Goal: Task Accomplishment & Management: Manage account settings

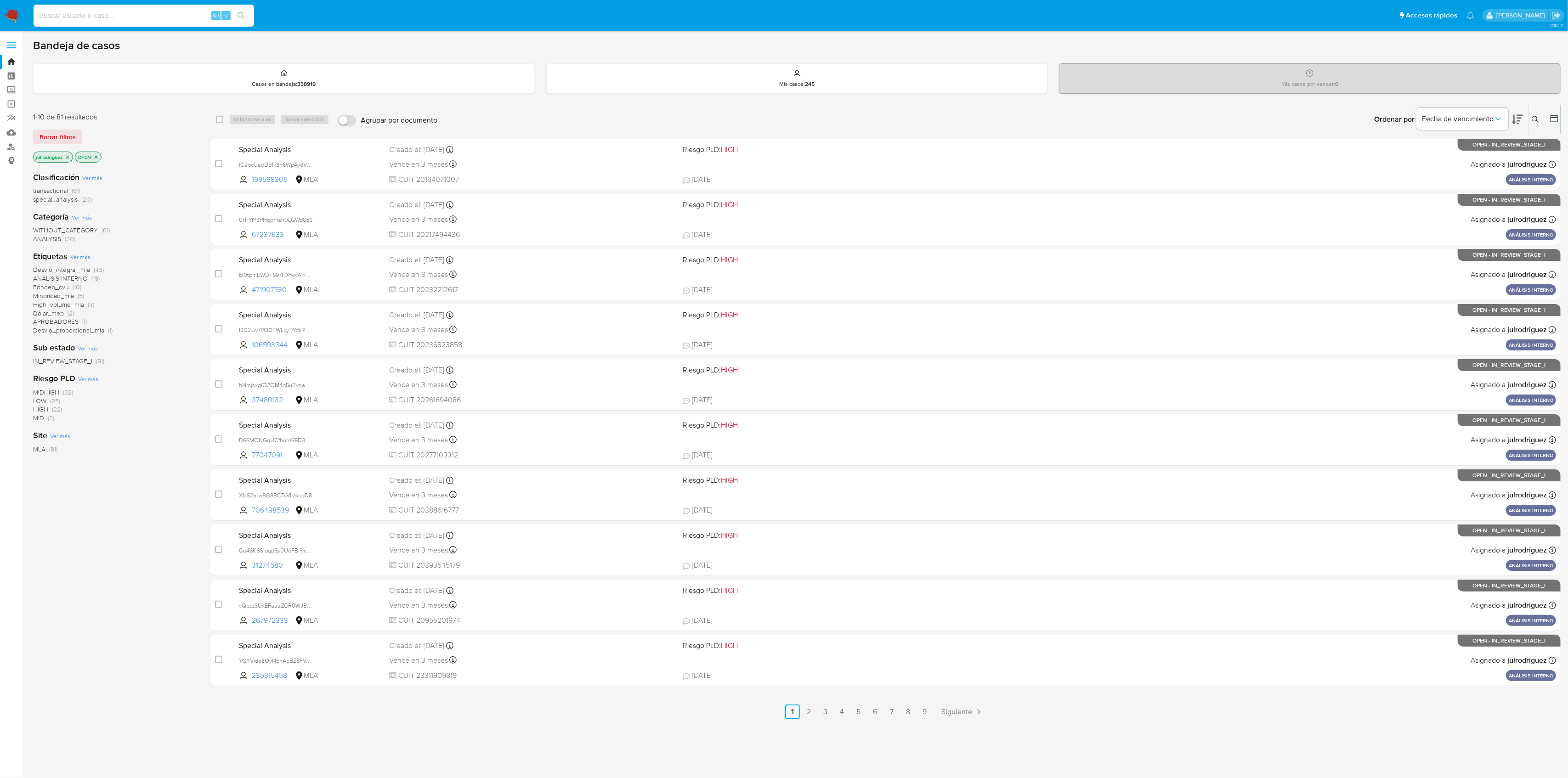
click at [191, 14] on input at bounding box center [144, 16] width 220 height 12
paste input "lSfYPIDDHfMwWSTRK0CwdsNt"
type input "lSfYPIDDHfMwWSTRK0CwdsNt"
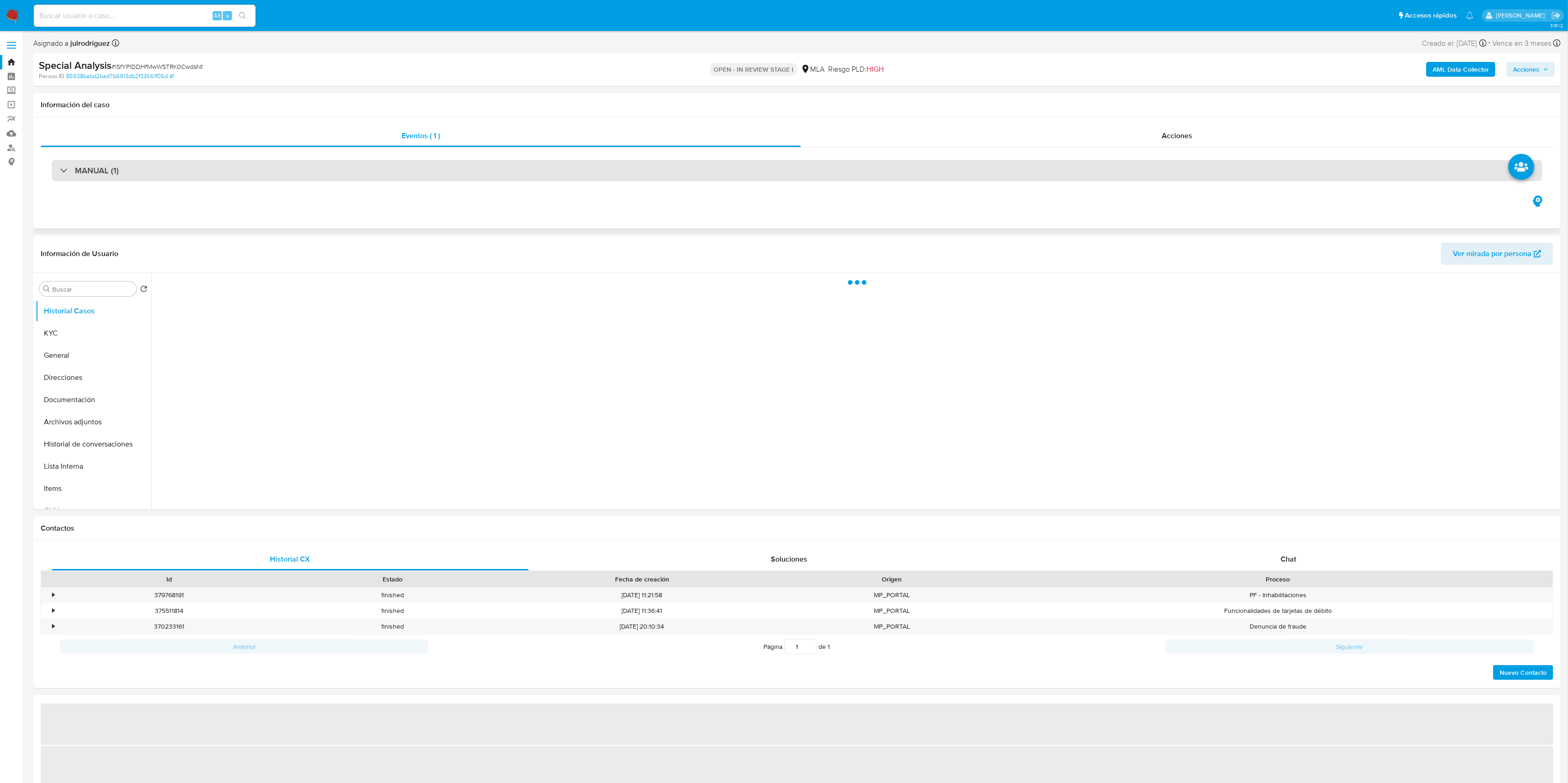
select select "10"
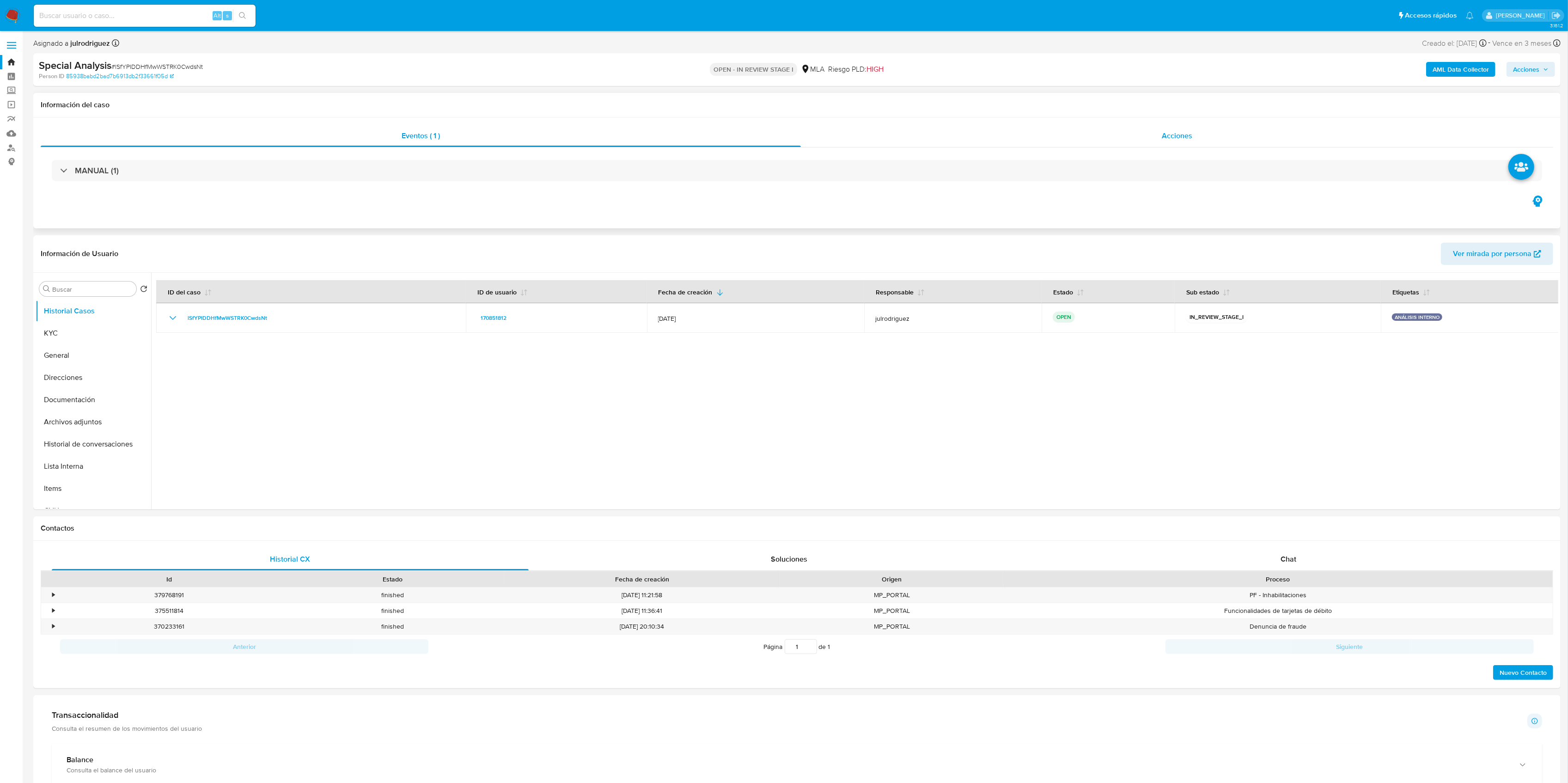
click at [1187, 142] on div "Acciones" at bounding box center [1177, 136] width 752 height 22
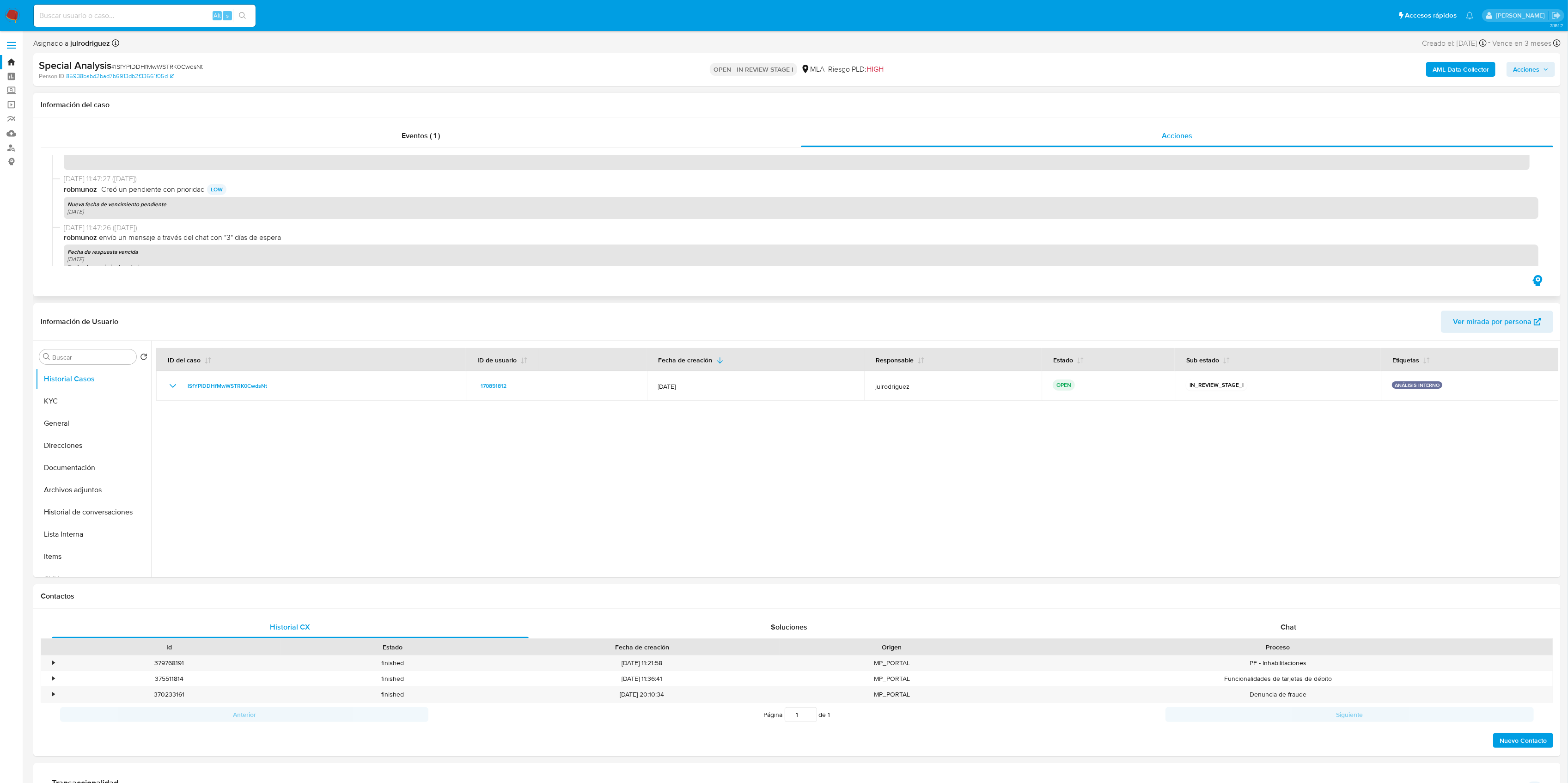
scroll to position [185, 0]
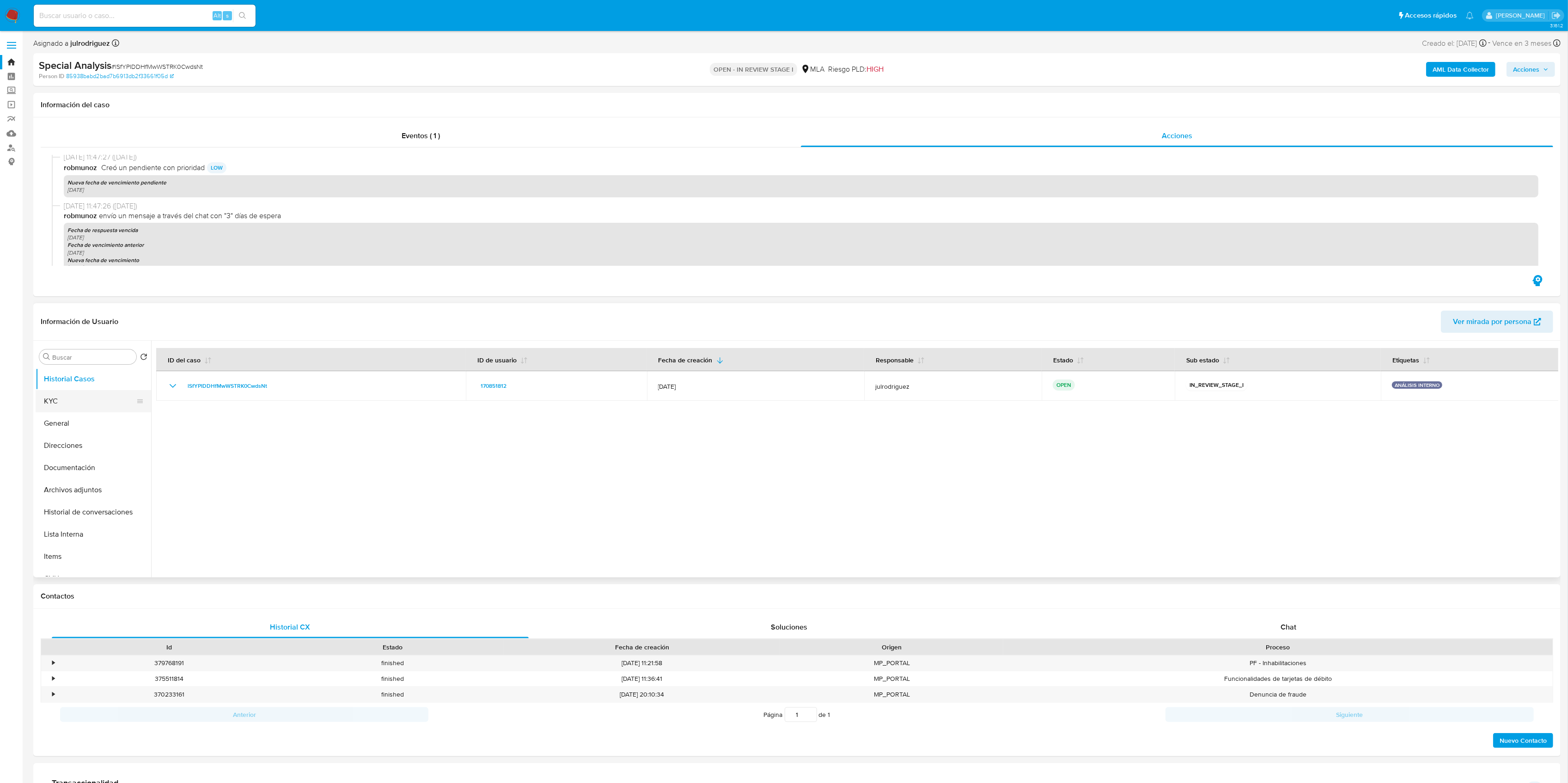
click at [82, 394] on button "KYC" at bounding box center [90, 401] width 108 height 22
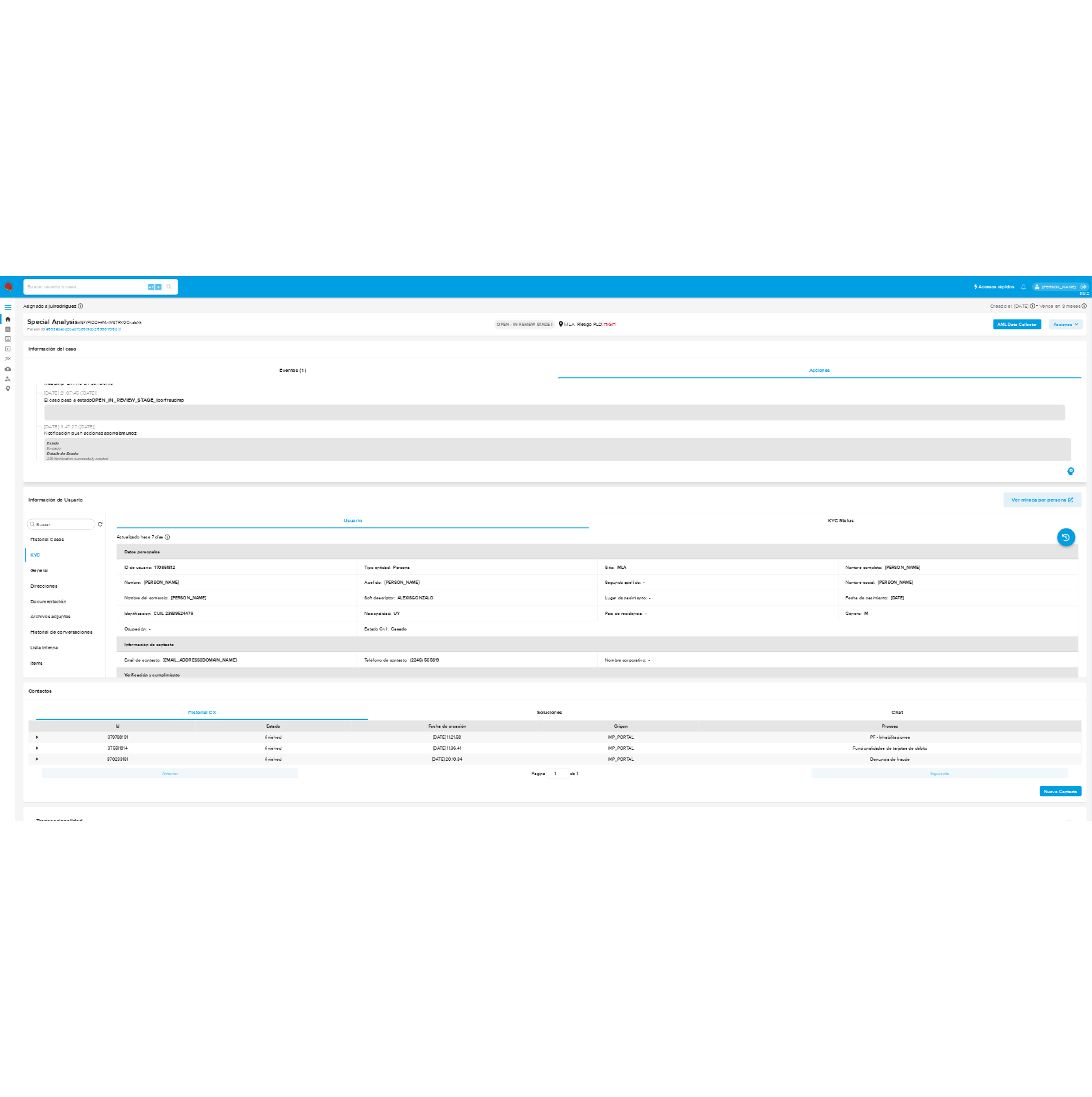
scroll to position [0, 0]
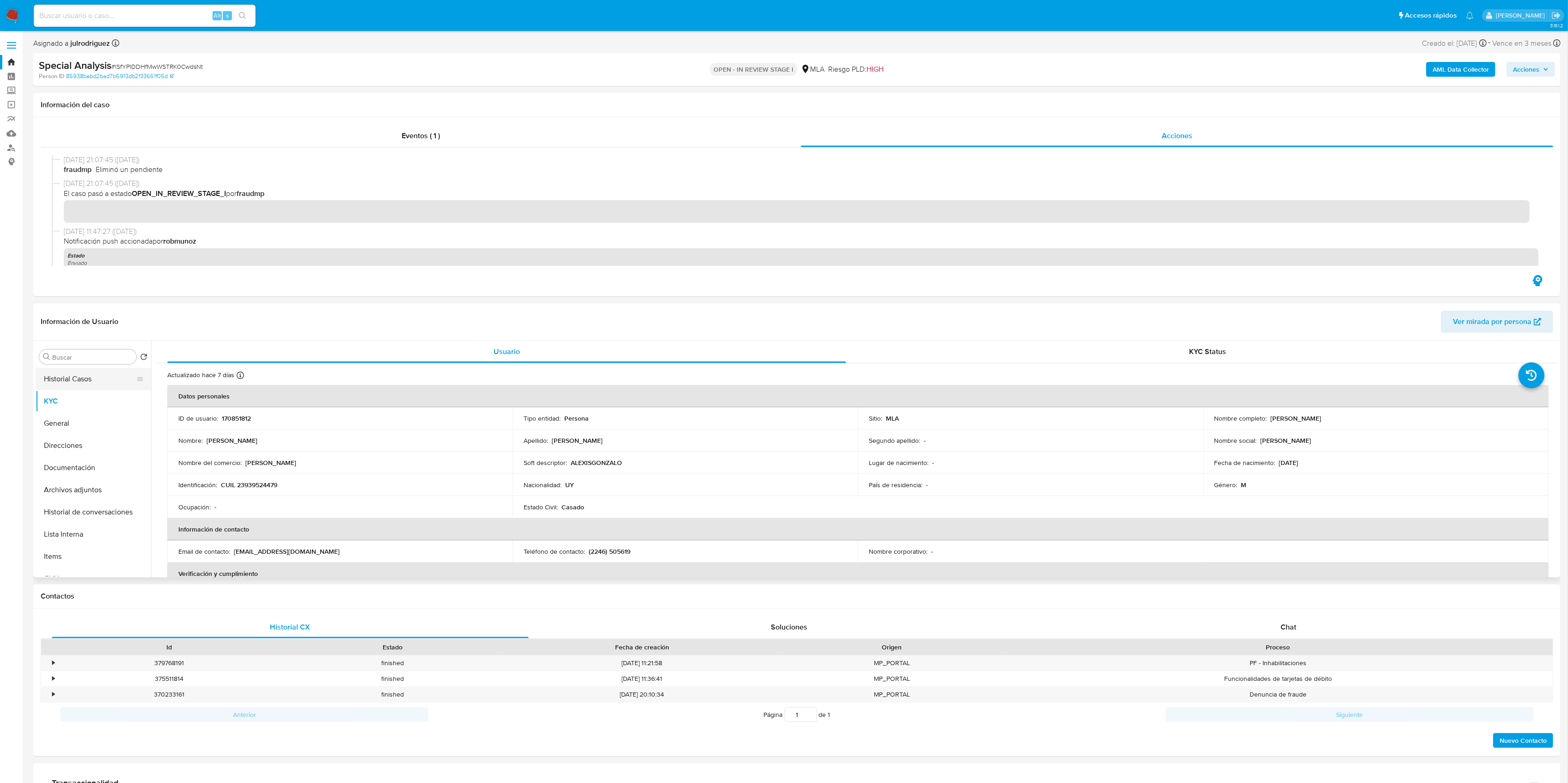
click at [65, 380] on button "Historial Casos" at bounding box center [90, 379] width 108 height 22
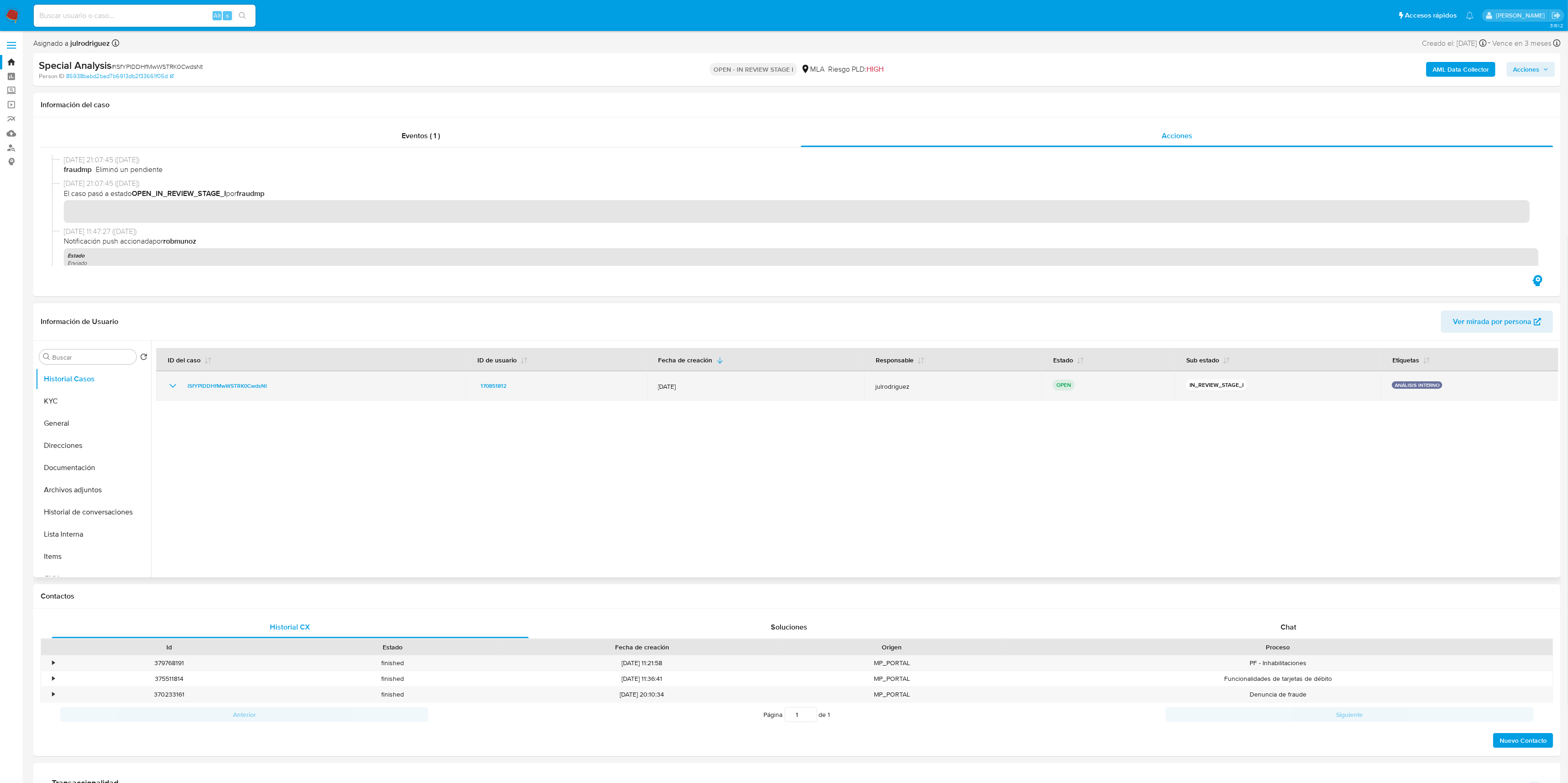
drag, startPoint x: 264, startPoint y: 386, endPoint x: 169, endPoint y: 390, distance: 95.1
click at [169, 390] on div "lSfYPIDDHfMwWSTRK0CwdsNt" at bounding box center [310, 386] width 288 height 11
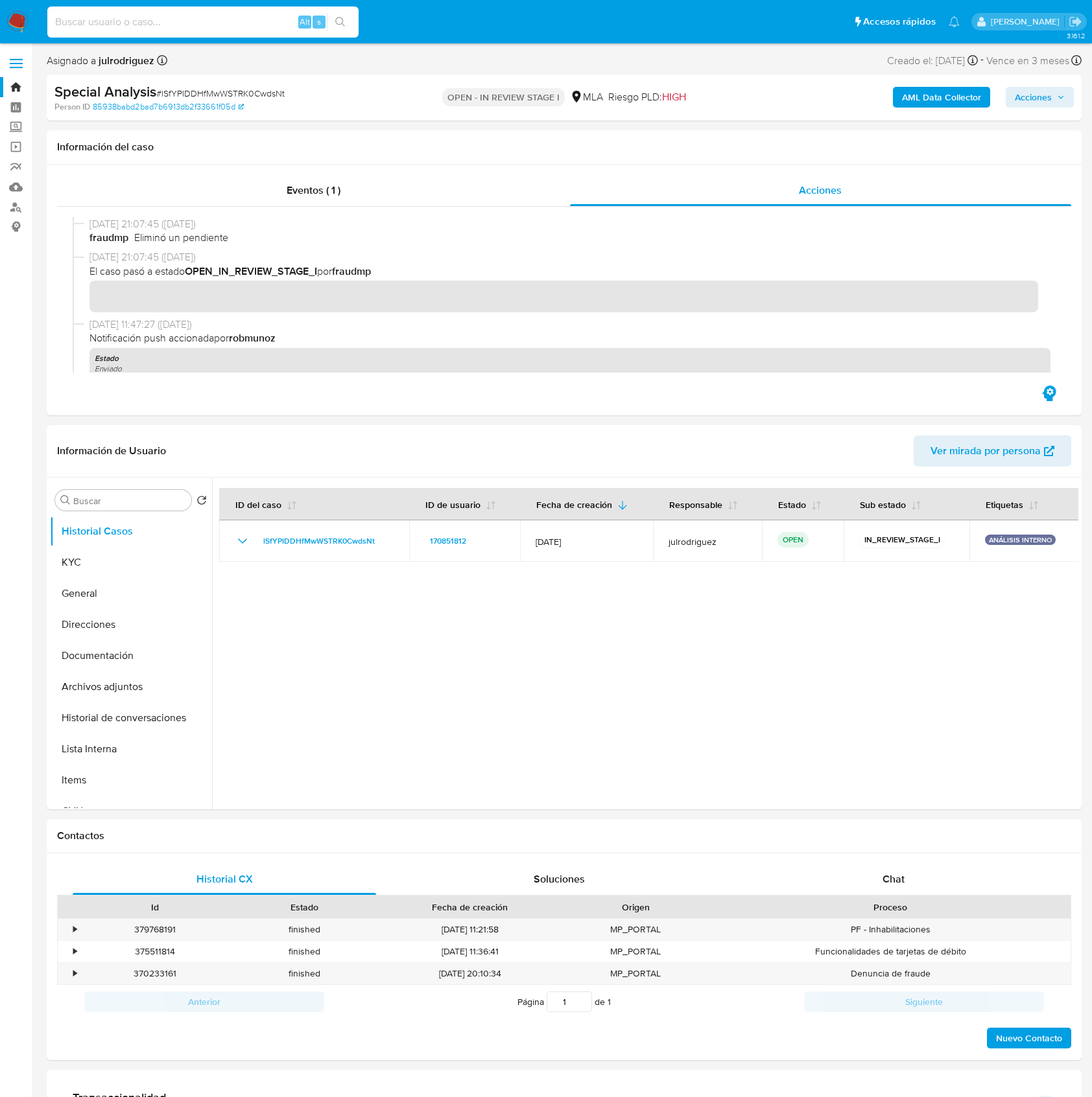
click at [182, 25] on input at bounding box center [203, 22] width 311 height 16
paste input "CO8era7FygRONnJf5RrbGIhC"
type input "CO8era7FygRONnJf5RrbGIhC"
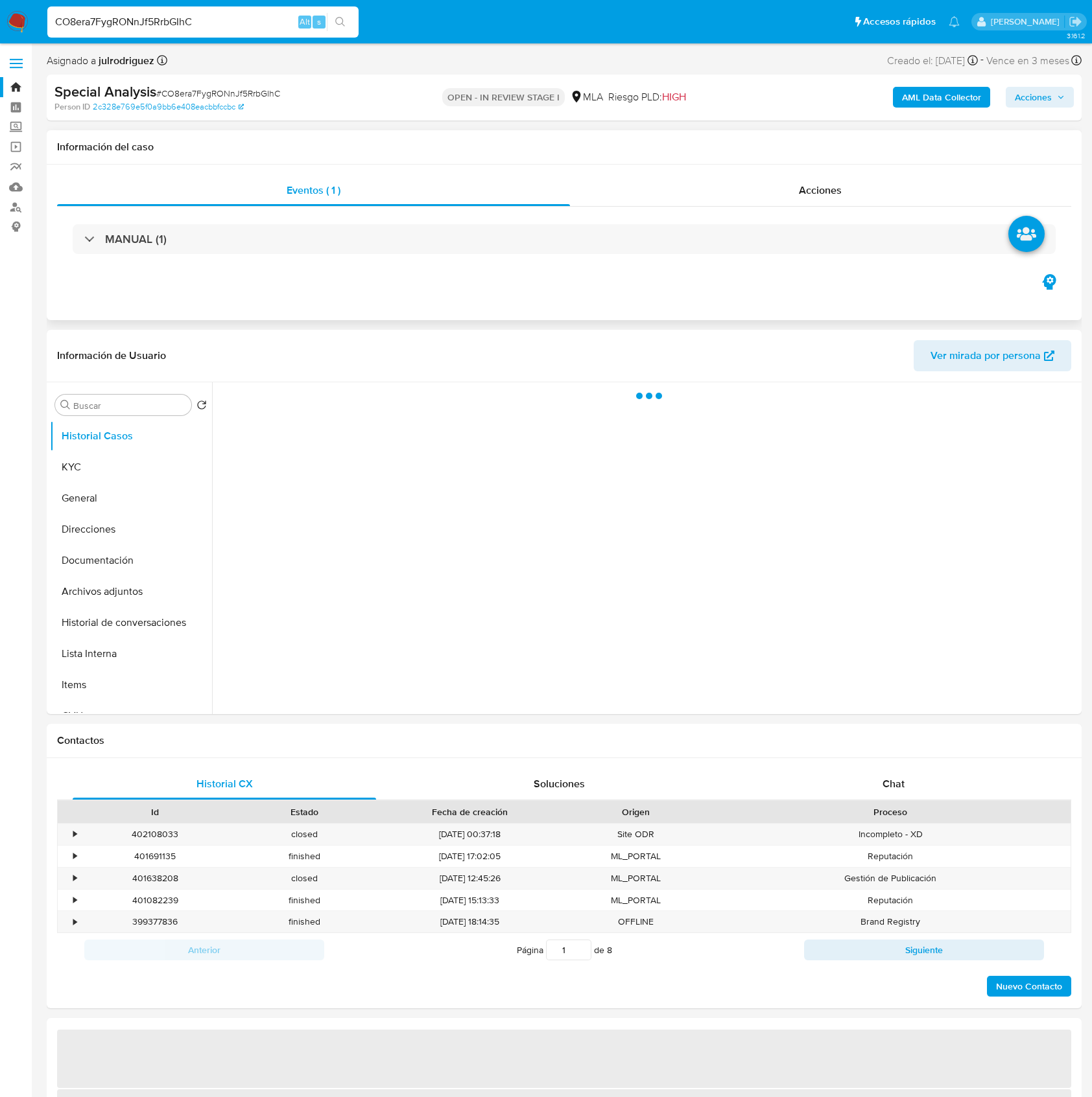
select select "10"
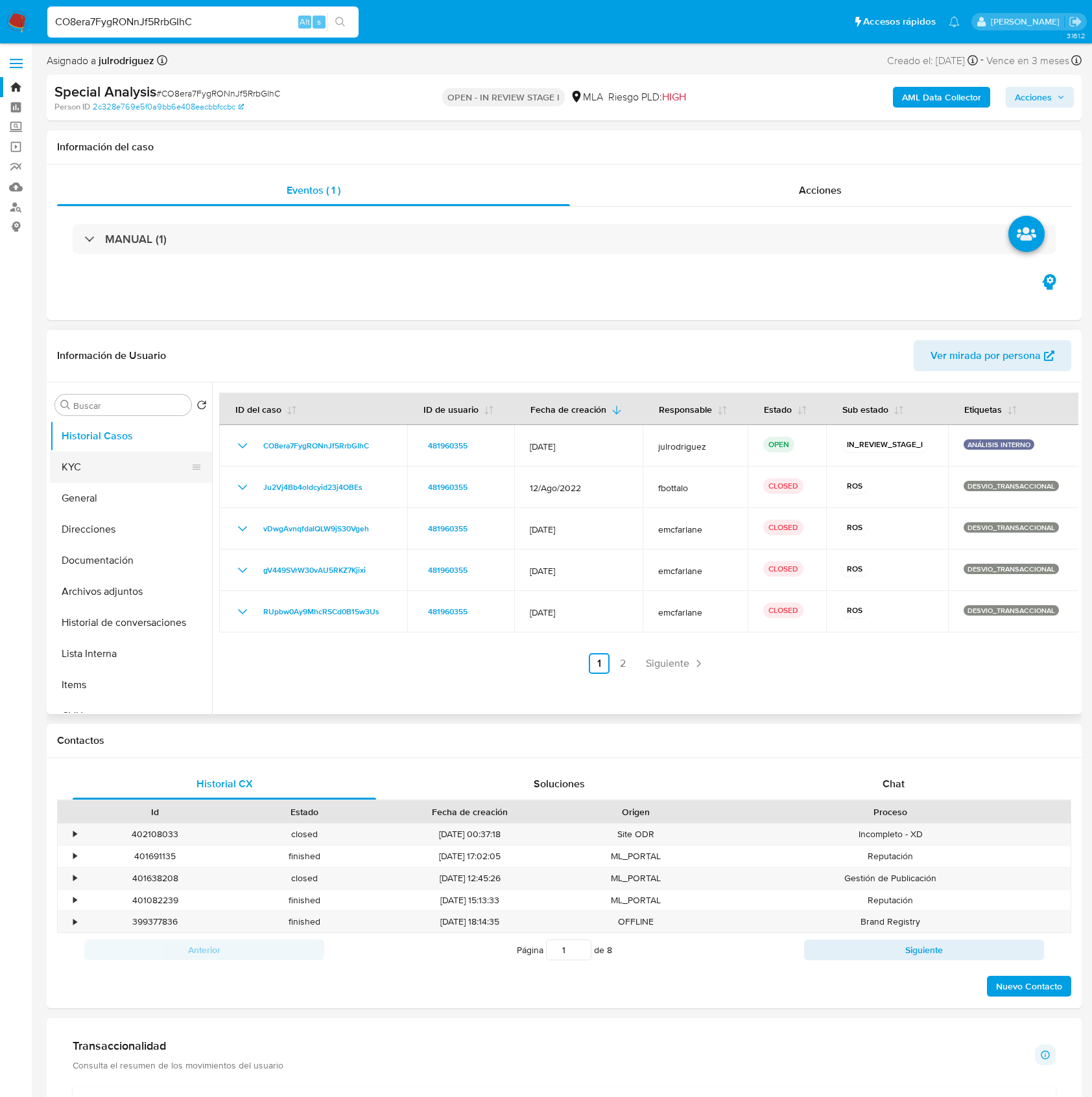
click at [114, 457] on button "KYC" at bounding box center [126, 468] width 152 height 31
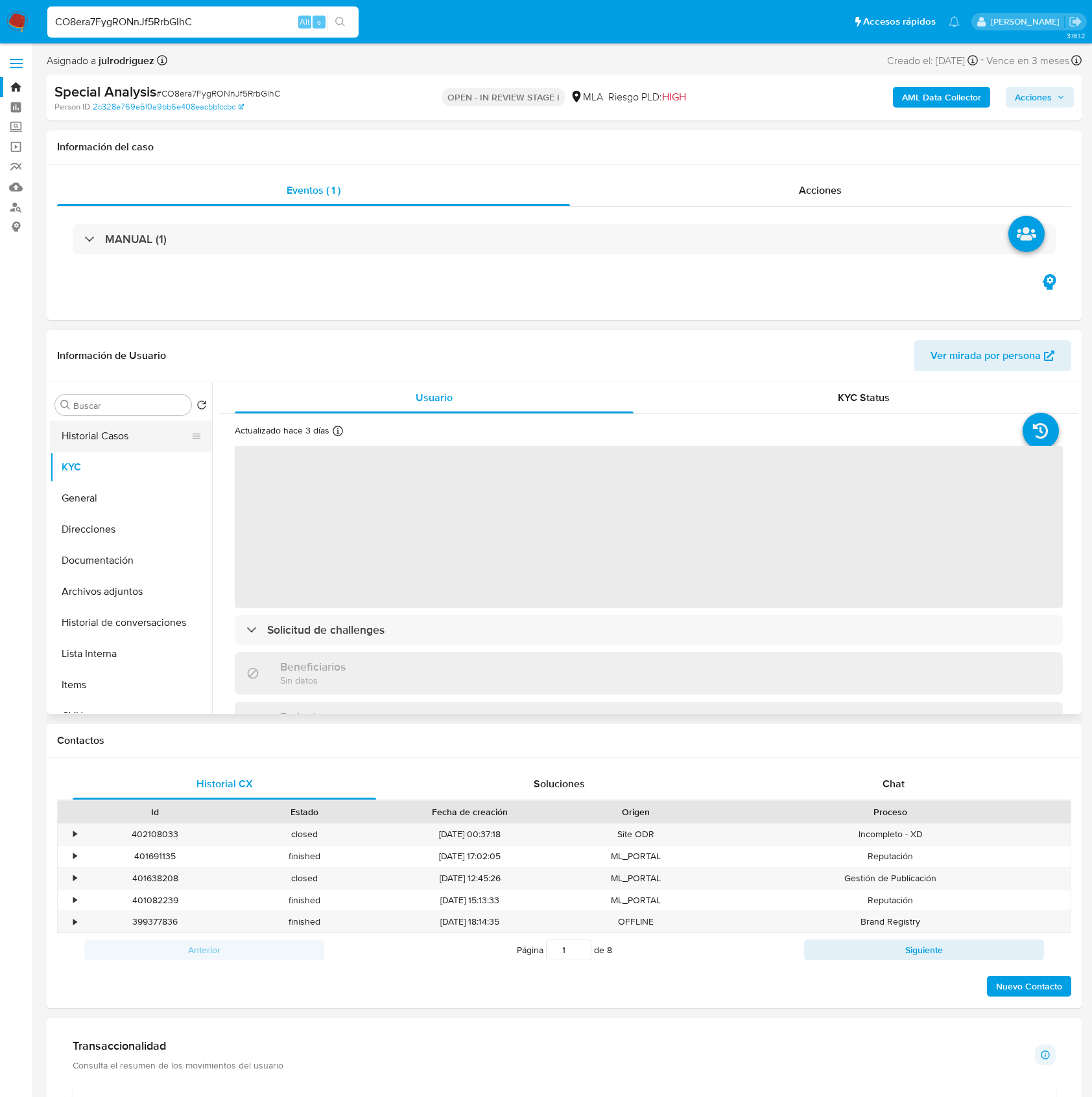
click at [106, 446] on button "Historial Casos" at bounding box center [126, 436] width 152 height 31
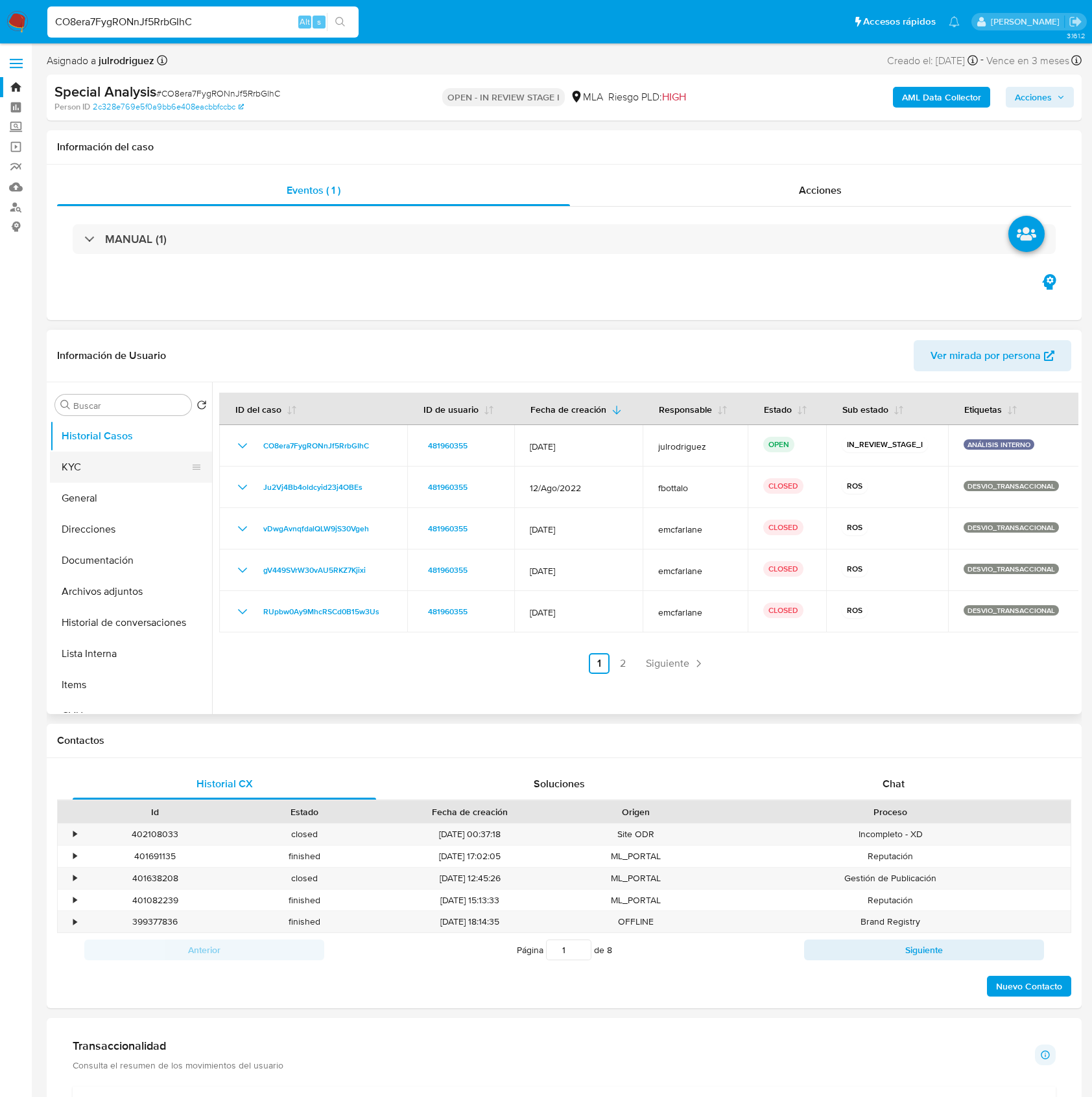
click at [124, 459] on button "KYC" at bounding box center [126, 468] width 152 height 31
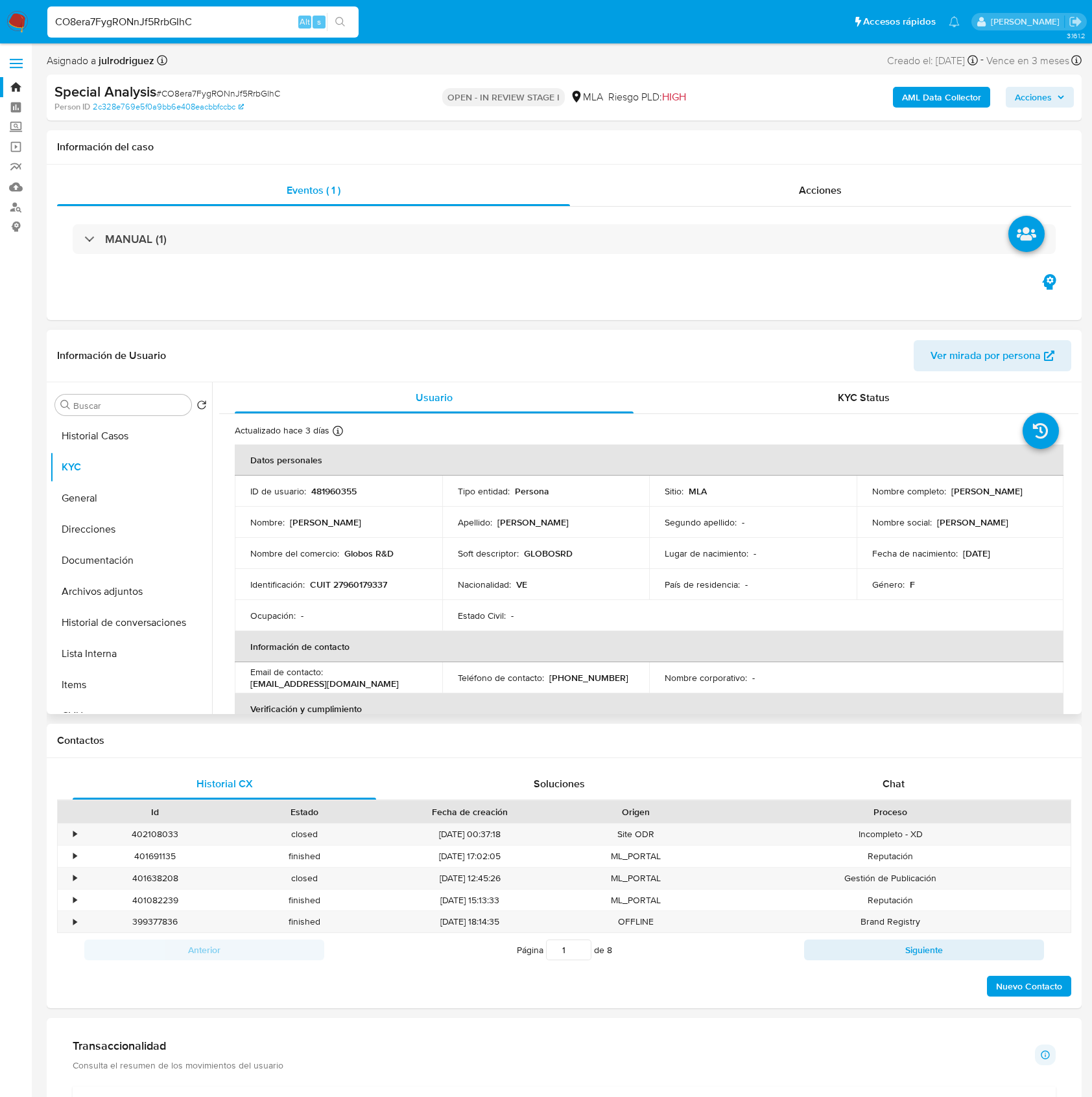
click at [330, 486] on p "481960355" at bounding box center [334, 491] width 46 height 12
copy p "481960355"
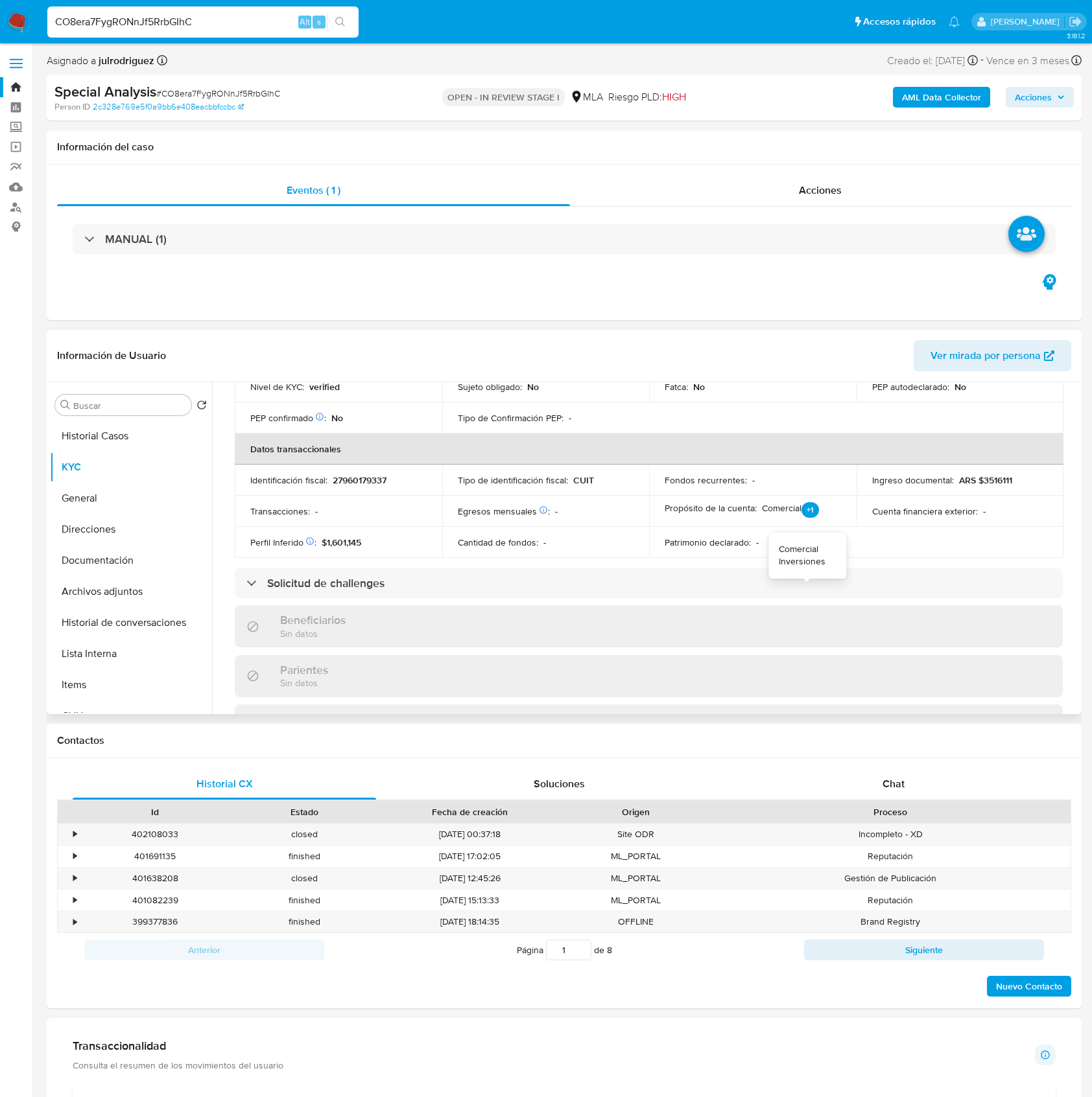
scroll to position [691, 0]
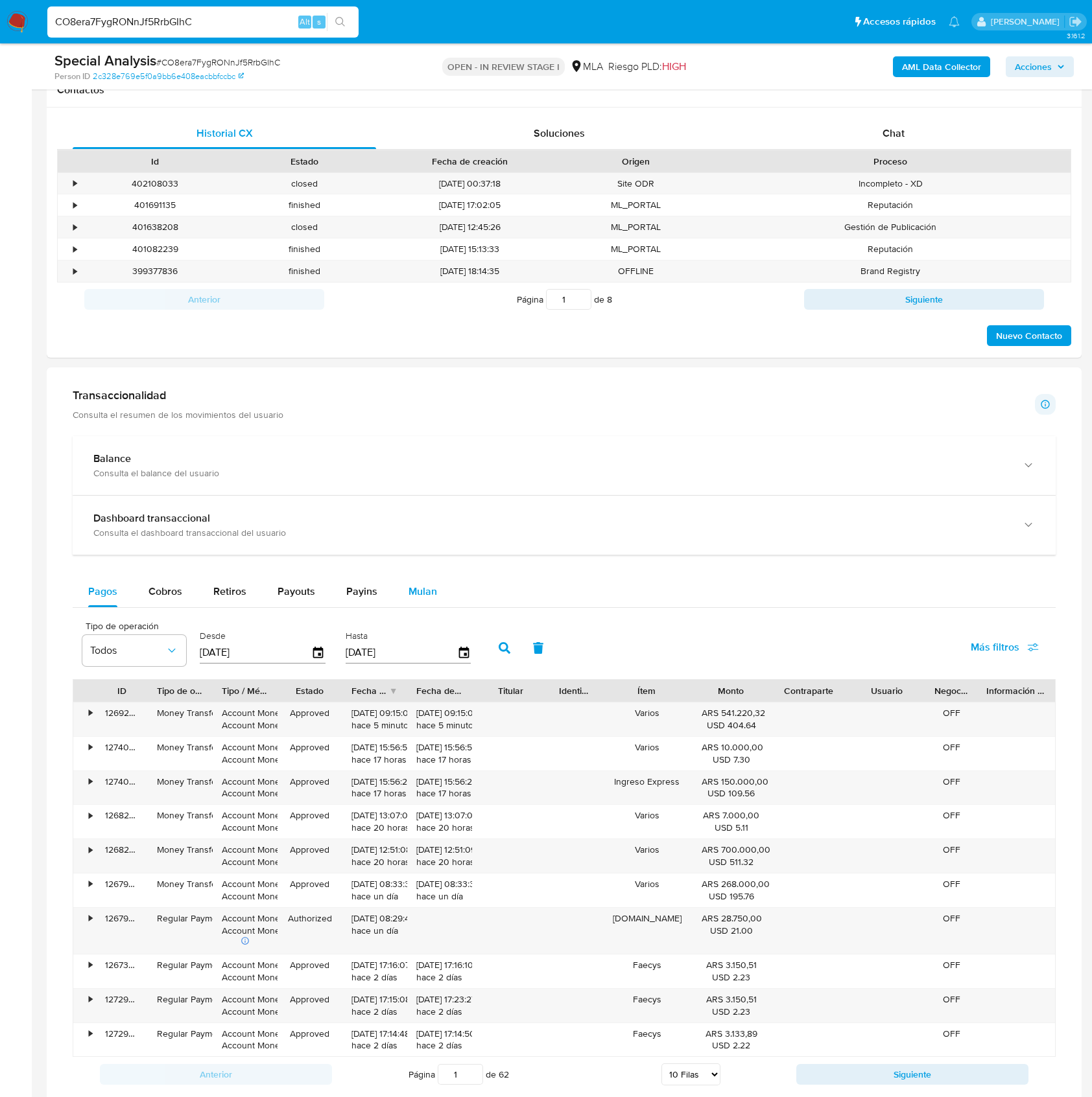
click at [431, 589] on span "Mulan" at bounding box center [422, 591] width 28 height 15
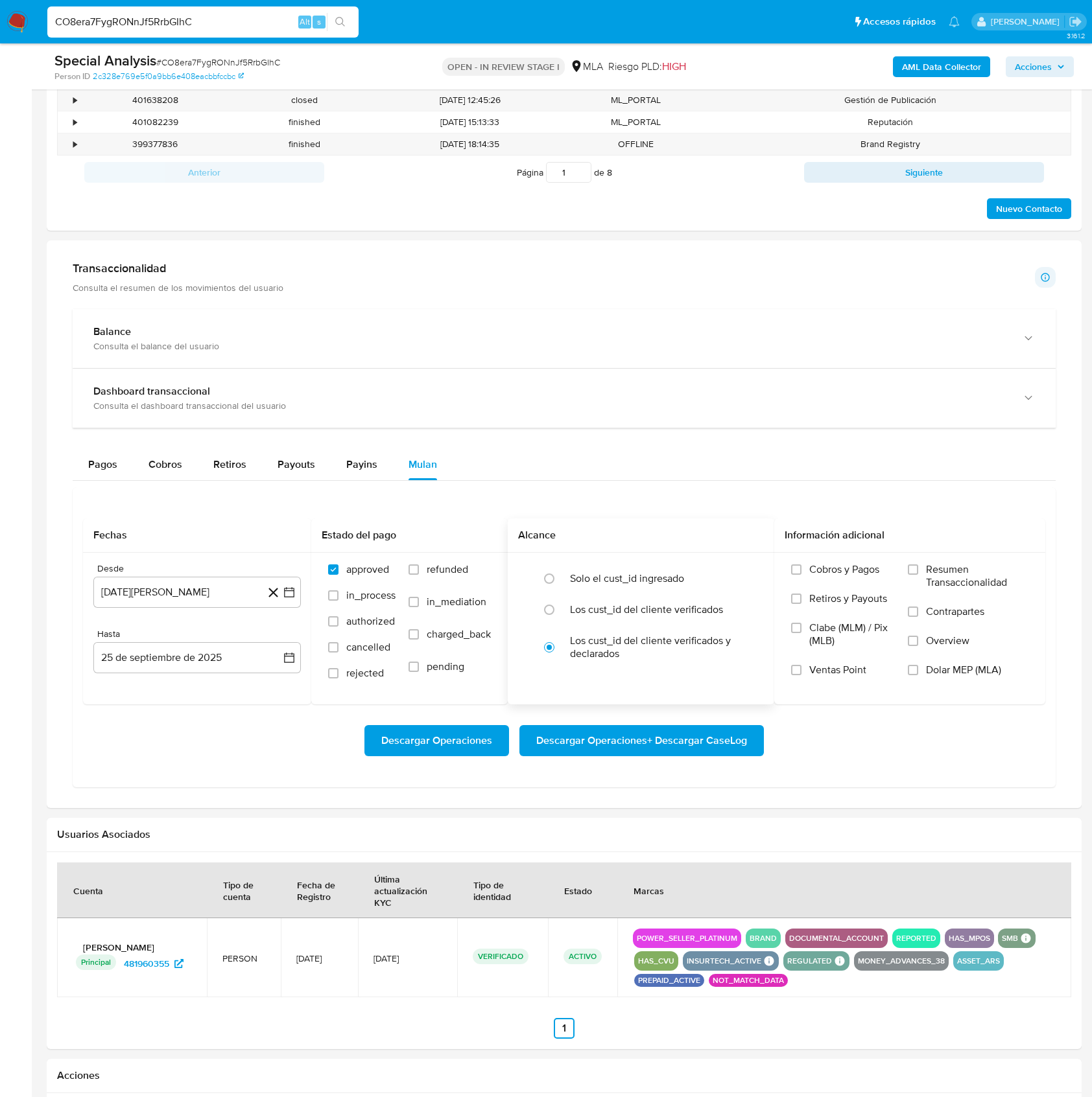
scroll to position [864, 0]
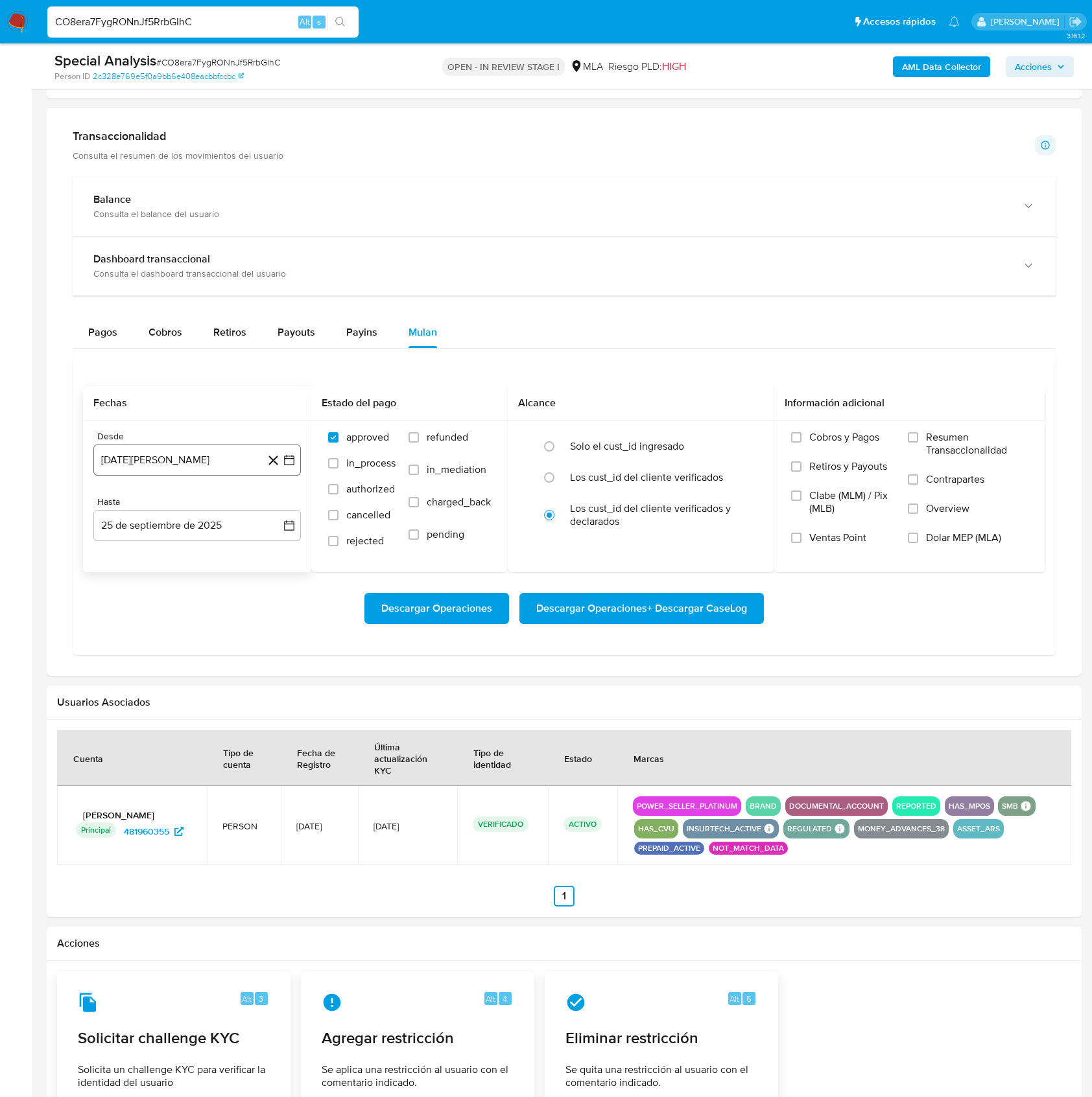
click at [197, 467] on button "25 de agosto de 2024" at bounding box center [197, 460] width 208 height 31
click at [179, 510] on span "agosto 2024" at bounding box center [190, 508] width 59 height 13
click at [270, 512] on icon "Año siguiente" at bounding box center [275, 507] width 16 height 16
click at [192, 588] on button "may" at bounding box center [196, 591] width 37 height 21
click at [196, 555] on button "1" at bounding box center [197, 555] width 21 height 21
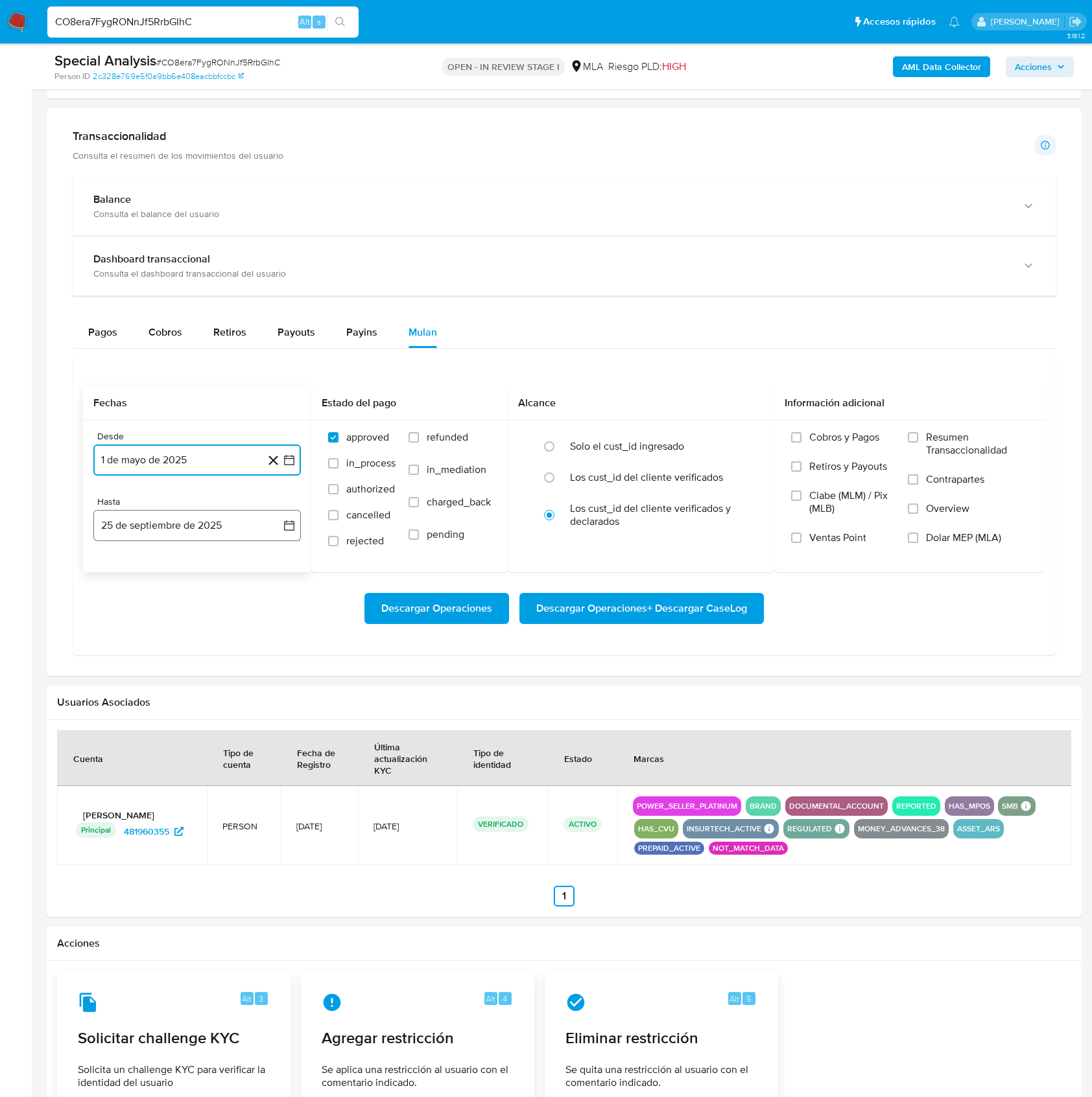
click at [167, 532] on button "25 de septiembre de 2025" at bounding box center [197, 526] width 208 height 31
click at [119, 576] on icon "Mes anterior" at bounding box center [116, 573] width 16 height 16
click at [274, 735] on button "31" at bounding box center [275, 725] width 21 height 21
click at [930, 644] on div "Descargar Operaciones Descargar Operaciones + Descargar CaseLog" at bounding box center [564, 608] width 962 height 72
click at [953, 542] on span "Dolar MEP (MLA)" at bounding box center [964, 538] width 75 height 13
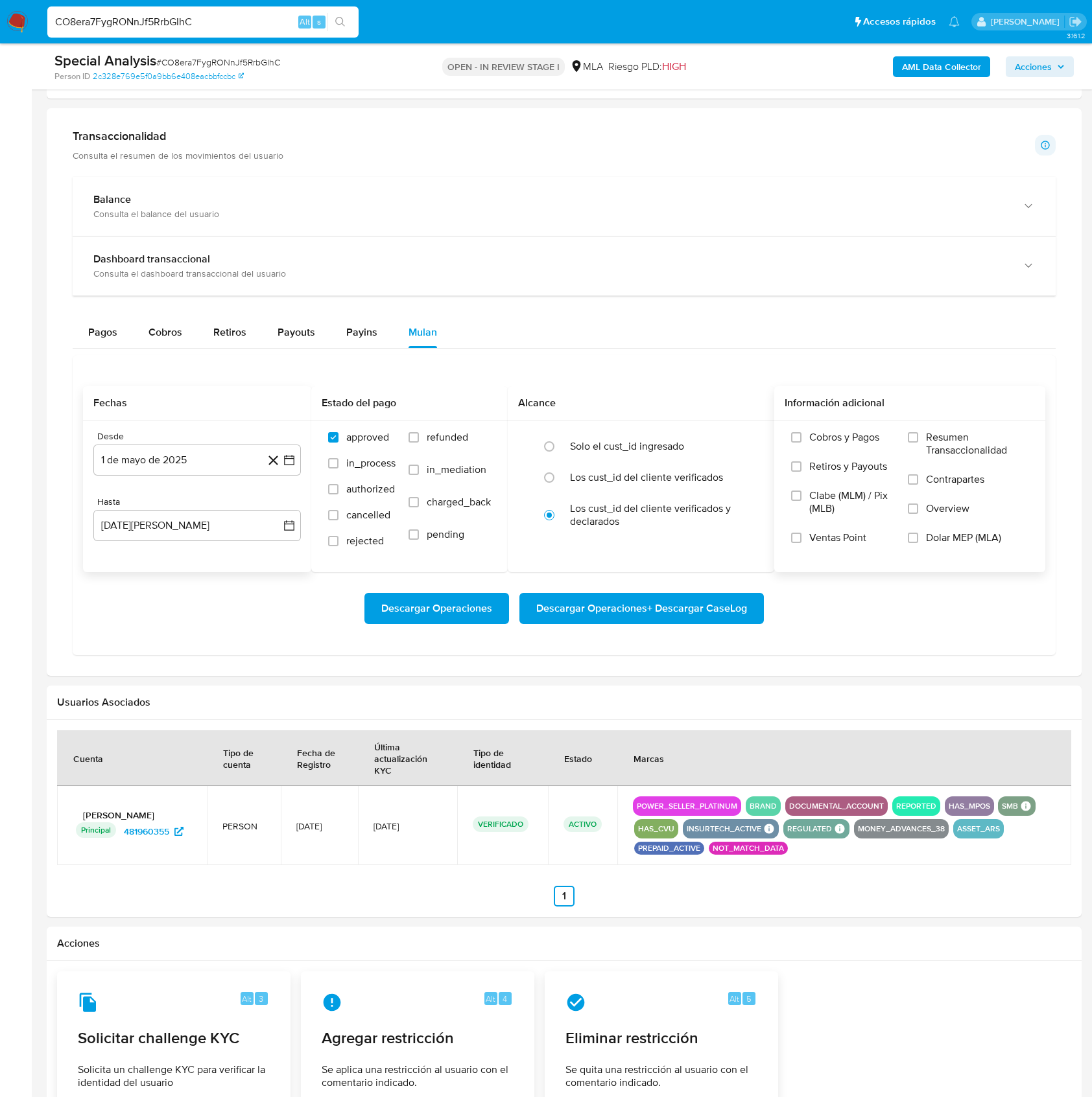
click at [918, 542] on input "Dolar MEP (MLA)" at bounding box center [913, 537] width 10 height 10
click at [685, 612] on span "Descargar Operaciones + Descargar CaseLog" at bounding box center [642, 608] width 211 height 28
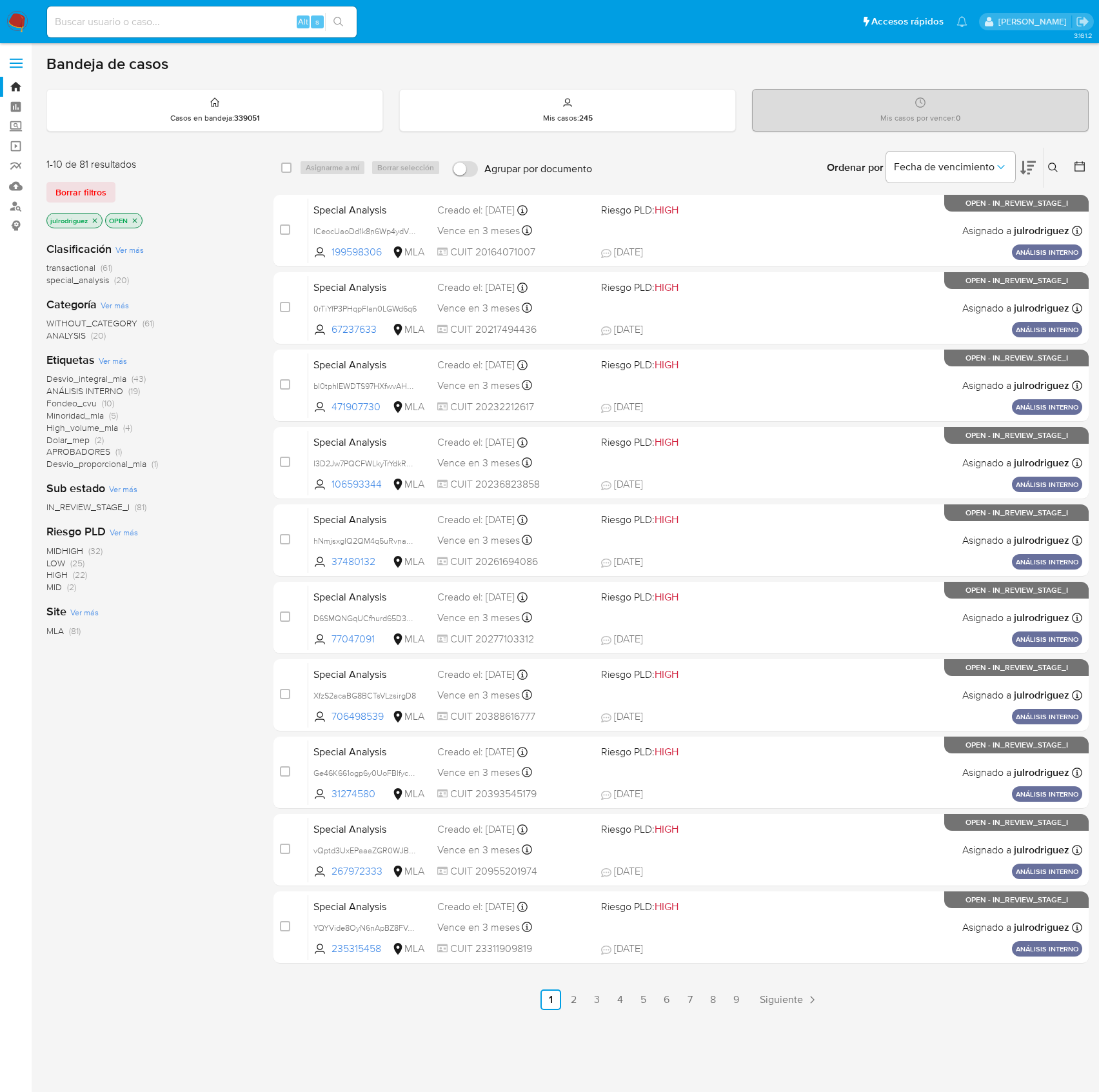
click at [226, 18] on input at bounding box center [202, 22] width 310 height 16
paste input "UJ4CTI58PmeWtRwGtlDp38fW"
type input "UJ4CTI58PmeWtRwGtlDp38fW"
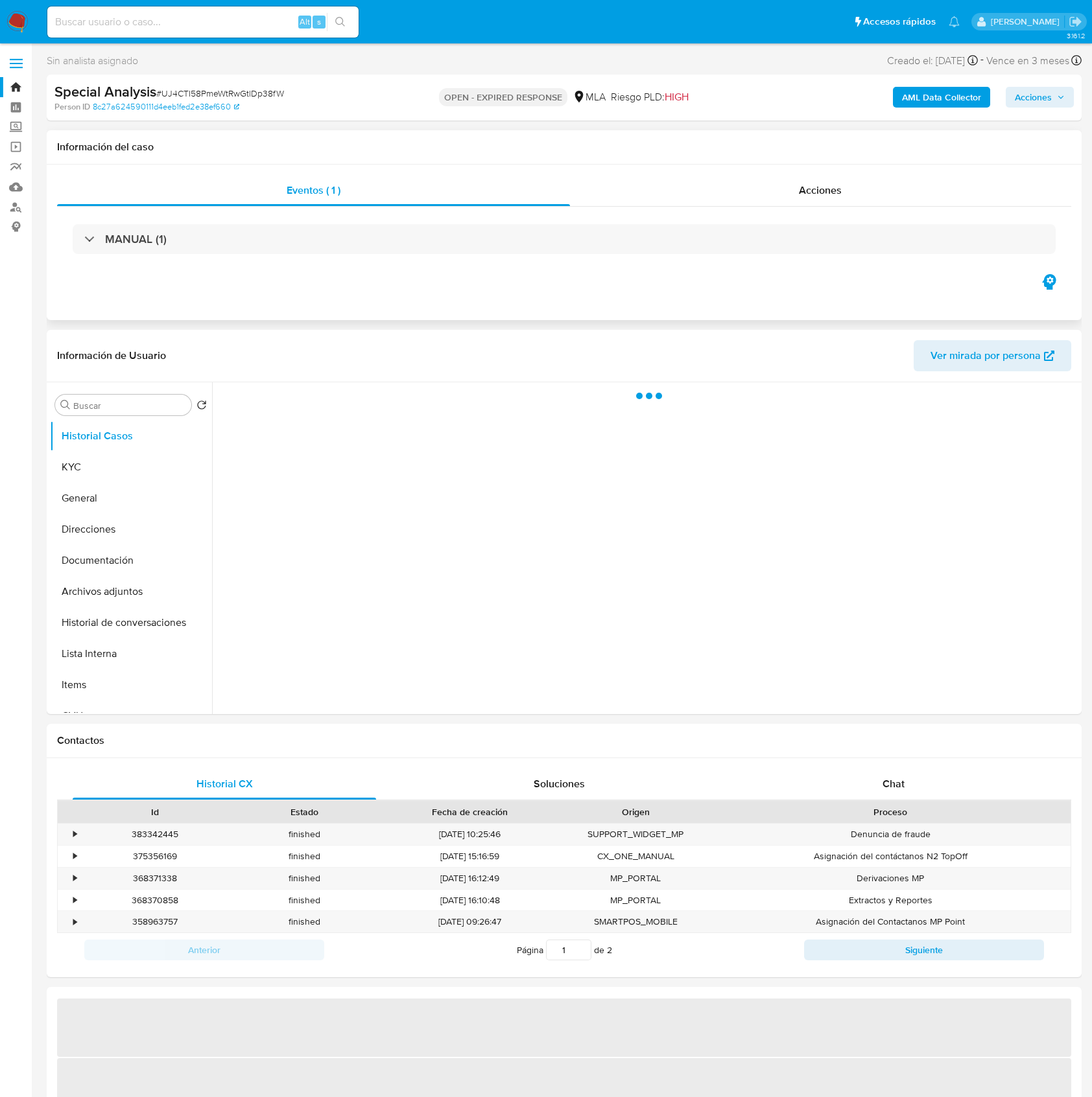
select select "10"
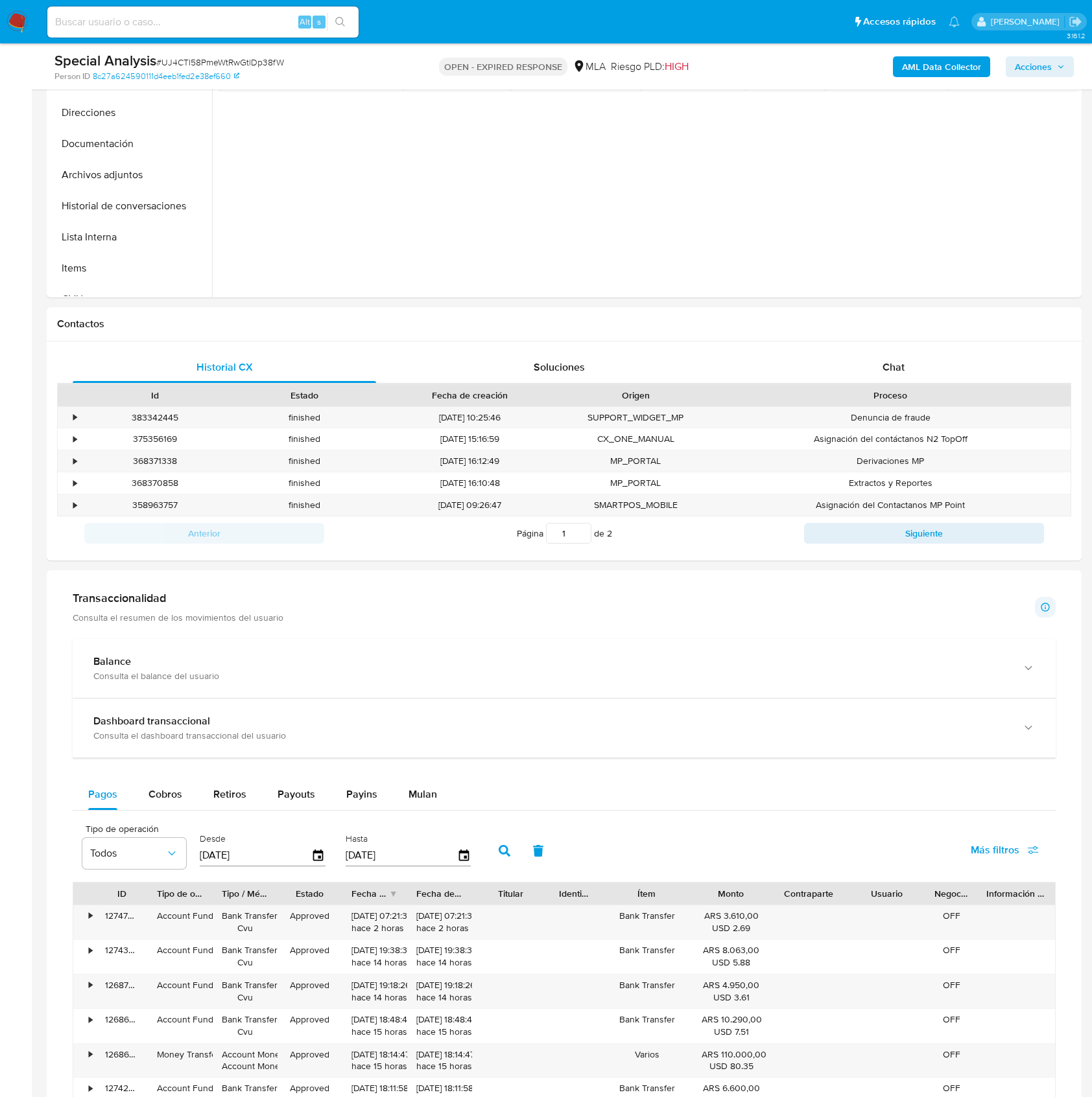
scroll to position [691, 0]
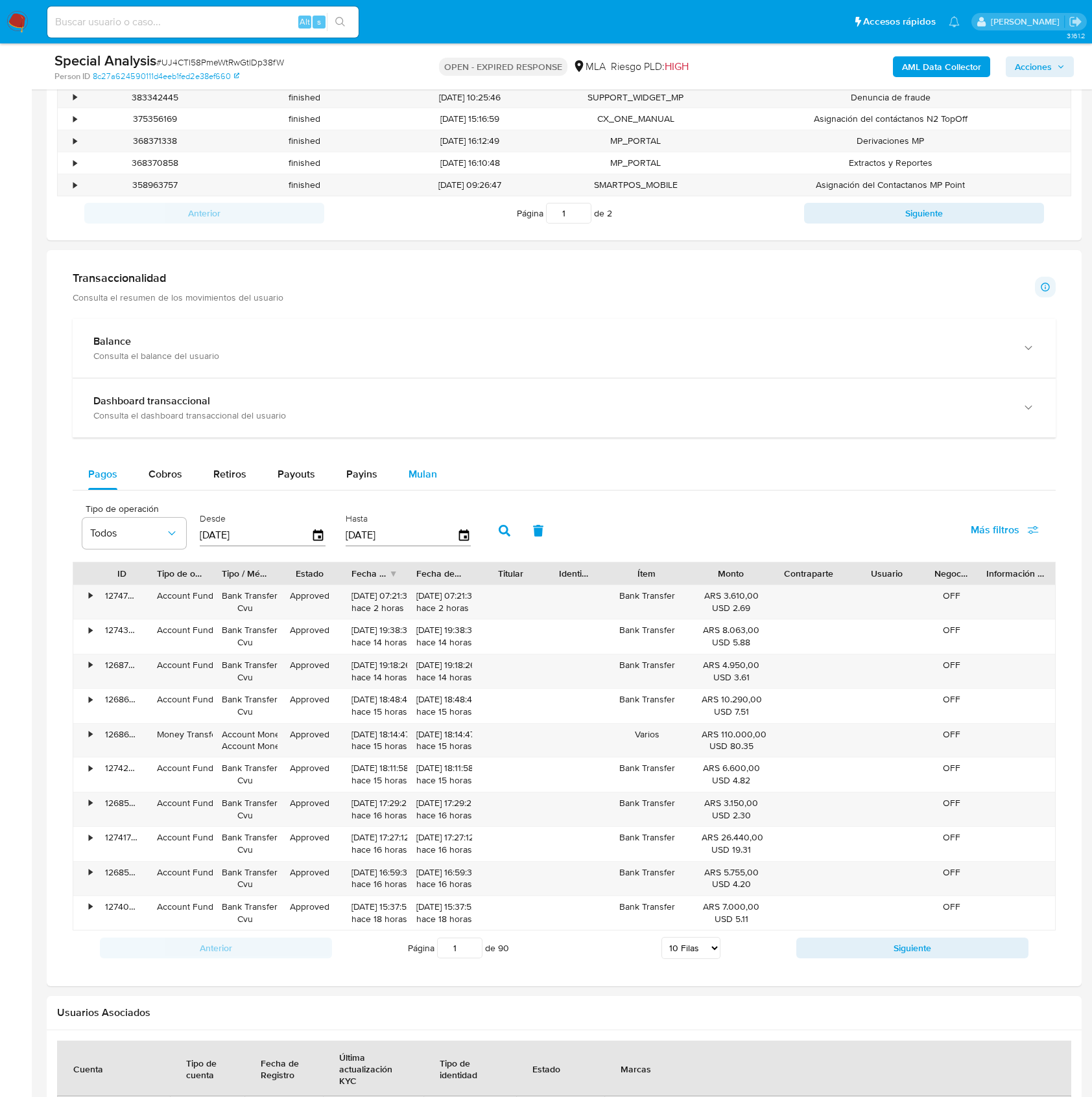
click at [428, 475] on span "Mulan" at bounding box center [422, 474] width 28 height 15
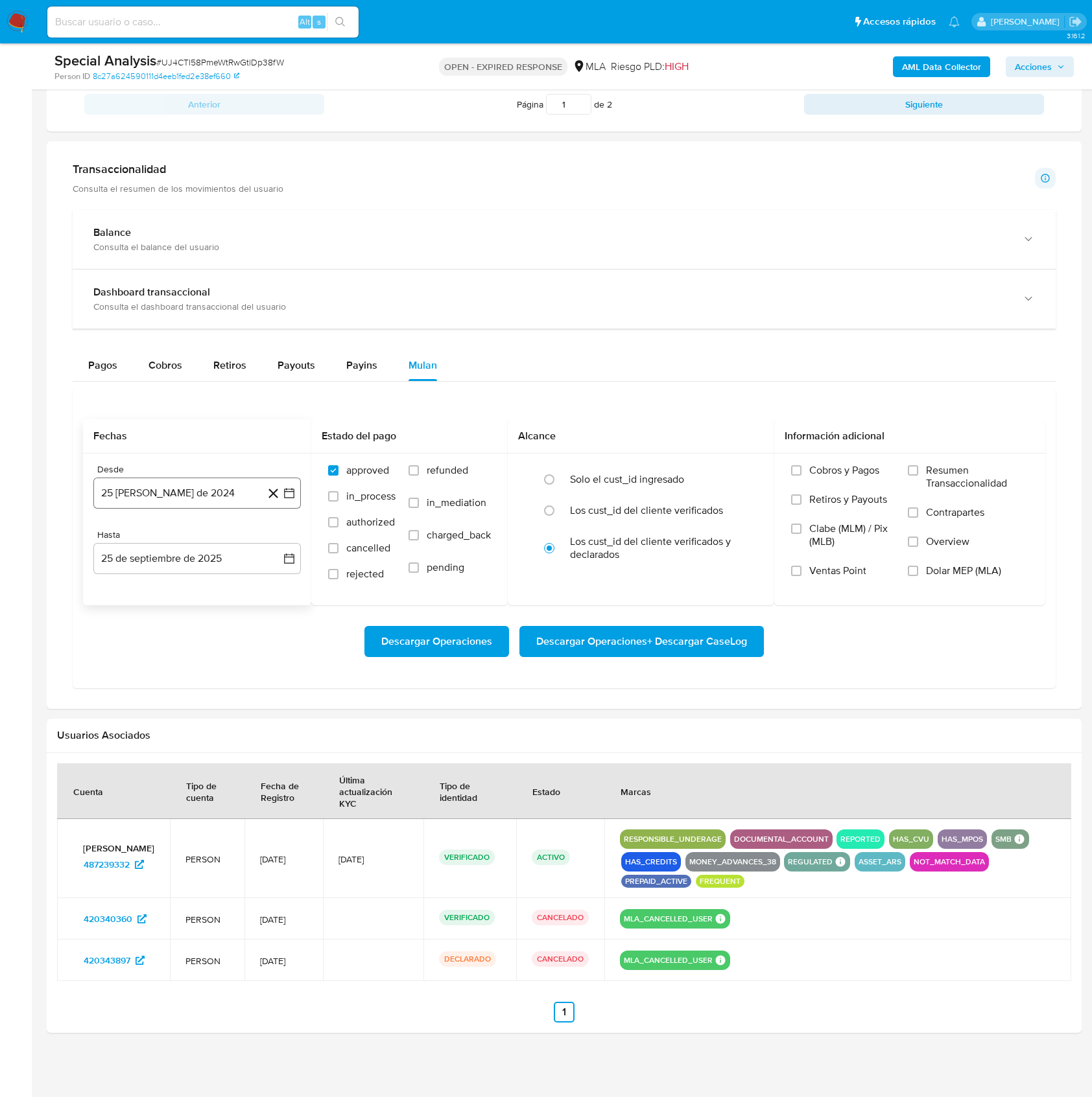
scroll to position [805, 0]
click at [224, 500] on button "25 de agosto de 2024" at bounding box center [197, 493] width 208 height 31
click at [209, 542] on span "agosto 2024" at bounding box center [190, 541] width 59 height 13
click at [277, 543] on icon "Año siguiente" at bounding box center [275, 540] width 16 height 16
click at [211, 626] on button "may" at bounding box center [196, 624] width 37 height 21
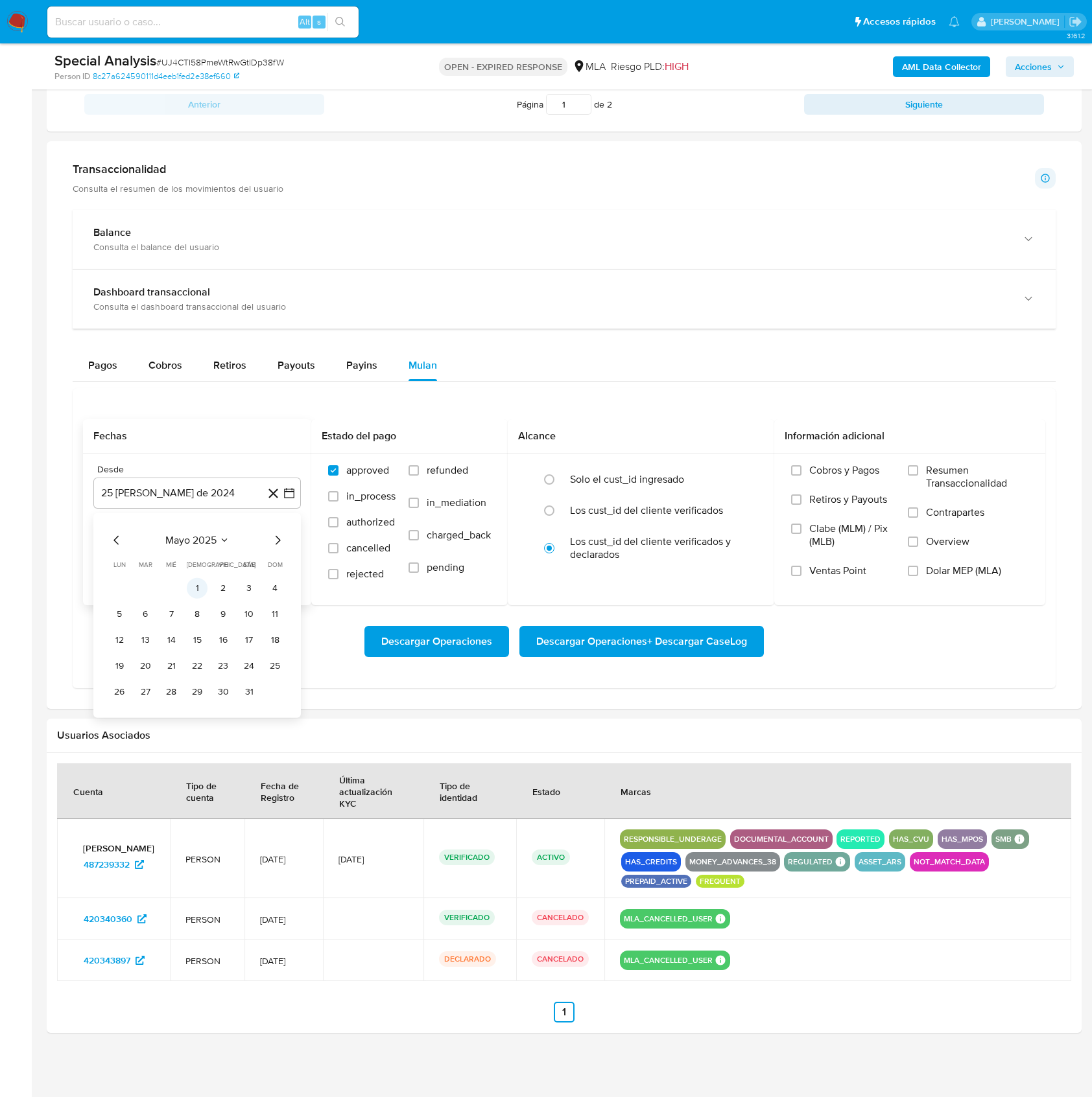
click at [200, 586] on button "1" at bounding box center [197, 588] width 21 height 21
click at [185, 570] on button "25 de septiembre de 2025" at bounding box center [197, 559] width 208 height 31
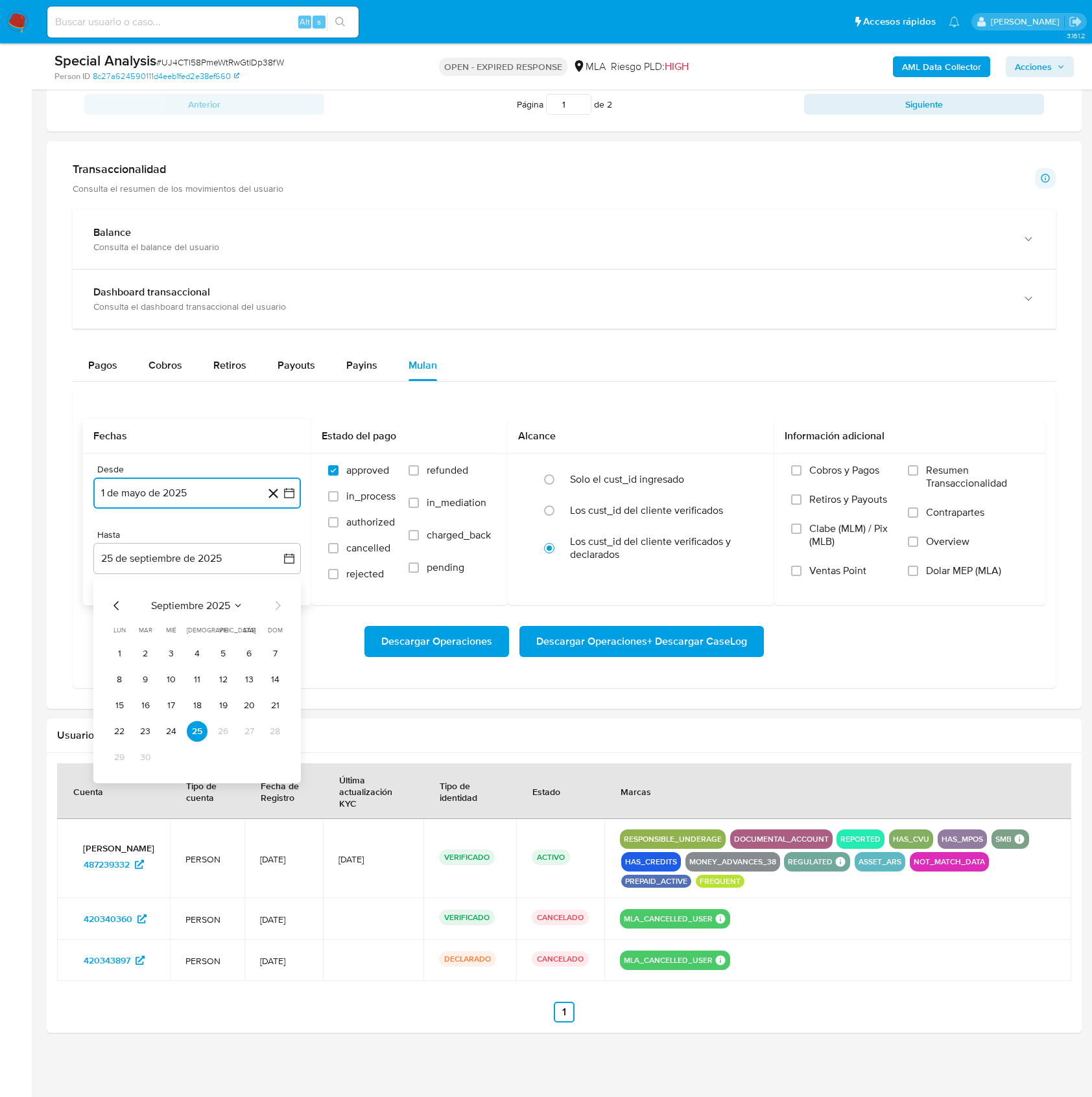
click at [117, 603] on icon "Mes anterior" at bounding box center [116, 606] width 16 height 16
click at [276, 752] on button "31" at bounding box center [275, 758] width 21 height 21
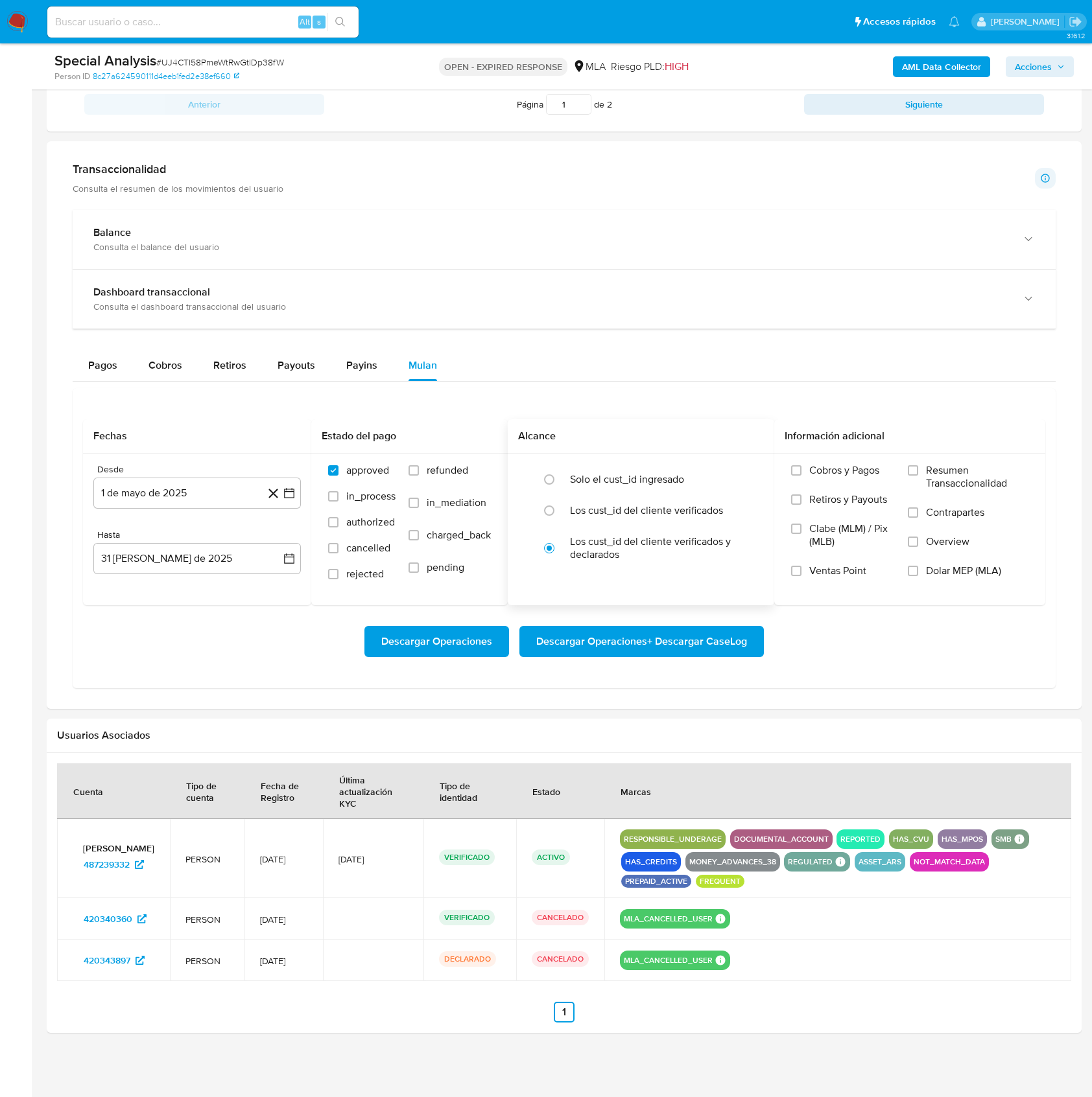
drag, startPoint x: 971, startPoint y: 565, endPoint x: 667, endPoint y: 597, distance: 305.7
click at [971, 565] on span "Dolar MEP (MLA)" at bounding box center [964, 571] width 75 height 13
click at [918, 565] on input "Dolar MEP (MLA)" at bounding box center [913, 570] width 10 height 10
click at [638, 640] on span "Descargar Operaciones + Descargar CaseLog" at bounding box center [642, 641] width 211 height 28
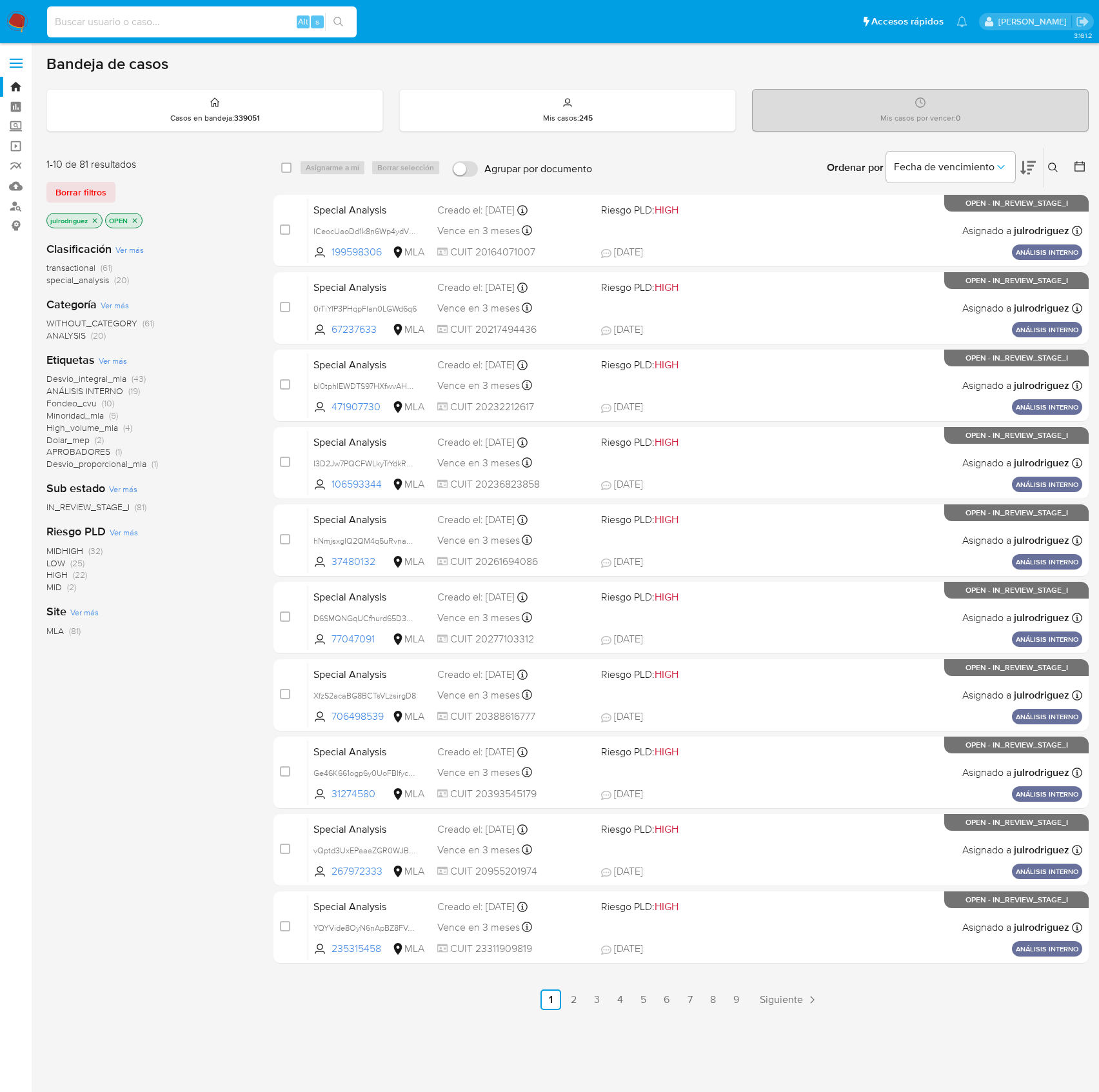
click at [251, 24] on input at bounding box center [202, 22] width 310 height 16
paste input "f7aWRxoIvpbMSVdbgDoHEfT2"
type input "f7aWRxoIvpbMSVdbgDoHEfT2"
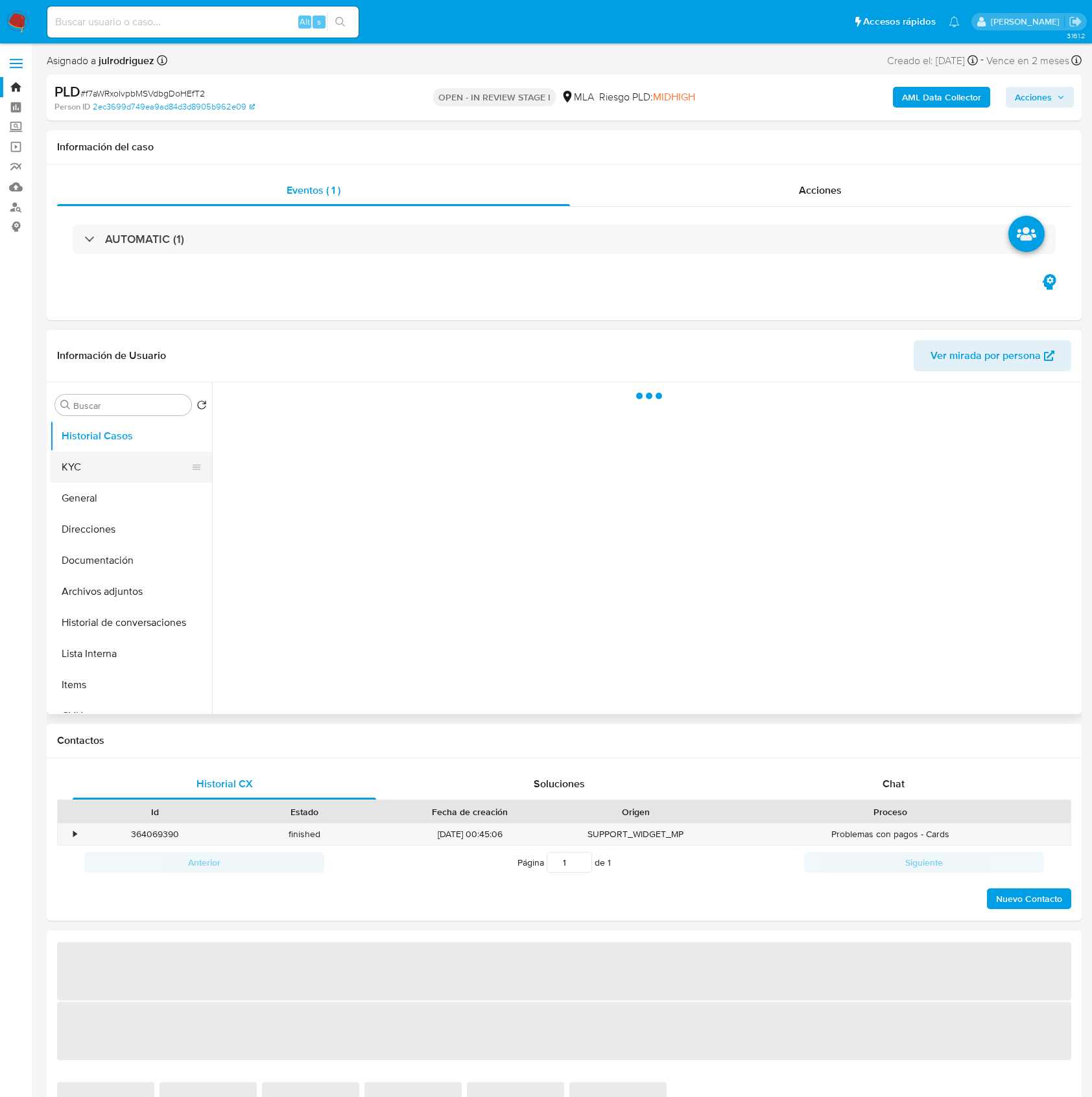
select select "10"
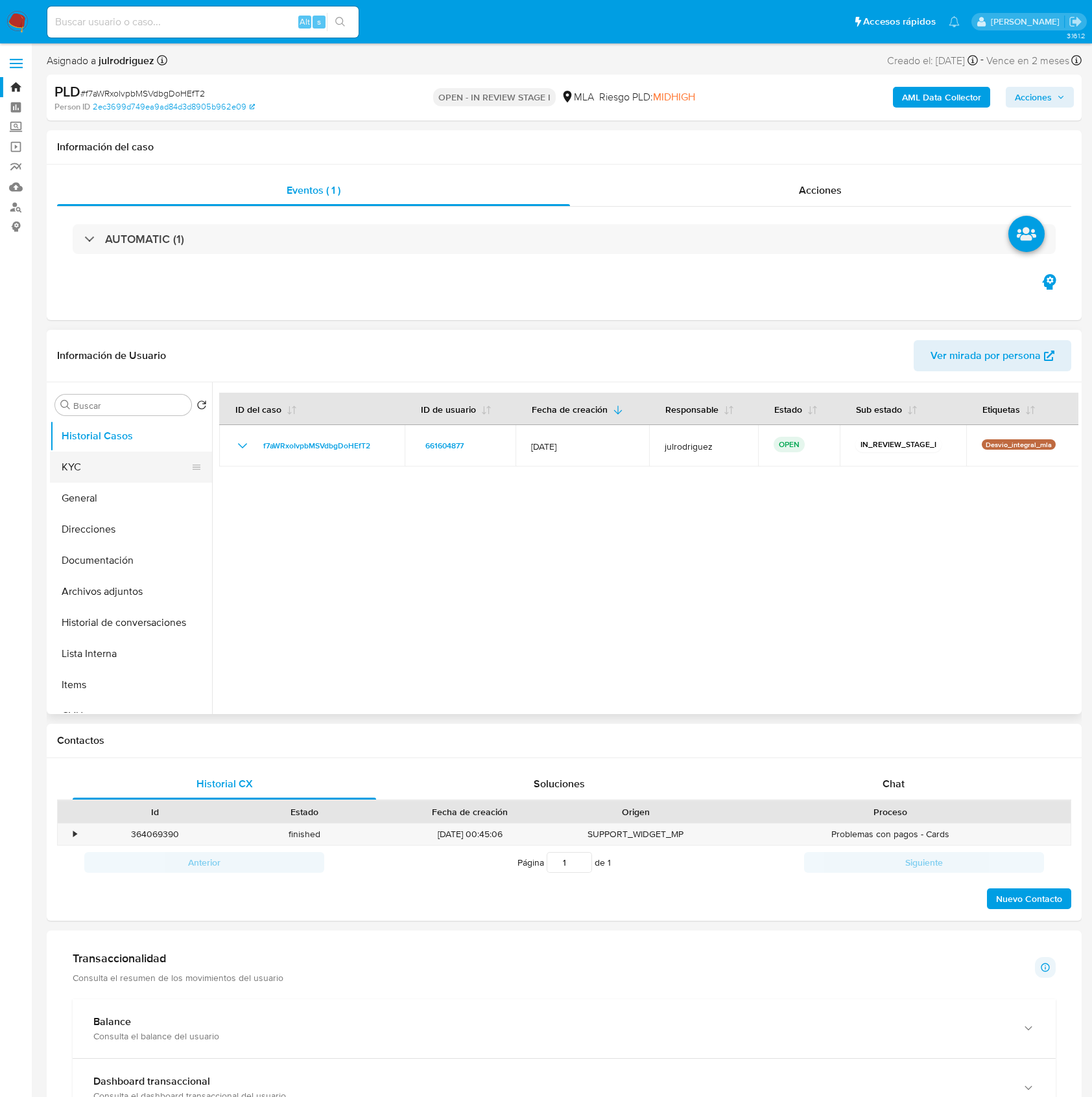
click at [114, 465] on button "KYC" at bounding box center [126, 468] width 152 height 31
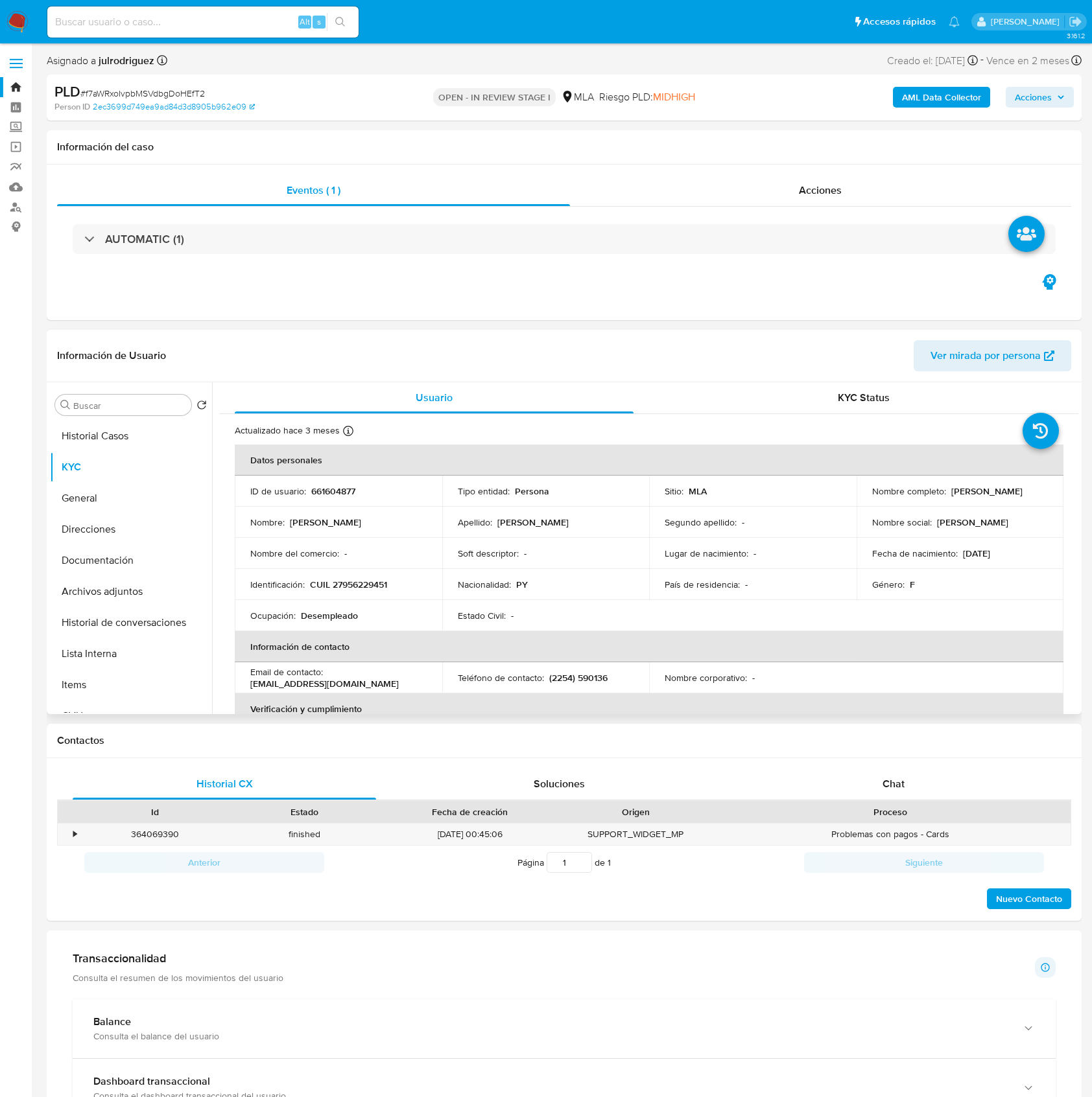
drag, startPoint x: 868, startPoint y: 499, endPoint x: 998, endPoint y: 501, distance: 130.0
click at [998, 497] on div "Nombre completo : Nelly Soledad Romero Rolon" at bounding box center [960, 491] width 177 height 12
copy p "Nelly Soledad Romero Rolon"
click at [338, 490] on p "661604877" at bounding box center [333, 491] width 44 height 12
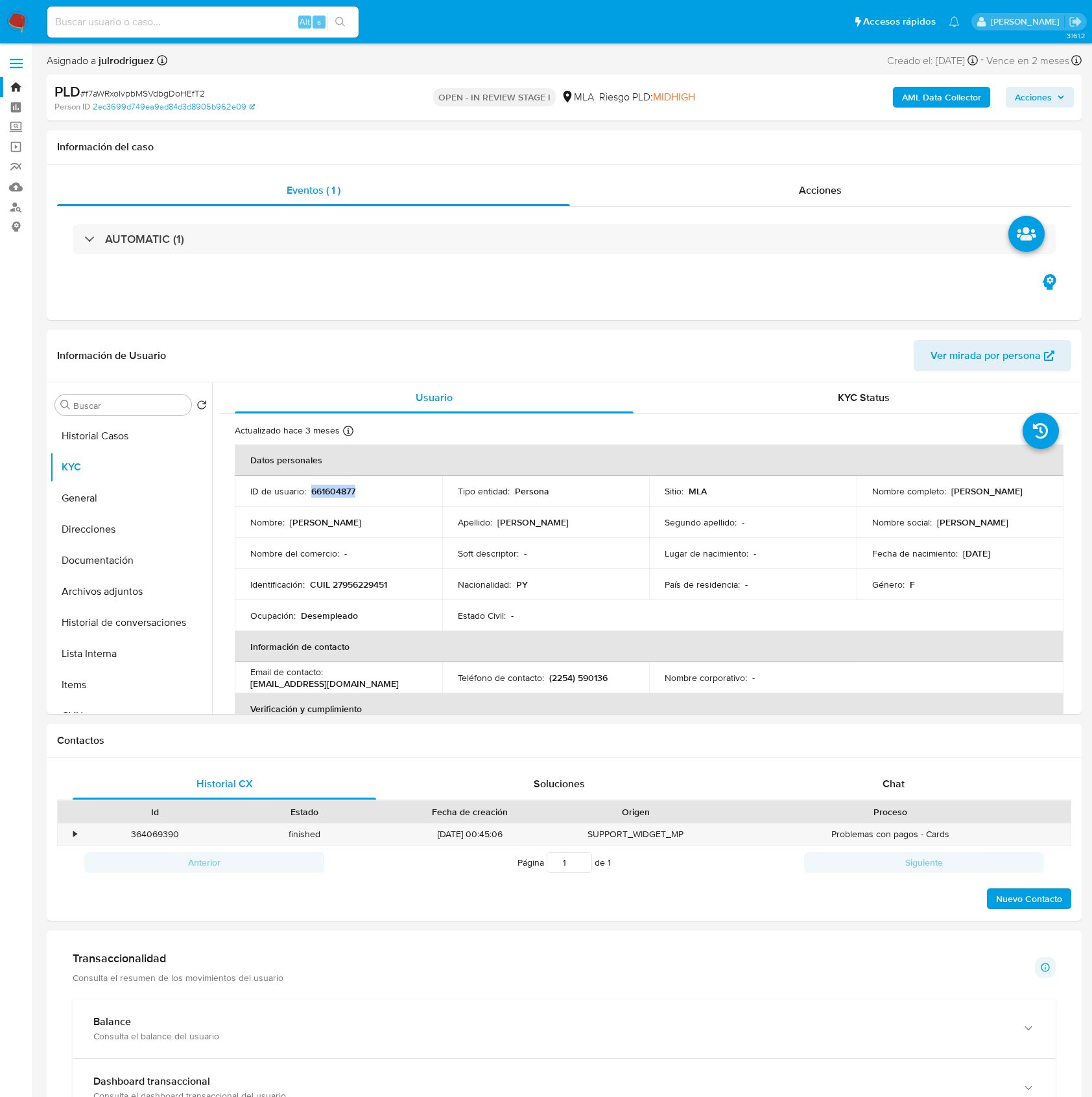
copy p "661604877"
click at [143, 94] on span "# f7aWRxoIvpbMSVdbgDoHEfT2" at bounding box center [143, 93] width 124 height 13
copy span "f7aWRxoIvpbMSVdbgDoHEfT2"
click at [362, 595] on td "Identificación : CUIL 27956229451" at bounding box center [338, 585] width 208 height 31
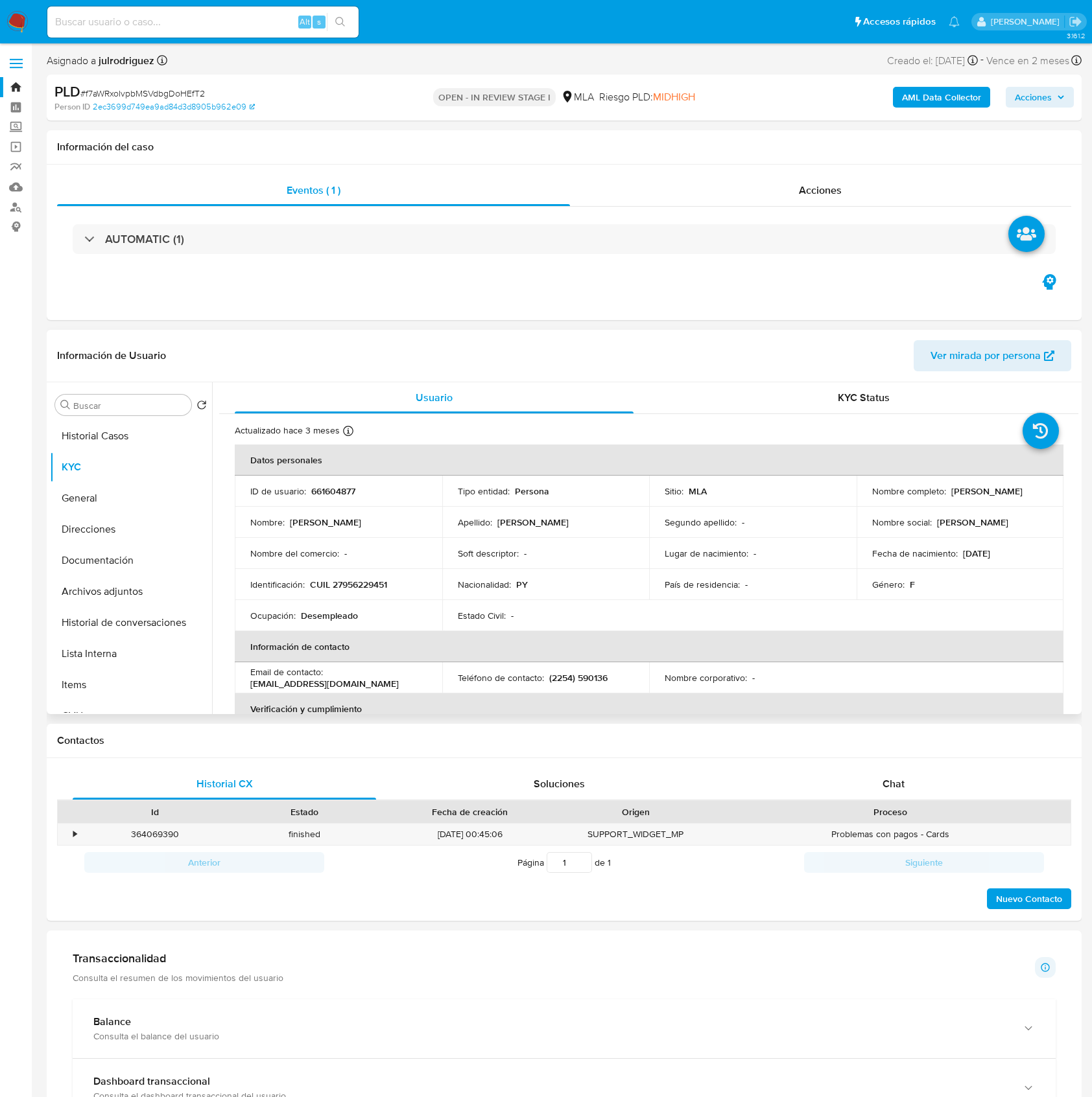
click at [362, 595] on td "Identificación : CUIL 27956229451" at bounding box center [338, 585] width 208 height 31
click at [362, 579] on p "CUIL 27956229451" at bounding box center [349, 585] width 77 height 12
copy p "27956229451"
click at [328, 495] on p "661604877" at bounding box center [333, 491] width 44 height 12
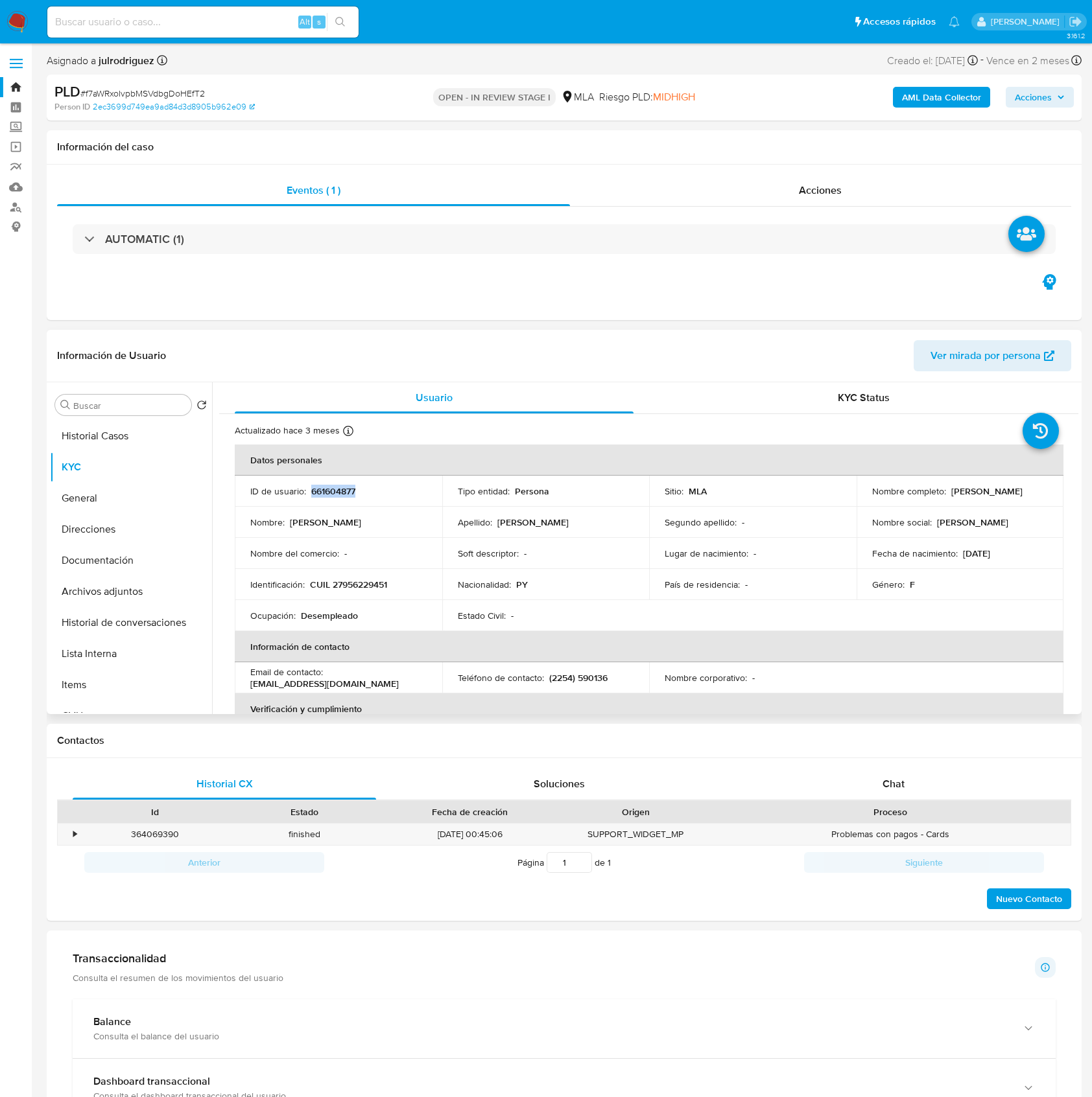
click at [328, 494] on p "661604877" at bounding box center [333, 491] width 44 height 12
copy p "661604877"
drag, startPoint x: 867, startPoint y: 500, endPoint x: 1008, endPoint y: 503, distance: 141.0
click at [1008, 503] on td "Nombre completo : Nelly Soledad Romero Rolon" at bounding box center [960, 491] width 208 height 31
copy p "Nelly Soledad Romero Rolon"
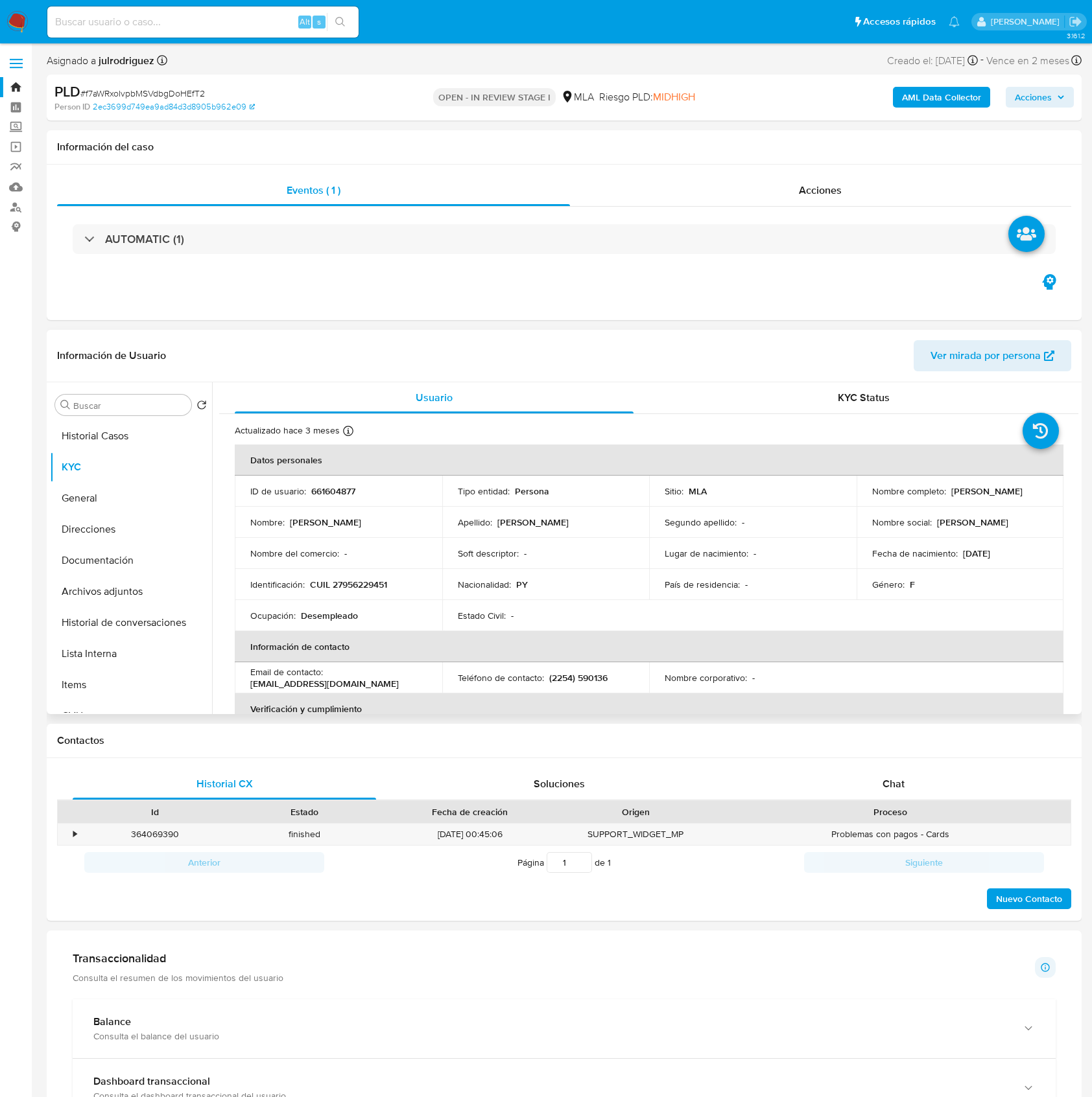
click at [377, 586] on p "CUIL 27956229451" at bounding box center [349, 585] width 77 height 12
copy p "27956229451"
drag, startPoint x: 868, startPoint y: 497, endPoint x: 870, endPoint y: 55, distance: 442.0
click at [992, 494] on div "Nombre completo : Nelly Soledad Romero Rolon" at bounding box center [960, 491] width 177 height 12
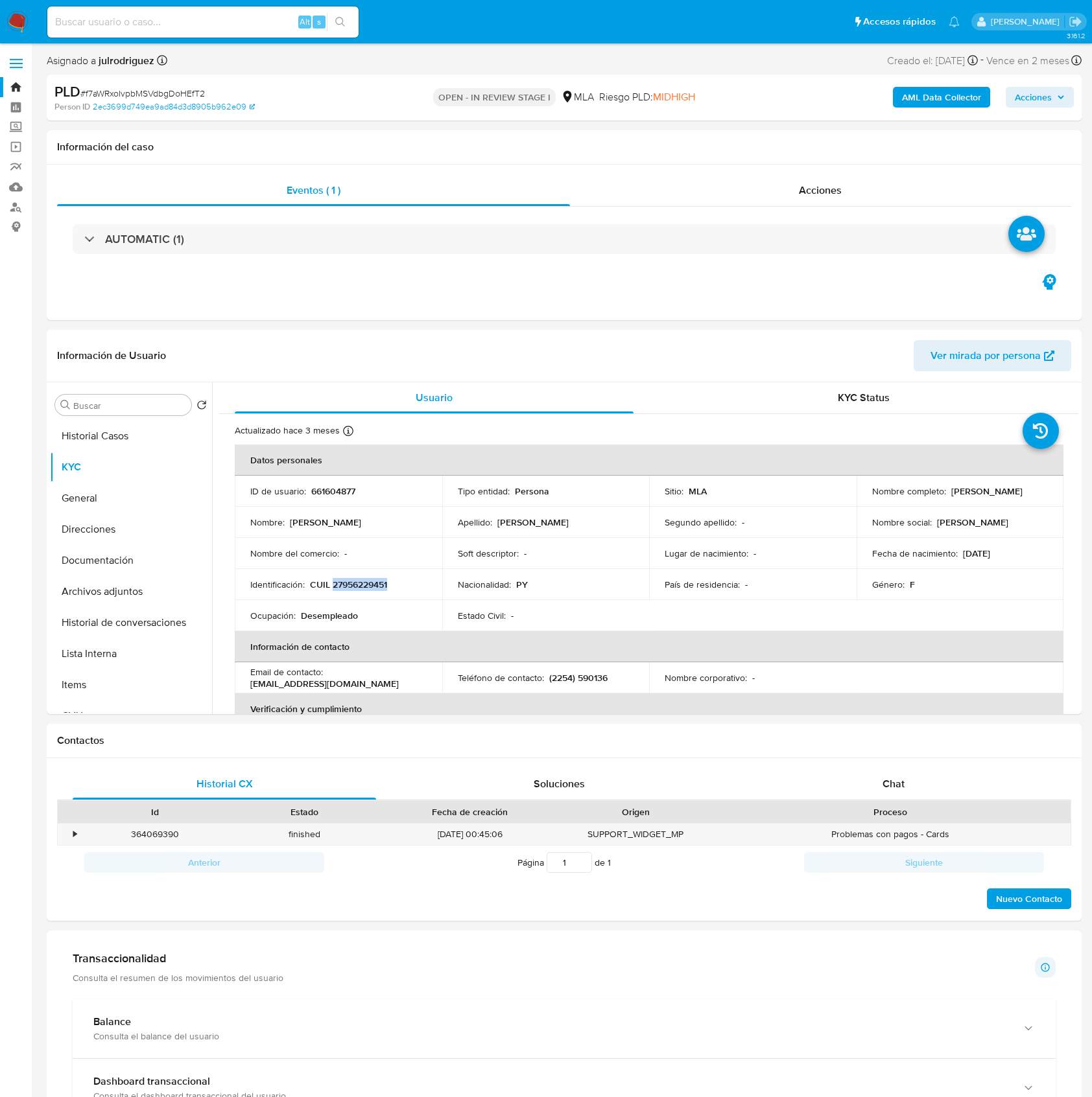
copy p "Nelly Soledad Romero Rolon"
click at [367, 581] on p "CUIL 27956229451" at bounding box center [349, 585] width 77 height 12
copy p "27956229451"
click at [373, 582] on p "CUIL 27956229451" at bounding box center [349, 585] width 77 height 12
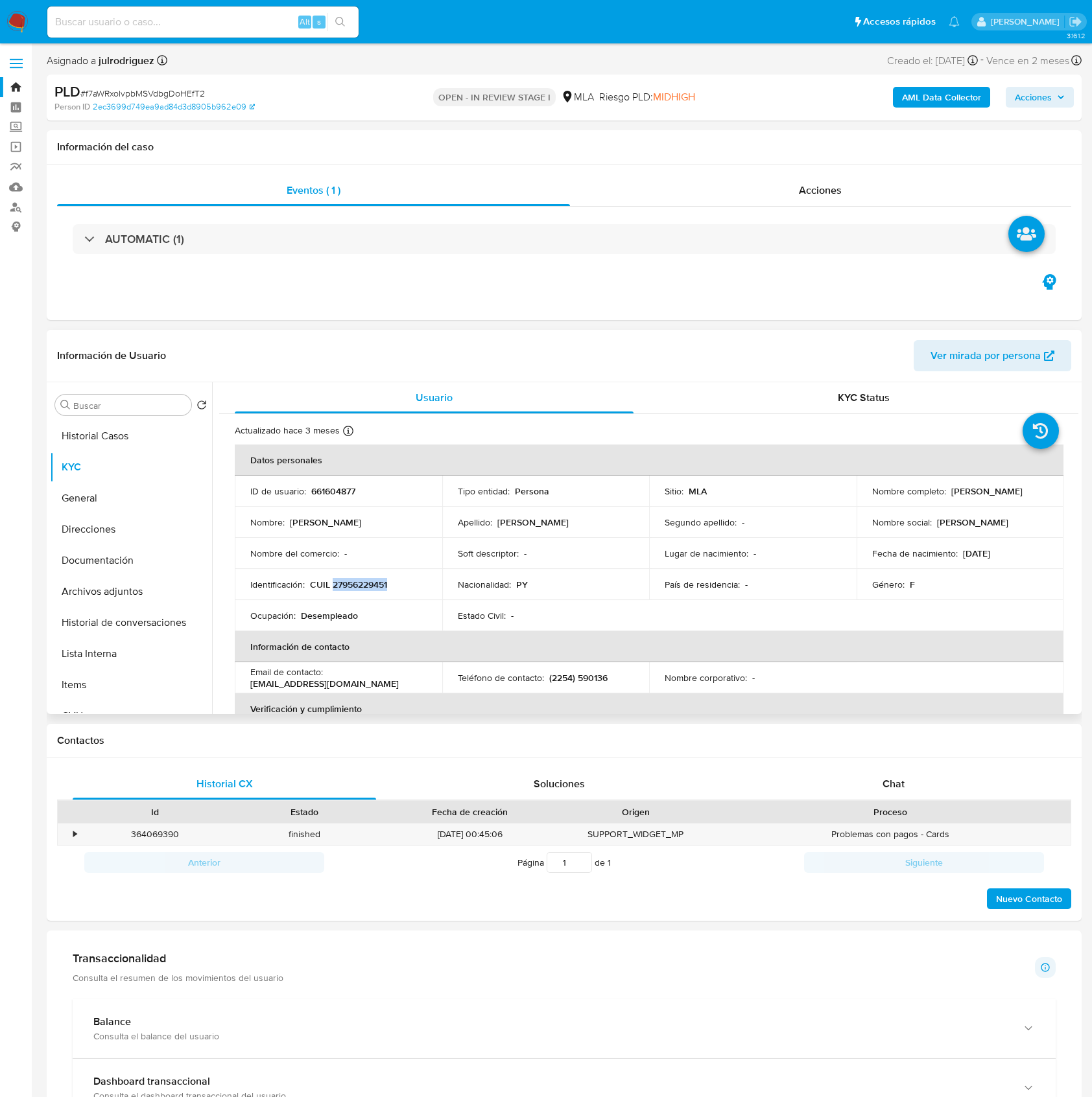
click at [373, 582] on p "CUIL 27956229451" at bounding box center [349, 585] width 77 height 12
click at [363, 582] on p "CUIL 27956229451" at bounding box center [349, 585] width 77 height 12
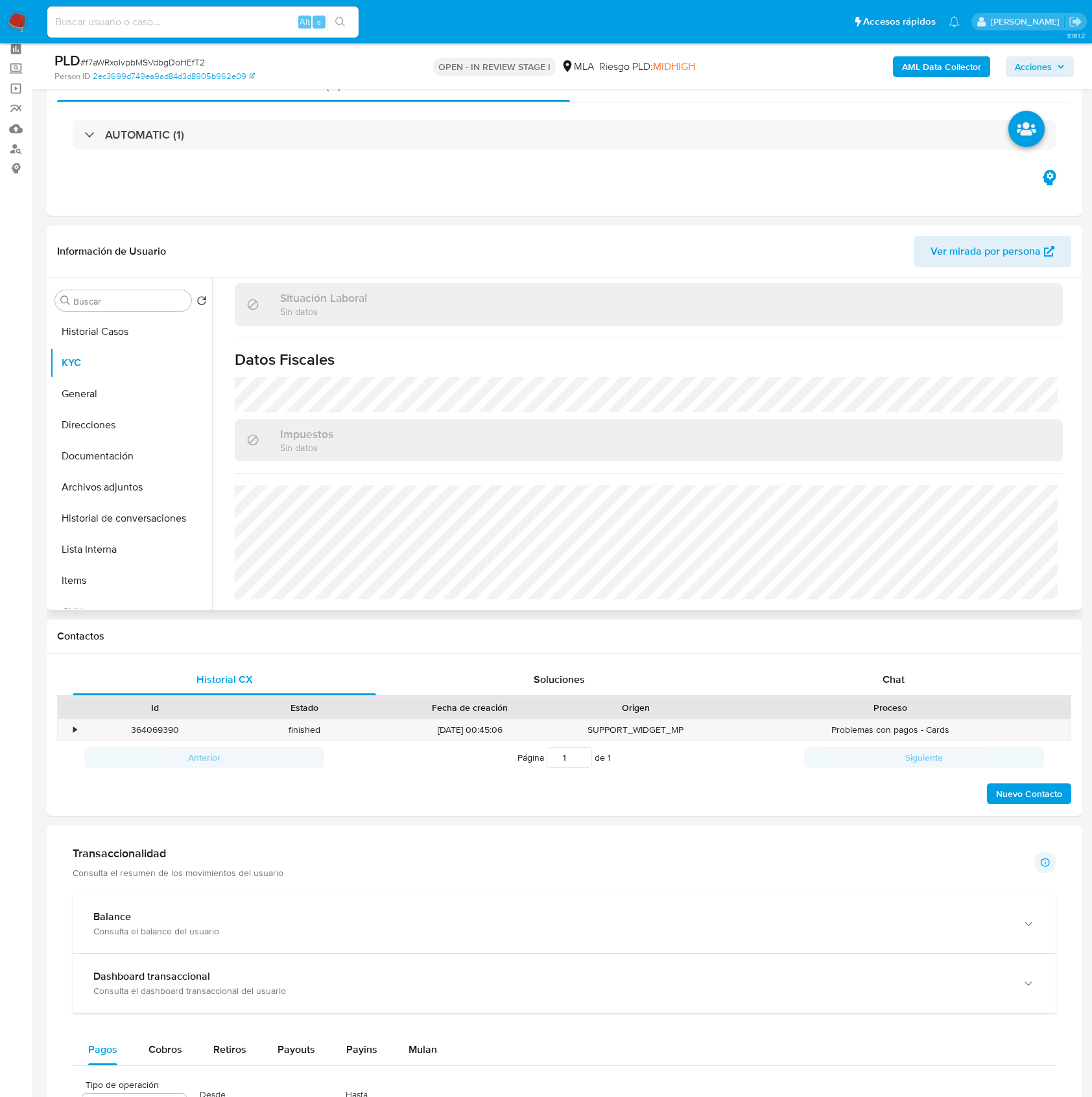
scroll to position [86, 0]
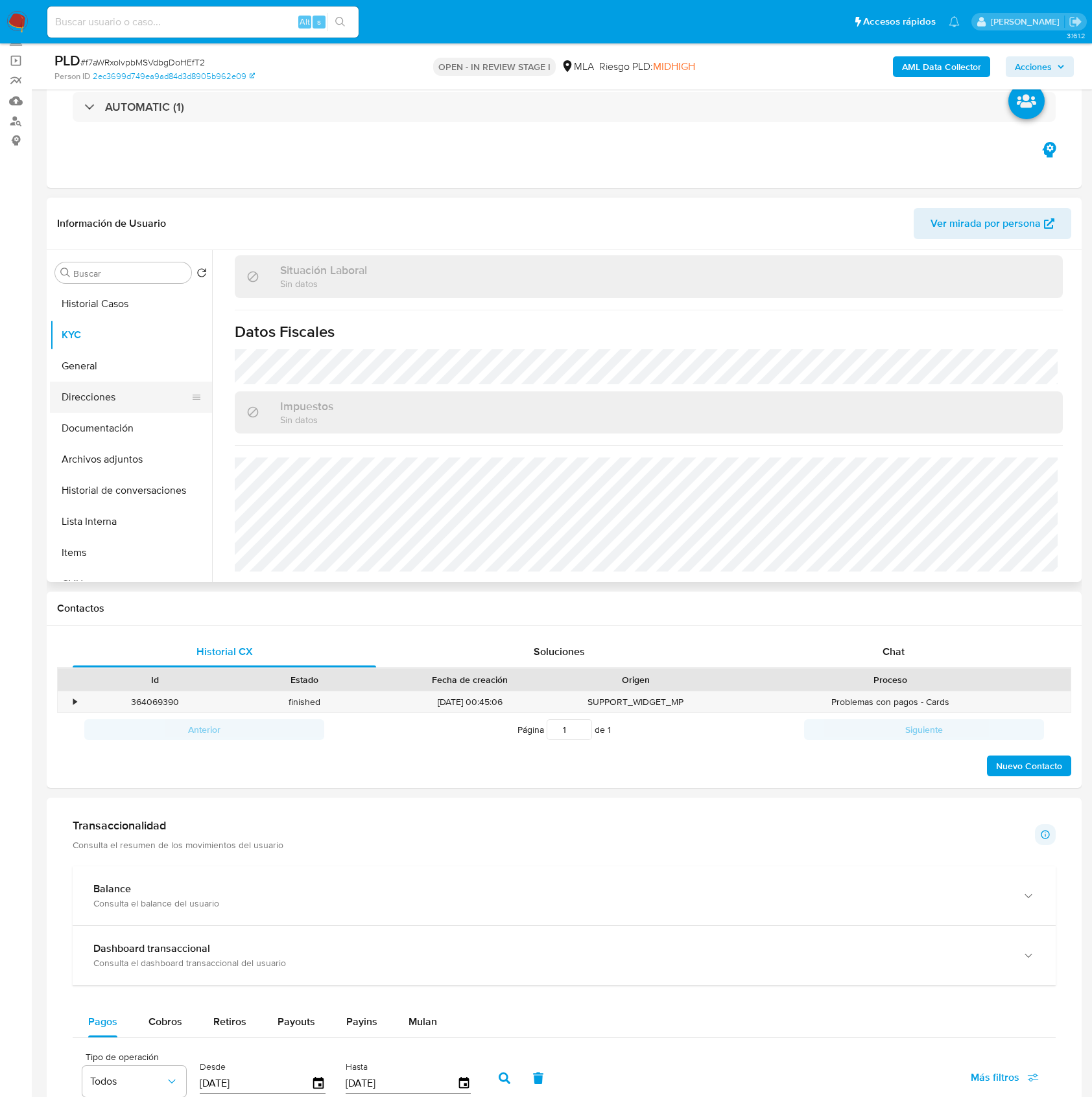
click at [117, 393] on button "Direcciones" at bounding box center [126, 397] width 152 height 31
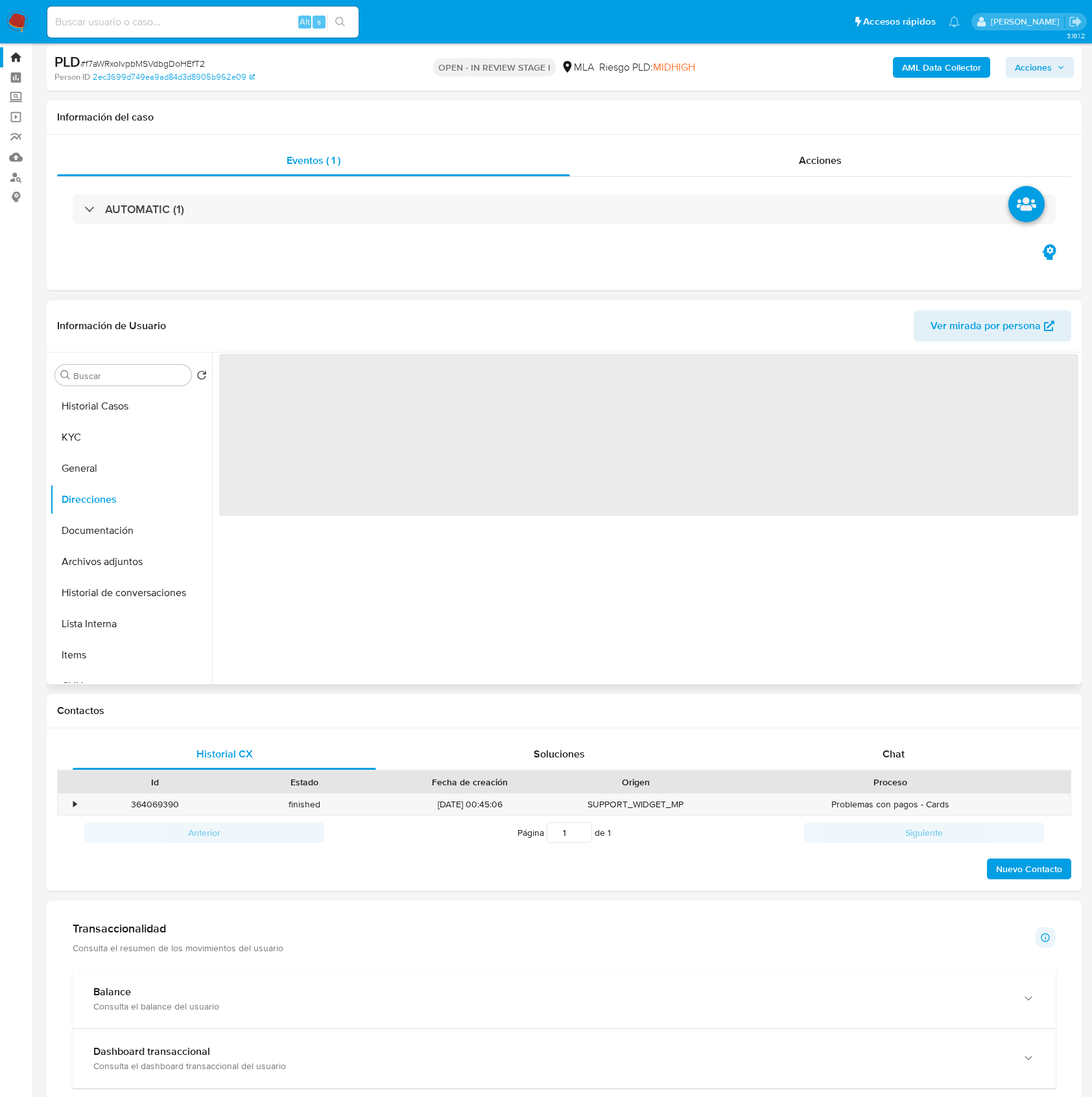
scroll to position [0, 0]
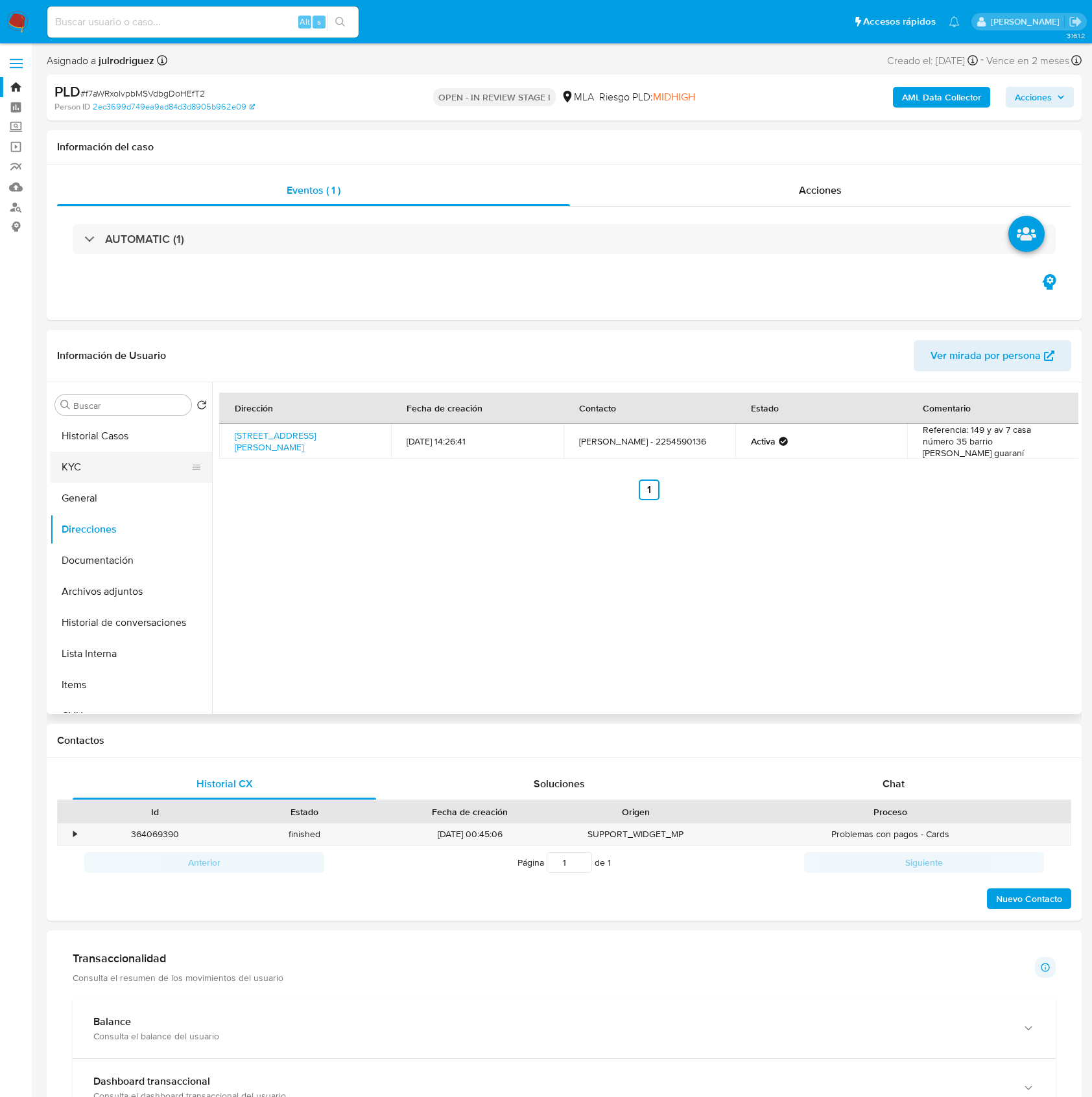
click at [84, 457] on button "KYC" at bounding box center [126, 468] width 152 height 31
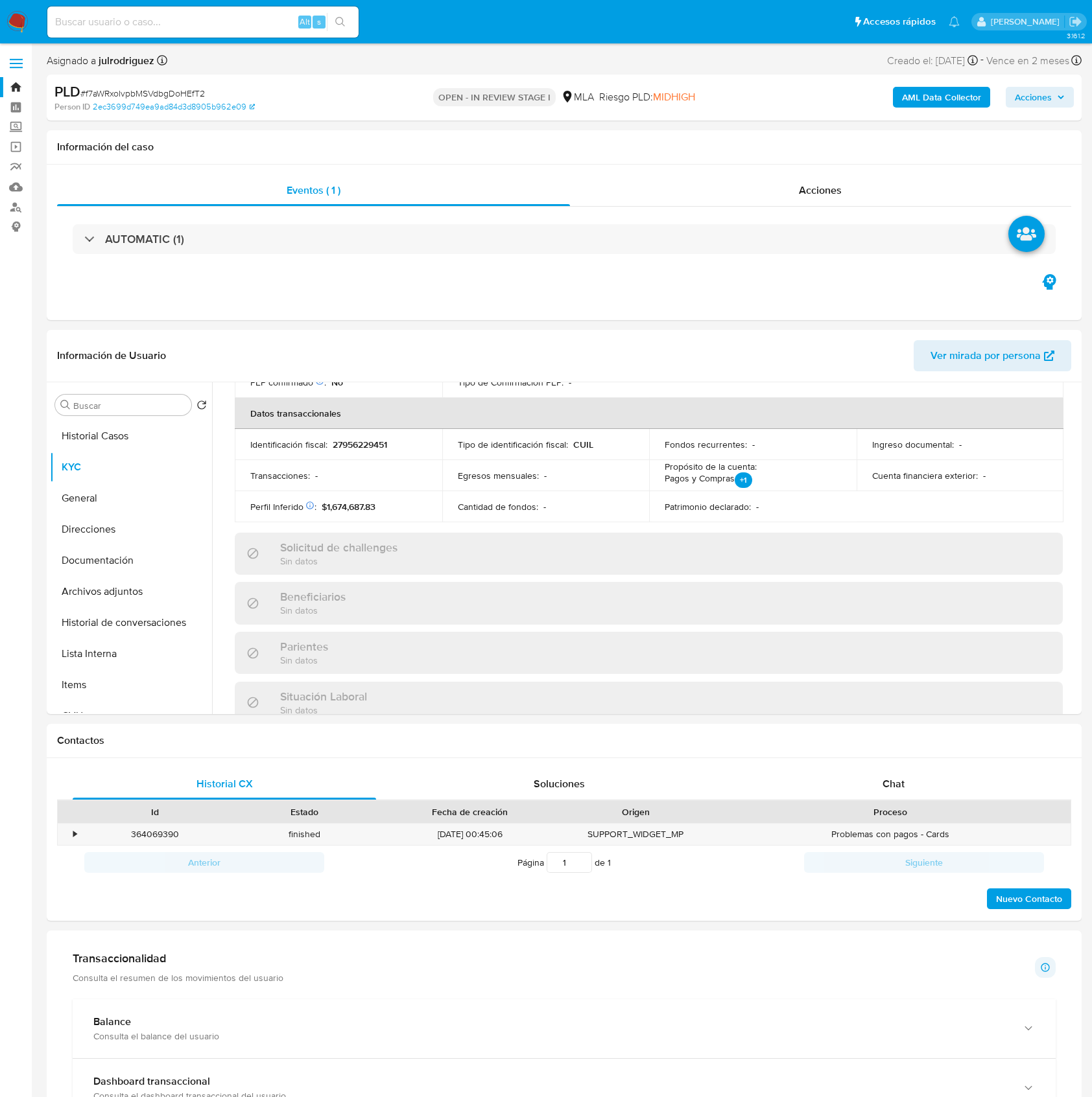
scroll to position [683, 0]
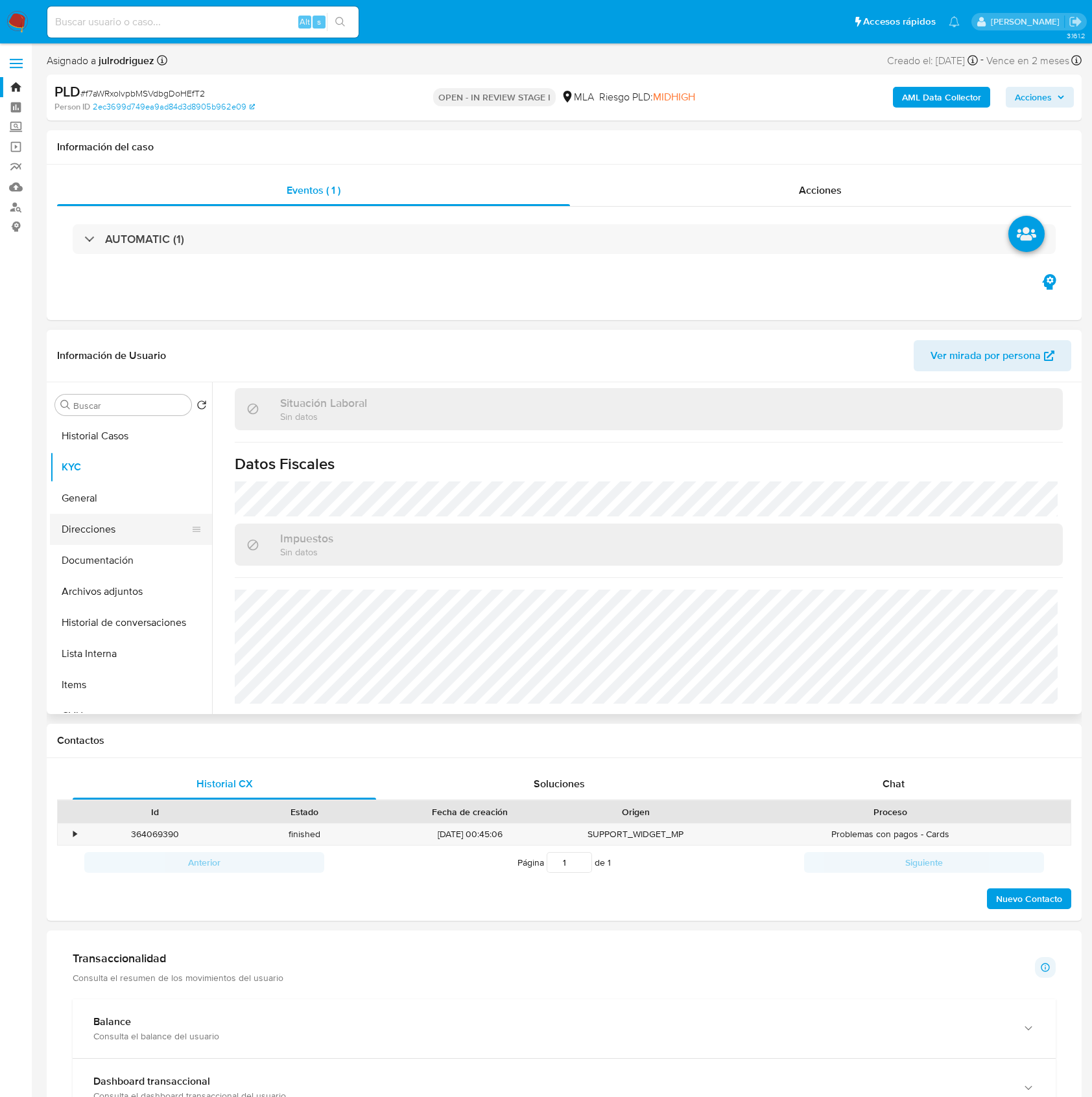
click at [117, 528] on button "Direcciones" at bounding box center [126, 530] width 152 height 31
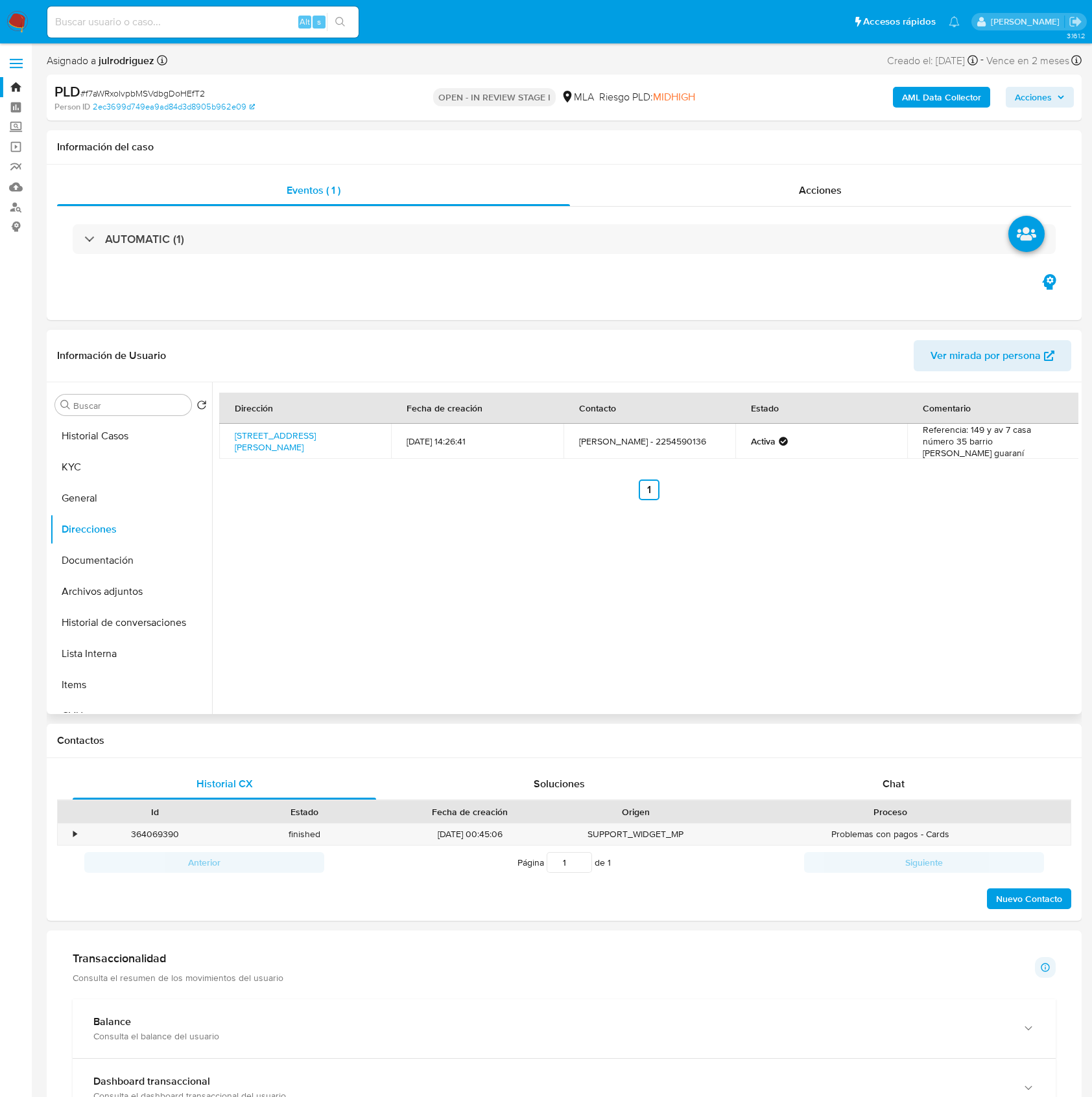
click at [809, 681] on div "Dirección Fecha de creación Contacto Estado Comentario Paseo 149 Y Av 7 35, Vil…" at bounding box center [645, 548] width 867 height 332
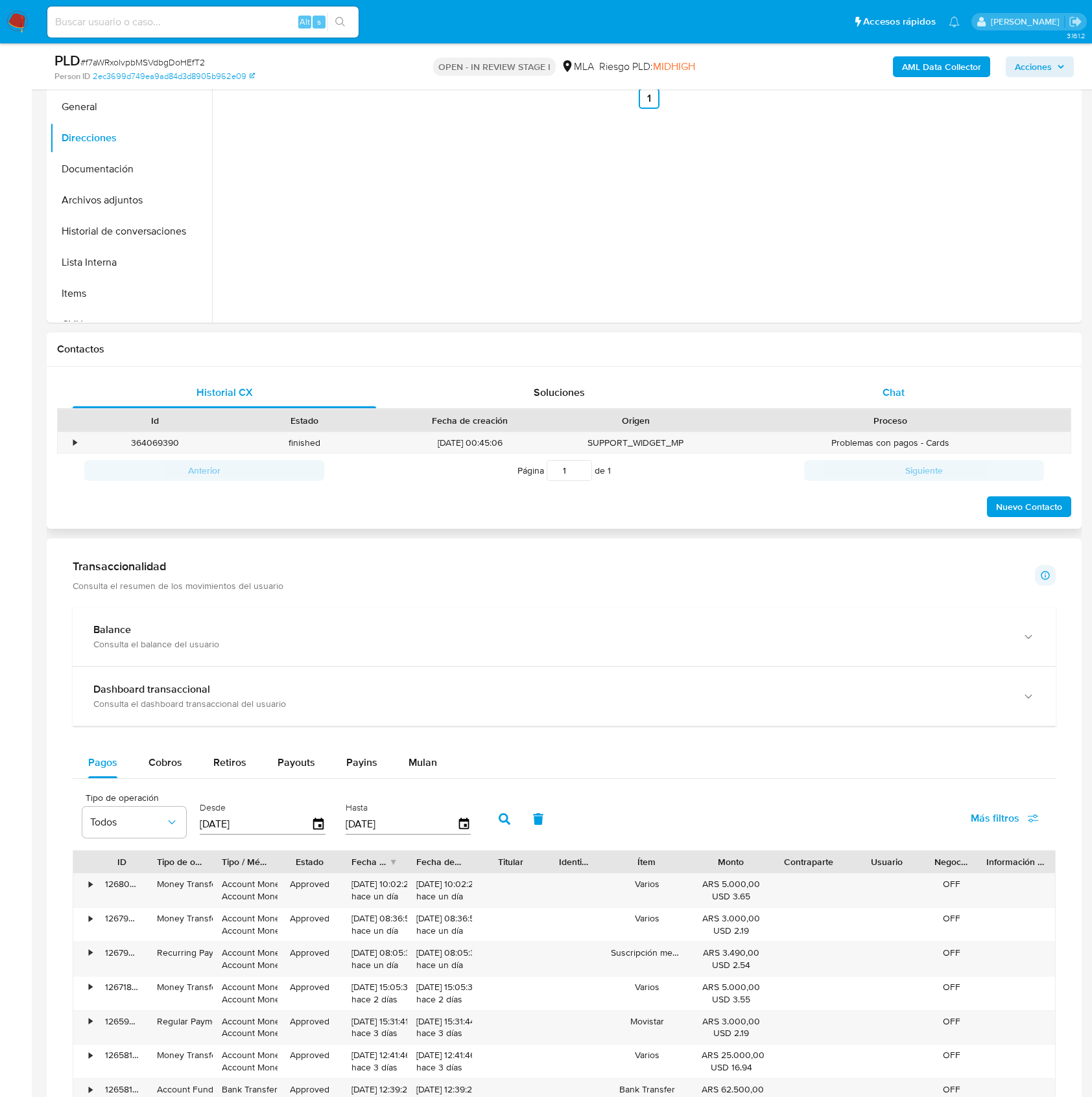
click at [883, 402] on div "Chat" at bounding box center [893, 393] width 304 height 31
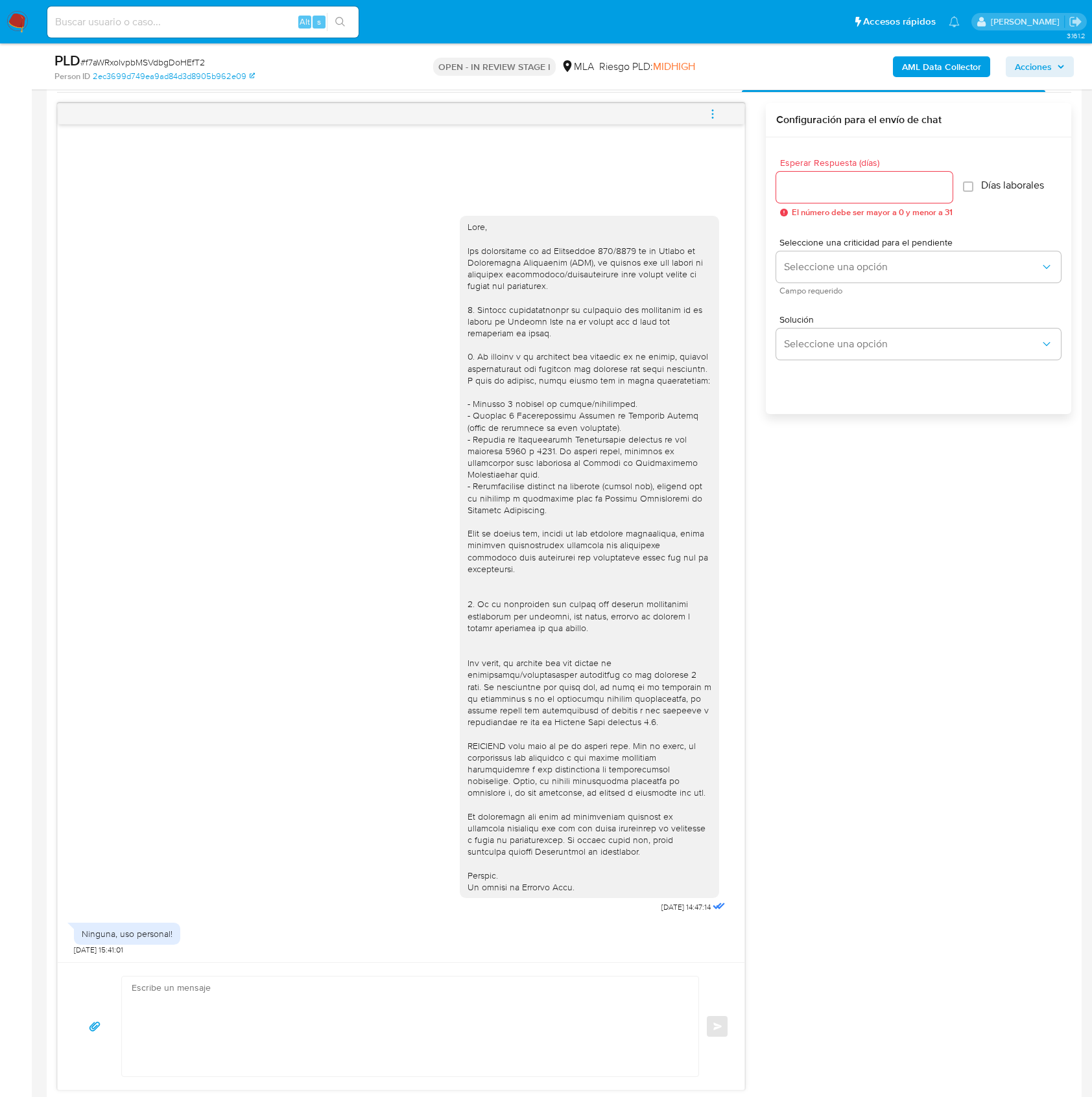
scroll to position [801, 0]
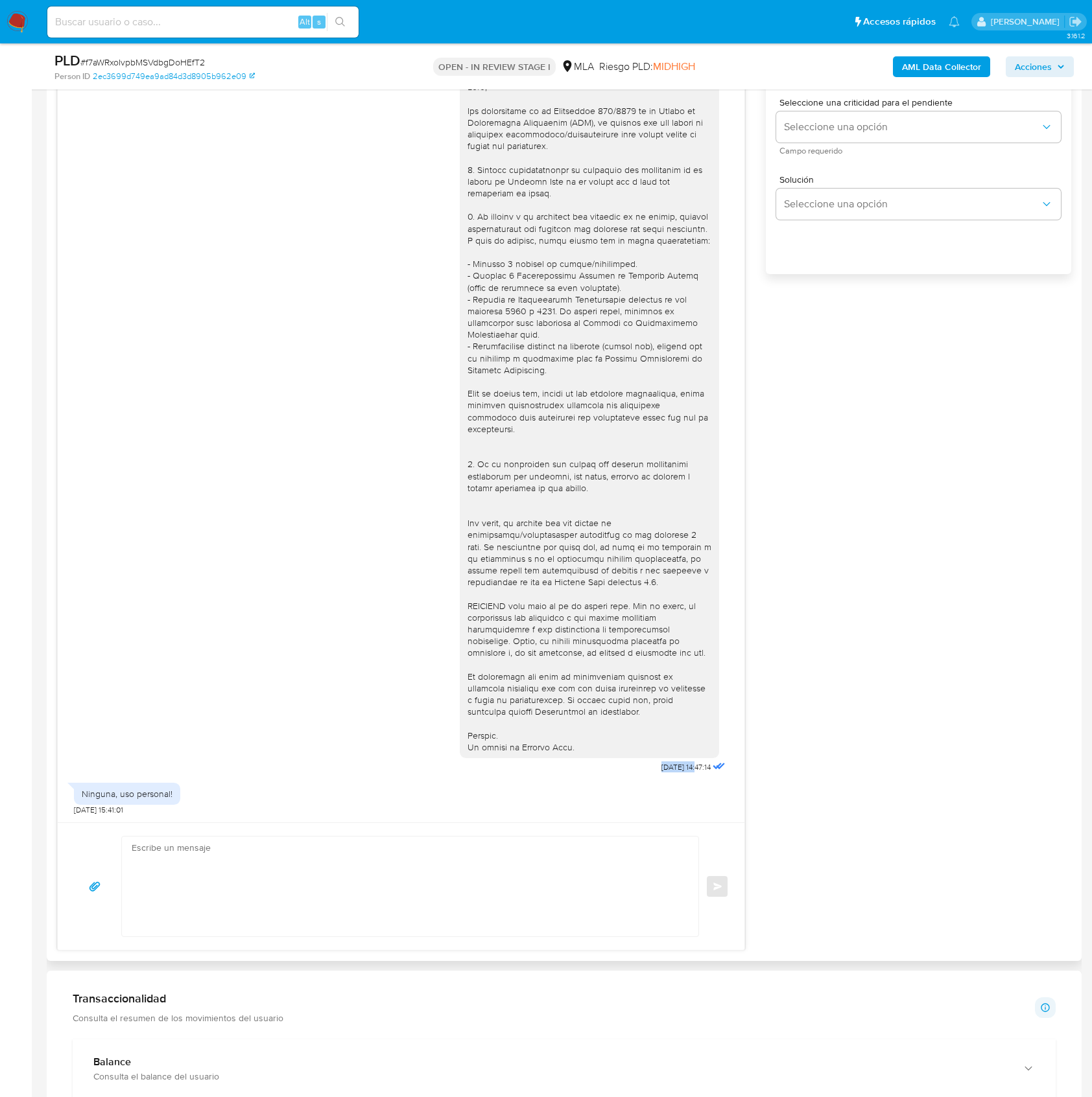
drag, startPoint x: 641, startPoint y: 764, endPoint x: 684, endPoint y: 768, distance: 43.2
click at [684, 768] on div "[DATE] 14:47:14" at bounding box center [593, 422] width 268 height 710
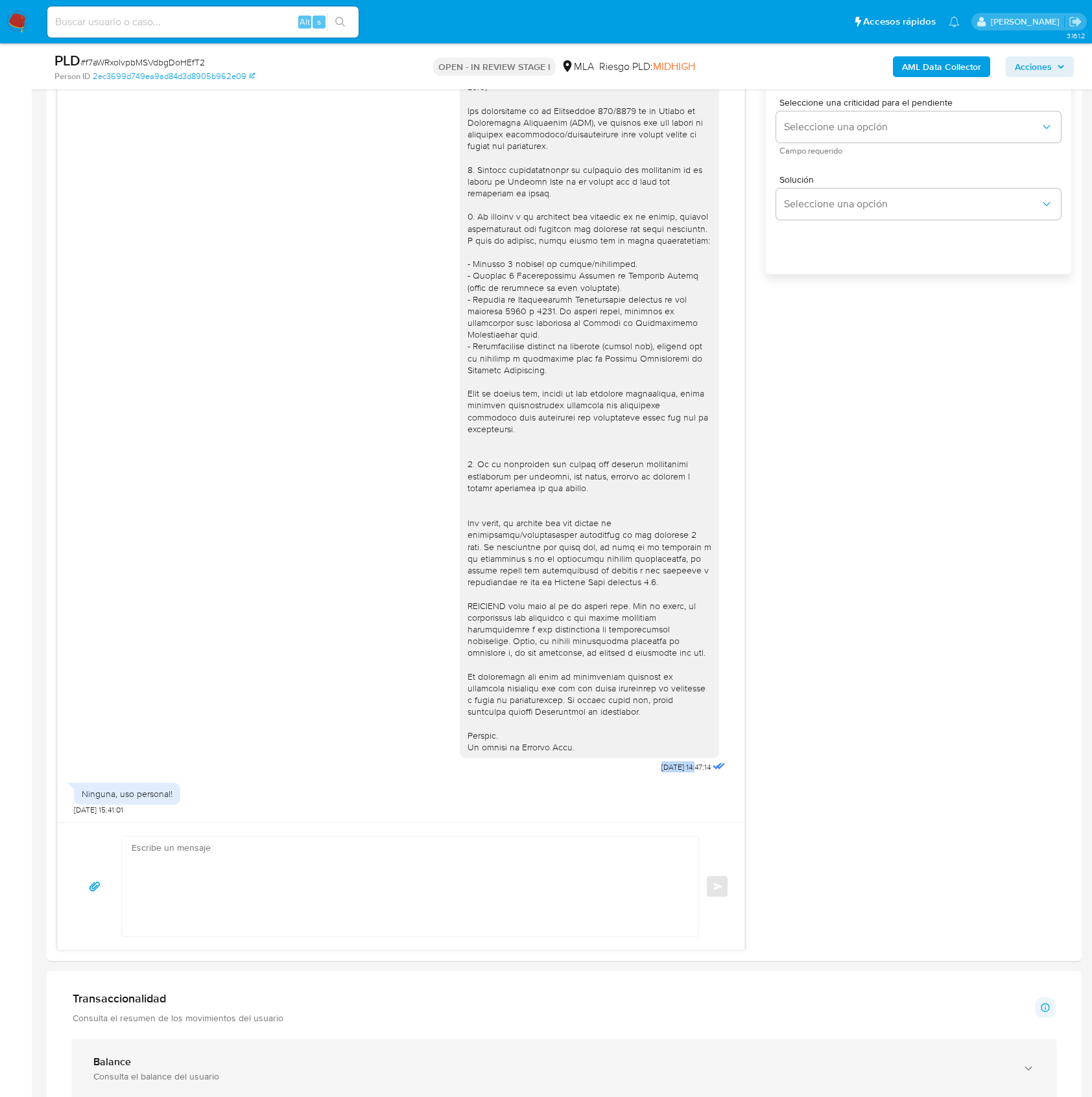
copy span "17/09/2025"
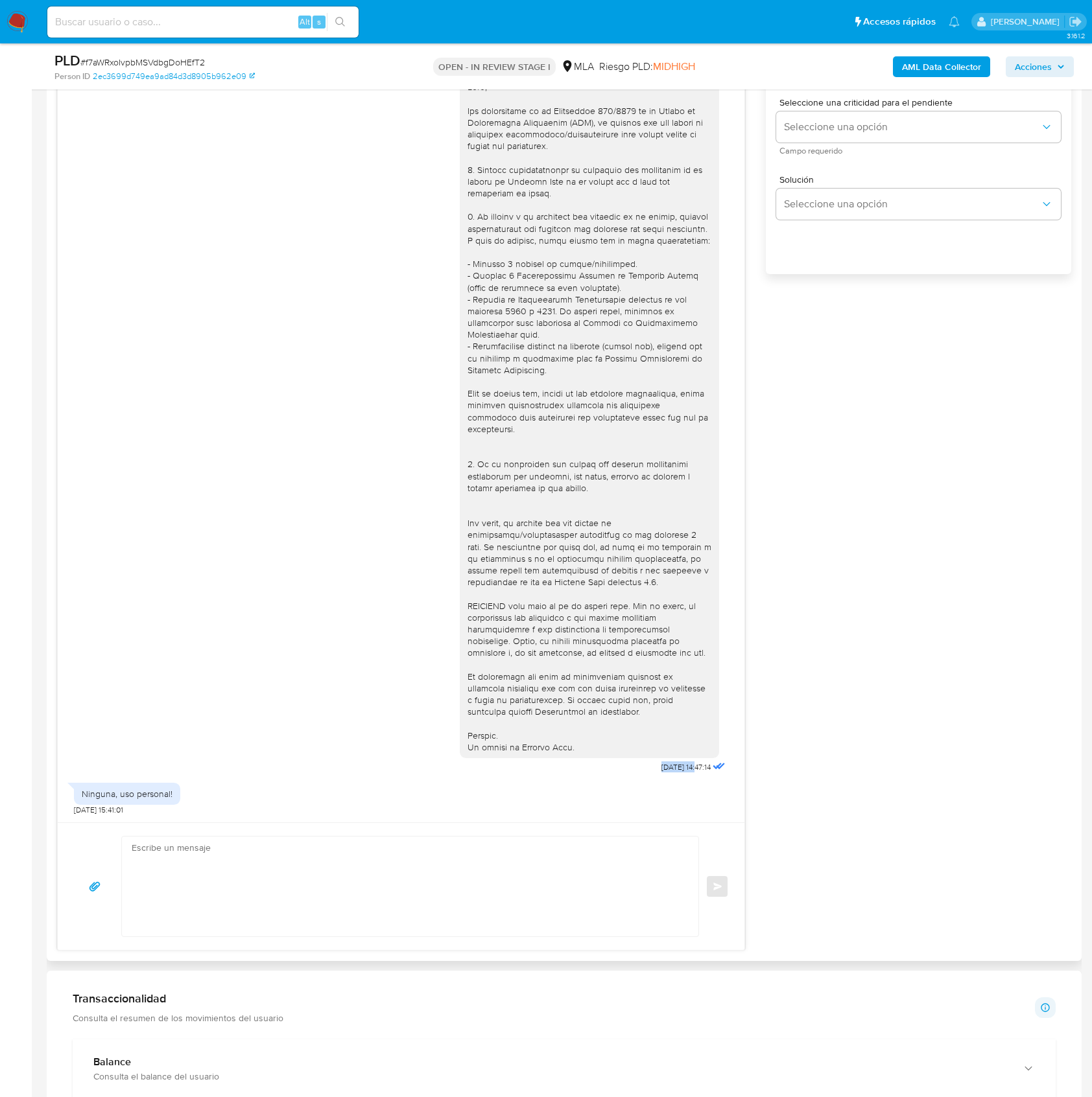
click at [125, 793] on div "Ninguna, uso personal!" at bounding box center [126, 793] width 91 height 12
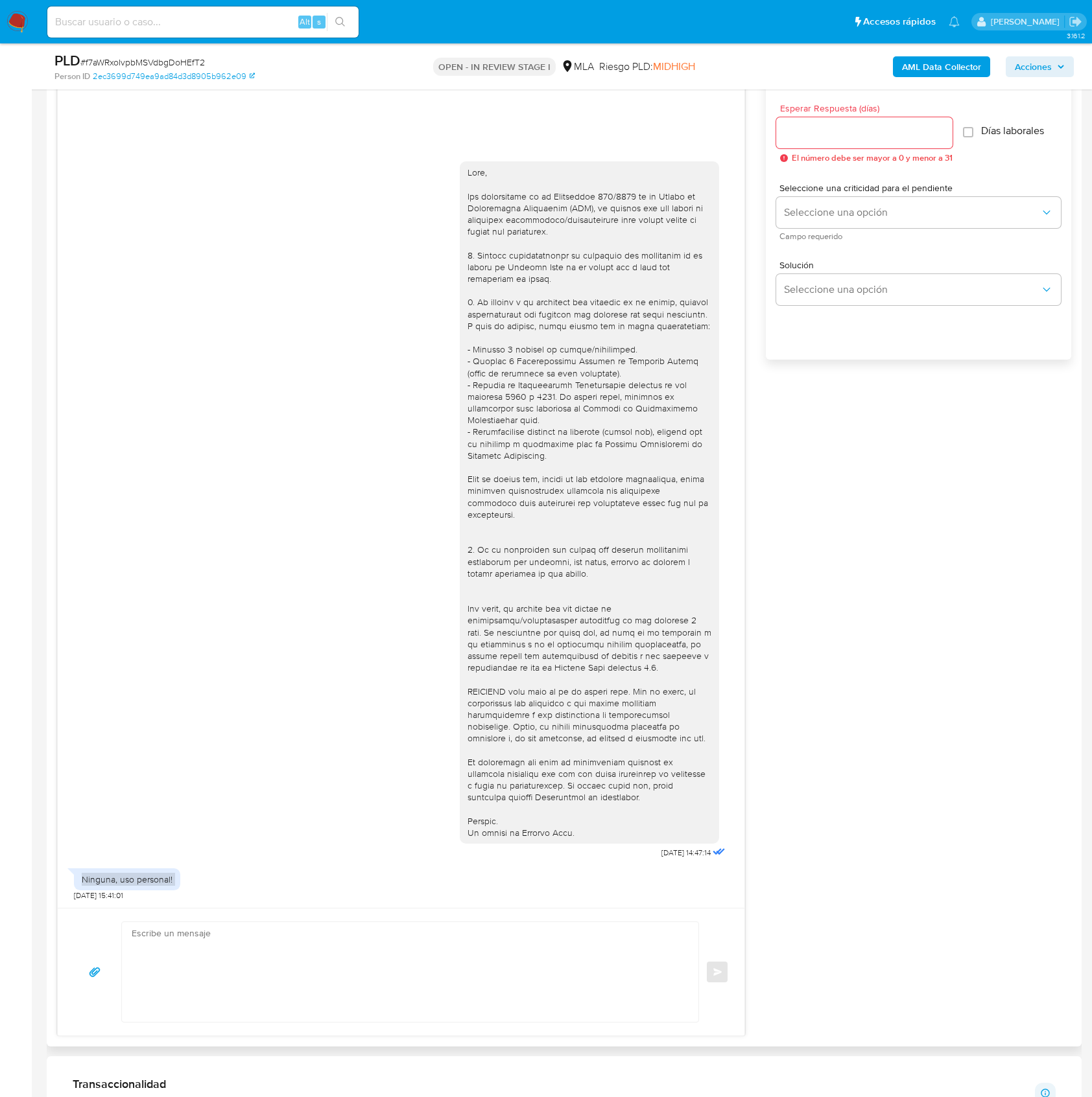
scroll to position [715, 0]
click at [187, 60] on span "# f7aWRxoIvpbMSVdbgDoHEfT2" at bounding box center [143, 62] width 124 height 13
click at [803, 135] on input "Esperar Respuesta (días)" at bounding box center [864, 134] width 177 height 16
type input "0"
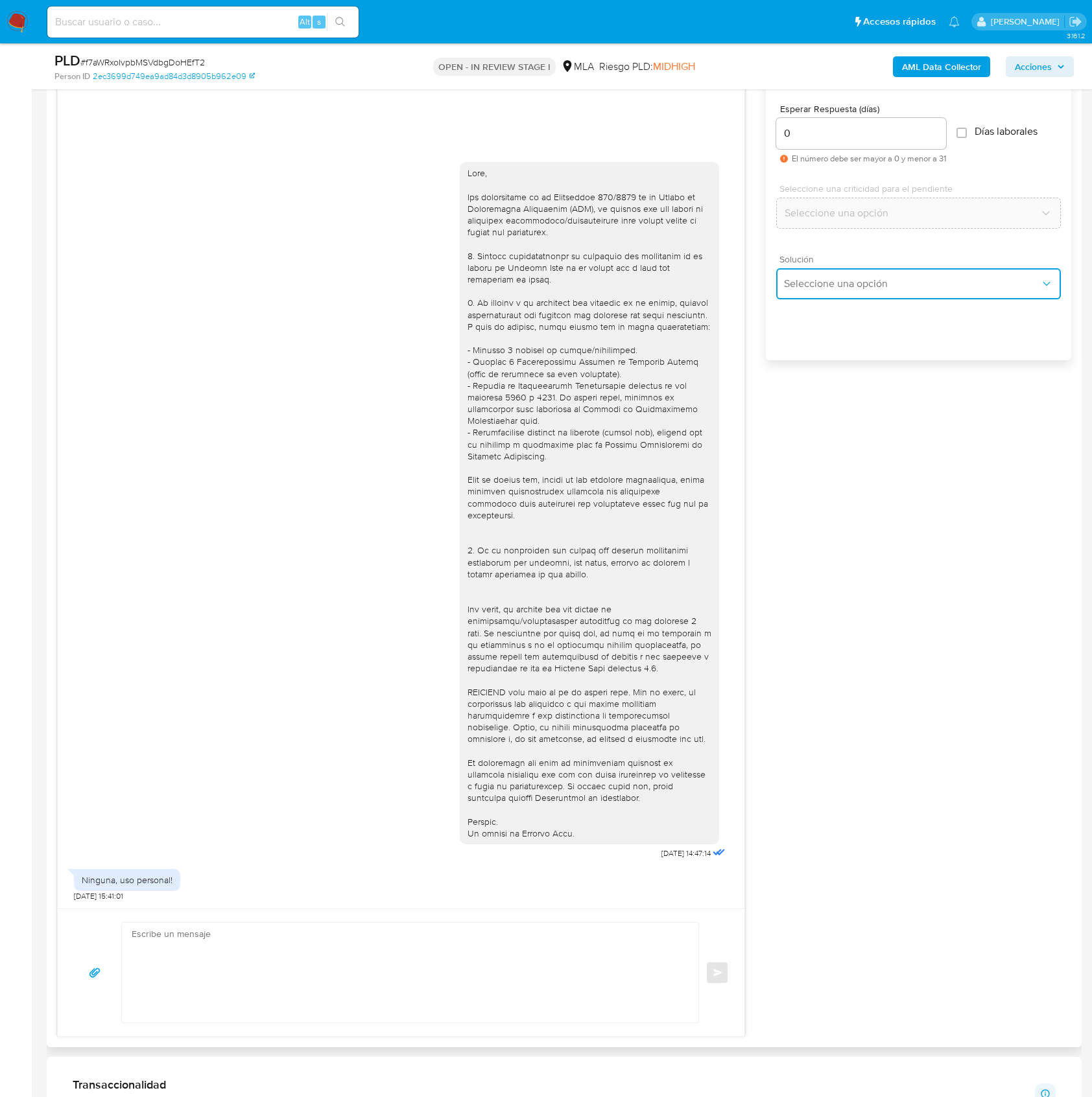
click at [817, 281] on span "Seleccione una opción" at bounding box center [913, 284] width 256 height 13
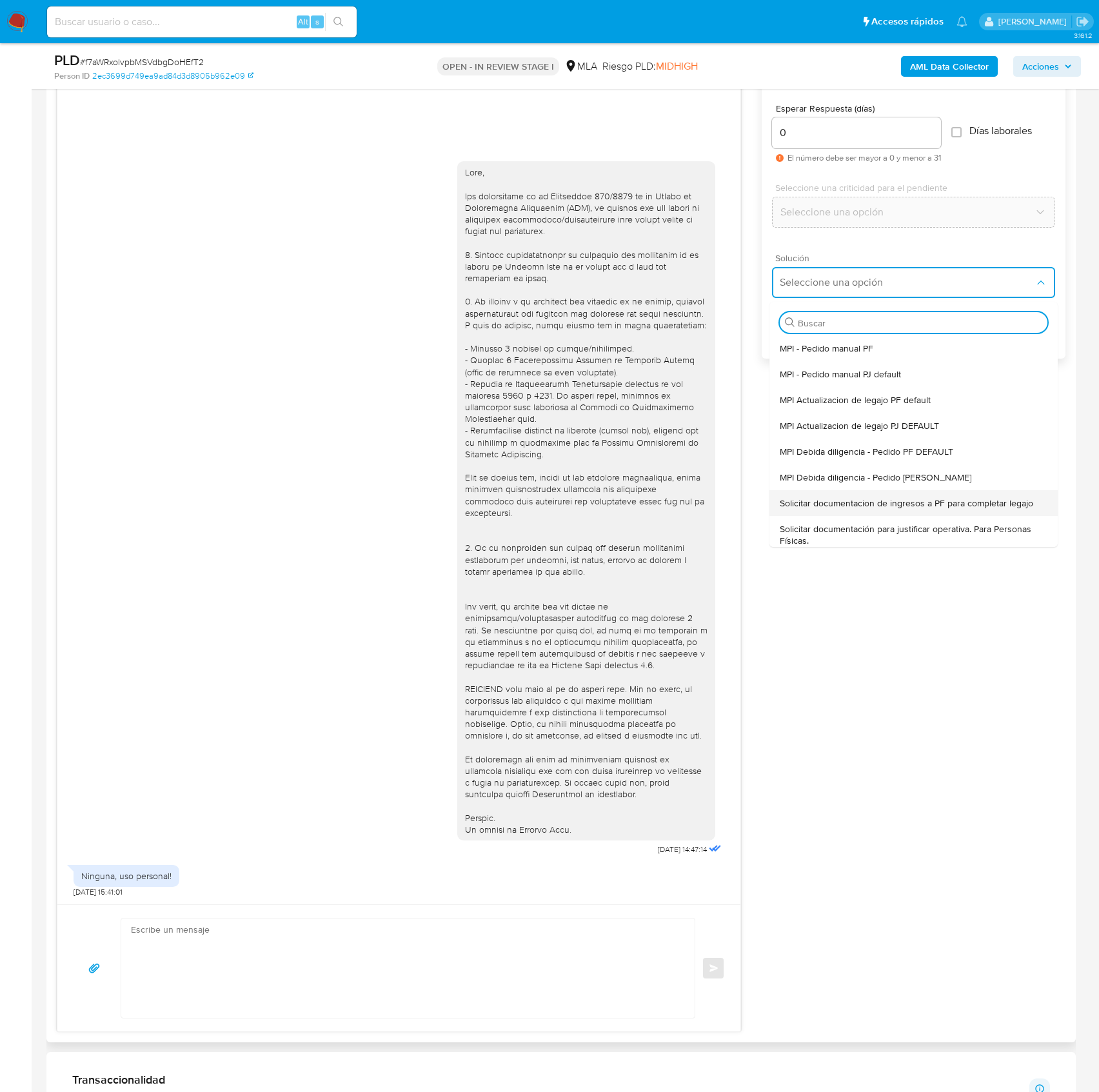
click at [921, 494] on div "Solicitar documentacion de ingresos a PF para completar legajo" at bounding box center [914, 503] width 268 height 26
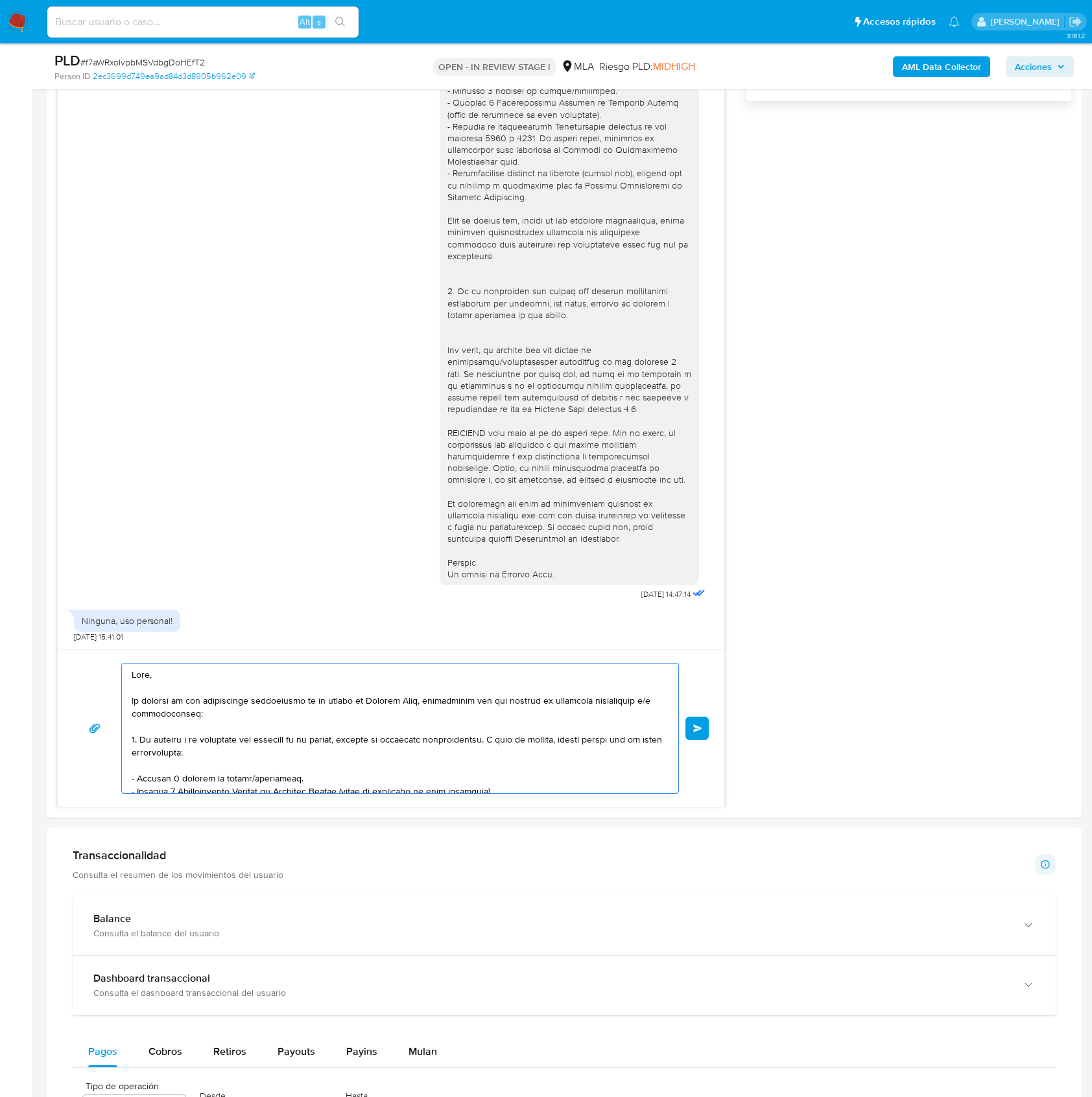
scroll to position [255, 0]
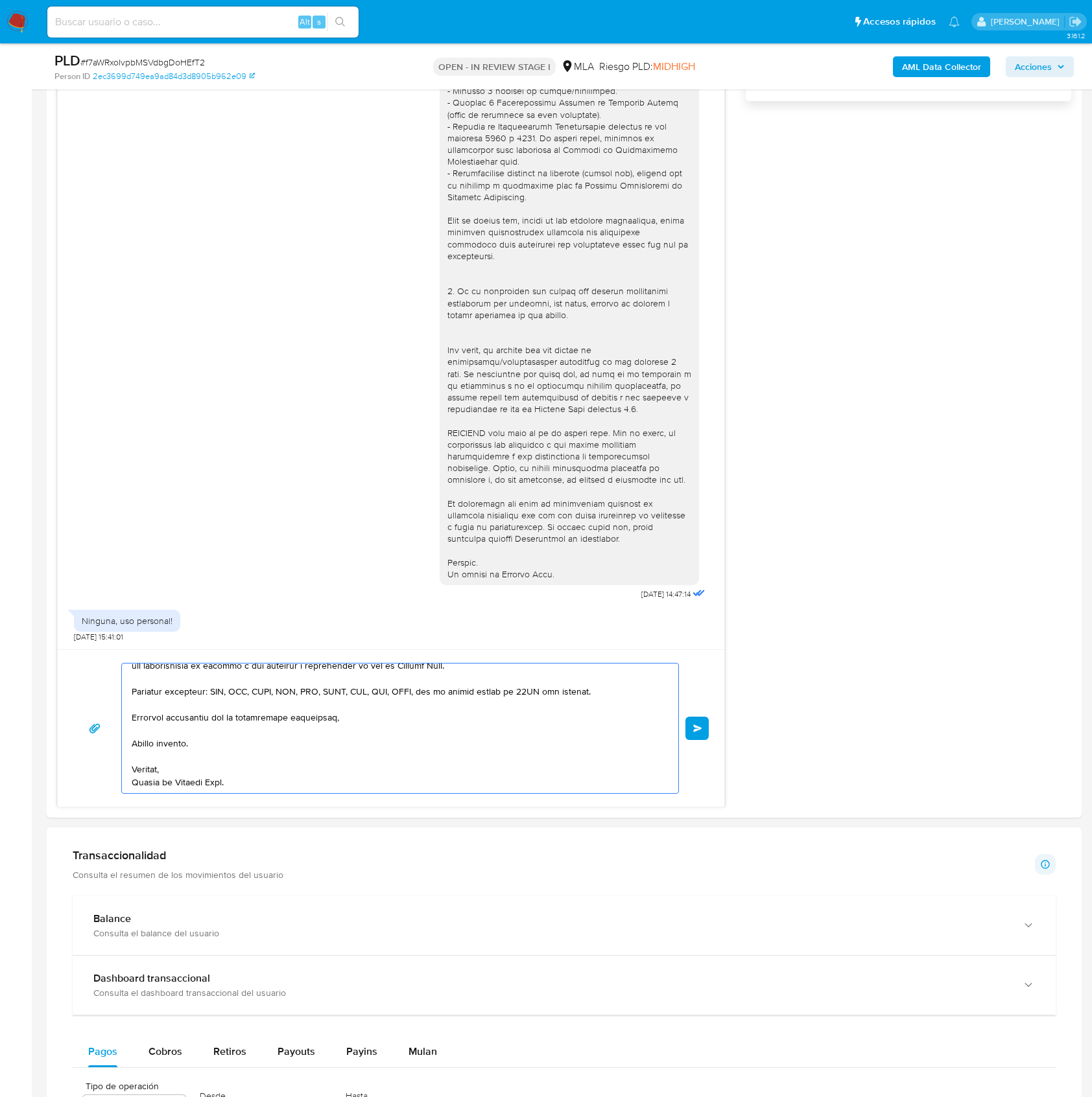
drag, startPoint x: 371, startPoint y: 801, endPoint x: 575, endPoint y: 1035, distance: 310.4
click at [577, 1038] on div "Información de Usuario Ver mirada por persona Buscar Volver al orden por defect…" at bounding box center [564, 704] width 1035 height 2790
type textarea "Hola, En función de las operac"
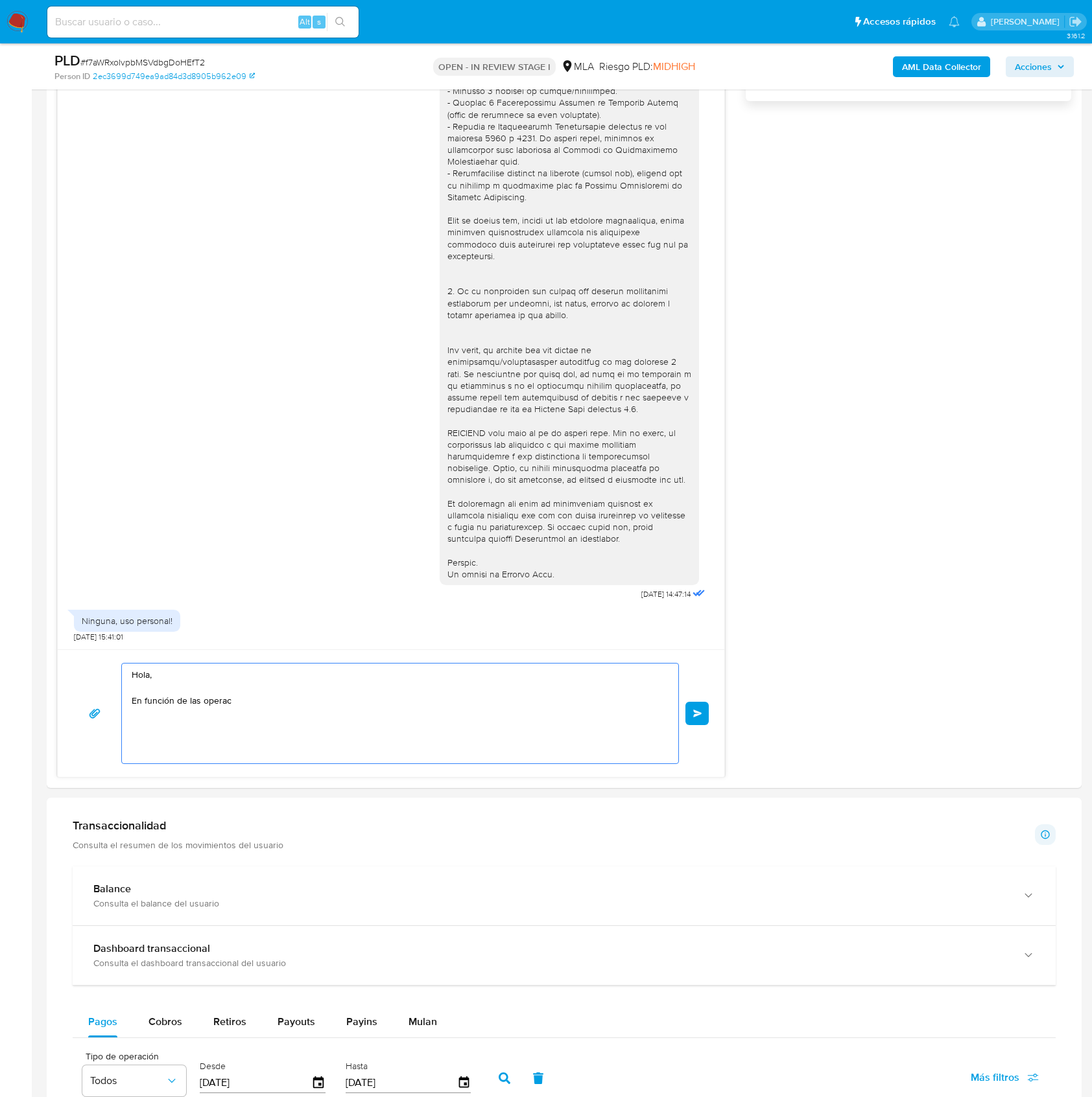
scroll to position [0, 0]
drag, startPoint x: 83, startPoint y: 659, endPoint x: 276, endPoint y: 637, distance: 194.2
click at [53, 648] on div "Historial CX Soluciones Chat Id Estado Fecha de creación Origen Proceso • 36406…" at bounding box center [564, 263] width 1035 height 1050
paste textarea "Buenas tardes, ¡Muchas gracias por tu respuesta! Confirmamos la recepción de la…"
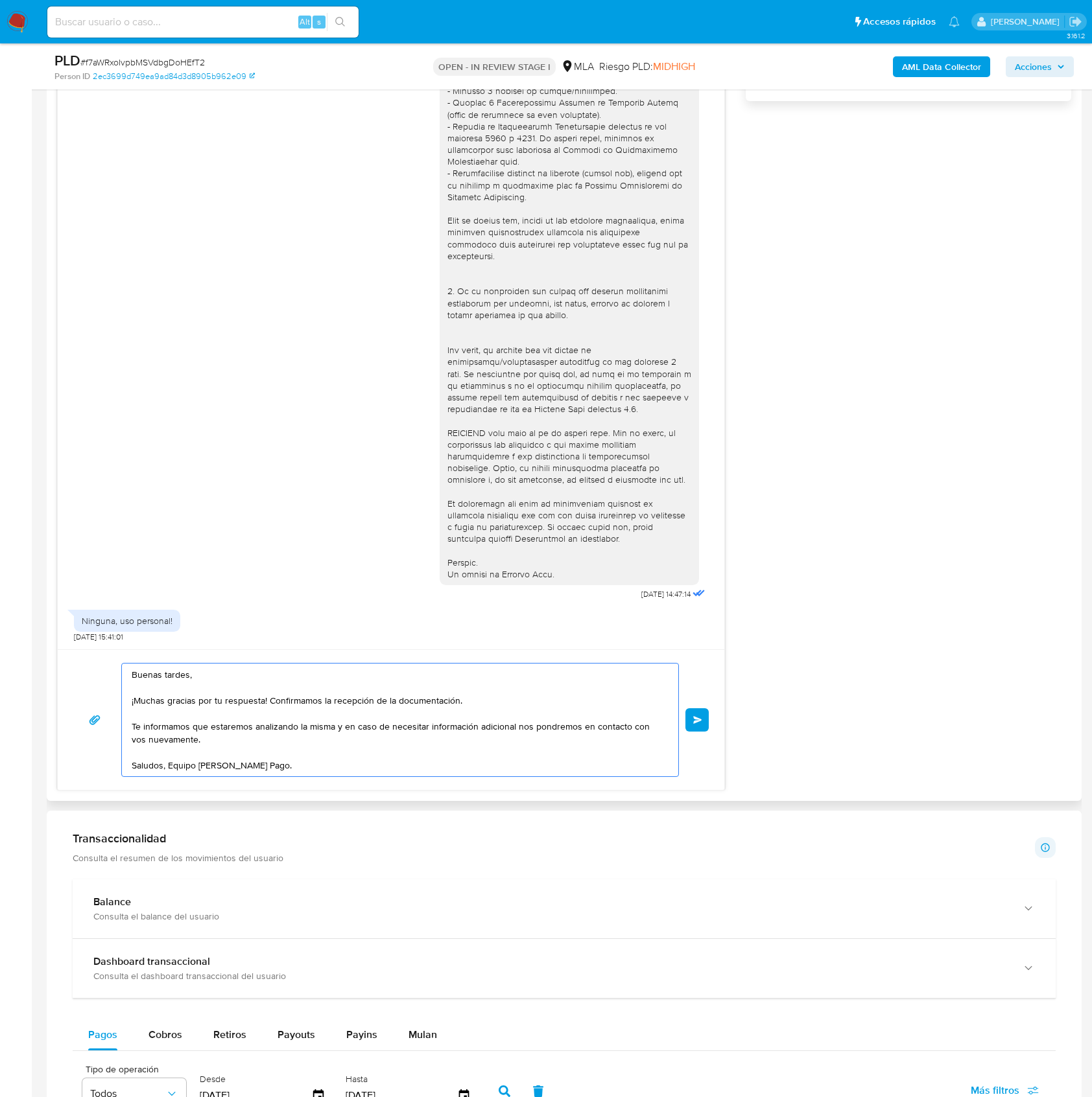
drag, startPoint x: 171, startPoint y: 704, endPoint x: 87, endPoint y: 694, distance: 84.6
click at [87, 694] on div "Buenas tardes, ¡Muchas gracias por tu respuesta! Confirmamos la recepción de la…" at bounding box center [391, 720] width 635 height 114
drag, startPoint x: 227, startPoint y: 704, endPoint x: 423, endPoint y: 706, distance: 196.0
click at [423, 706] on textarea "Buenas tardes, Gracias por tu respuesta! Confirmamos la recepción de la documen…" at bounding box center [397, 719] width 531 height 113
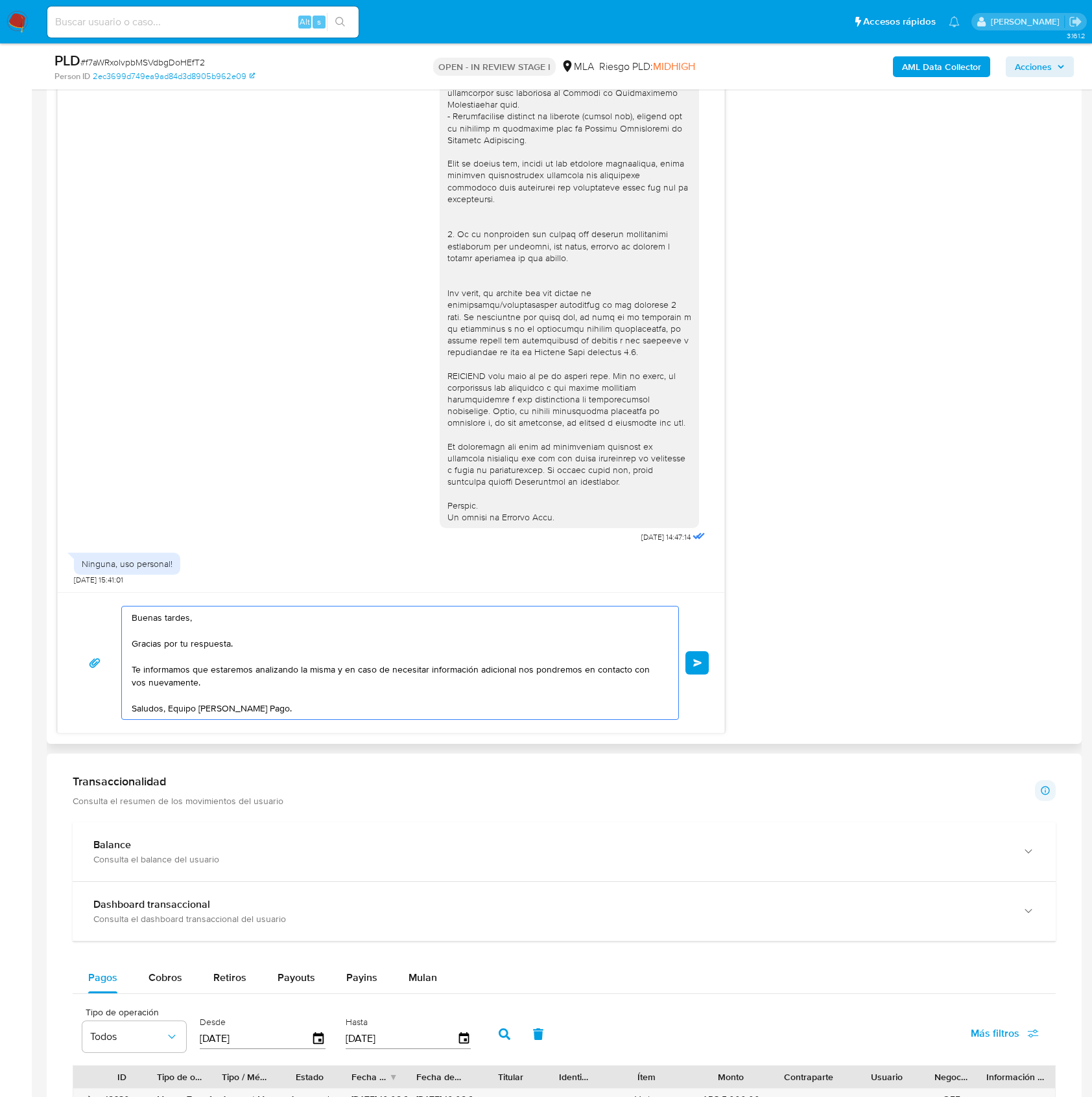
scroll to position [1061, 0]
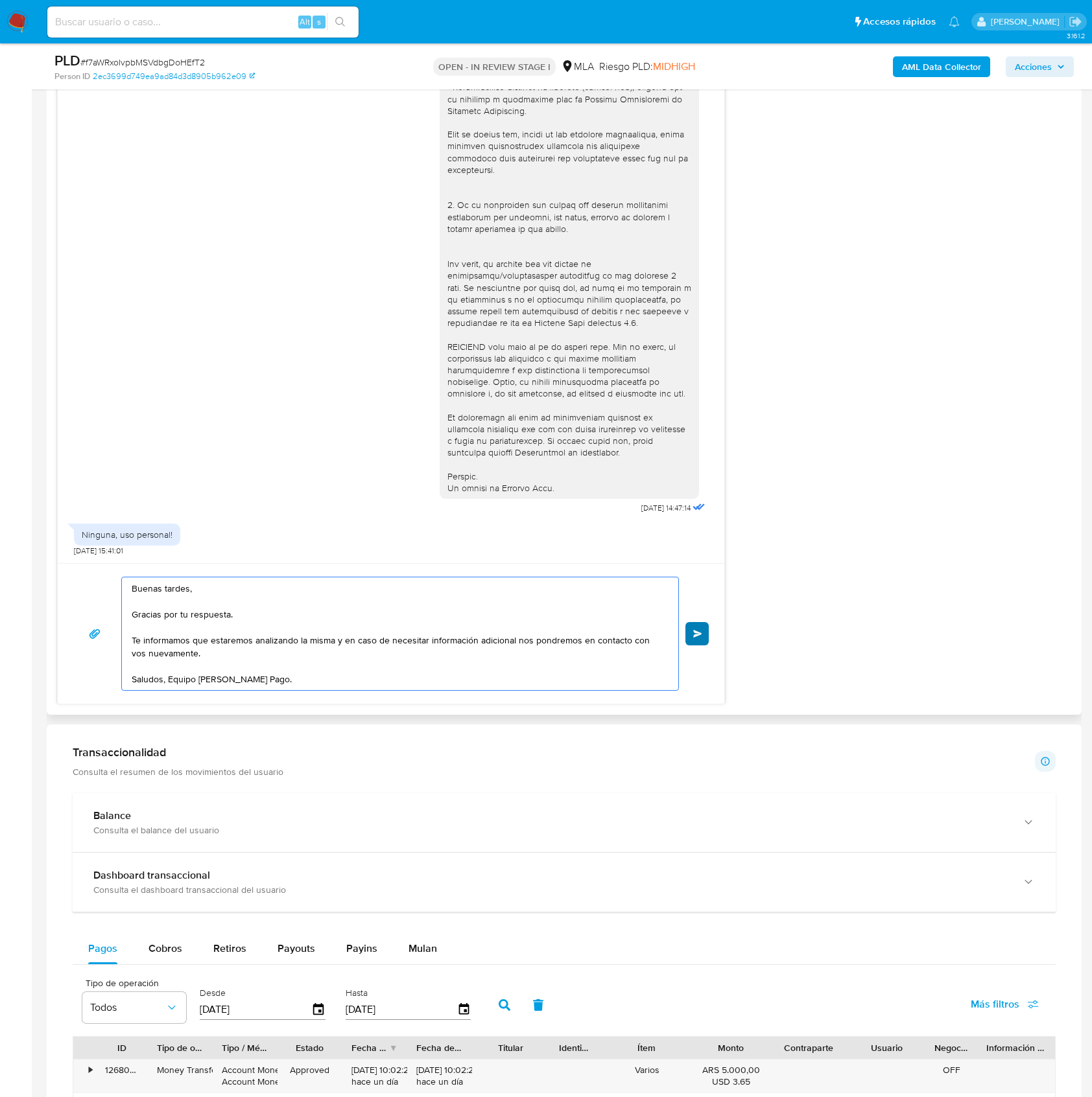
type textarea "Buenas tardes, Gracias por tu respuesta. Te informamos que estaremos analizando…"
click at [696, 635] on span "Enviar" at bounding box center [697, 634] width 9 height 8
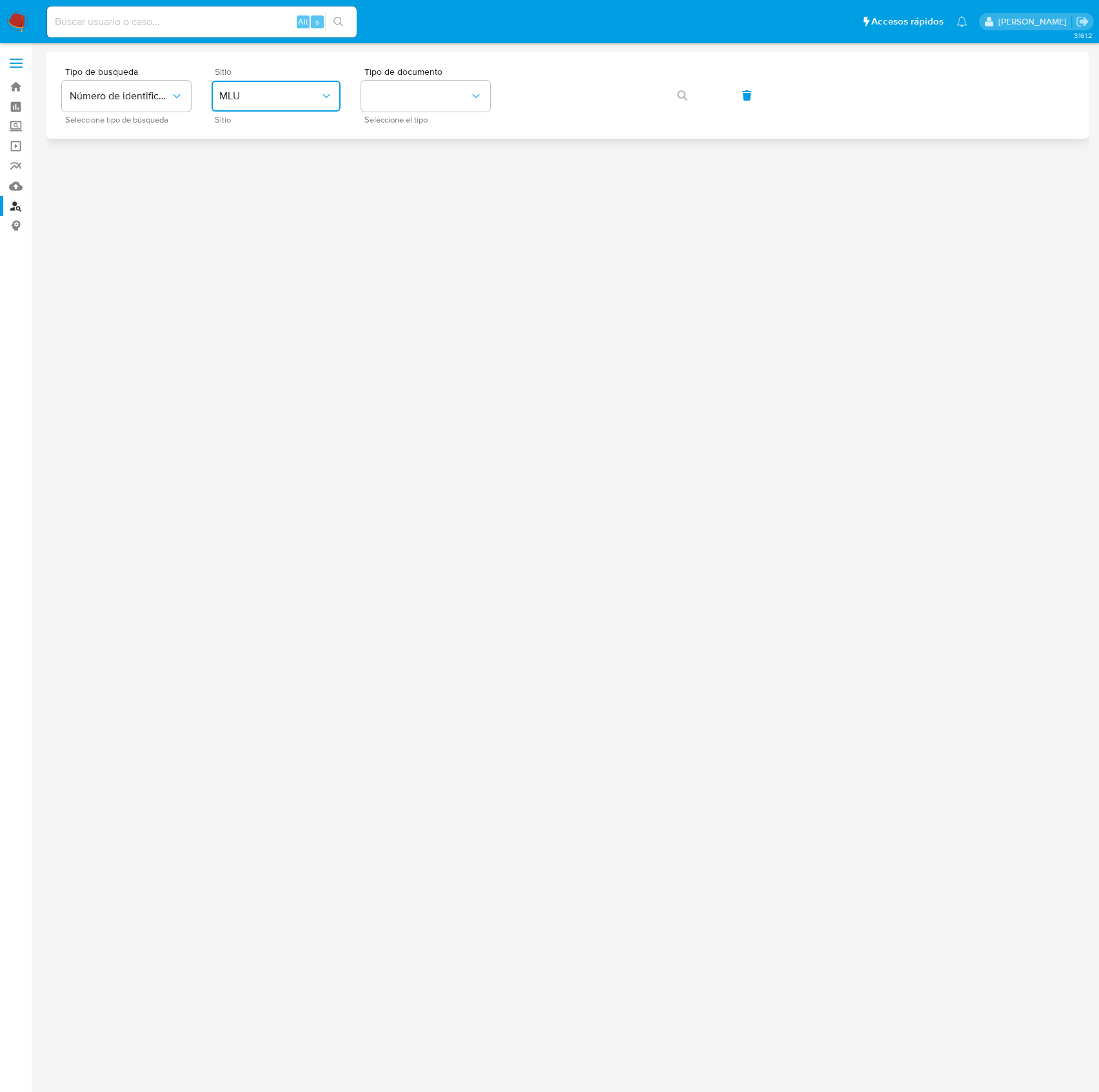
click at [318, 94] on span "MLU" at bounding box center [270, 96] width 101 height 13
click at [261, 156] on div "MLA" at bounding box center [272, 162] width 106 height 31
click at [398, 94] on button "identificationType" at bounding box center [426, 97] width 129 height 31
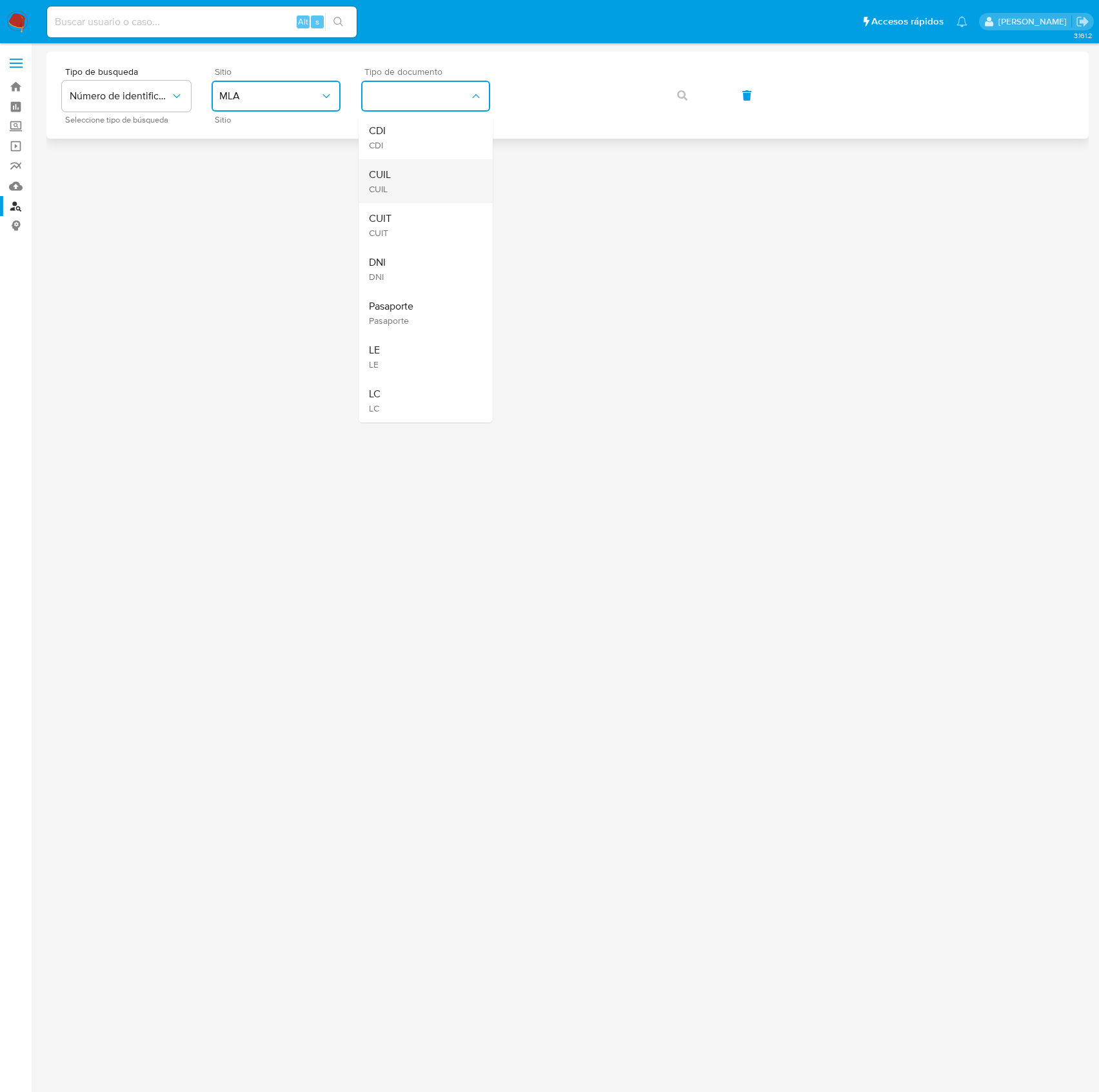
drag, startPoint x: 386, startPoint y: 171, endPoint x: 405, endPoint y: 156, distance: 24.2
click at [387, 170] on span "CUIL" at bounding box center [380, 175] width 22 height 13
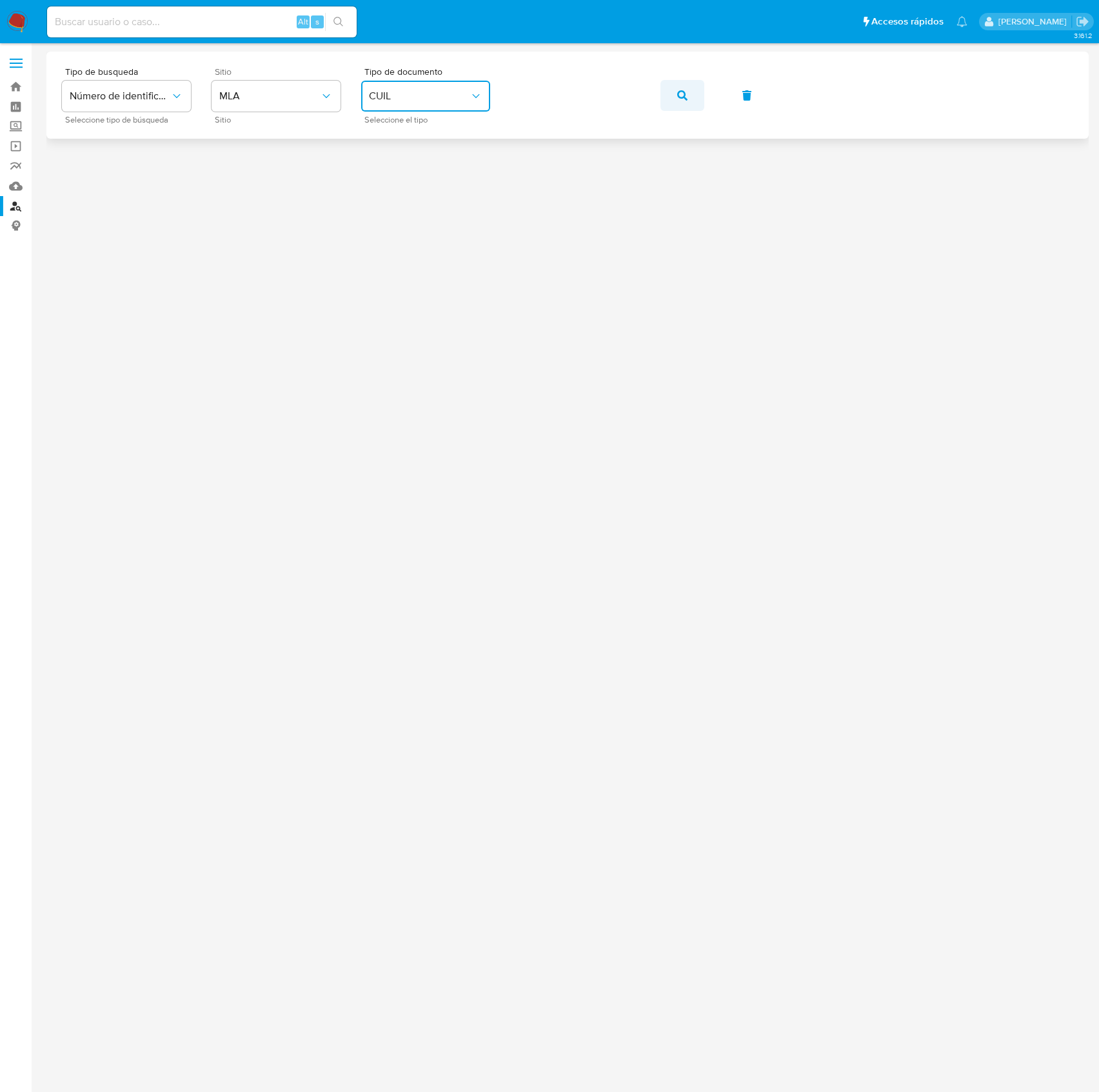
click at [674, 92] on button "button" at bounding box center [682, 96] width 44 height 31
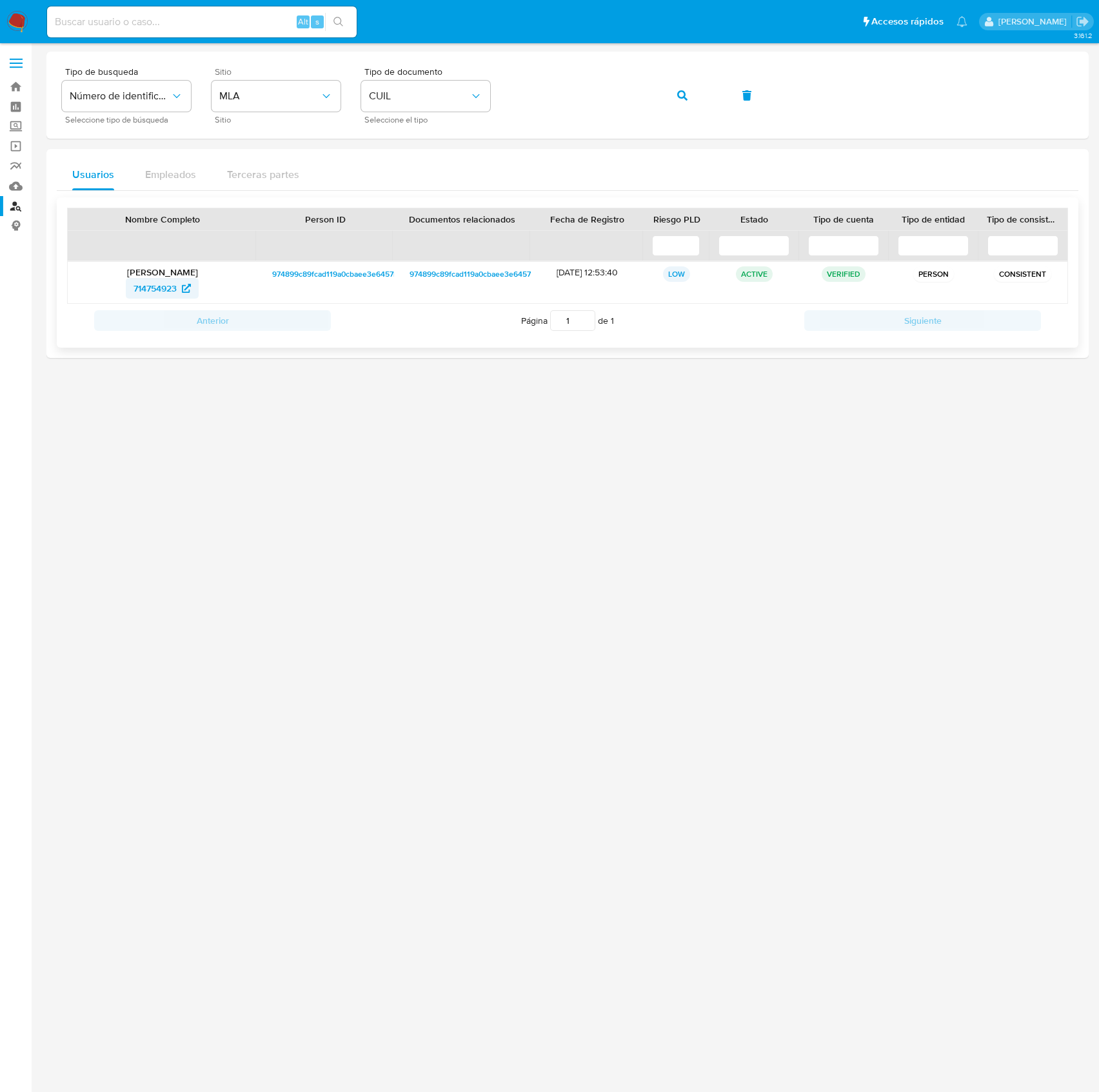
click at [171, 290] on span "714754923" at bounding box center [155, 288] width 43 height 21
click at [683, 96] on icon "button" at bounding box center [682, 95] width 10 height 10
click at [170, 287] on span "593138827" at bounding box center [156, 288] width 44 height 21
click at [687, 94] on button "button" at bounding box center [682, 96] width 44 height 31
click at [146, 290] on span "441801807" at bounding box center [155, 288] width 43 height 21
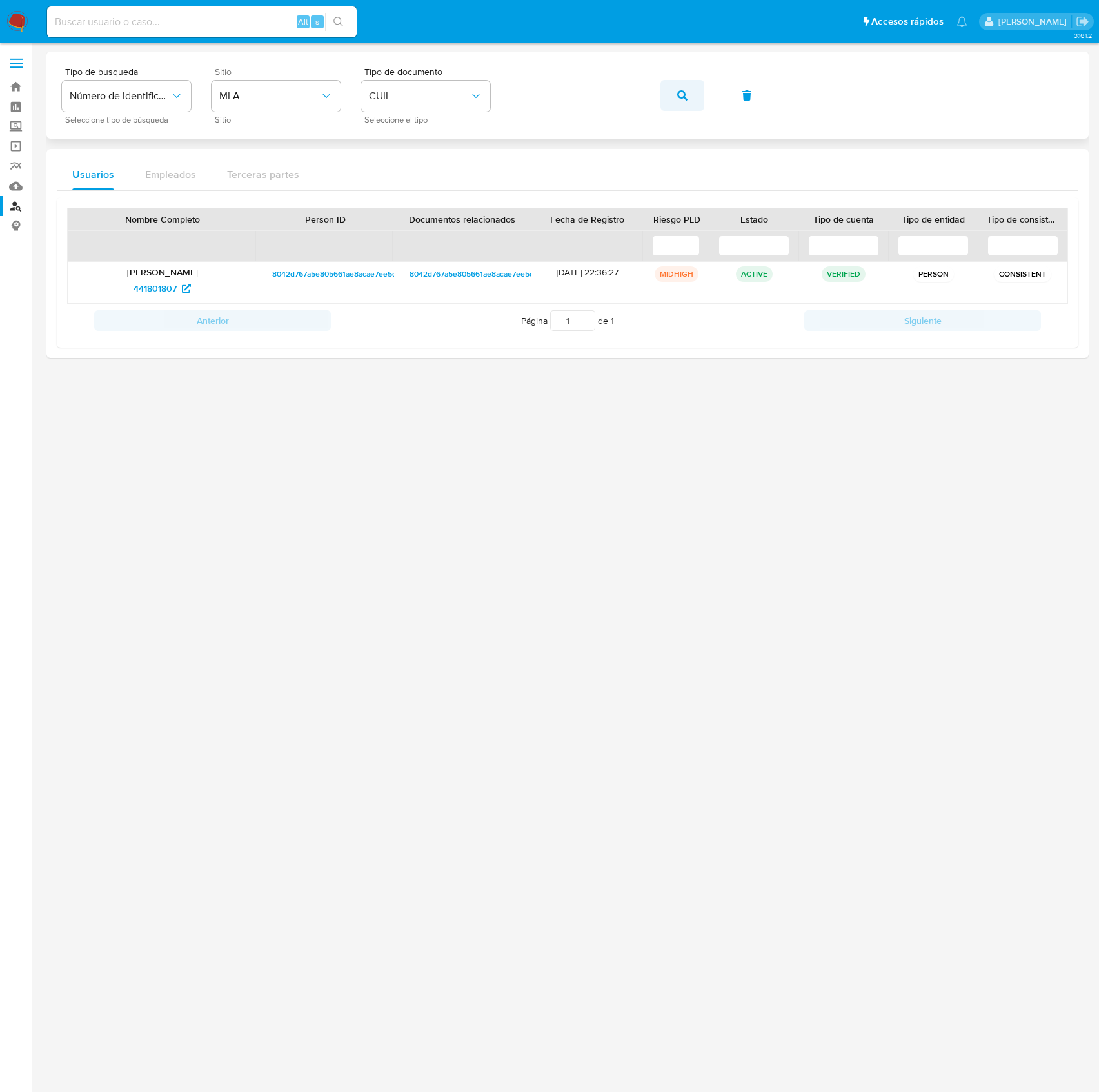
click at [687, 94] on button "button" at bounding box center [682, 96] width 44 height 31
click at [149, 292] on span "1065111715" at bounding box center [155, 288] width 42 height 21
click at [674, 96] on button "button" at bounding box center [682, 96] width 44 height 31
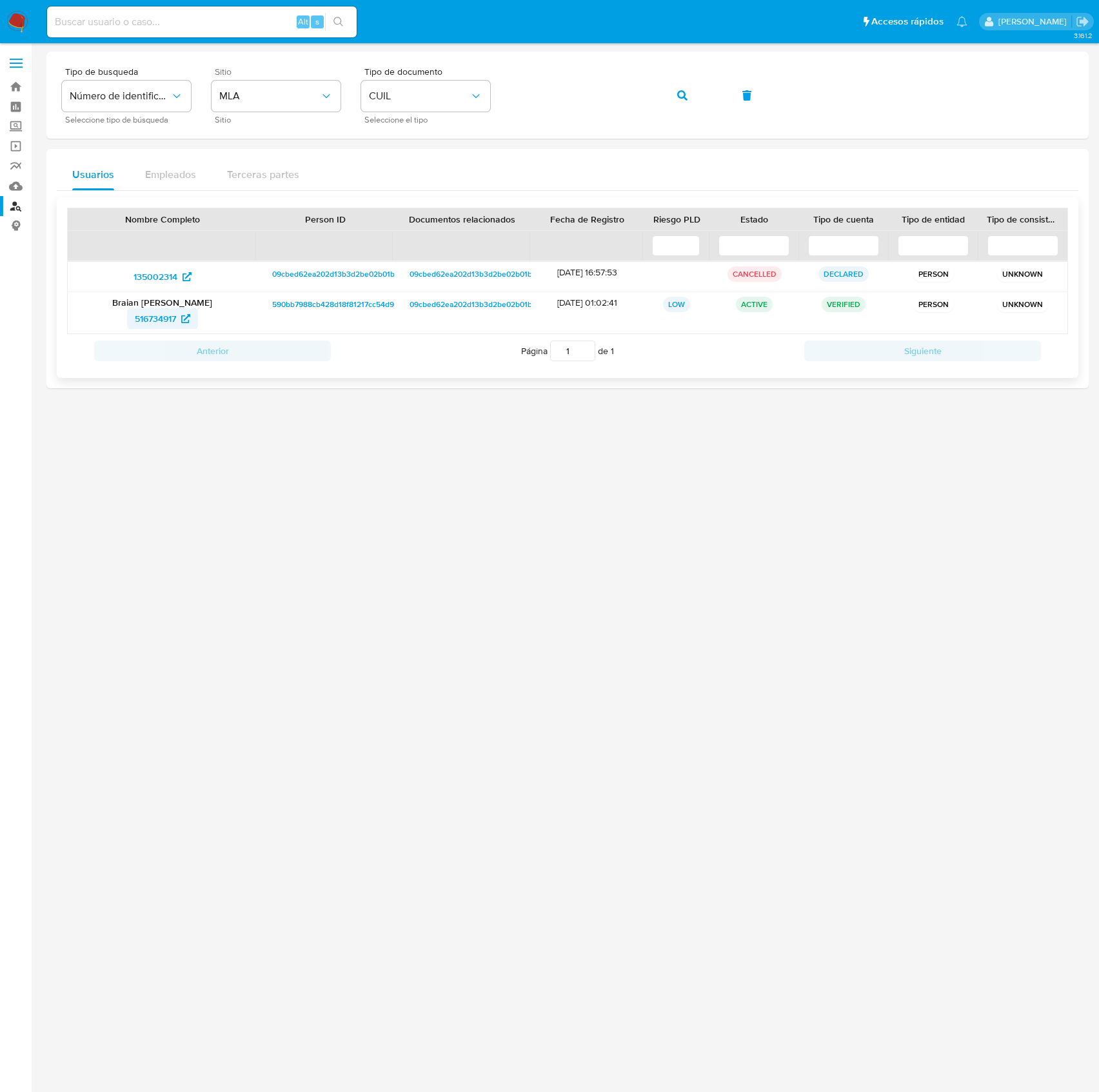
click at [171, 321] on span "516734917" at bounding box center [155, 319] width 41 height 21
click at [680, 93] on icon "button" at bounding box center [682, 95] width 10 height 10
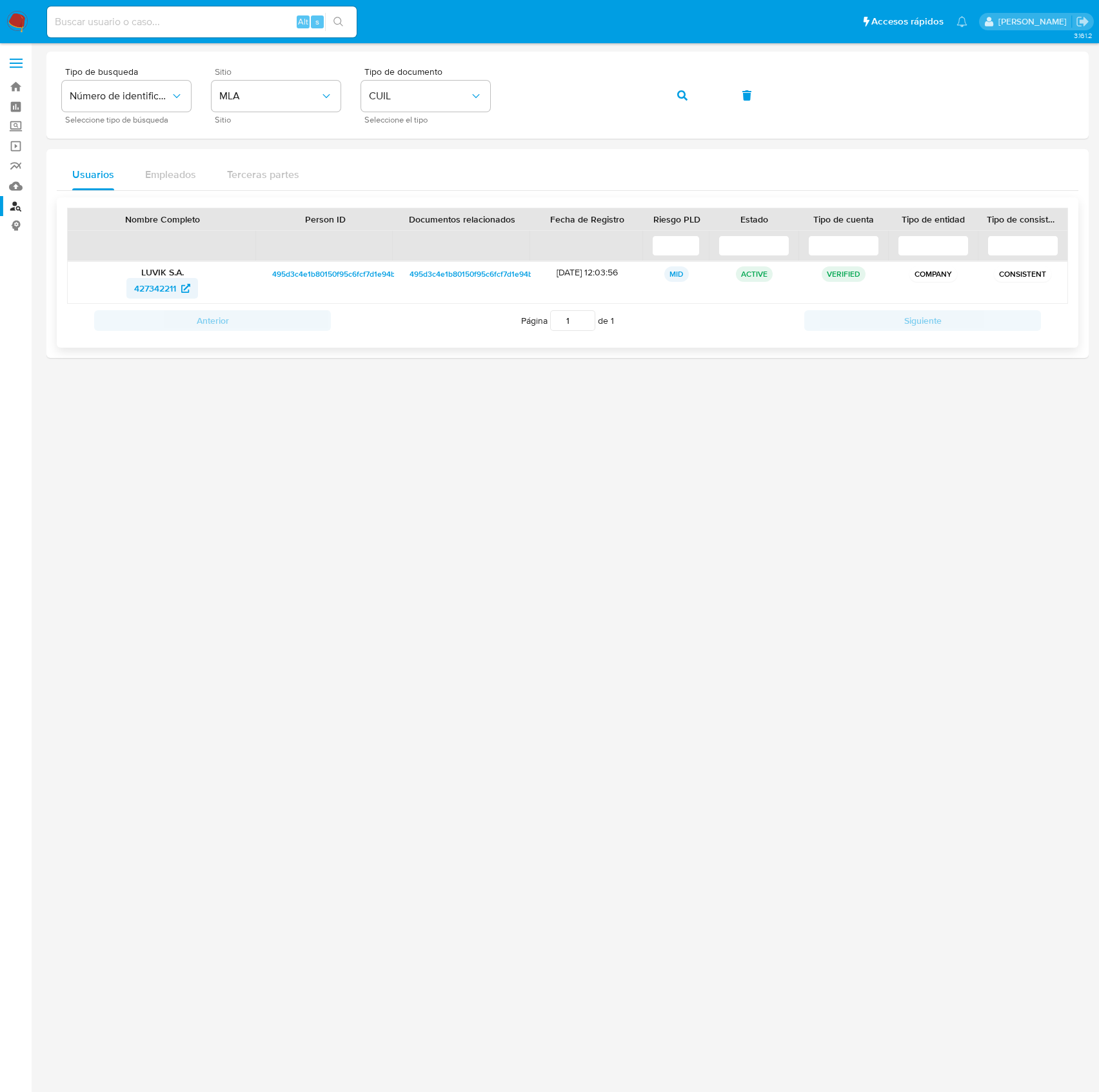
click at [170, 282] on span "427342211" at bounding box center [155, 288] width 42 height 21
click at [682, 97] on icon "button" at bounding box center [682, 95] width 10 height 10
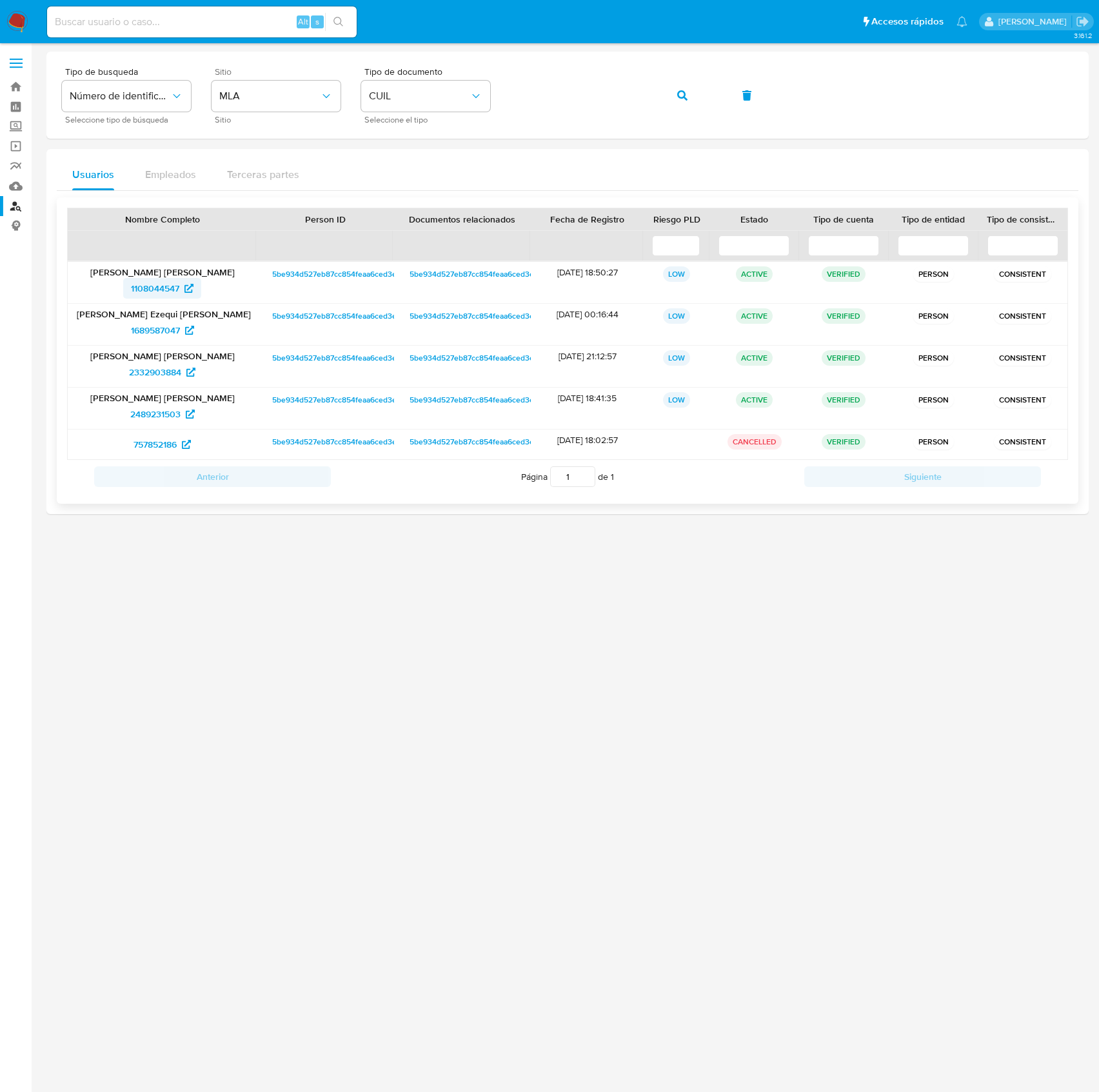
click at [145, 287] on span "1108044547" at bounding box center [155, 288] width 48 height 21
click at [685, 97] on icon "button" at bounding box center [682, 95] width 10 height 10
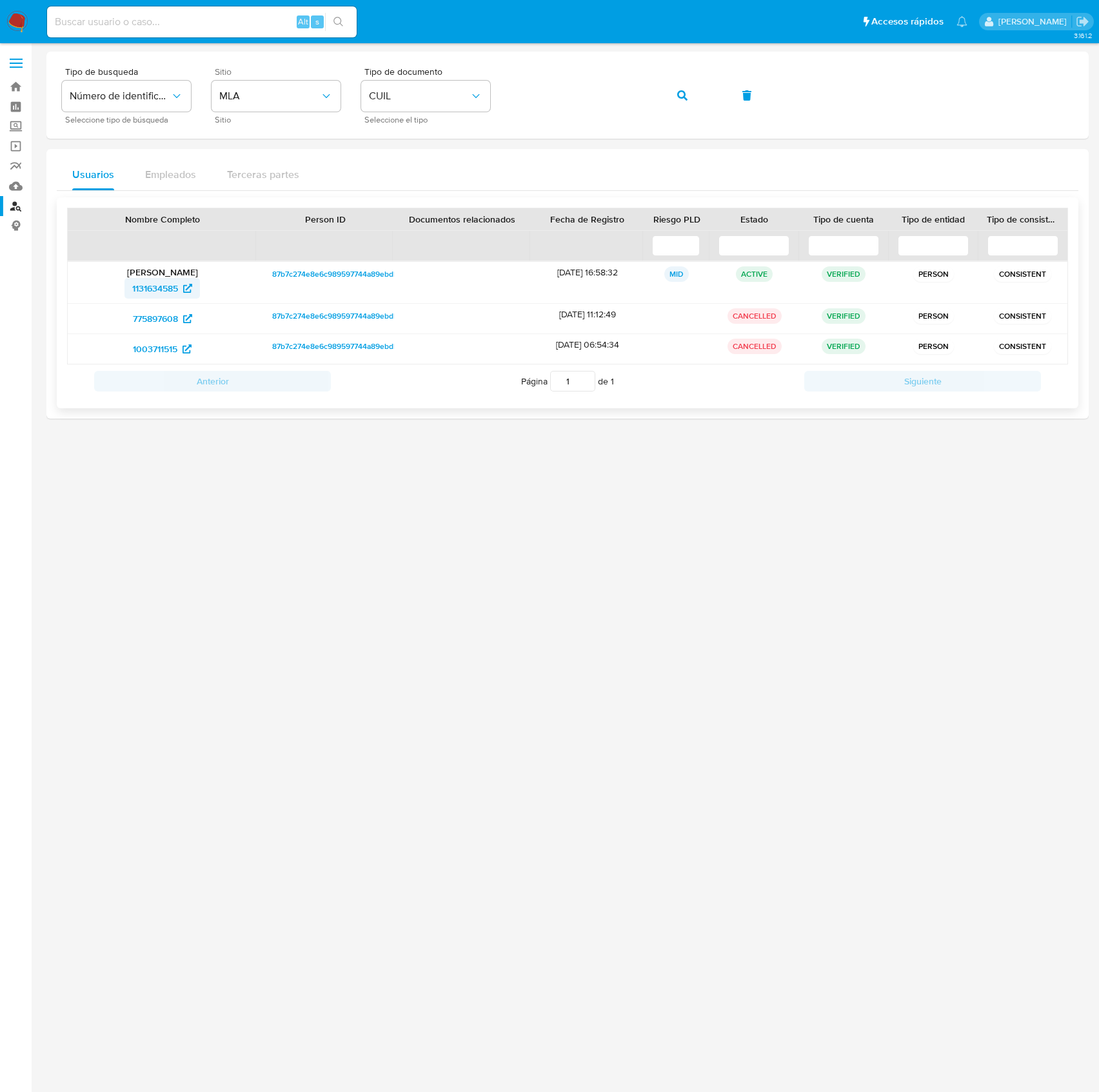
click at [156, 294] on span "1131634585" at bounding box center [155, 288] width 46 height 21
click at [672, 89] on button "button" at bounding box center [682, 96] width 44 height 31
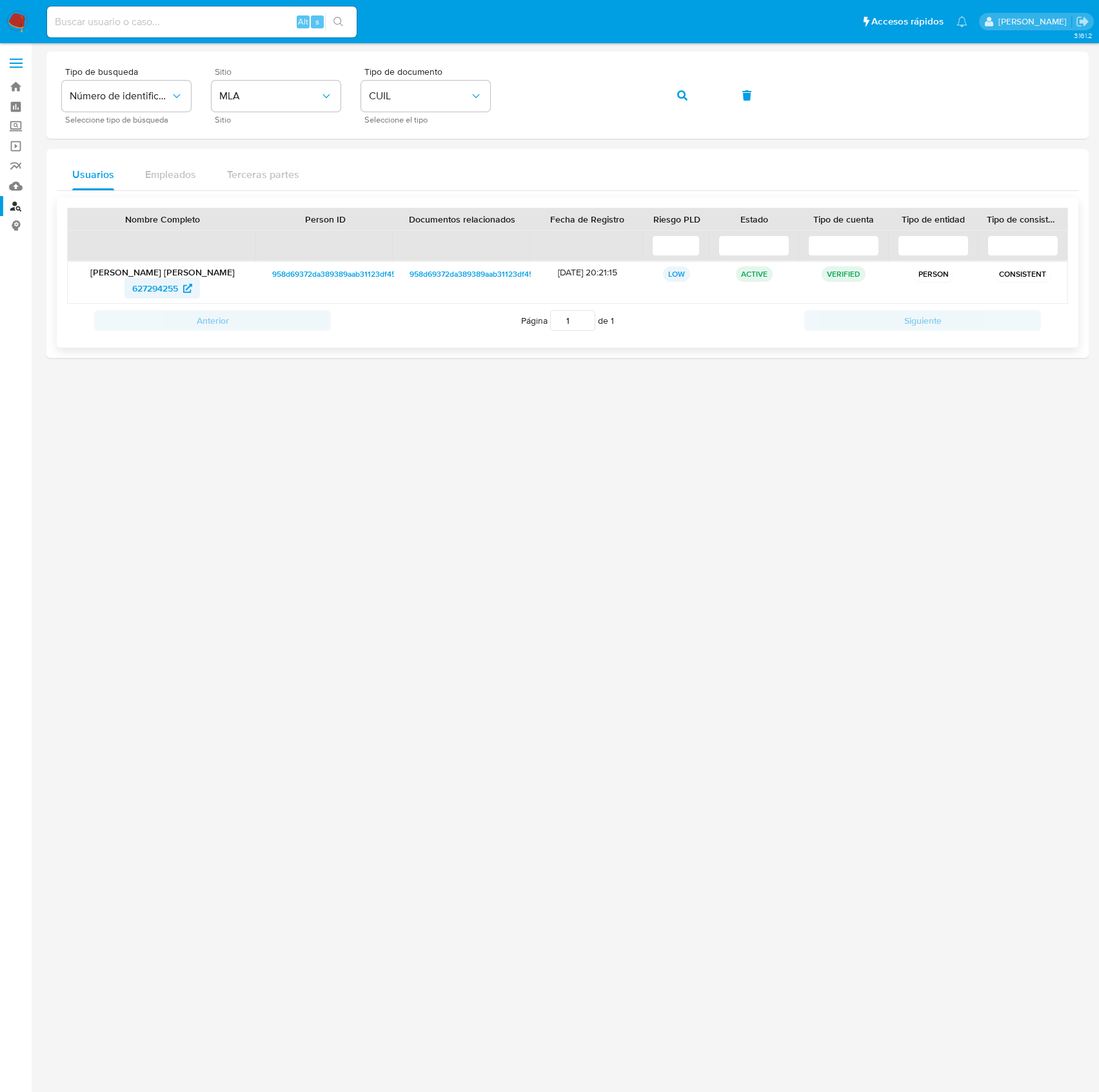
click at [178, 289] on span "627294255" at bounding box center [155, 288] width 46 height 21
click at [678, 88] on span "button" at bounding box center [682, 95] width 10 height 28
click at [178, 281] on span "1384400069" at bounding box center [155, 288] width 52 height 21
click at [675, 89] on button "button" at bounding box center [682, 96] width 44 height 31
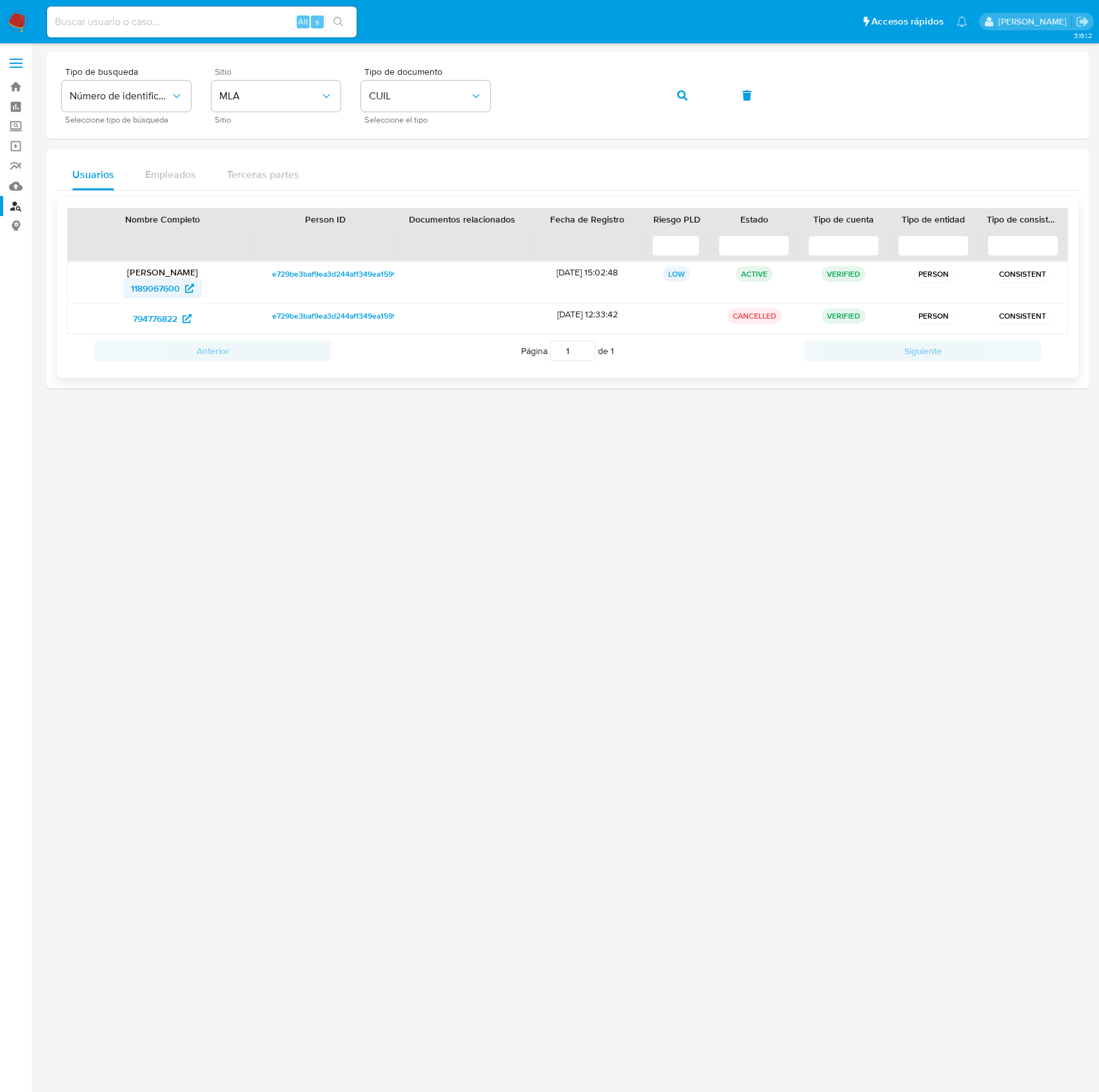
click at [164, 288] on span "1189067600" at bounding box center [156, 288] width 49 height 21
click at [681, 92] on icon "button" at bounding box center [682, 95] width 10 height 10
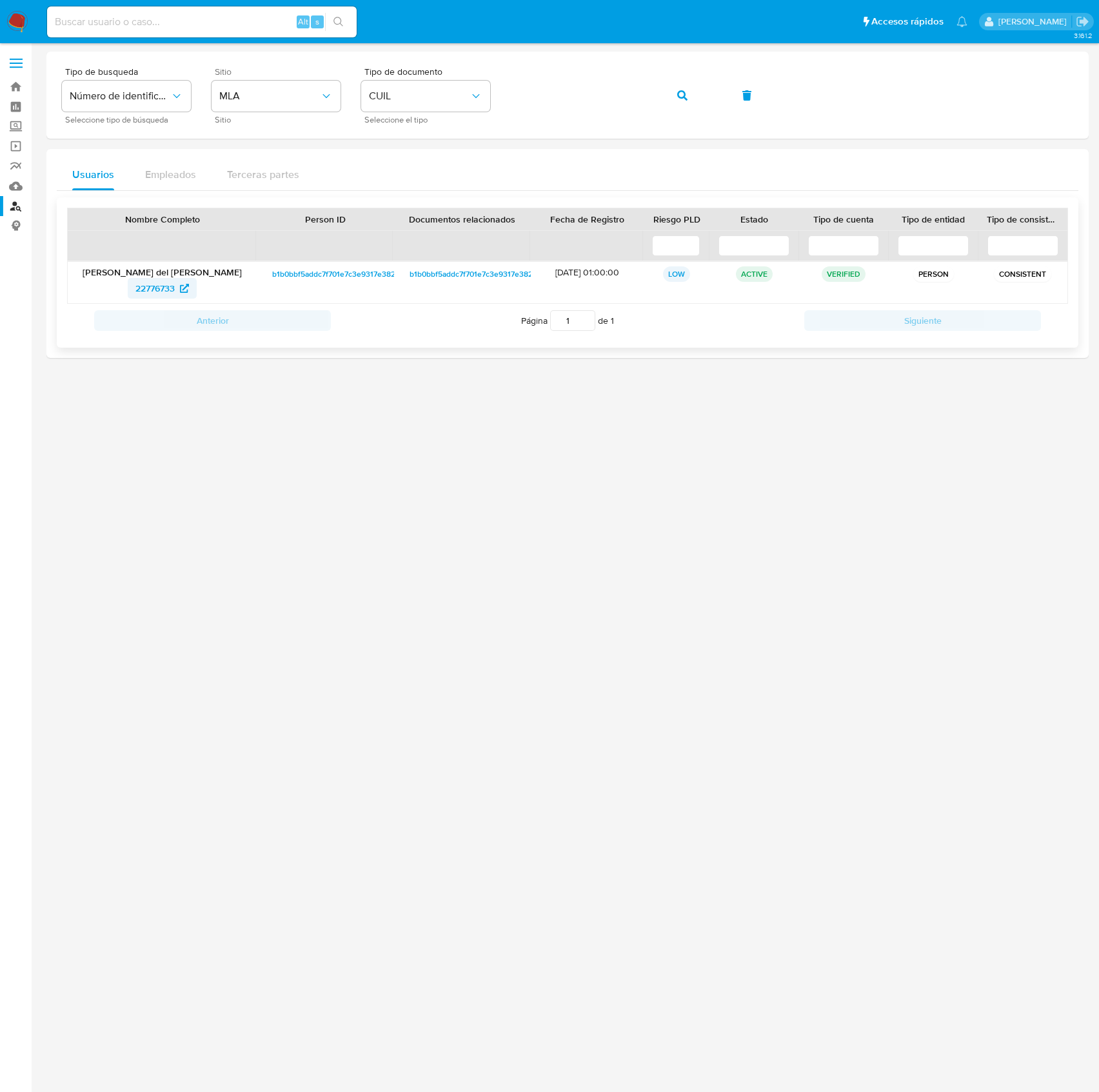
click at [149, 288] on span "22776733" at bounding box center [155, 288] width 39 height 21
click at [682, 93] on icon "button" at bounding box center [682, 95] width 10 height 10
click at [180, 284] on span "1018668883" at bounding box center [162, 288] width 63 height 21
click at [687, 94] on icon "button" at bounding box center [682, 95] width 10 height 10
click at [179, 291] on span "277731465" at bounding box center [162, 288] width 56 height 21
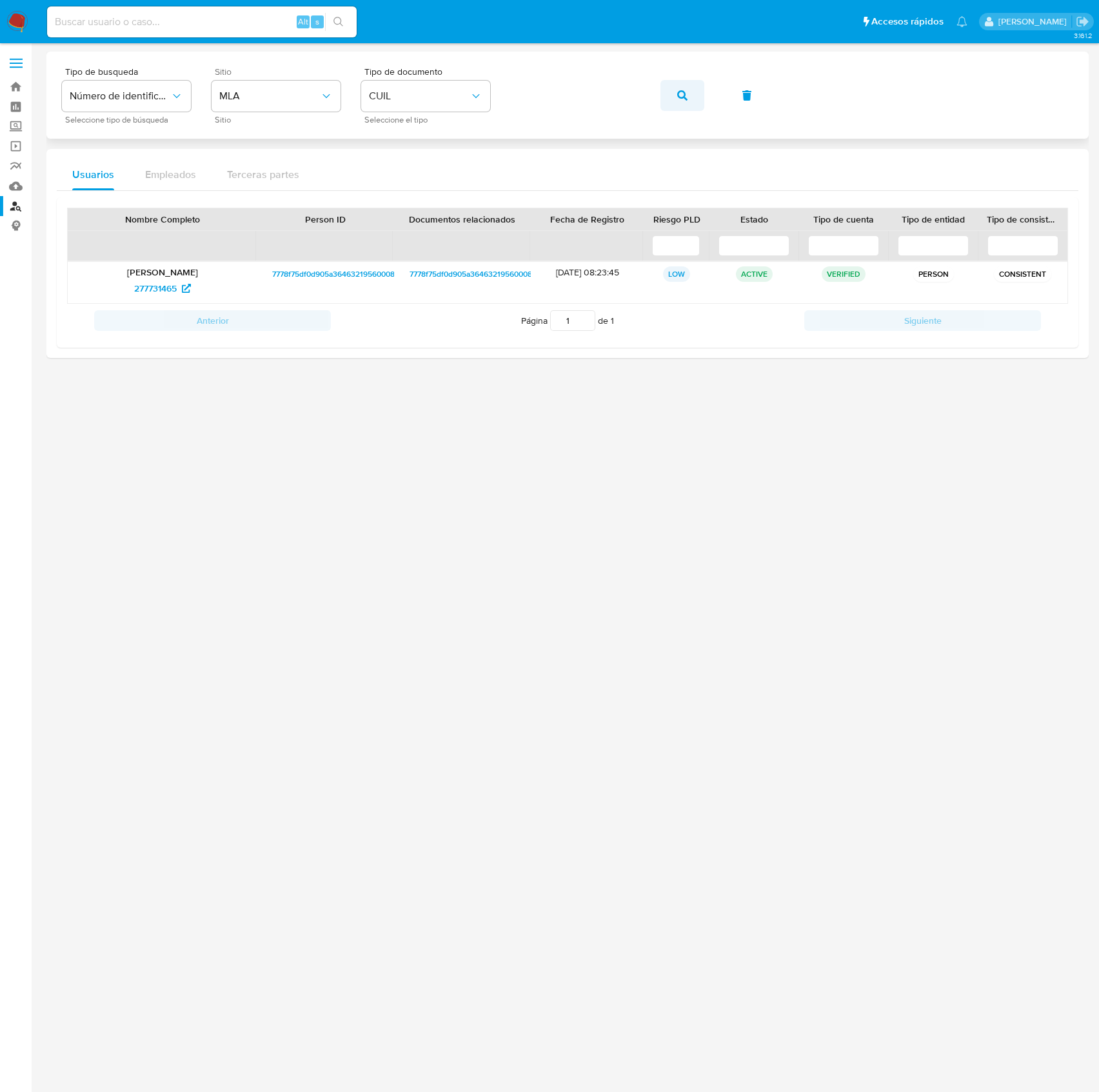
click at [687, 91] on button "button" at bounding box center [682, 96] width 44 height 31
click at [689, 105] on button "button" at bounding box center [682, 96] width 44 height 31
click at [153, 292] on span "580479043" at bounding box center [156, 288] width 47 height 21
click at [689, 89] on button "button" at bounding box center [682, 96] width 44 height 31
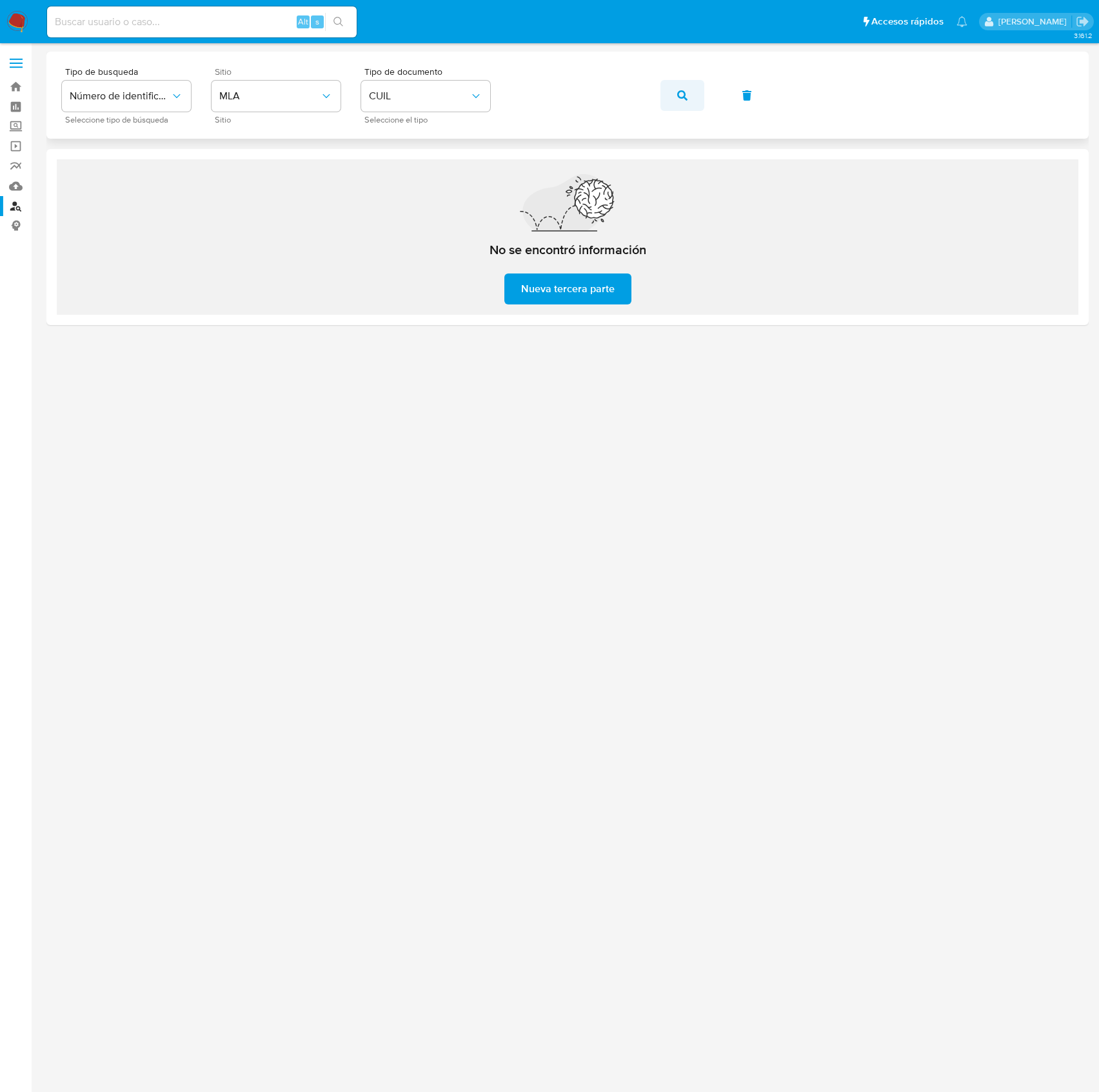
click at [680, 93] on icon "button" at bounding box center [682, 95] width 10 height 10
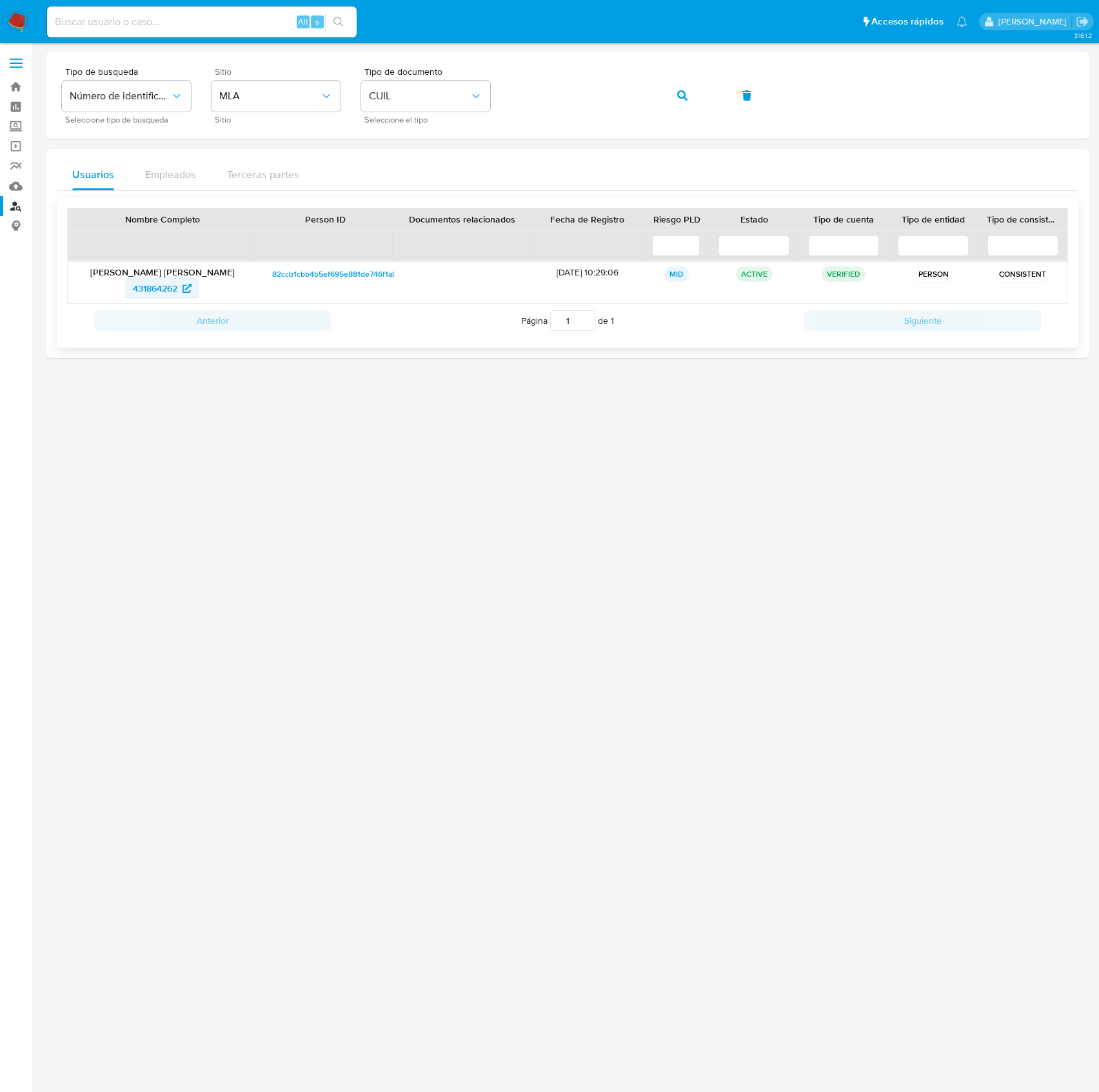
click at [158, 280] on span "431864262" at bounding box center [155, 288] width 45 height 21
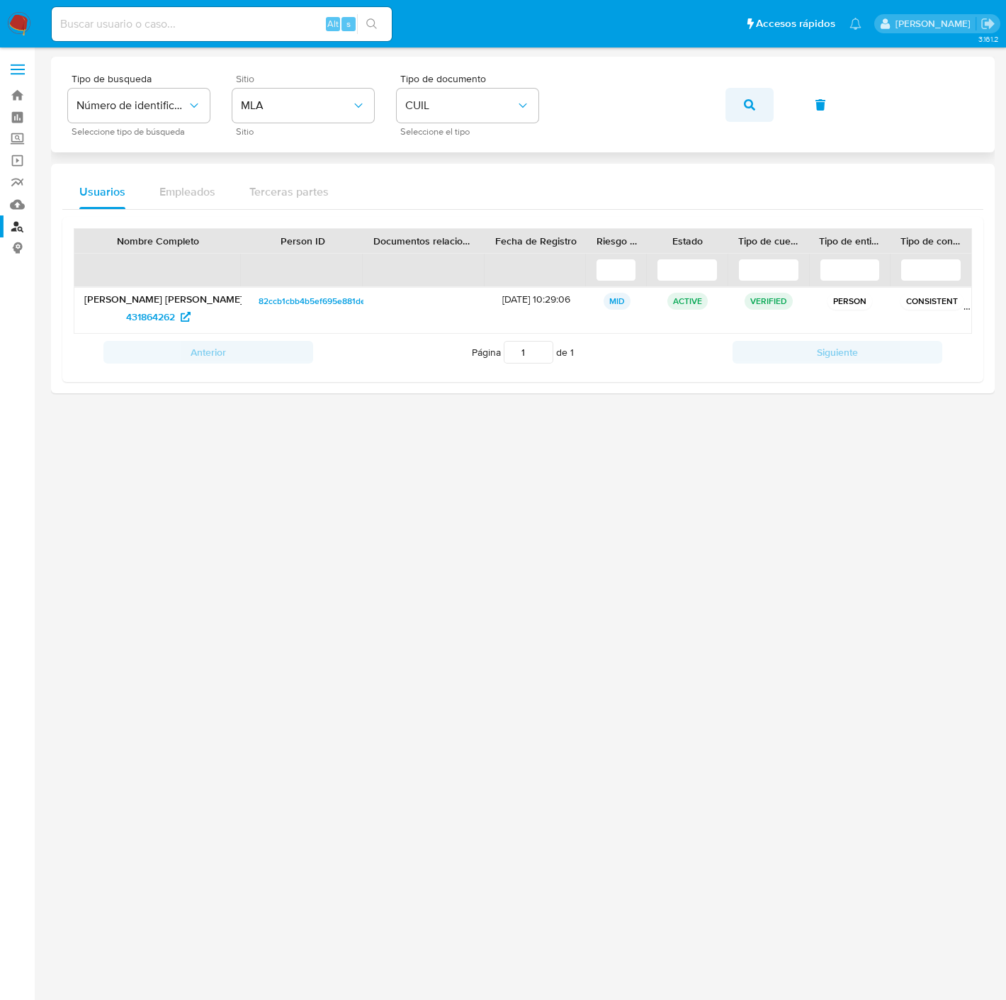
click at [747, 99] on icon "button" at bounding box center [749, 104] width 11 height 11
click at [159, 322] on span "1271986972" at bounding box center [150, 316] width 51 height 23
click at [745, 99] on icon "button" at bounding box center [749, 104] width 11 height 11
click at [138, 317] on span "612831214" at bounding box center [150, 316] width 45 height 23
click at [749, 108] on icon "button" at bounding box center [749, 104] width 11 height 11
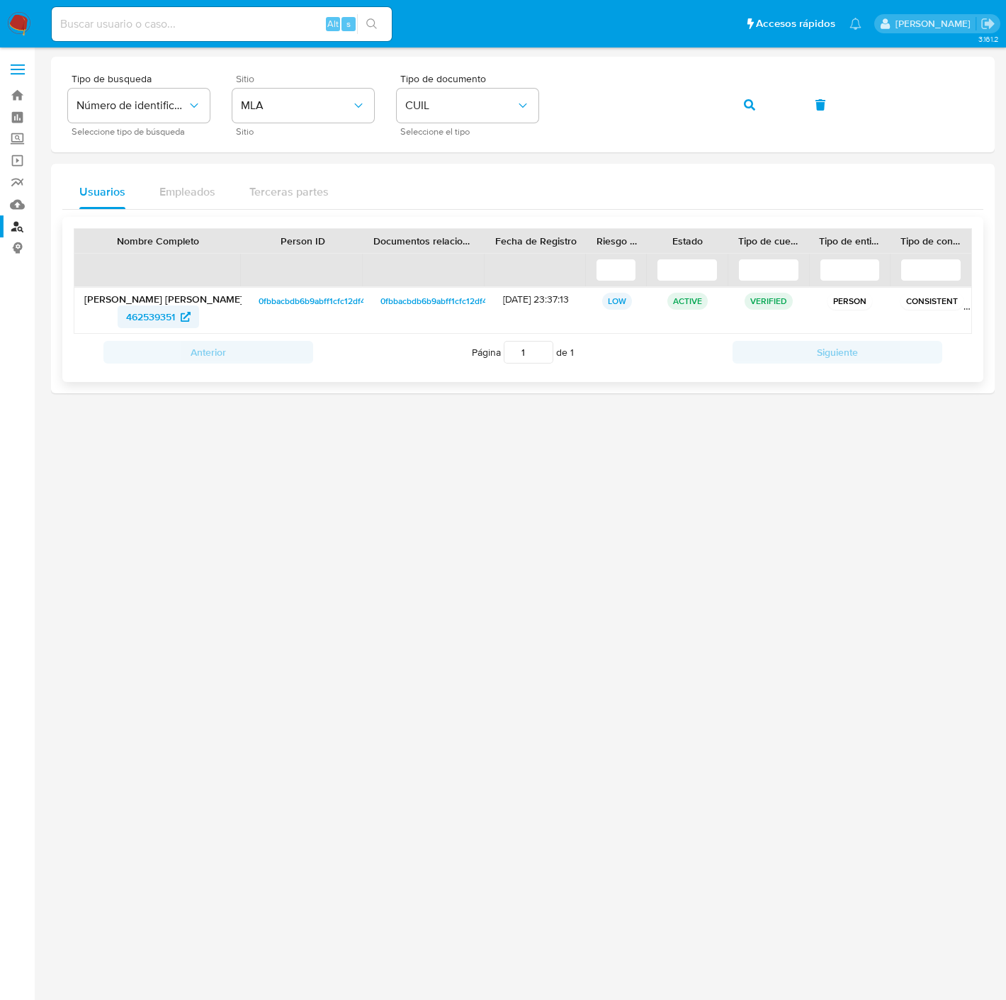
click at [157, 312] on span "462539351" at bounding box center [150, 316] width 49 height 23
click at [766, 96] on div "Tipo de busqueda Número de identificación Seleccione tipo de búsqueda Sitio MLA…" at bounding box center [523, 105] width 910 height 62
drag, startPoint x: 742, startPoint y: 102, endPoint x: 709, endPoint y: 110, distance: 33.5
click at [742, 102] on button "button" at bounding box center [749, 105] width 48 height 34
click at [169, 317] on span "1851746581" at bounding box center [150, 316] width 50 height 23
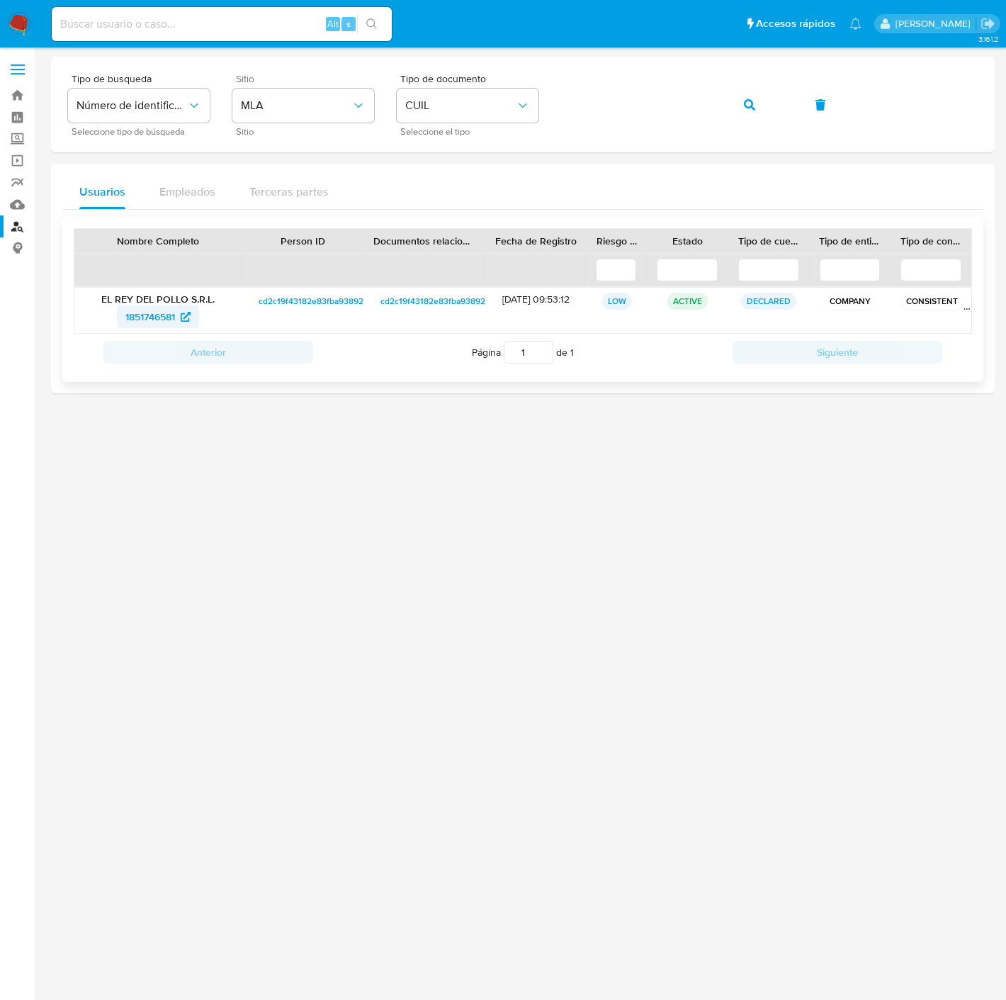
click at [152, 319] on span "1851746581" at bounding box center [150, 316] width 50 height 23
drag, startPoint x: 733, startPoint y: 109, endPoint x: 699, endPoint y: 146, distance: 49.7
click at [733, 109] on button "button" at bounding box center [749, 105] width 48 height 34
click at [175, 317] on span "270841304" at bounding box center [157, 316] width 65 height 23
click at [755, 102] on button "button" at bounding box center [749, 105] width 48 height 34
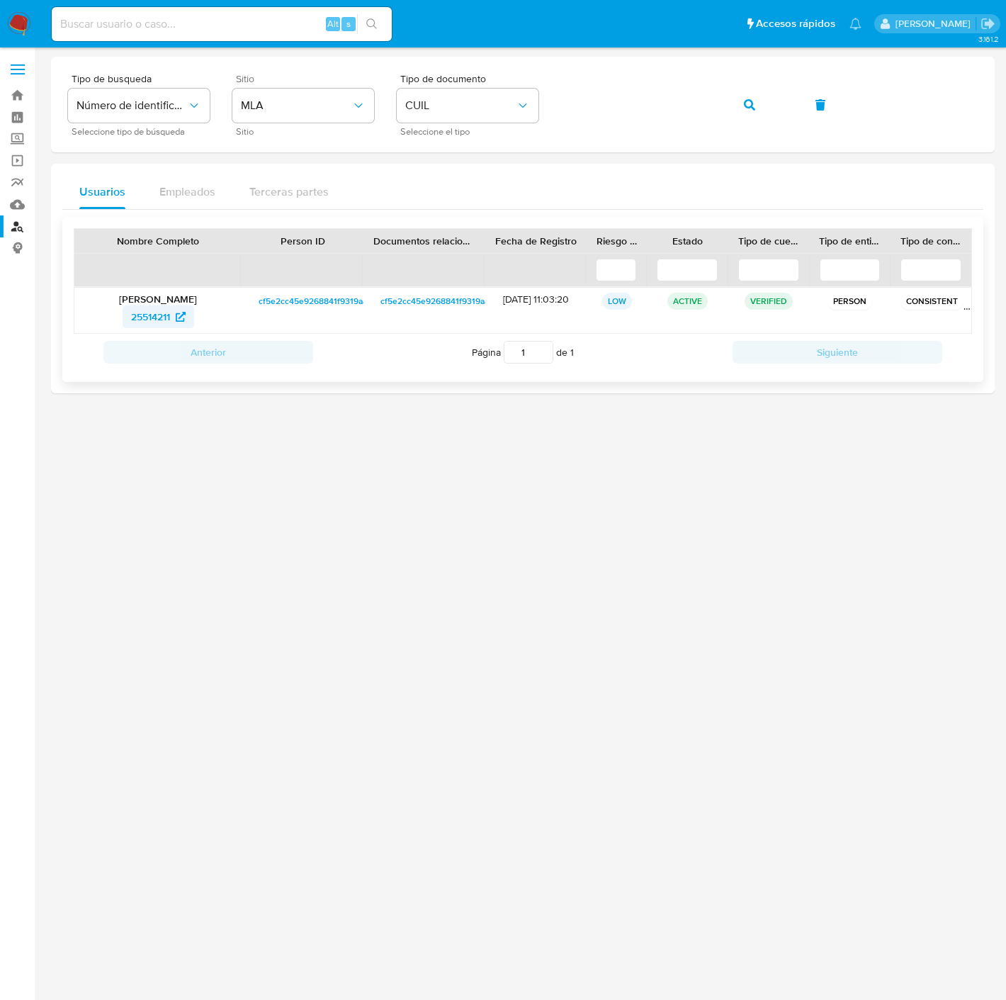
click at [166, 307] on span "25514211" at bounding box center [150, 316] width 39 height 23
click at [755, 101] on button "button" at bounding box center [749, 105] width 48 height 34
click at [160, 317] on span "122267145" at bounding box center [151, 316] width 46 height 23
click at [749, 101] on icon "button" at bounding box center [749, 104] width 11 height 11
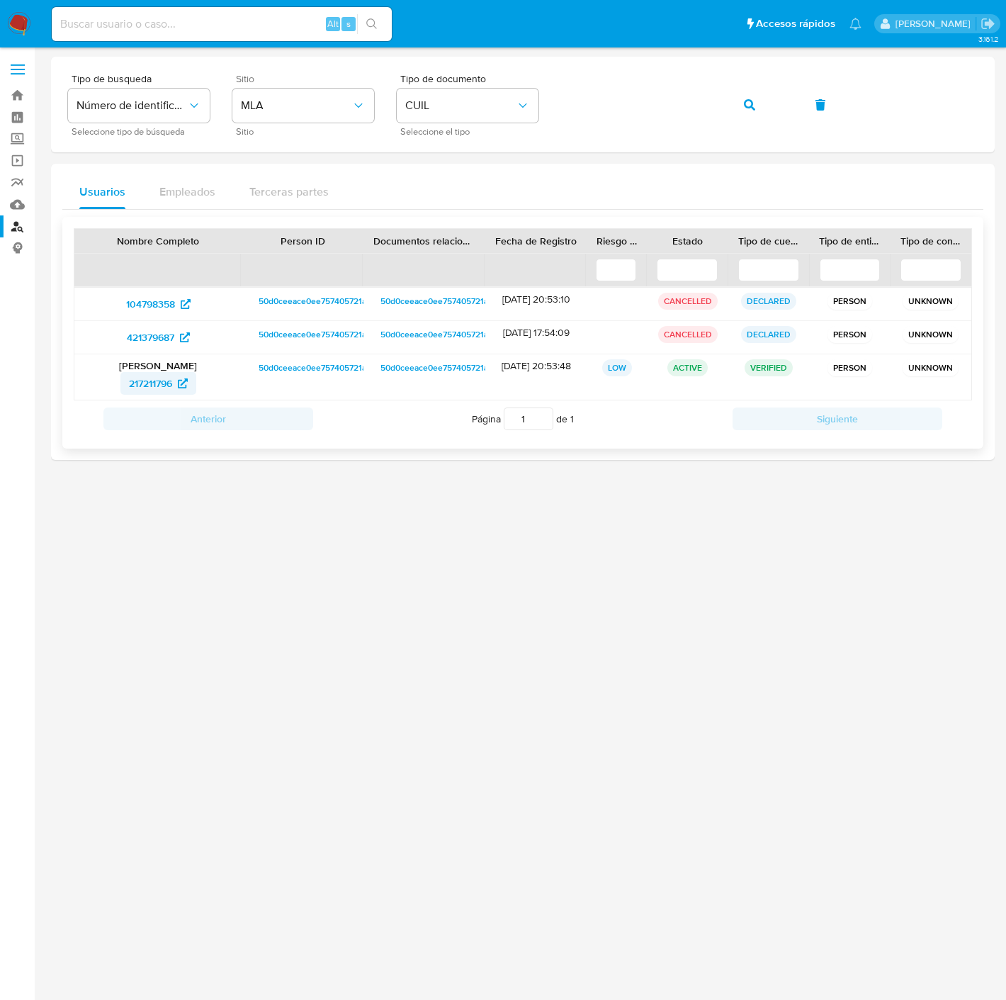
click at [162, 384] on span "217211796" at bounding box center [150, 383] width 43 height 23
click at [747, 101] on icon "button" at bounding box center [749, 104] width 11 height 11
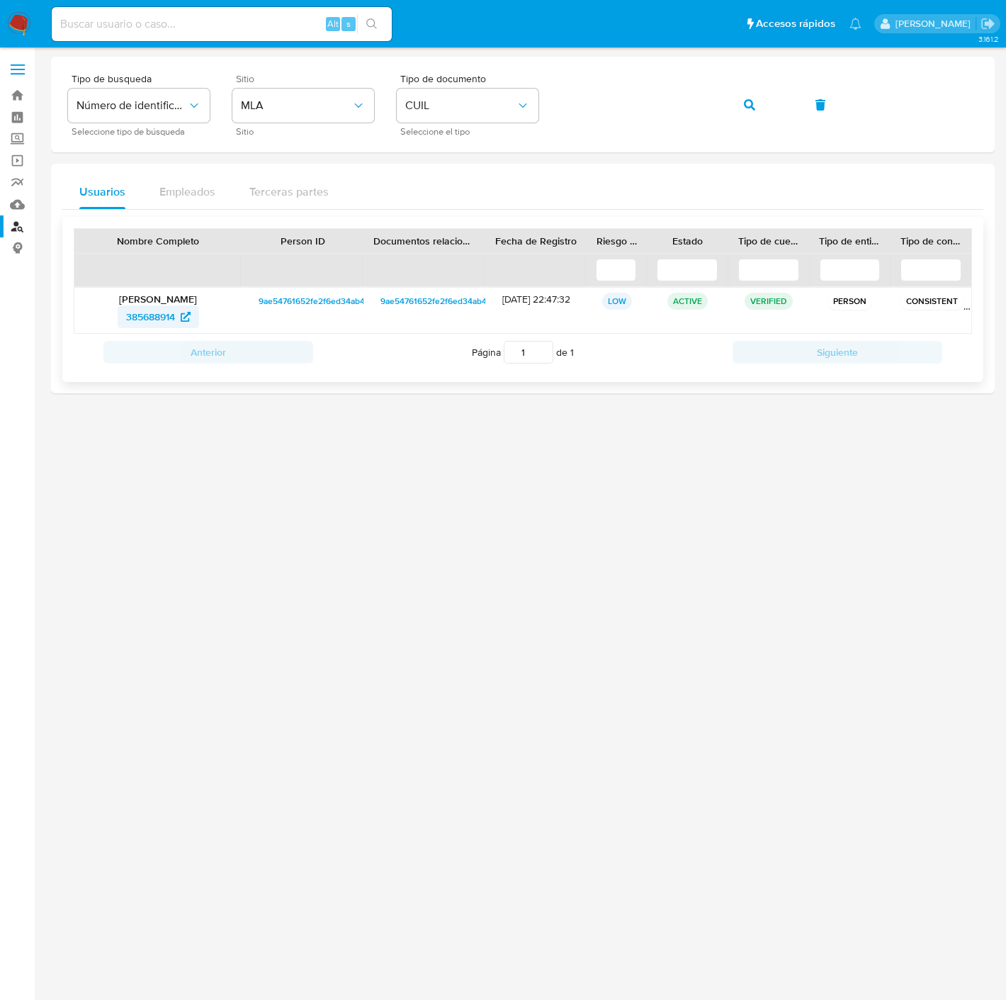
drag, startPoint x: 171, startPoint y: 316, endPoint x: 179, endPoint y: 314, distance: 7.4
click at [173, 316] on span "385688914" at bounding box center [150, 316] width 49 height 23
click at [728, 102] on div "Tipo de busqueda Número de identificación Seleccione tipo de búsqueda Sitio MLA…" at bounding box center [523, 105] width 910 height 62
click at [747, 101] on div "Tipo de busqueda Número de identificación Seleccione tipo de búsqueda Sitio MLA…" at bounding box center [523, 105] width 910 height 62
click at [744, 104] on icon "button" at bounding box center [749, 104] width 11 height 11
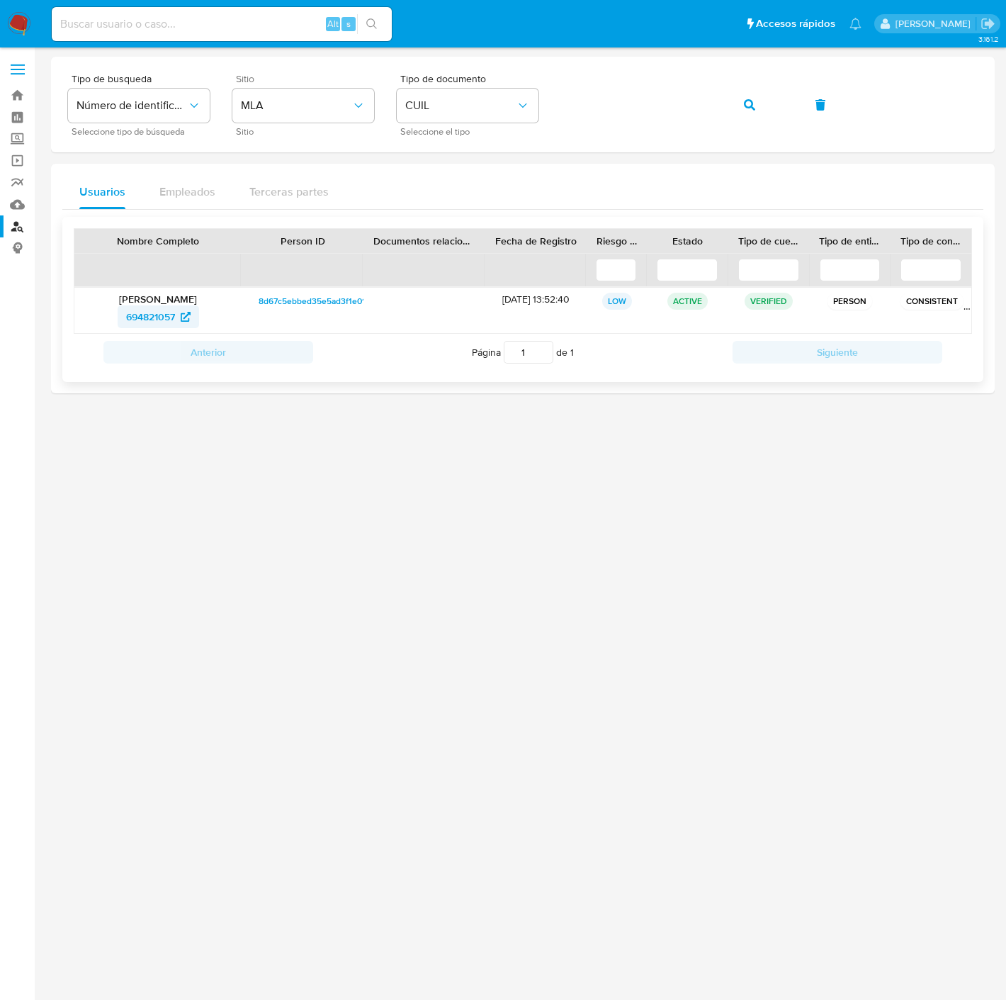
click at [174, 315] on span "694821057" at bounding box center [150, 316] width 49 height 23
click at [740, 108] on button "button" at bounding box center [749, 105] width 48 height 34
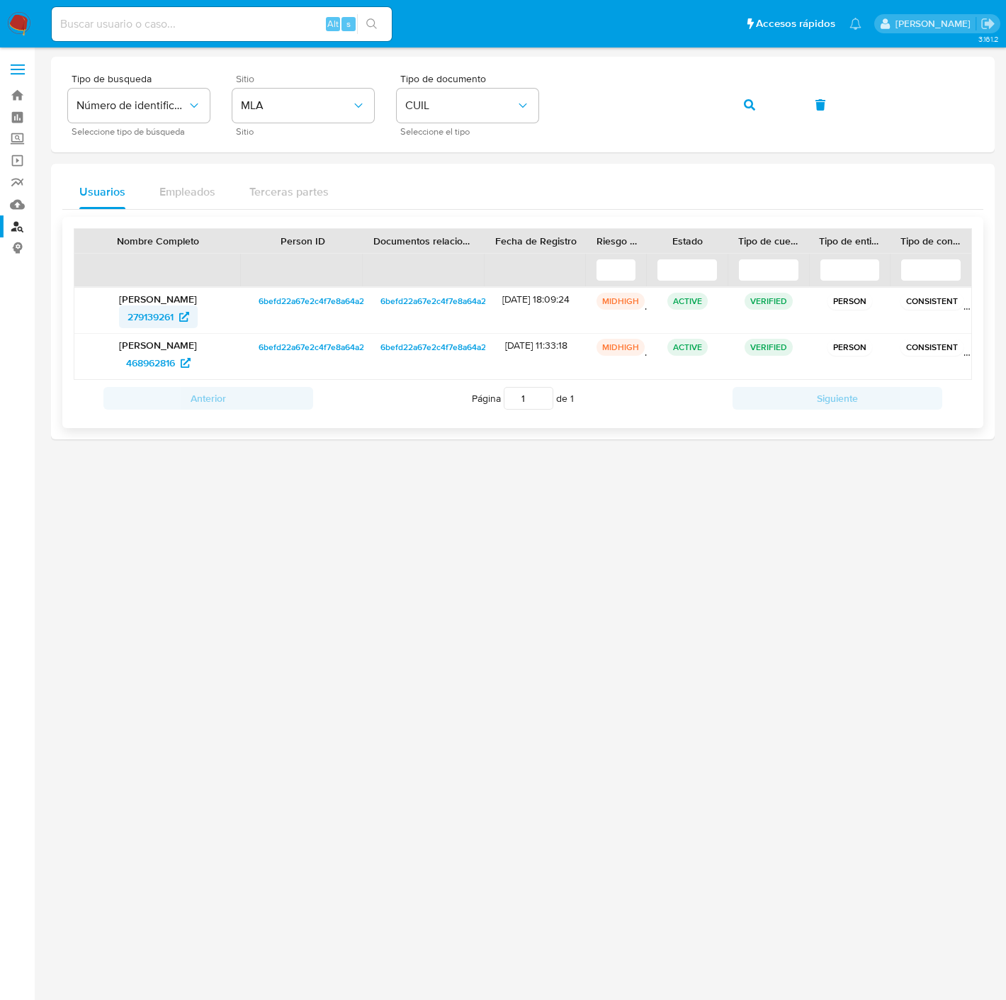
click at [167, 314] on span "279139261" at bounding box center [151, 316] width 46 height 23
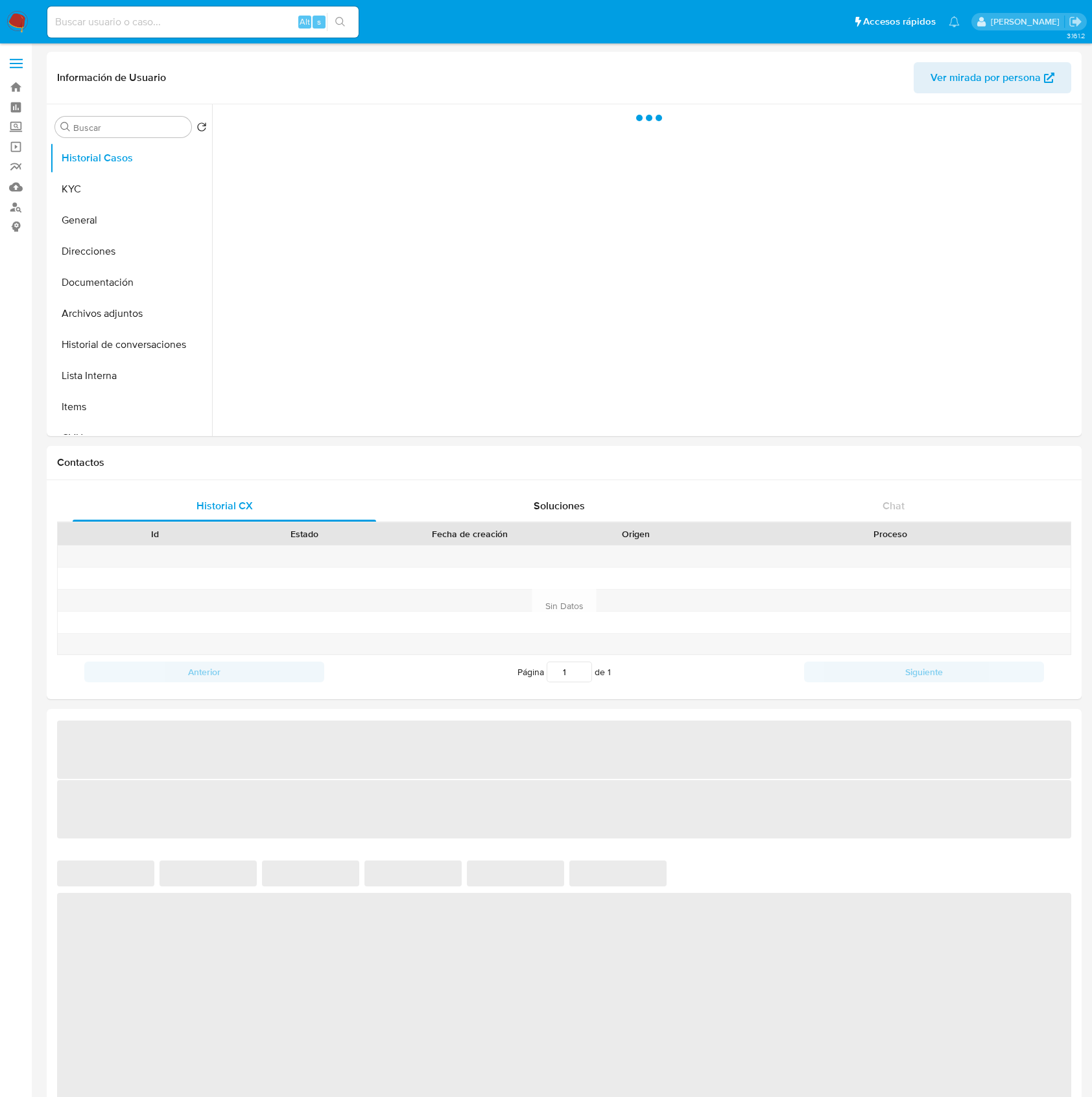
select select "10"
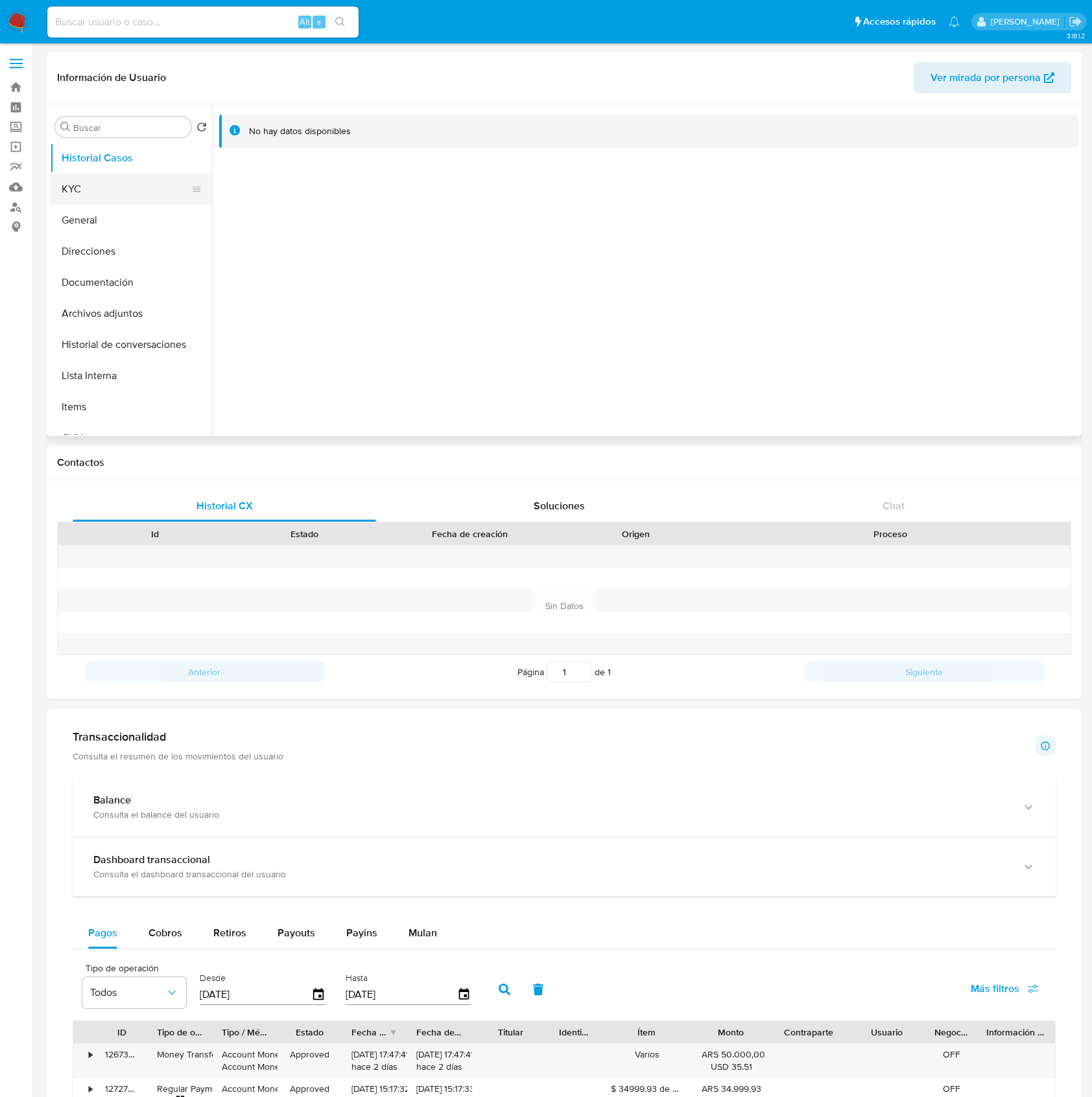
click at [114, 183] on button "KYC" at bounding box center [126, 189] width 152 height 31
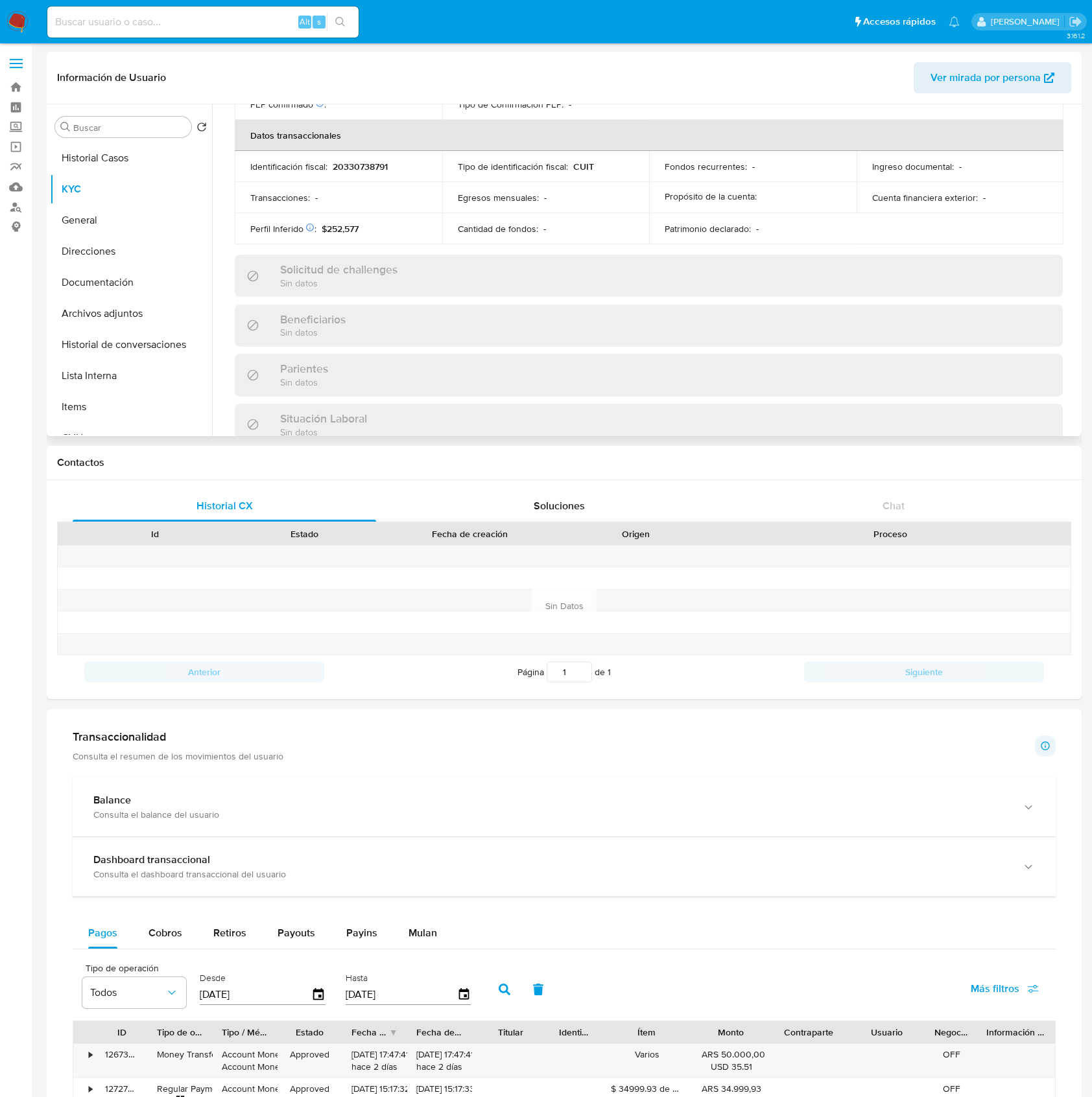
scroll to position [683, 0]
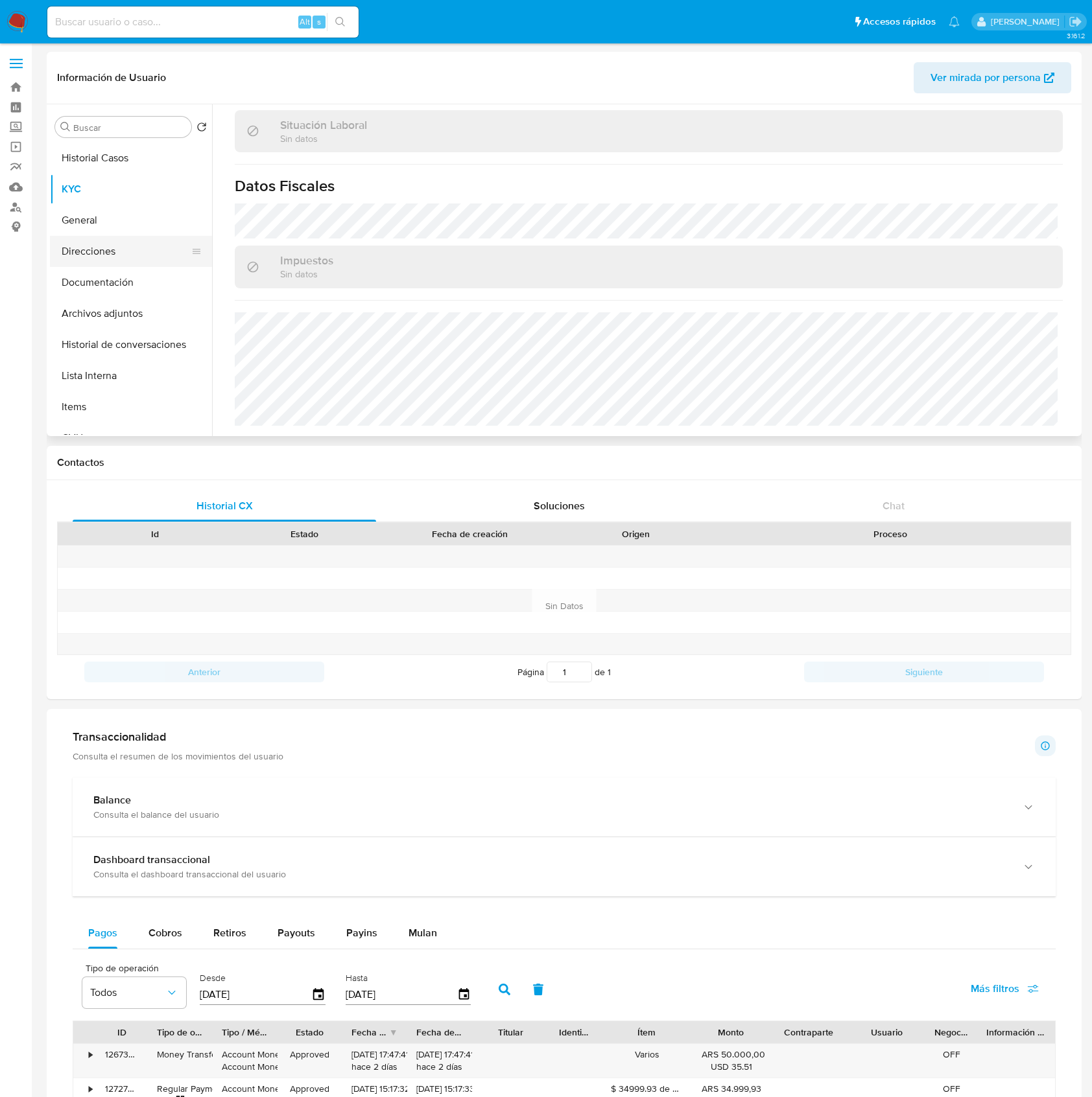
click at [128, 246] on button "Direcciones" at bounding box center [126, 252] width 152 height 31
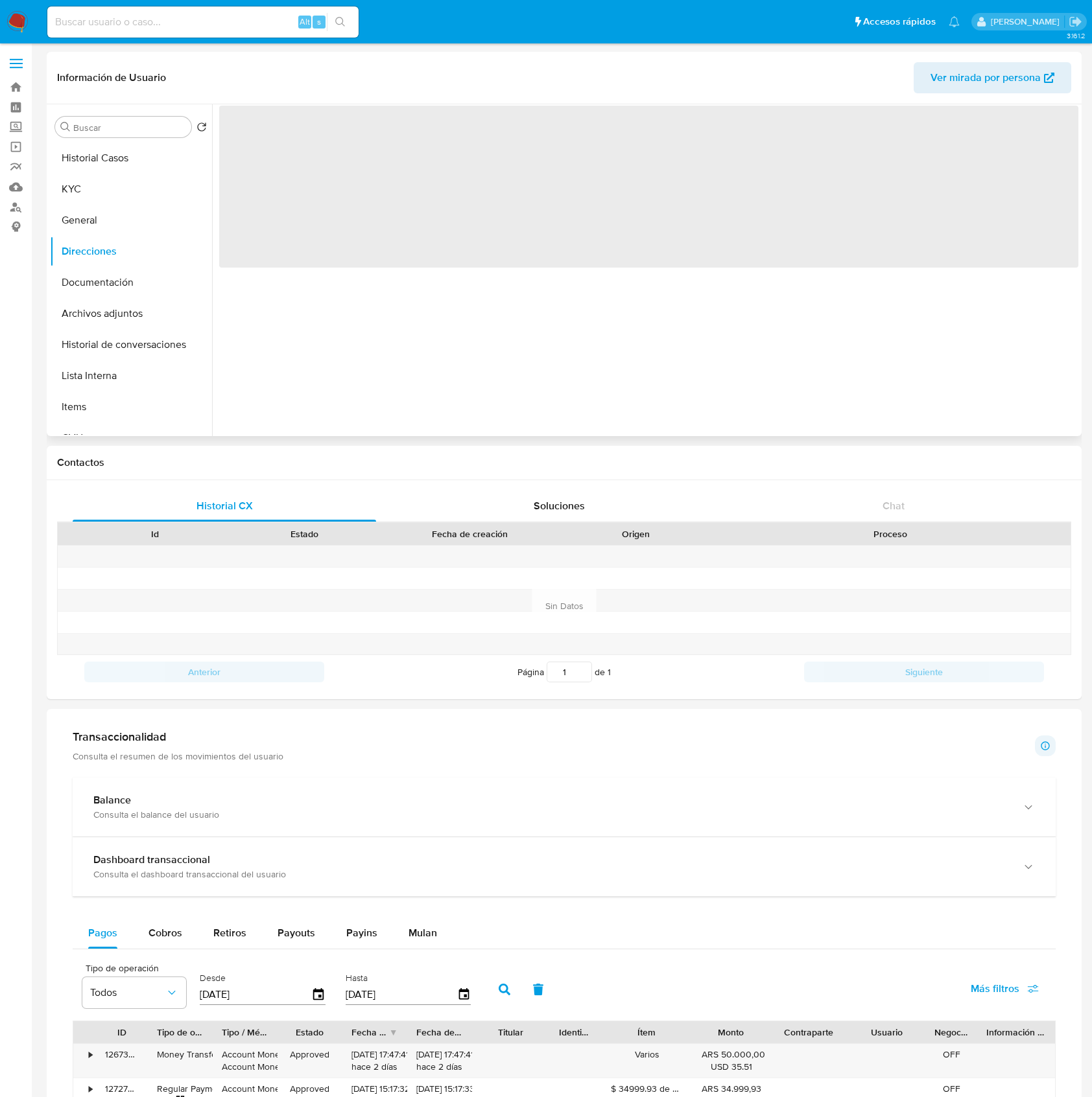
scroll to position [0, 0]
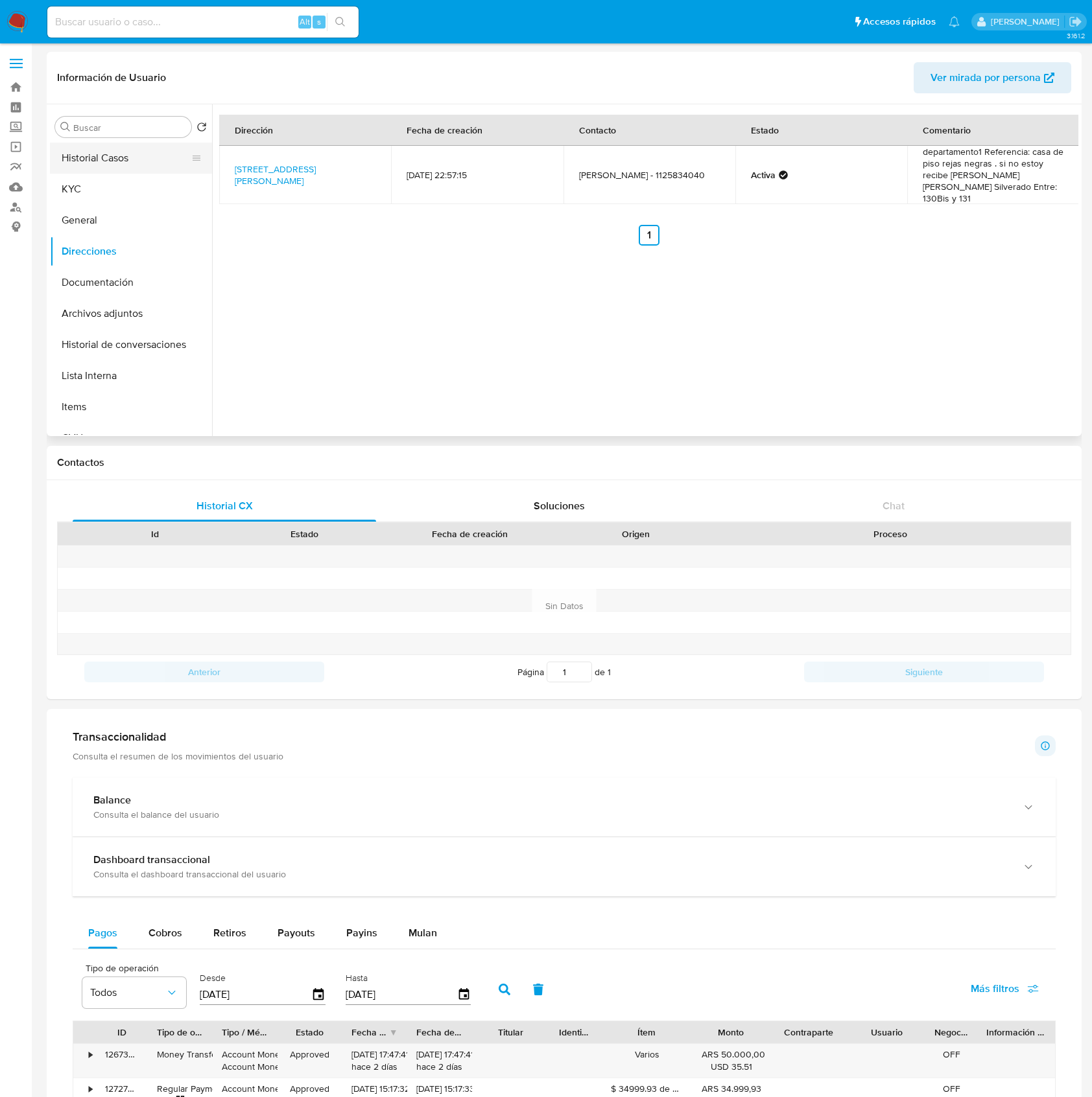
click at [93, 172] on button "Historial Casos" at bounding box center [126, 158] width 152 height 31
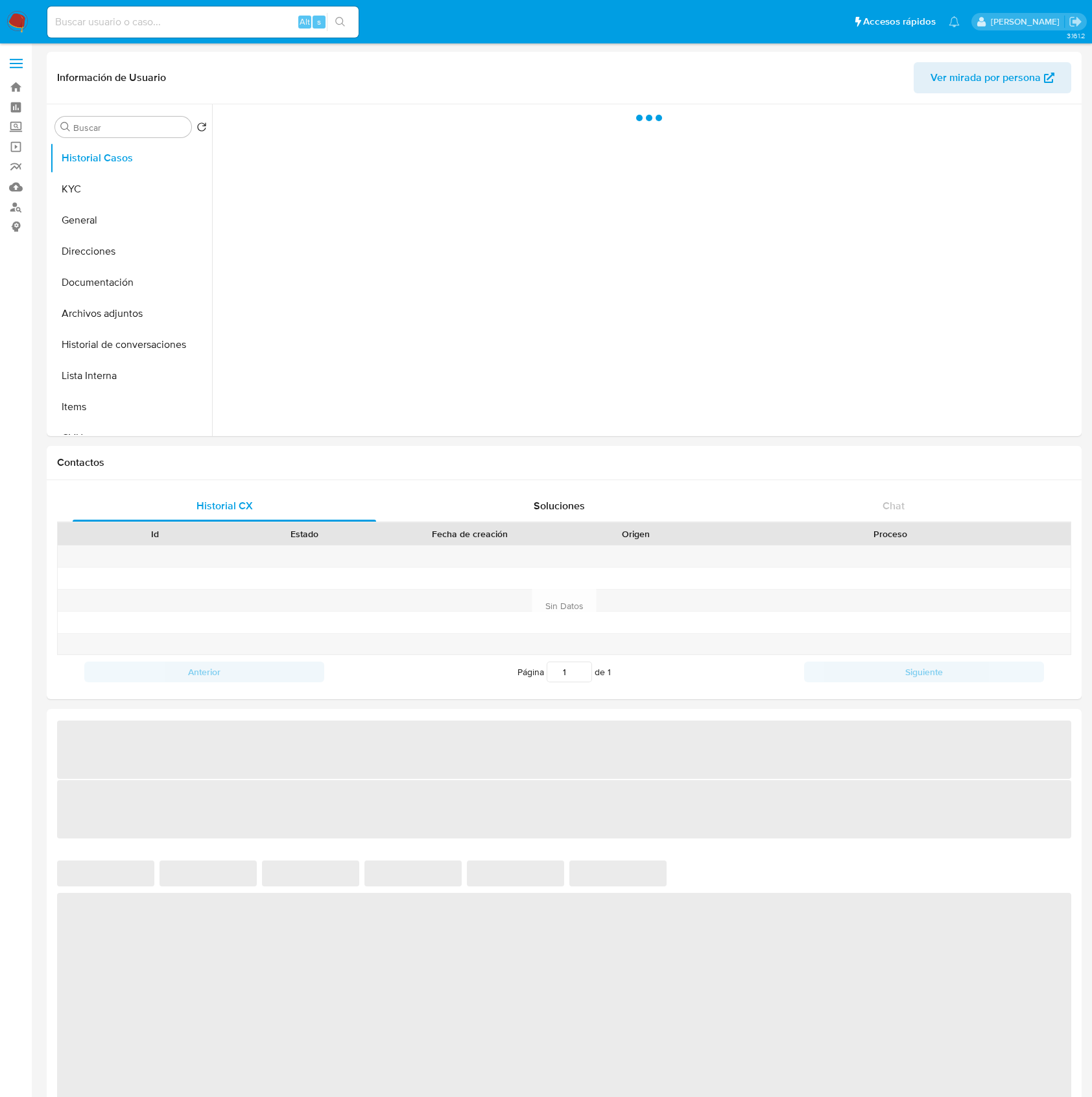
select select "10"
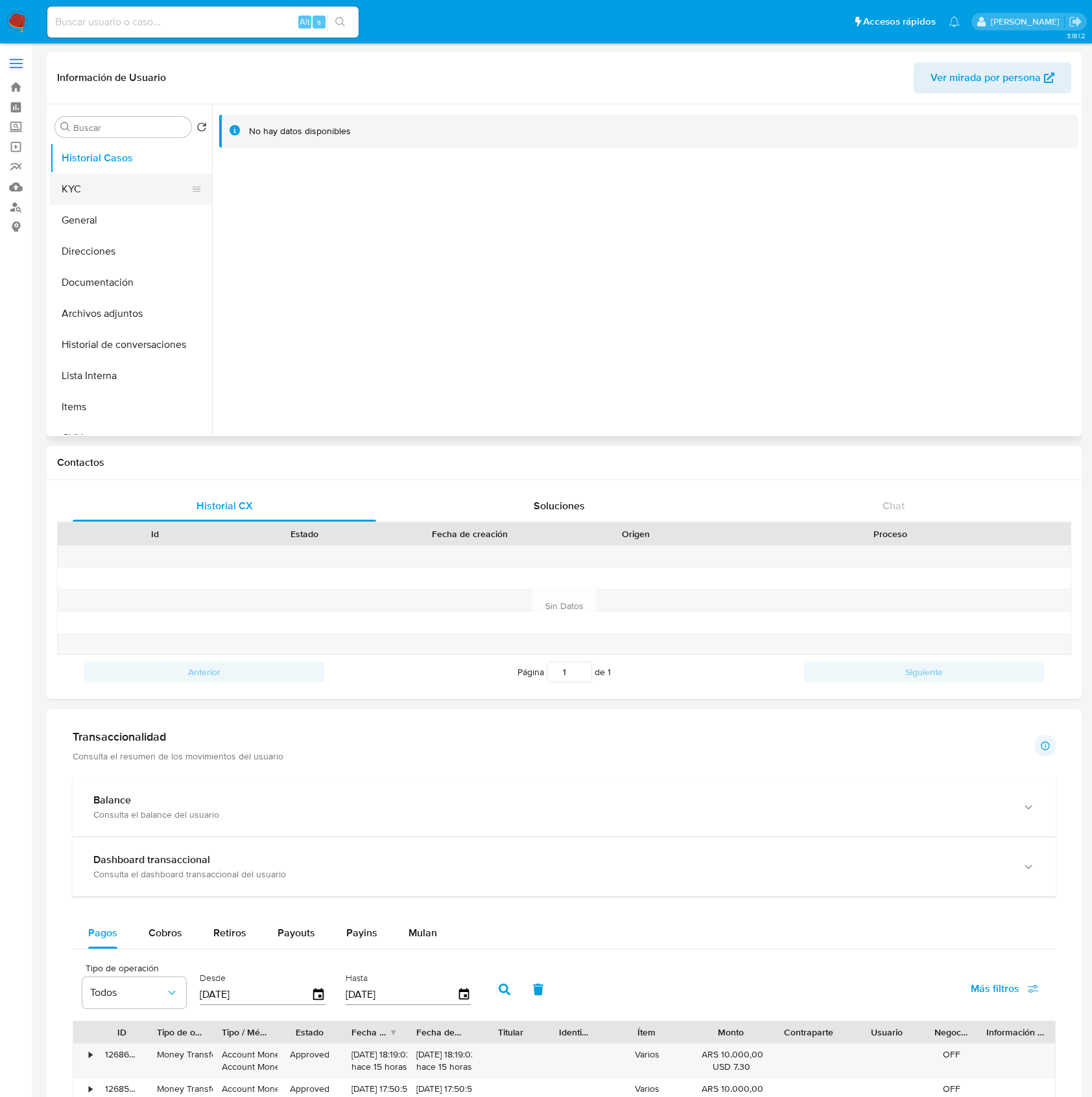
click at [137, 203] on button "KYC" at bounding box center [126, 189] width 152 height 31
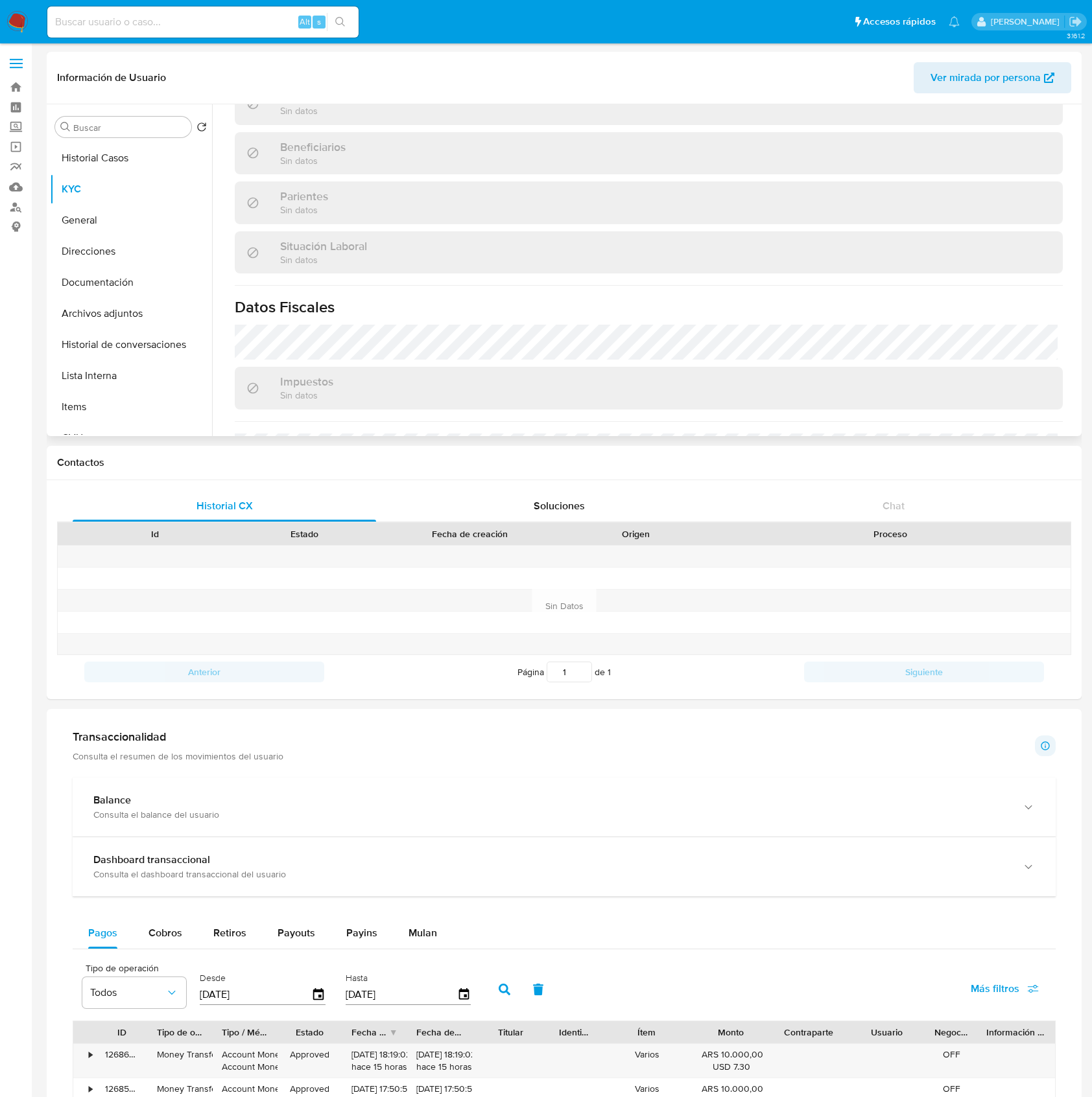
scroll to position [346, 0]
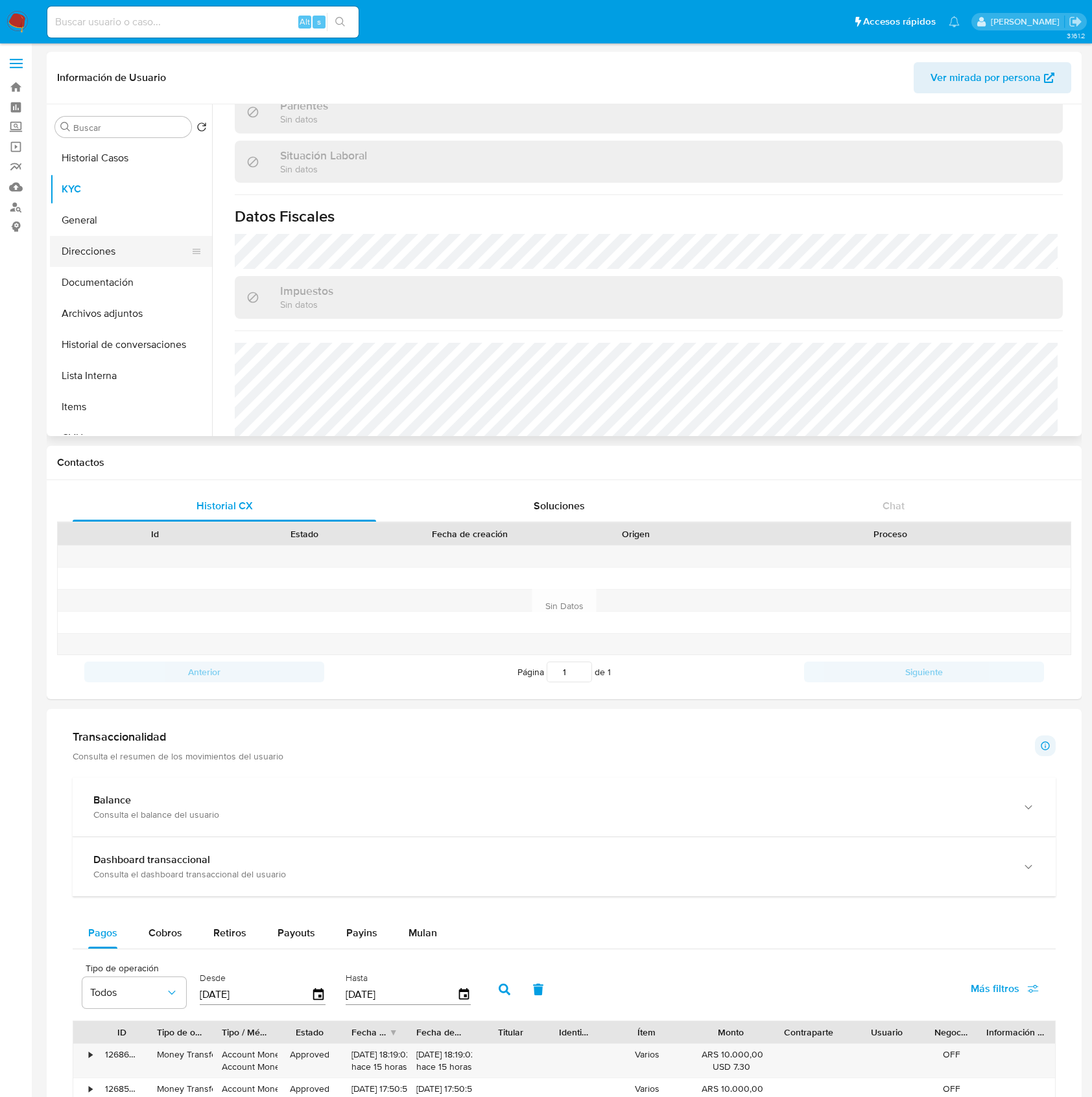
click at [131, 259] on button "Direcciones" at bounding box center [126, 252] width 152 height 31
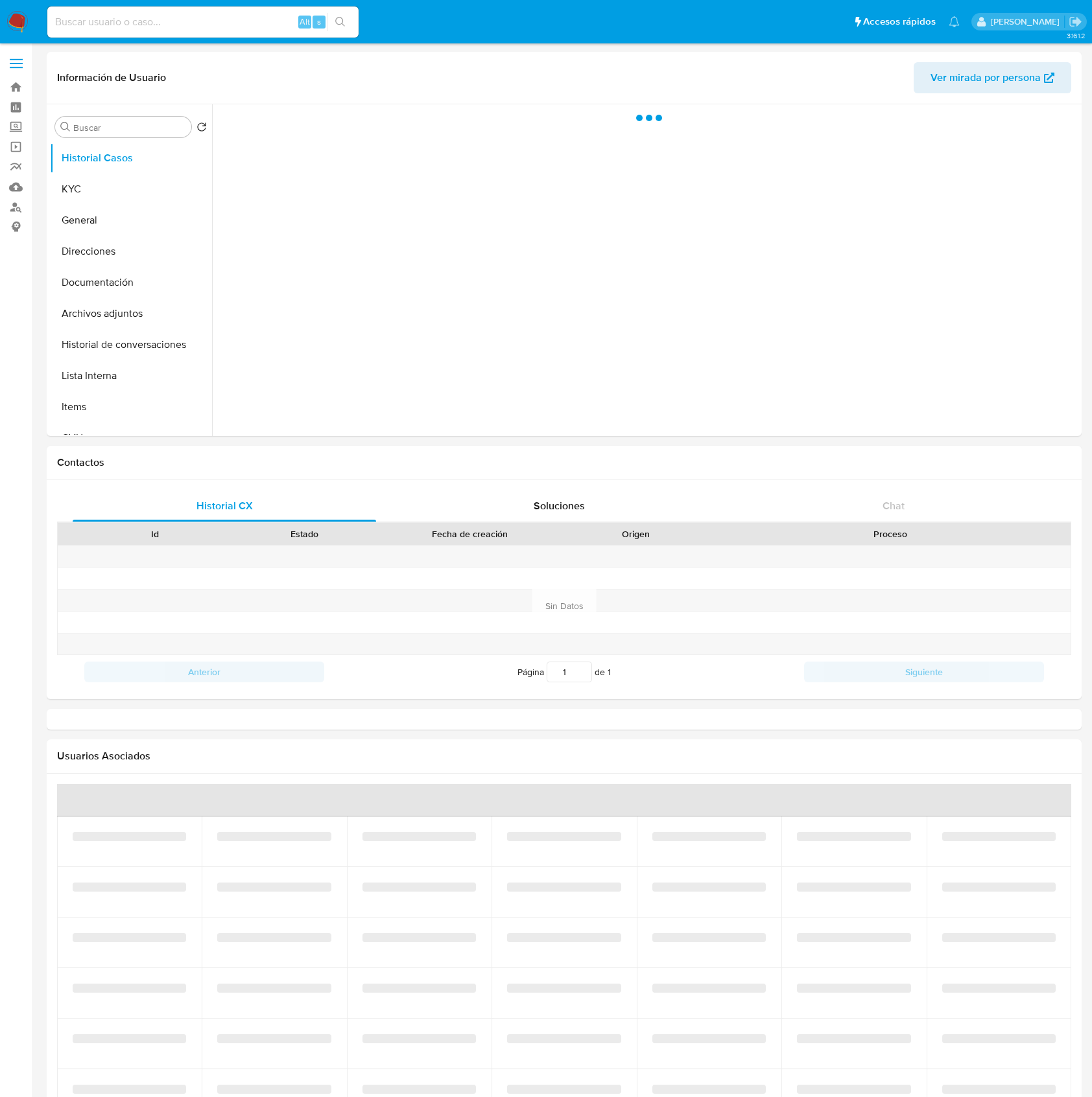
select select "10"
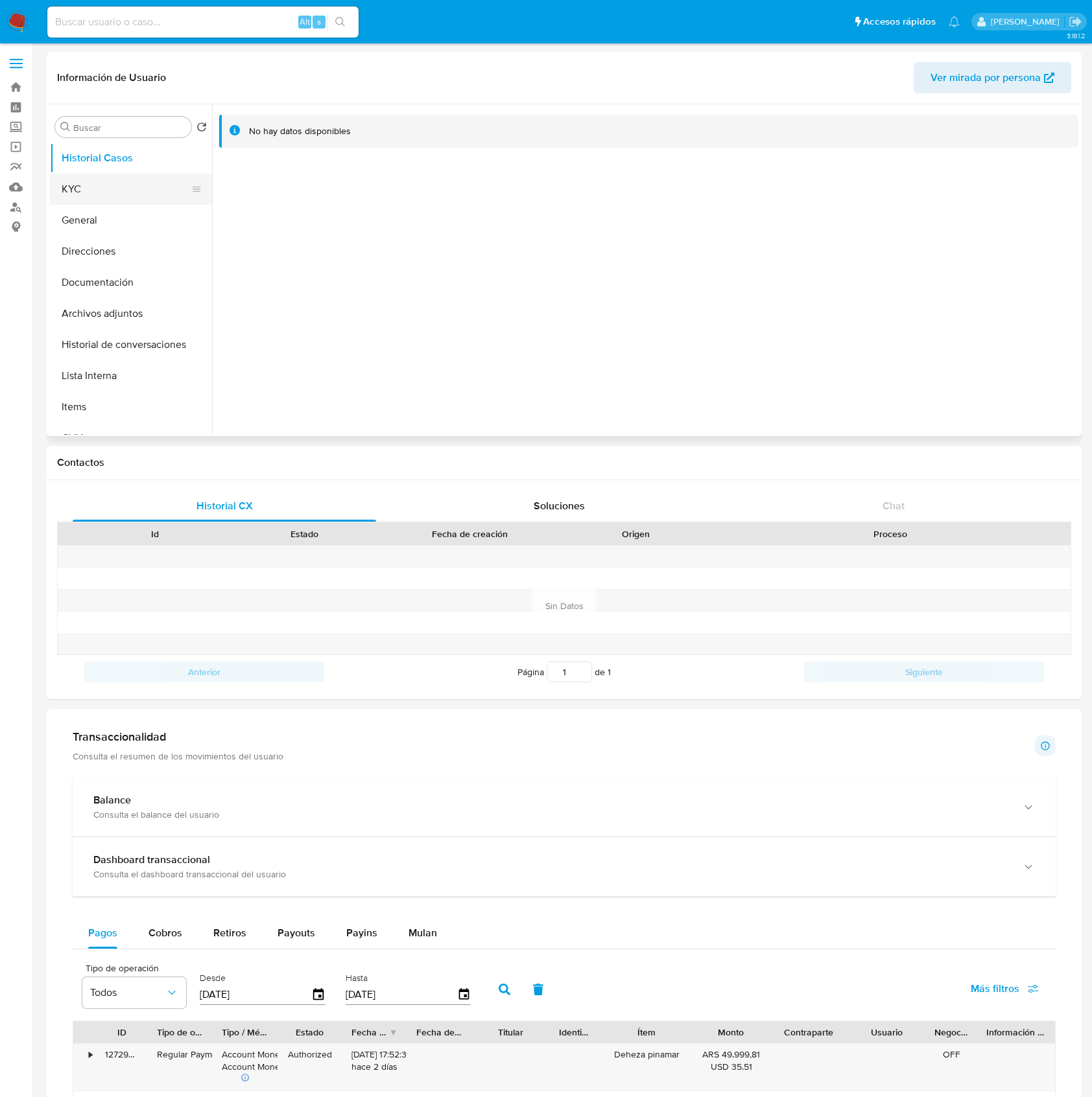
click at [128, 183] on button "KYC" at bounding box center [126, 189] width 152 height 31
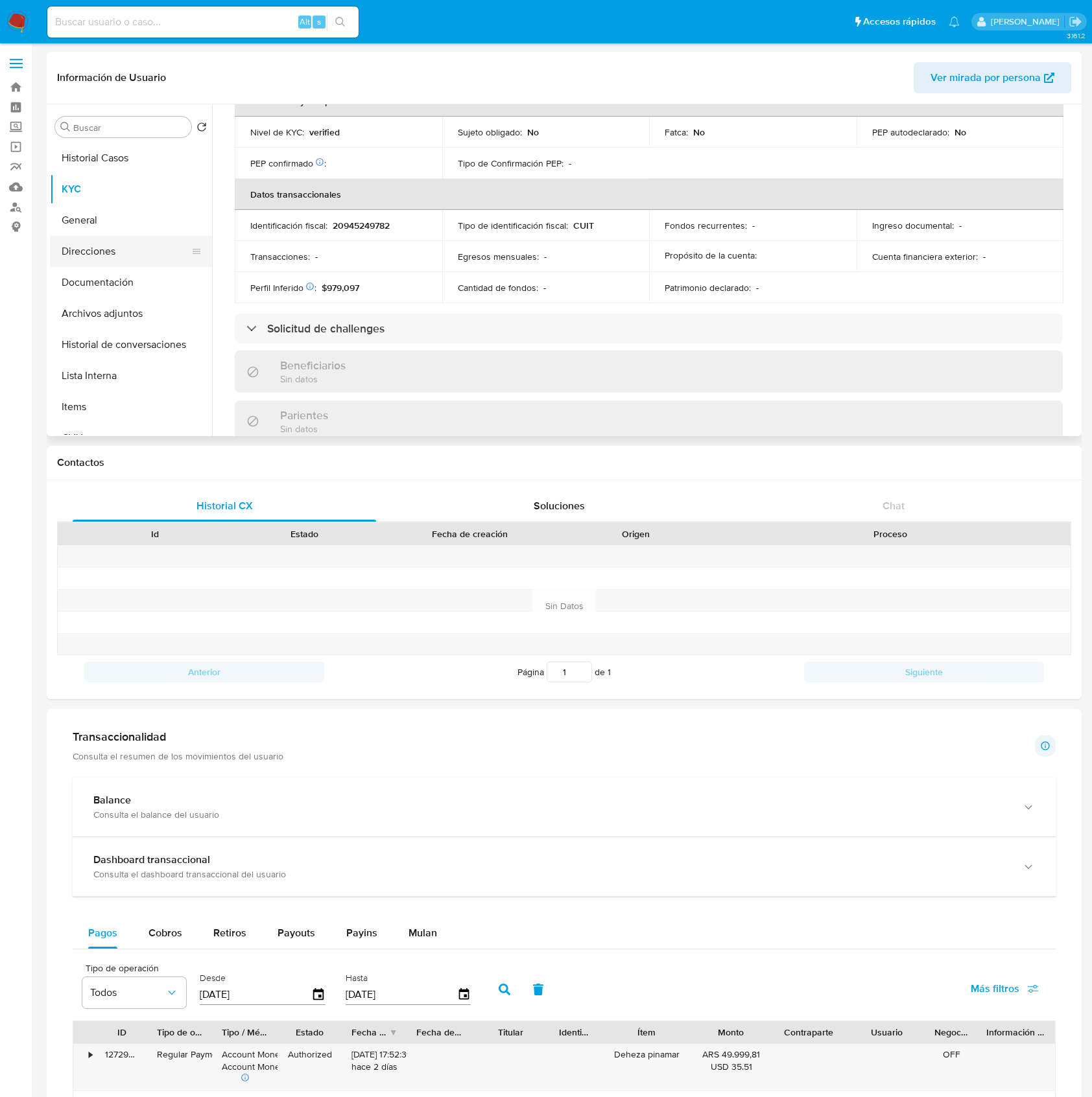
scroll to position [651, 0]
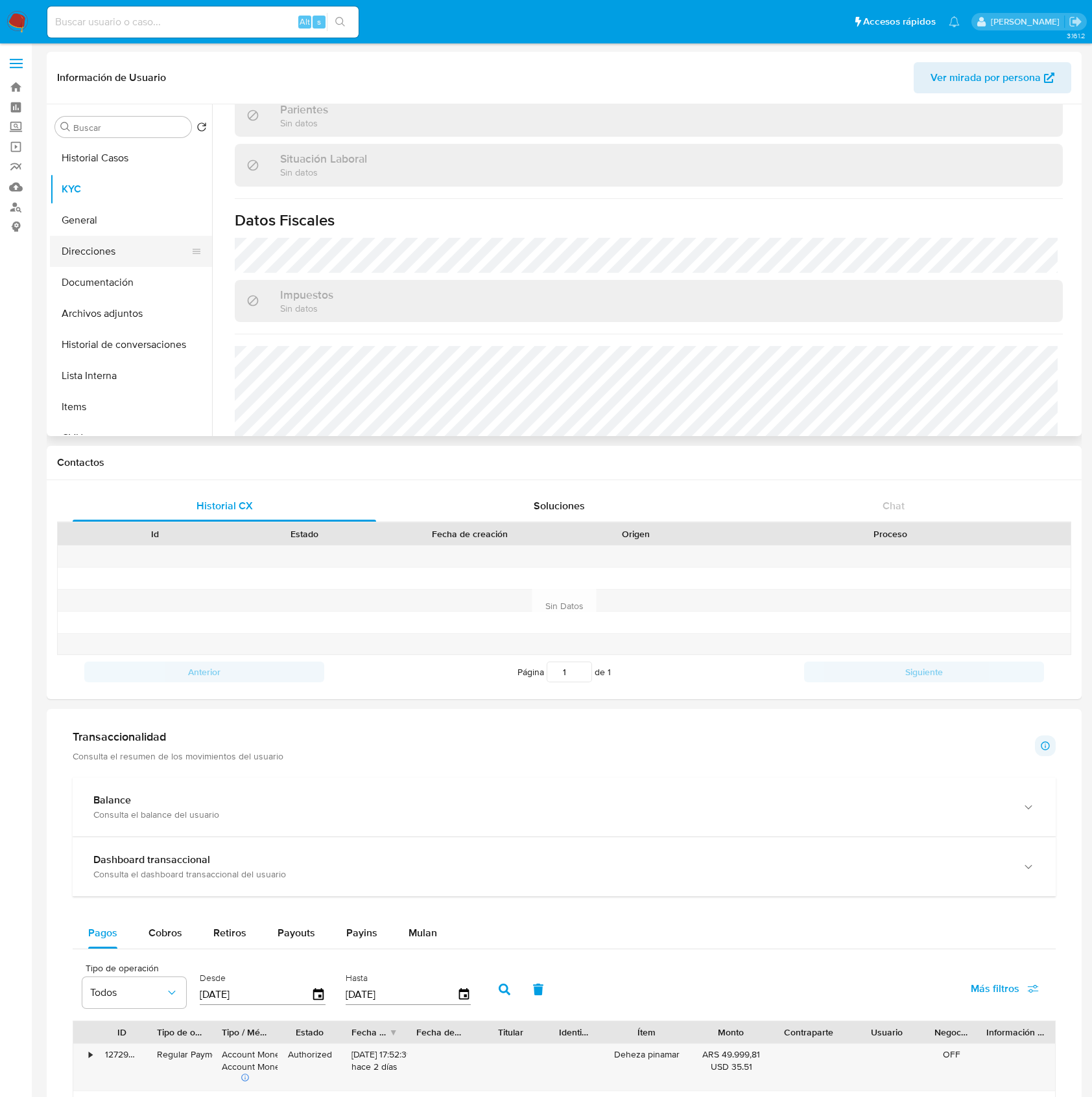
click at [123, 264] on button "Direcciones" at bounding box center [126, 252] width 152 height 31
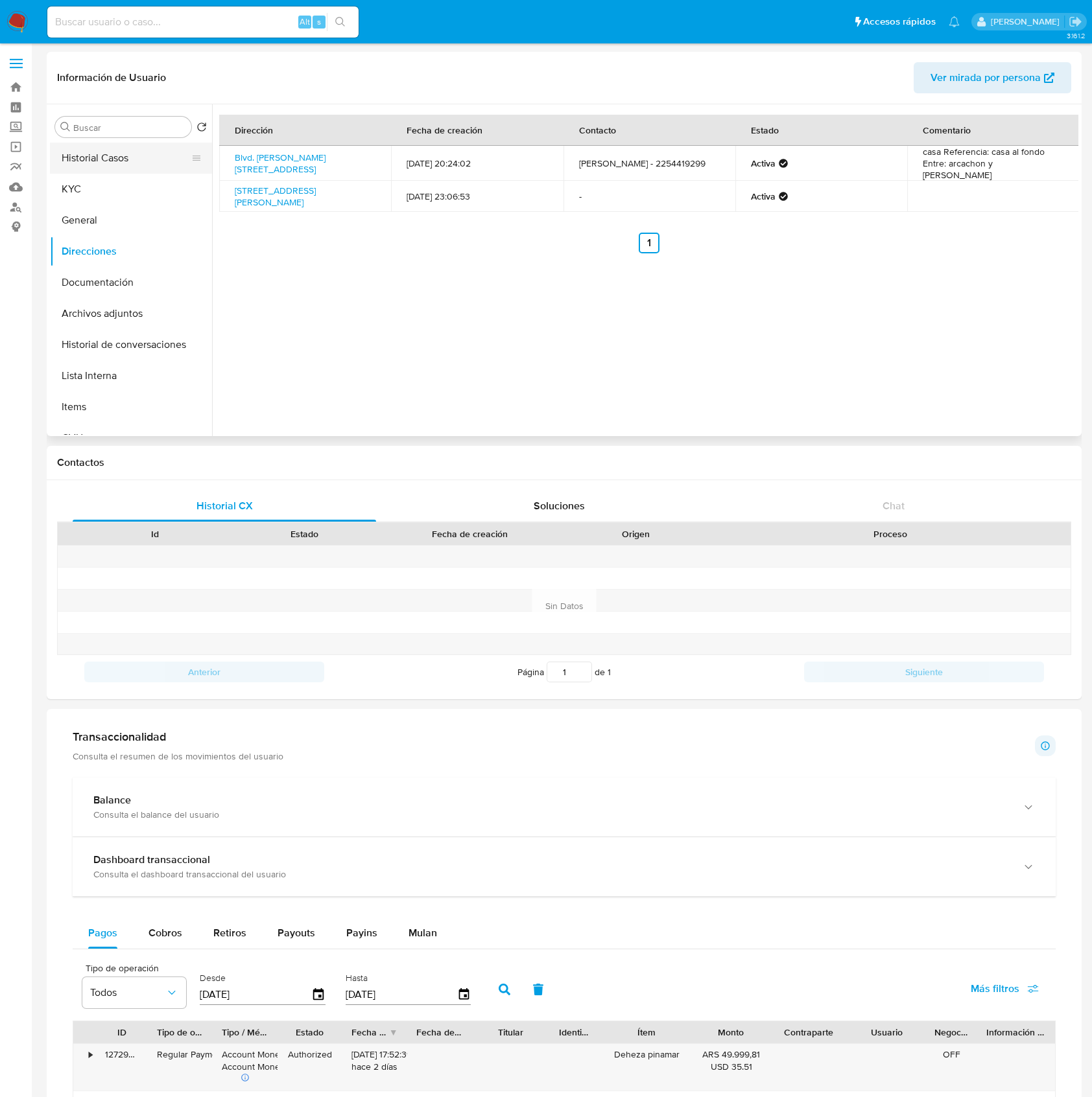
click at [128, 151] on button "Historial Casos" at bounding box center [126, 158] width 152 height 31
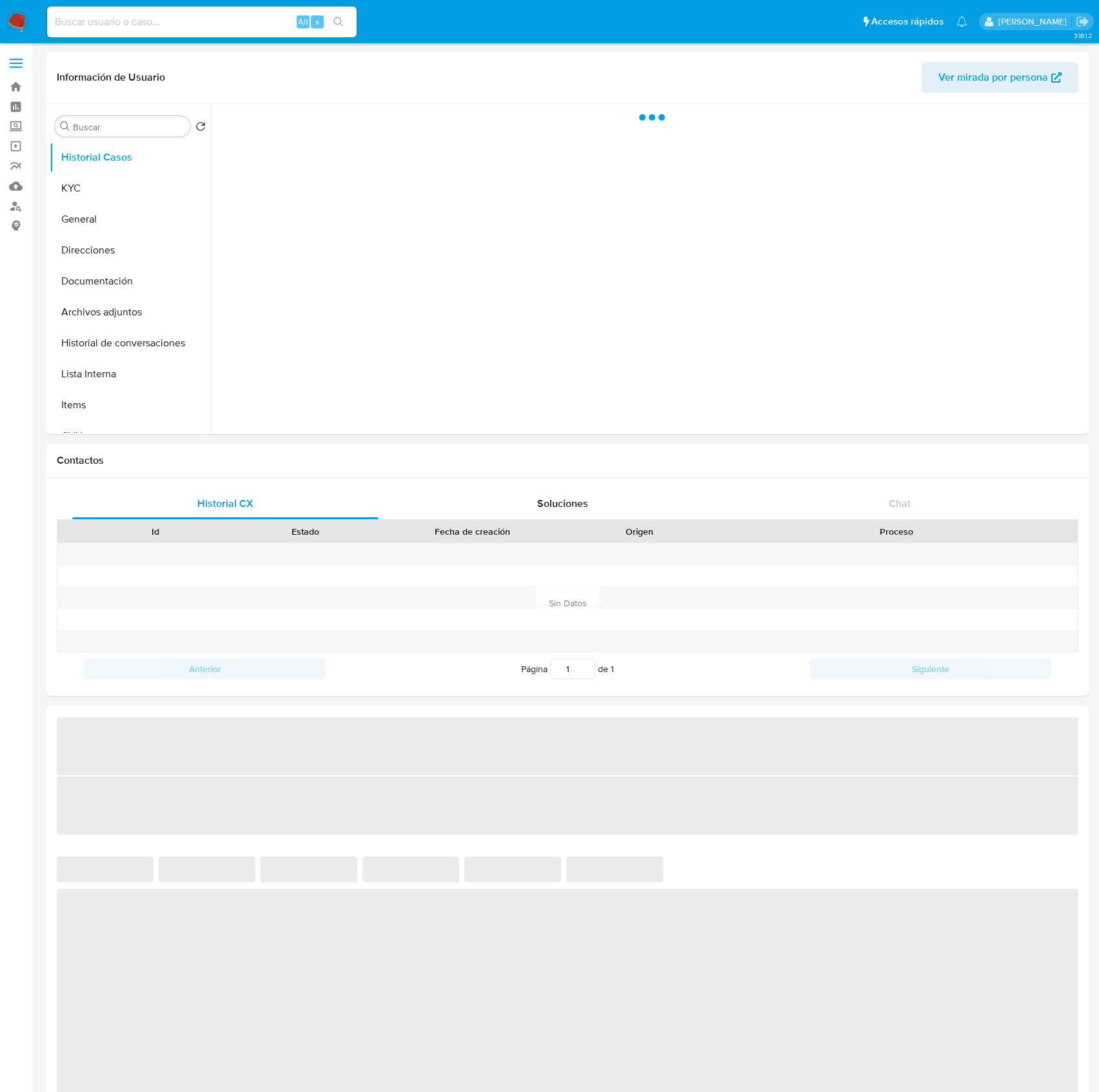
select select "10"
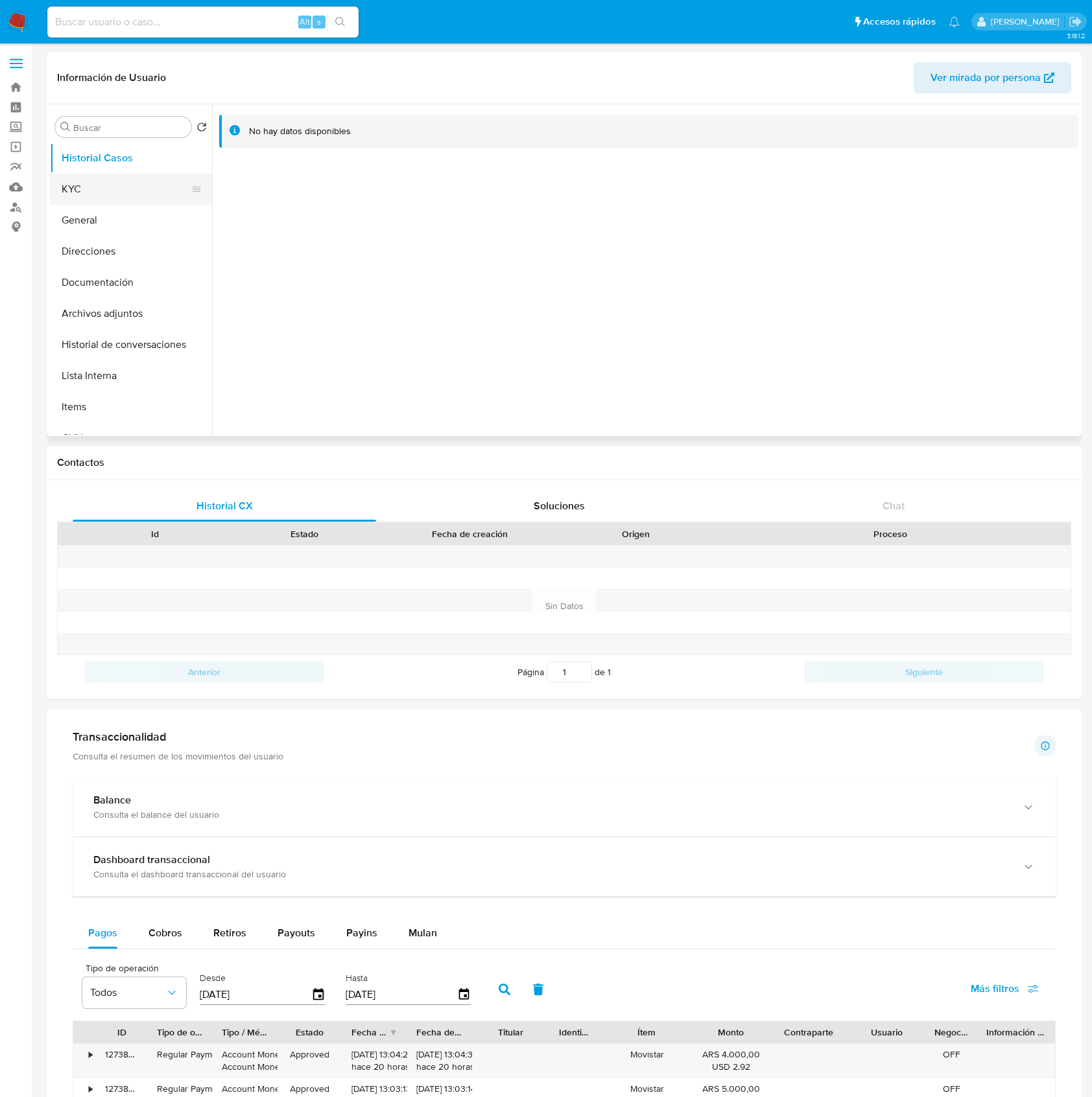
click at [99, 182] on button "KYC" at bounding box center [126, 189] width 152 height 31
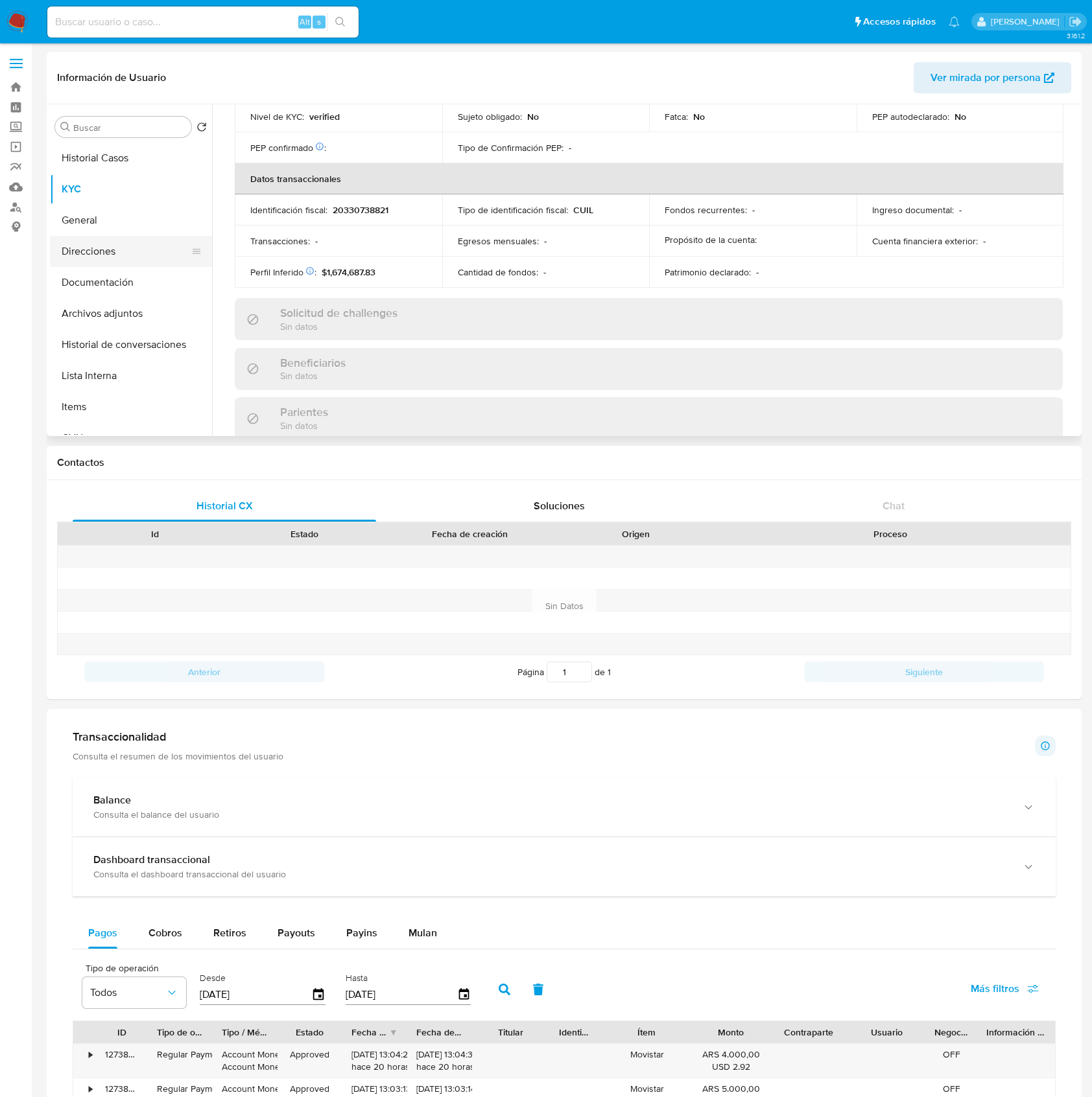
scroll to position [651, 0]
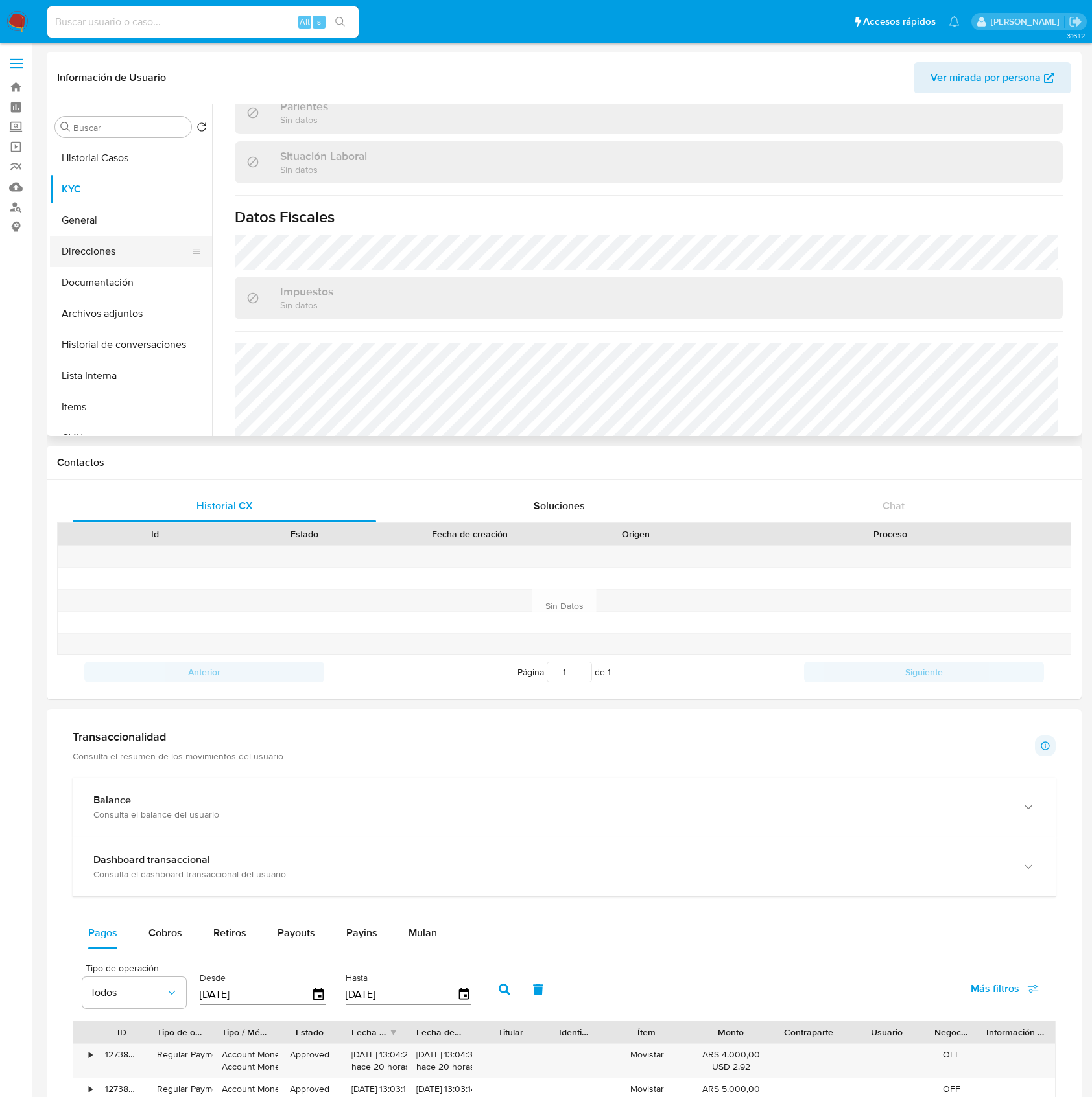
click at [105, 263] on button "Direcciones" at bounding box center [126, 252] width 152 height 31
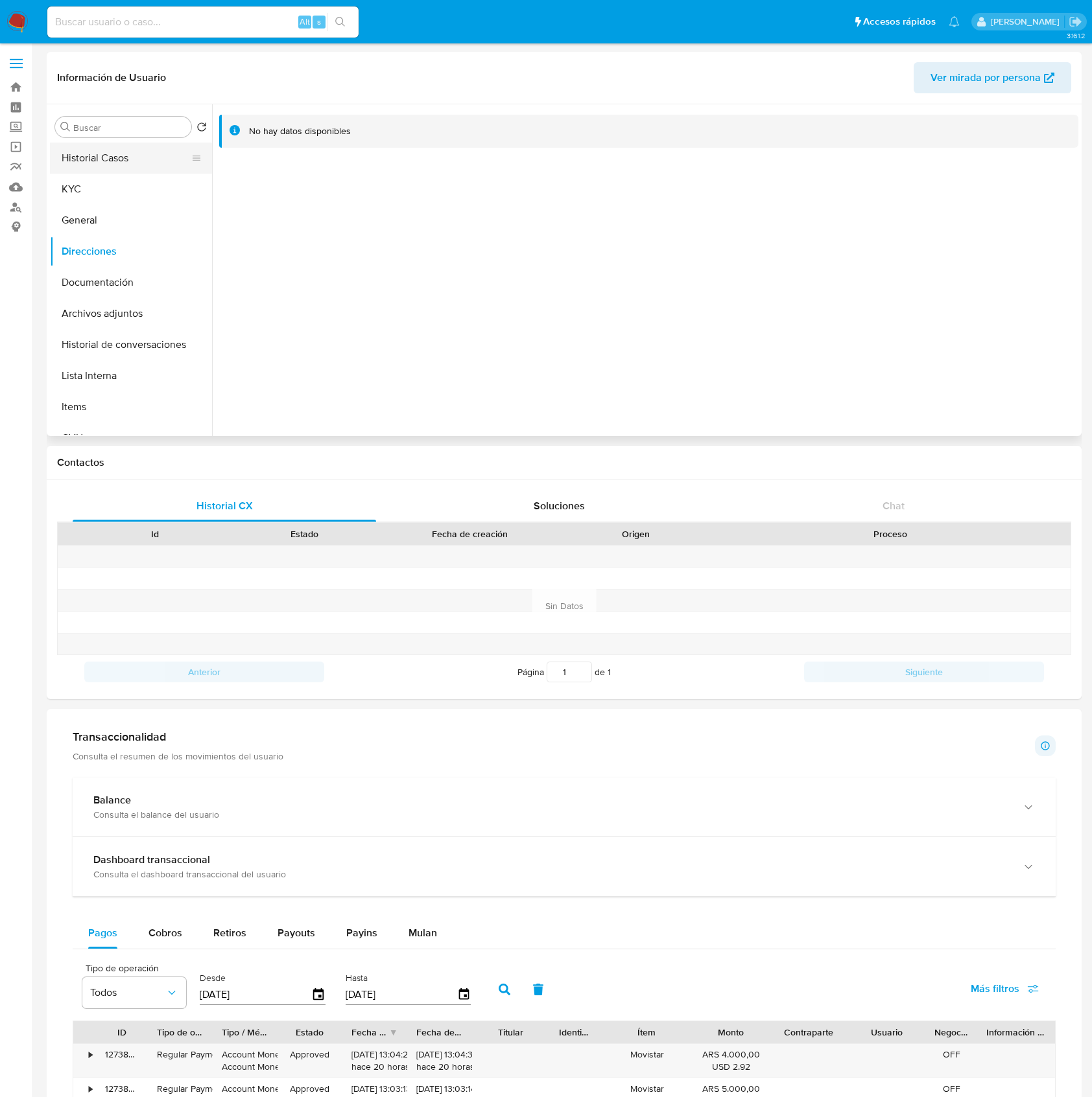
click at [141, 156] on button "Historial Casos" at bounding box center [126, 158] width 152 height 31
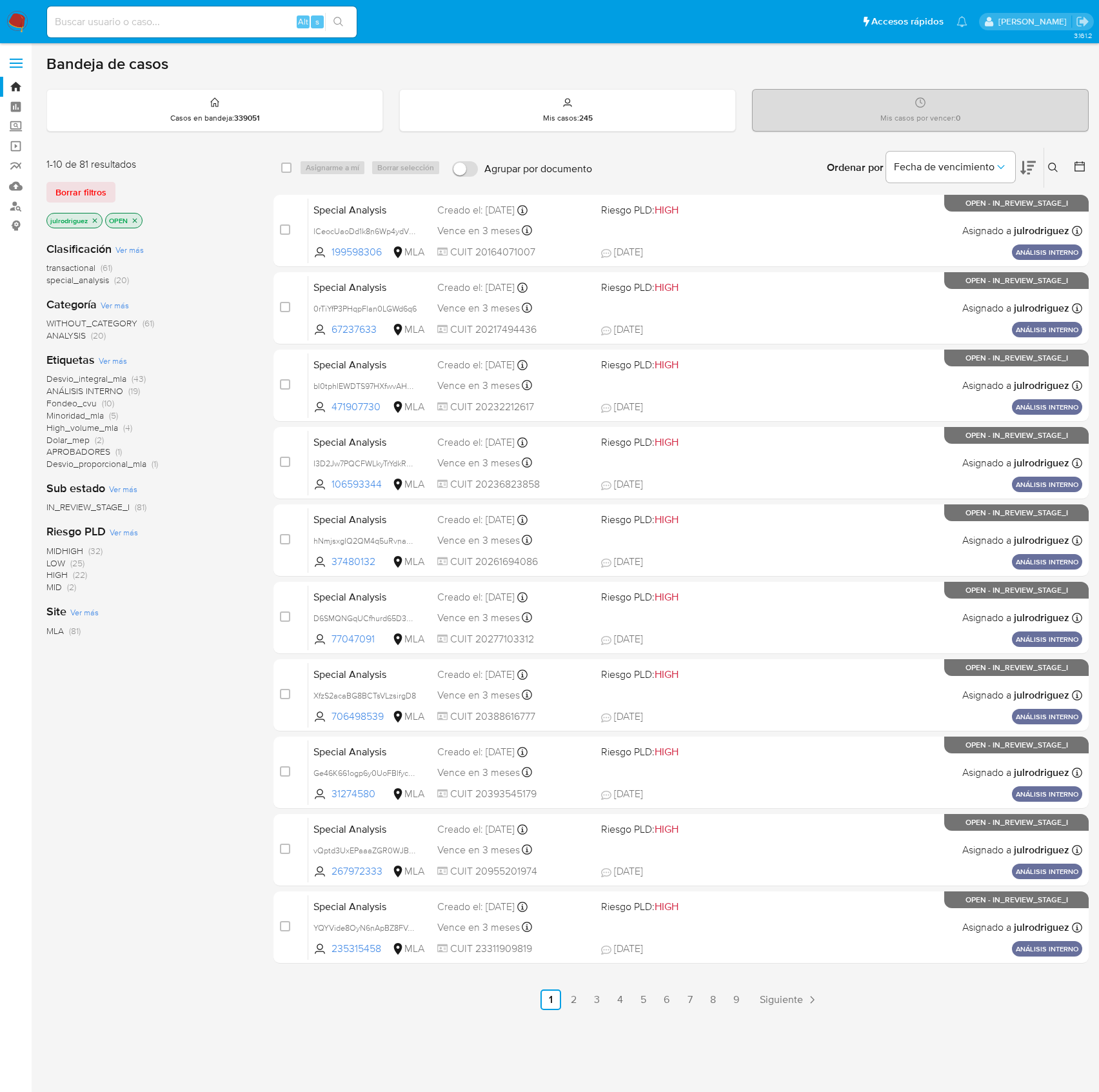
click at [1046, 169] on button at bounding box center [1054, 168] width 21 height 15
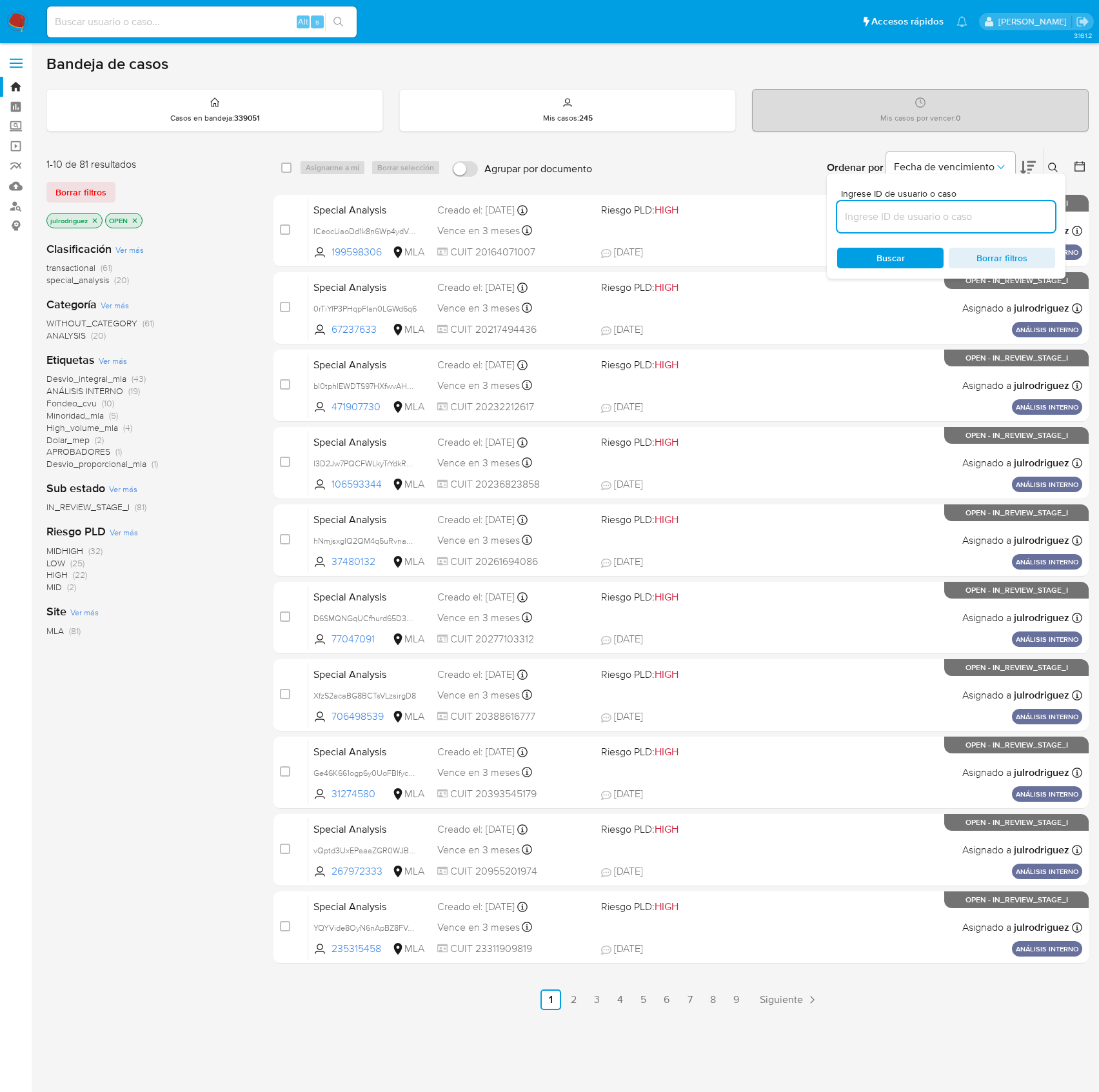
drag, startPoint x: 922, startPoint y: 218, endPoint x: 920, endPoint y: 225, distance: 7.3
click at [922, 218] on input at bounding box center [946, 217] width 218 height 16
type input "f7aWRxoIvpbMSVdbgDoHEfT2"
click at [880, 253] on span "Buscar" at bounding box center [890, 258] width 28 height 21
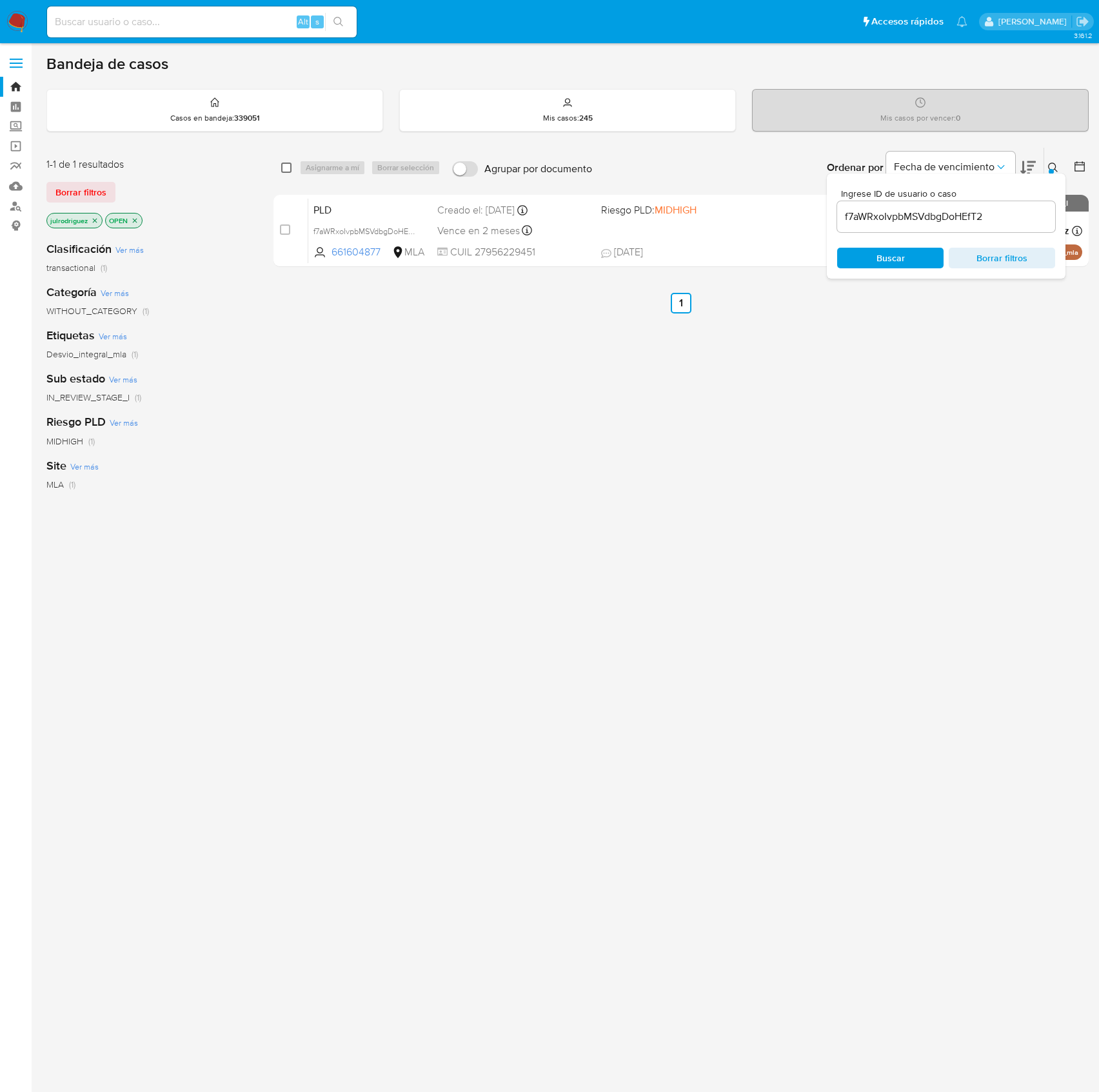
click at [287, 170] on input "checkbox" at bounding box center [286, 168] width 10 height 10
checkbox input "true"
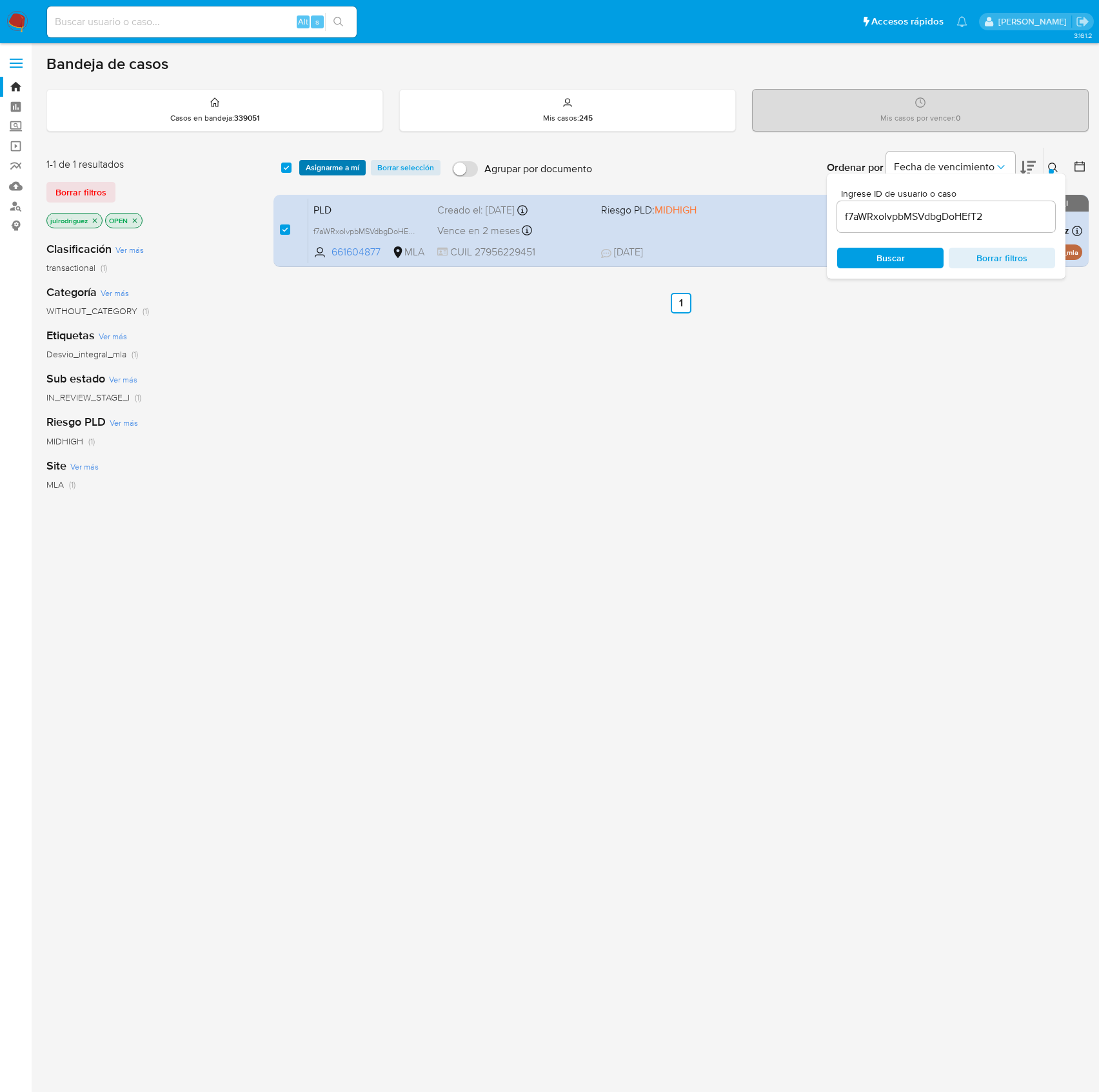
click at [349, 163] on span "Asignarme a mí" at bounding box center [332, 168] width 54 height 13
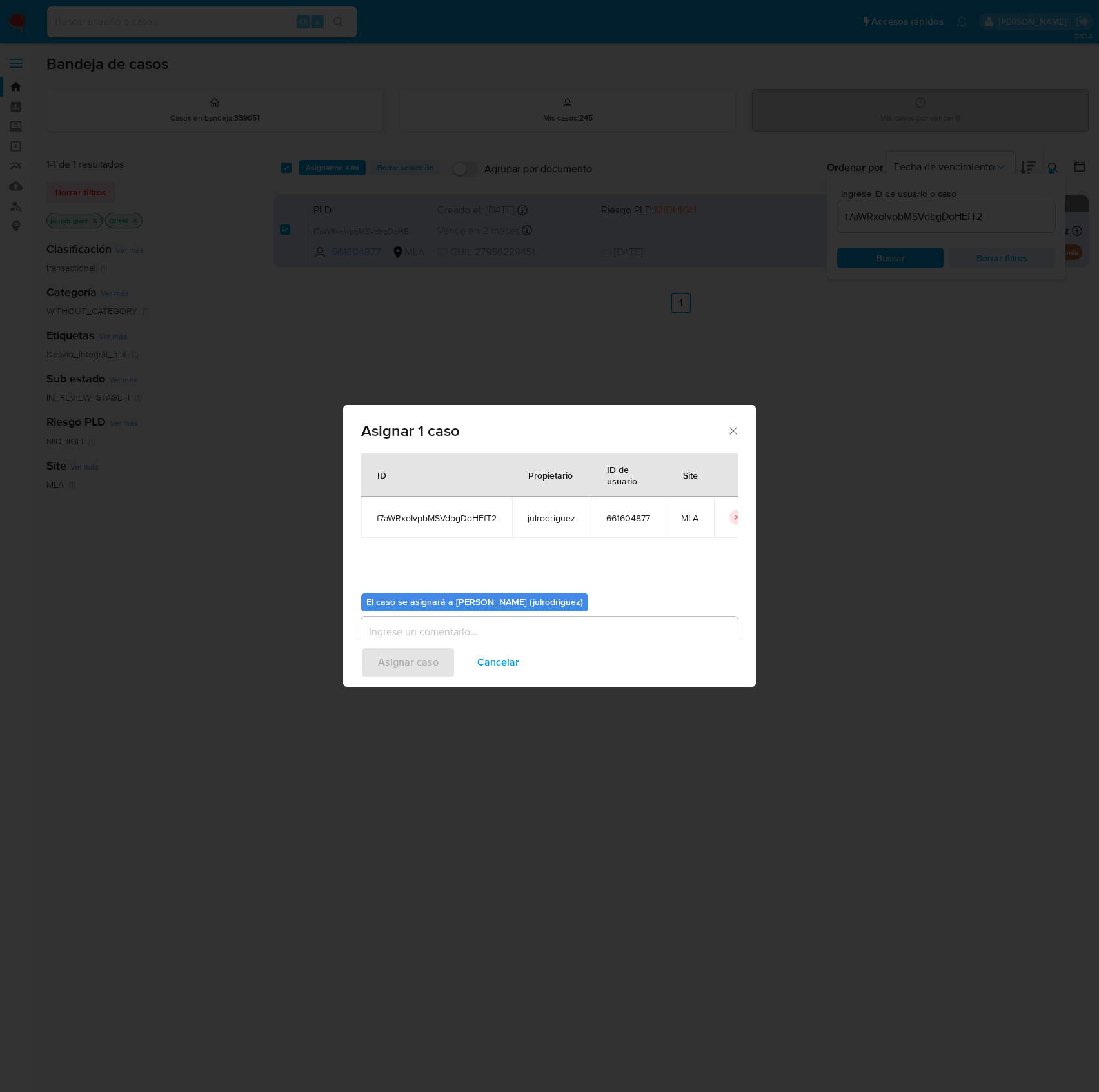
scroll to position [66, 0]
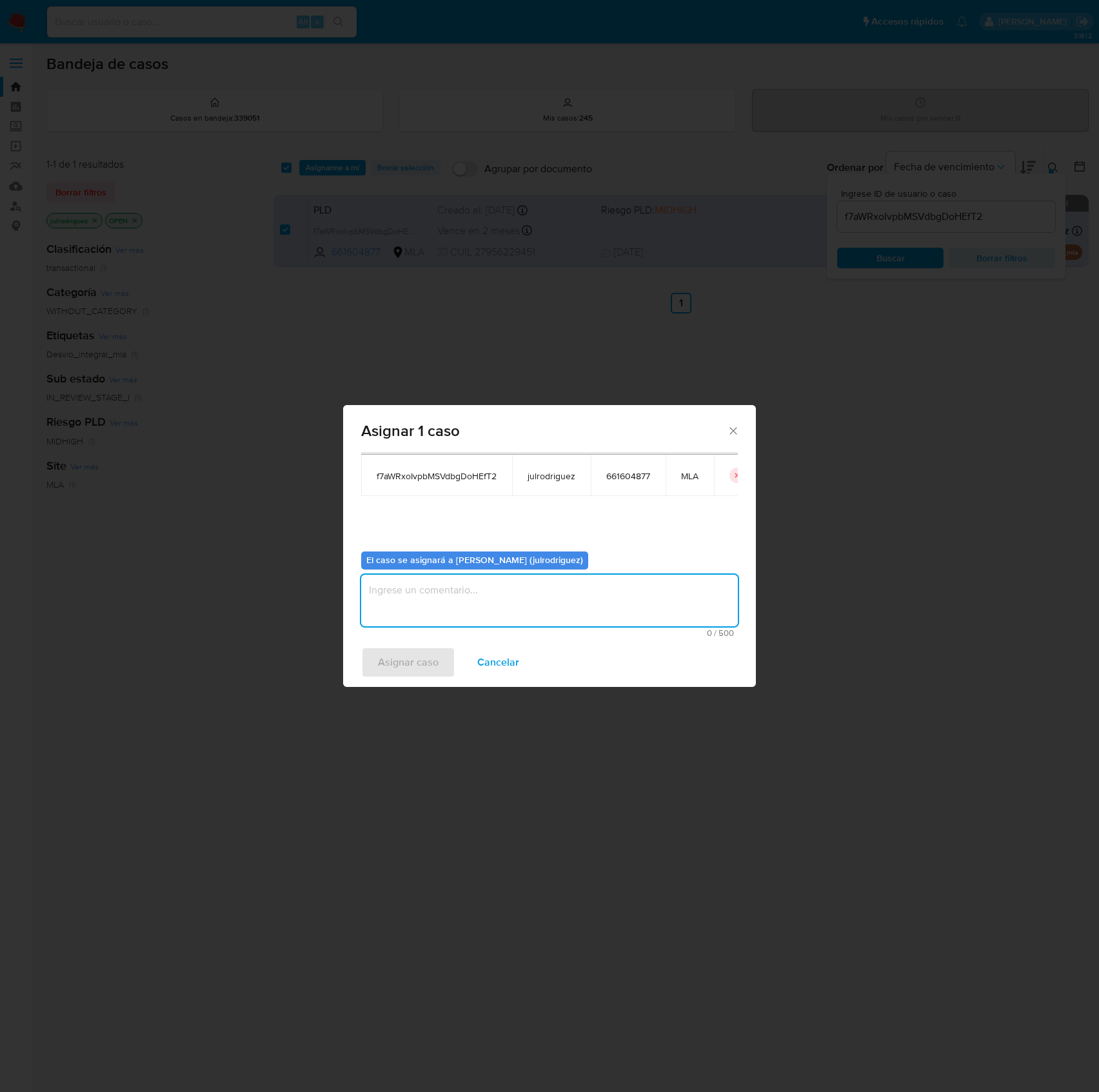
click at [551, 597] on textarea "assign-modal" at bounding box center [550, 600] width 377 height 52
type textarea "."
click at [436, 656] on span "Asignar caso" at bounding box center [408, 662] width 61 height 28
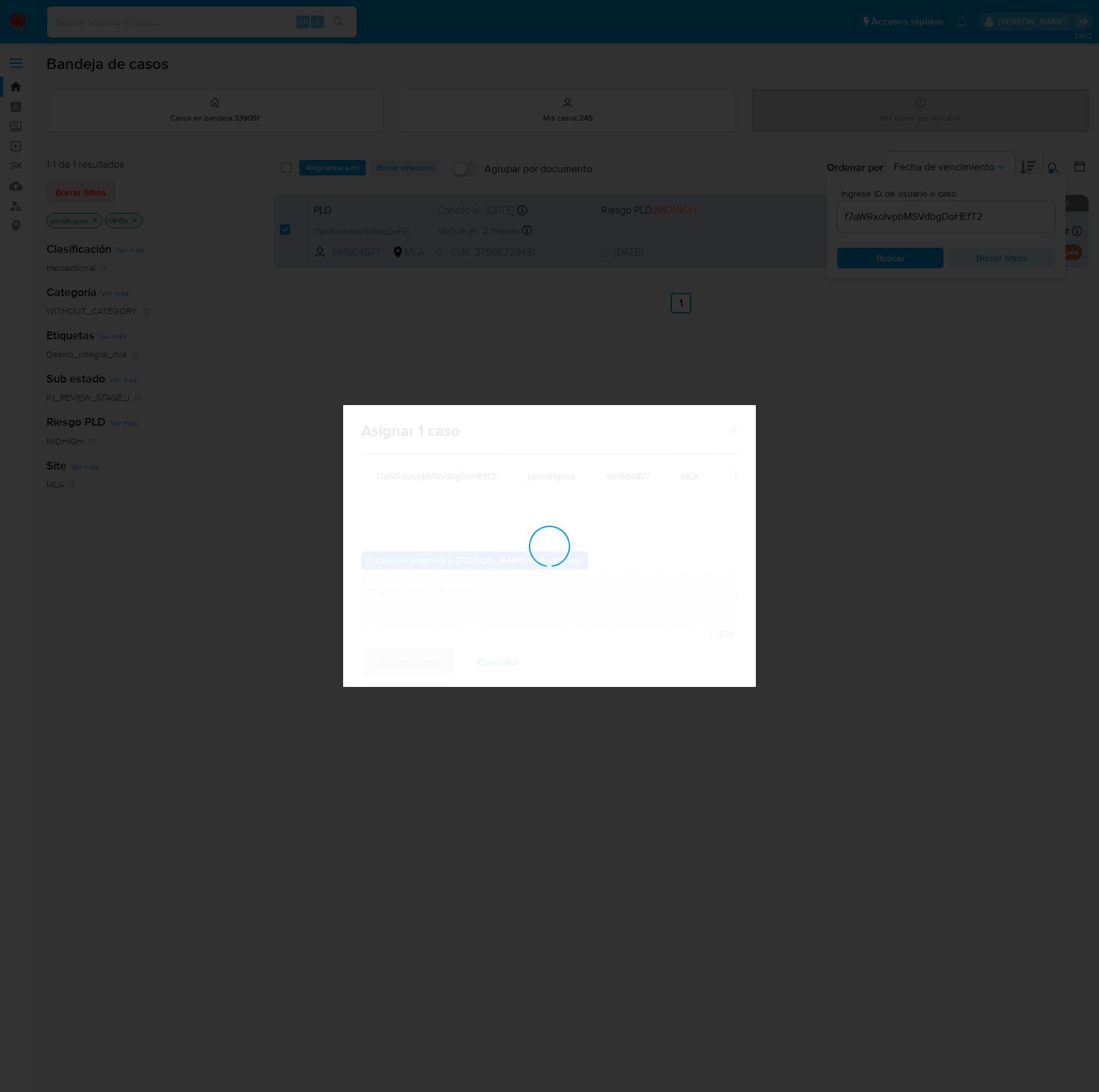
checkbox input "false"
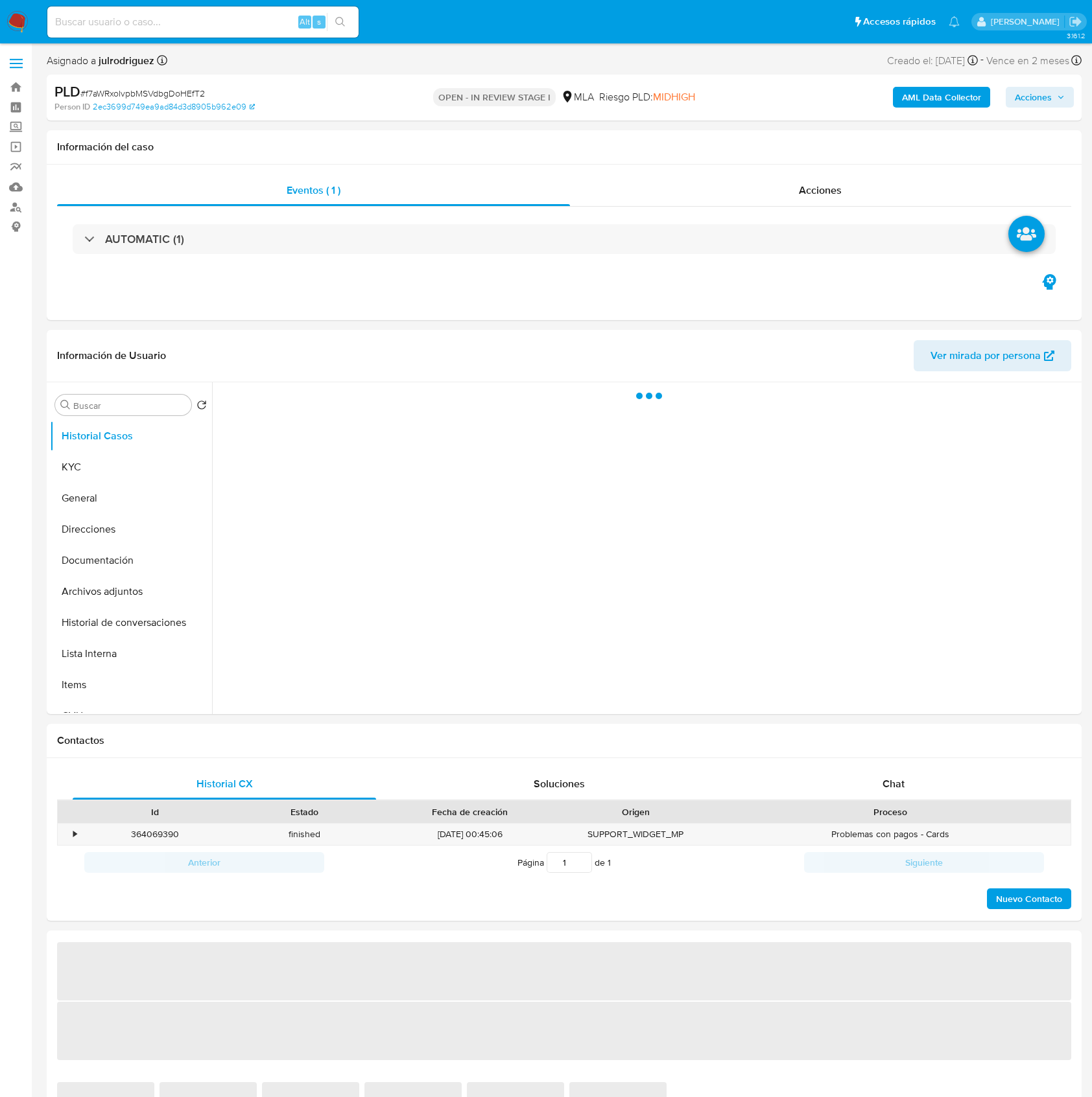
select select "10"
click at [888, 795] on div "Chat" at bounding box center [893, 784] width 304 height 31
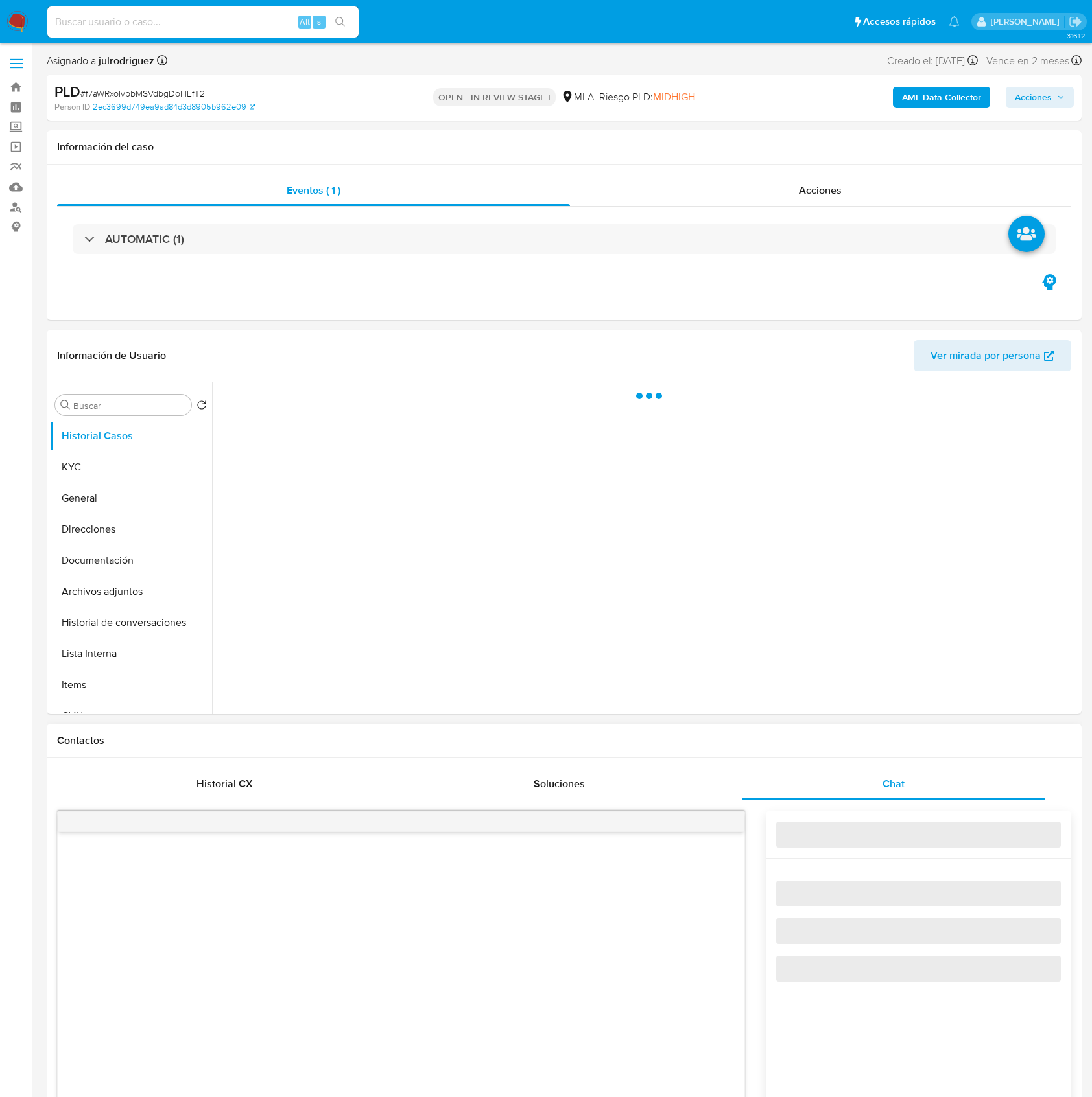
select select "10"
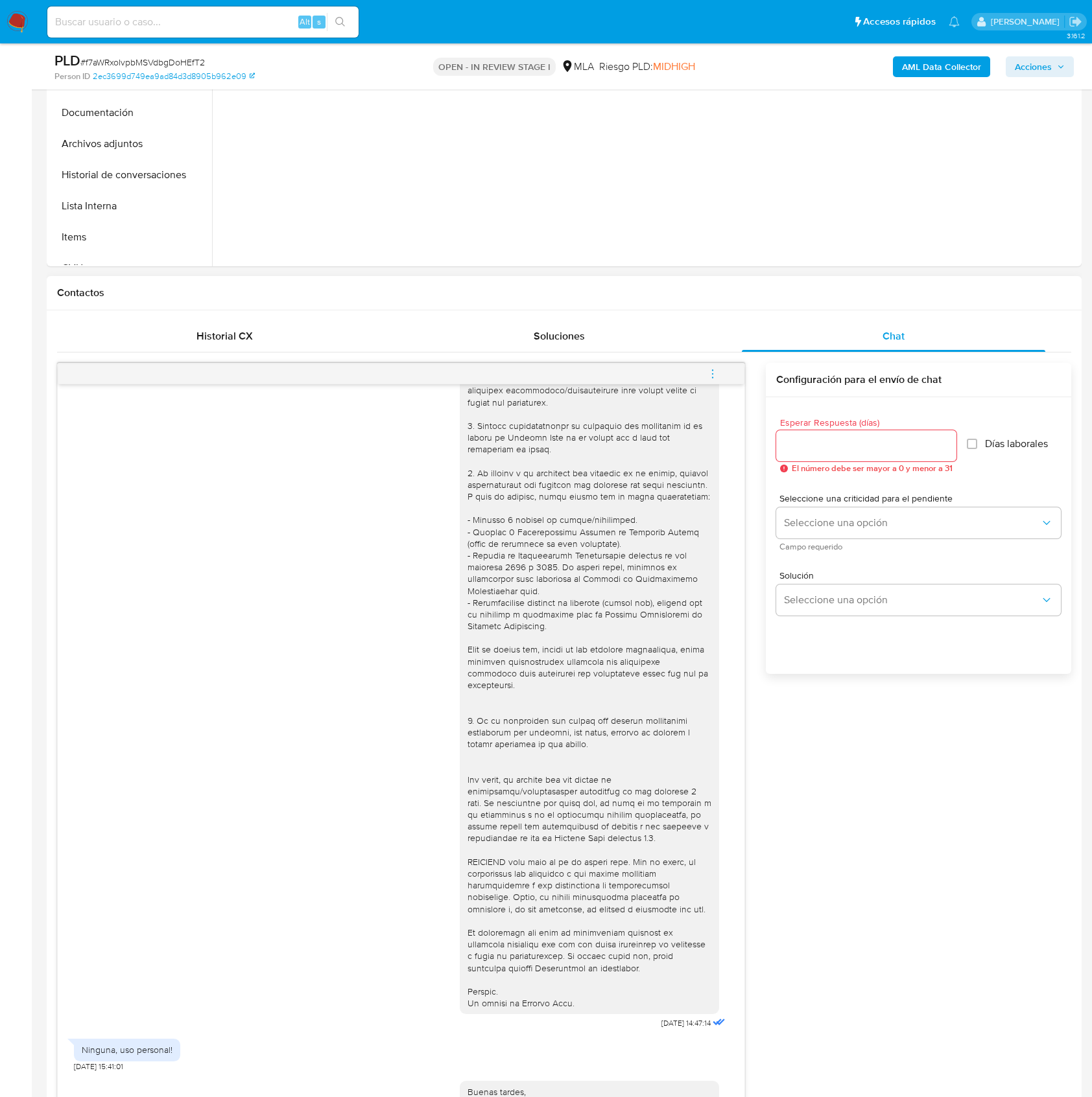
scroll to position [432, 0]
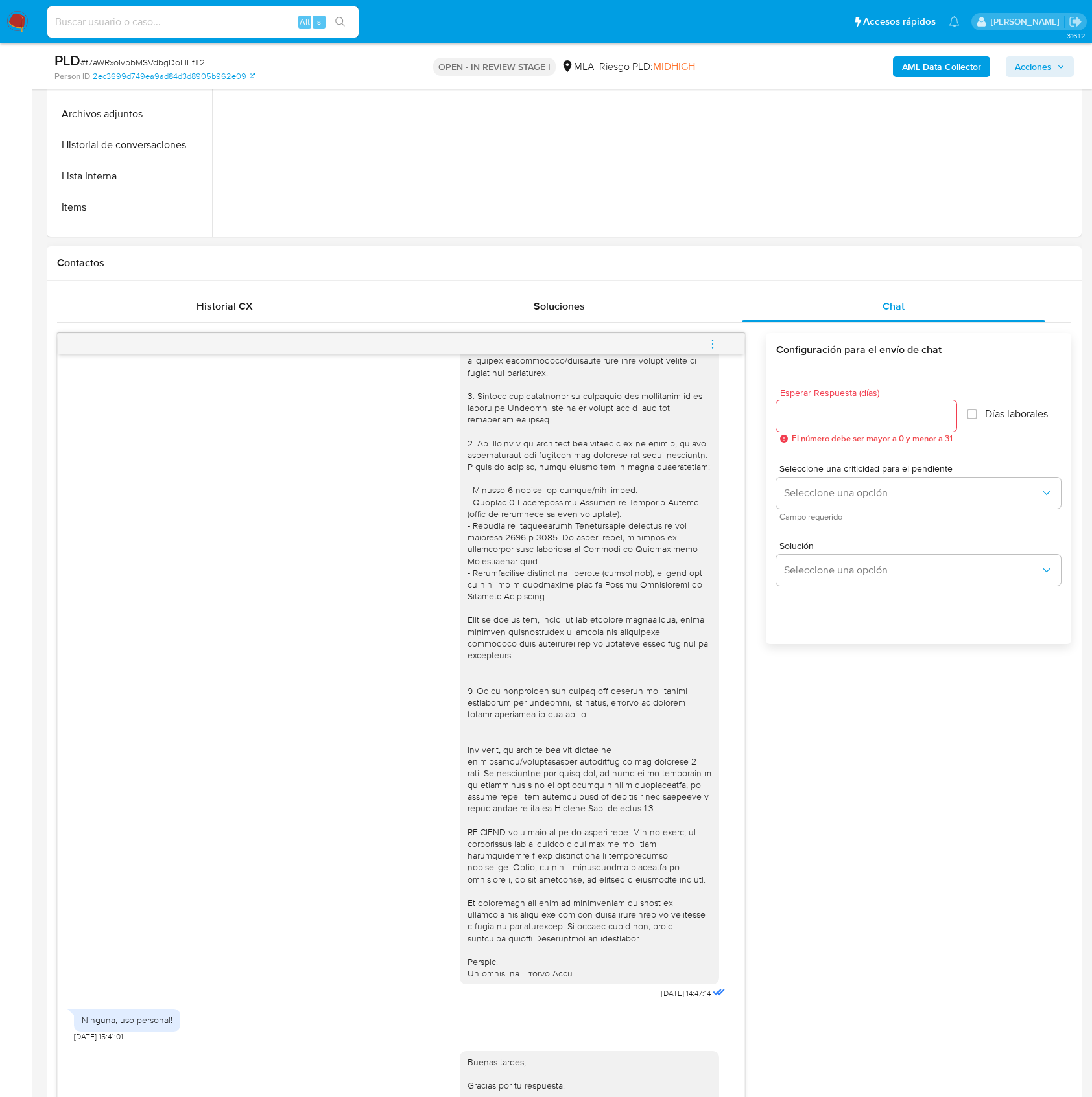
click at [708, 353] on span "menu-action" at bounding box center [712, 344] width 12 height 31
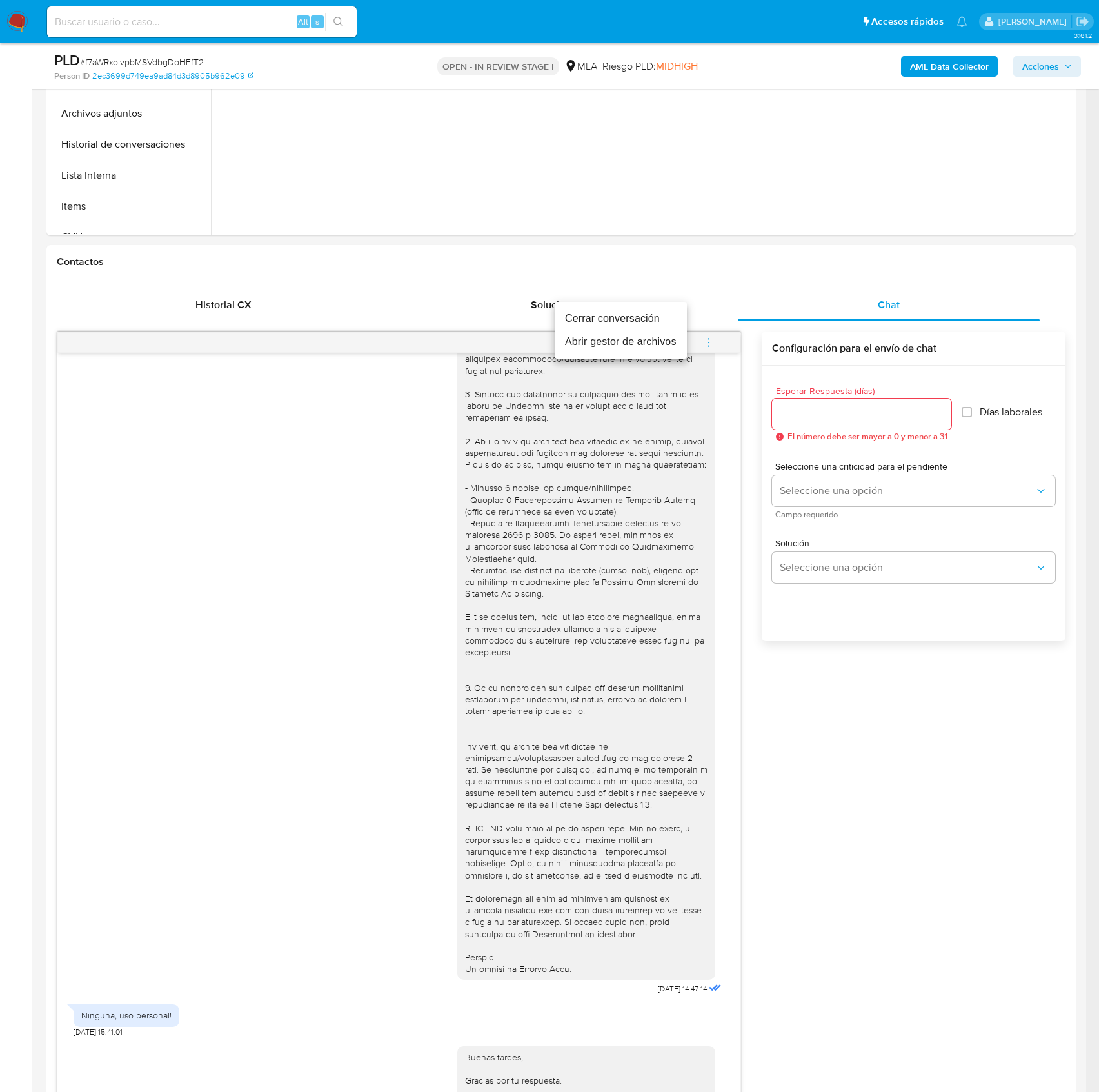
click at [626, 320] on li "Cerrar conversación" at bounding box center [620, 319] width 132 height 24
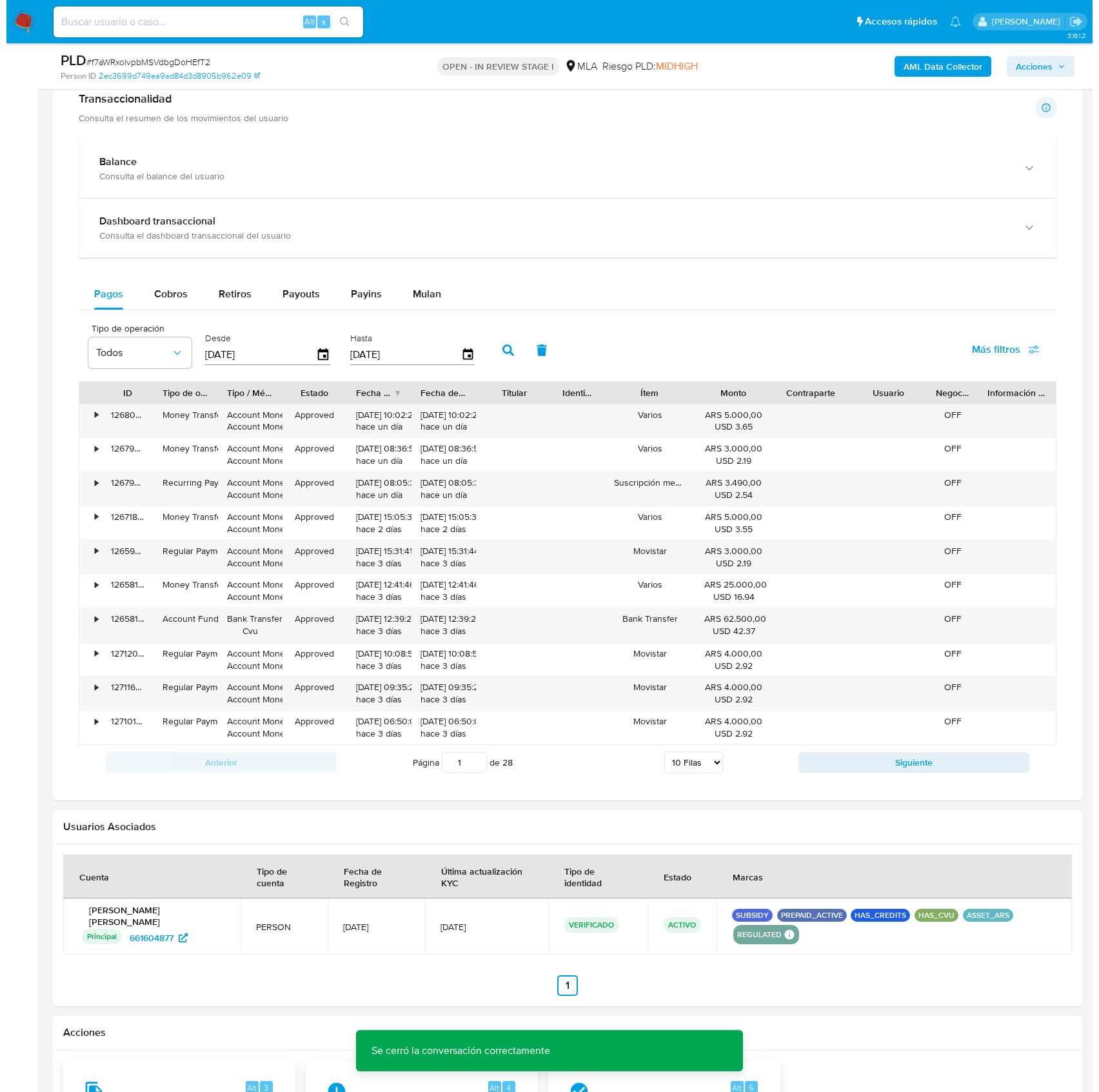
scroll to position [2008, 0]
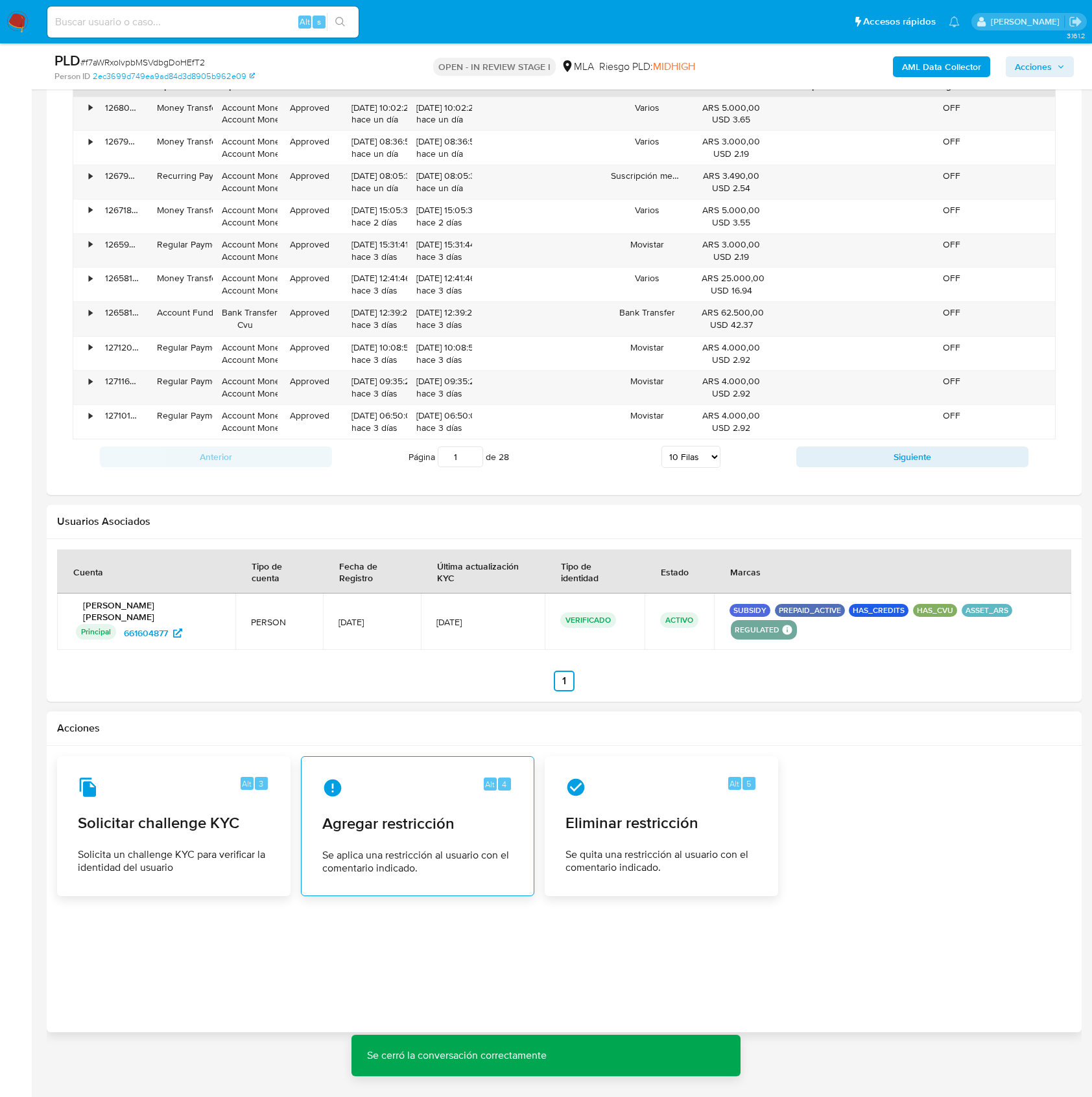
click at [374, 815] on span "Agregar restricción" at bounding box center [417, 823] width 190 height 19
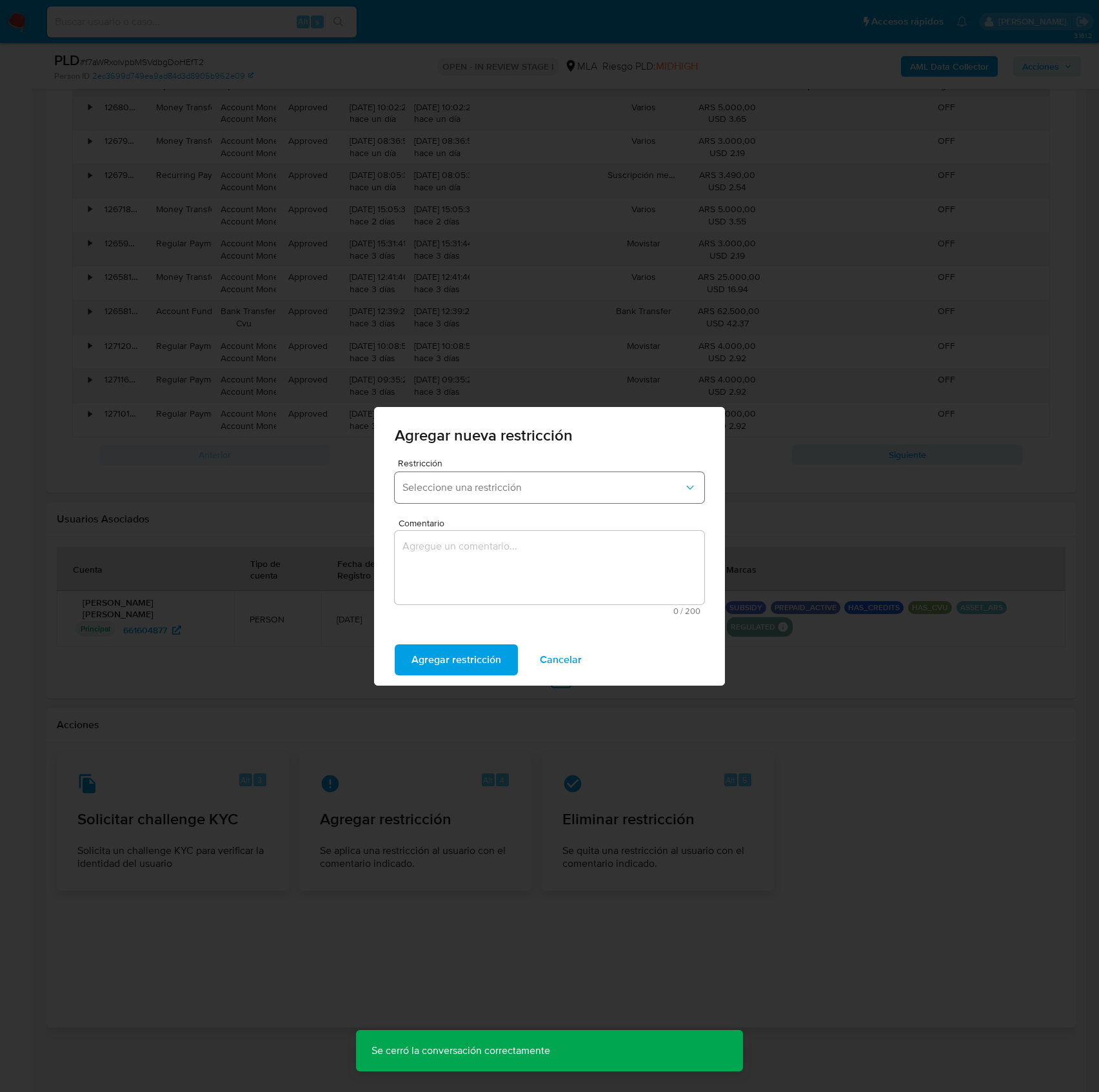
click at [519, 494] on span "Seleccione una restricción" at bounding box center [543, 488] width 281 height 13
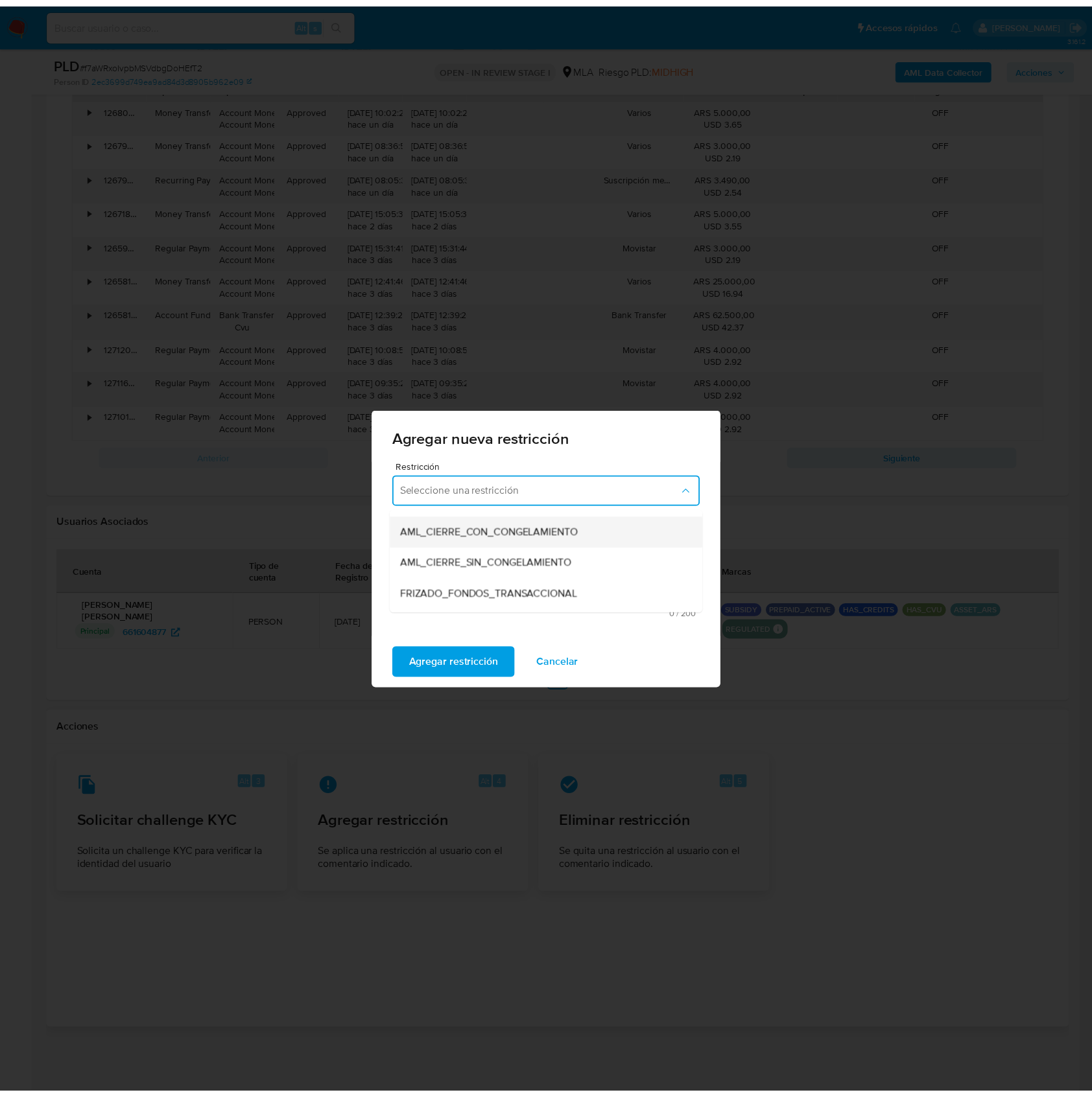
scroll to position [172, 0]
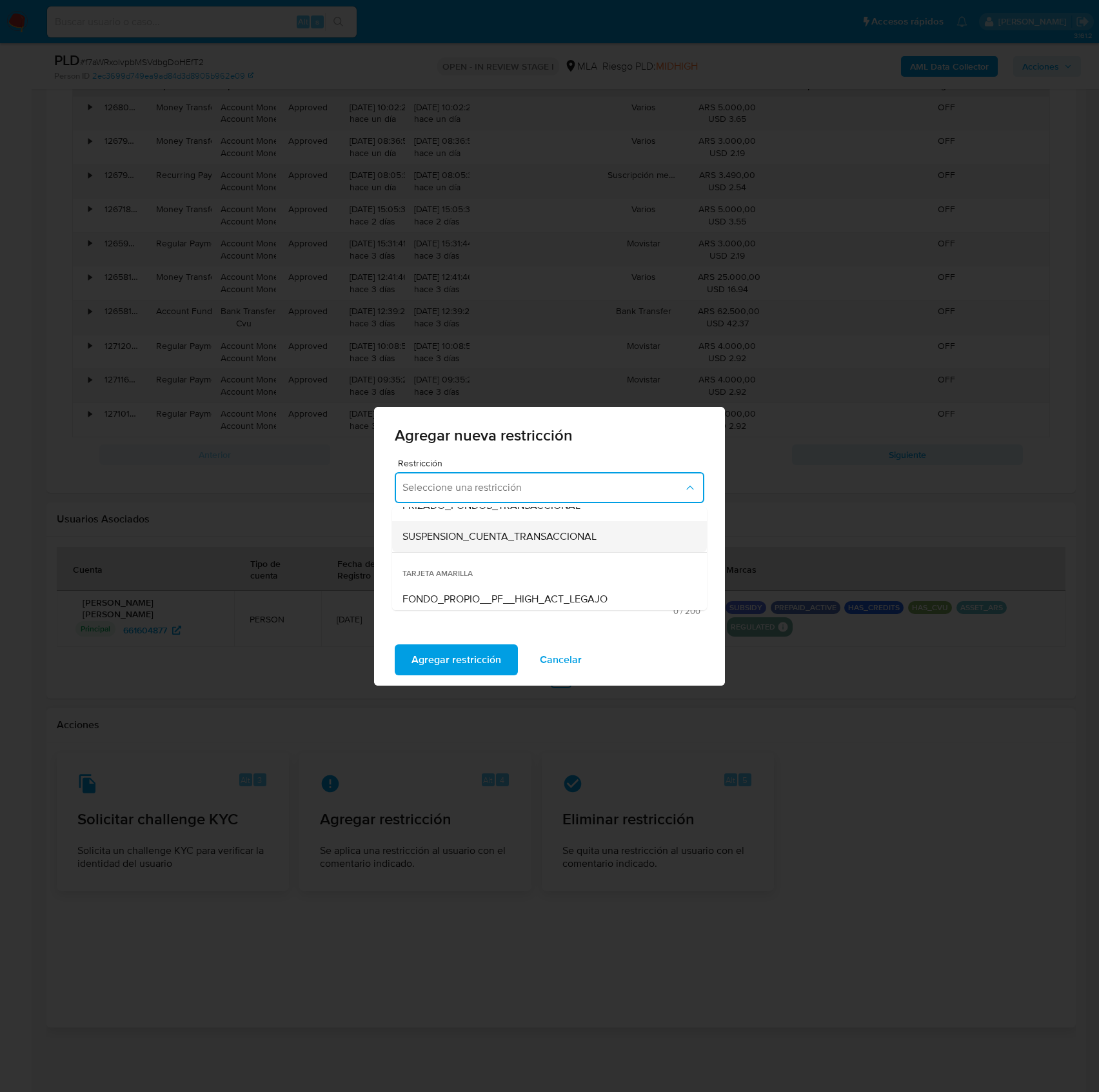
click at [533, 540] on span "SUSPENSION_CUENTA_TRANSACCIONAL" at bounding box center [499, 536] width 194 height 13
click at [547, 569] on textarea "Comentario" at bounding box center [550, 567] width 310 height 74
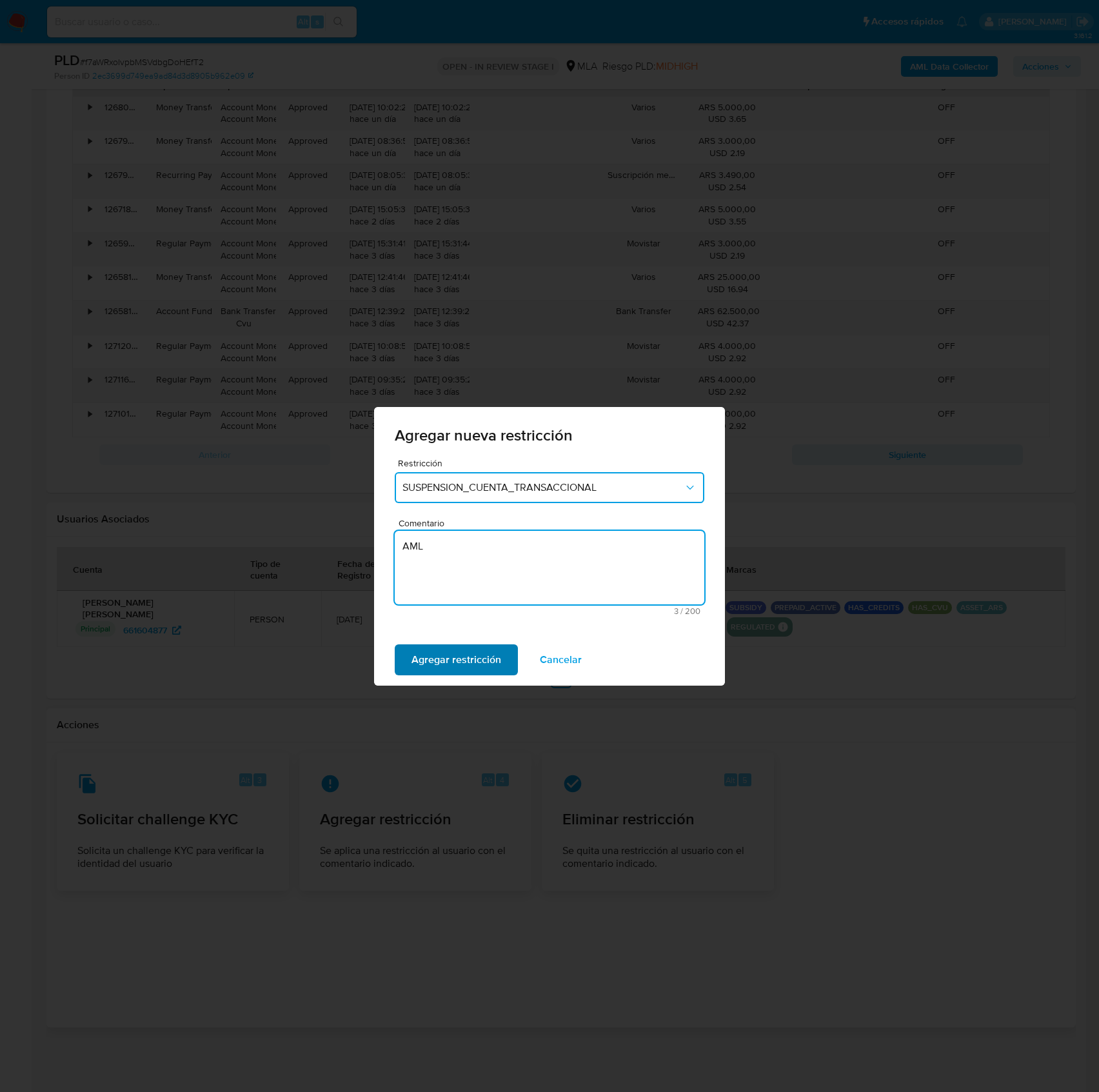
type textarea "AML"
click at [463, 657] on span "Agregar restricción" at bounding box center [456, 659] width 89 height 28
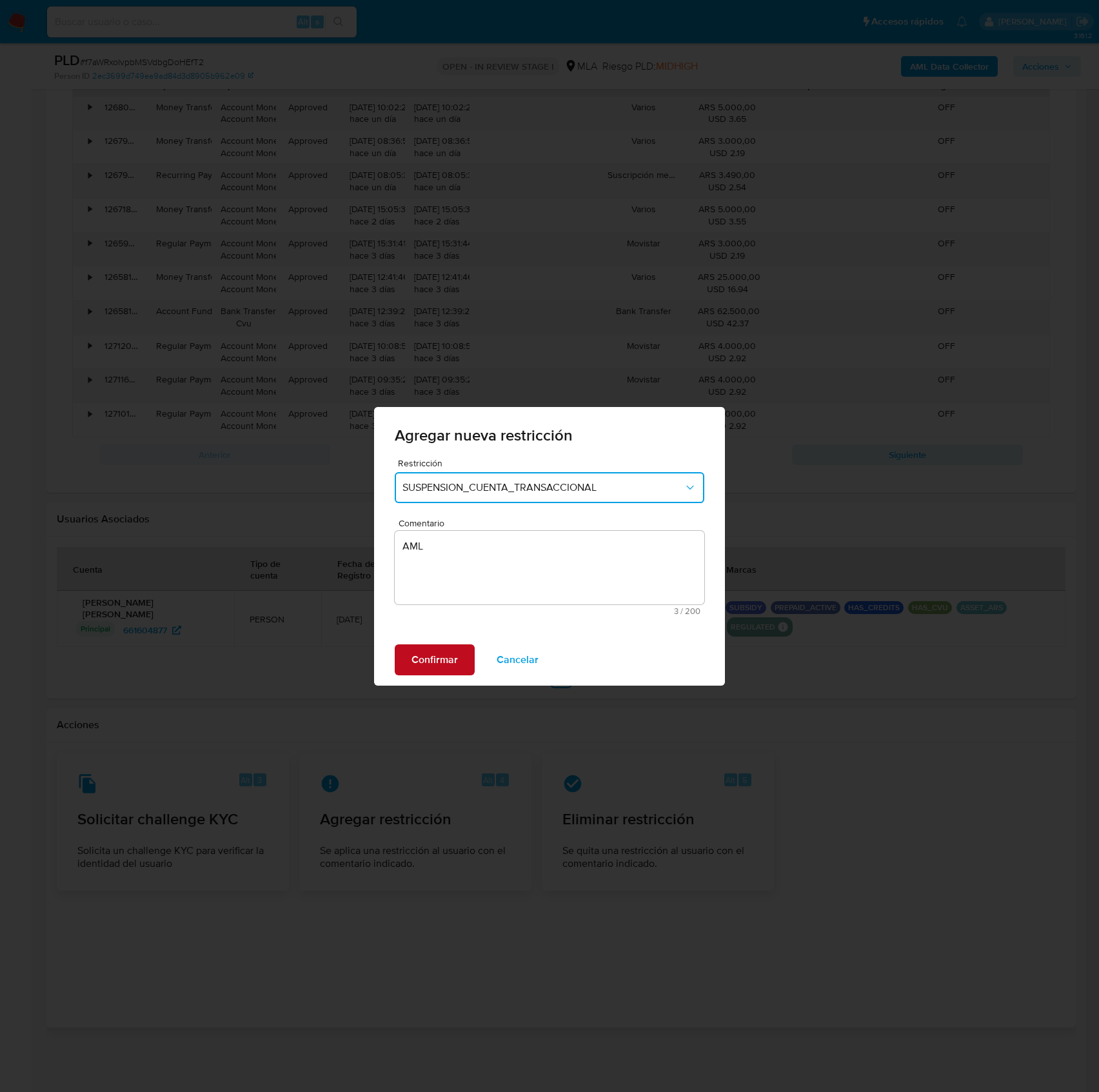
click at [442, 657] on span "Confirmar" at bounding box center [434, 659] width 46 height 28
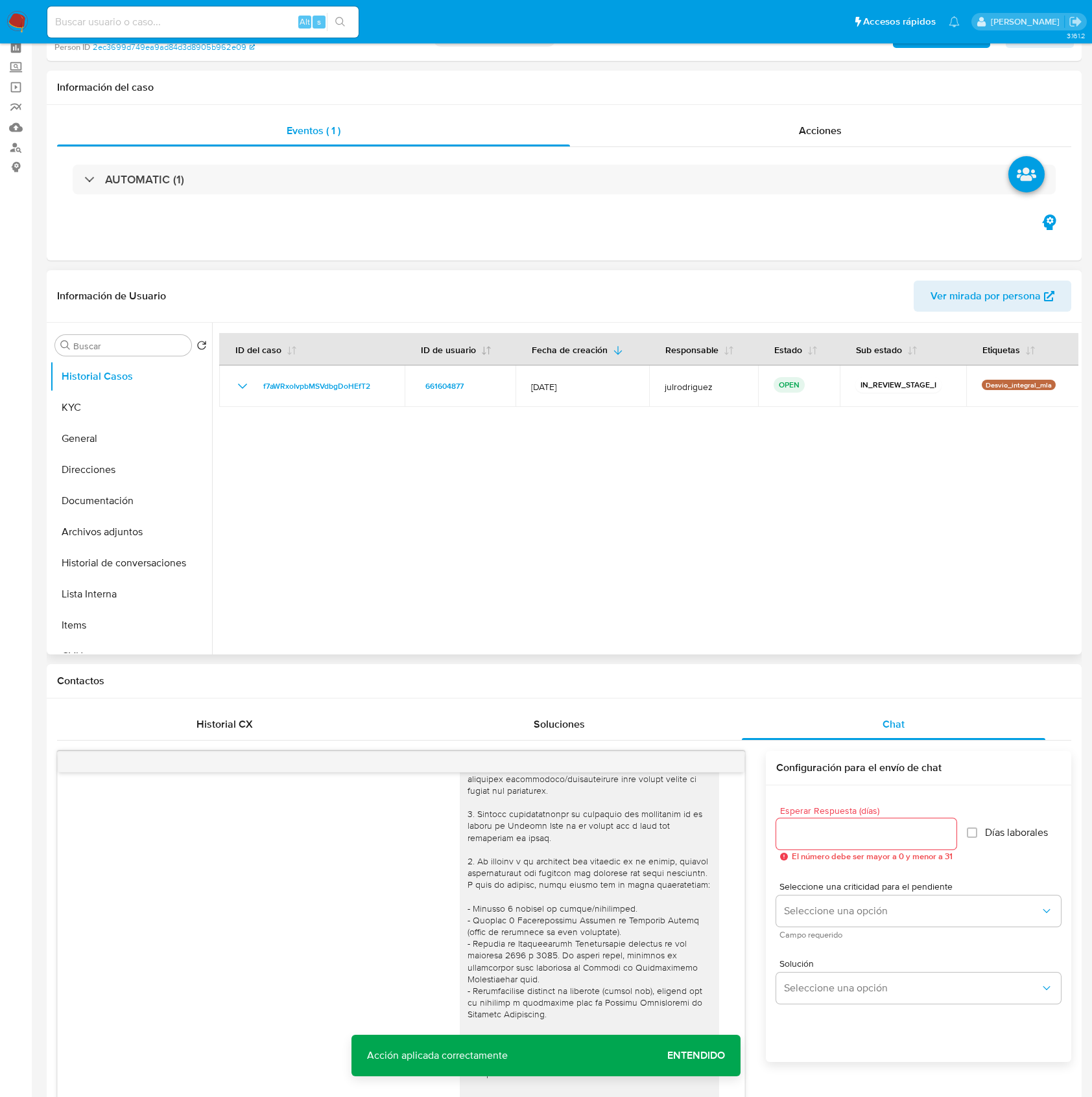
scroll to position [29, 0]
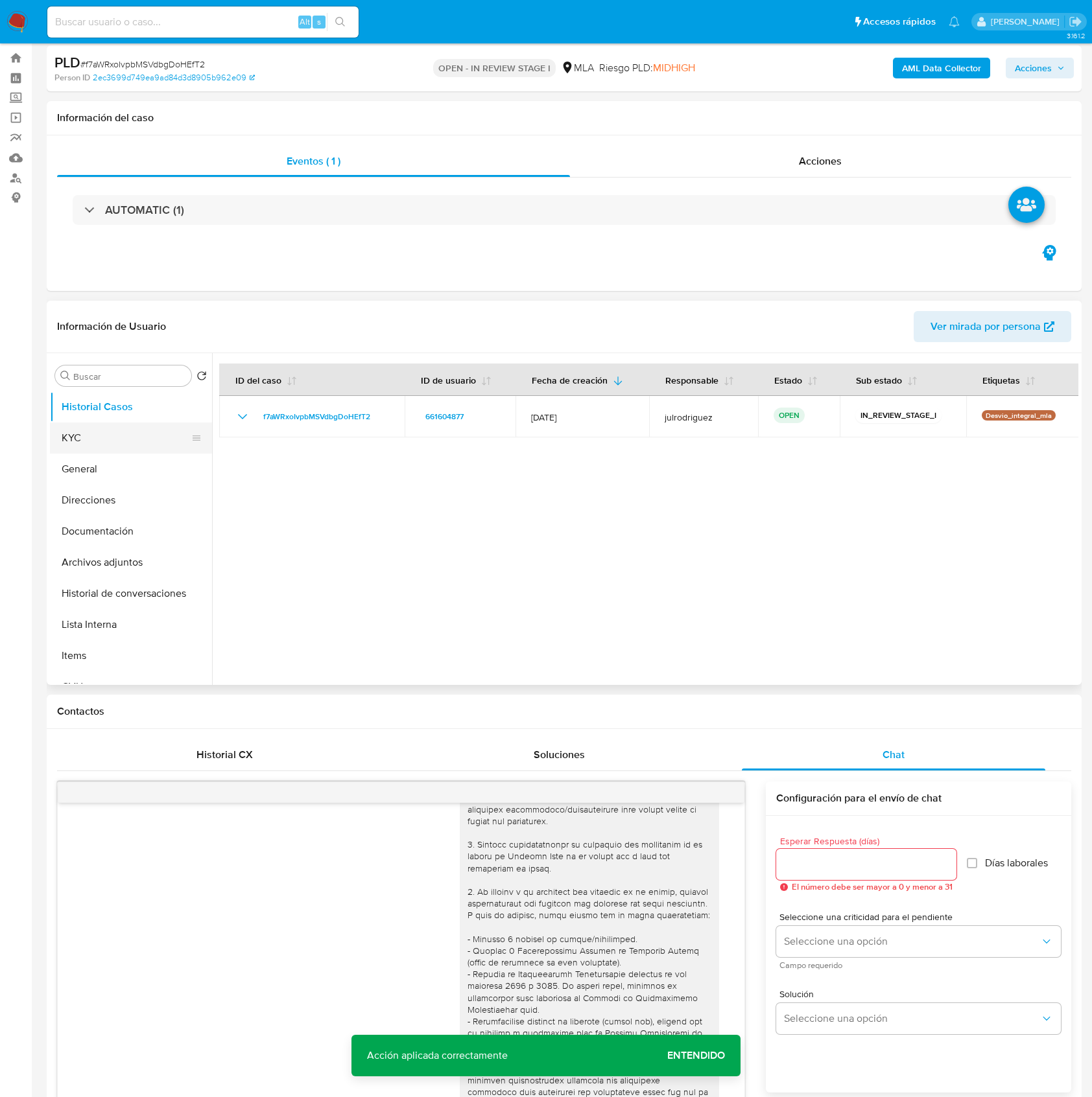
click at [166, 423] on button "KYC" at bounding box center [126, 438] width 152 height 31
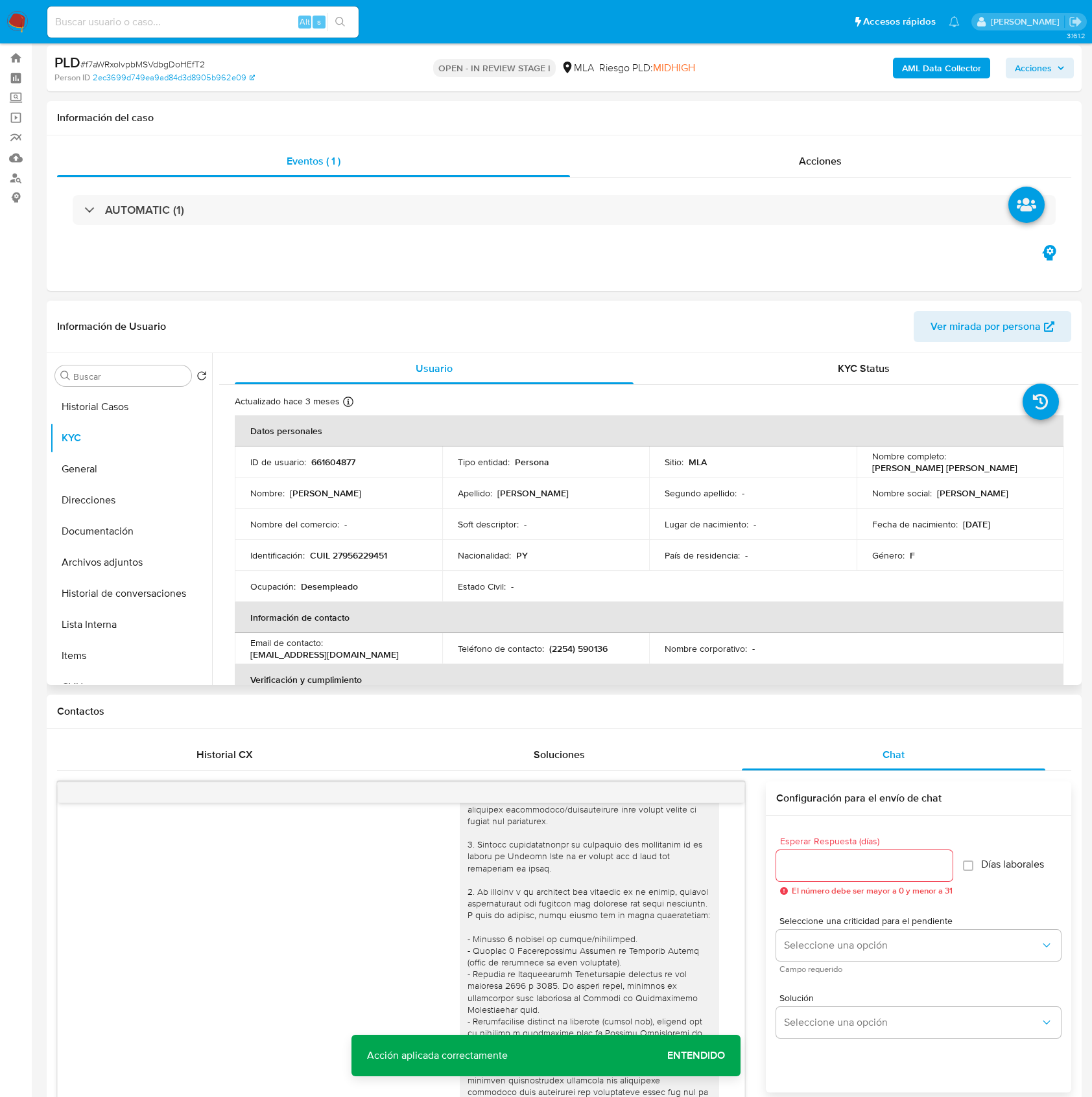
click at [323, 468] on td "ID de usuario : 661604877" at bounding box center [338, 462] width 208 height 31
click at [321, 463] on p "661604877" at bounding box center [333, 462] width 44 height 12
copy p "661604877"
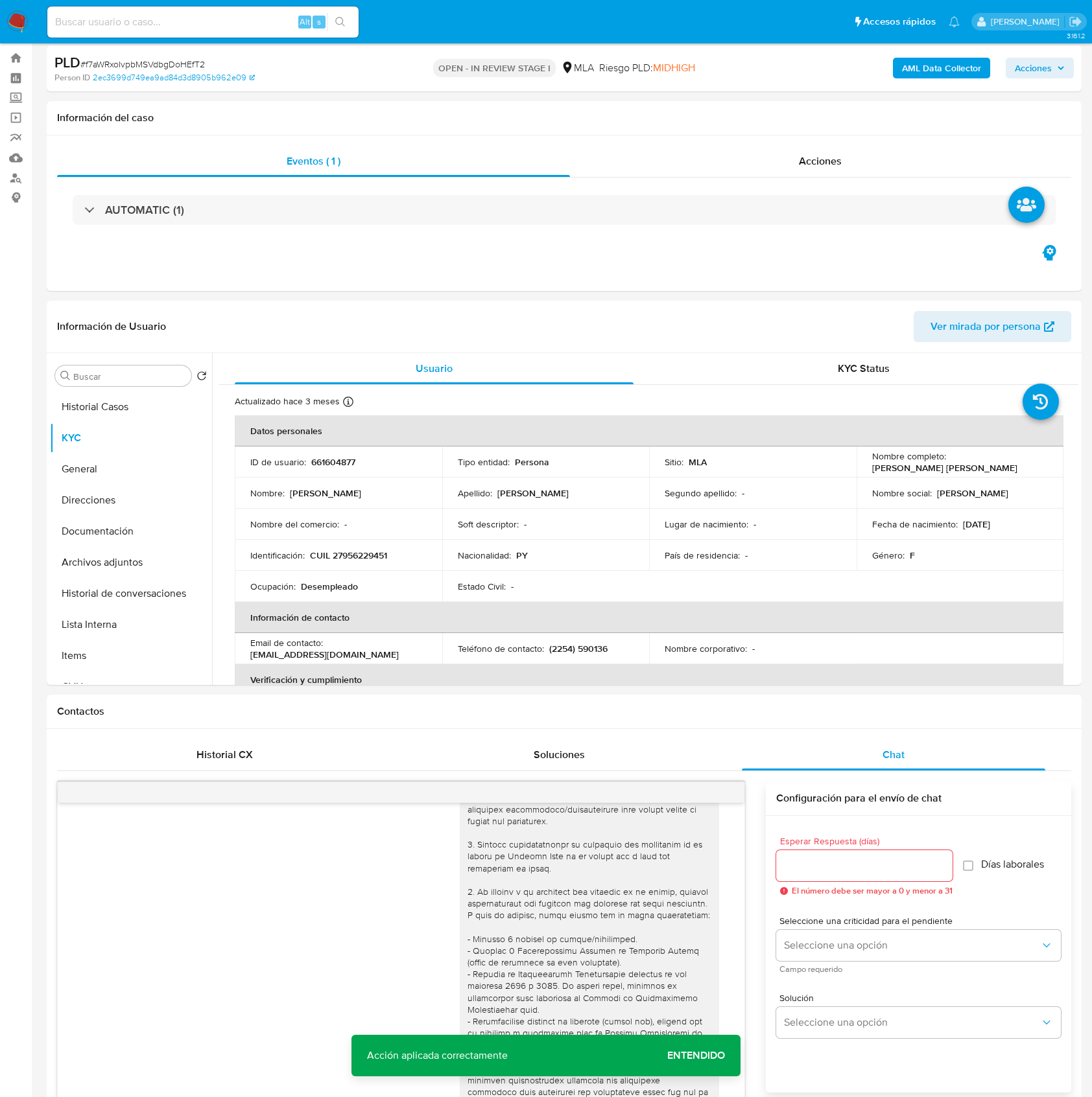
click at [190, 62] on span "# f7aWRxoIvpbMSVdbgDoHEfT2" at bounding box center [143, 64] width 124 height 13
copy span "f7aWRxoIvpbMSVdbgDoHEfT2"
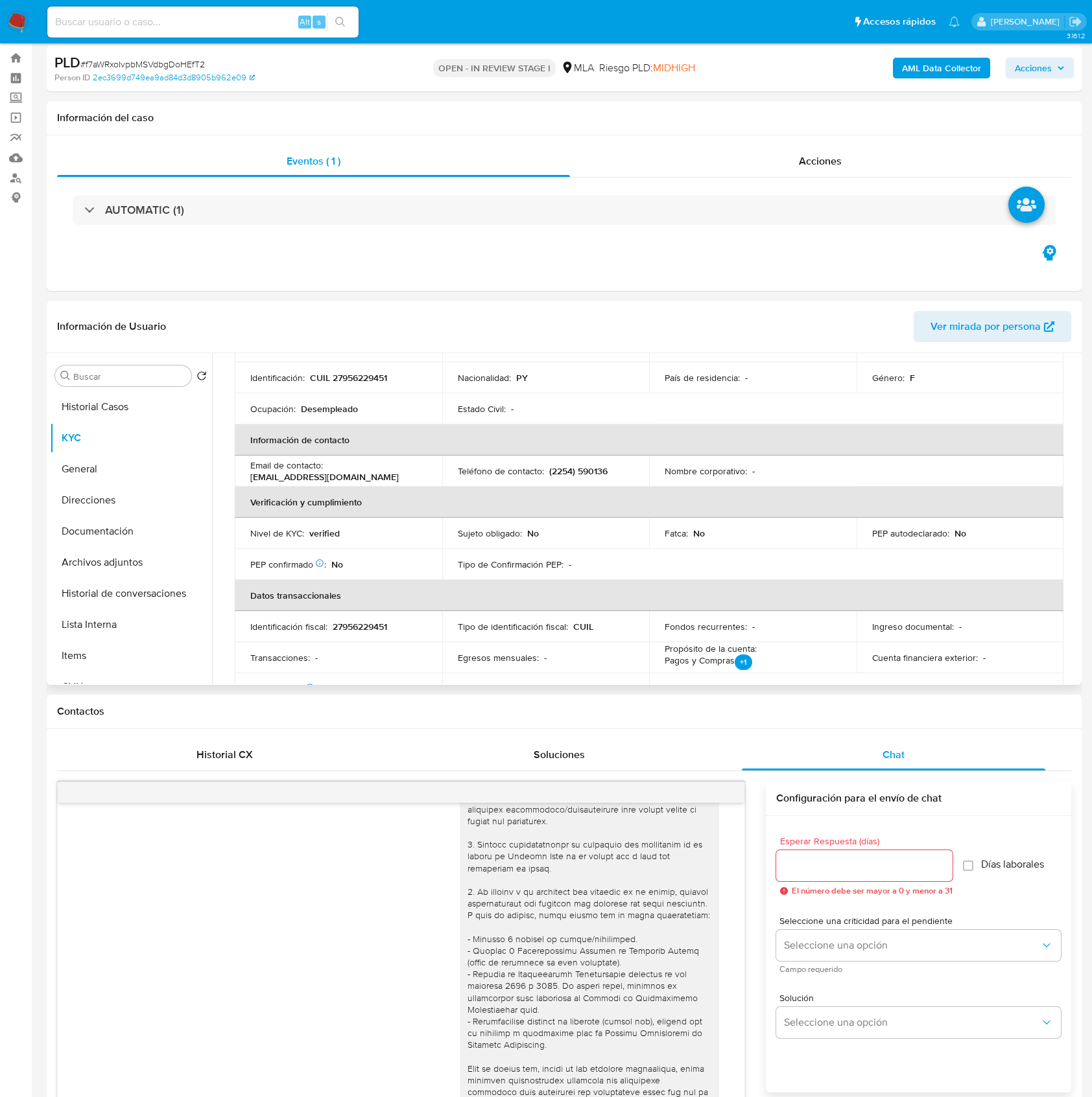
scroll to position [346, 0]
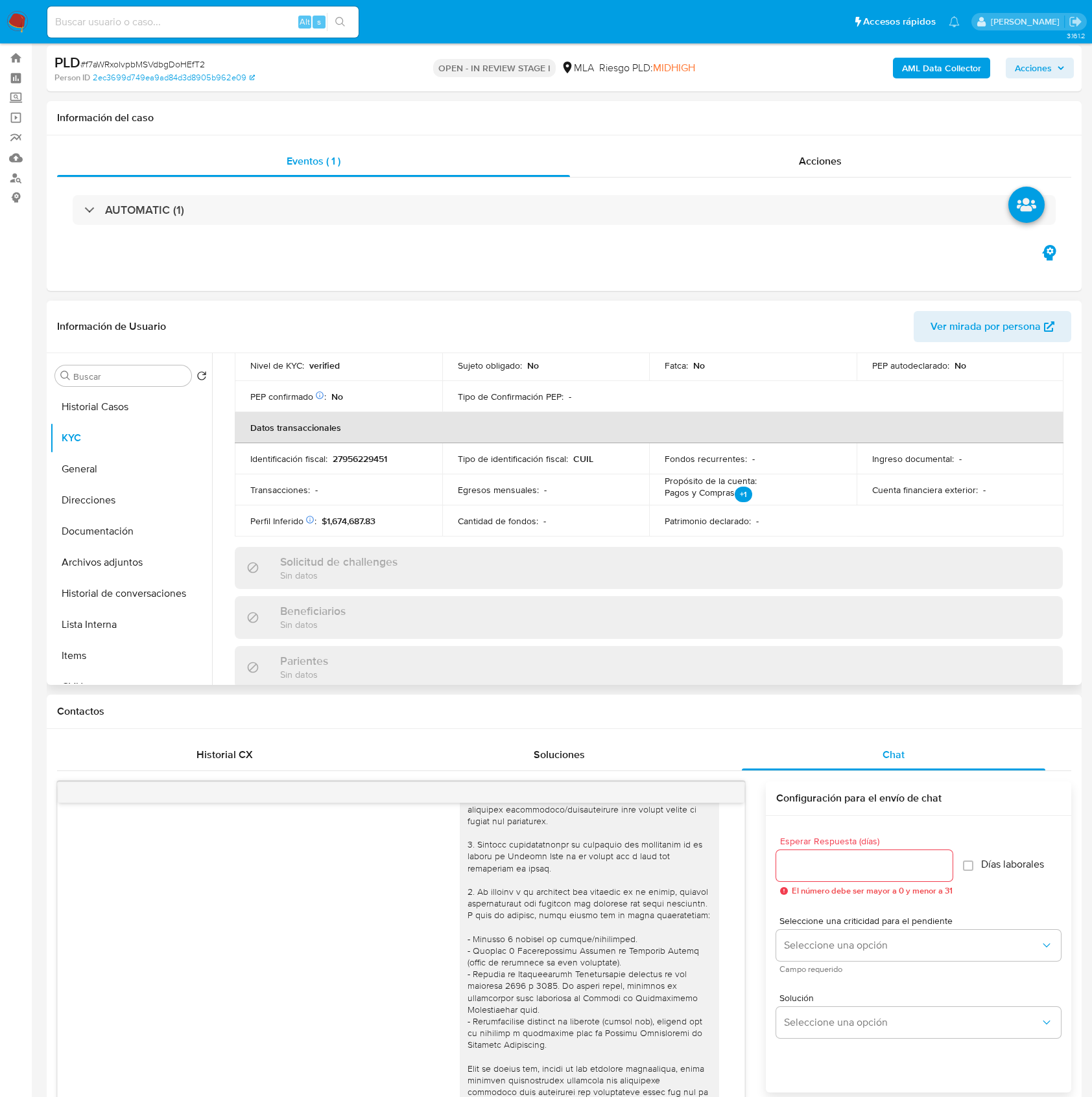
drag, startPoint x: 166, startPoint y: 594, endPoint x: 216, endPoint y: 595, distance: 50.0
click at [166, 594] on button "Historial de conversaciones" at bounding box center [131, 594] width 162 height 31
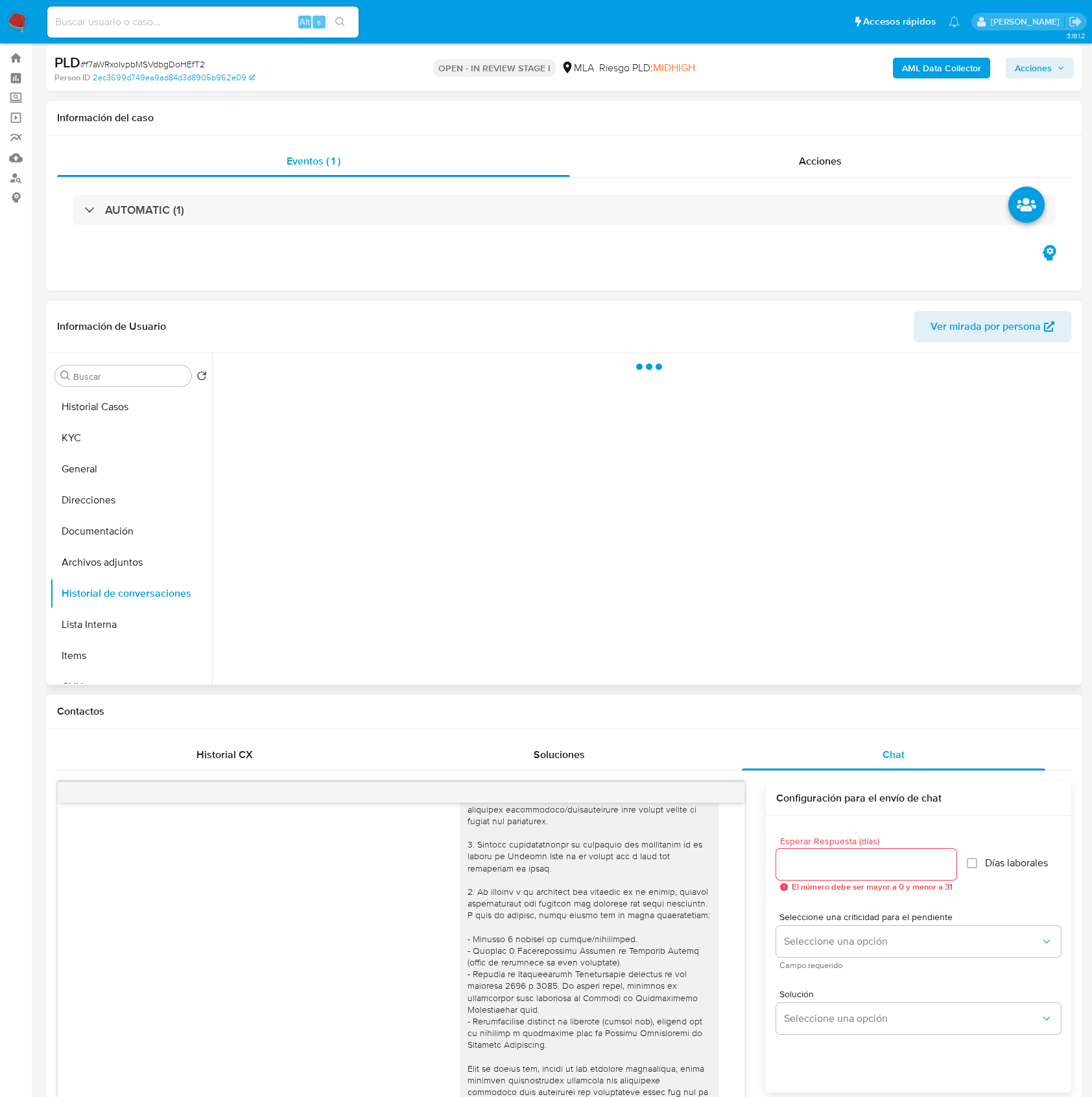
scroll to position [0, 0]
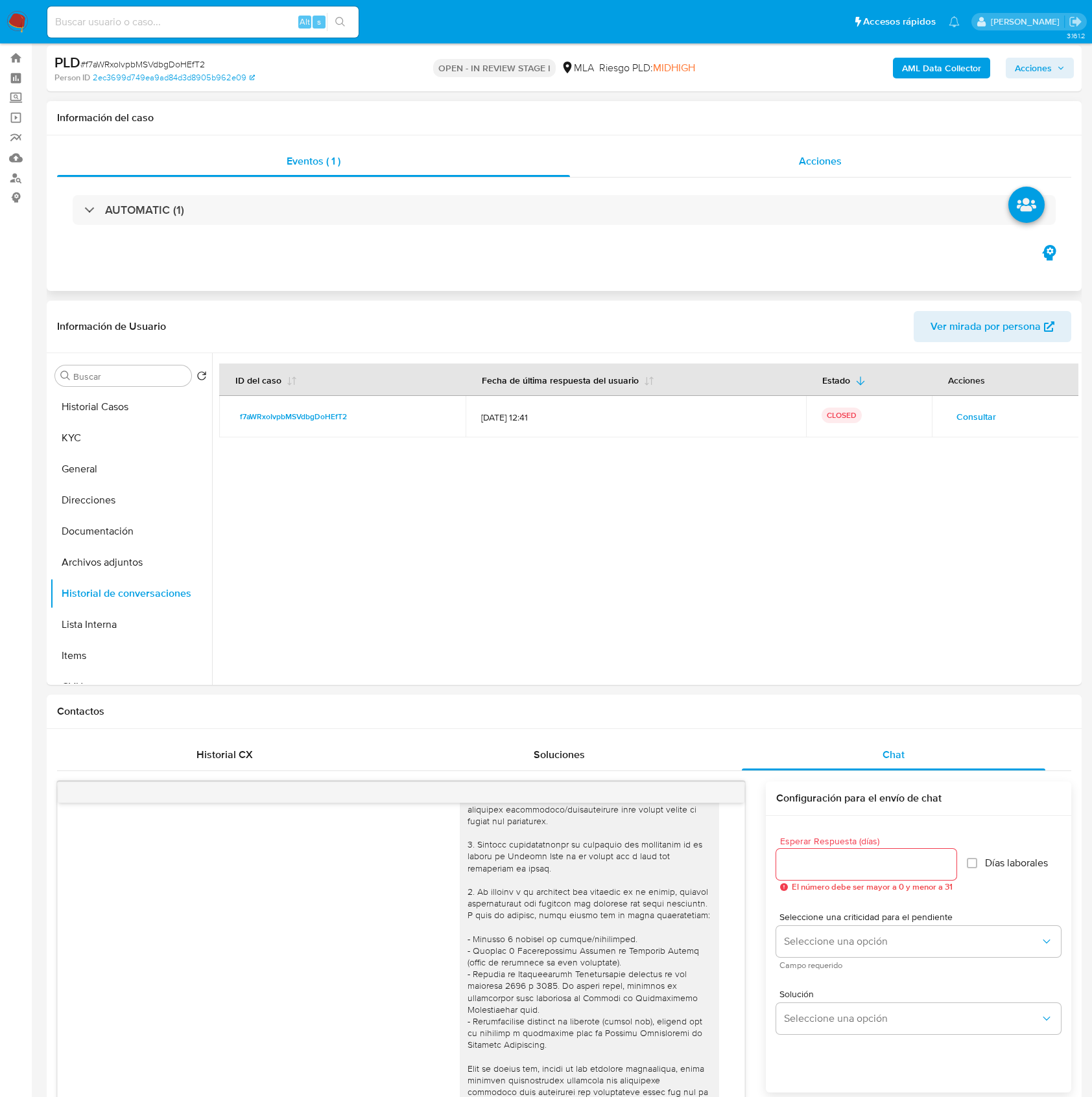
click at [817, 164] on span "Acciones" at bounding box center [820, 161] width 43 height 15
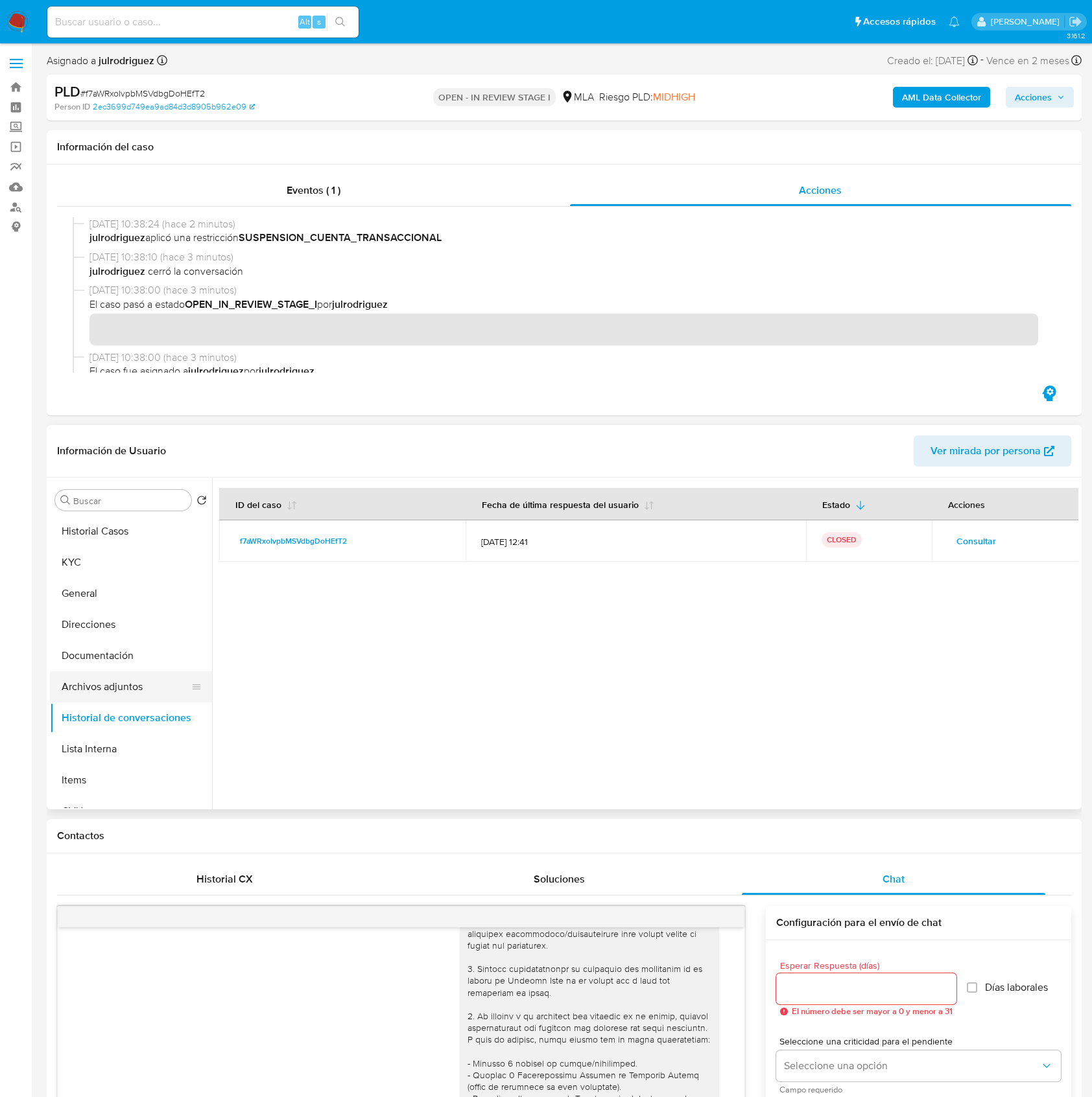
click at [109, 684] on button "Archivos adjuntos" at bounding box center [126, 687] width 152 height 31
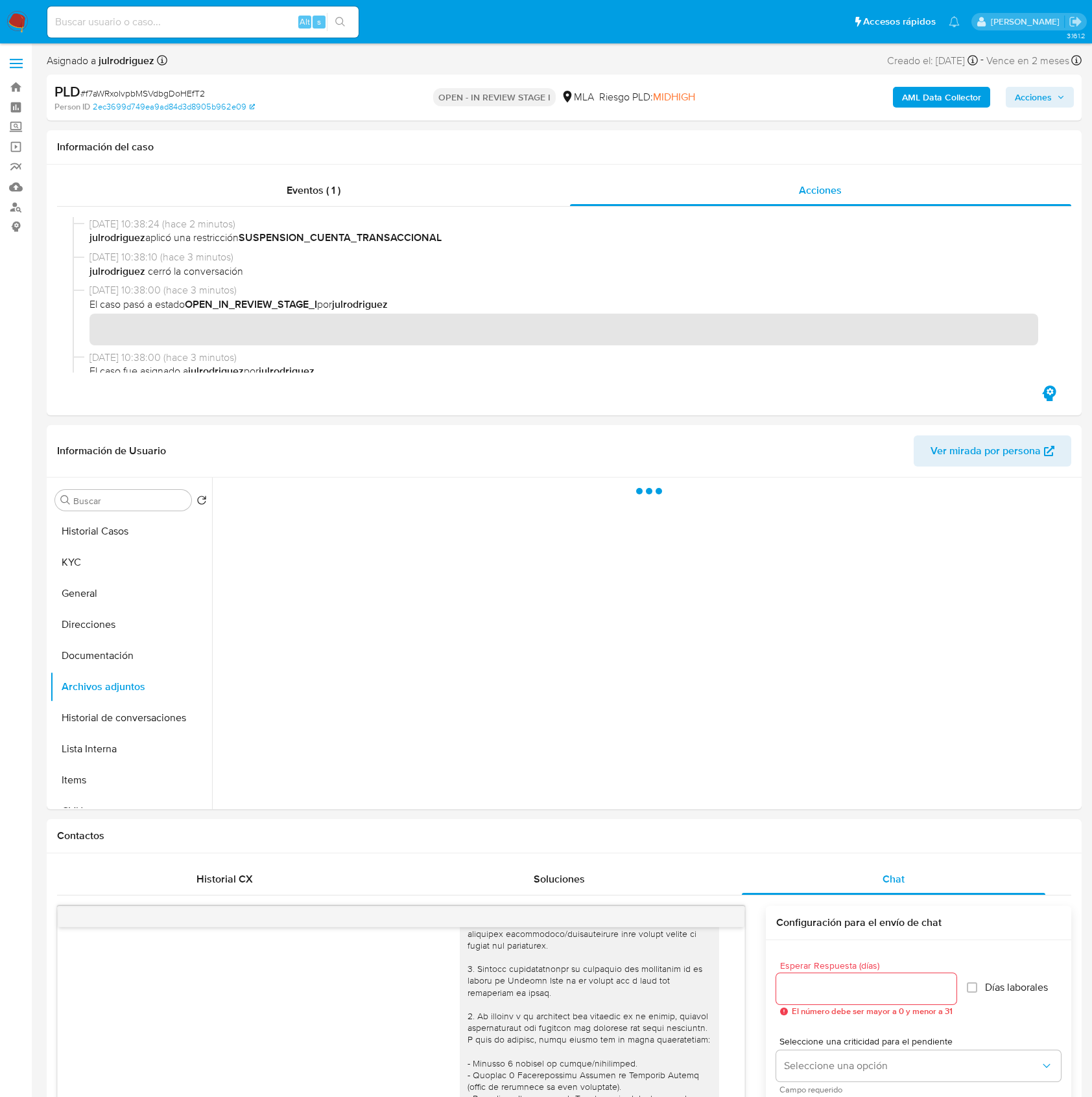
click at [915, 103] on b "AML Data Collector" at bounding box center [941, 97] width 79 height 21
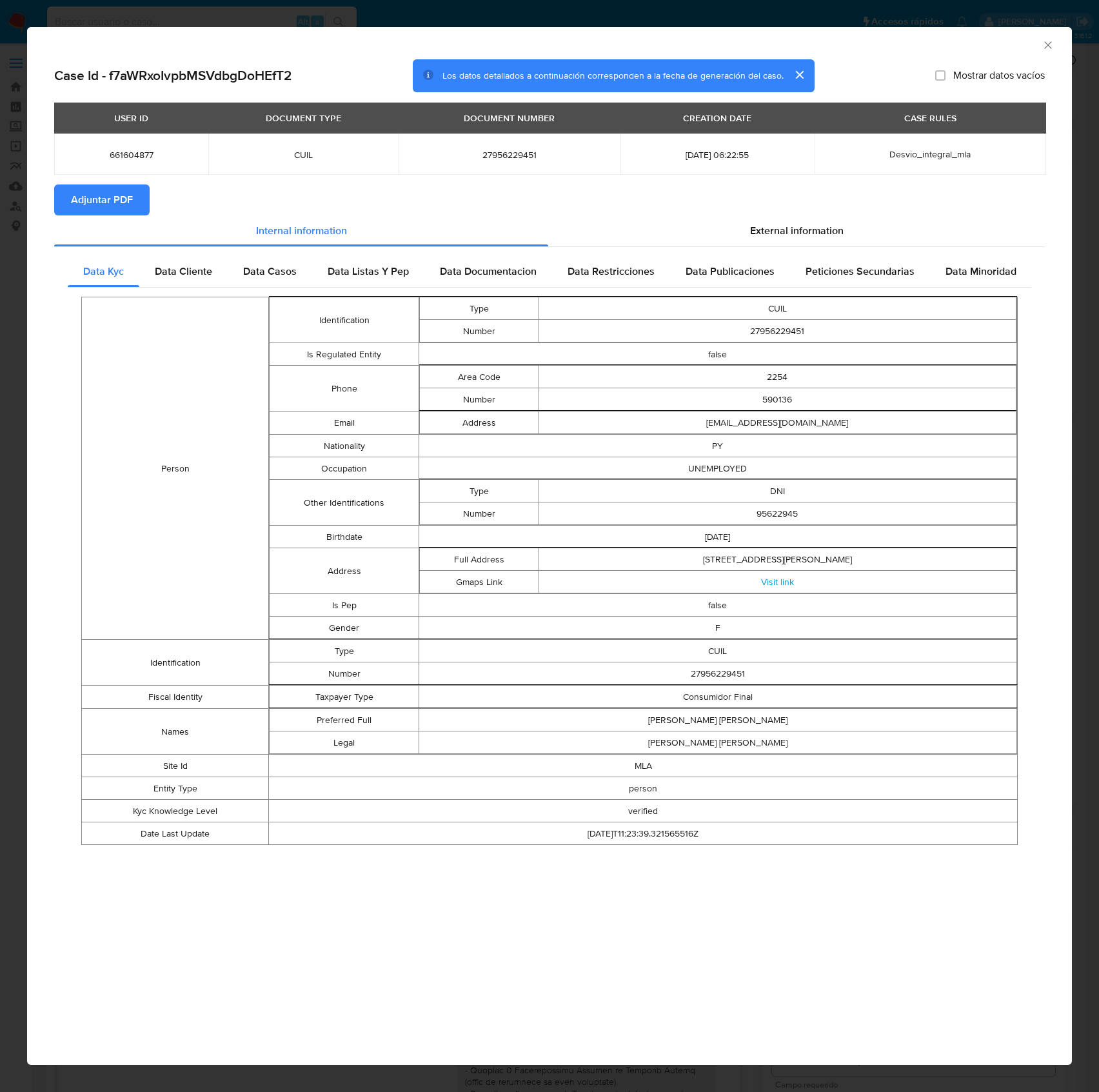
click at [112, 211] on span "Adjuntar PDF" at bounding box center [102, 199] width 62 height 28
click at [1048, 42] on icon "Cerrar ventana" at bounding box center [1048, 46] width 13 height 13
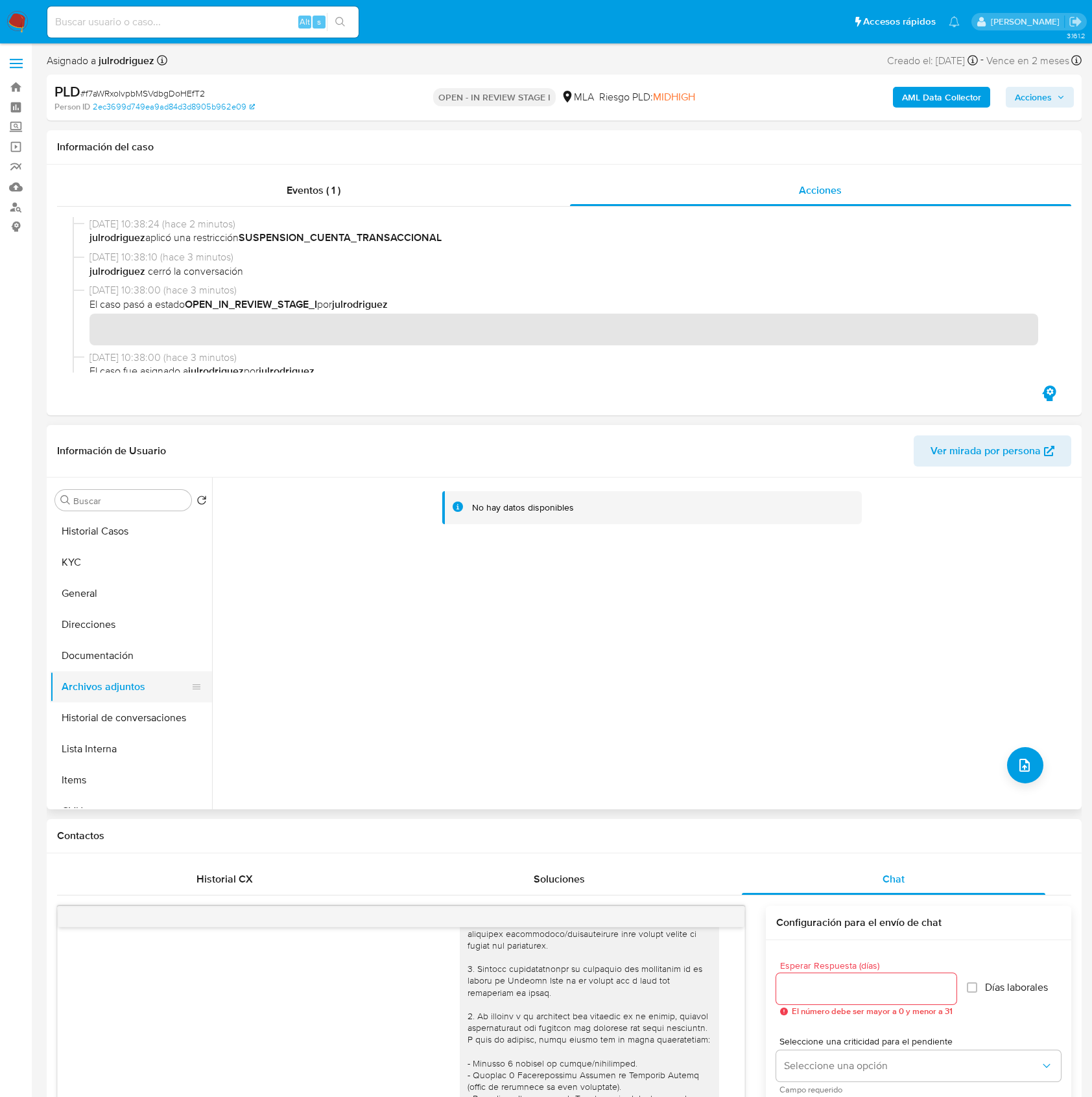
click at [119, 661] on button "Documentación" at bounding box center [131, 656] width 162 height 31
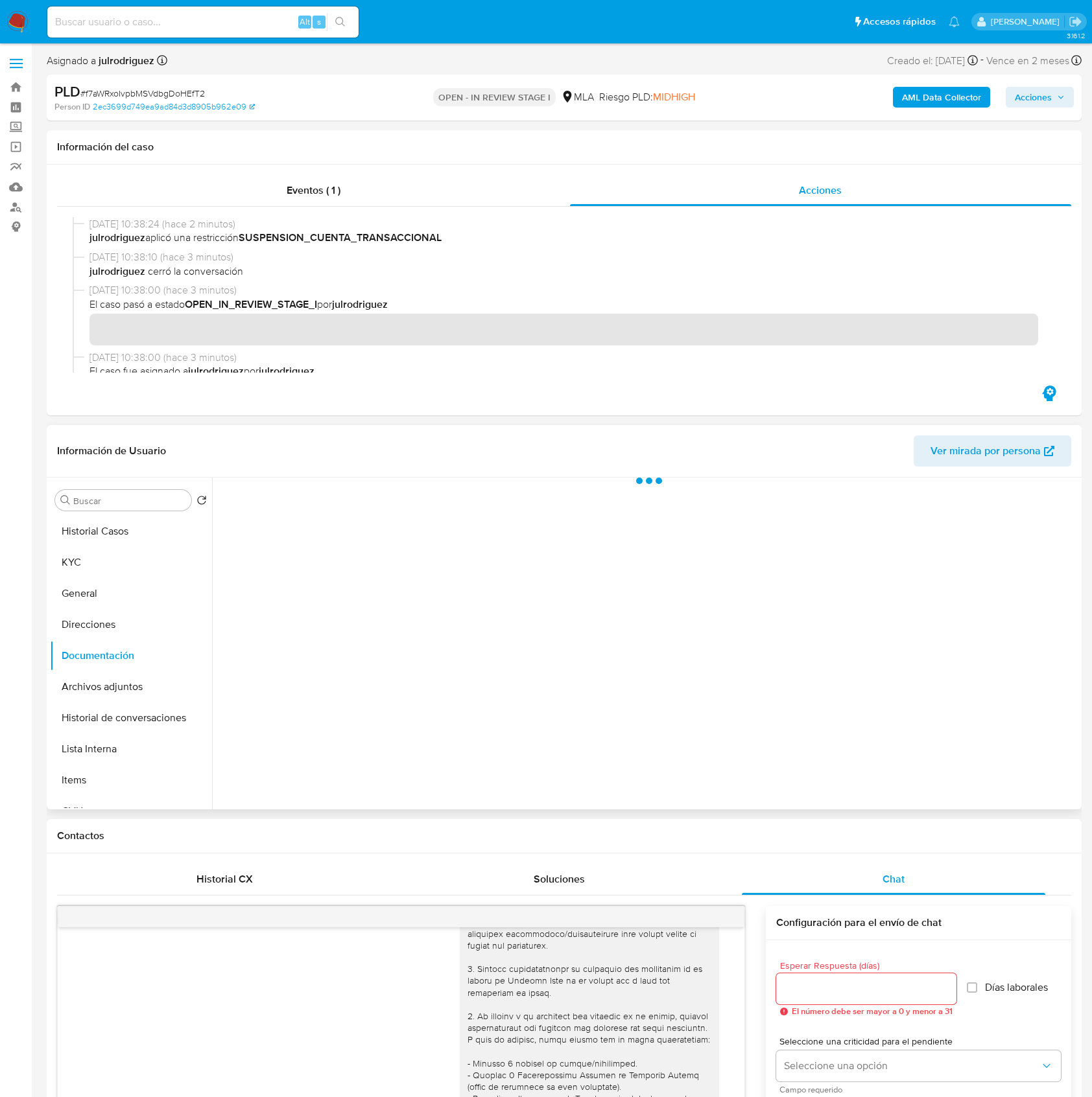
click at [123, 683] on button "Archivos adjuntos" at bounding box center [131, 687] width 162 height 31
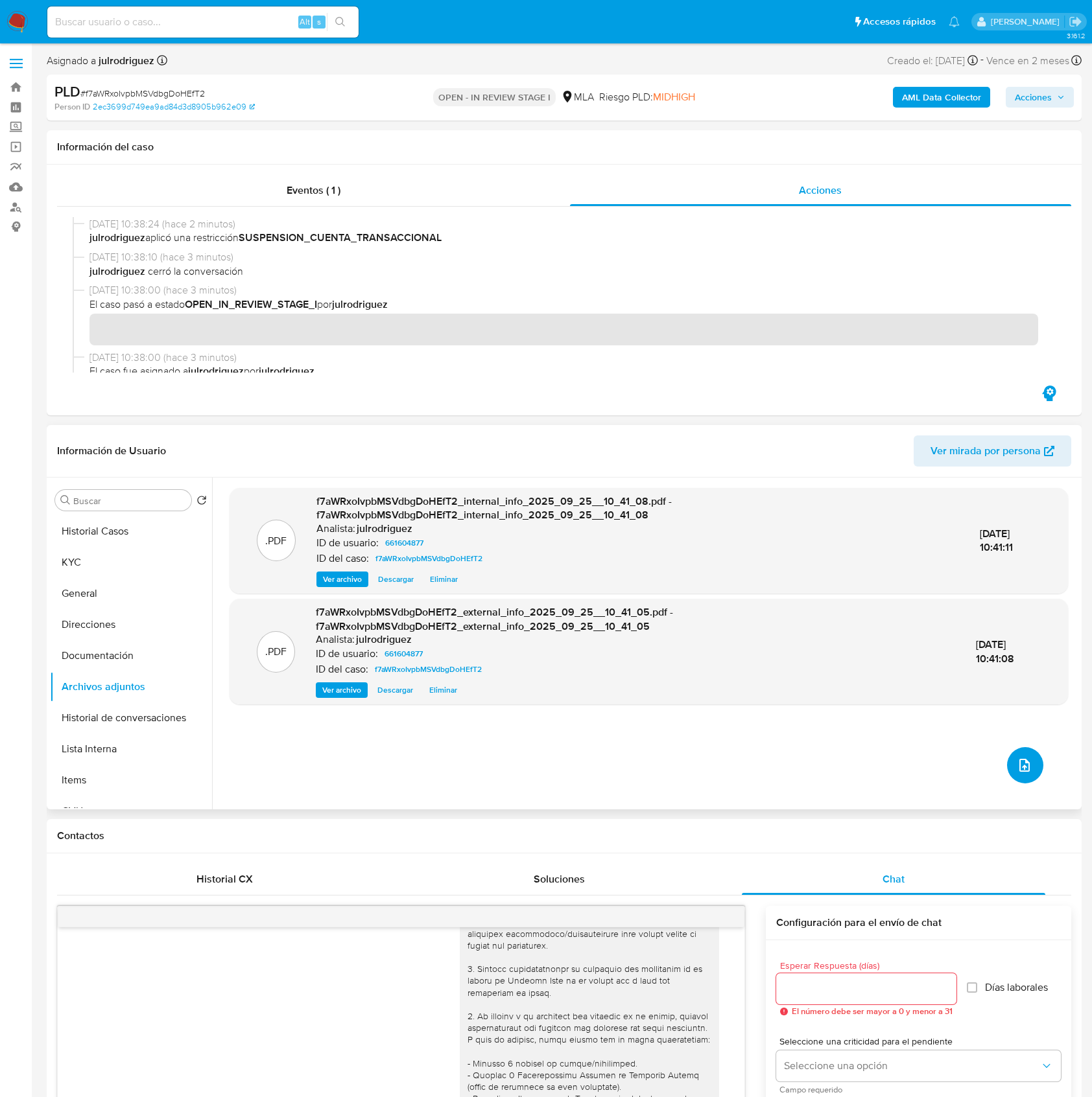
click at [1015, 756] on button "upload-file" at bounding box center [1025, 766] width 37 height 37
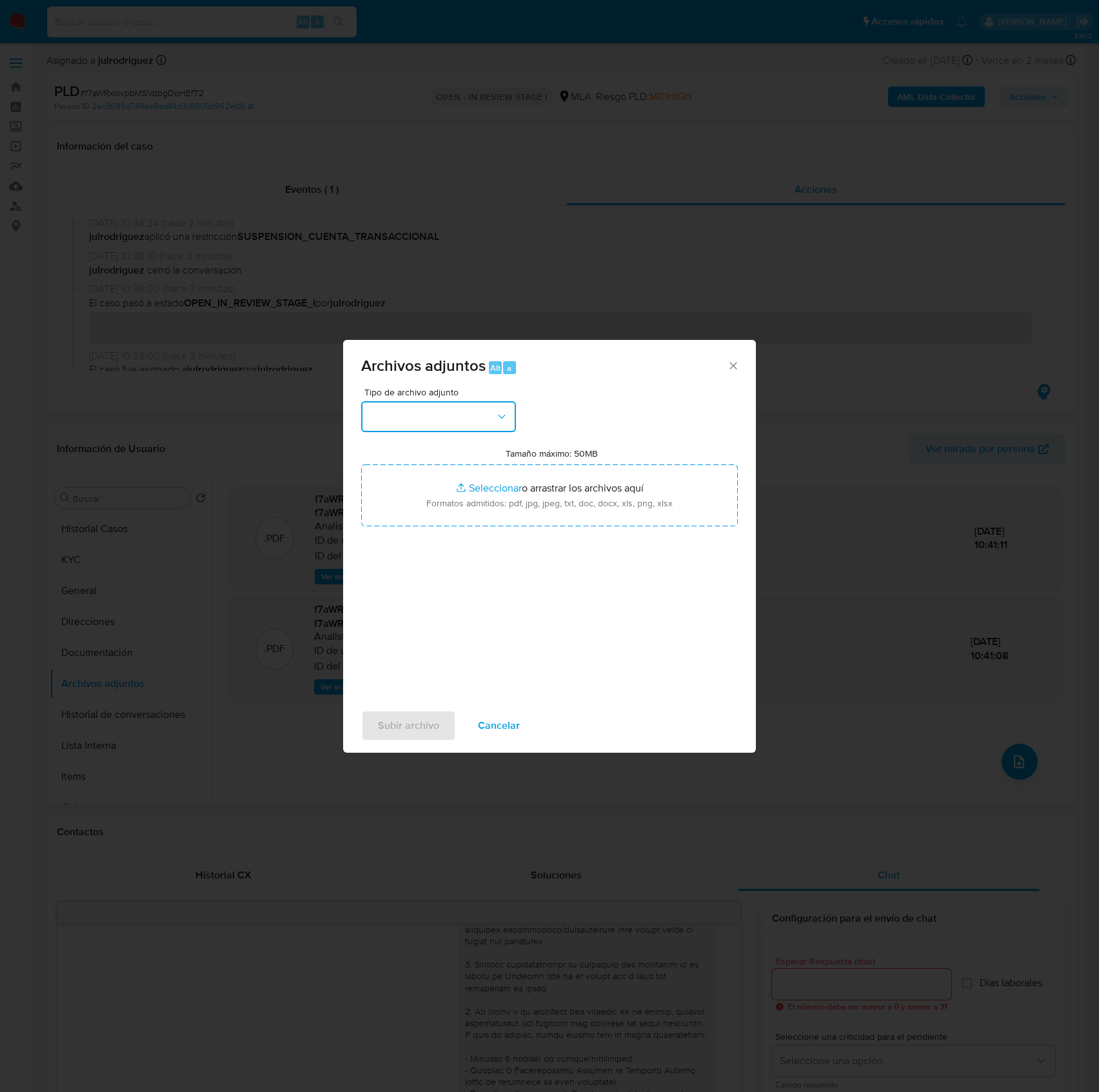
click at [465, 426] on button "button" at bounding box center [439, 417] width 155 height 31
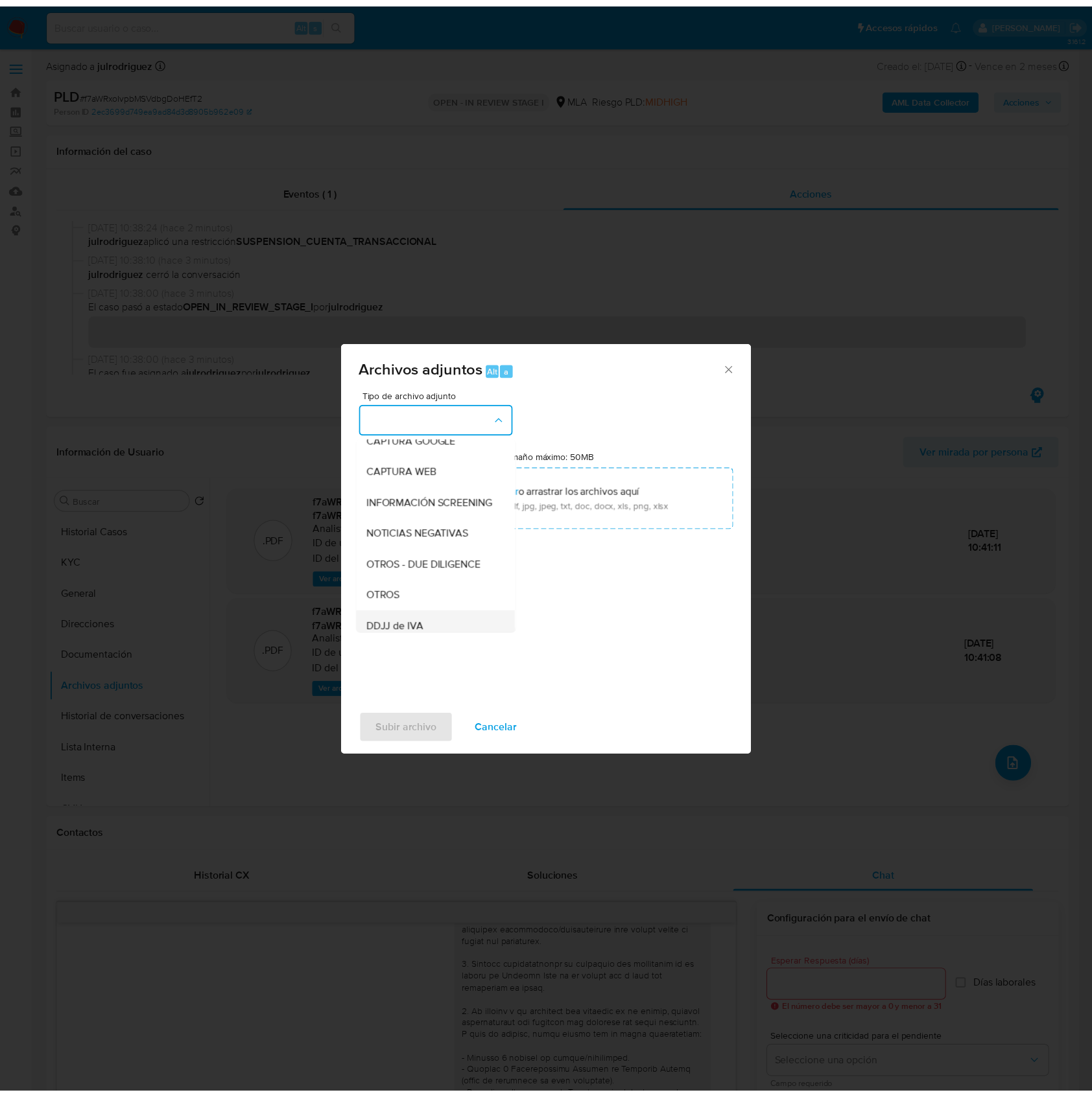
scroll to position [259, 0]
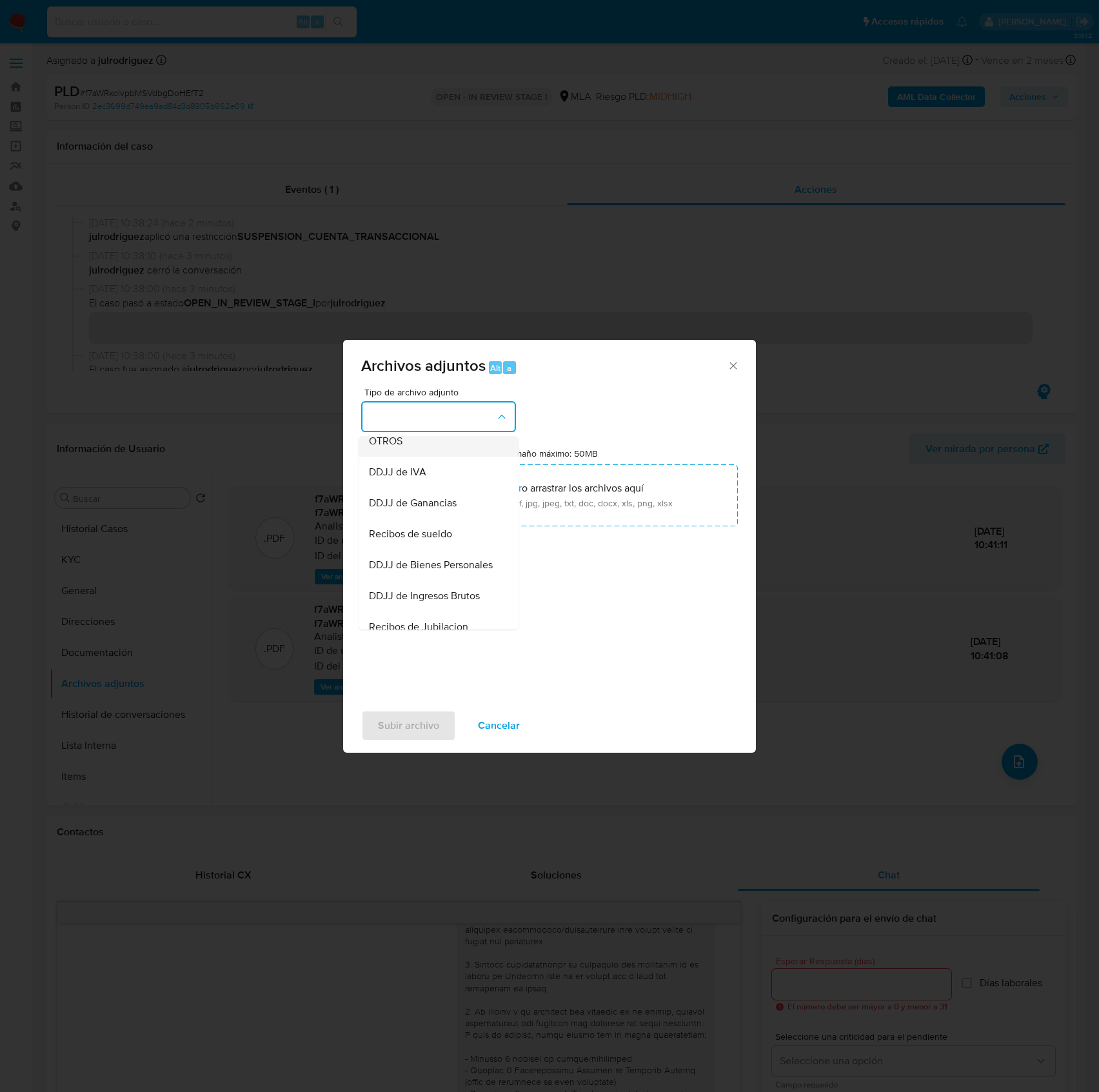
click at [409, 457] on div "OTROS" at bounding box center [434, 442] width 132 height 31
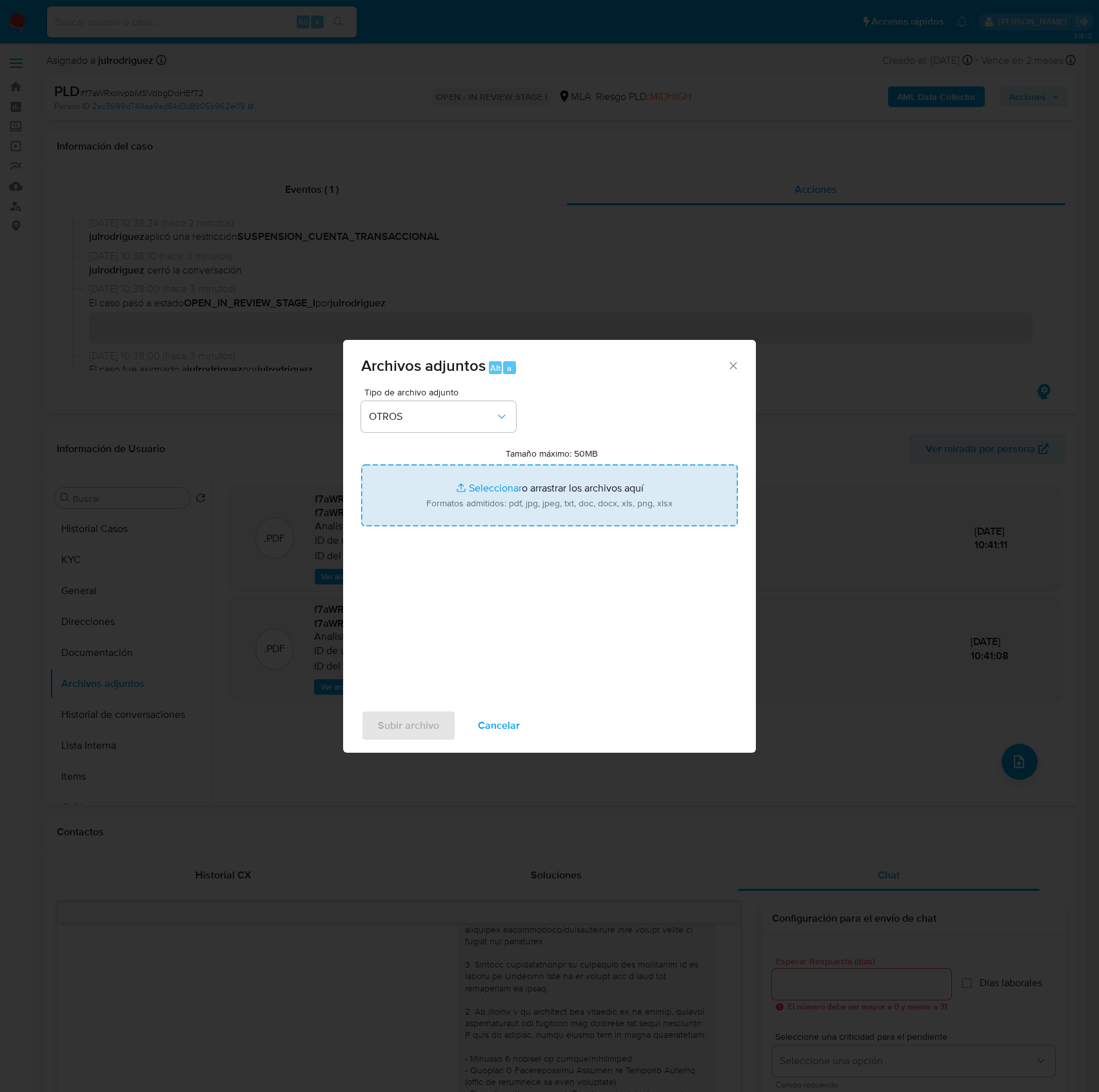
type input "C:\fakepath\Nelly Soledad Romero Rolon - NOSIS - SEPTIEMBRE 2025.pdf"
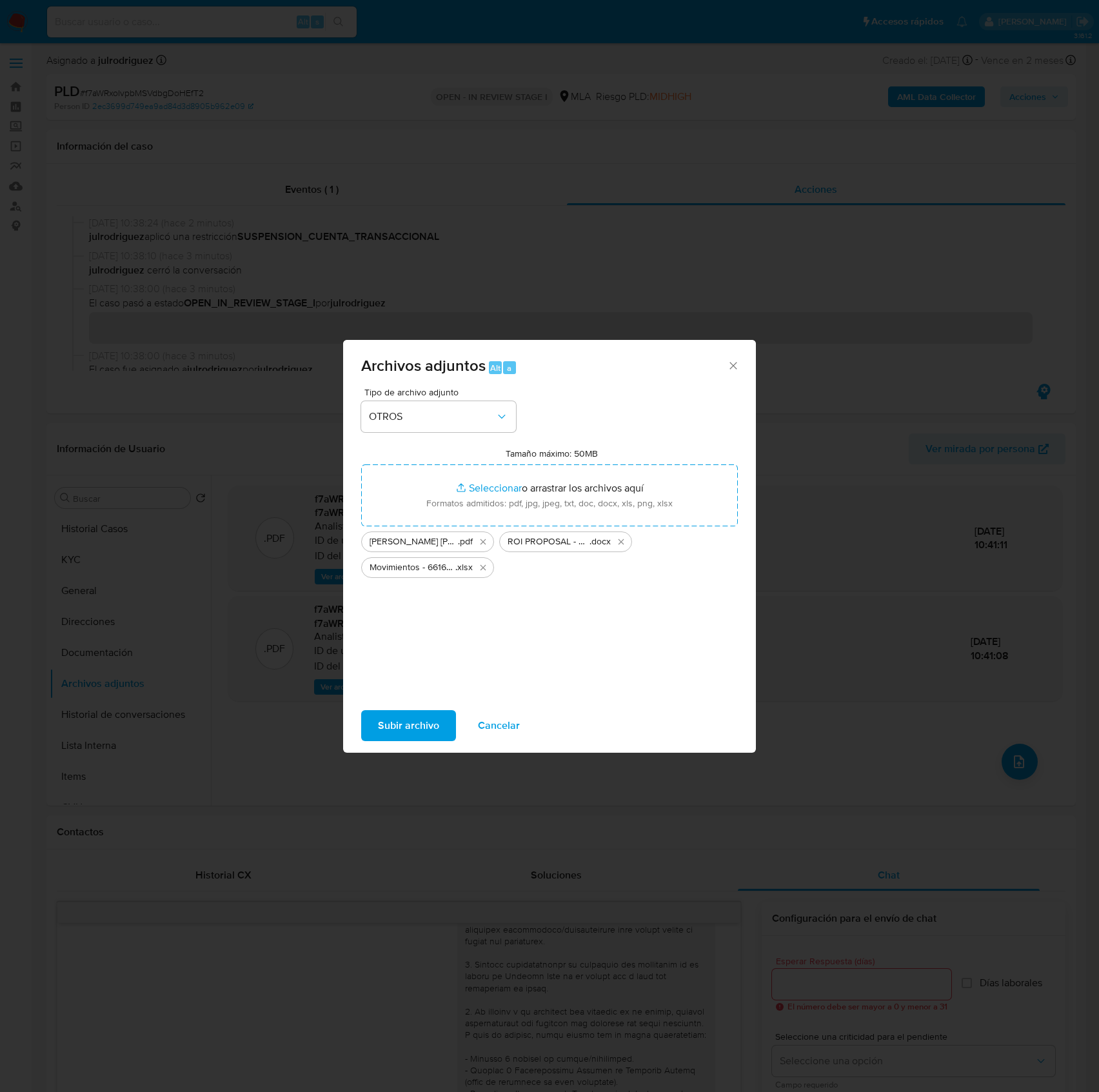
click at [427, 719] on span "Subir archivo" at bounding box center [408, 725] width 61 height 28
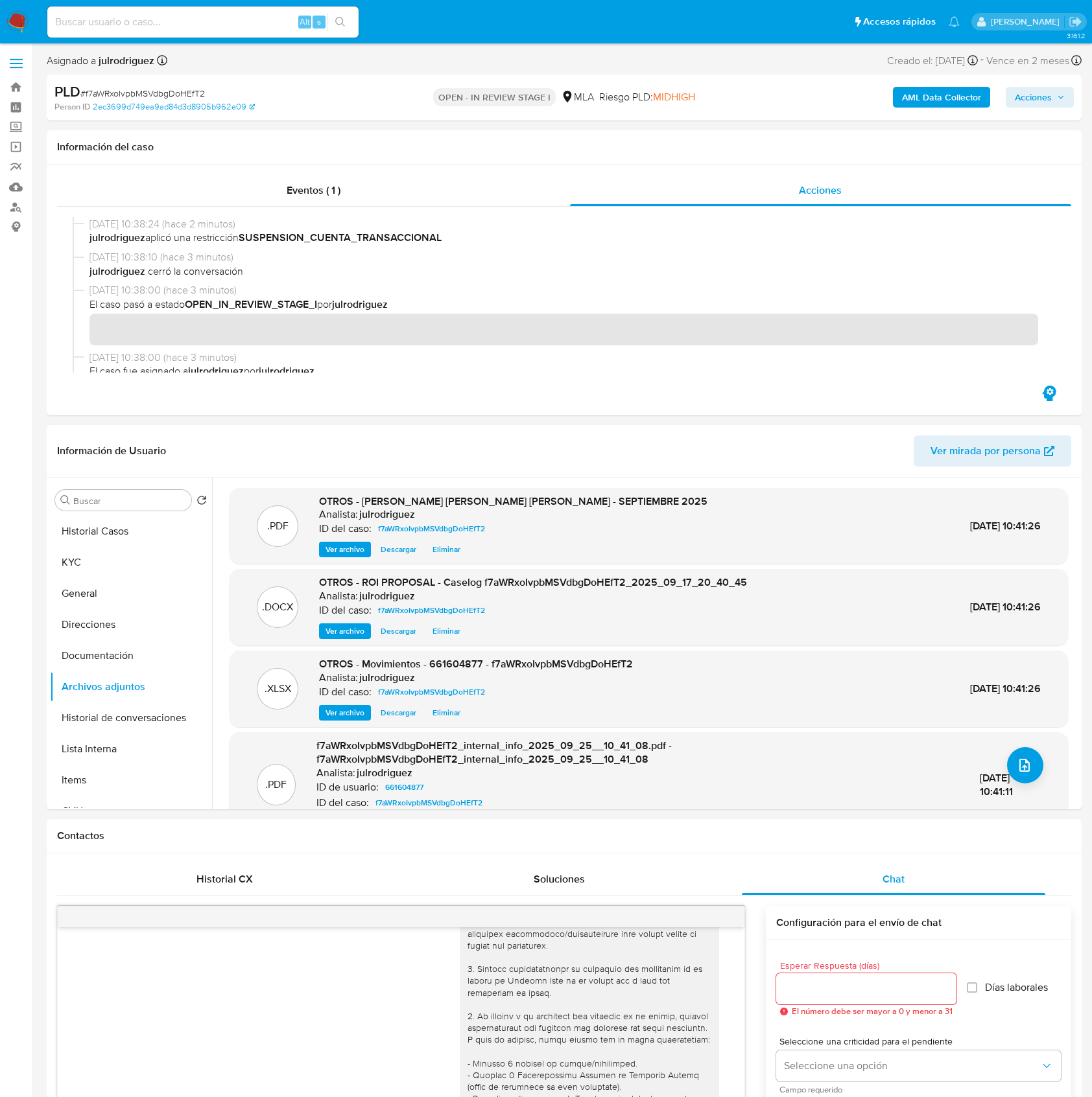
click at [1025, 108] on div "AML Data Collector Acciones" at bounding box center [906, 97] width 337 height 30
click at [1033, 102] on span "Acciones" at bounding box center [1033, 97] width 37 height 21
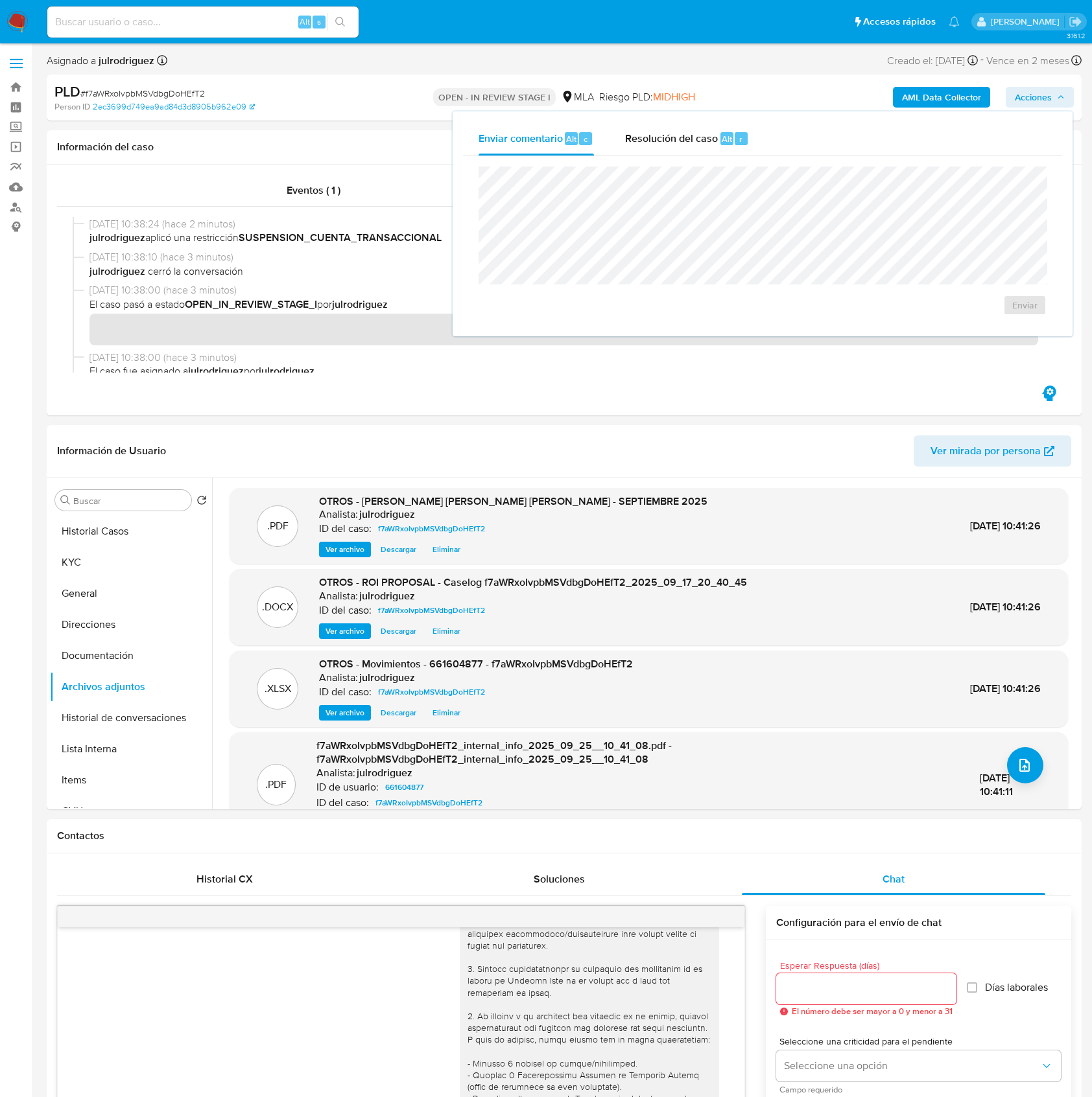
click at [725, 149] on div "Resolución del caso Alt r" at bounding box center [687, 138] width 124 height 34
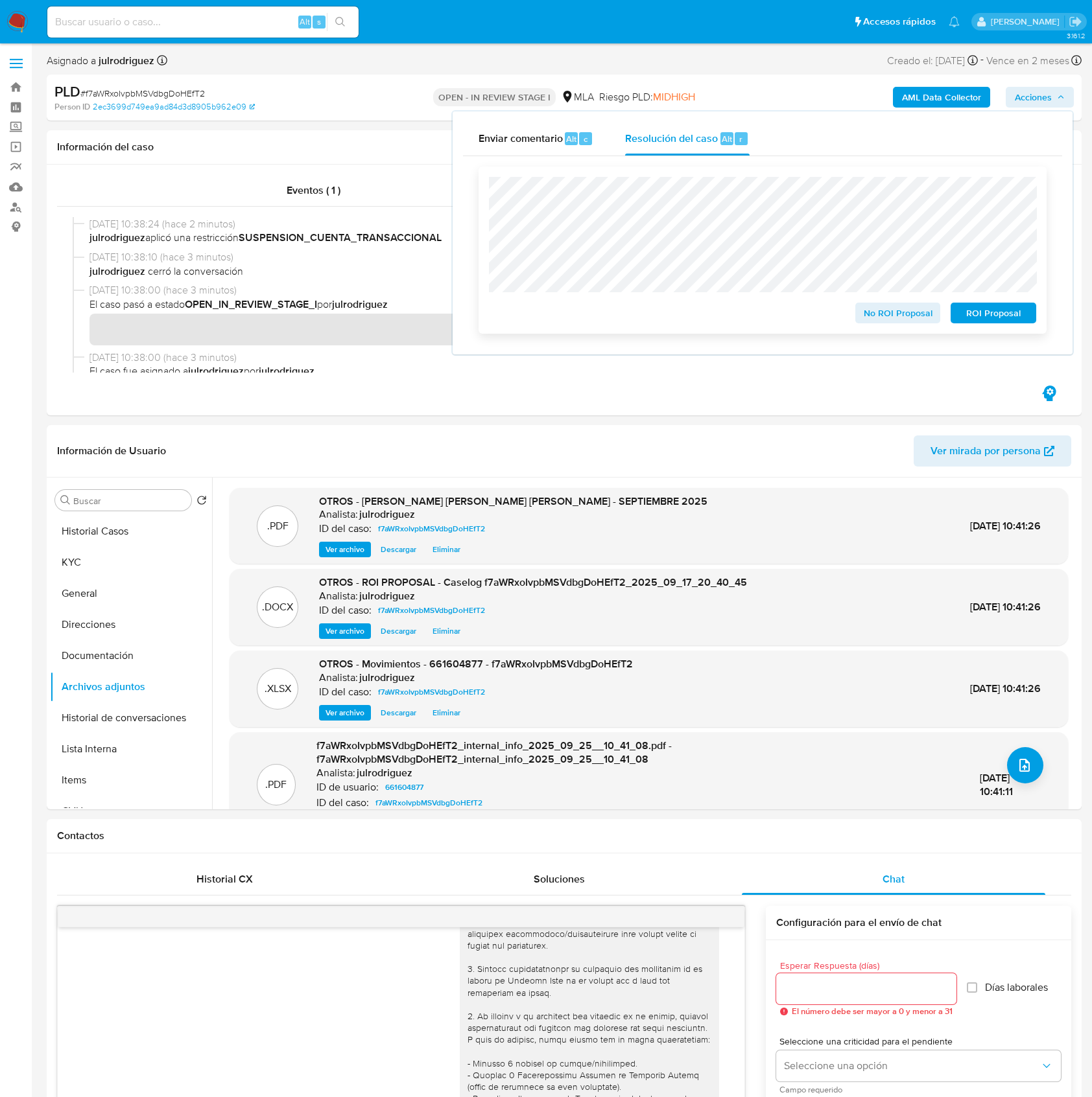
click at [968, 307] on span "ROI Proposal" at bounding box center [994, 313] width 68 height 18
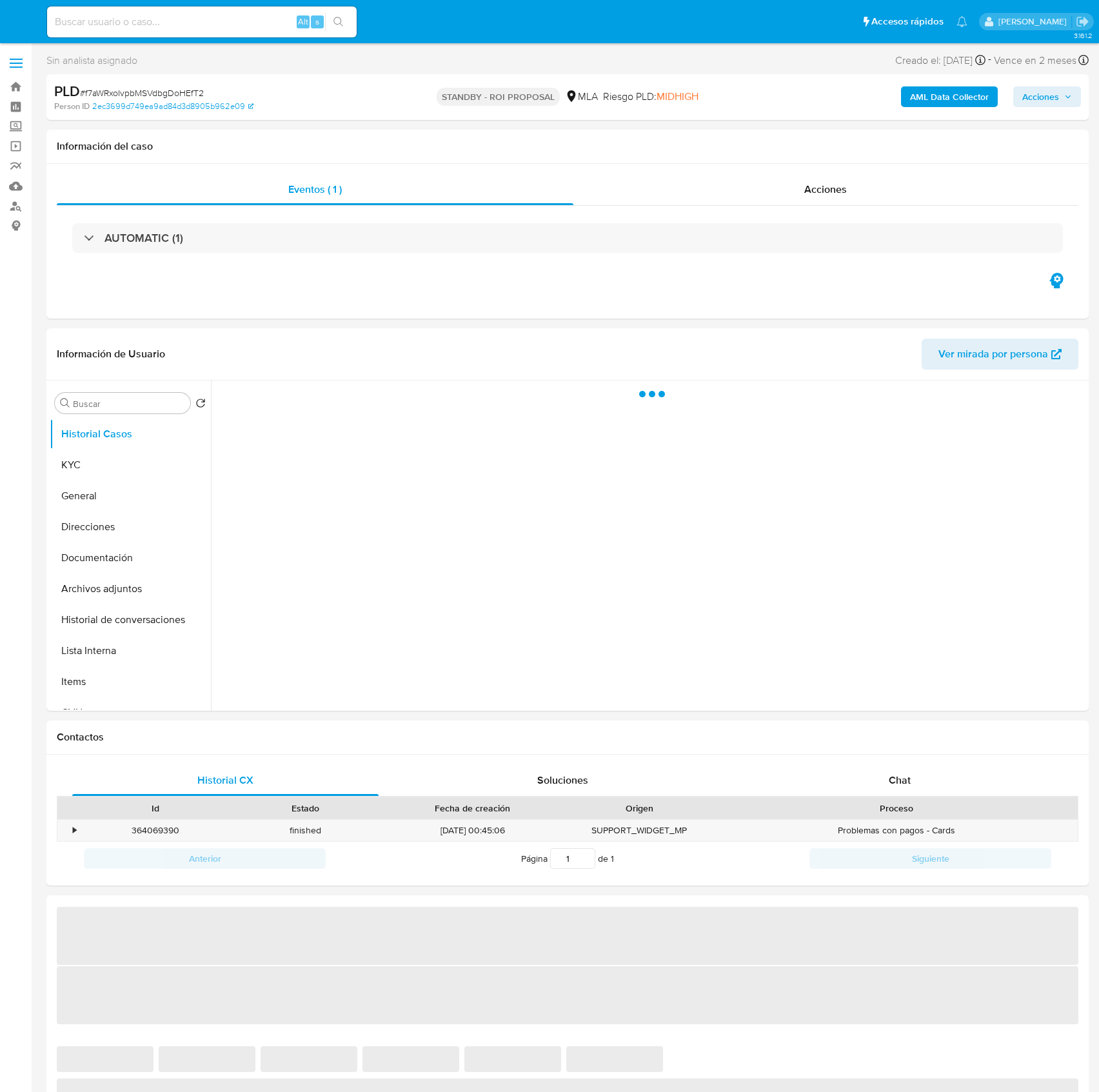
select select "10"
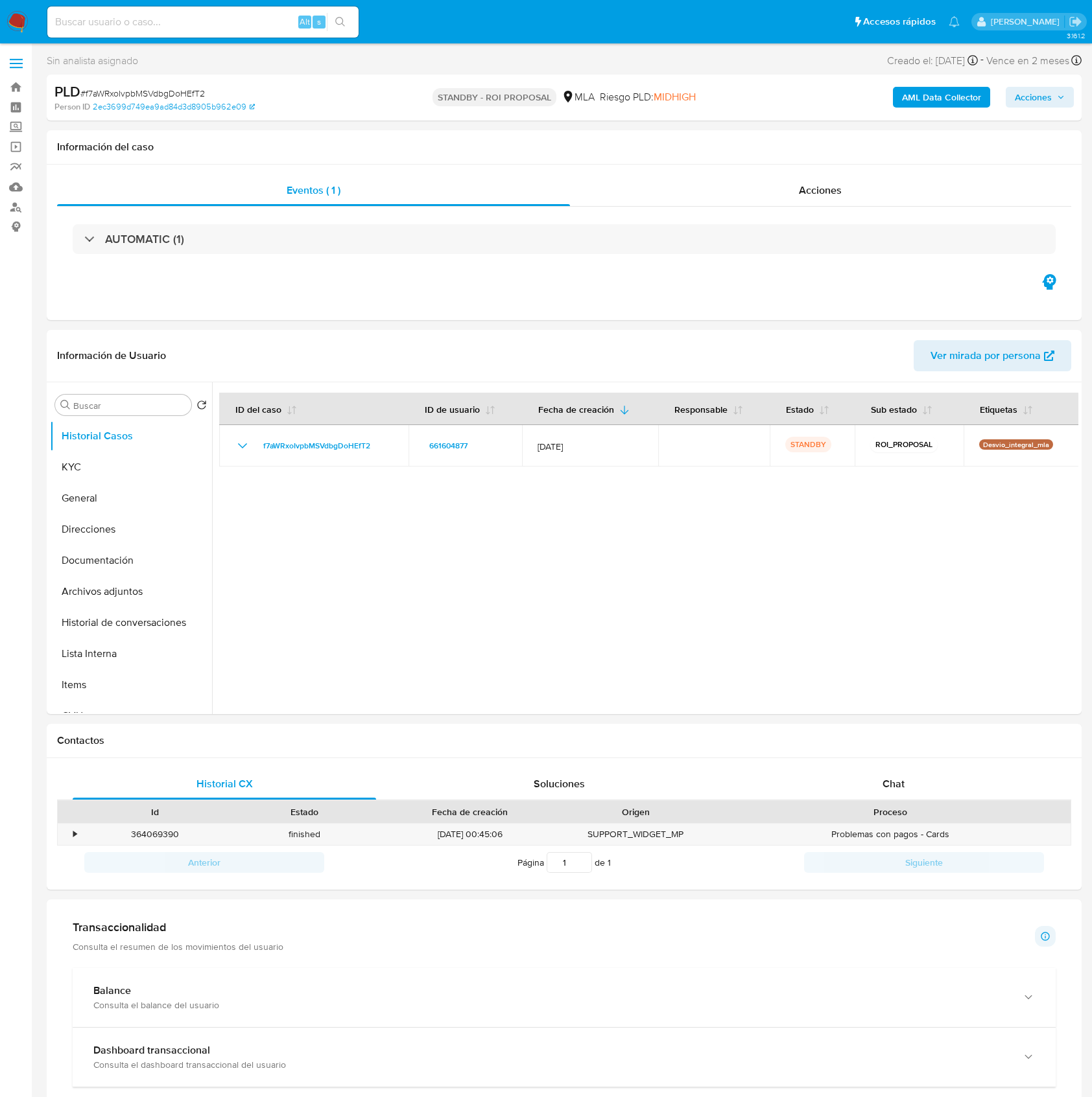
click at [255, 21] on input at bounding box center [203, 22] width 311 height 16
paste input "PGCJ3MTpMOyqykRX3vs7pj1W"
type input "PGCJ3MTpMOyqykRX3vs7pj1W"
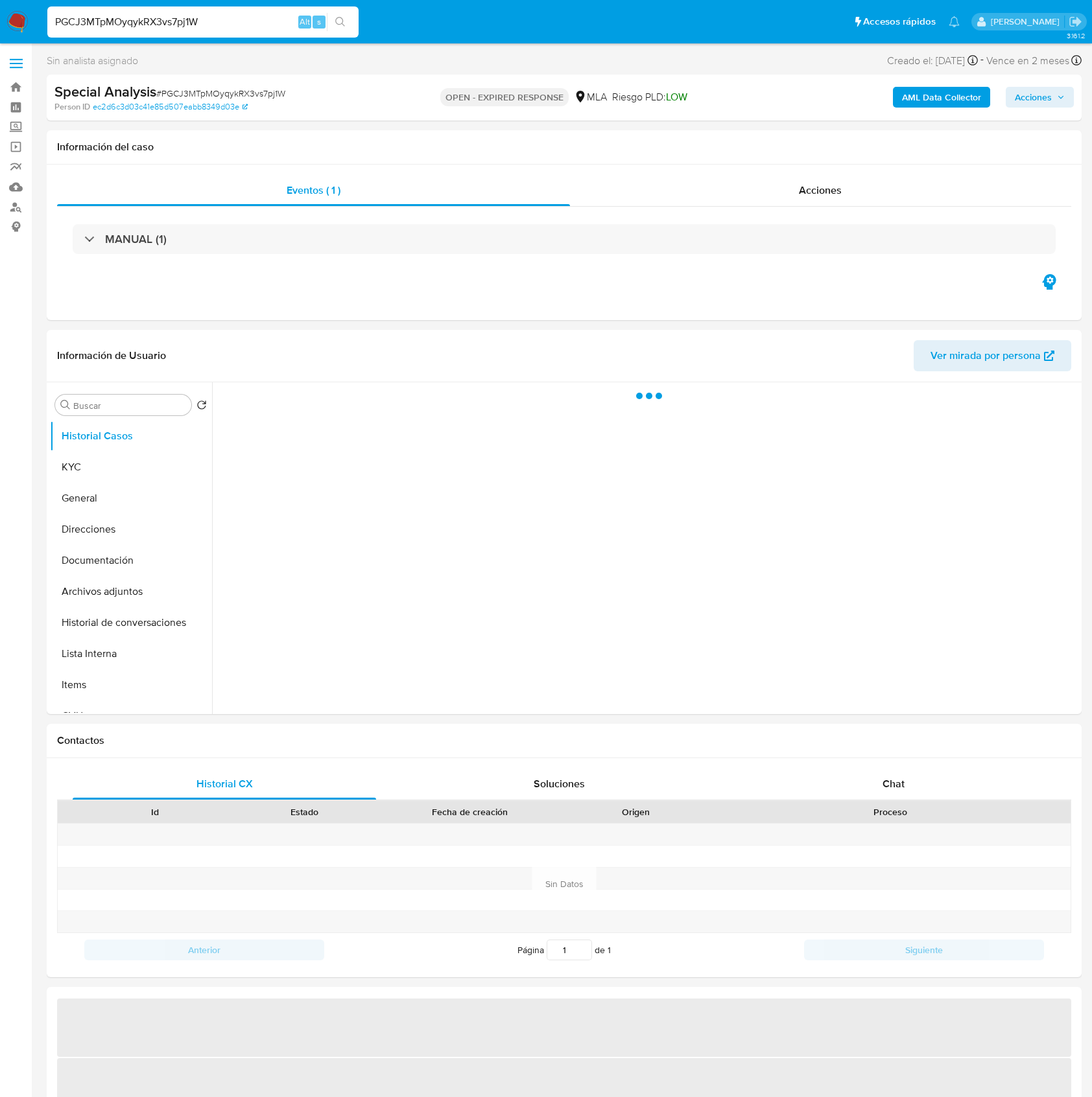
select select "10"
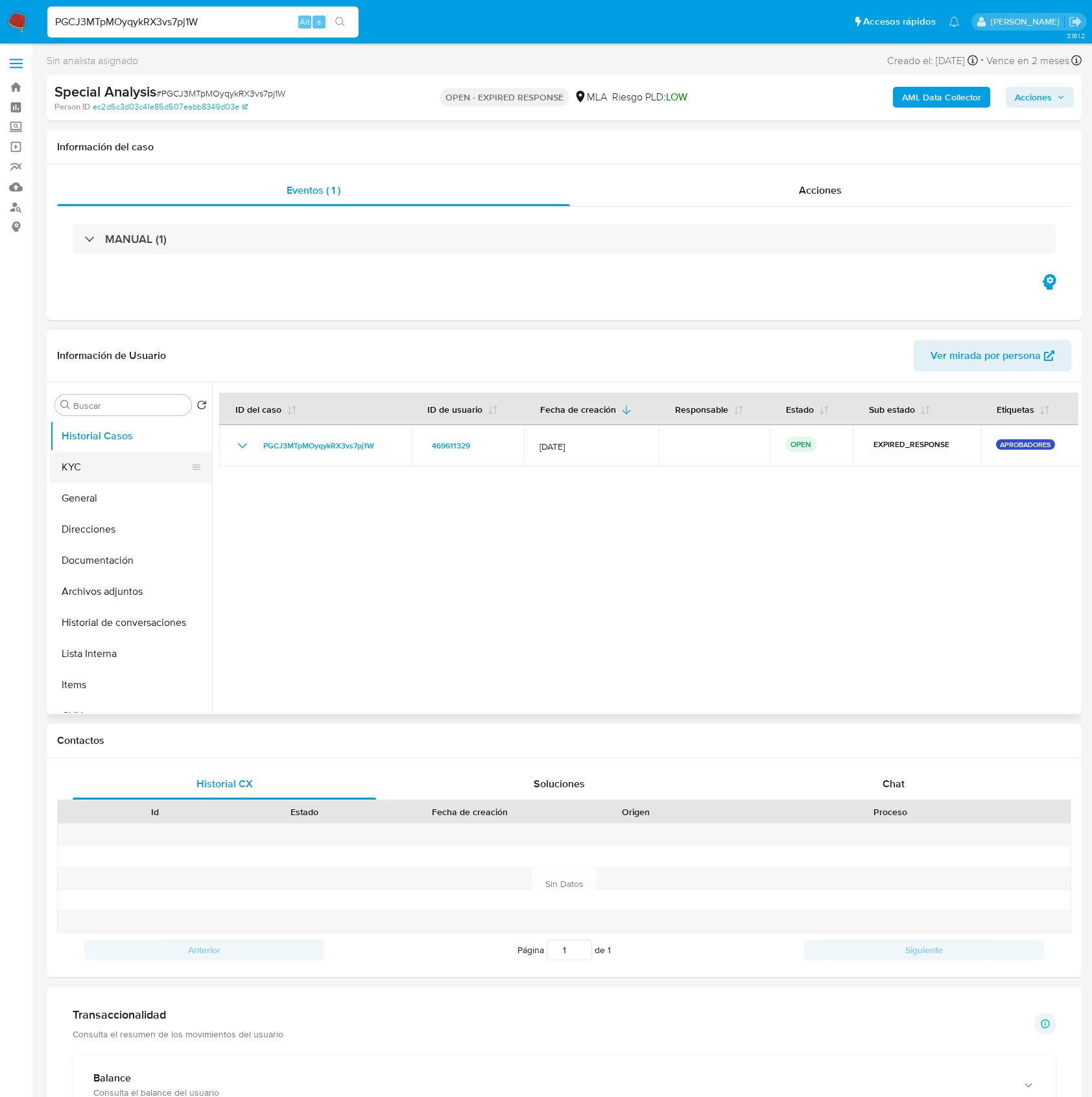
click at [96, 475] on button "KYC" at bounding box center [126, 468] width 152 height 31
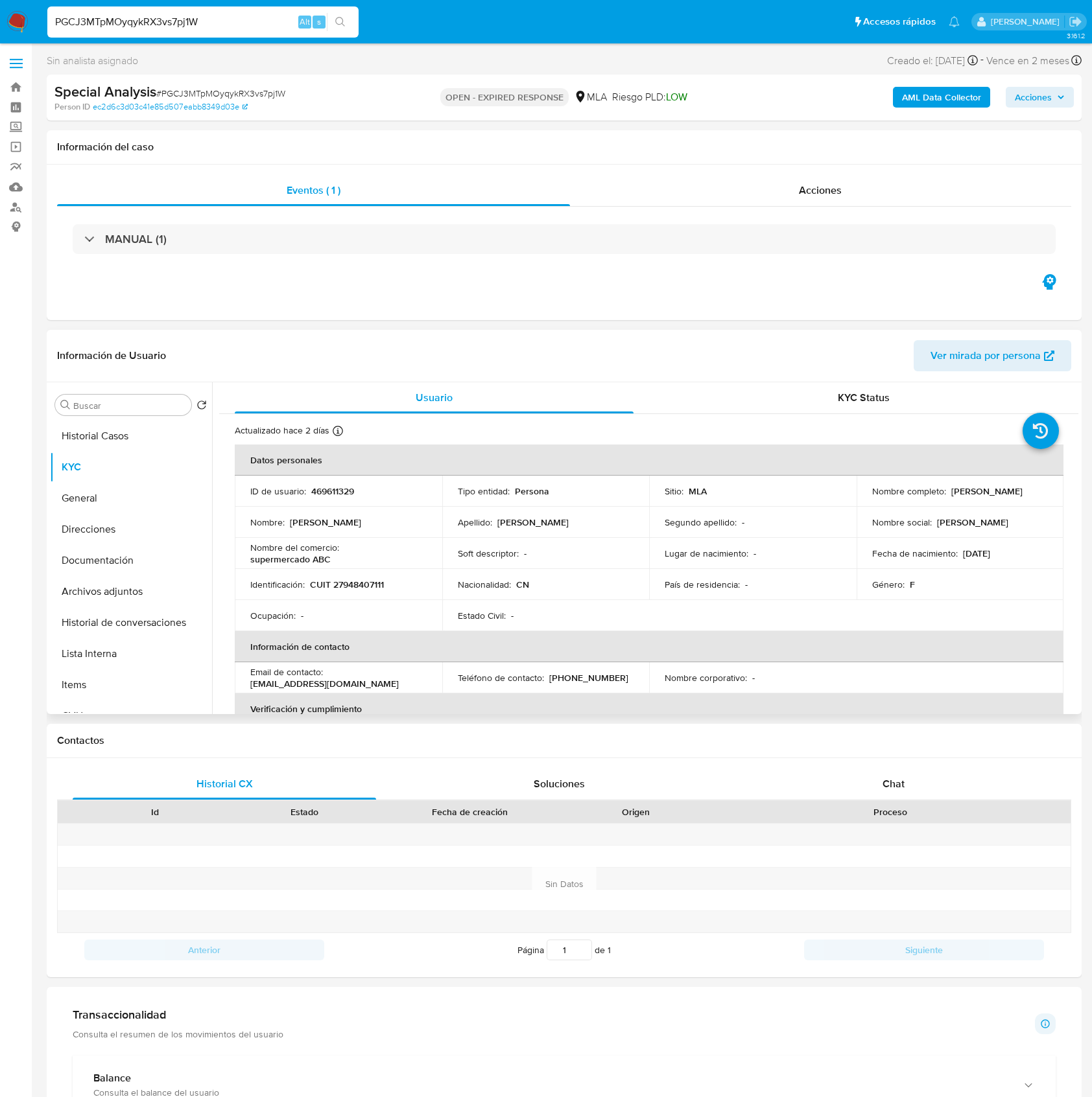
click at [343, 488] on p "469611329" at bounding box center [332, 491] width 43 height 12
copy p "469611329"
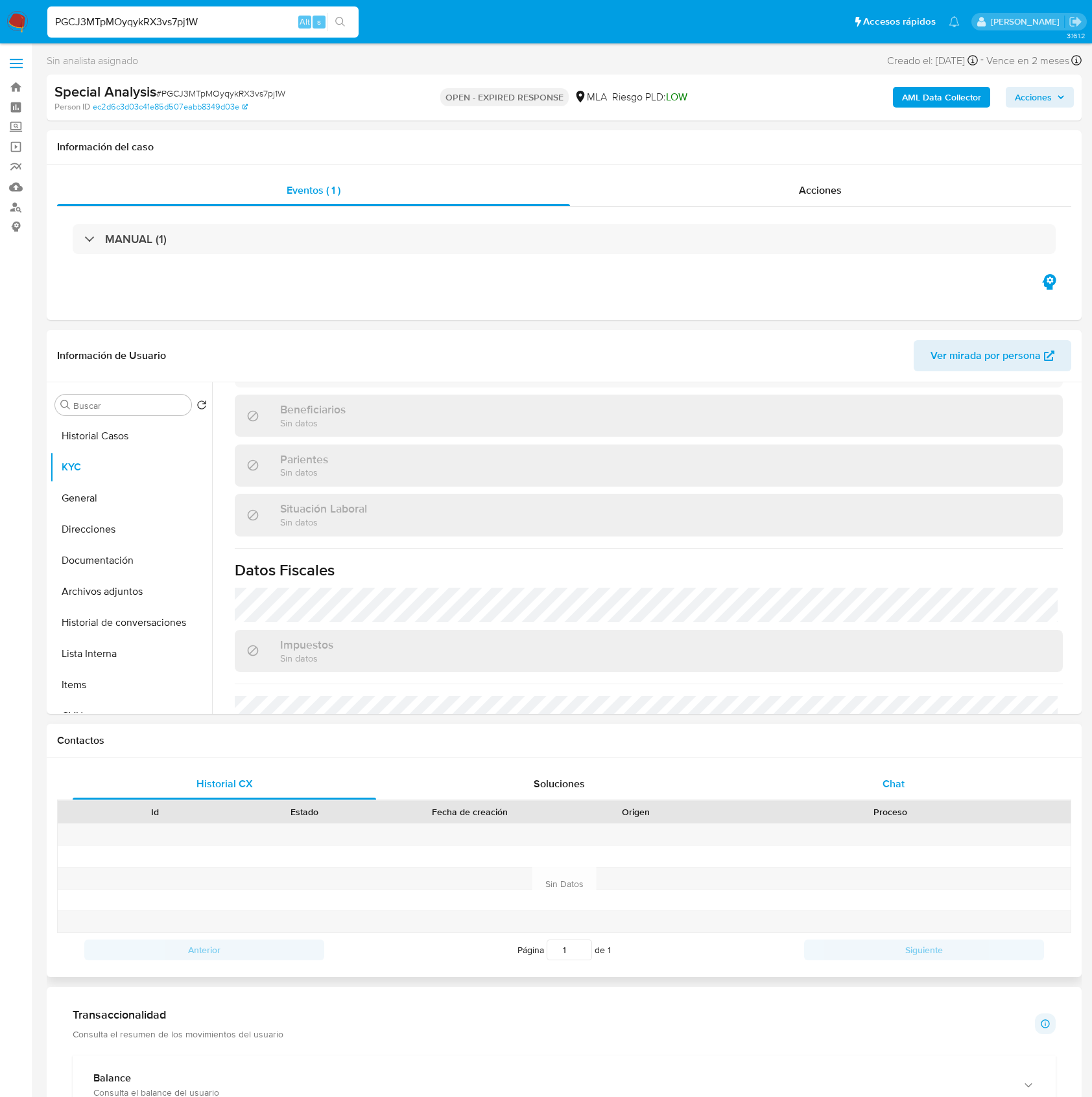
scroll to position [691, 0]
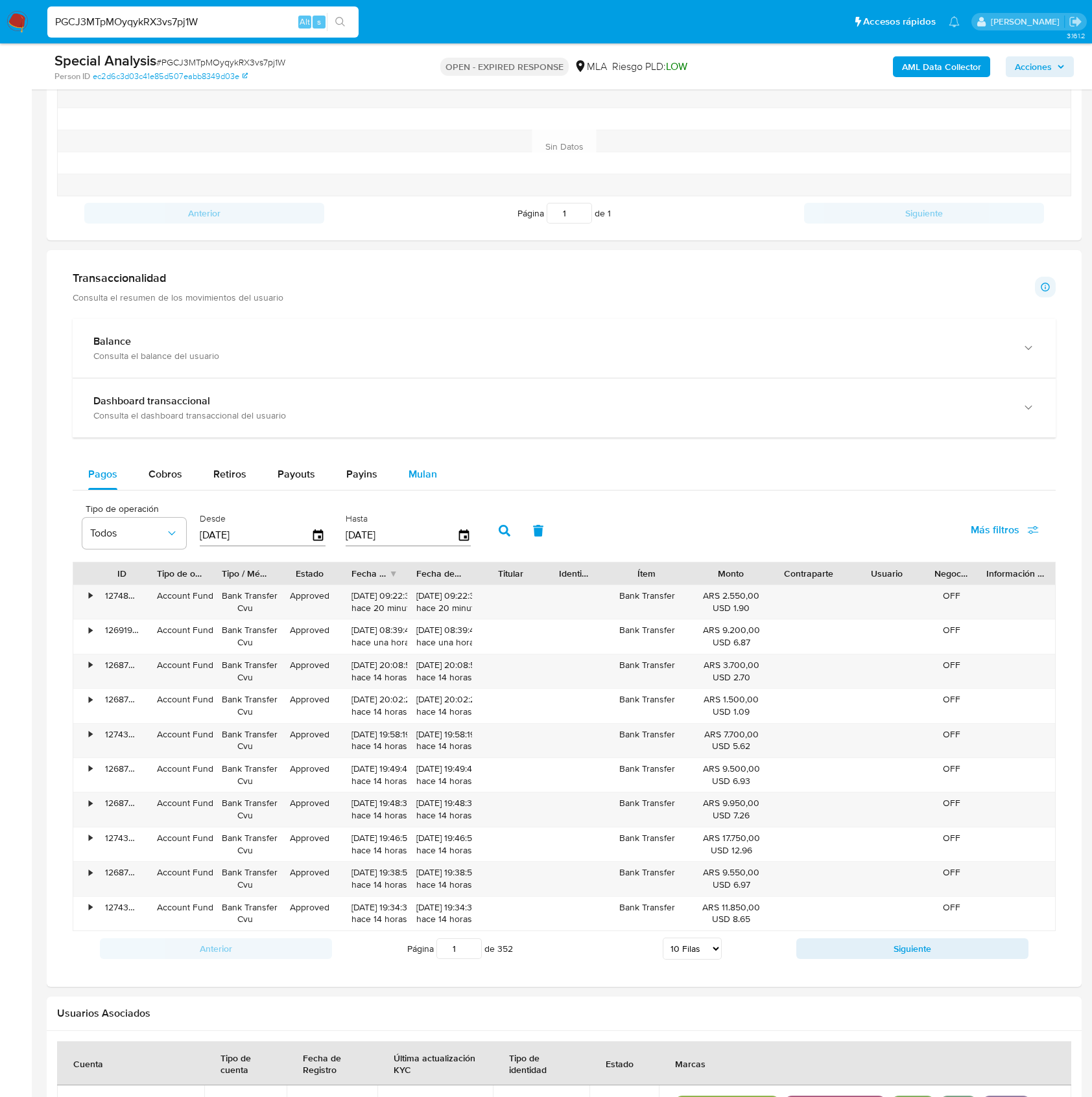
click at [426, 463] on div "Mulan" at bounding box center [422, 475] width 28 height 31
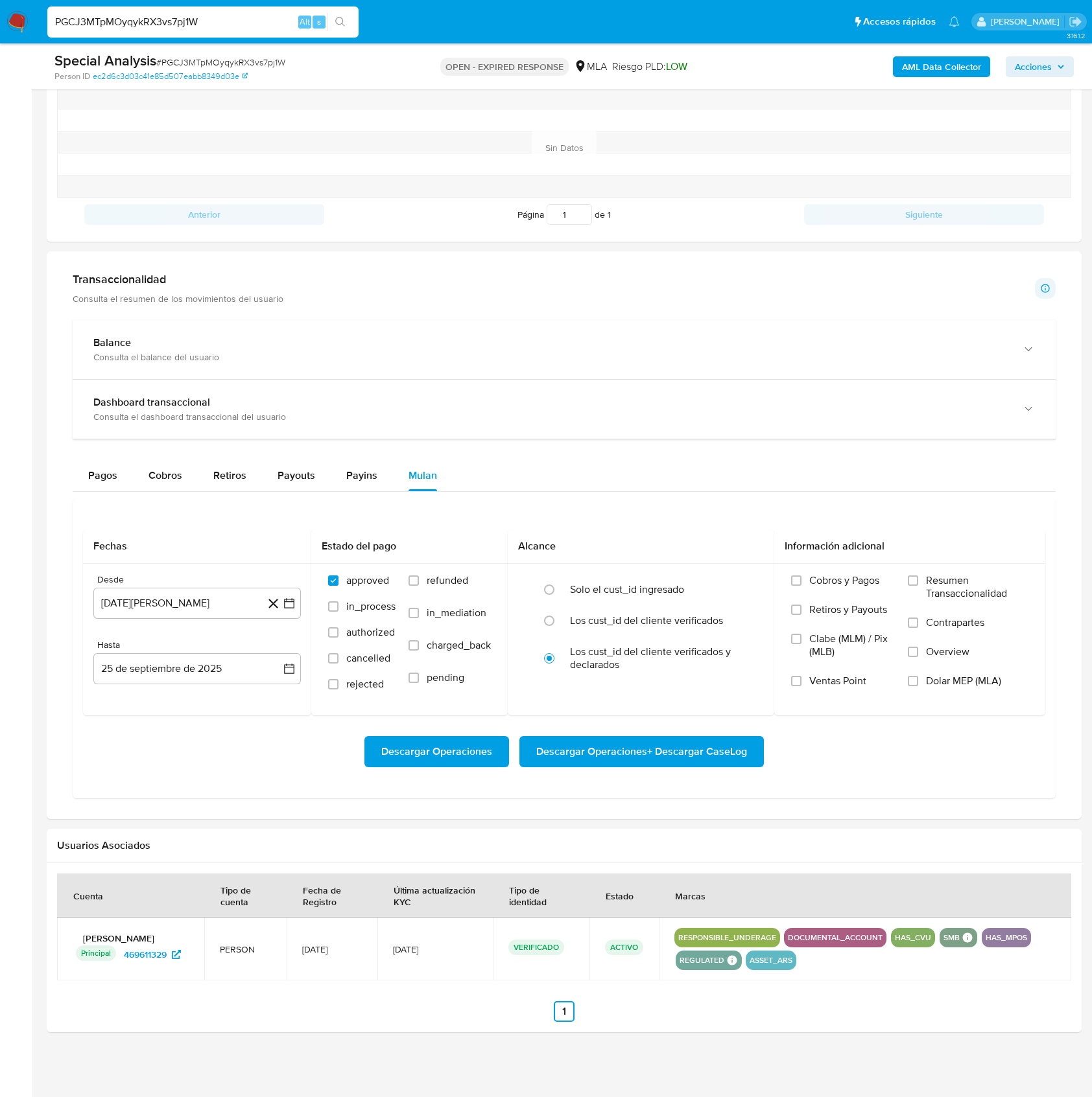
scroll to position [694, 0]
click at [195, 606] on button "[DATE][PERSON_NAME]" at bounding box center [197, 604] width 208 height 31
click at [185, 649] on span "agosto 2024" at bounding box center [190, 651] width 59 height 13
click at [273, 654] on icon "Año siguiente" at bounding box center [275, 651] width 16 height 16
click at [197, 739] on span "may" at bounding box center [196, 734] width 16 height 10
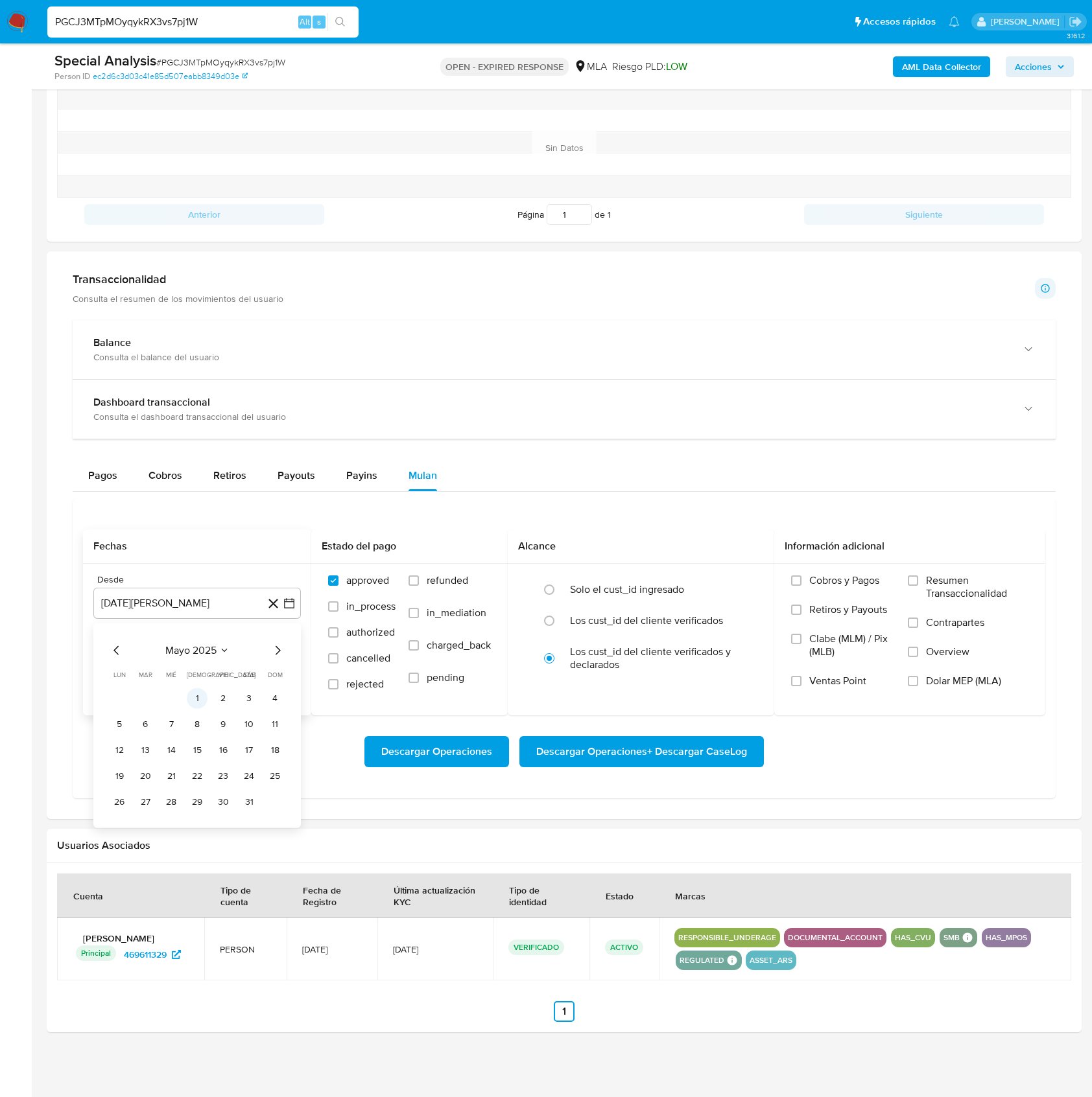
click at [200, 693] on button "1" at bounding box center [197, 698] width 21 height 21
click at [177, 663] on button "25 de septiembre de 2025" at bounding box center [197, 669] width 208 height 31
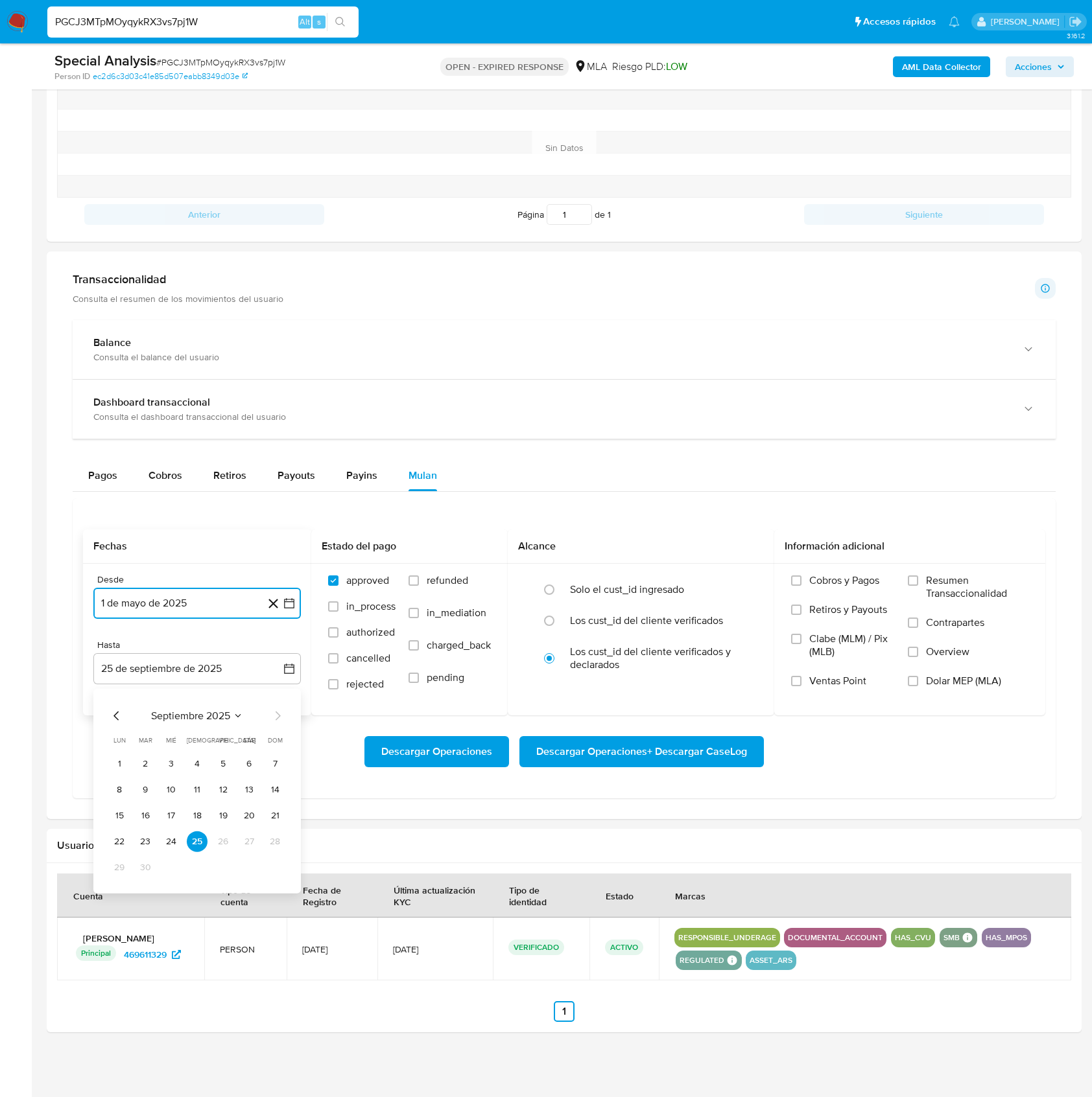
click at [118, 712] on icon "Mes anterior" at bounding box center [116, 715] width 16 height 16
click at [279, 870] on button "31" at bounding box center [275, 867] width 21 height 21
click at [915, 688] on label "Dolar MEP (MLA)" at bounding box center [968, 690] width 121 height 29
click at [915, 686] on input "Dolar MEP (MLA)" at bounding box center [913, 681] width 10 height 10
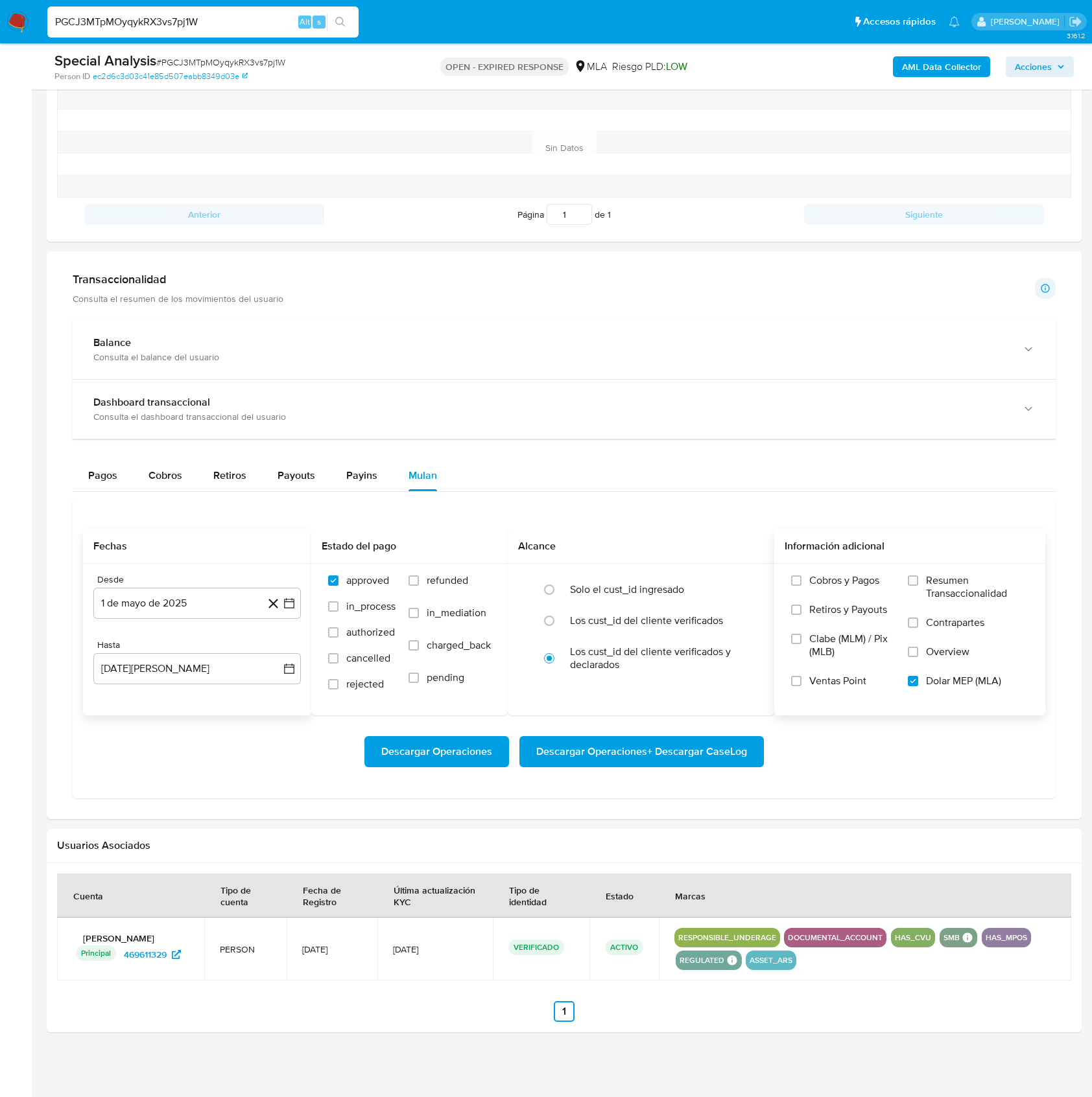
click at [629, 755] on span "Descargar Operaciones + Descargar CaseLog" at bounding box center [642, 751] width 211 height 28
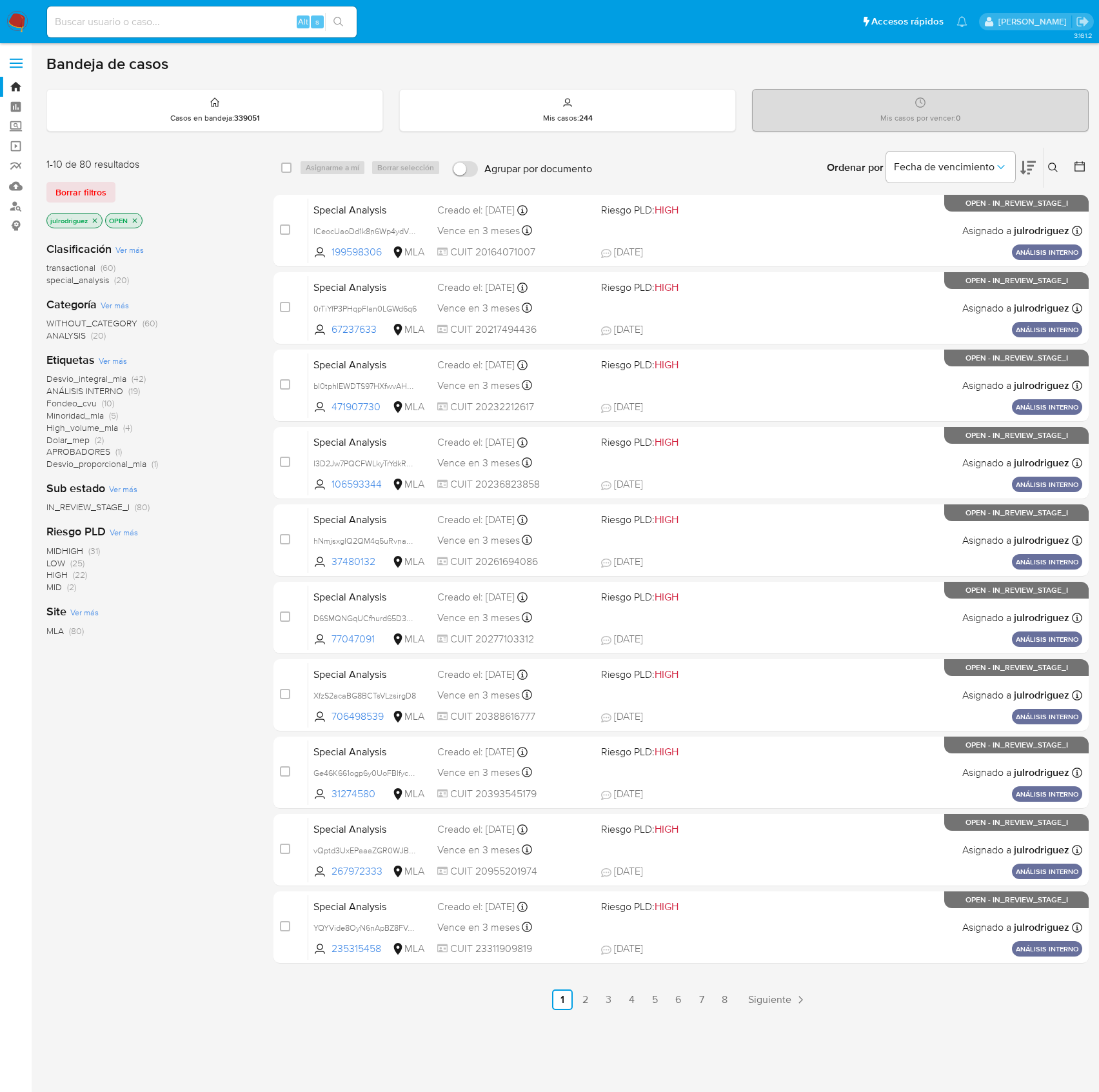
click at [245, 24] on input at bounding box center [202, 22] width 310 height 16
paste input "ZN9gfLV2RNYuMf9Ei9HXDYq2"
type input "ZN9gfLV2RNYuMf9Ei9HXDYq2"
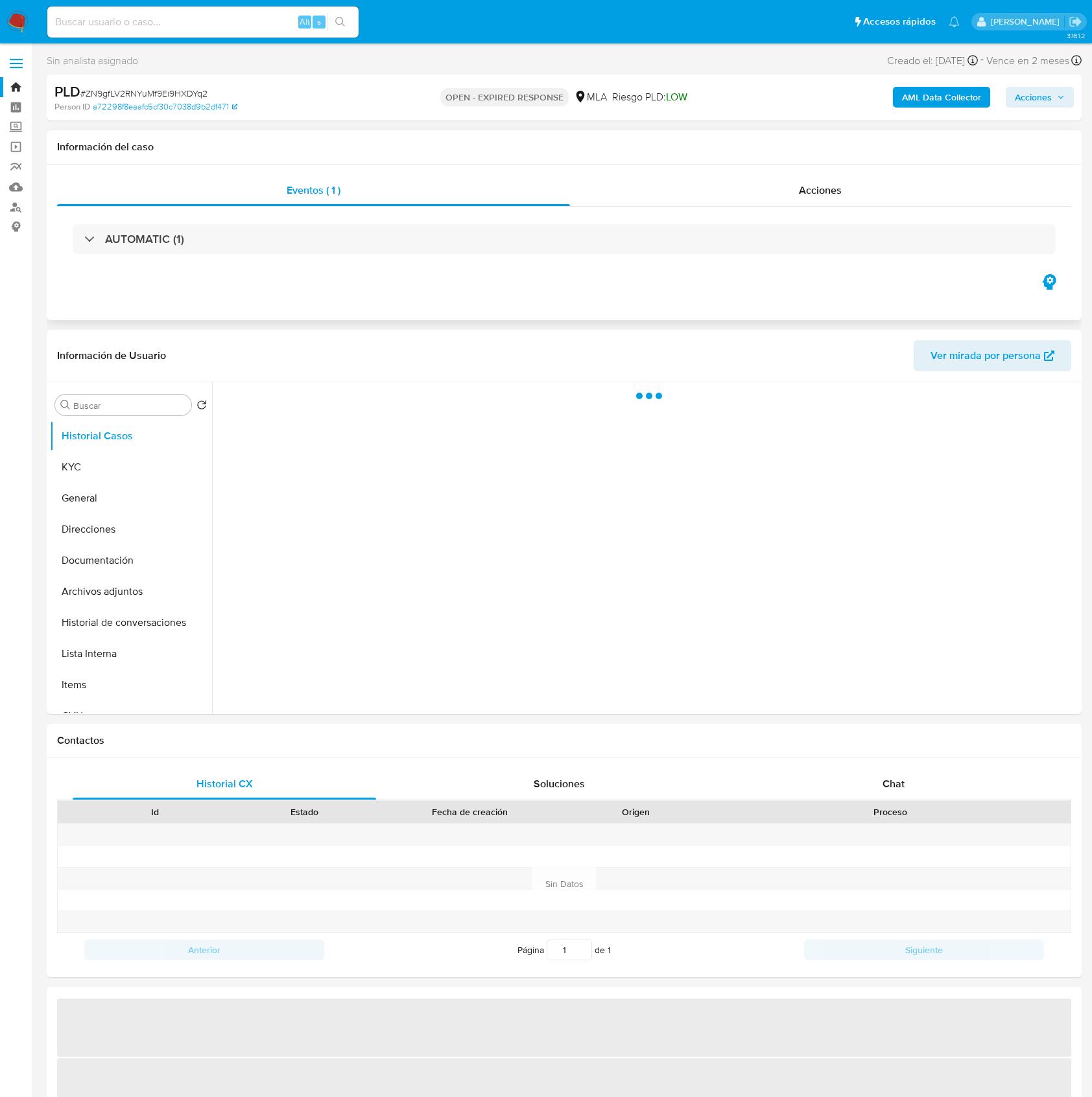
select select "10"
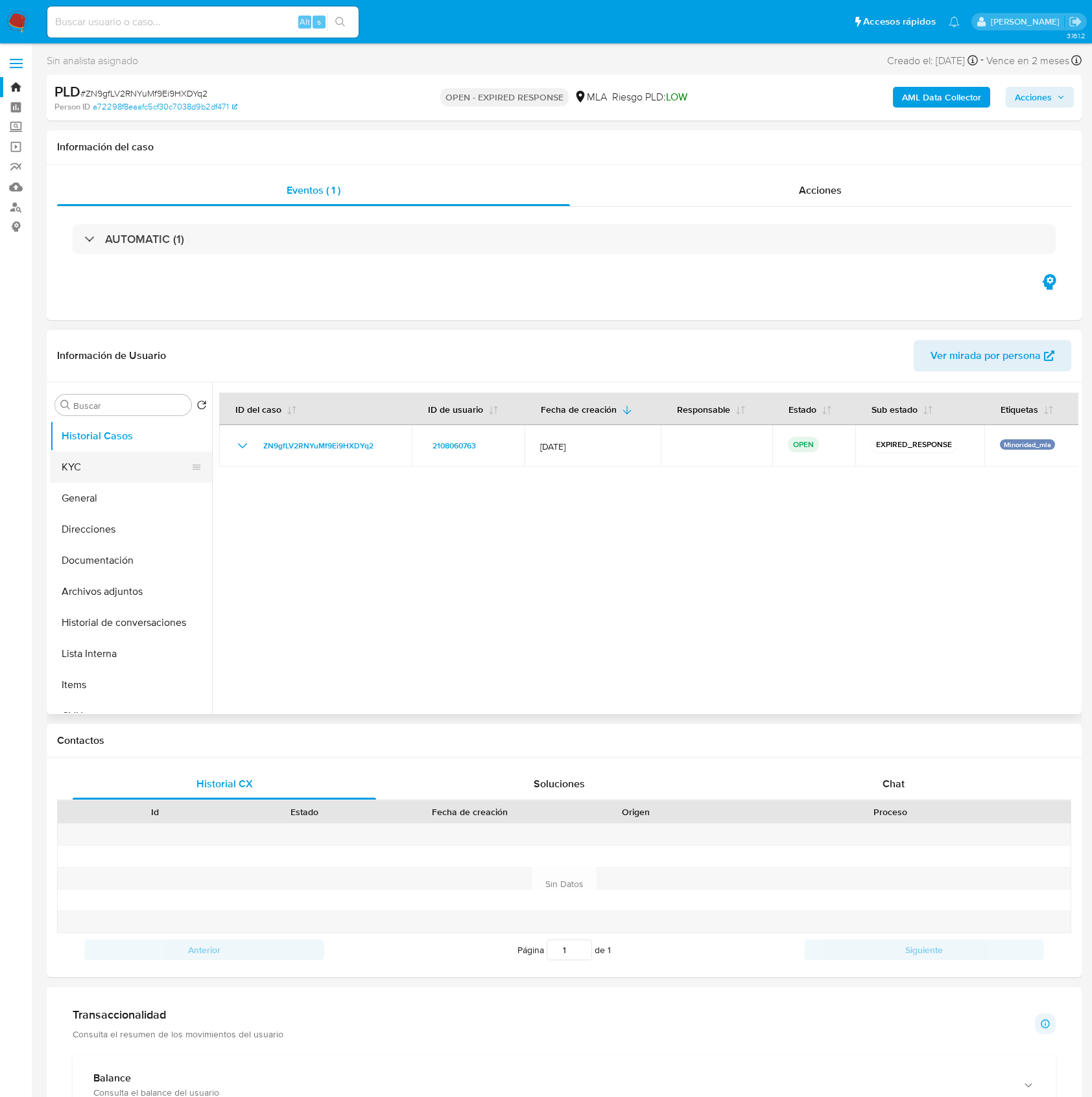
click at [103, 475] on button "KYC" at bounding box center [126, 468] width 152 height 31
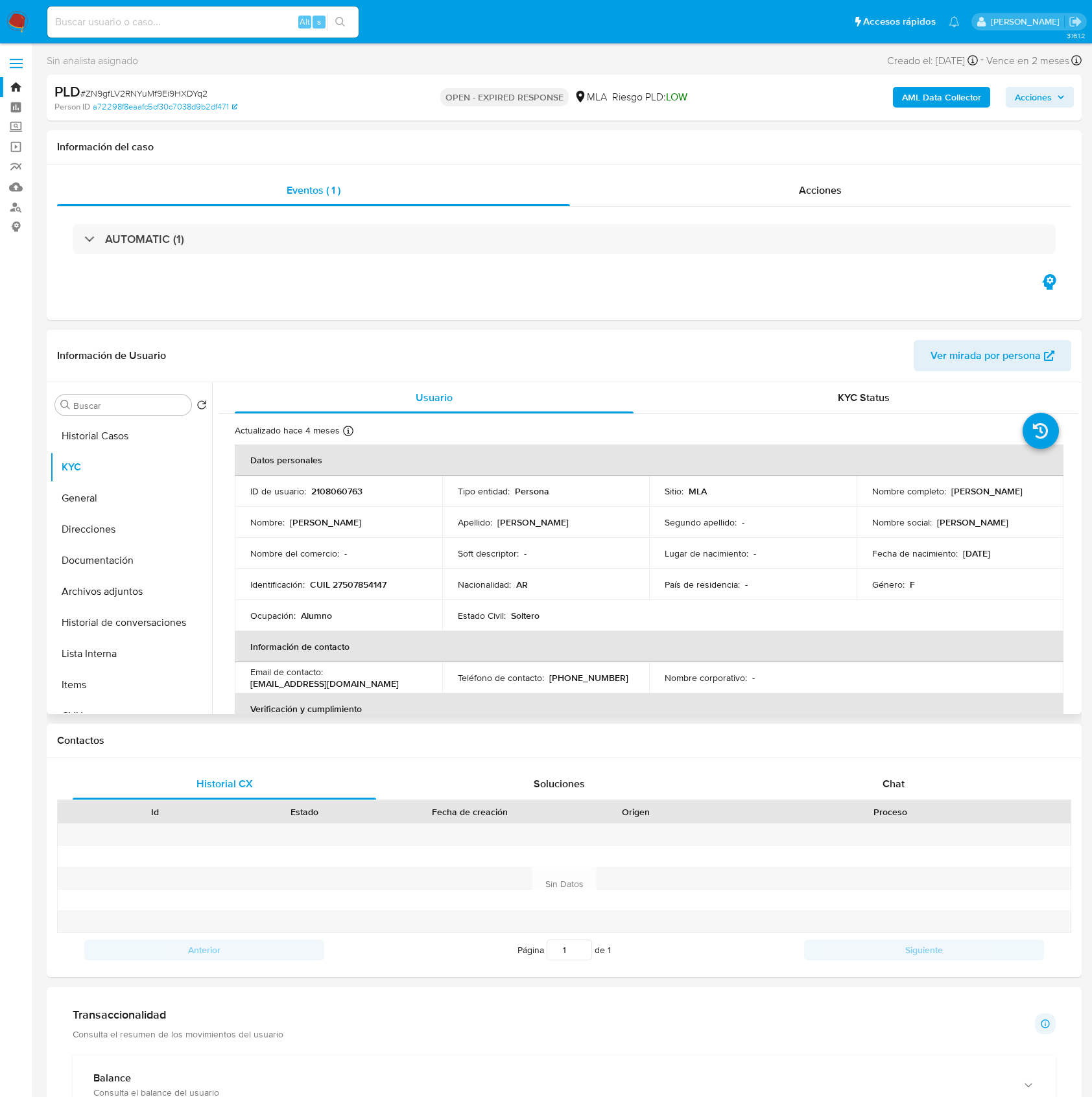
drag, startPoint x: 946, startPoint y: 491, endPoint x: 1055, endPoint y: 493, distance: 109.0
click at [1055, 493] on td "Nombre completo : Eva Cintia Zhang" at bounding box center [960, 491] width 208 height 31
copy p "Eva Cintia Zhang"
click at [330, 486] on p "2108060763" at bounding box center [337, 491] width 51 height 12
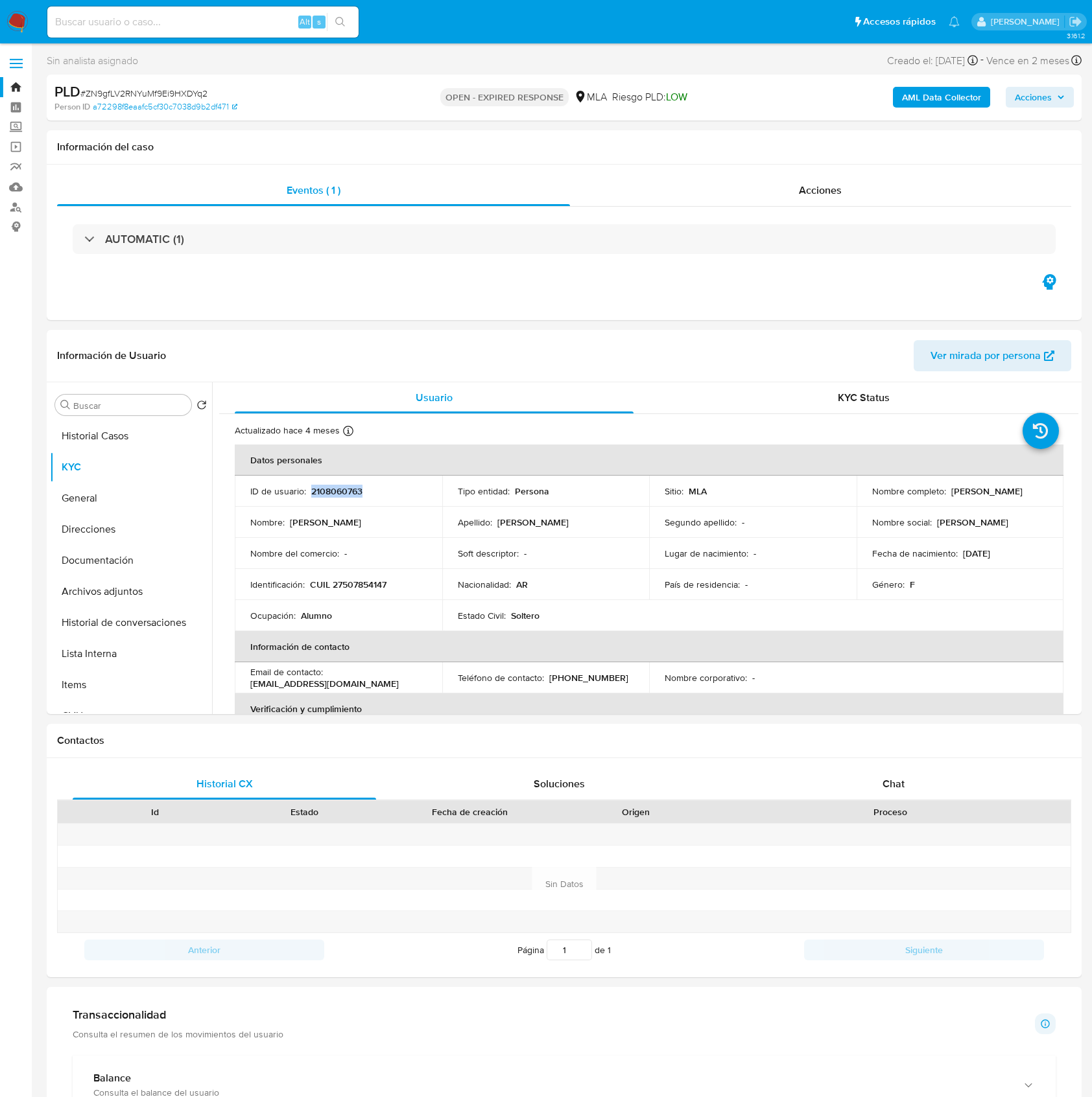
copy p "2108060763"
click at [146, 91] on span "# ZN9gfLV2RNYuMf9Ei9HXDYq2" at bounding box center [144, 93] width 127 height 13
copy span "ZN9gfLV2RNYuMf9Ei9HXDYq2"
click at [342, 581] on p "CUIL 27507854147" at bounding box center [349, 585] width 77 height 12
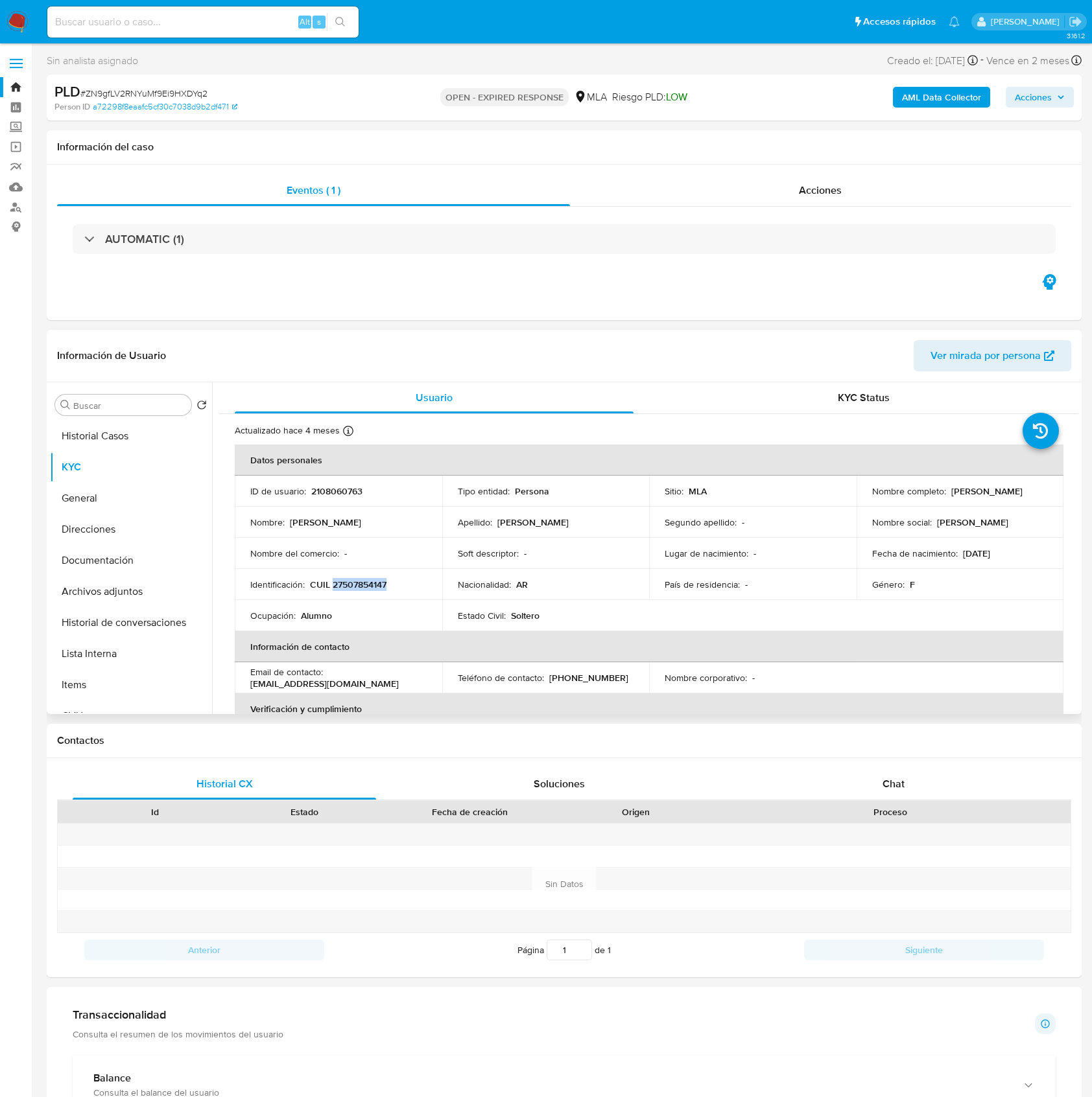
click at [342, 581] on p "CUIL 27507854147" at bounding box center [349, 585] width 77 height 12
copy p "27507854147"
click at [346, 491] on p "2108060763" at bounding box center [337, 491] width 51 height 12
copy p "2108060763"
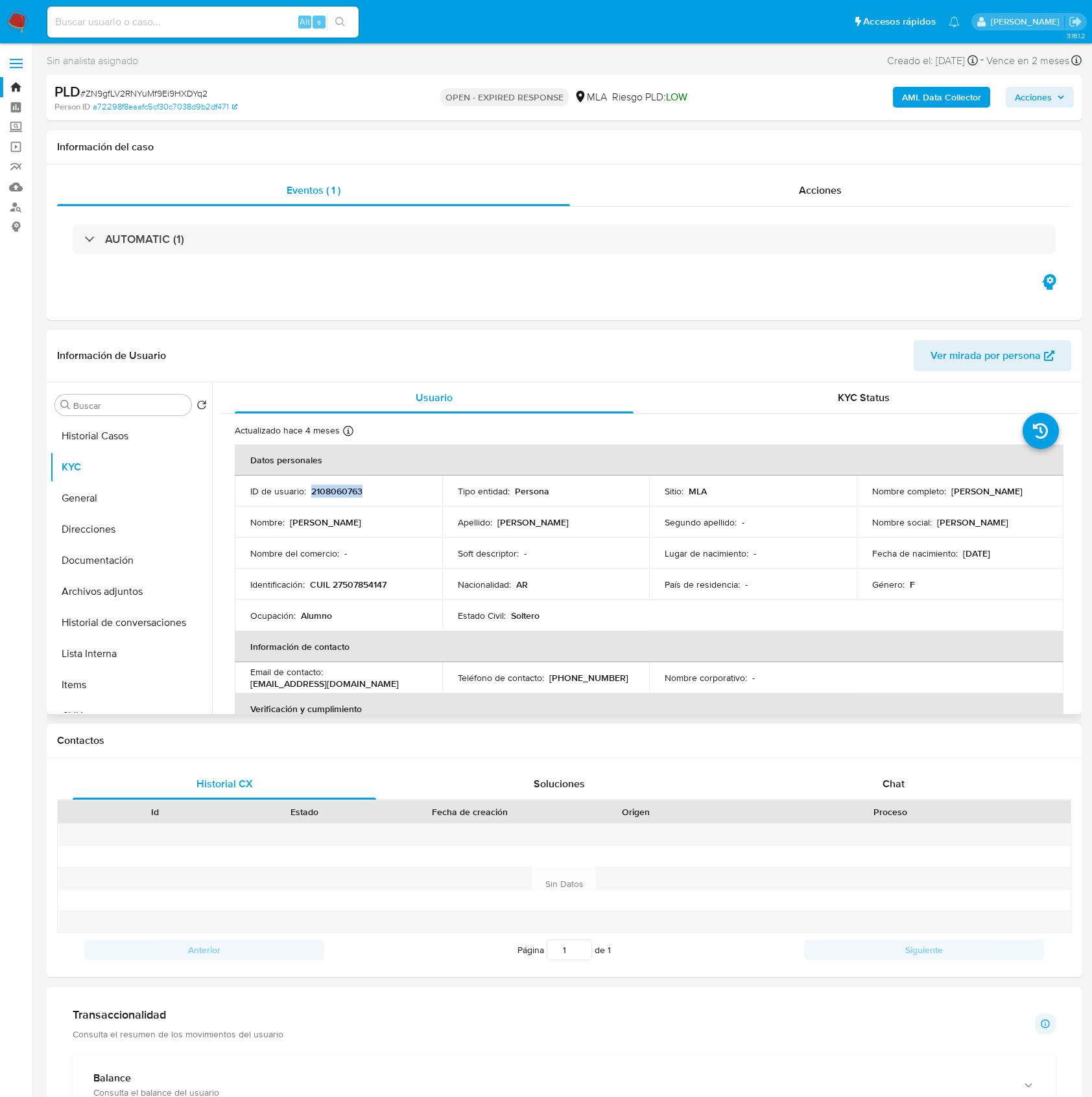
drag, startPoint x: 946, startPoint y: 490, endPoint x: 1042, endPoint y: 485, distance: 96.1
click at [1042, 485] on td "Nombre completo : Eva Cintia Zhang" at bounding box center [960, 491] width 208 height 31
copy p "Eva Cintia Zhang"
click at [59, 553] on button "Documentación" at bounding box center [126, 561] width 152 height 31
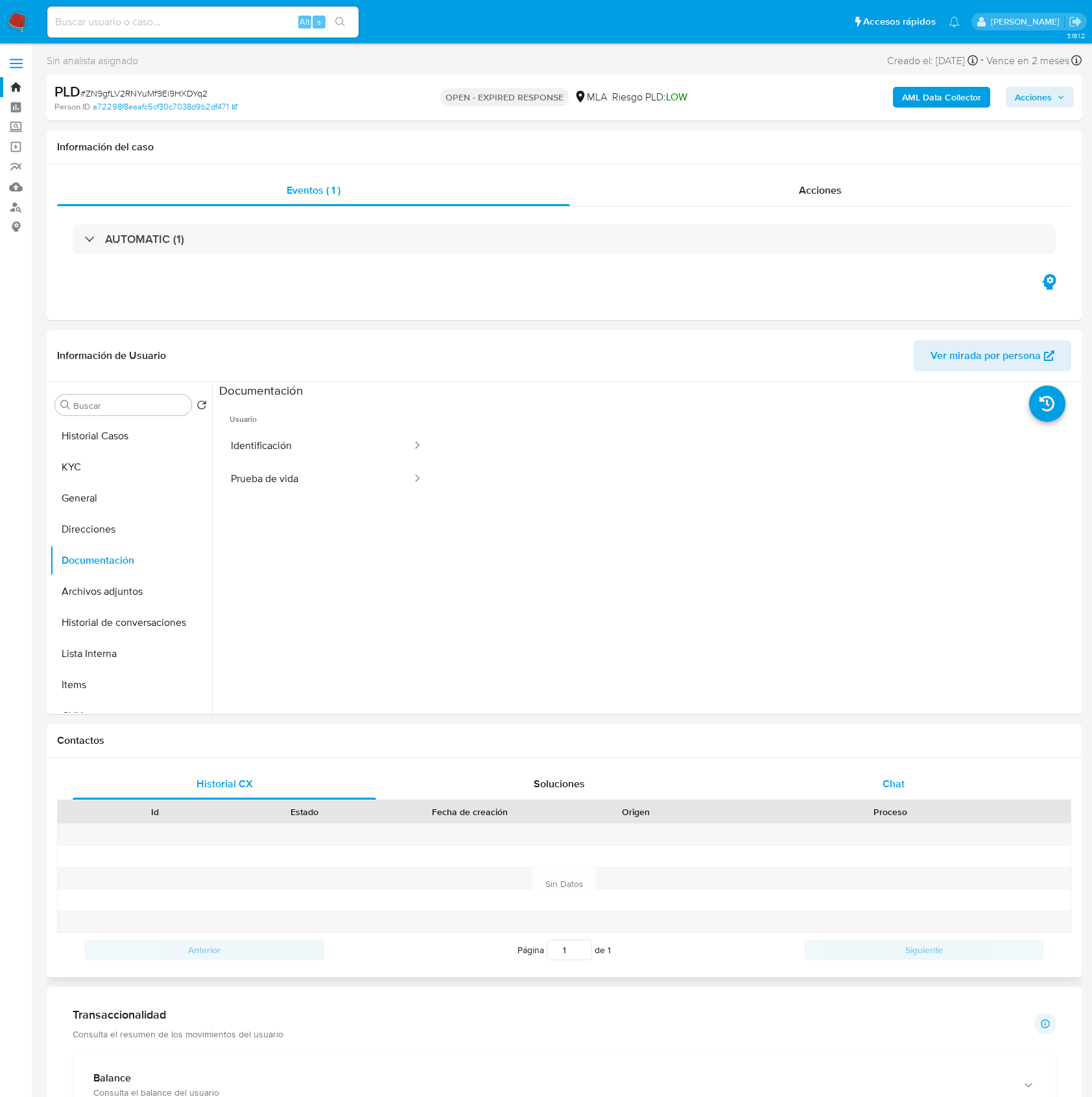
click at [906, 788] on div "Chat" at bounding box center [893, 784] width 304 height 31
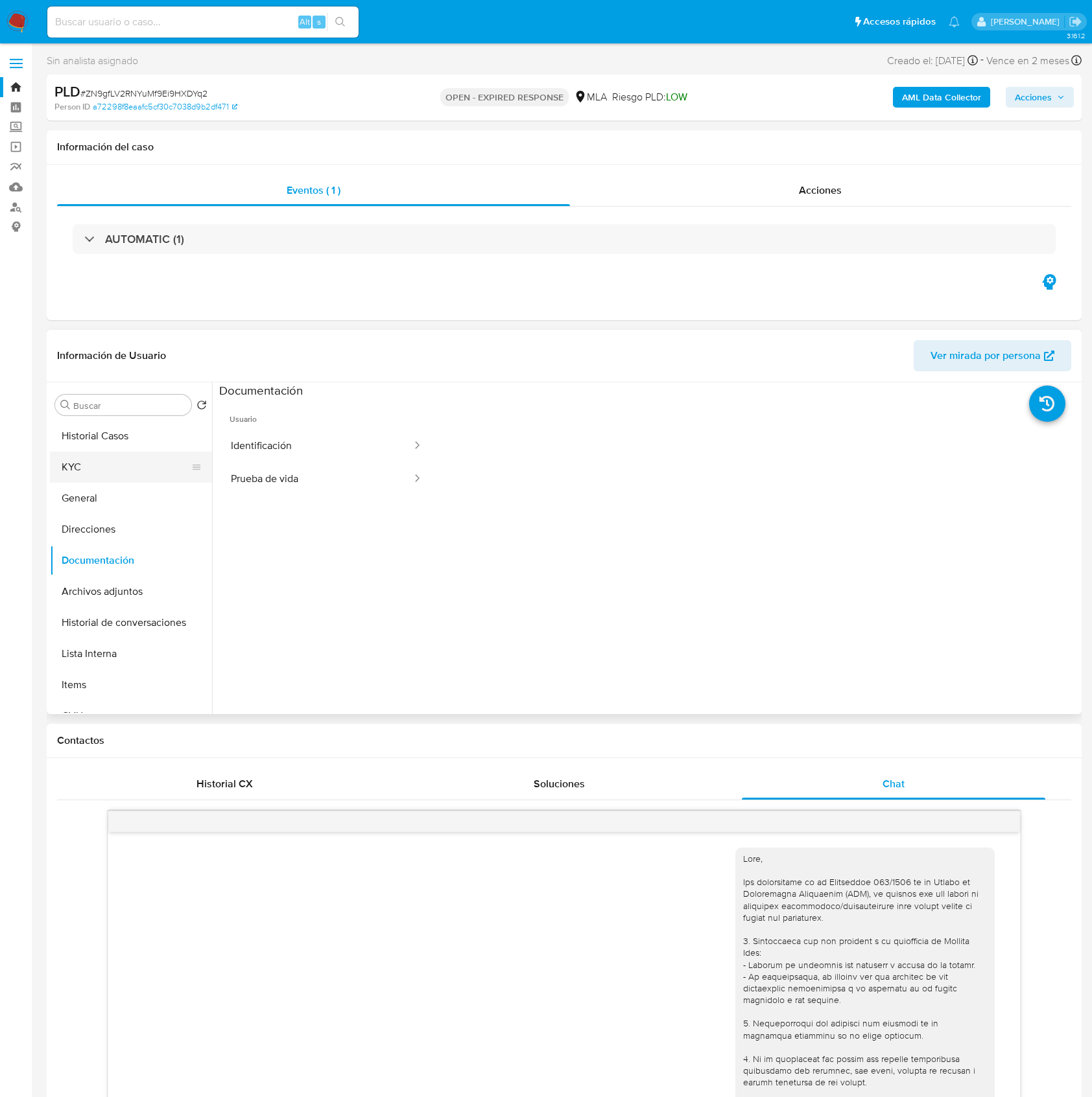
click at [103, 470] on button "KYC" at bounding box center [126, 468] width 152 height 31
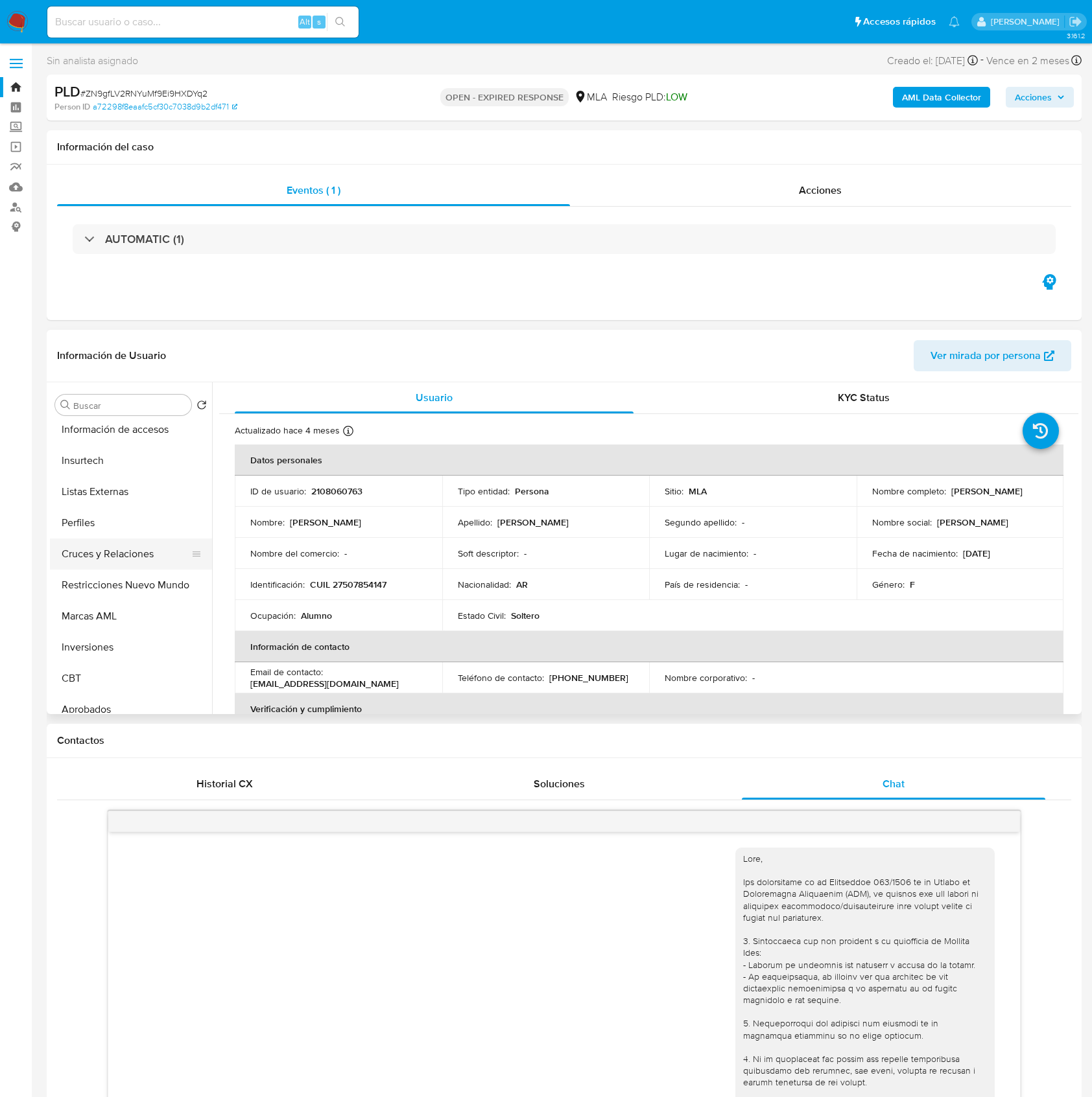
scroll to position [672, 0]
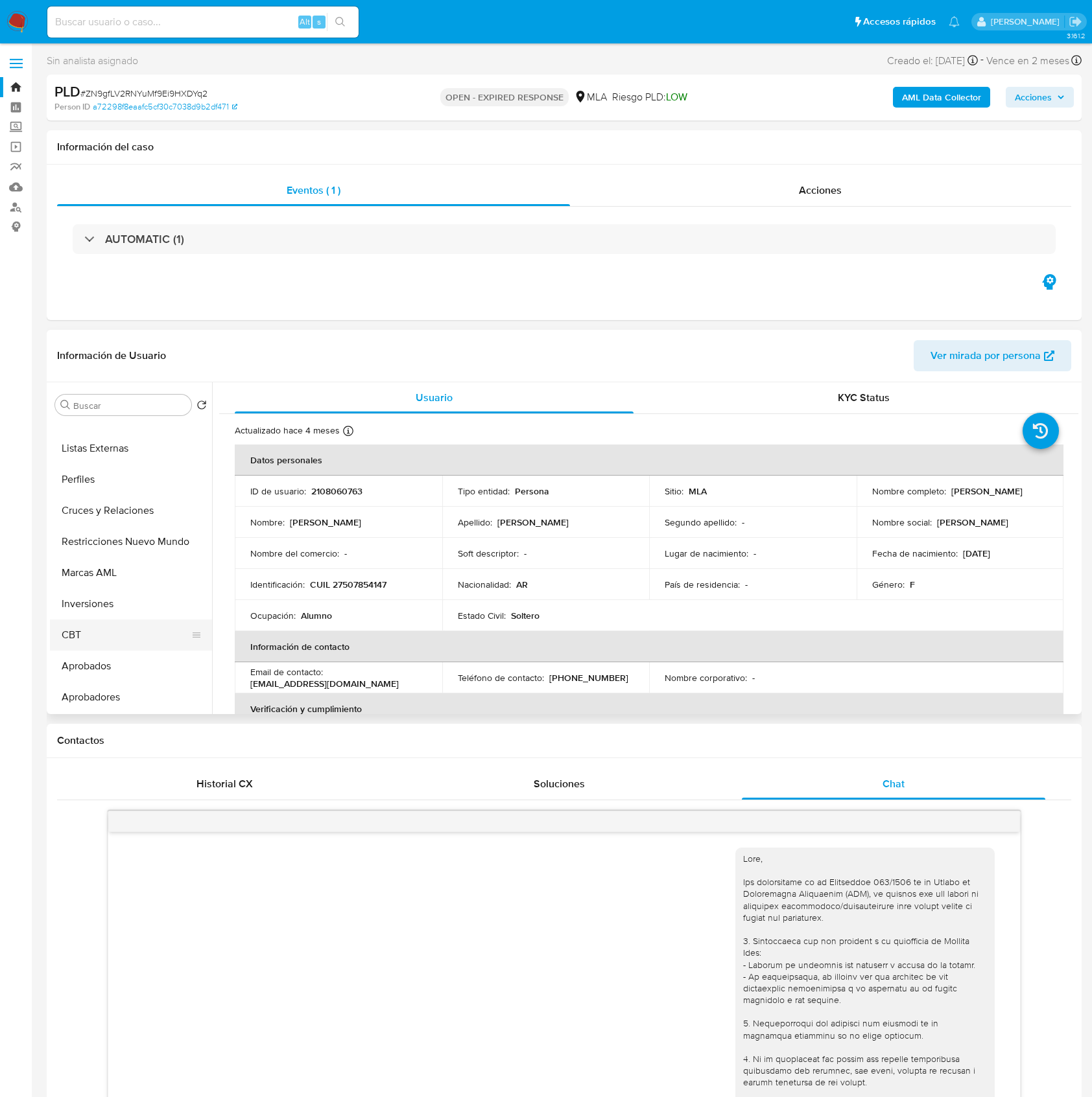
drag, startPoint x: 121, startPoint y: 670, endPoint x: 156, endPoint y: 648, distance: 41.3
click at [144, 635] on ul "Historial Casos KYC General Direcciones Documentación Archivos adjuntos Histori…" at bounding box center [131, 567] width 162 height 293
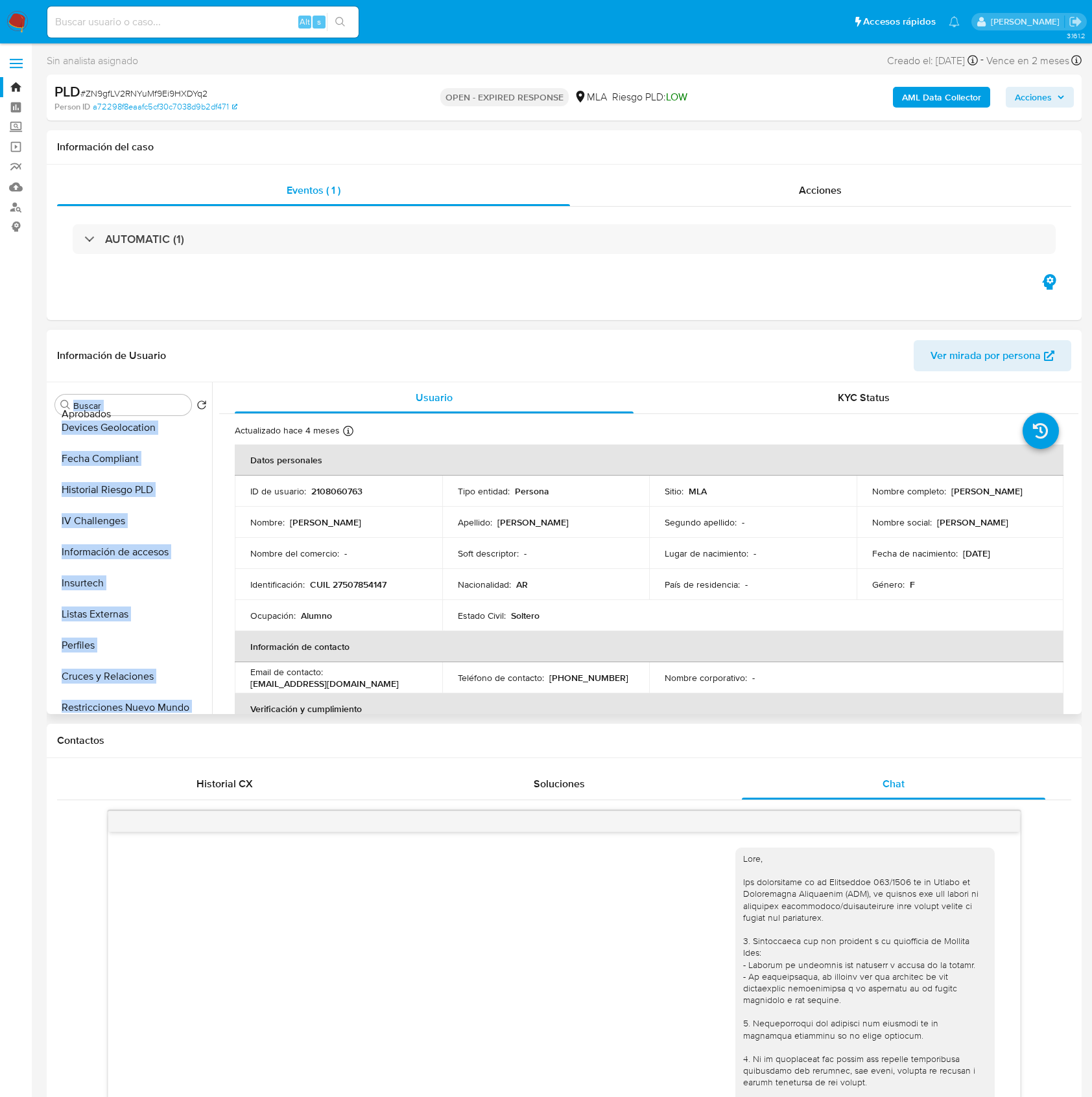
scroll to position [0, 0]
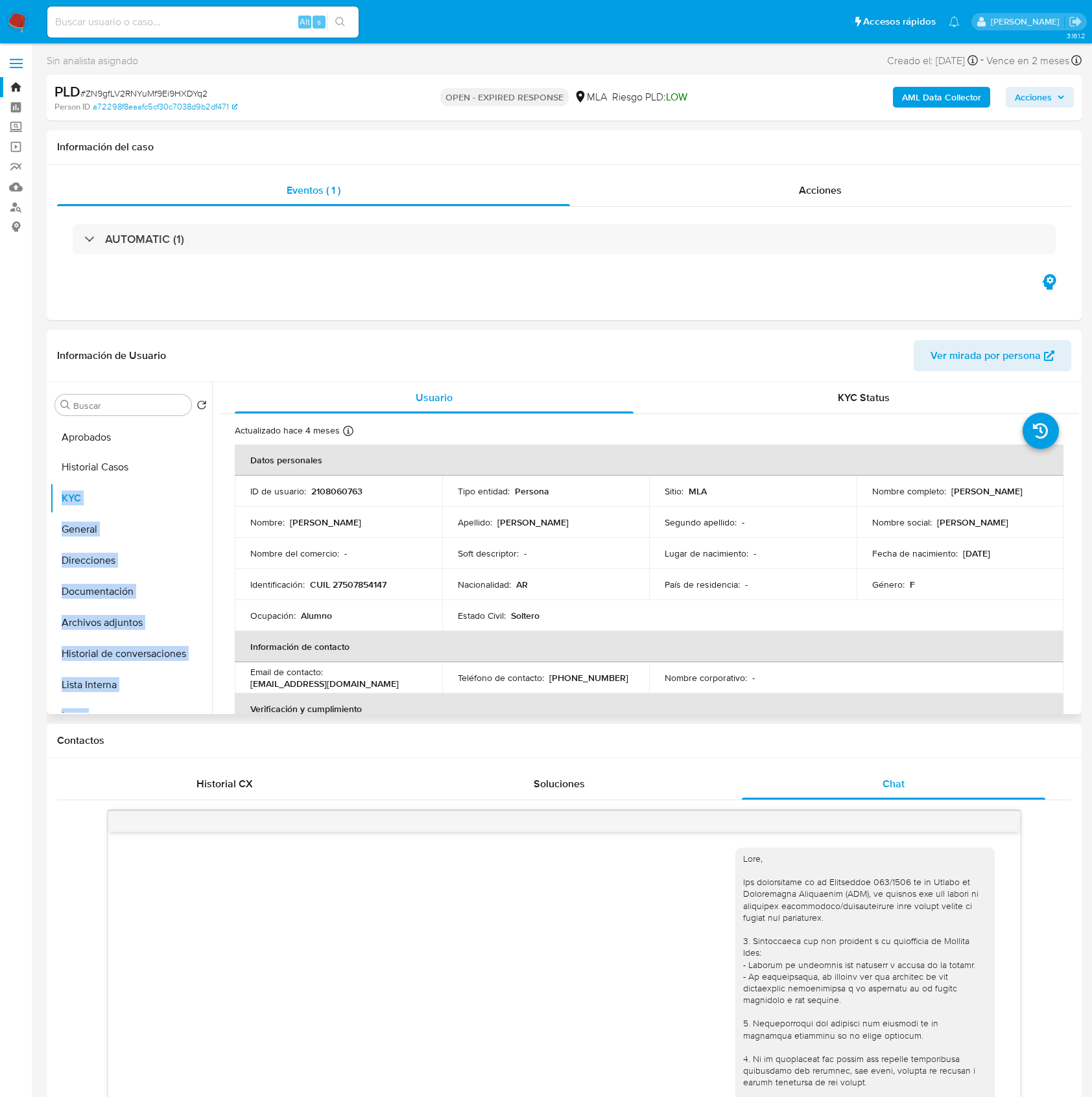
drag, startPoint x: 190, startPoint y: 667, endPoint x: 187, endPoint y: 438, distance: 229.0
click at [187, 438] on ul "Historial Casos KYC General Direcciones Documentación Archivos adjuntos Histori…" at bounding box center [131, 567] width 162 height 293
drag, startPoint x: 188, startPoint y: 697, endPoint x: 174, endPoint y: 441, distance: 256.4
click at [174, 441] on ul "Aprobados Historial Casos KYC General Direcciones Documentación Archivos adjunt…" at bounding box center [131, 567] width 162 height 293
click at [124, 436] on button "Aprobadores" at bounding box center [126, 436] width 152 height 31
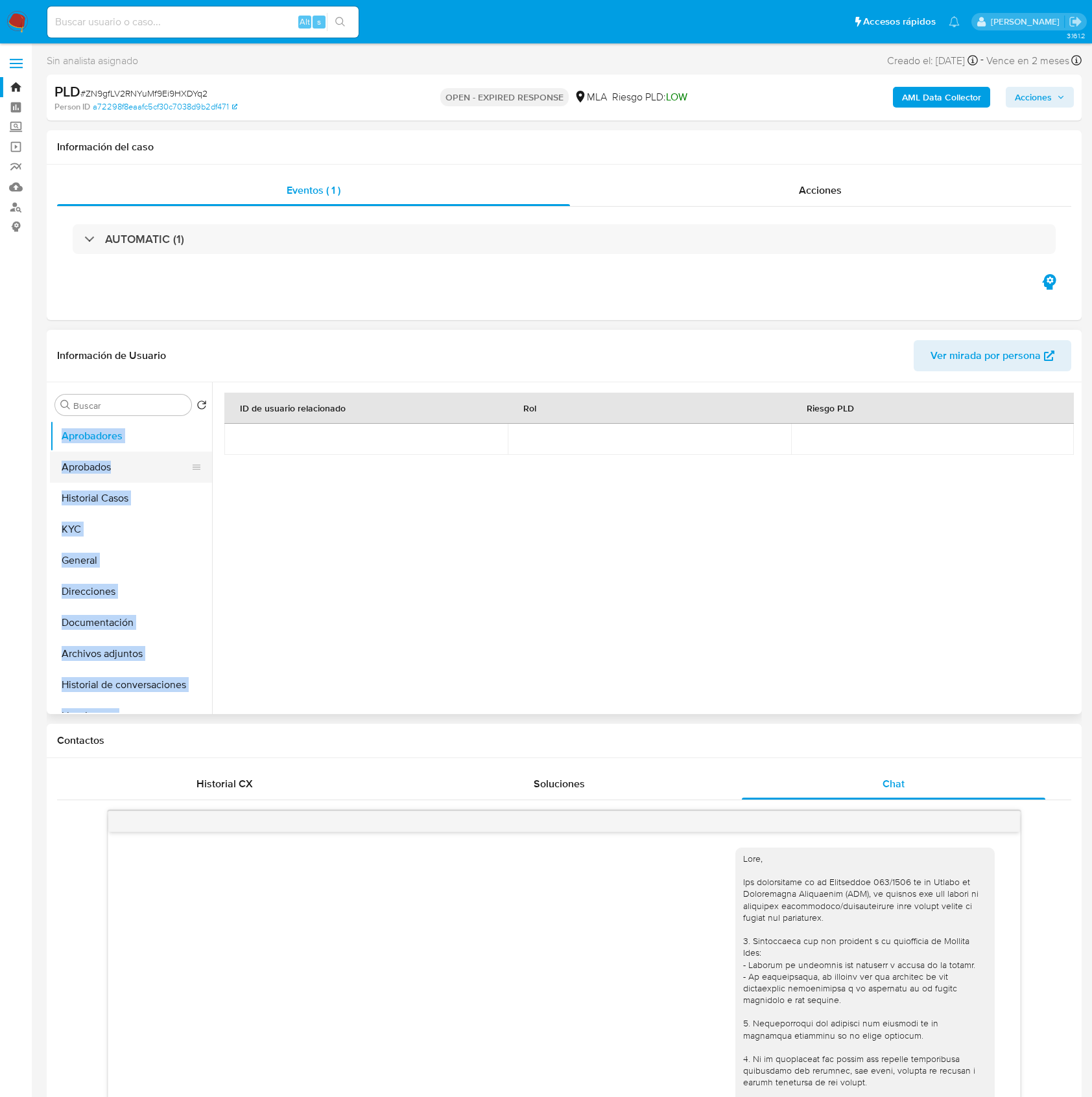
click at [114, 464] on button "Aprobados" at bounding box center [126, 468] width 152 height 31
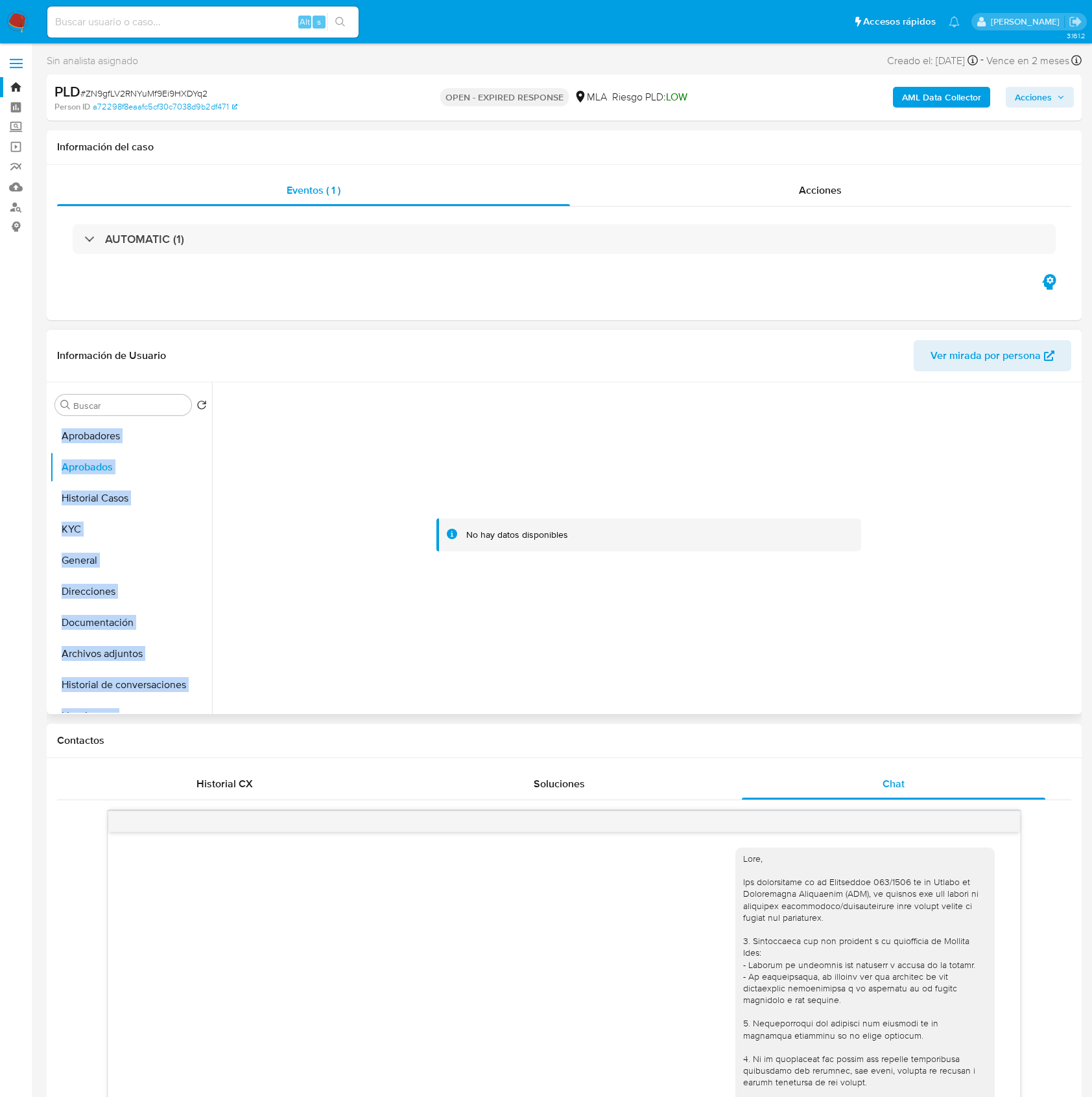
click at [410, 575] on div at bounding box center [648, 535] width 849 height 285
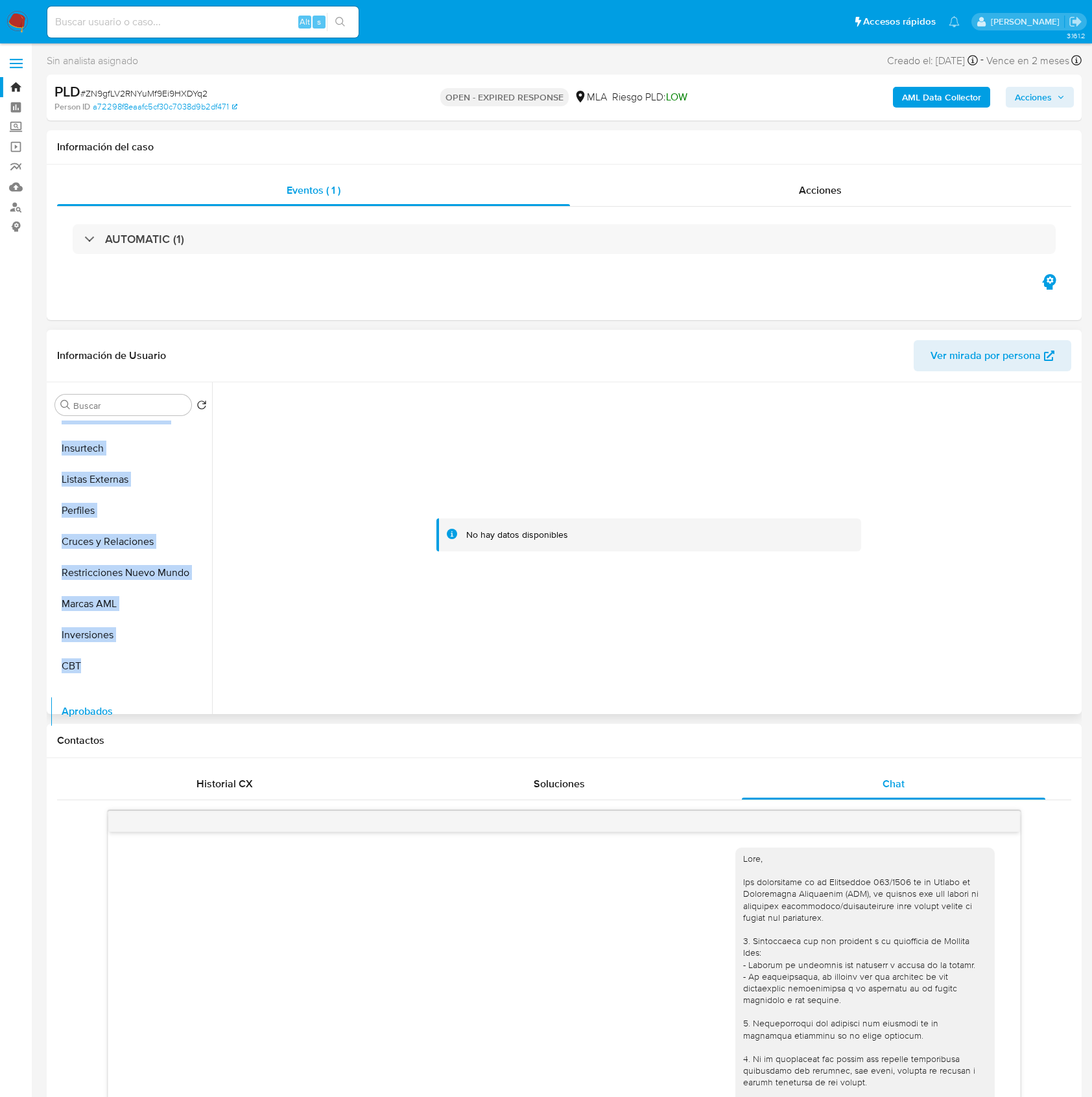
drag, startPoint x: 193, startPoint y: 468, endPoint x: 197, endPoint y: 708, distance: 240.0
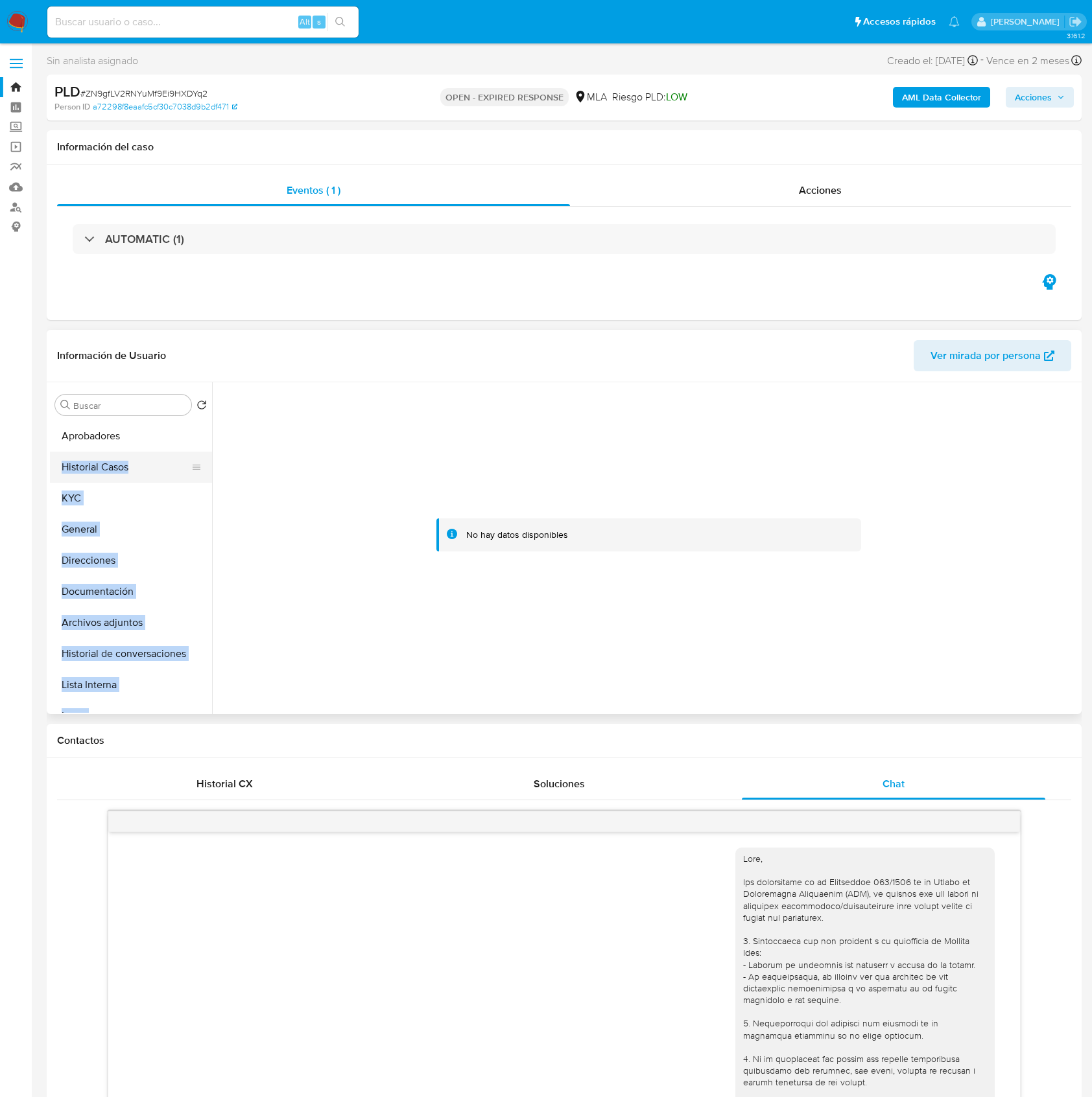
click at [109, 468] on button "Historial Casos" at bounding box center [126, 468] width 152 height 31
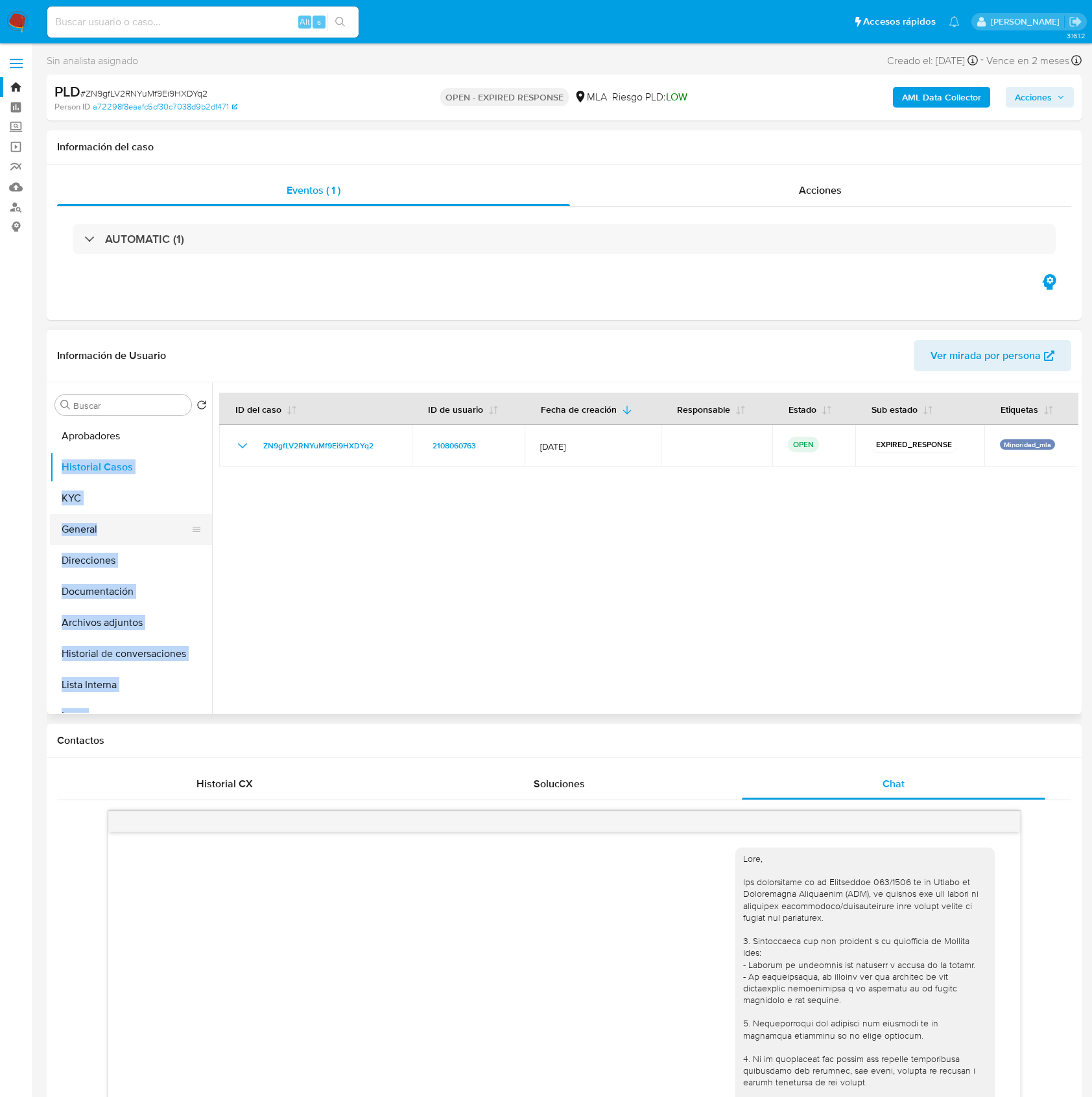
click at [124, 520] on button "General" at bounding box center [126, 530] width 152 height 31
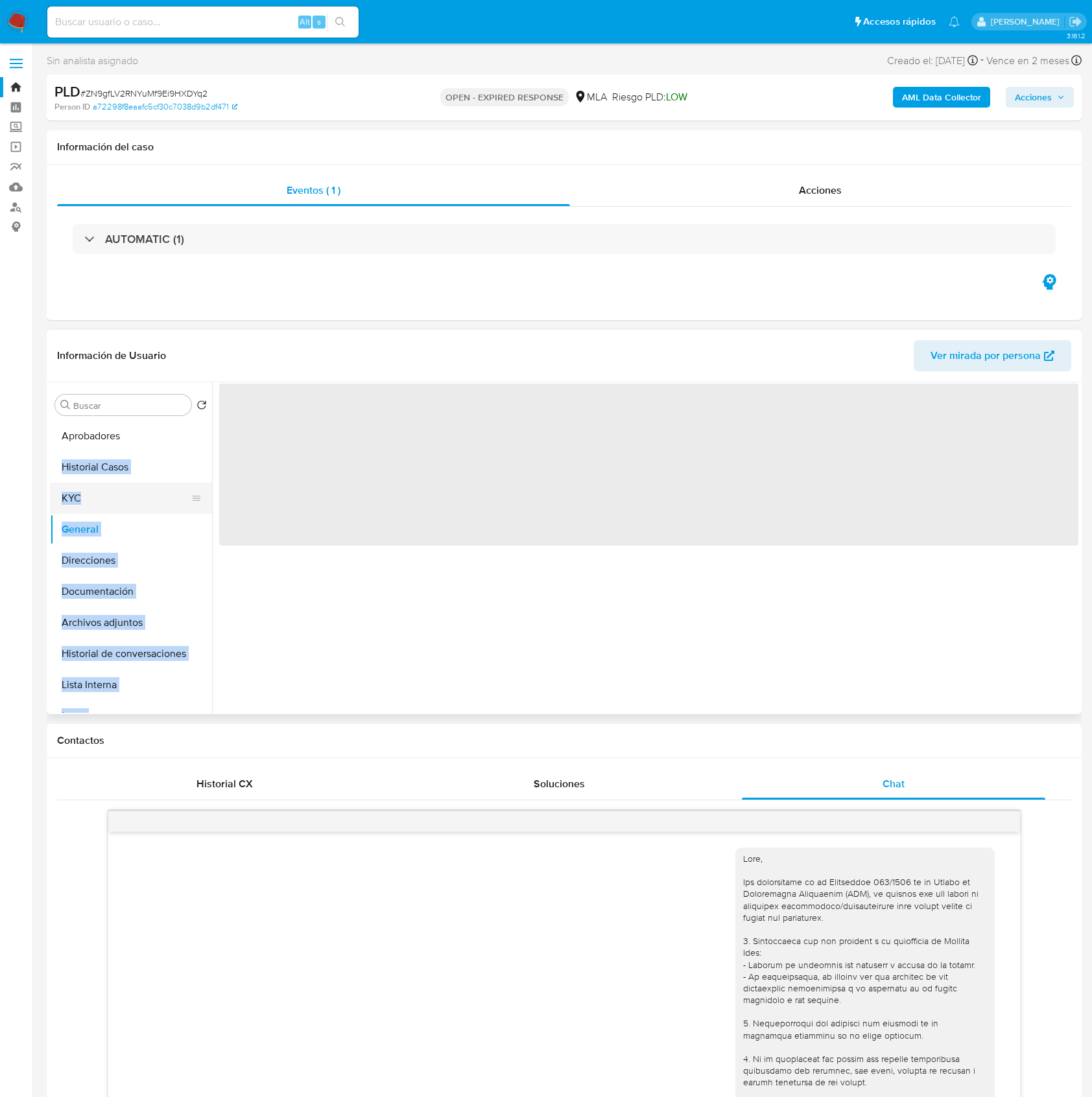
click at [117, 501] on button "KYC" at bounding box center [126, 499] width 152 height 31
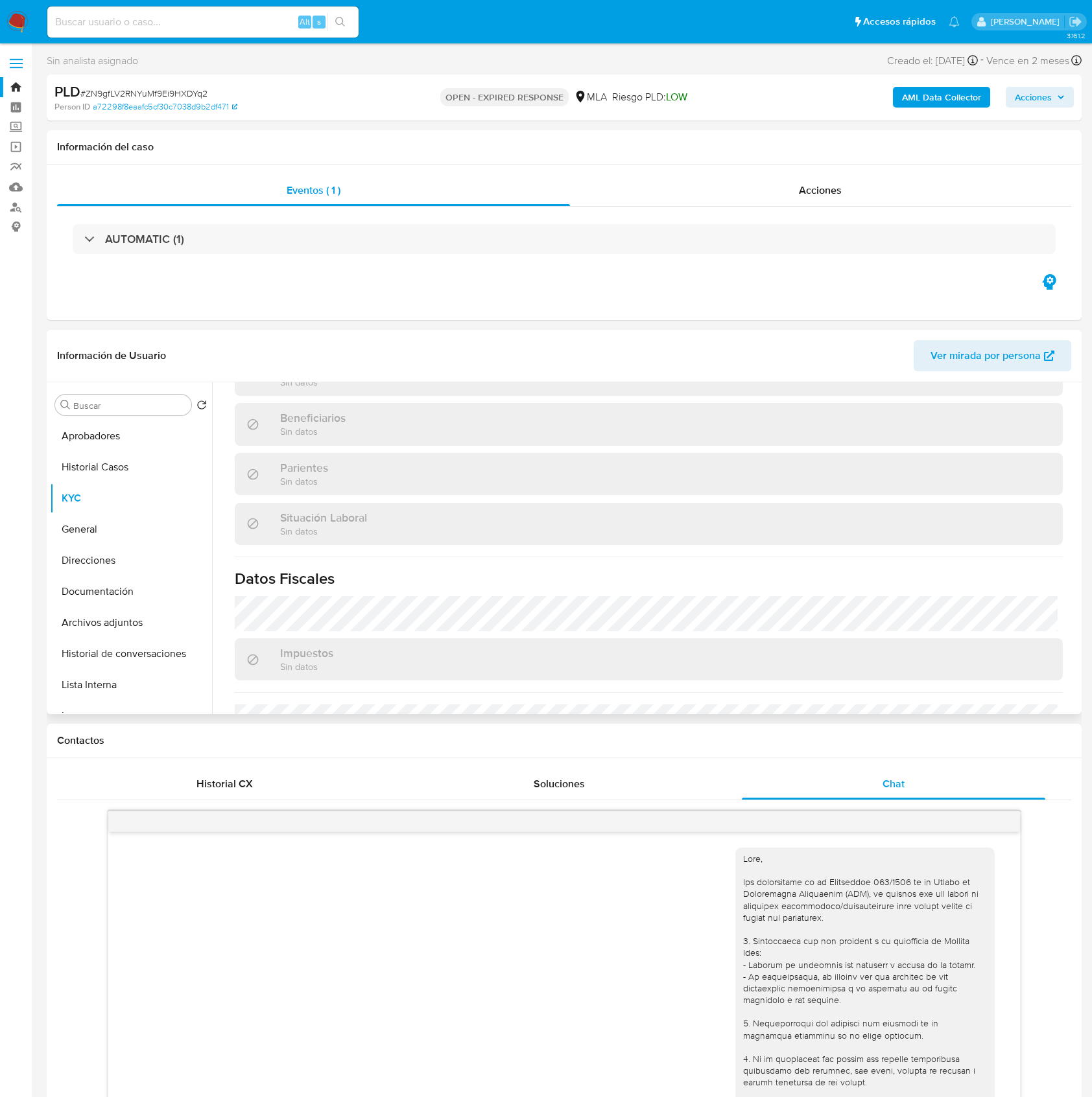
scroll to position [683, 0]
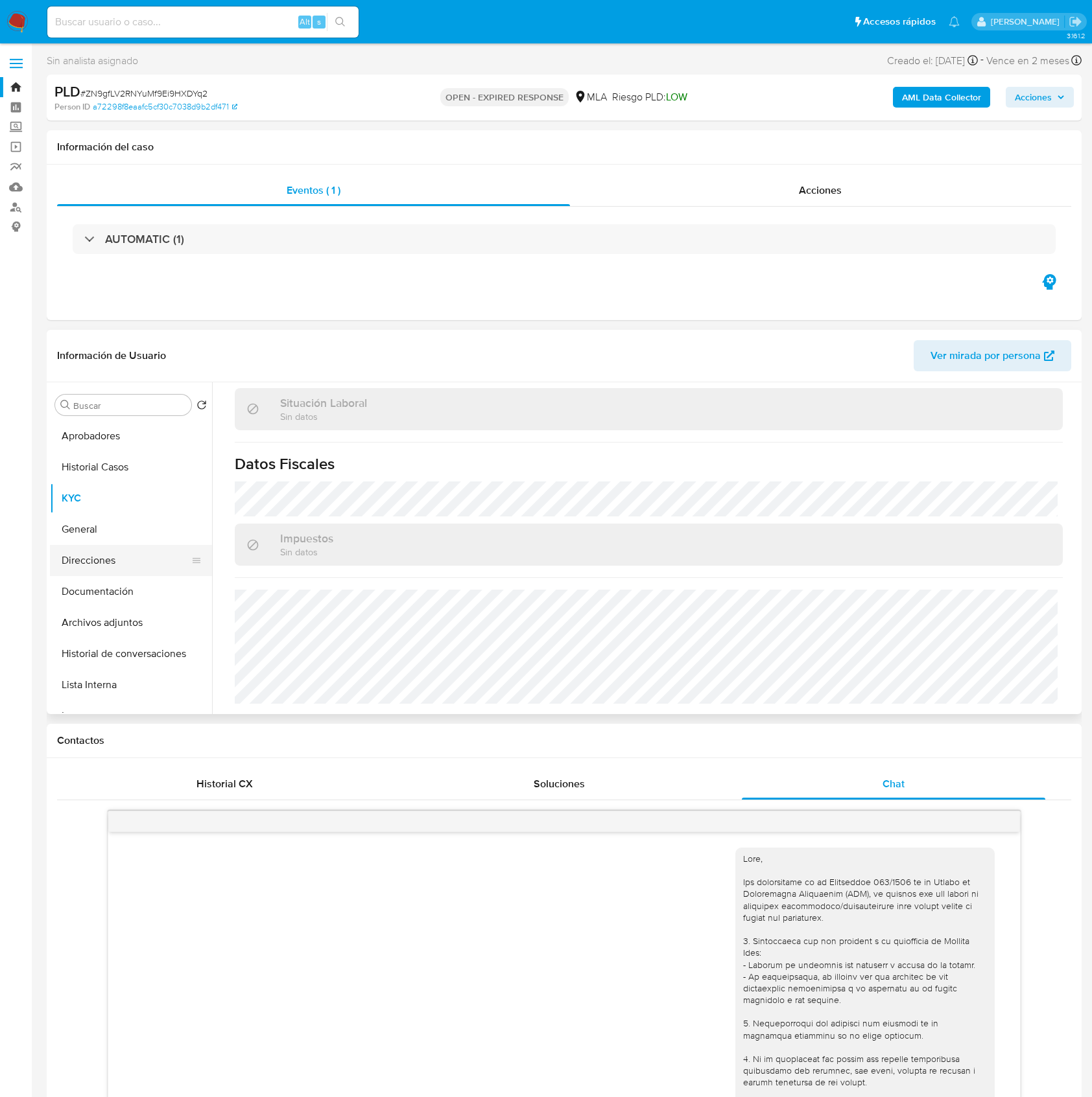
click at [124, 555] on button "Direcciones" at bounding box center [126, 561] width 152 height 31
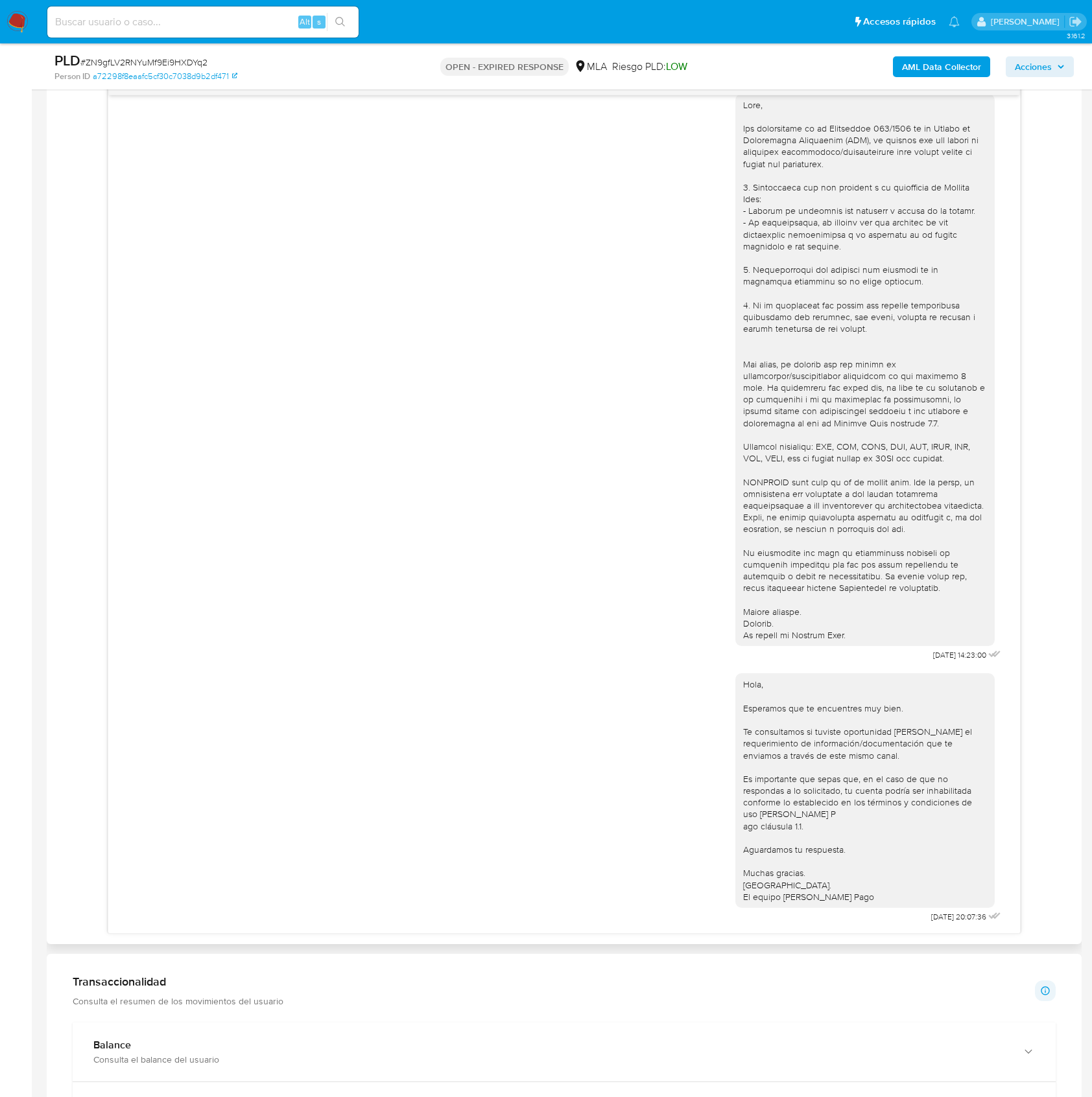
scroll to position [39, 0]
drag, startPoint x: 901, startPoint y: 640, endPoint x: 891, endPoint y: 883, distance: 243.2
click at [942, 647] on div "[DATE] 14:23:00" at bounding box center [869, 375] width 268 height 580
copy span "17/09/2025"
drag, startPoint x: 898, startPoint y: 919, endPoint x: 937, endPoint y: 915, distance: 39.2
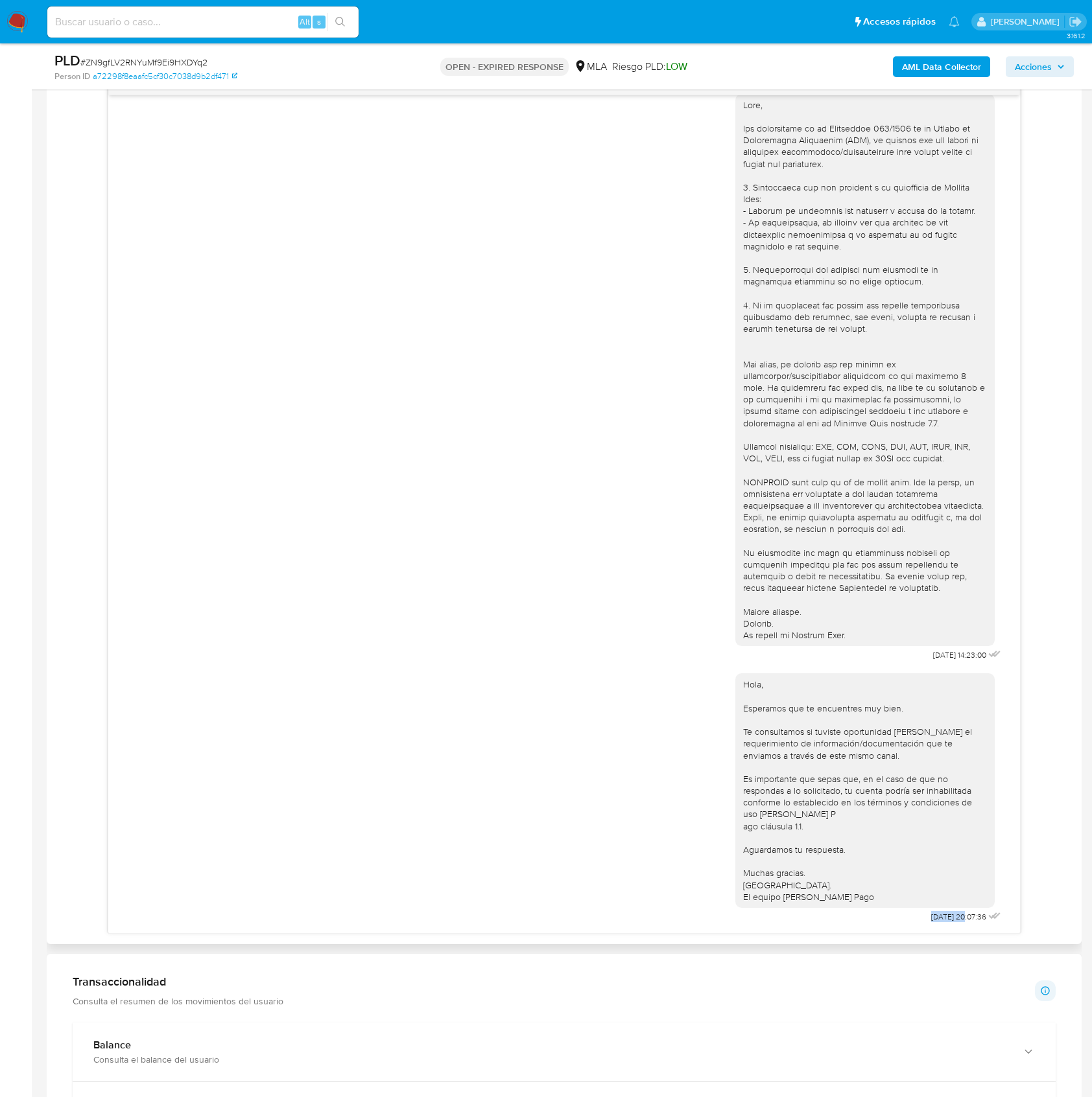
click at [937, 915] on div "Hola, Esperamos que te encuentres muy bien. Te consultamos si tuviste oportunid…" at bounding box center [869, 795] width 268 height 262
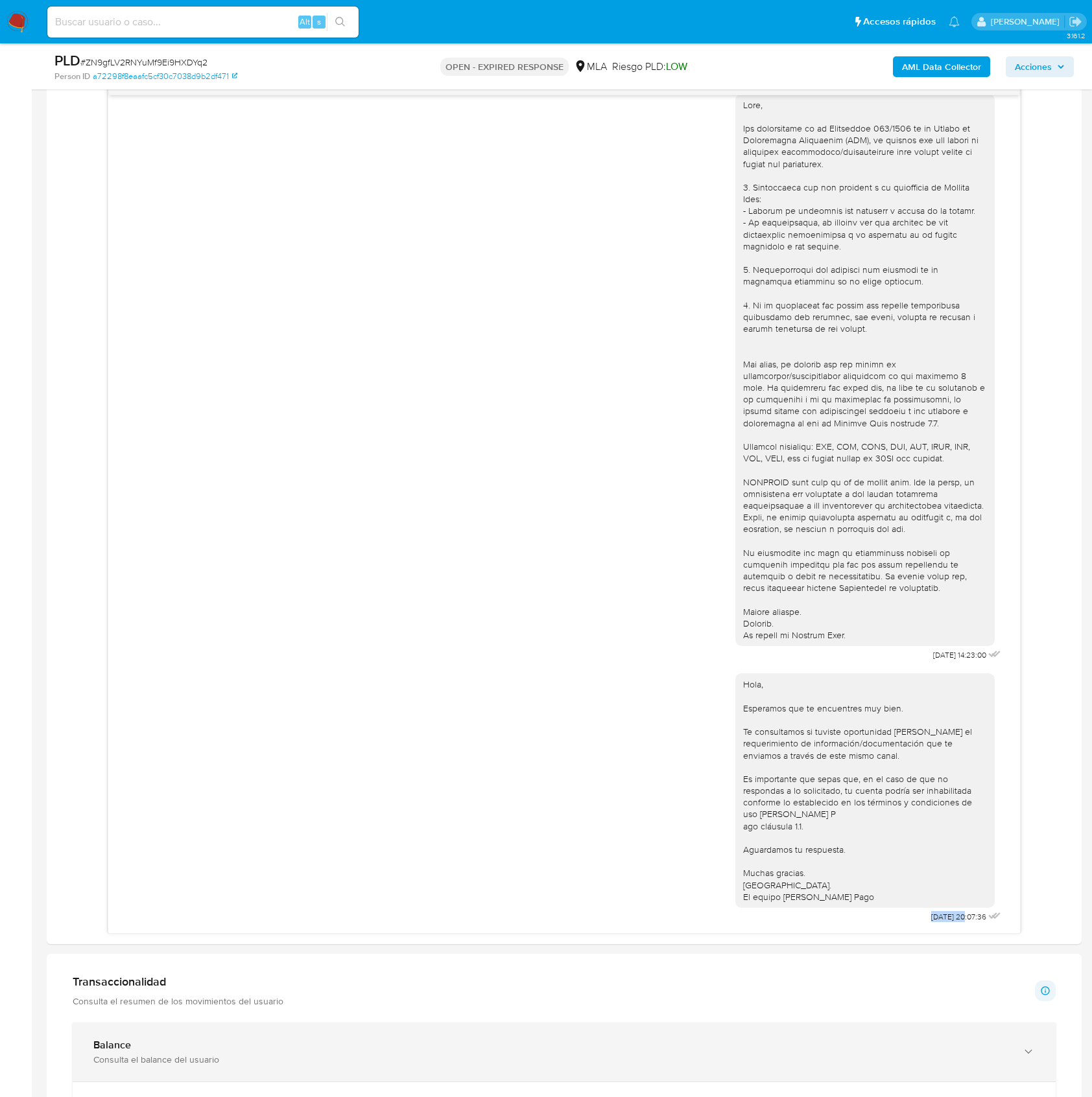
copy span "22/09/202"
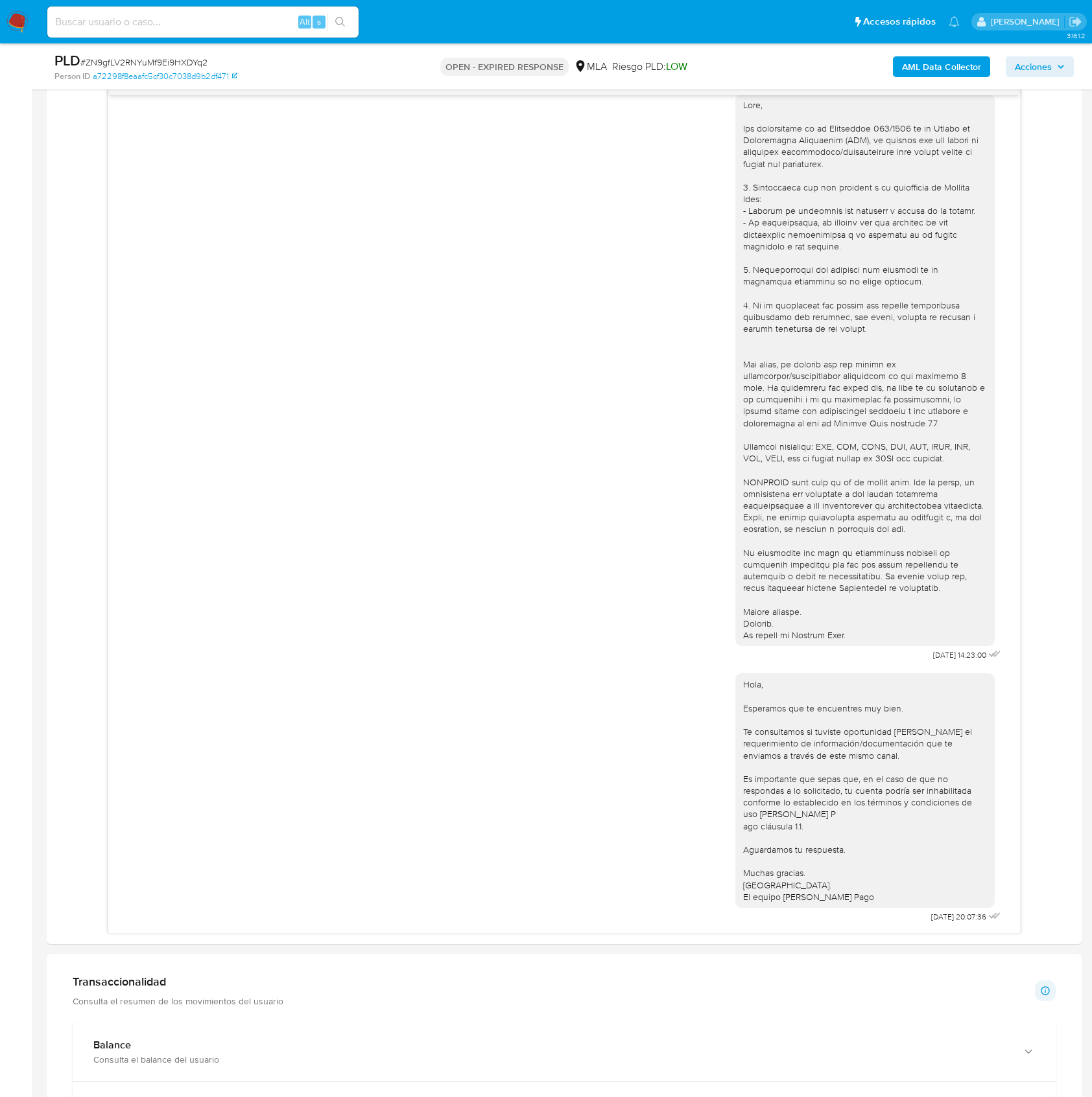
click at [175, 58] on span "# ZN9gfLV2RNYuMf9Ei9HXDYq2" at bounding box center [144, 62] width 127 height 13
copy span "ZN9gfLV2RNYuMf9Ei9HXDYq2"
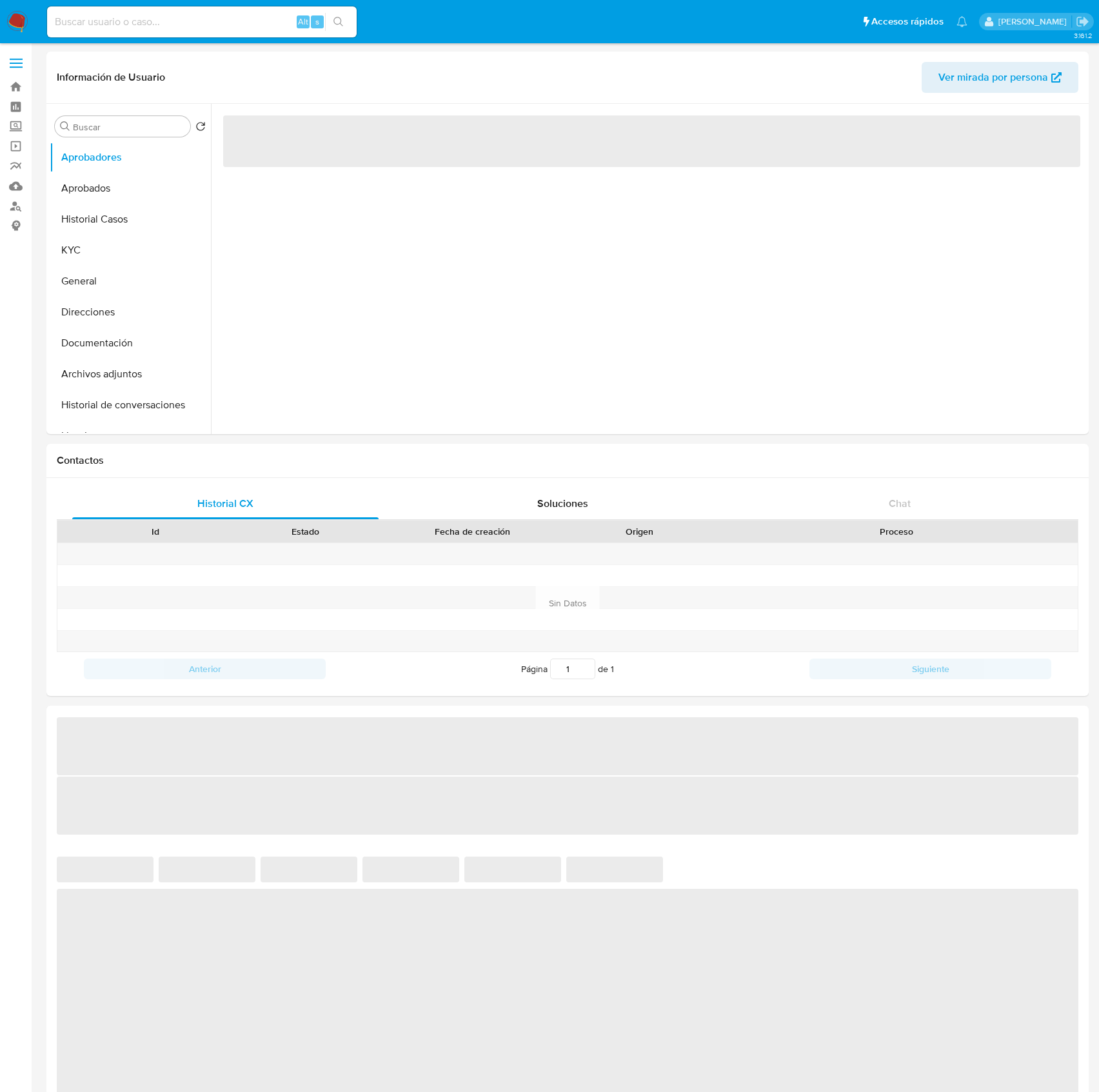
select select "10"
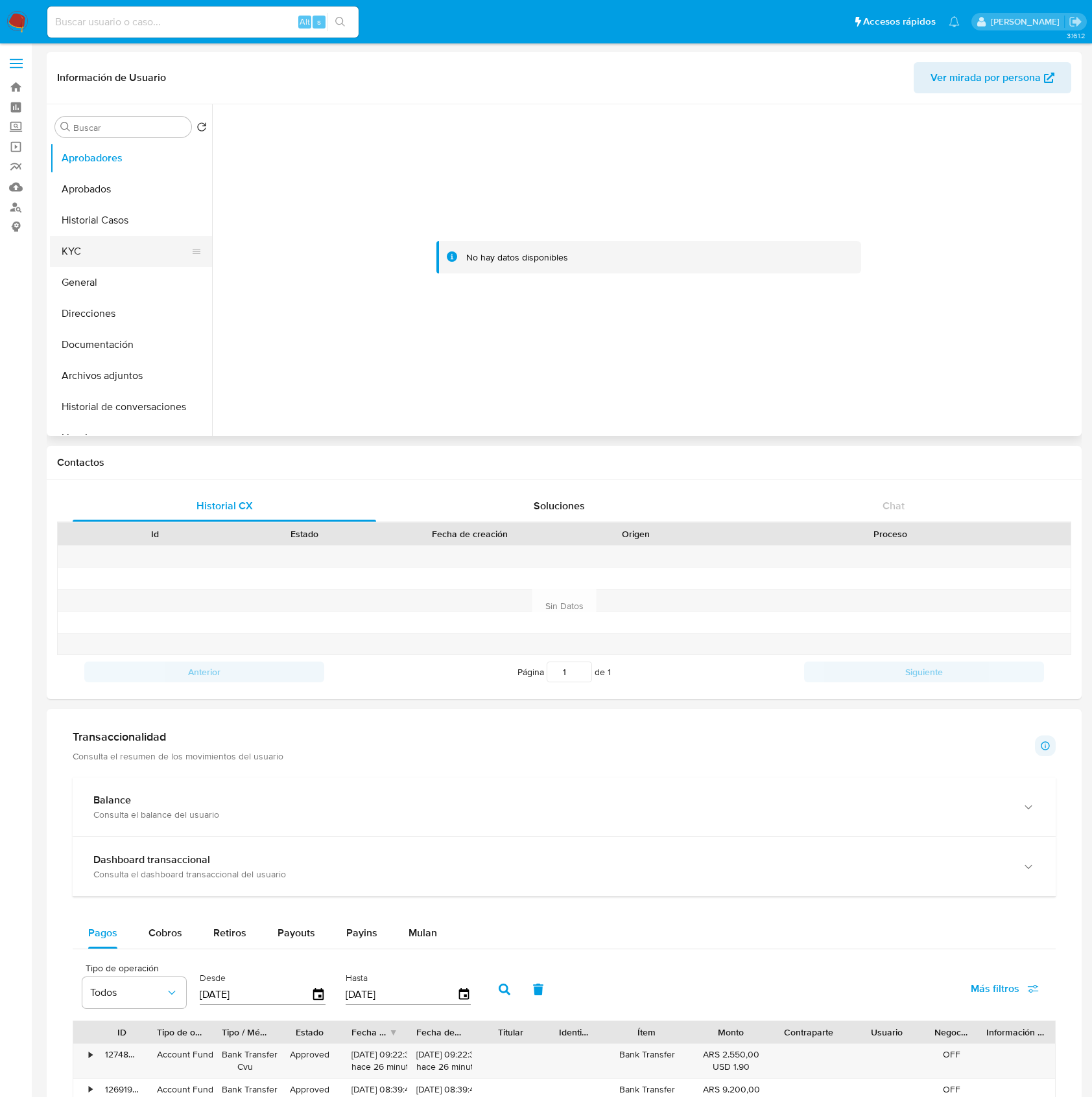
click at [125, 242] on button "KYC" at bounding box center [126, 252] width 152 height 31
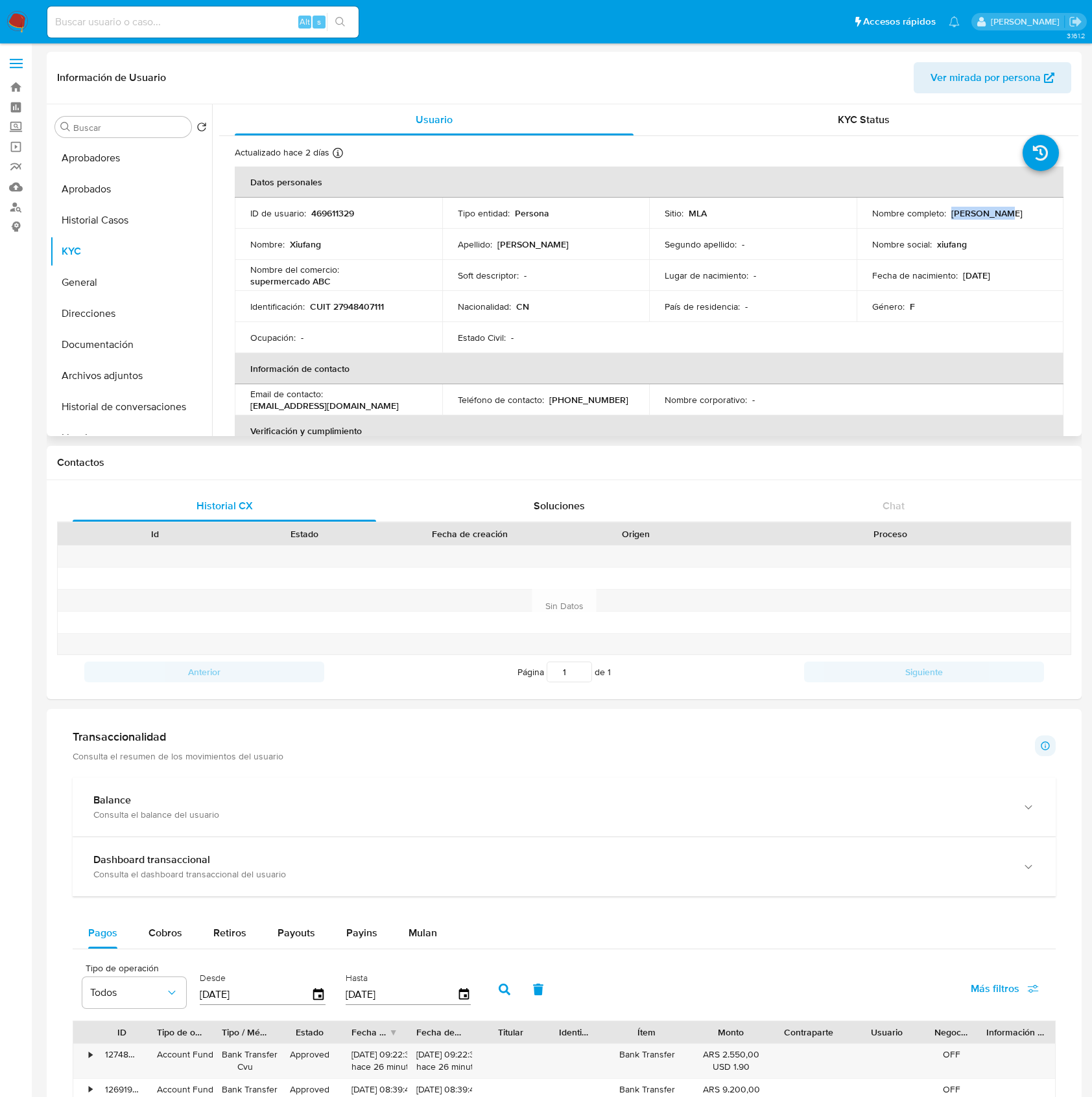
drag, startPoint x: 989, startPoint y: 214, endPoint x: 1005, endPoint y: 214, distance: 16.0
click at [1005, 214] on div "Nombre completo : Xiufang Lin" at bounding box center [960, 213] width 177 height 12
copy p "[PERSON_NAME]"
click at [362, 310] on p "CUIT 27948407111" at bounding box center [347, 307] width 74 height 12
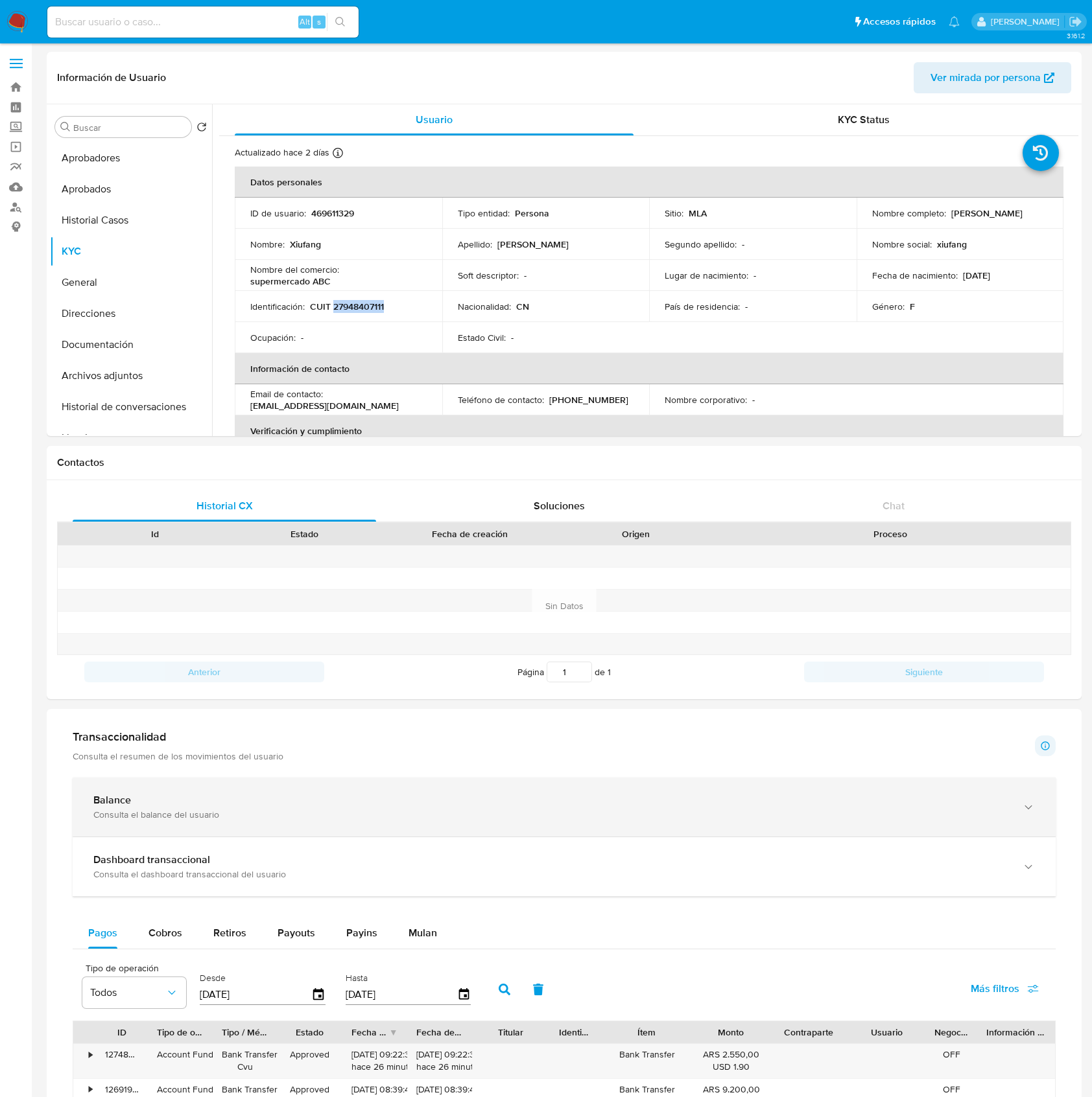
copy p "27948407111"
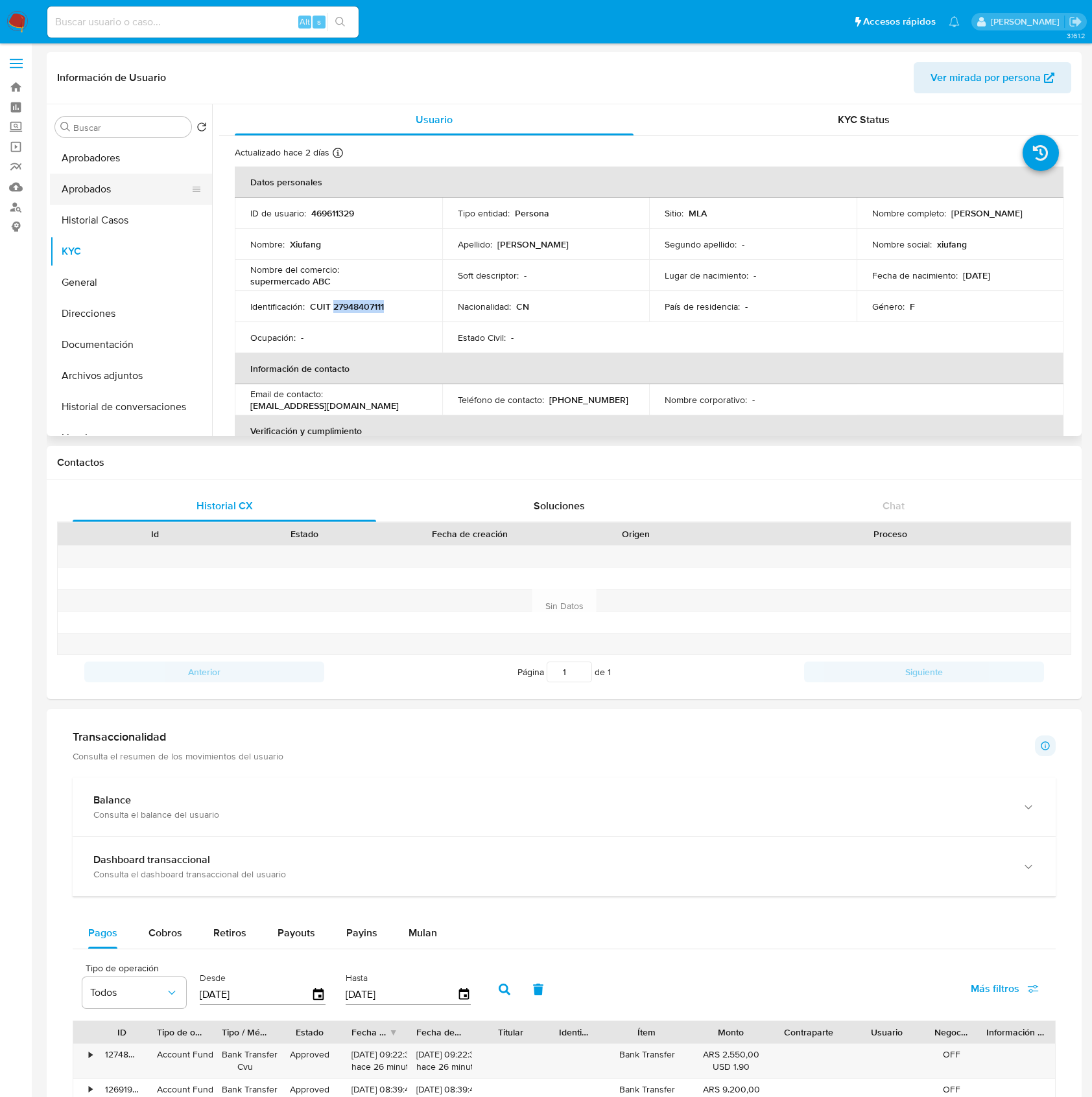
click at [108, 192] on button "Aprobados" at bounding box center [126, 189] width 152 height 31
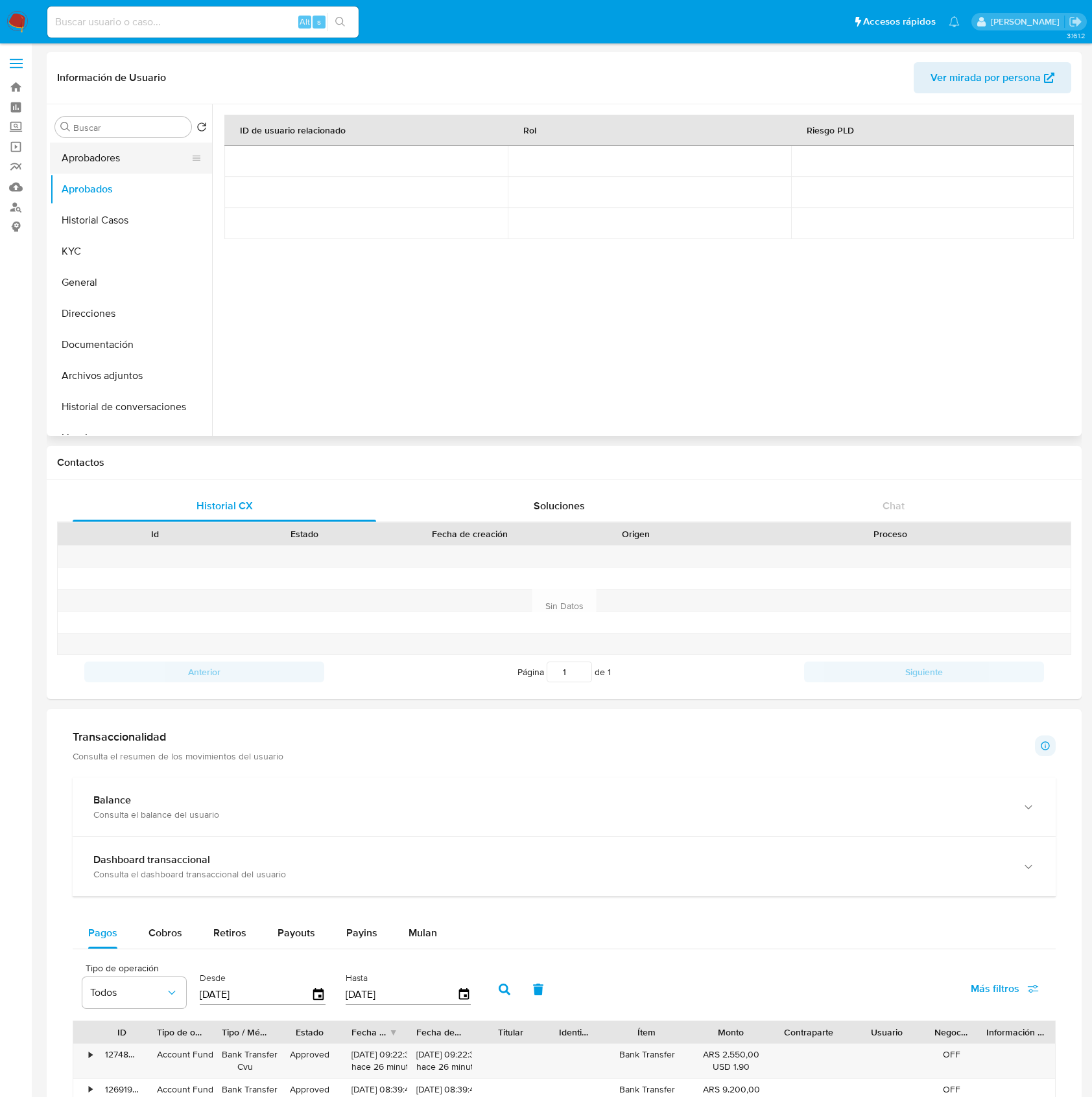
click at [150, 164] on button "Aprobadores" at bounding box center [126, 158] width 152 height 31
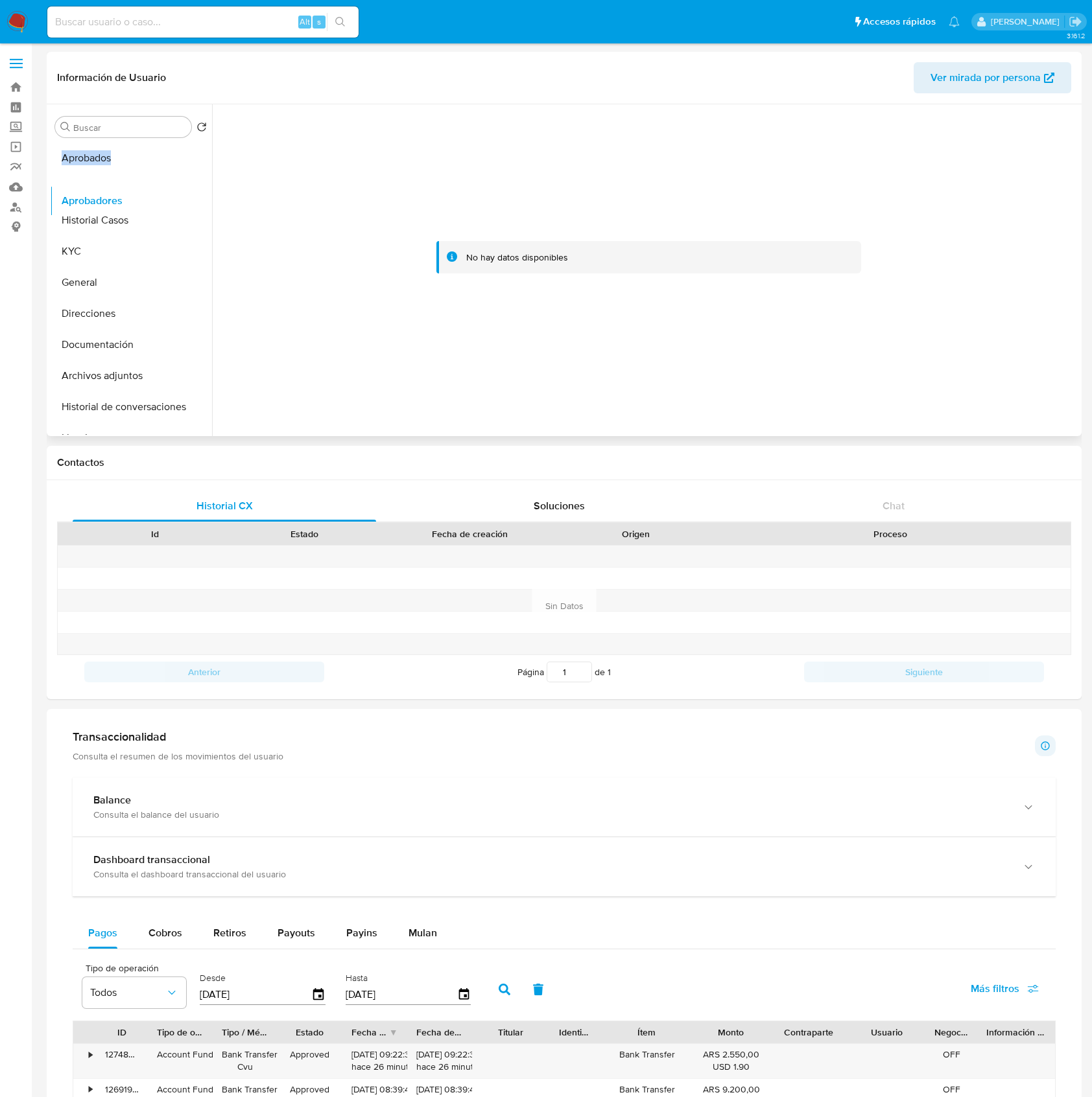
drag, startPoint x: 192, startPoint y: 159, endPoint x: 172, endPoint y: 196, distance: 42.1
click at [134, 158] on button "Aprobados" at bounding box center [126, 158] width 152 height 31
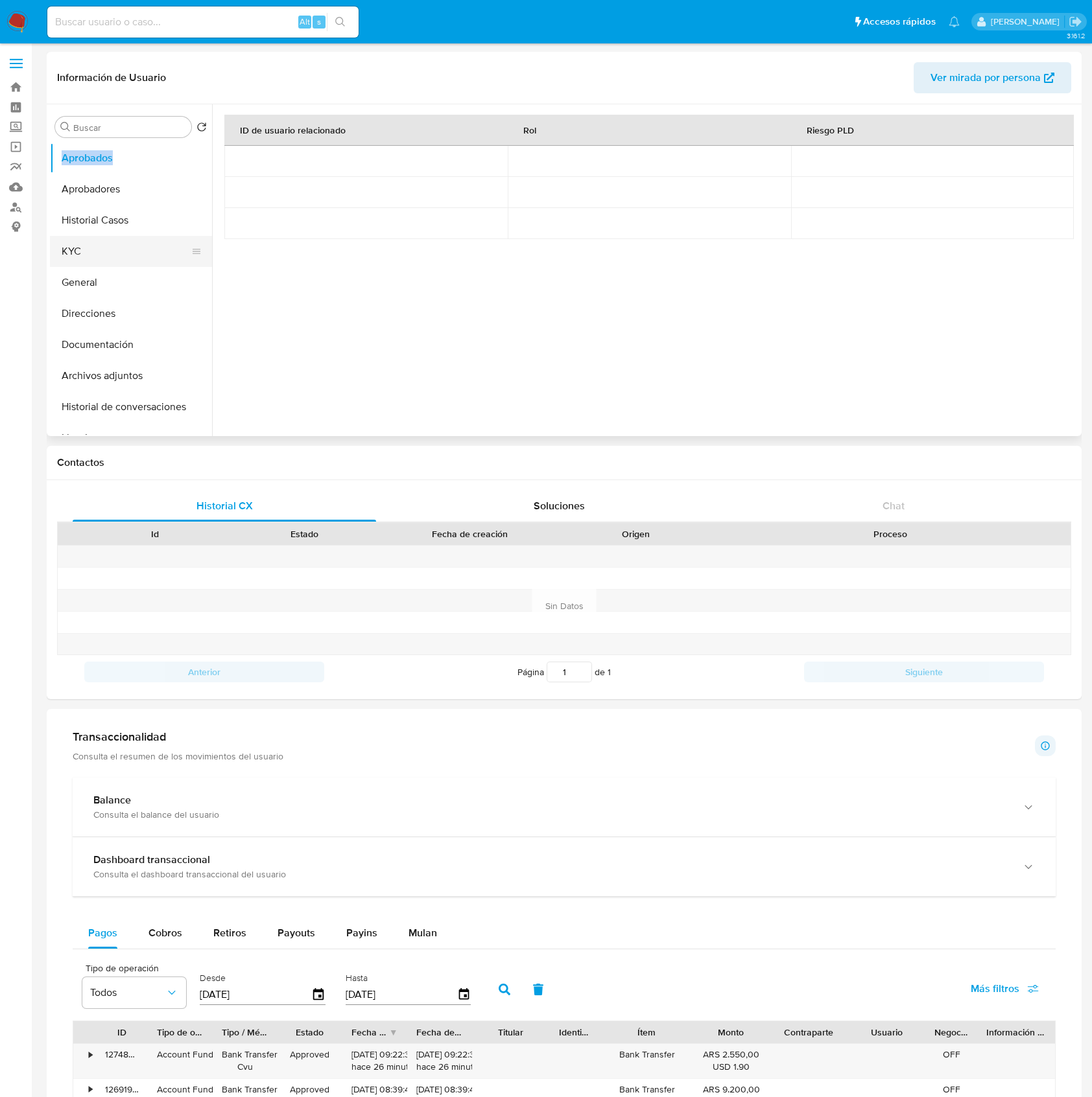
click at [103, 259] on button "KYC" at bounding box center [126, 252] width 152 height 31
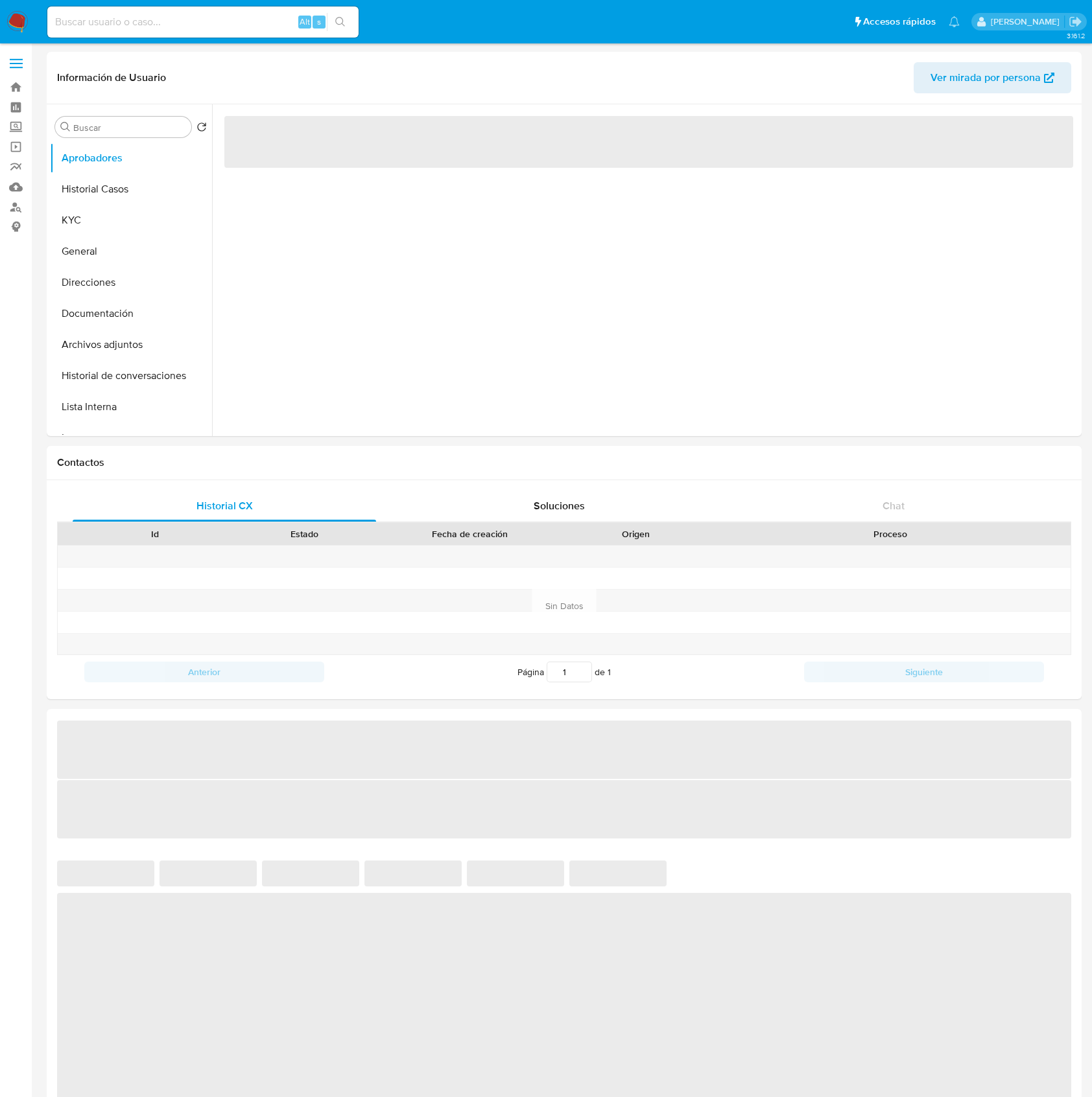
select select "10"
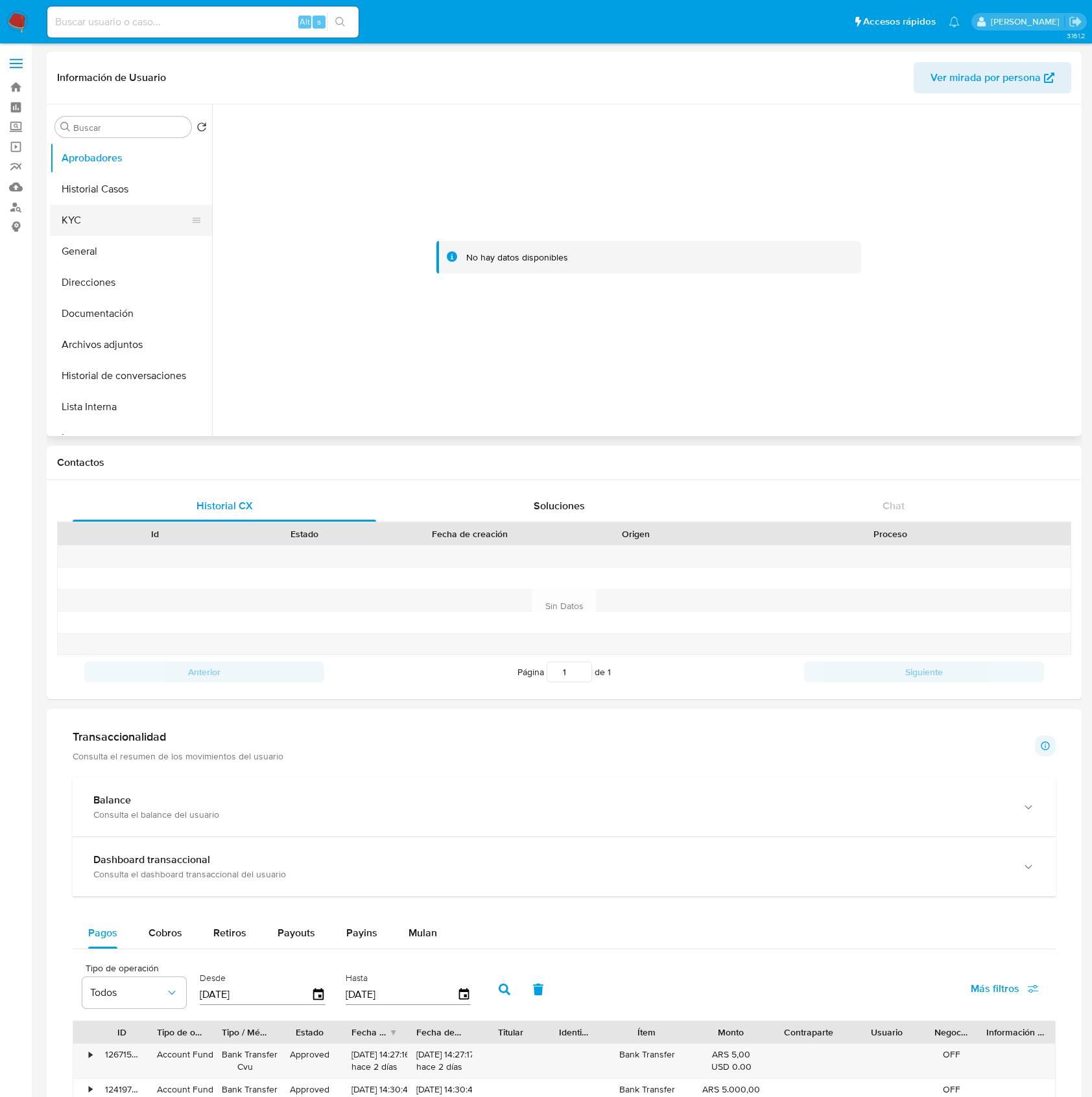
click at [109, 226] on button "KYC" at bounding box center [126, 220] width 152 height 31
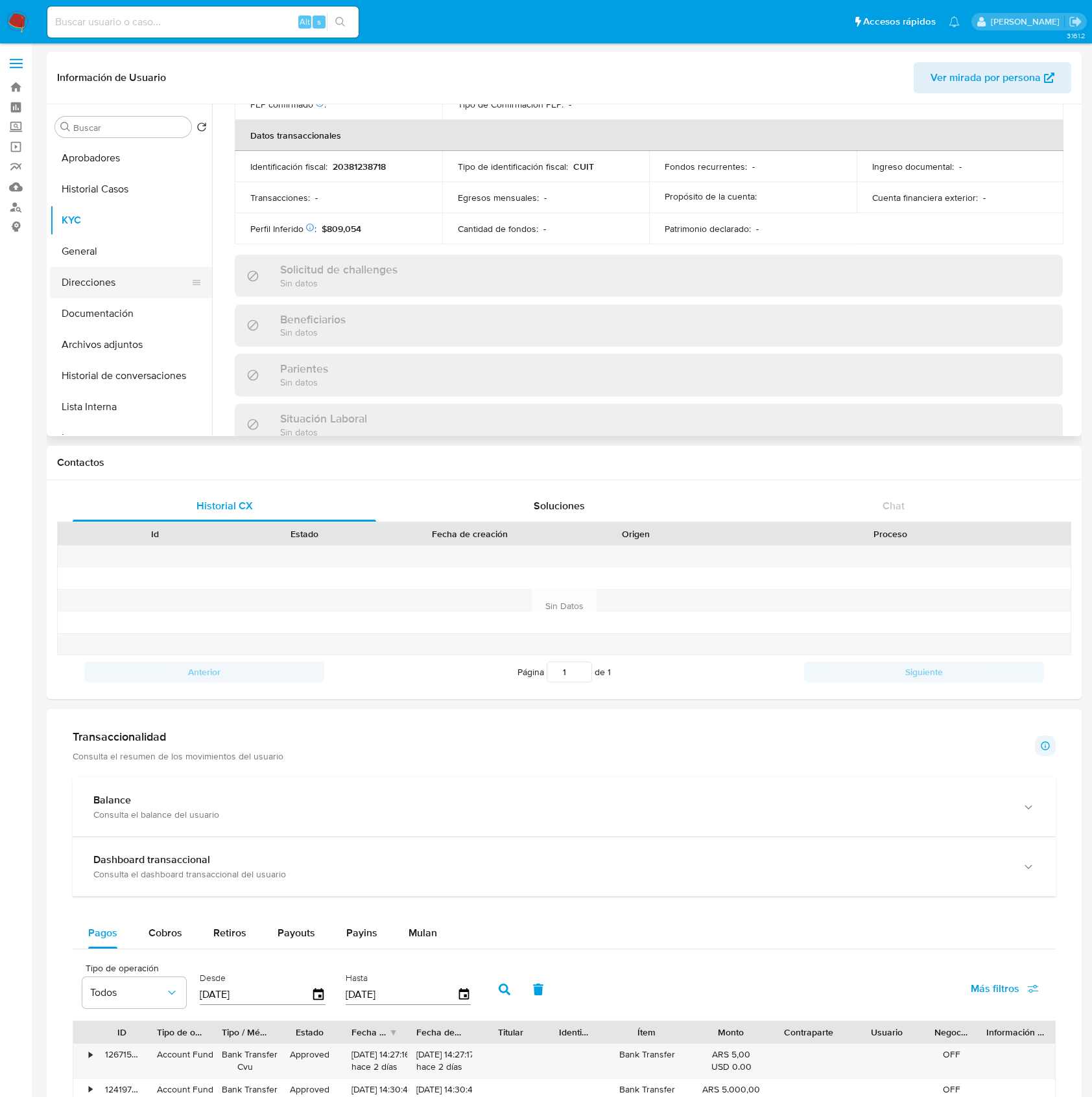
scroll to position [683, 0]
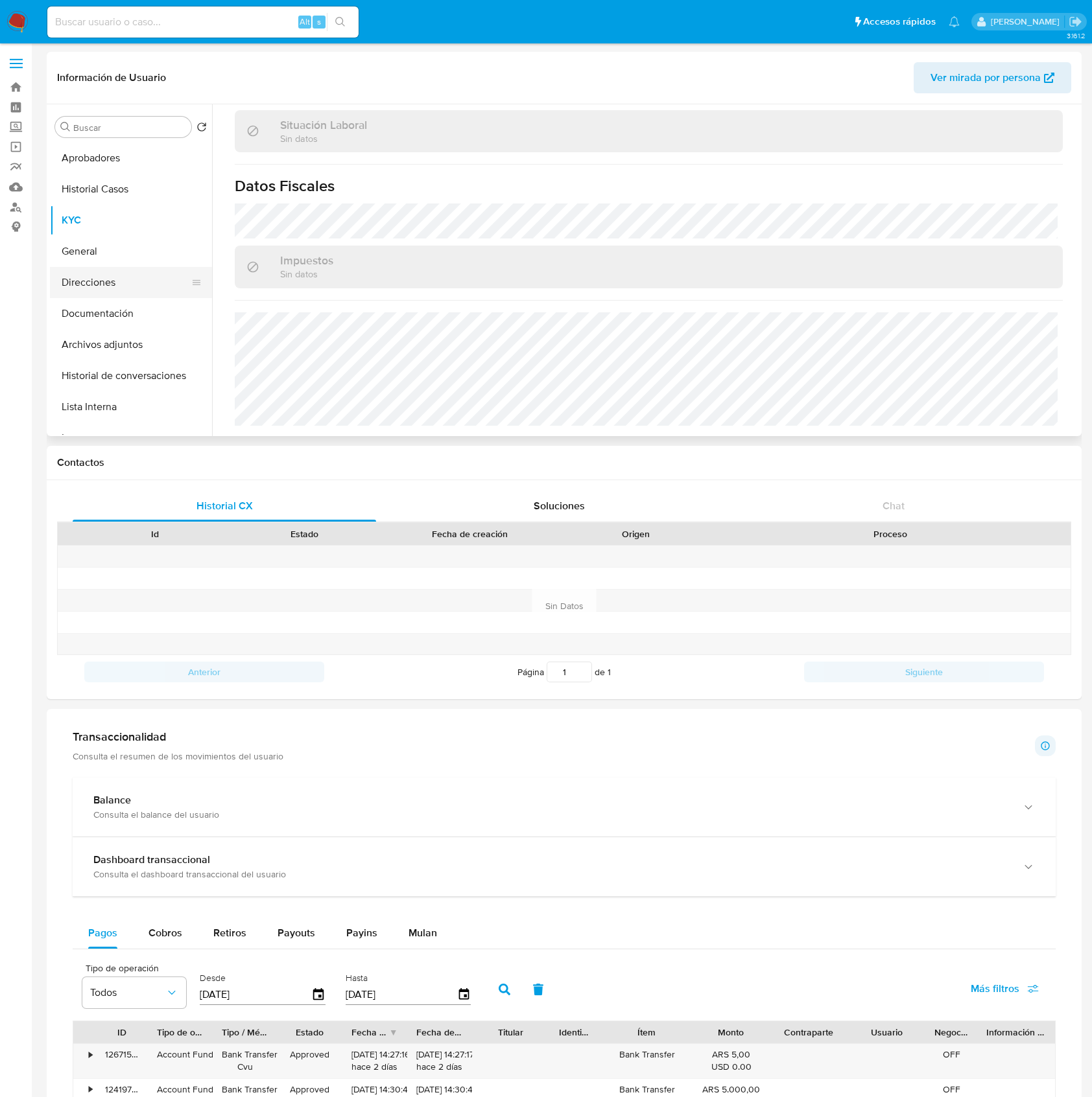
click at [117, 274] on button "Direcciones" at bounding box center [126, 283] width 152 height 31
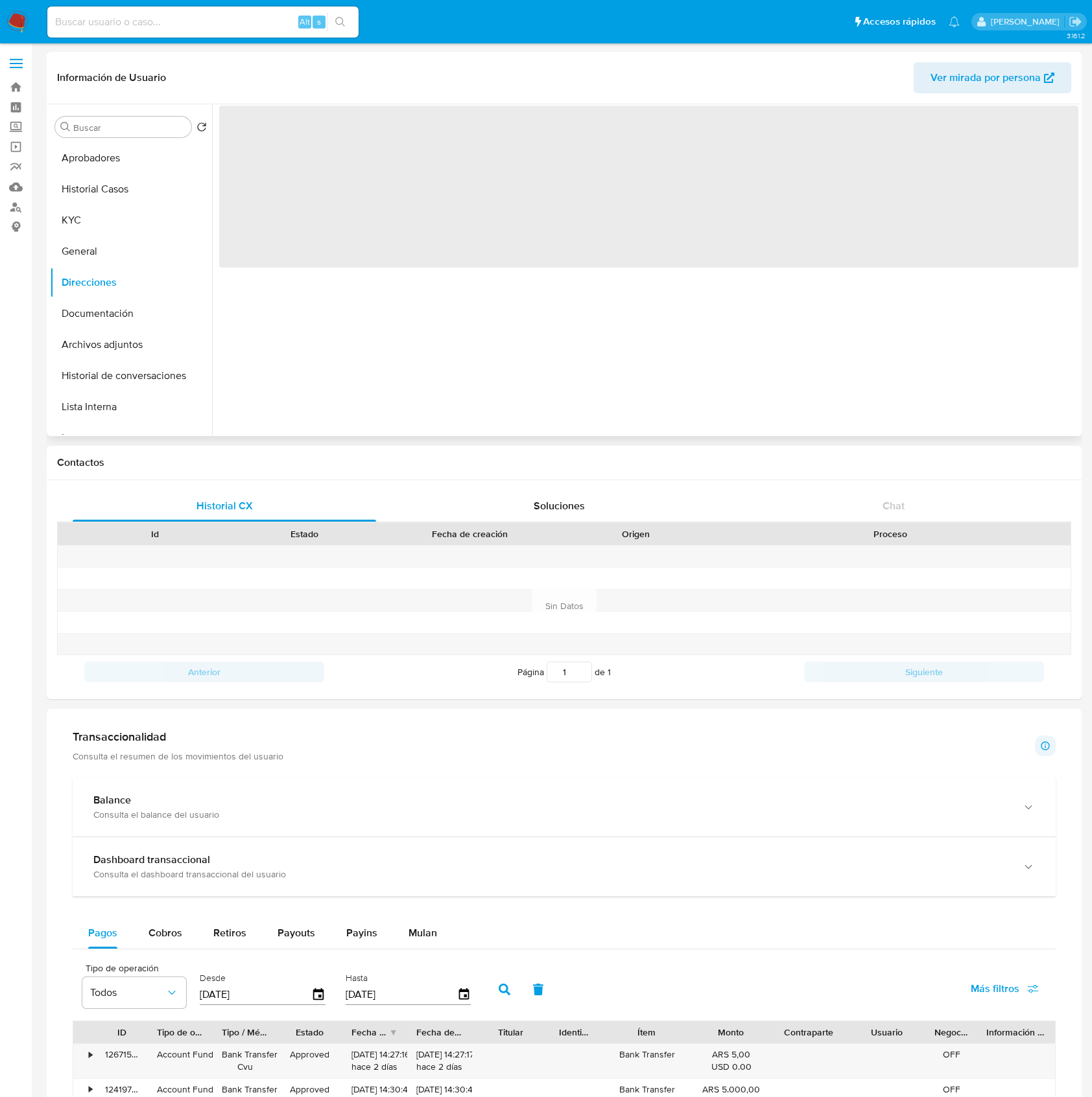
scroll to position [0, 0]
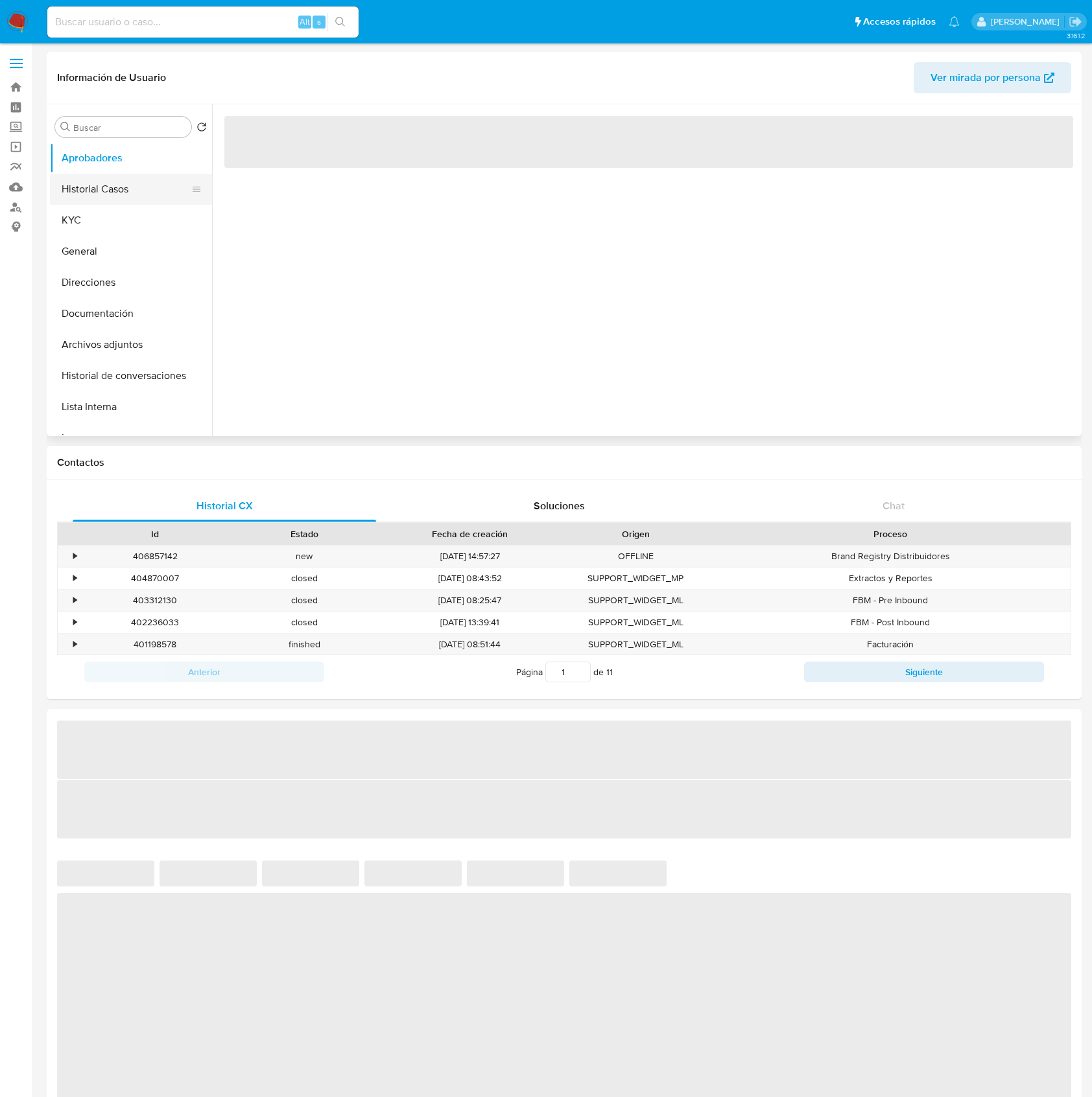
select select "10"
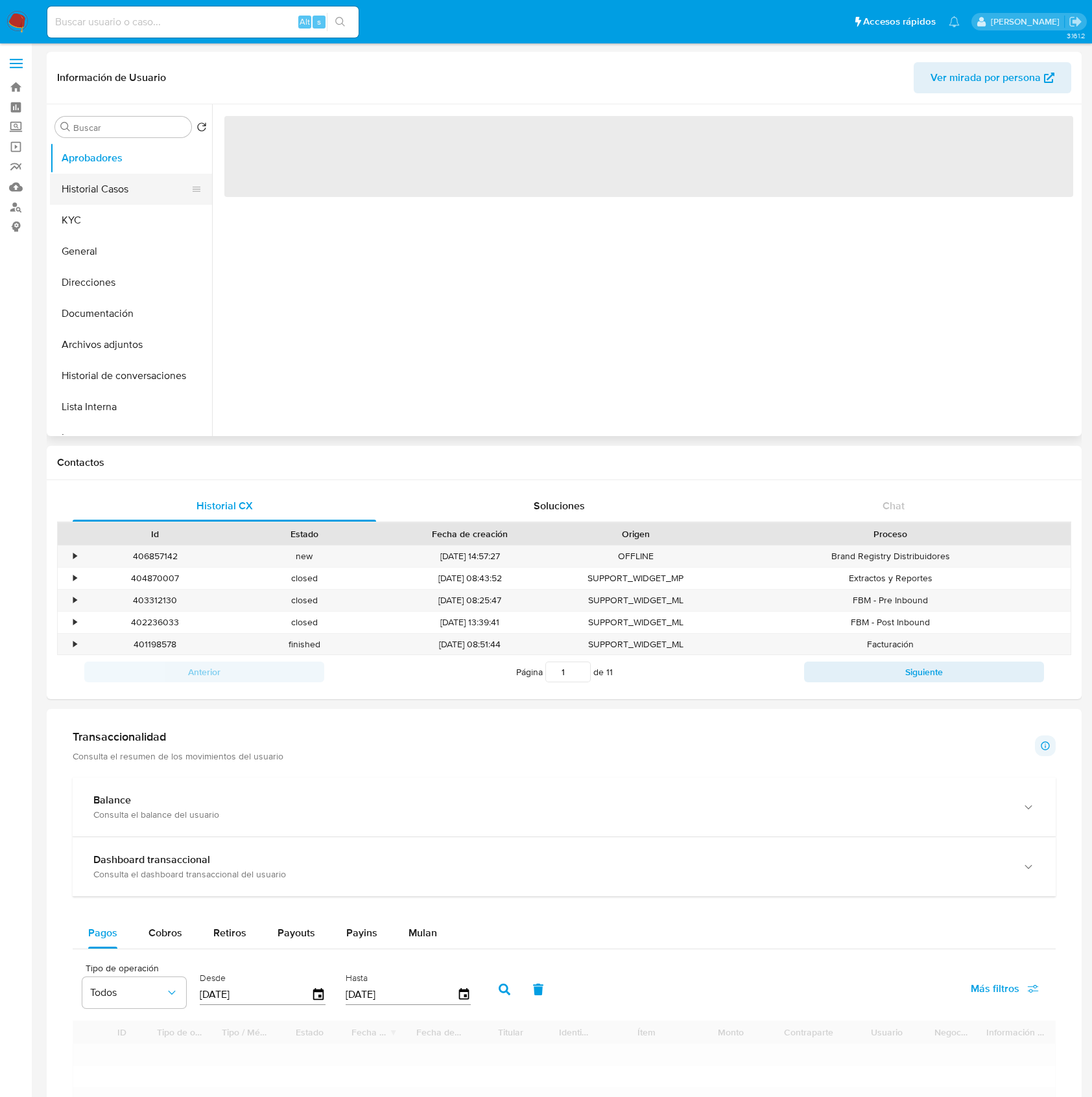
click at [135, 192] on button "Historial Casos" at bounding box center [126, 189] width 152 height 31
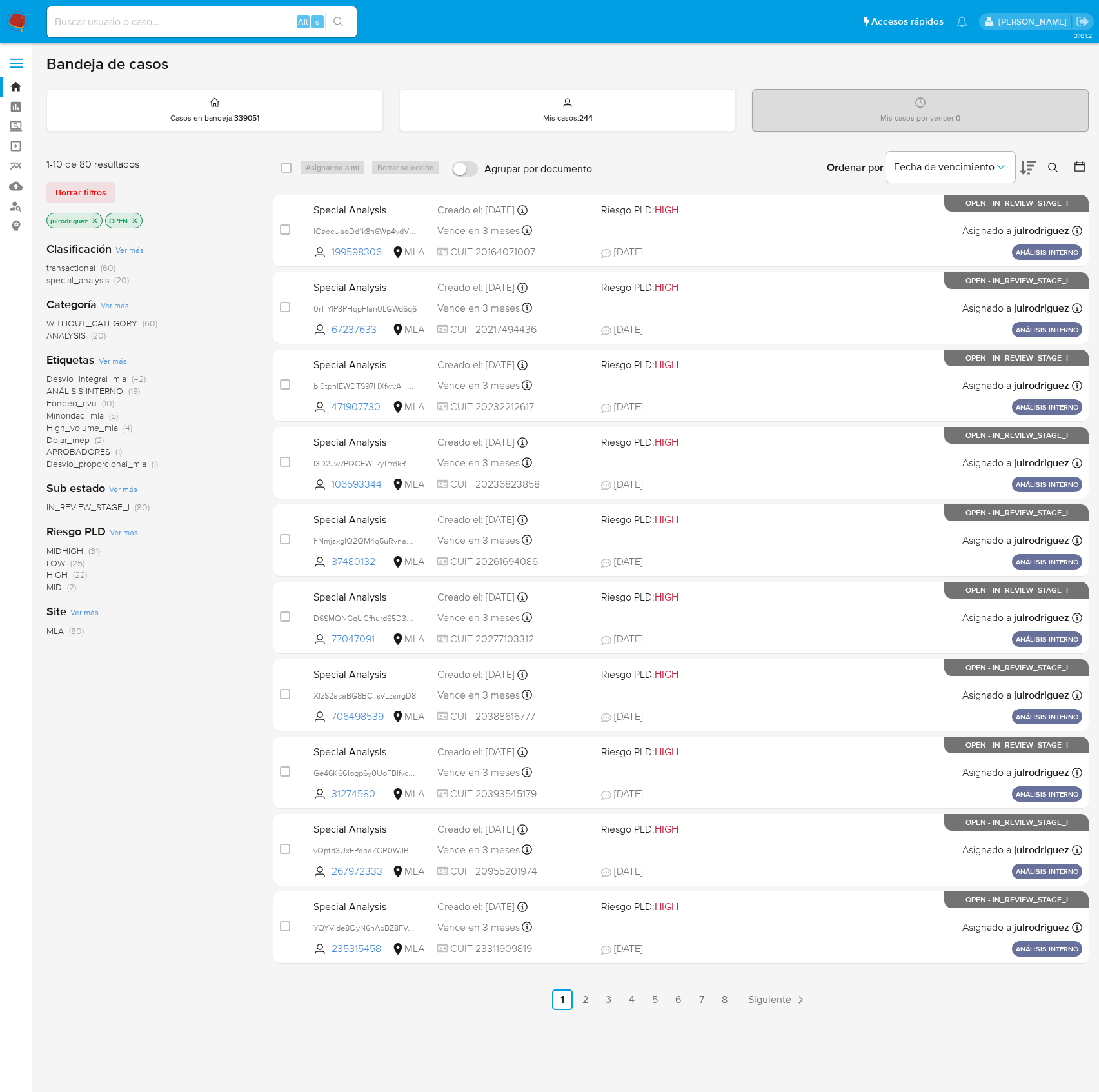
click at [1050, 164] on icon at bounding box center [1053, 168] width 10 height 10
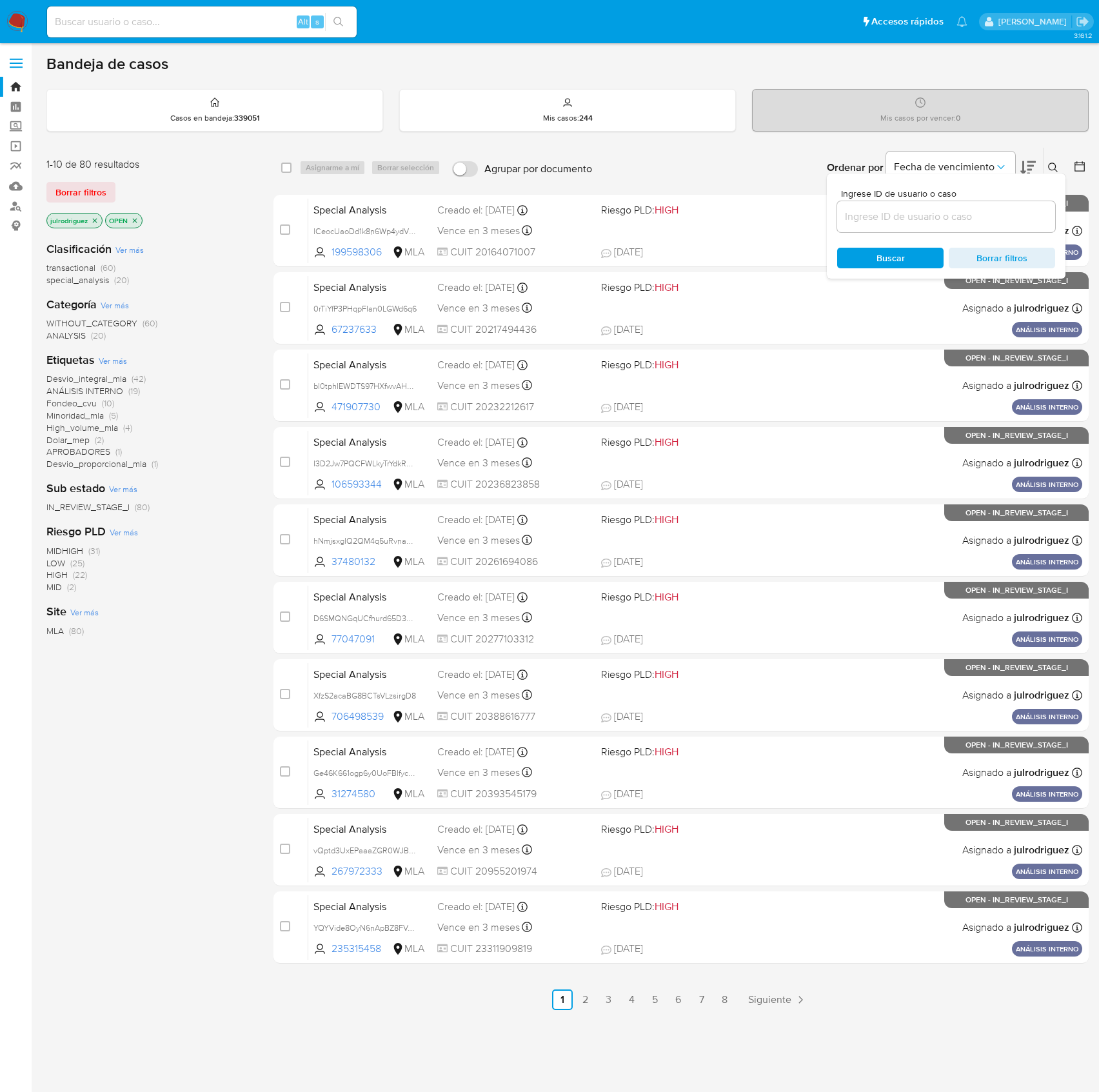
click at [858, 222] on input at bounding box center [946, 217] width 218 height 16
type input "ZN9gfLV2RNYuMf9Ei9HXDYq2"
click at [858, 254] on span "Buscar" at bounding box center [890, 258] width 88 height 18
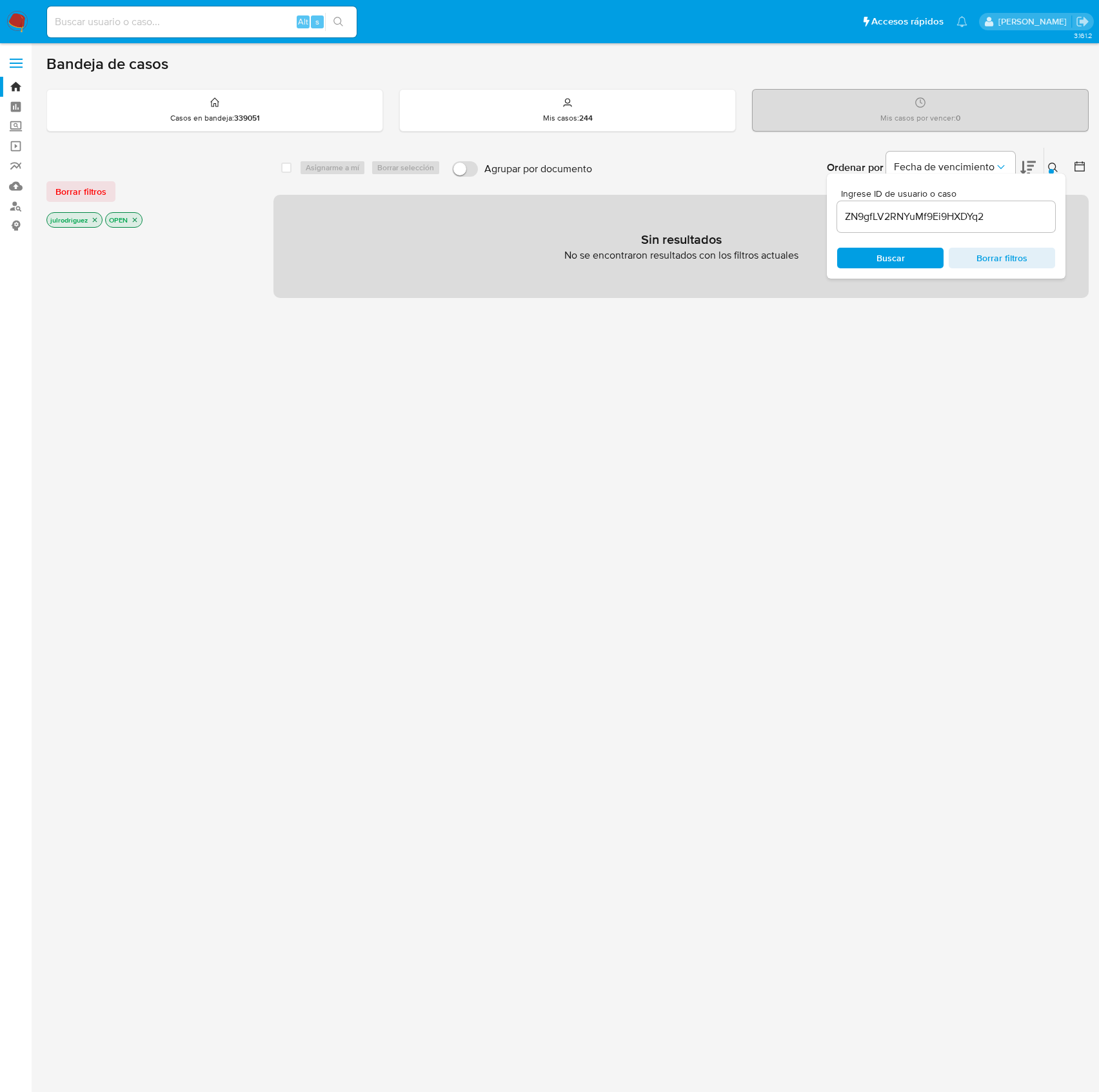
click at [97, 218] on icon "close-filter" at bounding box center [95, 219] width 8 height 8
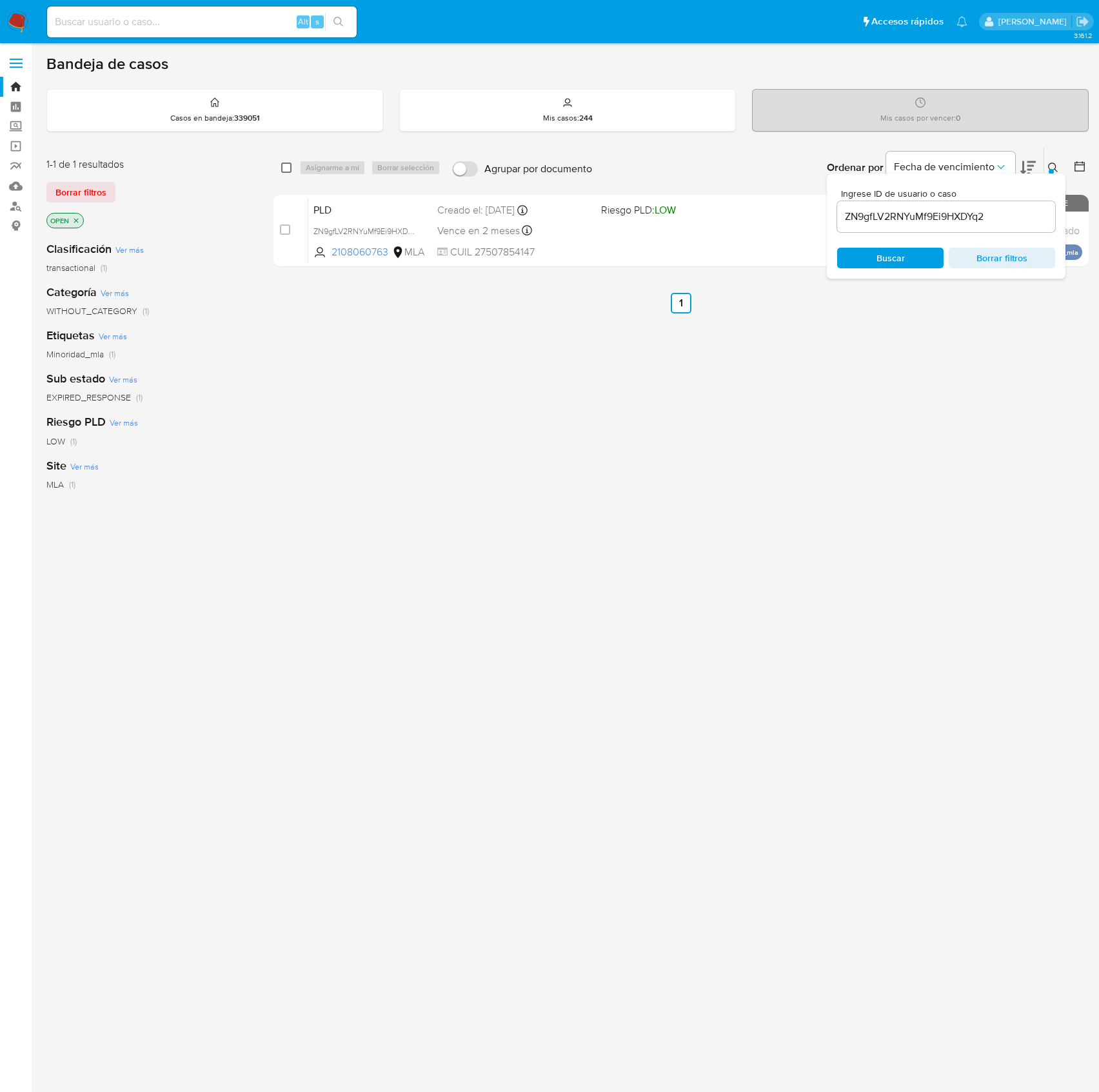
click at [288, 168] on input "checkbox" at bounding box center [286, 168] width 10 height 10
checkbox input "true"
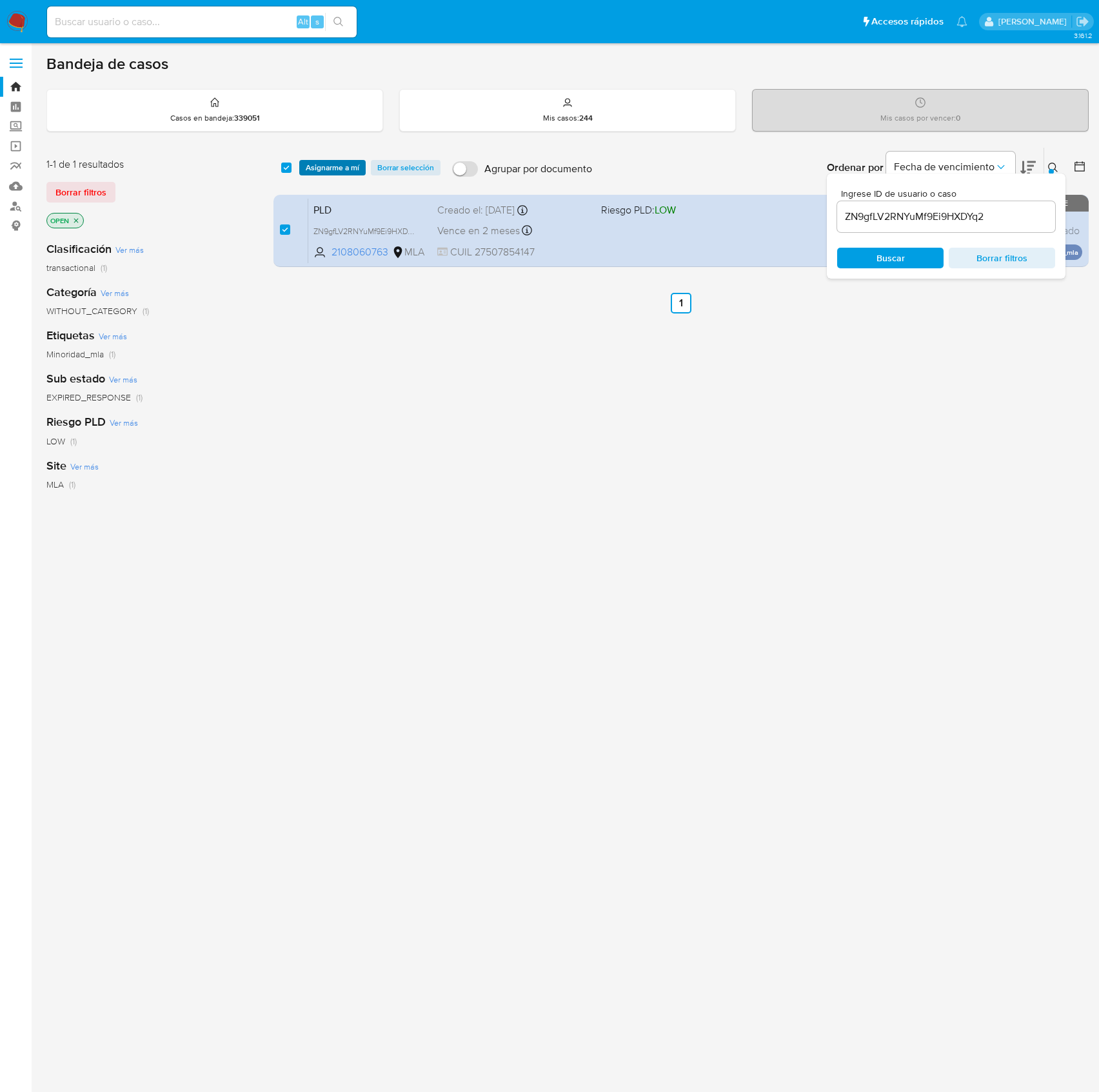
click at [333, 168] on span "Asignarme a mí" at bounding box center [332, 168] width 54 height 13
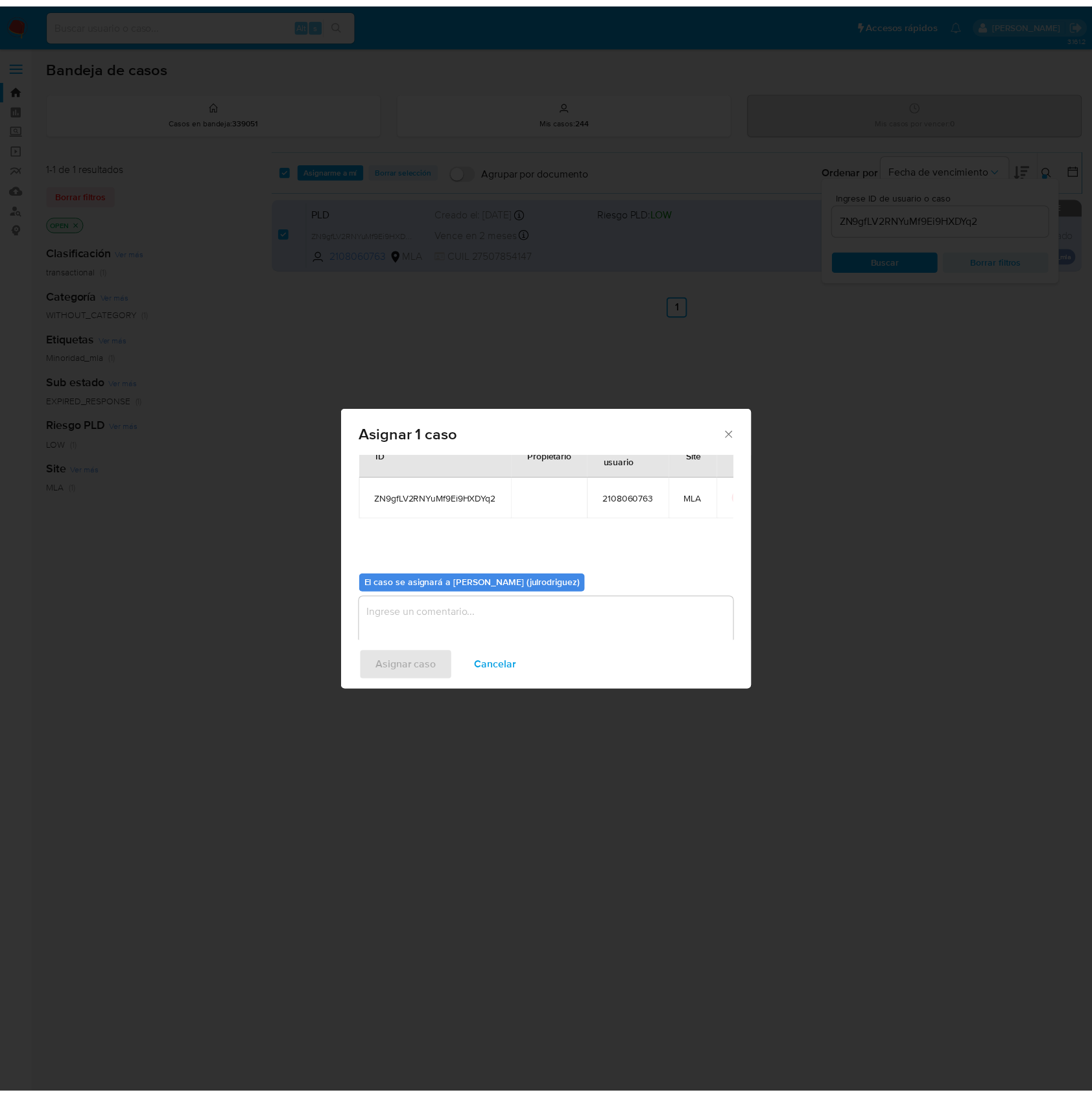
scroll to position [66, 0]
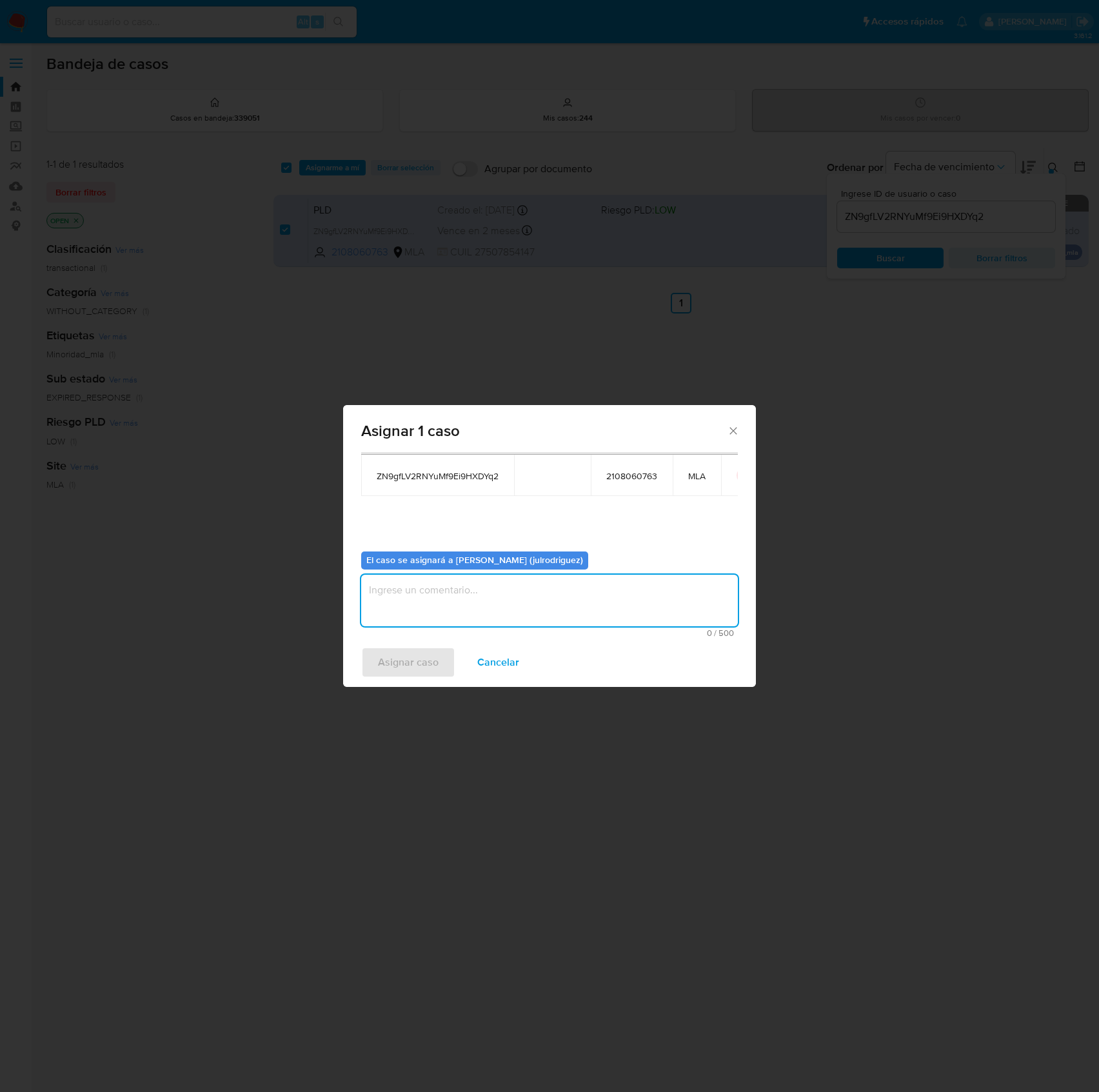
click at [622, 594] on textarea "assign-modal" at bounding box center [550, 600] width 377 height 52
type textarea "."
click at [411, 668] on span "Asignar caso" at bounding box center [408, 662] width 61 height 28
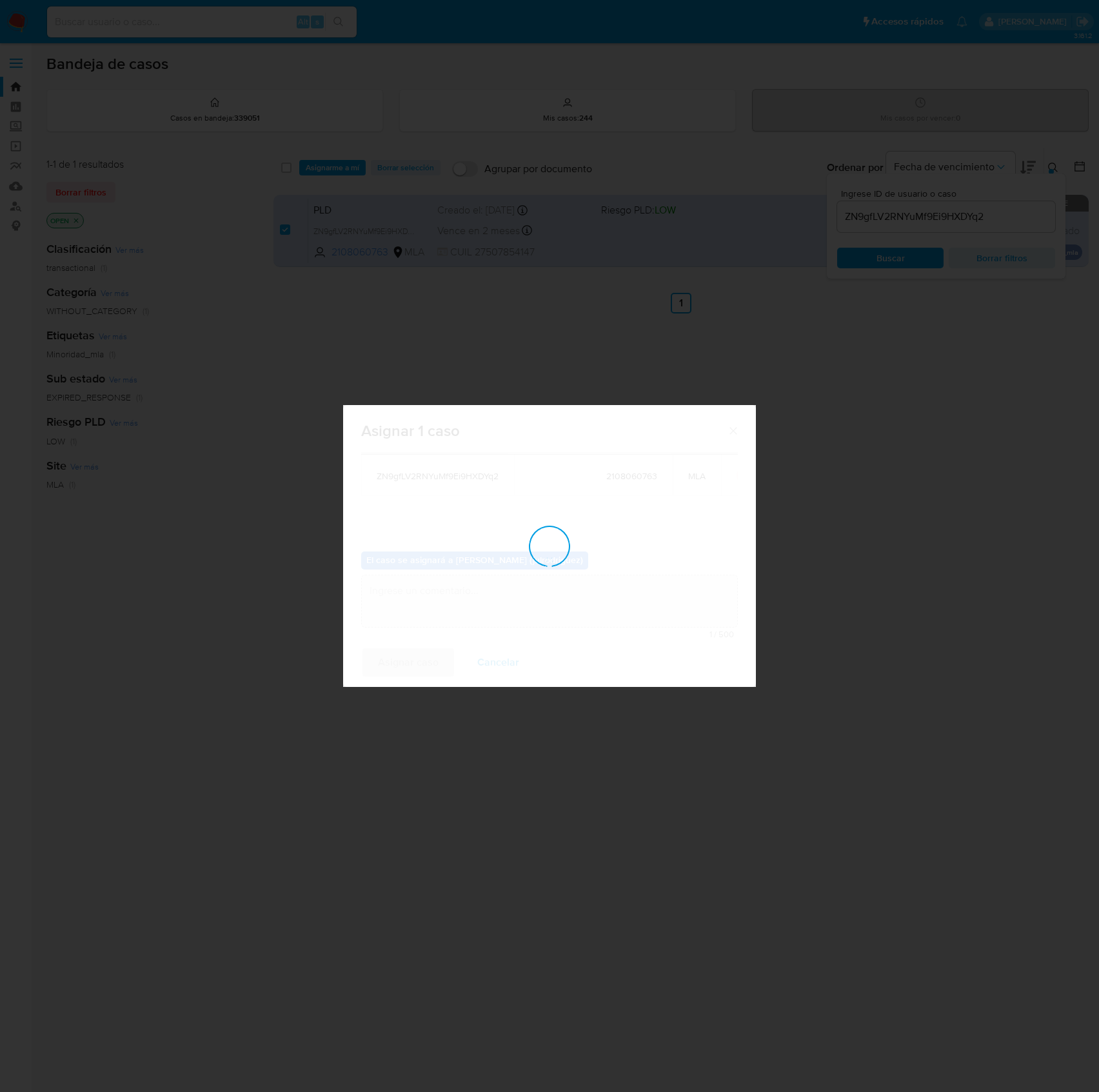
checkbox input "false"
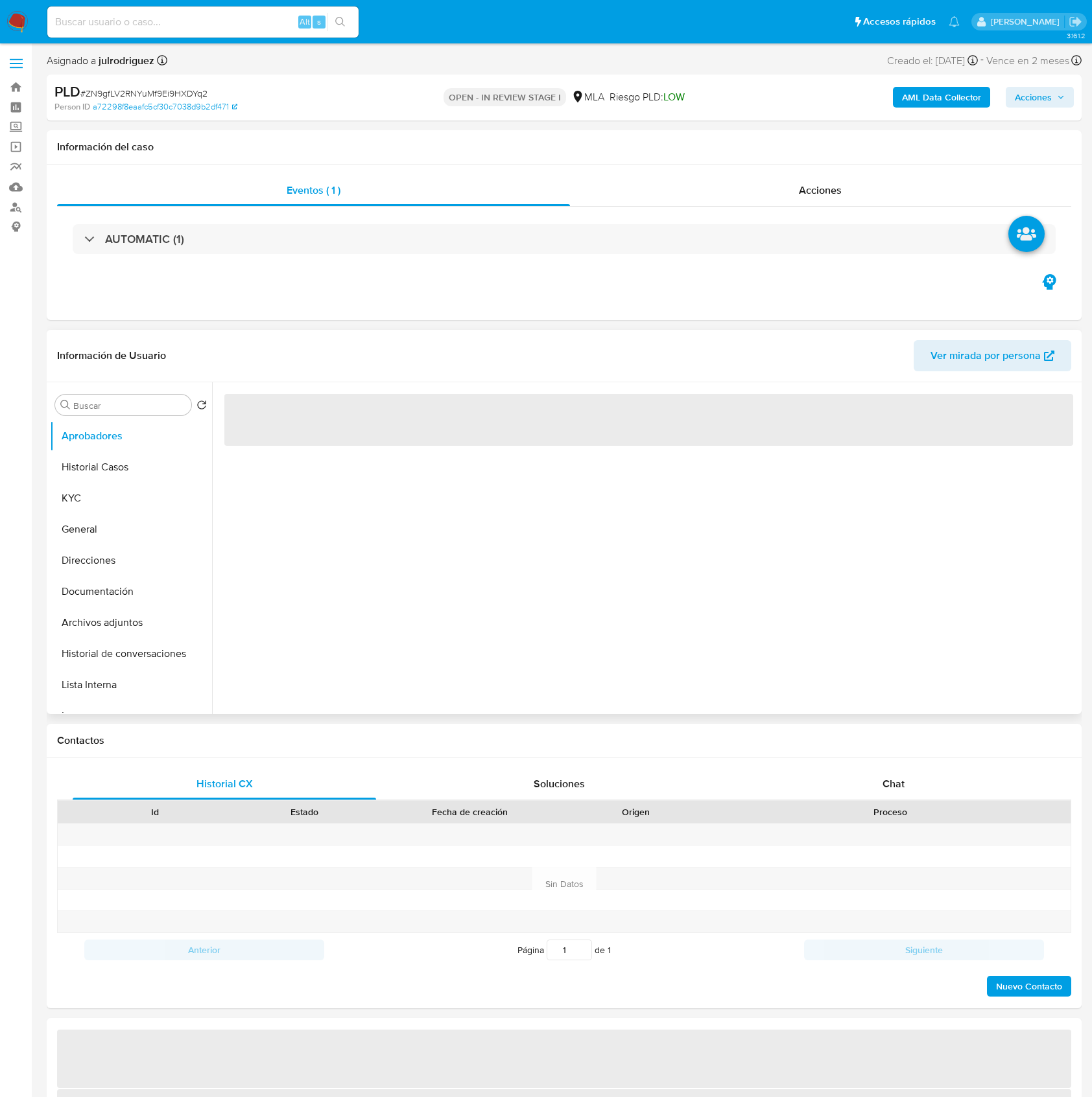
select select "10"
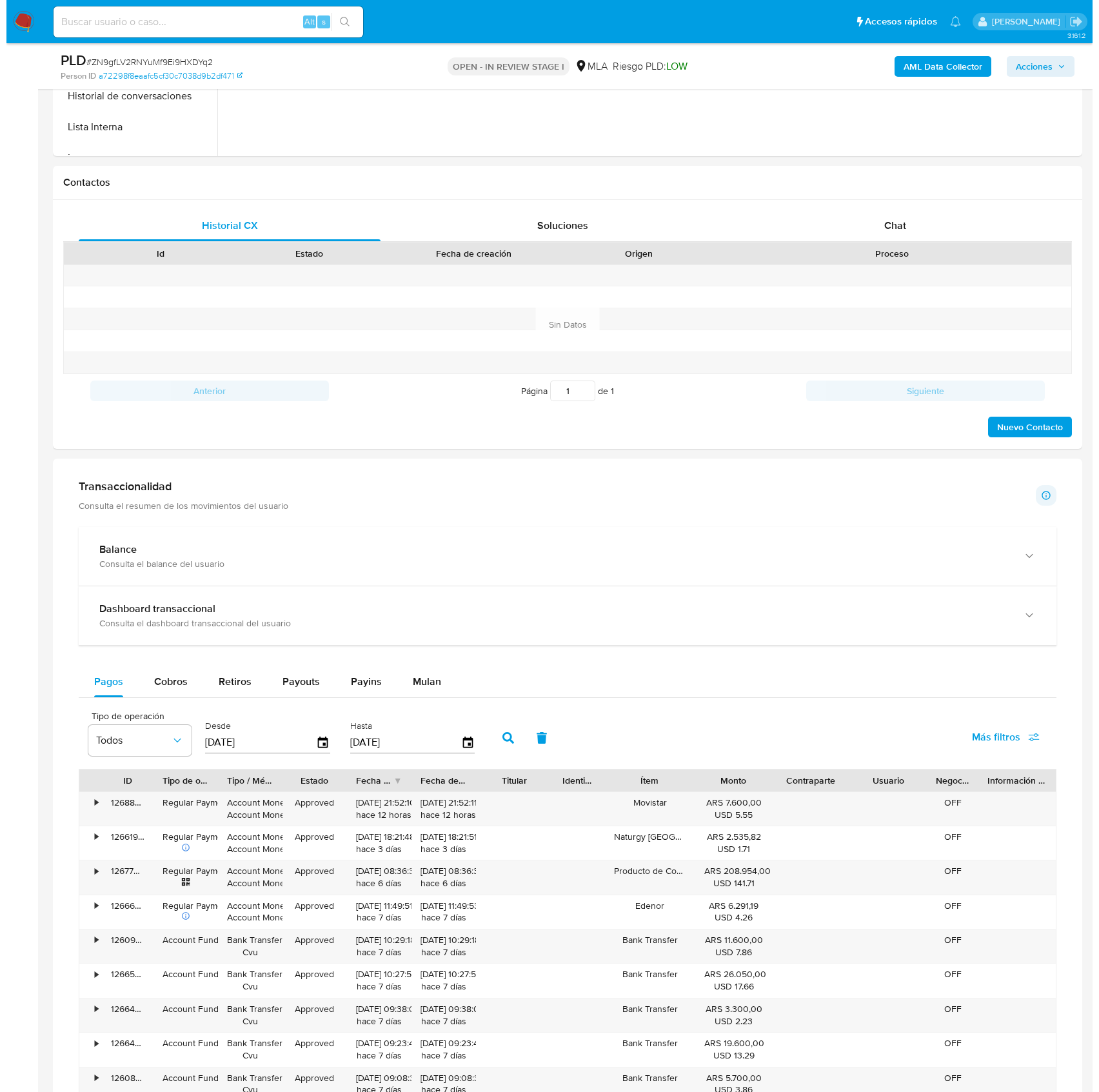
scroll to position [1271, 0]
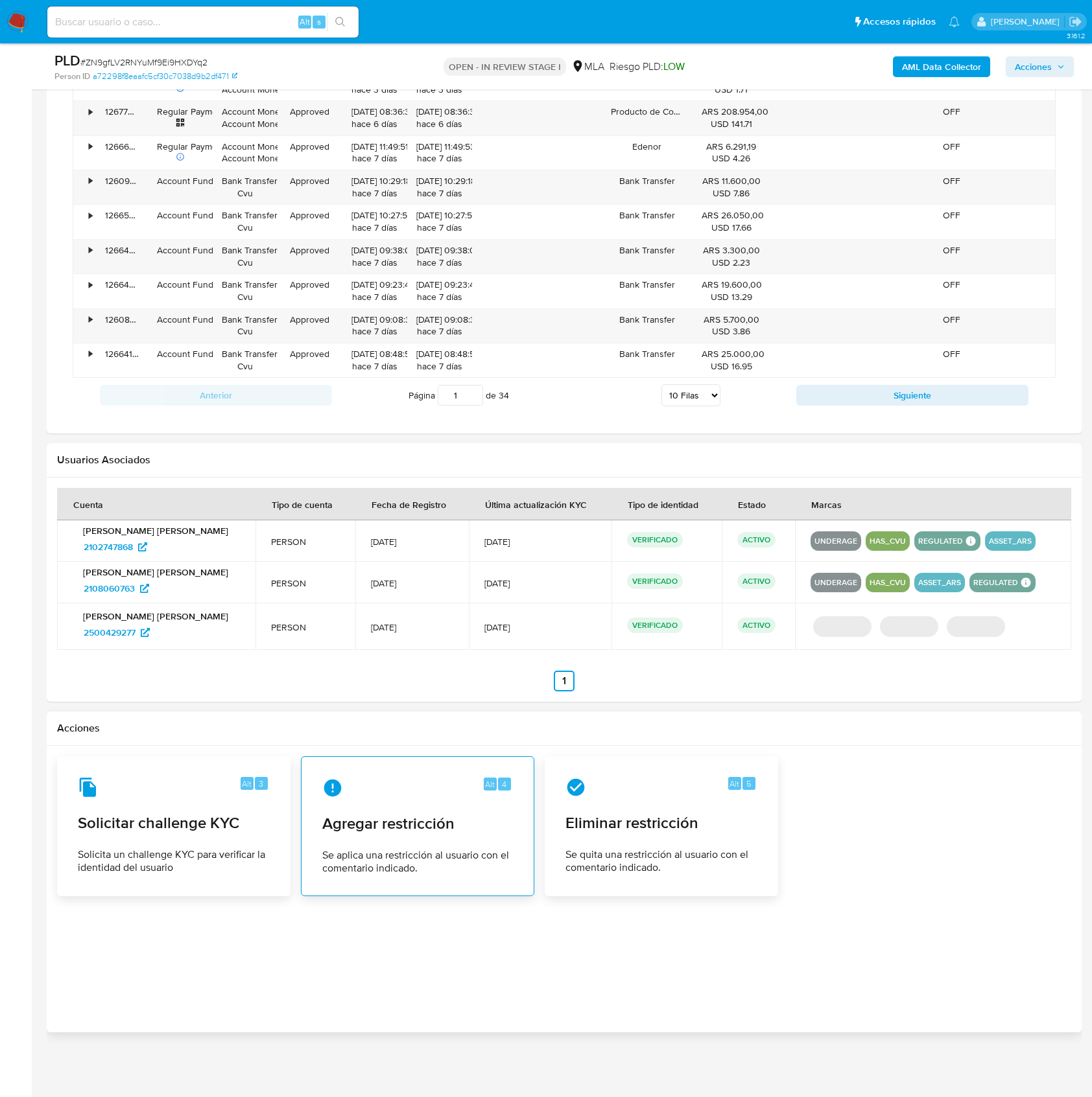
click at [414, 818] on span "Agregar restricción" at bounding box center [417, 823] width 190 height 19
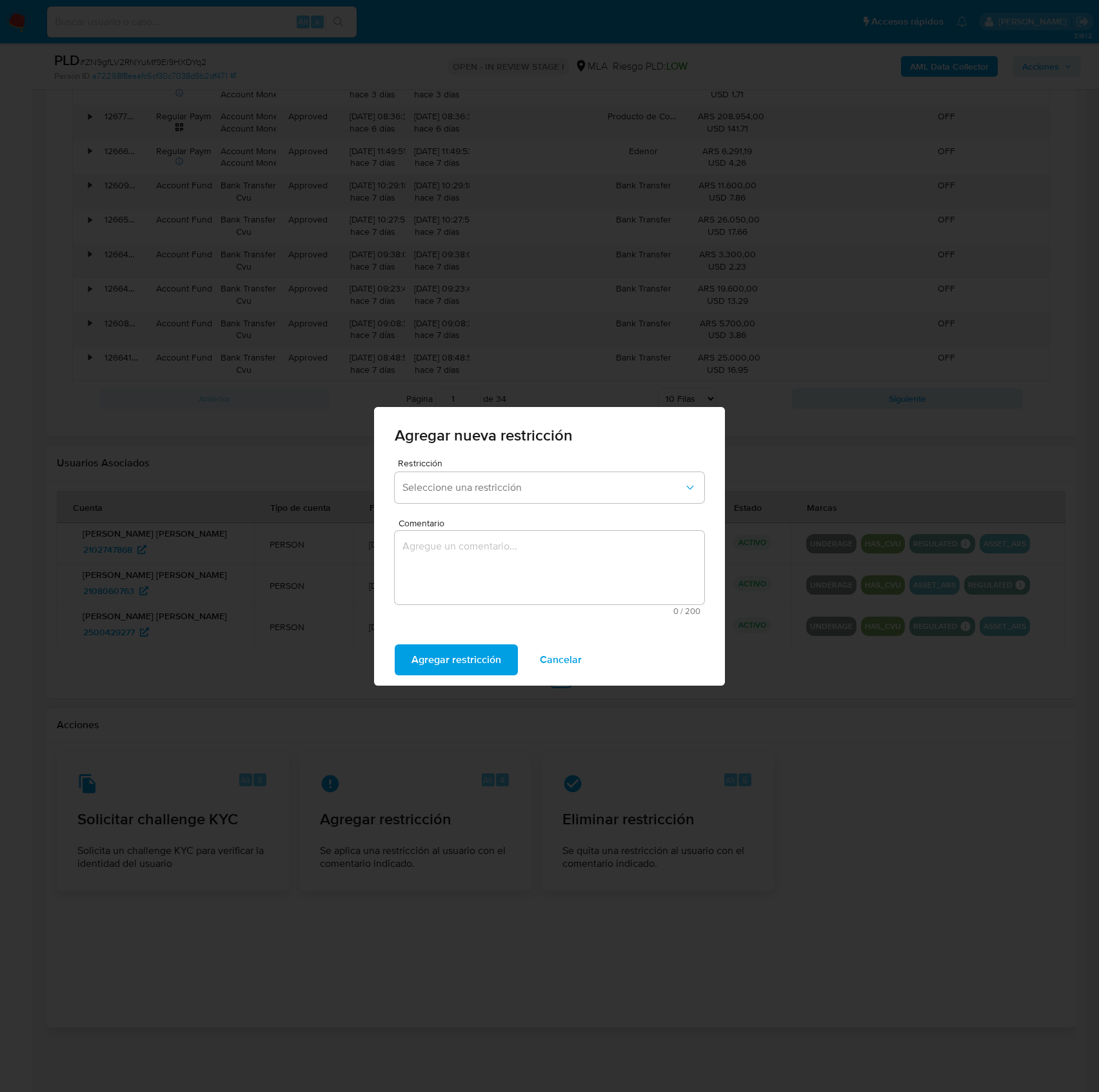
click at [547, 470] on div "Restricción Seleccione una restricción" at bounding box center [550, 484] width 310 height 50
click at [550, 484] on span "Seleccione una restricción" at bounding box center [543, 488] width 281 height 13
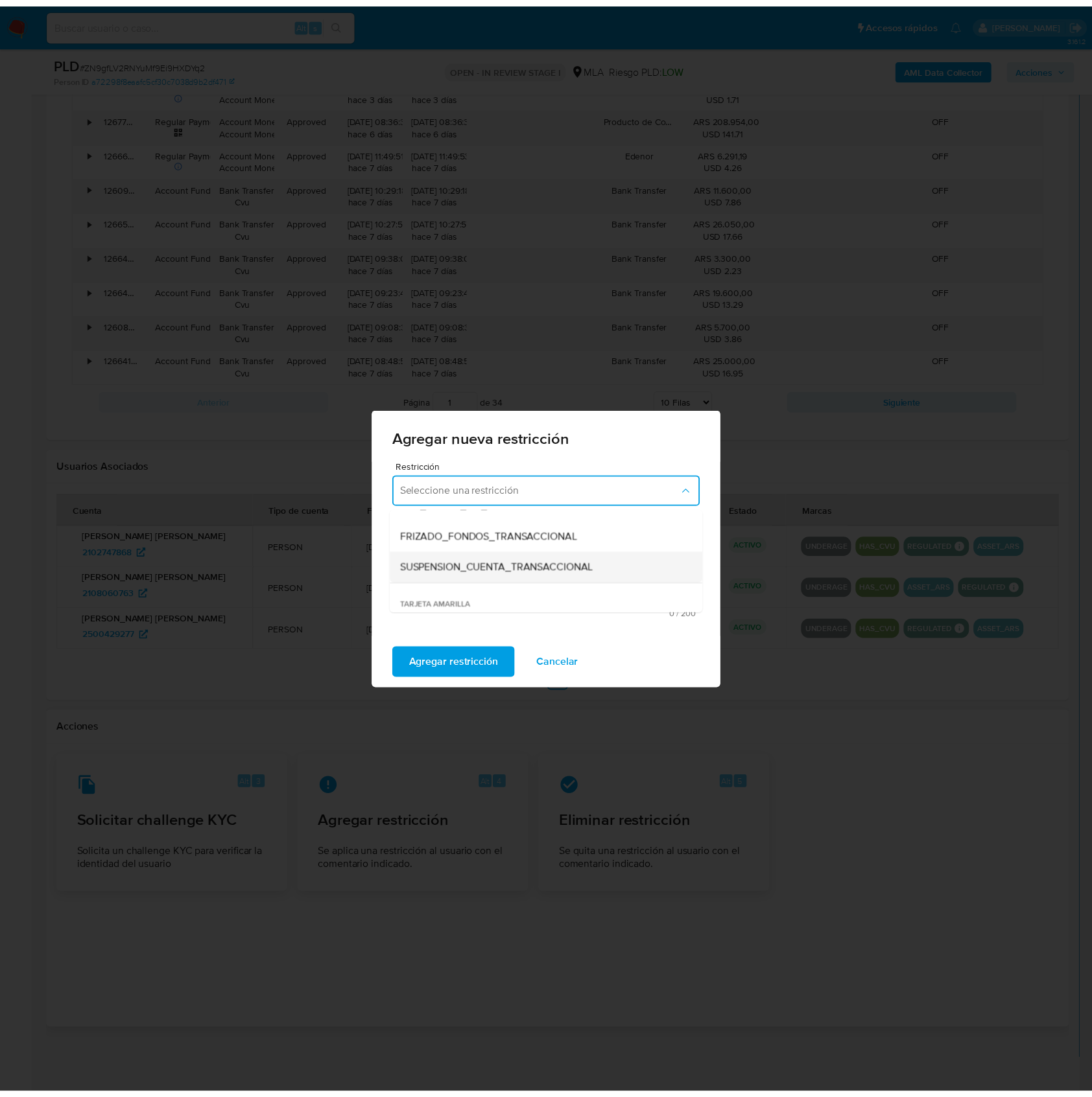
scroll to position [172, 0]
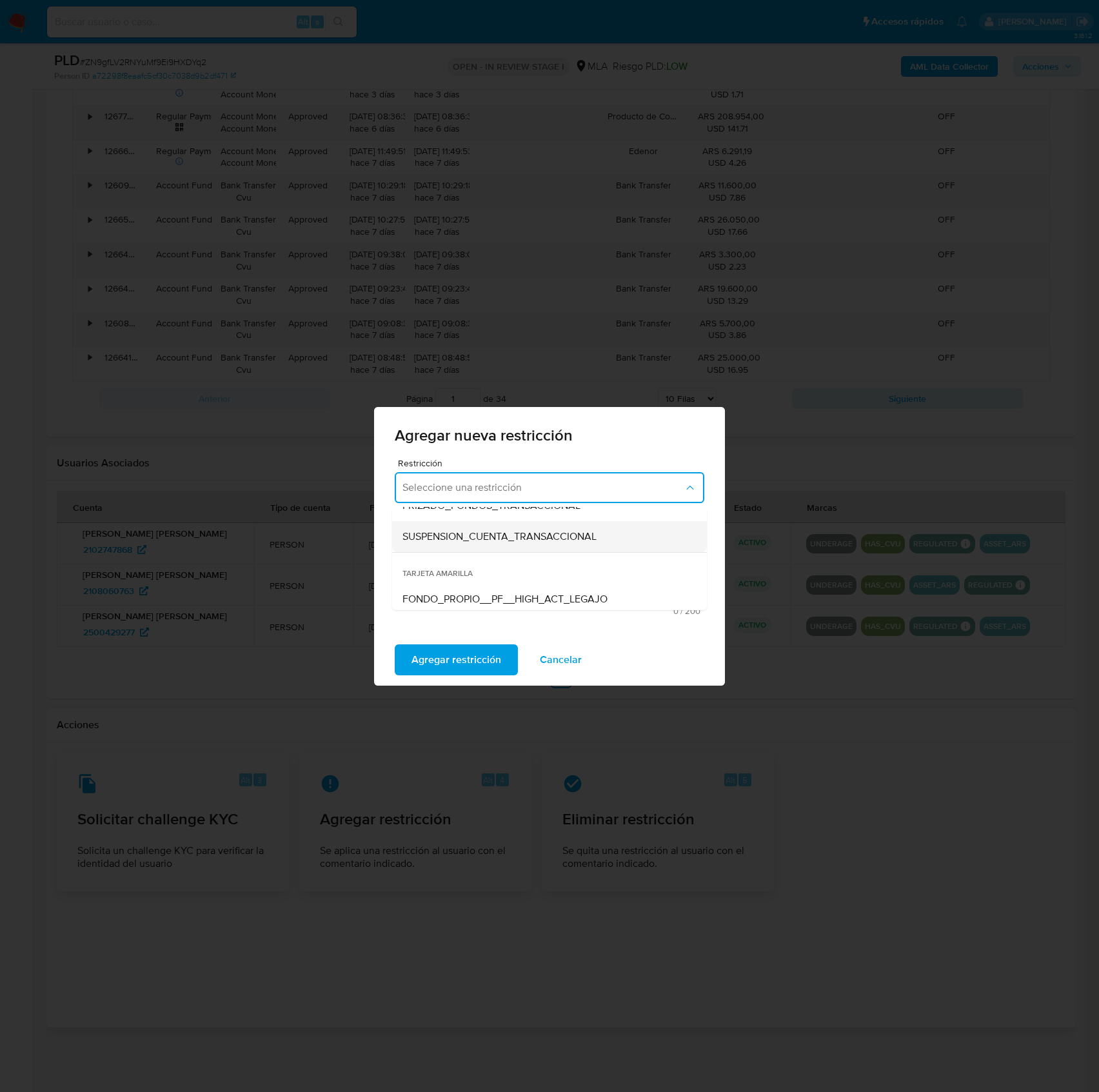
click at [483, 540] on span "SUSPENSION_CUENTA_TRANSACCIONAL" at bounding box center [499, 536] width 194 height 13
click at [523, 558] on textarea "Comentario" at bounding box center [550, 567] width 310 height 74
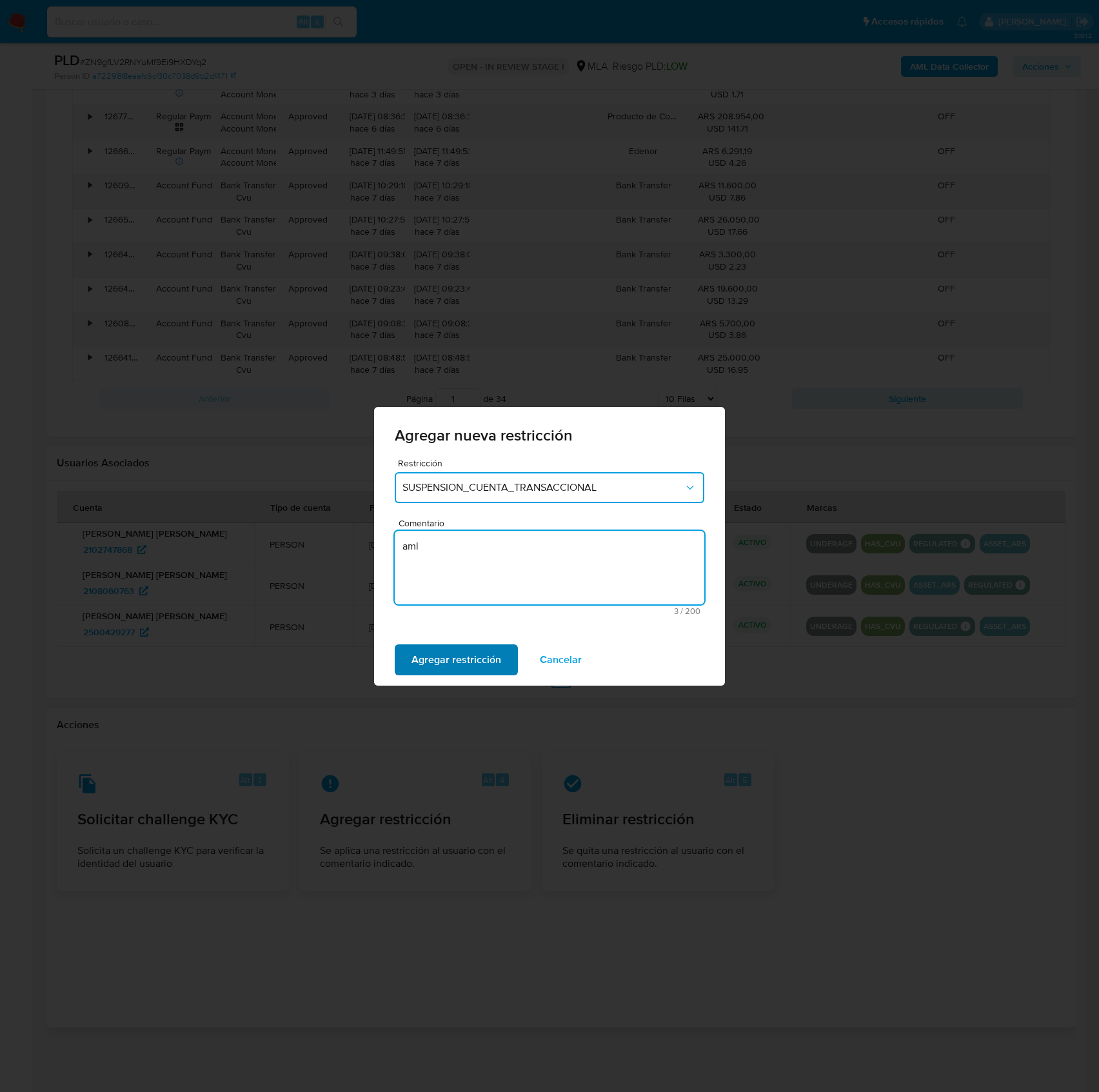
type textarea "aml"
click at [486, 657] on span "Agregar restricción" at bounding box center [456, 659] width 89 height 28
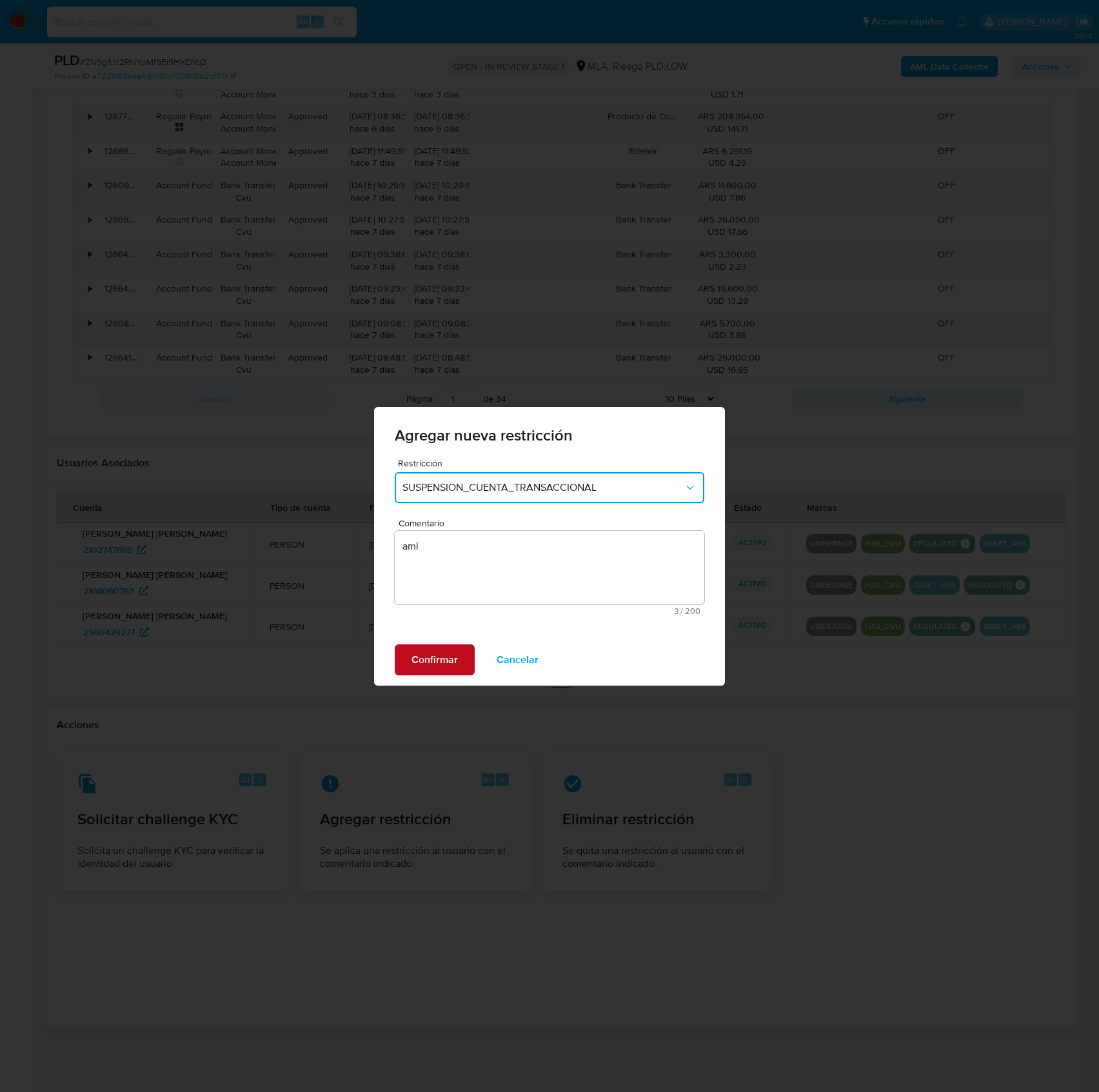
click at [454, 653] on span "Confirmar" at bounding box center [434, 659] width 46 height 28
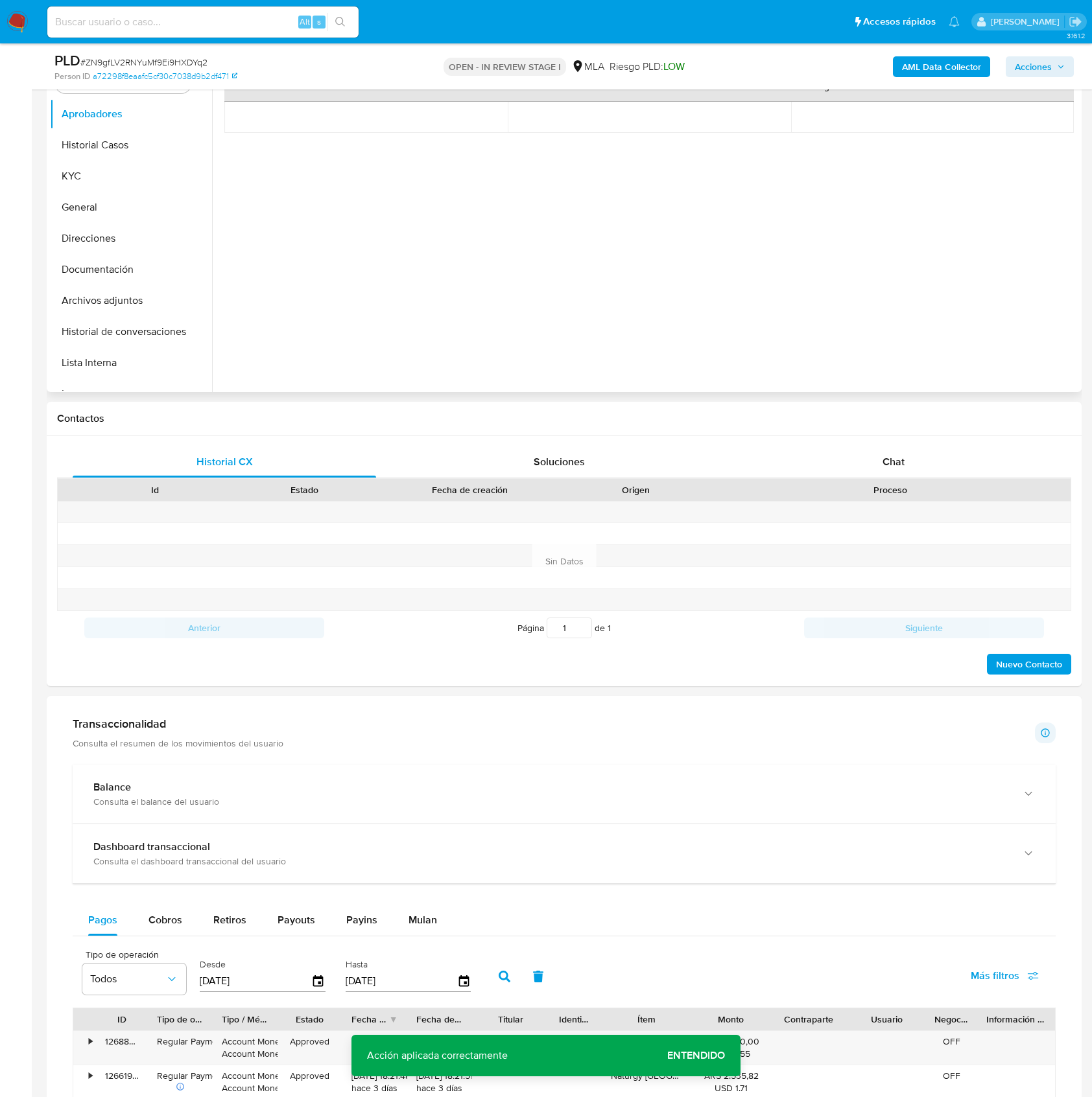
scroll to position [68, 0]
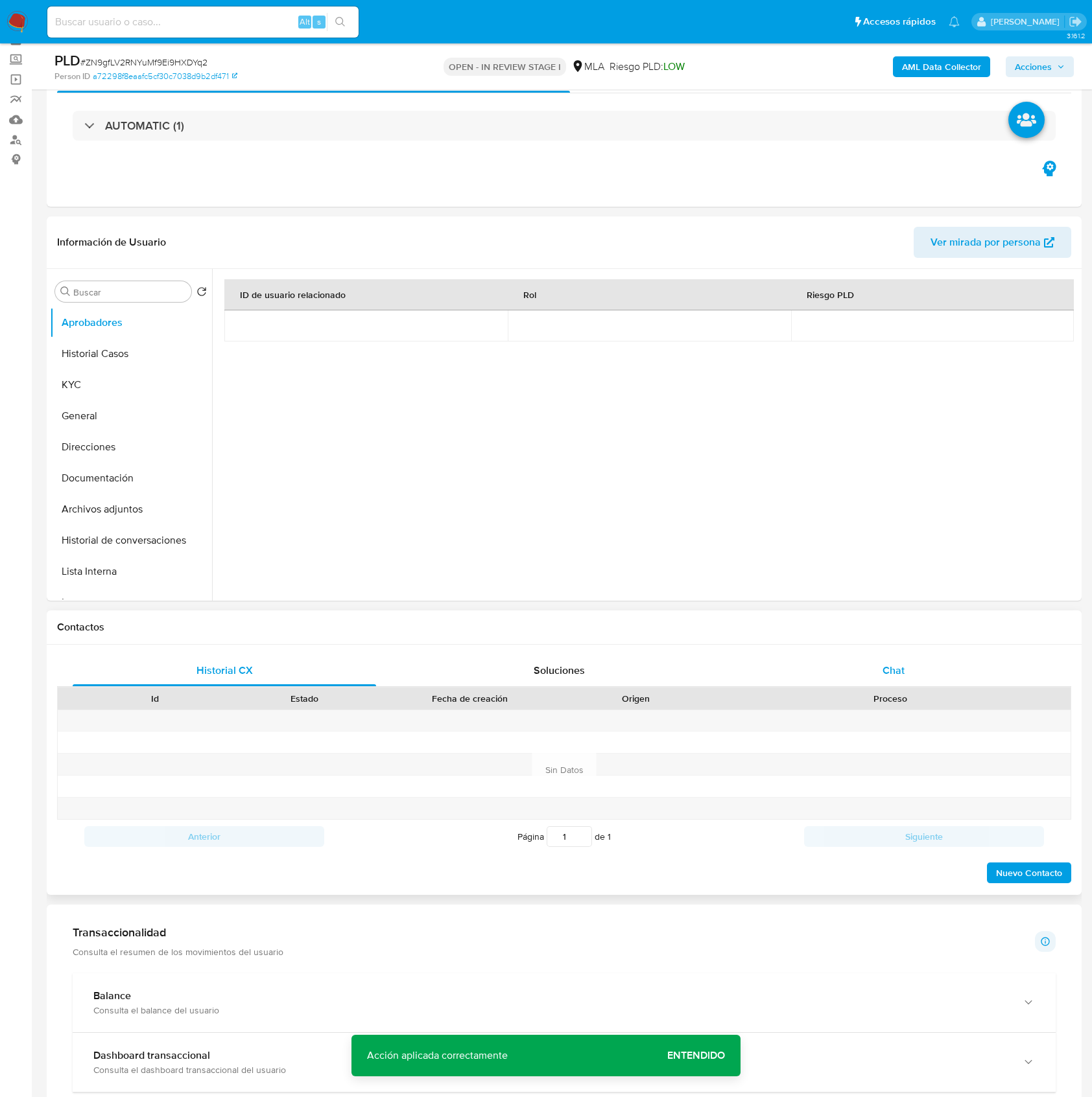
click at [922, 685] on div "Chat" at bounding box center [893, 671] width 304 height 31
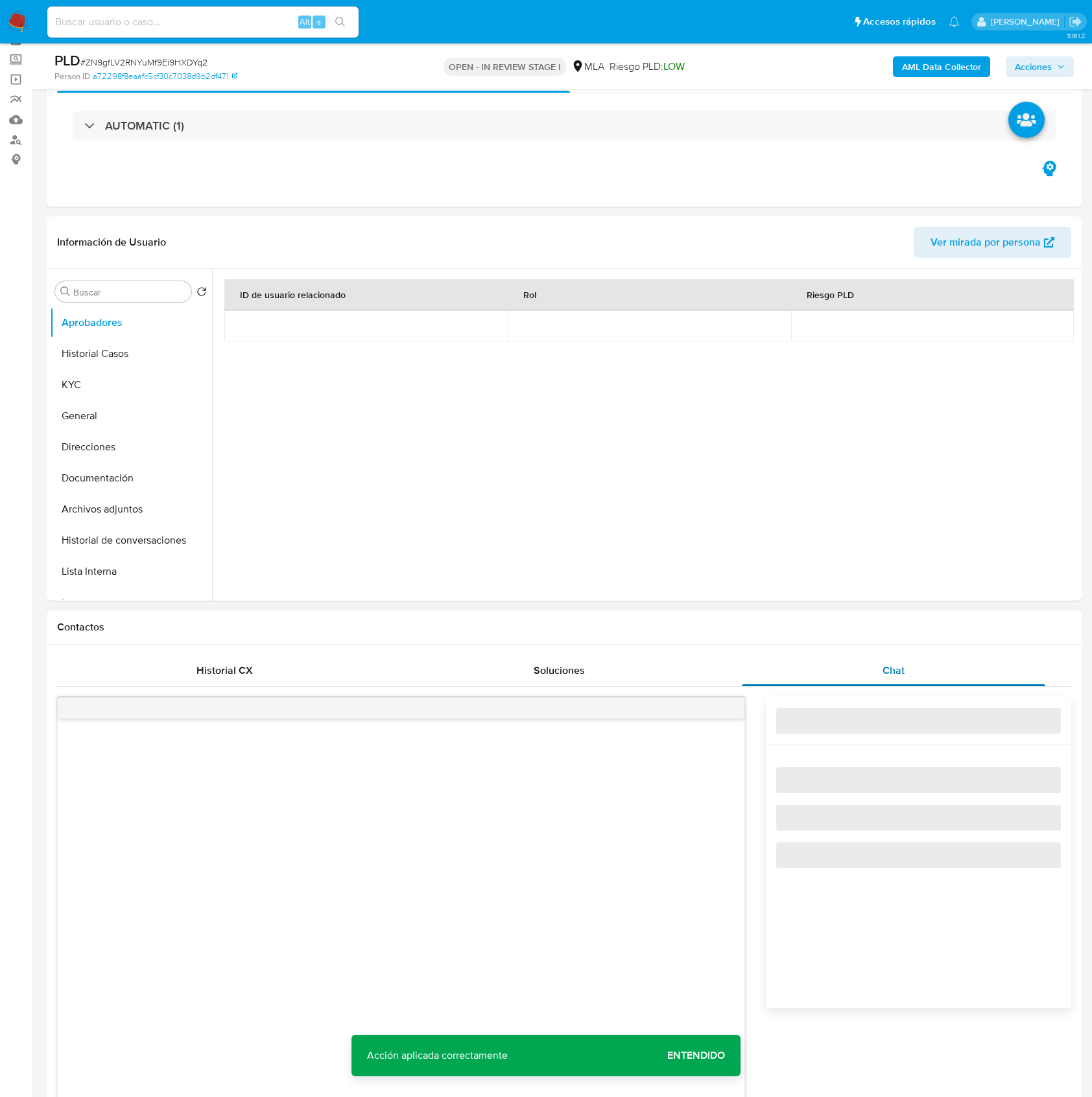
click at [911, 677] on div "Chat" at bounding box center [893, 671] width 304 height 31
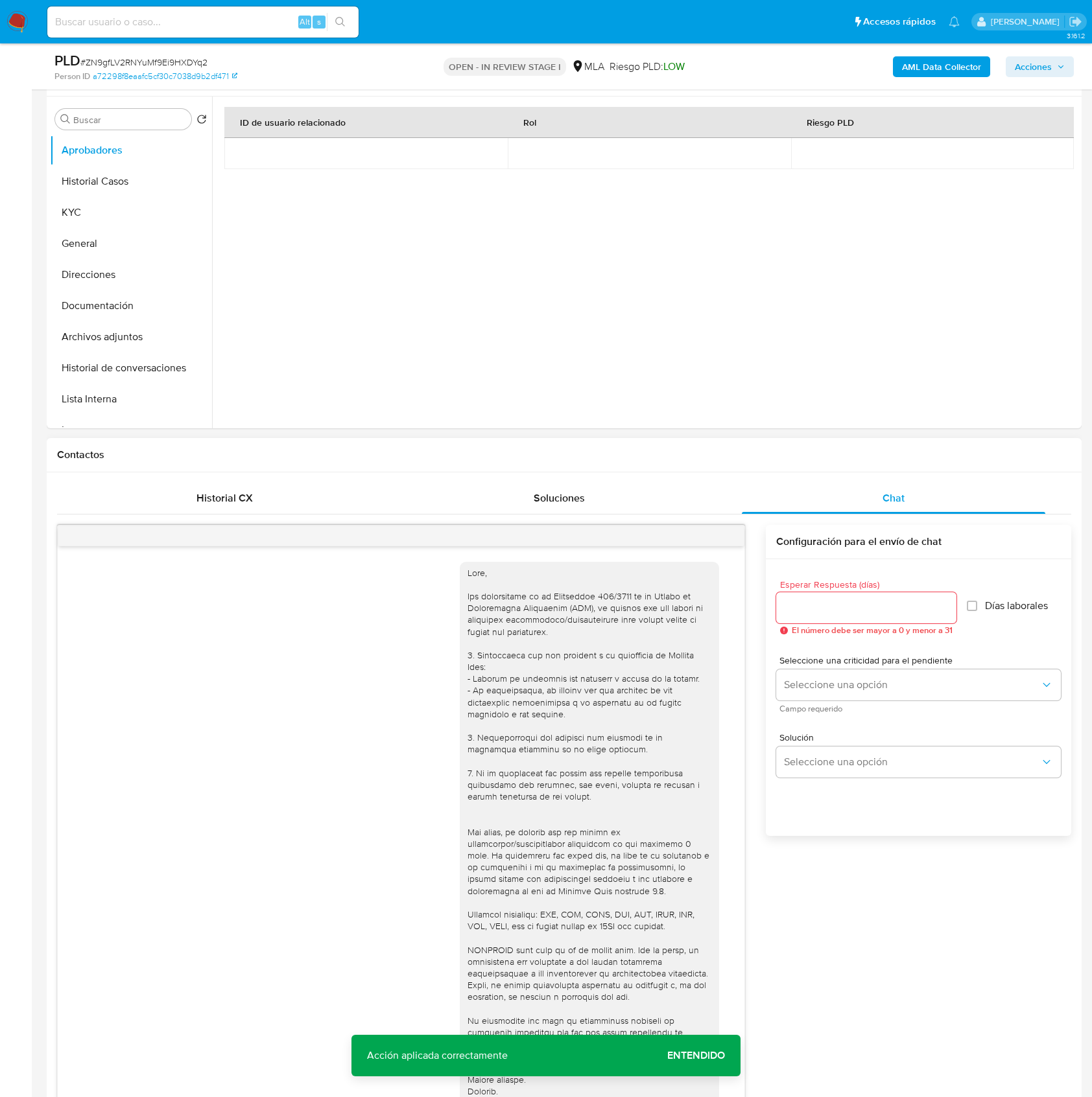
scroll to position [39, 0]
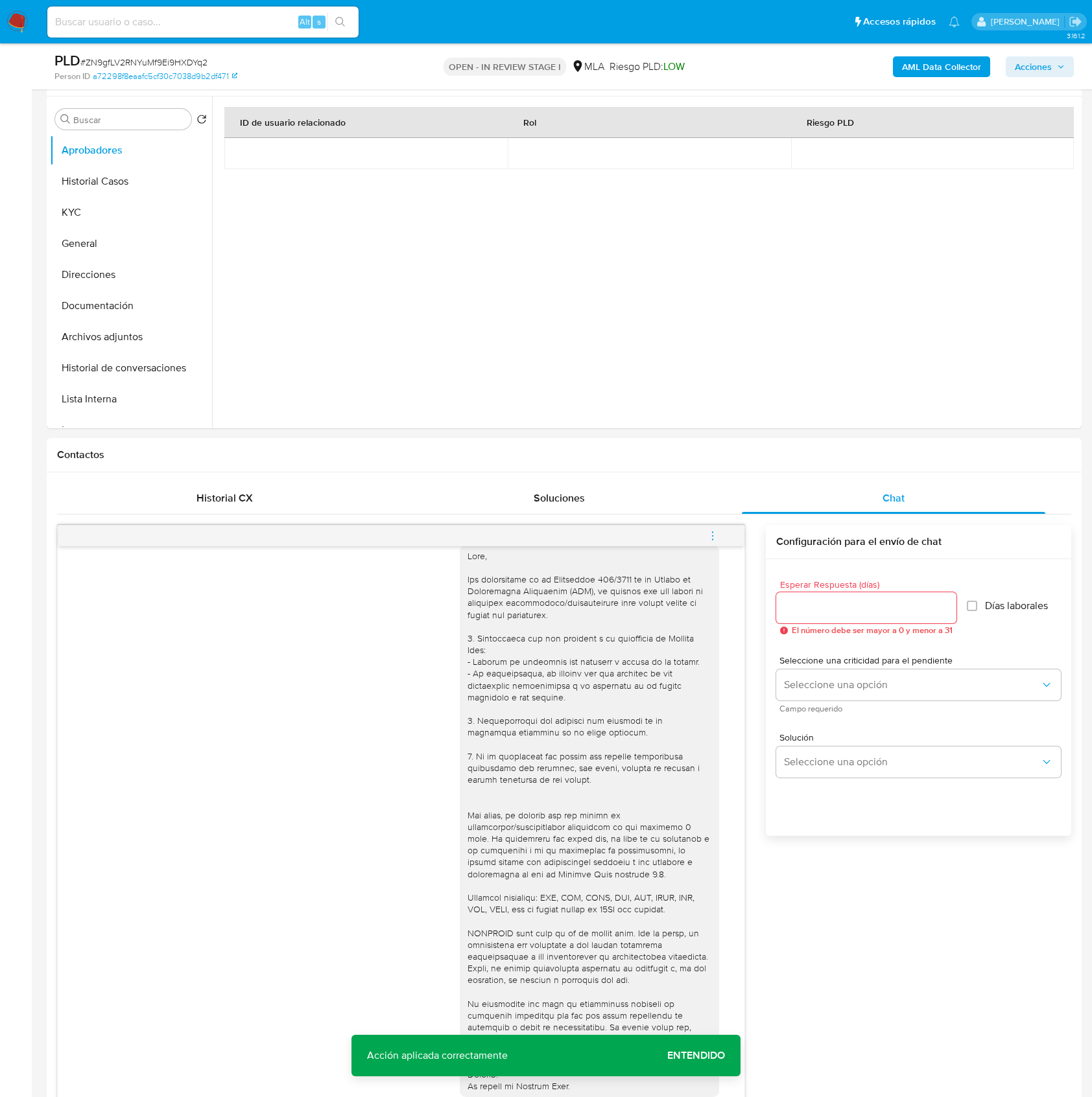
click at [710, 538] on icon "menu-action" at bounding box center [712, 536] width 12 height 12
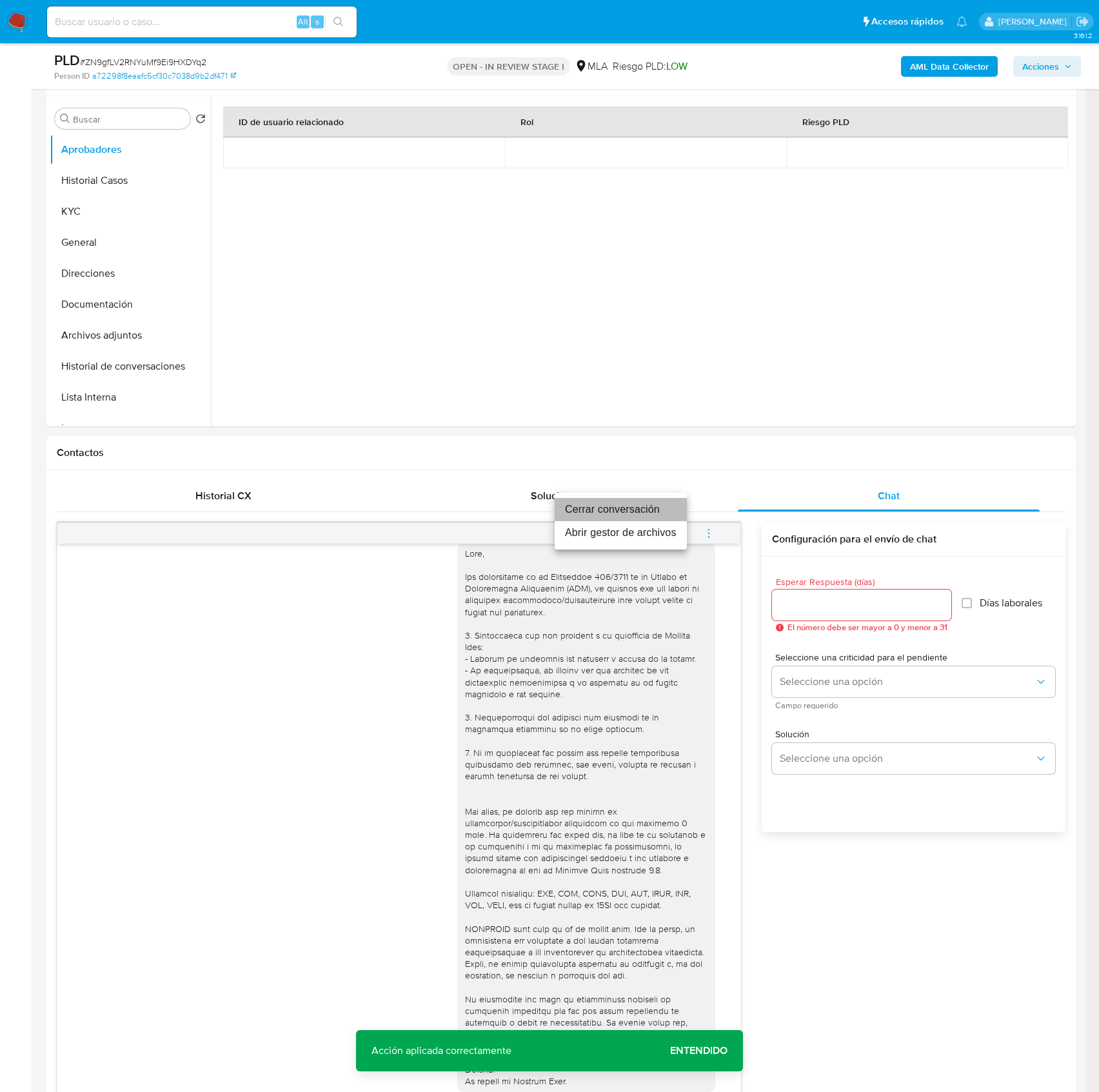
click at [596, 505] on li "Cerrar conversación" at bounding box center [620, 510] width 132 height 24
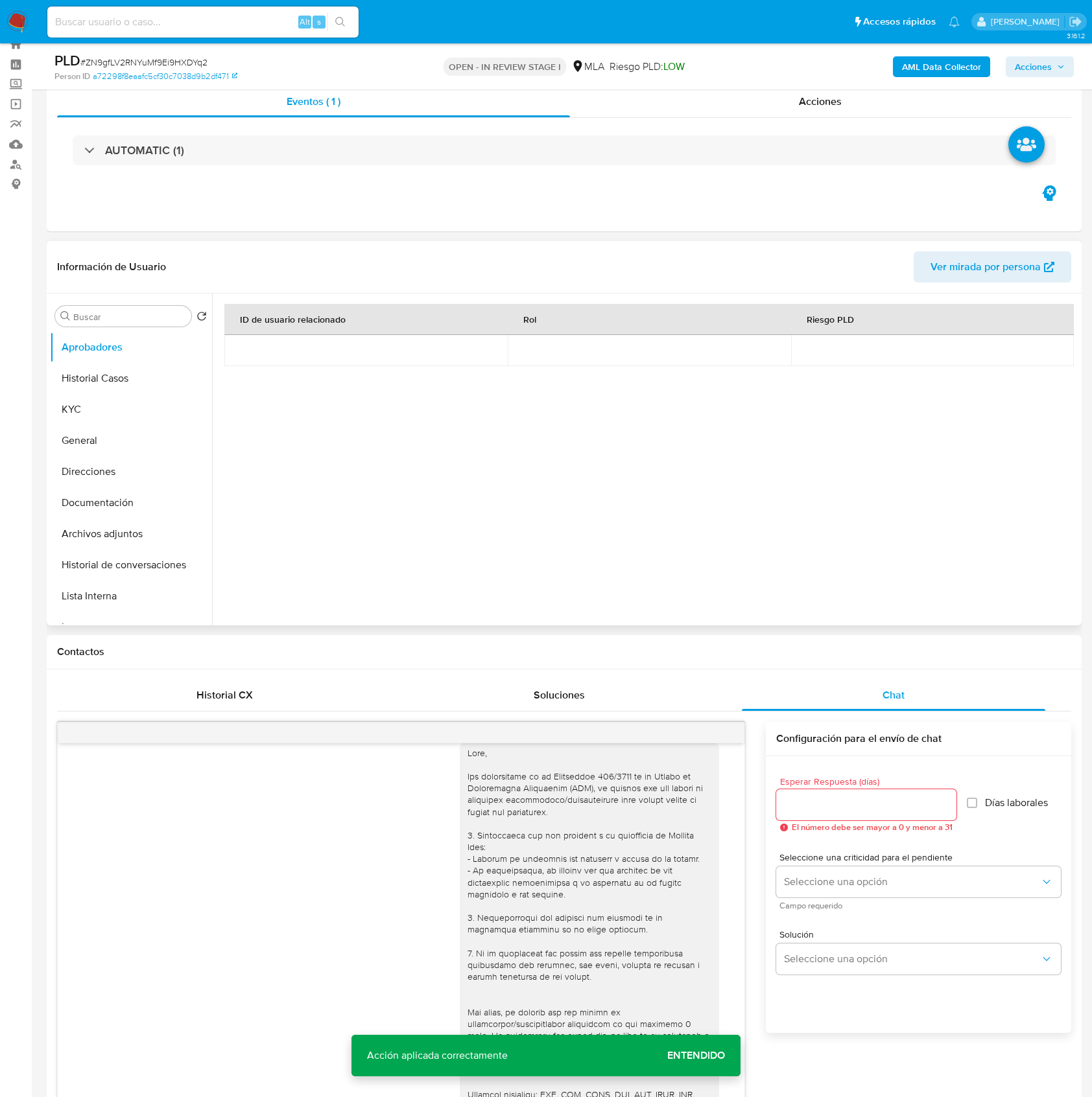
scroll to position [0, 0]
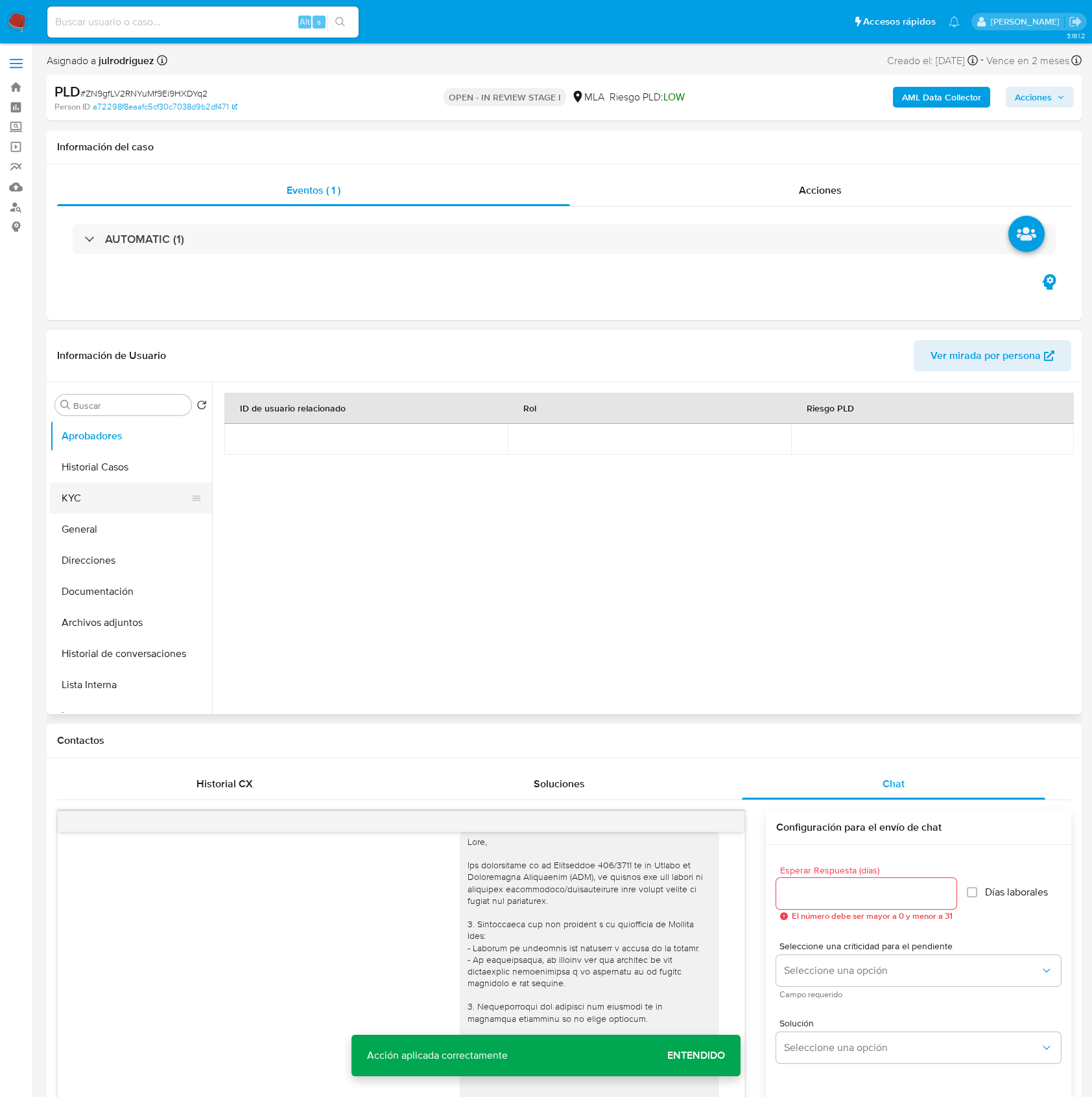
click at [114, 488] on button "KYC" at bounding box center [126, 499] width 152 height 31
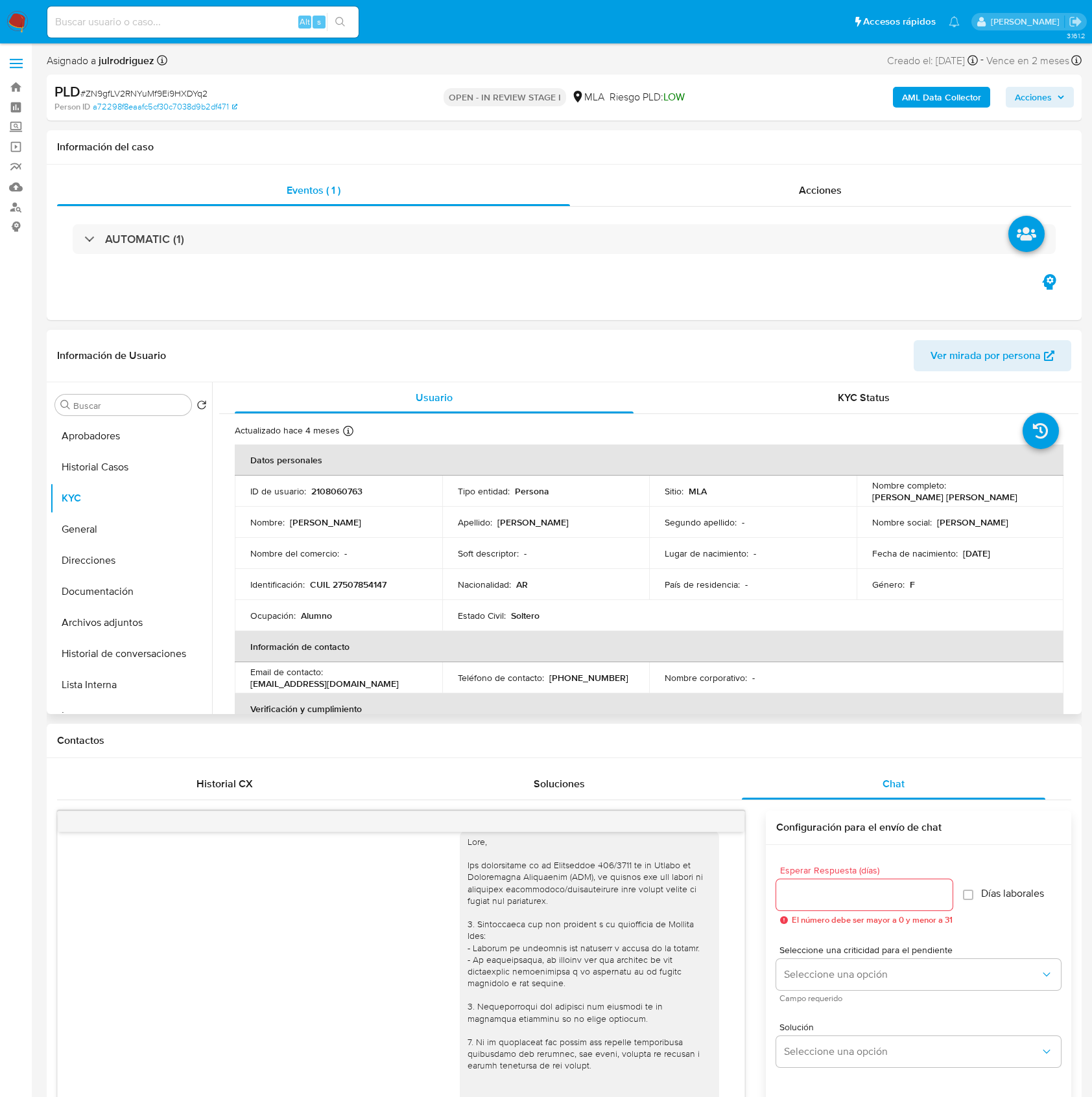
click at [724, 465] on th "Datos personales" at bounding box center [648, 460] width 828 height 31
click at [722, 340] on header "Información de Usuario Ver mirada por persona" at bounding box center [564, 356] width 1014 height 31
click at [333, 488] on p "2108060763" at bounding box center [337, 491] width 51 height 12
click at [333, 486] on p "2108060763" at bounding box center [337, 491] width 51 height 12
copy p "2108060763"
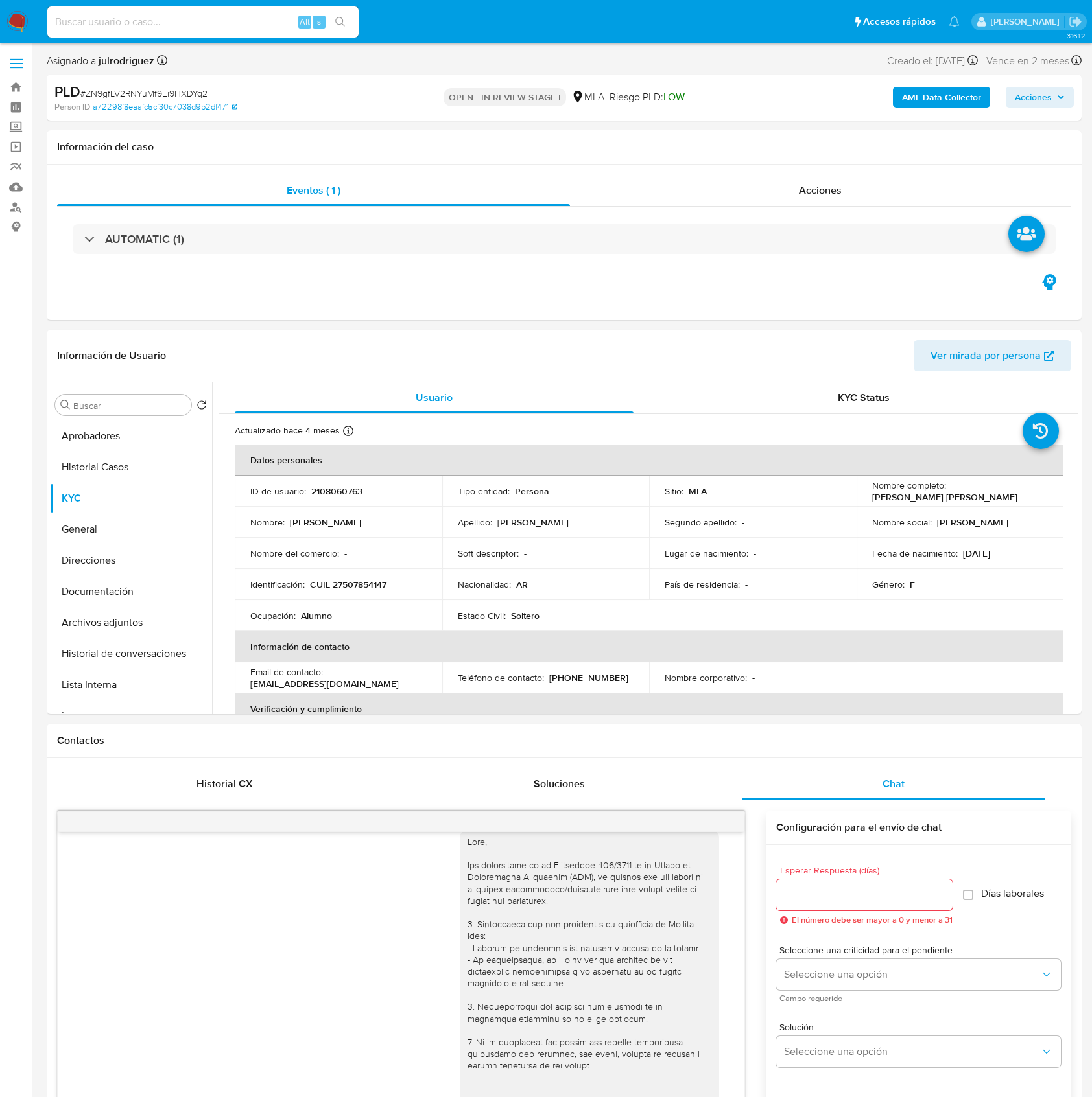
click at [188, 92] on span "# ZN9gfLV2RNYuMf9Ei9HXDYq2" at bounding box center [144, 93] width 127 height 13
copy span "ZN9gfLV2RNYuMf9Ei9HXDYq2"
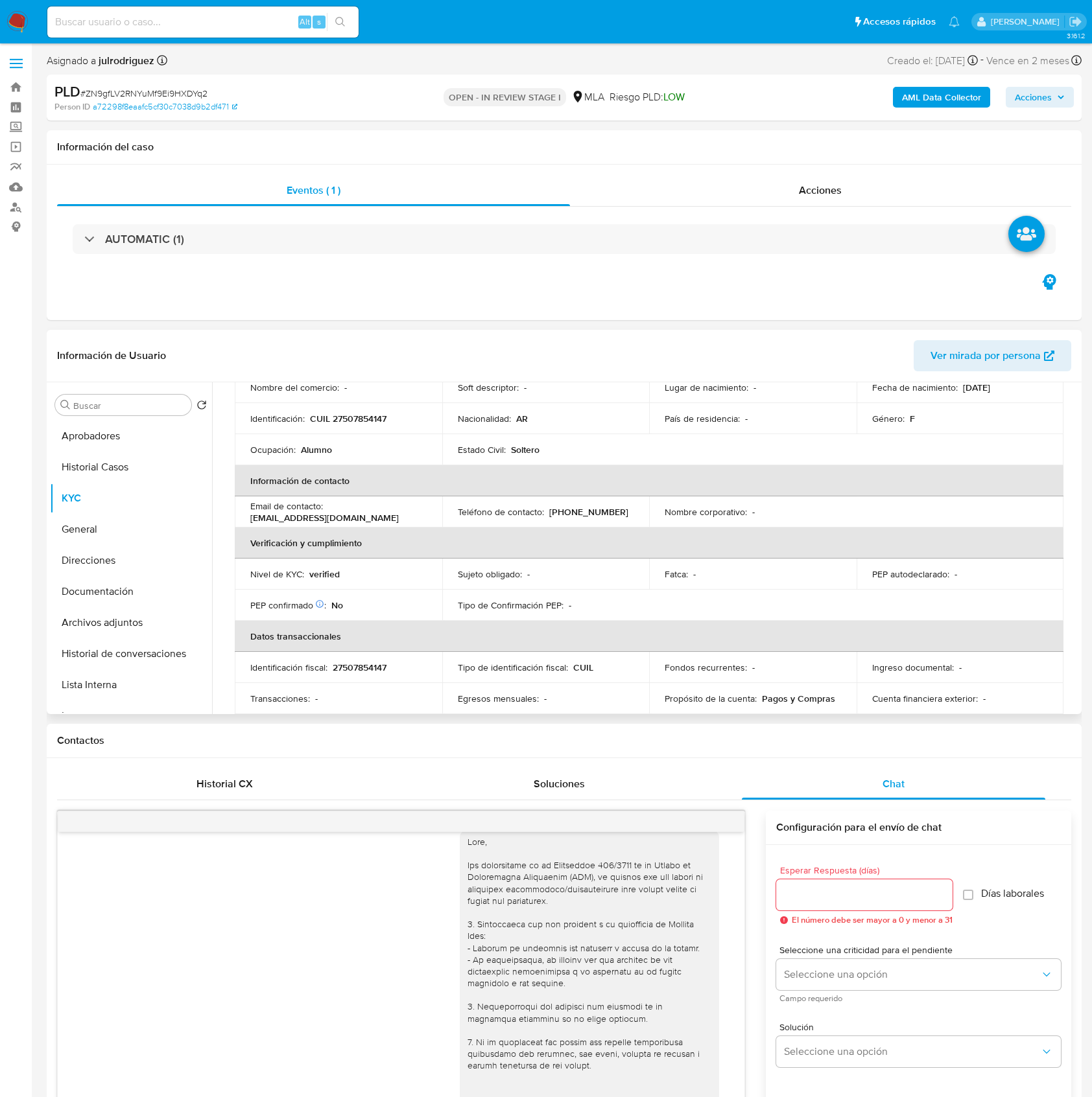
scroll to position [172, 0]
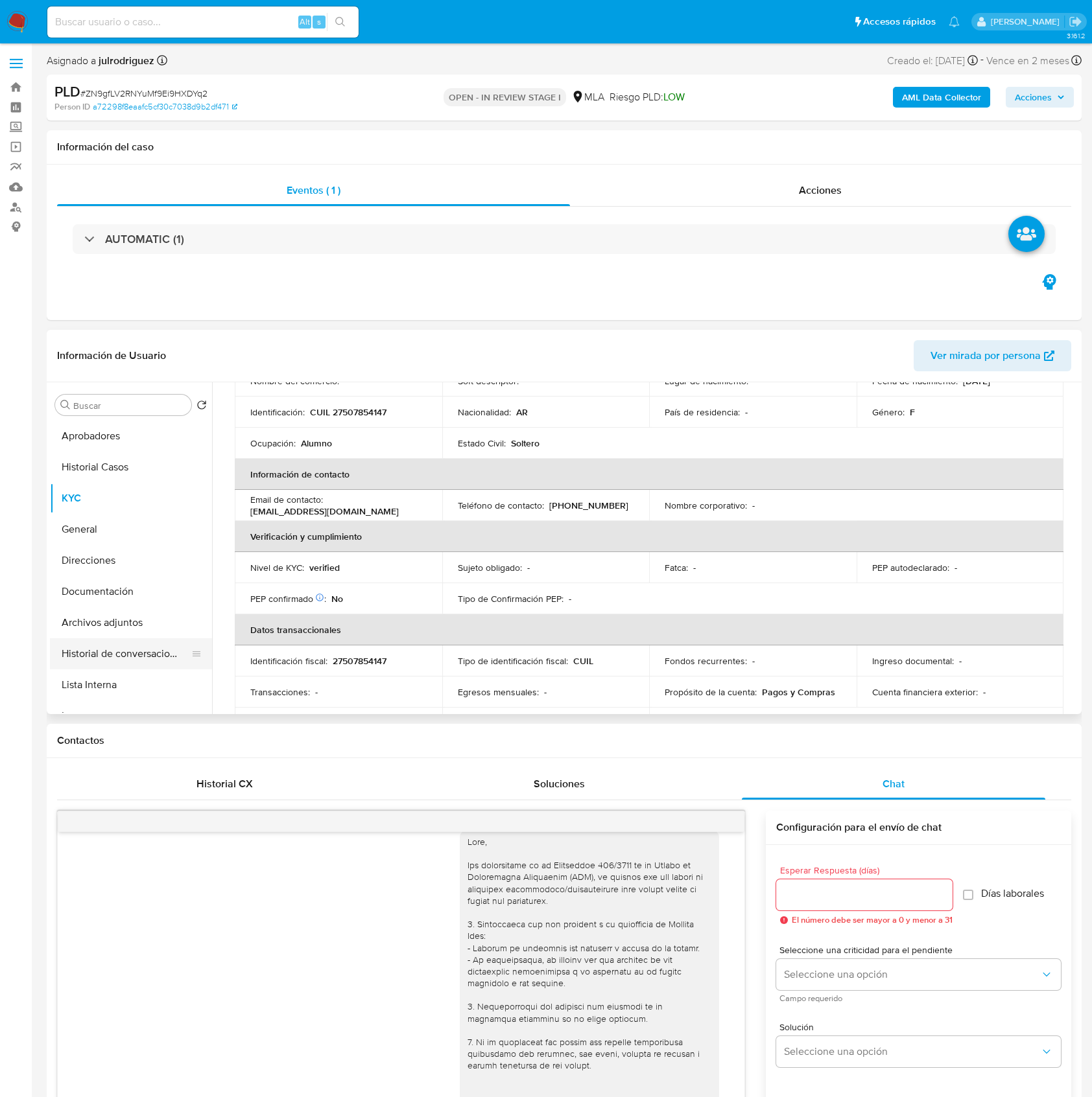
click at [128, 650] on button "Historial de conversaciones" at bounding box center [126, 654] width 152 height 31
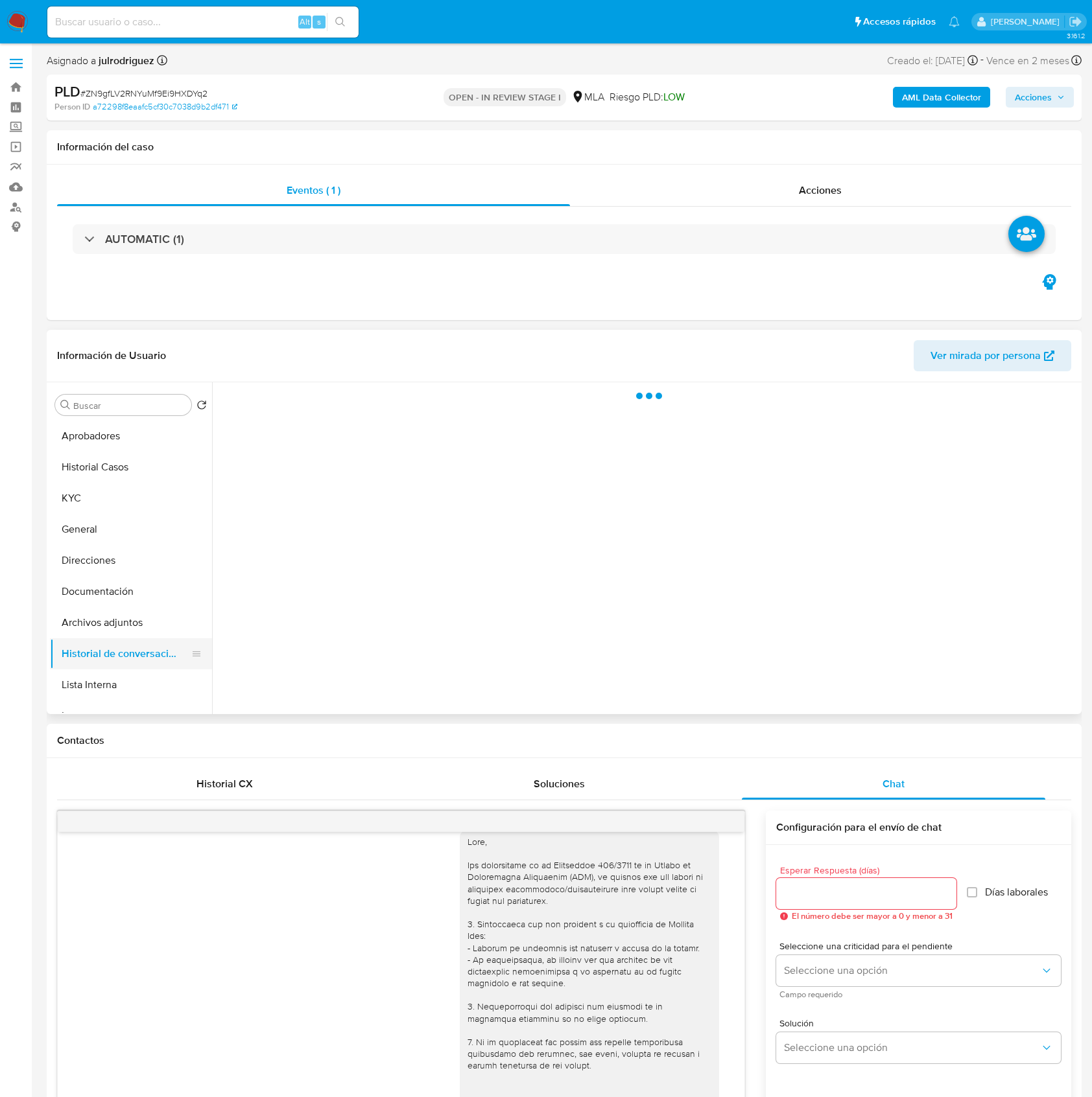
scroll to position [0, 0]
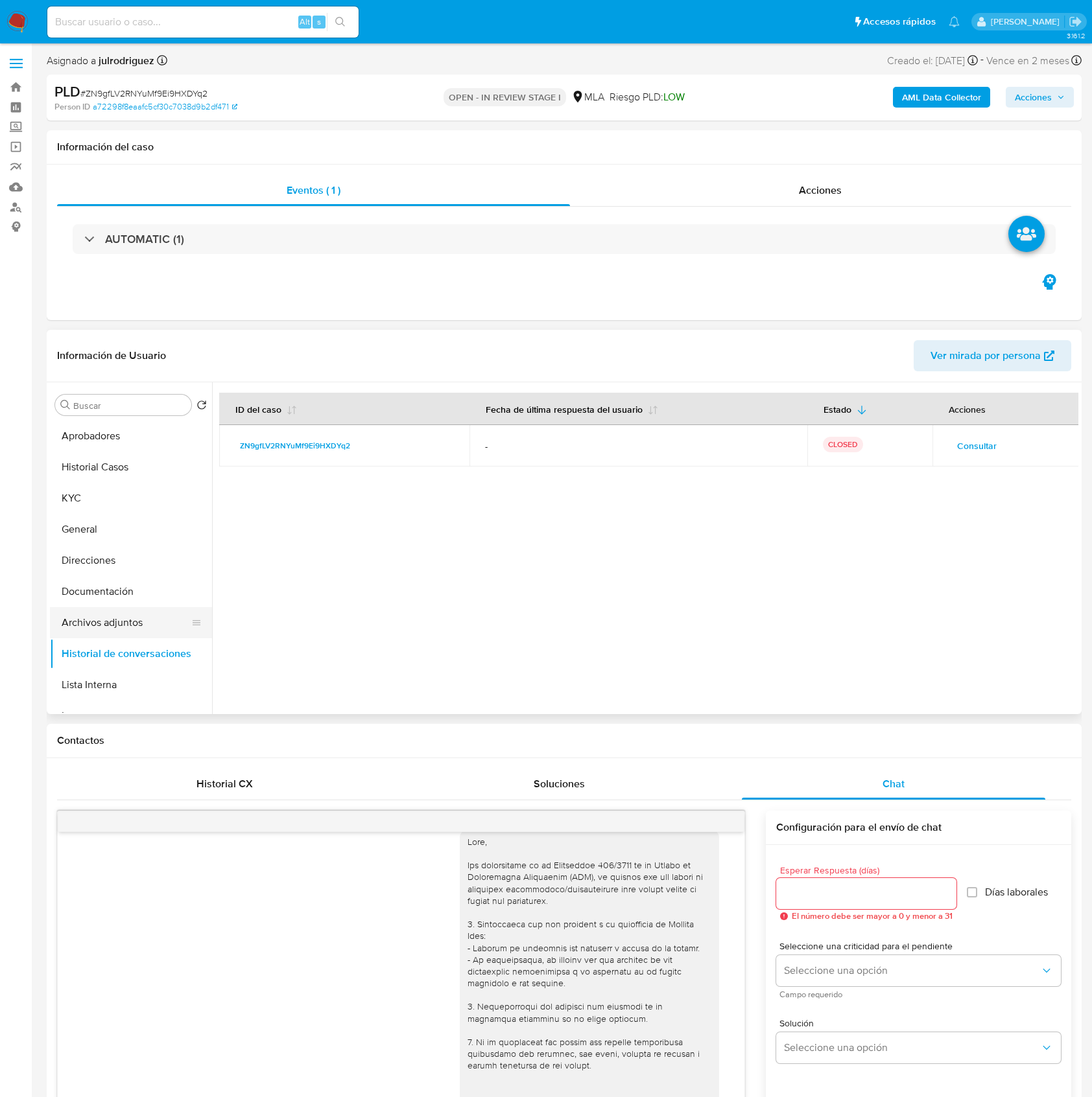
click at [124, 618] on button "Archivos adjuntos" at bounding box center [126, 623] width 152 height 31
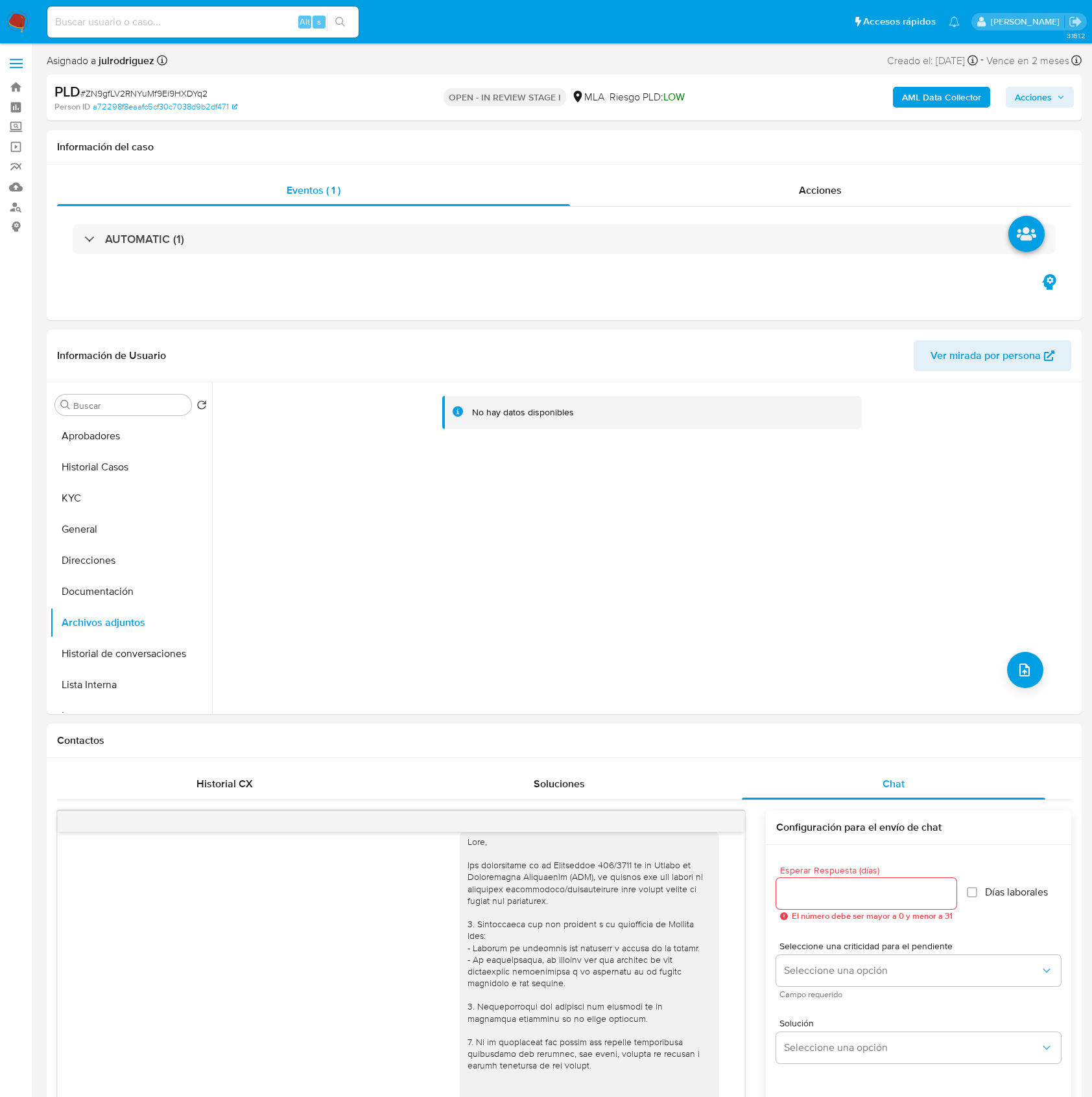
click at [914, 100] on b "AML Data Collector" at bounding box center [941, 97] width 79 height 21
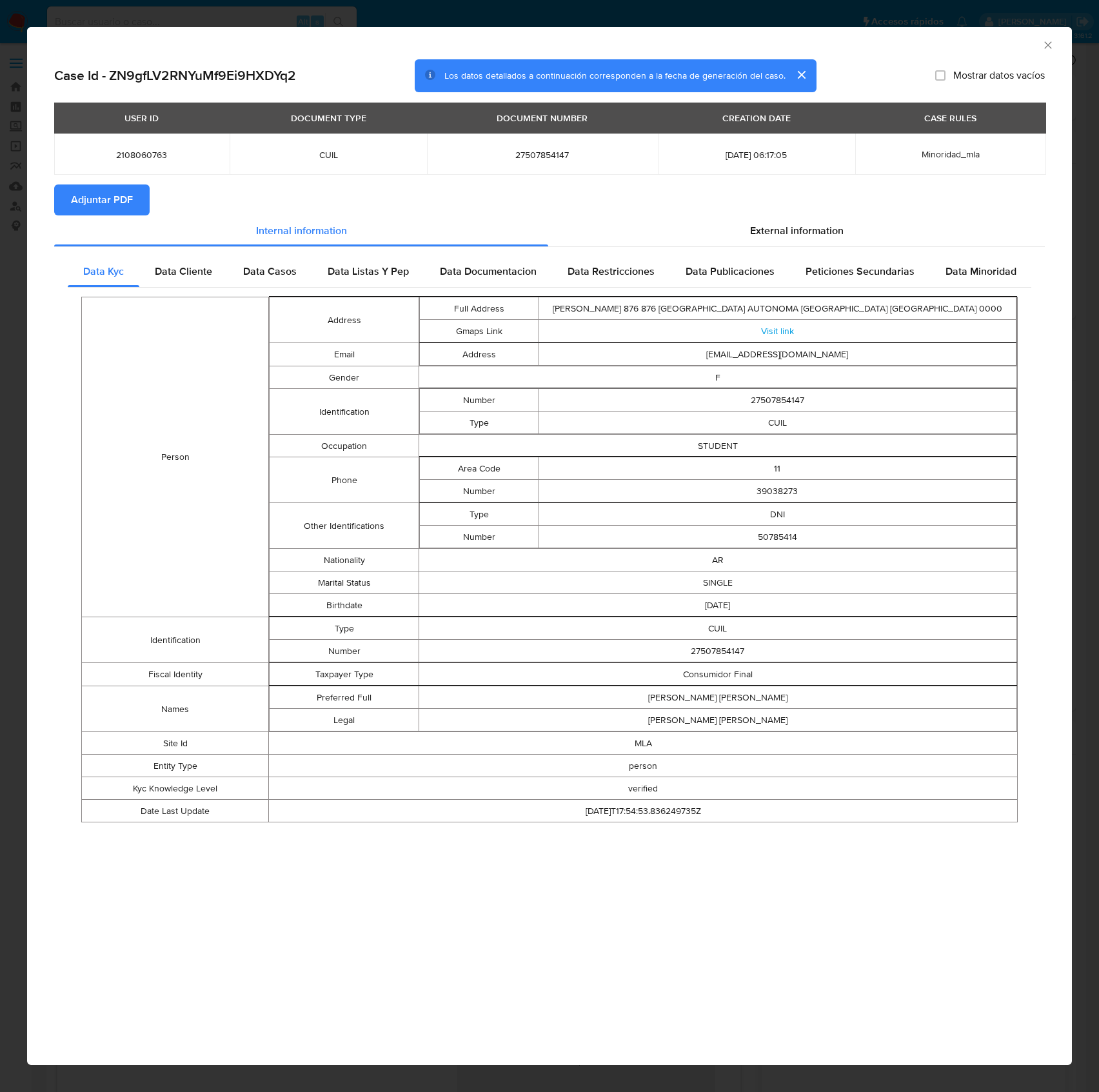
click at [112, 199] on span "Adjuntar PDF" at bounding box center [102, 199] width 62 height 28
click at [1048, 47] on icon "Cerrar ventana" at bounding box center [1048, 46] width 13 height 13
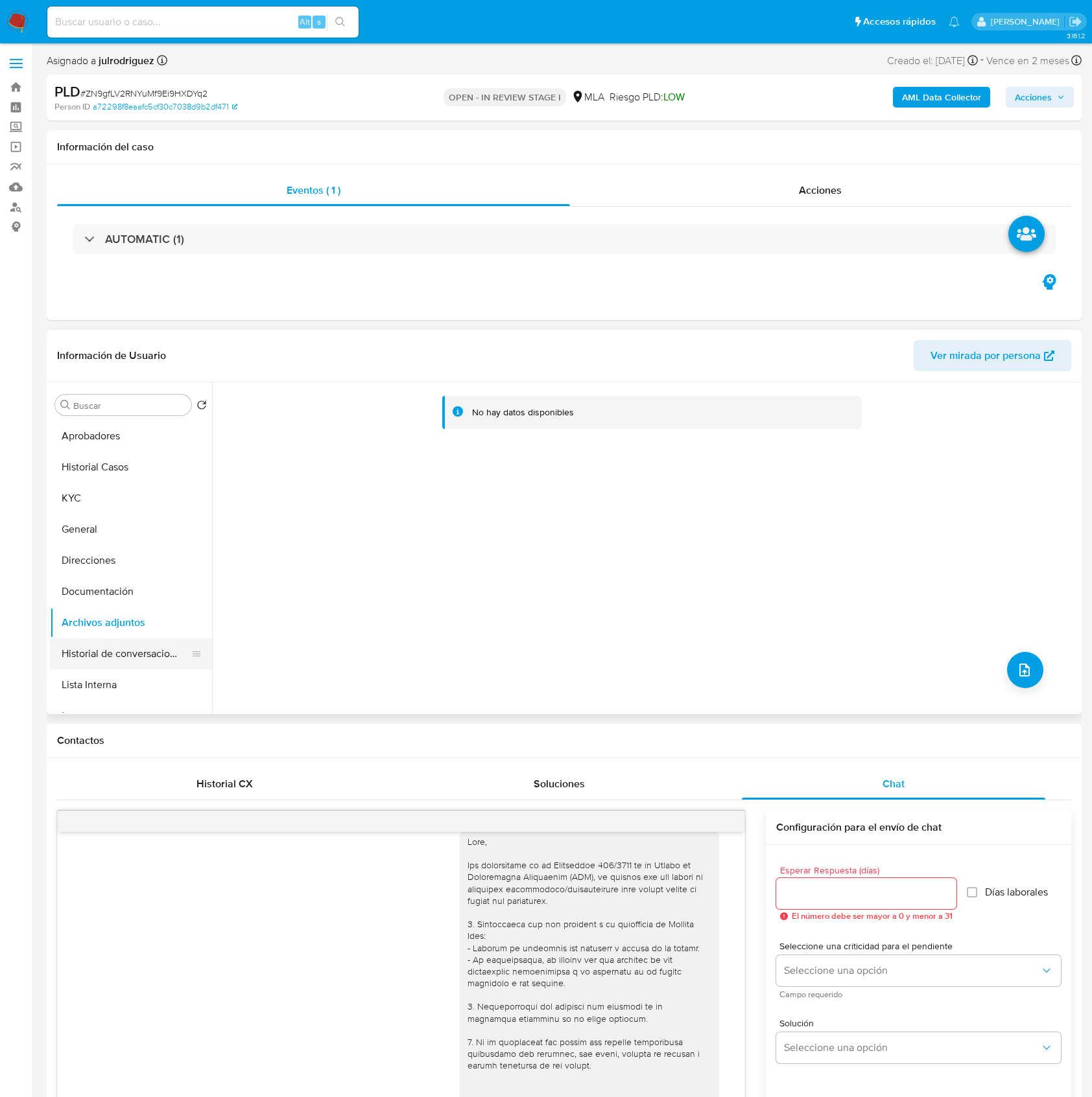
click at [137, 639] on button "Historial de conversaciones" at bounding box center [126, 654] width 152 height 31
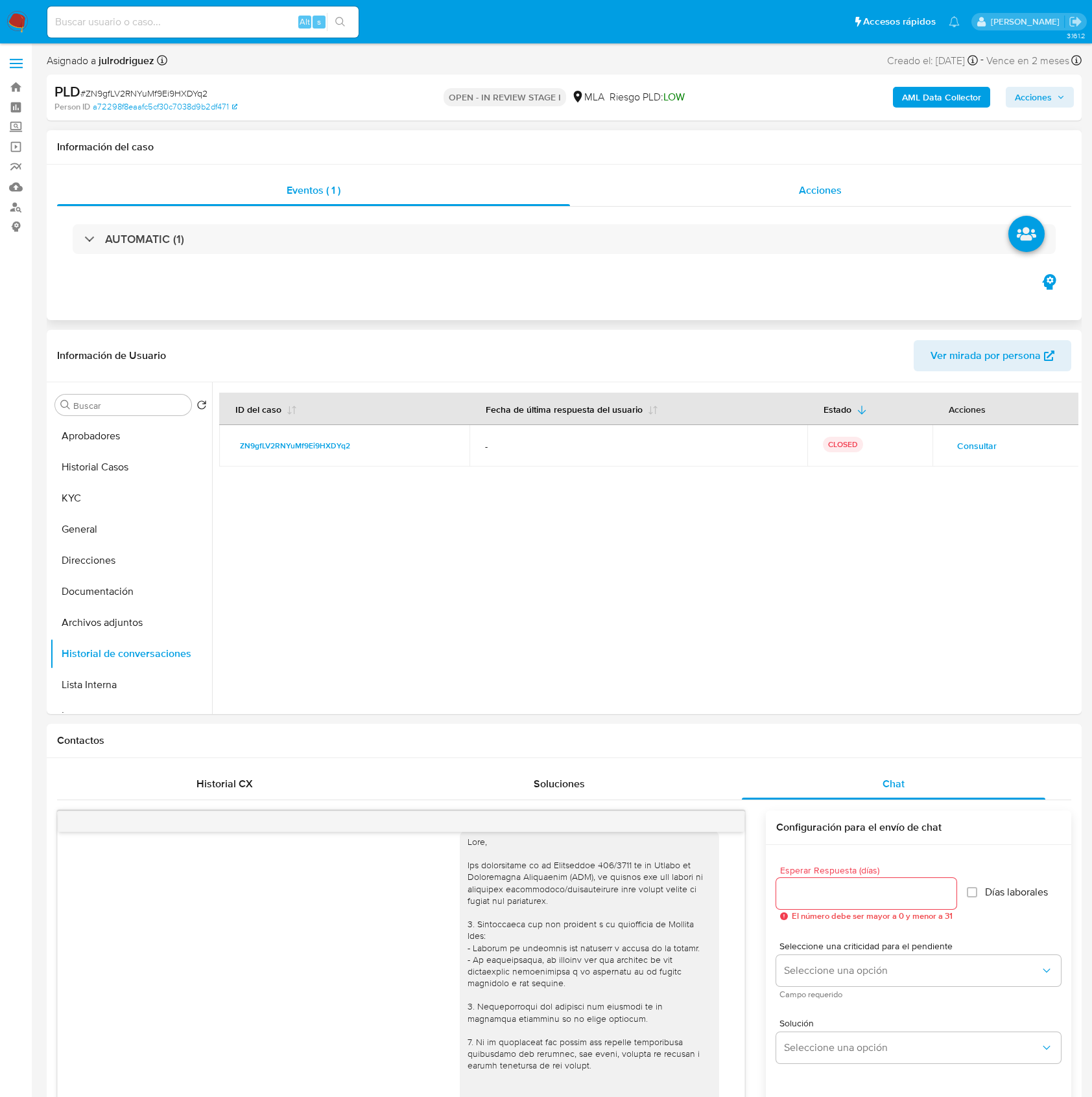
click at [815, 190] on span "Acciones" at bounding box center [820, 190] width 43 height 15
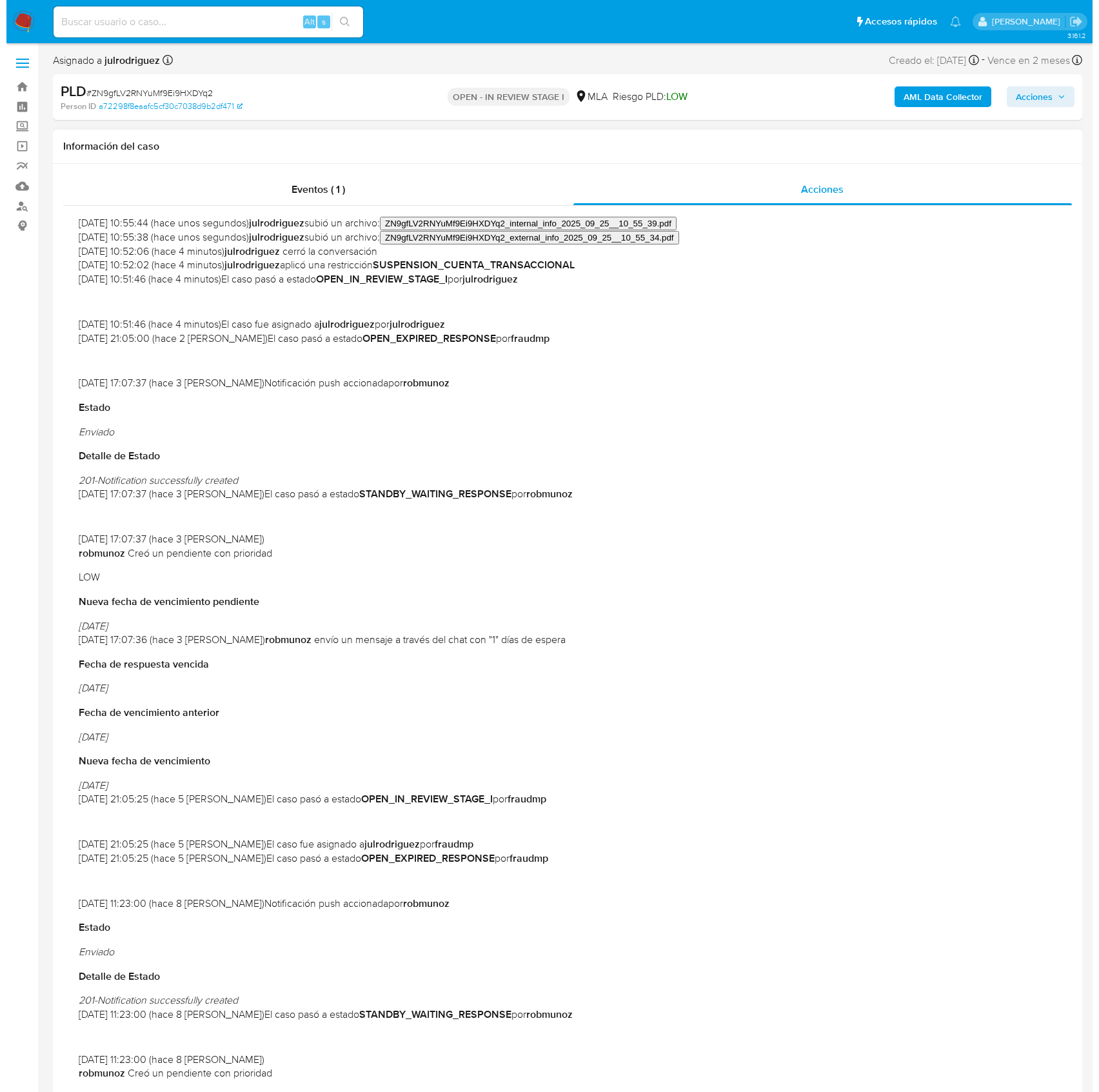
scroll to position [86, 0]
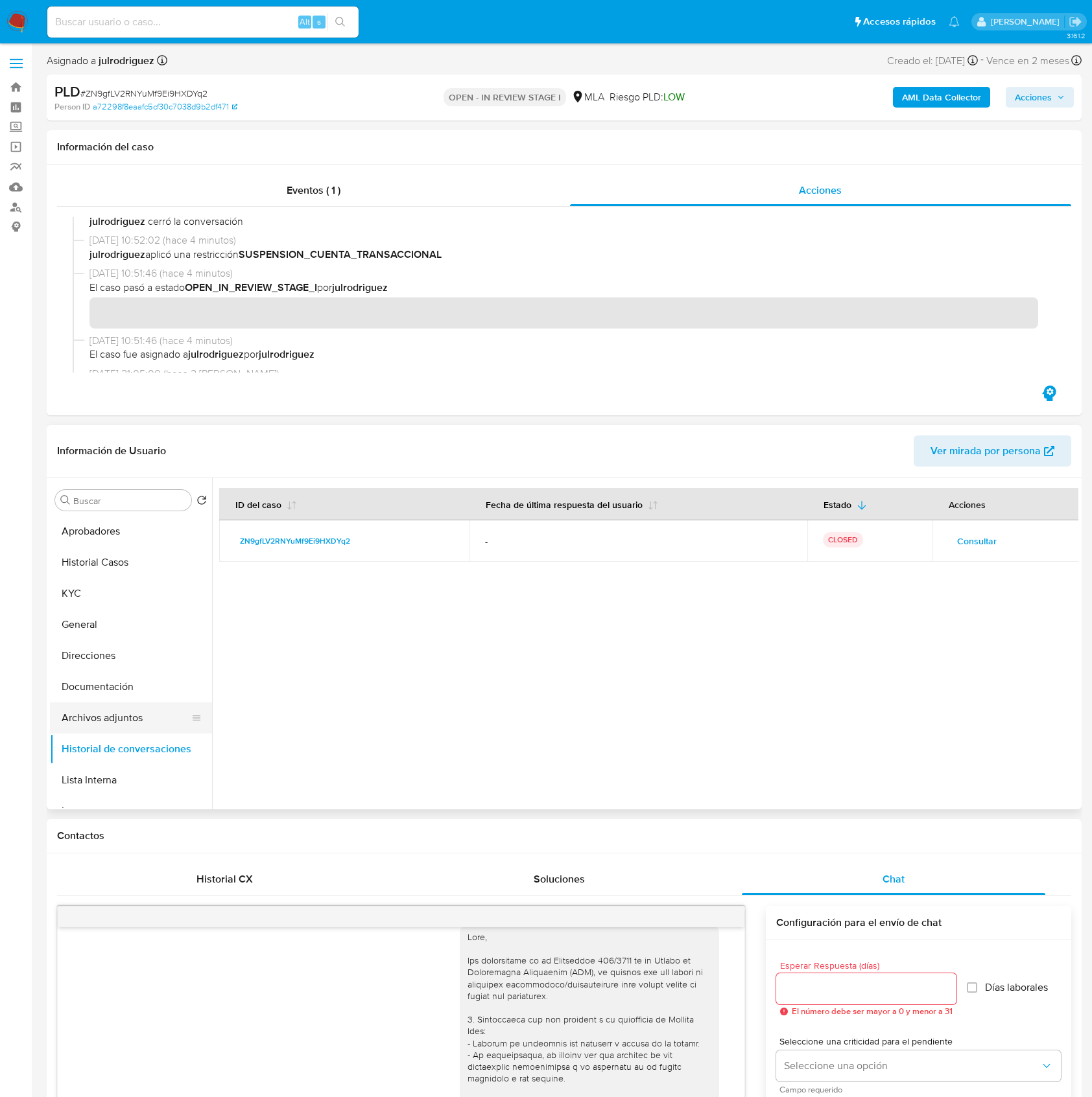
click at [139, 716] on button "Archivos adjuntos" at bounding box center [126, 718] width 152 height 31
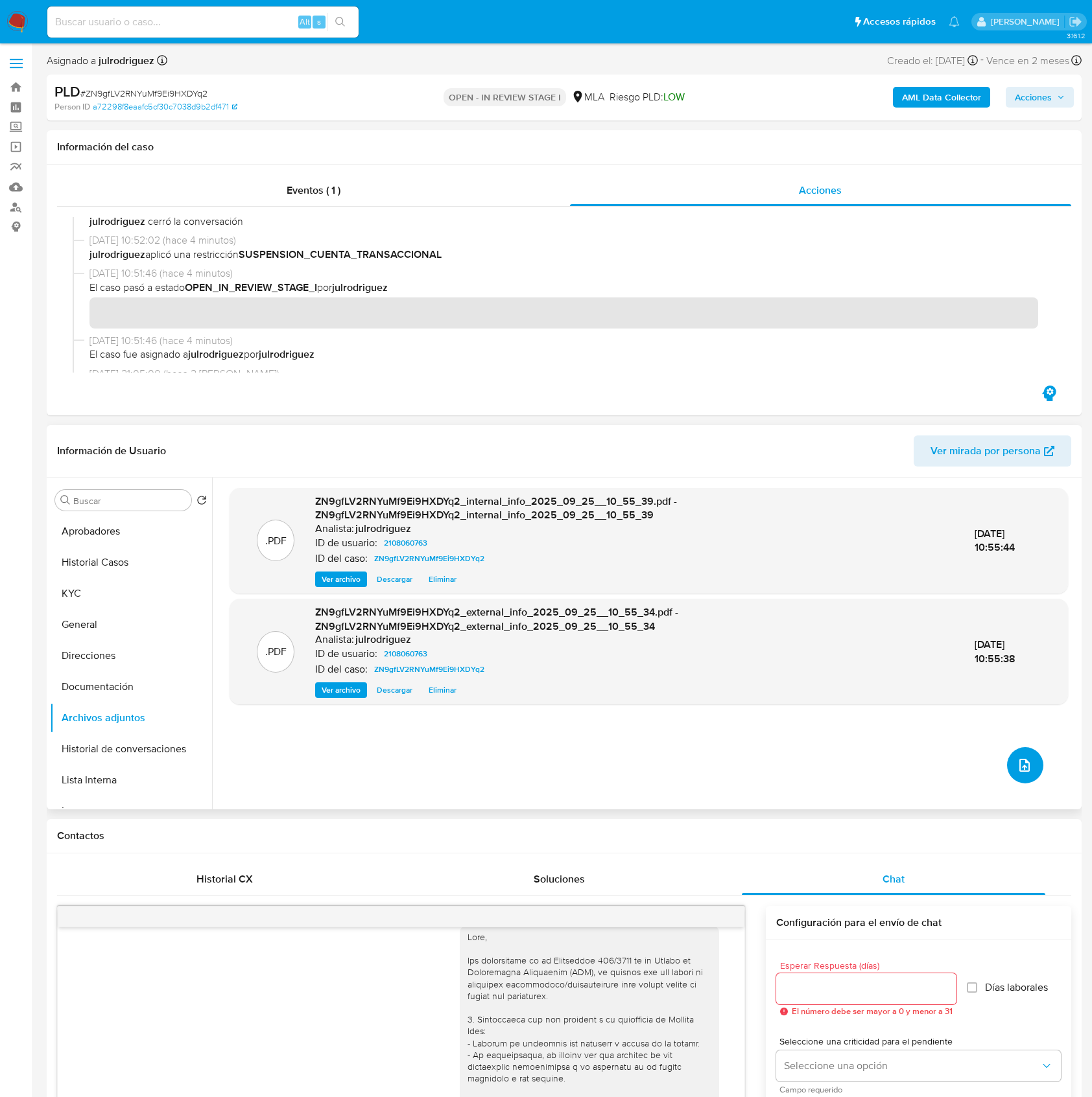
click at [1020, 768] on icon "upload-file" at bounding box center [1024, 766] width 10 height 13
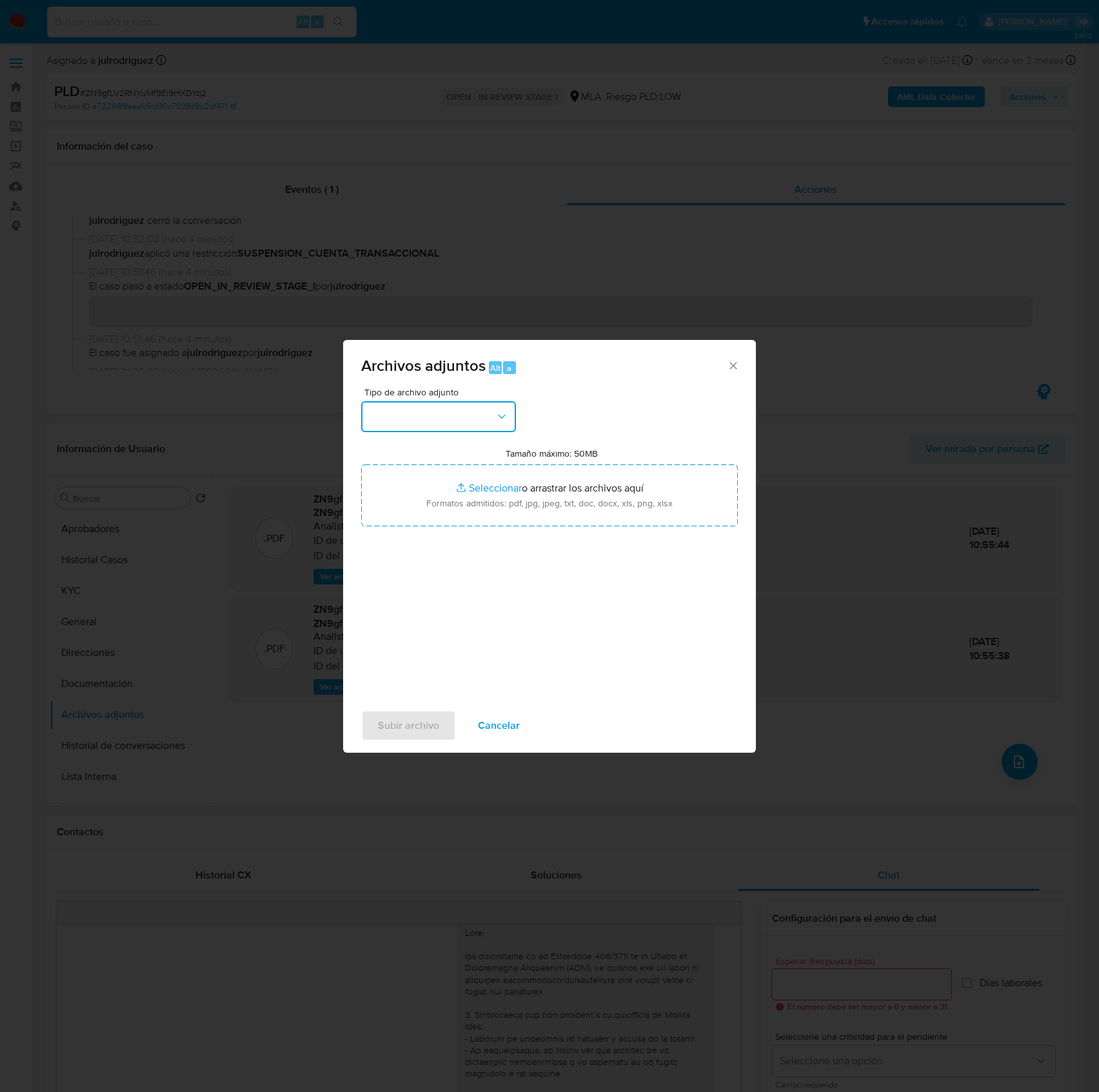
click at [465, 420] on button "button" at bounding box center [439, 417] width 155 height 31
click at [402, 616] on div "OTROS" at bounding box center [434, 614] width 132 height 31
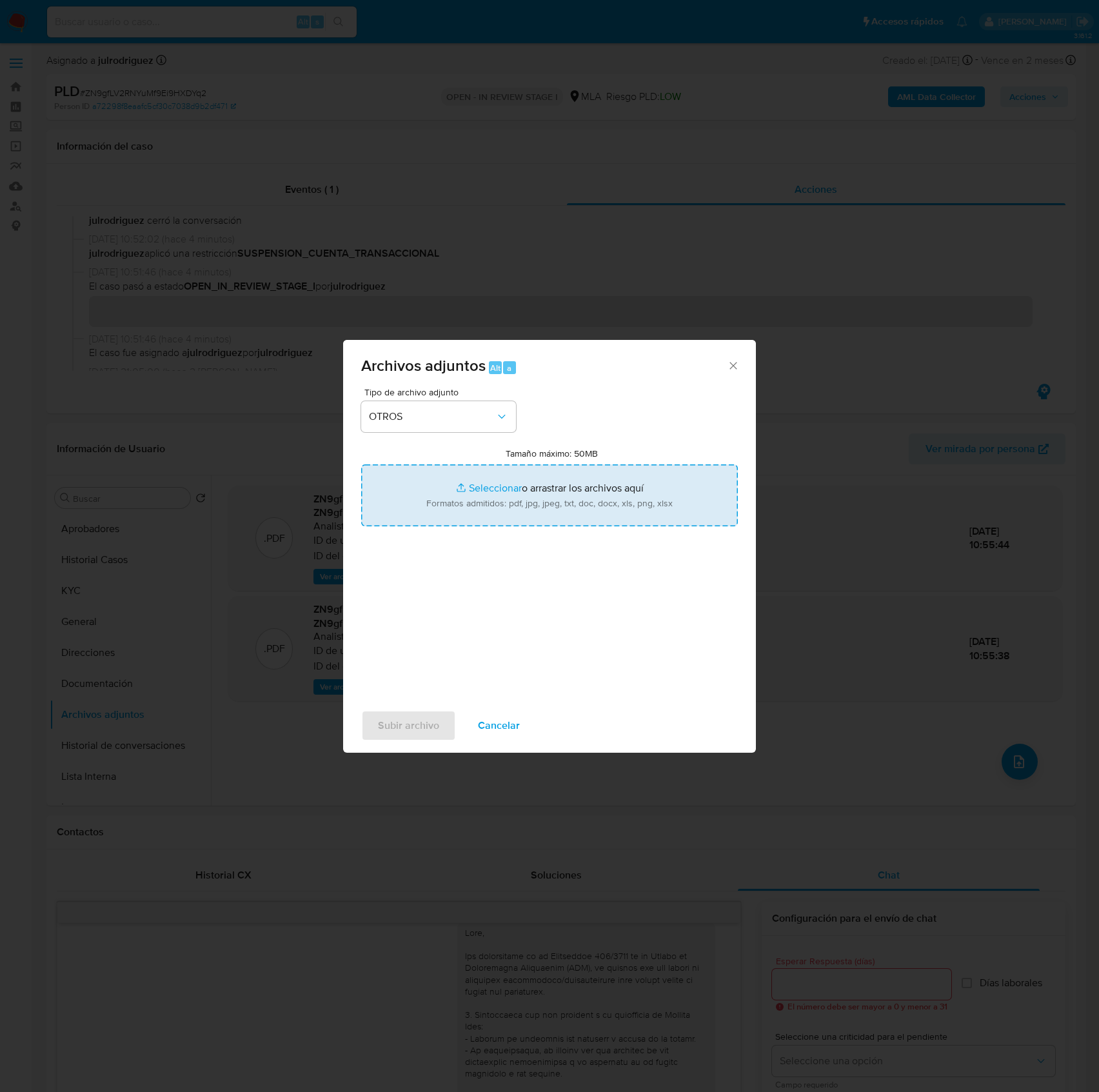
type input "C:\fakepath\ROI PROPOSAL - Caselog ZN9gfLV2RNYuMf9Ei9HXDYq2_2025_09_18_03_59_22…"
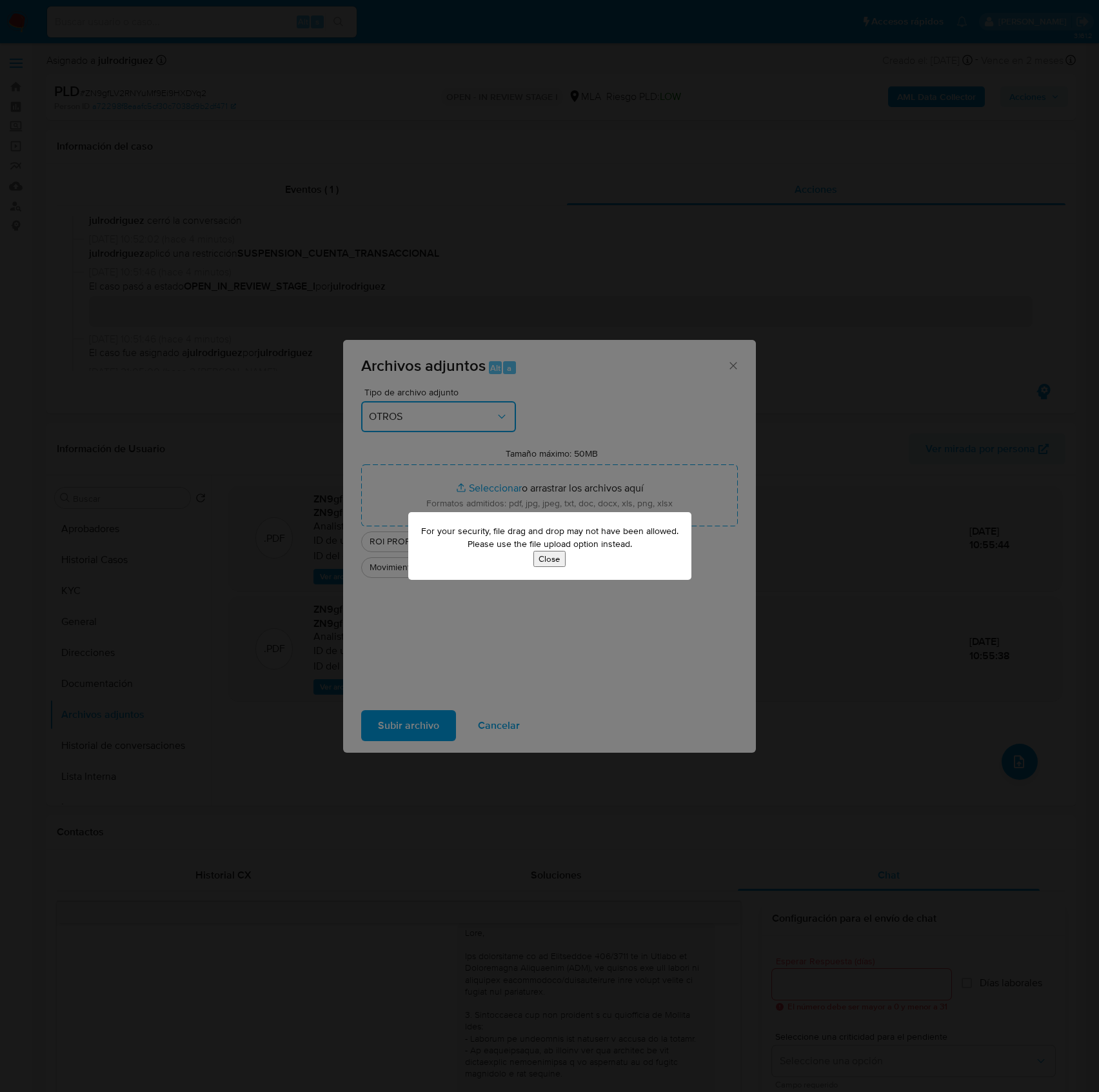
click at [554, 556] on button "Close" at bounding box center [549, 559] width 32 height 16
click at [555, 564] on button "Close" at bounding box center [549, 559] width 32 height 16
click at [547, 557] on button "Close" at bounding box center [549, 559] width 32 height 16
click at [412, 731] on div "For your security, file drag and drop may not have been allowed. Please use the…" at bounding box center [549, 546] width 1099 height 1092
click at [755, 360] on div "For your security, file drag and drop may not have been allowed. Please use the…" at bounding box center [549, 546] width 1099 height 1092
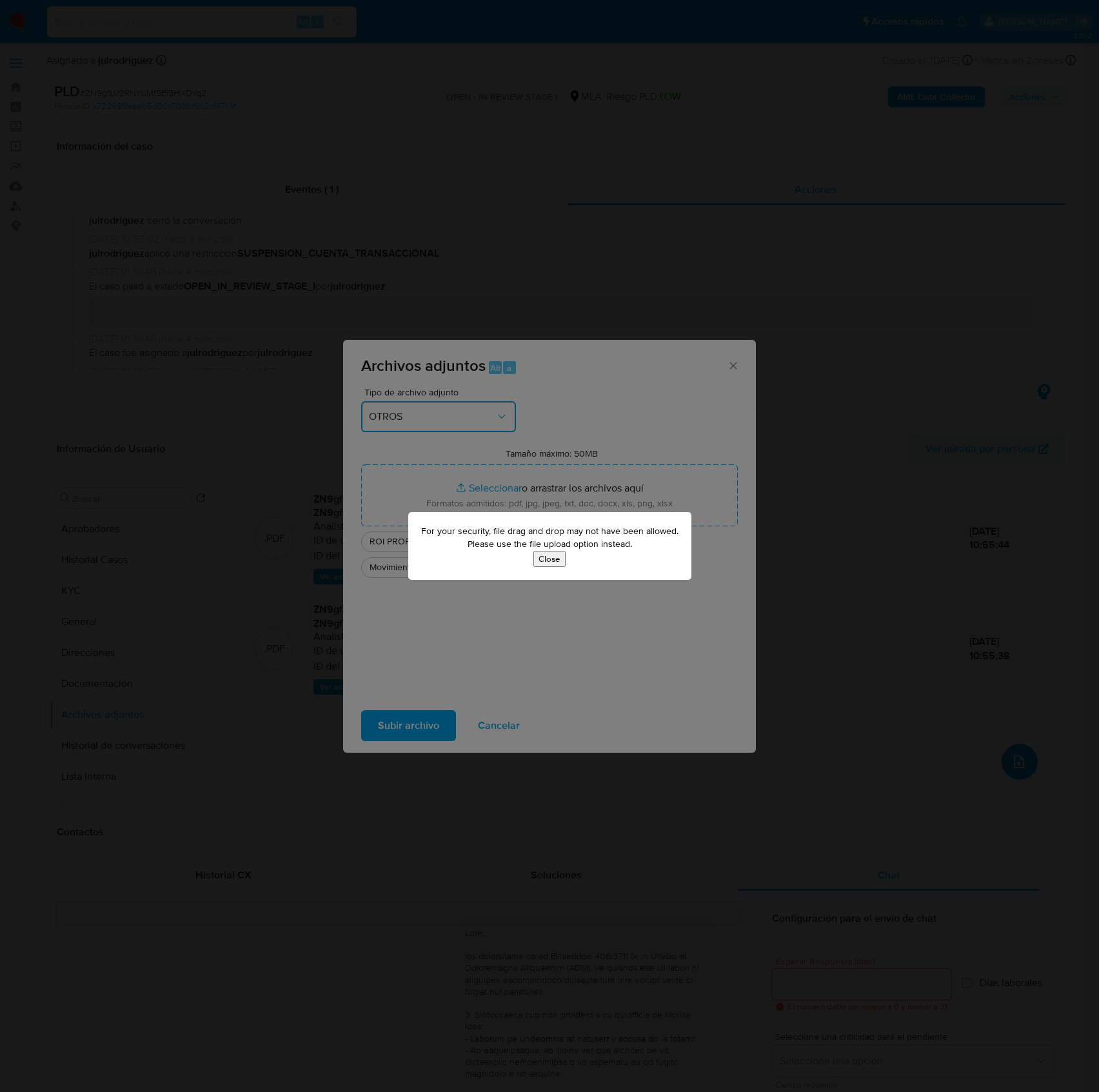
click at [736, 362] on div "For your security, file drag and drop may not have been allowed. Please use the…" at bounding box center [549, 546] width 1099 height 1092
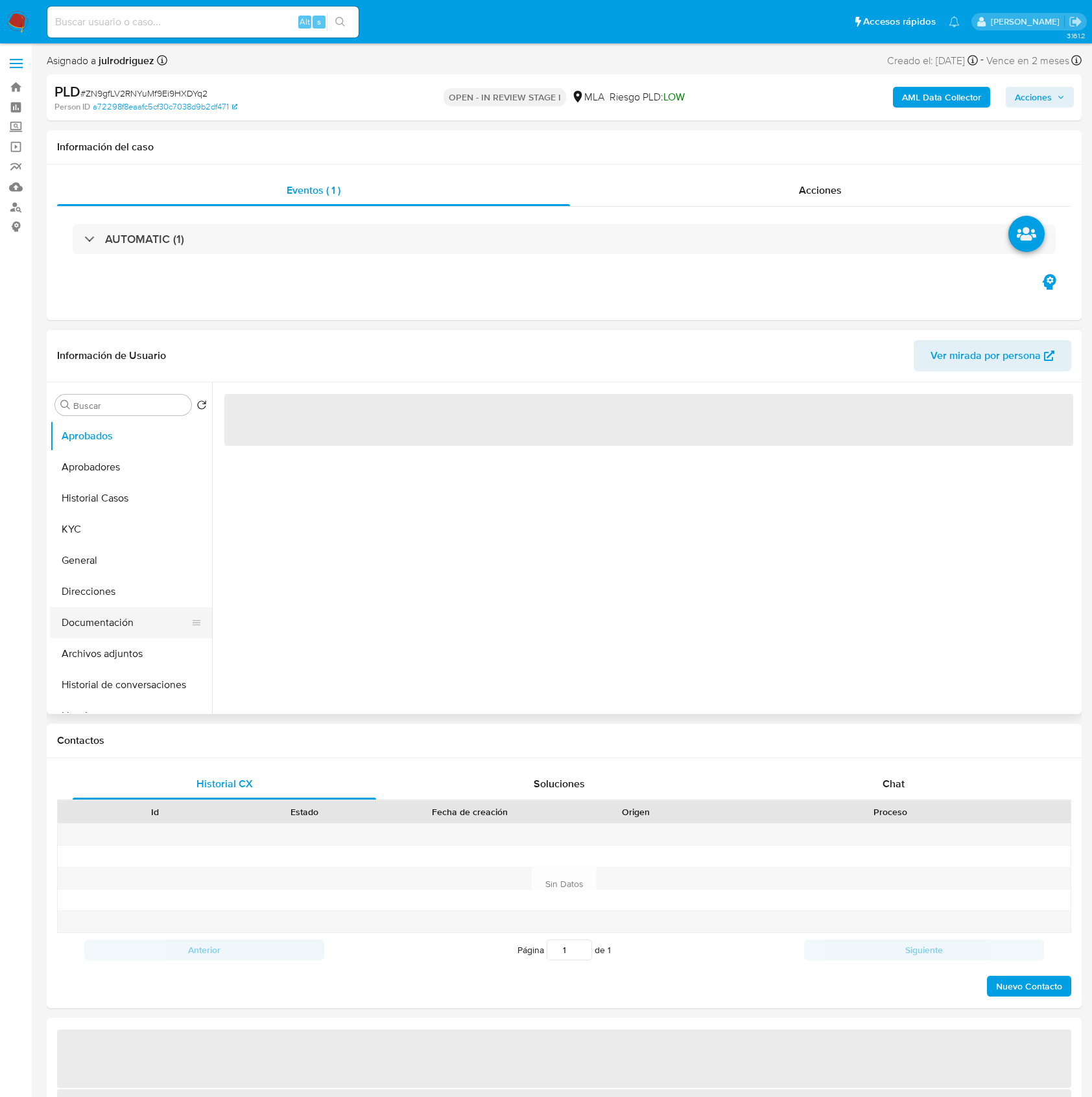
select select "10"
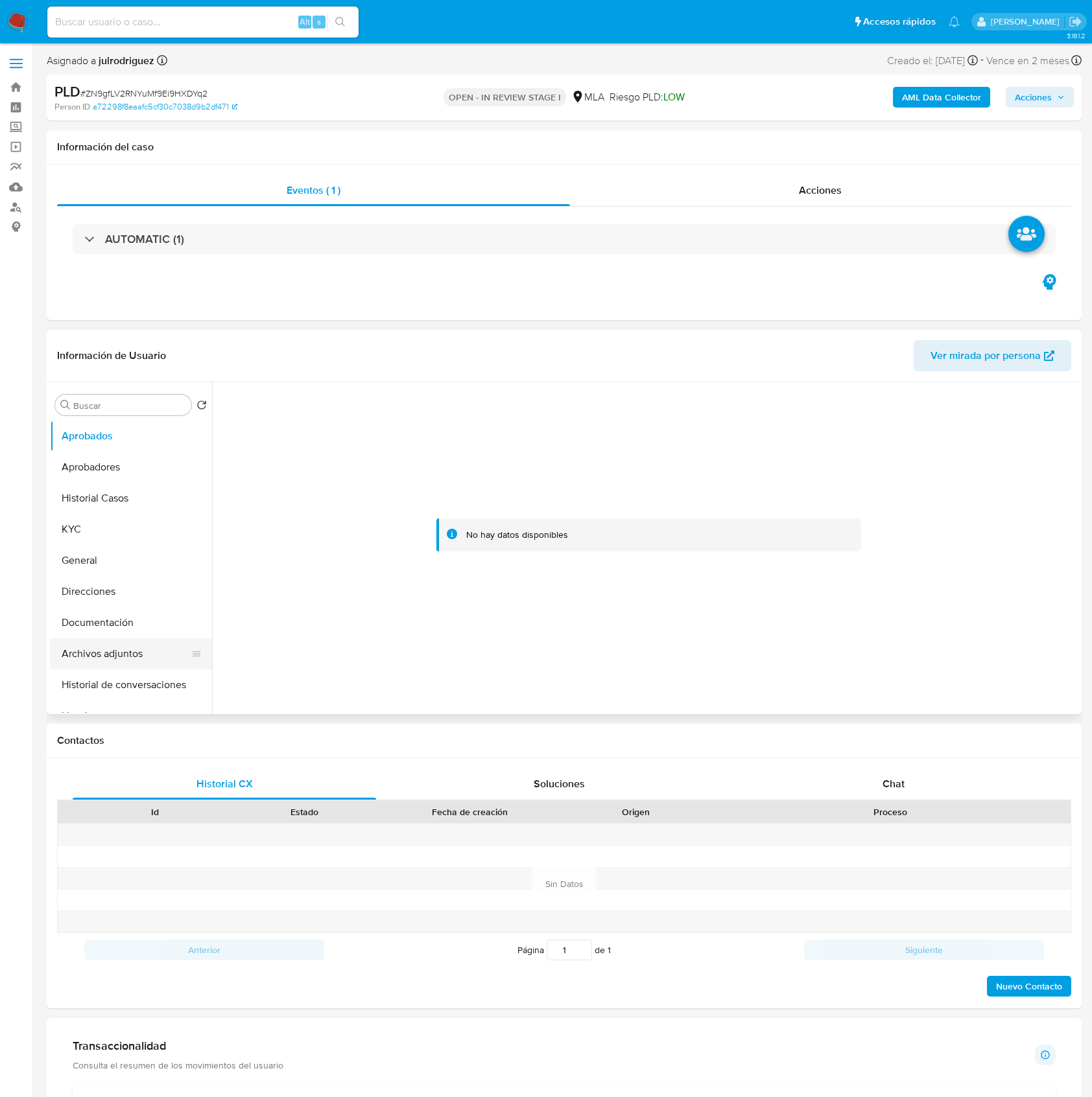
click at [124, 648] on button "Archivos adjuntos" at bounding box center [126, 654] width 152 height 31
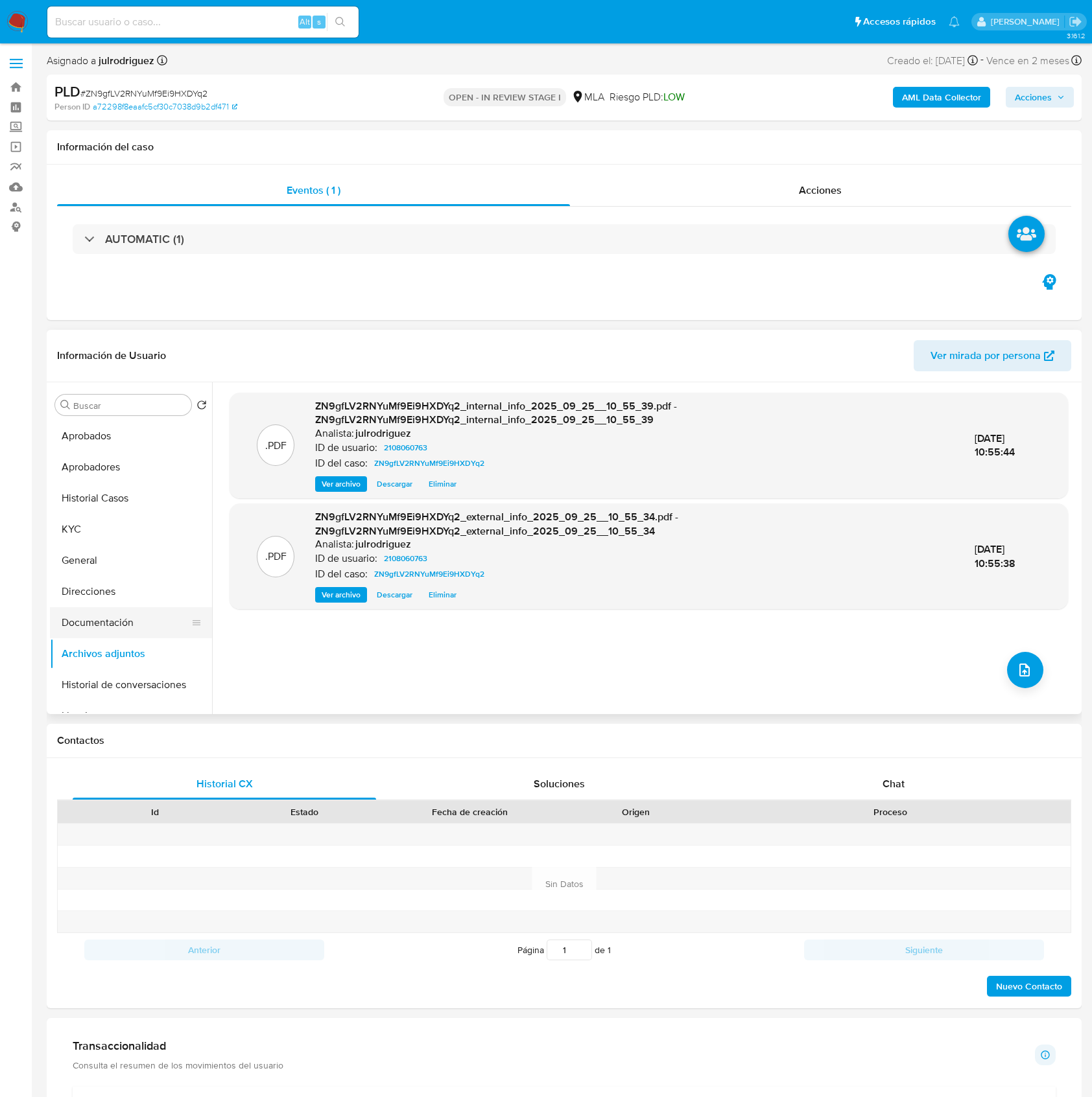
click at [99, 626] on button "Documentación" at bounding box center [126, 623] width 152 height 31
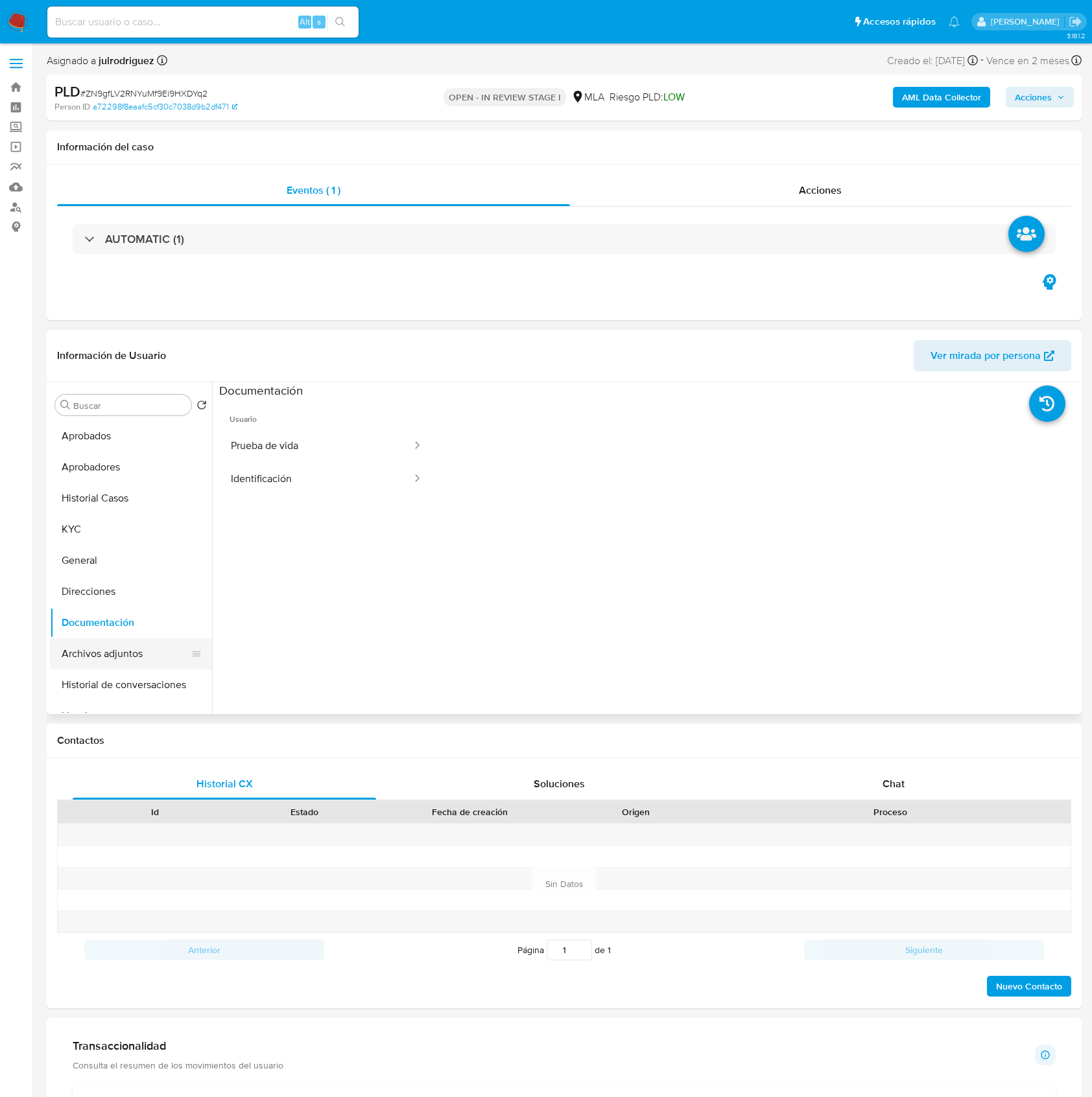
click at [102, 657] on button "Archivos adjuntos" at bounding box center [126, 654] width 152 height 31
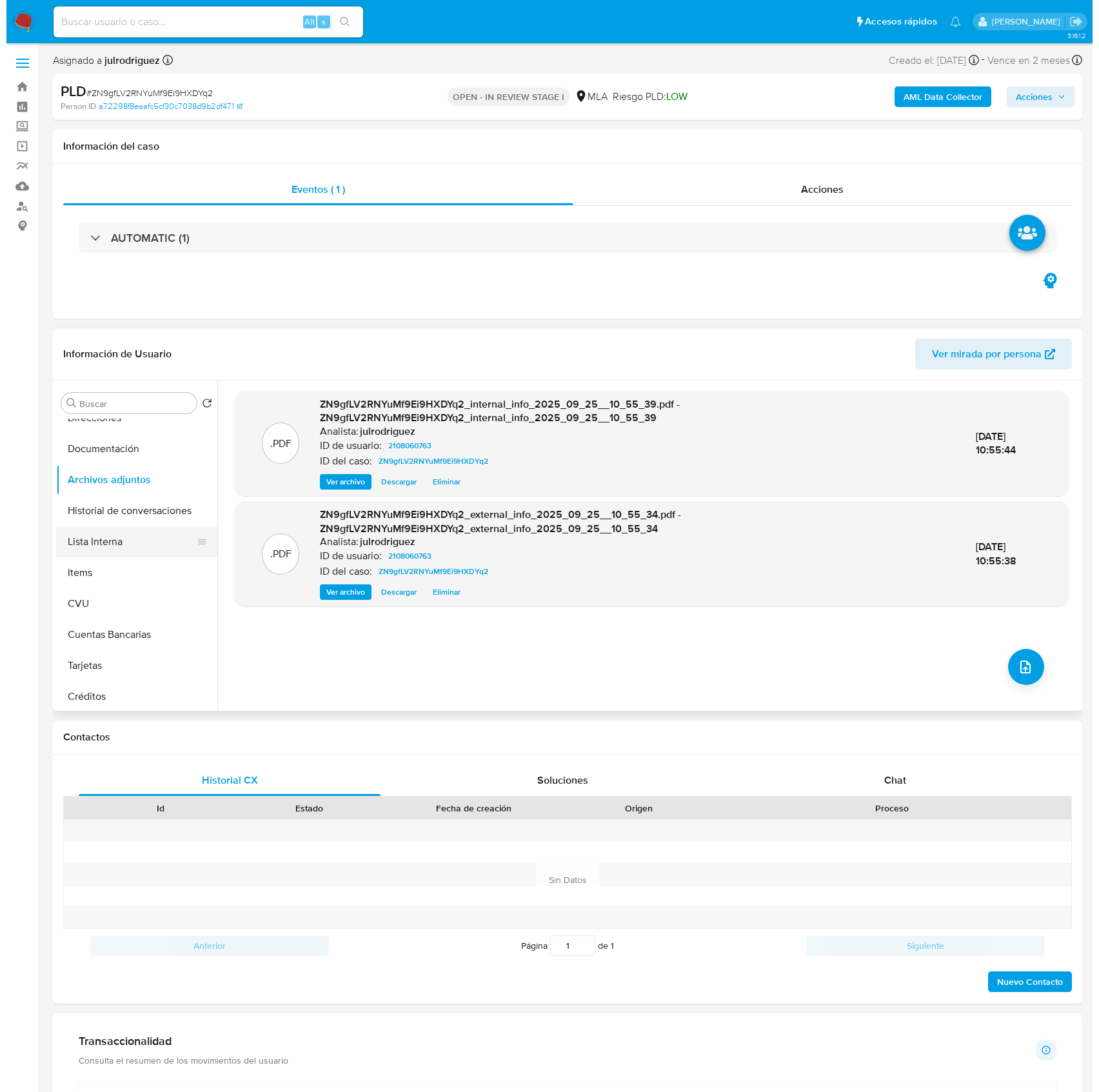
scroll to position [171, 0]
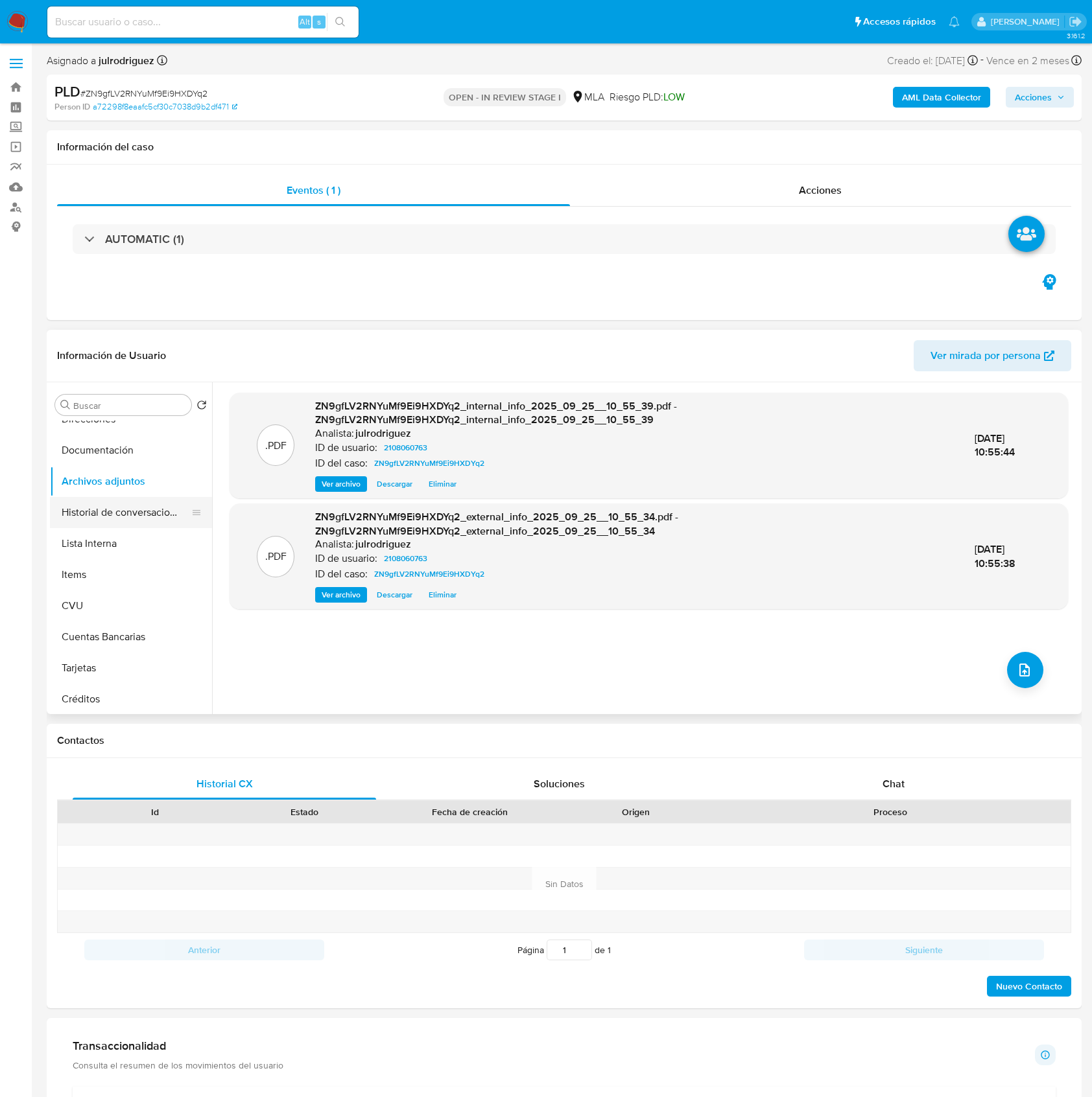
click at [109, 507] on button "Historial de conversaciones" at bounding box center [126, 512] width 152 height 31
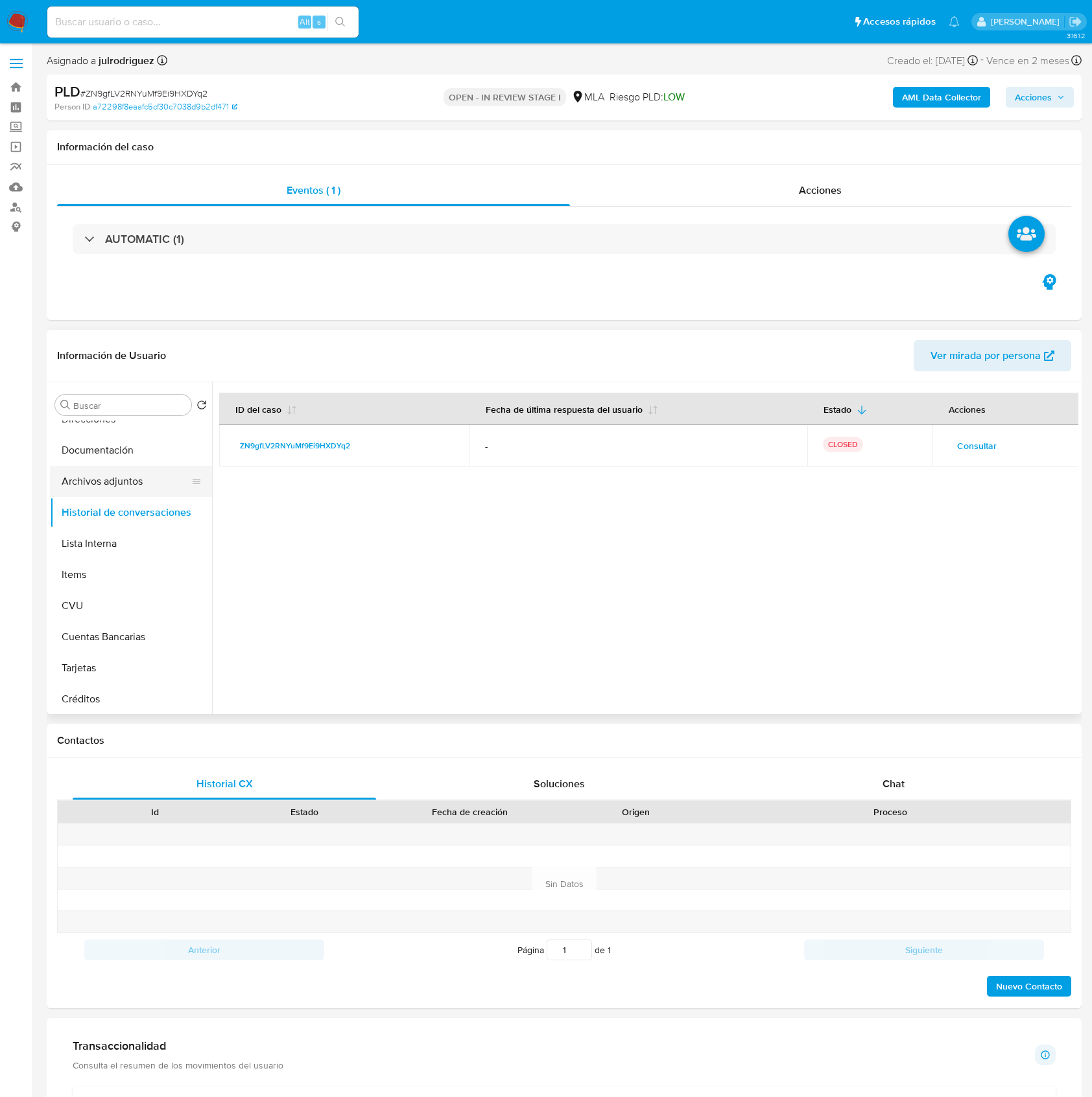
click at [94, 480] on button "Archivos adjuntos" at bounding box center [126, 481] width 152 height 31
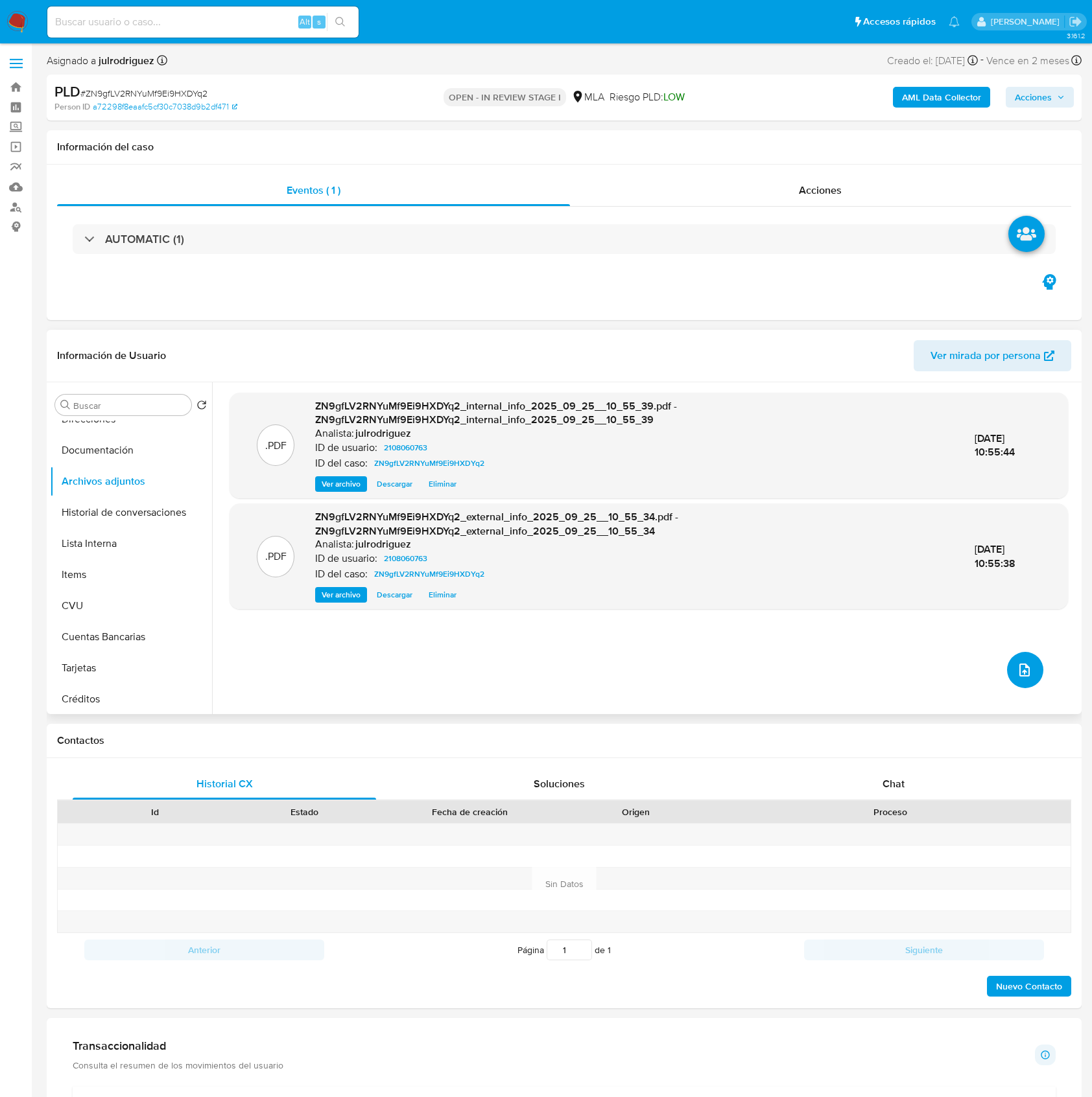
click at [1020, 663] on icon "upload-file" at bounding box center [1024, 670] width 16 height 16
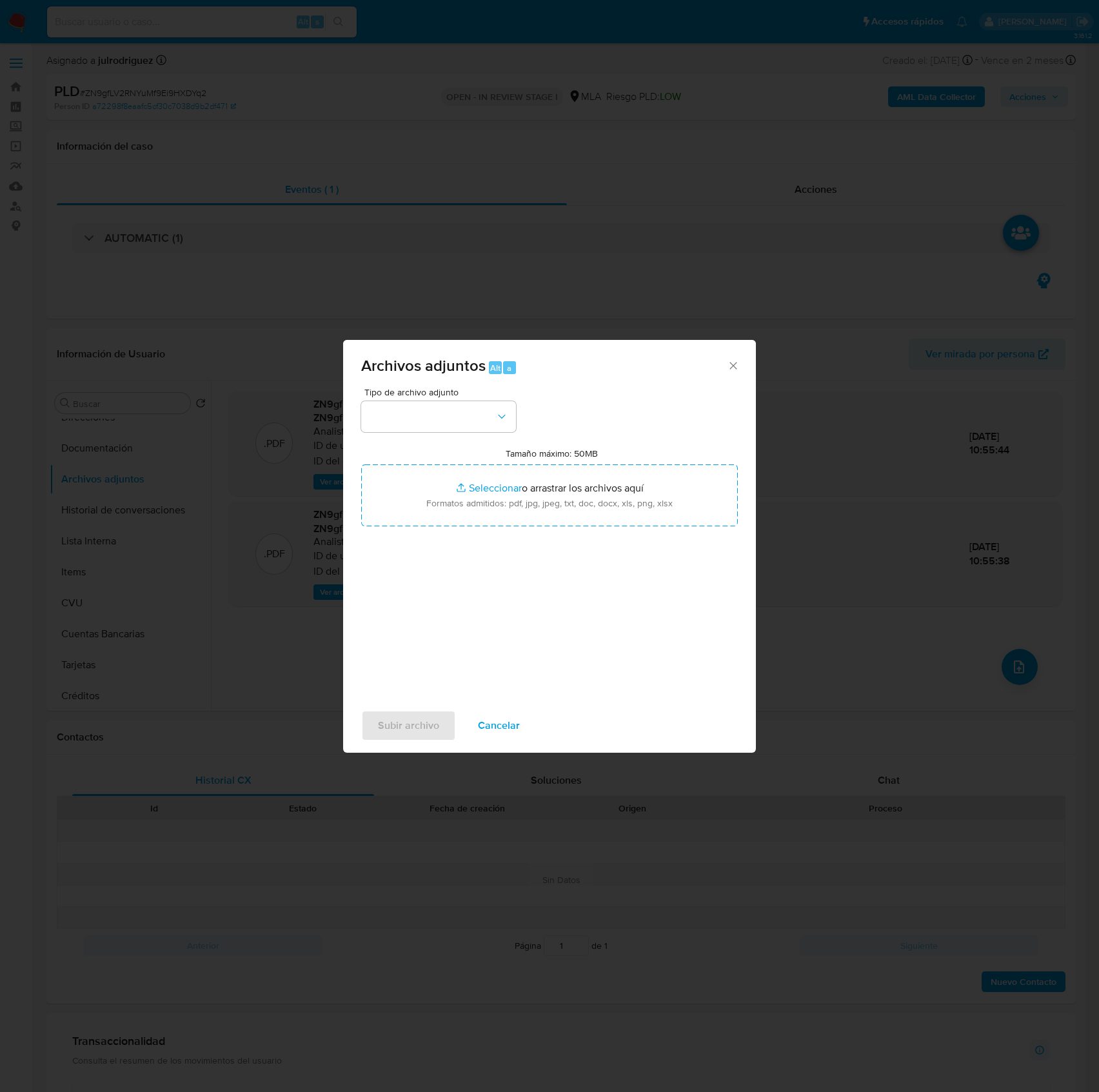
click at [467, 434] on div "Tipo de archivo adjunto Tamaño máximo: 50MB Seleccionar archivos Seleccionar o …" at bounding box center [550, 540] width 377 height 304
click at [465, 433] on div "Tipo de archivo adjunto Tamaño máximo: 50MB Seleccionar archivos Seleccionar o …" at bounding box center [550, 540] width 377 height 304
click at [461, 424] on button "button" at bounding box center [439, 417] width 155 height 31
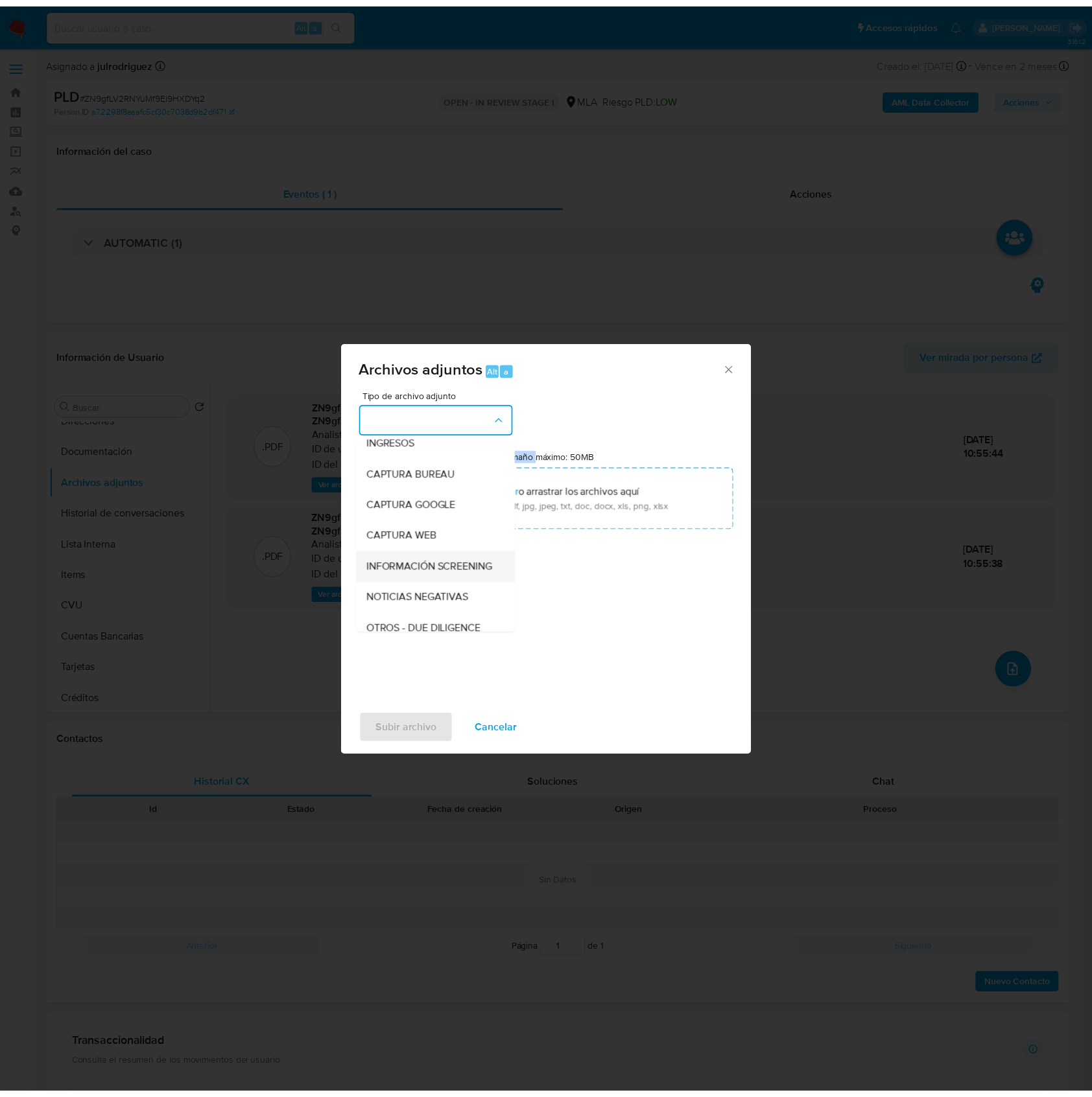
scroll to position [86, 0]
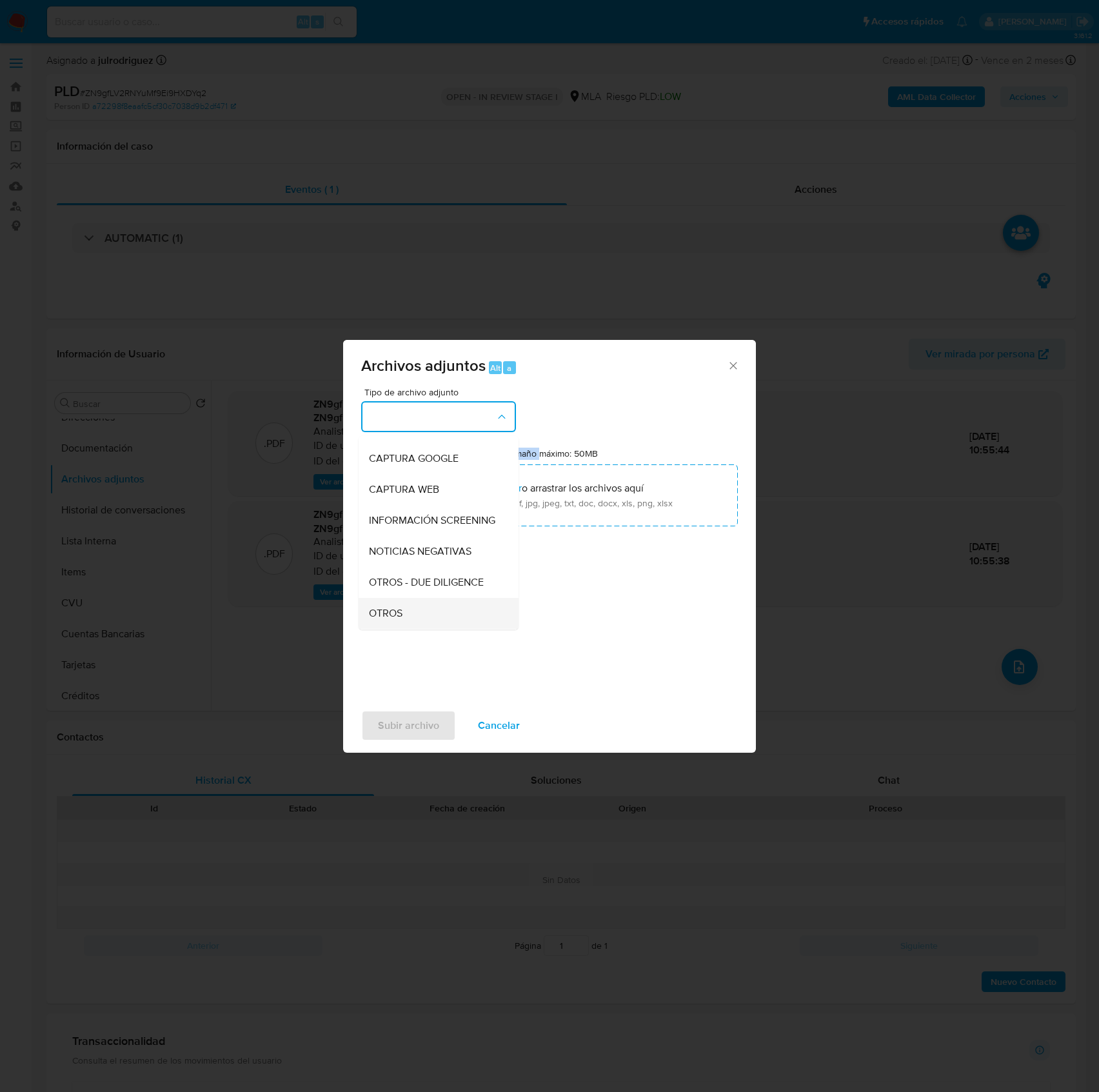
click at [393, 614] on div "OTROS" at bounding box center [434, 614] width 132 height 31
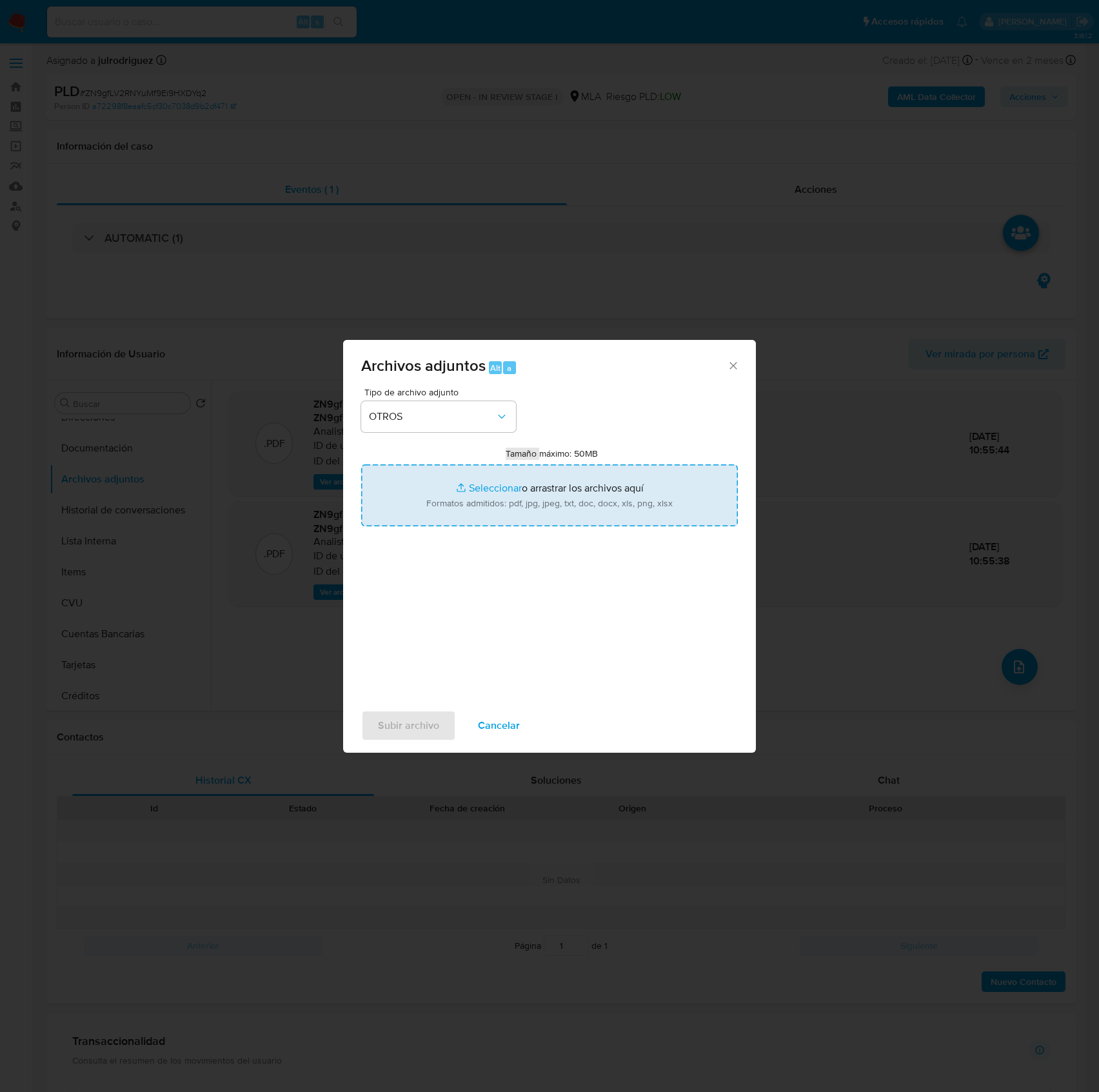
type input "C:\fakepath\ROI PROPOSAL - Caselog ZN9gfLV2RNYuMf9Ei9HXDYq2_2025_09_18_03_59_22…"
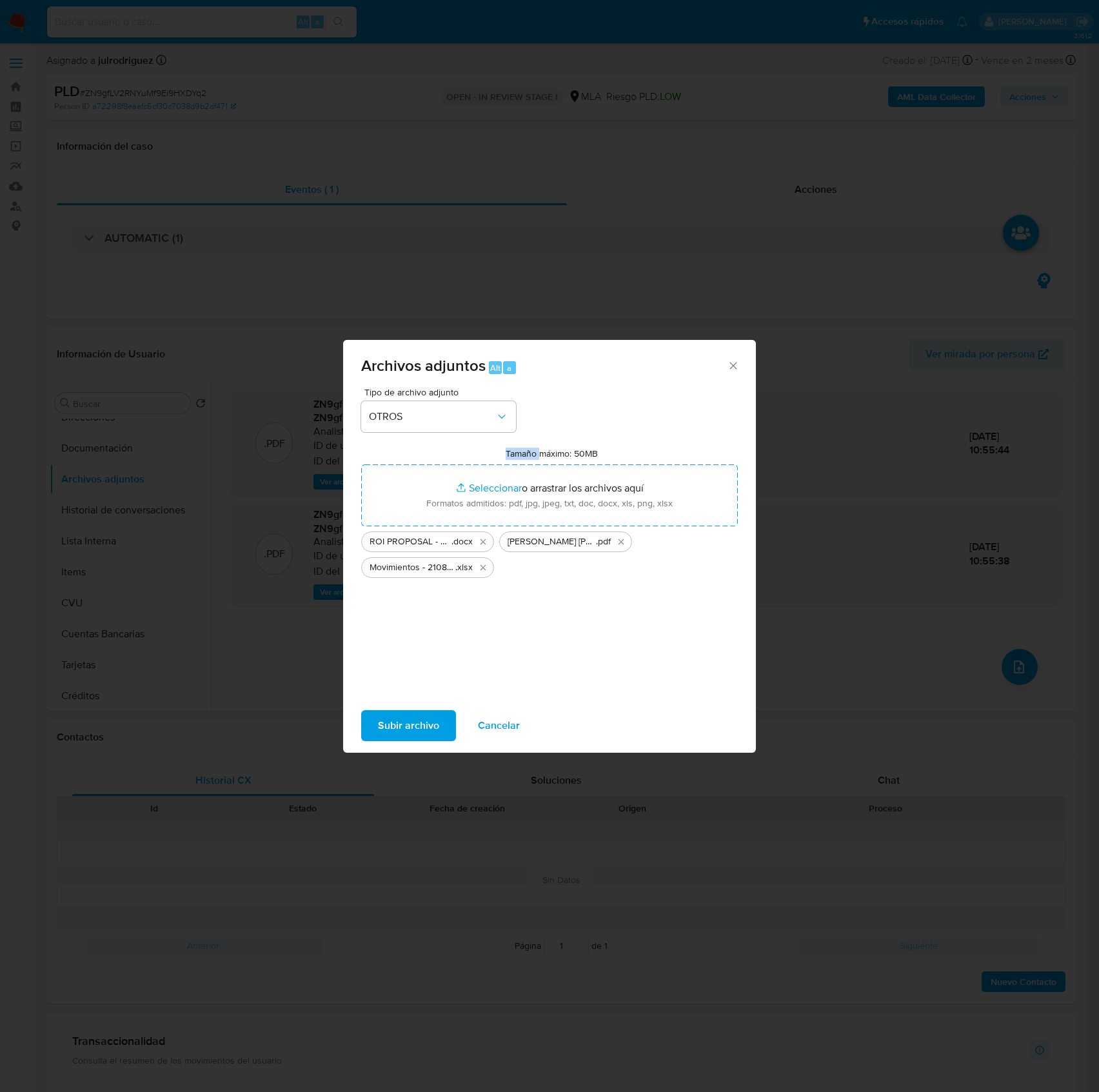
click at [418, 716] on span "Subir archivo" at bounding box center [408, 725] width 61 height 28
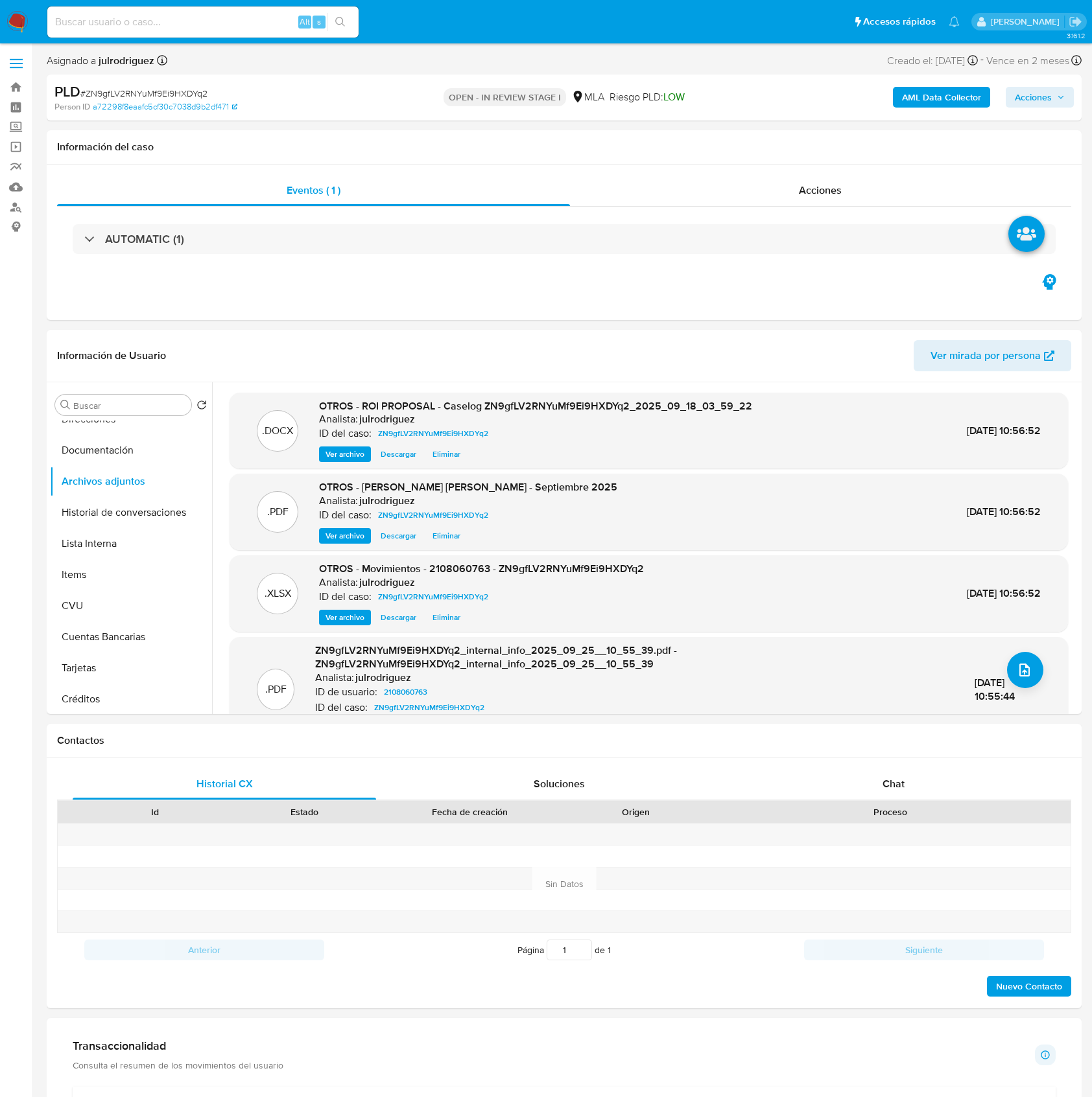
click at [1041, 97] on span "Acciones" at bounding box center [1033, 97] width 37 height 21
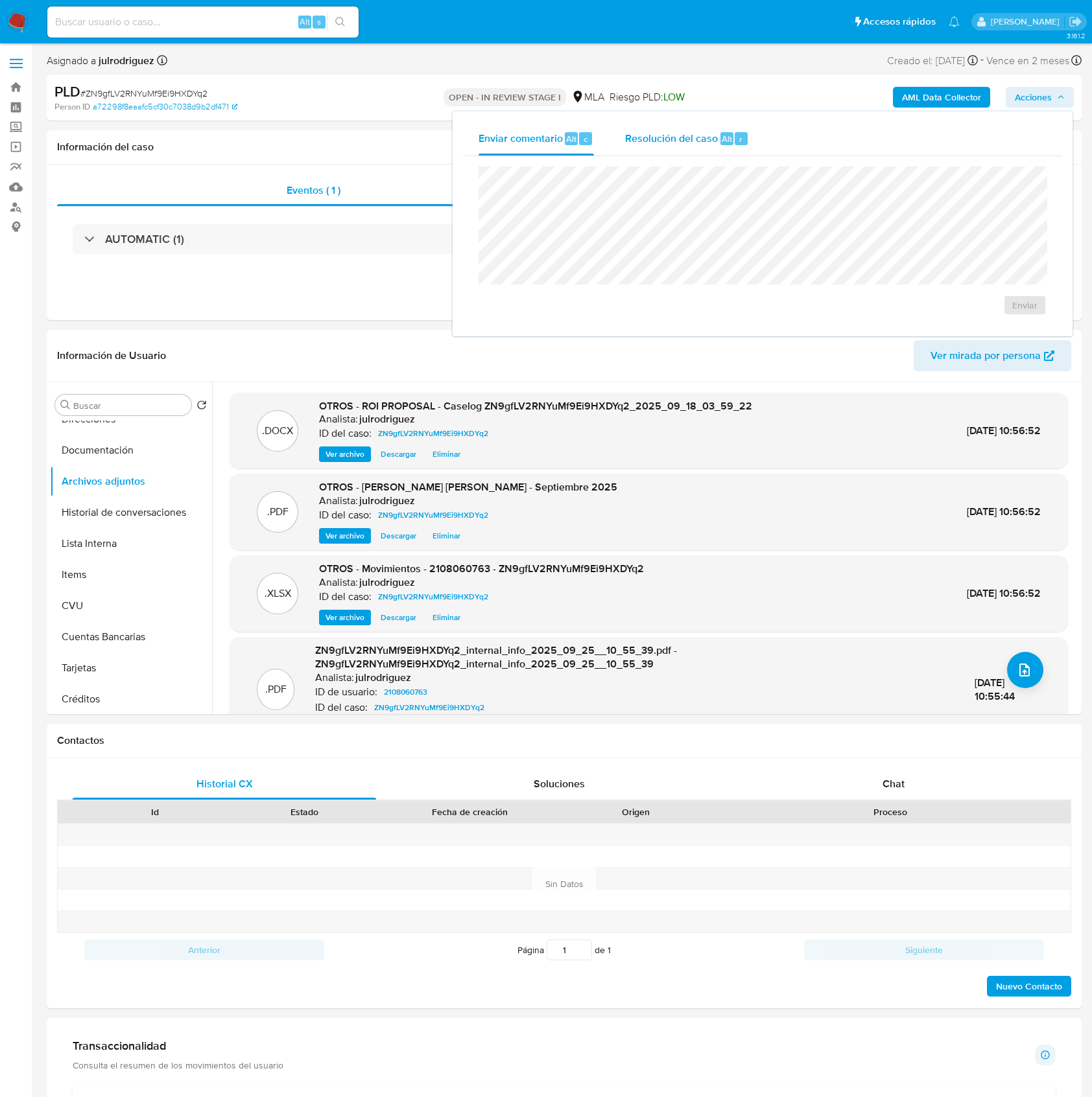
click at [706, 148] on div "Resolución del caso Alt r" at bounding box center [687, 138] width 124 height 34
click at [971, 317] on span "ROI Proposal" at bounding box center [994, 313] width 68 height 18
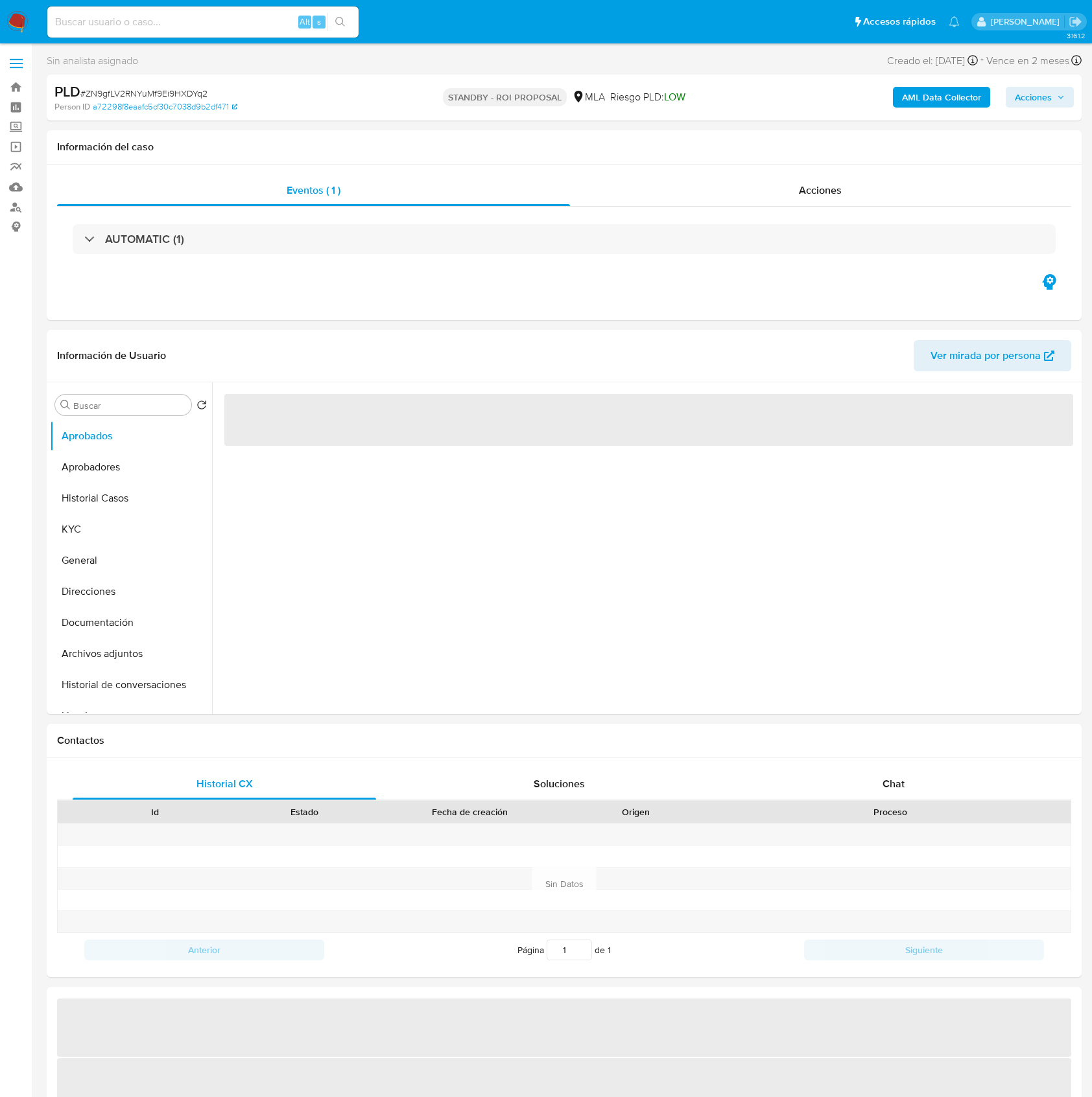
select select "10"
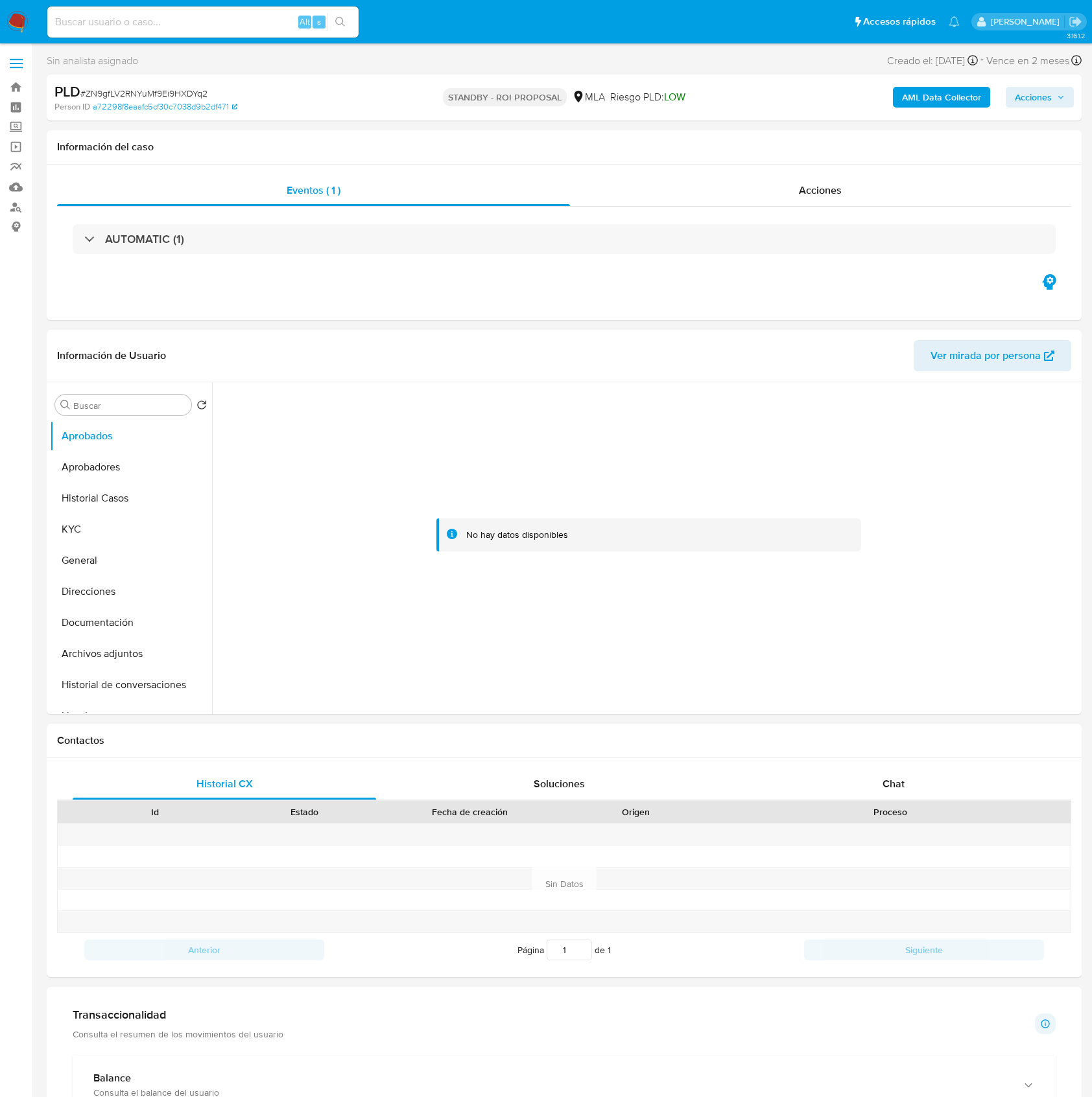
click at [190, 29] on input at bounding box center [203, 22] width 311 height 16
paste input "wv018zmGR1FWOCJo77Z8eGkn"
type input "wv018zmGR1FWOCJo77Z8eGkn"
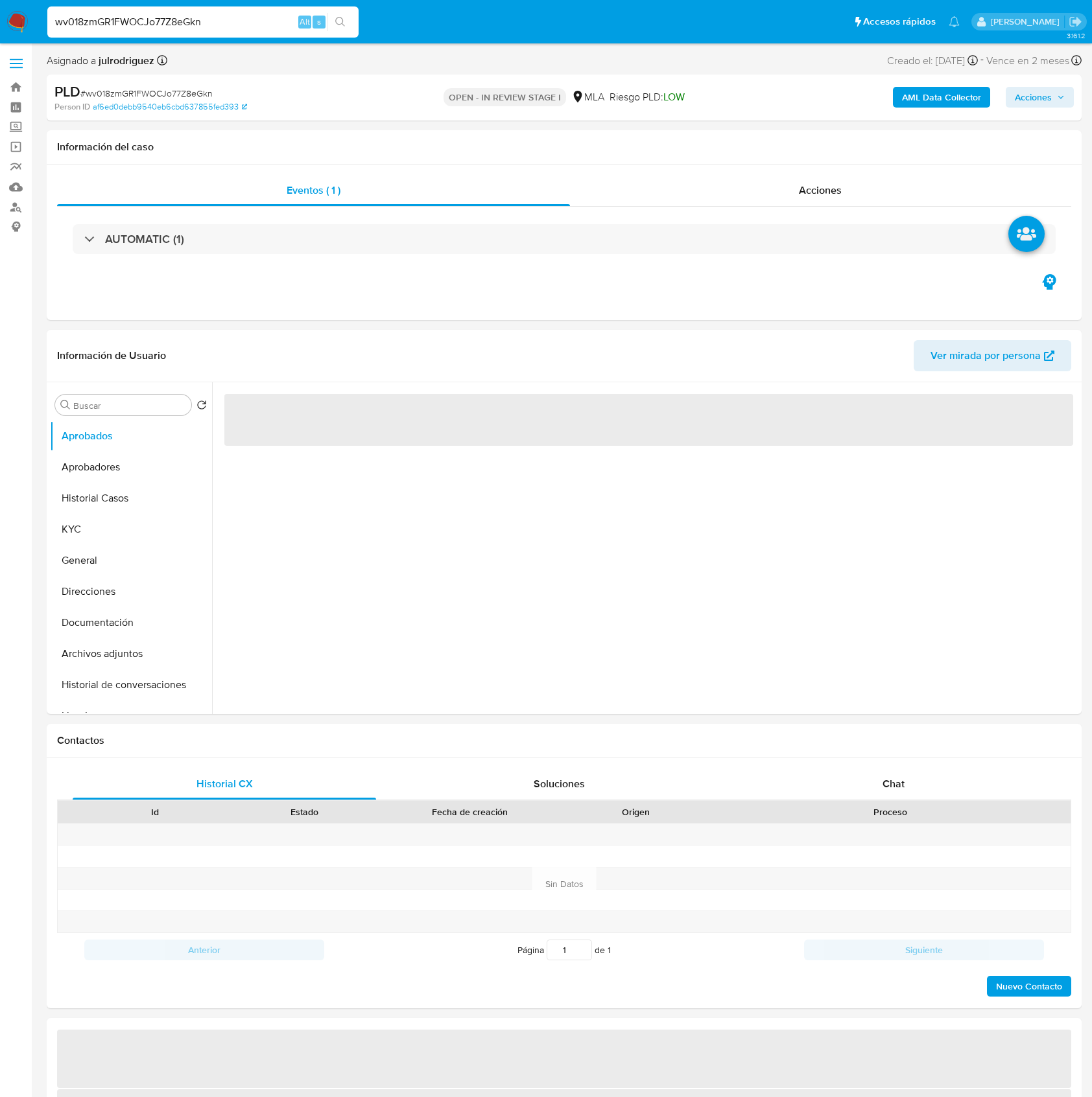
select select "10"
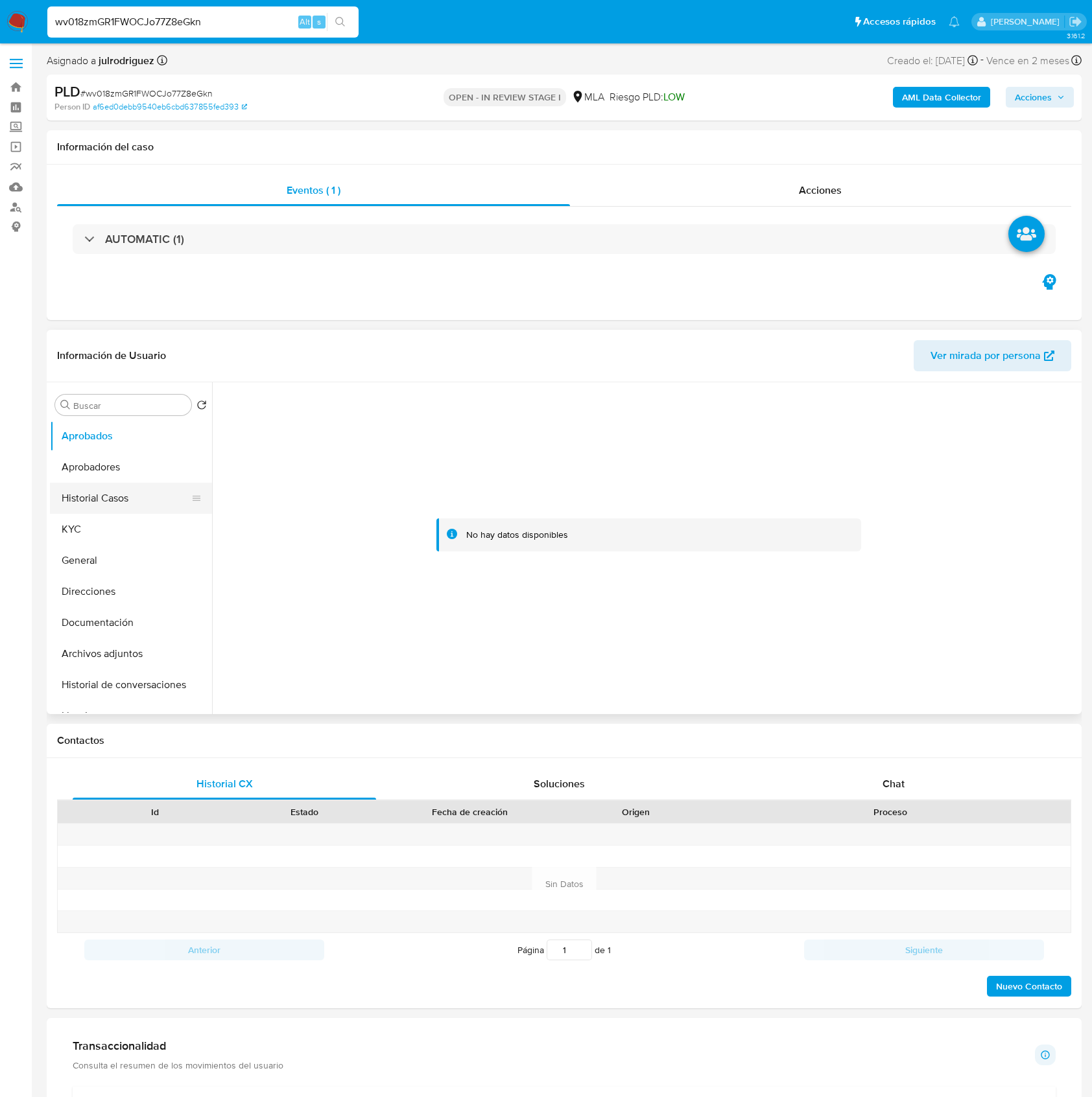
click at [105, 509] on button "Historial Casos" at bounding box center [126, 499] width 152 height 31
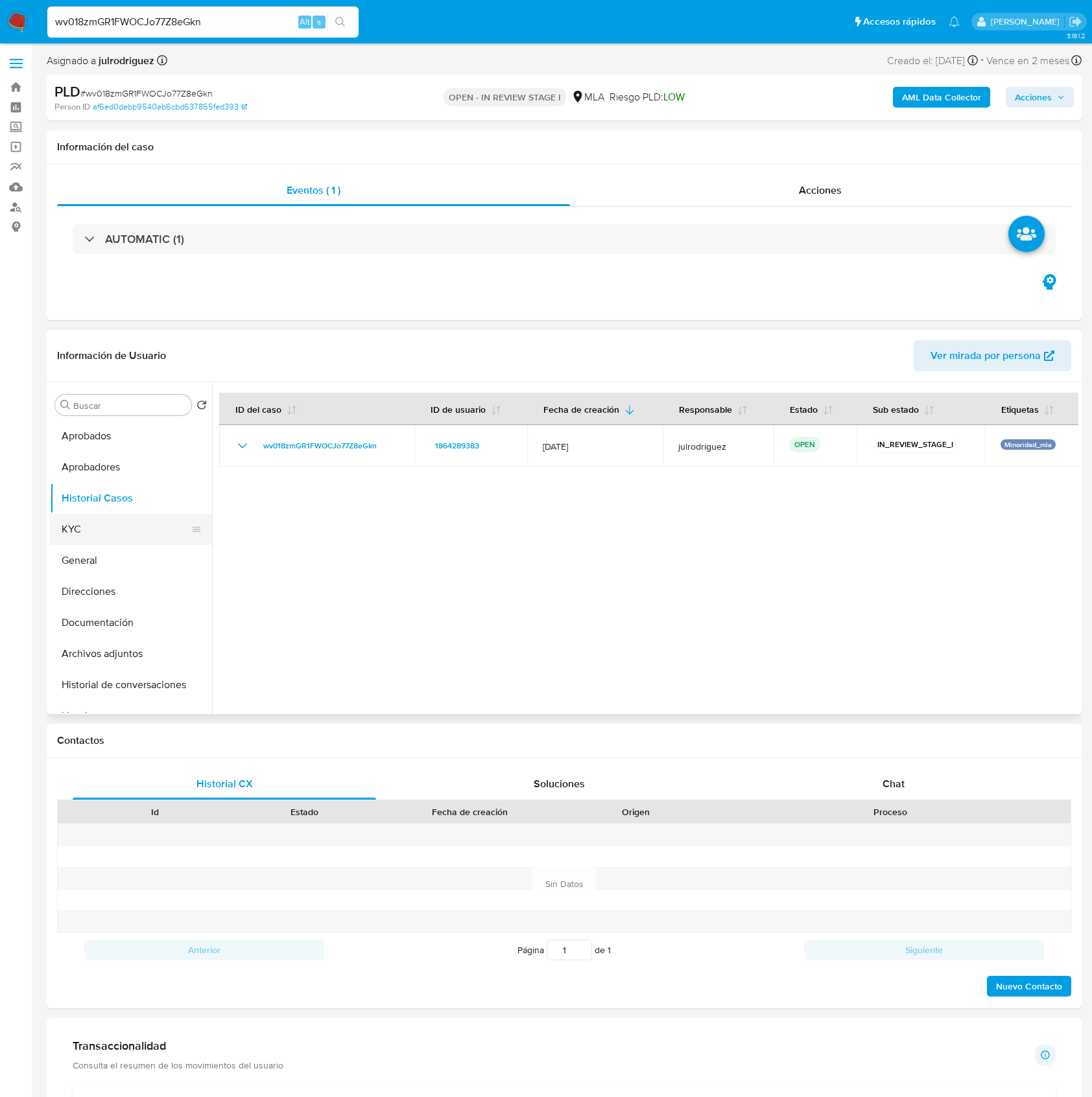
click at [127, 522] on button "KYC" at bounding box center [126, 530] width 152 height 31
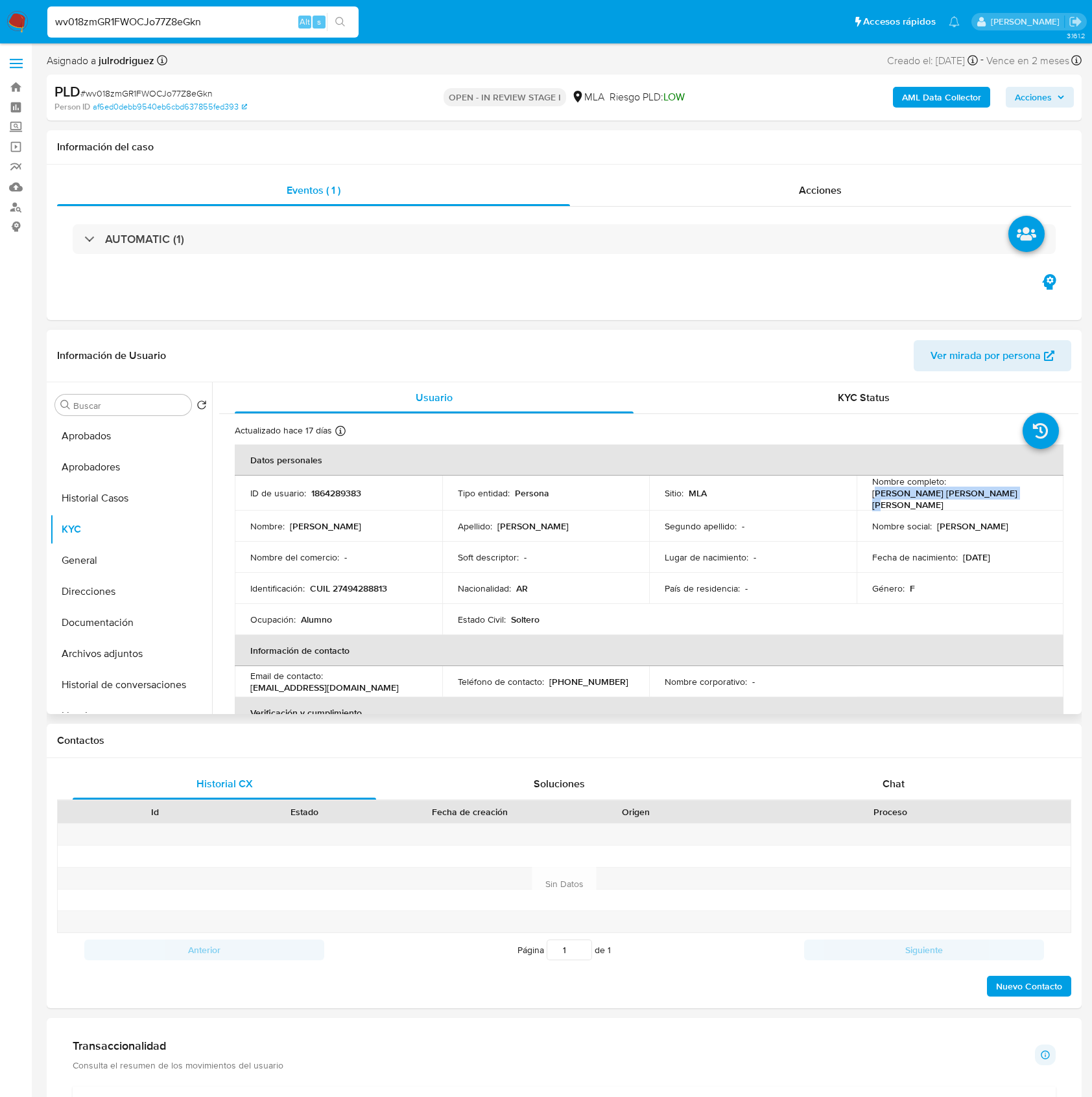
drag, startPoint x: 871, startPoint y: 499, endPoint x: 1028, endPoint y: 497, distance: 157.0
click at [1031, 498] on div "Nombre completo : Abigail Celeste Aguirre Oviedo" at bounding box center [960, 493] width 177 height 35
click at [968, 495] on p "Abigail Celeste Aguirre Oviedo" at bounding box center [957, 500] width 171 height 24
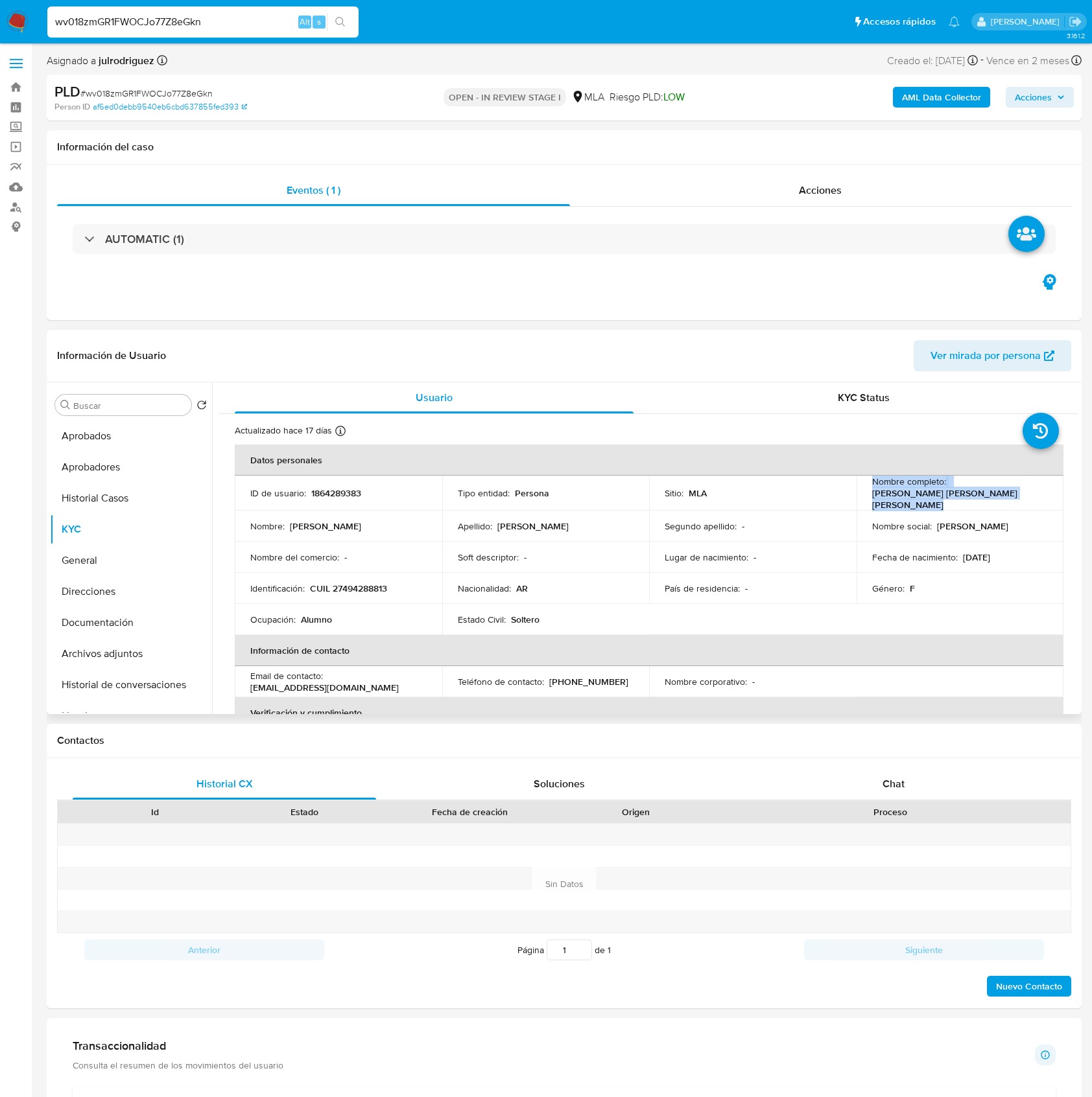
click at [984, 500] on p "Abigail Celeste Aguirre Oviedo" at bounding box center [957, 500] width 171 height 24
drag, startPoint x: 998, startPoint y: 500, endPoint x: 859, endPoint y: 501, distance: 139.0
click at [859, 501] on td "Nombre completo : Abigail Celeste Aguirre Oviedo" at bounding box center [960, 493] width 208 height 35
copy p "Abigail Celeste Aguirre Oviedo"
click at [355, 490] on p "1864289383" at bounding box center [336, 493] width 50 height 12
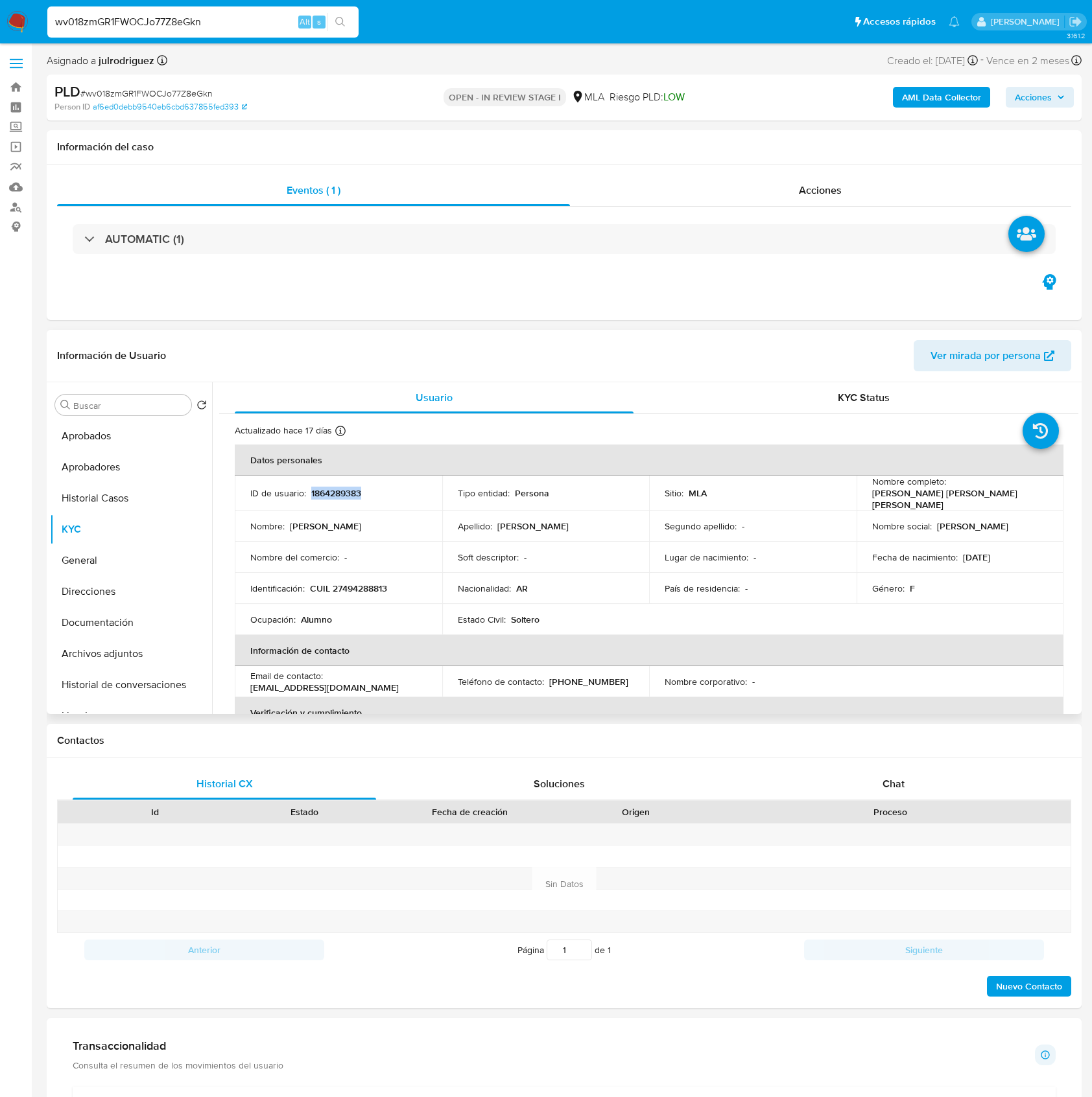
click at [355, 489] on p "1864289383" at bounding box center [336, 493] width 50 height 12
copy p "1864289383"
click at [186, 97] on span "# wv018zmGR1FWOCJo77Z8eGkn" at bounding box center [146, 93] width 133 height 13
copy span "wv018zmGR1FWOCJo77Z8eGkn"
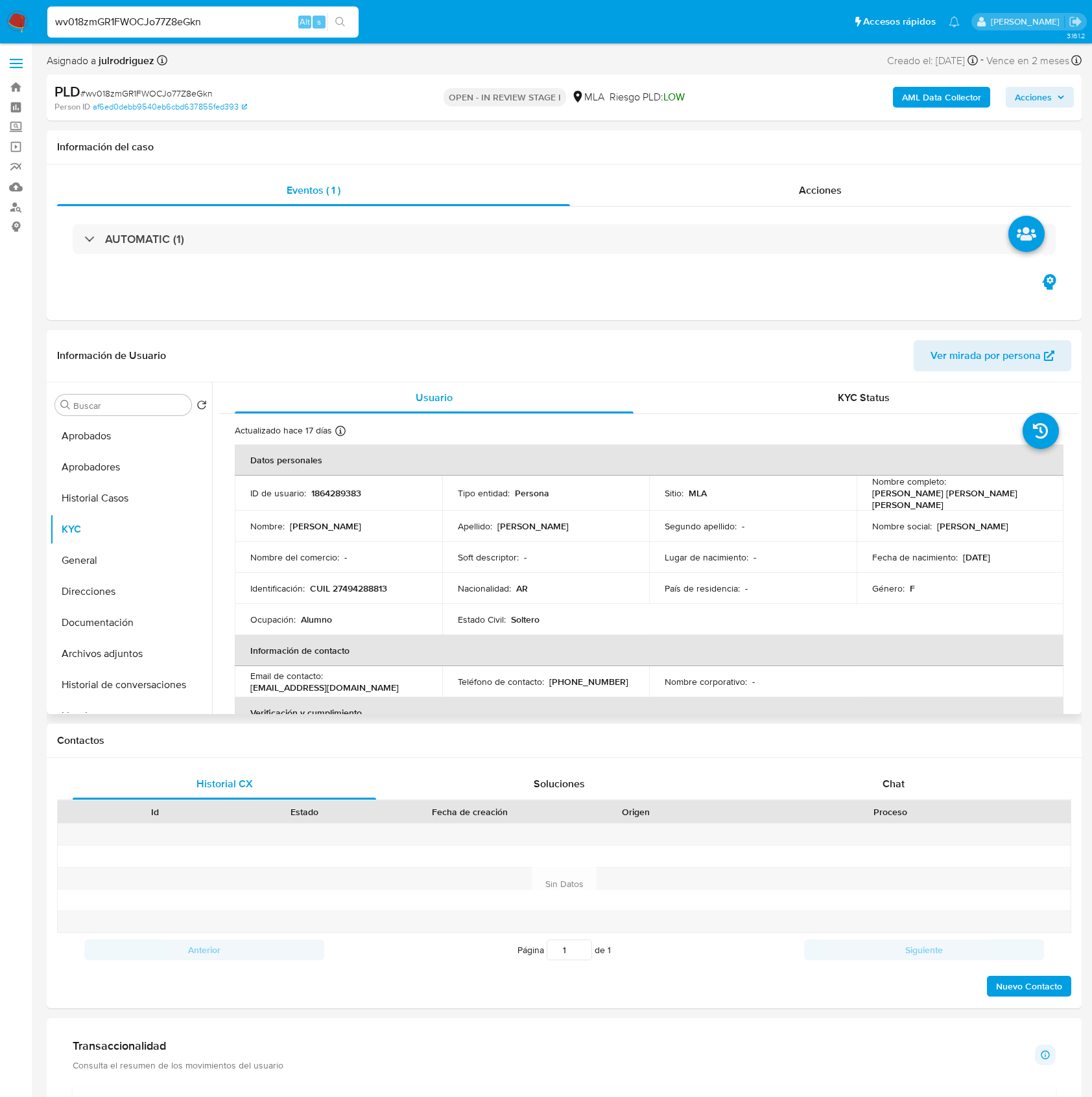
click at [346, 595] on td "Identificación : CUIL 27494288813" at bounding box center [338, 588] width 208 height 31
click at [346, 586] on p "CUIL 27494288813" at bounding box center [349, 588] width 77 height 12
copy p "27494288813"
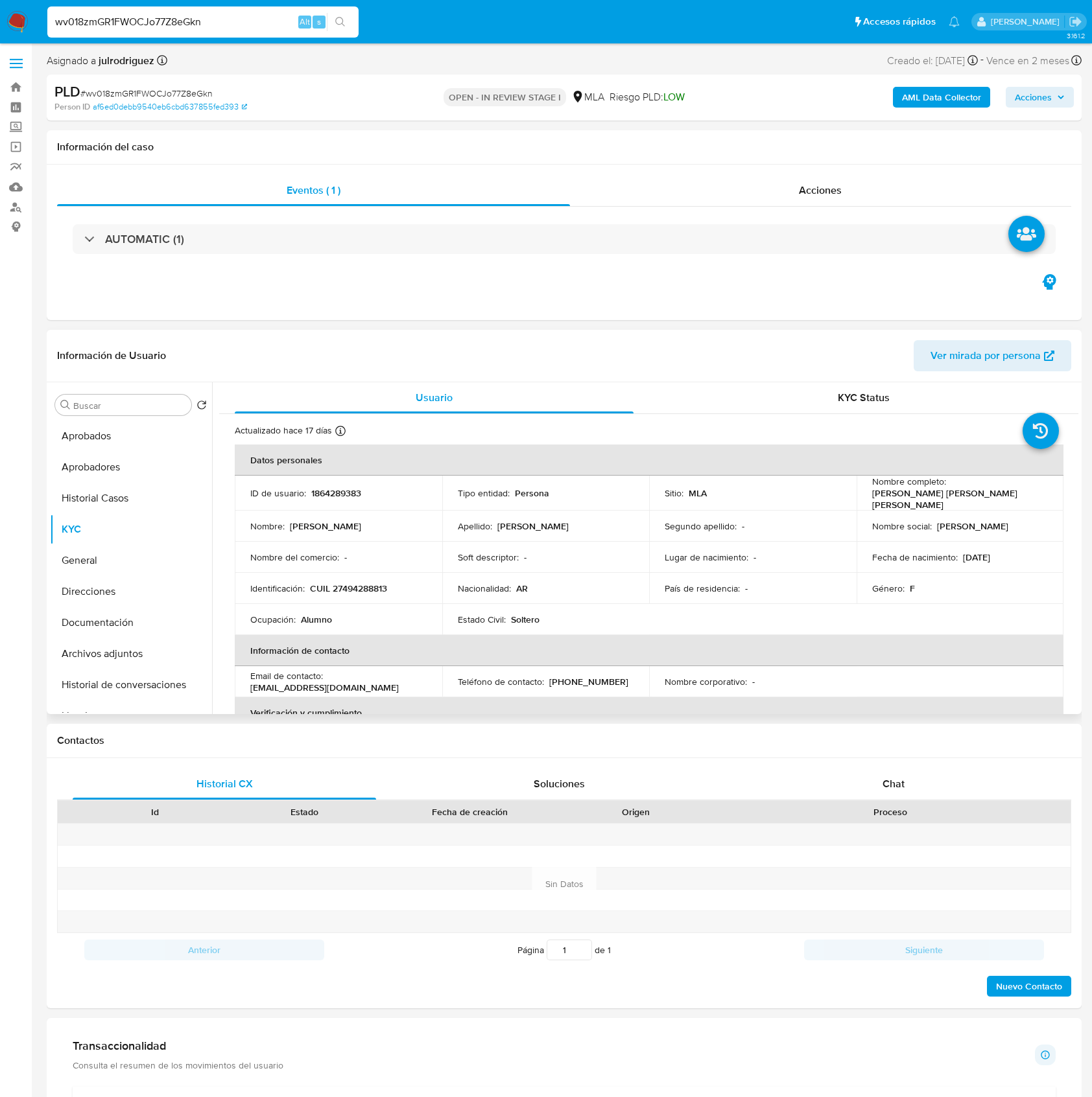
click at [338, 493] on p "1864289383" at bounding box center [336, 493] width 50 height 12
copy p "1864289383"
click at [109, 455] on button "Aprobadores" at bounding box center [126, 468] width 152 height 31
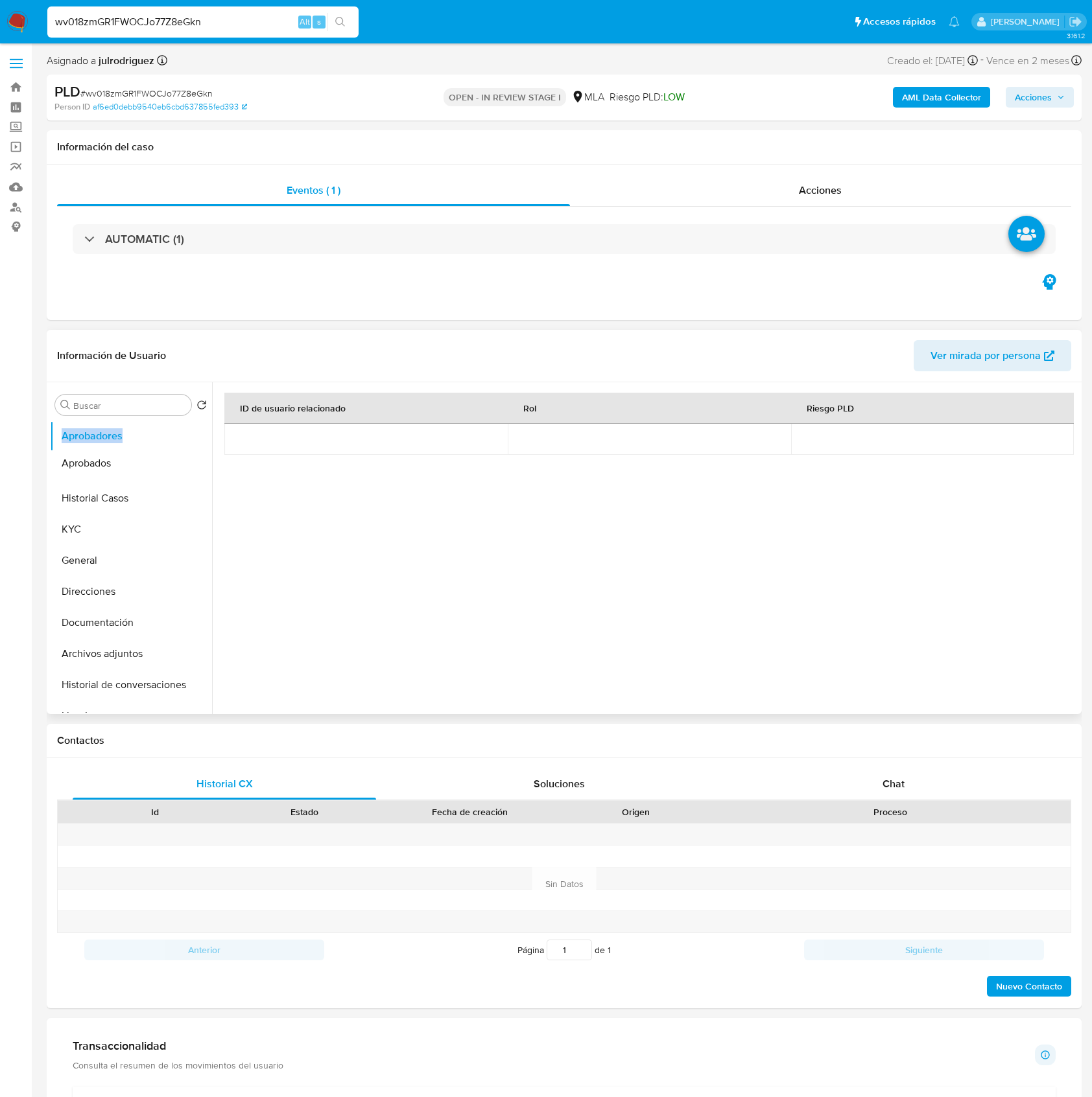
drag, startPoint x: 190, startPoint y: 436, endPoint x: 177, endPoint y: 463, distance: 30.0
click at [312, 532] on div "ID de usuario relacionado Rol Riesgo PLD" at bounding box center [648, 515] width 849 height 246
click at [102, 495] on button "Historial Casos" at bounding box center [126, 499] width 152 height 31
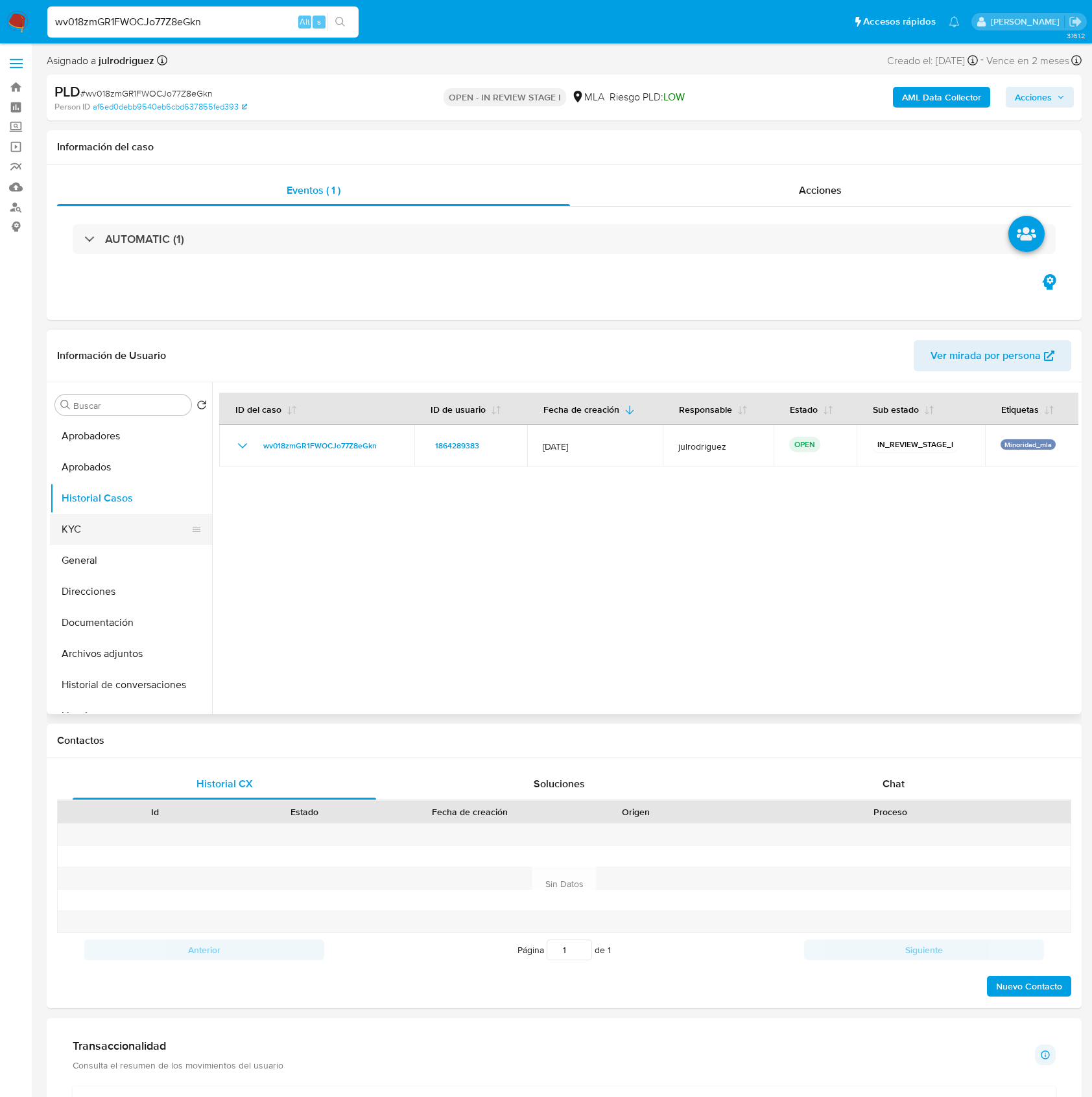
click at [113, 534] on button "KYC" at bounding box center [126, 530] width 152 height 31
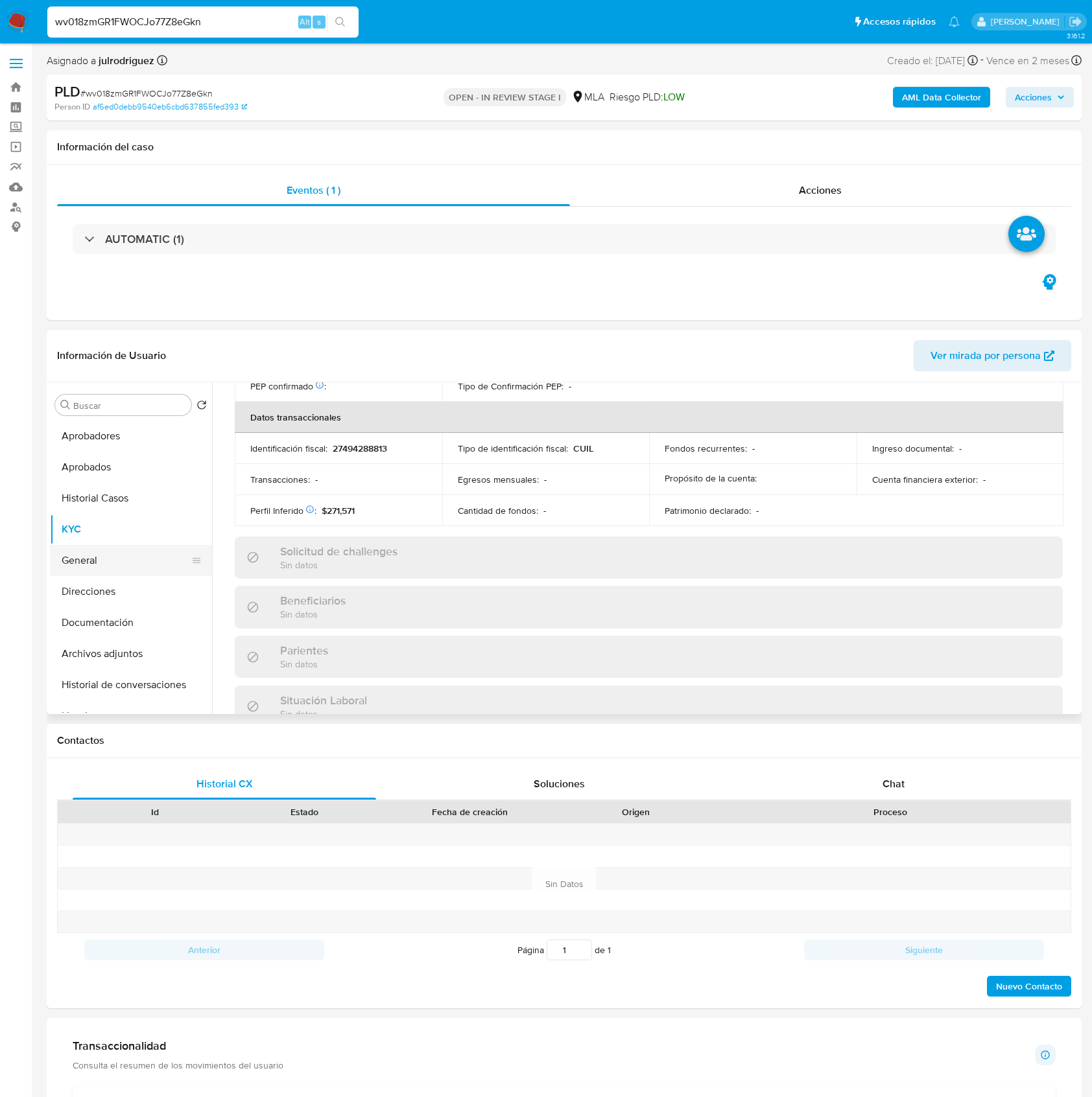
scroll to position [683, 0]
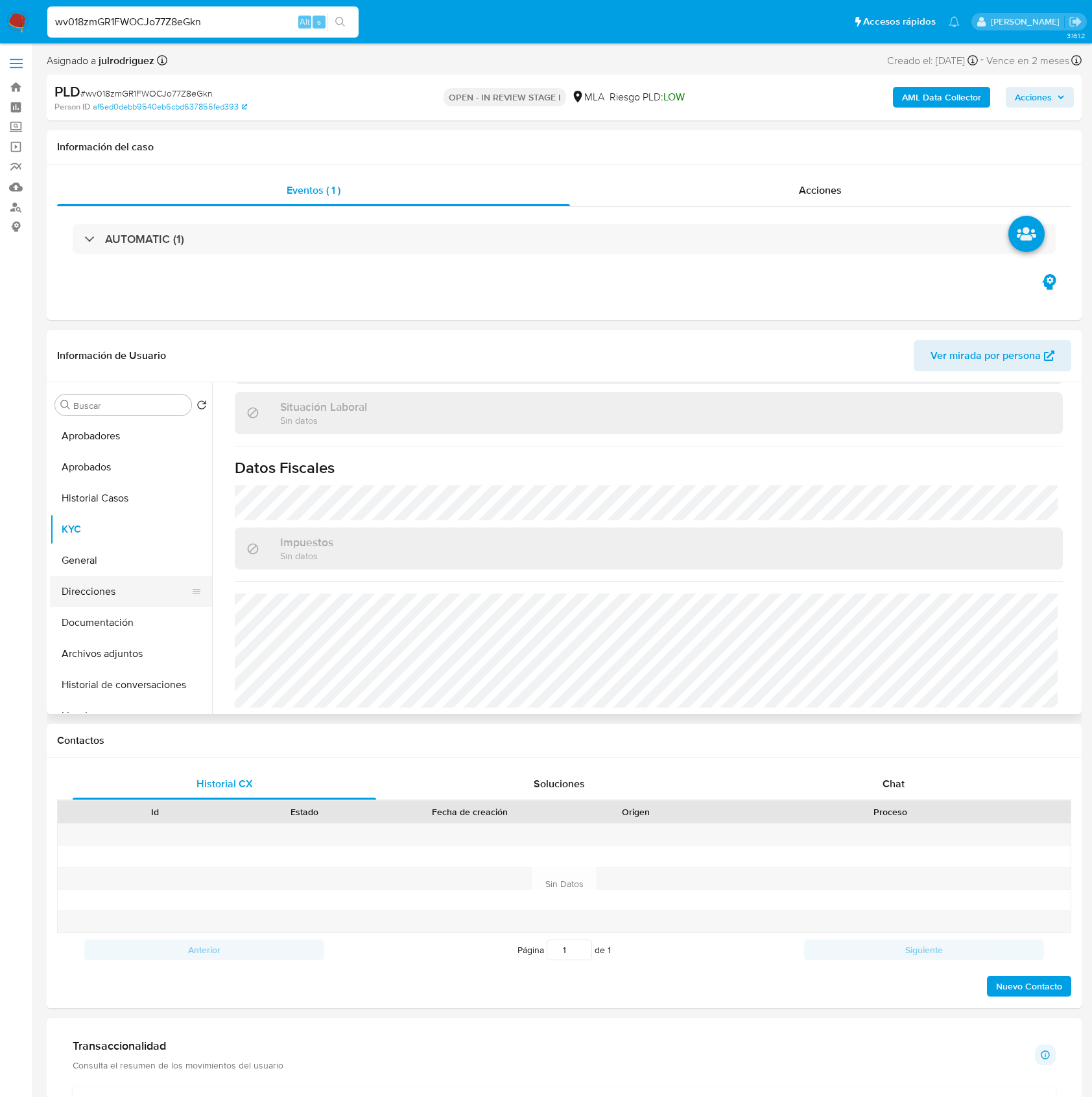
click at [102, 581] on button "Direcciones" at bounding box center [126, 592] width 152 height 31
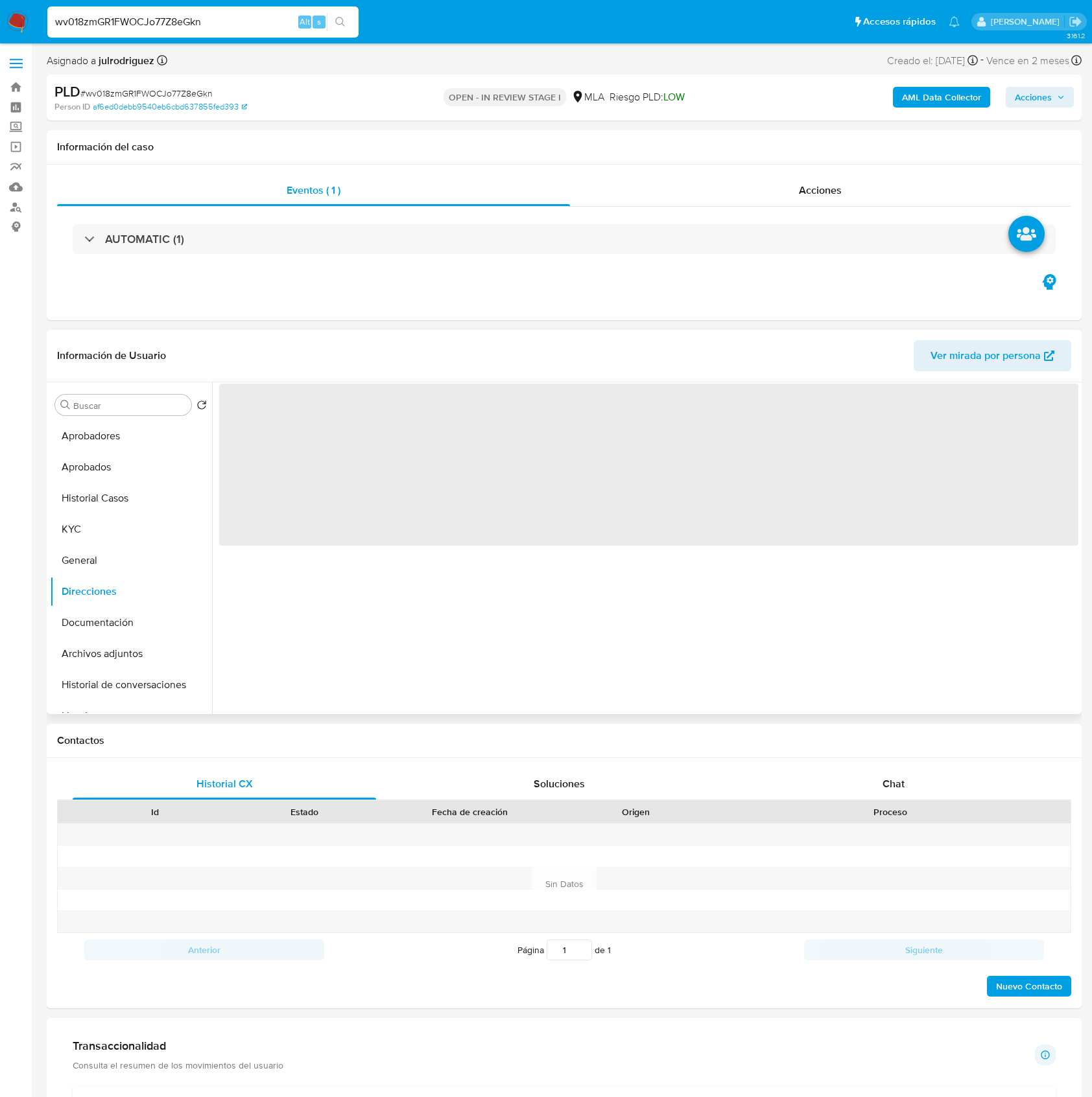
scroll to position [0, 0]
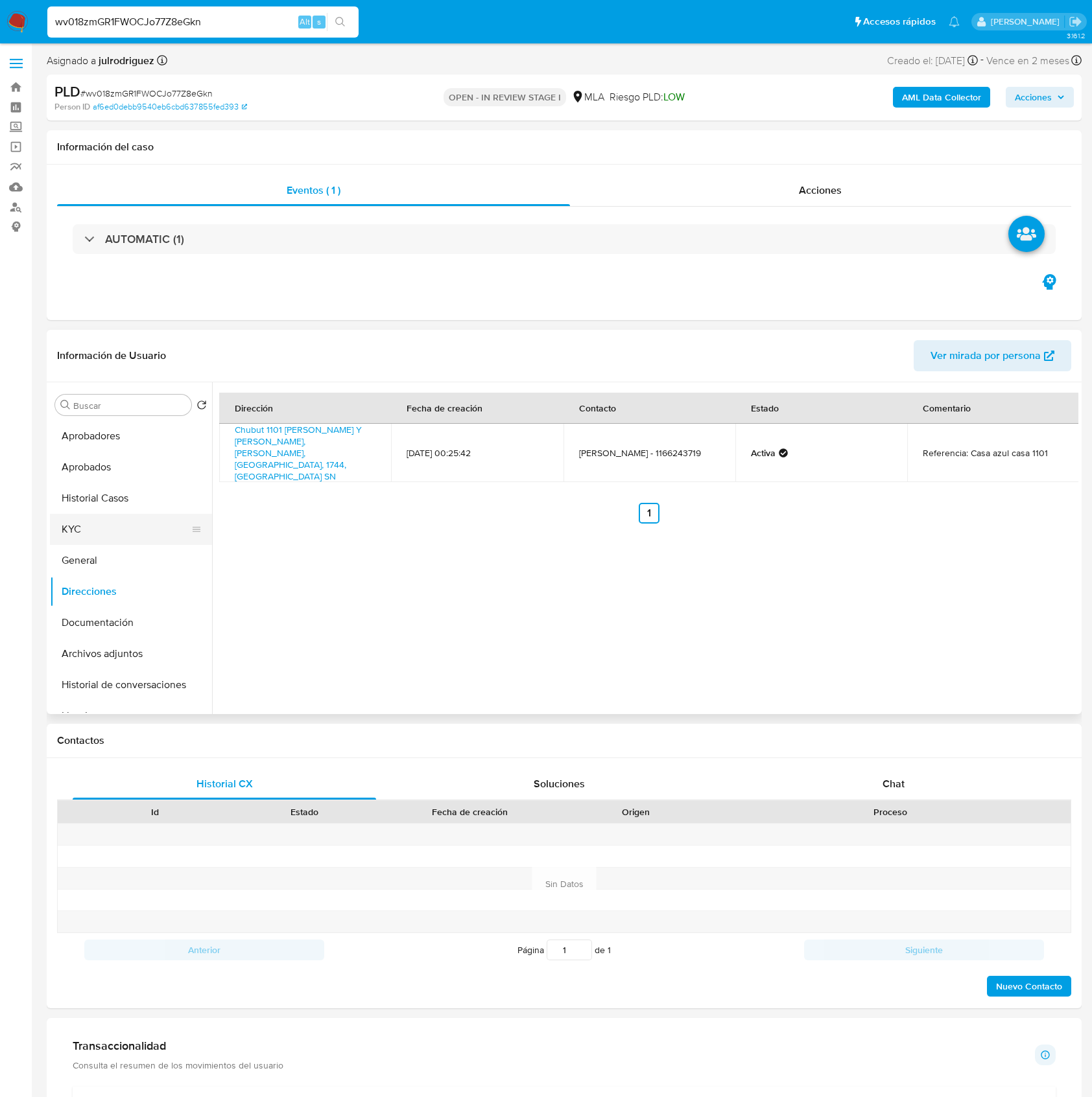
click at [102, 519] on button "KYC" at bounding box center [126, 530] width 152 height 31
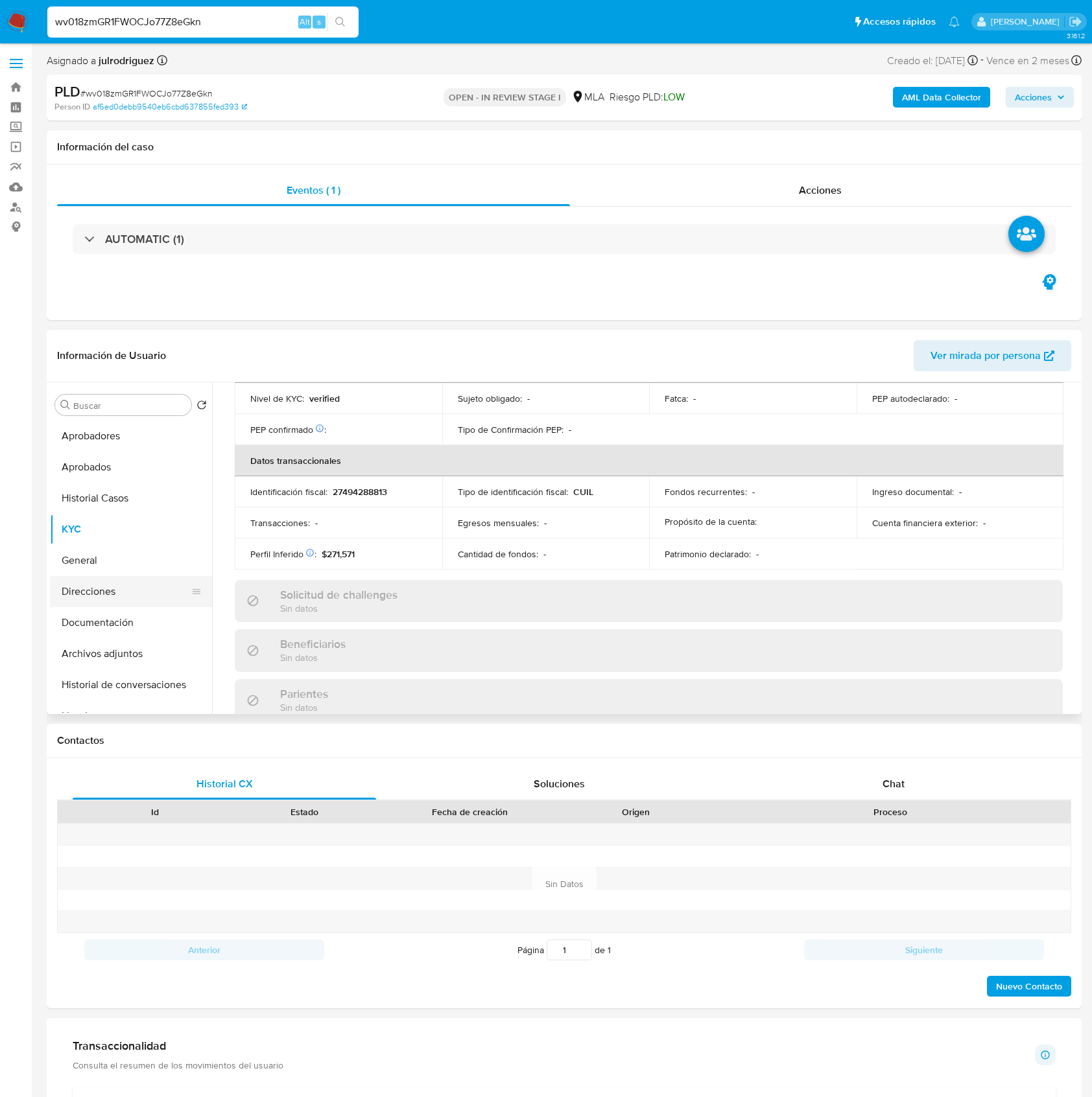
scroll to position [651, 0]
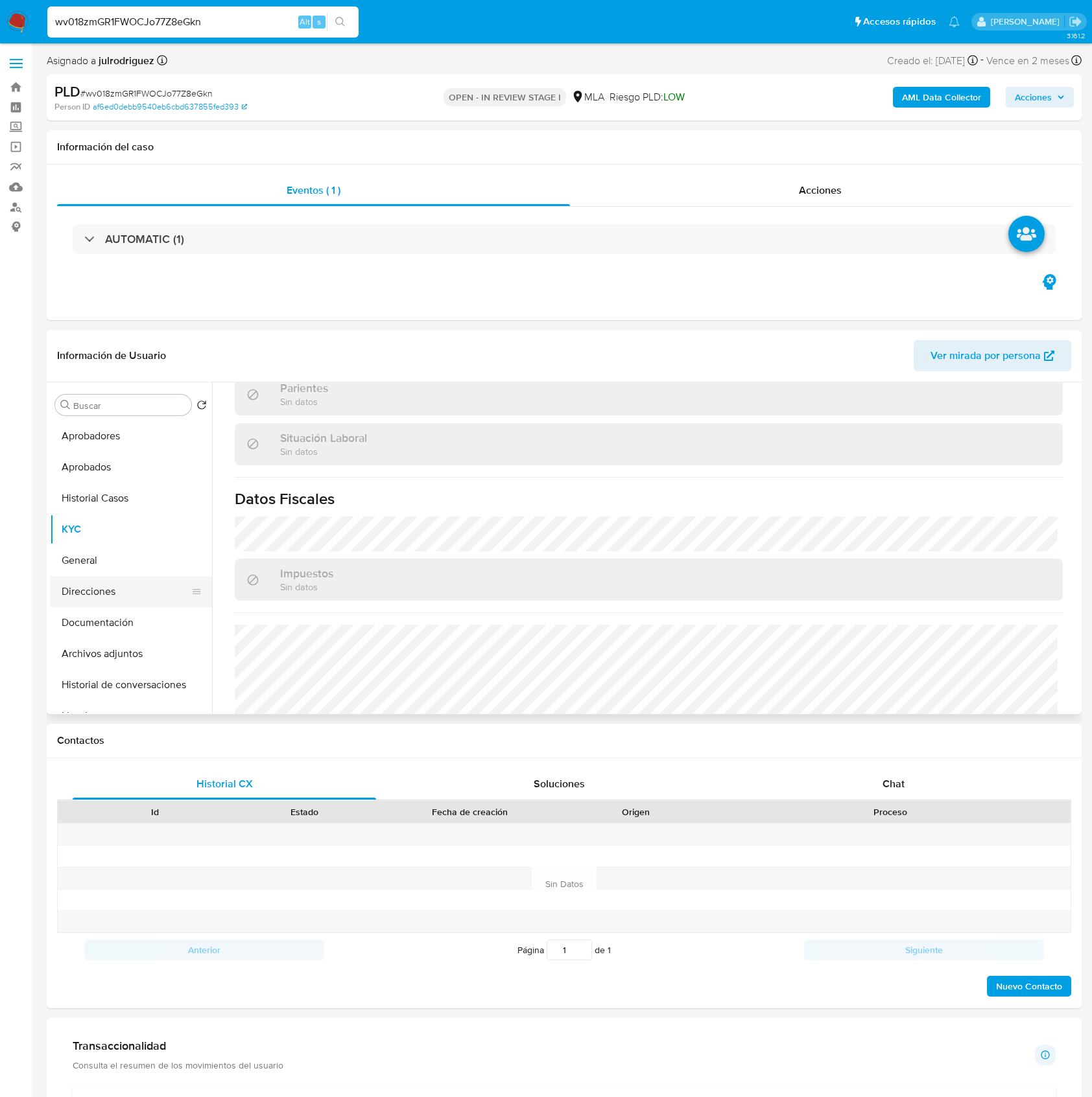
click at [103, 589] on button "Direcciones" at bounding box center [126, 592] width 152 height 31
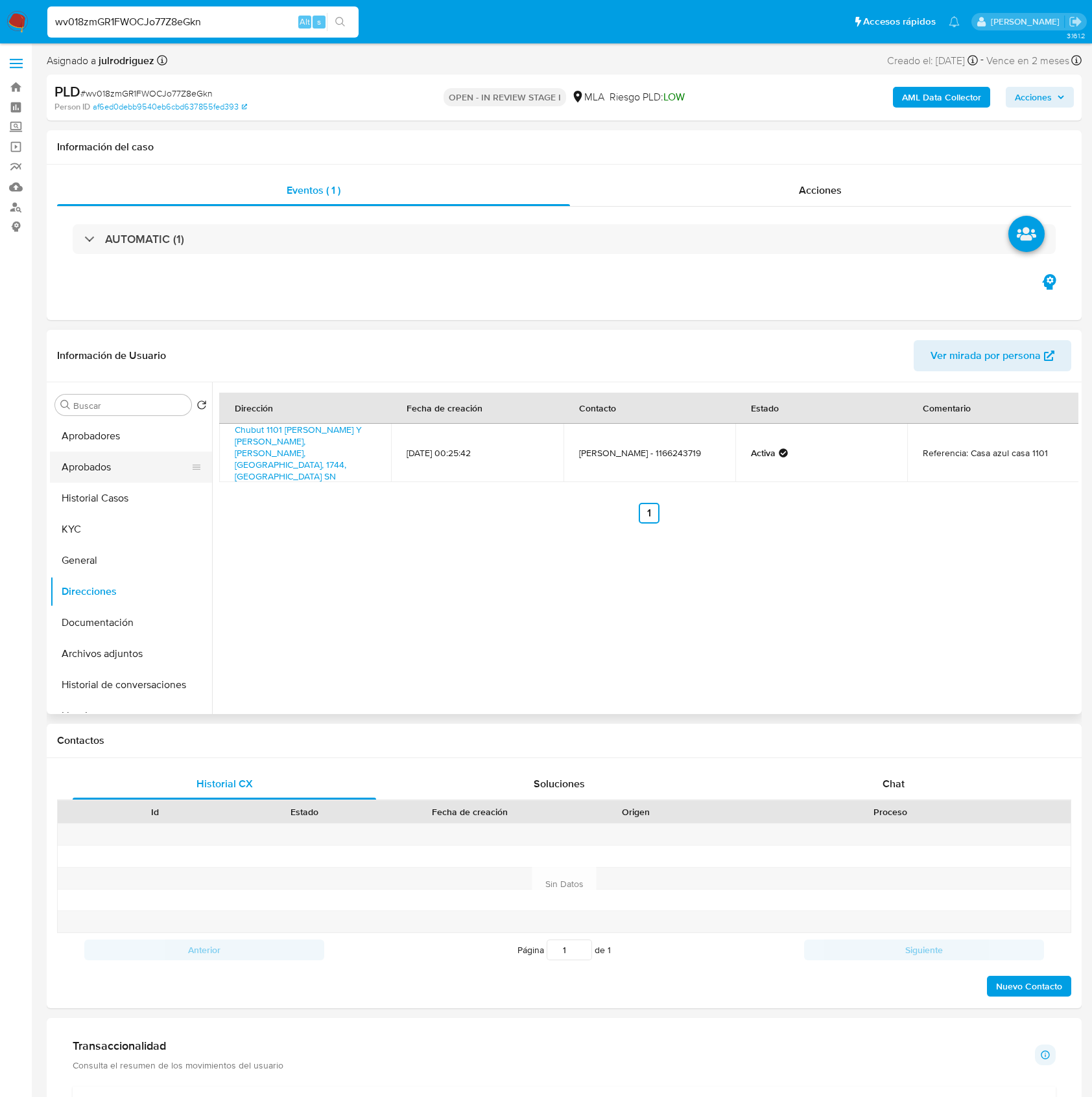
click at [107, 462] on button "Aprobados" at bounding box center [126, 468] width 152 height 31
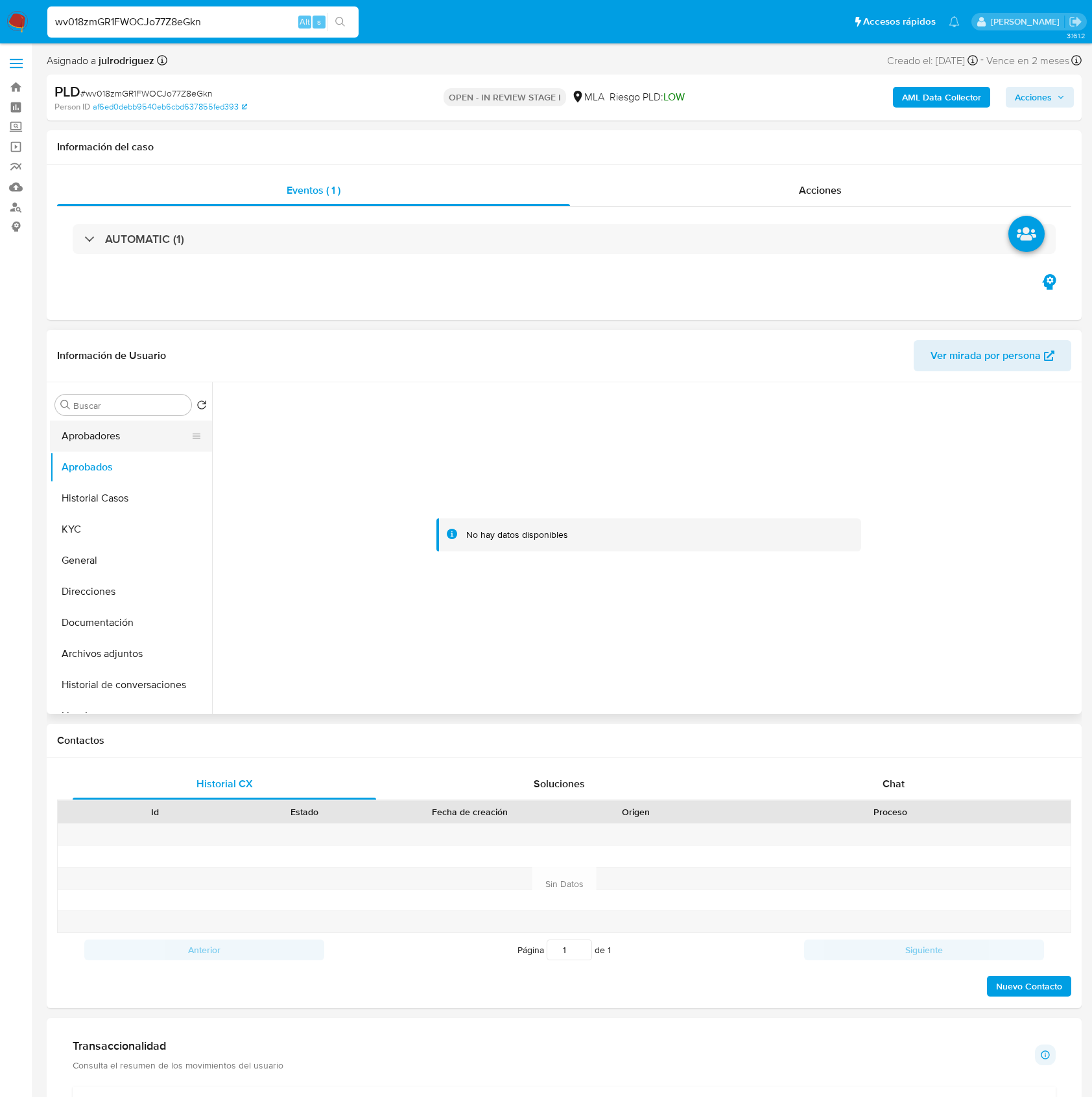
click at [105, 439] on button "Aprobadores" at bounding box center [126, 436] width 152 height 31
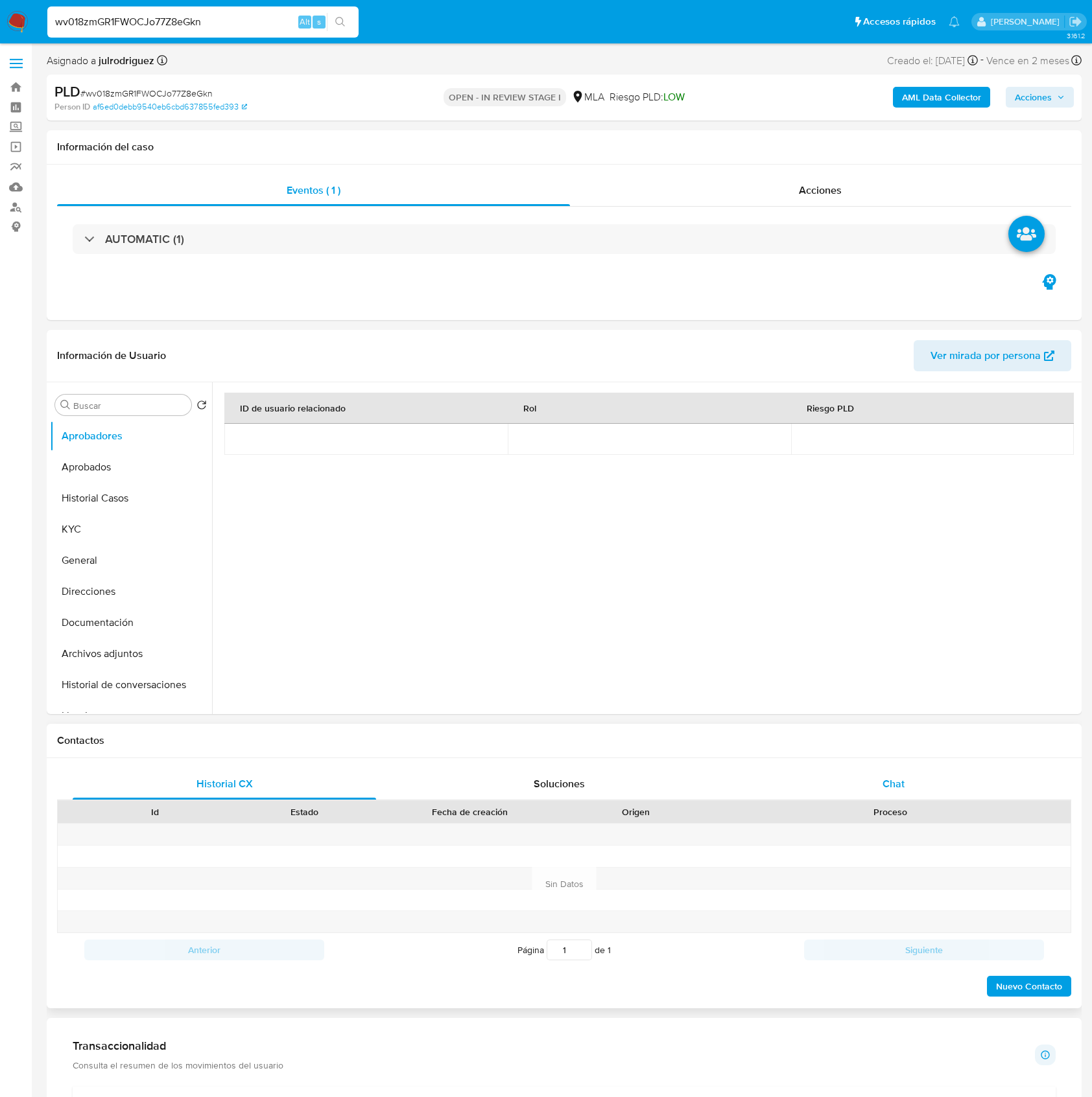
click at [891, 787] on span "Chat" at bounding box center [893, 784] width 22 height 15
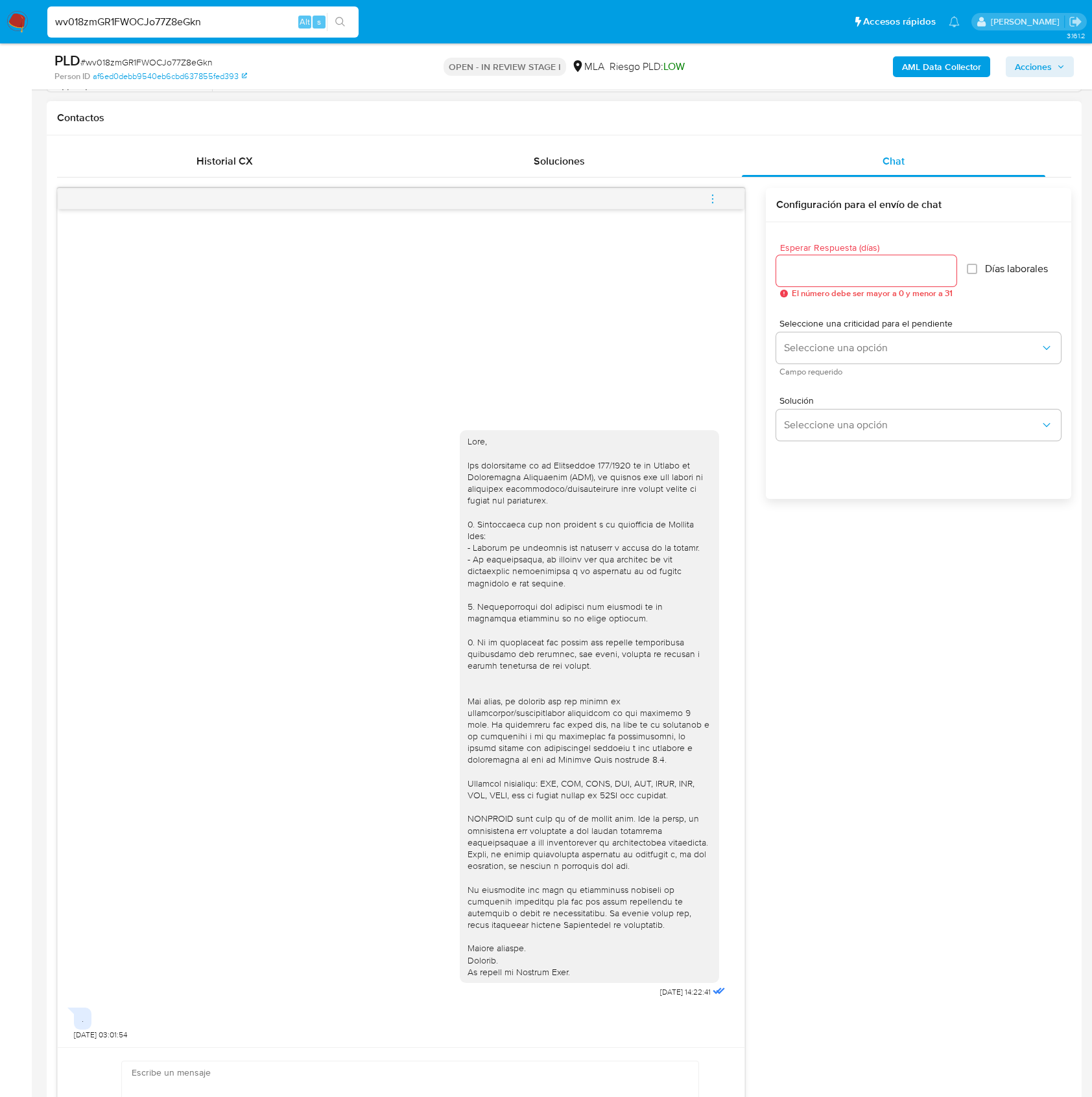
scroll to position [605, 0]
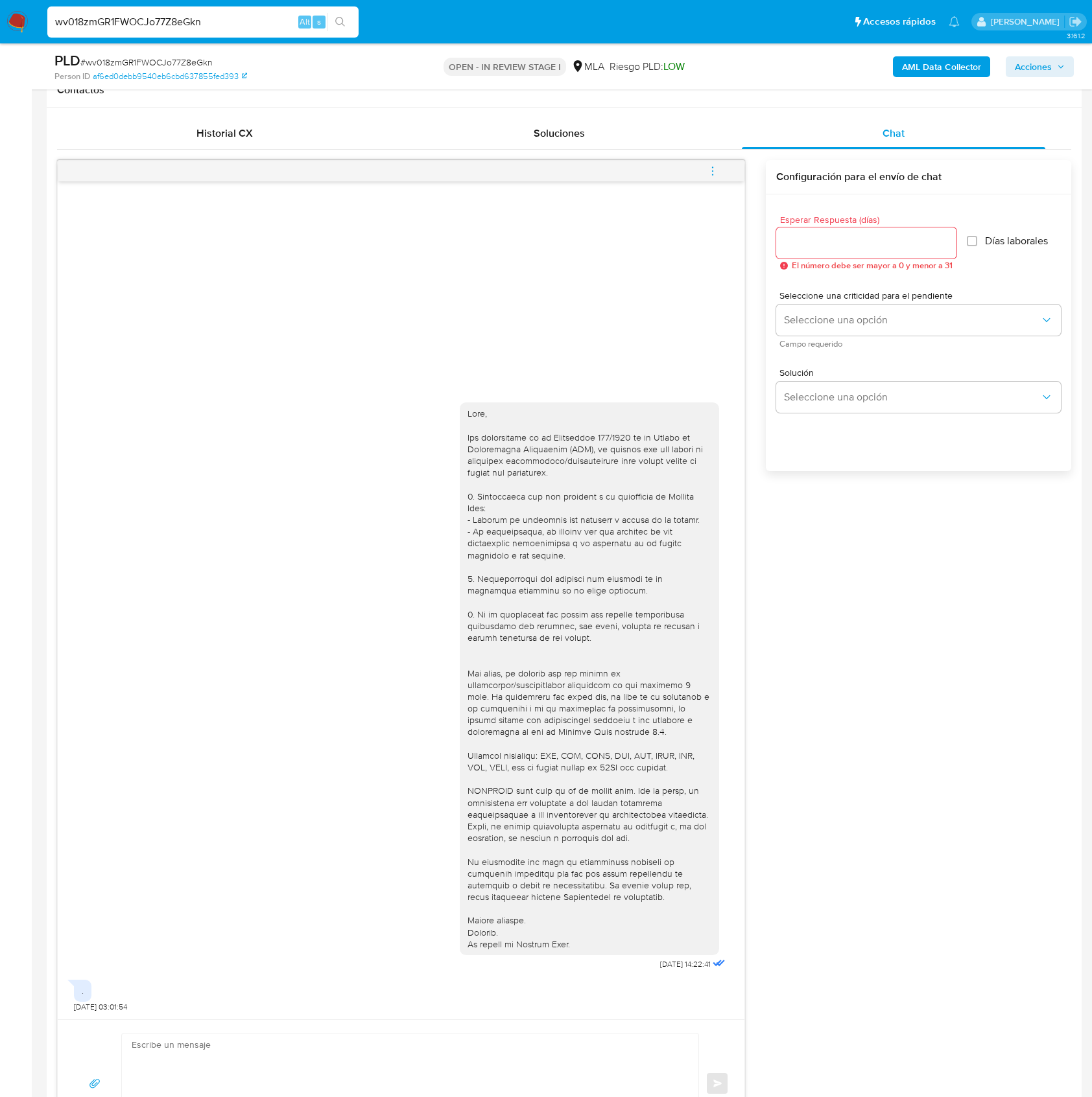
click at [715, 162] on span "menu-action" at bounding box center [712, 171] width 12 height 31
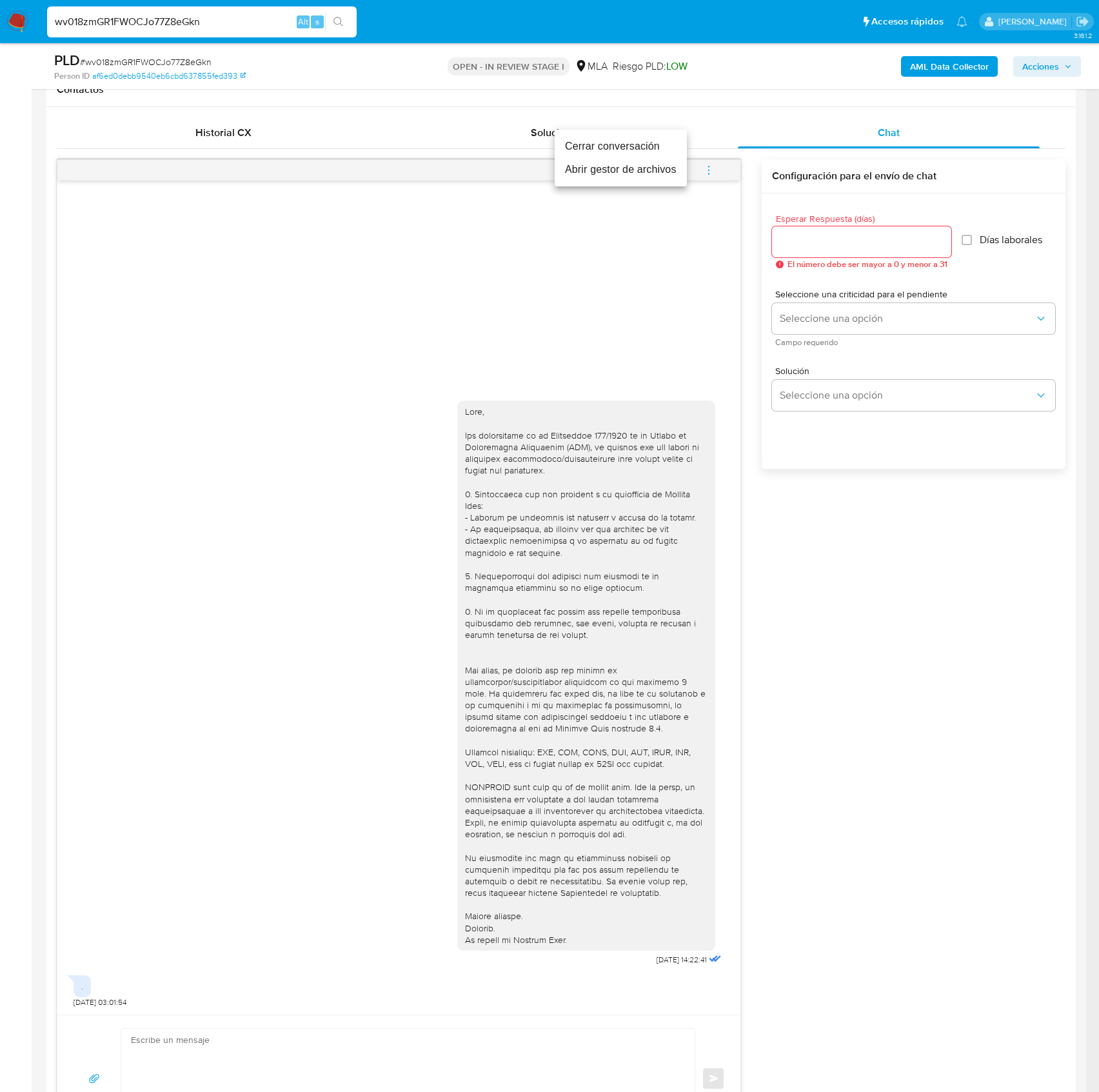
click at [610, 146] on li "Cerrar conversación" at bounding box center [620, 147] width 132 height 24
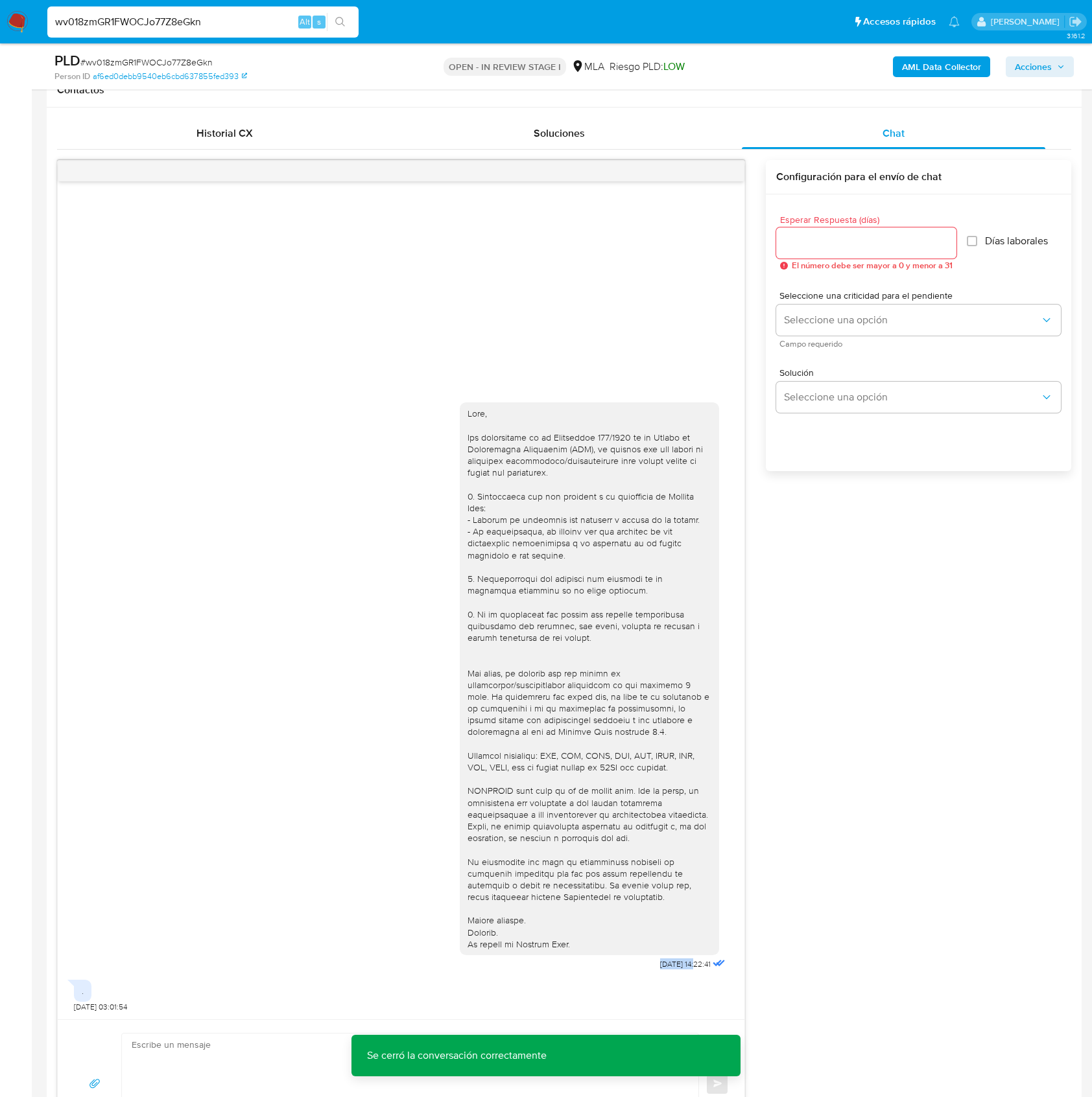
drag, startPoint x: 642, startPoint y: 960, endPoint x: 682, endPoint y: 968, distance: 40.8
click at [682, 968] on div "17/09/2025 14:22:41" at bounding box center [593, 683] width 268 height 580
copy span "17/09/2025"
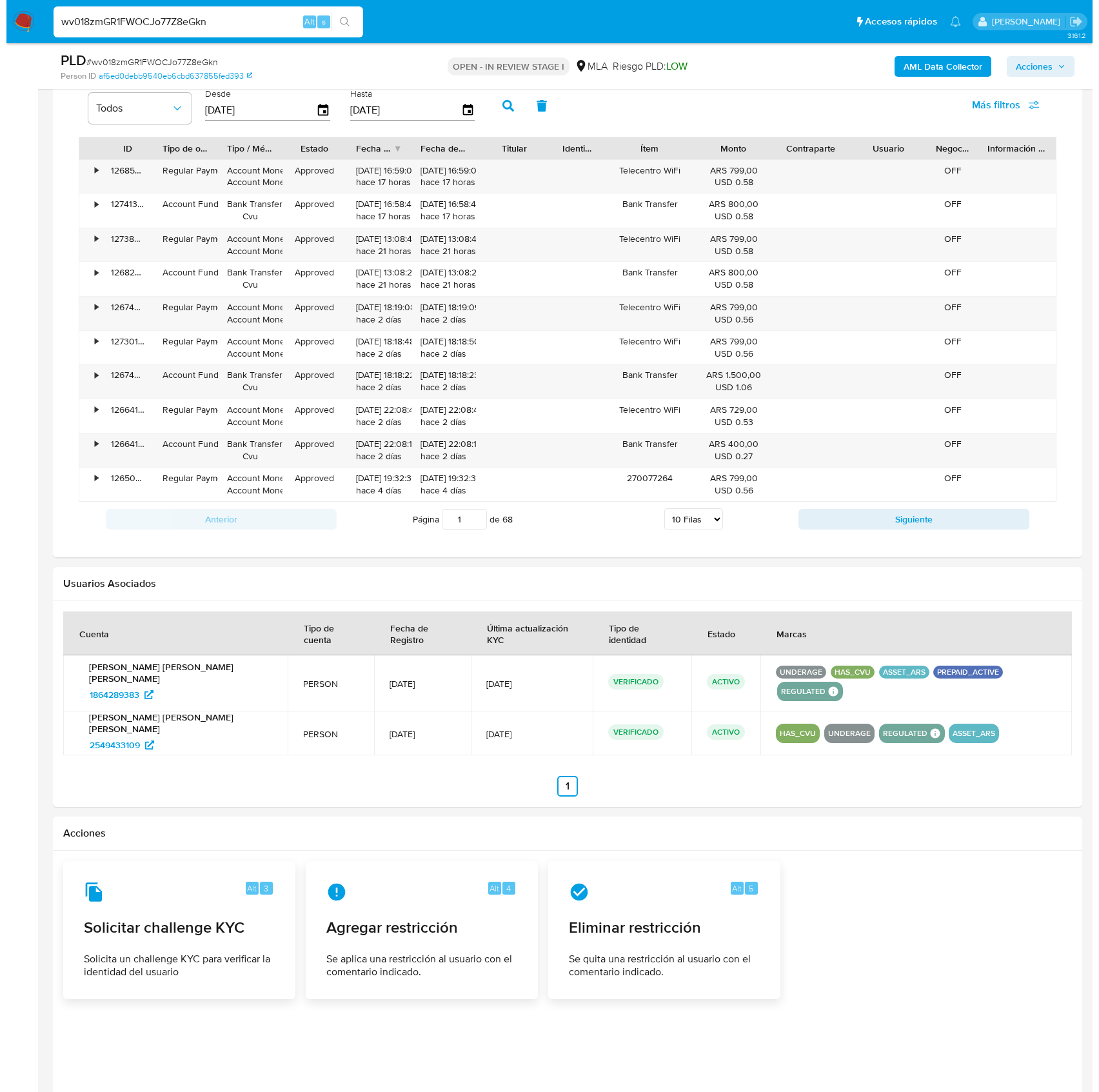
scroll to position [2024, 0]
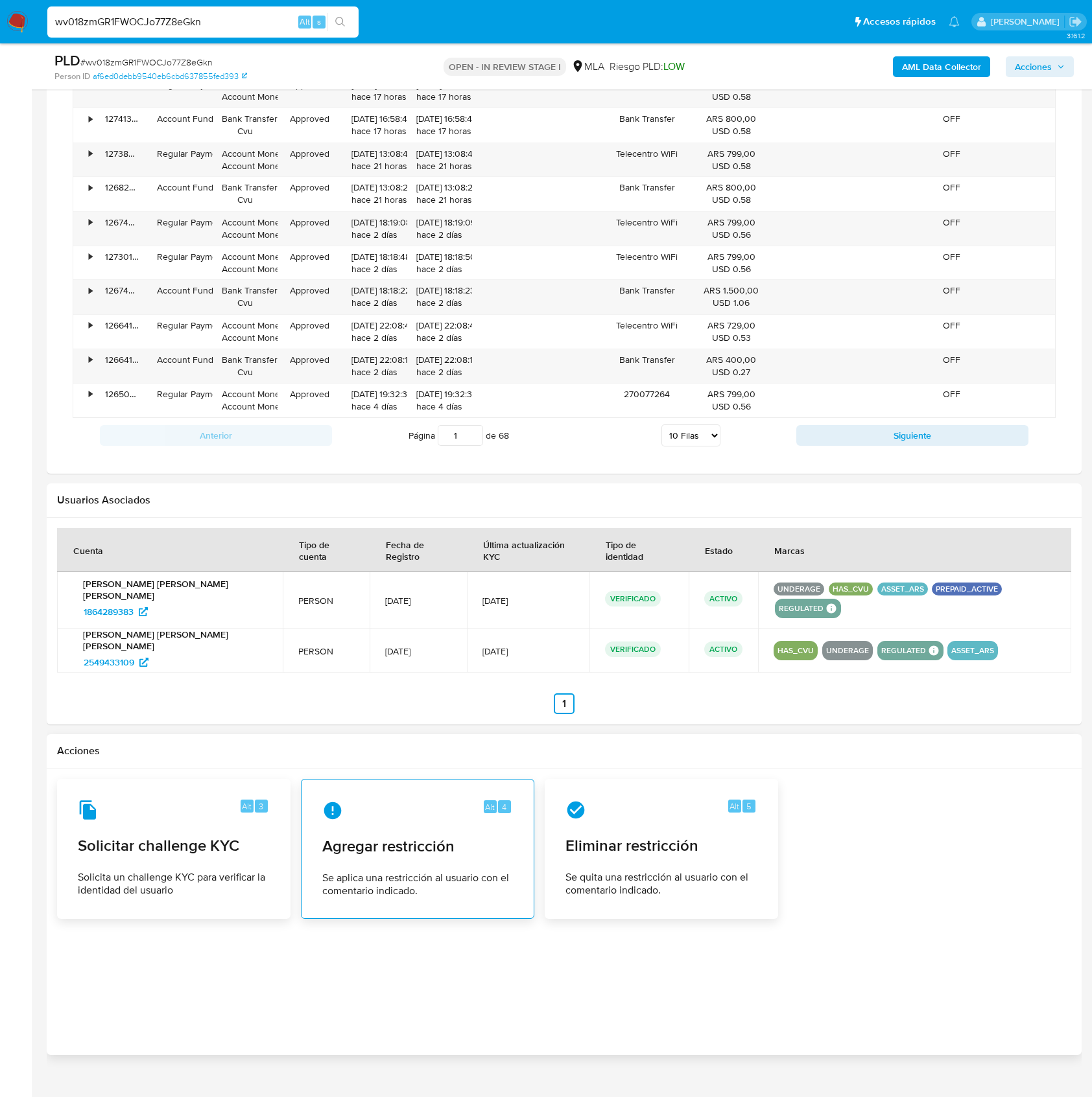
click at [424, 837] on span "Agregar restricción" at bounding box center [417, 846] width 190 height 19
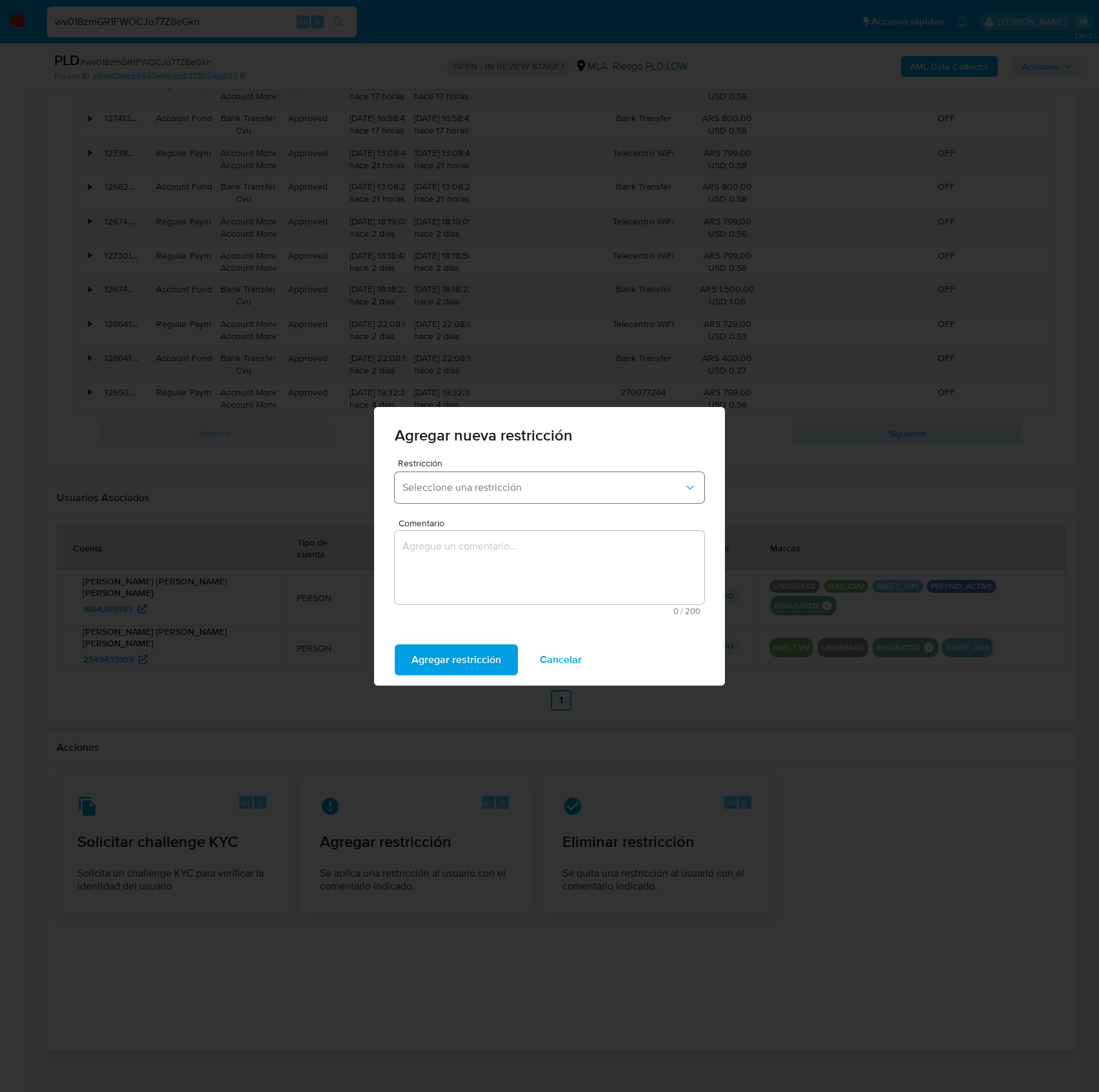
click at [493, 489] on span "Seleccione una restricción" at bounding box center [543, 488] width 281 height 13
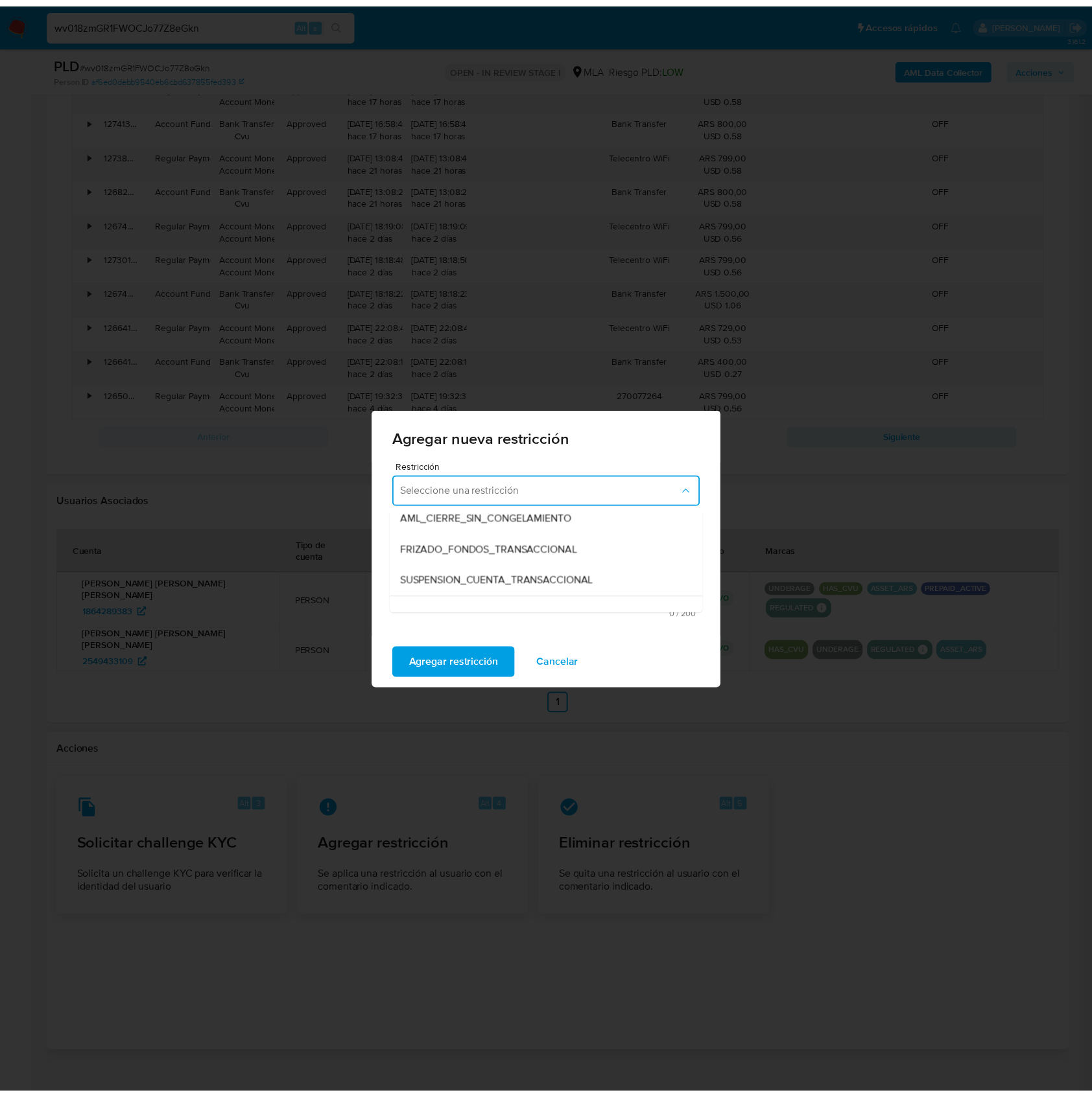
scroll to position [172, 0]
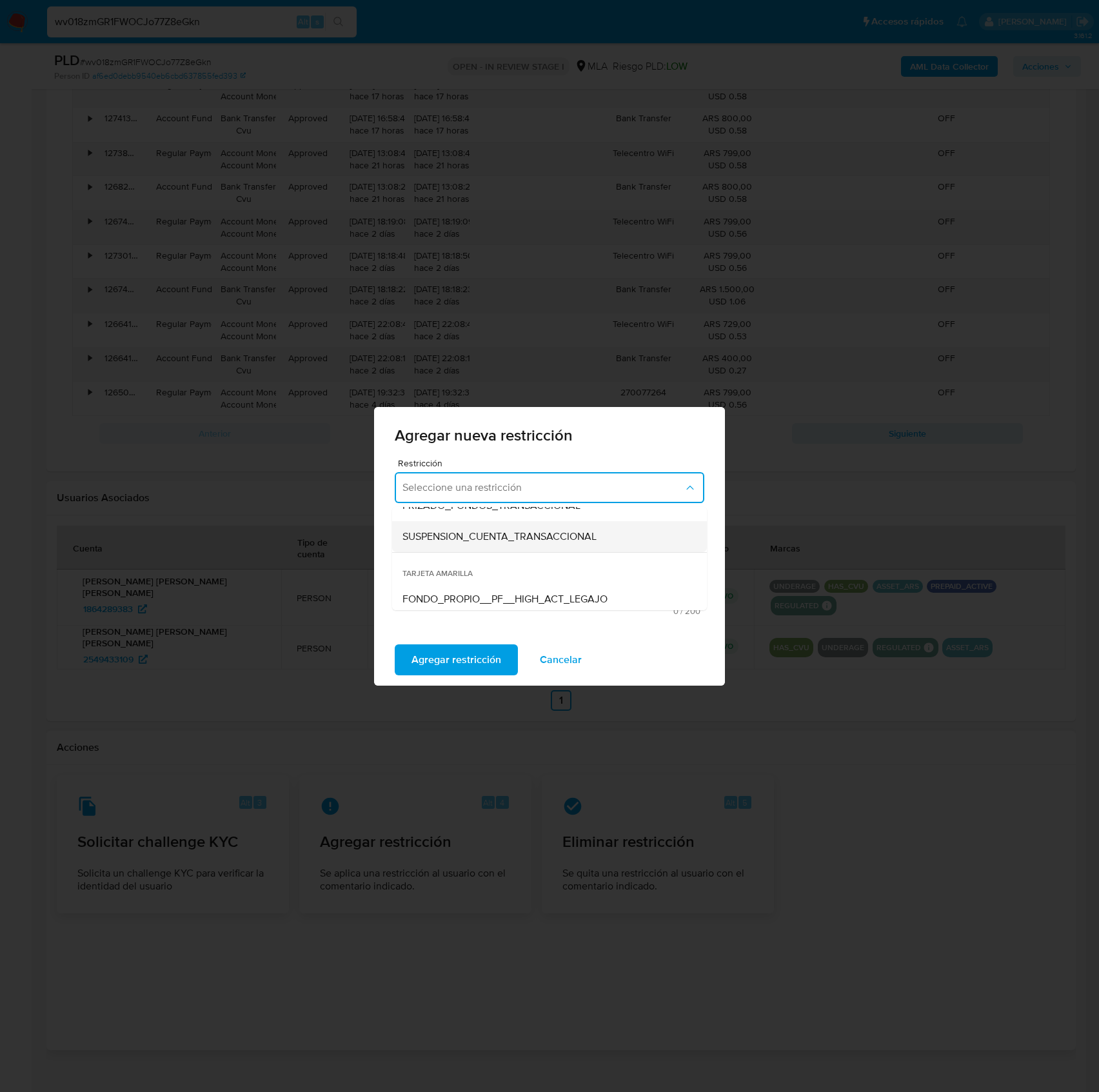
click at [506, 540] on span "SUSPENSION_CUENTA_TRANSACCIONAL" at bounding box center [499, 536] width 194 height 13
click at [530, 548] on textarea "Comentario" at bounding box center [550, 567] width 310 height 74
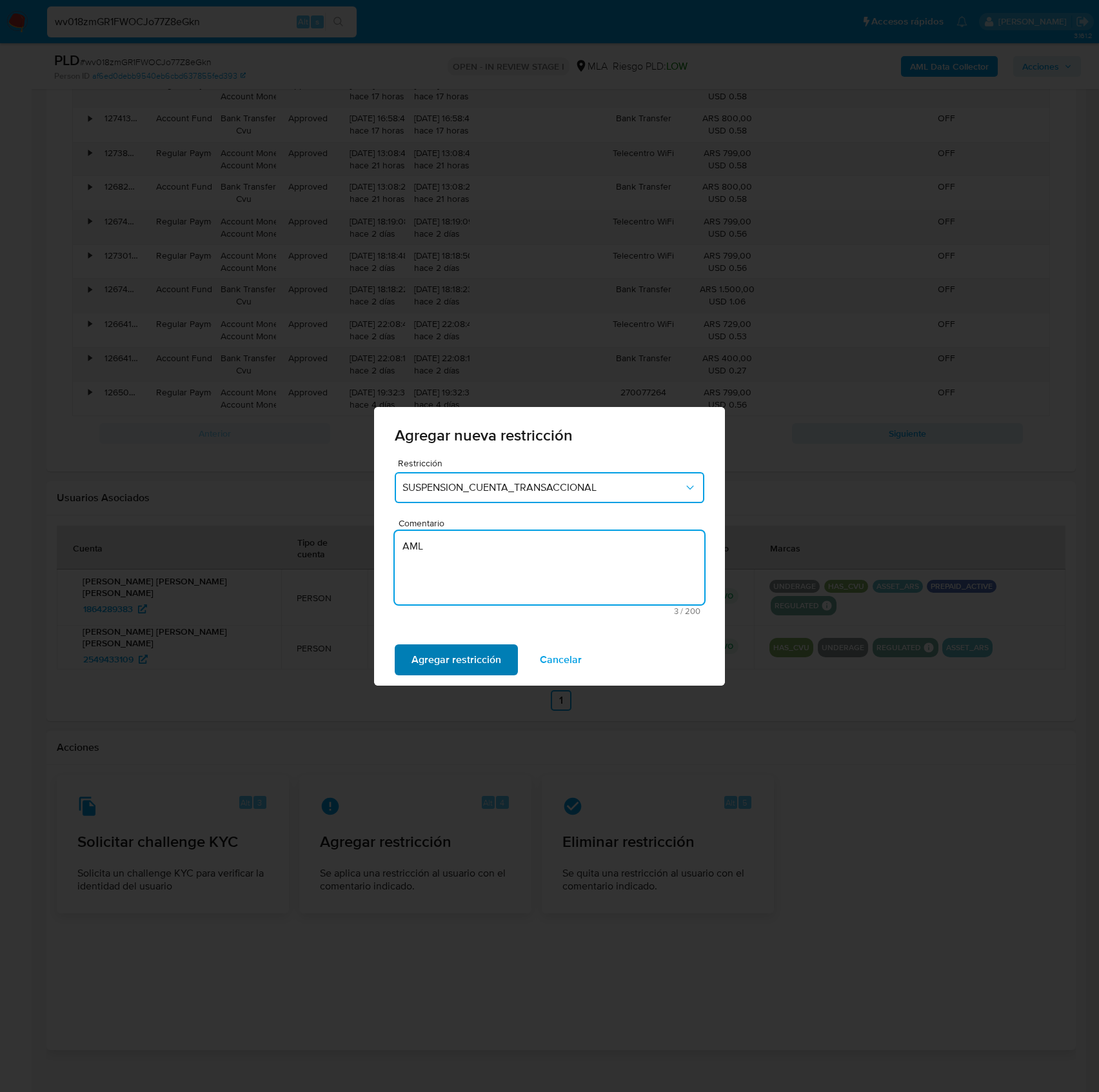
type textarea "AML"
click at [491, 648] on span "Agregar restricción" at bounding box center [456, 659] width 89 height 28
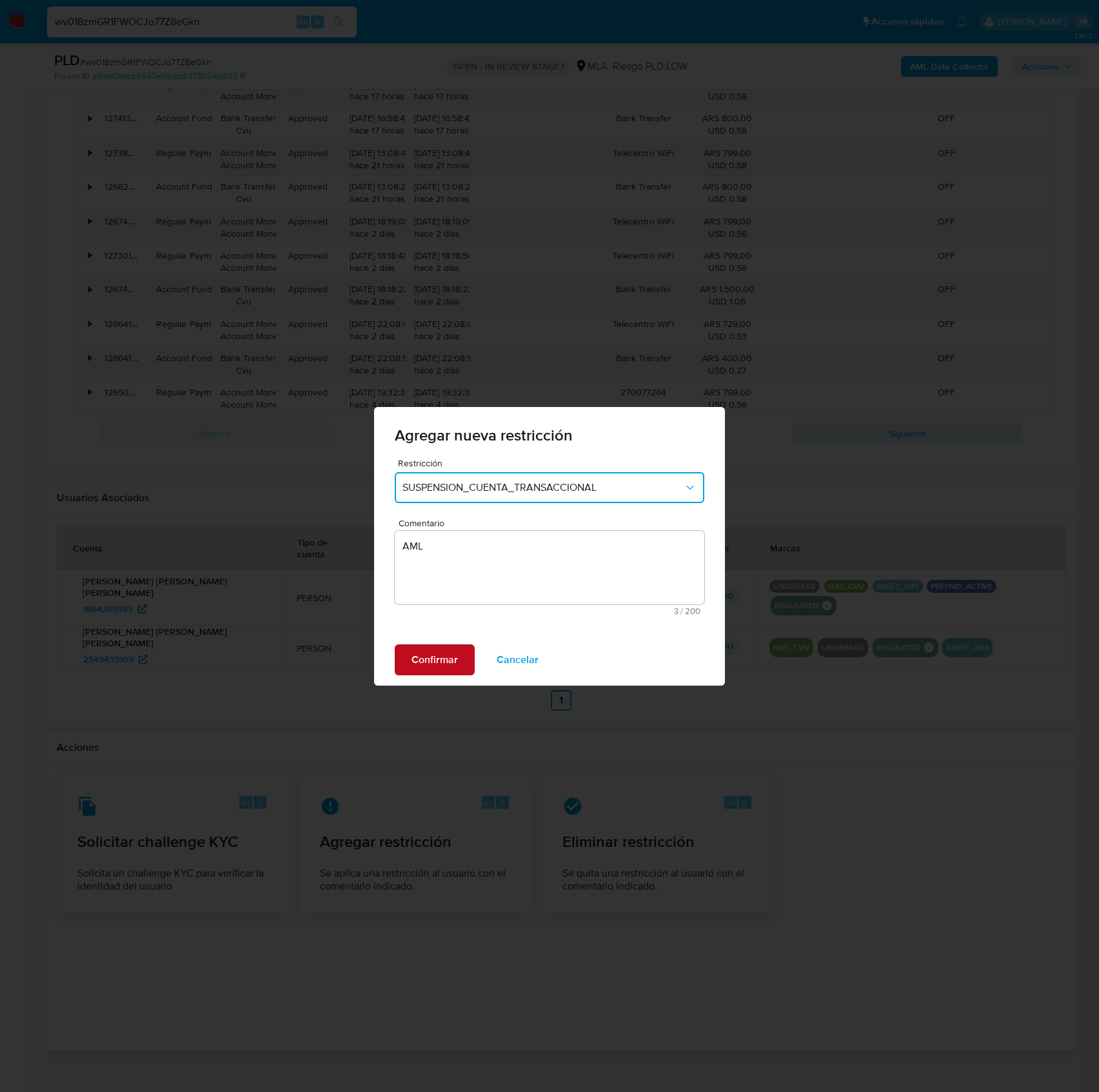
click at [440, 651] on span "Confirmar" at bounding box center [434, 659] width 46 height 28
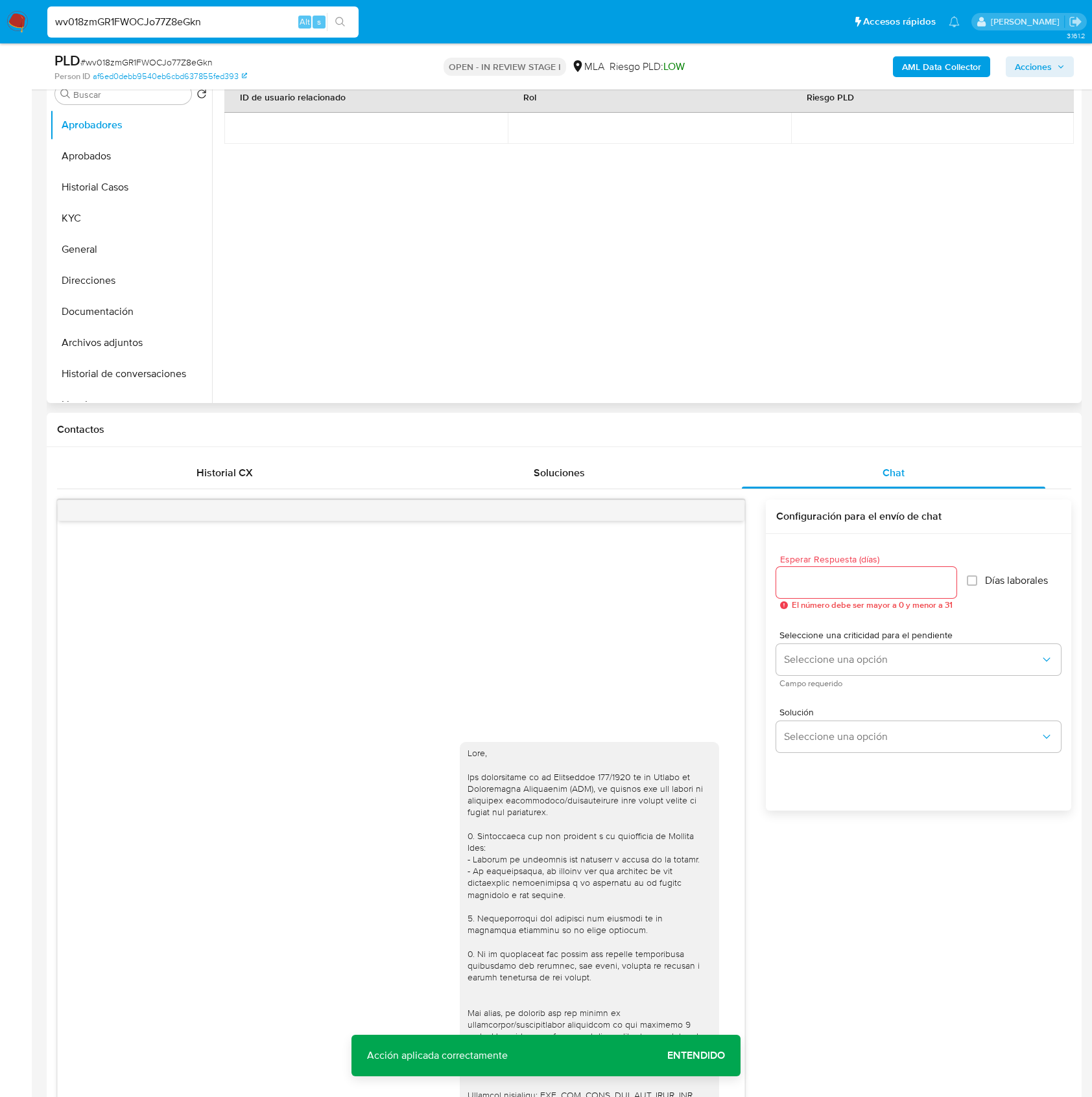
scroll to position [46, 0]
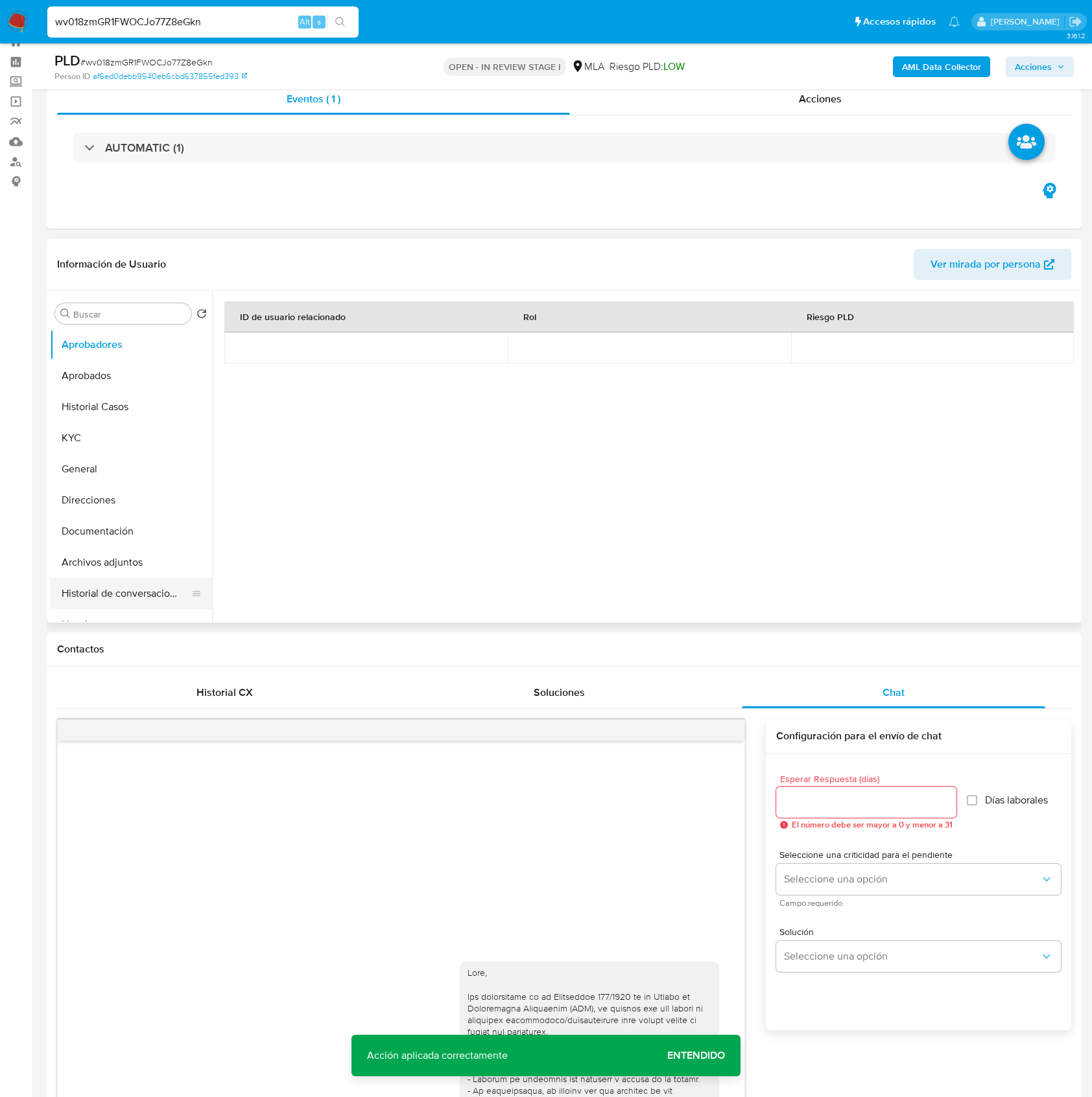
click at [99, 589] on button "Historial de conversaciones" at bounding box center [126, 594] width 152 height 31
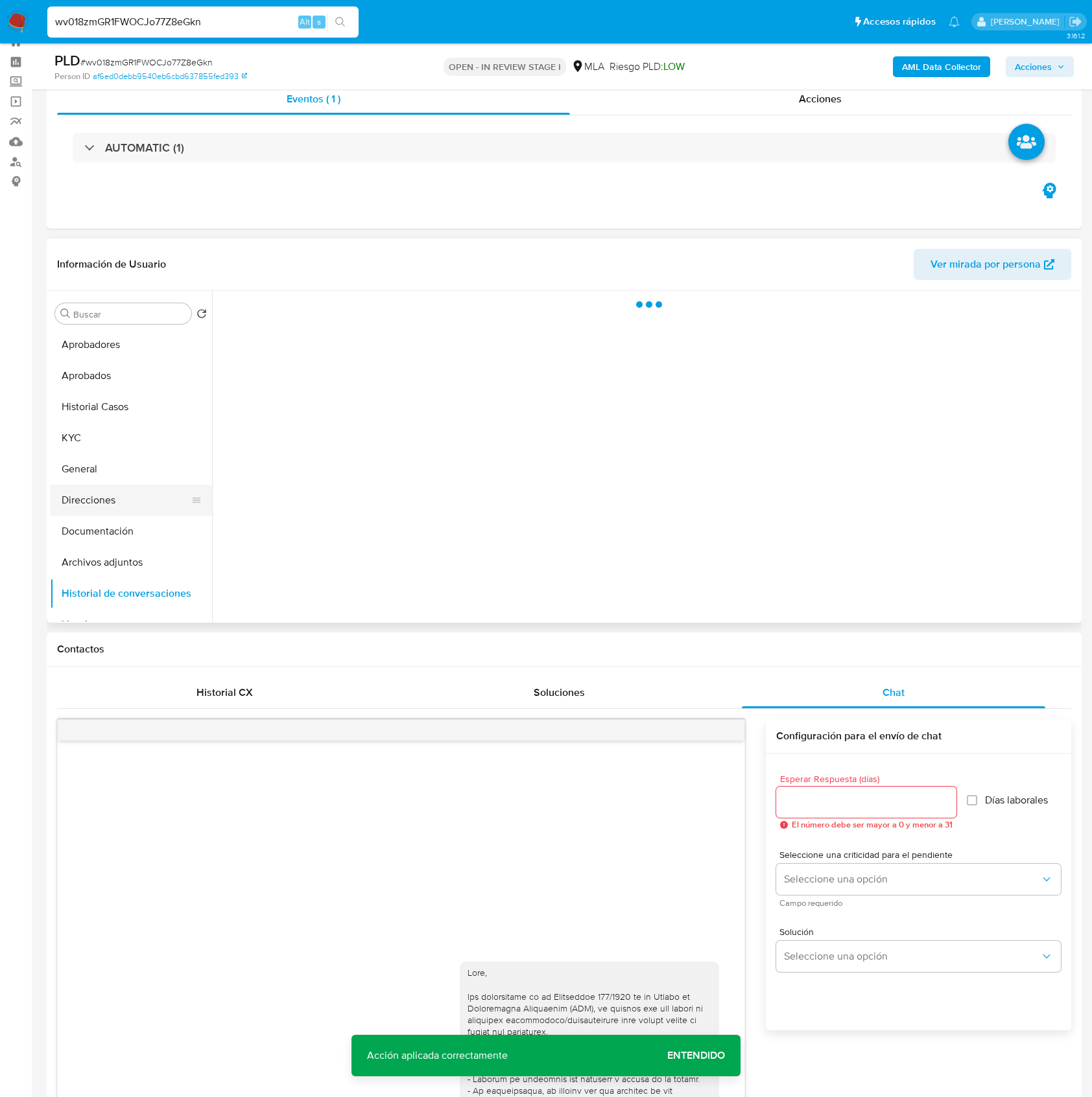
scroll to position [0, 0]
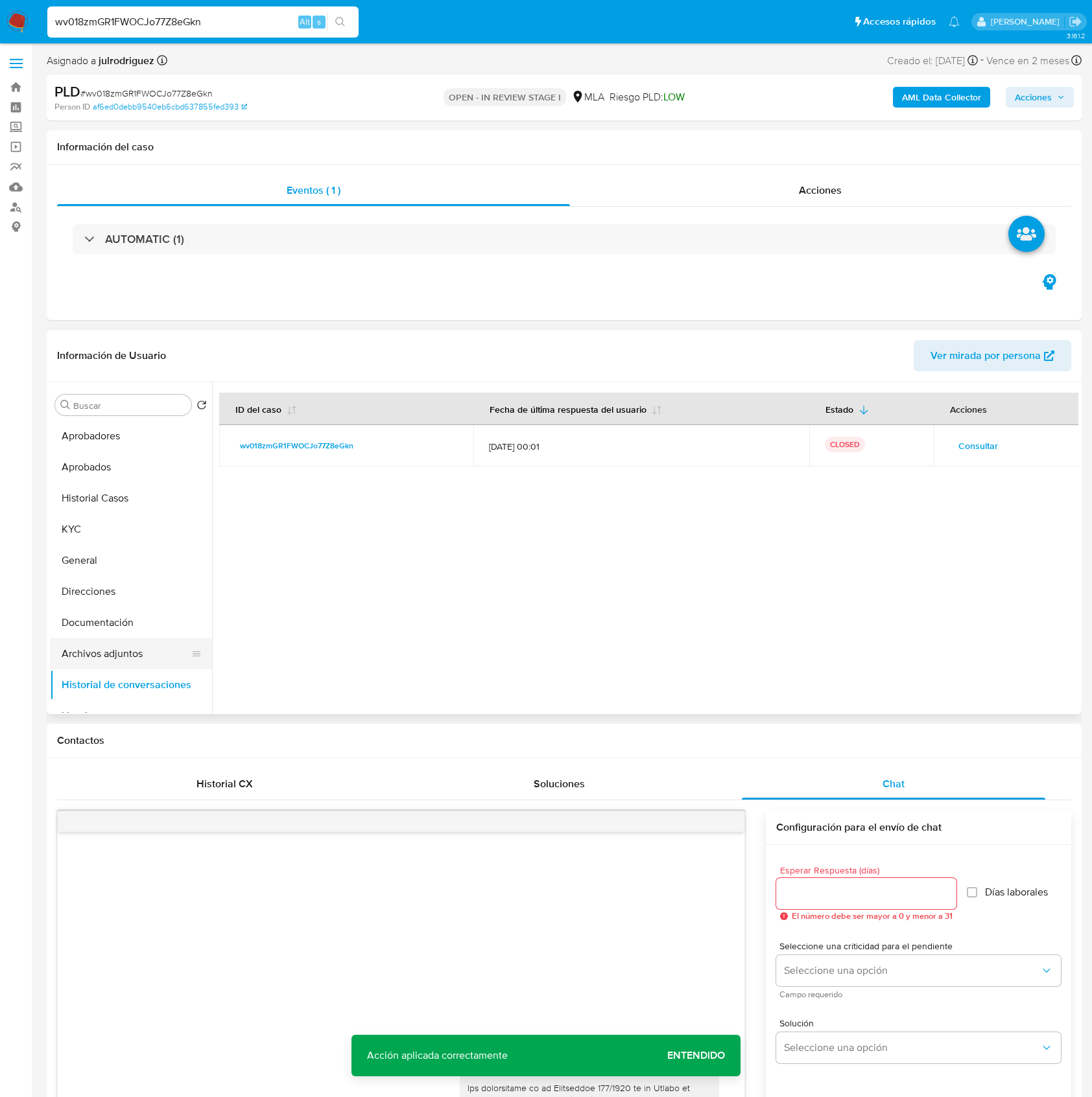
click at [114, 655] on button "Archivos adjuntos" at bounding box center [126, 654] width 152 height 31
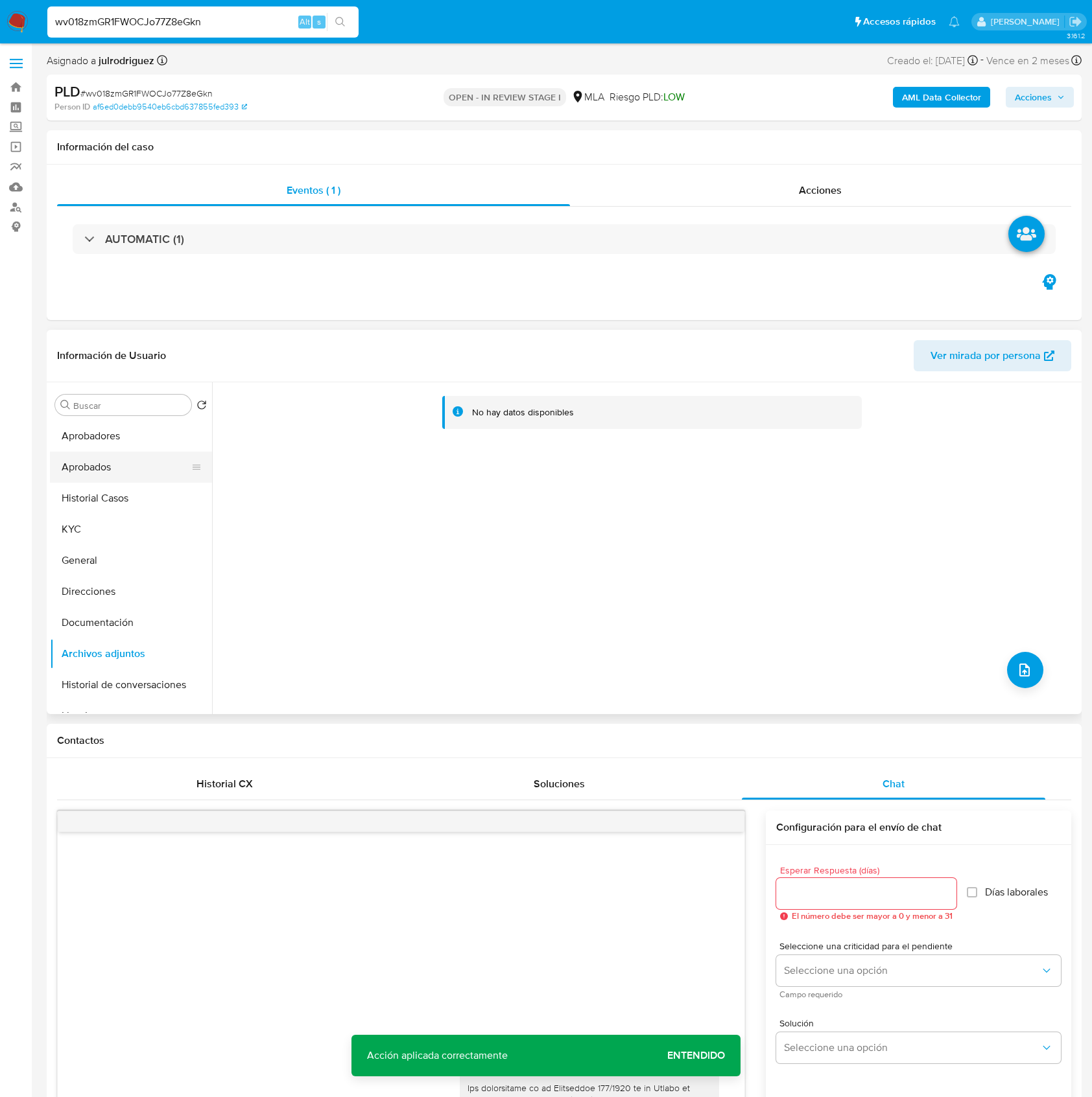
click at [94, 469] on button "Aprobados" at bounding box center [126, 468] width 152 height 31
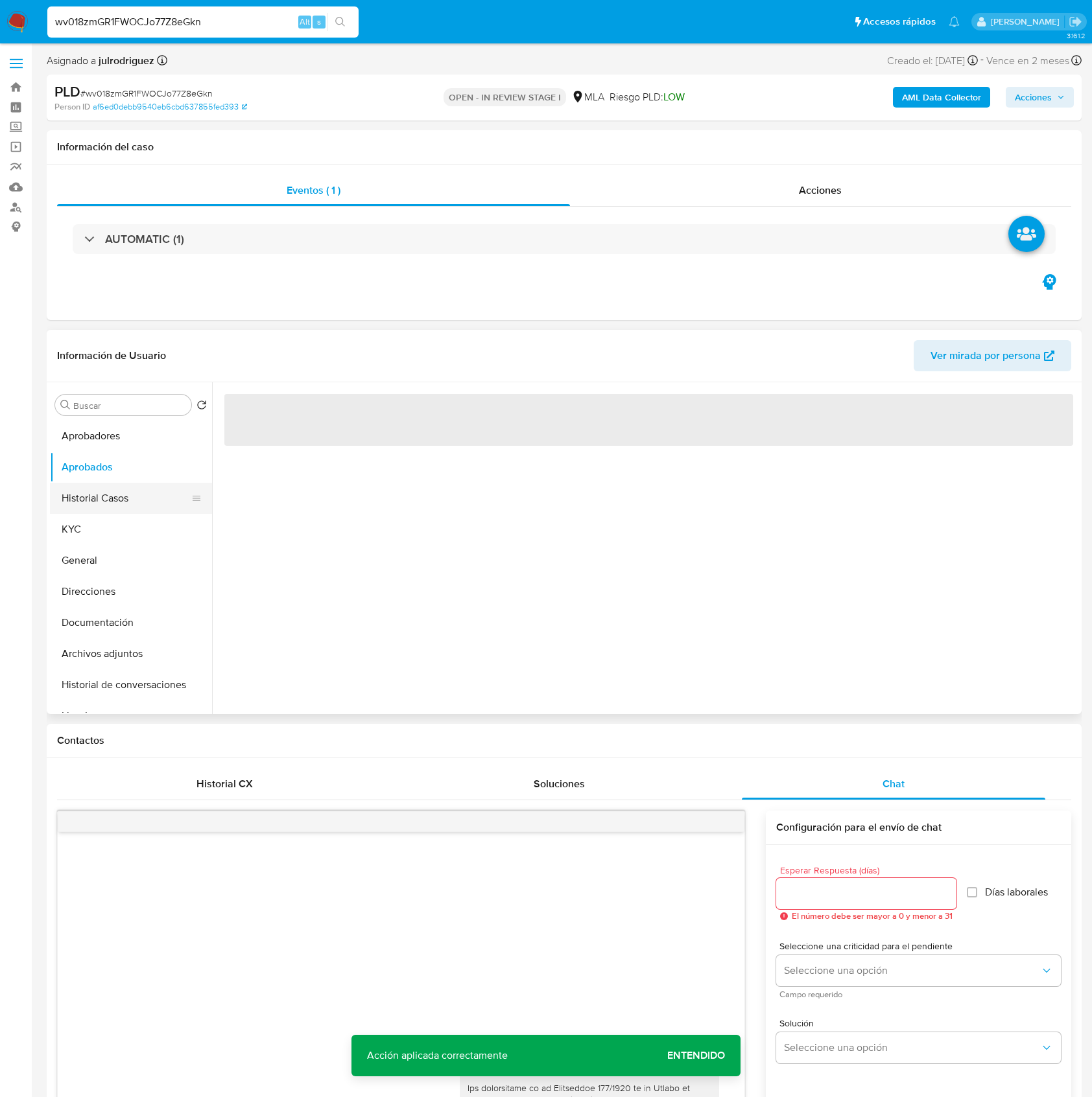
click at [107, 491] on button "Historial Casos" at bounding box center [126, 499] width 152 height 31
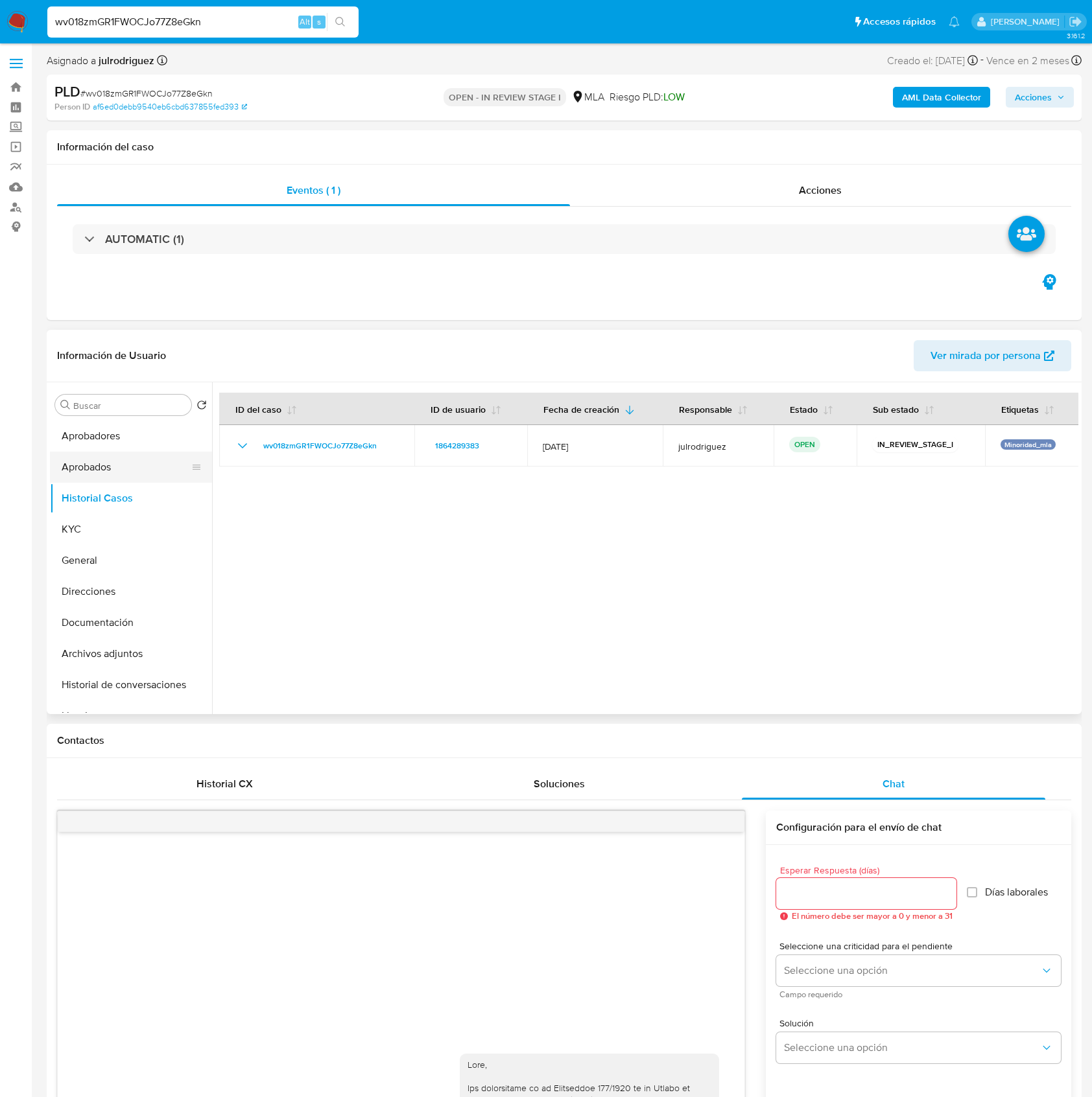
click at [112, 468] on button "Aprobados" at bounding box center [126, 468] width 152 height 31
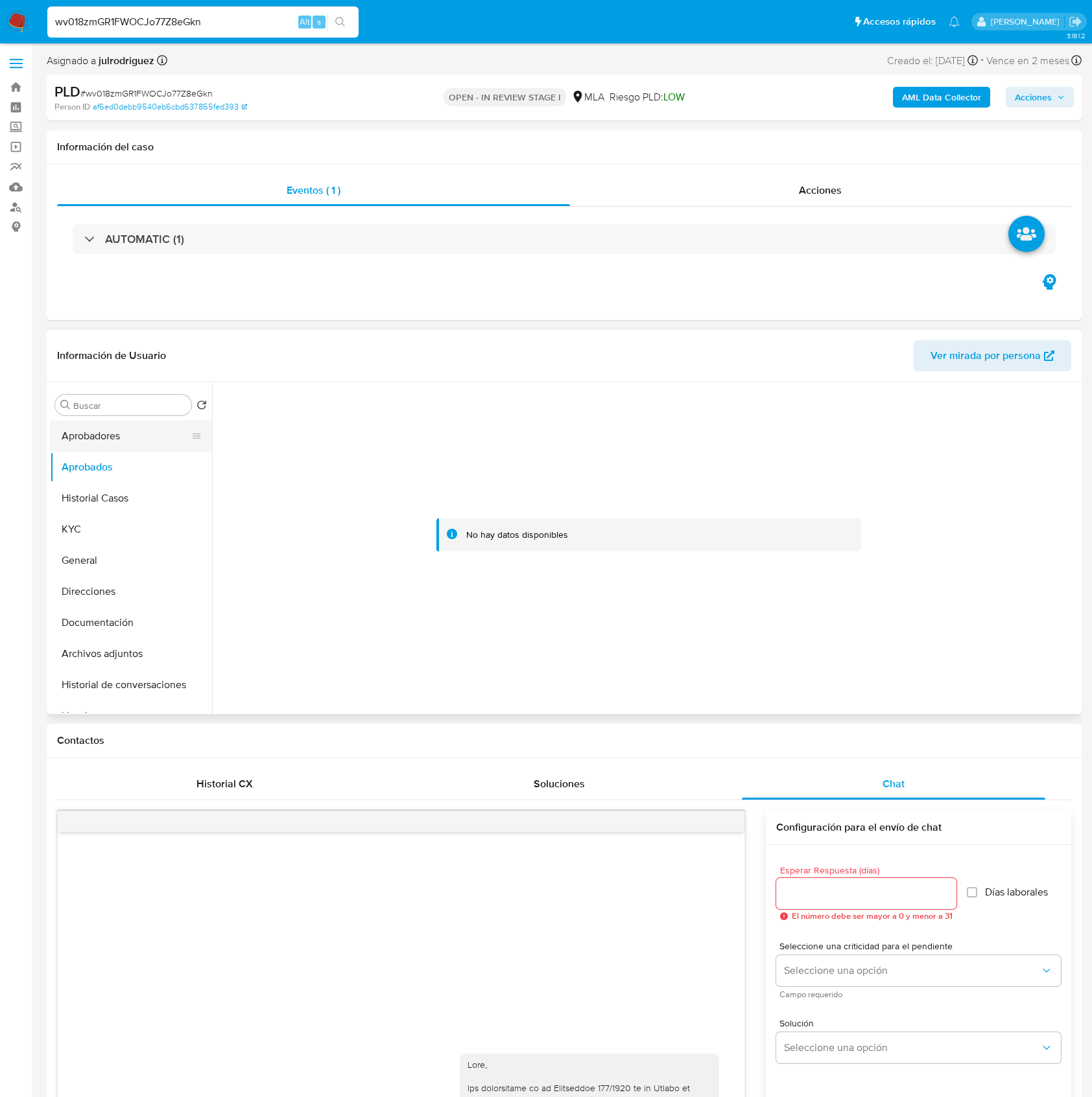
click at [109, 435] on button "Aprobadores" at bounding box center [126, 436] width 152 height 31
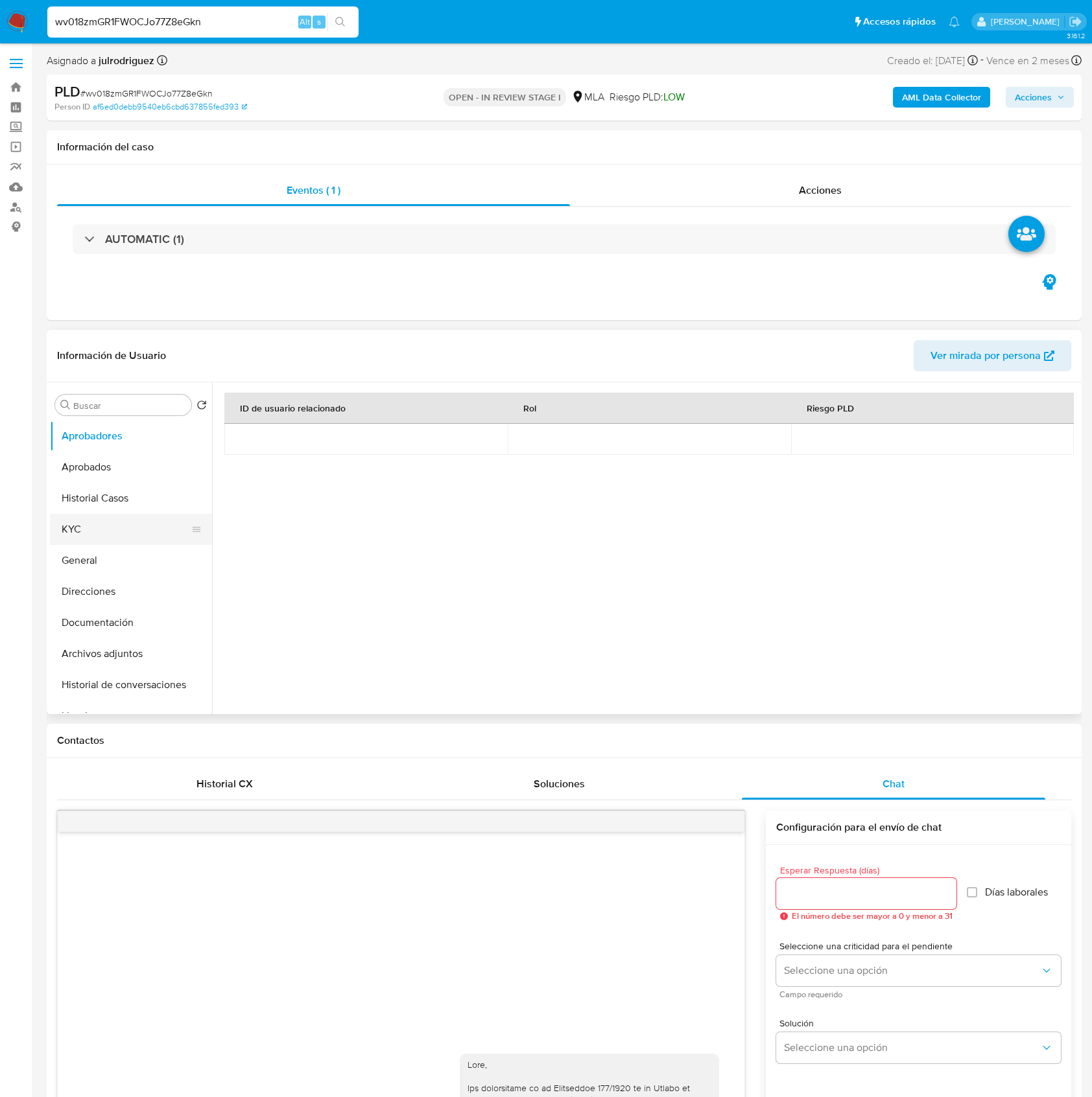
click at [108, 519] on button "KYC" at bounding box center [126, 530] width 152 height 31
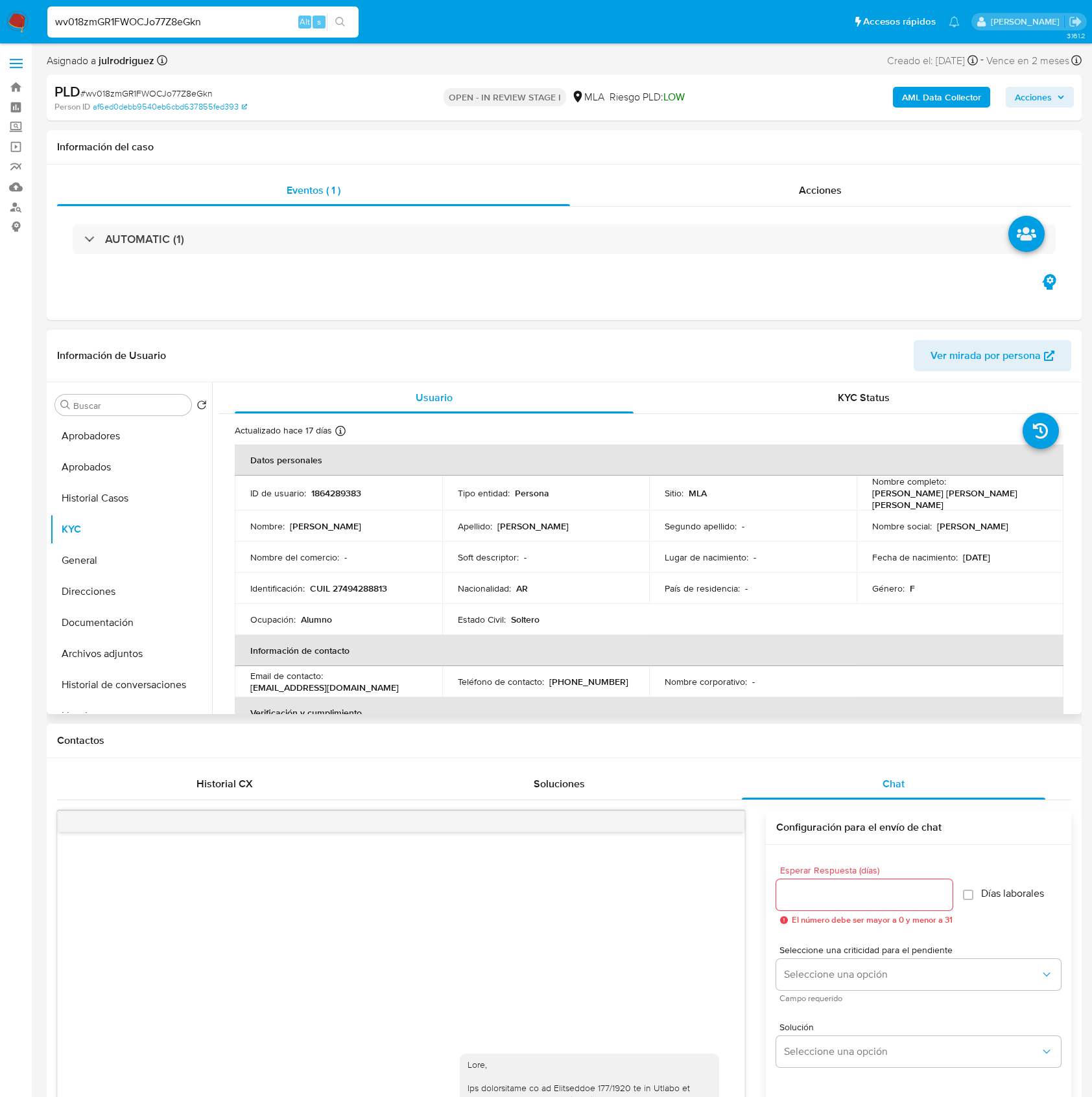
click at [354, 498] on td "ID de usuario : 1864289383" at bounding box center [338, 493] width 208 height 35
click at [353, 497] on p "1864289383" at bounding box center [336, 493] width 50 height 12
copy p "1864289383"
click at [161, 91] on span "# wv018zmGR1FWOCJo77Z8eGkn" at bounding box center [146, 93] width 133 height 13
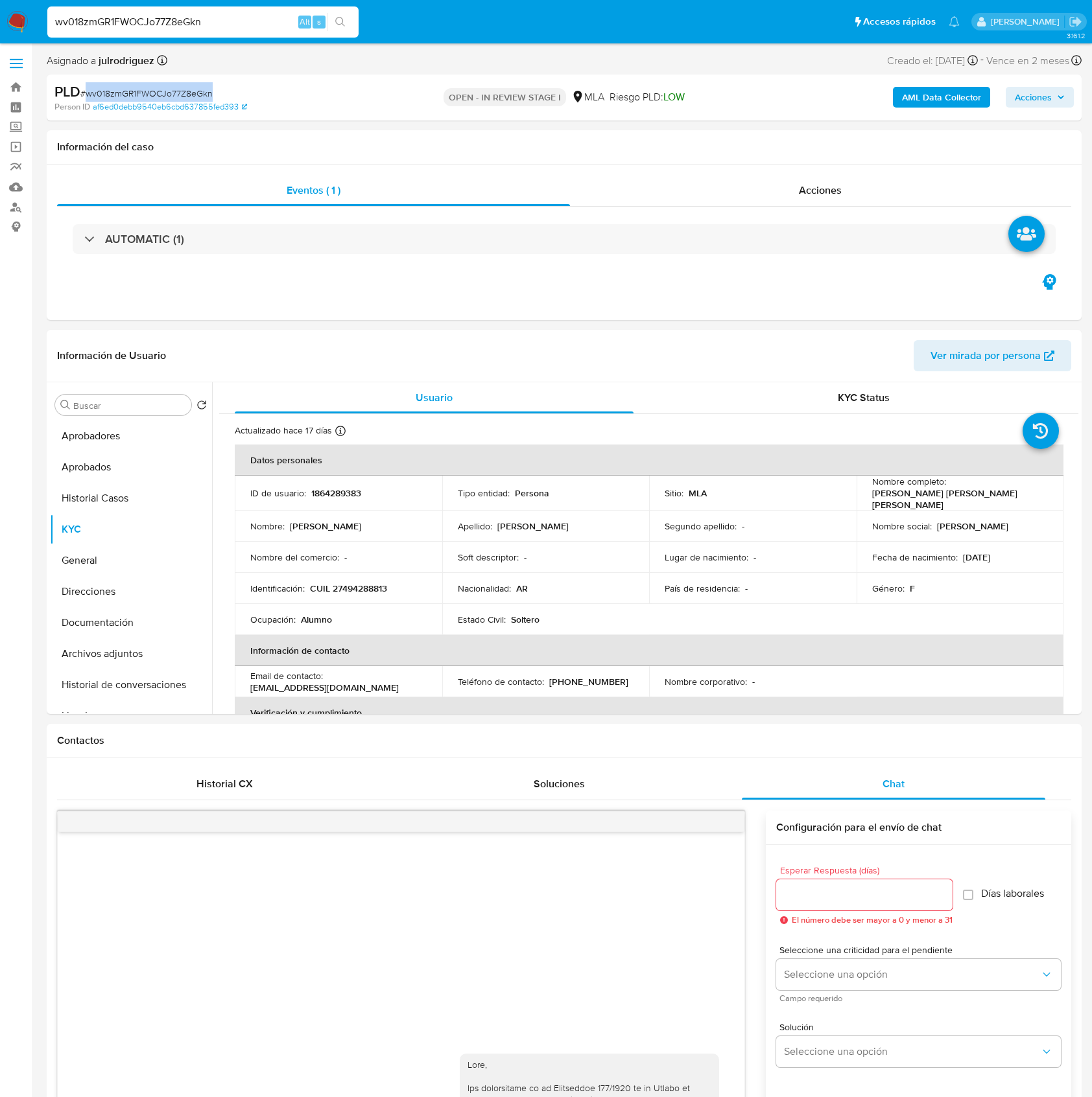
copy span "wv018zmGR1FWOCJo77Z8eGkn"
drag, startPoint x: 865, startPoint y: 498, endPoint x: 1011, endPoint y: 496, distance: 146.0
click at [1011, 496] on td "Nombre completo : Abigail Celeste Aguirre Oviedo" at bounding box center [960, 493] width 208 height 35
copy p "Abigail Celeste Aguirre Oviedo"
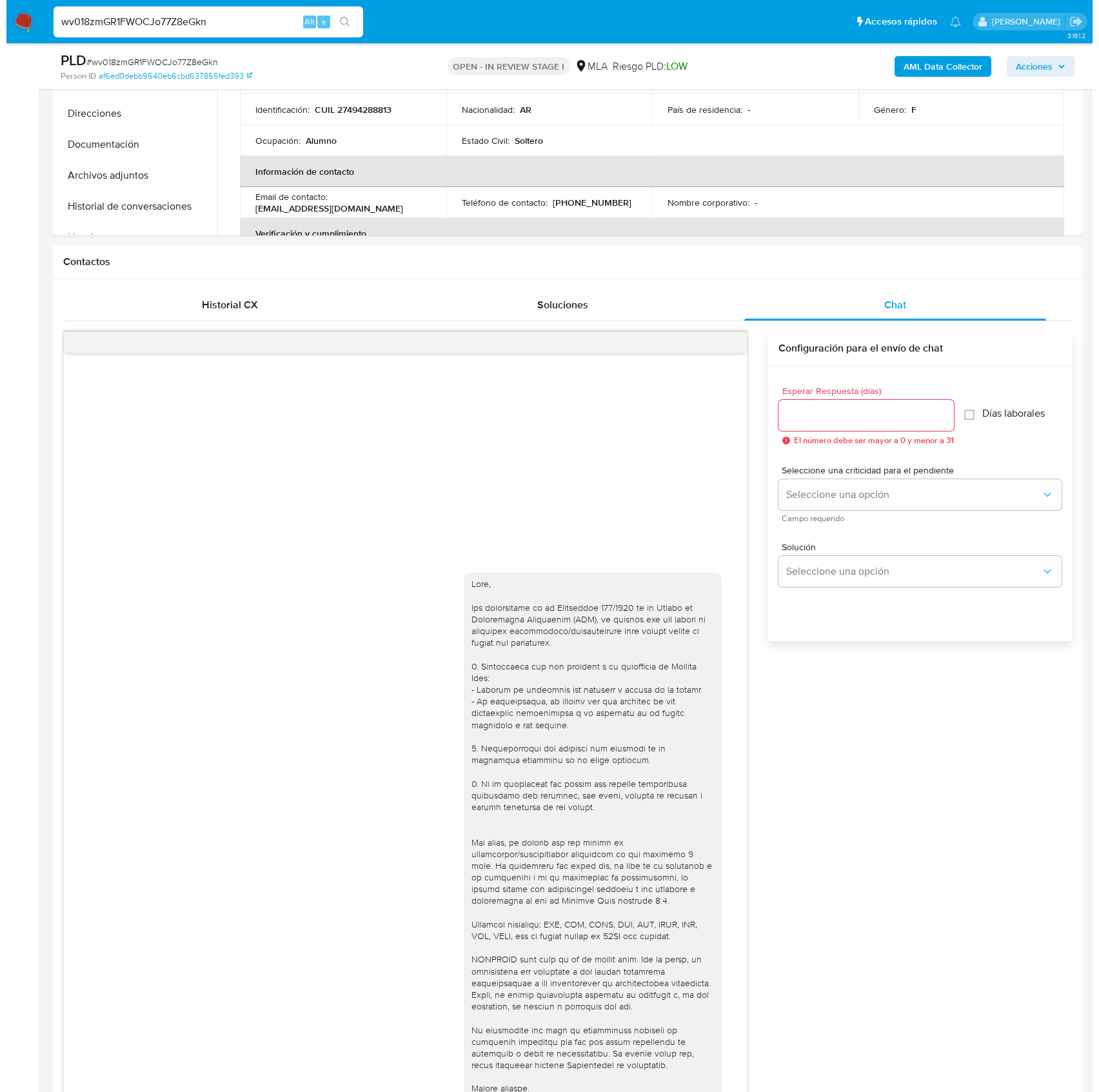
scroll to position [2024, 0]
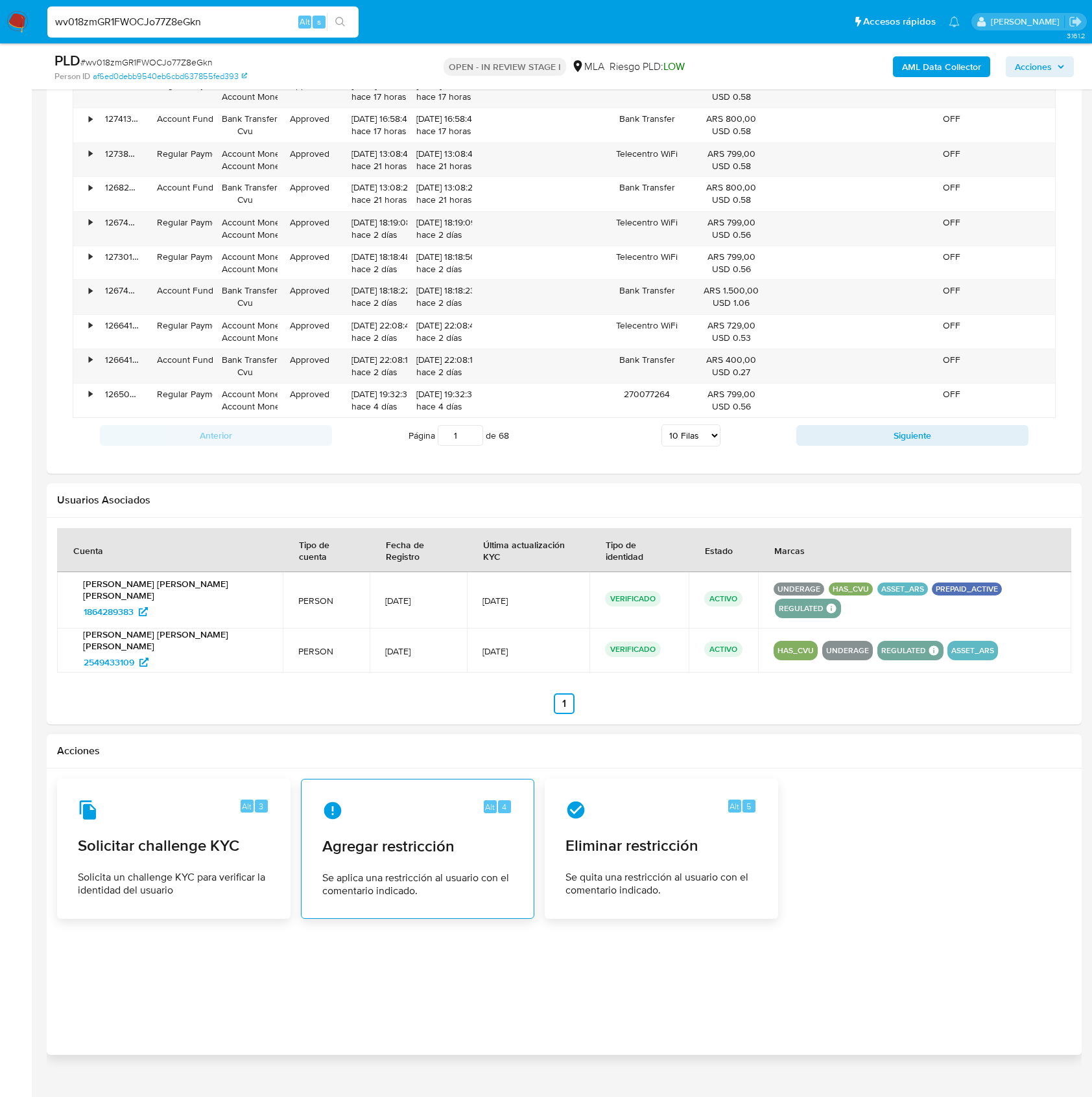
click at [452, 808] on div "Alt 4 Agregar restricción Se aplica una restricción al usuario con el comentari…" at bounding box center [417, 849] width 211 height 118
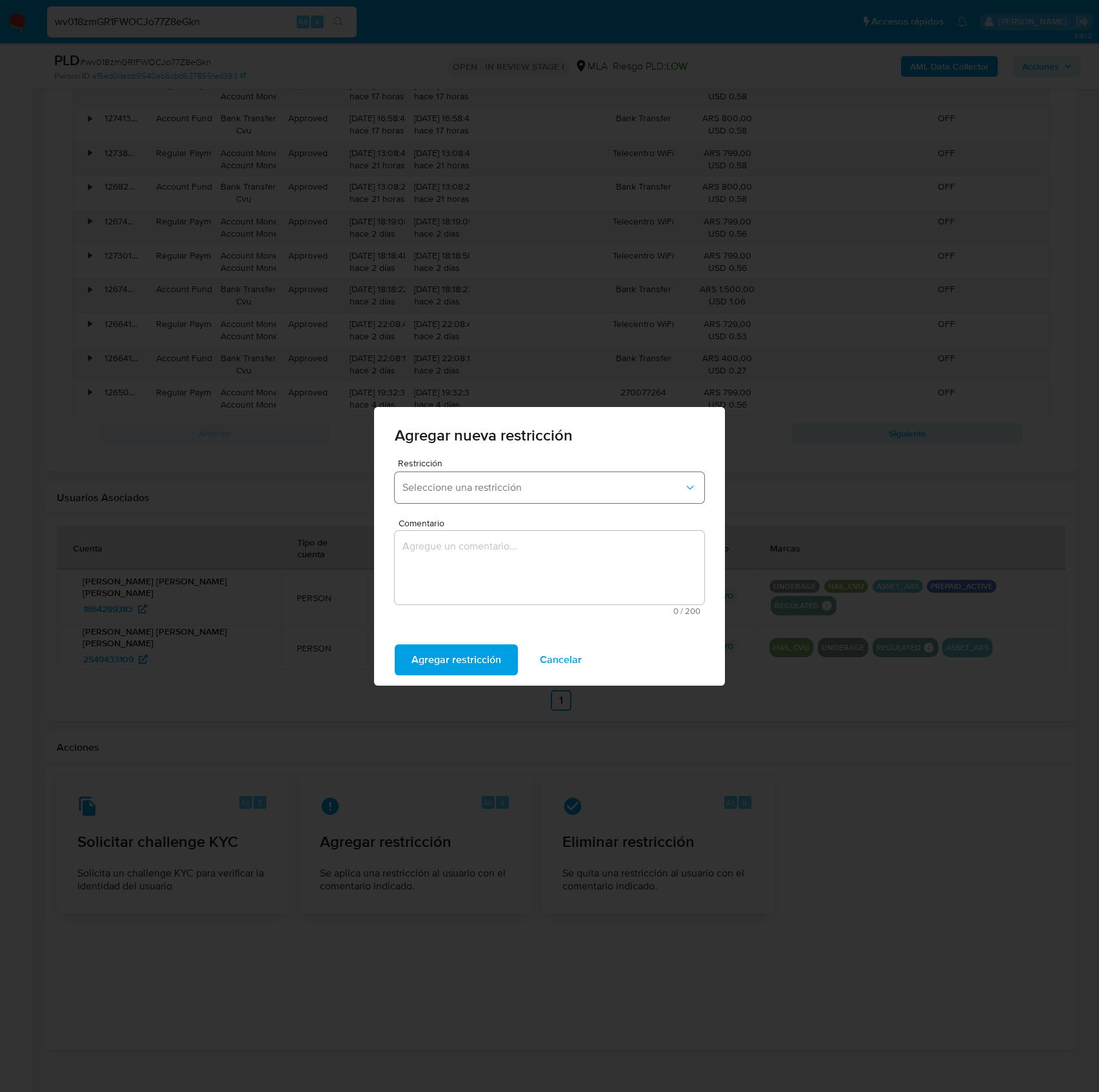
click at [538, 489] on span "Seleccione una restricción" at bounding box center [543, 488] width 281 height 13
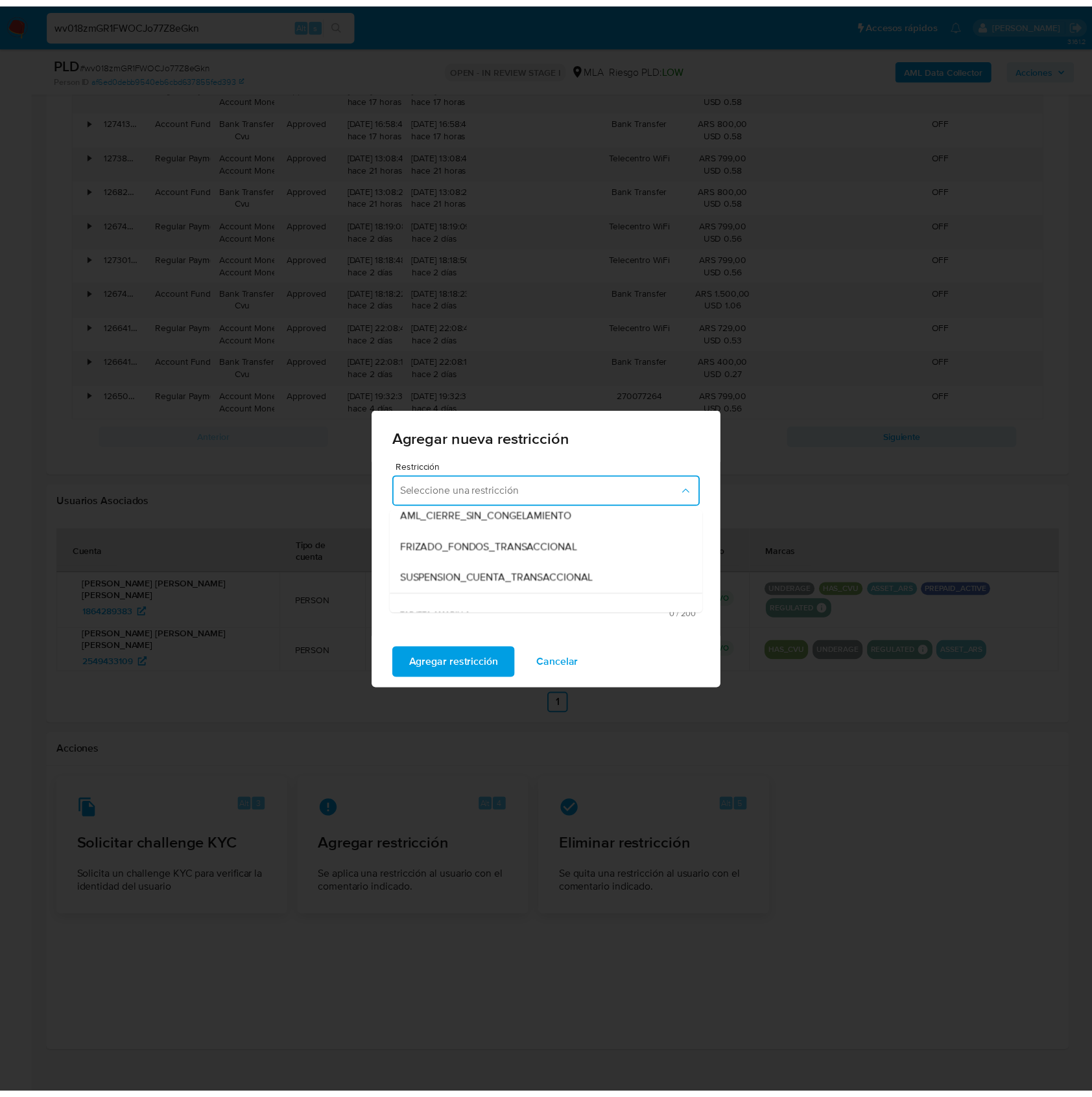
scroll to position [172, 0]
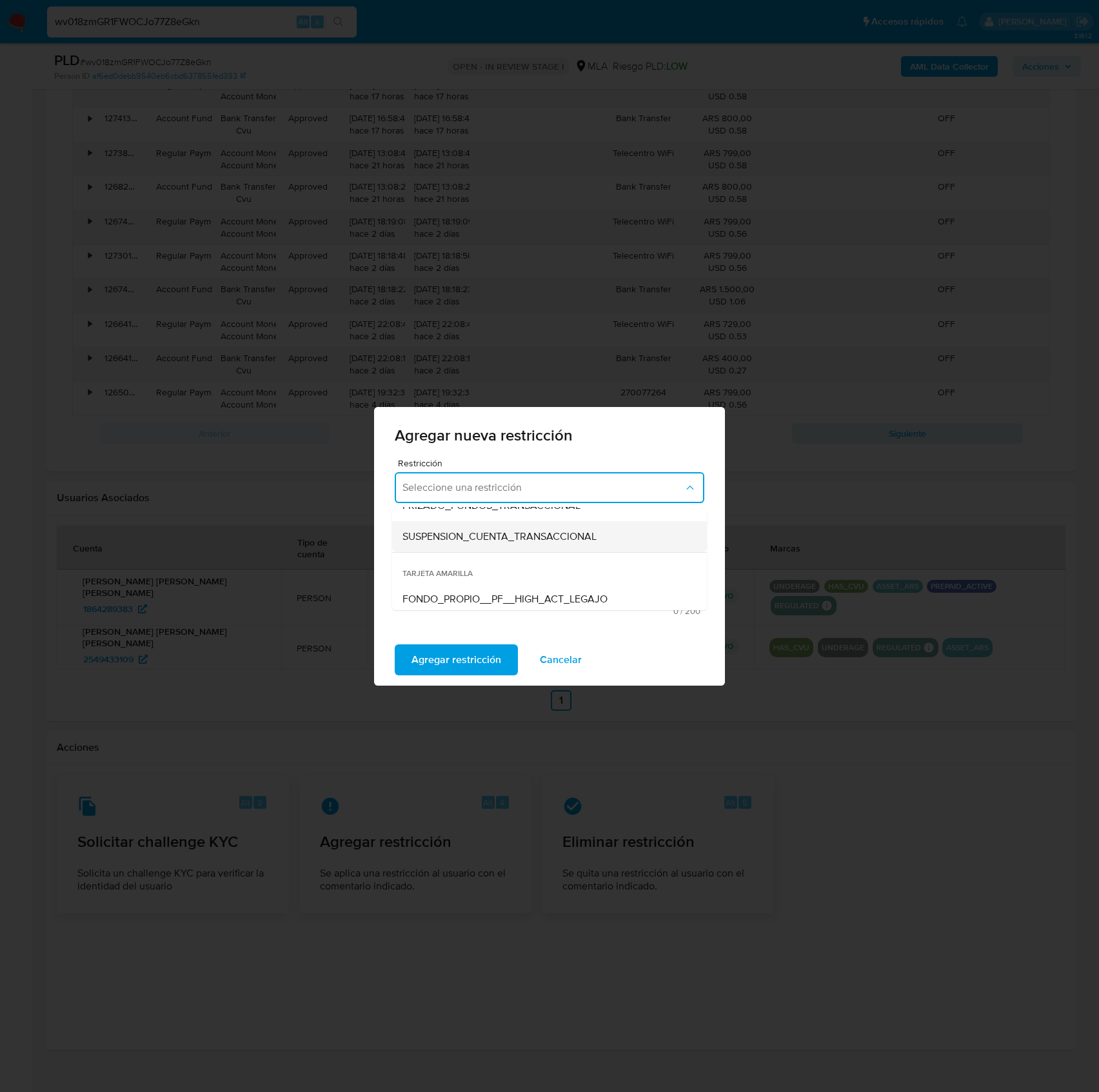
click at [501, 545] on div "SUSPENSION_CUENTA_TRANSACCIONAL" at bounding box center [545, 536] width 287 height 31
click at [522, 563] on textarea "Comentario" at bounding box center [550, 567] width 310 height 74
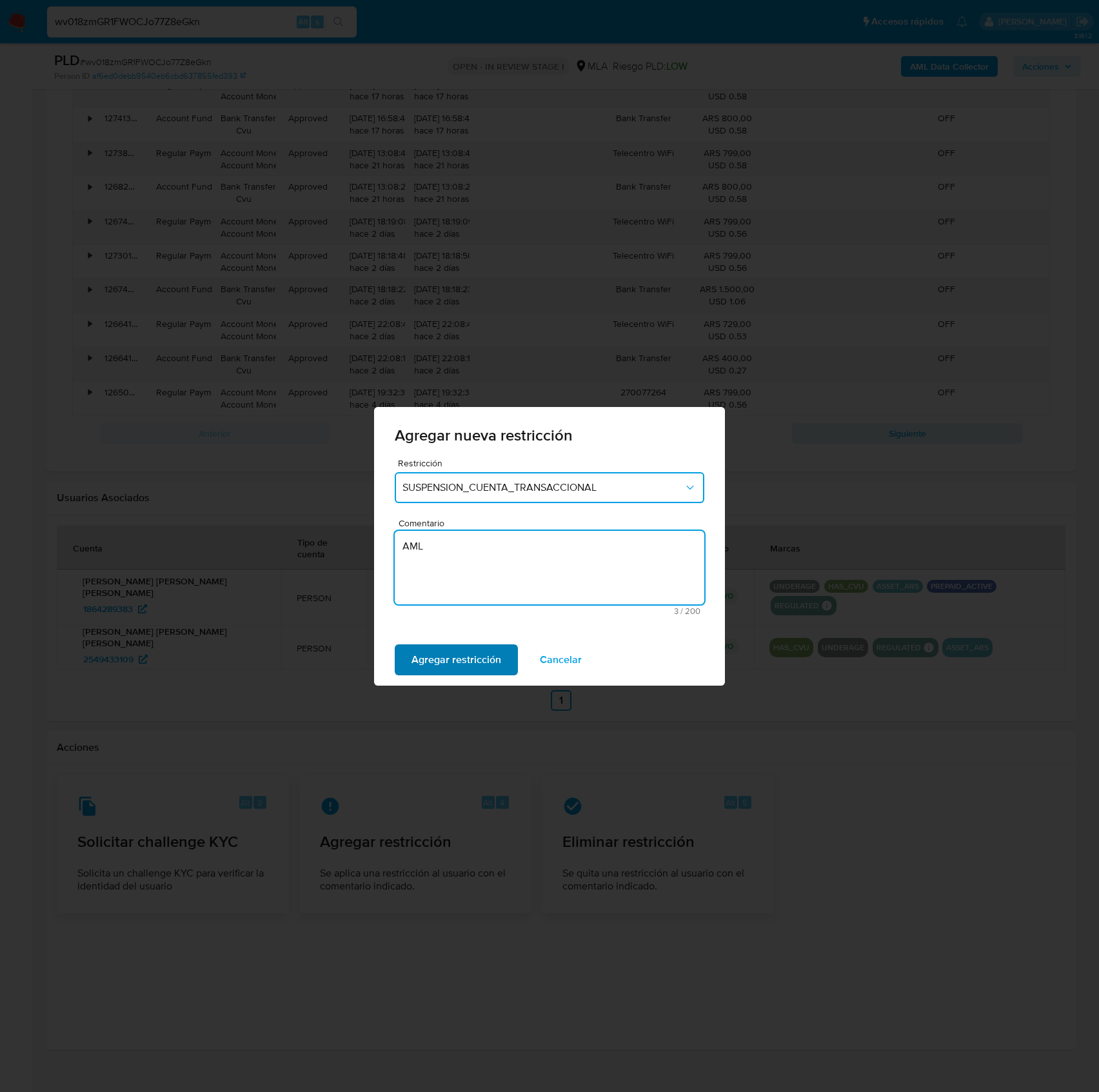
type textarea "AML"
click at [476, 657] on span "Agregar restricción" at bounding box center [456, 659] width 89 height 28
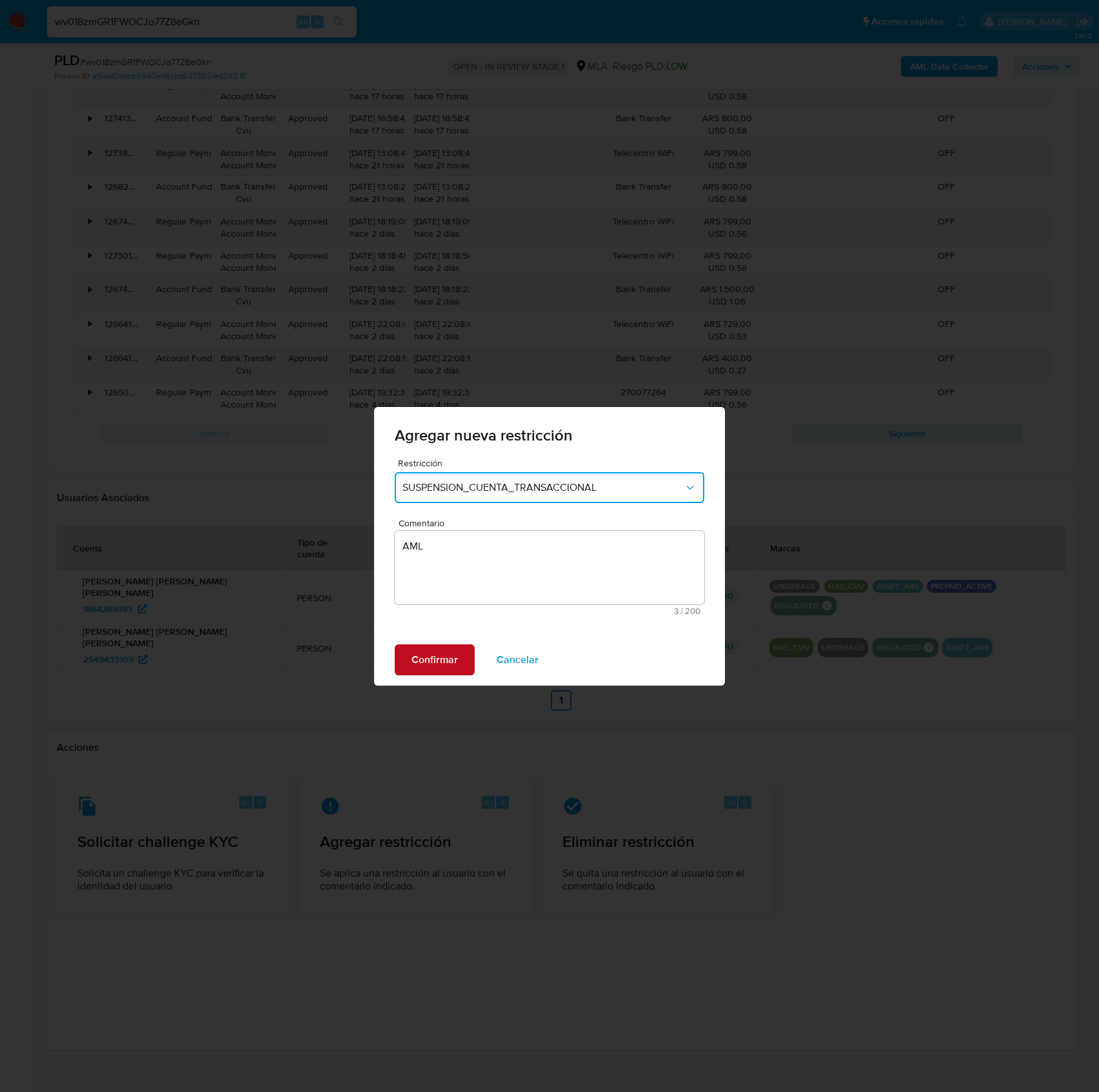
click at [405, 665] on button "Confirmar" at bounding box center [435, 660] width 80 height 31
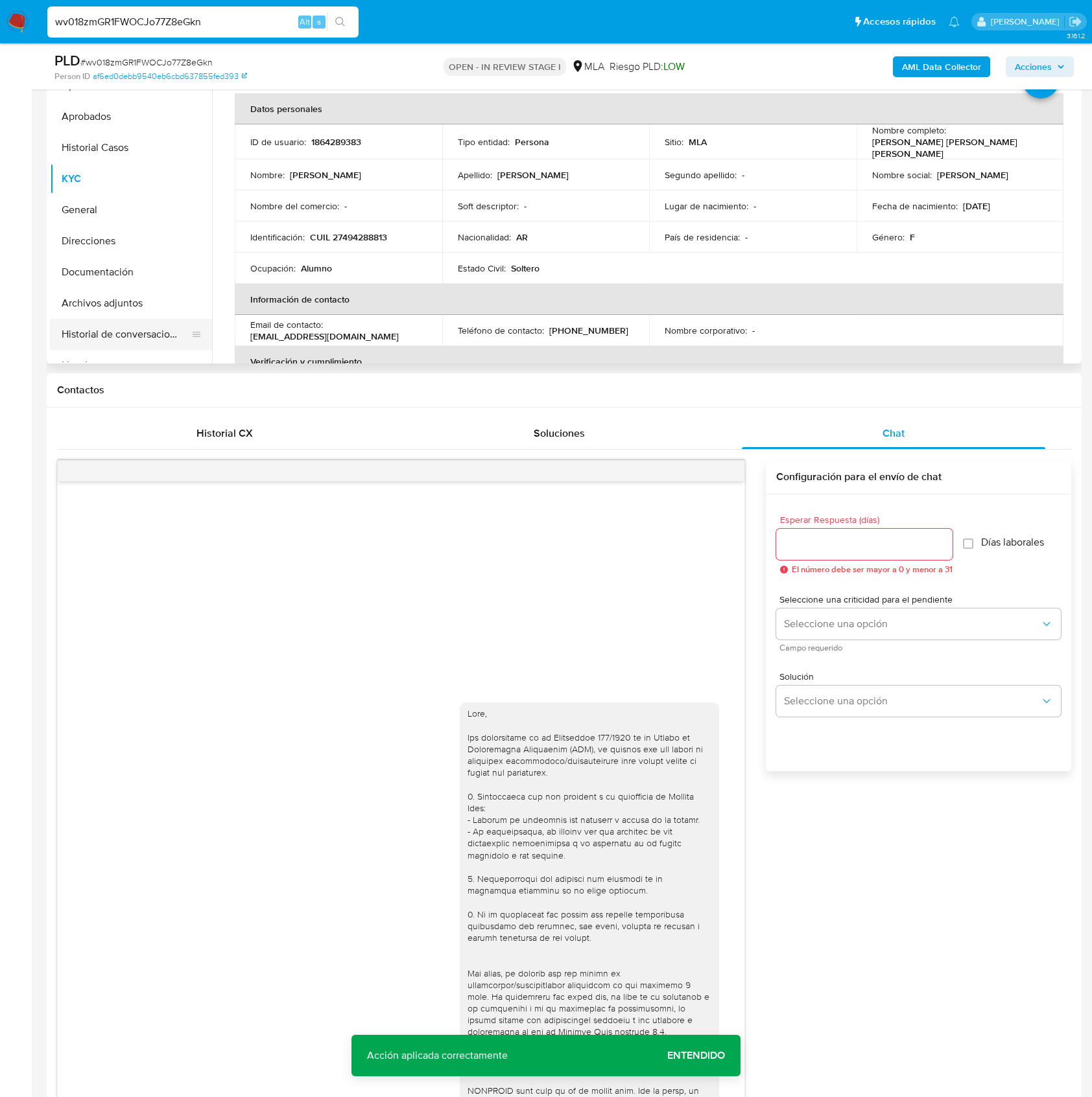
click at [134, 328] on button "Historial de conversaciones" at bounding box center [126, 335] width 152 height 31
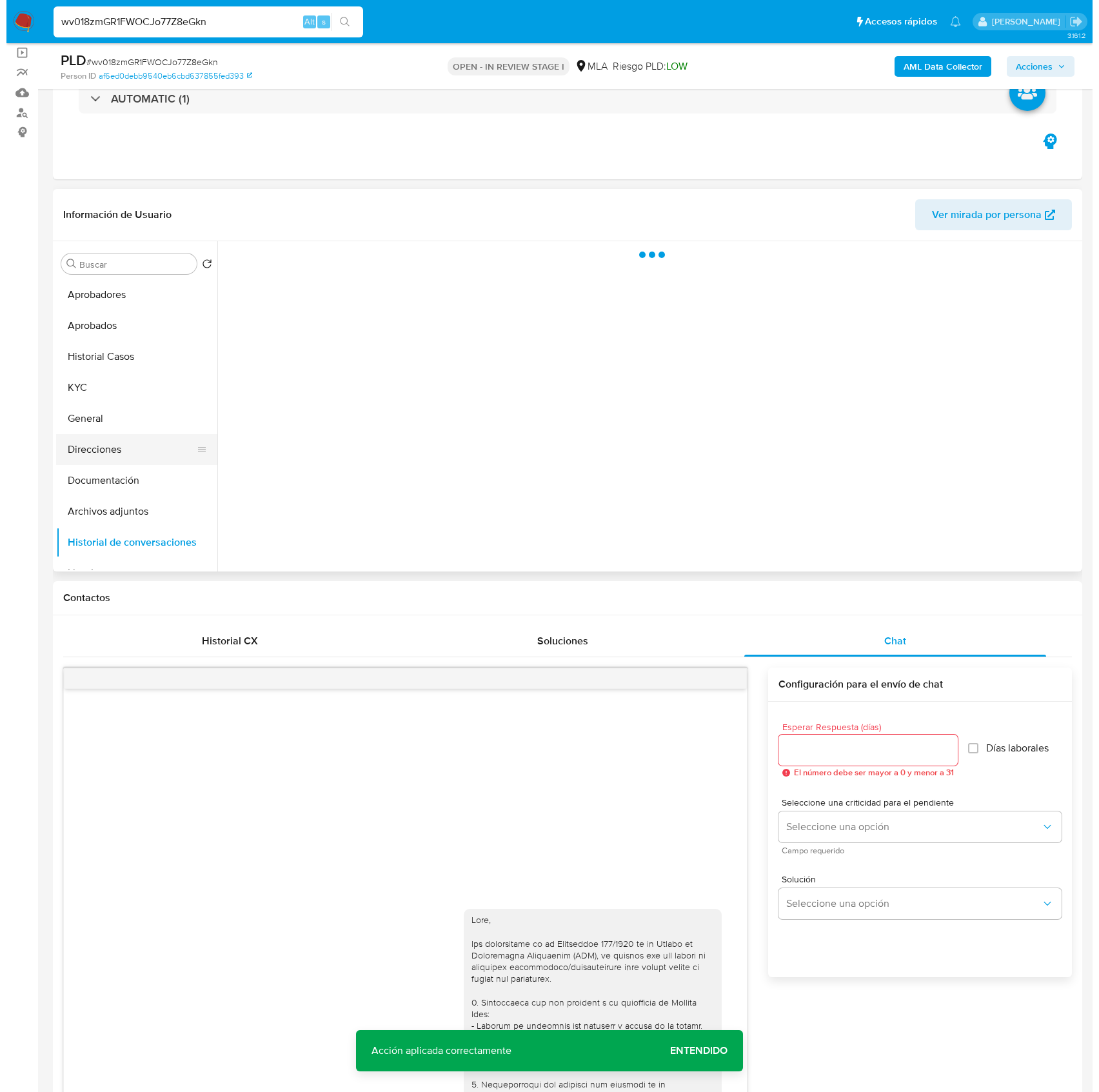
scroll to position [46, 0]
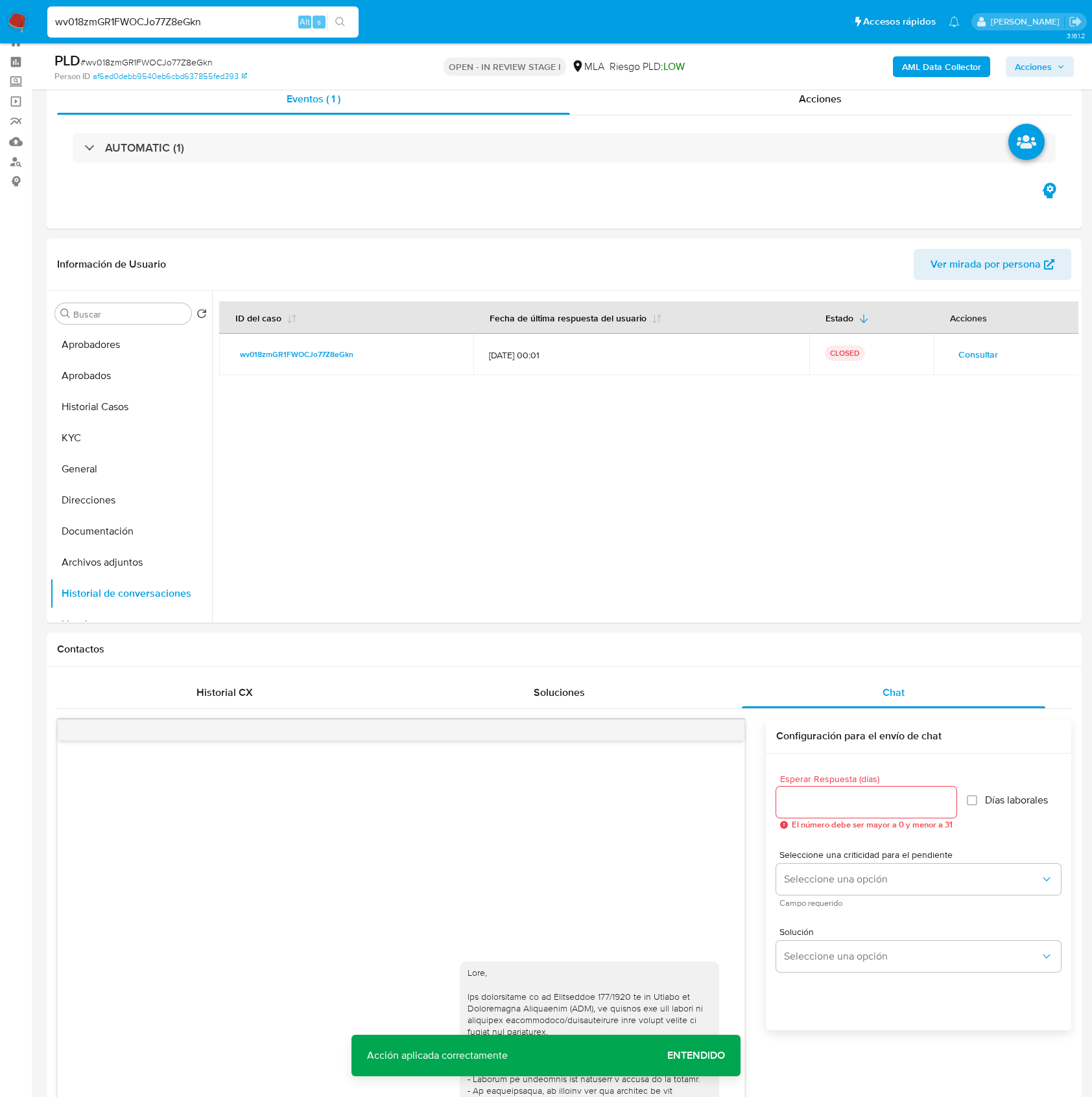
click at [909, 68] on b "AML Data Collector" at bounding box center [941, 67] width 79 height 21
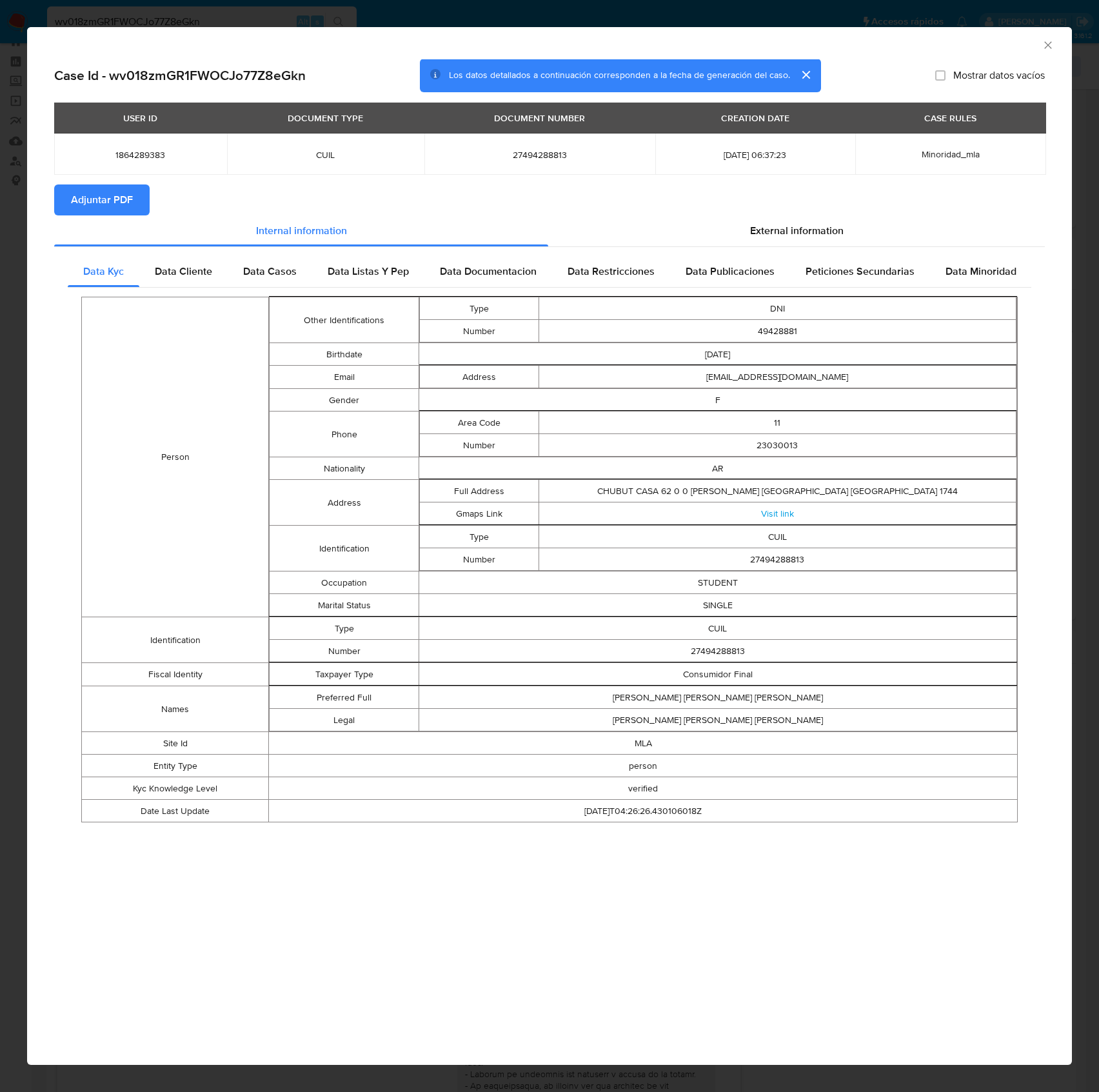
click at [121, 205] on span "Adjuntar PDF" at bounding box center [102, 199] width 62 height 28
drag, startPoint x: 1043, startPoint y: 46, endPoint x: 1014, endPoint y: 52, distance: 29.6
click at [1045, 46] on icon "Cerrar ventana" at bounding box center [1048, 46] width 13 height 13
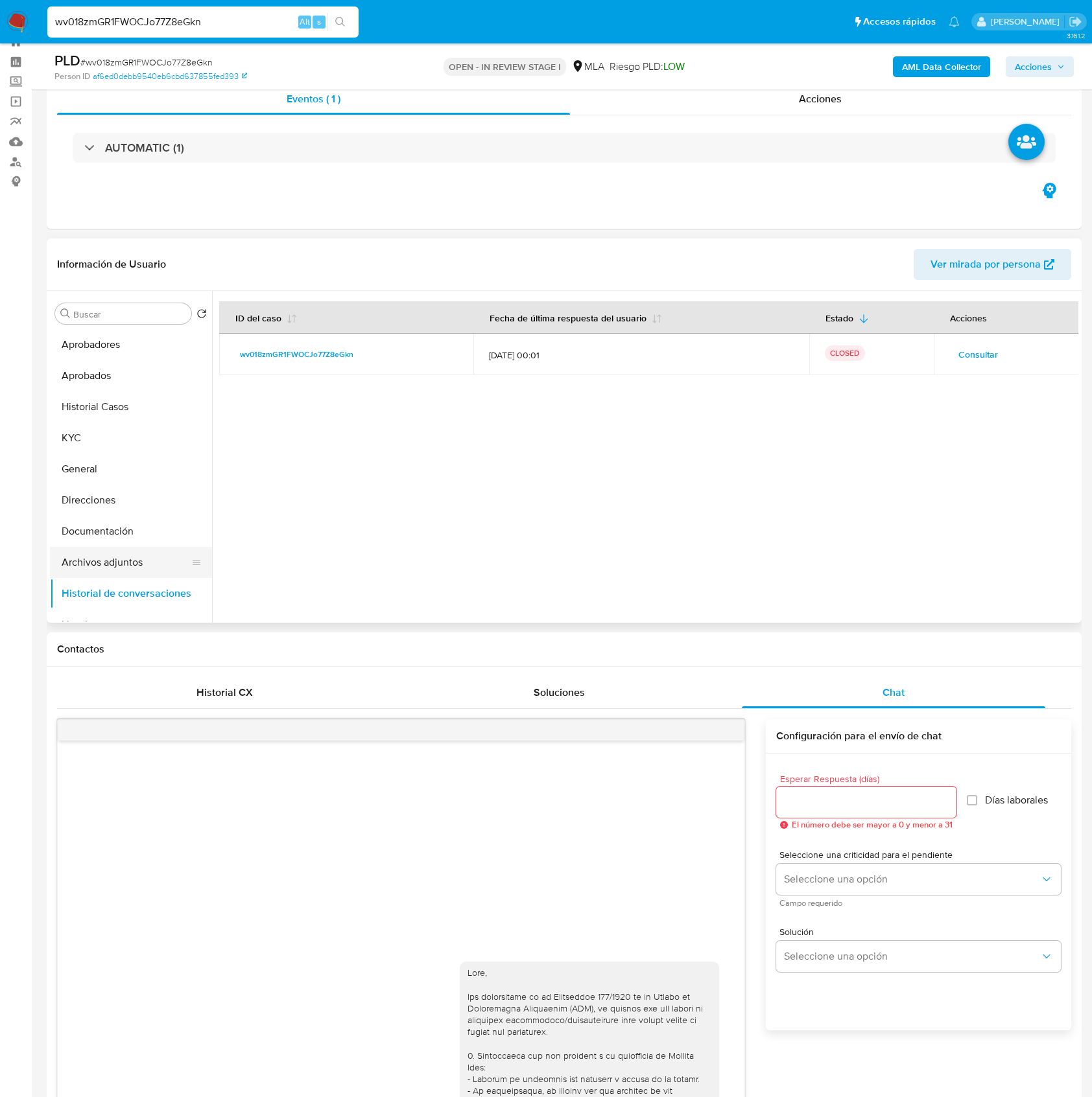
click at [102, 554] on button "Archivos adjuntos" at bounding box center [126, 563] width 152 height 31
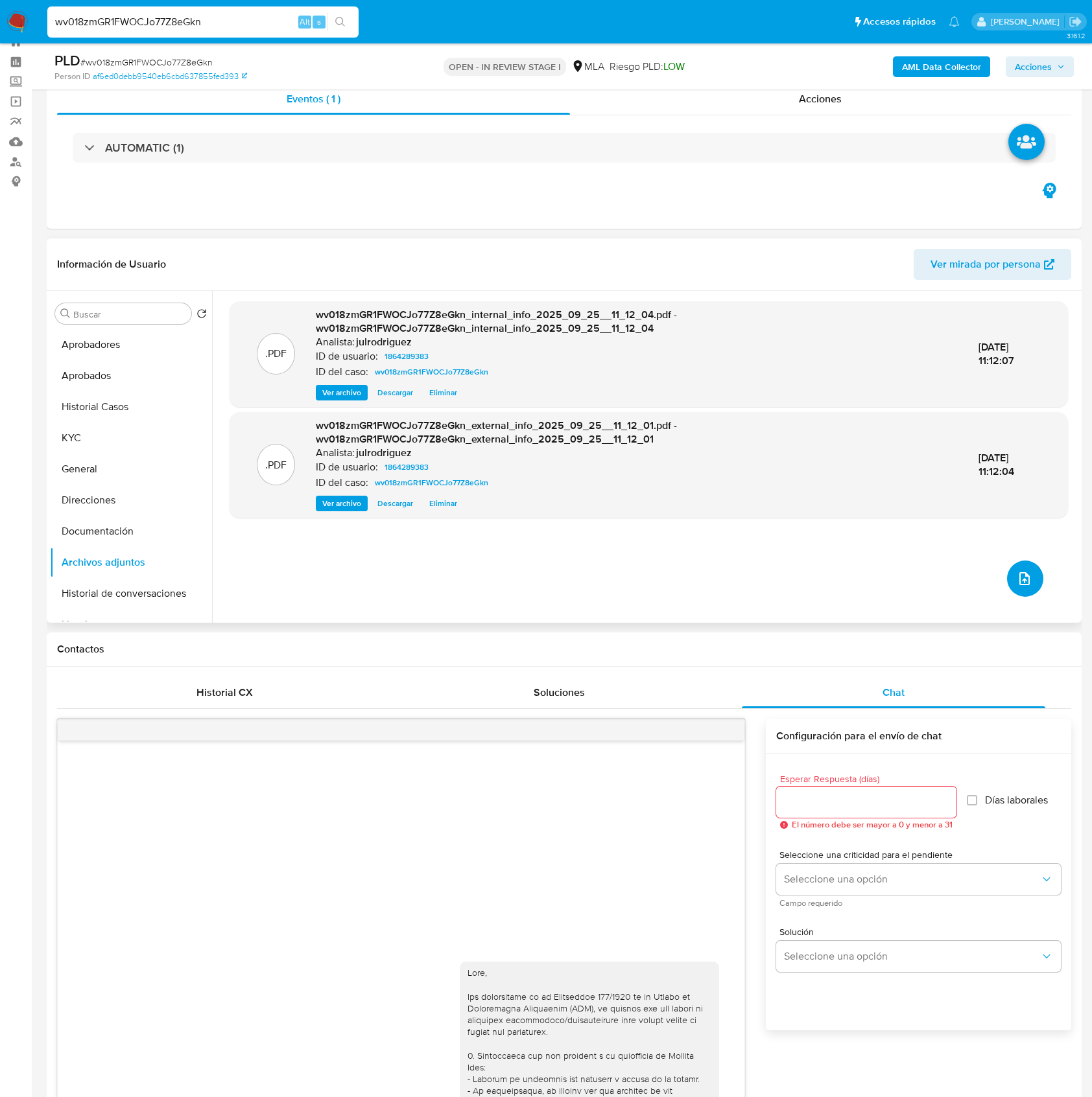
click at [1014, 568] on button "upload-file" at bounding box center [1025, 579] width 37 height 37
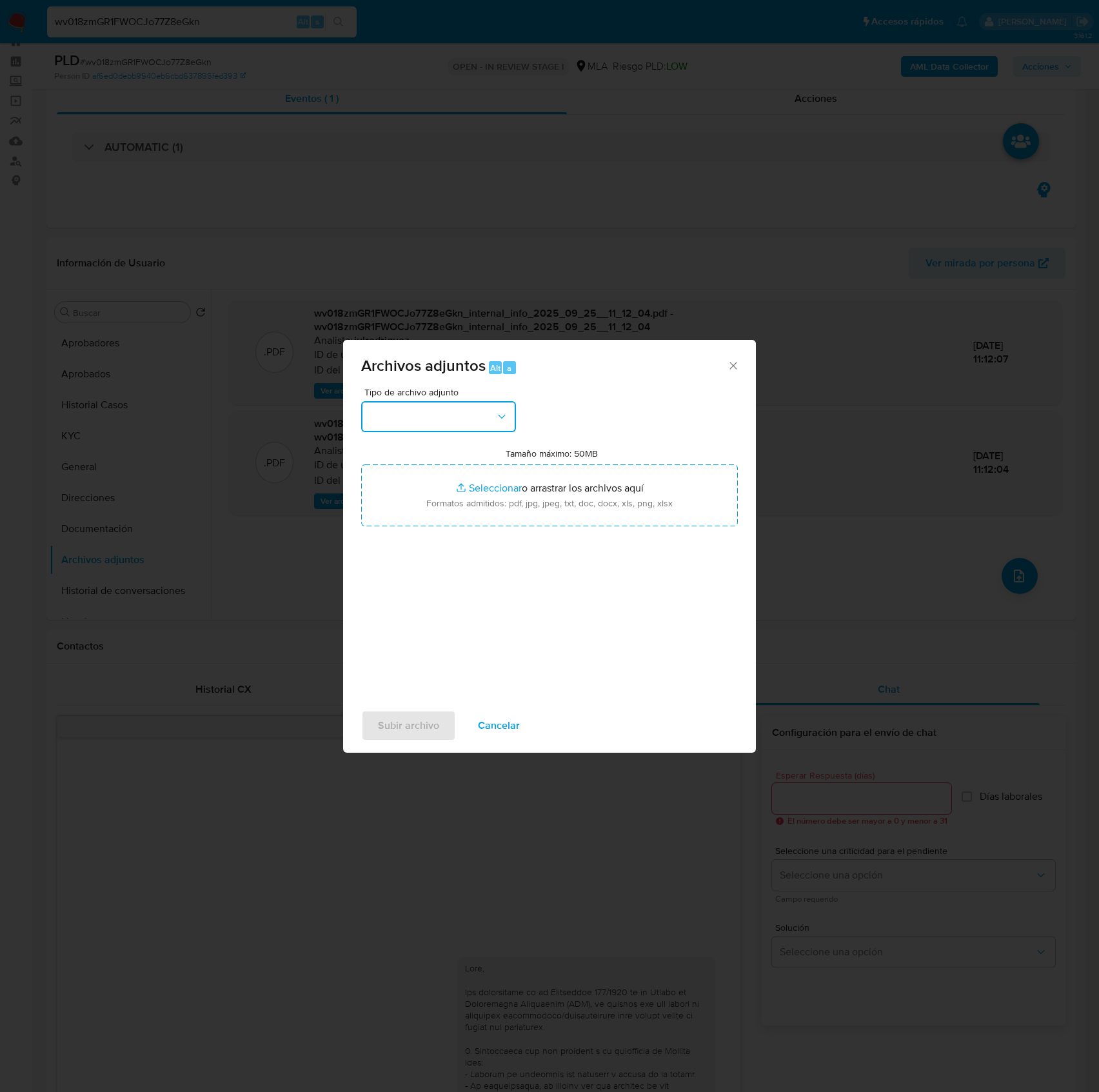
click at [473, 426] on button "button" at bounding box center [439, 417] width 155 height 31
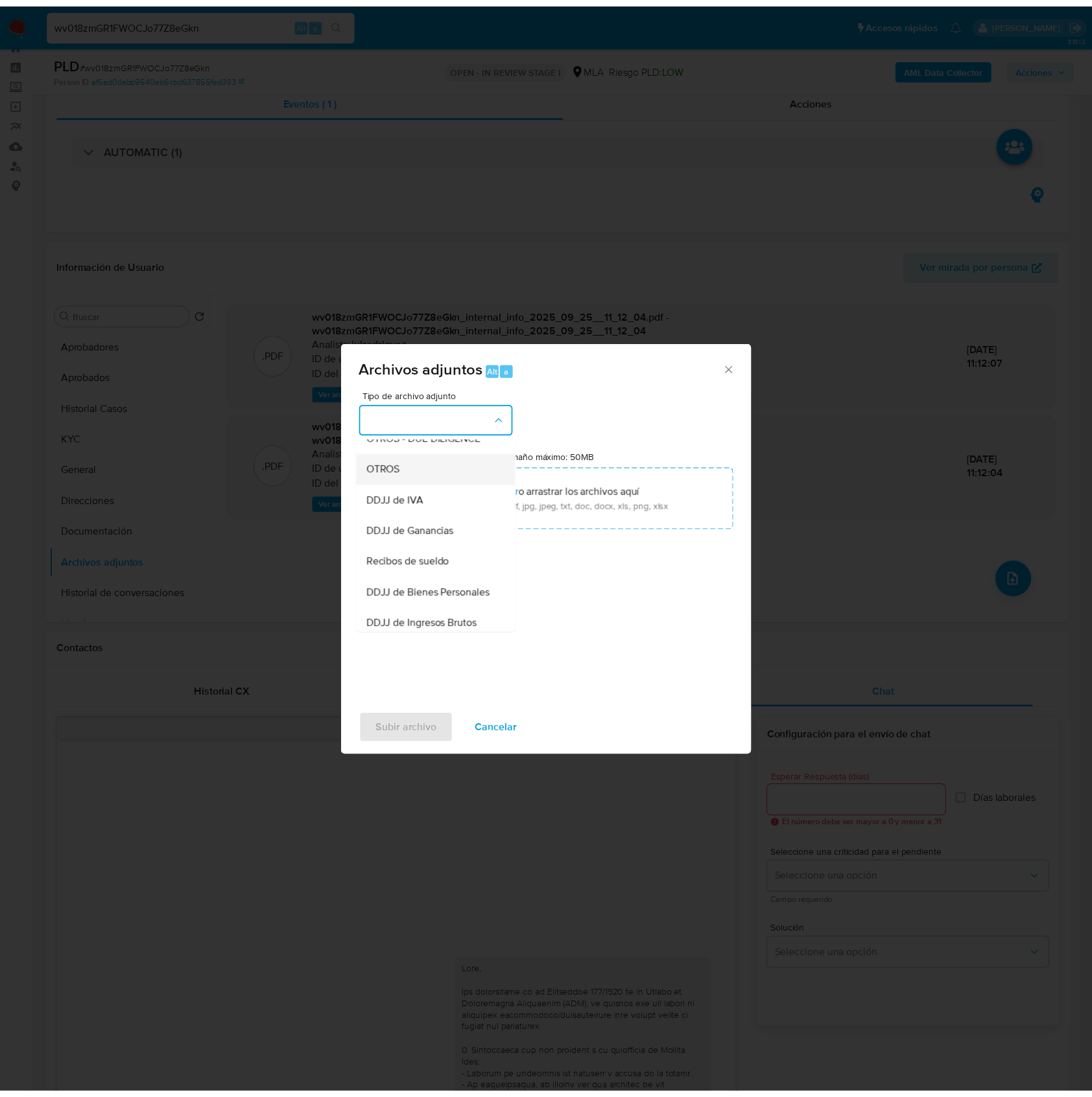
scroll to position [259, 0]
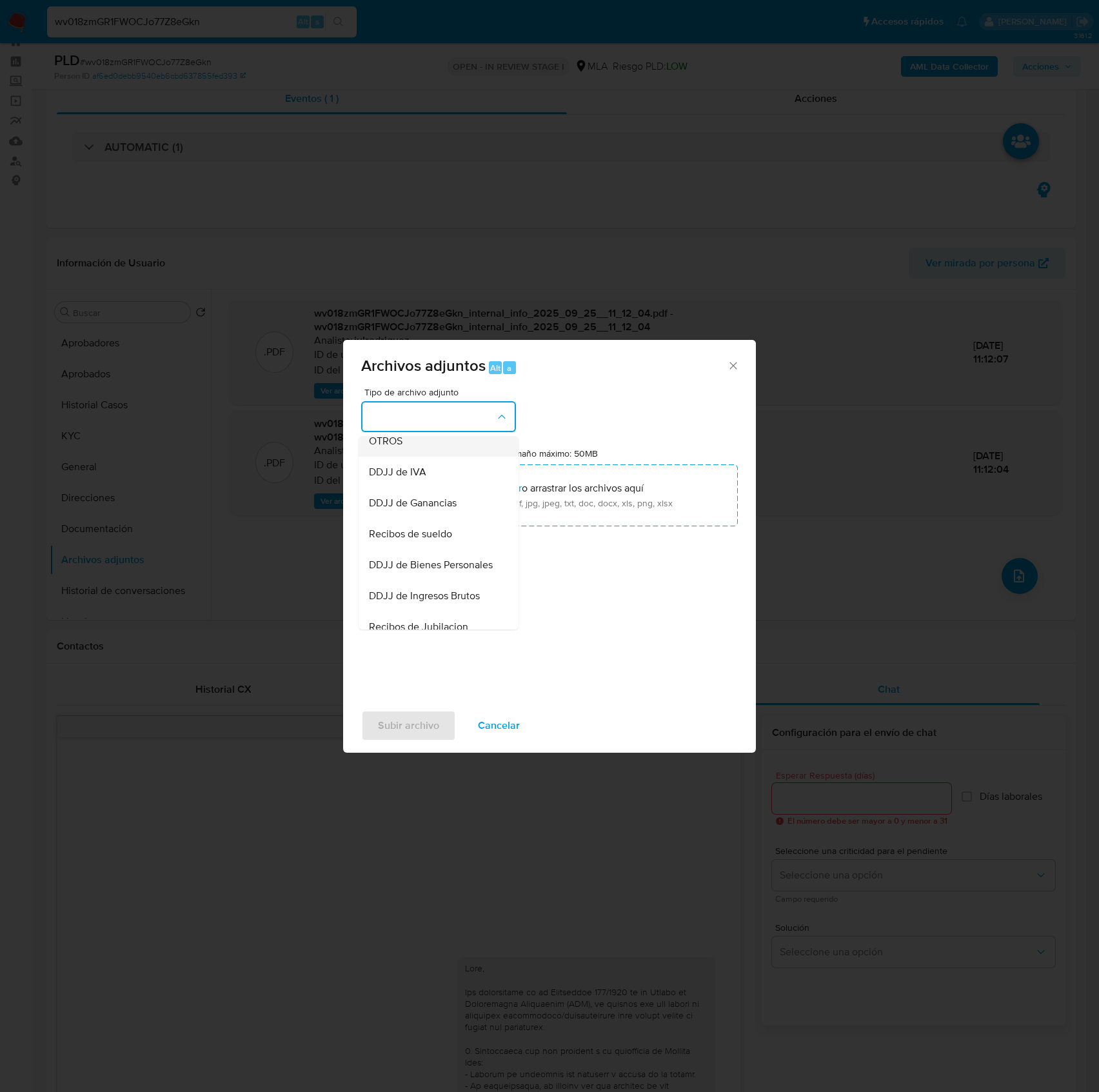
click at [391, 448] on span "OTROS" at bounding box center [385, 442] width 34 height 13
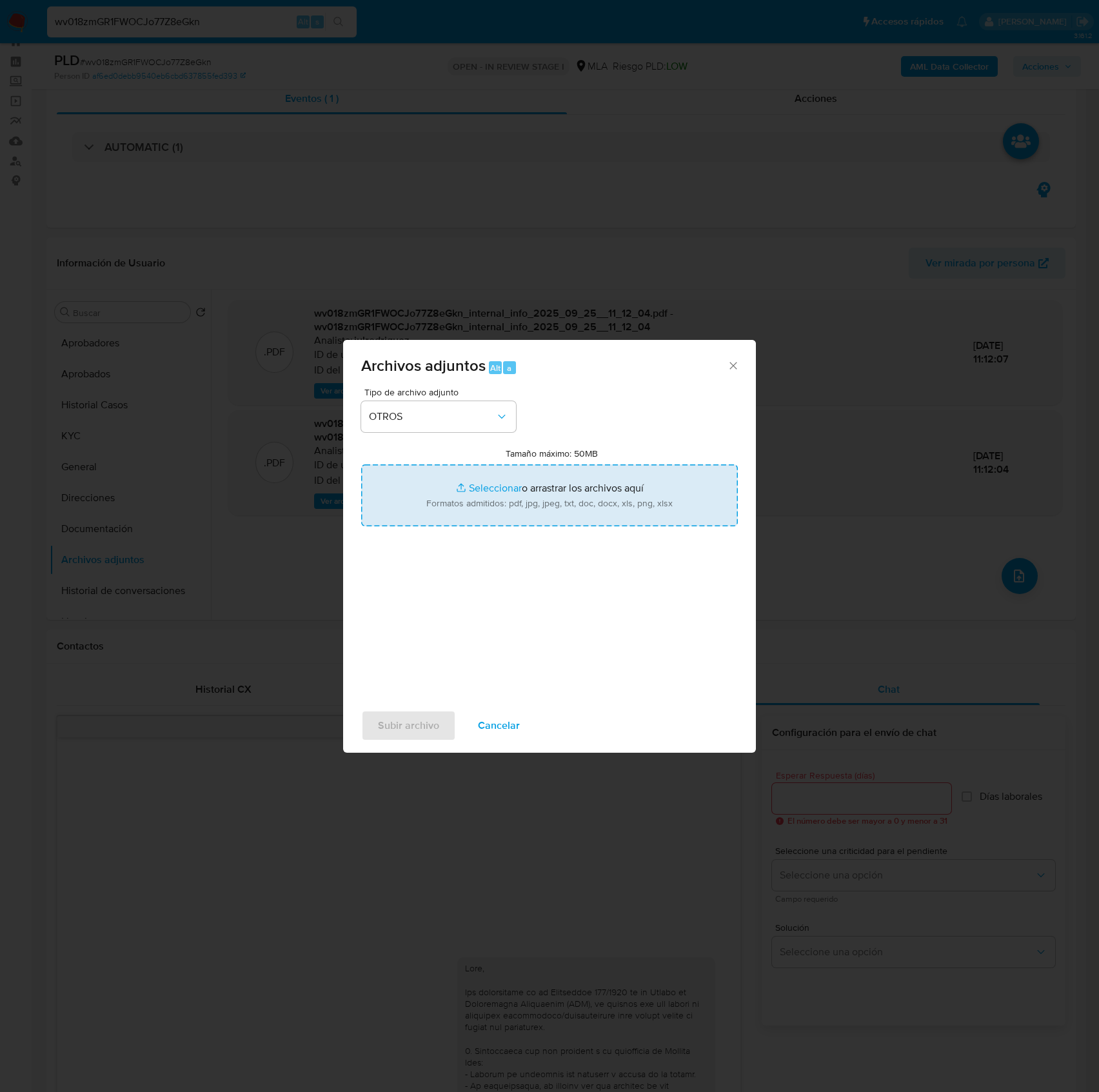
type input "C:\fakepath\Abigail Celeste Aguirre Oviedo - NOSIS - SEPTIEMBRE 2025.pdf"
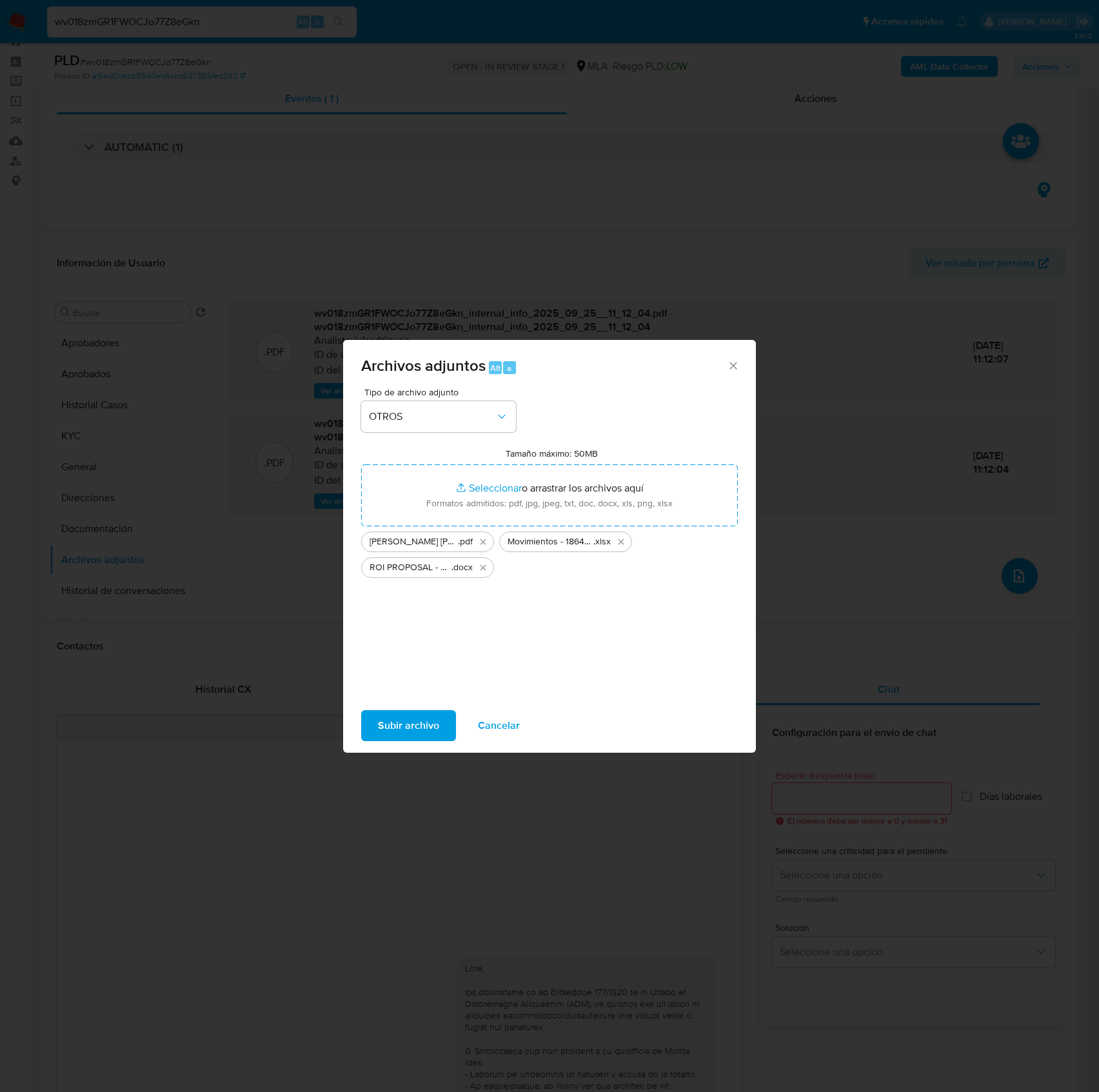
click at [401, 719] on span "Subir archivo" at bounding box center [408, 725] width 61 height 28
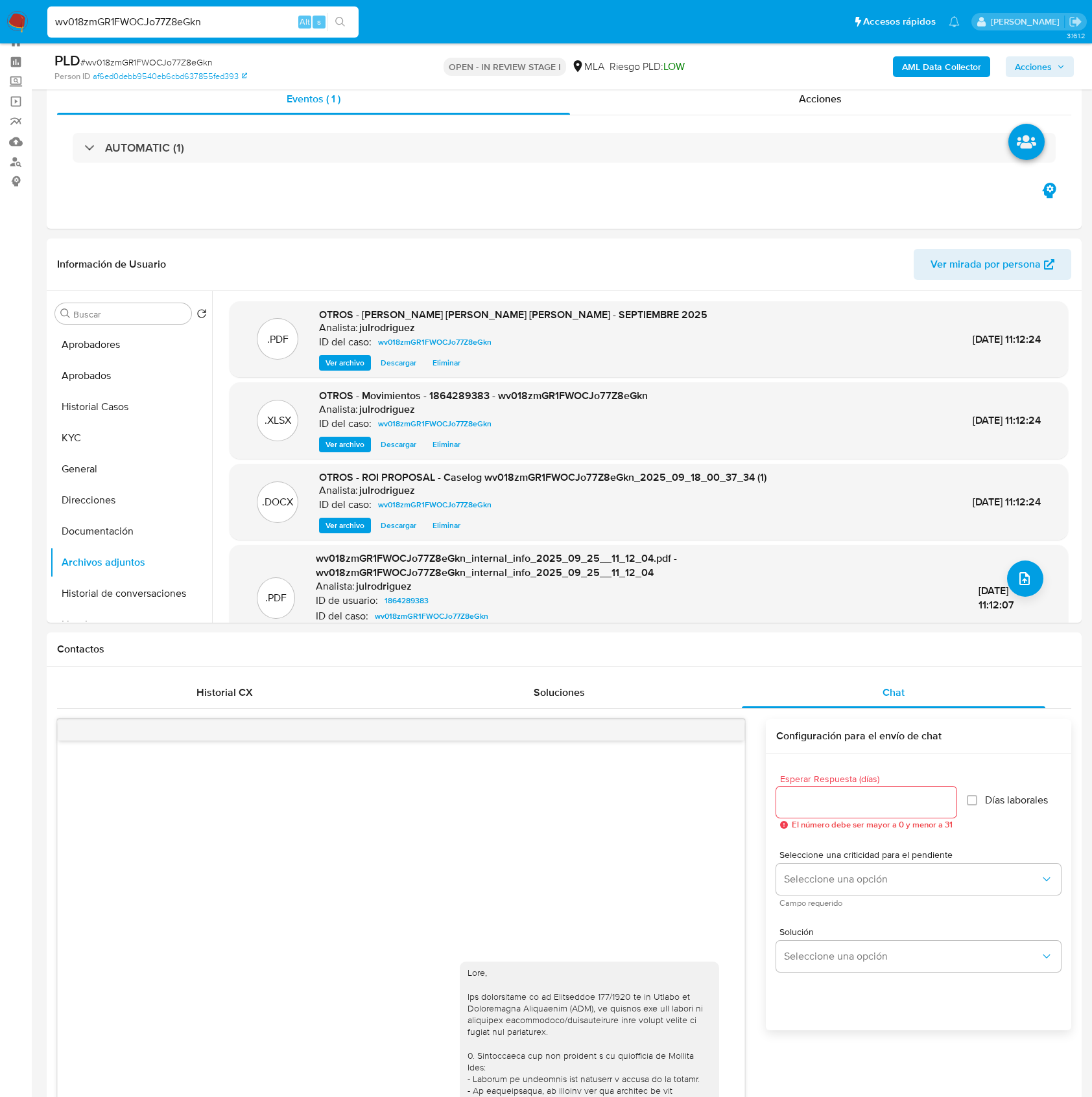
click at [1044, 69] on span "Acciones" at bounding box center [1033, 67] width 37 height 21
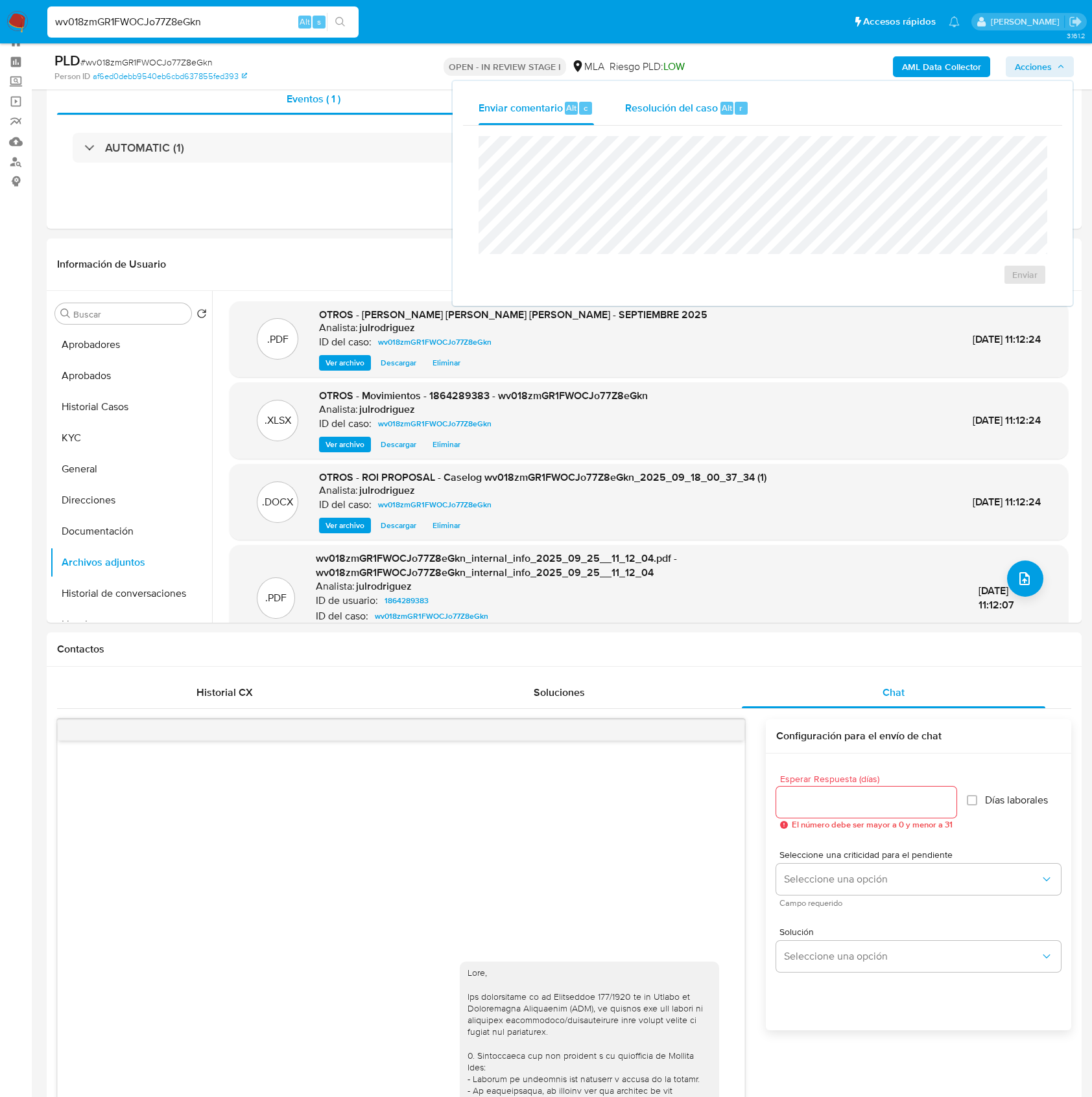
click at [716, 119] on div "Resolución del caso Alt r" at bounding box center [687, 108] width 124 height 34
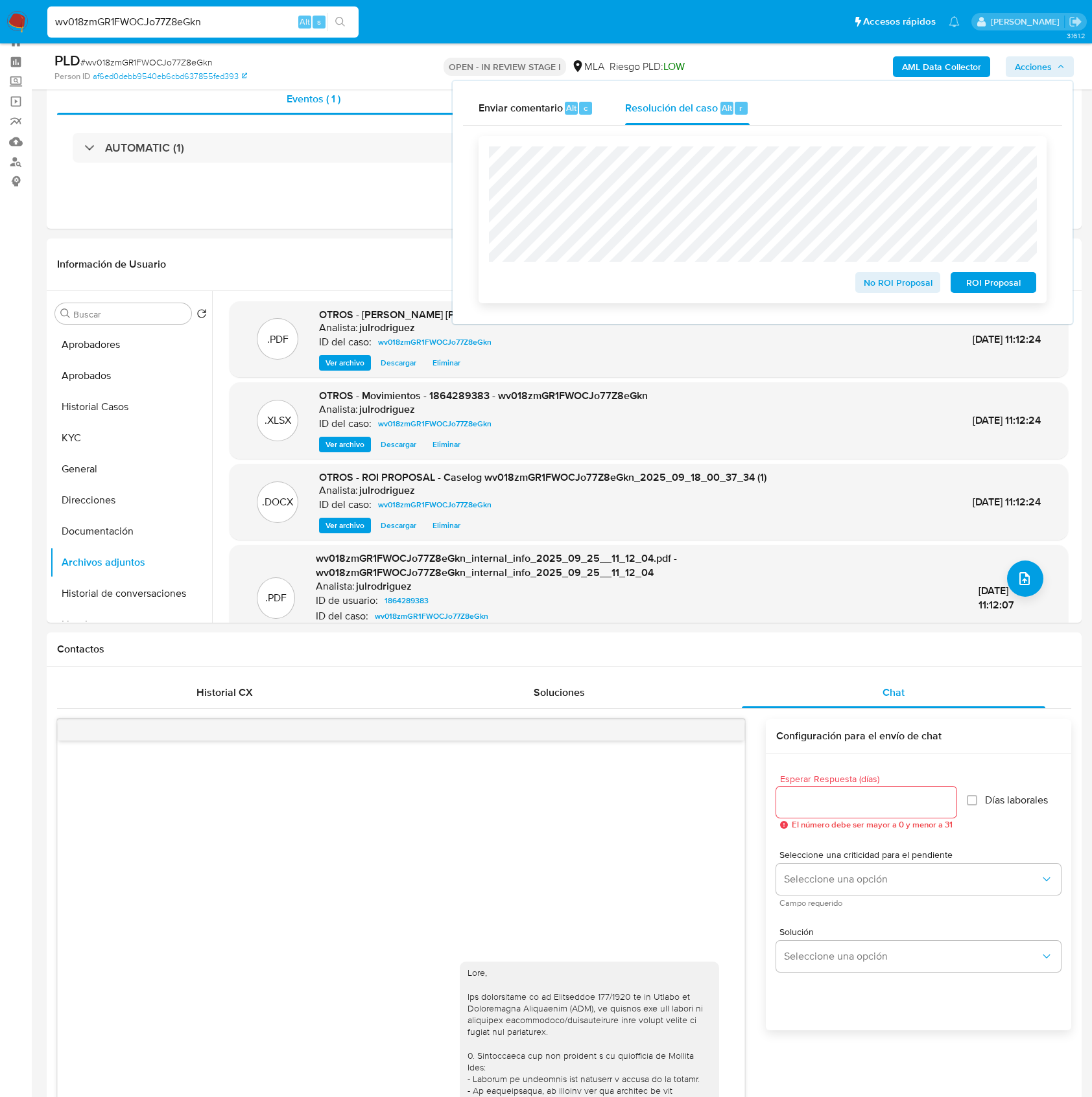
click at [993, 284] on span "ROI Proposal" at bounding box center [994, 283] width 68 height 18
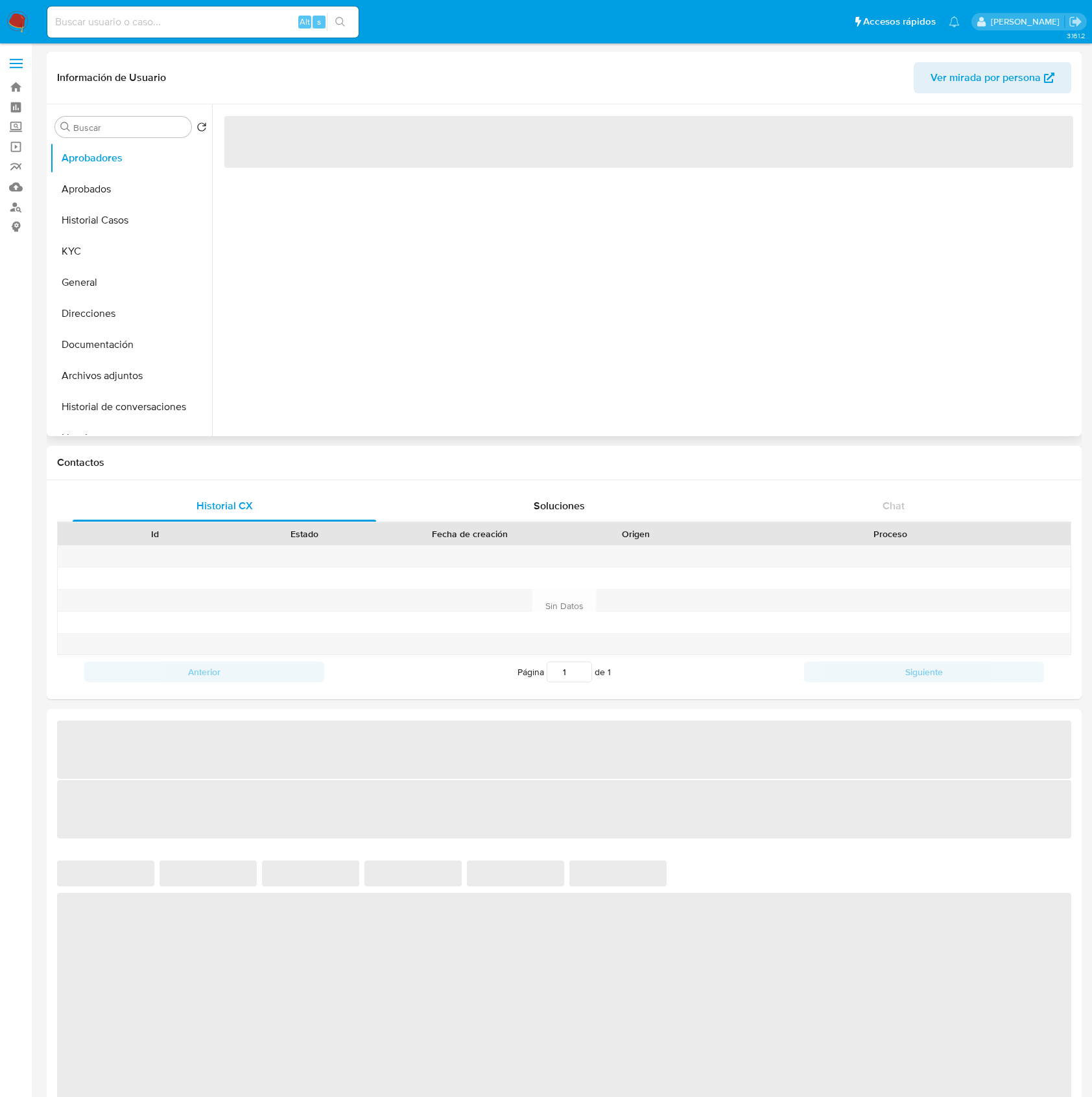
select select "10"
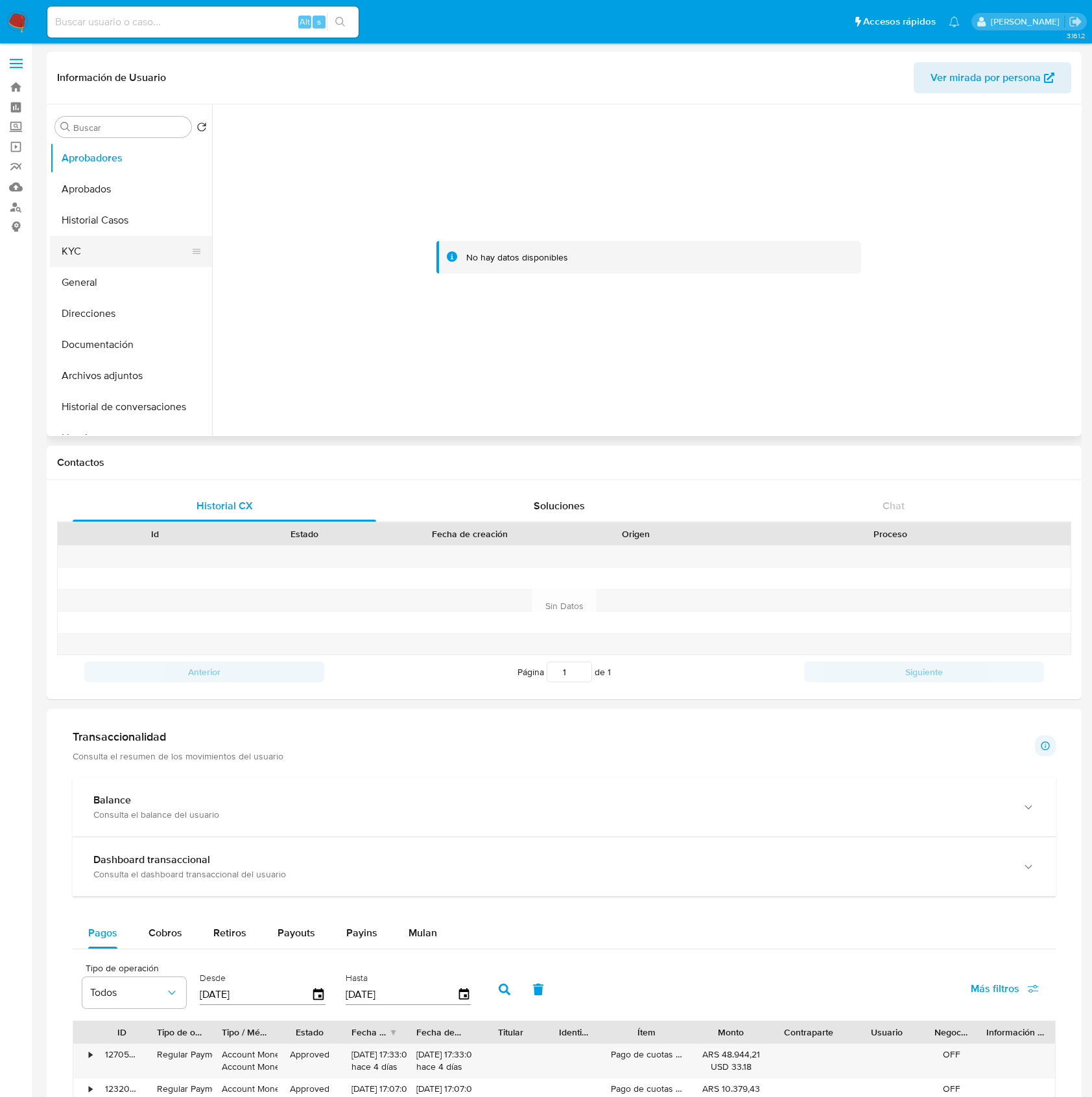
click at [114, 247] on button "KYC" at bounding box center [126, 252] width 152 height 31
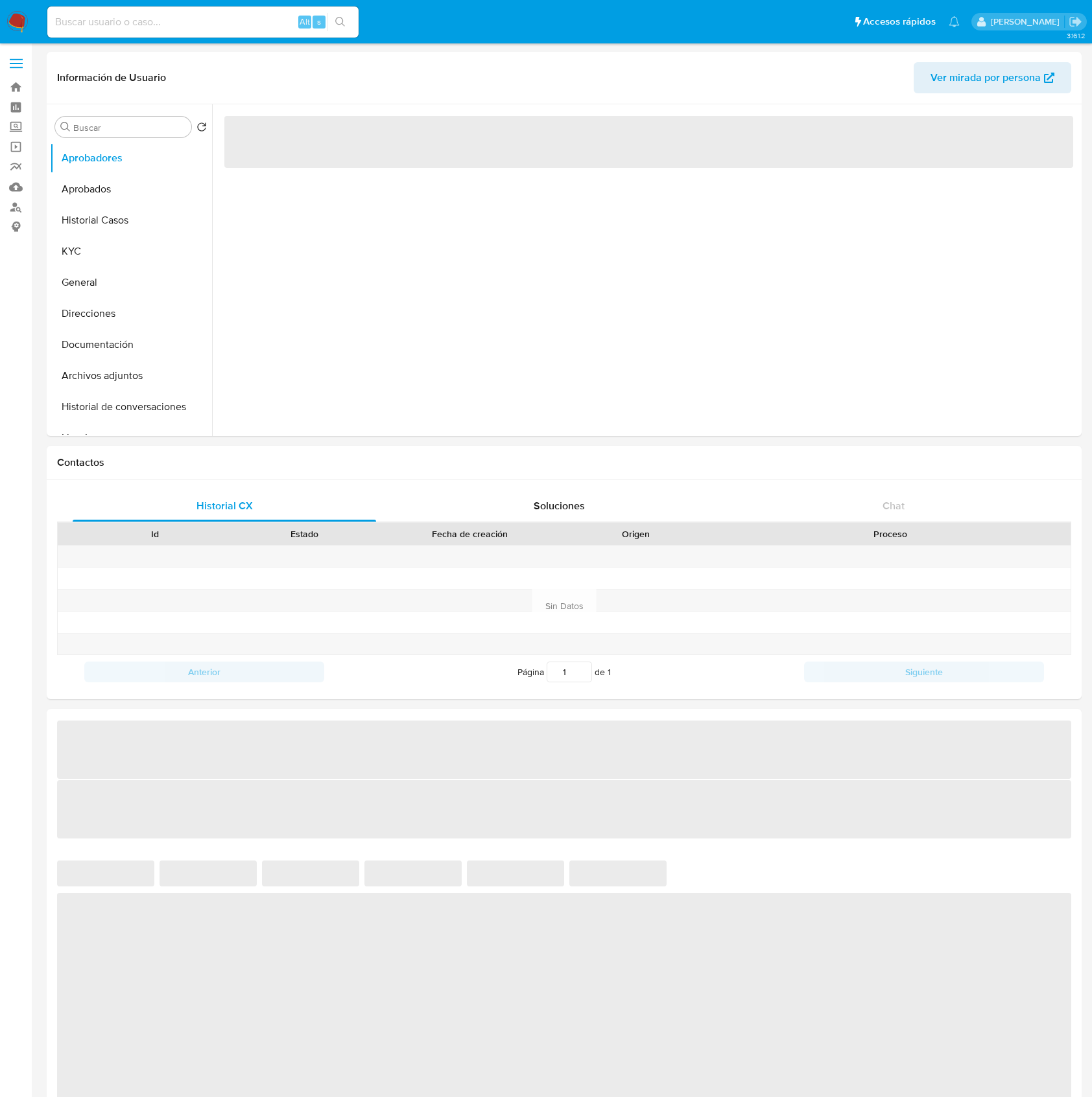
select select "10"
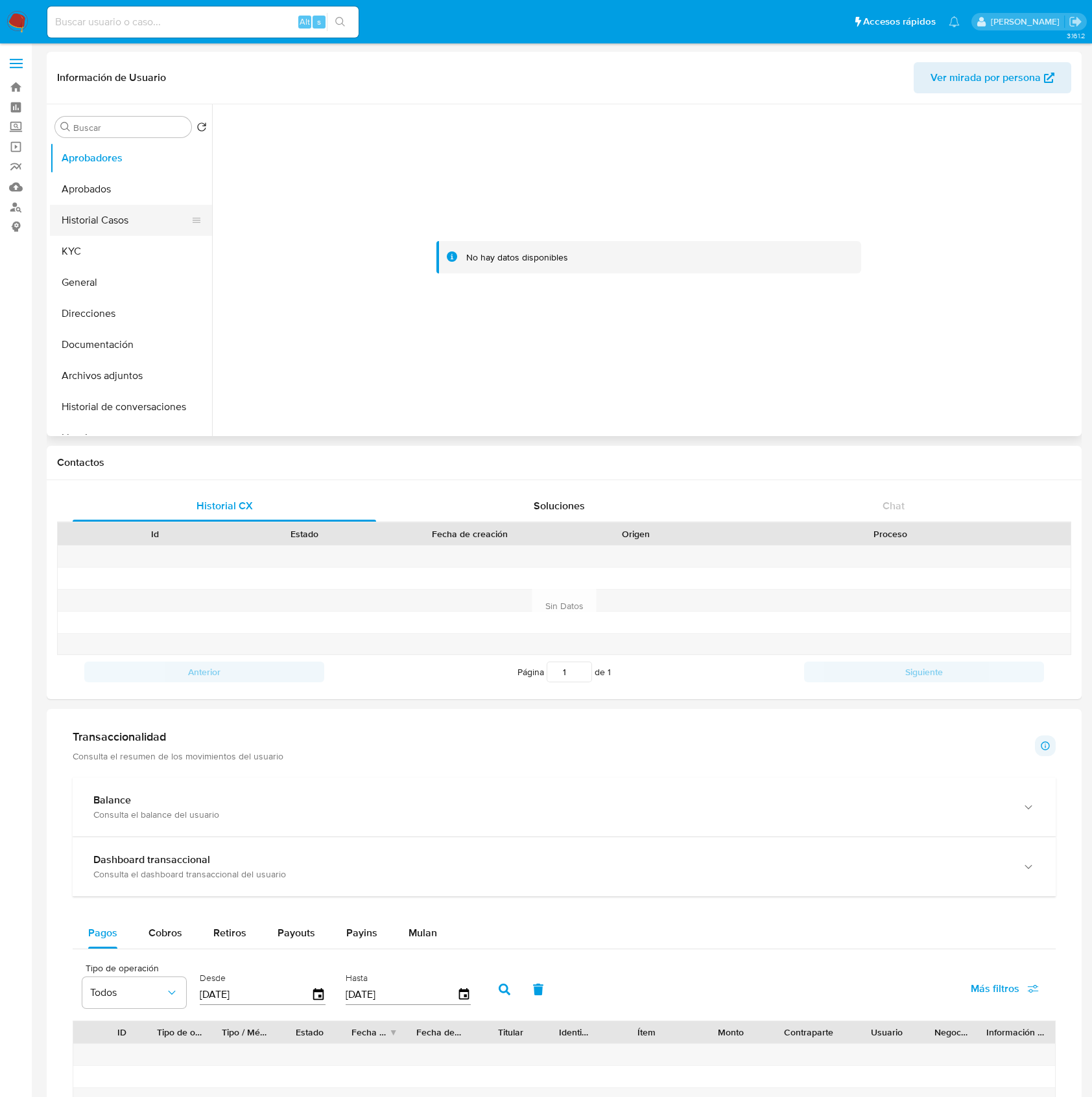
click at [86, 217] on button "Historial Casos" at bounding box center [126, 220] width 152 height 31
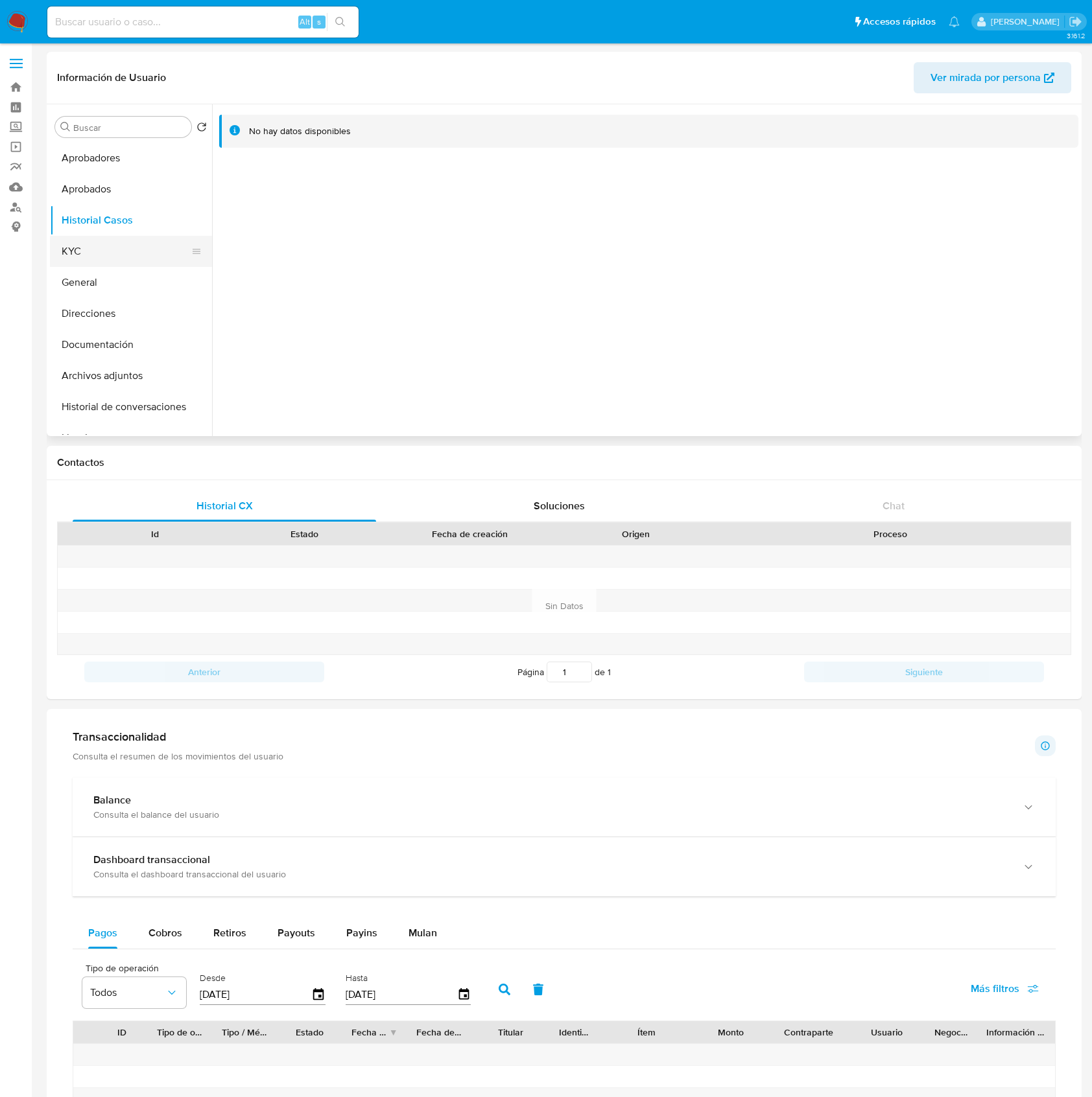
click at [86, 248] on button "KYC" at bounding box center [126, 252] width 152 height 31
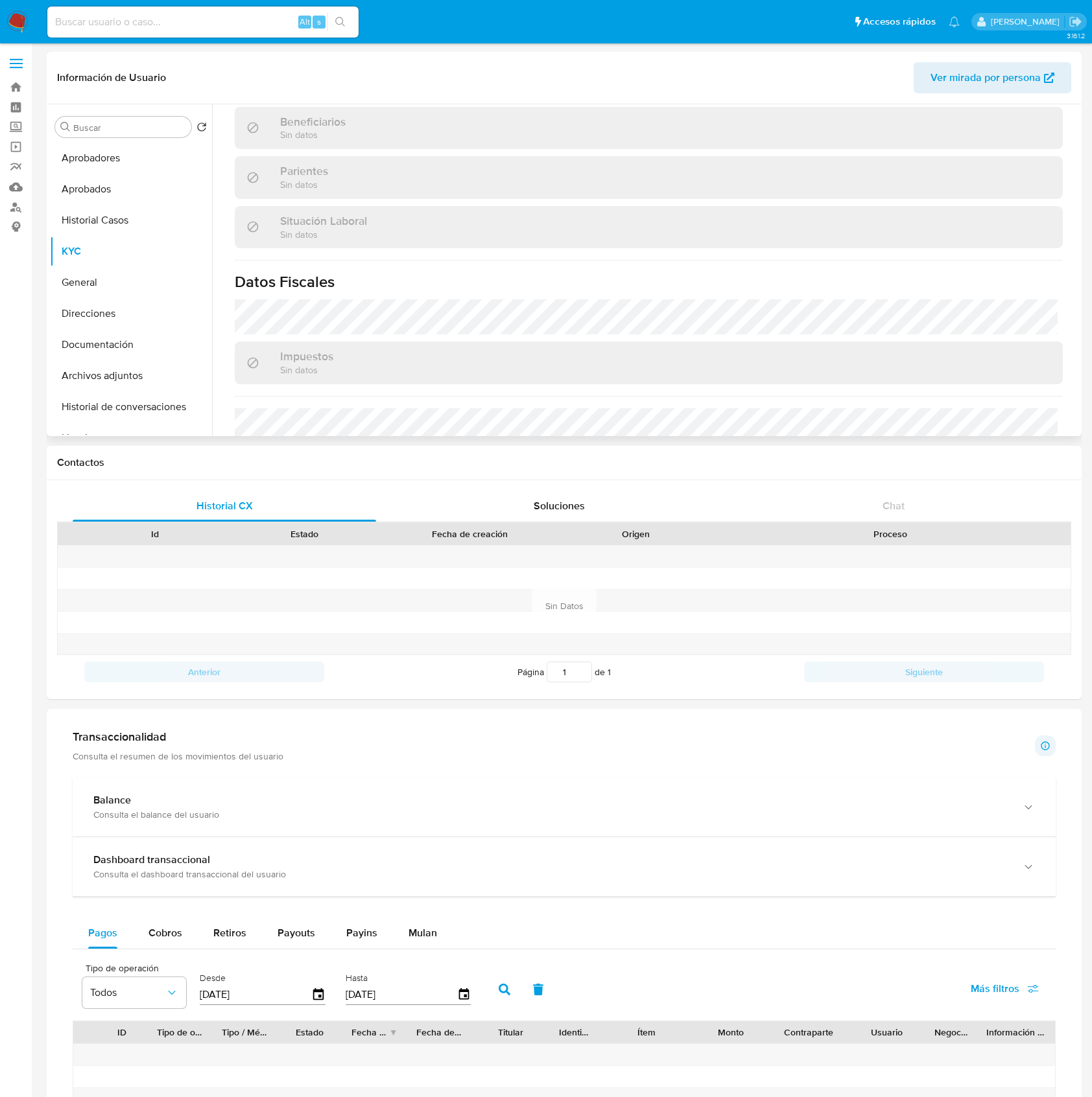
scroll to position [728, 0]
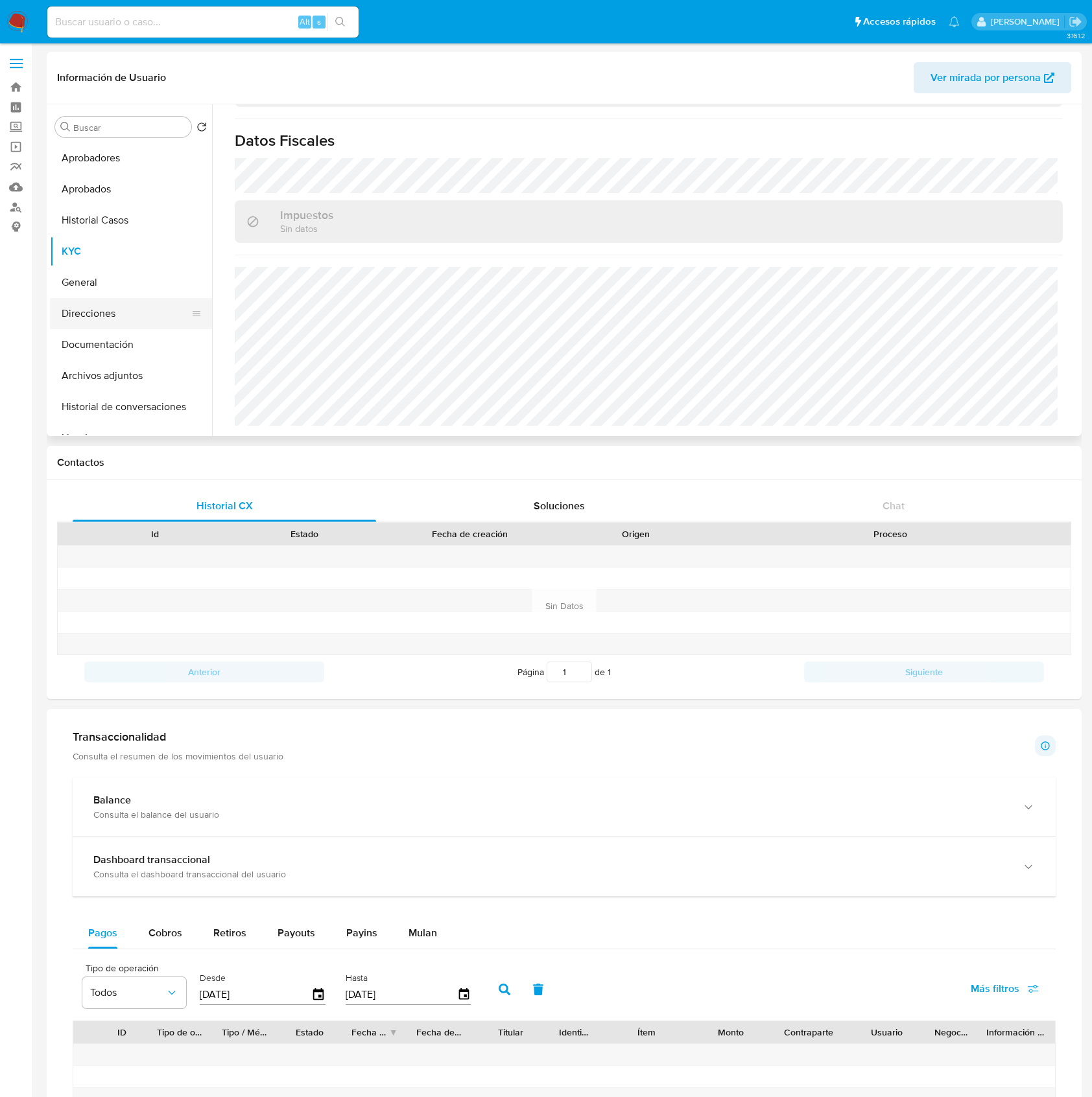
click at [118, 307] on button "Direcciones" at bounding box center [126, 314] width 152 height 31
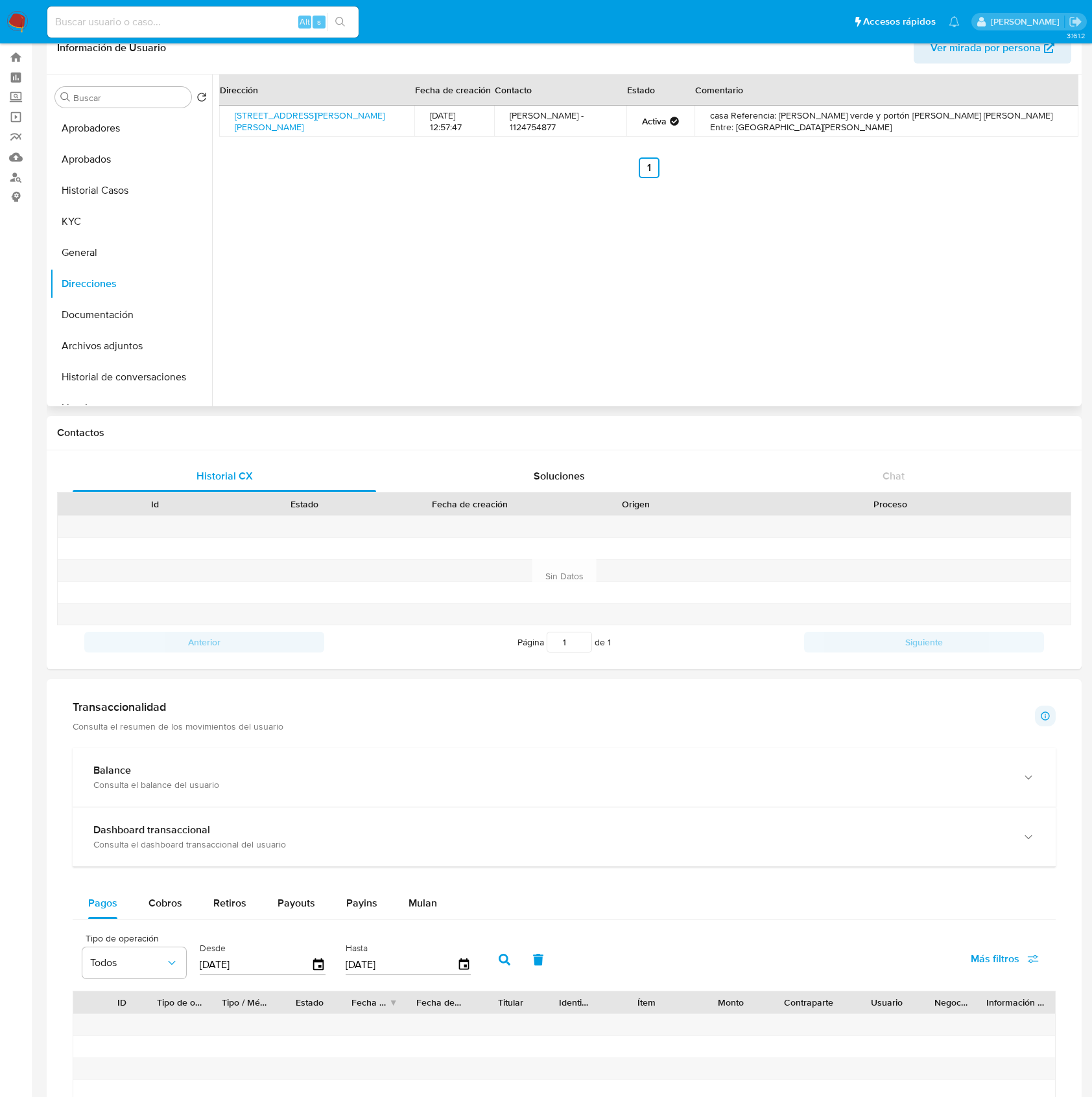
scroll to position [0, 0]
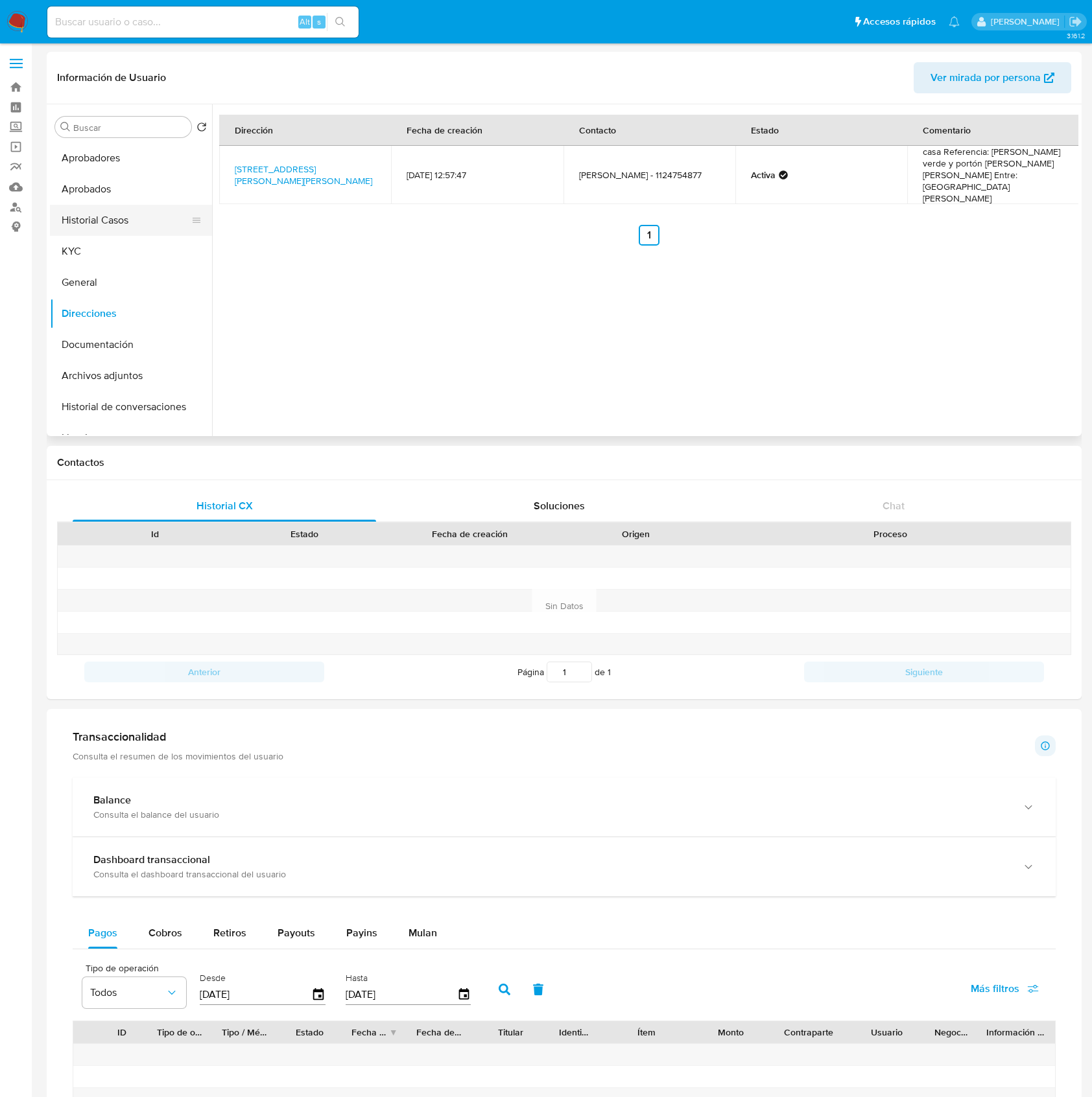
click at [109, 208] on button "Historial Casos" at bounding box center [126, 220] width 152 height 31
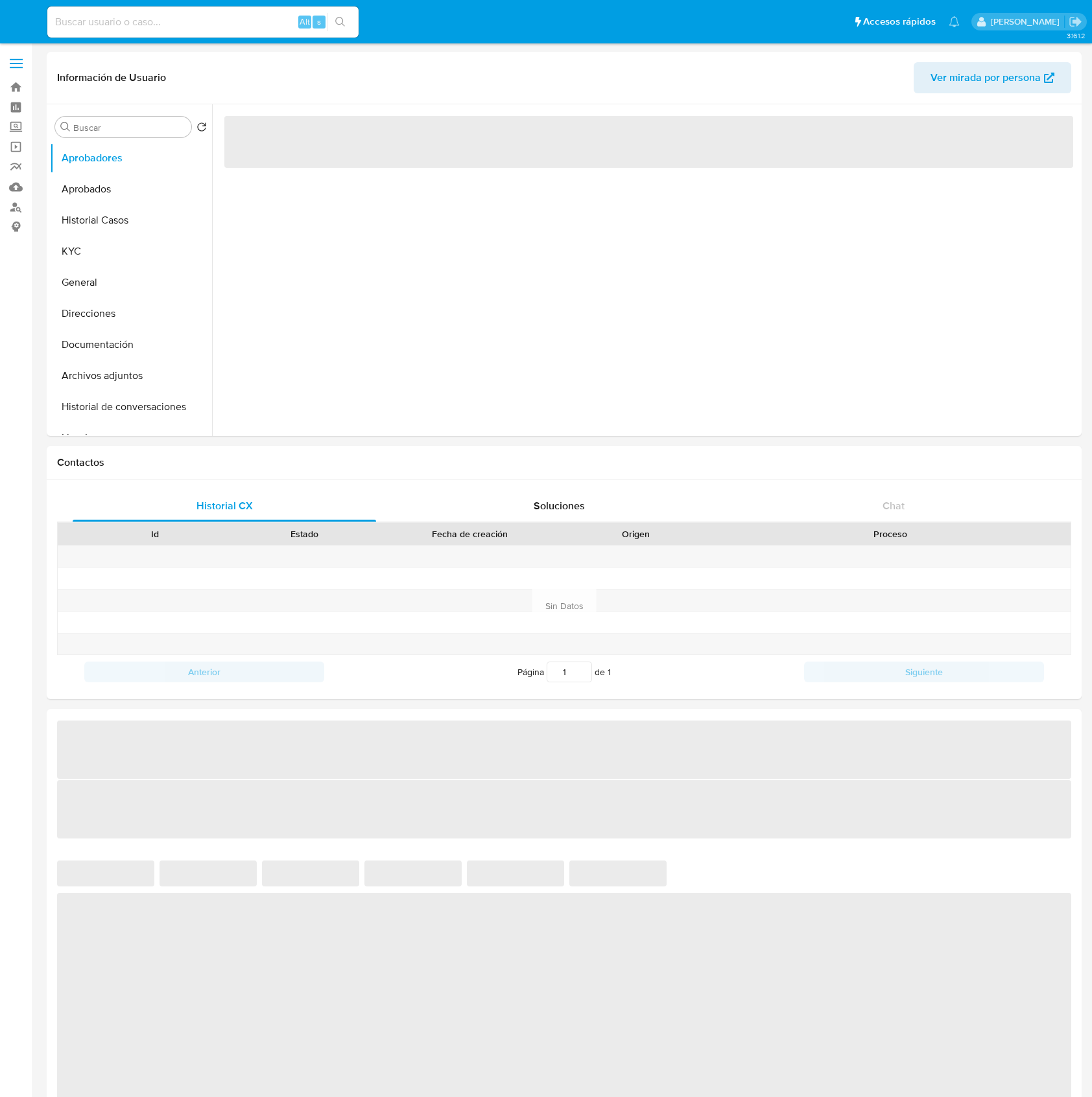
select select "10"
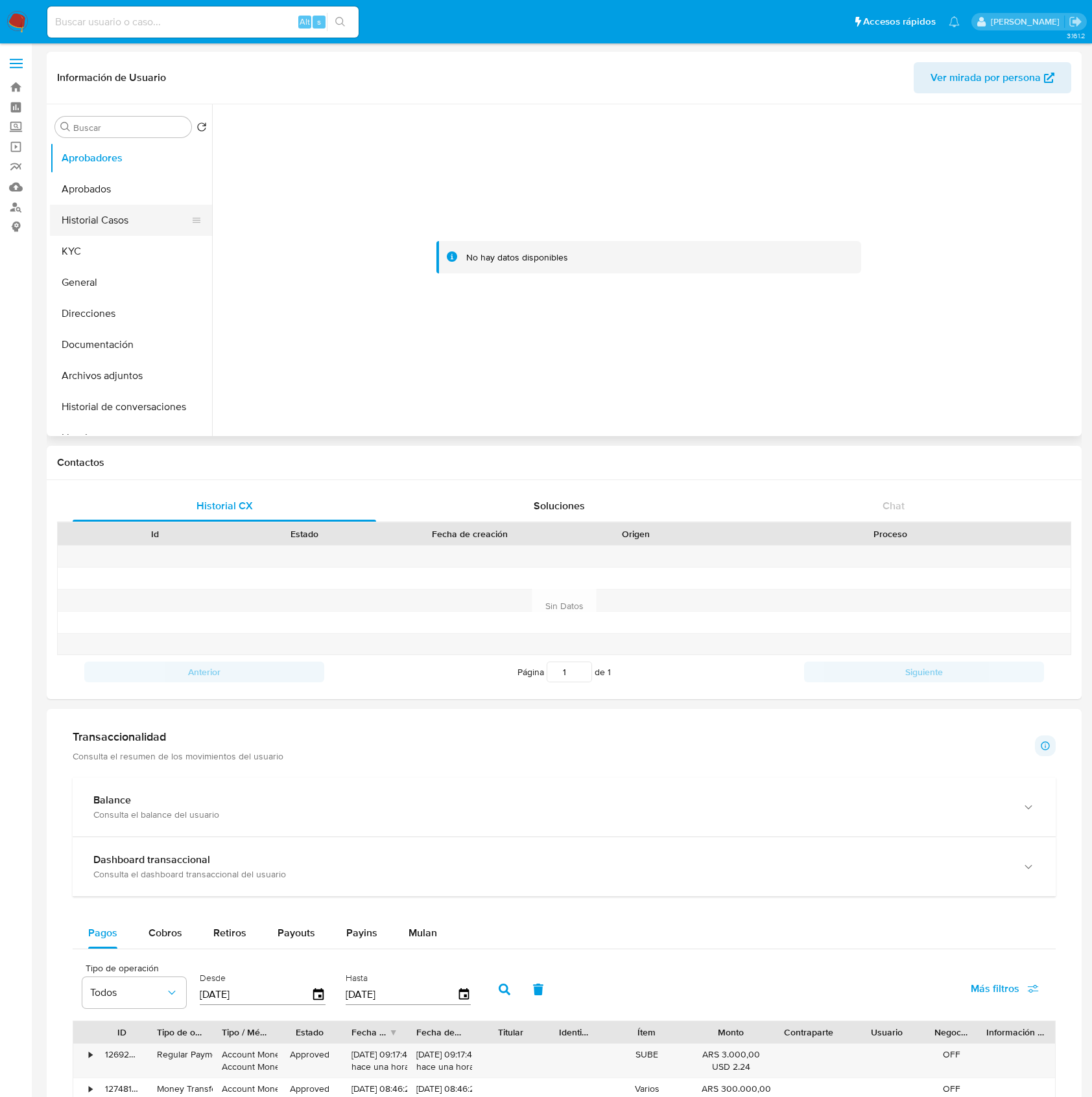
click at [97, 220] on button "Historial Casos" at bounding box center [126, 220] width 152 height 31
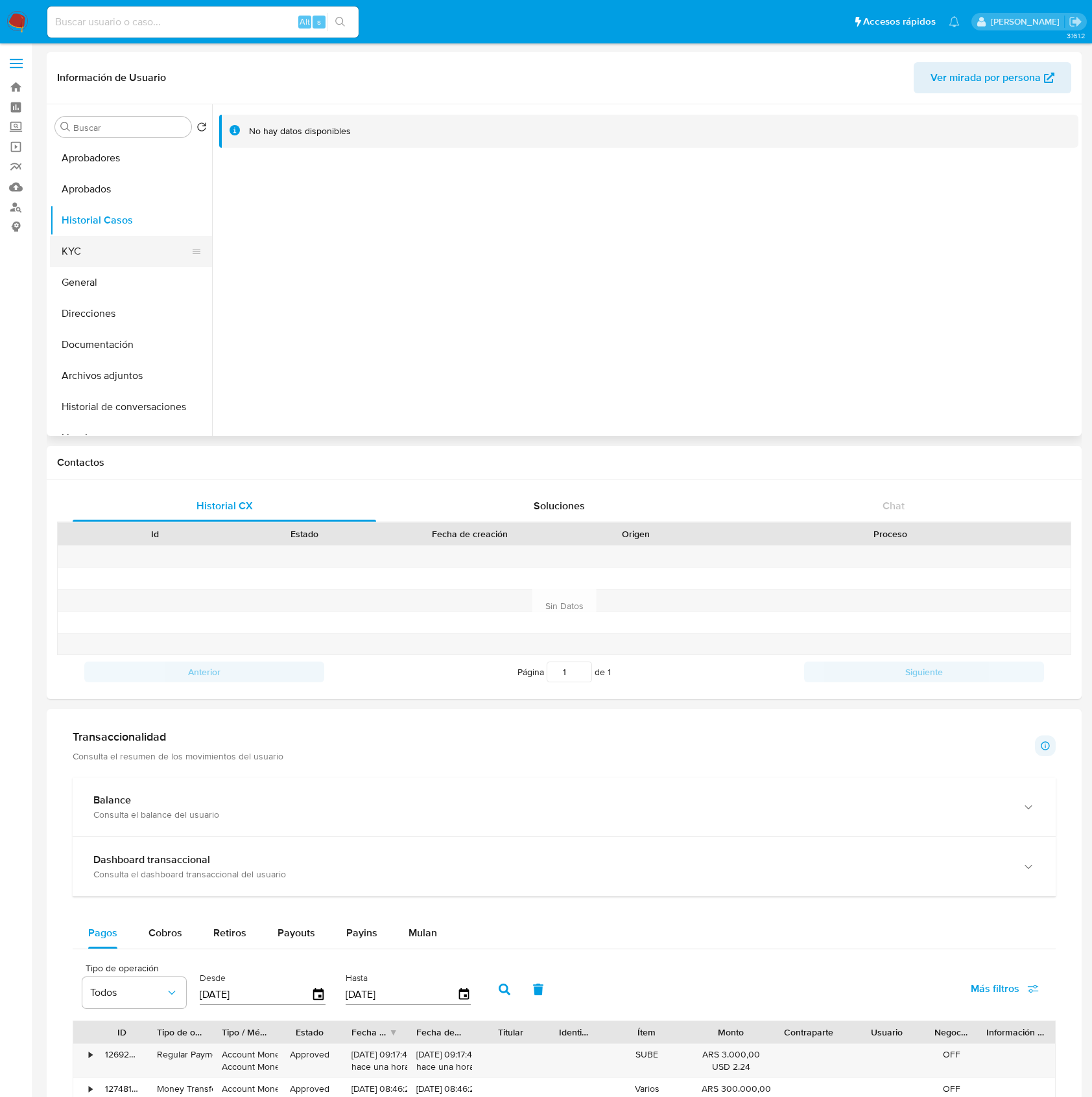
click at [87, 250] on button "KYC" at bounding box center [126, 252] width 152 height 31
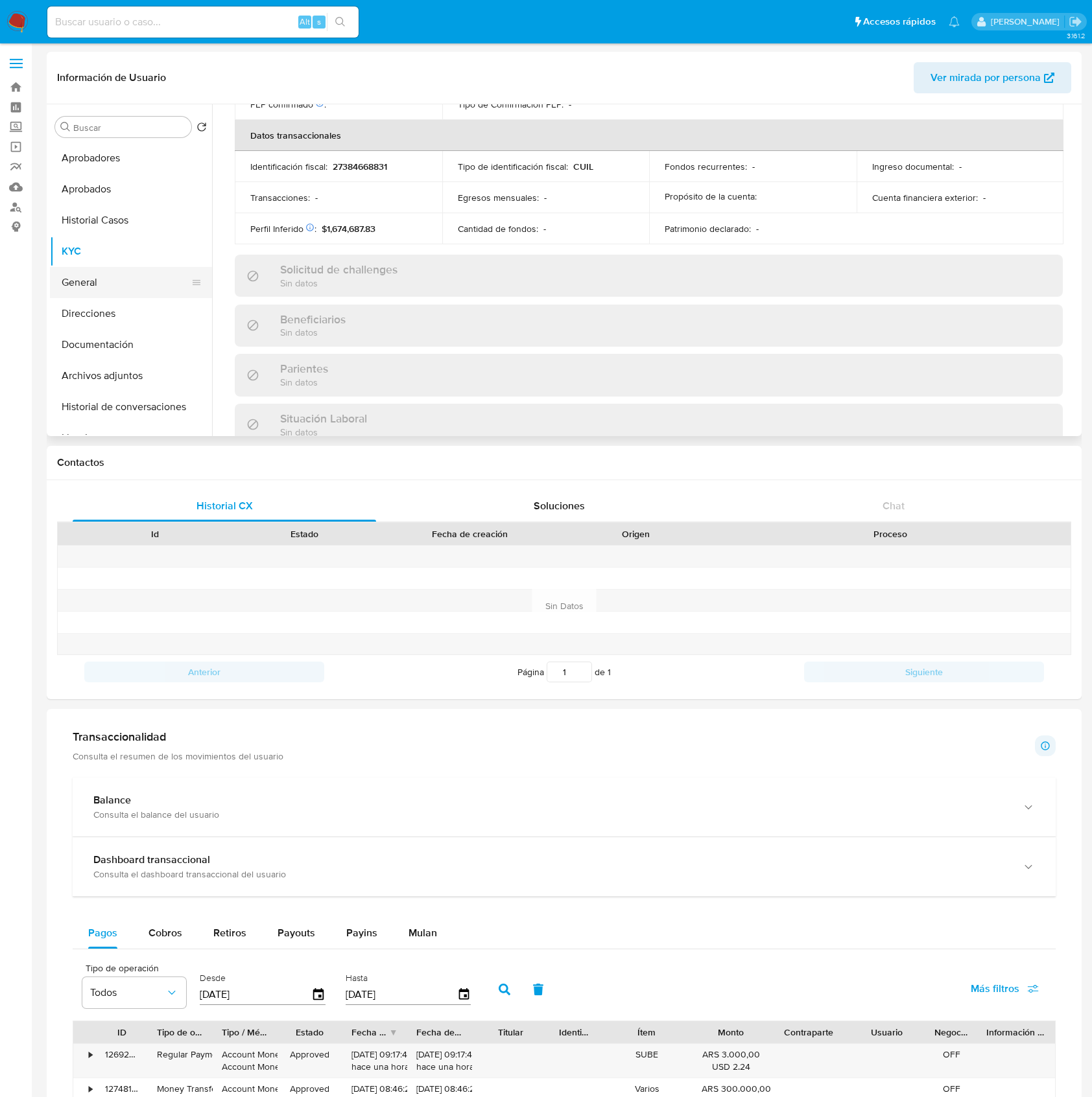
scroll to position [683, 0]
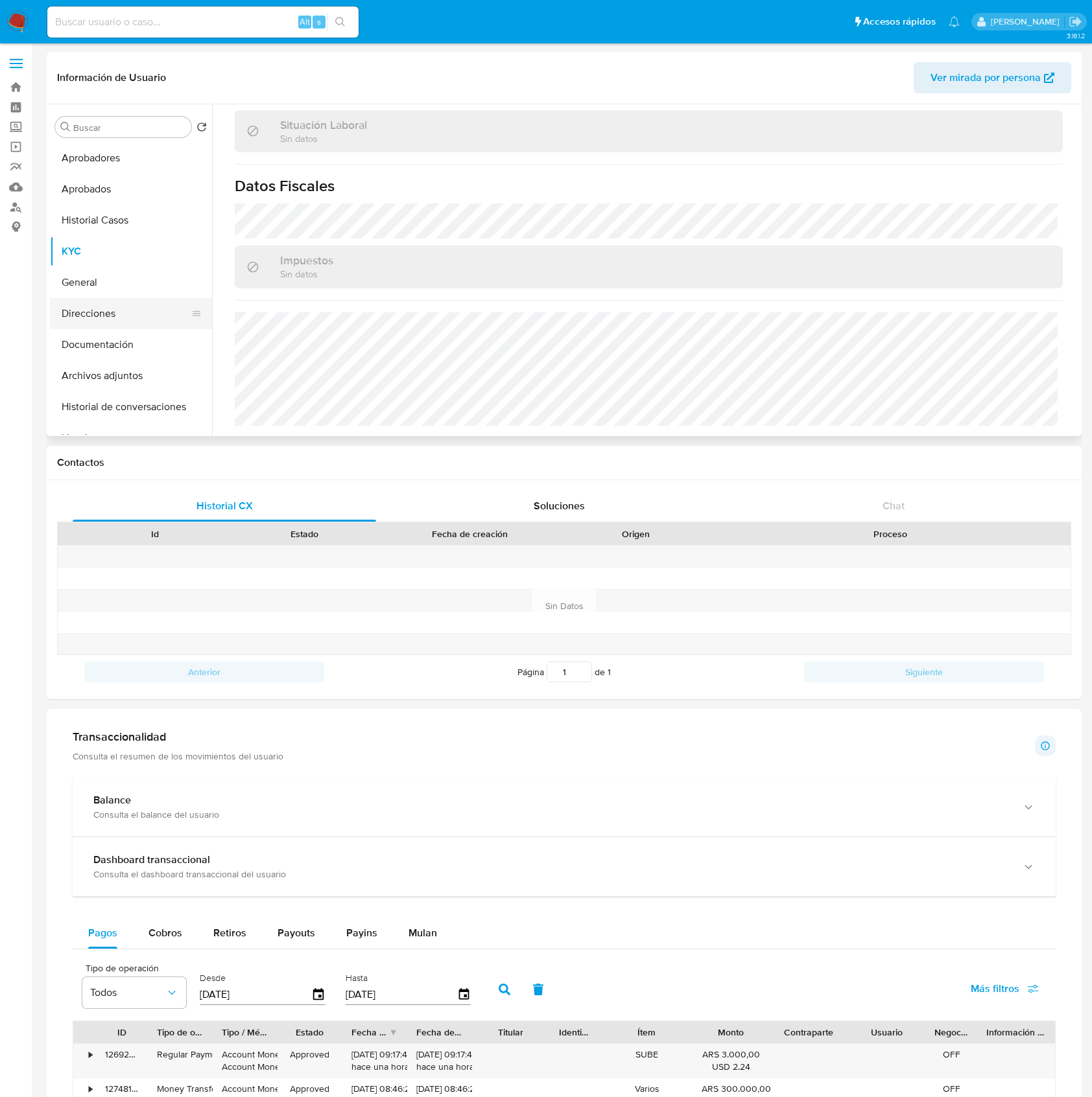
click at [124, 305] on button "Direcciones" at bounding box center [126, 314] width 152 height 31
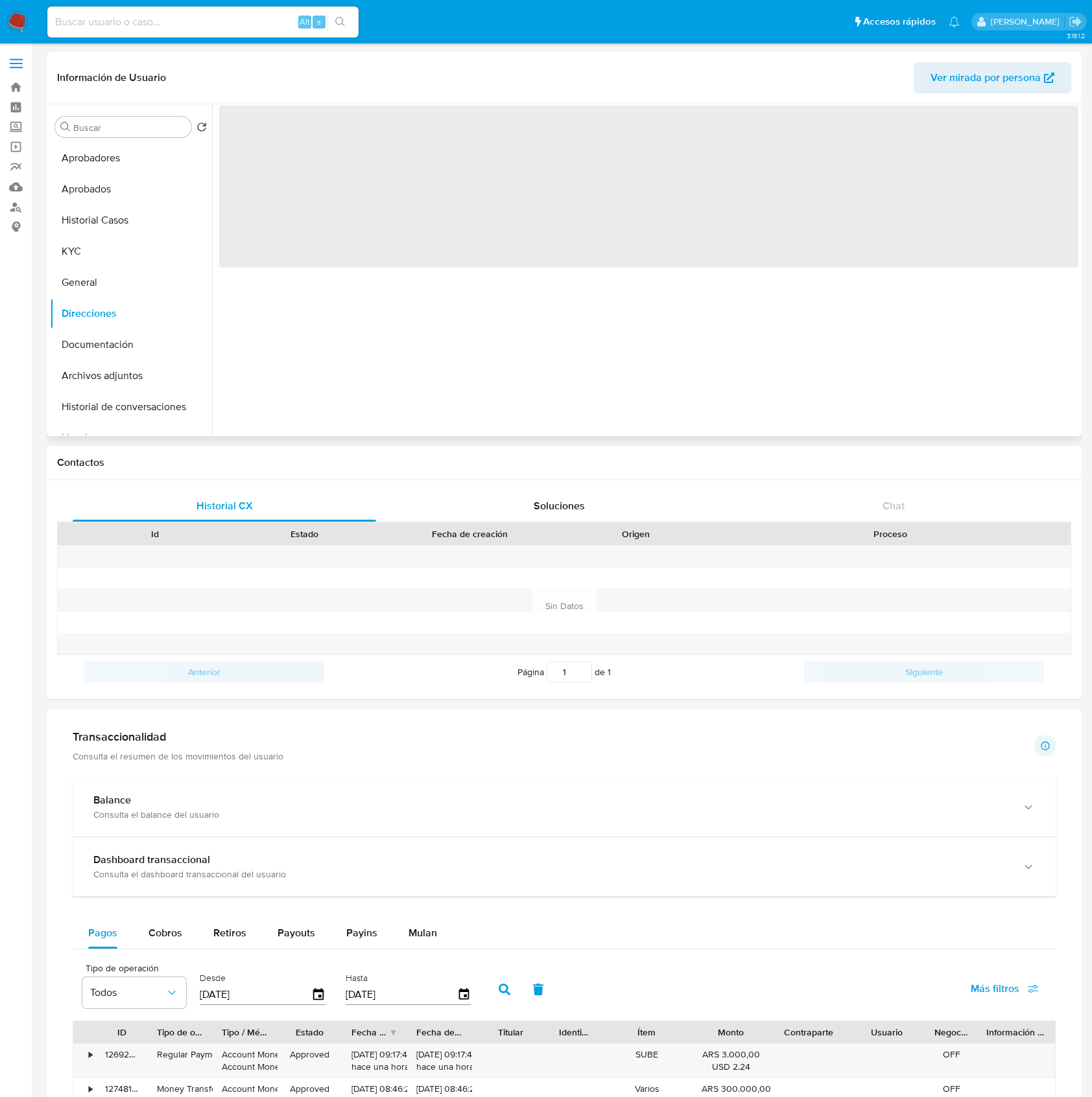
scroll to position [0, 0]
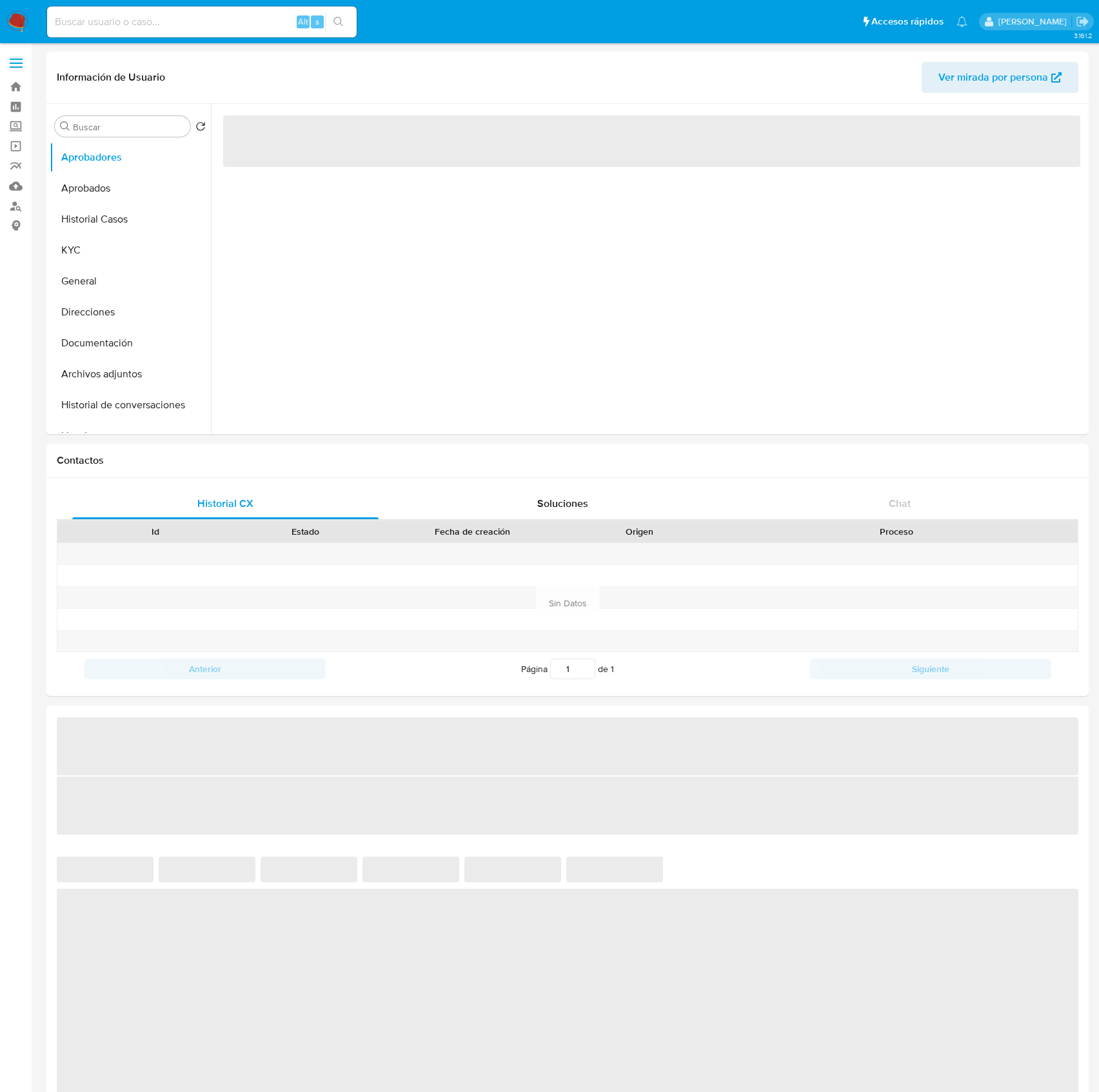
select select "10"
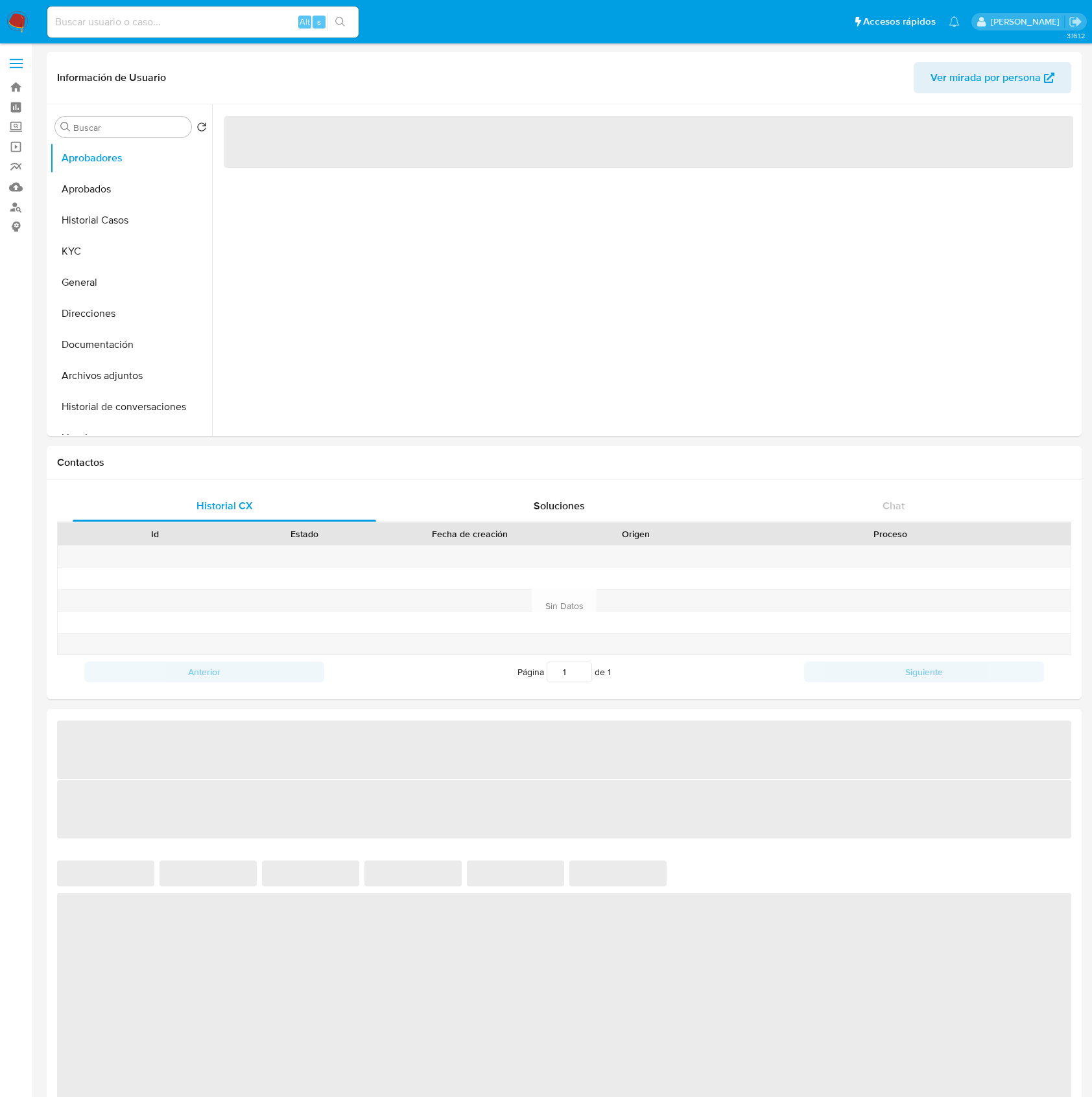
select select "10"
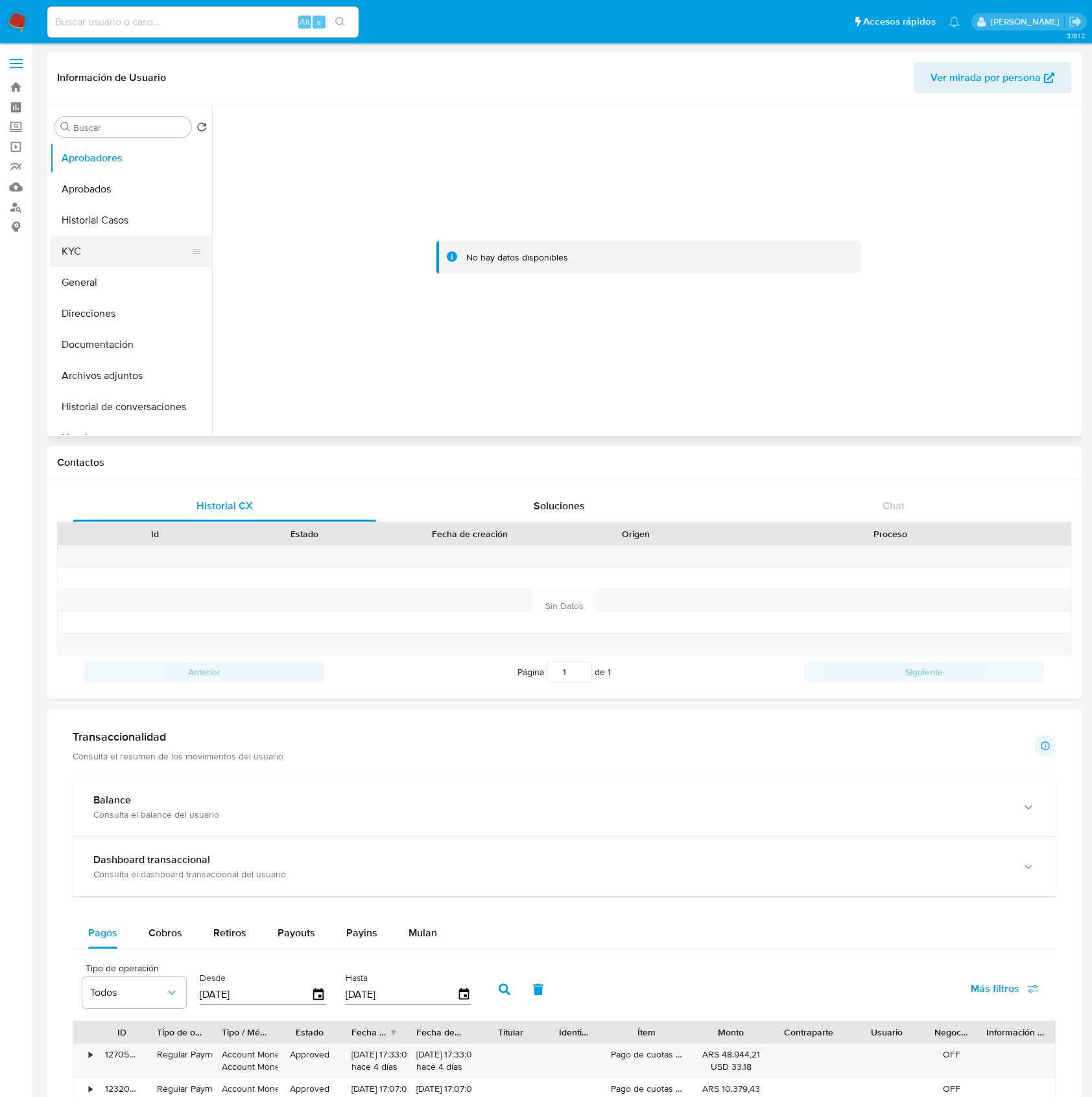
click at [114, 239] on button "KYC" at bounding box center [126, 252] width 152 height 31
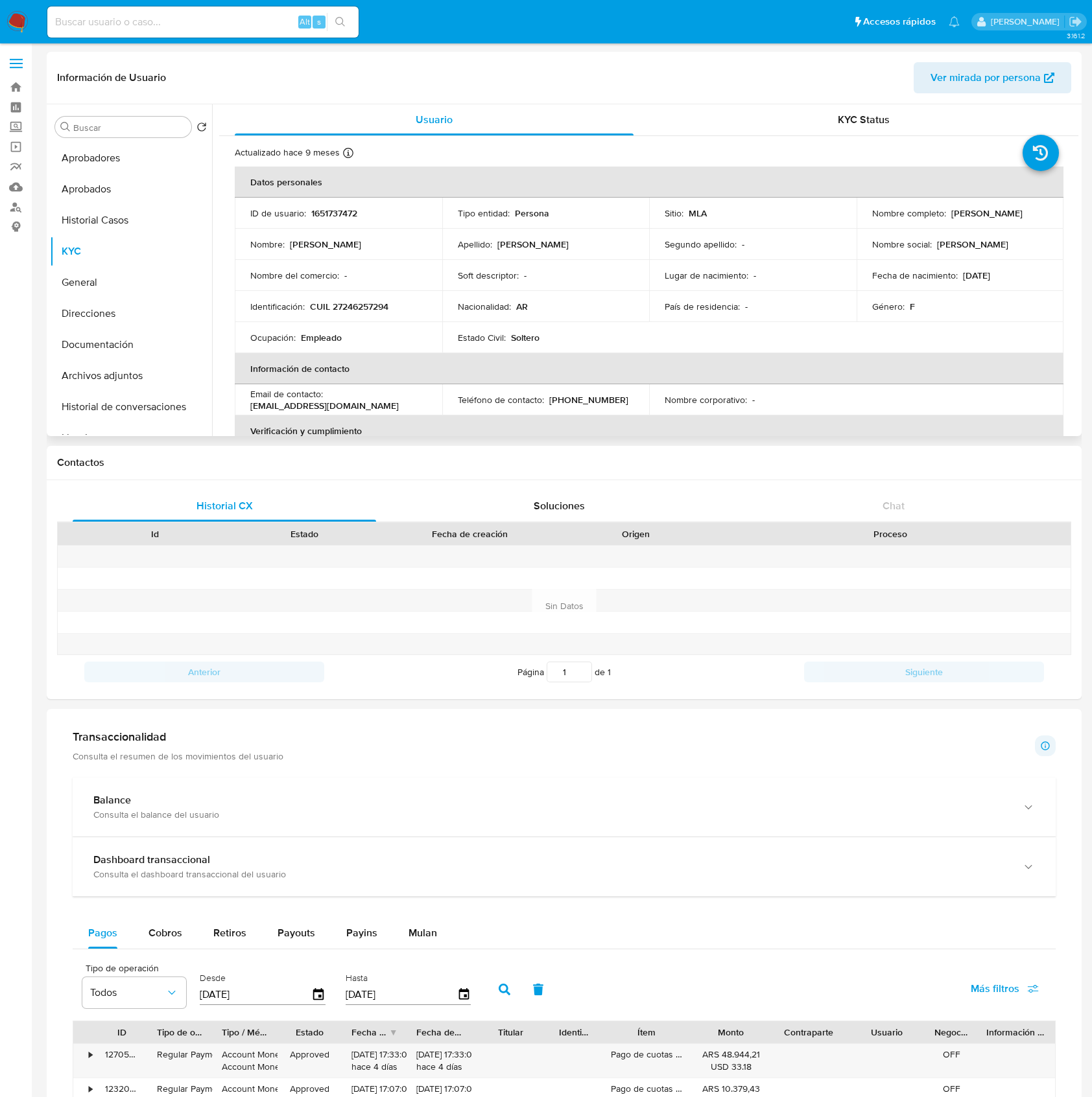
drag, startPoint x: 869, startPoint y: 219, endPoint x: 989, endPoint y: 223, distance: 120.1
click at [989, 219] on div "Nombre completo : [PERSON_NAME]" at bounding box center [960, 213] width 177 height 12
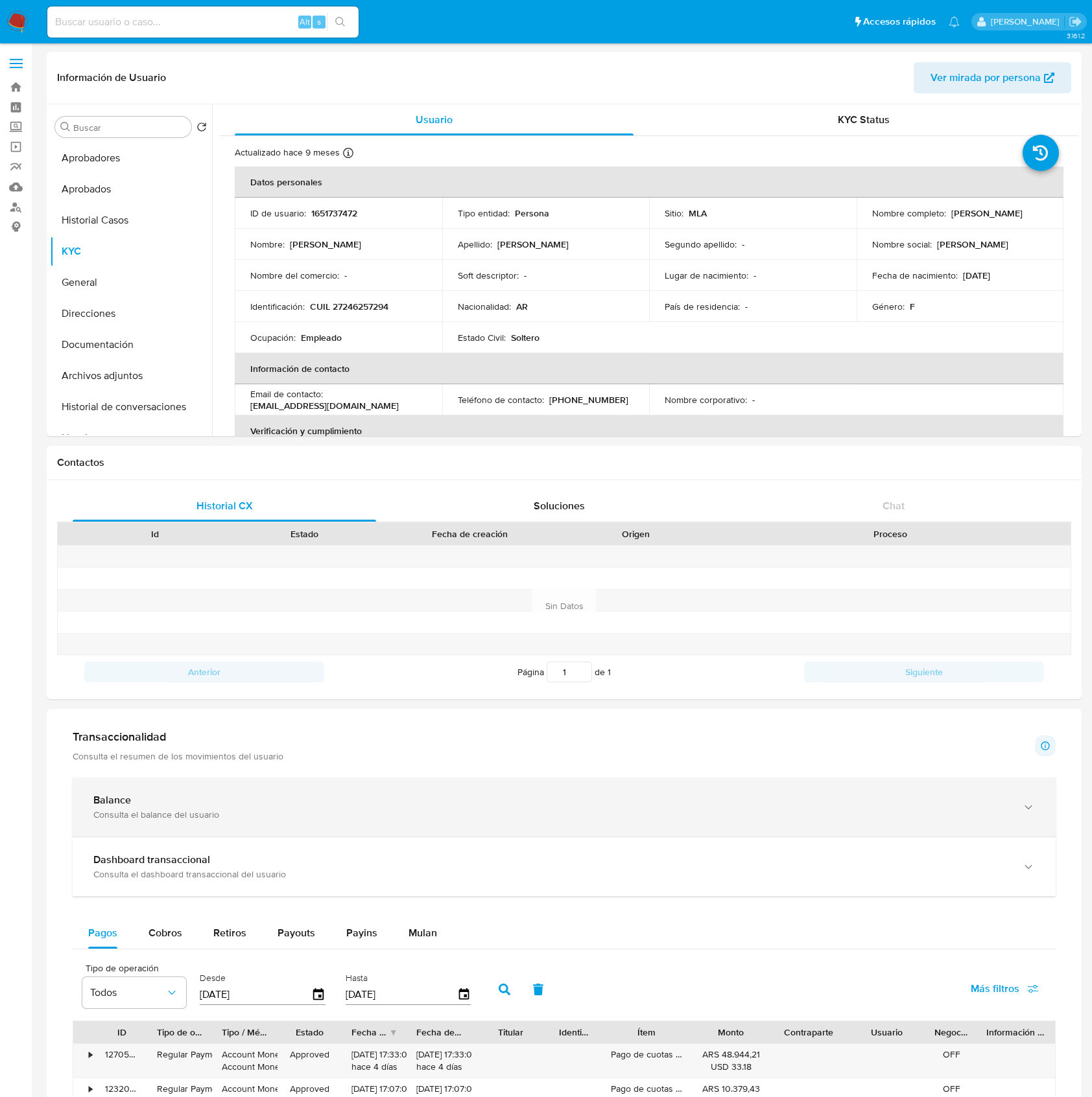
copy p "[PERSON_NAME]"
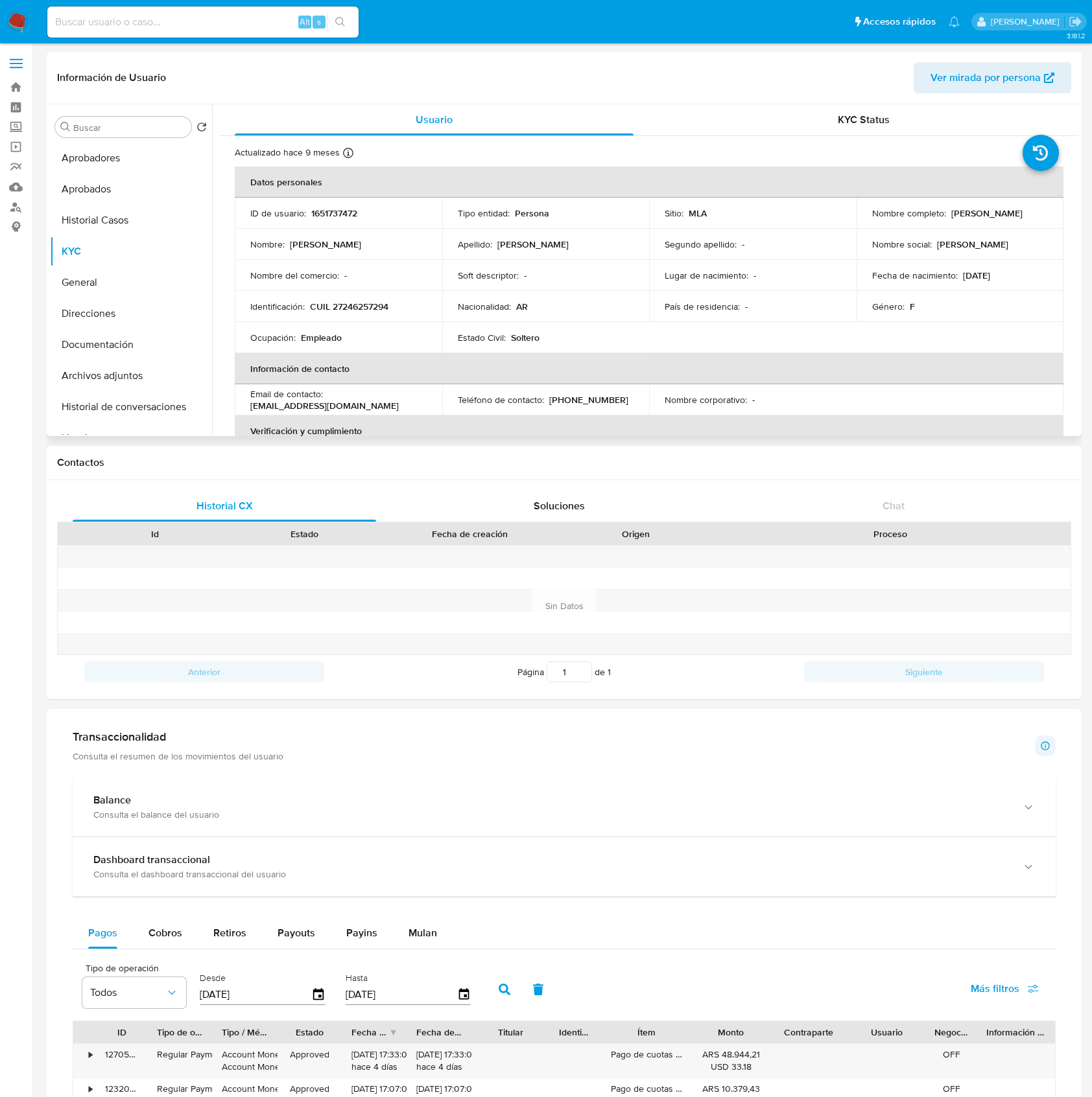
click at [356, 307] on p "CUIL 27246257294" at bounding box center [350, 307] width 79 height 12
copy p "27246257294"
click at [127, 177] on button "Aprobados" at bounding box center [126, 189] width 152 height 31
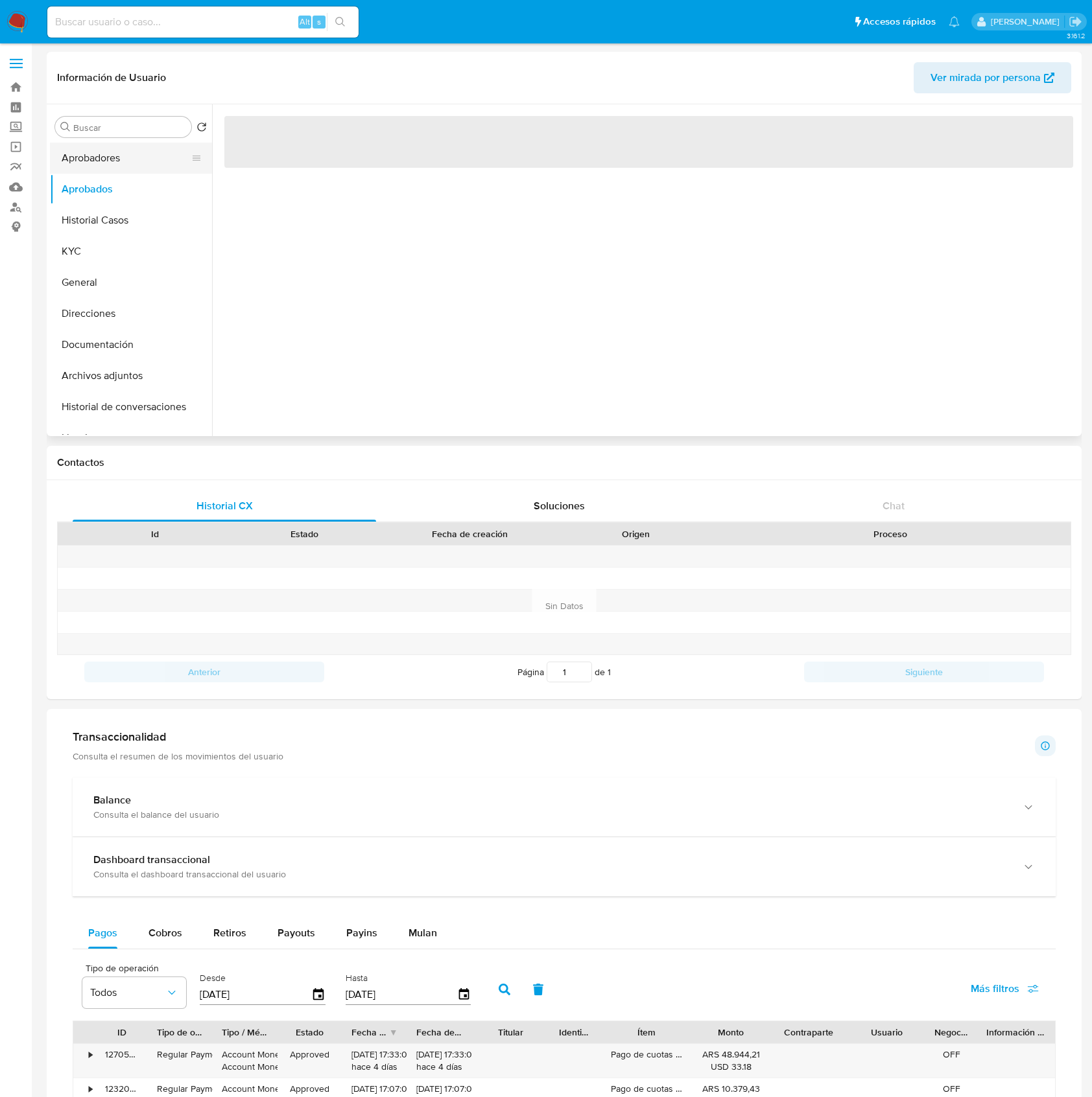
click at [125, 167] on button "Aprobadores" at bounding box center [126, 158] width 152 height 31
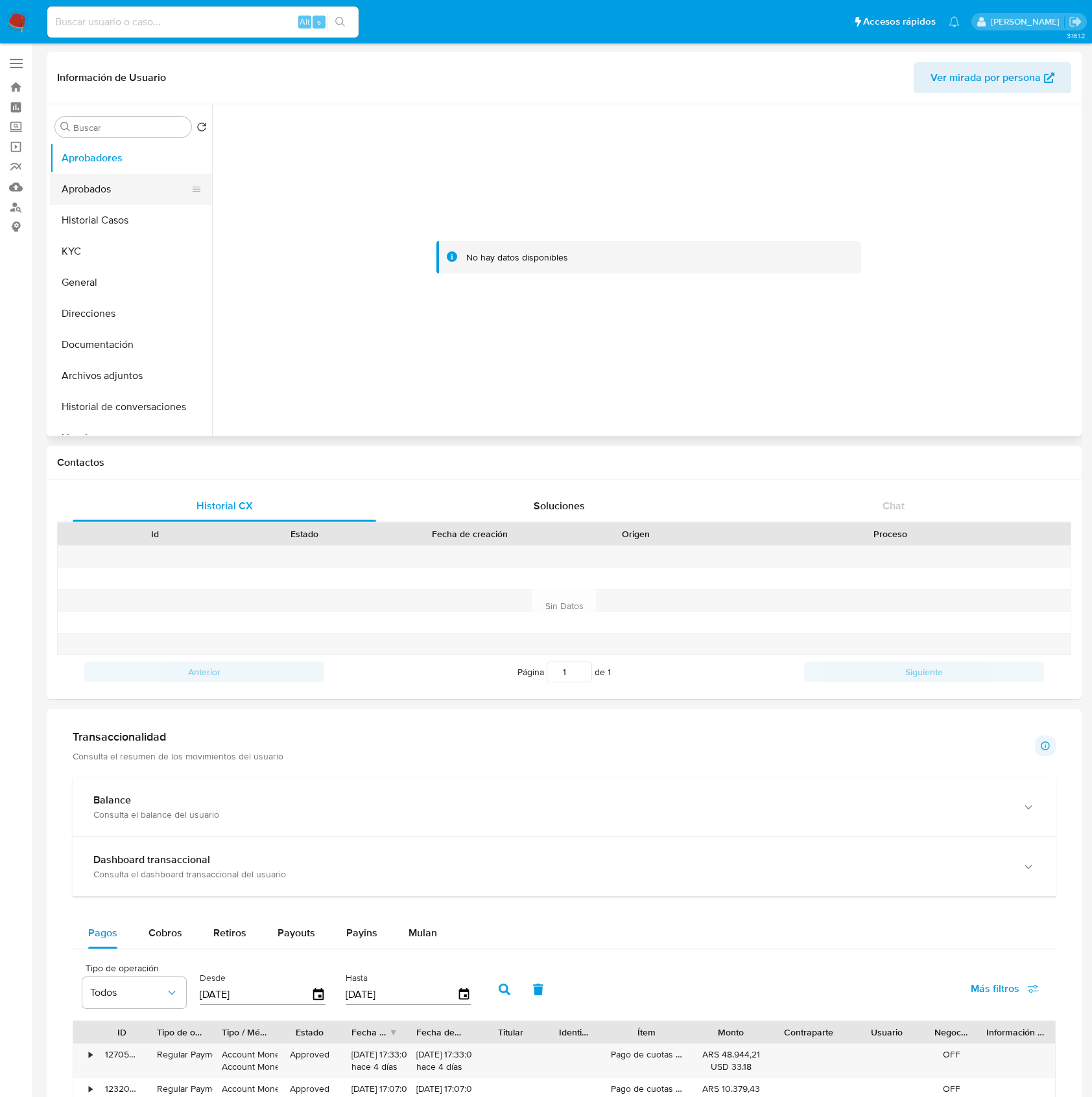
click at [146, 190] on button "Aprobados" at bounding box center [126, 189] width 152 height 31
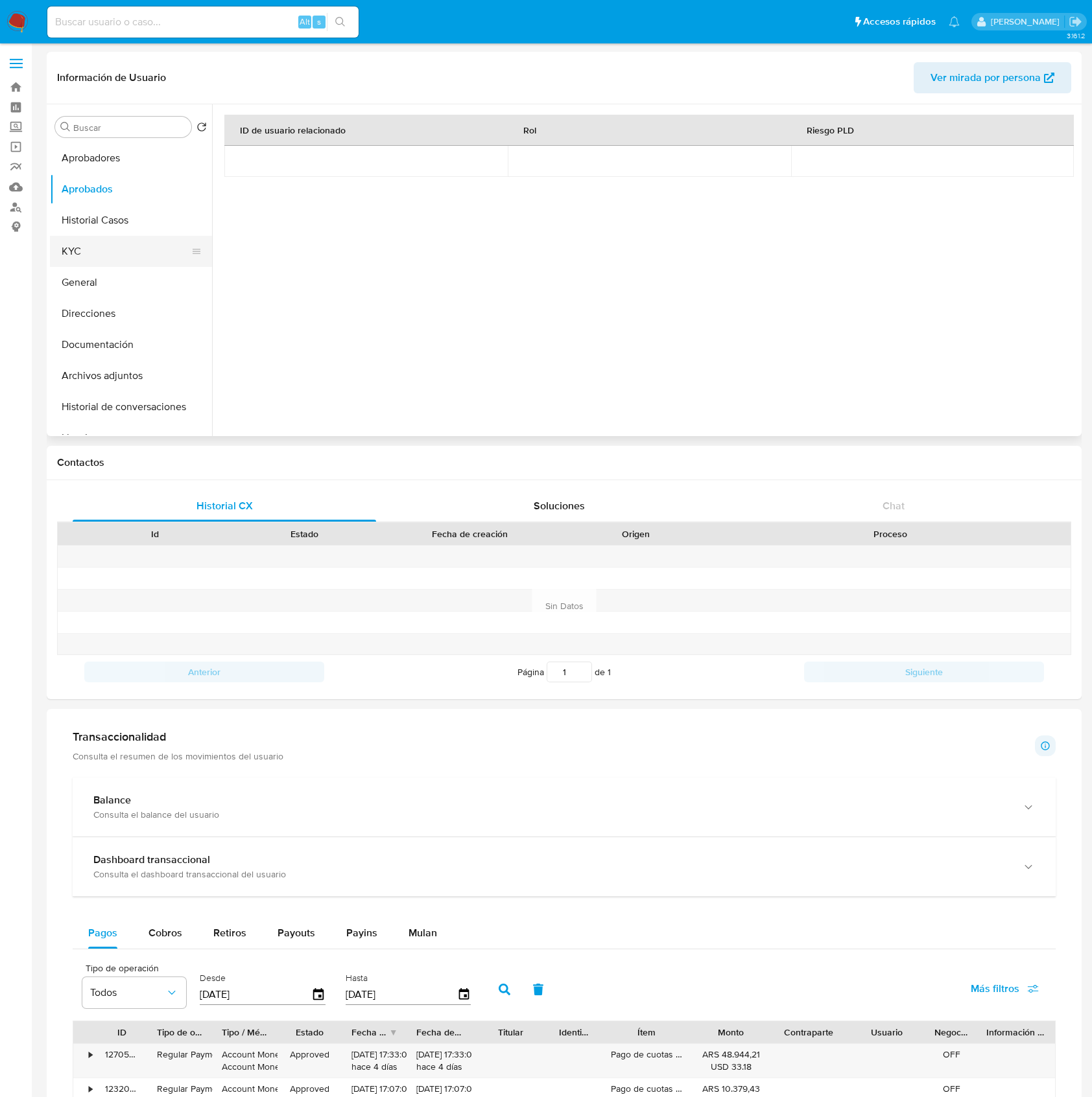
click at [88, 243] on button "KYC" at bounding box center [126, 252] width 152 height 31
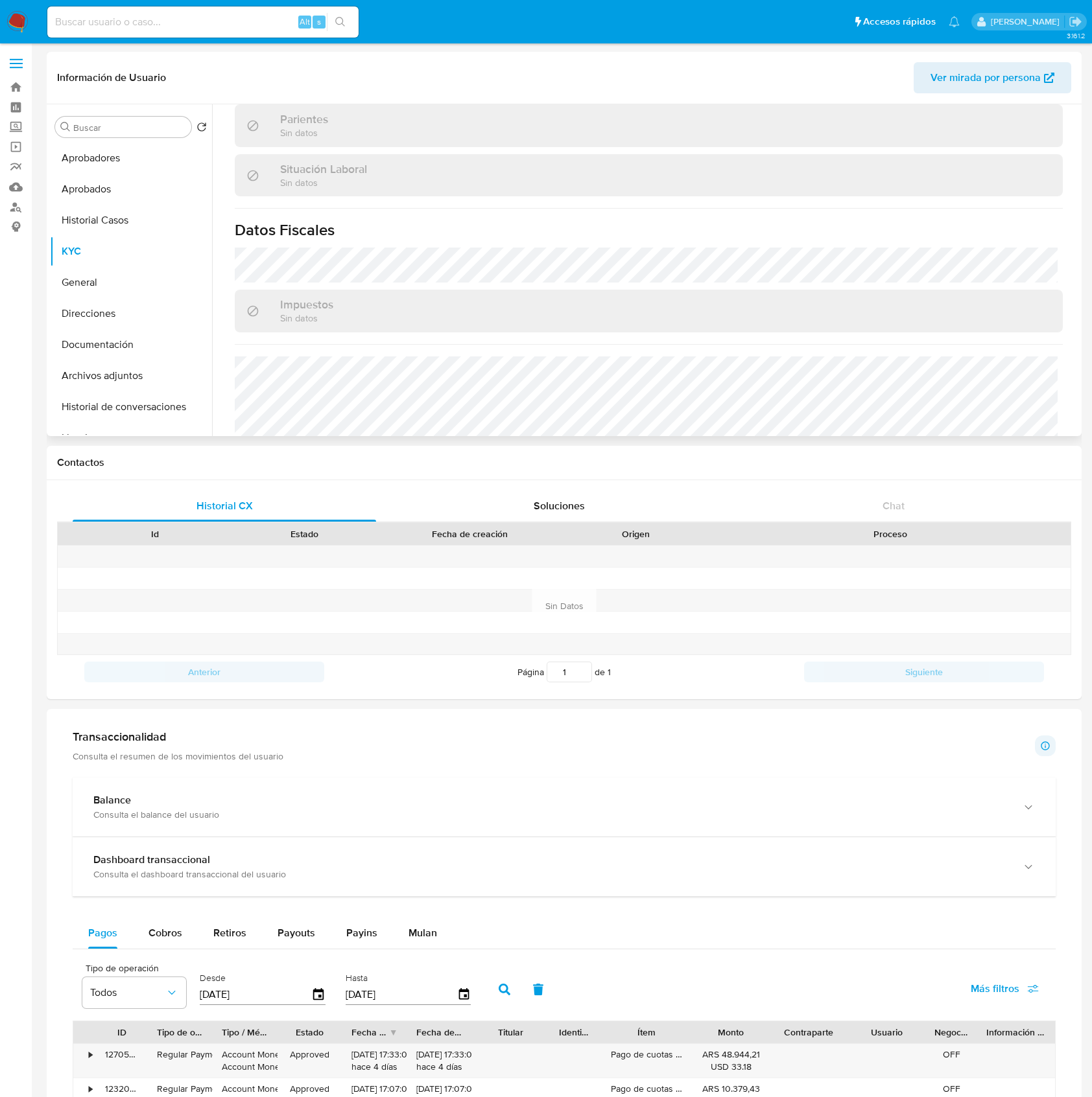
scroll to position [638, 0]
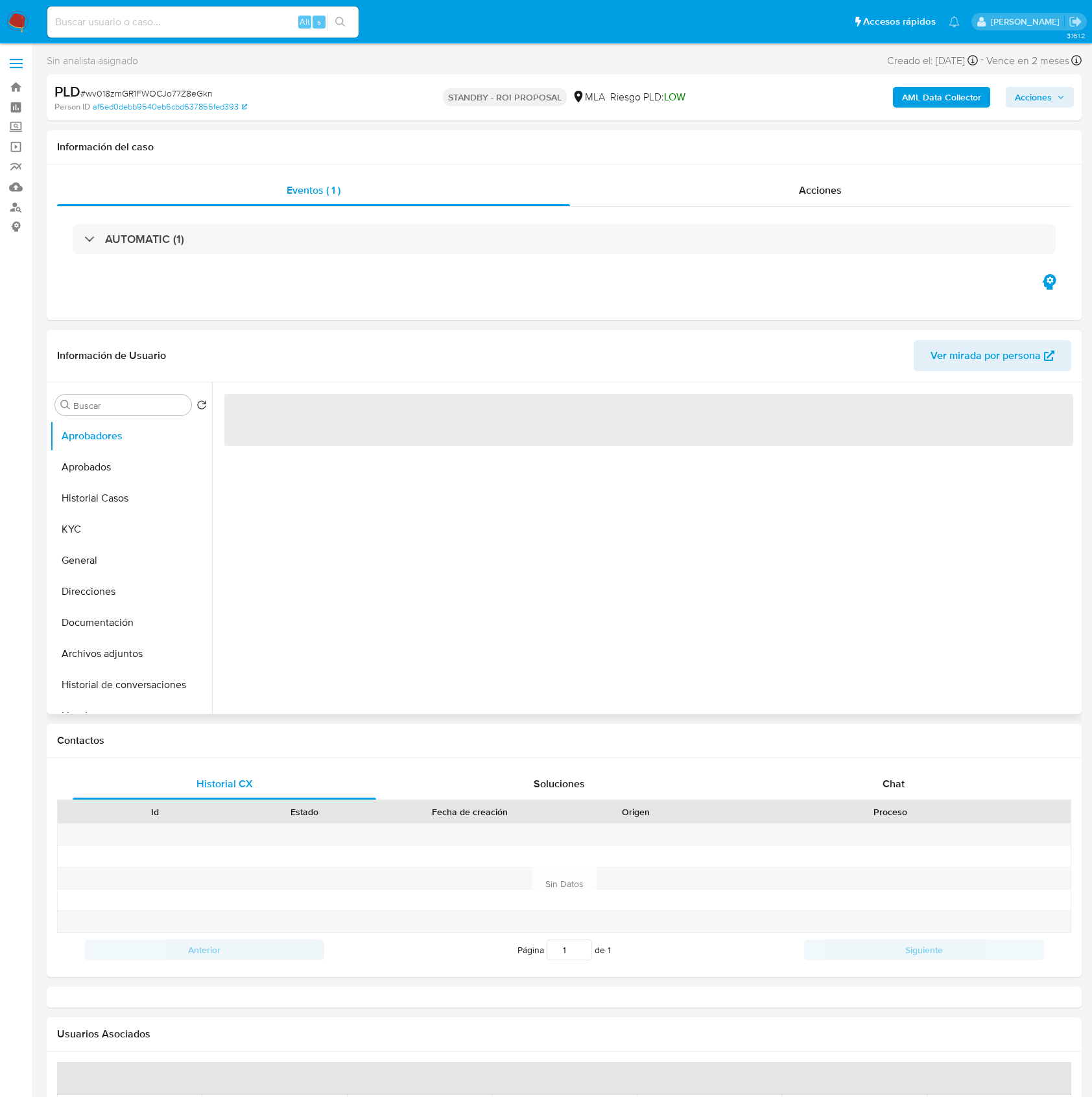
select select "10"
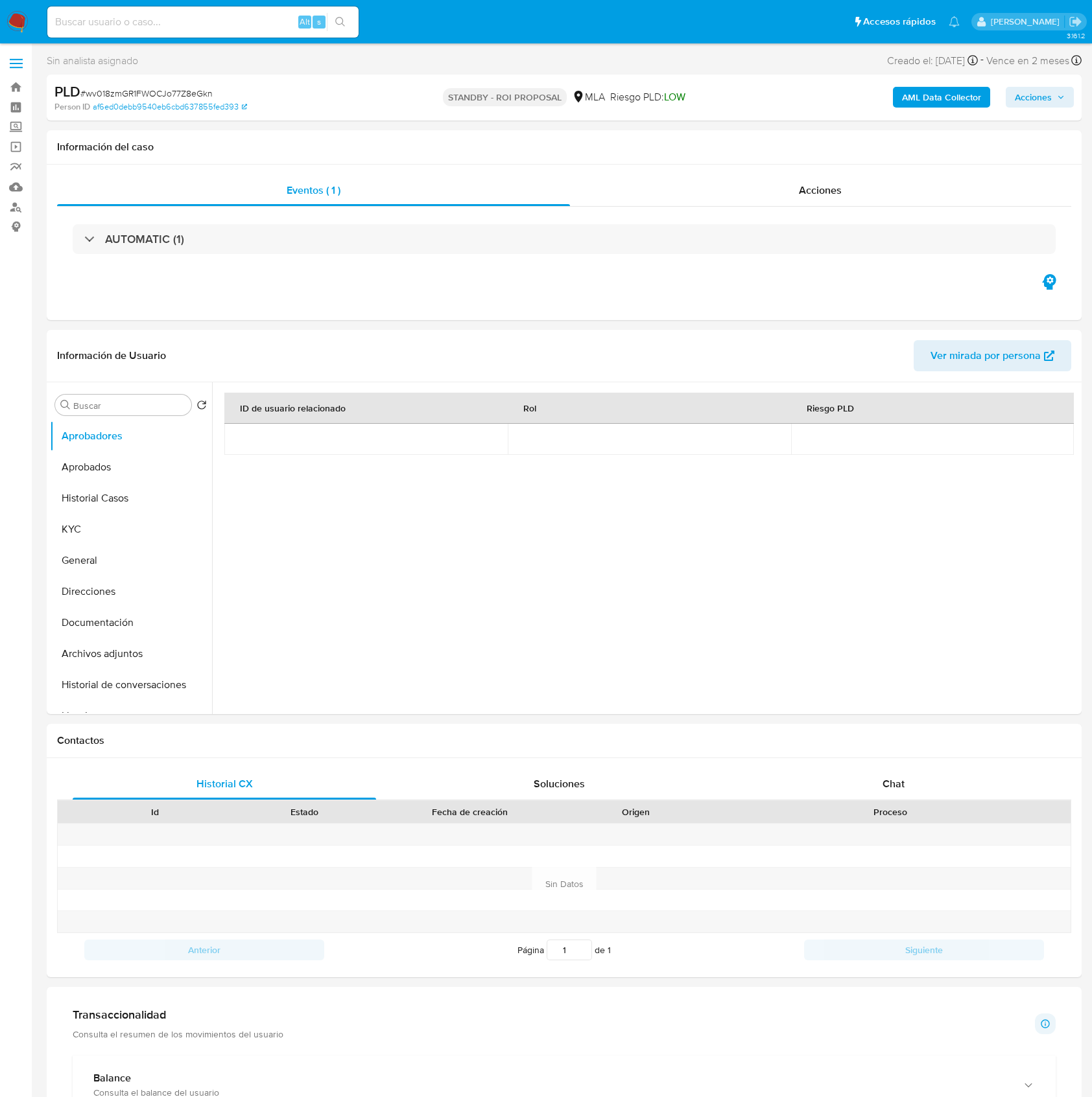
click at [193, 12] on div "Alt s" at bounding box center [203, 22] width 311 height 31
click at [260, 24] on input at bounding box center [203, 22] width 311 height 16
paste input "2eI4dqCV0pIb47WPxLxwxXQY"
type input "2eI4dqCV0pIb47WPxLxwxXQY"
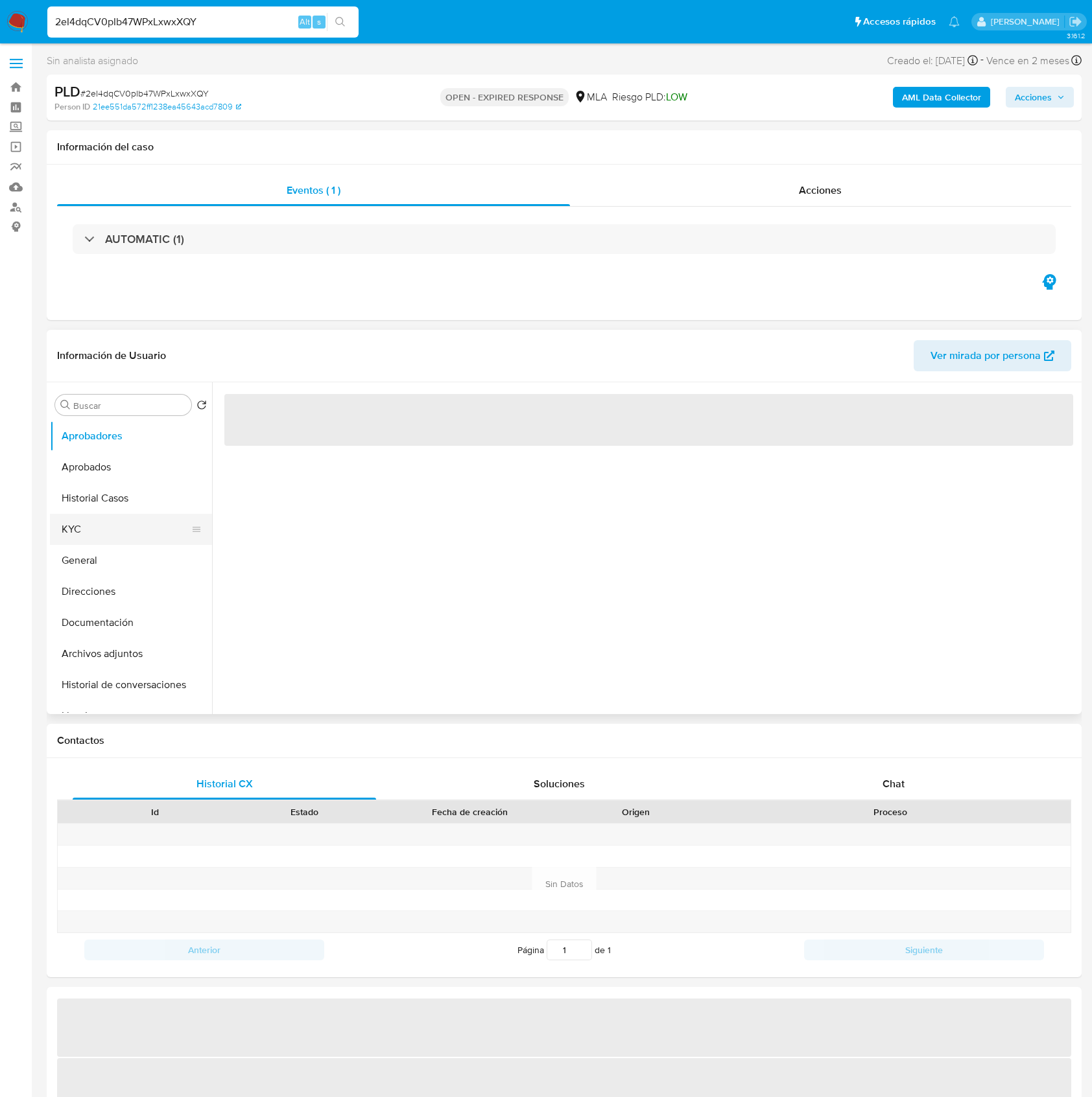
select select "10"
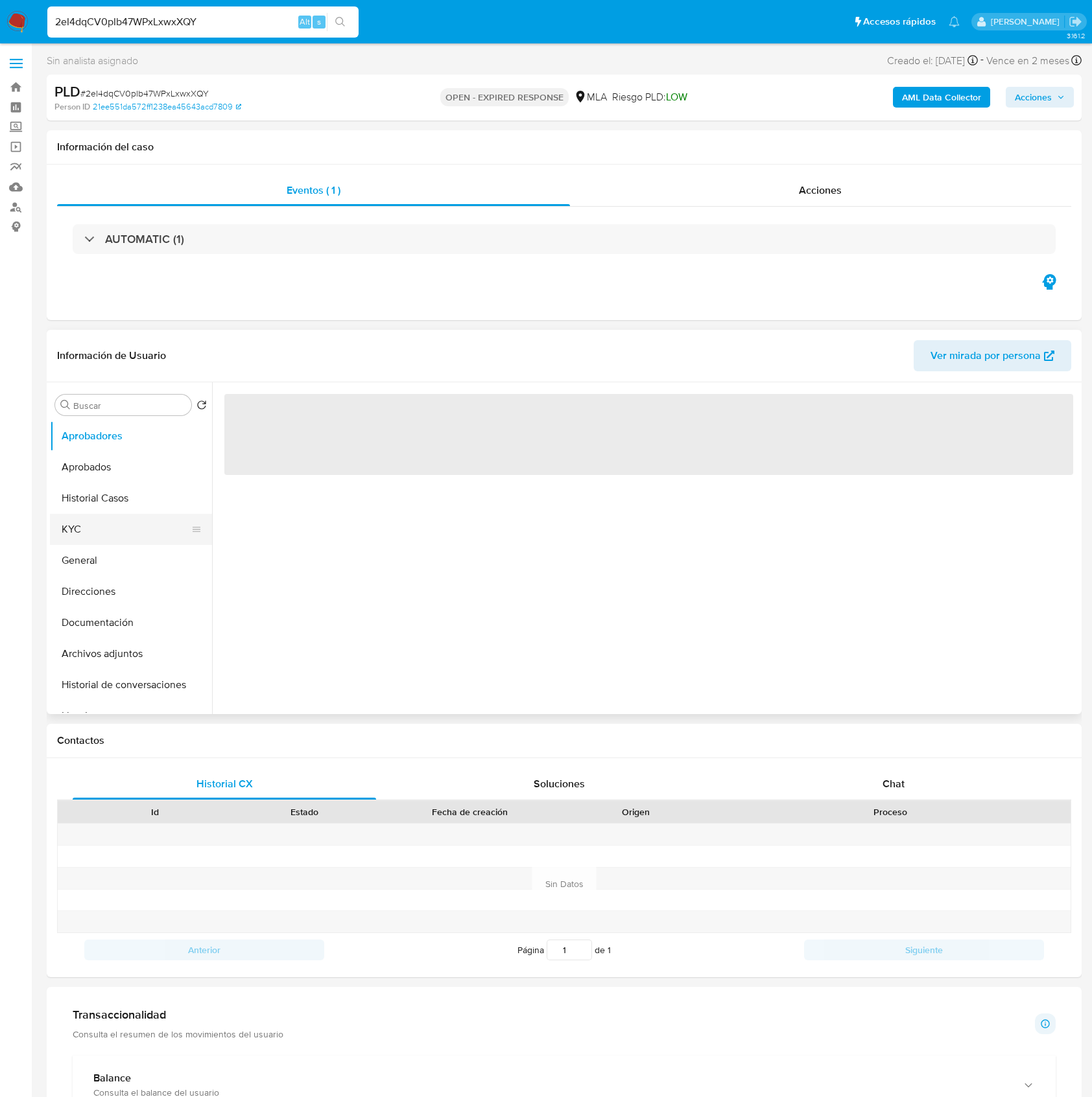
click at [93, 527] on button "KYC" at bounding box center [126, 530] width 152 height 31
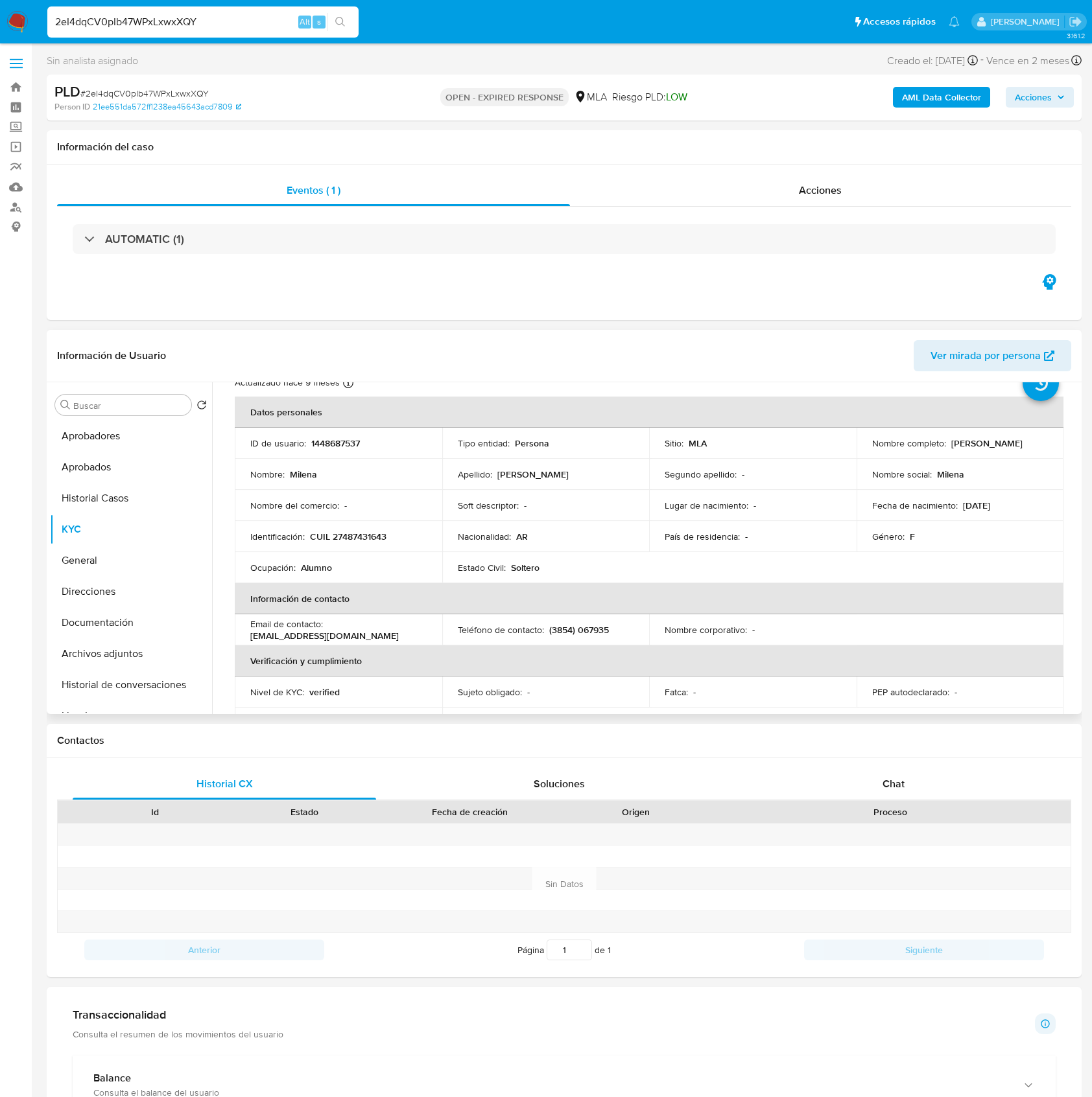
scroll to position [86, 0]
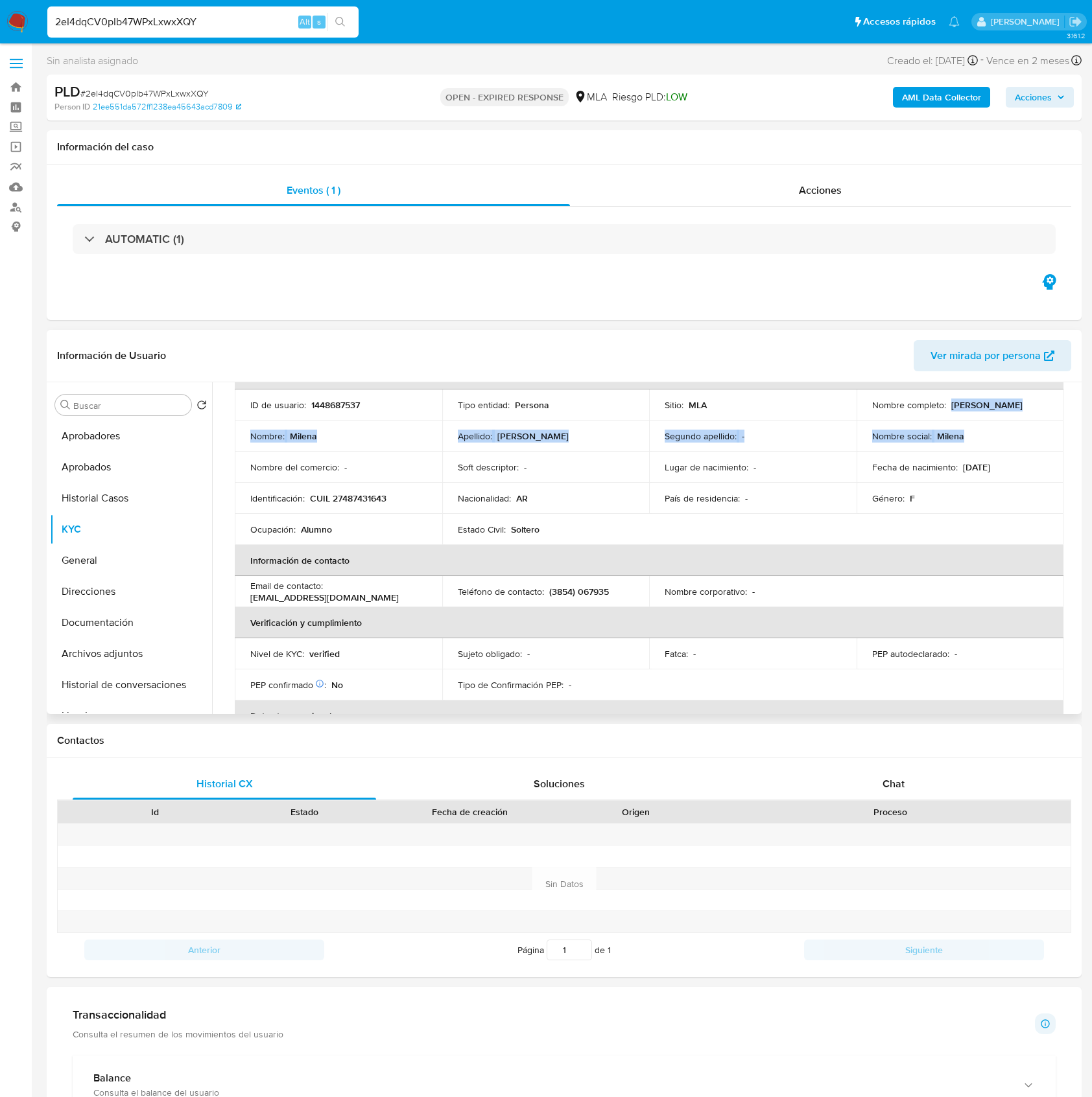
drag, startPoint x: 934, startPoint y: 424, endPoint x: 968, endPoint y: 424, distance: 34.0
click at [968, 424] on tbody "ID de usuario : 1448687537 Tipo entidad : Persona Sitio : MLA Nombre completo :…" at bounding box center [648, 468] width 828 height 156
click at [967, 413] on tbody "ID de usuario : 1448687537 Tipo entidad : Persona Sitio : MLA Nombre completo :…" at bounding box center [648, 468] width 828 height 156
click at [951, 408] on p "Milena Antonella Ibañez" at bounding box center [987, 404] width 71 height 12
drag, startPoint x: 871, startPoint y: 407, endPoint x: 973, endPoint y: 406, distance: 102.0
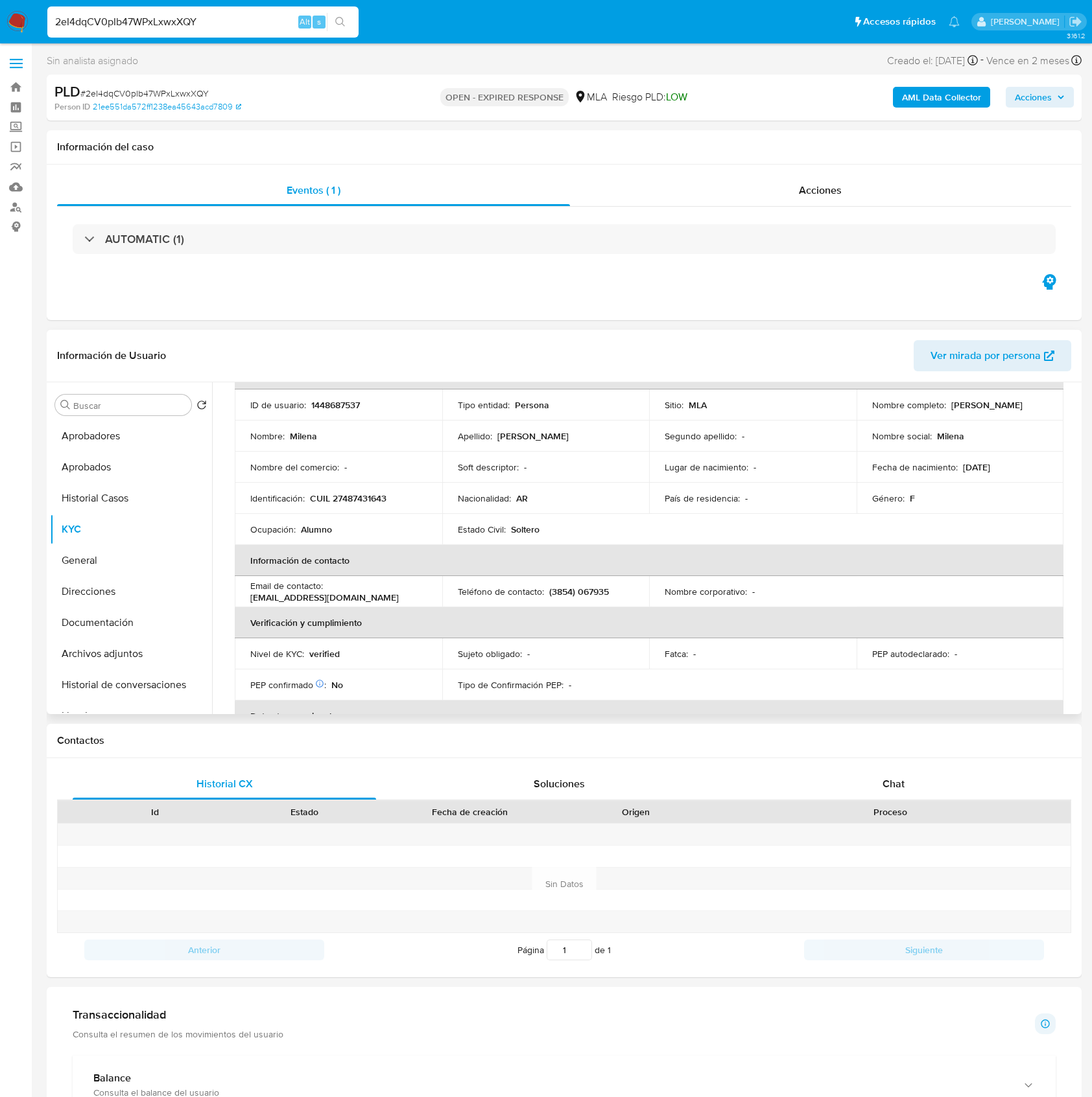
click at [973, 406] on td "Nombre completo : Milena Antonella Ibañez" at bounding box center [960, 405] width 208 height 31
copy p "Milena Antonella Ibañez"
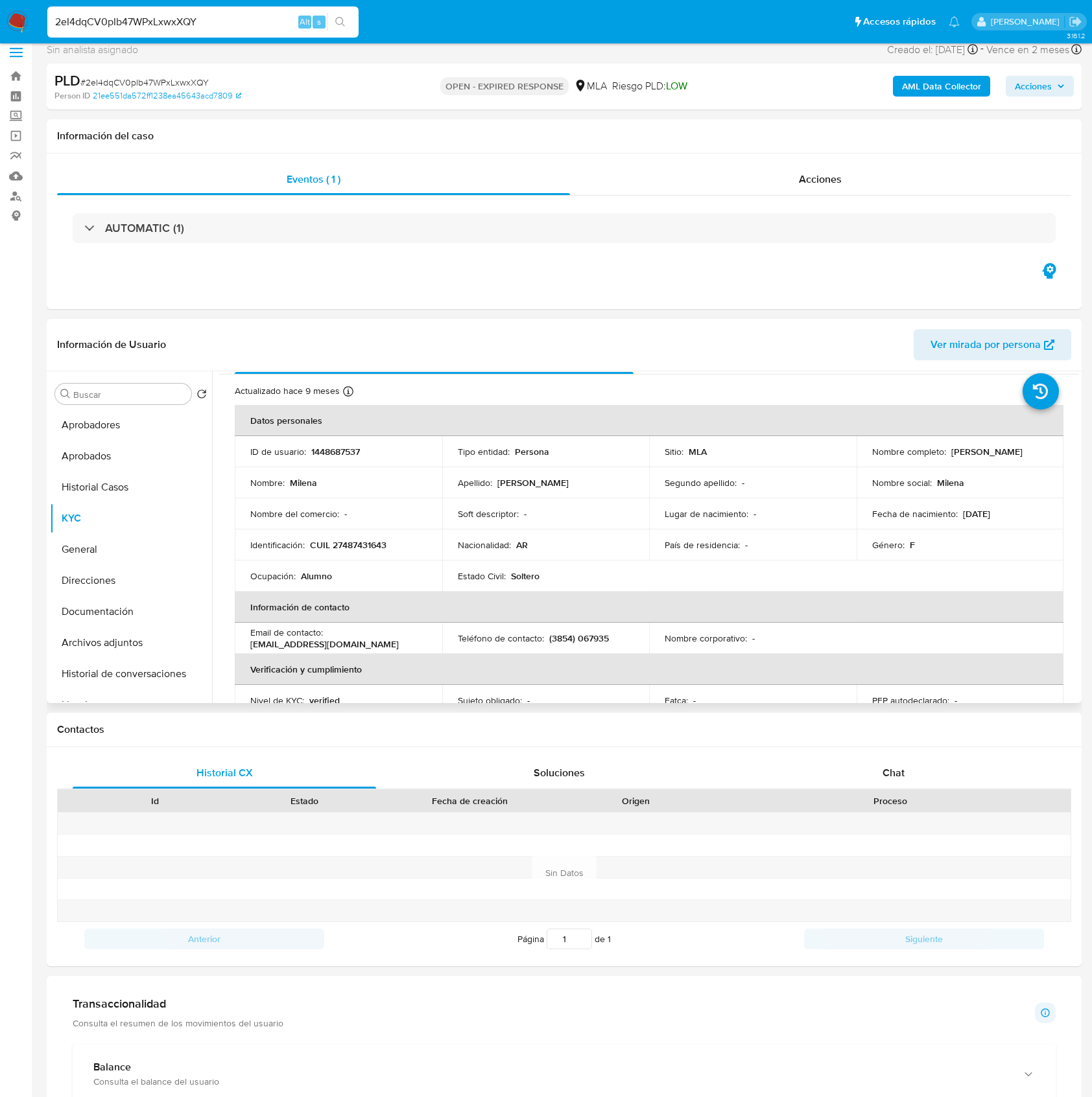
scroll to position [0, 0]
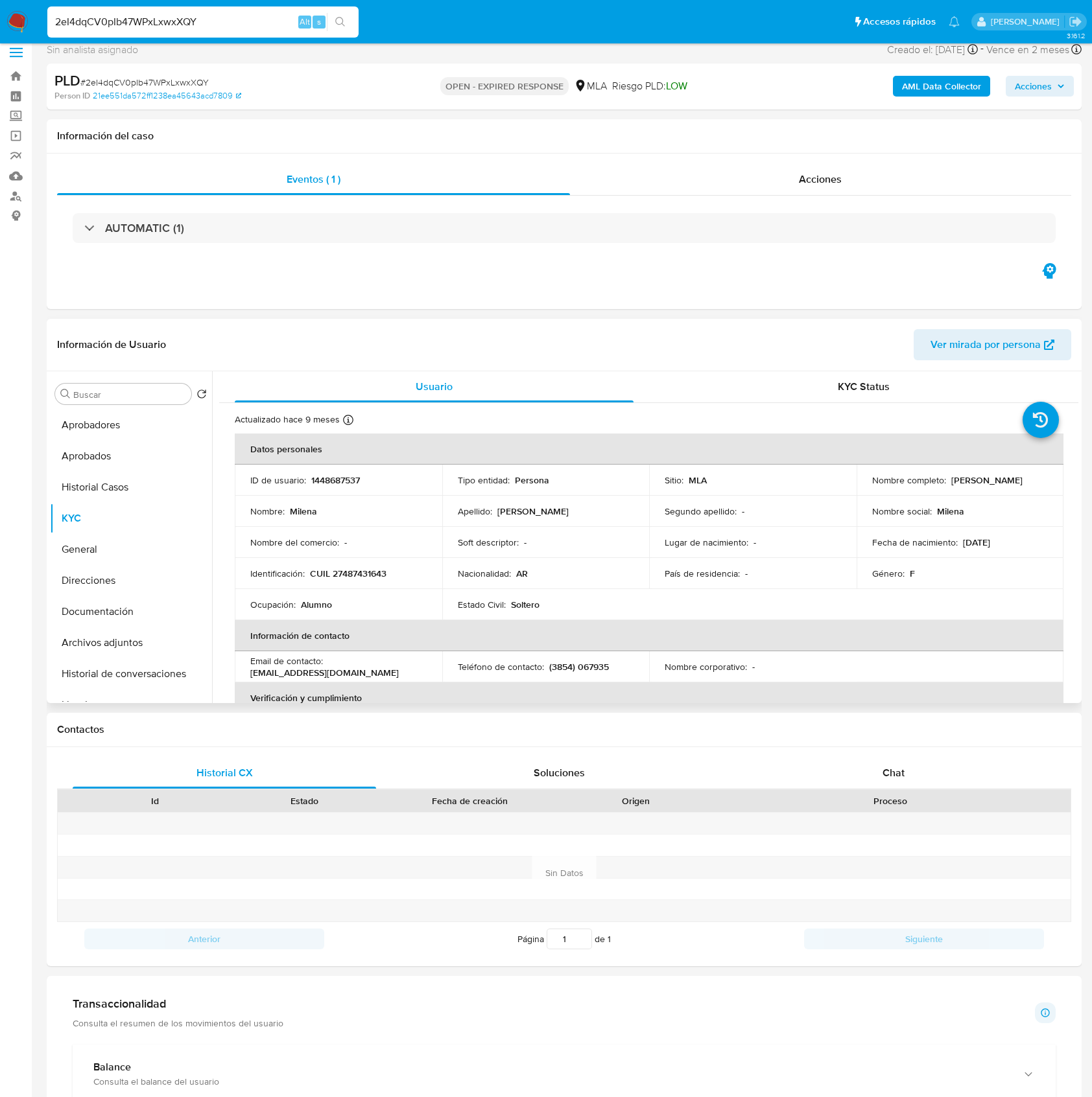
click at [351, 472] on td "ID de usuario : 1448687537" at bounding box center [338, 480] width 208 height 31
copy p "1448687537"
click at [206, 72] on div "PLD # 2eI4dqCV0pIb47WPxLxwxXQY" at bounding box center [222, 81] width 335 height 19
click at [203, 76] on span "# 2eI4dqCV0pIb47WPxLxwxXQY" at bounding box center [145, 82] width 128 height 13
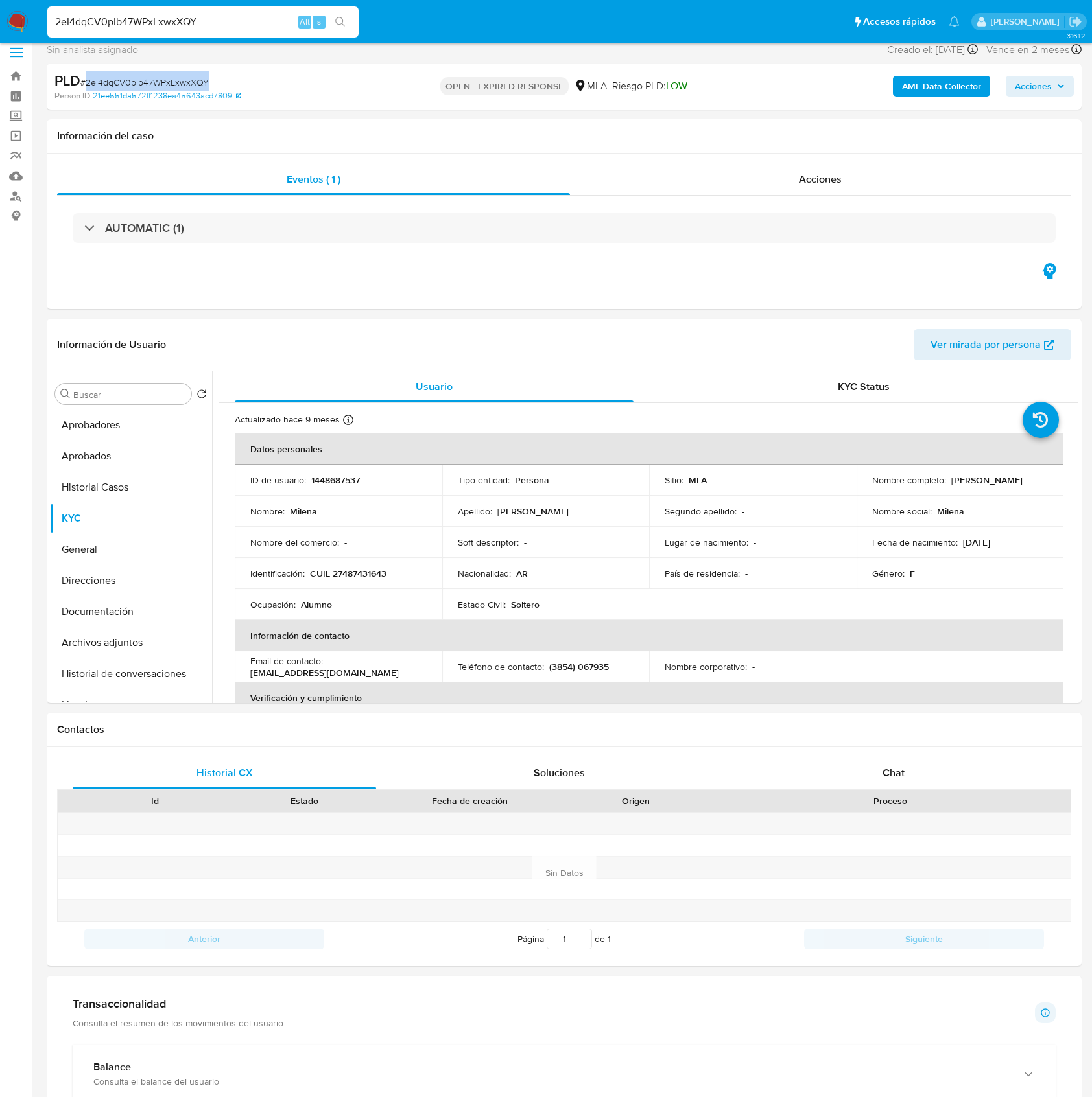
click at [203, 76] on span "# 2eI4dqCV0pIb47WPxLxwxXQY" at bounding box center [145, 82] width 128 height 13
copy span "2eI4dqCV0pIb47WPxLxwxXQY"
click at [339, 584] on td "Identificación : CUIL 27487431643" at bounding box center [338, 574] width 208 height 31
click at [352, 575] on p "CUIL 27487431643" at bounding box center [349, 574] width 77 height 12
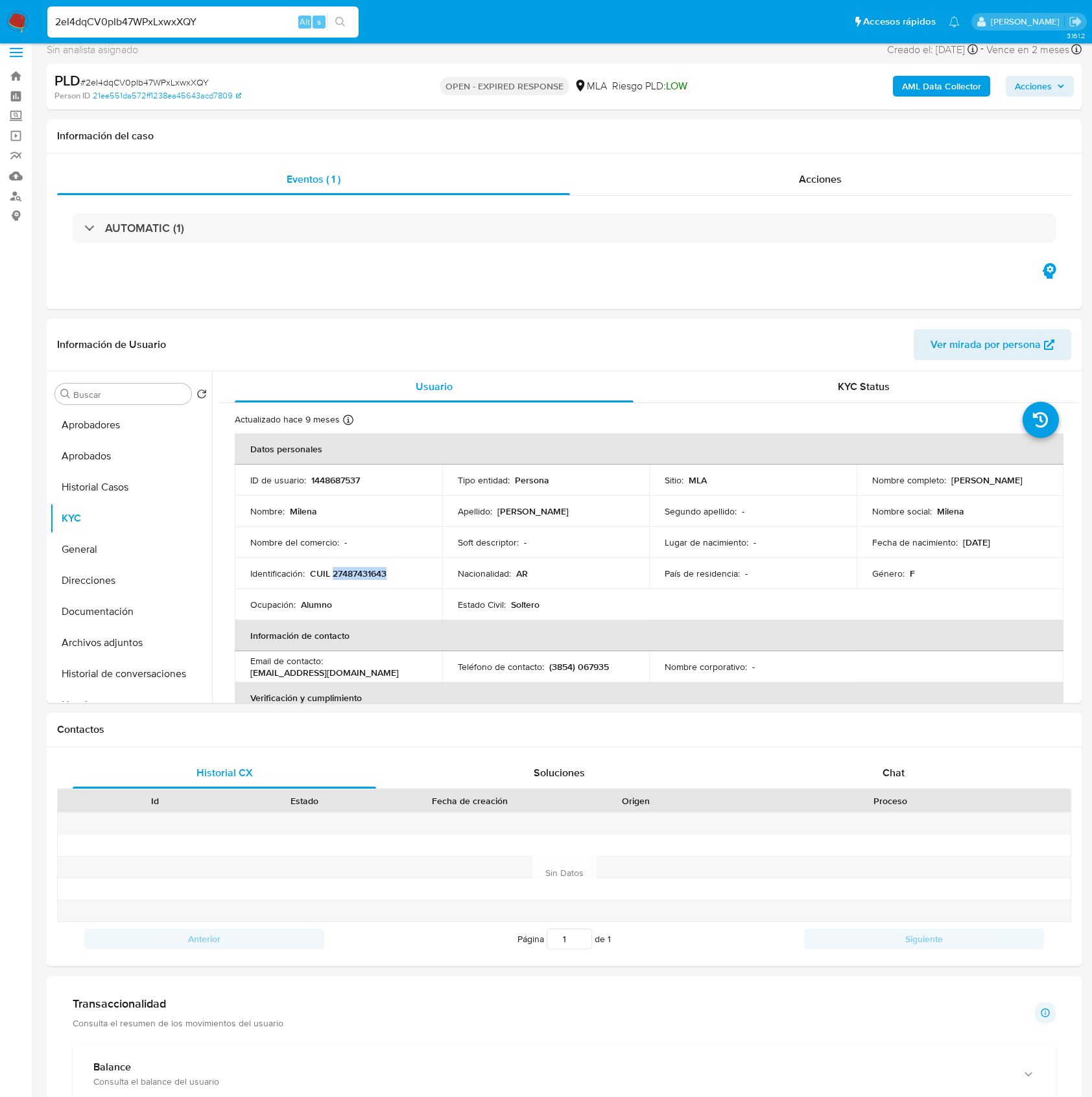
copy p "27487431643"
click at [336, 479] on p "1448687537" at bounding box center [335, 480] width 49 height 12
copy p "1448687537"
click at [114, 442] on button "Aprobados" at bounding box center [126, 457] width 152 height 31
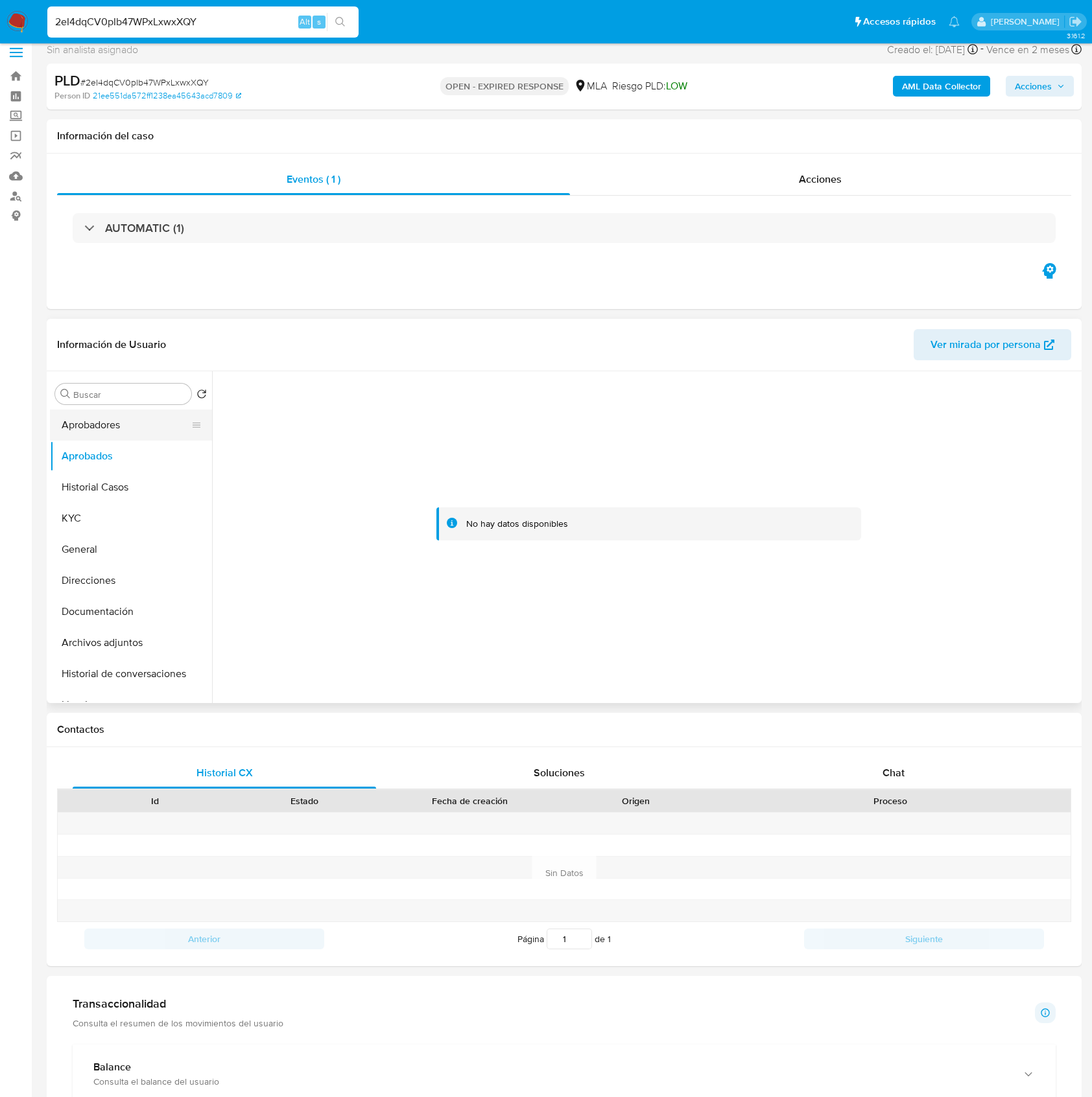
click at [110, 430] on button "Aprobadores" at bounding box center [126, 425] width 152 height 31
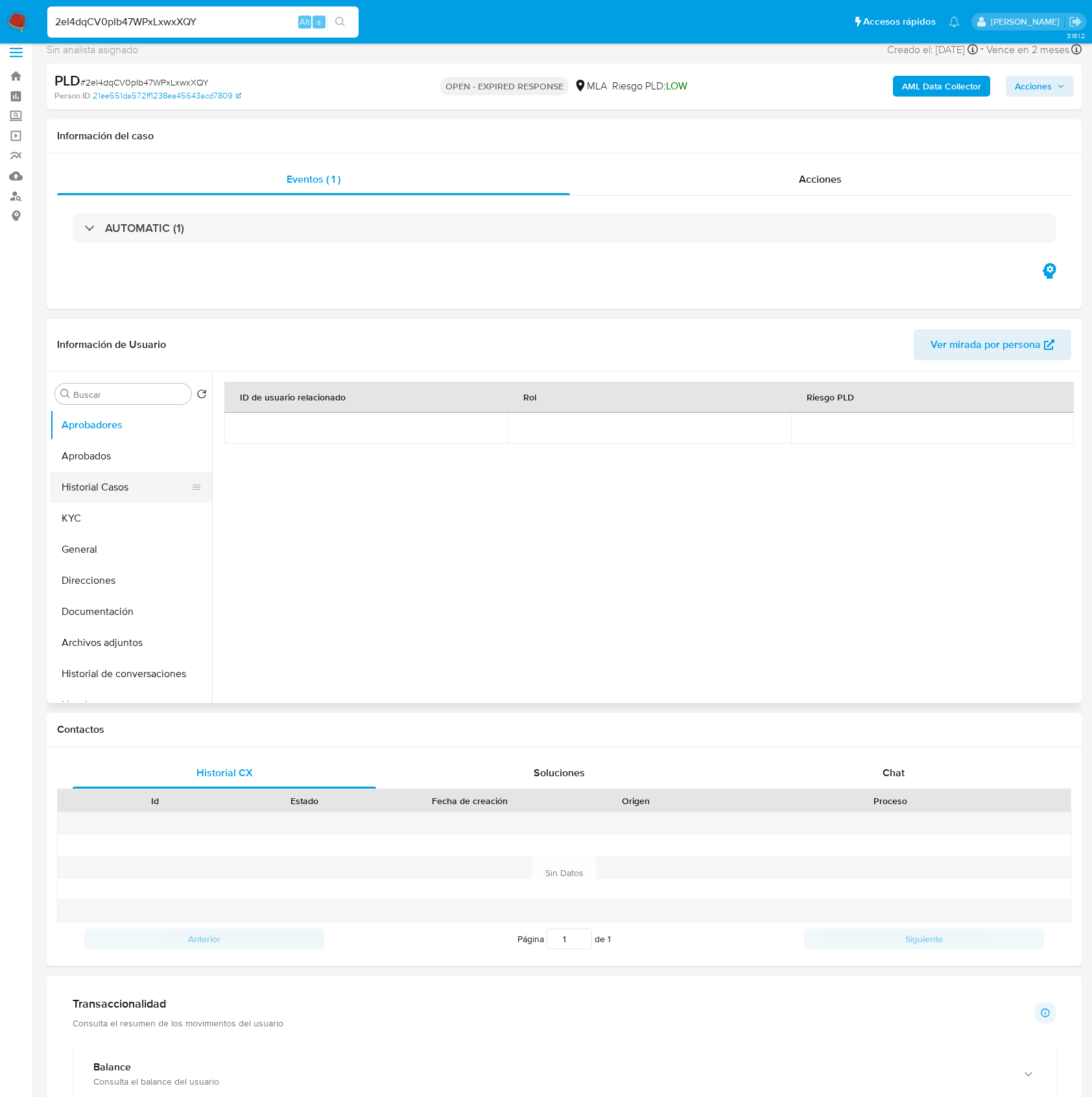
click at [105, 486] on button "Historial Casos" at bounding box center [126, 488] width 152 height 31
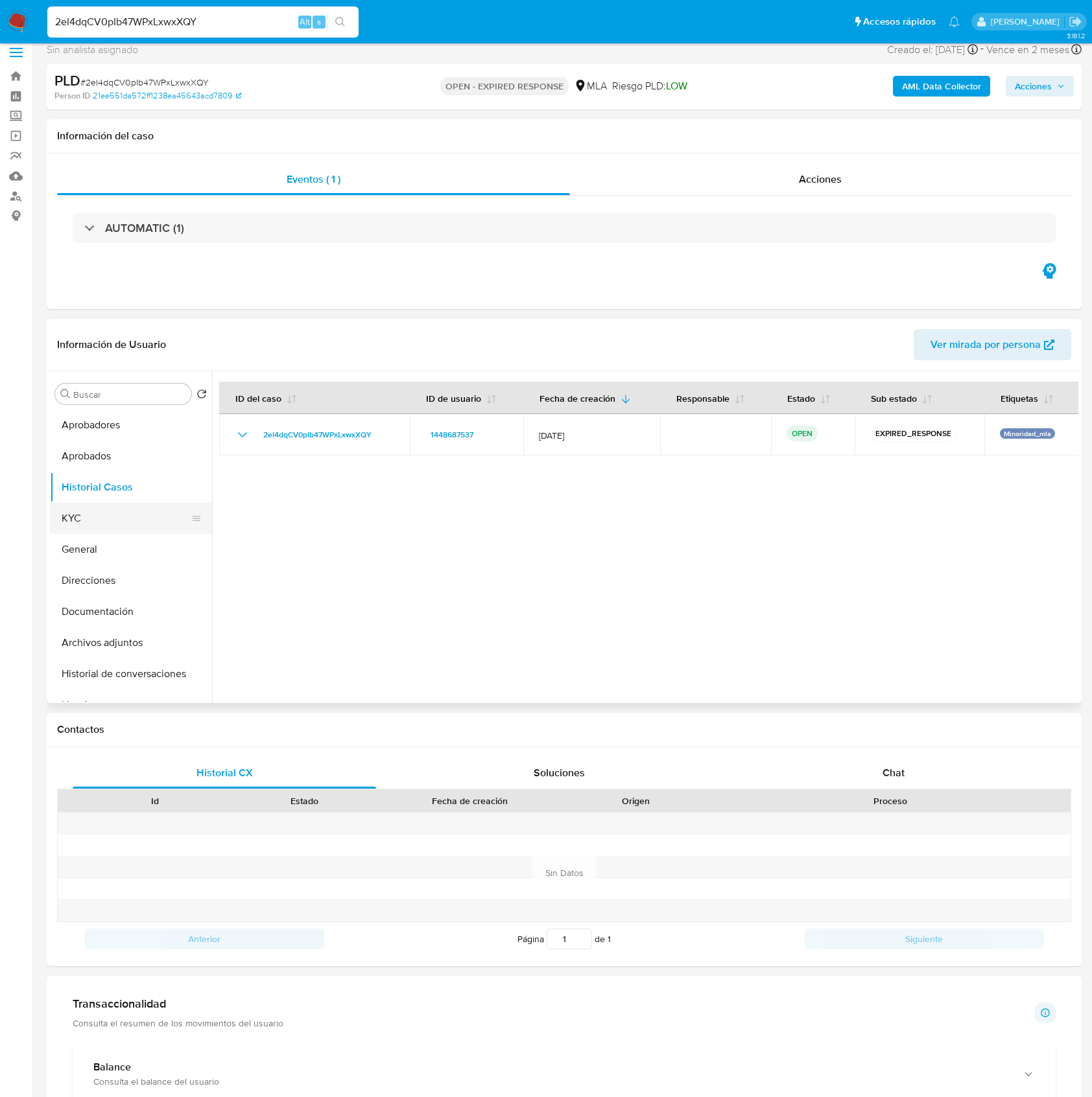
click at [104, 510] on button "KYC" at bounding box center [126, 519] width 152 height 31
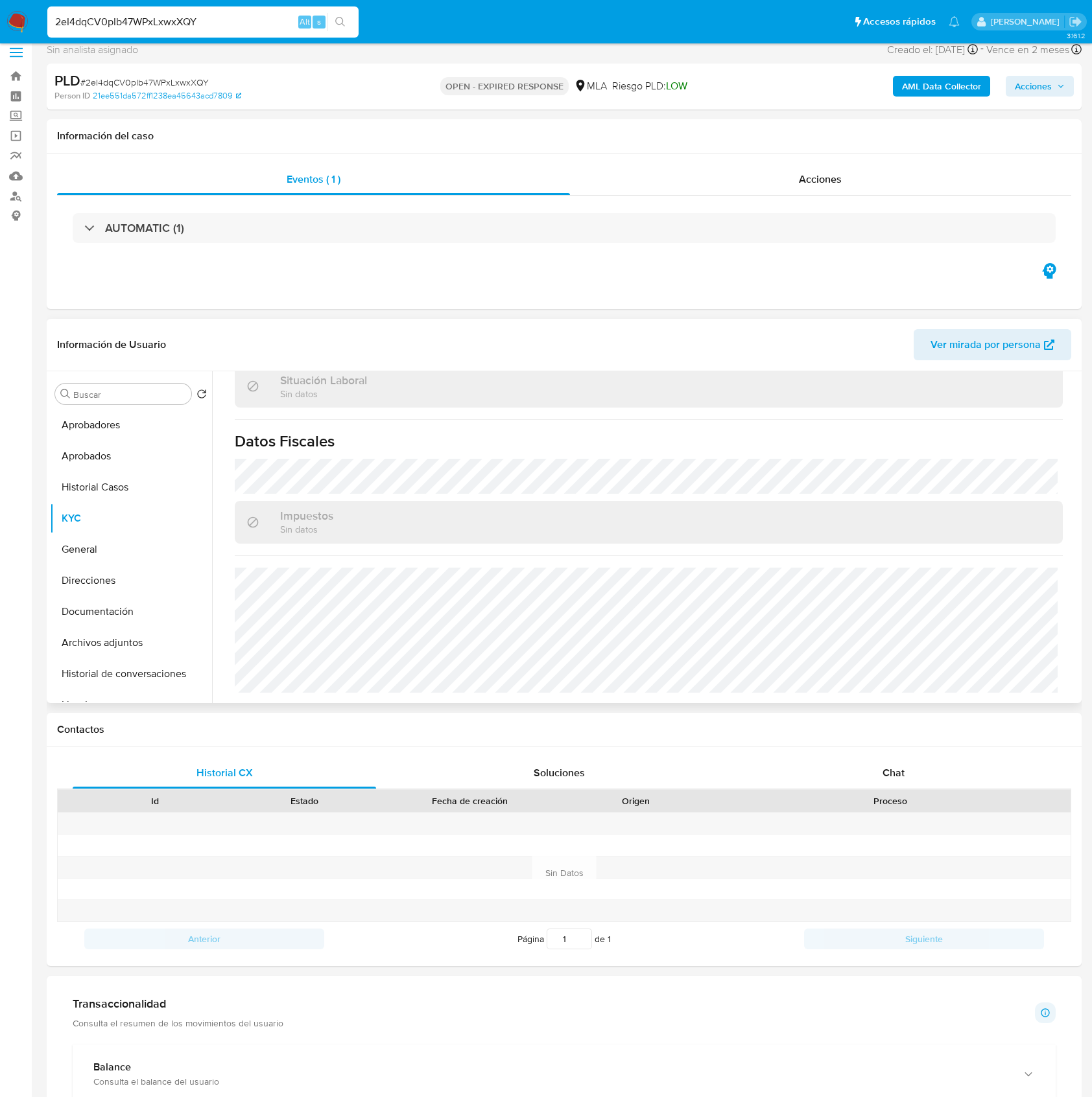
scroll to position [683, 0]
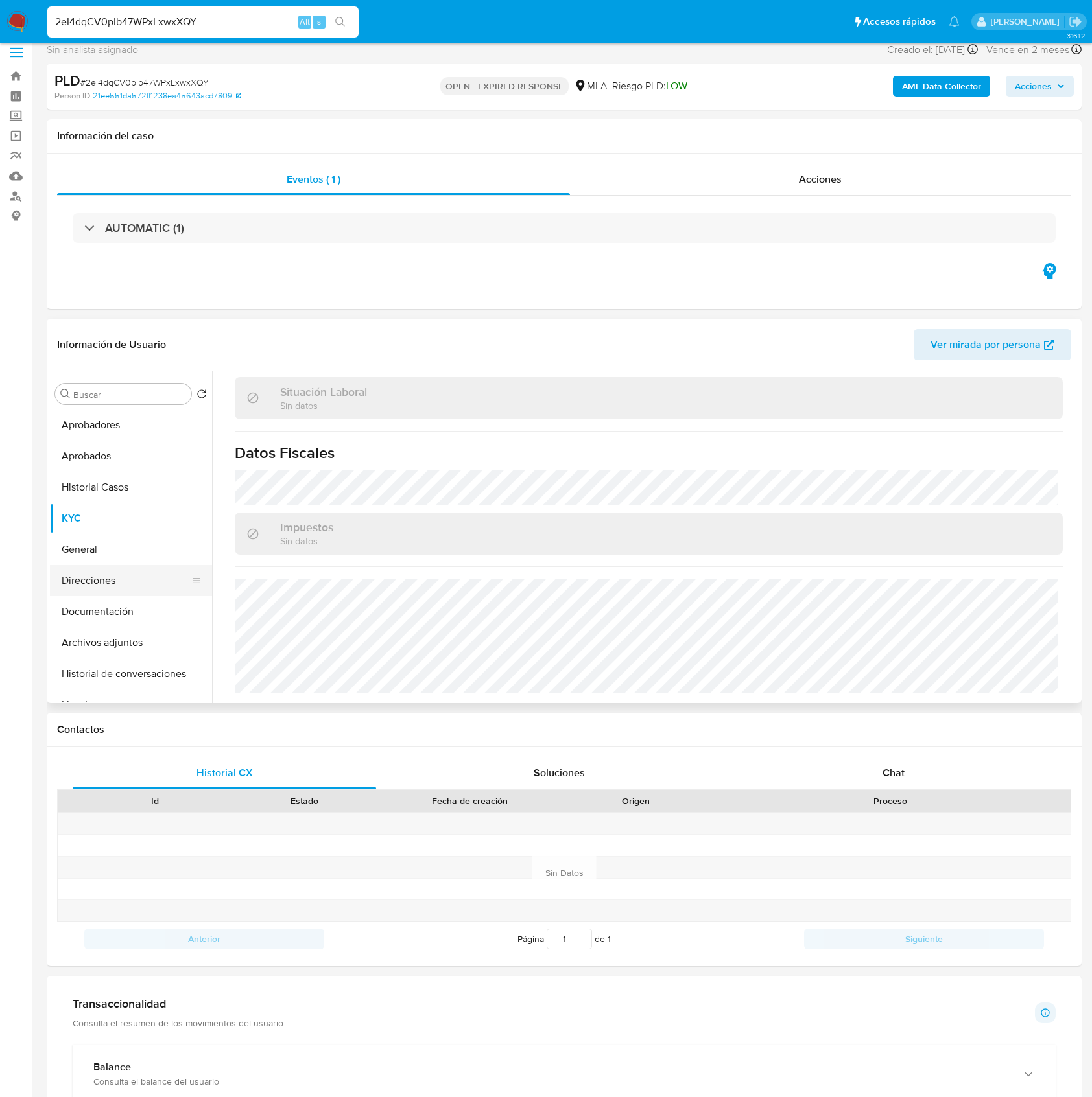
click at [102, 584] on button "Direcciones" at bounding box center [126, 581] width 152 height 31
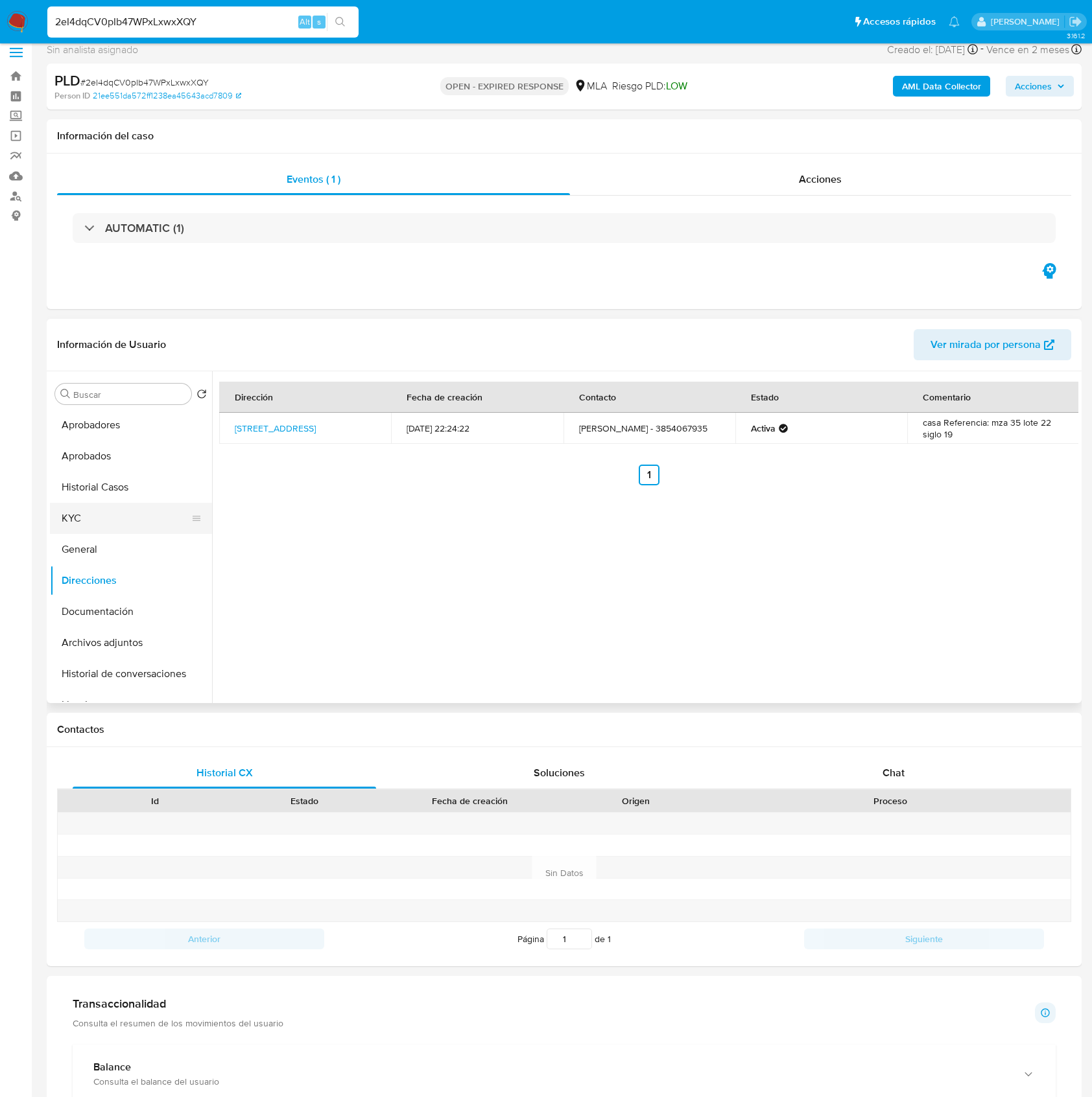
click at [92, 506] on button "KYC" at bounding box center [126, 519] width 152 height 31
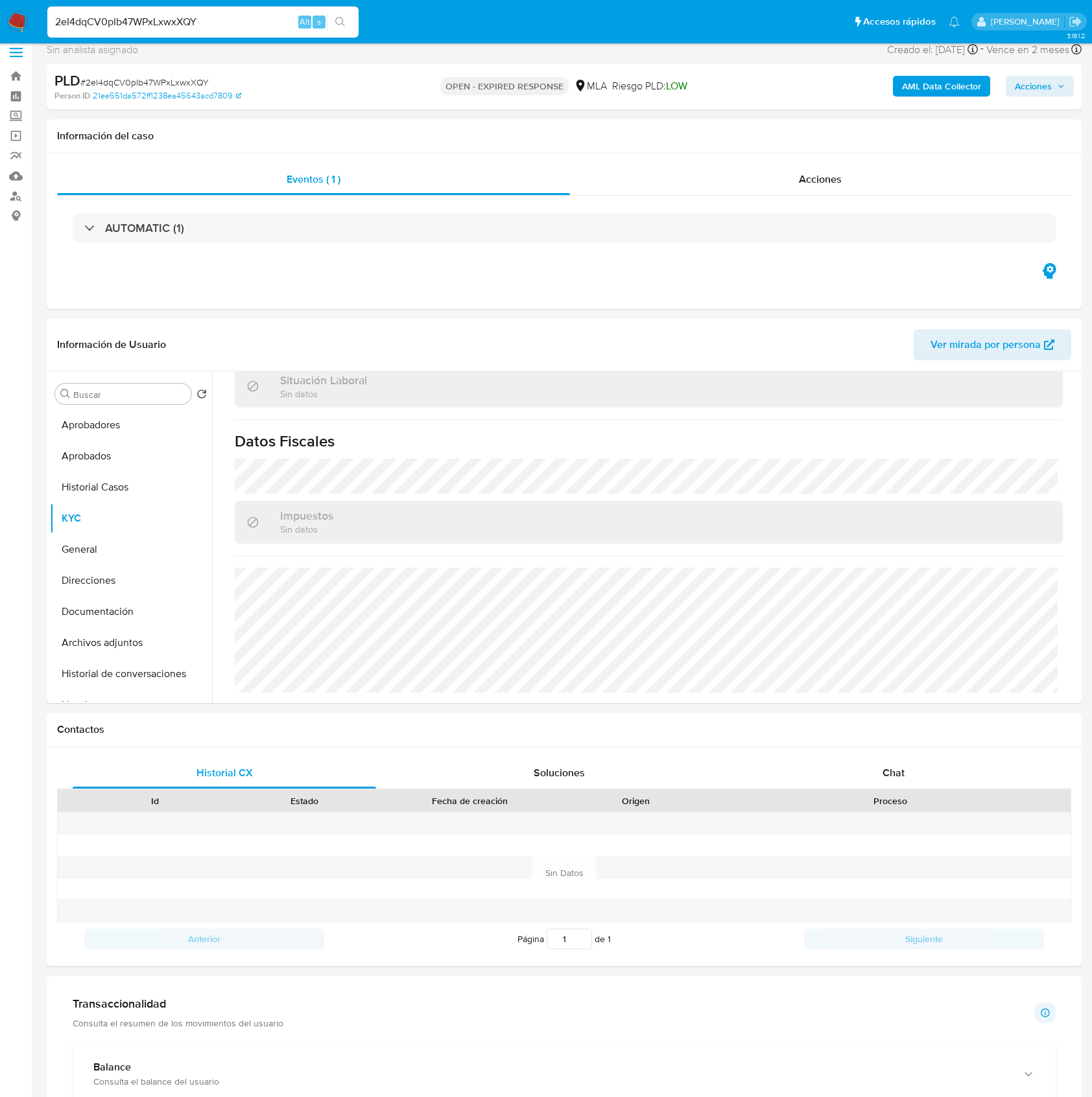
scroll to position [683, 0]
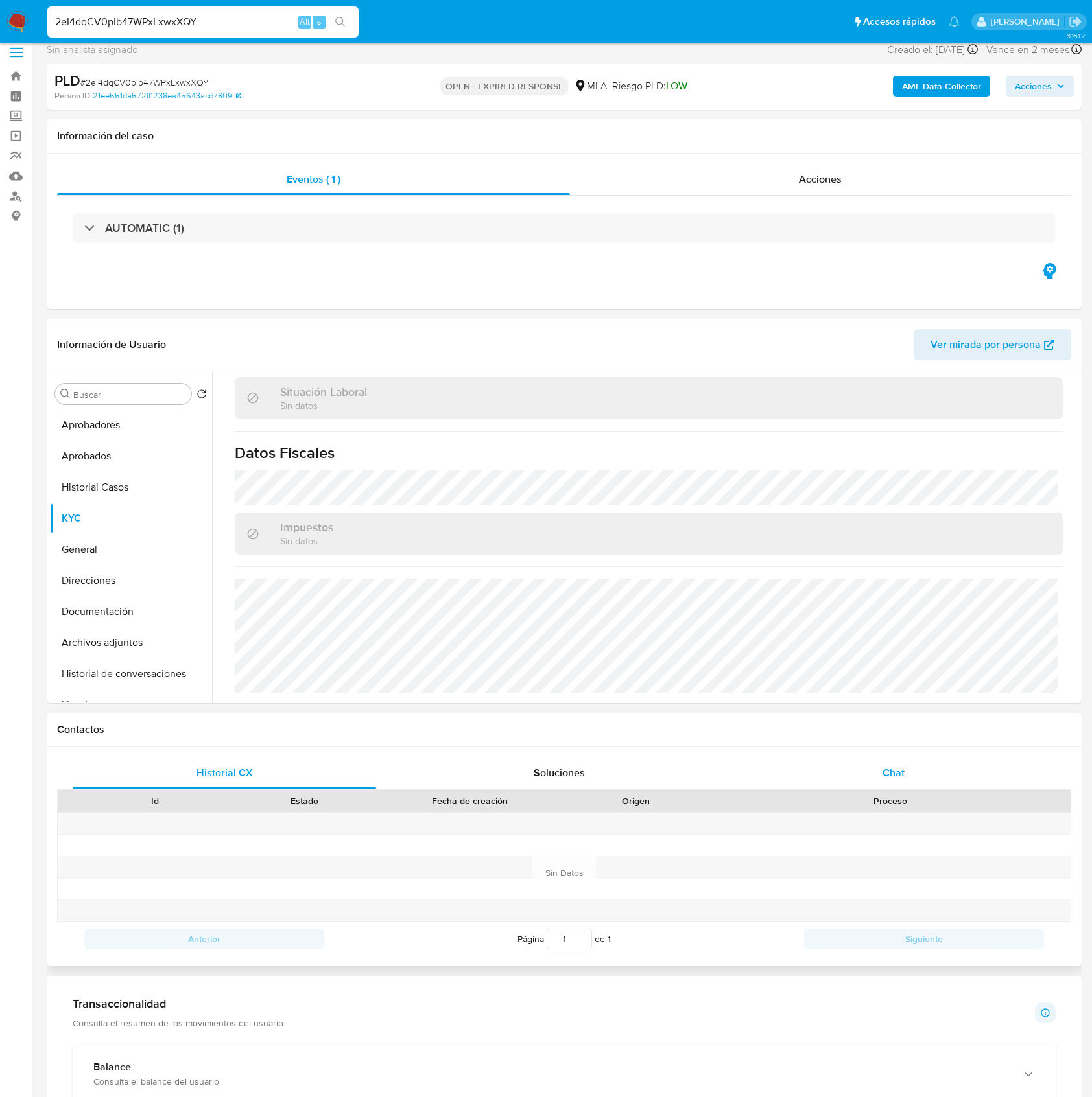
click at [896, 779] on span "Chat" at bounding box center [893, 773] width 22 height 15
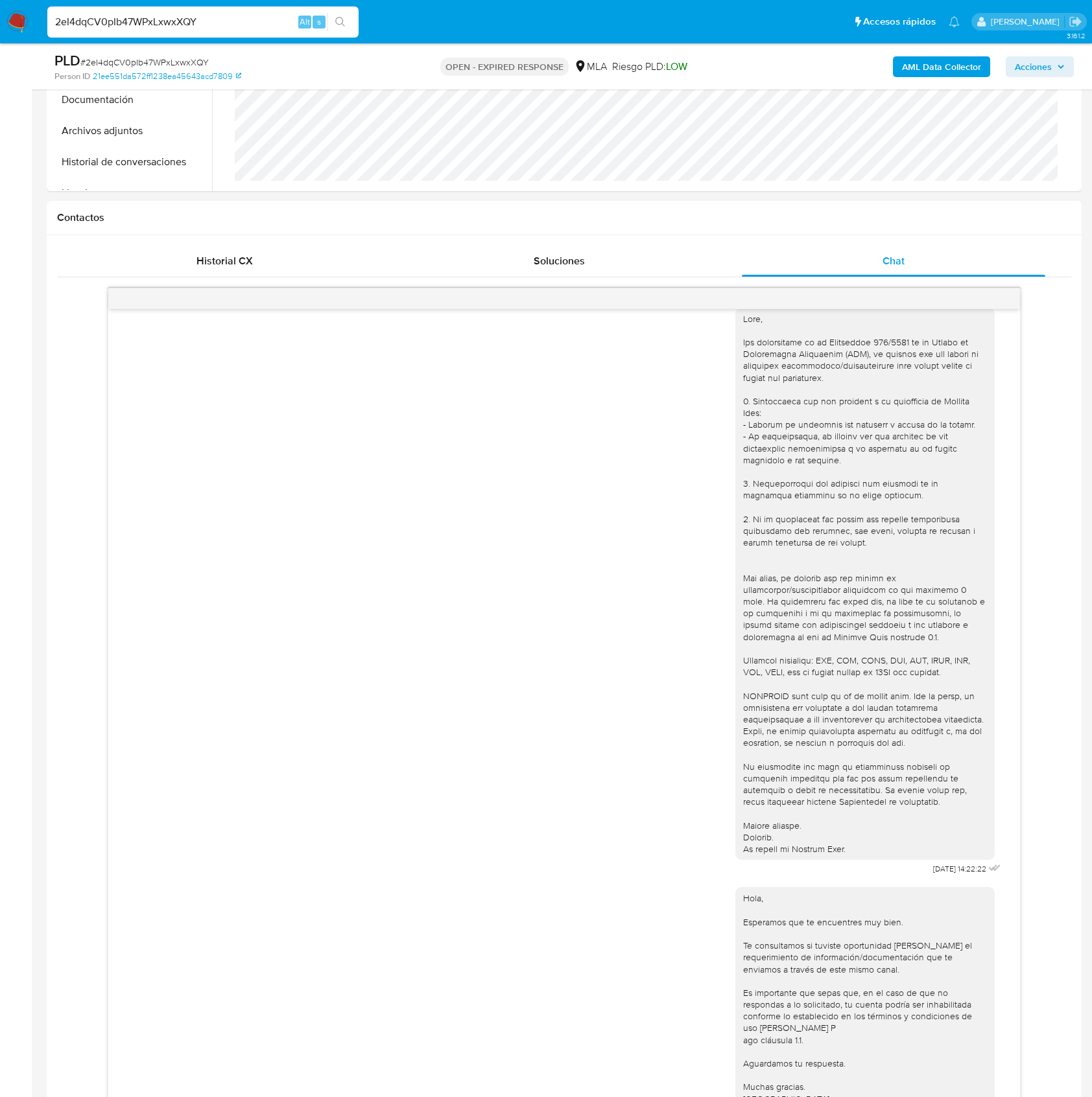
scroll to position [357, 0]
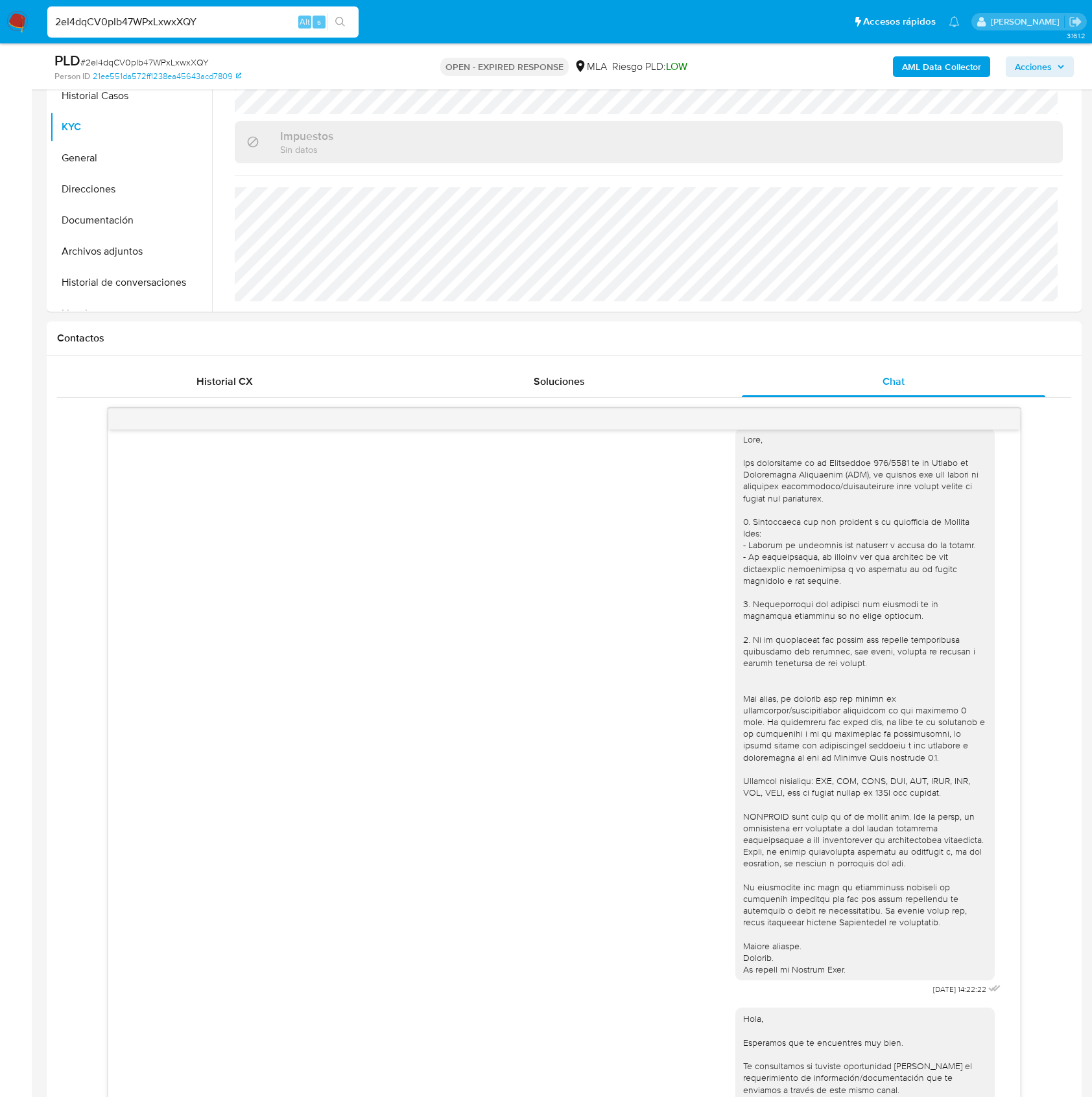
click at [170, 59] on span "# 2eI4dqCV0pIb47WPxLxwxXQY" at bounding box center [145, 62] width 128 height 13
copy span "2eI4dqCV0pIb47WPxLxwxXQY"
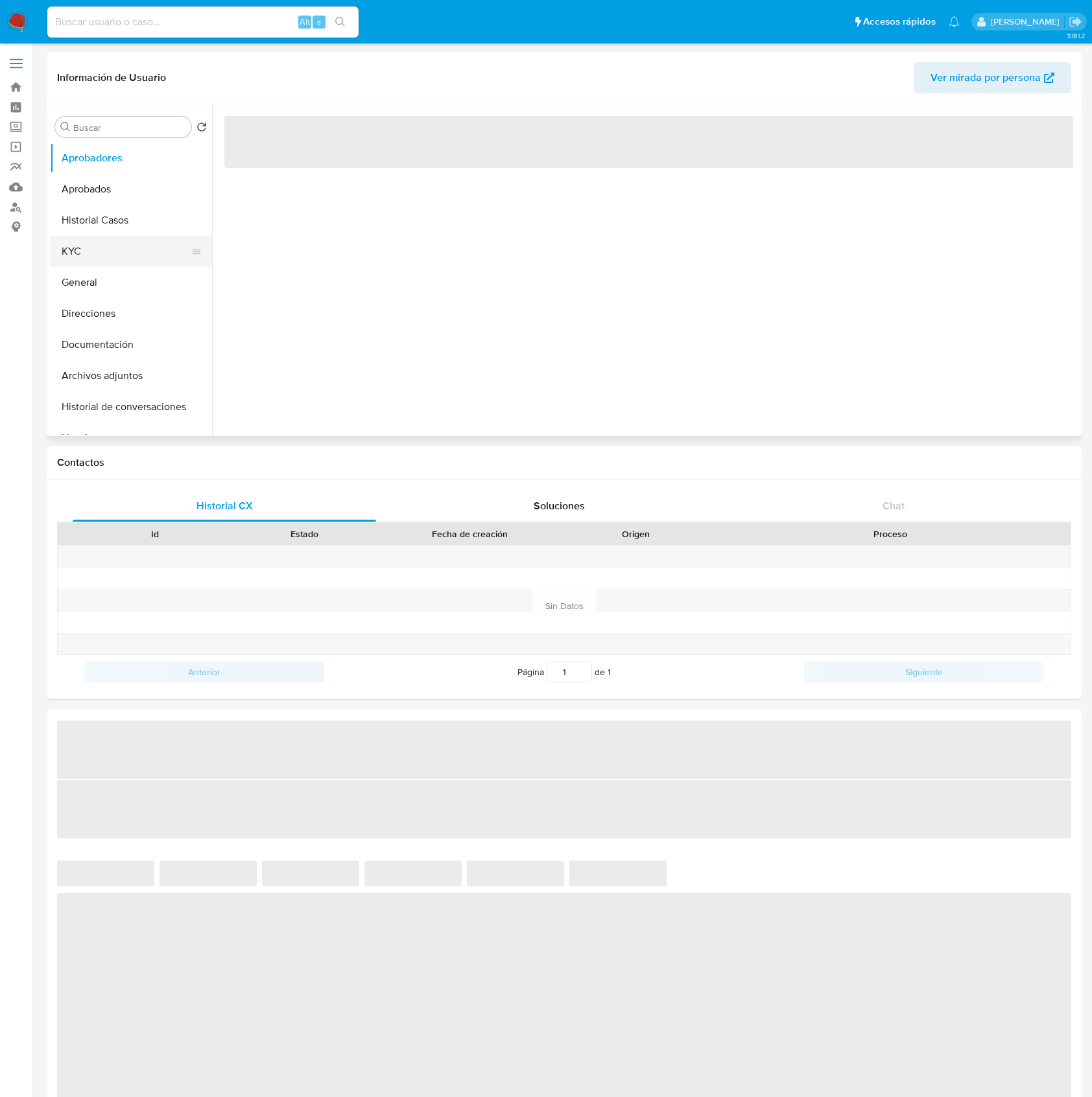
click at [133, 237] on button "KYC" at bounding box center [126, 252] width 152 height 31
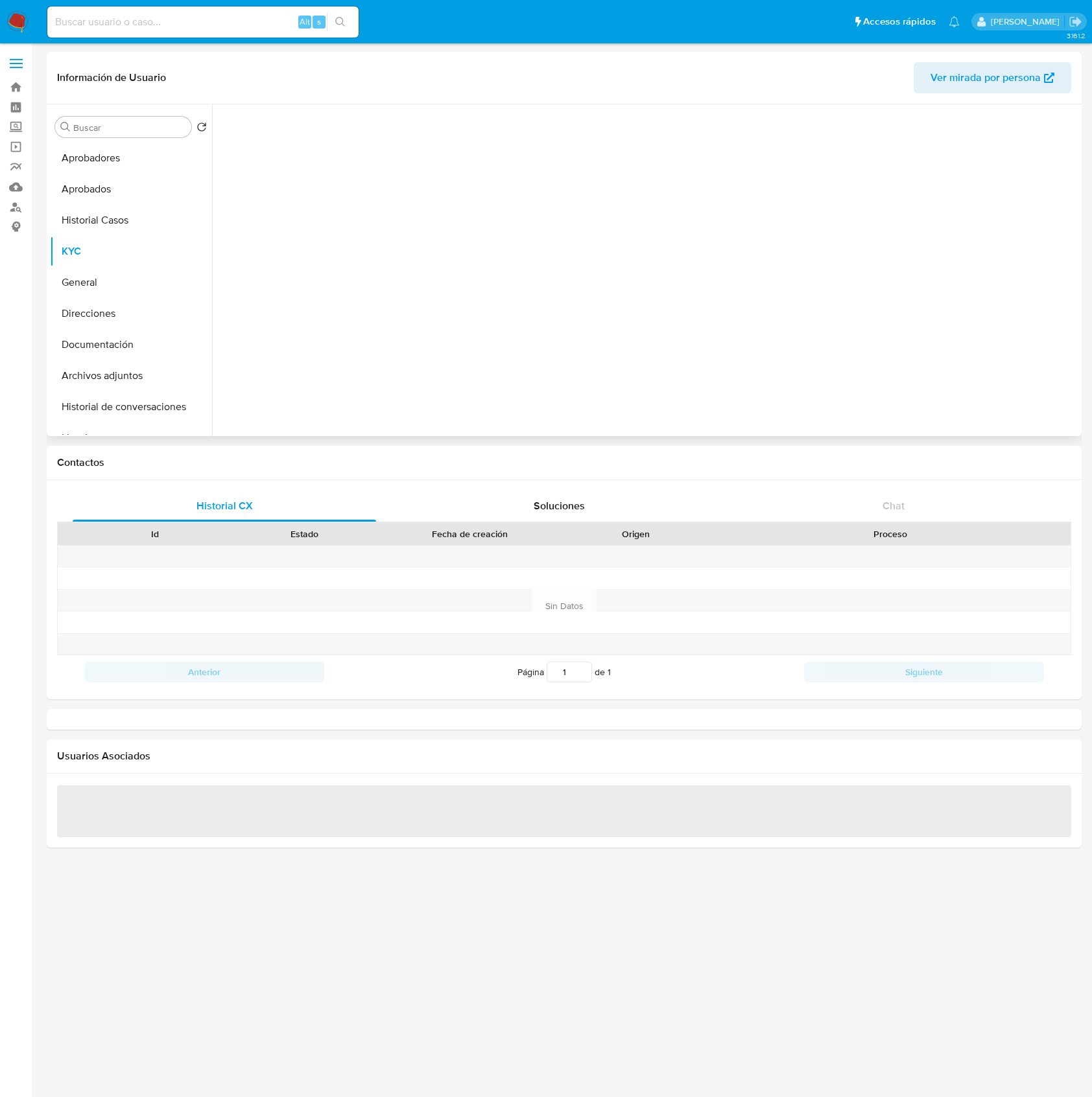
select select "10"
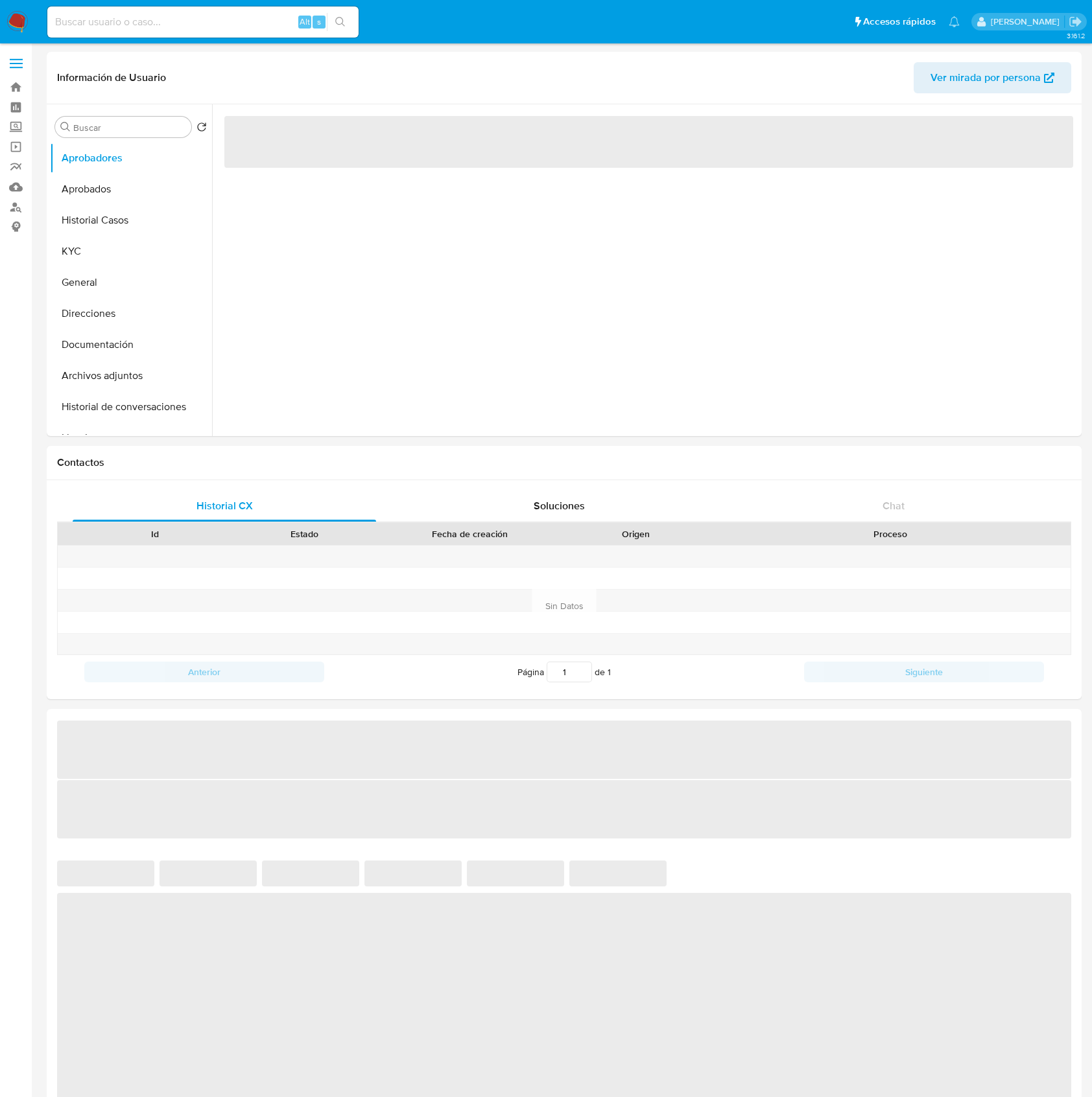
select select "10"
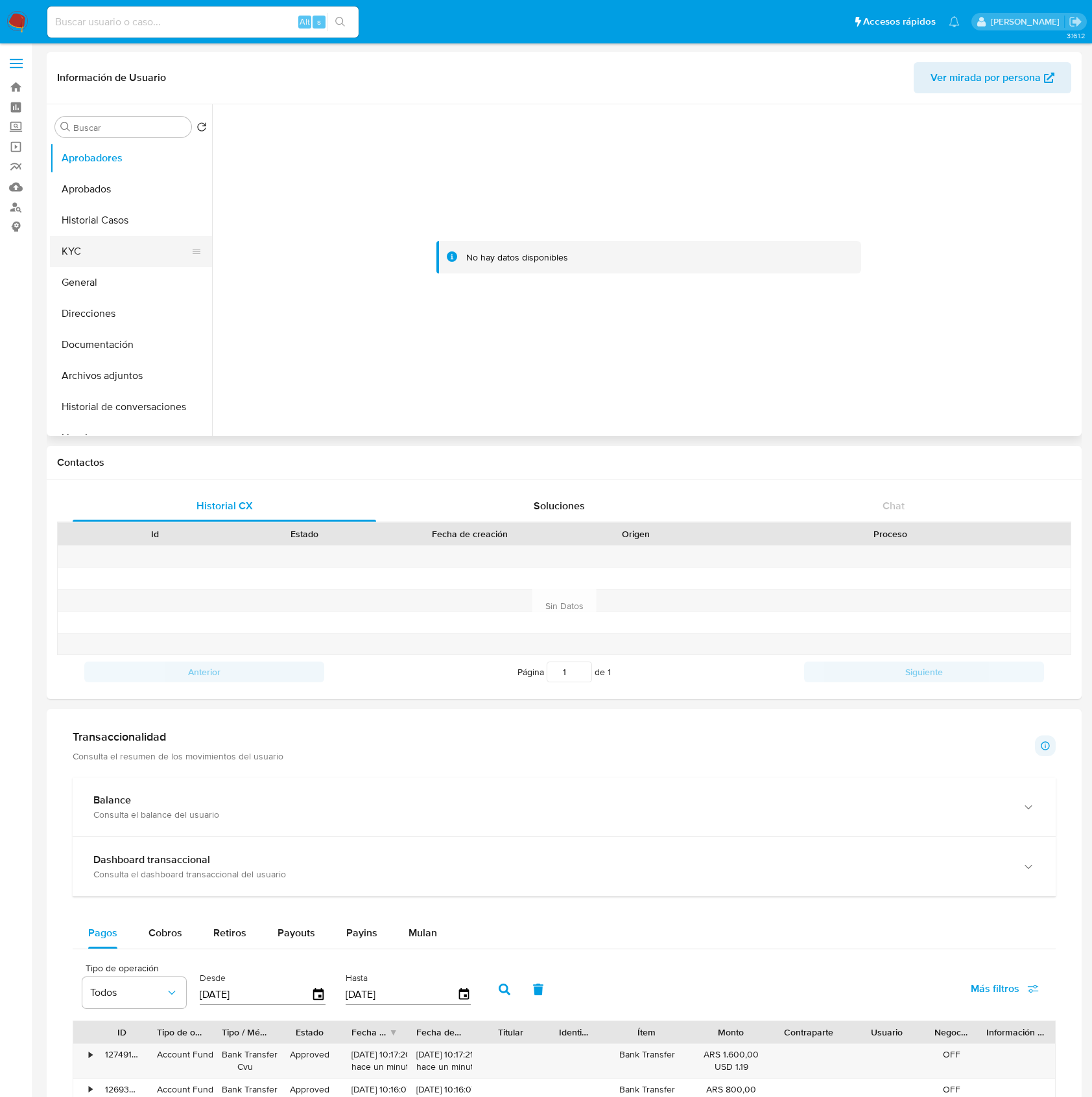
click at [97, 239] on button "KYC" at bounding box center [126, 252] width 152 height 31
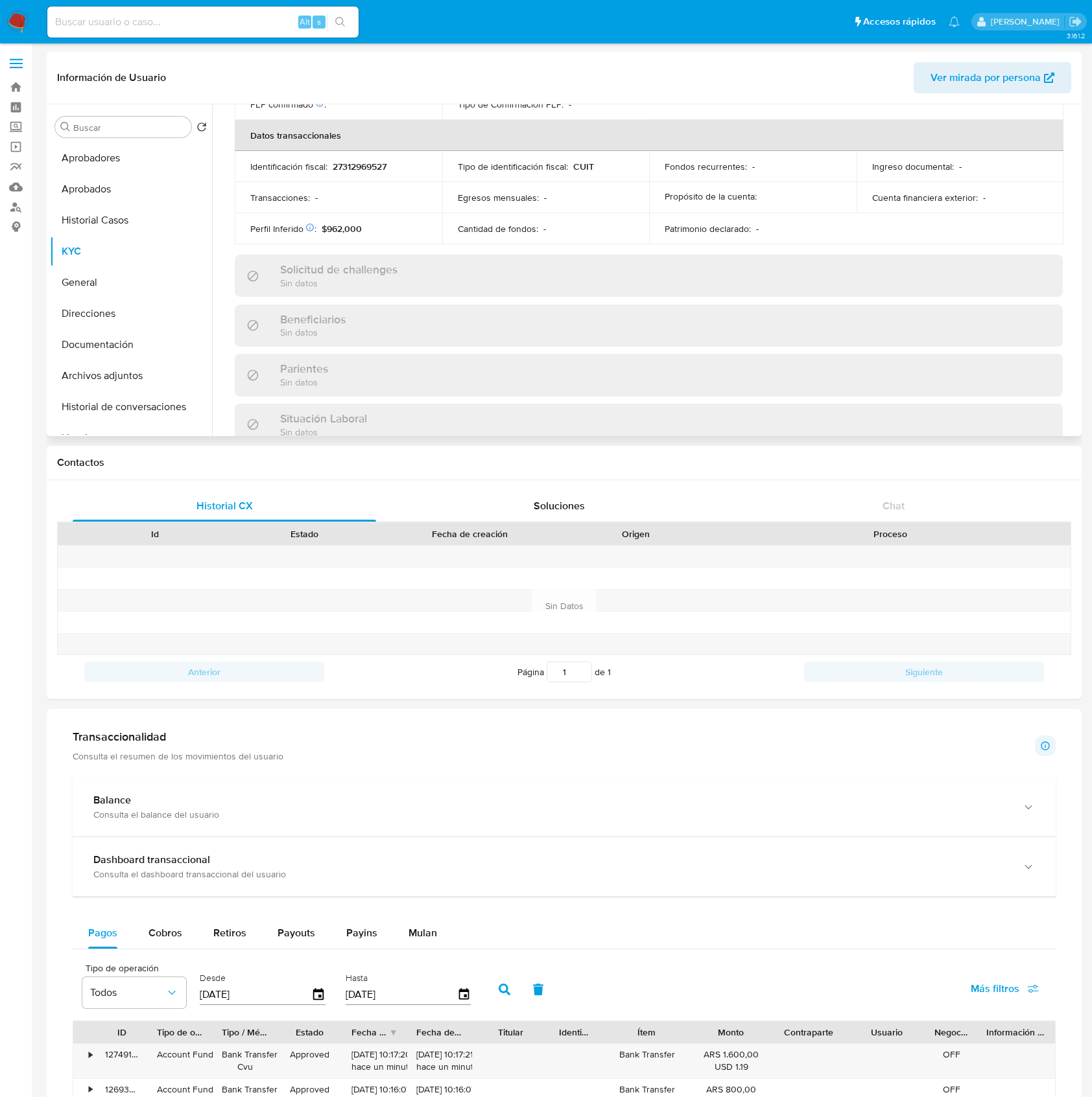
scroll to position [683, 0]
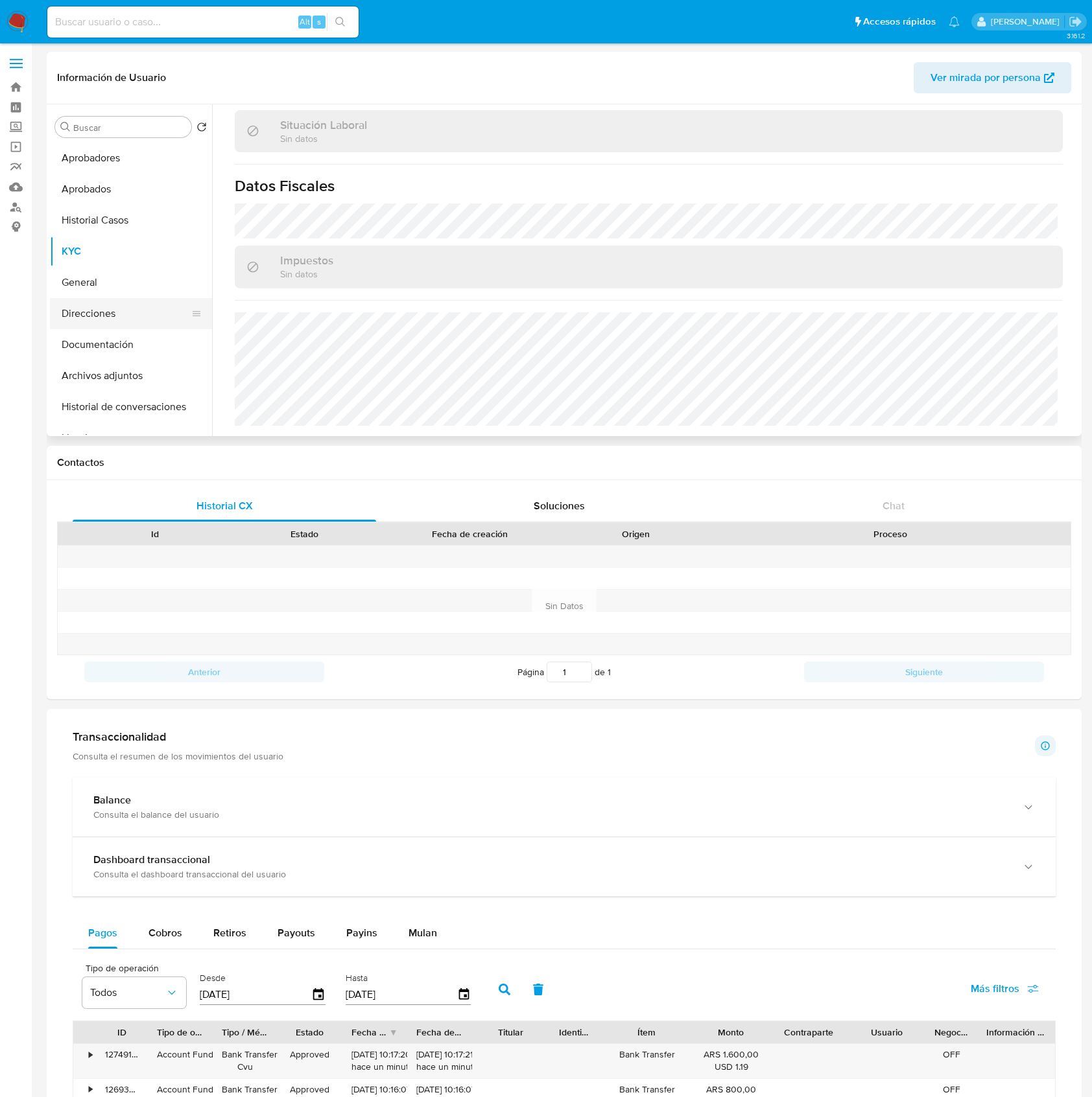
click at [105, 306] on button "Direcciones" at bounding box center [126, 314] width 152 height 31
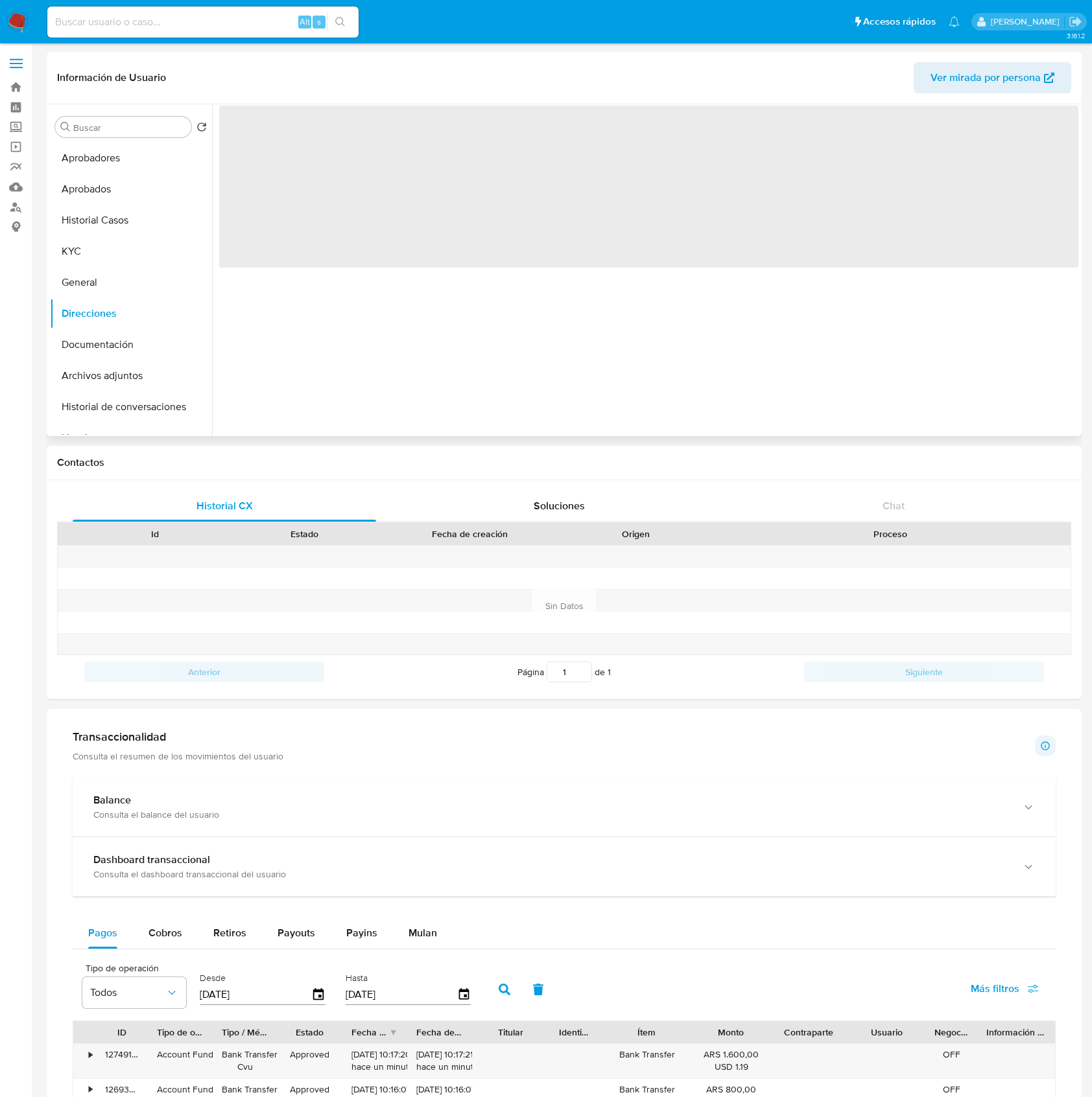
scroll to position [0, 0]
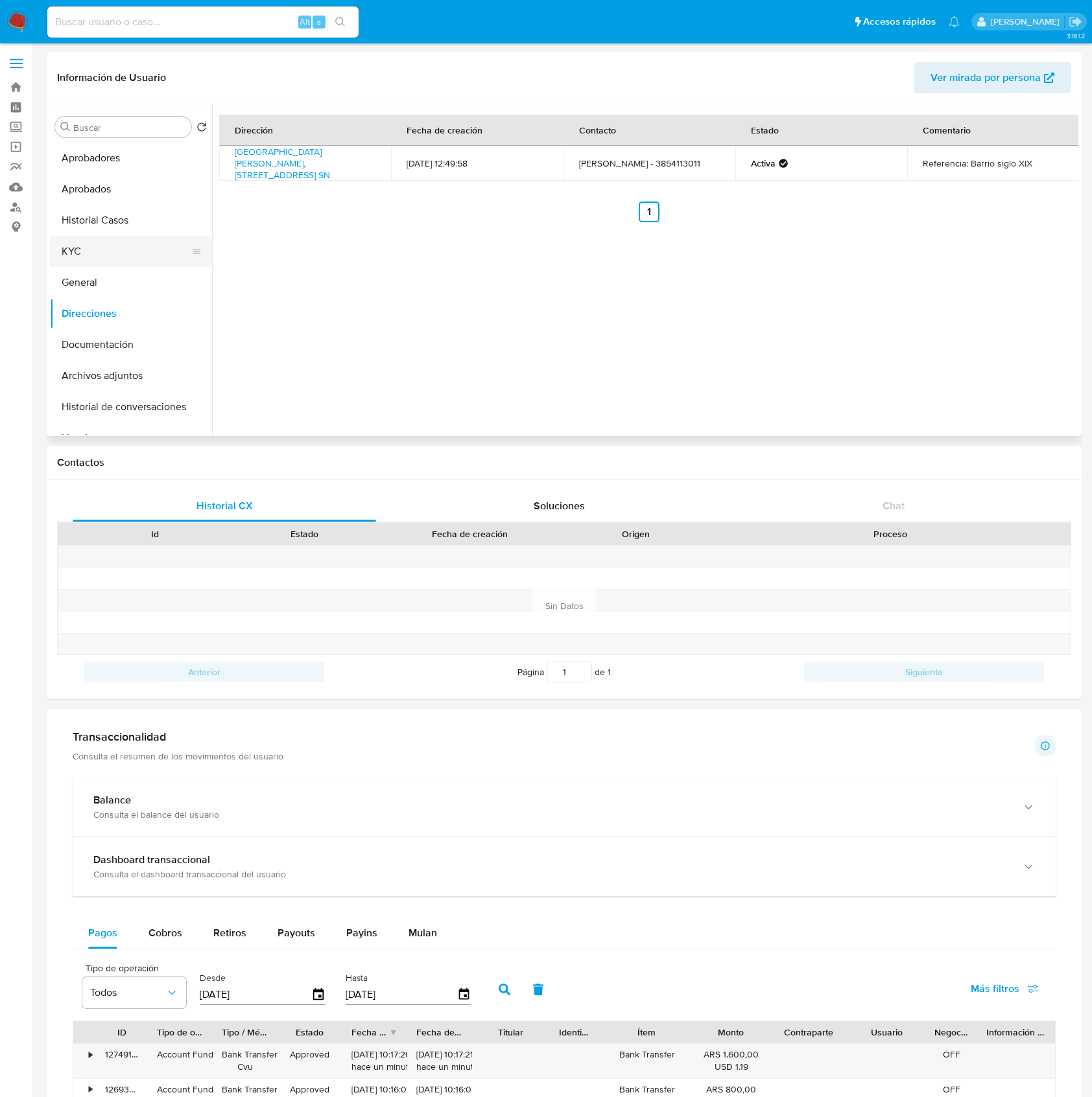
click at [81, 245] on button "KYC" at bounding box center [126, 252] width 152 height 31
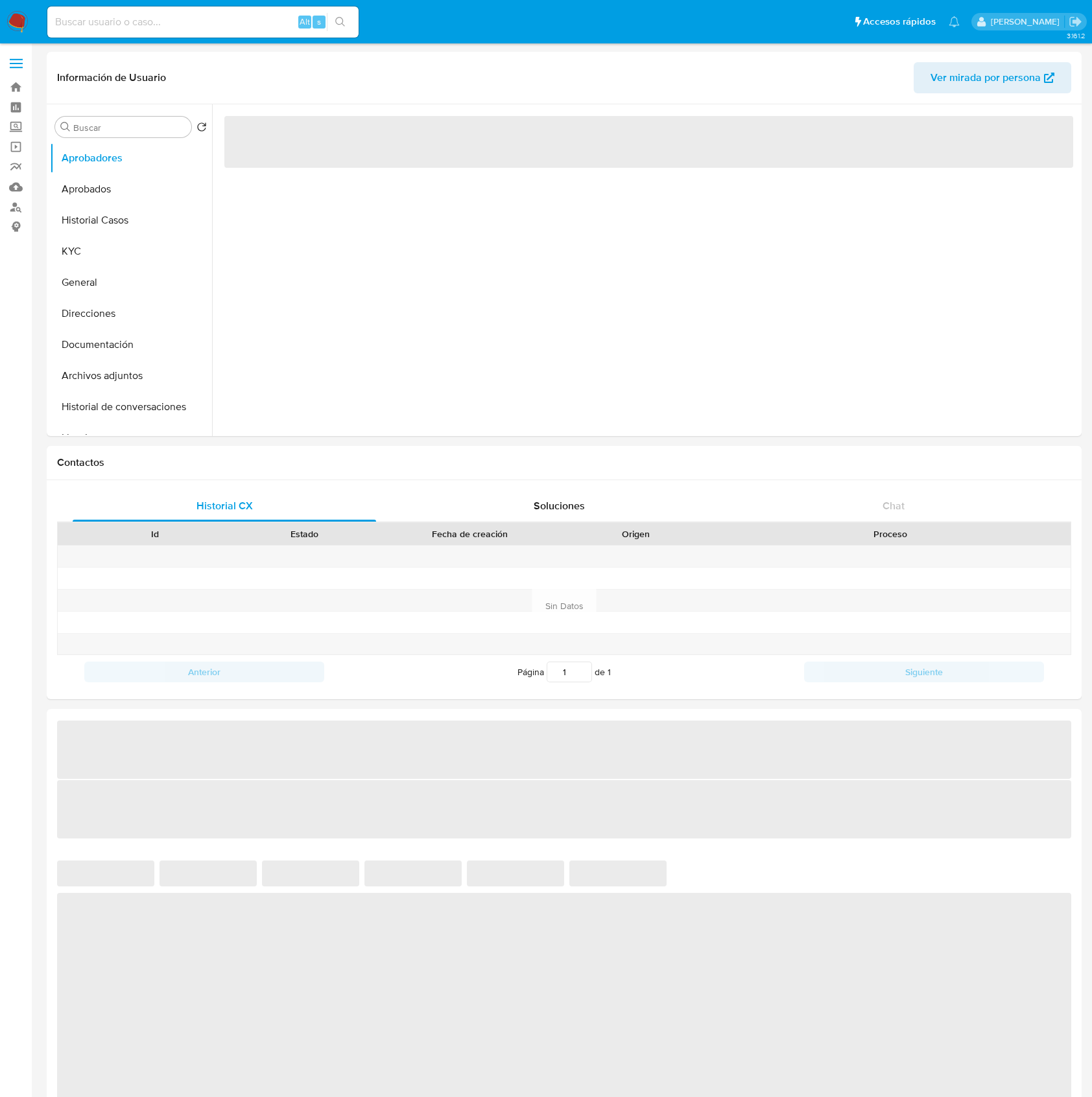
select select "10"
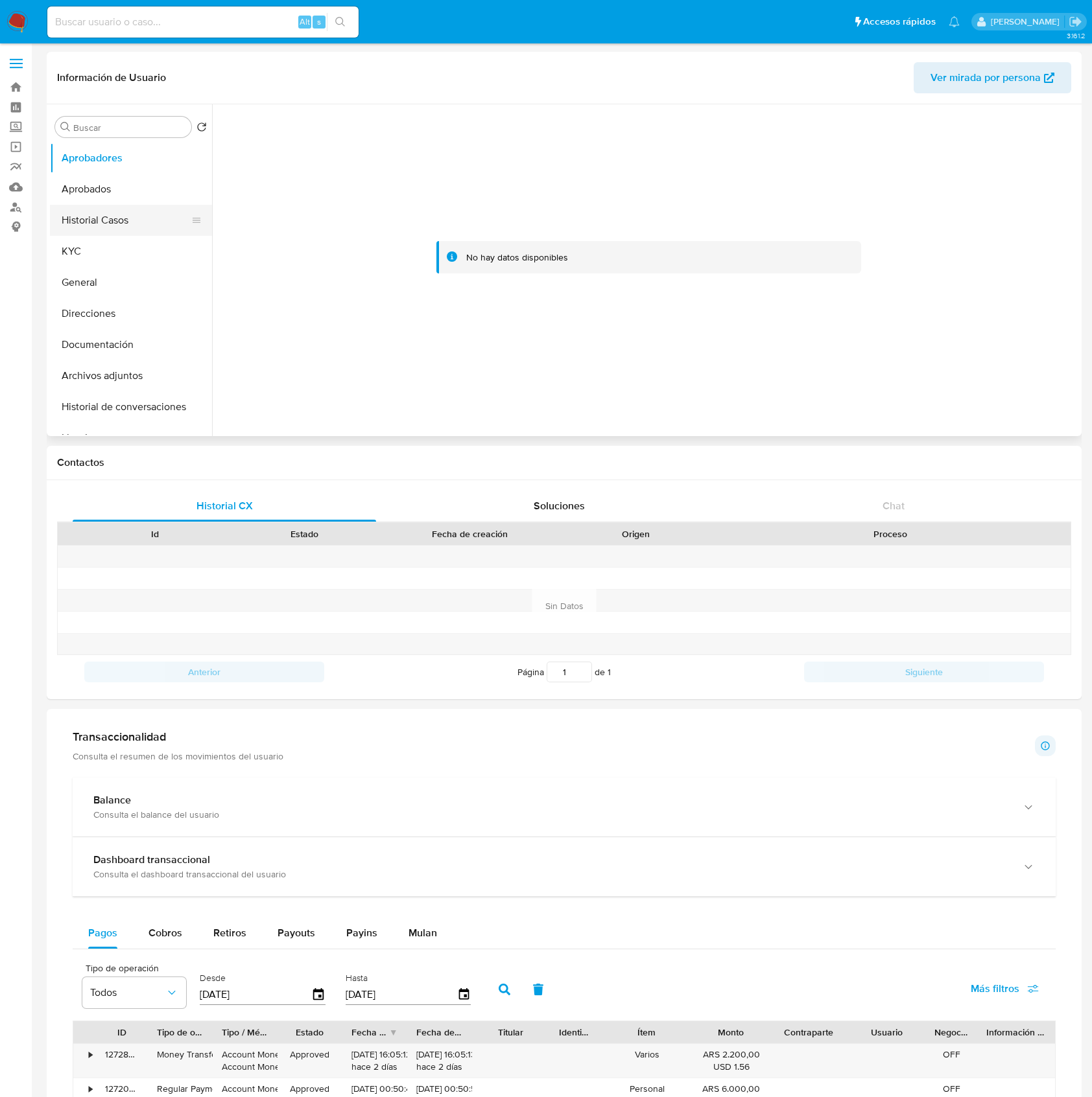
click at [93, 226] on button "Historial Casos" at bounding box center [126, 220] width 152 height 31
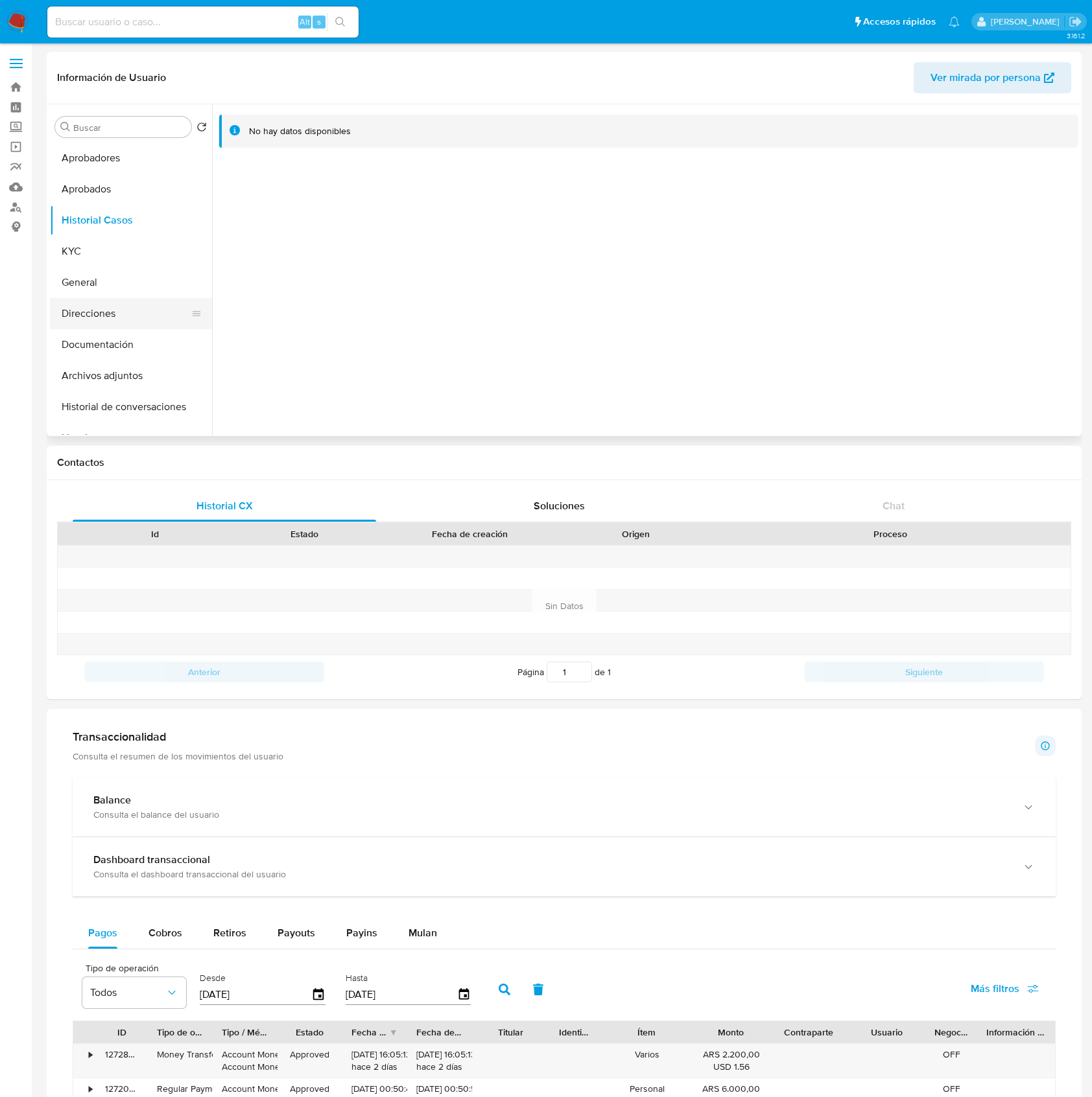
click at [113, 321] on button "Direcciones" at bounding box center [126, 314] width 152 height 31
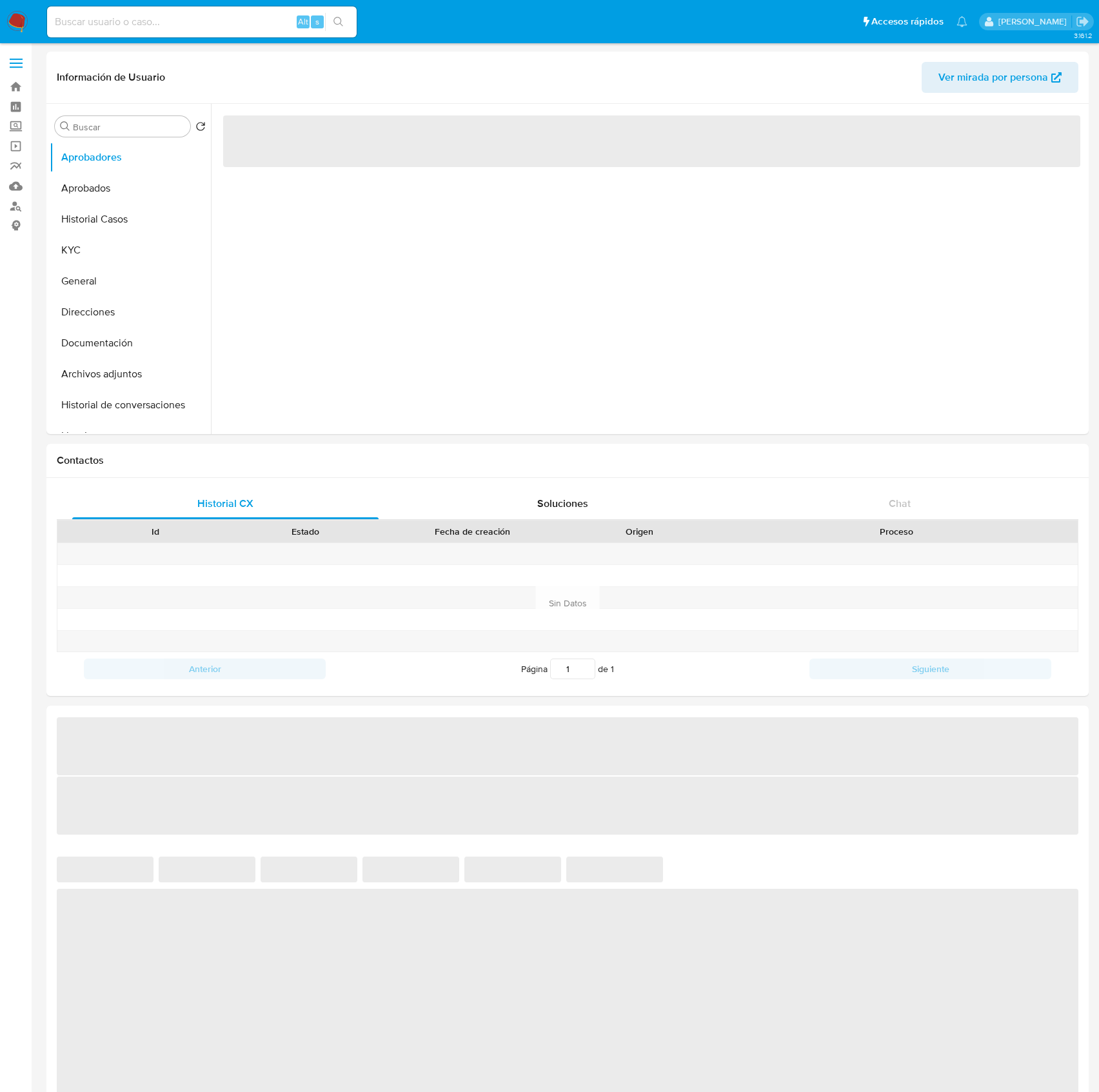
select select "10"
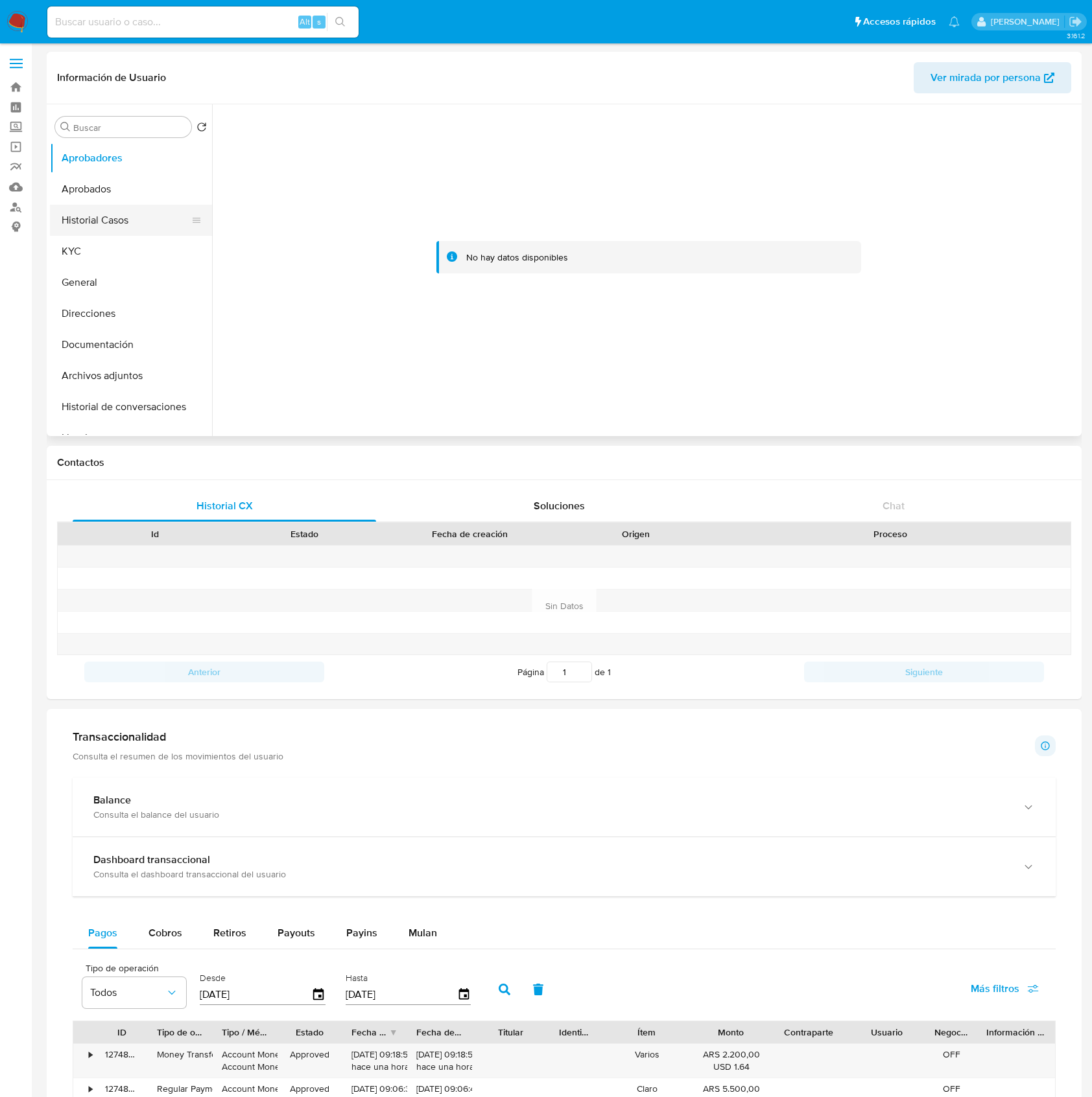
click at [99, 213] on button "Historial Casos" at bounding box center [126, 220] width 152 height 31
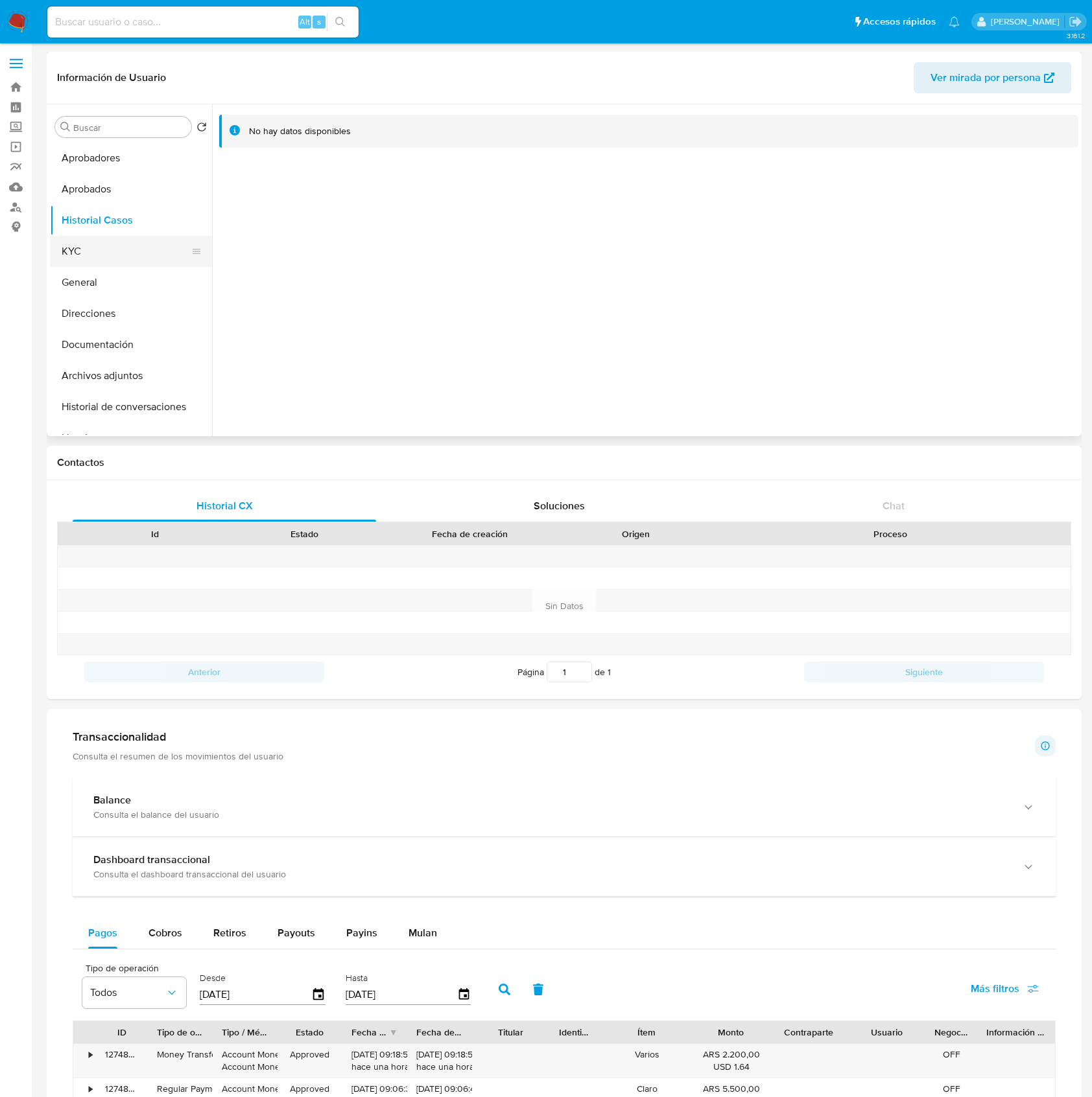
click at [77, 257] on button "KYC" at bounding box center [126, 252] width 152 height 31
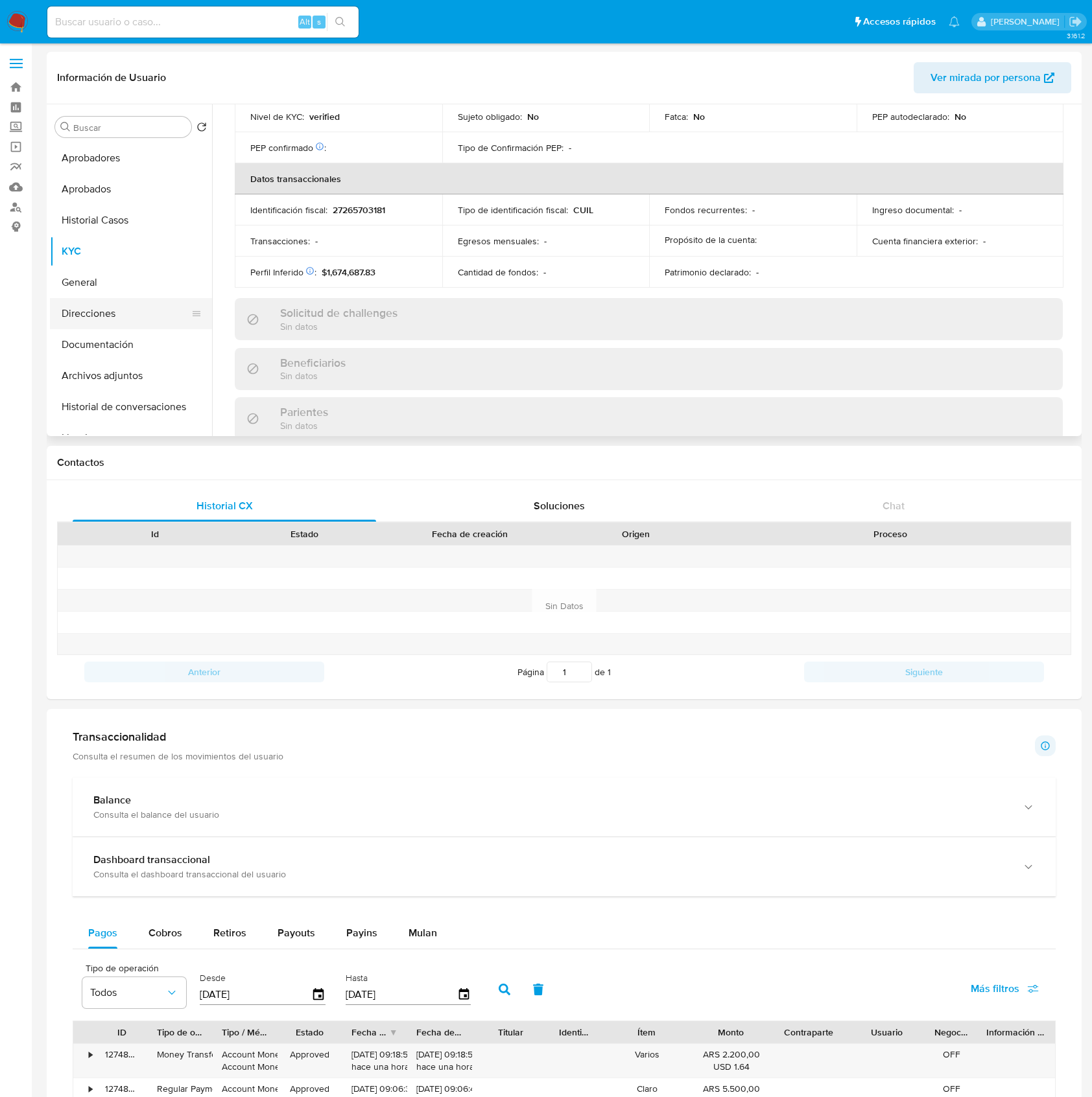
scroll to position [651, 0]
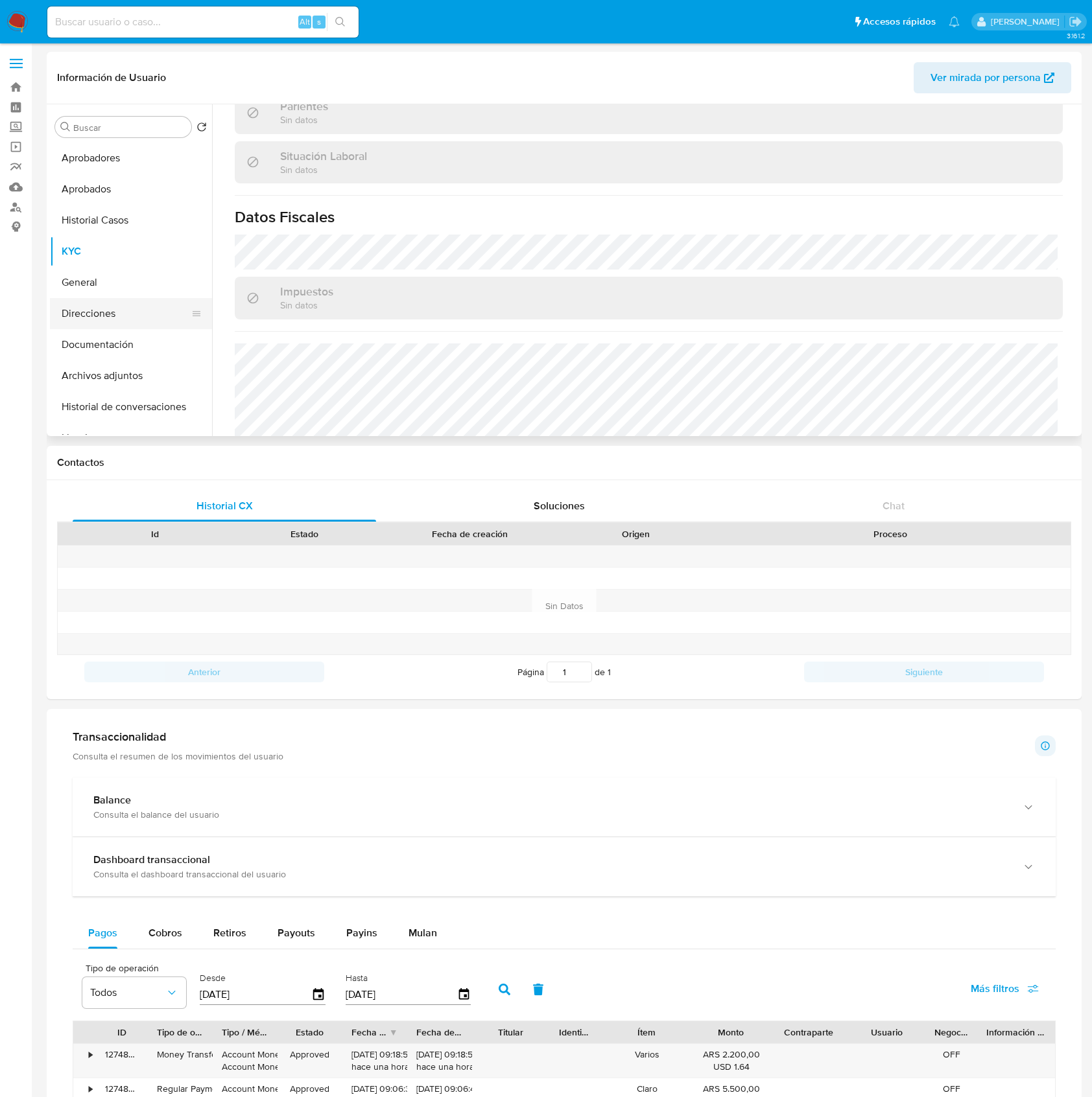
click at [117, 311] on button "Direcciones" at bounding box center [126, 314] width 152 height 31
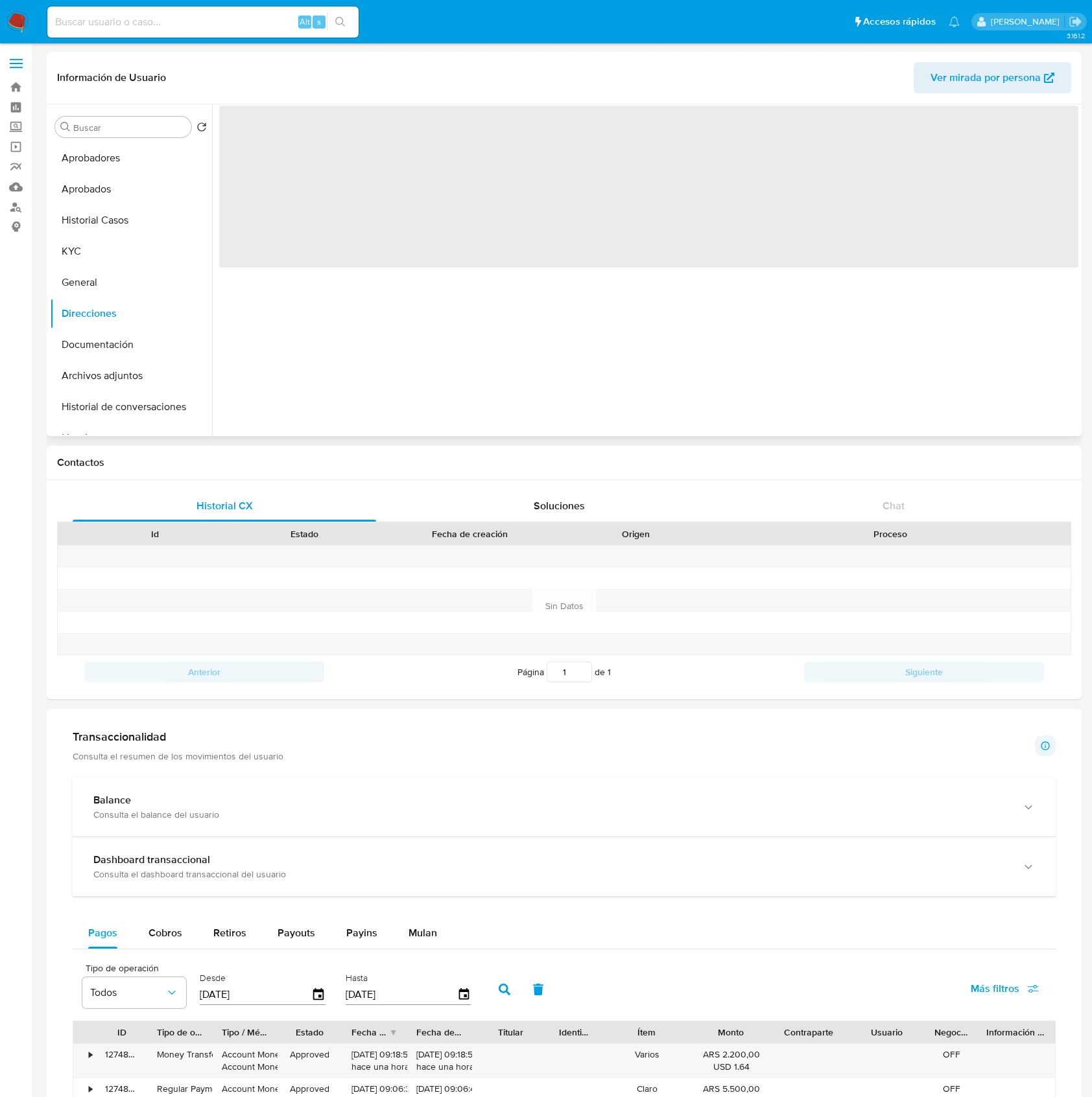
scroll to position [0, 0]
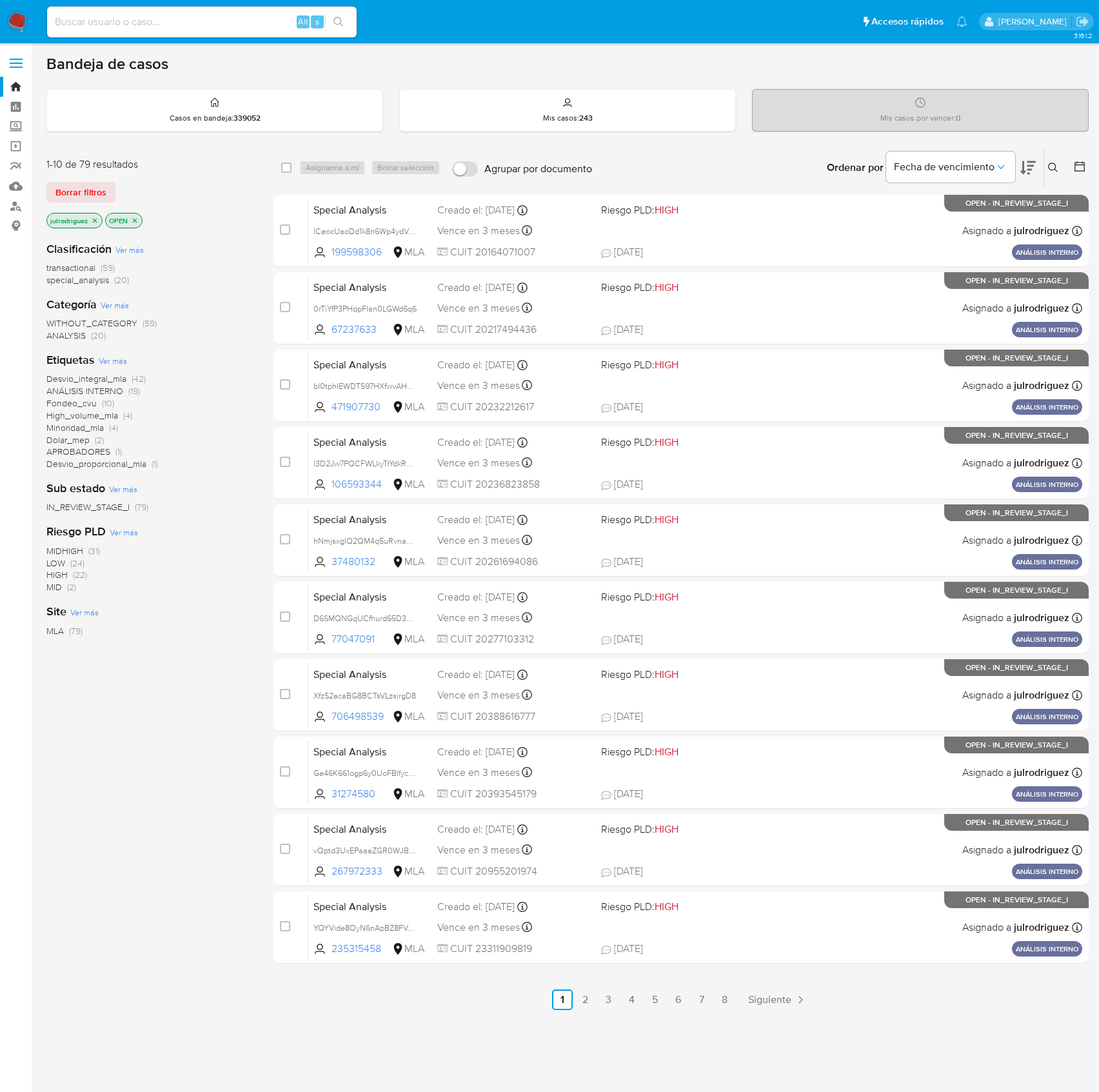
click at [824, 168] on icon at bounding box center [1053, 168] width 10 height 10
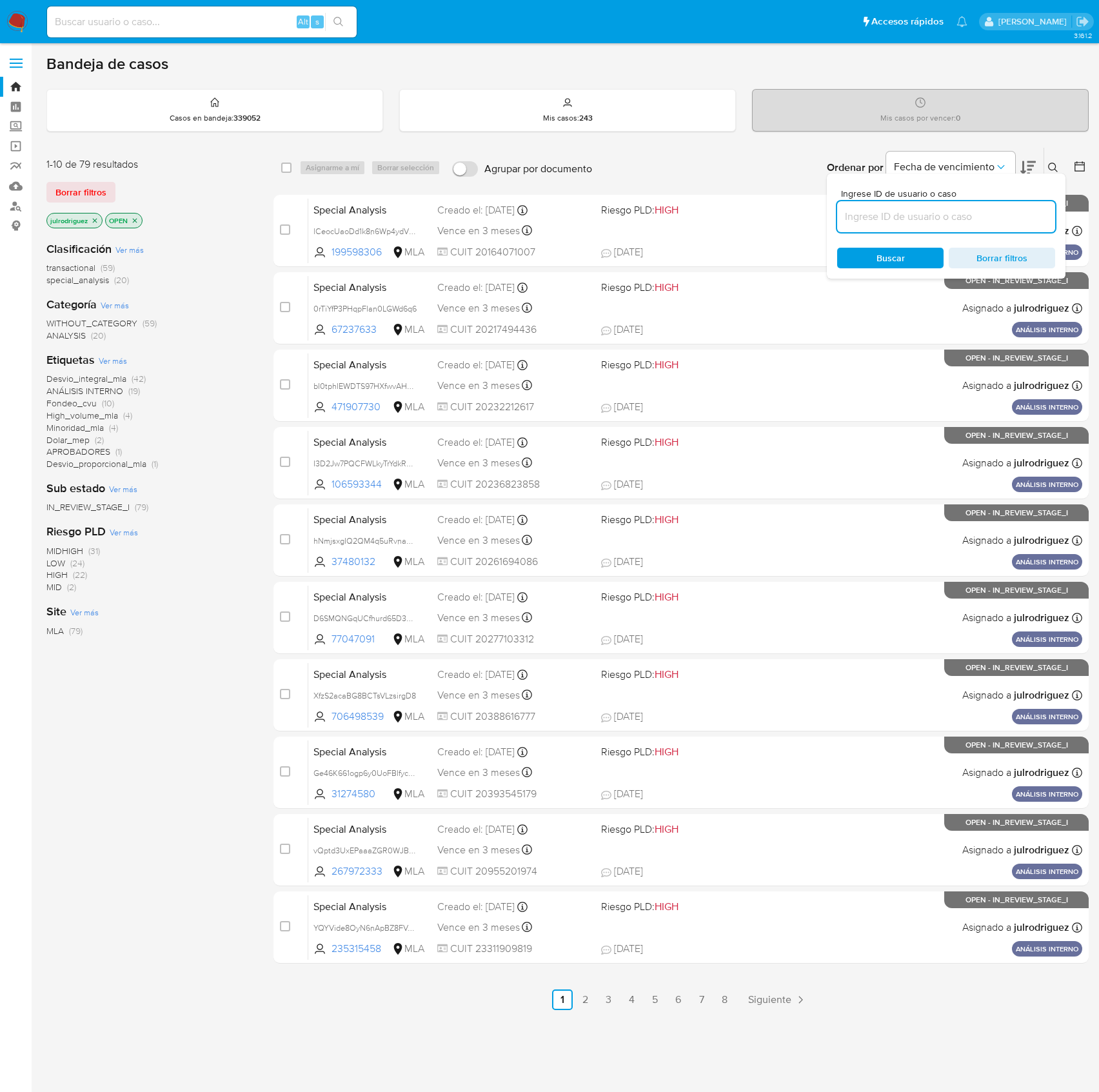
click at [824, 213] on input at bounding box center [946, 217] width 218 height 16
type input "2eI4dqCV0pIb47WPxLxwxXQY"
click at [824, 251] on span "Buscar" at bounding box center [890, 258] width 88 height 18
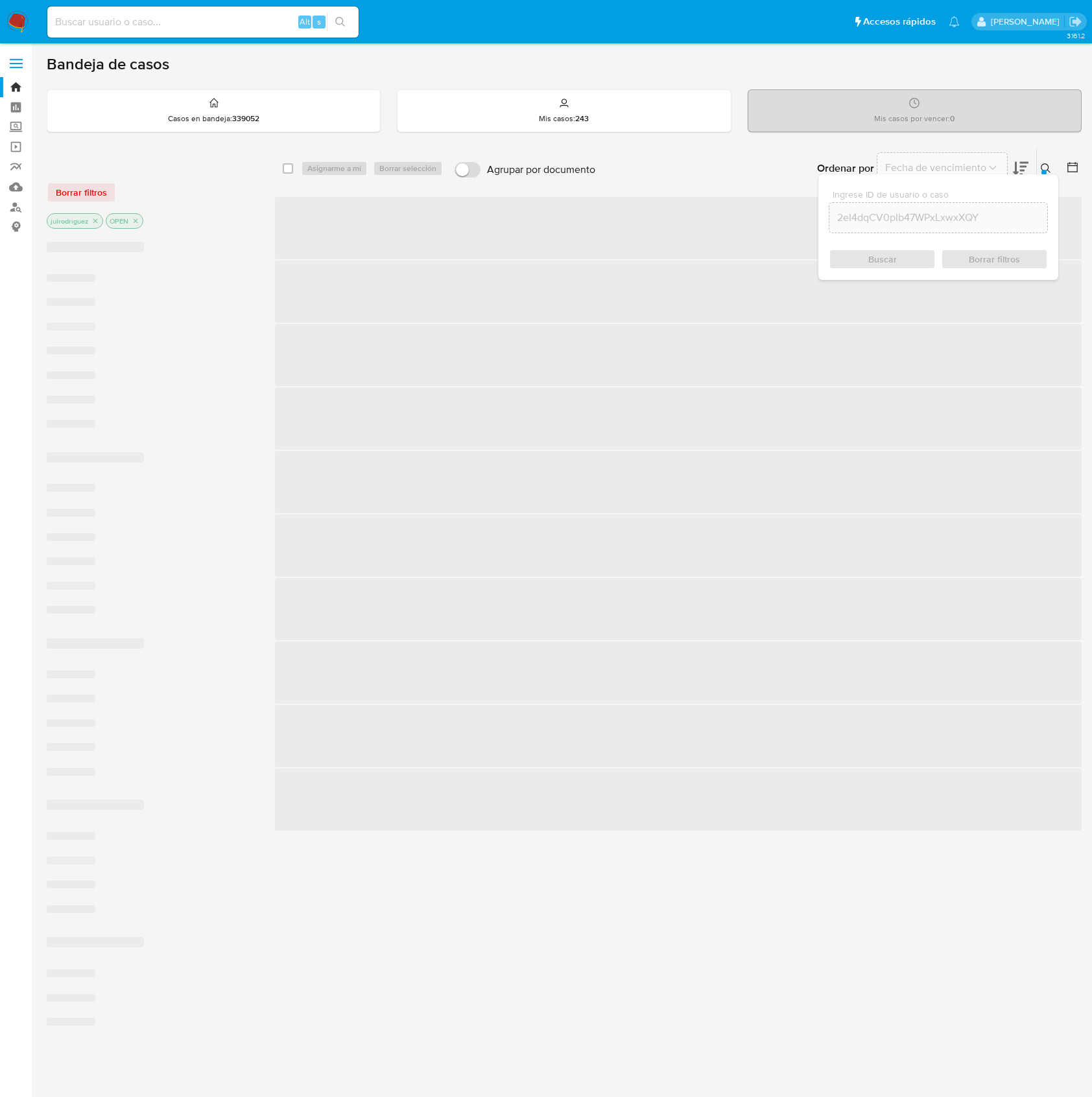
click at [828, 254] on div "Buscar Borrar filtros" at bounding box center [937, 259] width 219 height 21
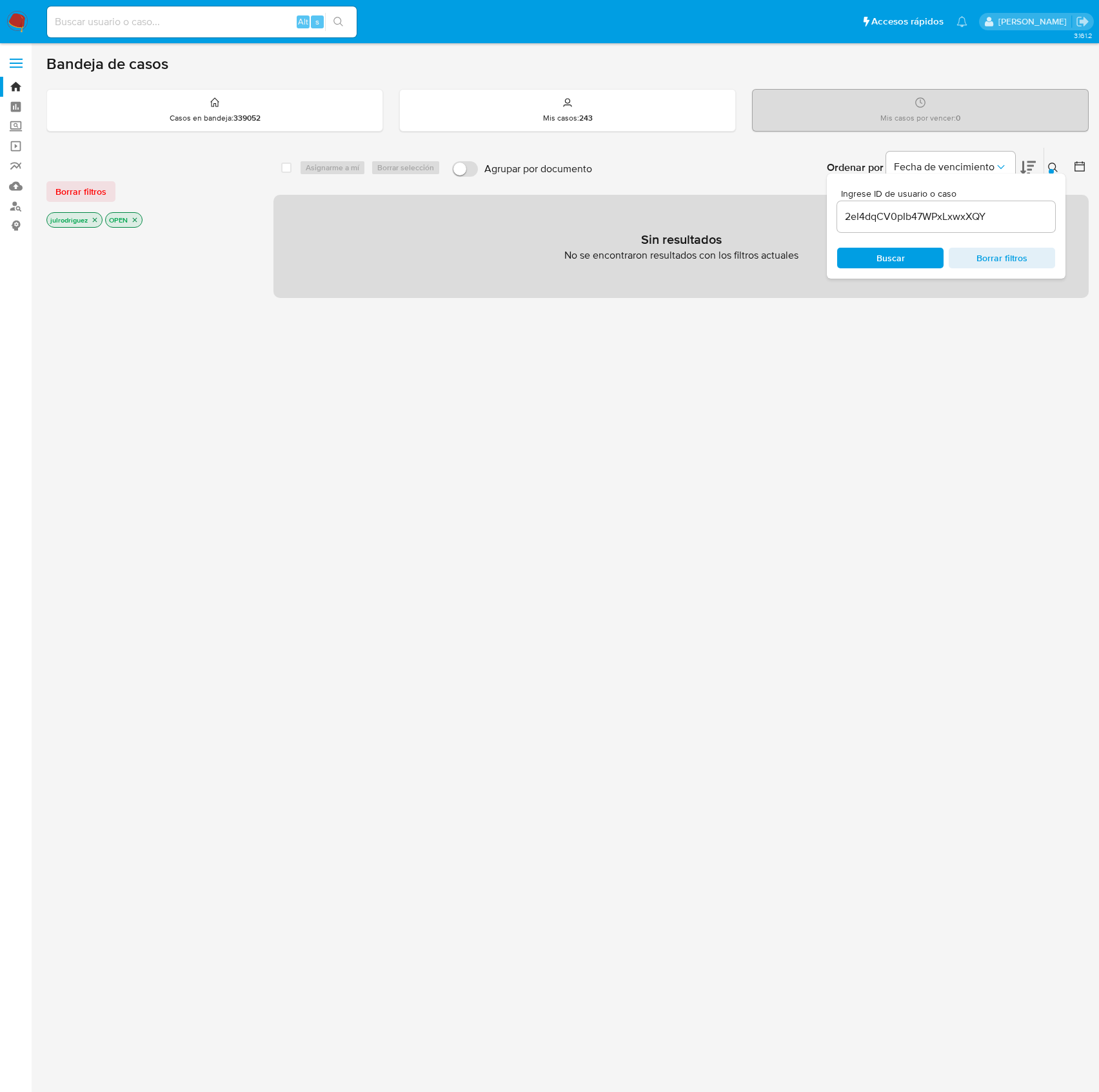
click at [98, 220] on icon "close-filter" at bounding box center [95, 219] width 8 height 8
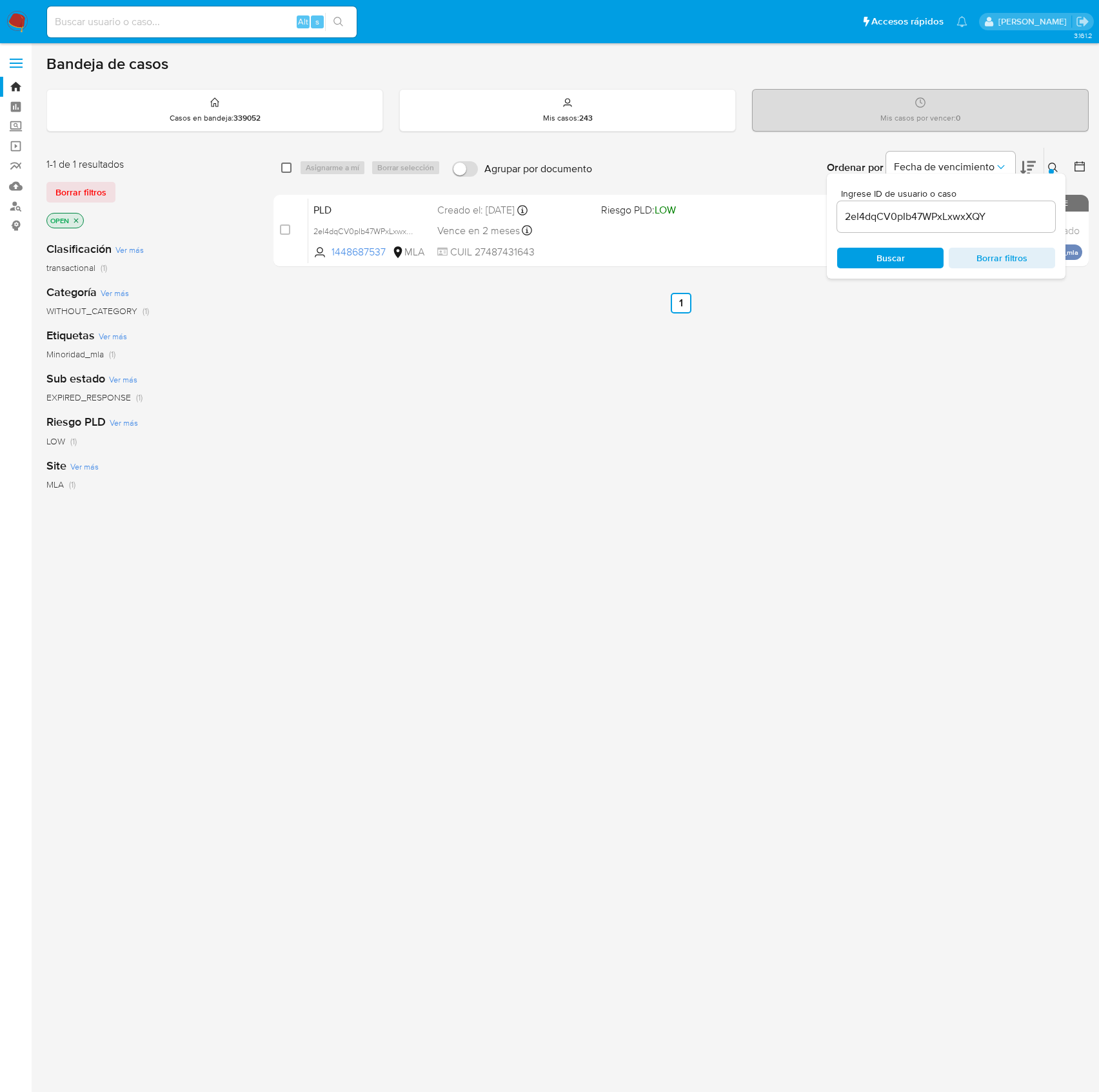
click at [290, 170] on input "checkbox" at bounding box center [286, 168] width 10 height 10
checkbox input "true"
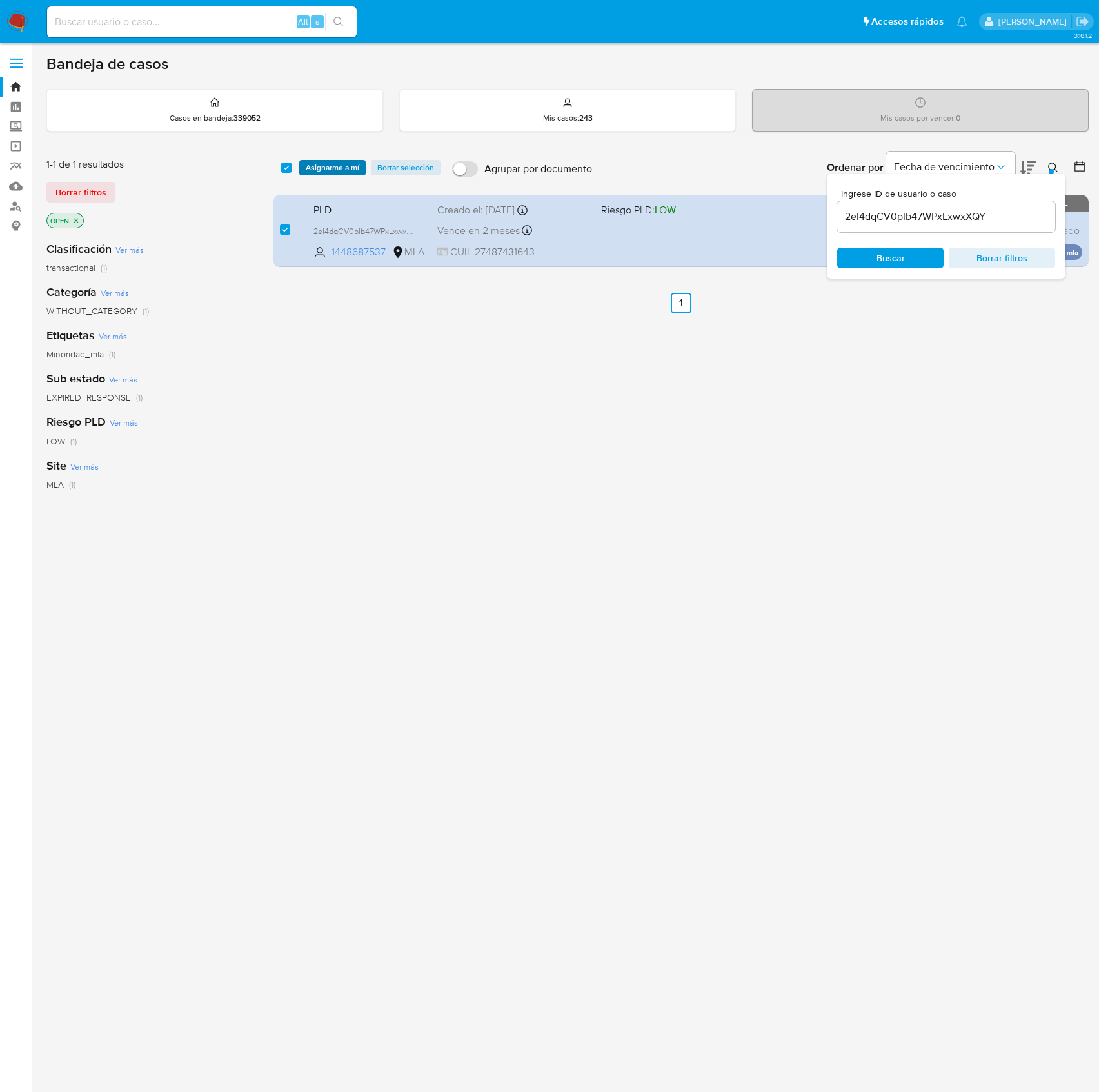
click at [328, 174] on span "Asignarme a mí" at bounding box center [332, 168] width 54 height 13
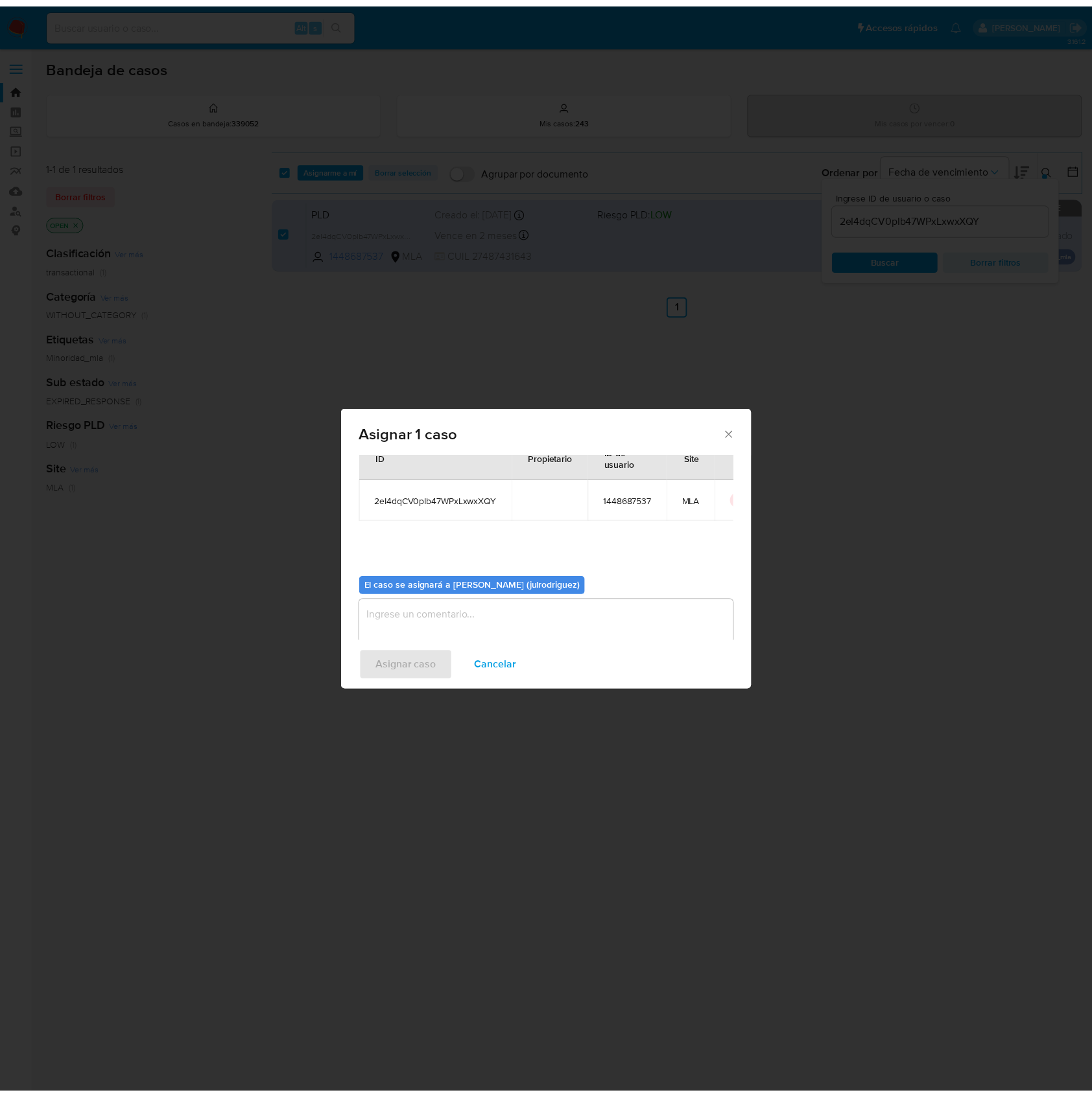
scroll to position [66, 0]
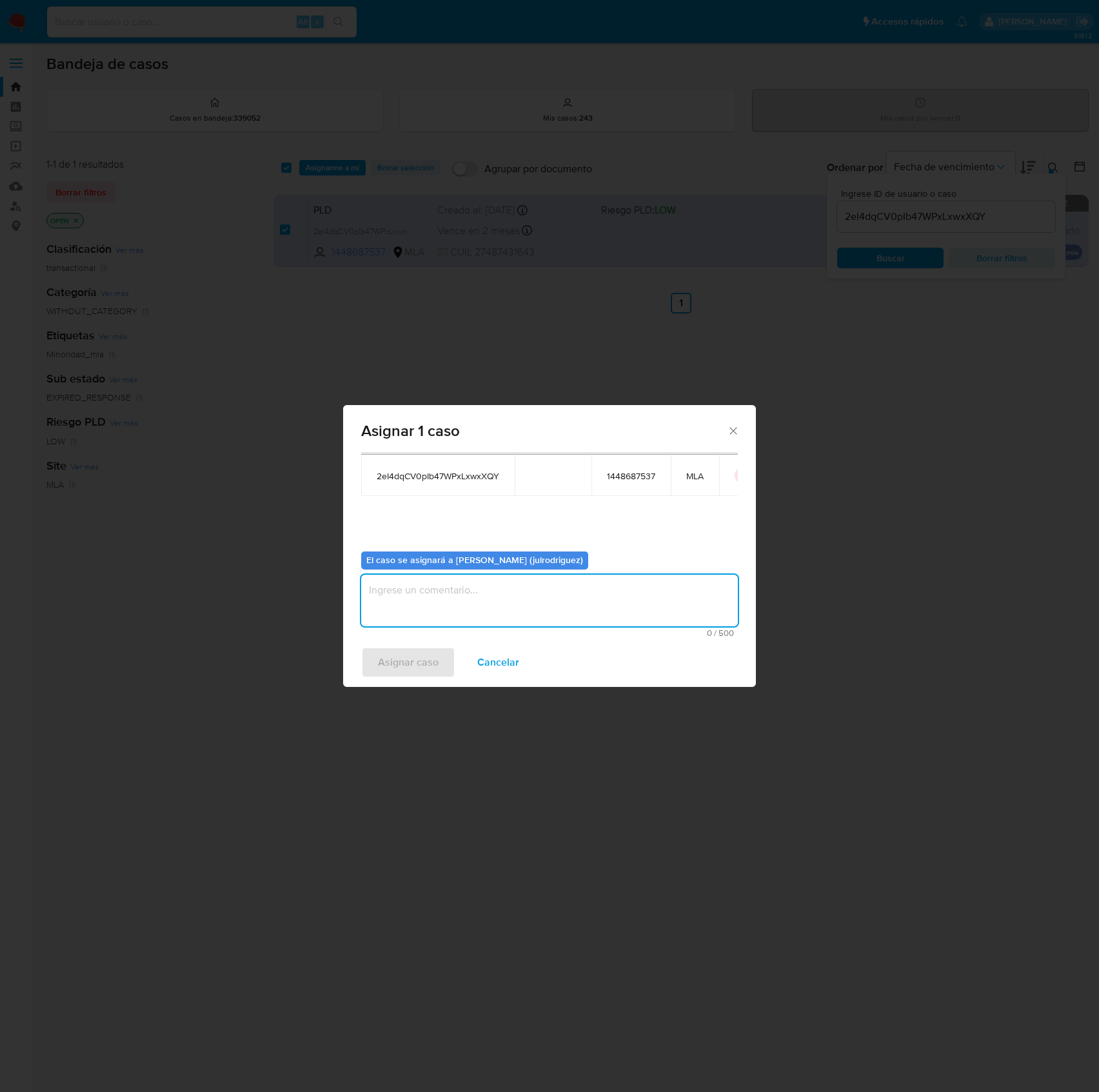
click at [592, 594] on textarea "assign-modal" at bounding box center [550, 600] width 377 height 52
type textarea "."
click at [414, 657] on span "Asignar caso" at bounding box center [408, 662] width 61 height 28
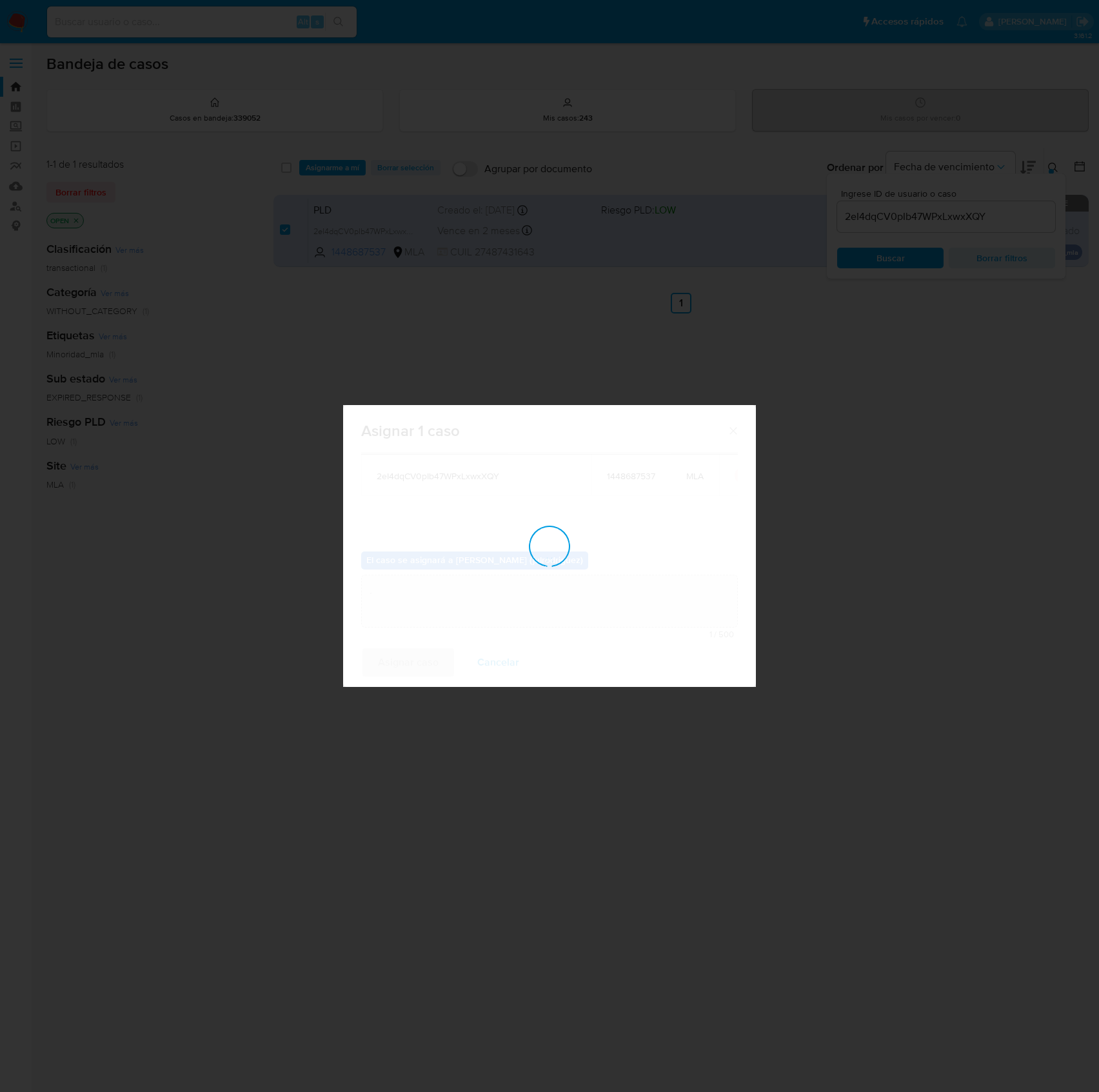
checkbox input "false"
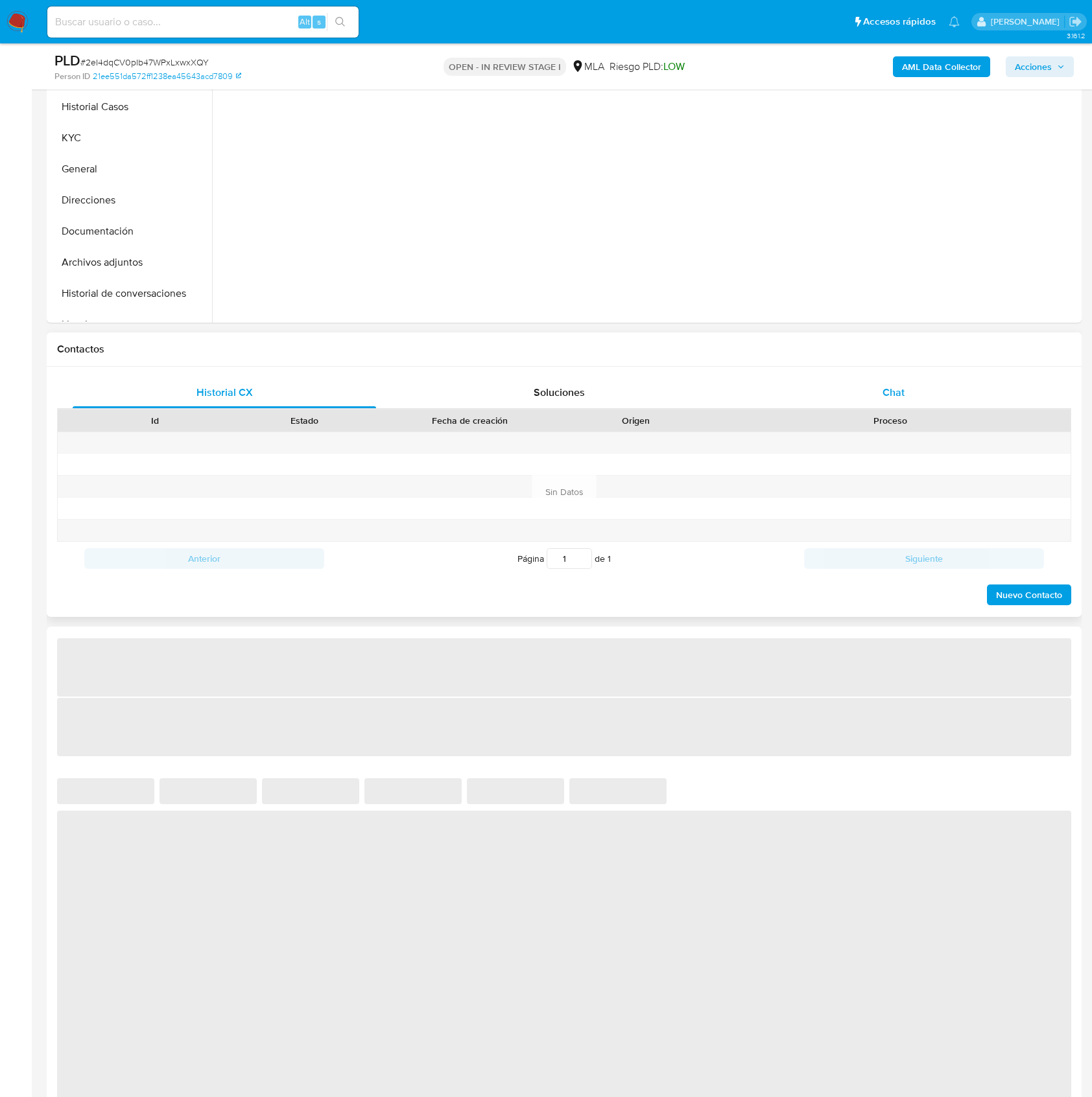
click at [895, 394] on span "Chat" at bounding box center [893, 393] width 22 height 15
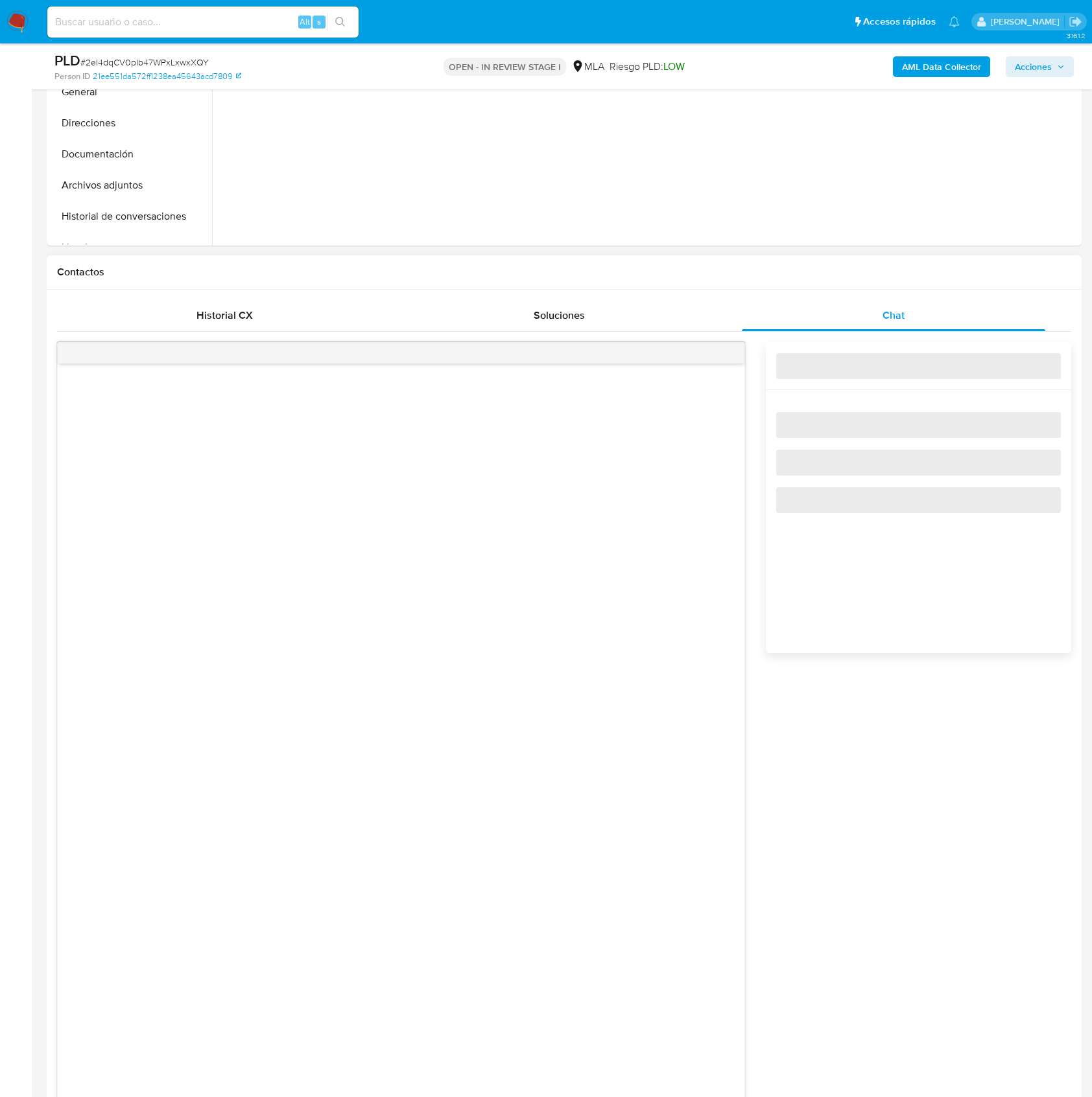
select select "10"
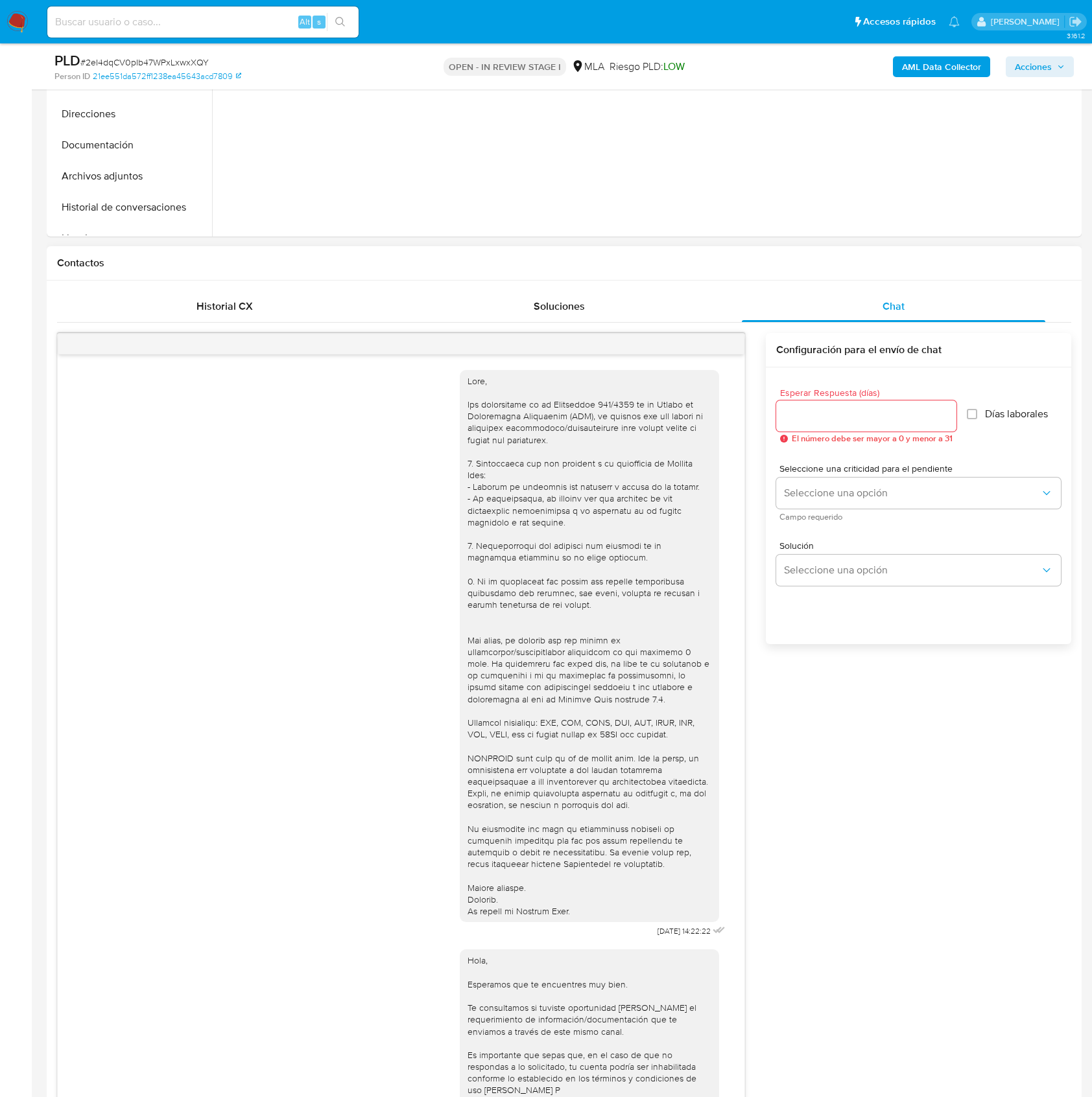
scroll to position [39, 0]
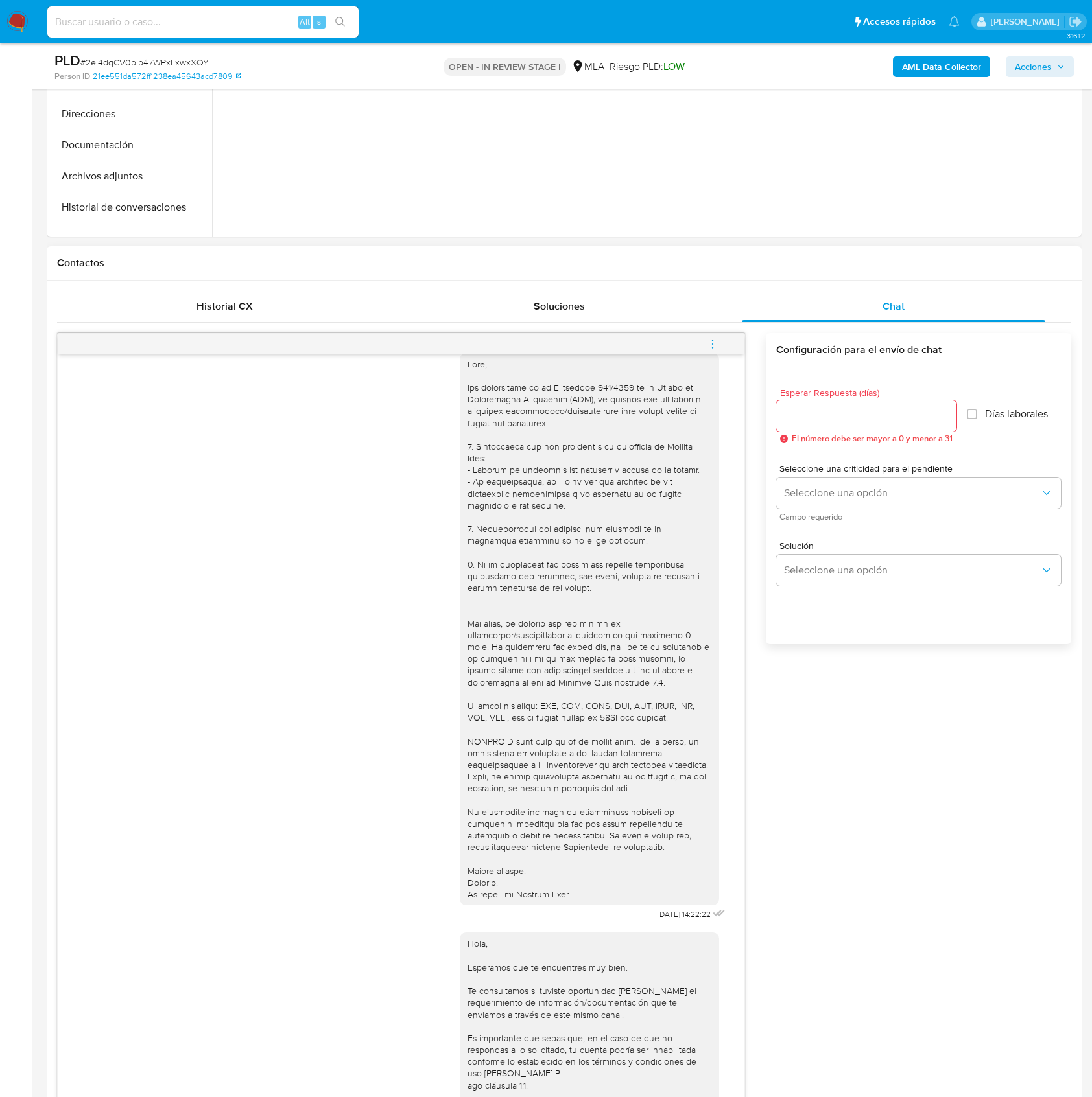
click at [711, 346] on icon "menu-action" at bounding box center [712, 344] width 12 height 12
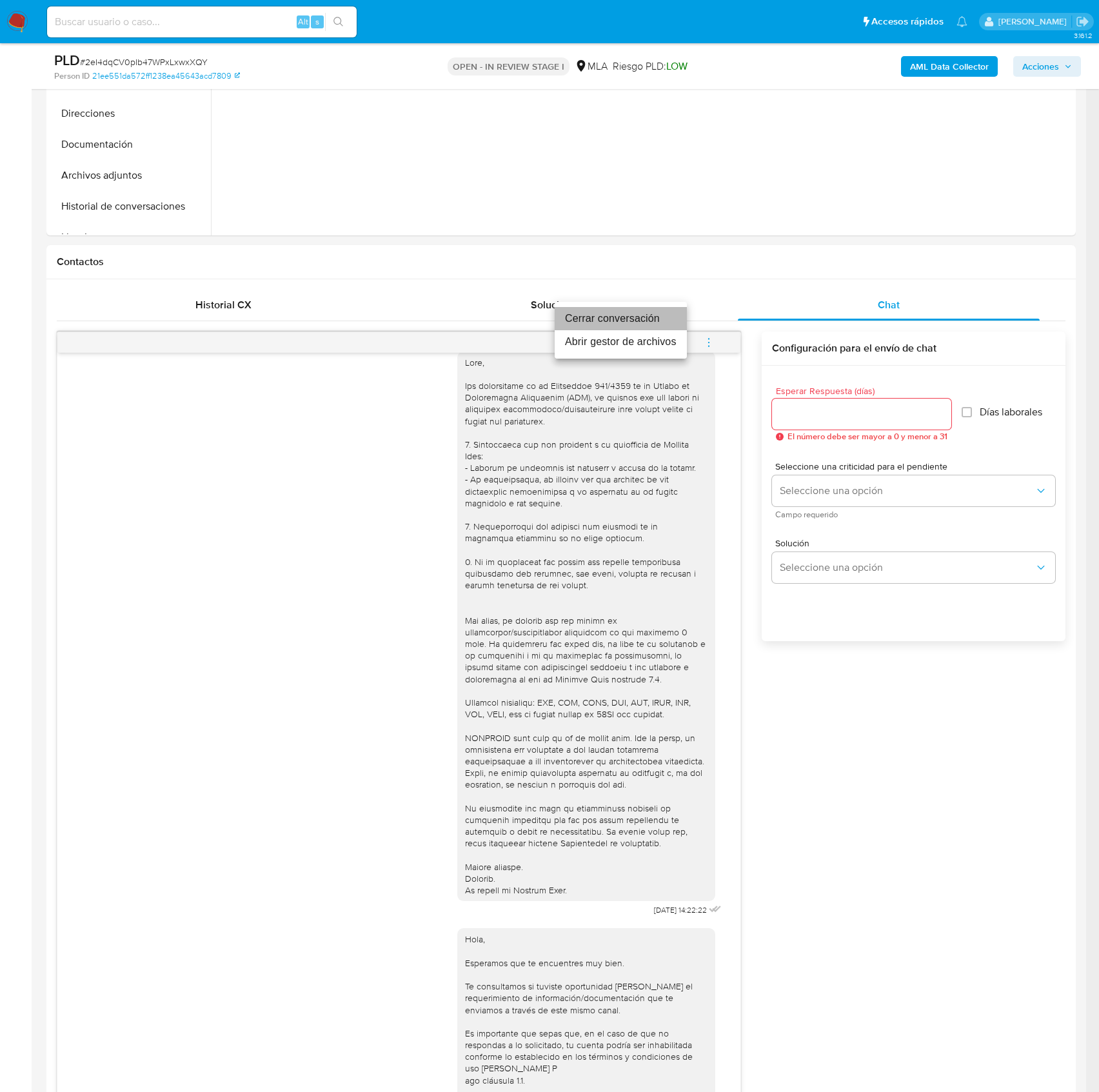
click at [613, 321] on li "Cerrar conversación" at bounding box center [620, 319] width 132 height 24
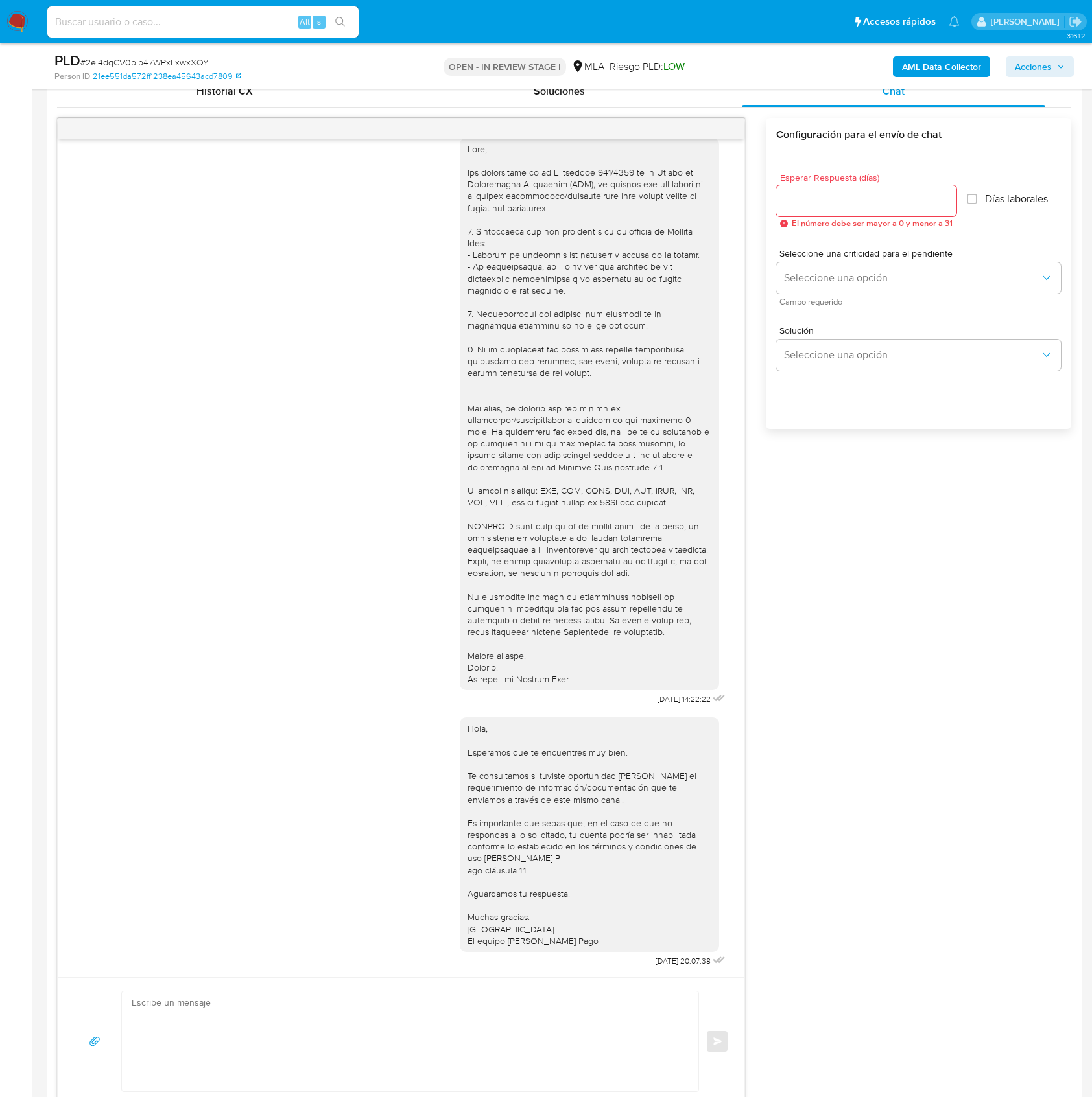
scroll to position [778, 0]
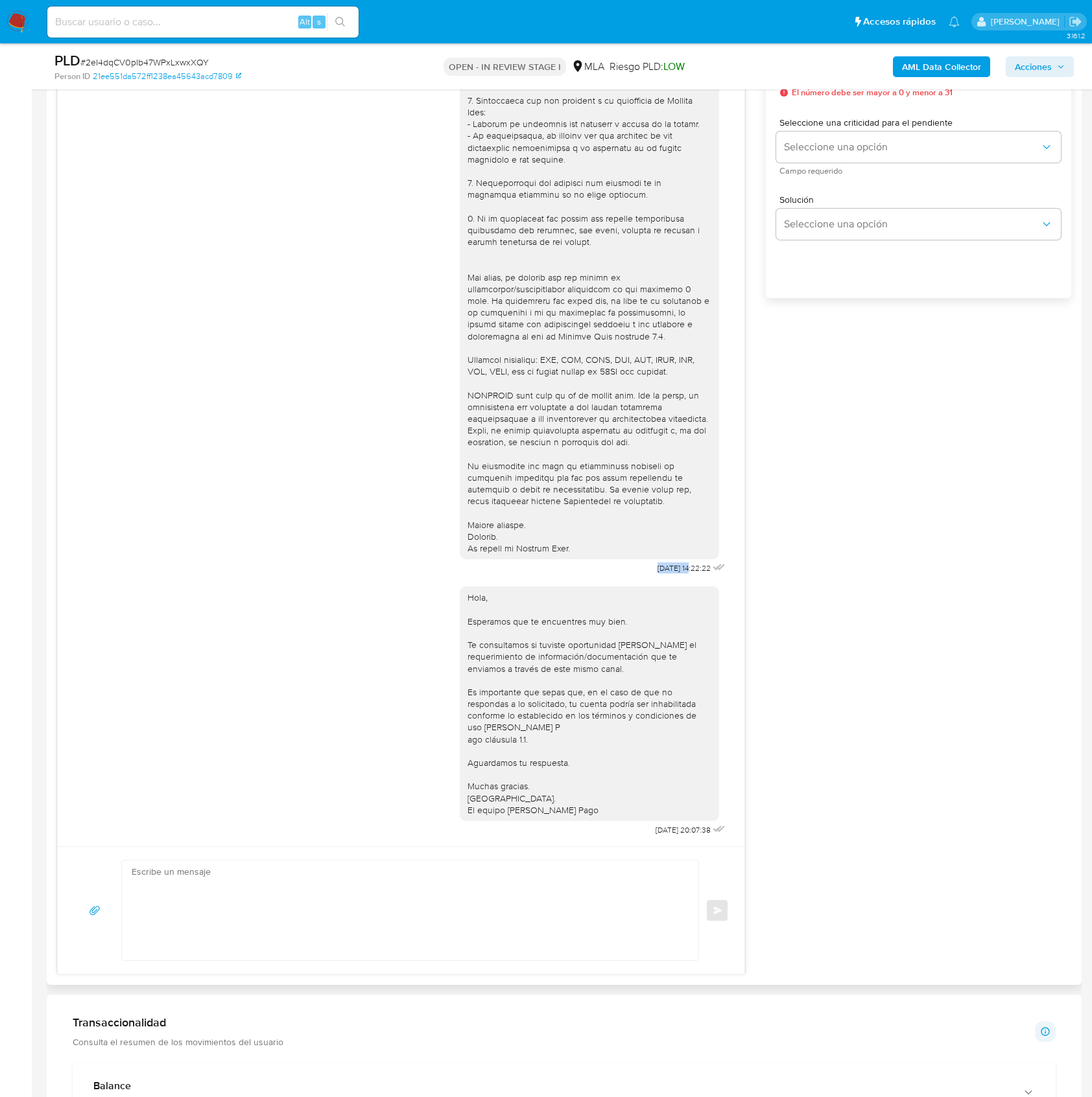
drag, startPoint x: 629, startPoint y: 563, endPoint x: 664, endPoint y: 559, distance: 35.2
click at [664, 564] on span "17/09/2025 14:22:22" at bounding box center [684, 568] width 53 height 10
copy span "17/09/202"
click at [617, 839] on div "Hola, Esperamos que te encuentres muy bien. Te consultamos si tuviste oportunid…" at bounding box center [593, 708] width 268 height 262
drag, startPoint x: 616, startPoint y: 831, endPoint x: 663, endPoint y: 833, distance: 47.0
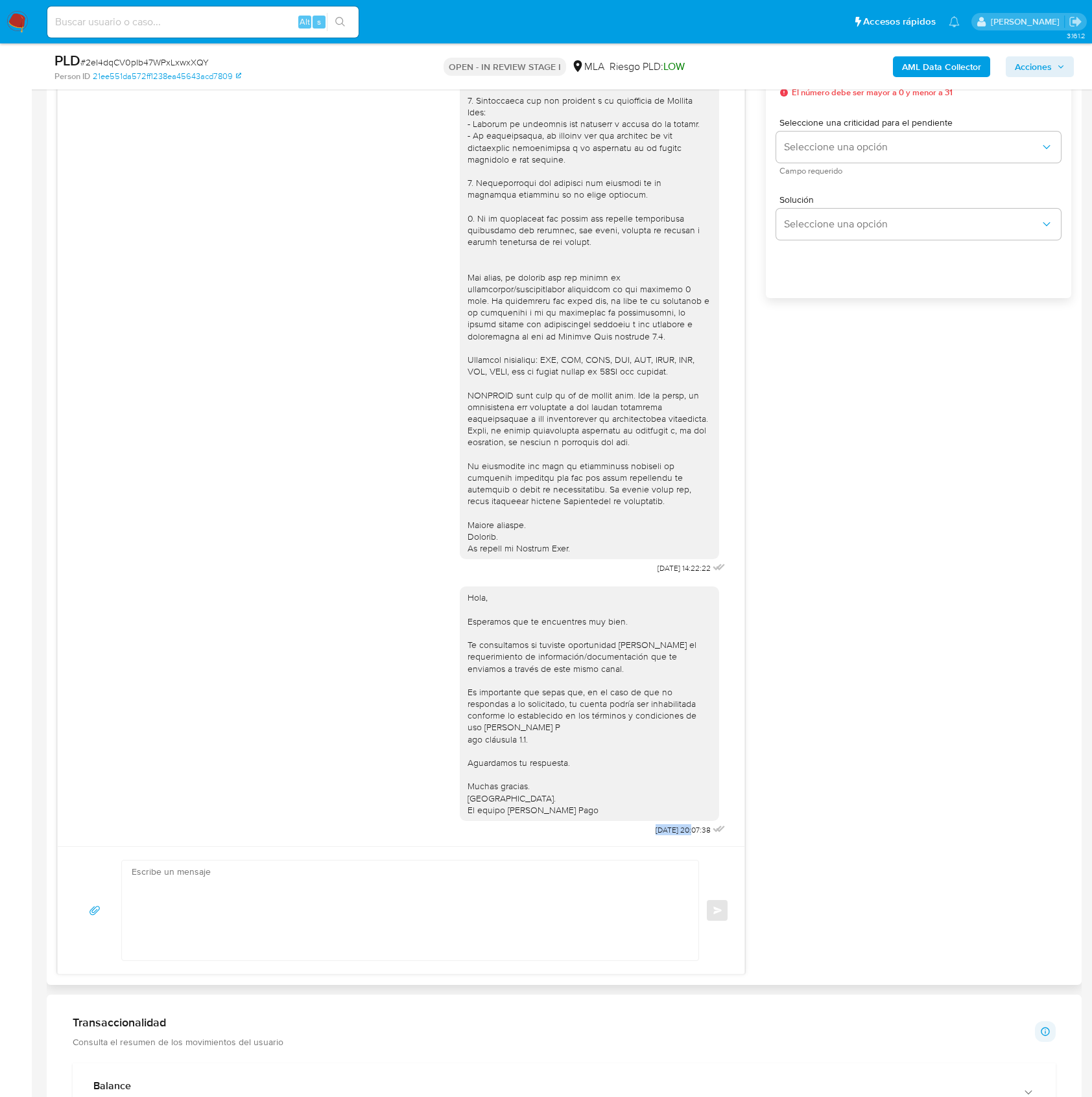
click at [663, 833] on div "Hola, Esperamos que te encuentres muy bien. Te consultamos si tuviste oportunid…" at bounding box center [593, 708] width 268 height 262
copy span "22/09/2025"
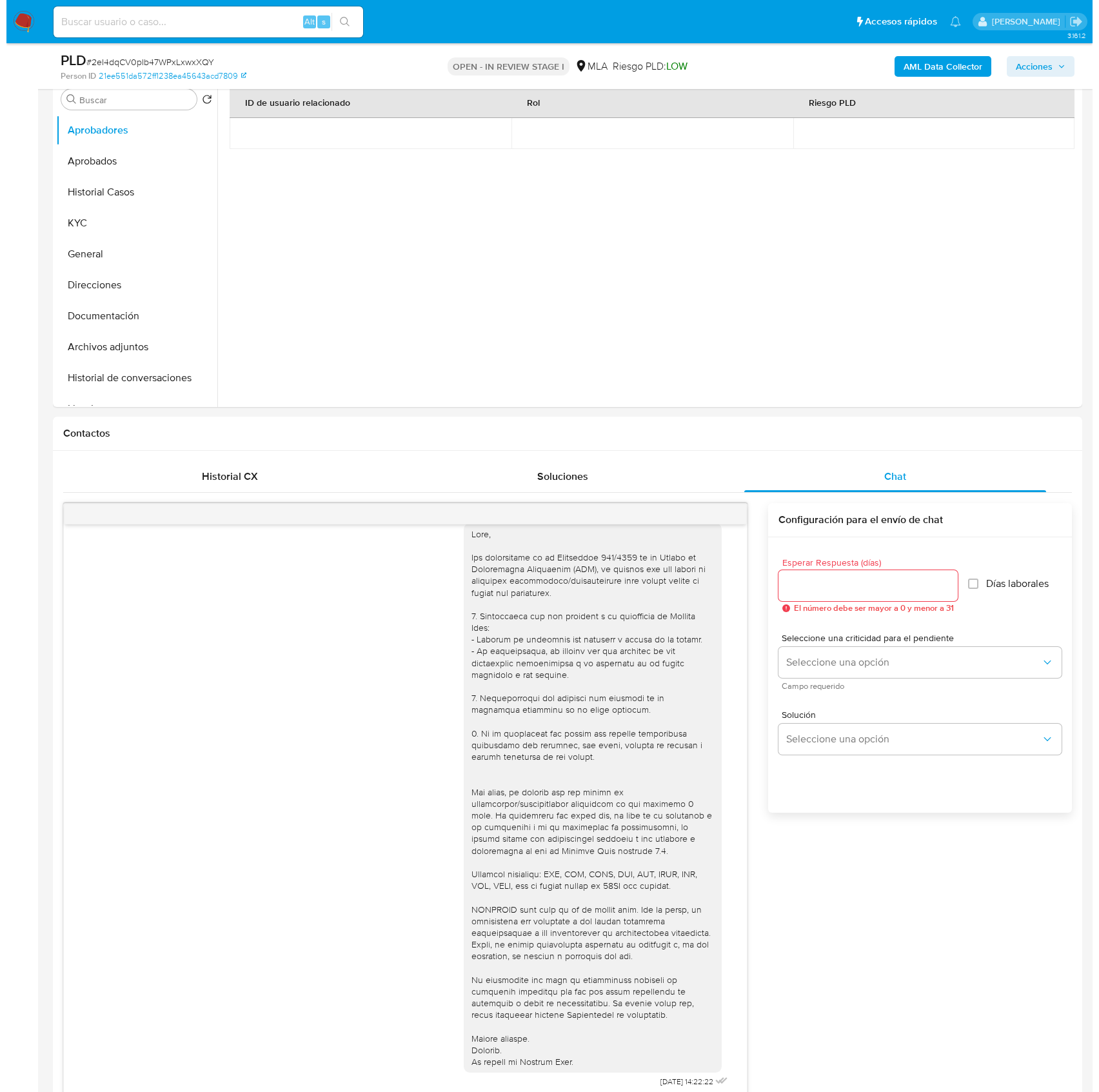
scroll to position [2008, 0]
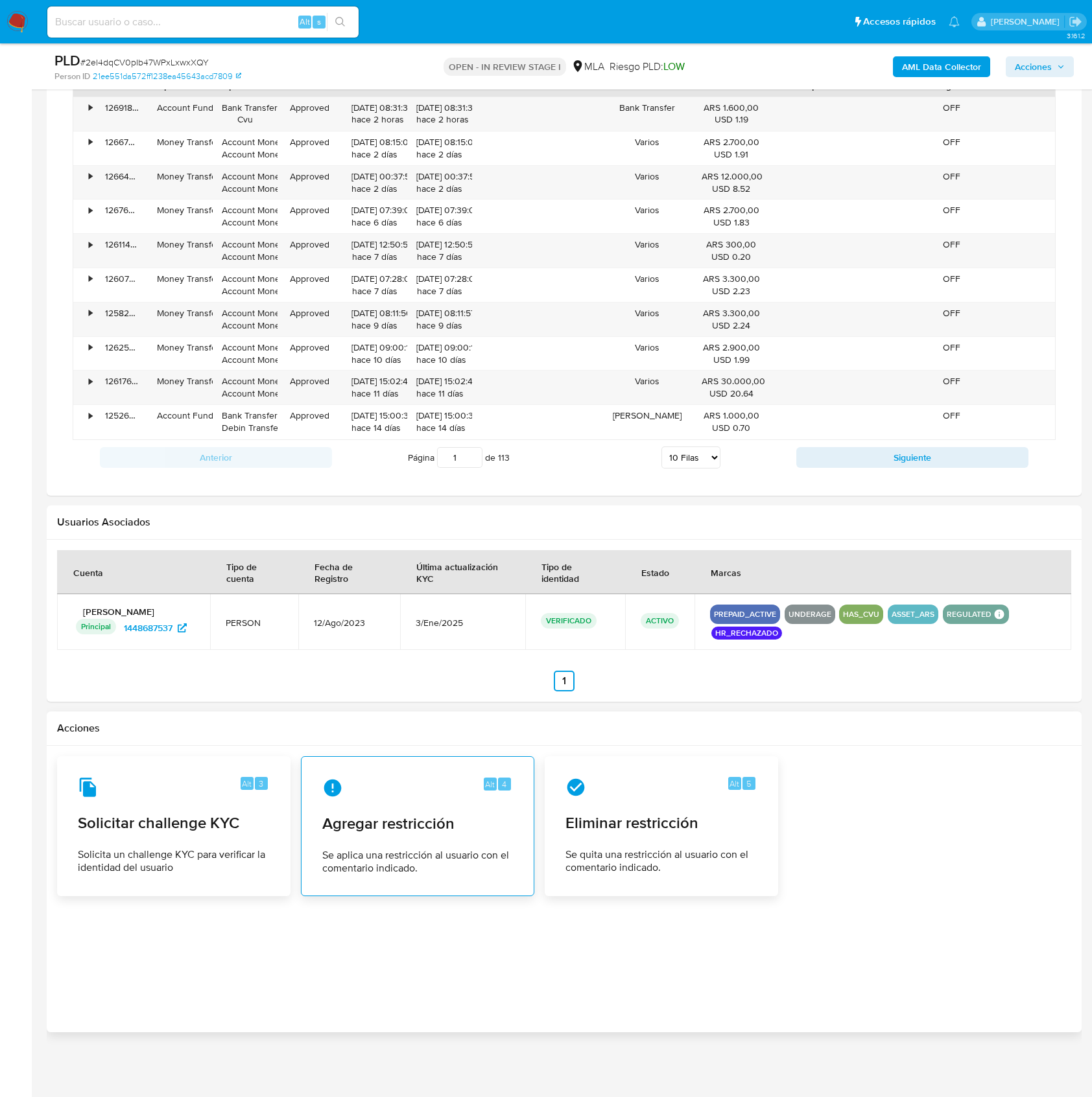
click at [384, 822] on span "Agregar restricción" at bounding box center [417, 823] width 190 height 19
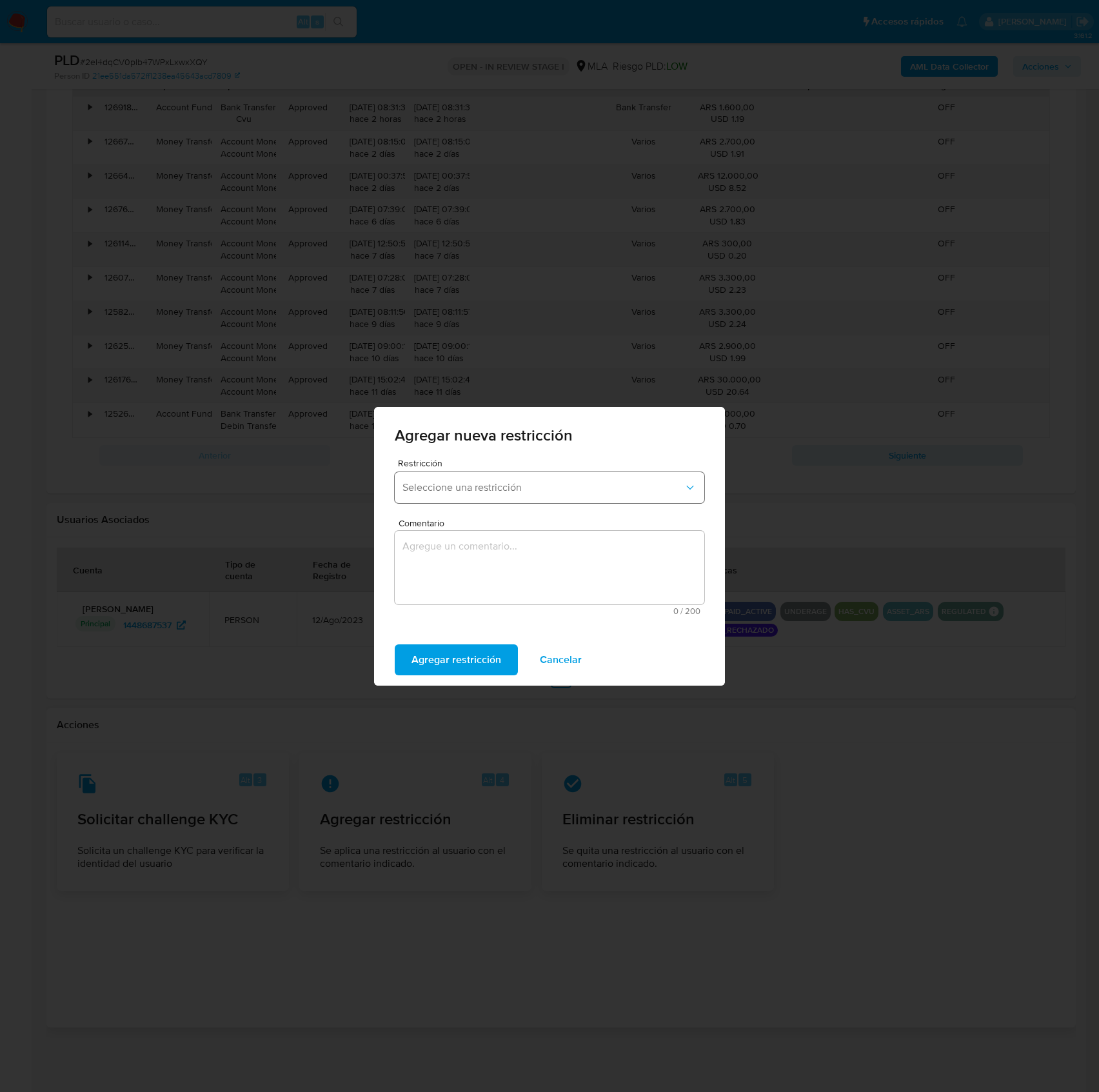
click at [464, 480] on button "Seleccione una restricción" at bounding box center [550, 488] width 310 height 31
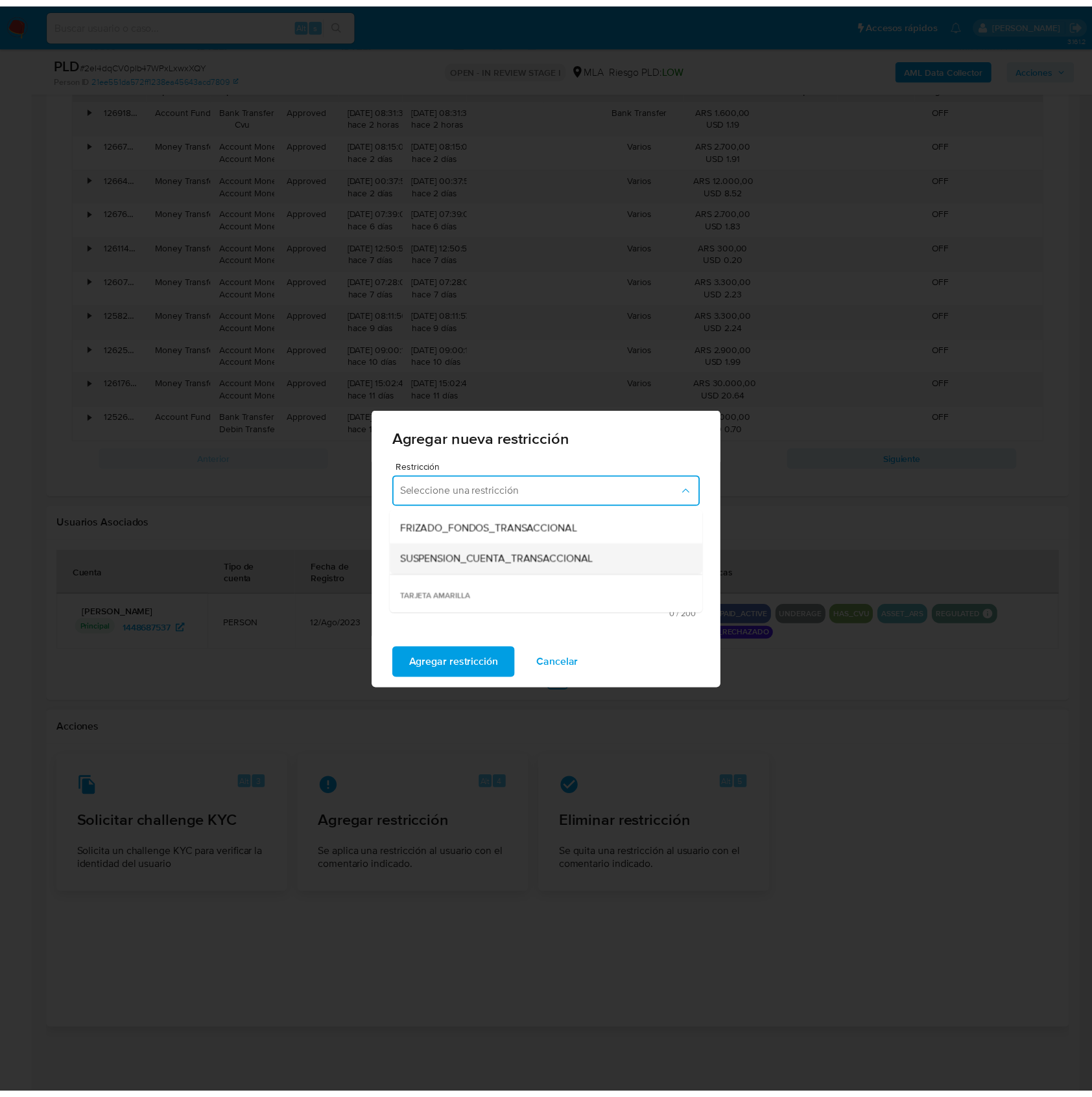
scroll to position [172, 0]
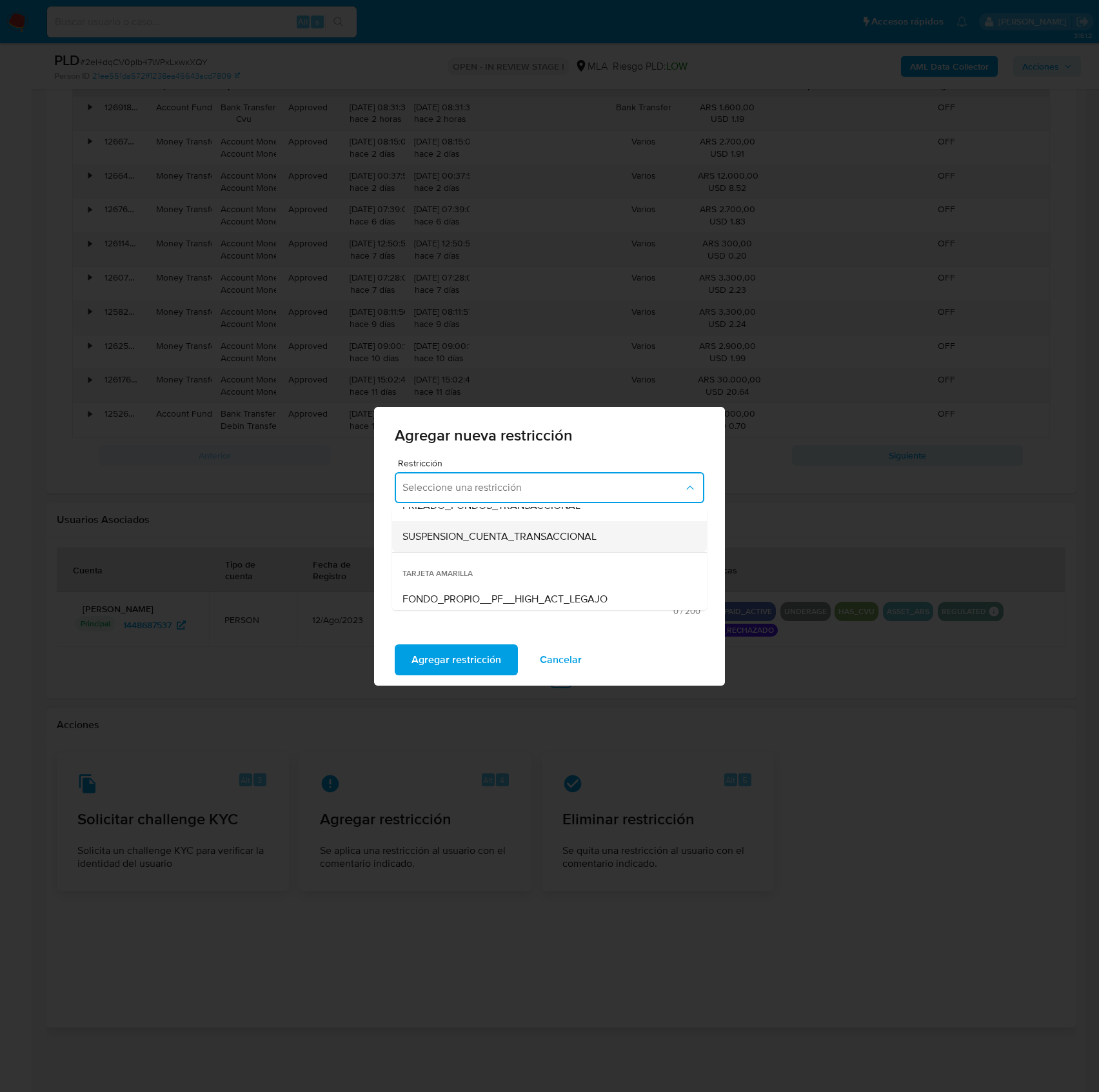
click at [505, 539] on span "SUSPENSION_CUENTA_TRANSACCIONAL" at bounding box center [499, 536] width 194 height 13
click at [520, 546] on textarea "Comentario" at bounding box center [550, 567] width 310 height 74
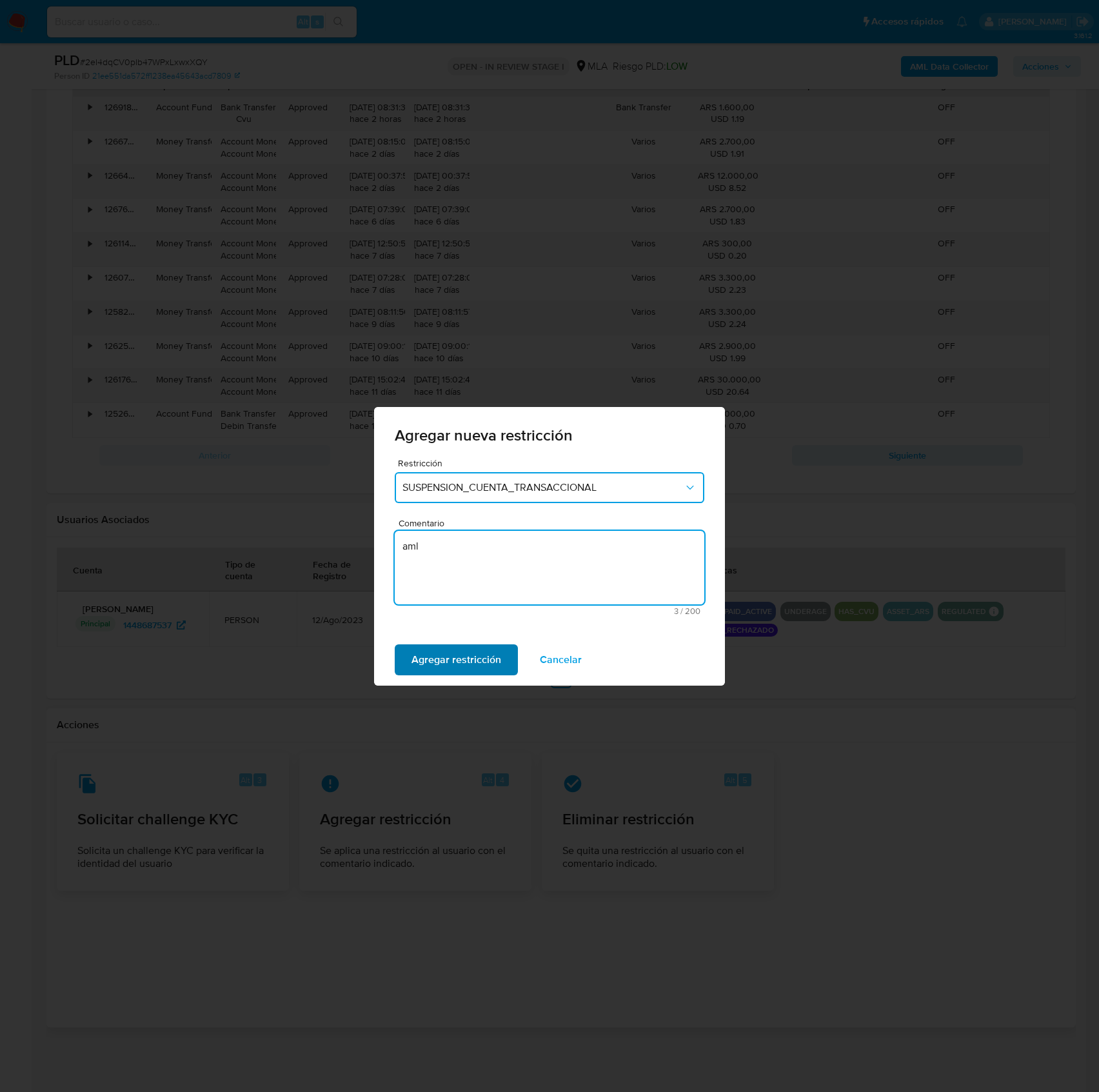
type textarea "aml"
click at [473, 652] on span "Agregar restricción" at bounding box center [456, 659] width 89 height 28
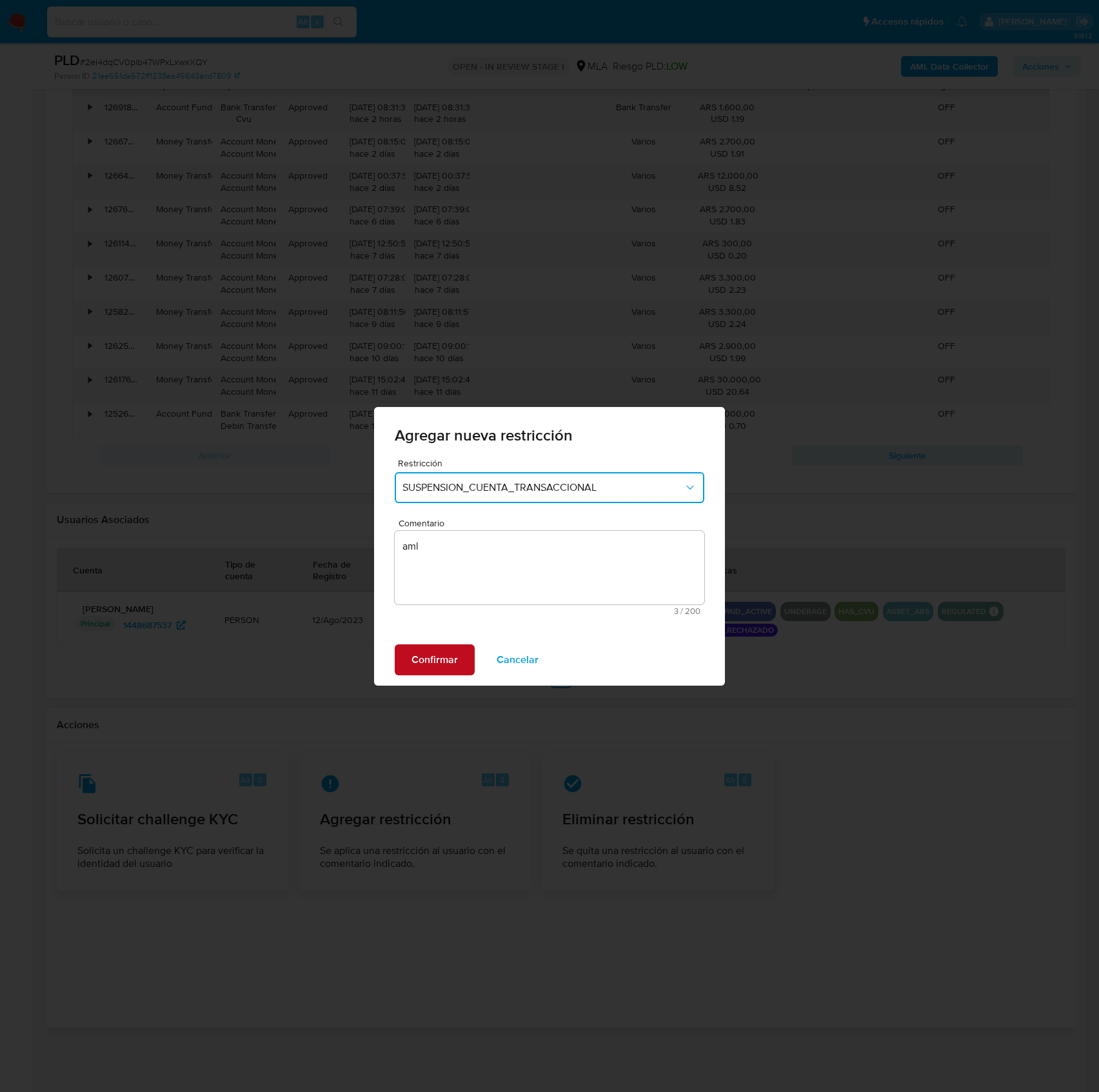
click at [446, 661] on span "Confirmar" at bounding box center [434, 659] width 46 height 28
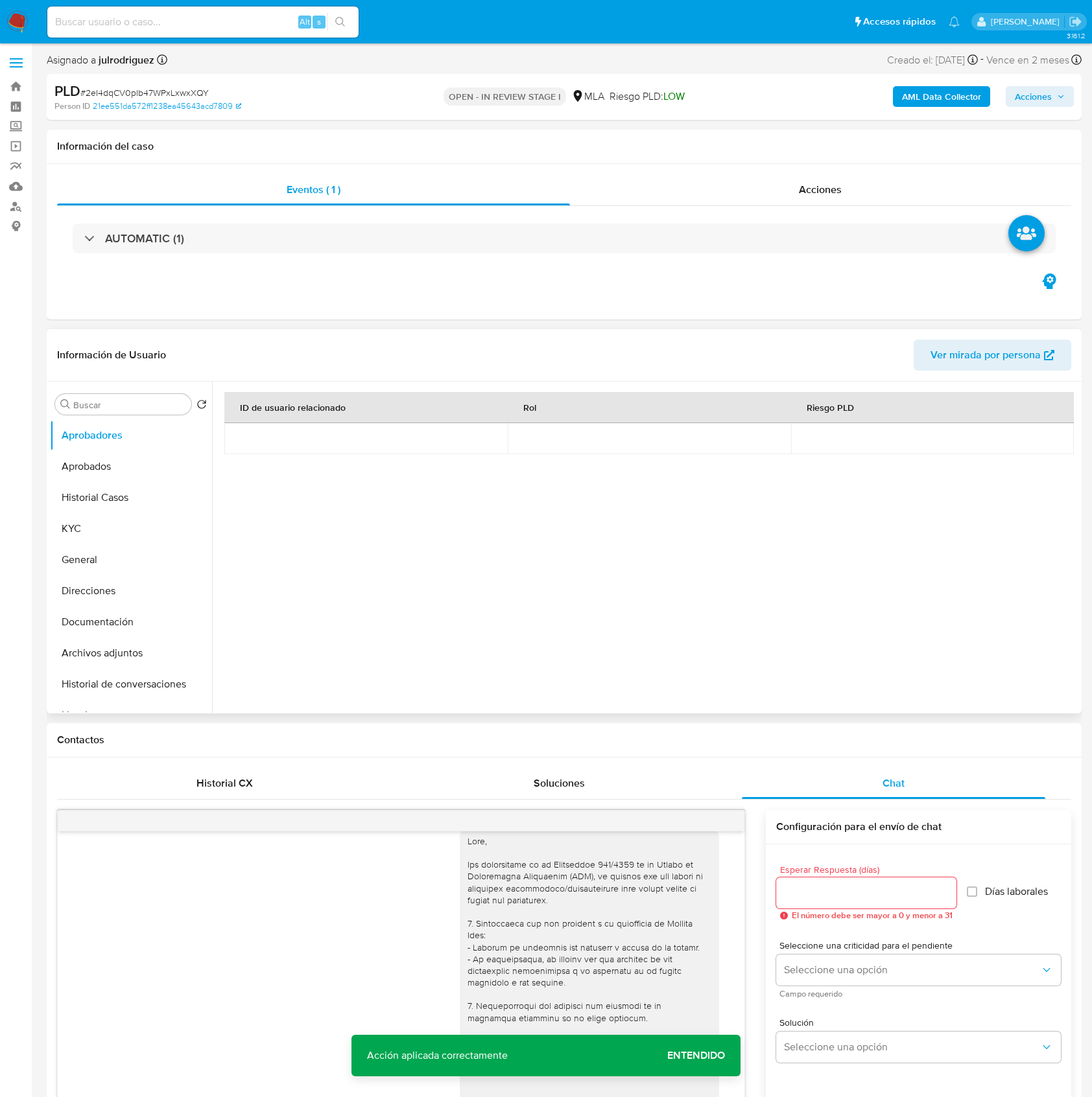
scroll to position [0, 0]
drag, startPoint x: 146, startPoint y: 674, endPoint x: 260, endPoint y: 678, distance: 114.1
click at [144, 672] on button "Historial de conversaciones" at bounding box center [131, 685] width 162 height 31
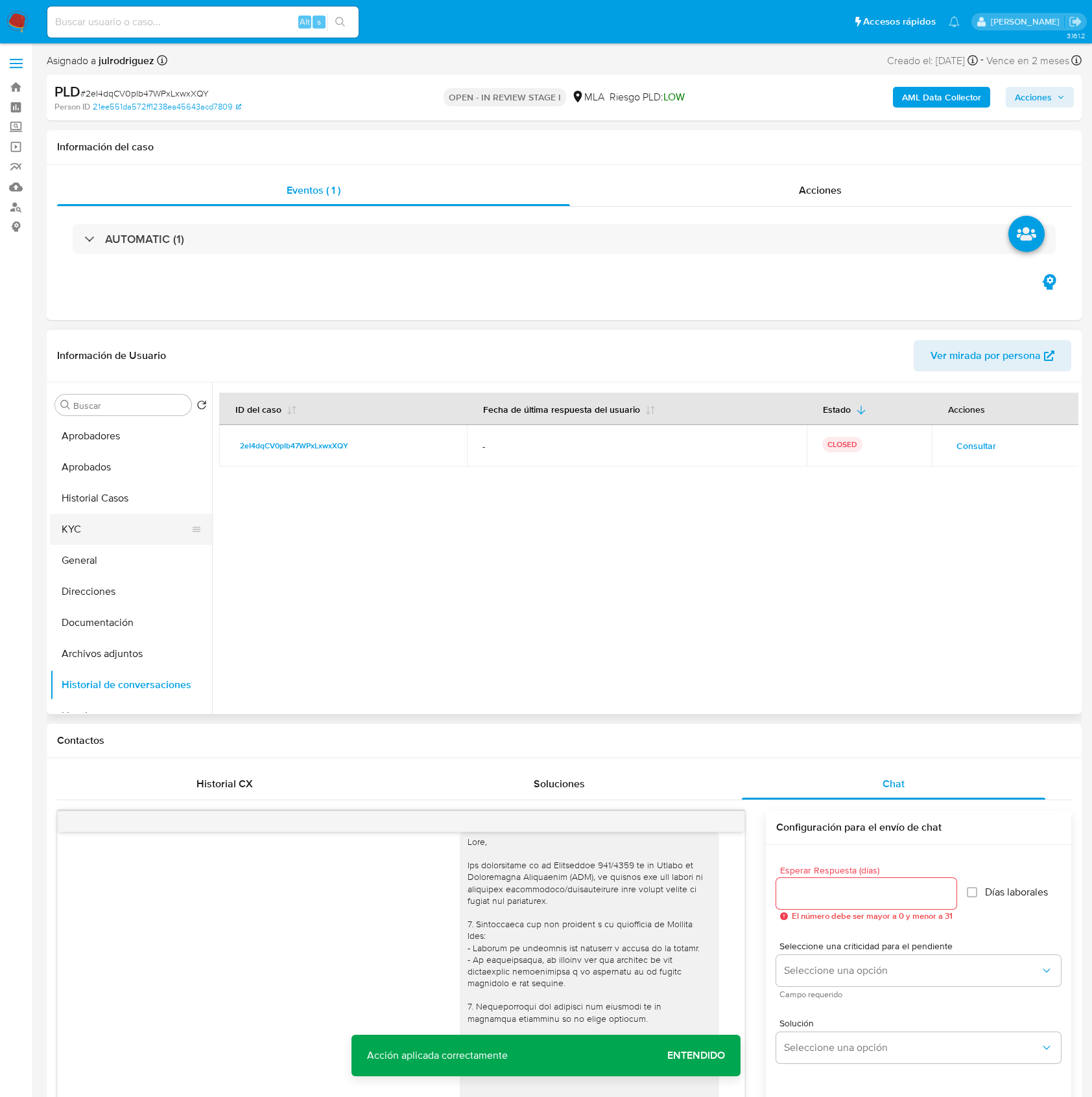
click at [97, 522] on button "KYC" at bounding box center [126, 530] width 152 height 31
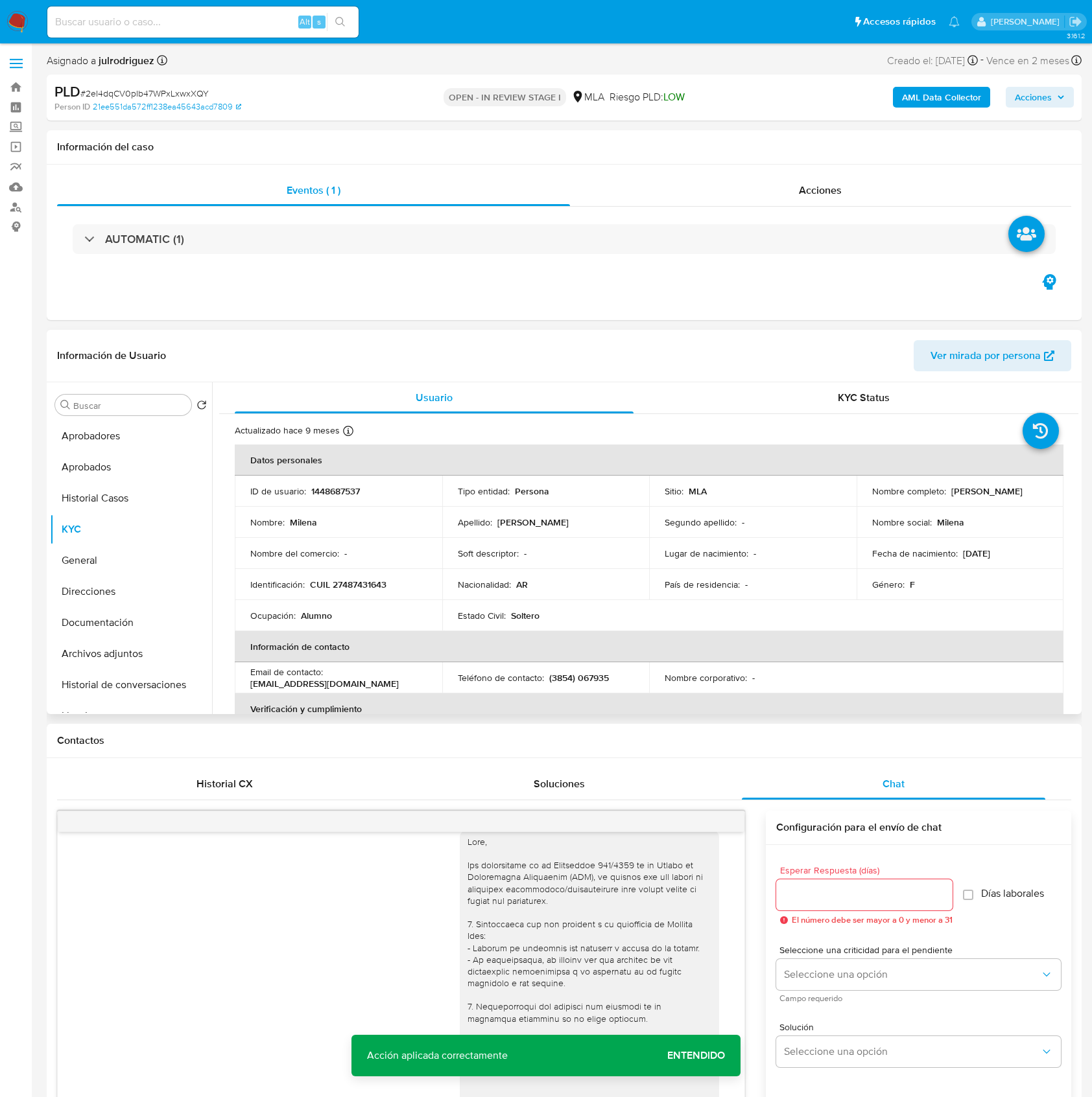
click at [332, 492] on p "1448687537" at bounding box center [335, 491] width 49 height 12
copy p "1448687537"
click at [164, 83] on div "PLD # 2eI4dqCV0pIb47WPxLxwxXQY" at bounding box center [222, 91] width 335 height 19
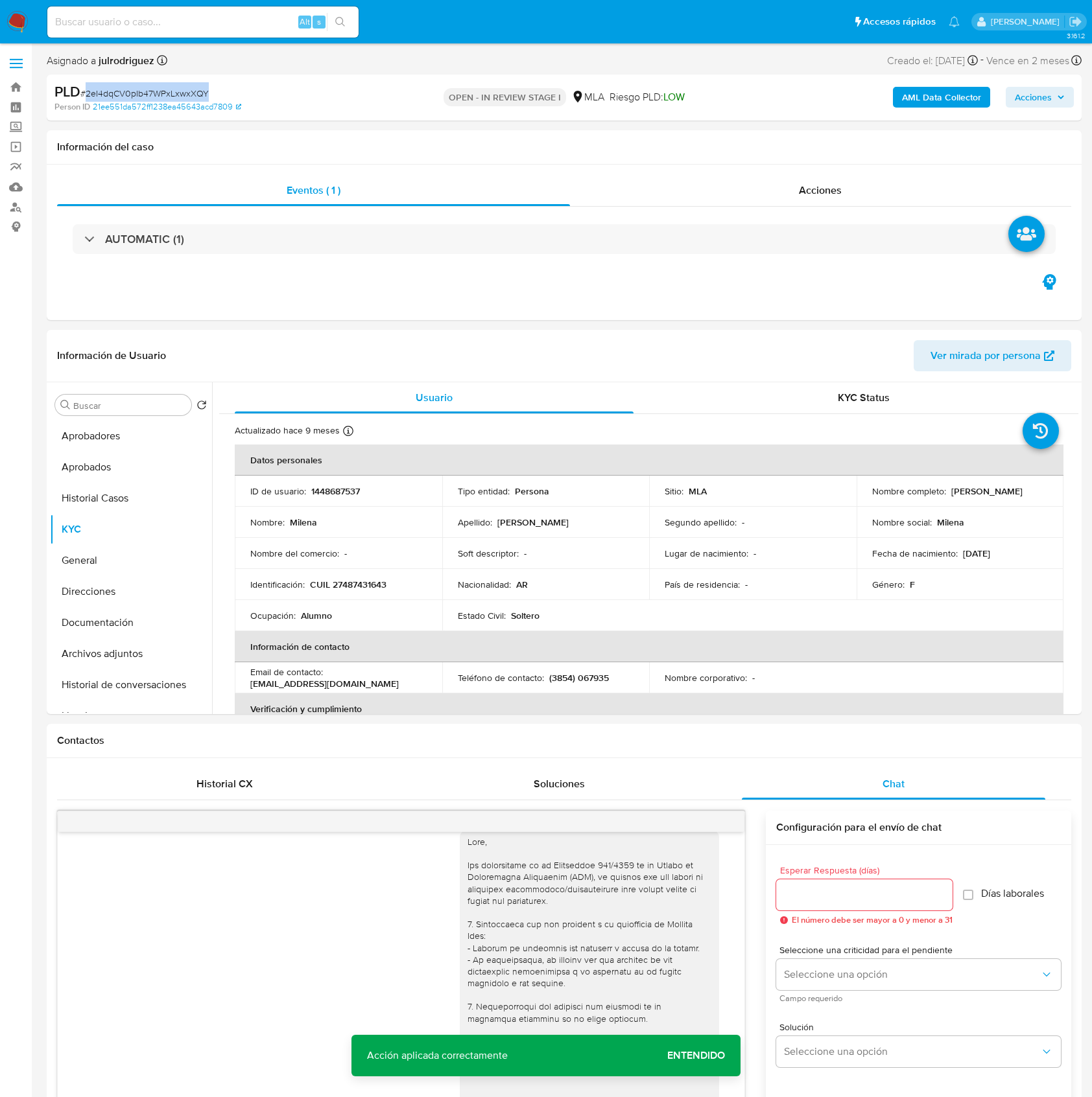
click at [168, 89] on span "# 2eI4dqCV0pIb47WPxLxwxXQY" at bounding box center [145, 93] width 128 height 13
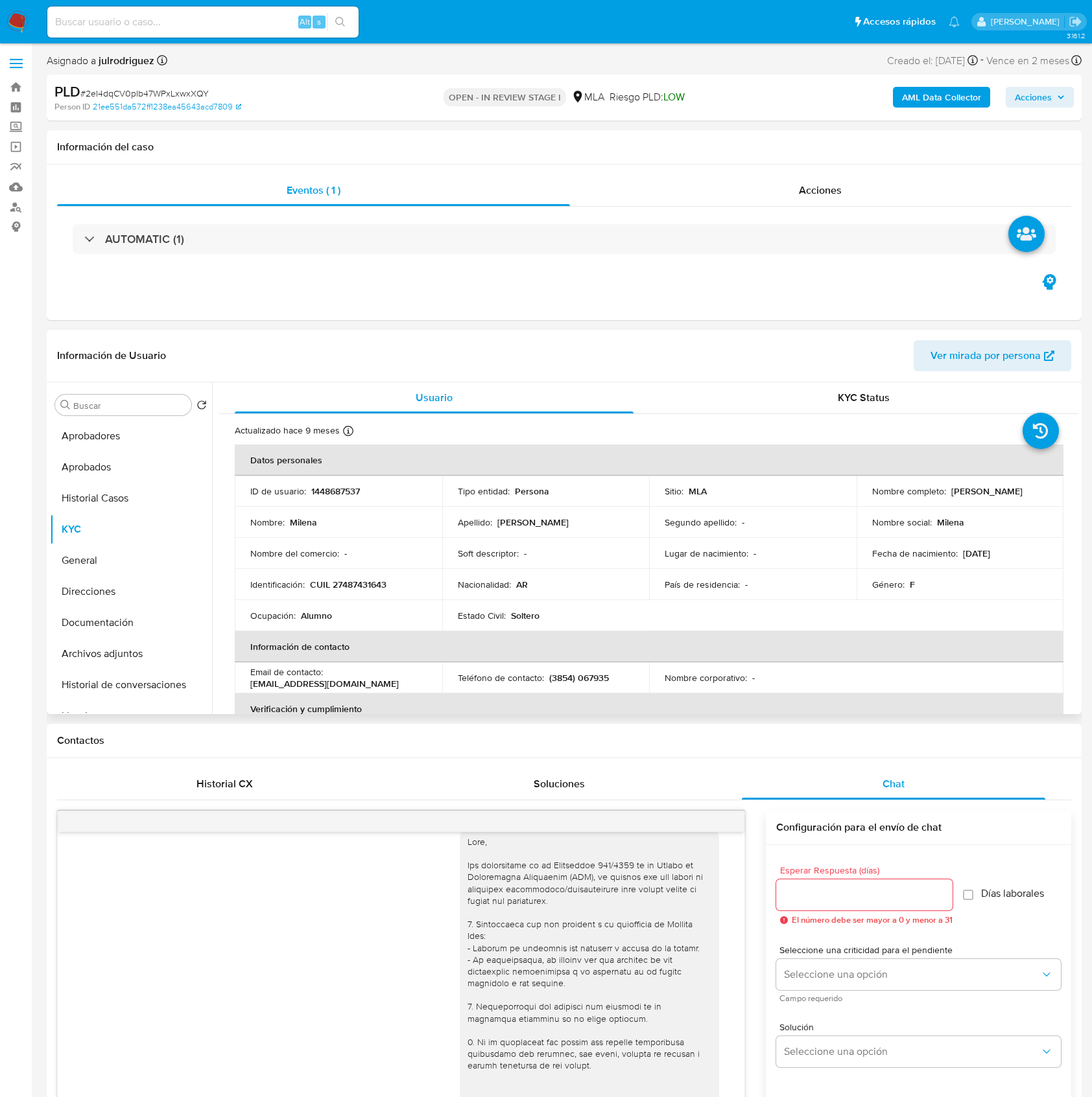
drag, startPoint x: 867, startPoint y: 496, endPoint x: 1026, endPoint y: 472, distance: 160.8
click at [1013, 490] on td "Nombre completo : Milena Antonella Ibañez" at bounding box center [960, 491] width 208 height 31
click at [951, 497] on p "Milena Antonella Ibañez" at bounding box center [987, 491] width 71 height 12
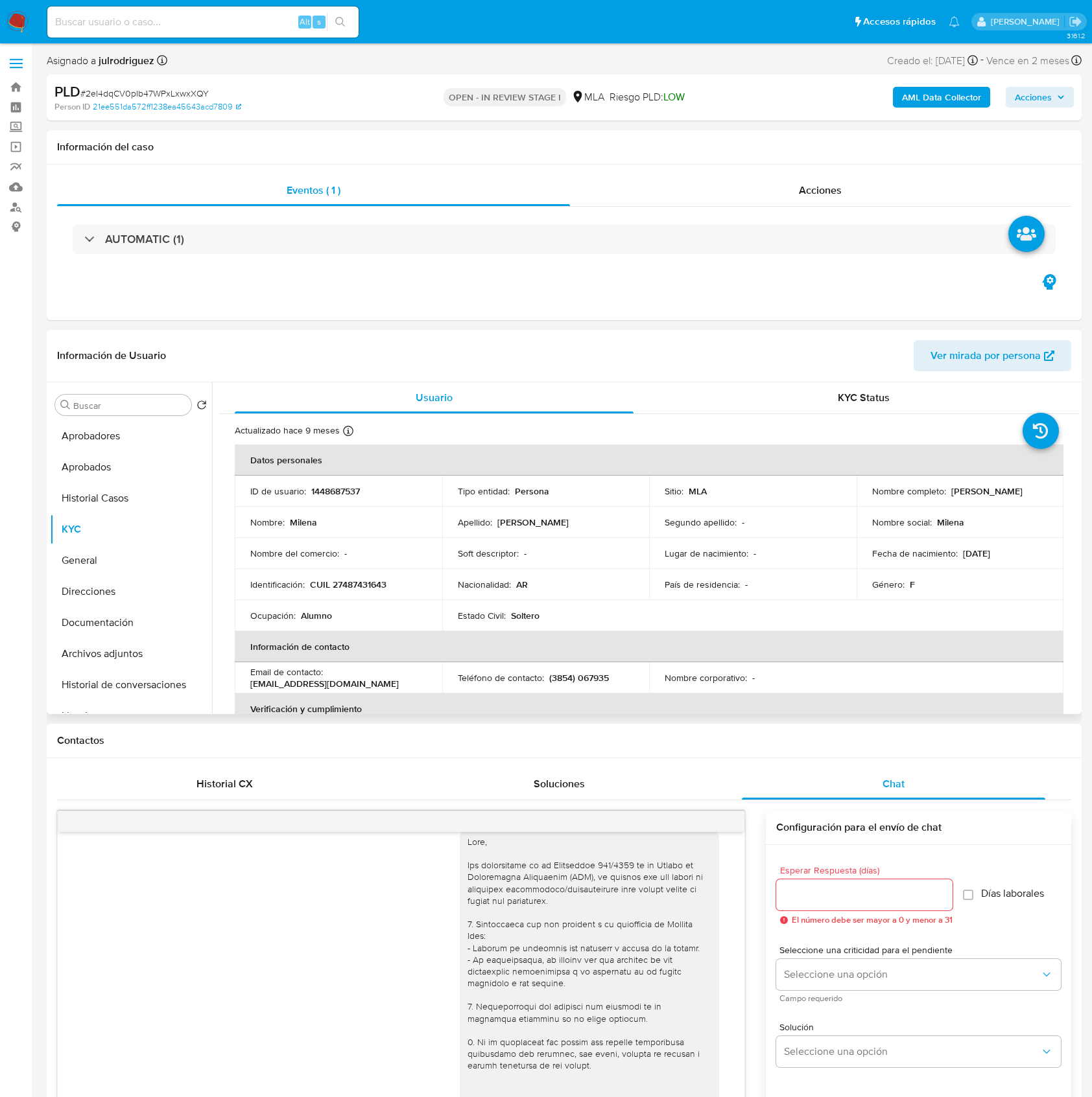
click at [871, 511] on td "Nombre social : Milena" at bounding box center [960, 522] width 208 height 31
drag, startPoint x: 868, startPoint y: 499, endPoint x: 1104, endPoint y: 410, distance: 252.2
click at [1000, 497] on div "Nombre completo : Milena Antonella Ibañez" at bounding box center [960, 491] width 177 height 12
copy p "Milena Antonella Ibañez"
click at [818, 172] on div "Eventos ( 1 ) Acciones AUTOMATIC (1)" at bounding box center [564, 242] width 1035 height 156
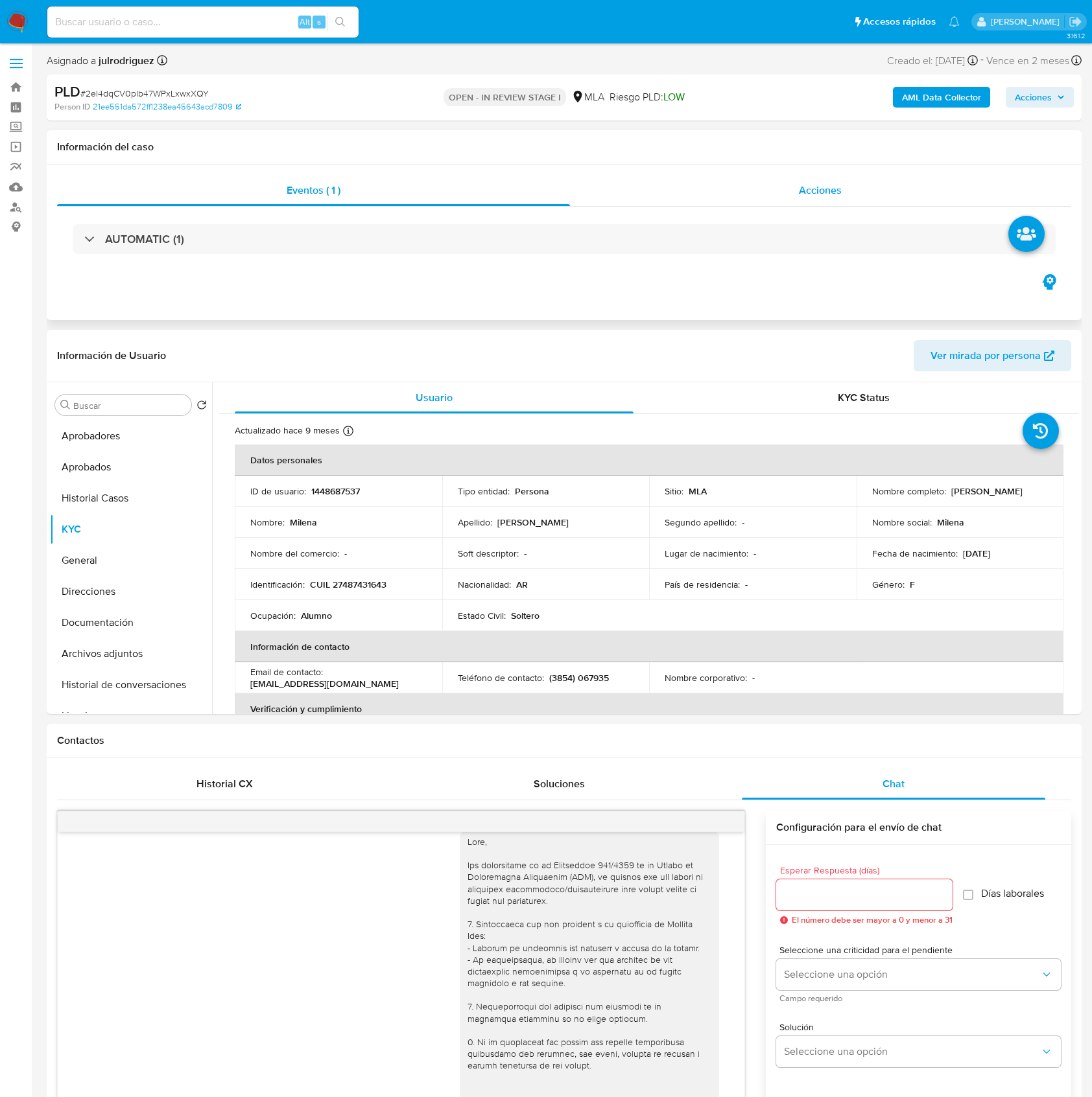
click at [818, 186] on span "Acciones" at bounding box center [820, 190] width 43 height 15
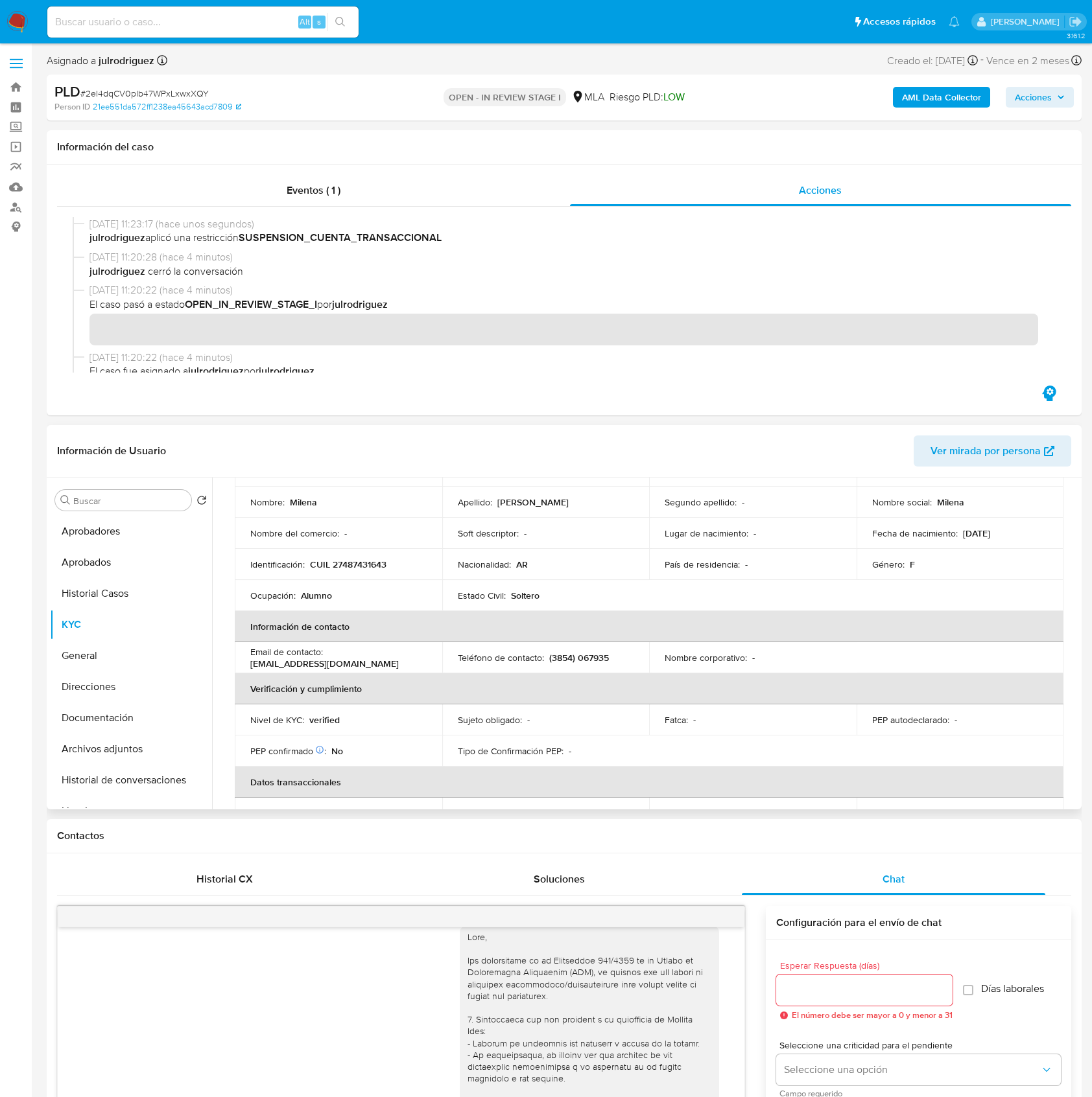
scroll to position [259, 0]
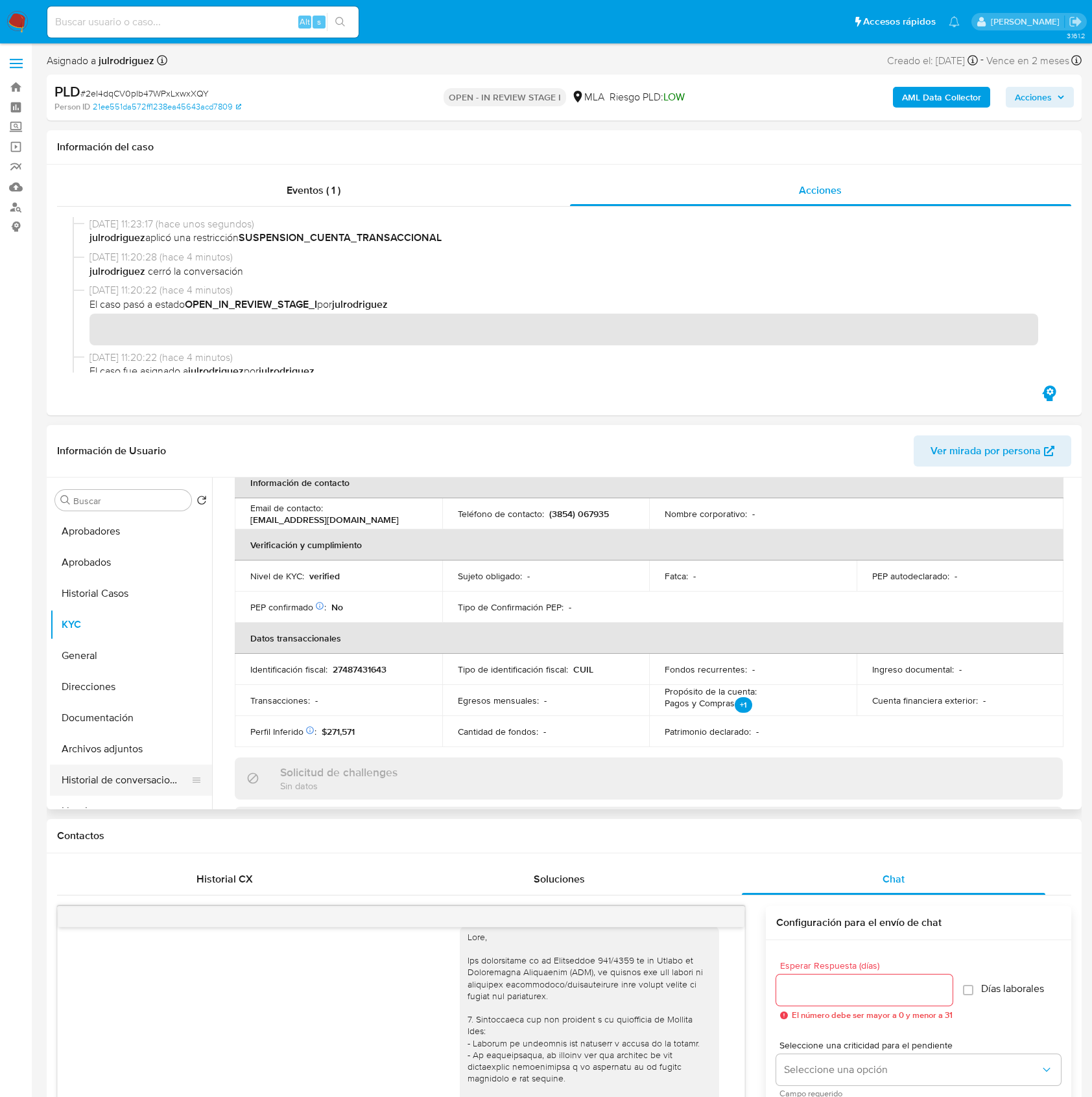
click at [136, 783] on button "Historial de conversaciones" at bounding box center [126, 780] width 152 height 31
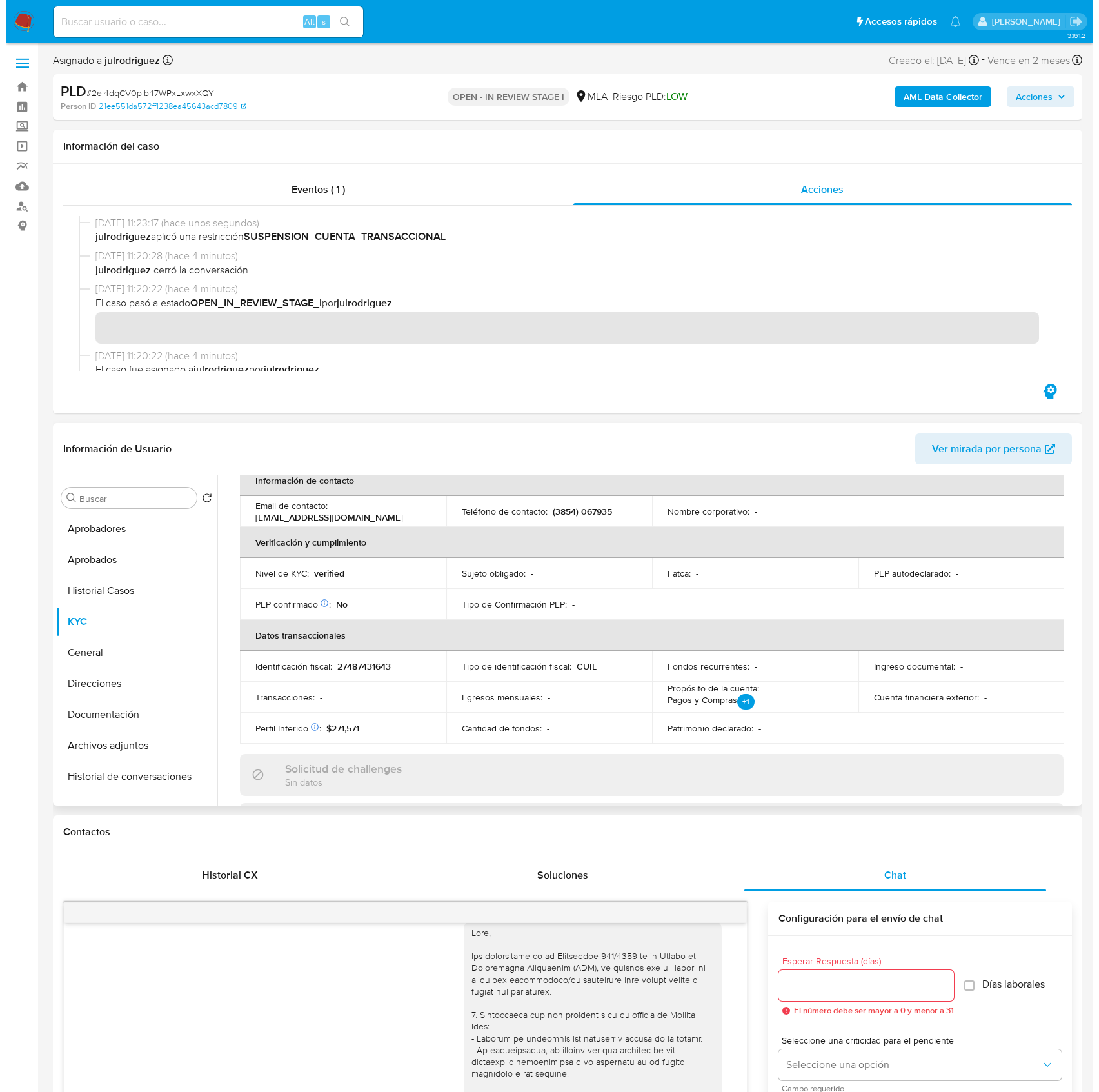
scroll to position [0, 0]
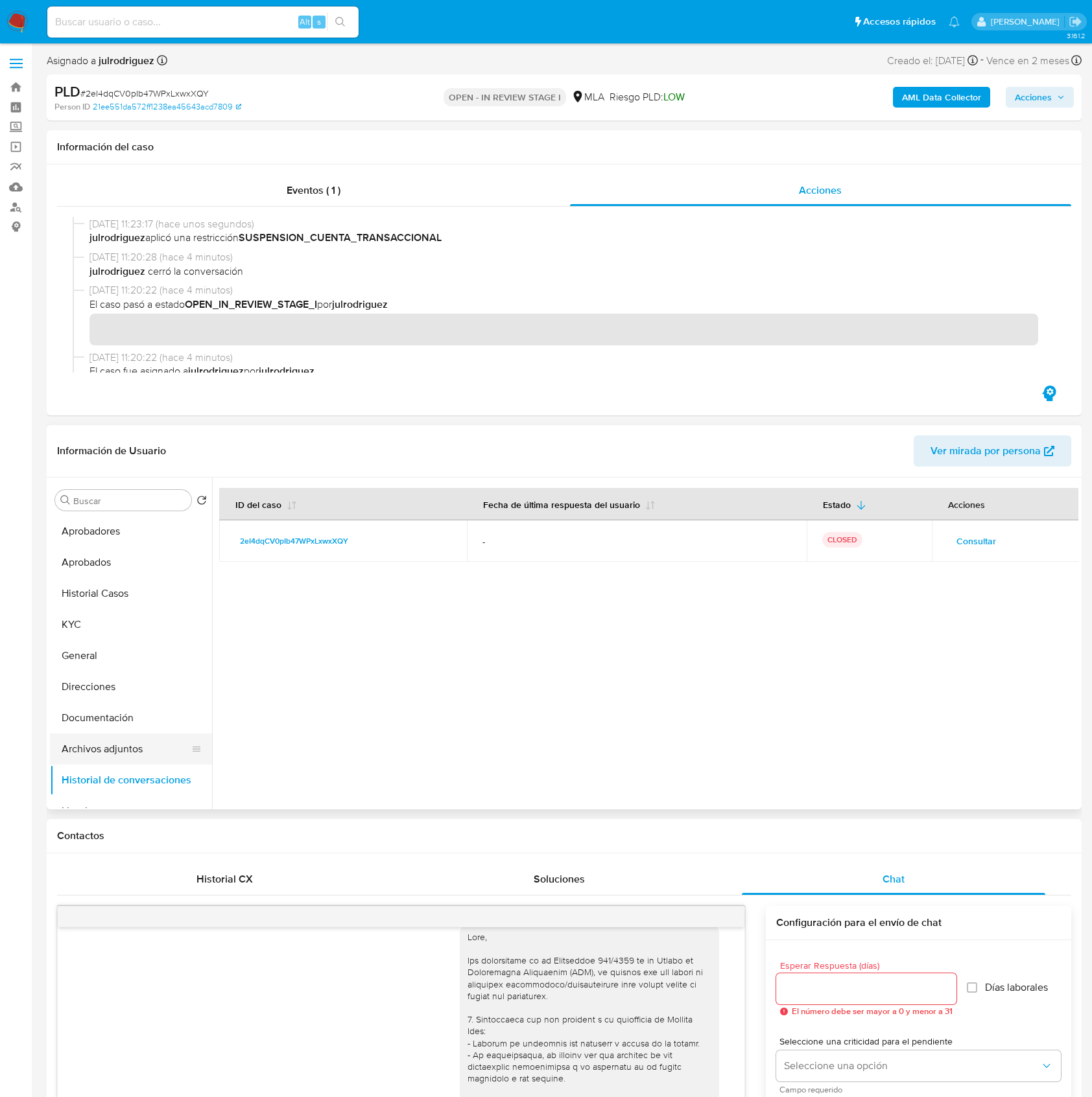
click at [113, 752] on button "Archivos adjuntos" at bounding box center [126, 749] width 152 height 31
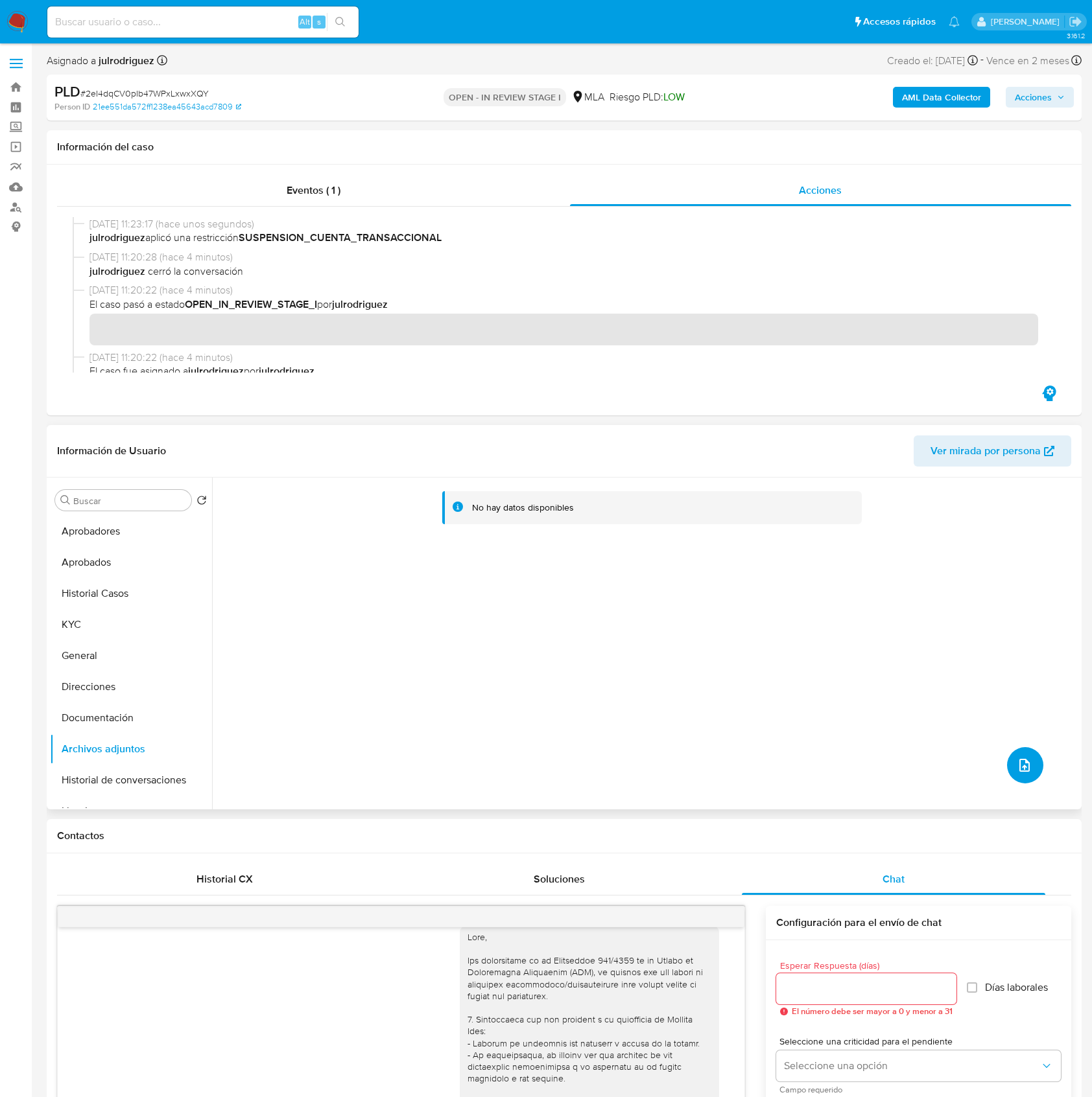
click at [1020, 753] on button "upload-file" at bounding box center [1025, 766] width 37 height 37
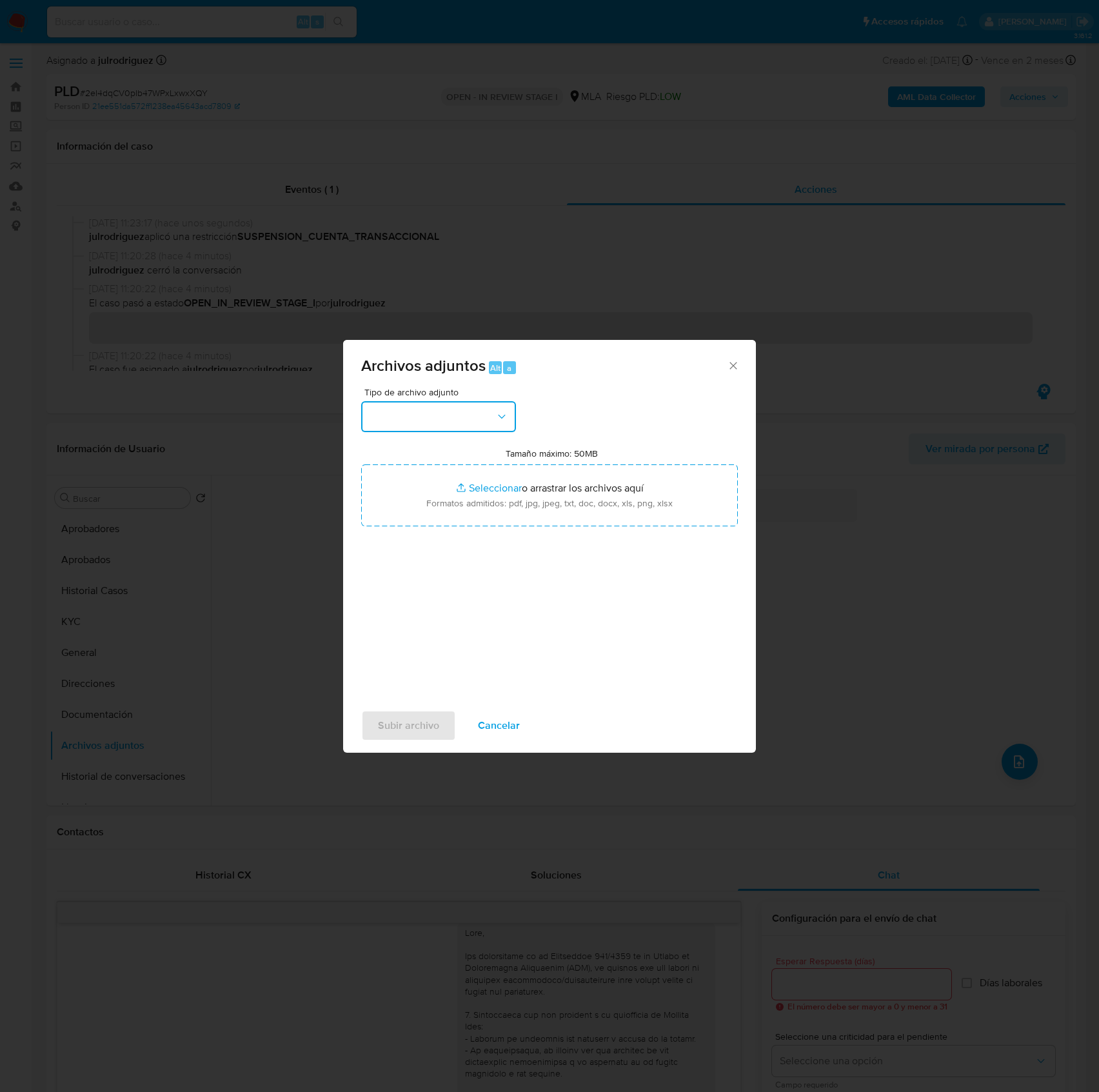
click at [495, 421] on icon "button" at bounding box center [502, 417] width 13 height 13
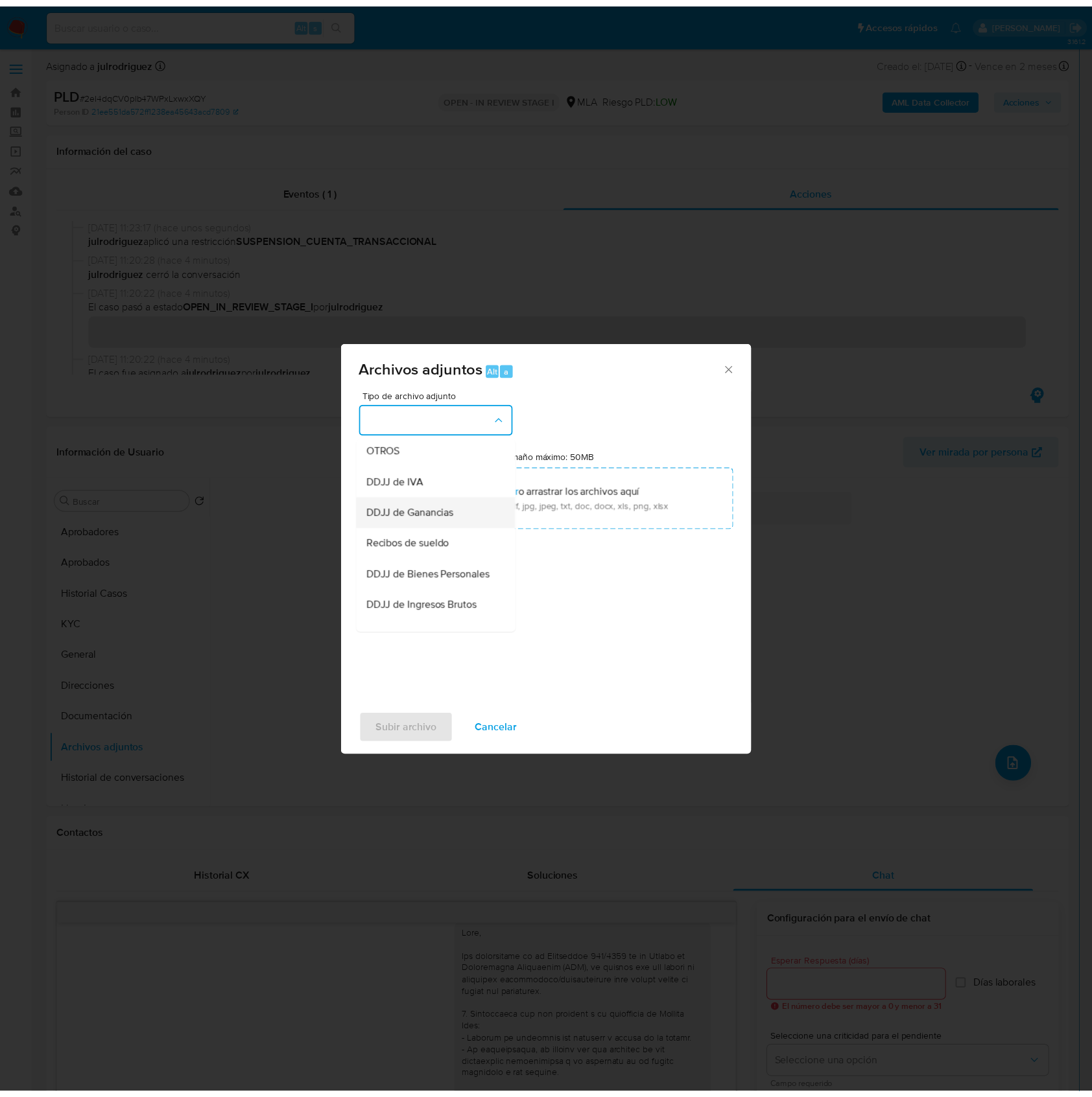
scroll to position [259, 0]
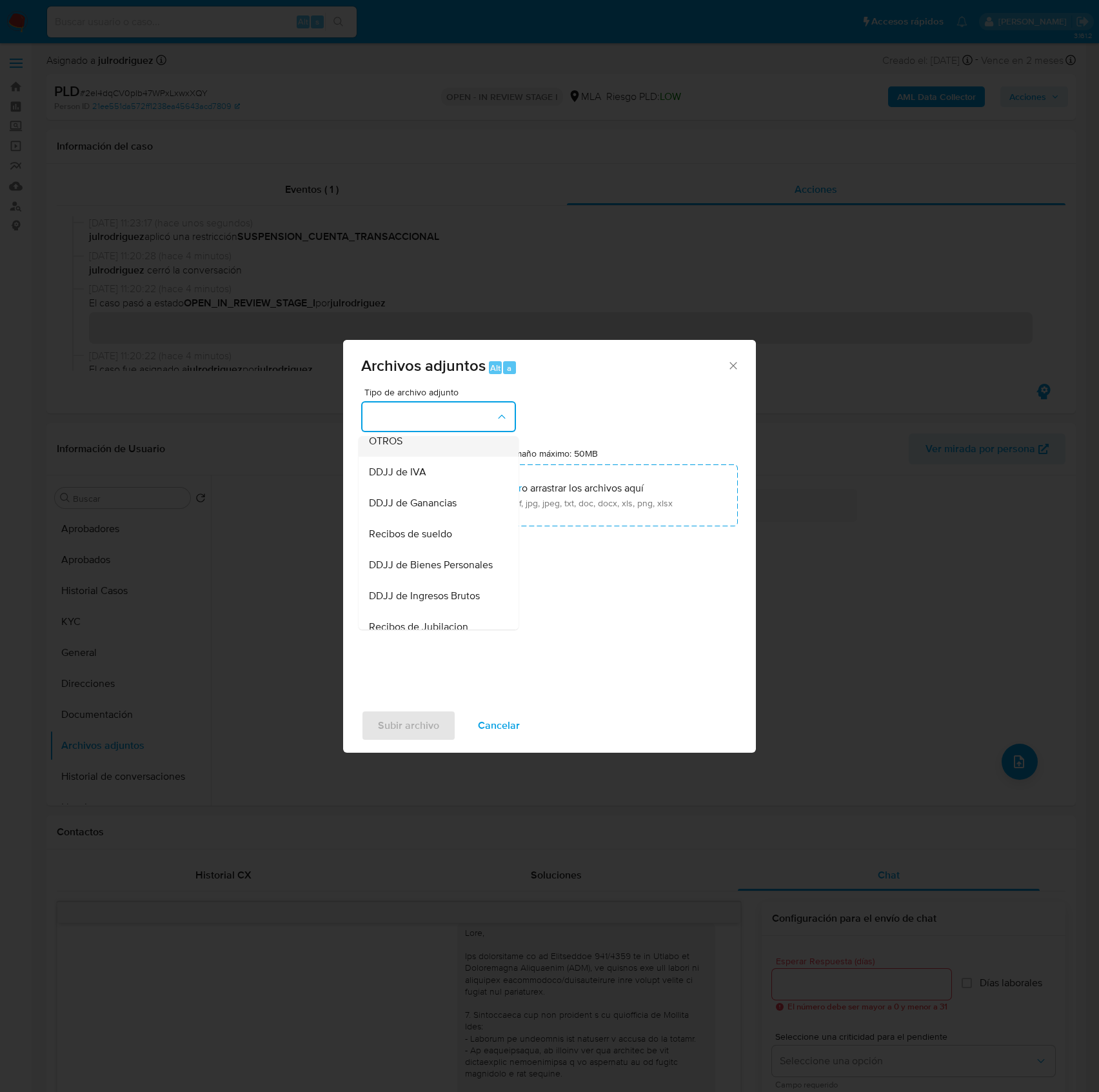
click at [395, 448] on span "OTROS" at bounding box center [385, 442] width 34 height 13
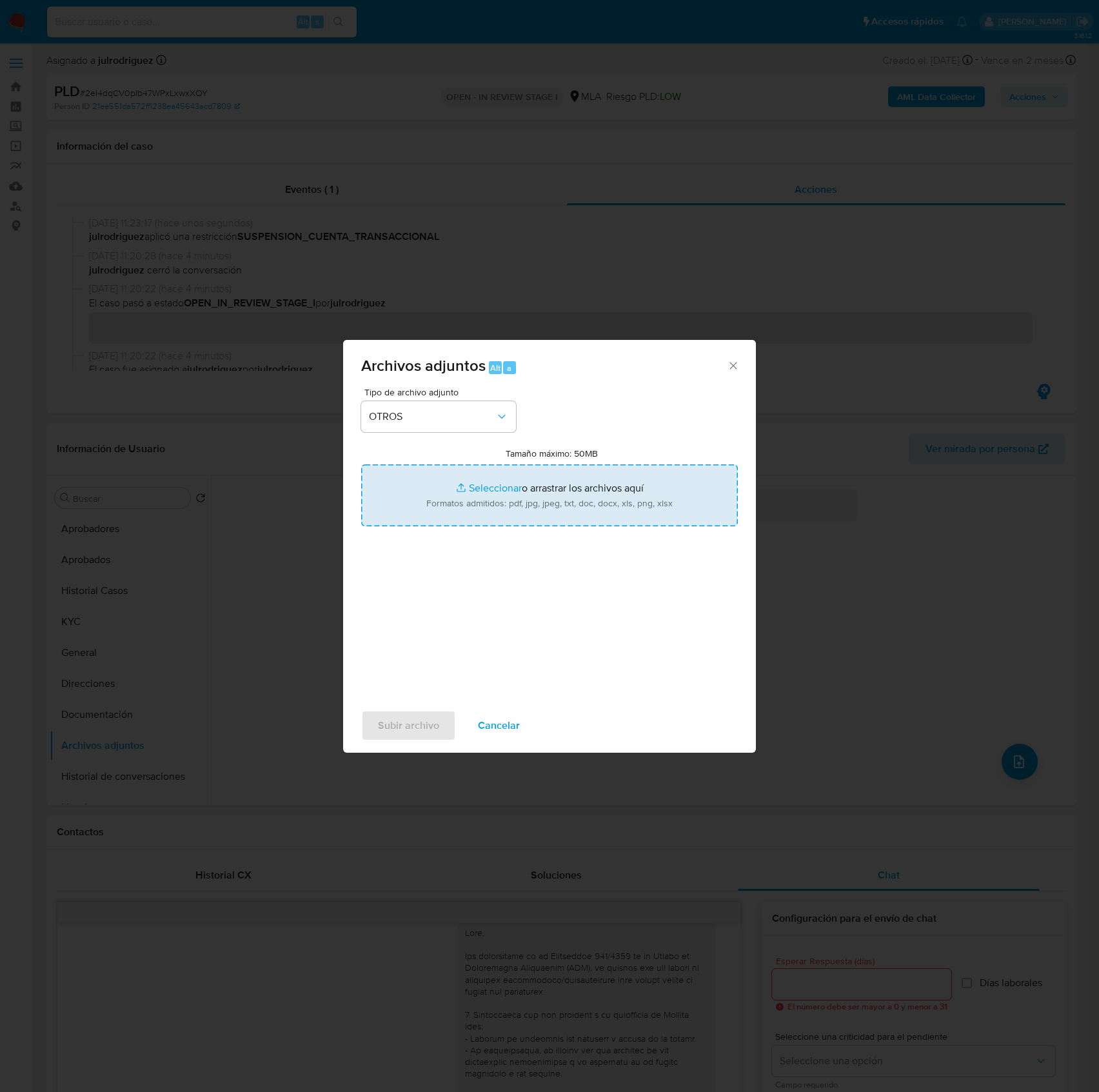
click at [573, 486] on input "Tamaño máximo: 50MB Seleccionar archivos" at bounding box center [550, 495] width 377 height 62
type input "C:\fakepath\Milena Antonella Ibañez - 1448687537 - 2eI4dqCV0pIb47WPxLxwxXQY.pdf"
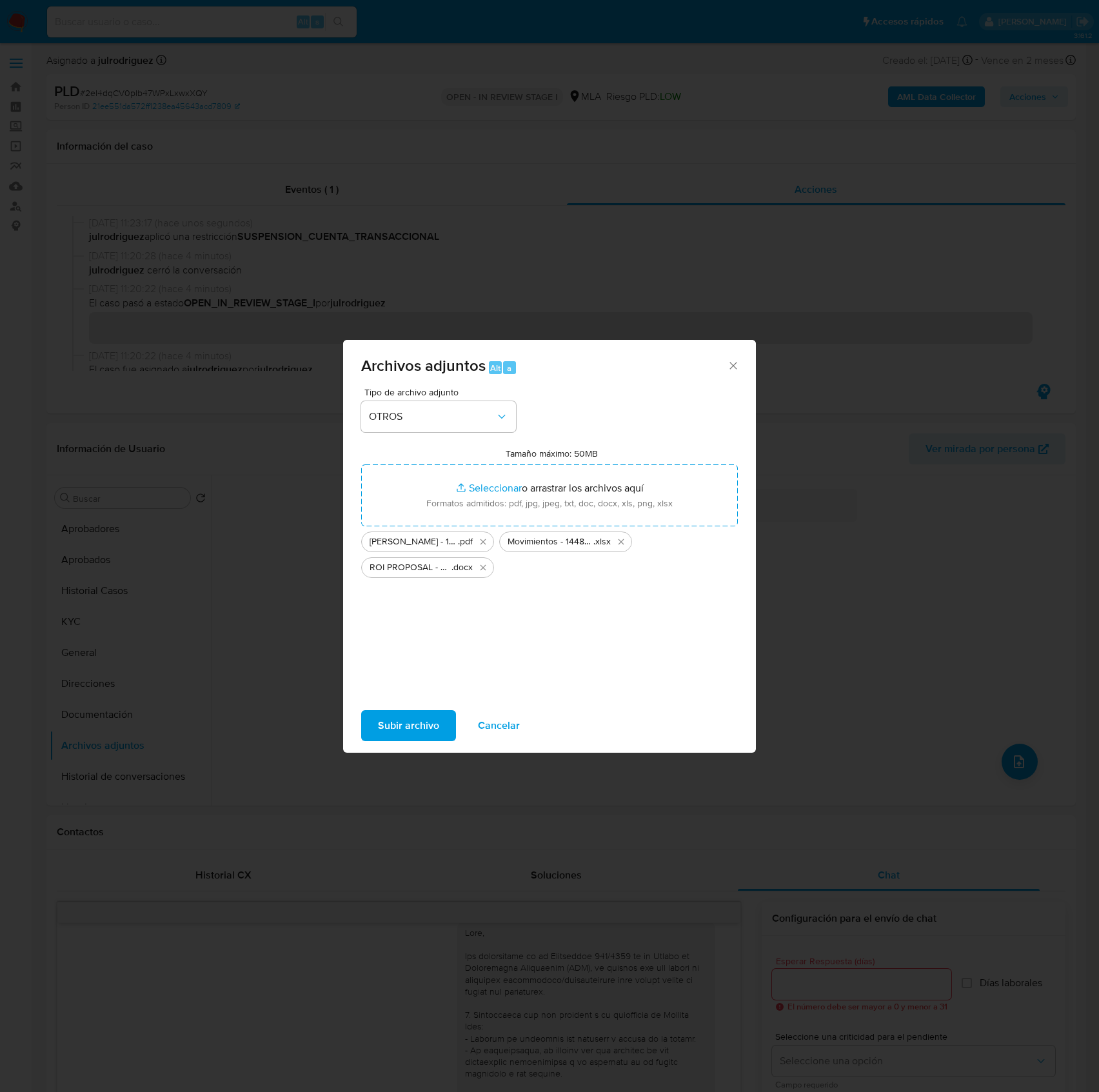
click at [419, 721] on span "Subir archivo" at bounding box center [408, 725] width 61 height 28
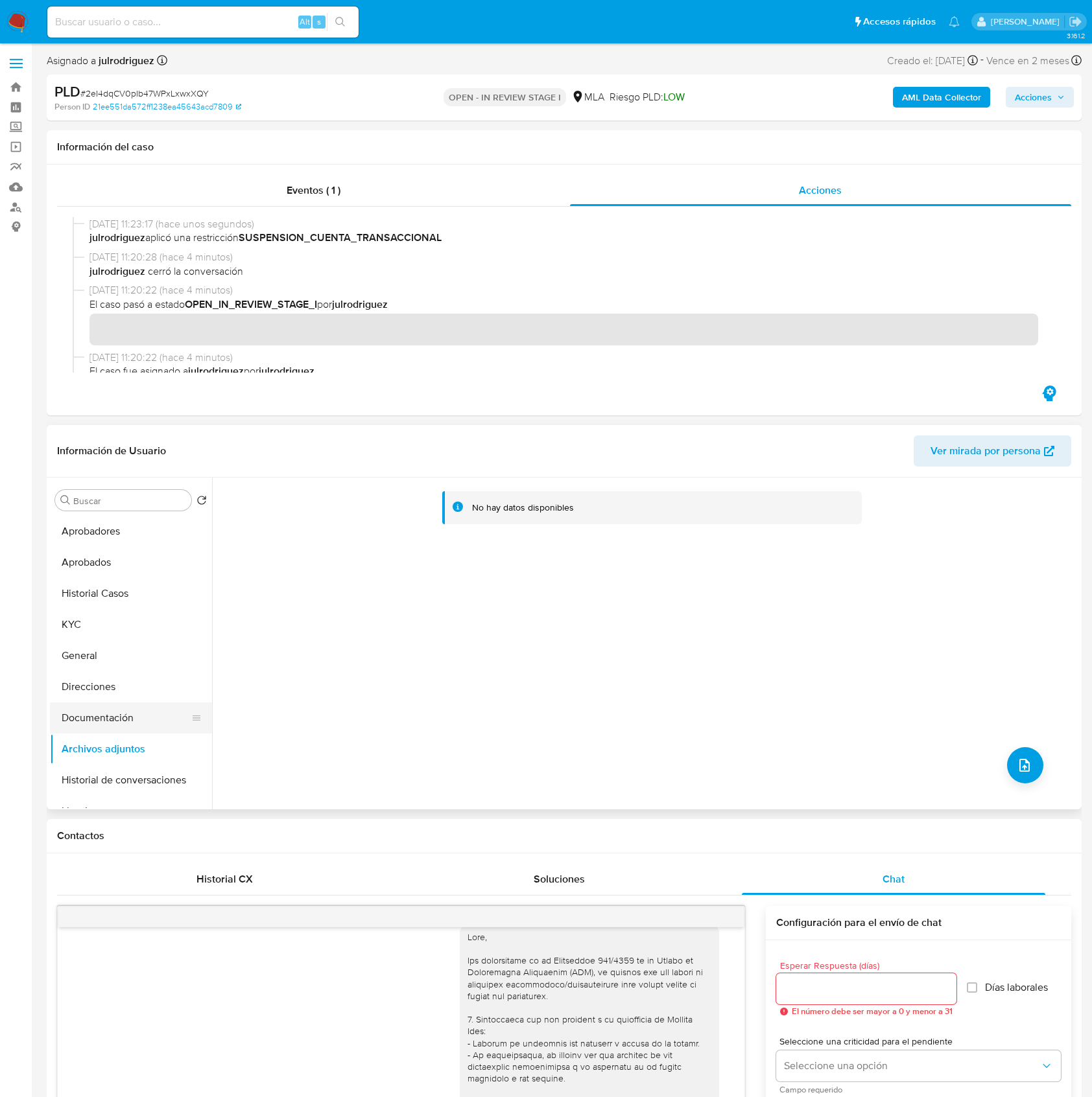
click at [130, 709] on button "Documentación" at bounding box center [126, 718] width 152 height 31
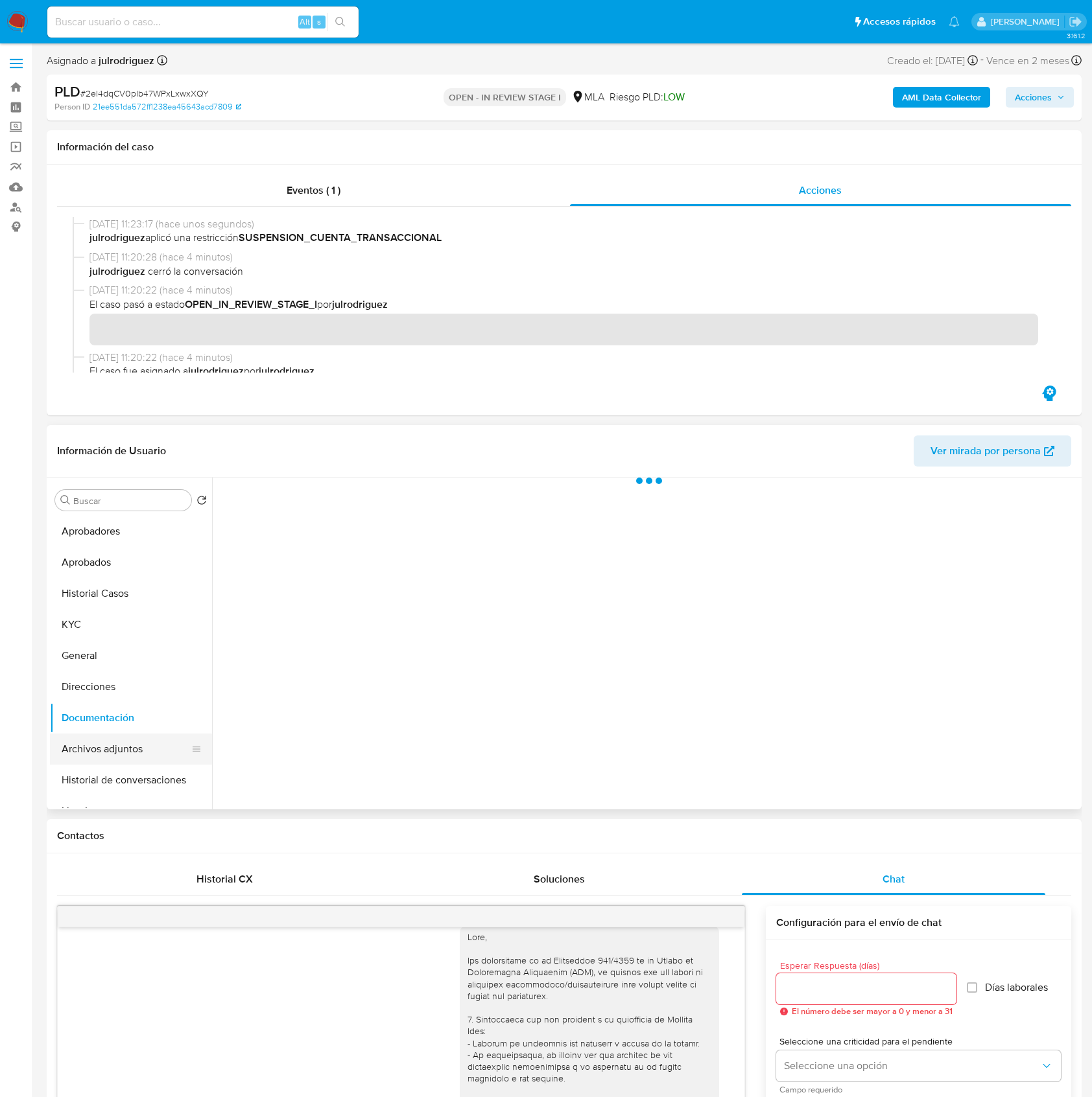
click at [122, 752] on button "Archivos adjuntos" at bounding box center [126, 749] width 152 height 31
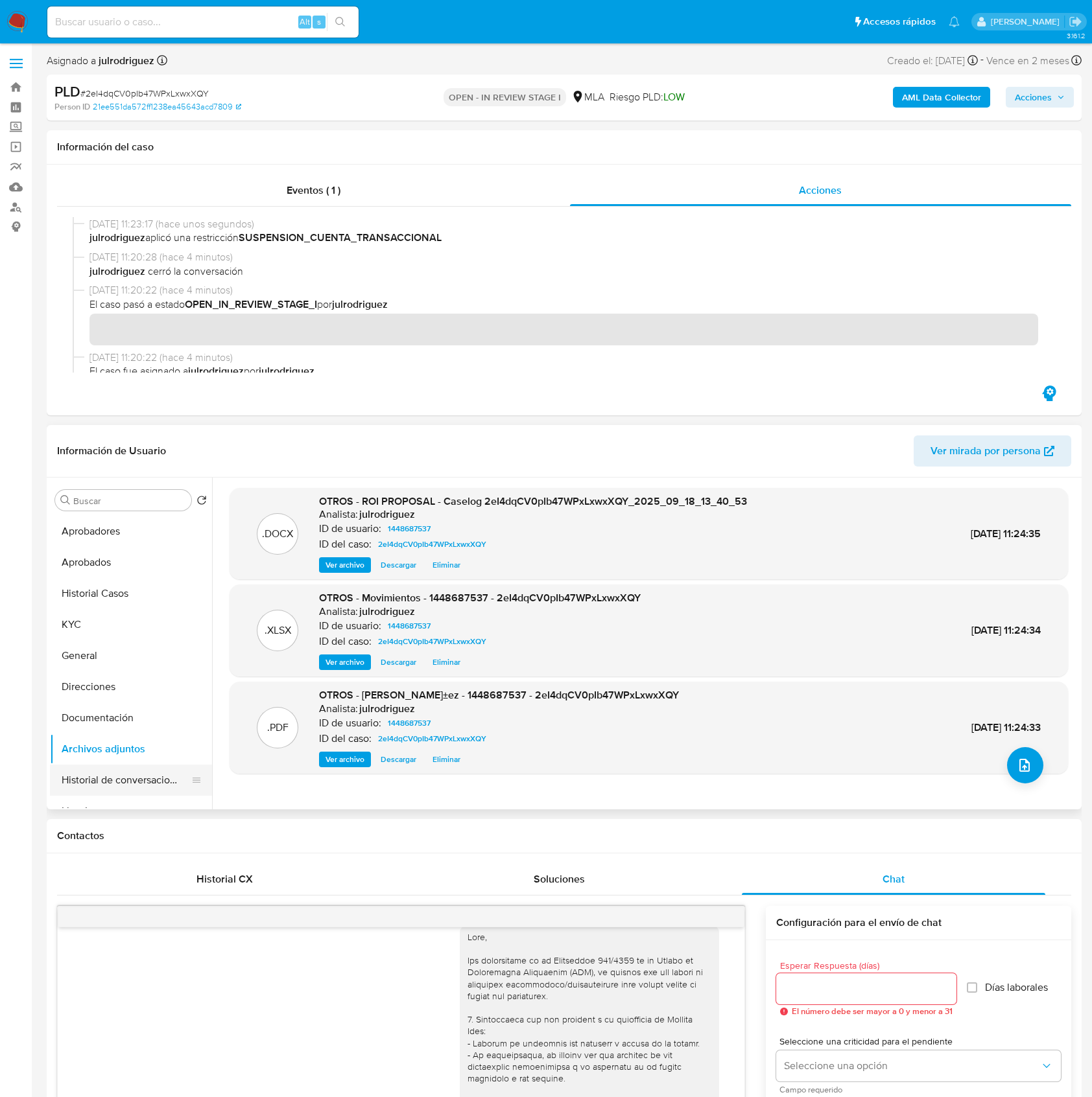
click at [128, 775] on button "Historial de conversaciones" at bounding box center [126, 780] width 152 height 31
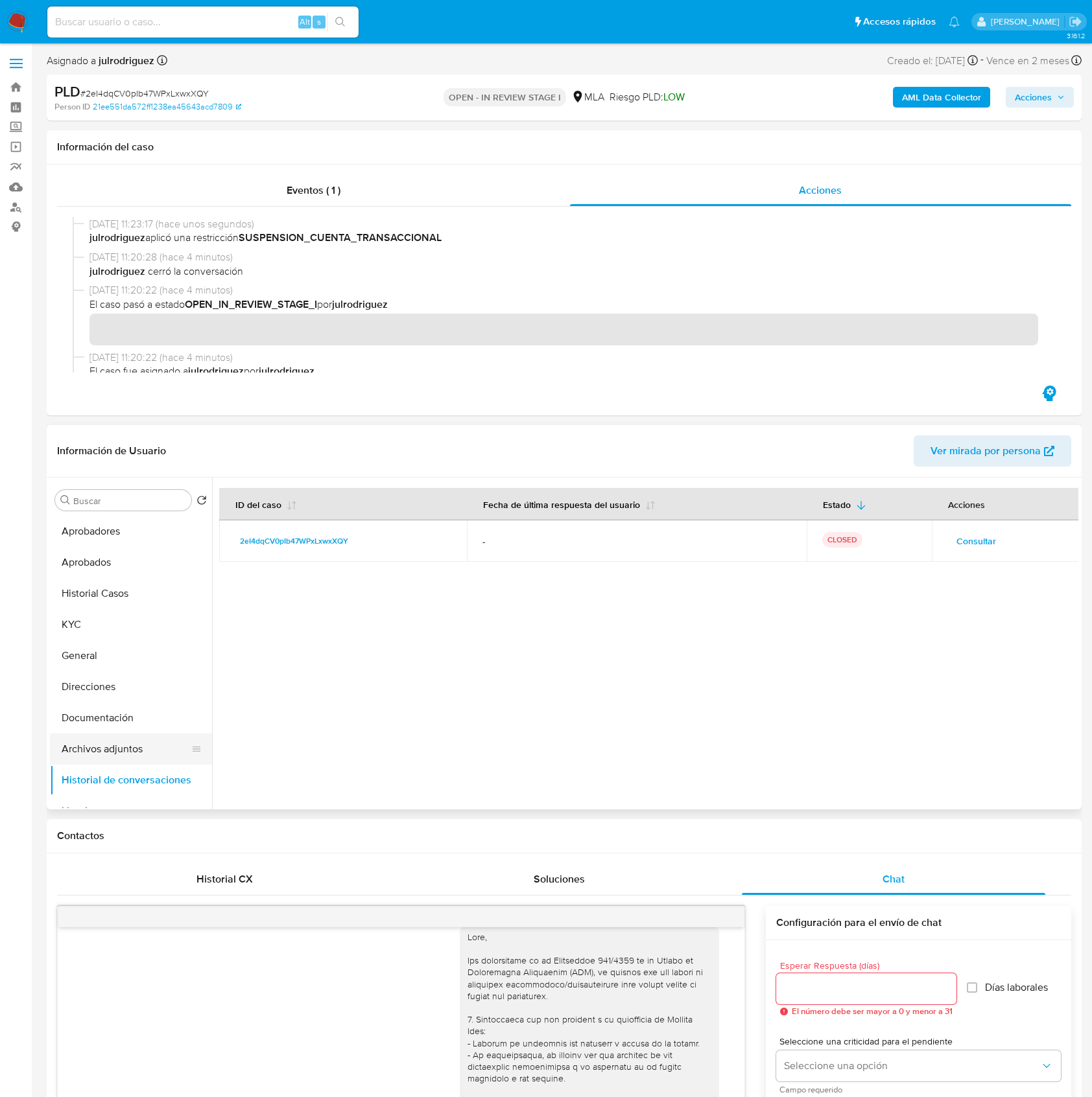
click at [123, 747] on button "Archivos adjuntos" at bounding box center [126, 749] width 152 height 31
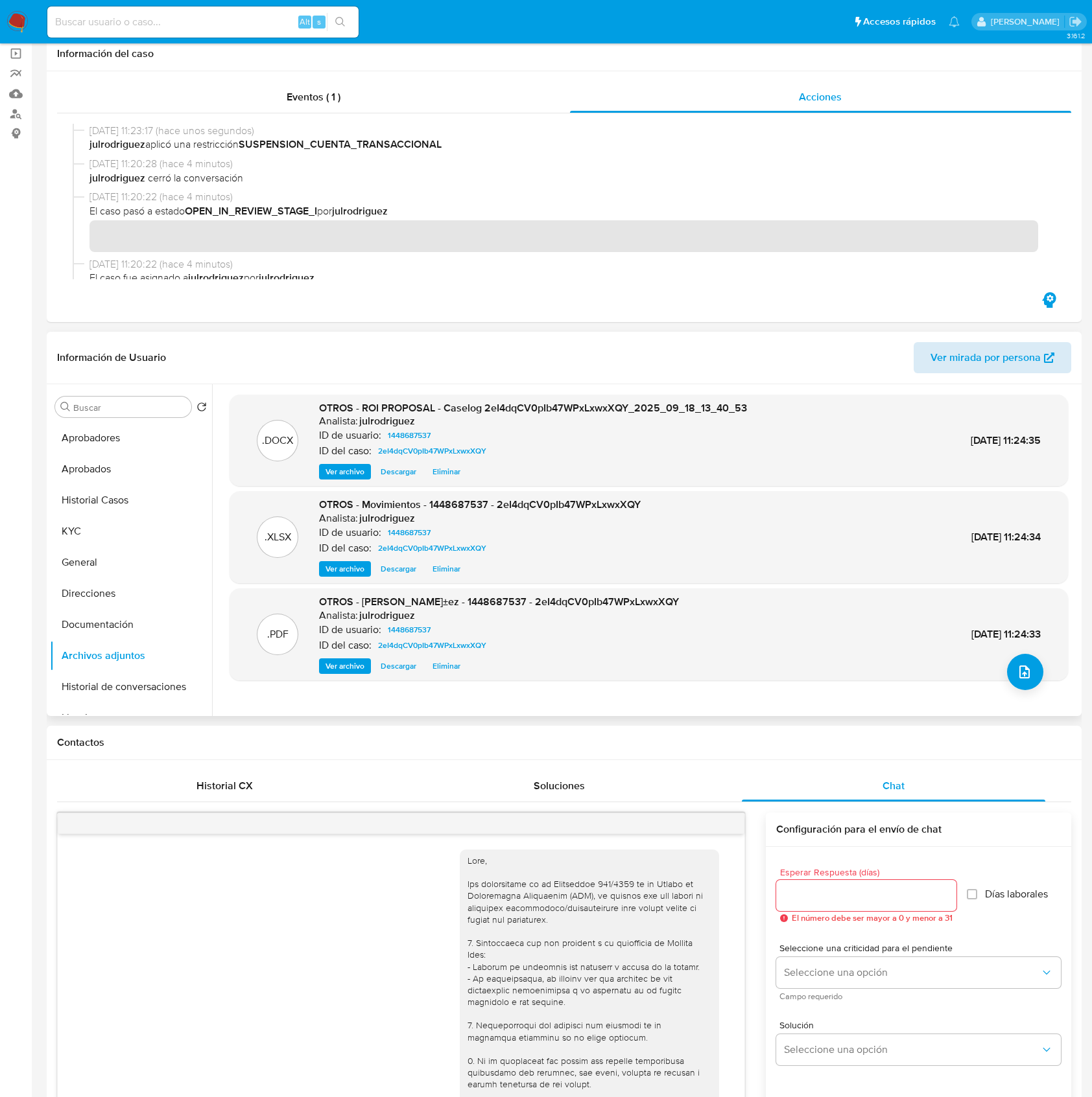
scroll to position [0, 0]
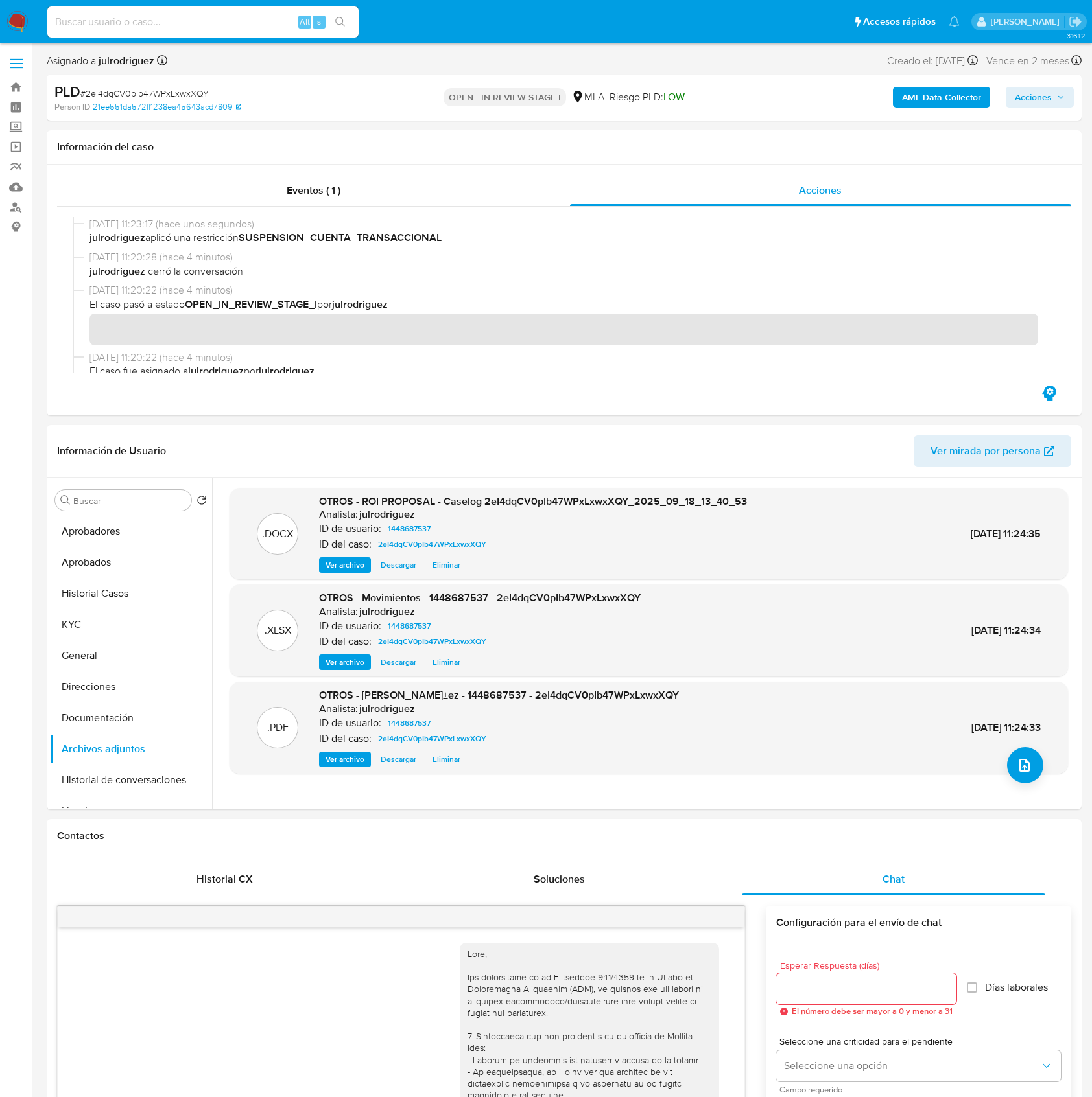
click at [931, 105] on b "AML Data Collector" at bounding box center [941, 97] width 79 height 21
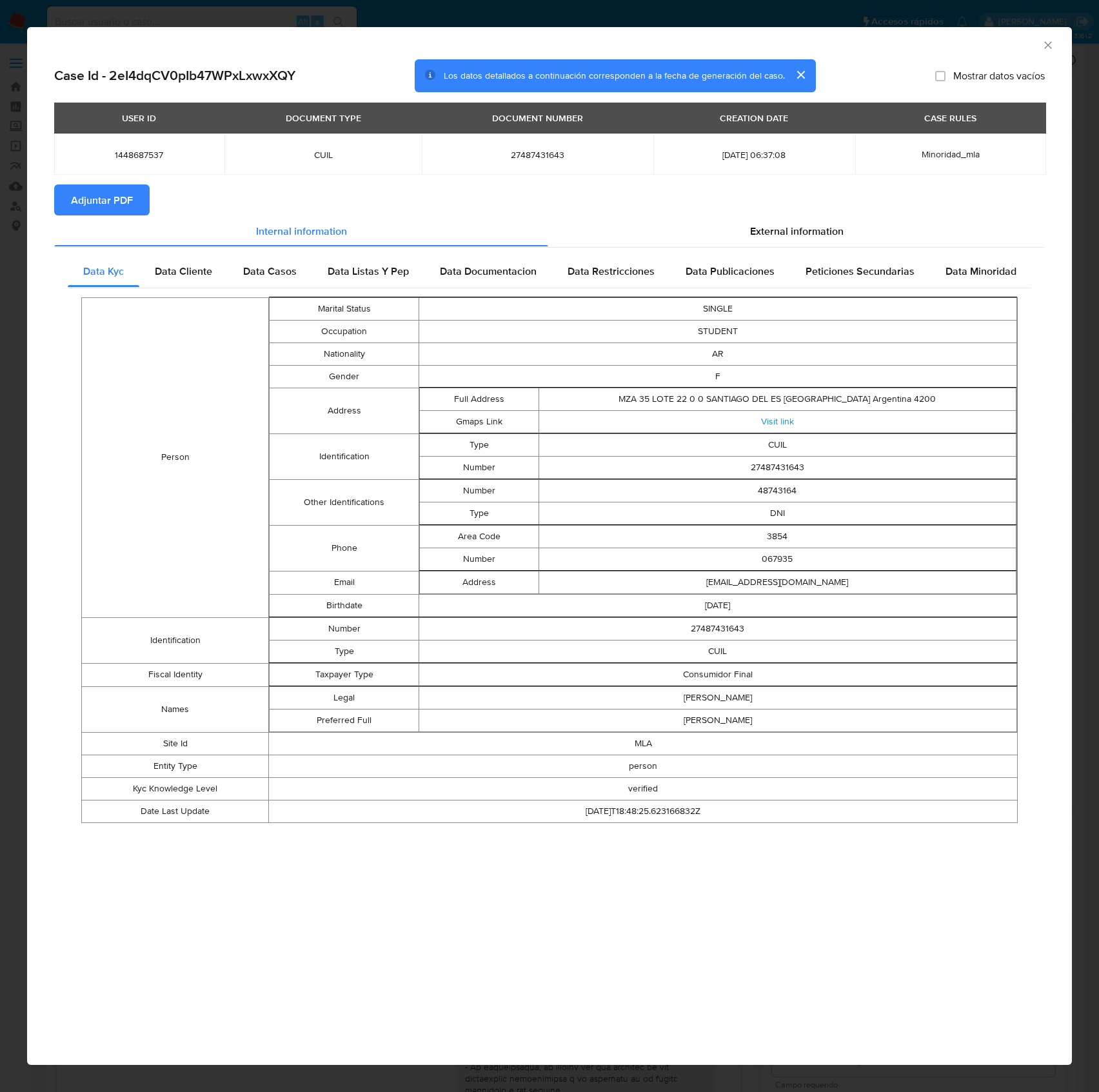
click at [143, 194] on button "Adjuntar PDF" at bounding box center [102, 200] width 96 height 31
click at [1039, 50] on div "AML Data Collector" at bounding box center [550, 43] width 1045 height 32
click at [1043, 46] on icon "Cerrar ventana" at bounding box center [1048, 46] width 13 height 13
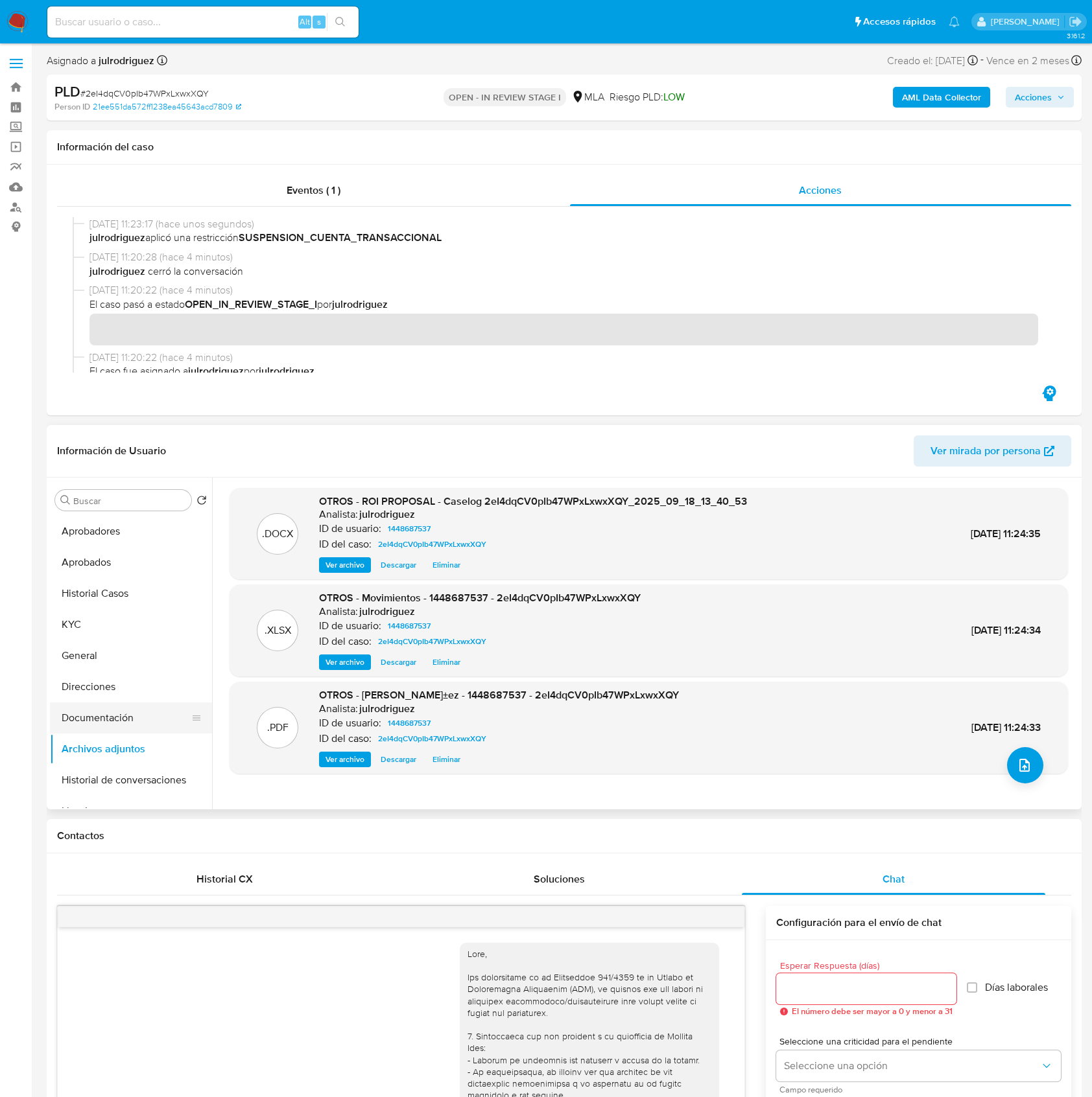
click at [125, 709] on button "Documentación" at bounding box center [126, 718] width 152 height 31
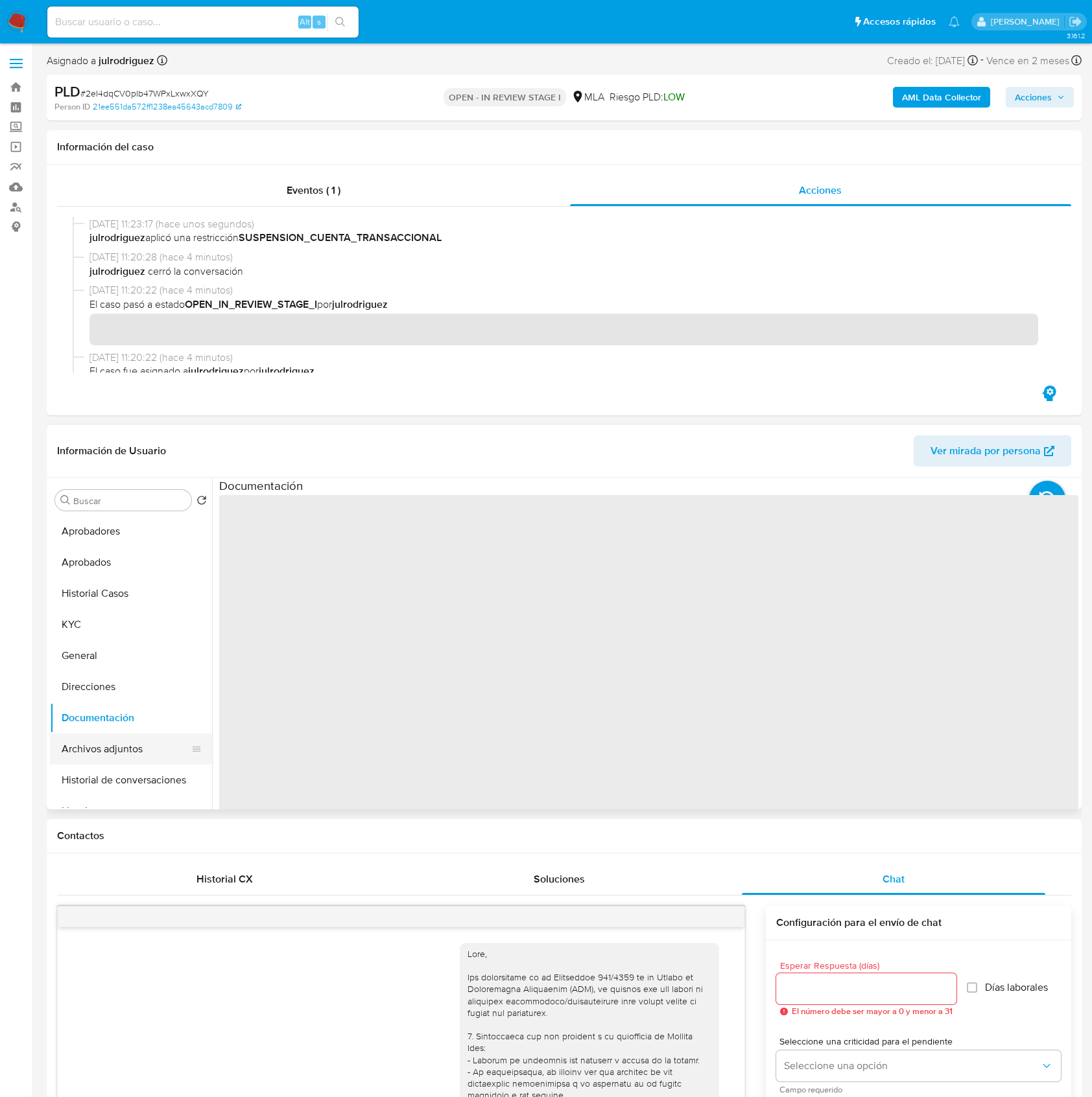
click at [114, 750] on button "Archivos adjuntos" at bounding box center [126, 749] width 152 height 31
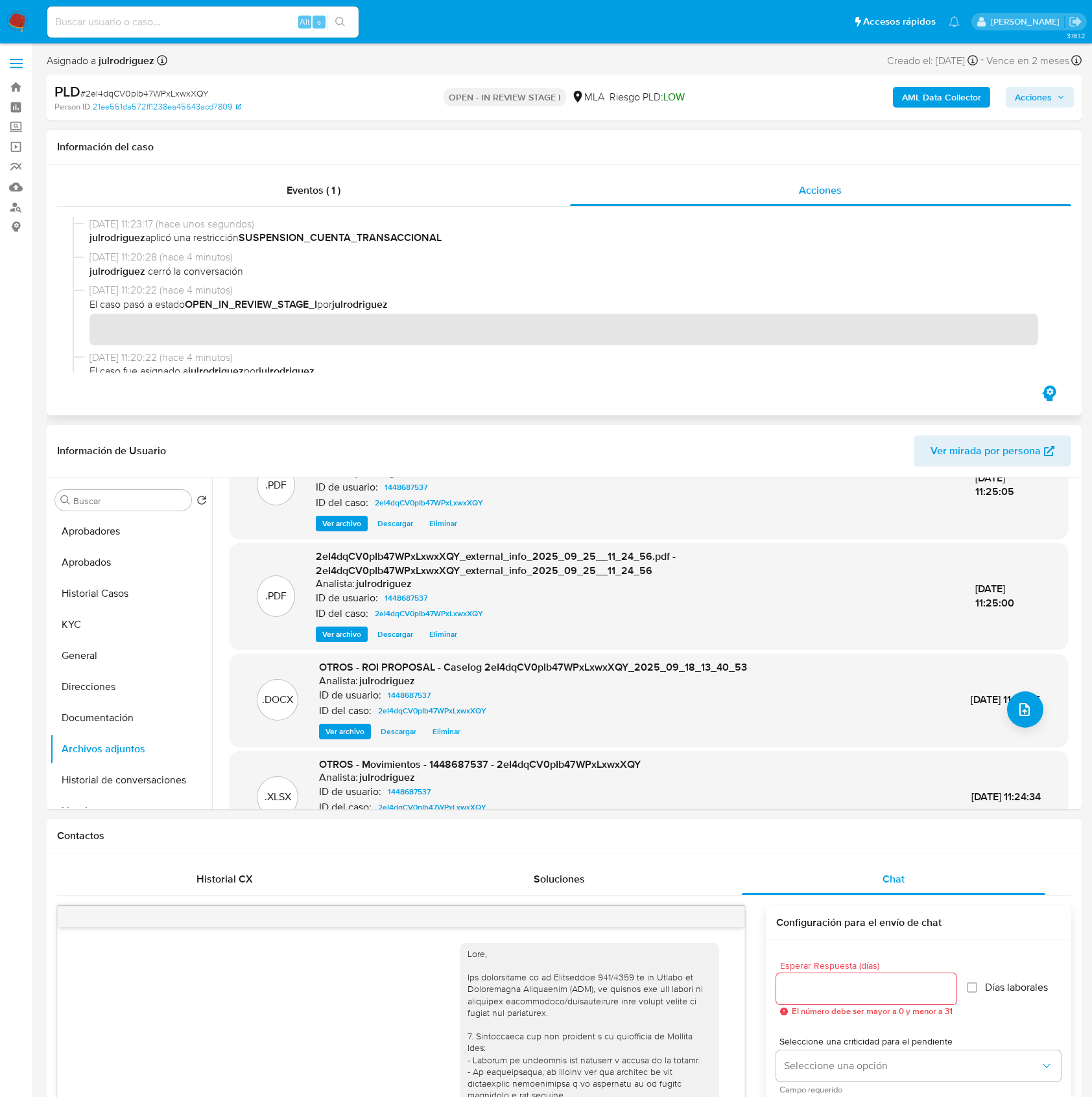
scroll to position [86, 0]
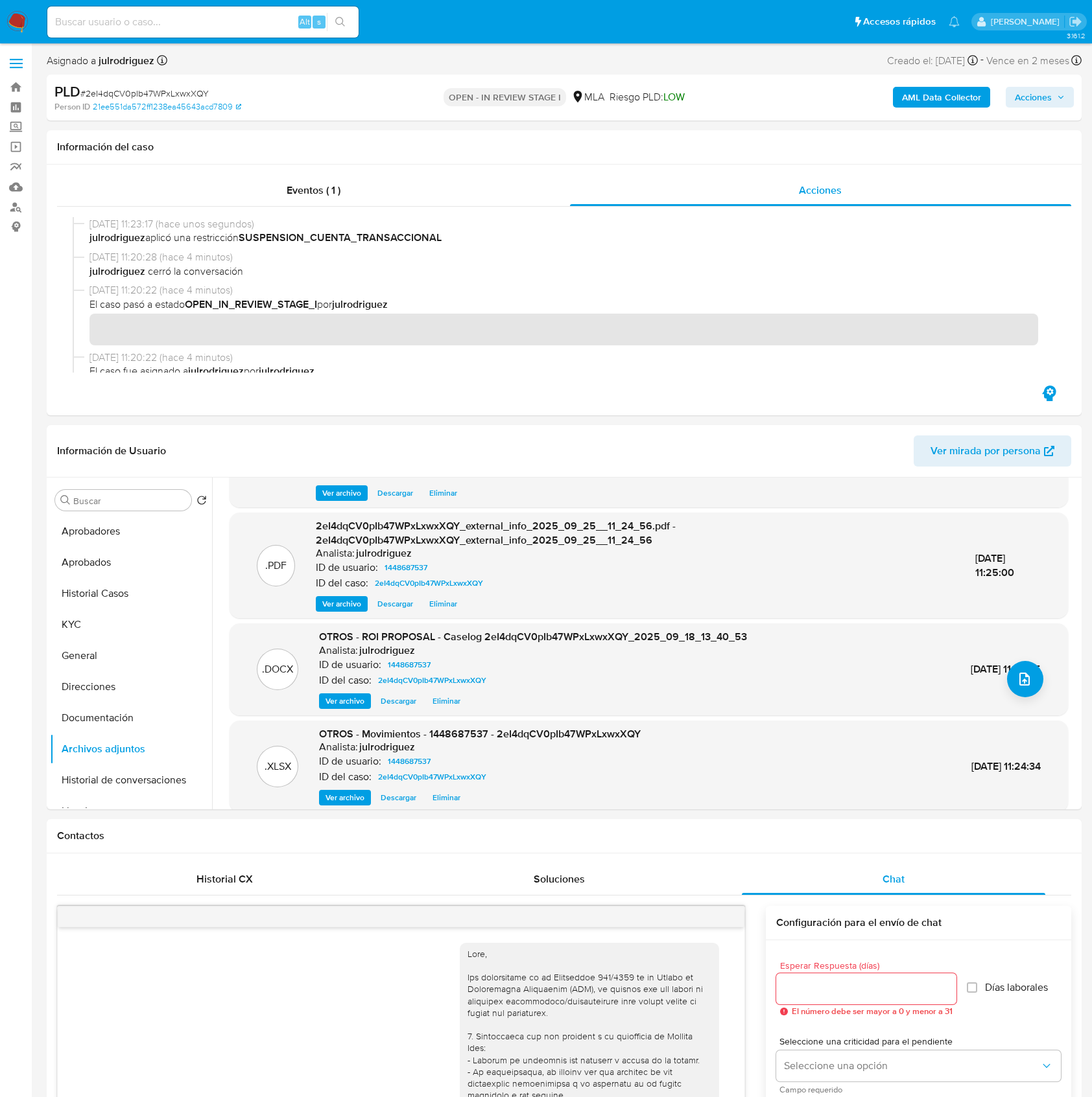
click at [1031, 90] on span "Acciones" at bounding box center [1033, 97] width 37 height 21
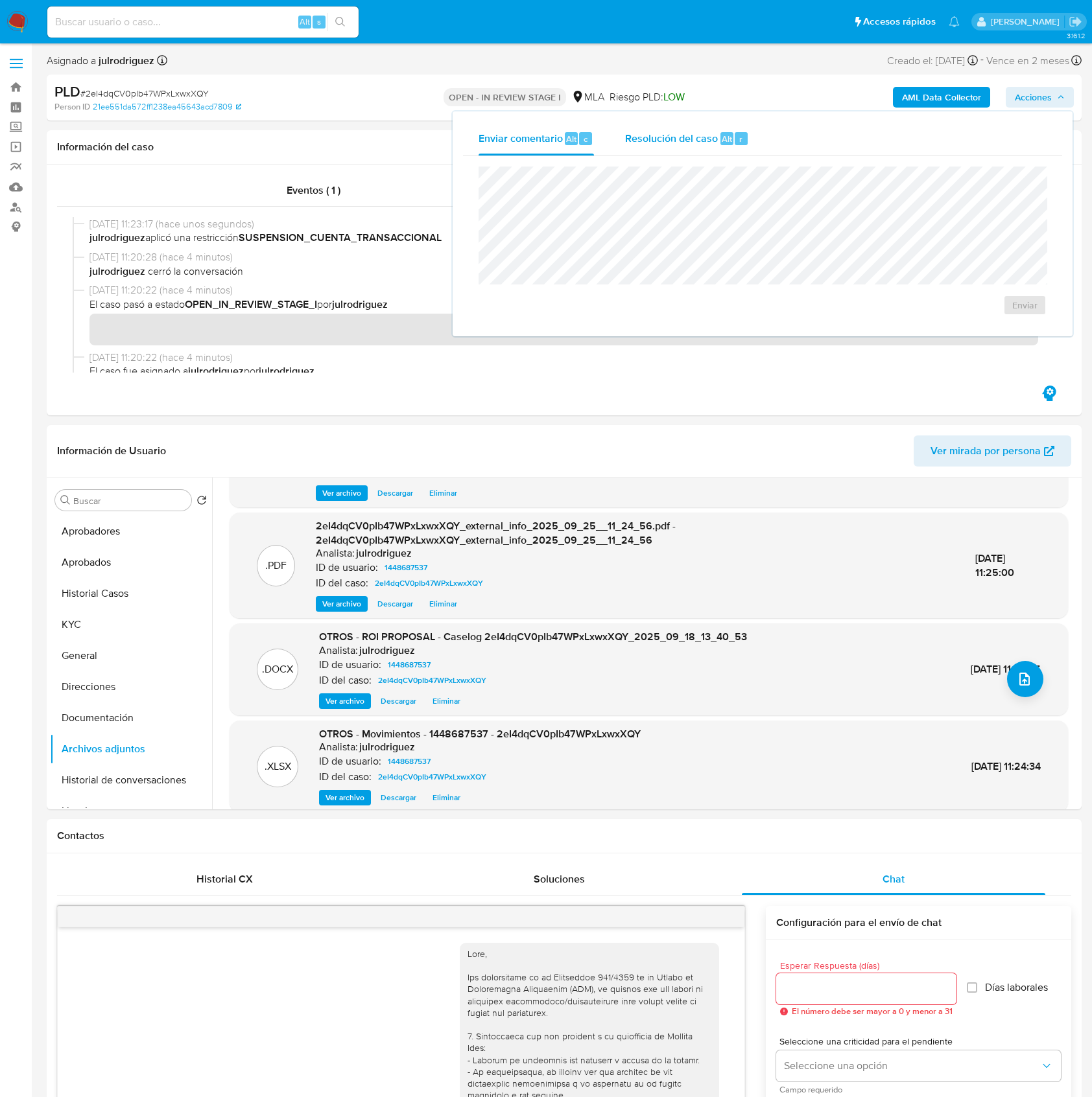
click at [662, 150] on div "Resolución del caso Alt r" at bounding box center [687, 138] width 124 height 34
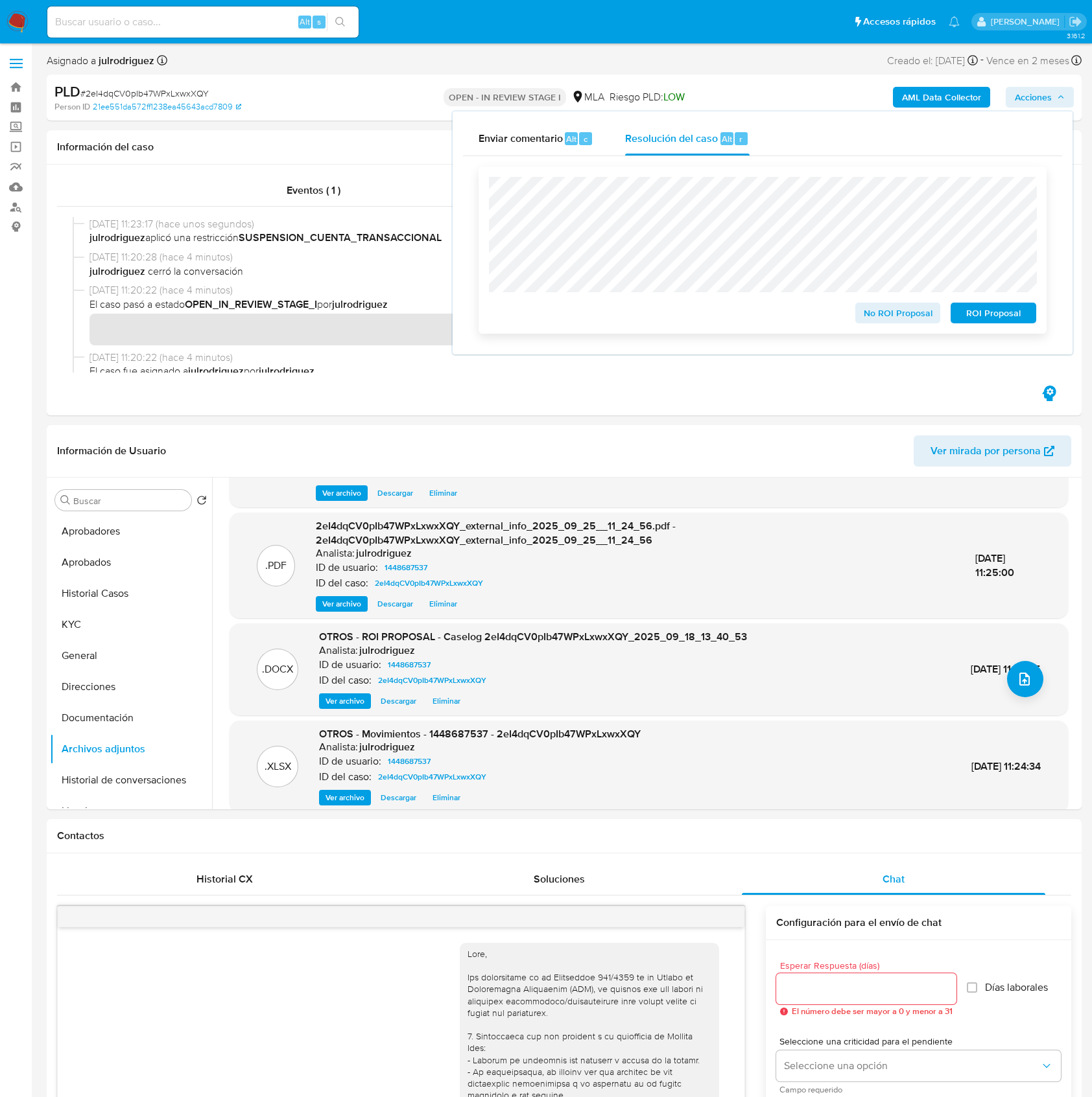
click at [987, 315] on span "ROI Proposal" at bounding box center [994, 313] width 68 height 18
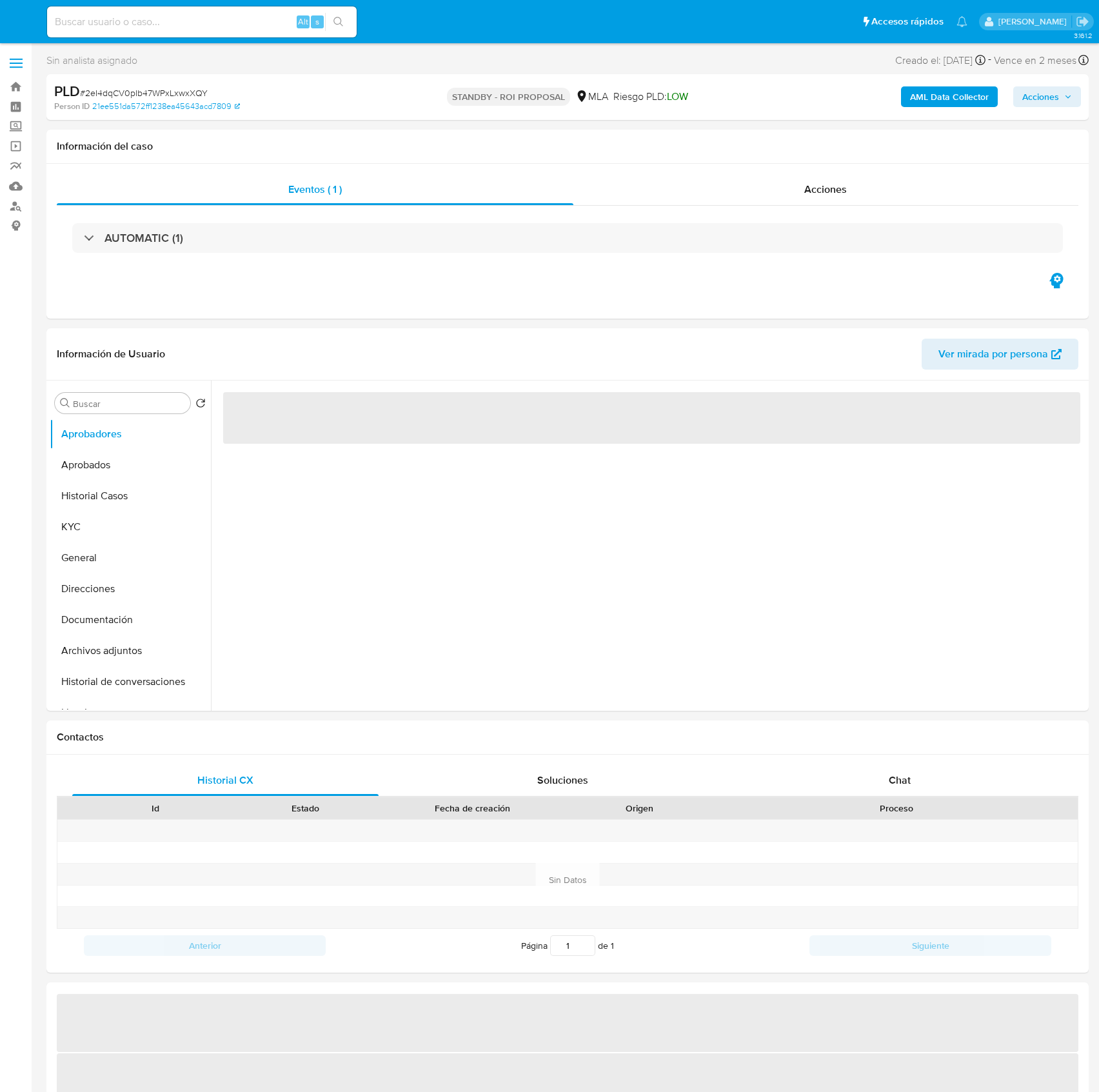
select select "10"
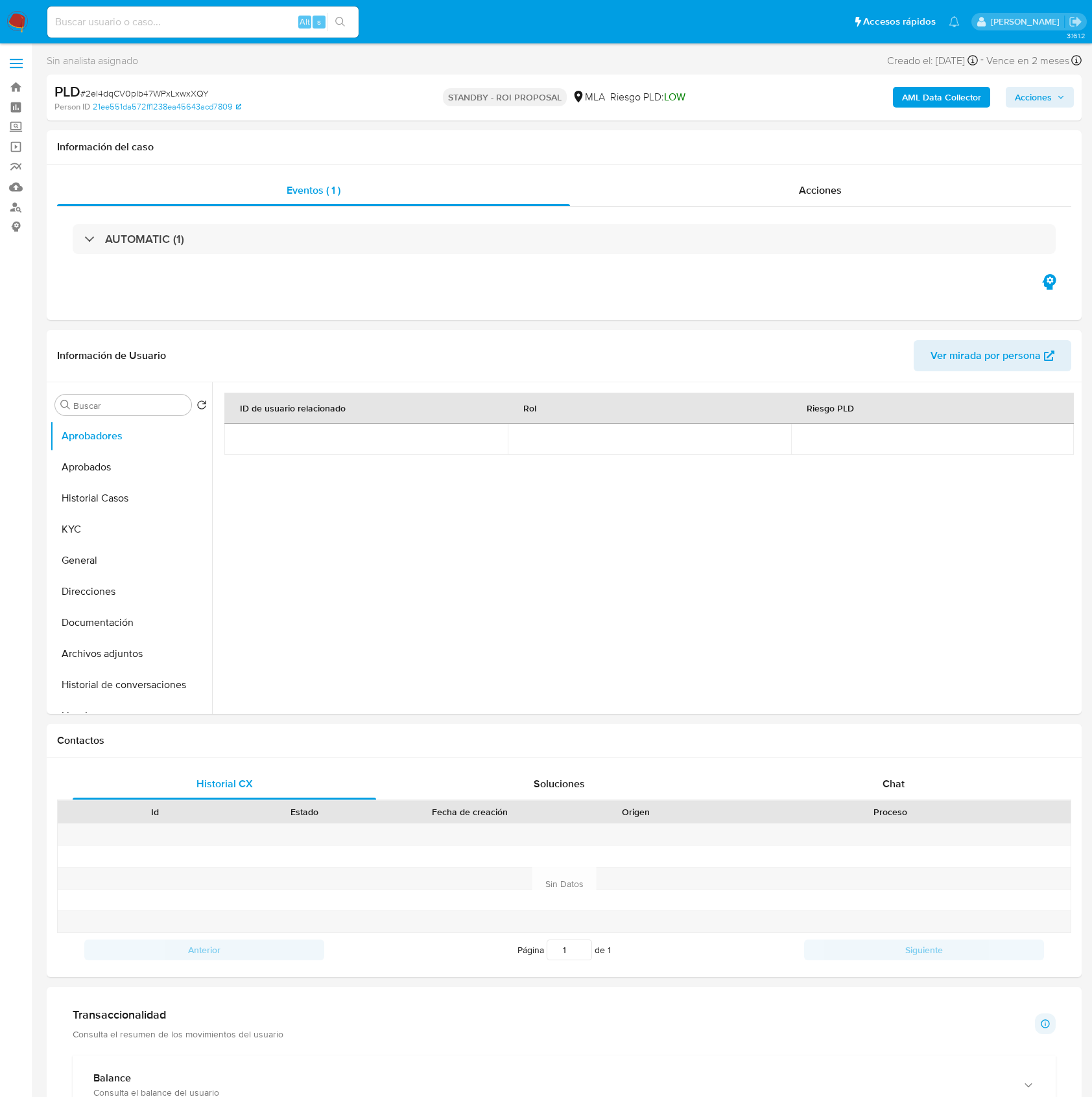
click at [244, 26] on input at bounding box center [203, 22] width 311 height 16
paste input "VK9GWJbStU0bIyPPAHD6ttWm"
type input "VK9GWJbStU0bIyPPAHD6ttWm"
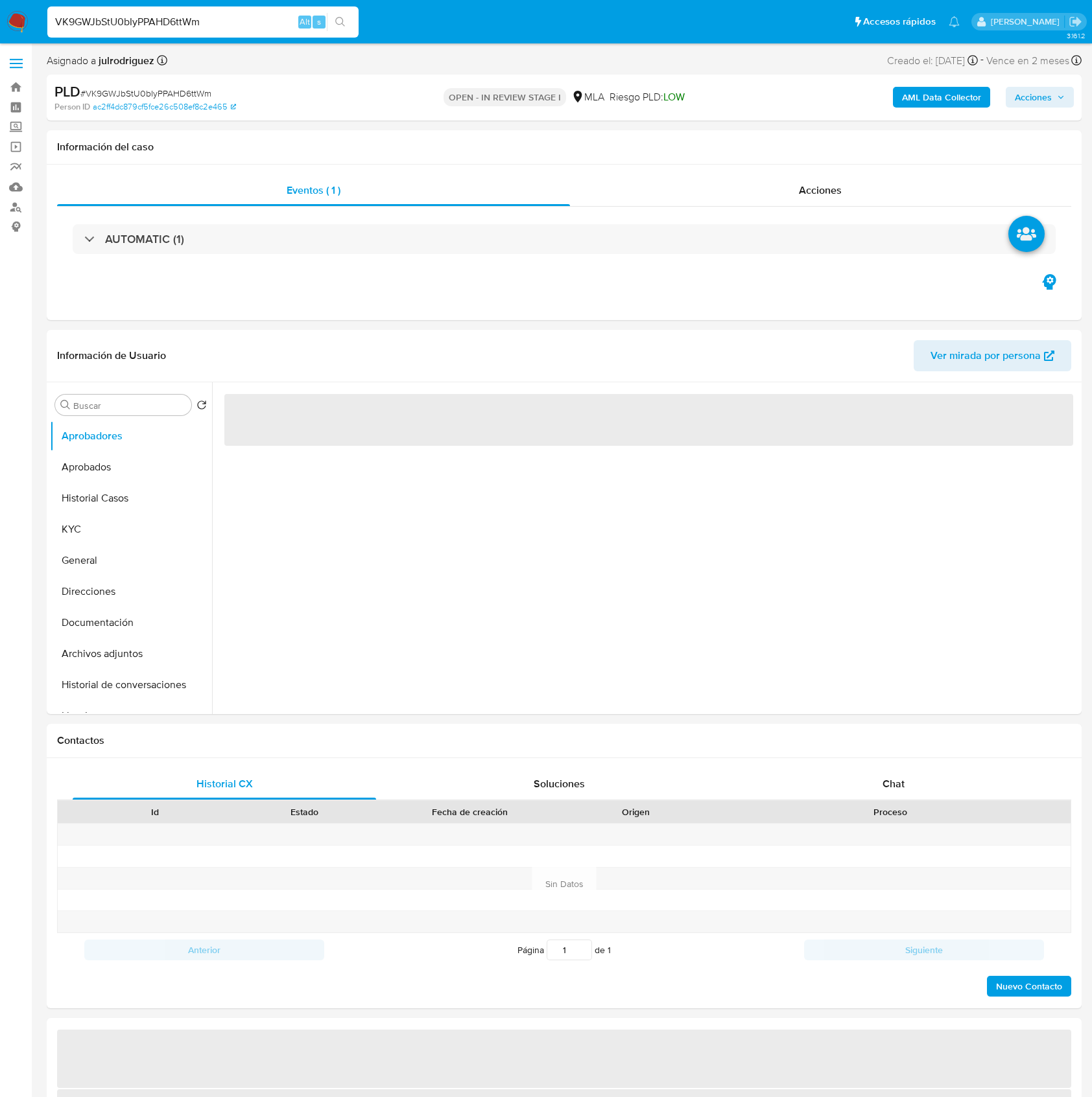
select select "10"
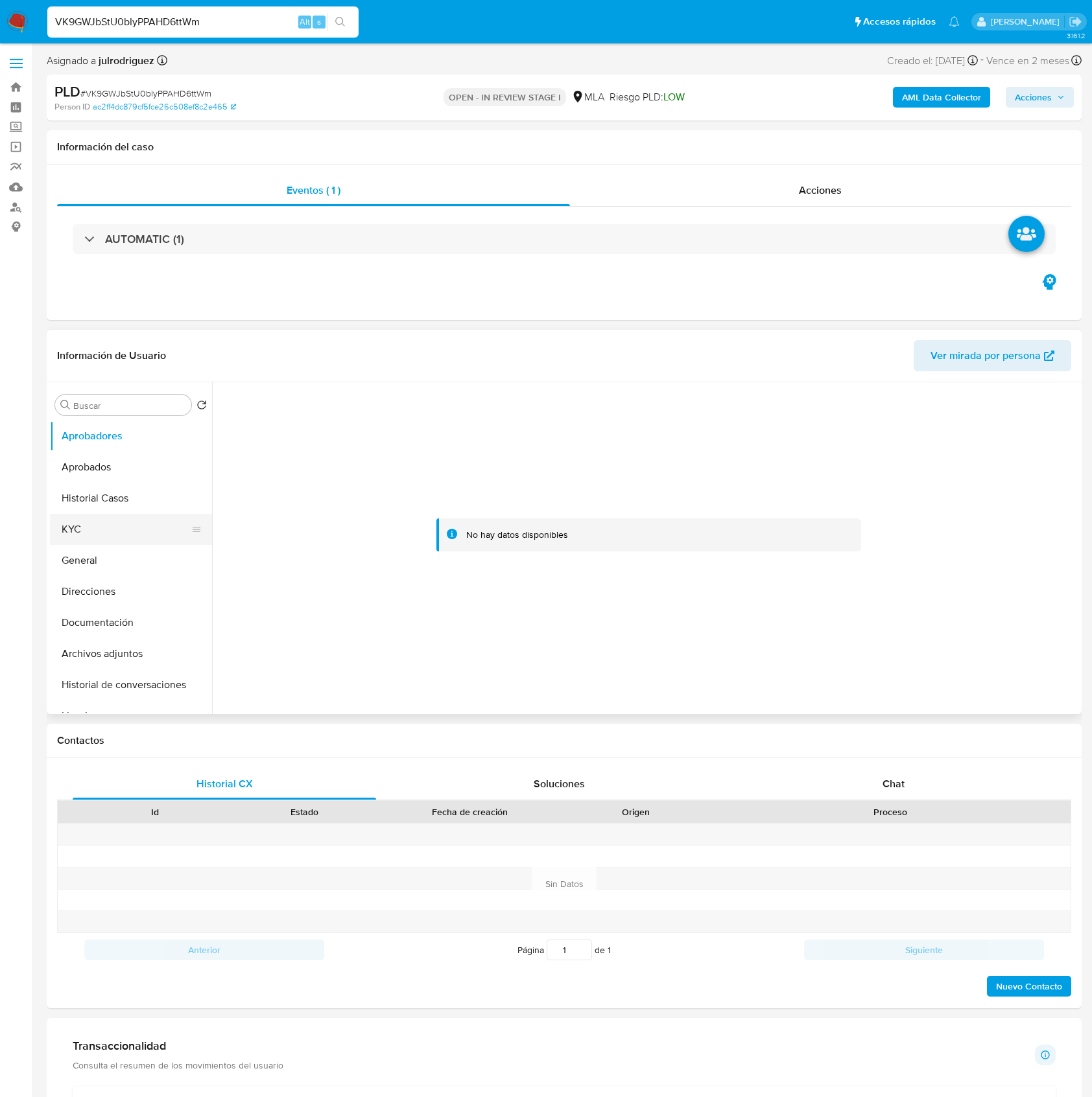
click at [91, 531] on button "KYC" at bounding box center [126, 530] width 152 height 31
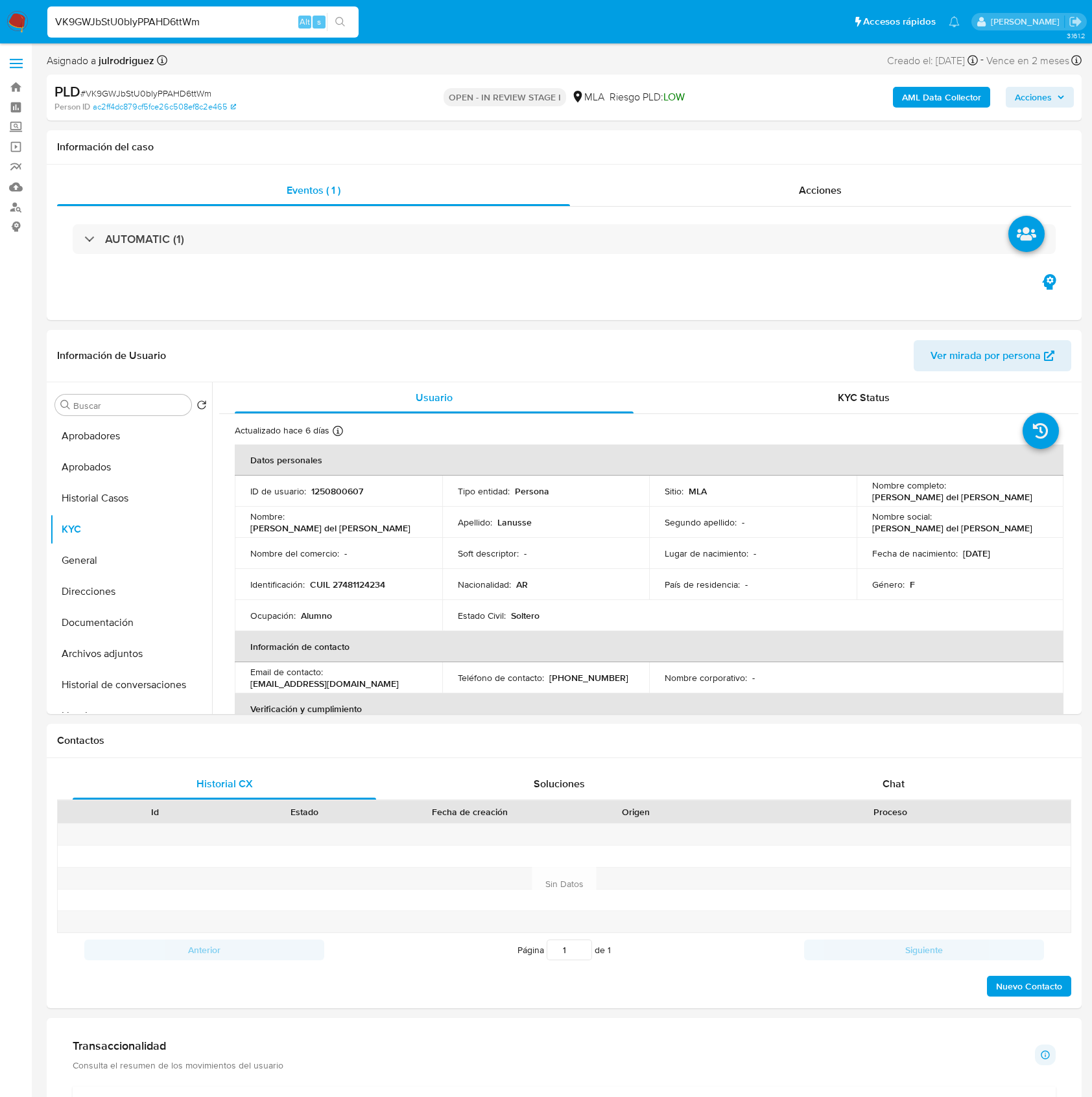
click at [175, 28] on input "VK9GWJbStU0bIyPPAHD6ttWm" at bounding box center [203, 22] width 311 height 16
drag, startPoint x: 868, startPoint y: 494, endPoint x: 994, endPoint y: 498, distance: 126.1
click at [994, 498] on div "Nombre completo : [PERSON_NAME] del [PERSON_NAME]" at bounding box center [960, 491] width 177 height 24
copy p "[PERSON_NAME] del [PERSON_NAME]"
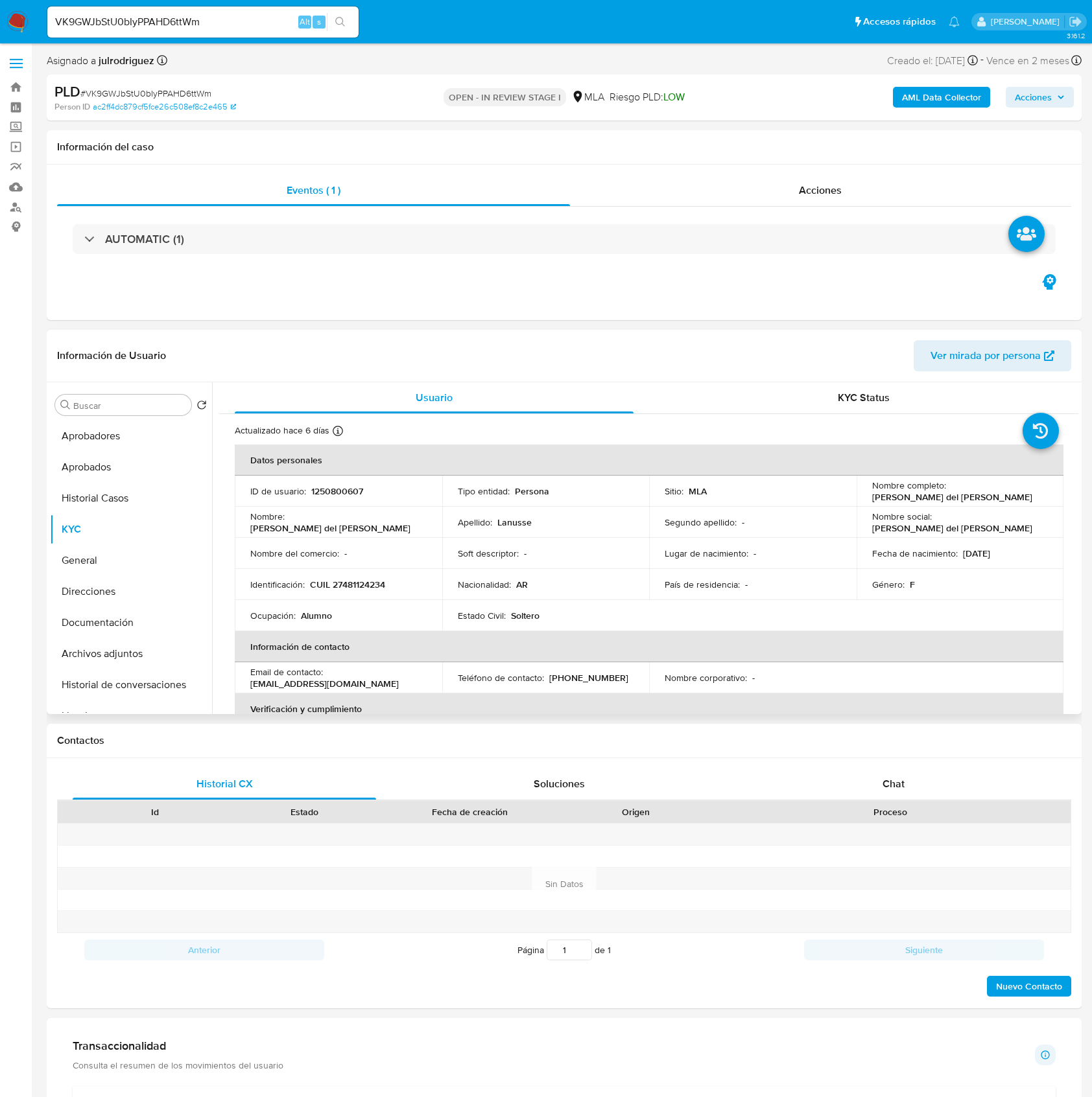
click at [349, 489] on p "1250800607" at bounding box center [337, 491] width 52 height 12
copy p "1250800607"
click at [166, 91] on span "# VK9GWJbStU0bIyPPAHD6ttWm" at bounding box center [146, 93] width 131 height 13
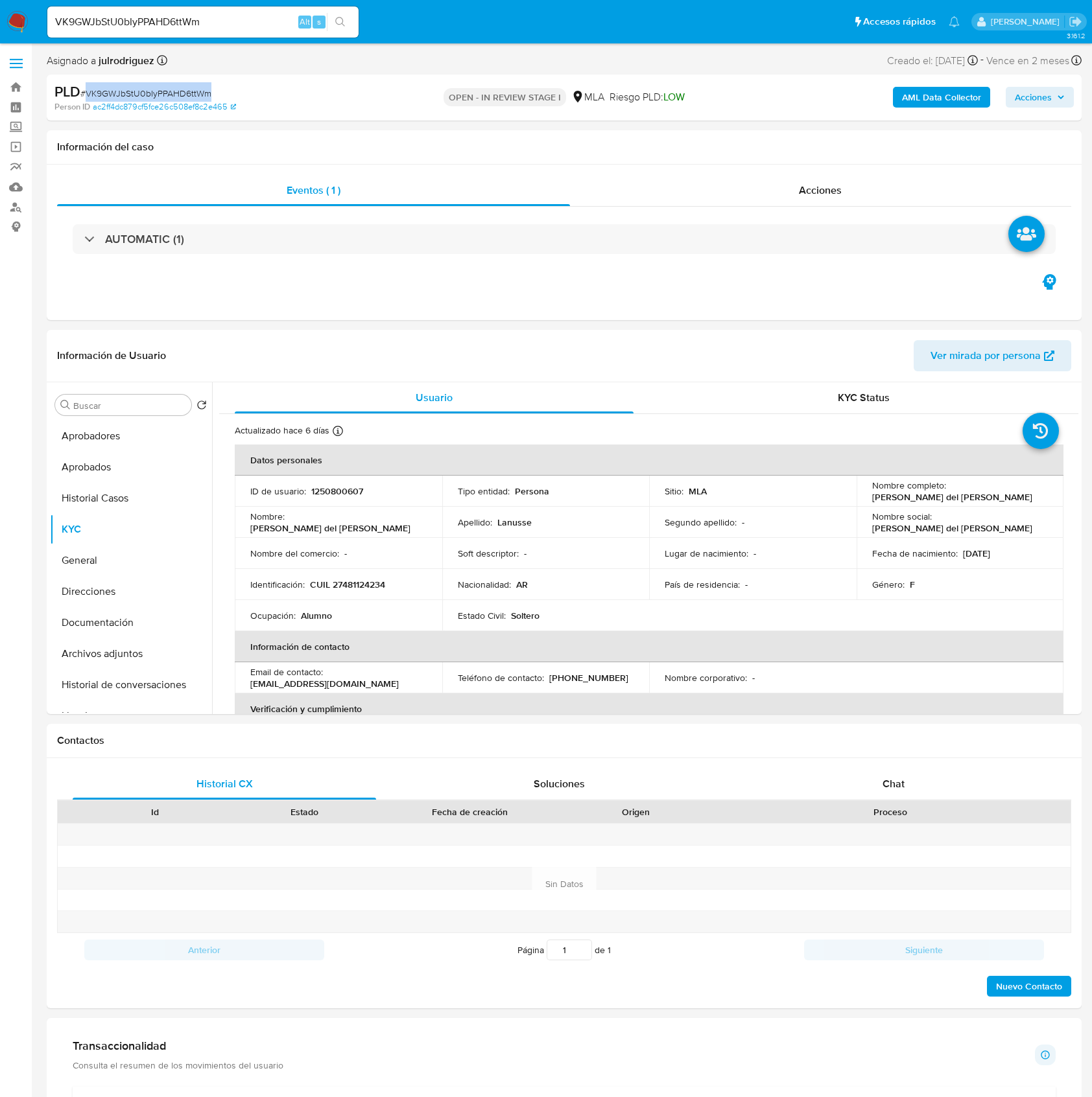
copy span "VK9GWJbStU0bIyPPAHD6ttWm"
click at [362, 581] on p "CUIL 27481124234" at bounding box center [348, 585] width 75 height 12
copy p "27481124234"
click at [335, 489] on p "1250800607" at bounding box center [337, 491] width 52 height 12
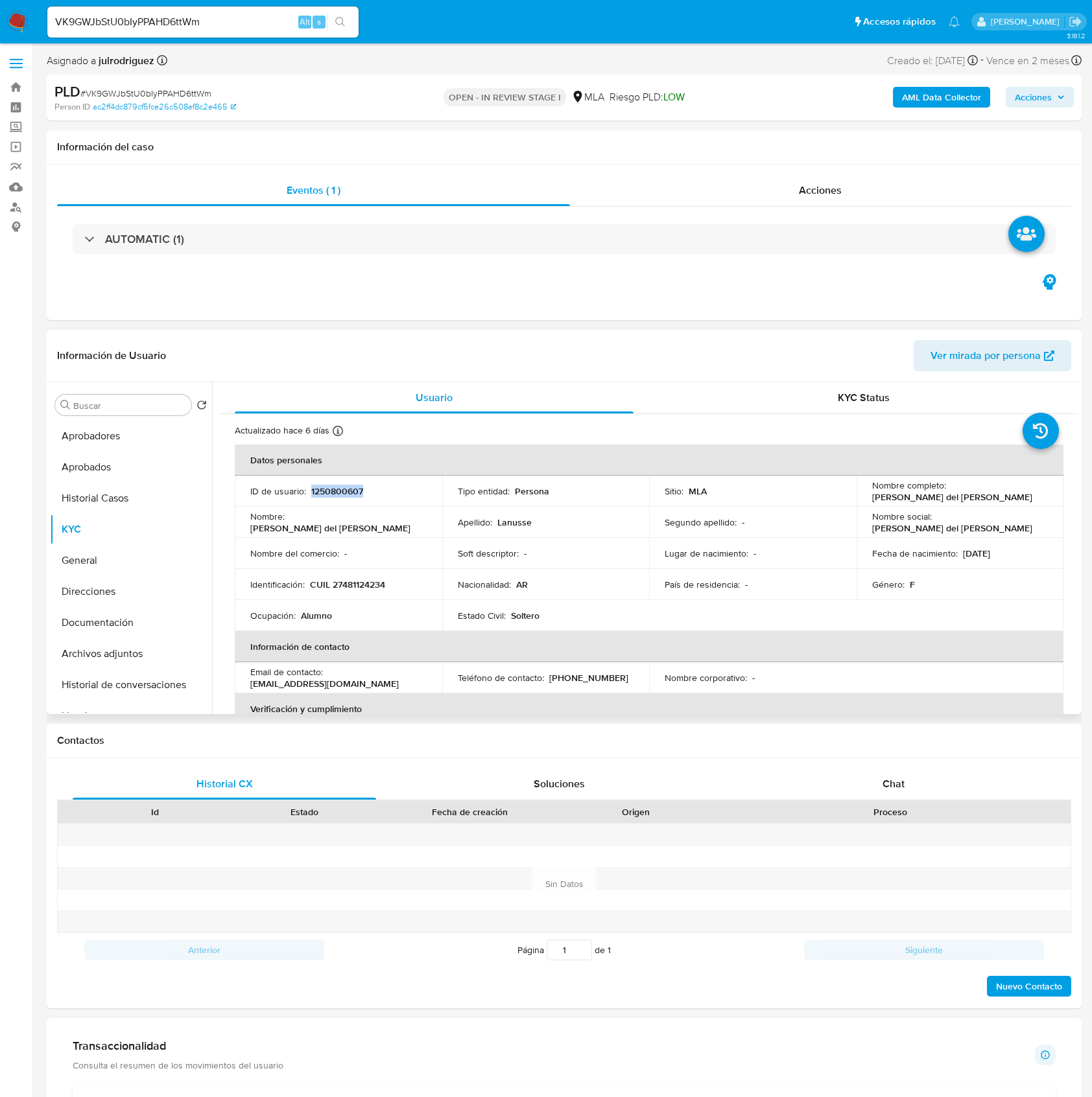
click at [335, 489] on p "1250800607" at bounding box center [337, 491] width 52 height 12
copy p "1250800607"
click at [356, 585] on p "CUIL 27481124234" at bounding box center [348, 585] width 75 height 12
copy p "27481124234"
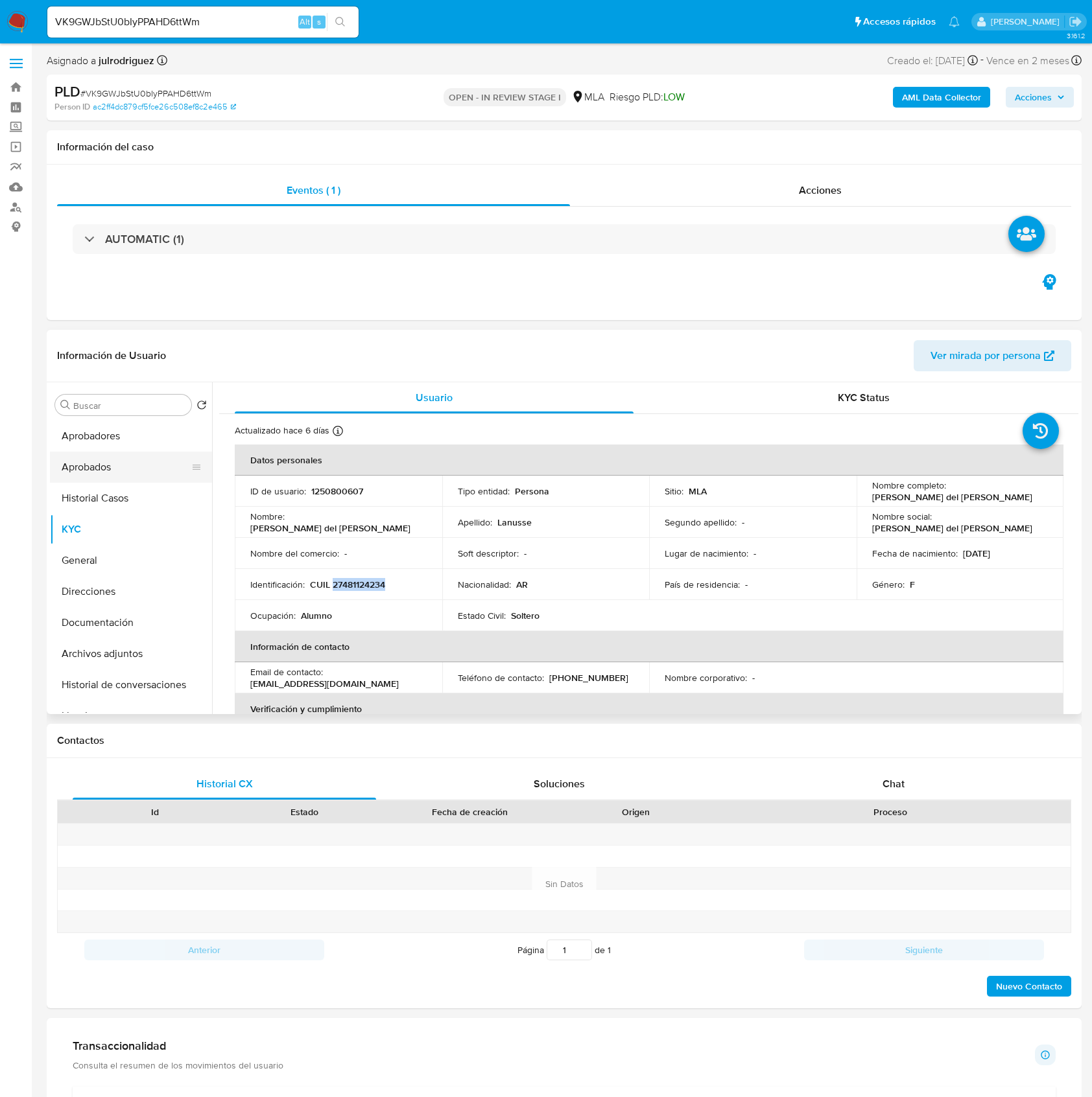
click at [97, 475] on button "Aprobados" at bounding box center [126, 468] width 152 height 31
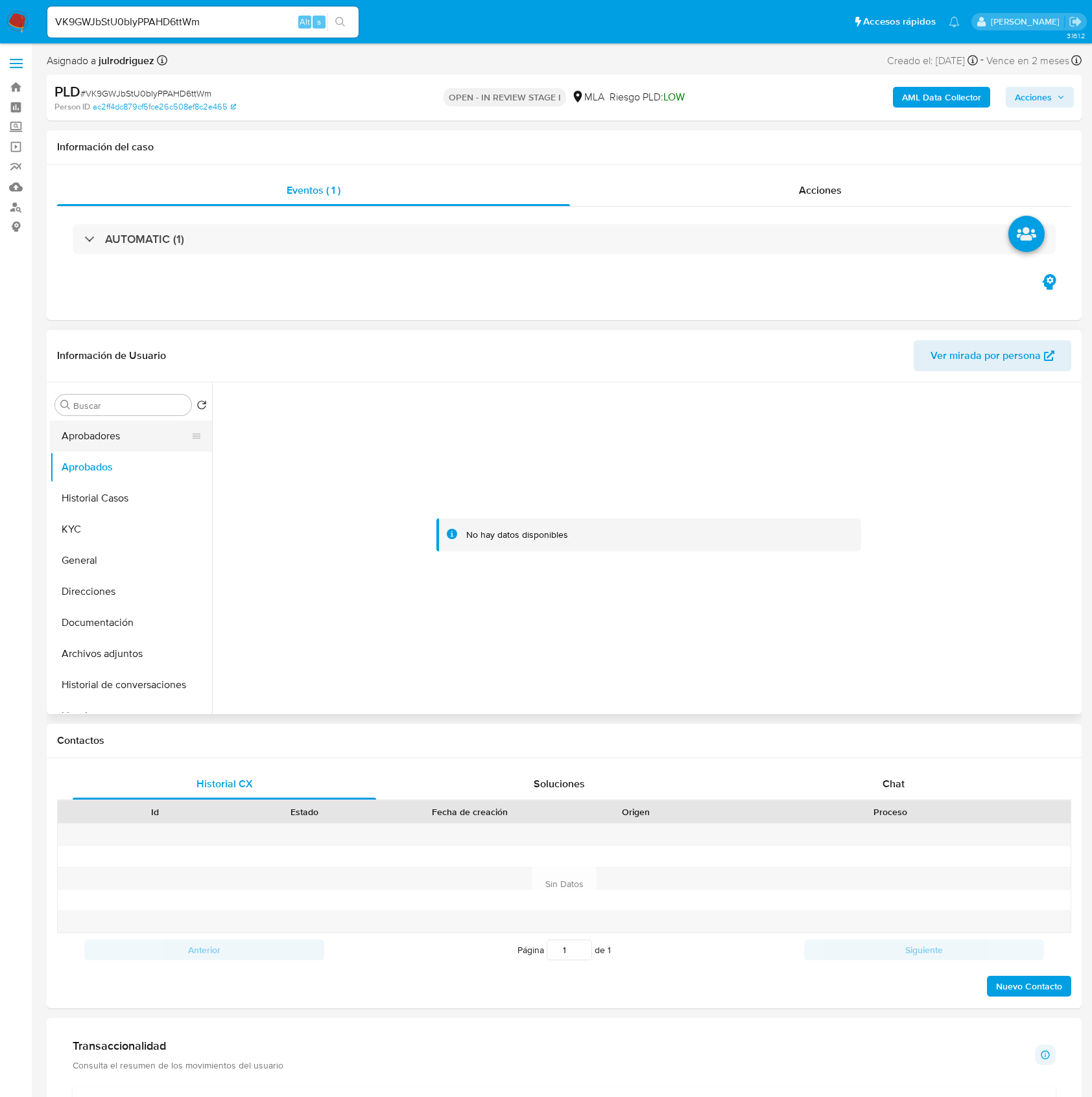
click at [110, 435] on button "Aprobadores" at bounding box center [126, 436] width 152 height 31
click at [137, 468] on button "Aprobados" at bounding box center [126, 468] width 152 height 31
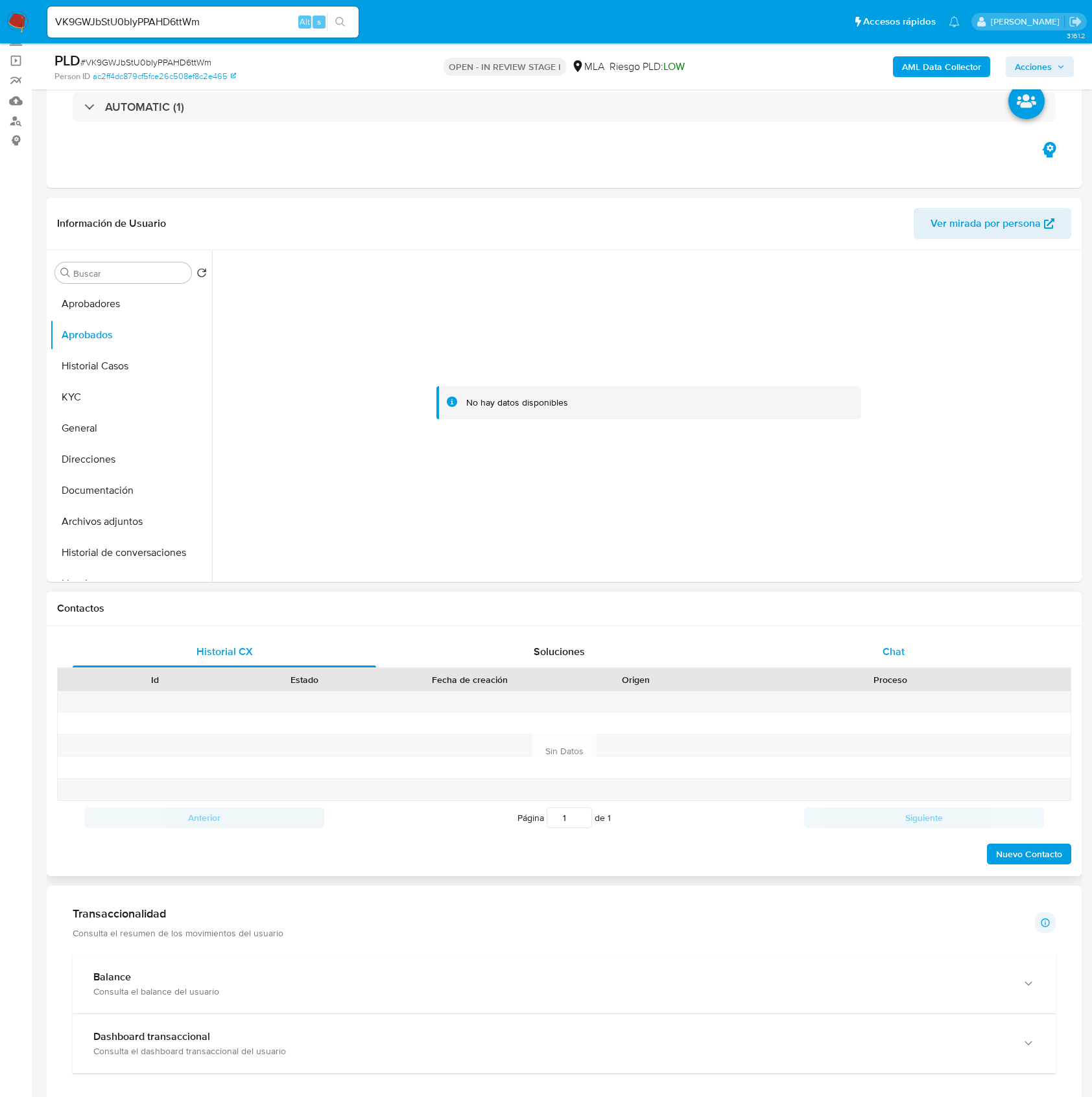
click at [893, 661] on div "Chat" at bounding box center [893, 652] width 304 height 31
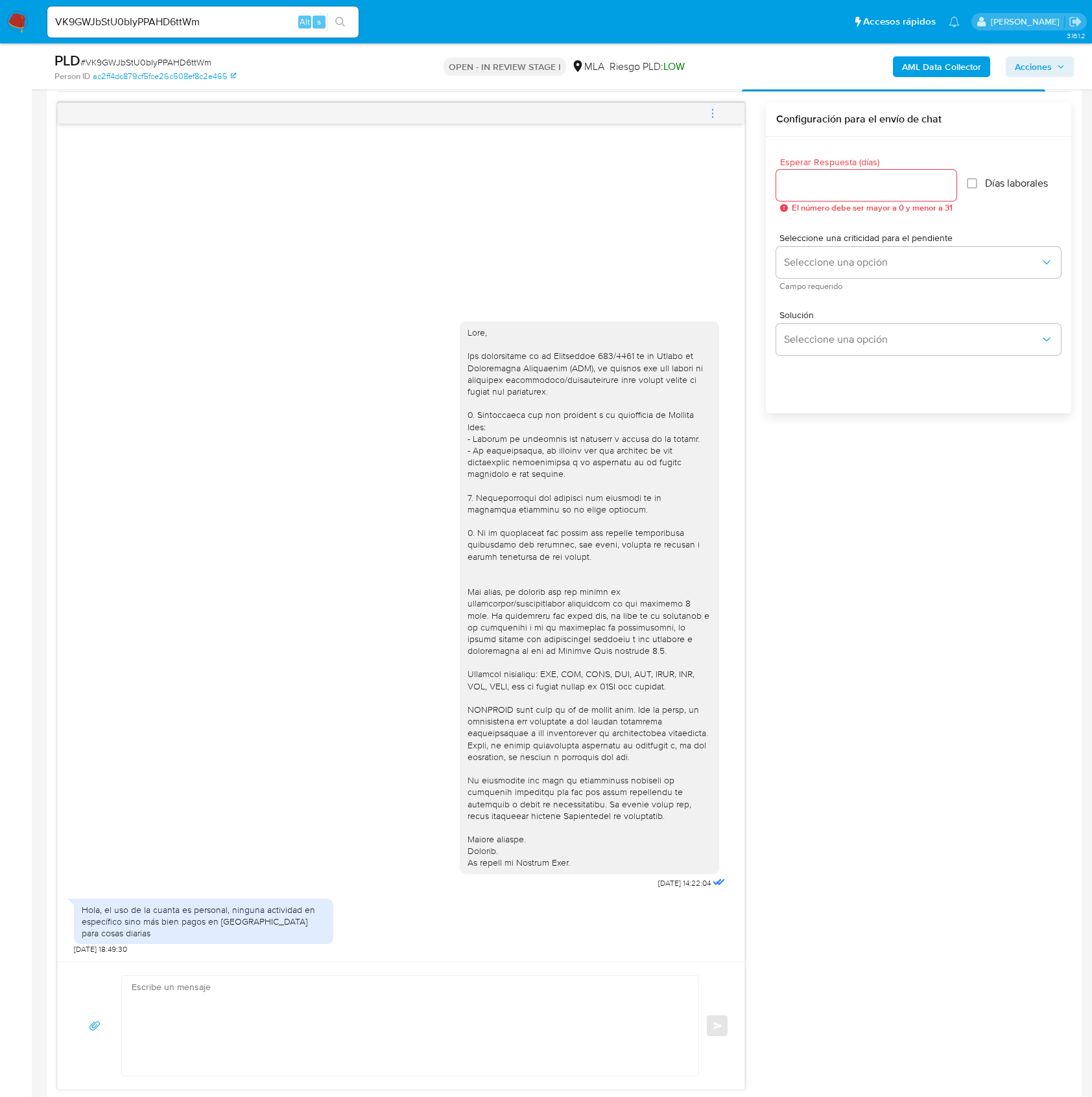
scroll to position [691, 0]
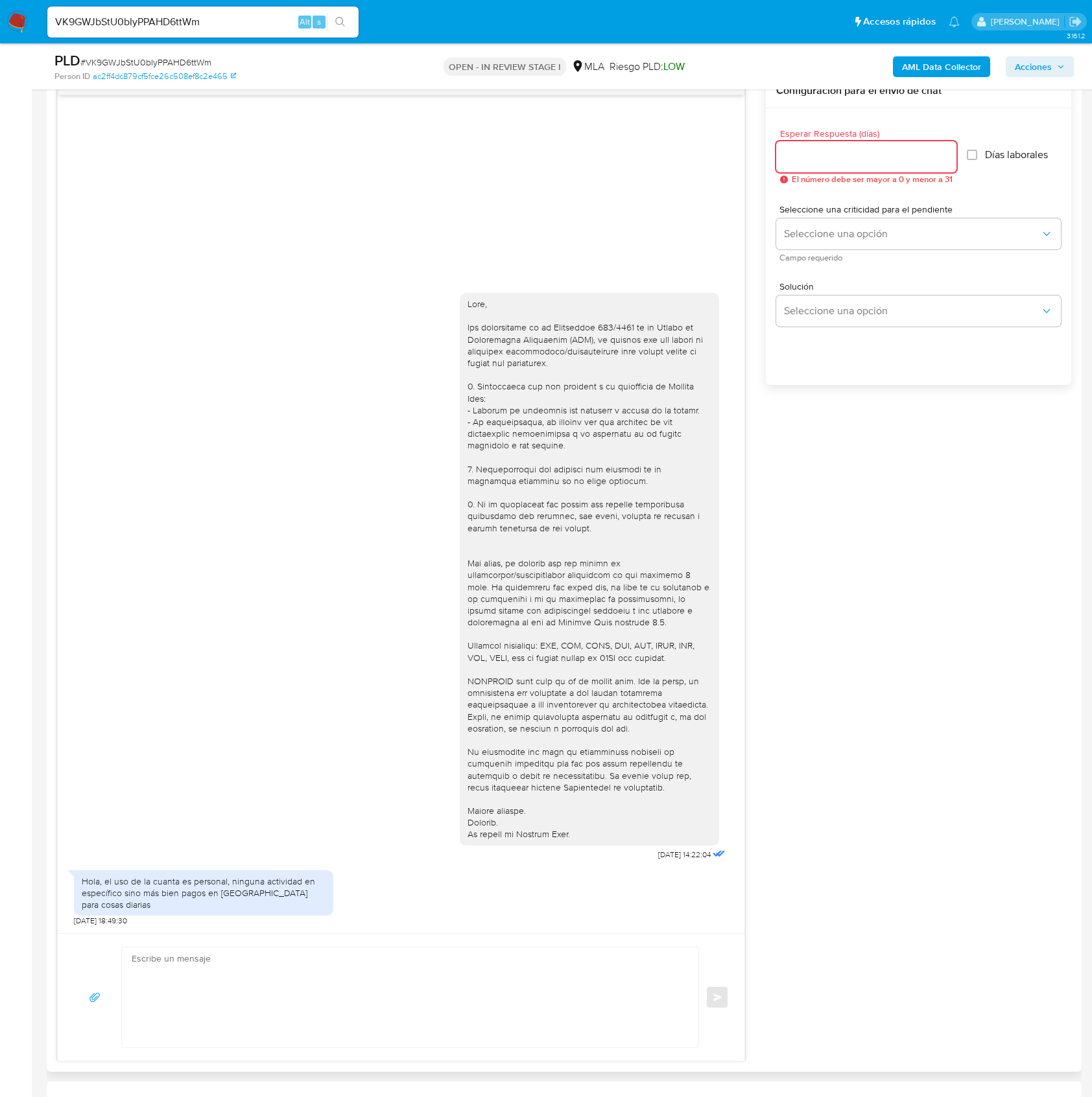
click at [800, 164] on input "Esperar Respuesta (días)" at bounding box center [866, 156] width 180 height 16
click at [830, 243] on button "Seleccione una opción" at bounding box center [918, 234] width 285 height 31
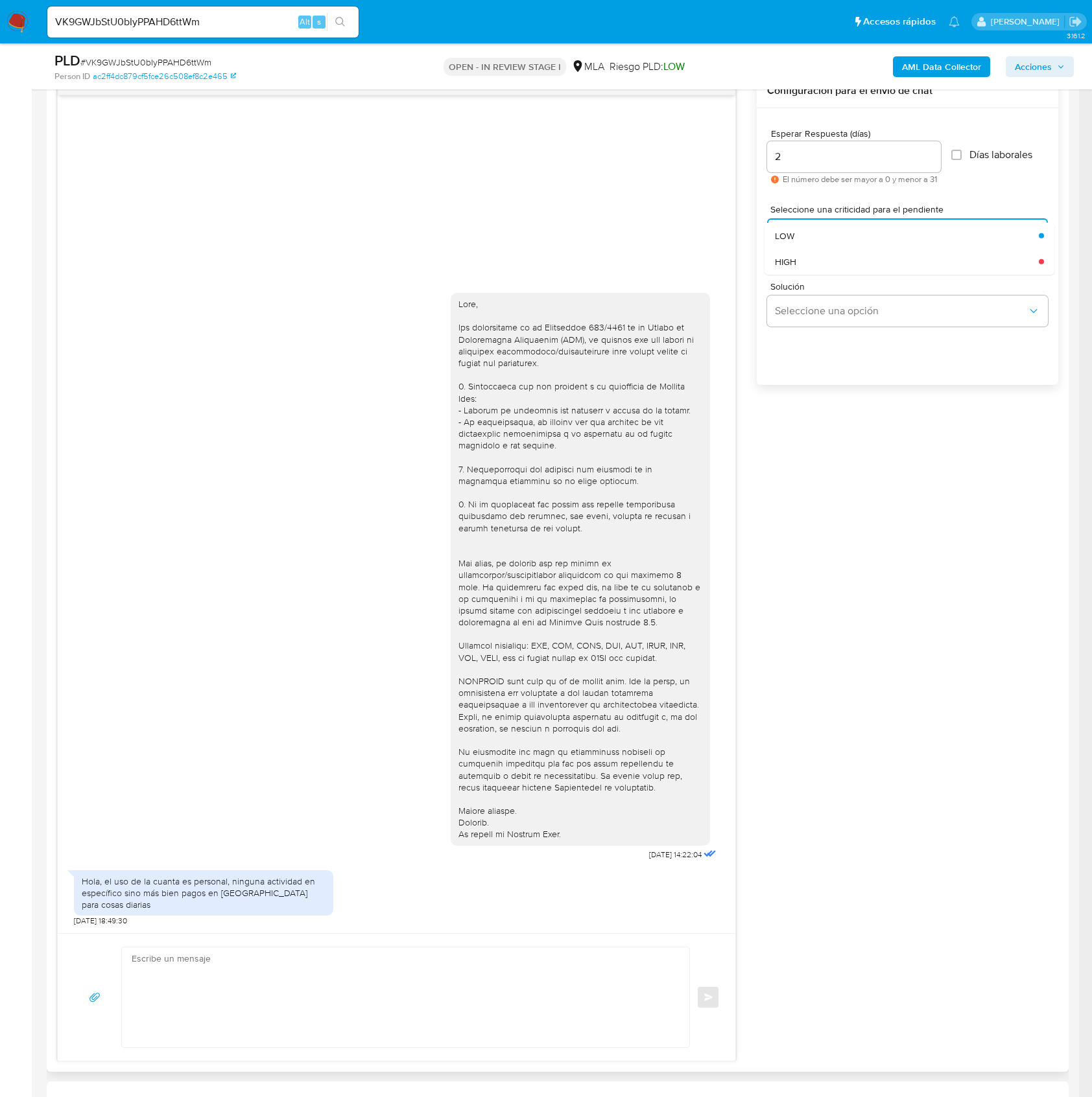
drag, startPoint x: 828, startPoint y: 284, endPoint x: 820, endPoint y: 263, distance: 22.5
click at [828, 283] on span "Solución" at bounding box center [911, 286] width 281 height 9
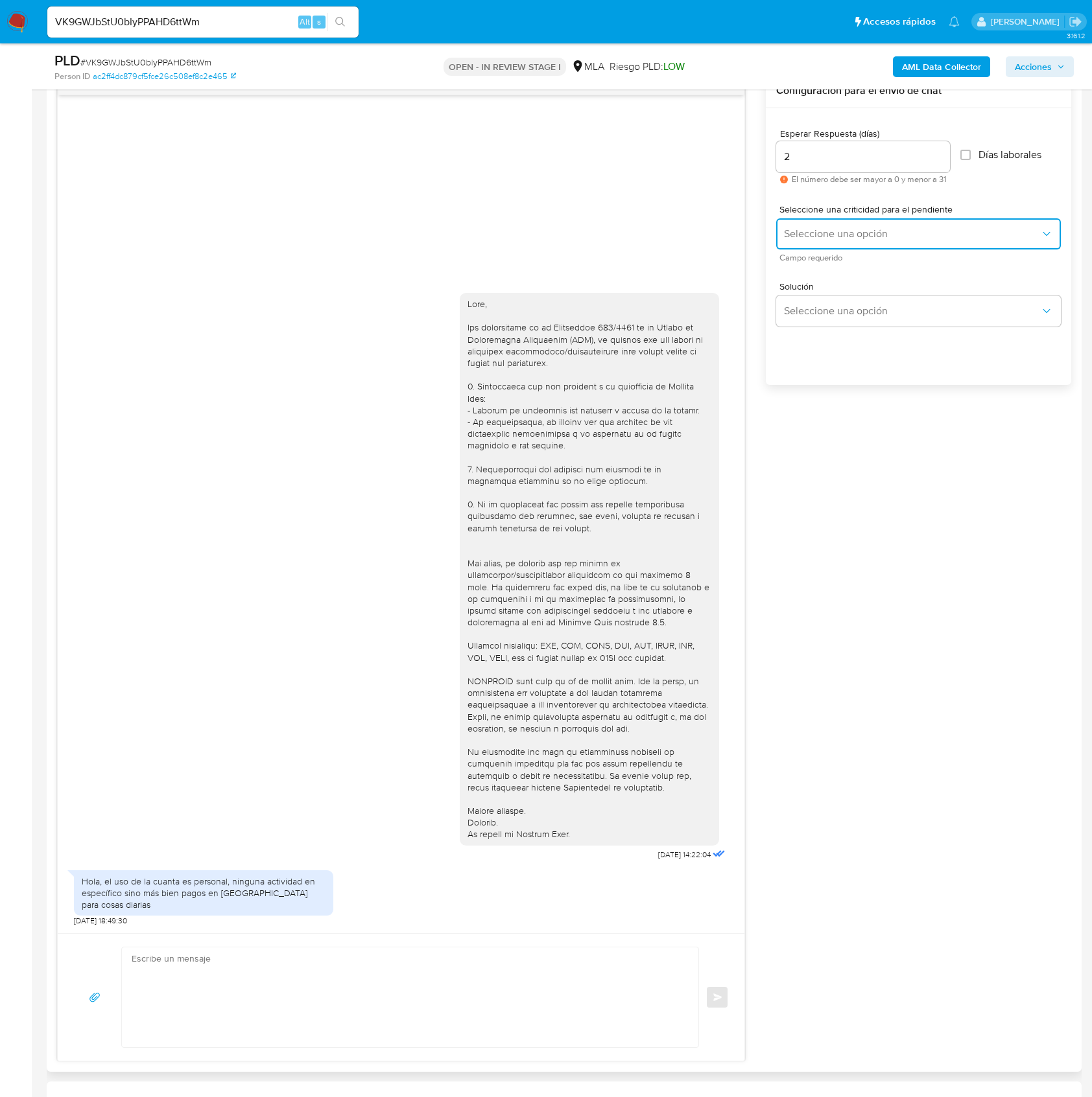
click at [820, 243] on button "Seleccione una opción" at bounding box center [918, 234] width 285 height 31
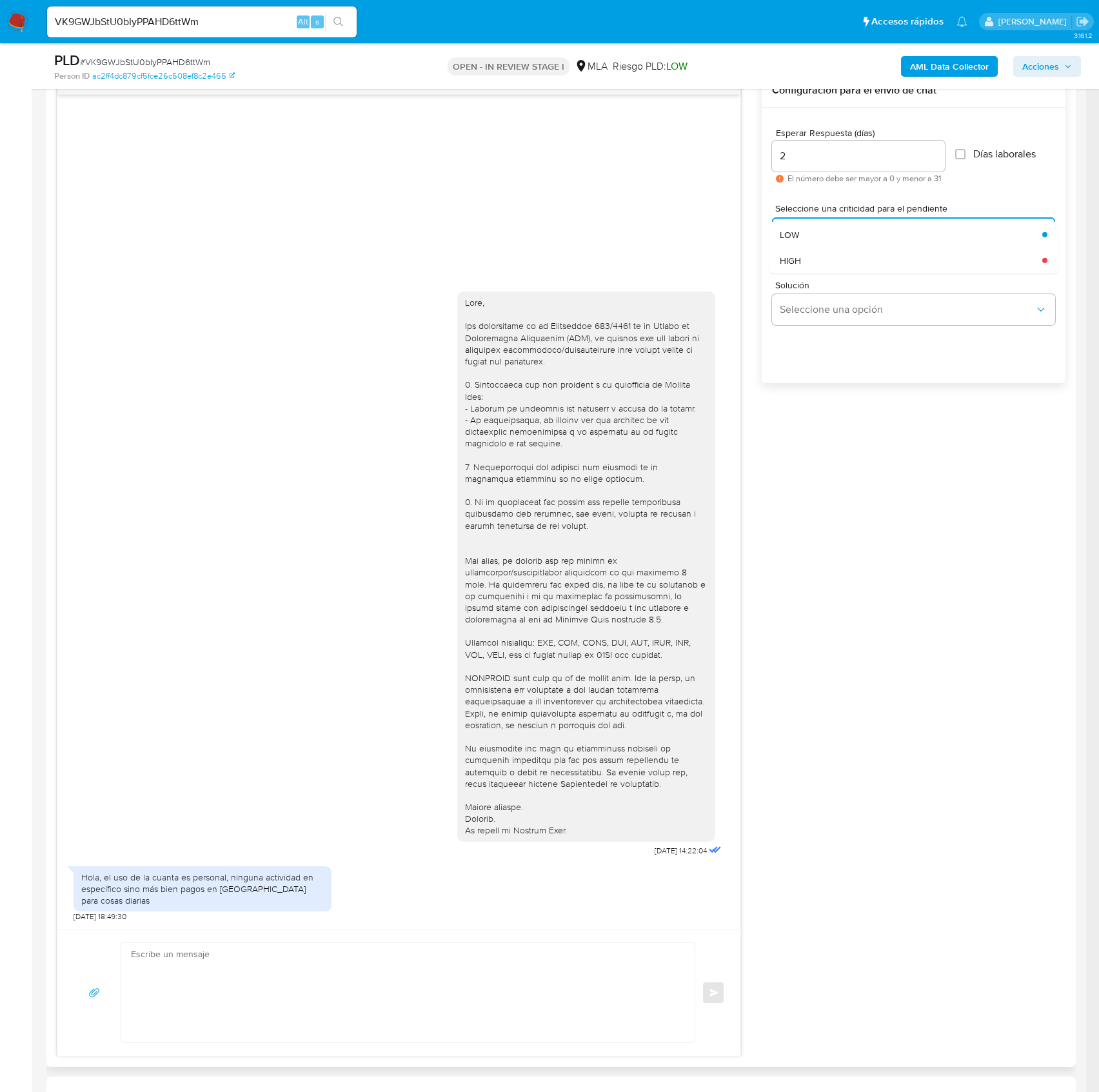
drag, startPoint x: 809, startPoint y: 282, endPoint x: 805, endPoint y: 266, distance: 16.5
click at [808, 281] on span "Solución" at bounding box center [917, 285] width 283 height 9
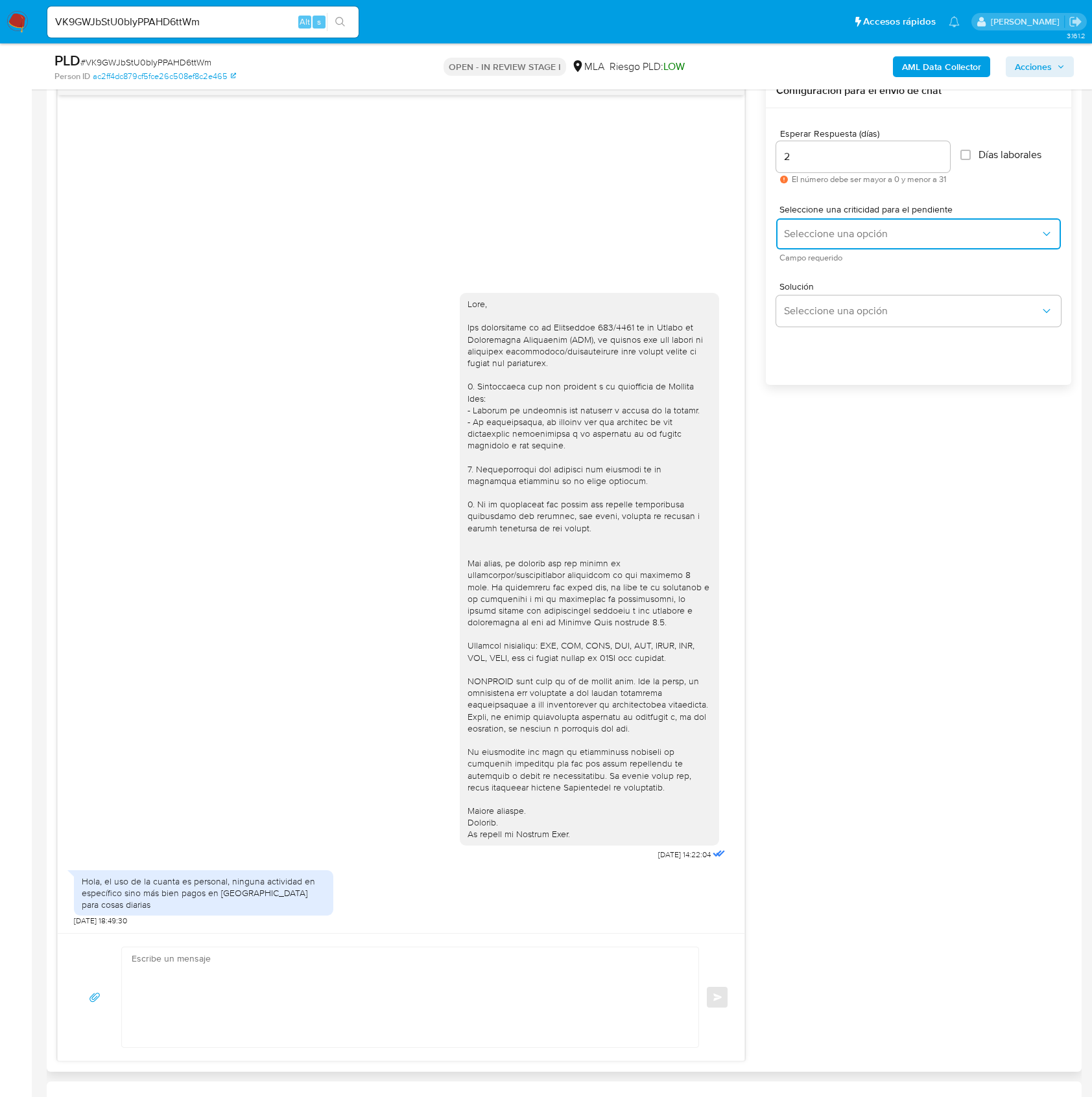
click at [809, 236] on span "Seleccione una opción" at bounding box center [913, 234] width 256 height 13
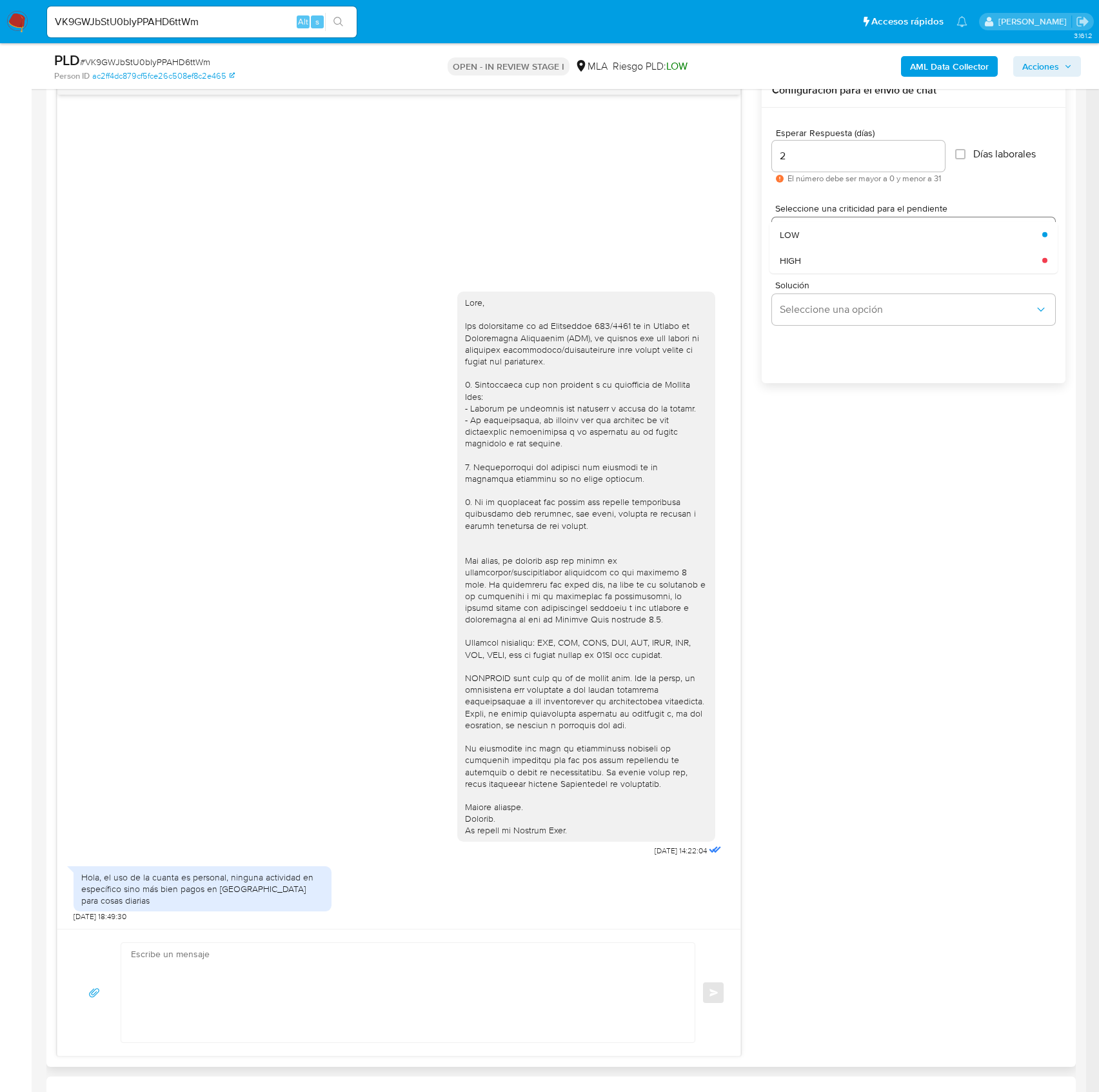
click at [799, 267] on div "HIGH" at bounding box center [908, 260] width 255 height 26
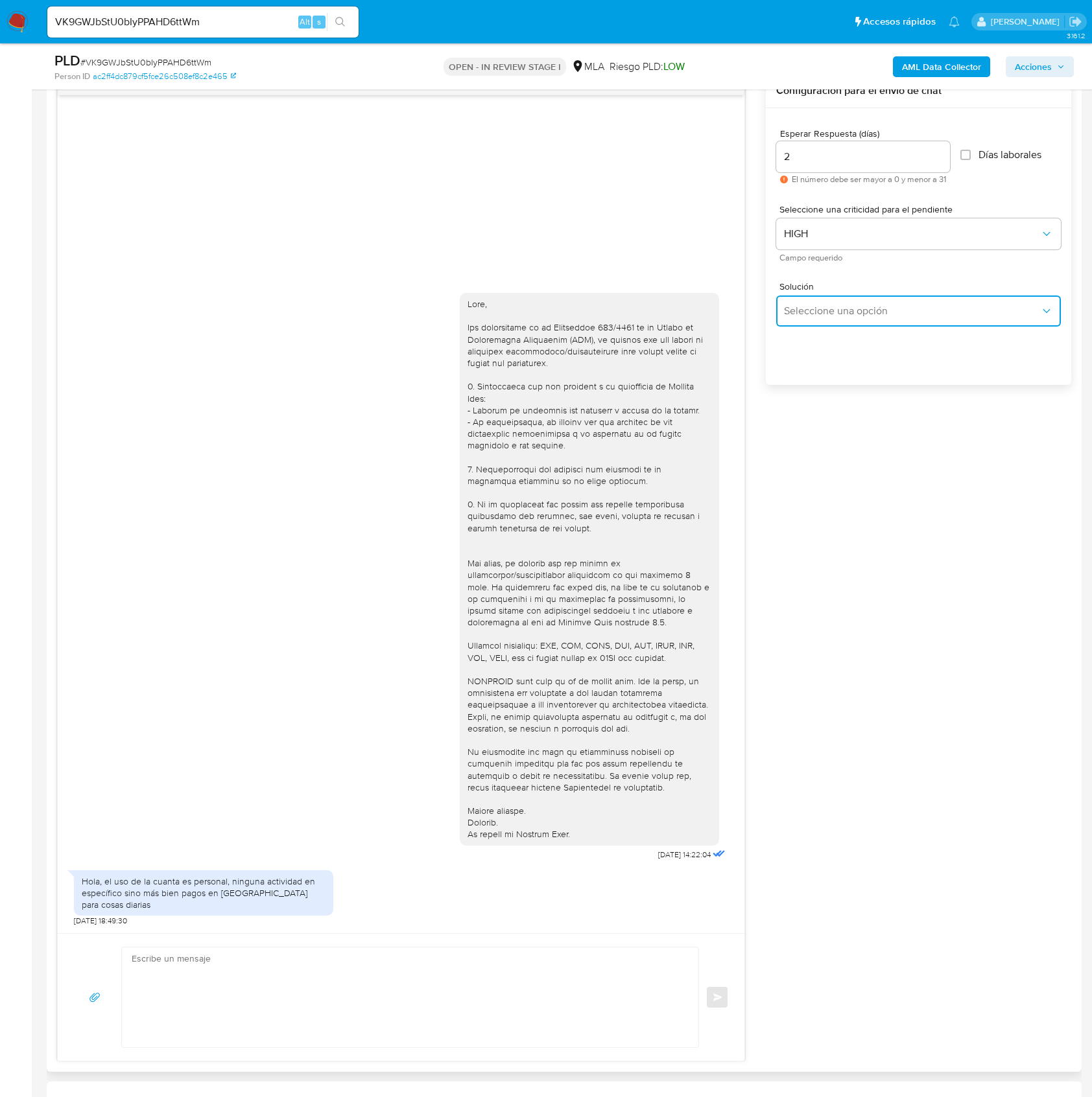
click at [831, 314] on span "Seleccione una opción" at bounding box center [913, 311] width 256 height 13
drag, startPoint x: 805, startPoint y: 167, endPoint x: 794, endPoint y: 159, distance: 13.6
click at [794, 159] on div "2" at bounding box center [863, 156] width 174 height 31
drag, startPoint x: 794, startPoint y: 158, endPoint x: 774, endPoint y: 154, distance: 20.4
click at [774, 154] on div "Esperar Respuesta (días) 2 El número debe ser mayor a 0 y menor a 31 Días labor…" at bounding box center [919, 263] width 306 height 311
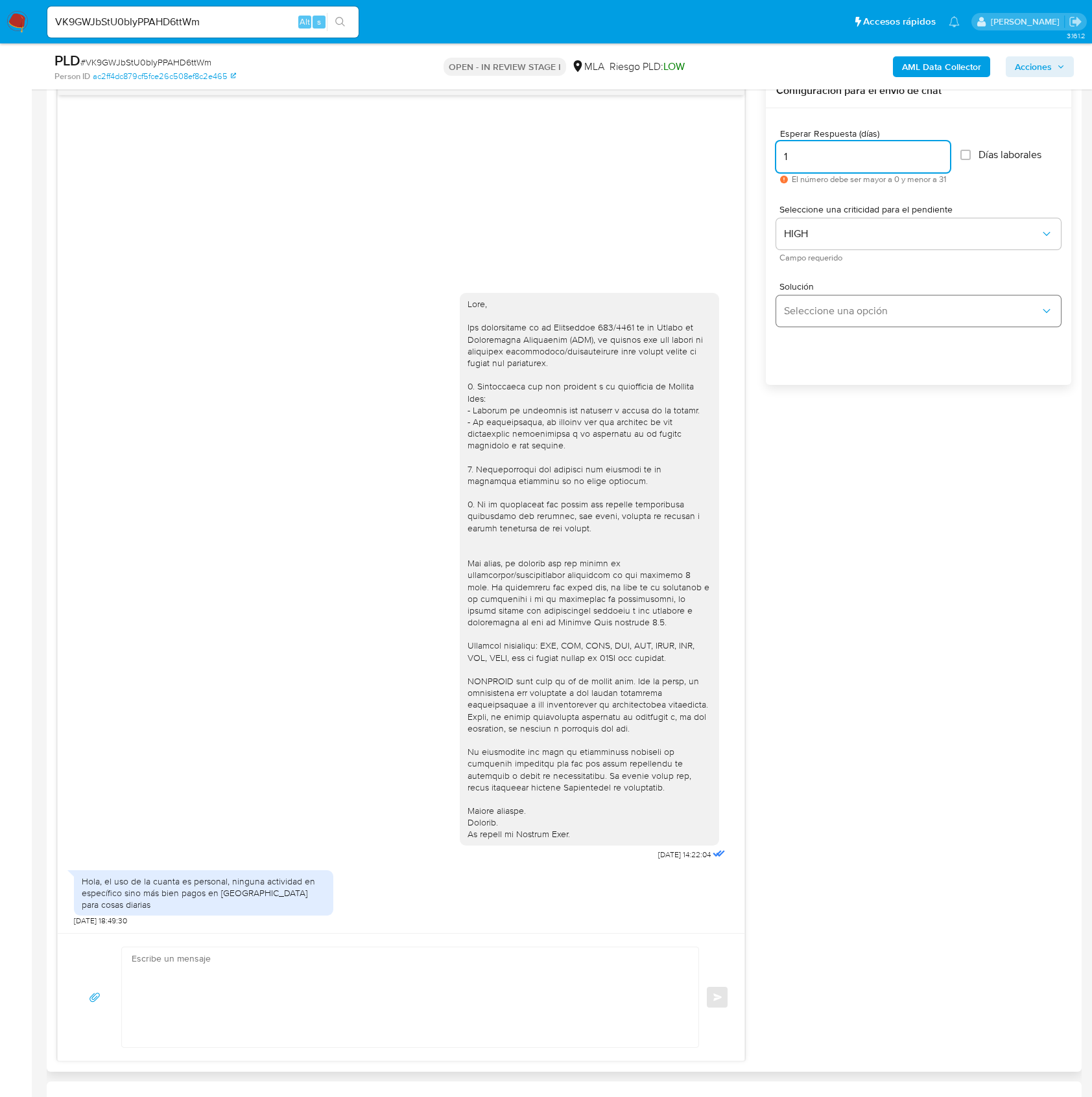
type input "1"
click at [833, 296] on button "Seleccione una opción" at bounding box center [918, 311] width 285 height 31
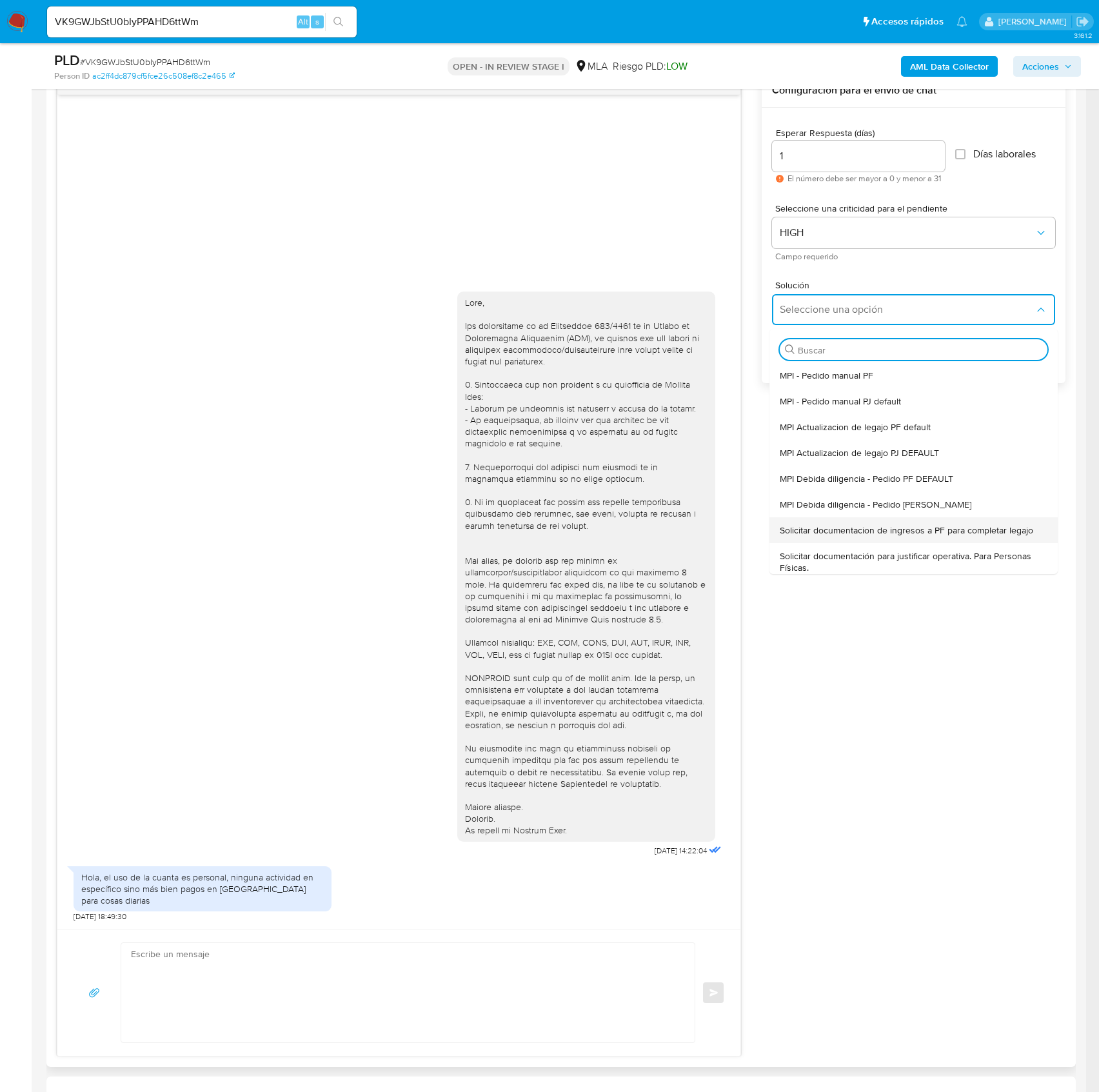
click at [940, 526] on span "Solicitar documentacion de ingresos a PF para completar legajo" at bounding box center [907, 530] width 253 height 12
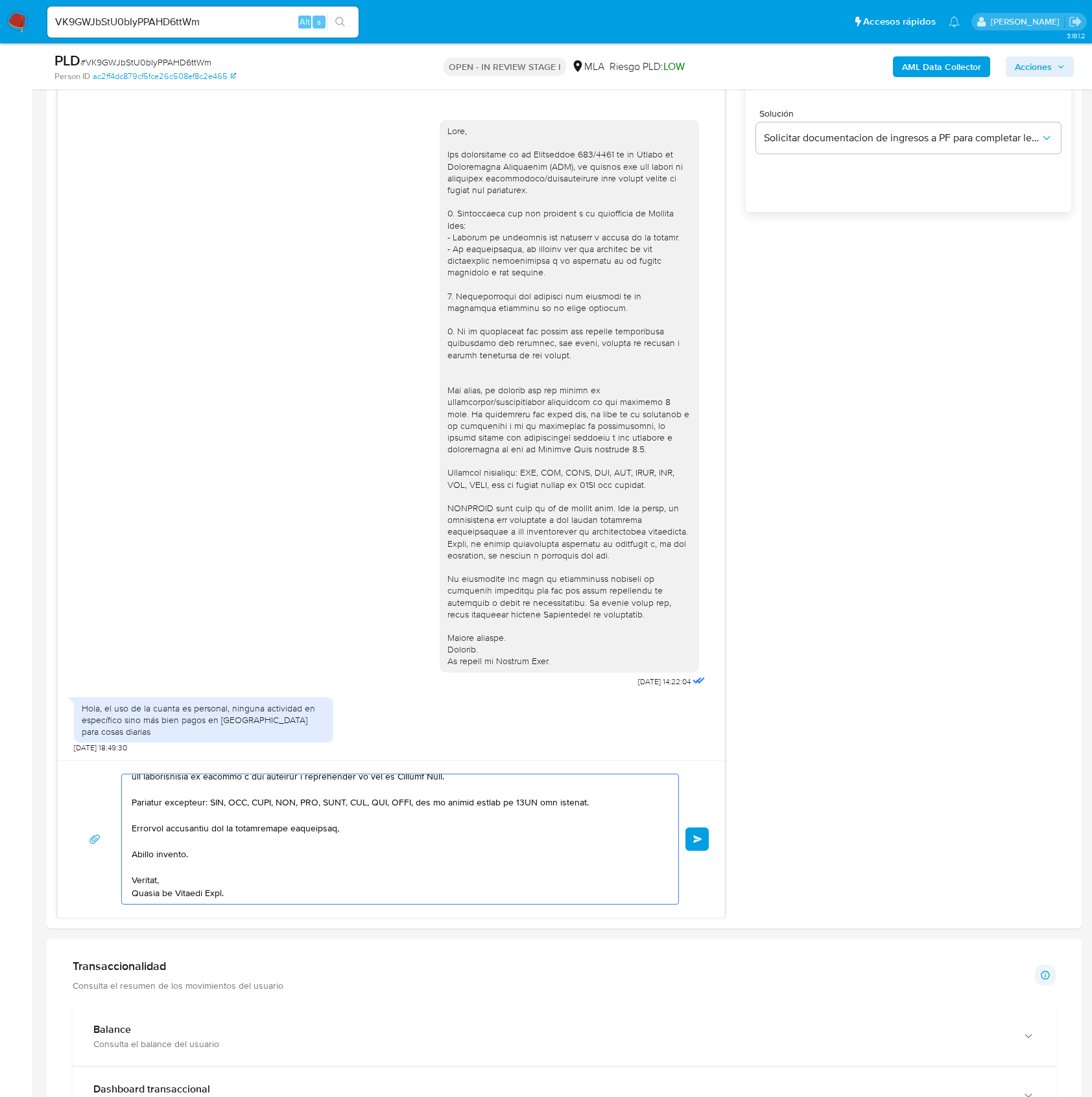
scroll to position [892, 0]
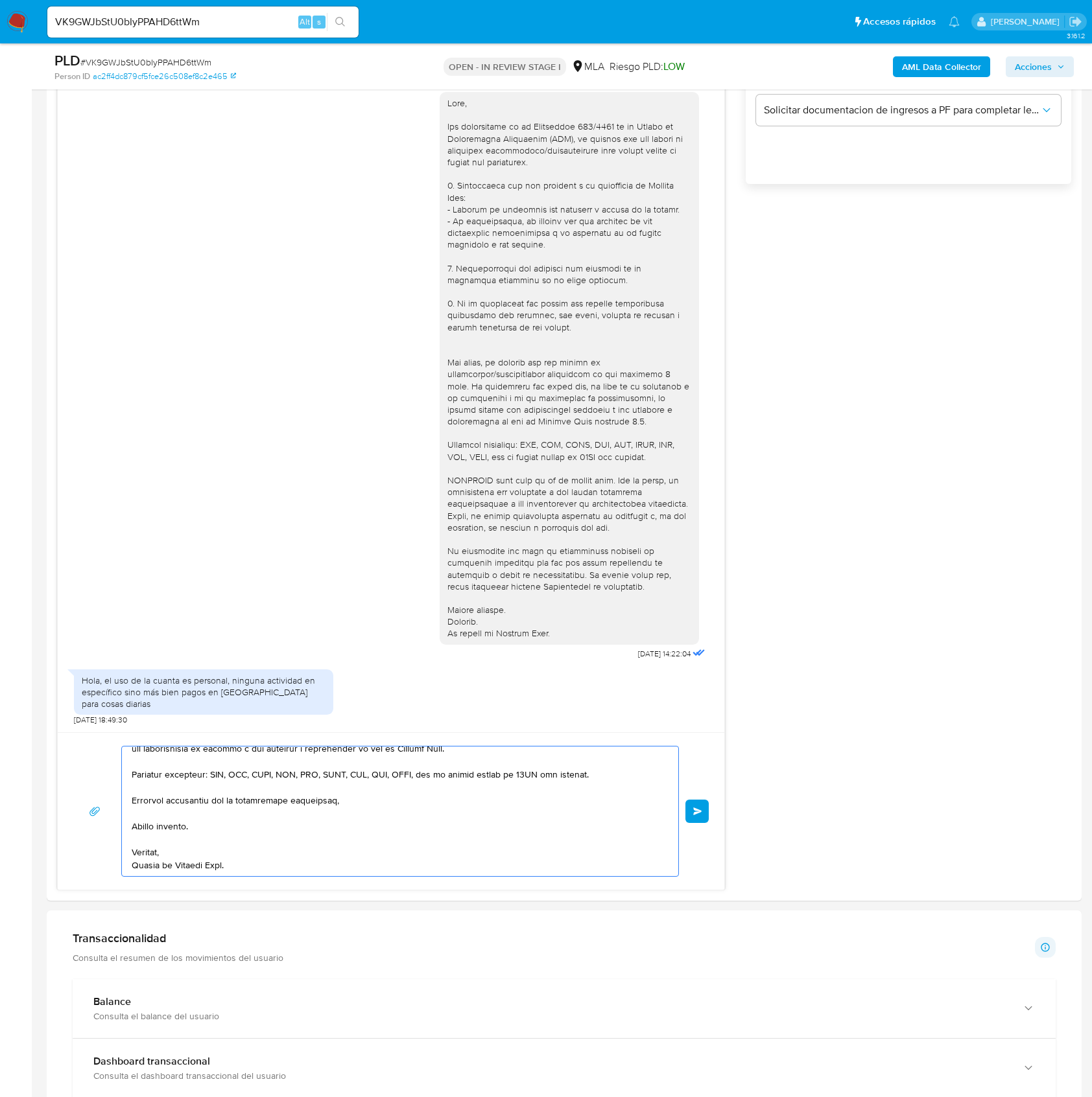
drag, startPoint x: 196, startPoint y: 835, endPoint x: 466, endPoint y: 1139, distance: 406.6
click at [466, 1097] on html "Pausado Ver notificaciones VK9GWJbStU0bIyPPAHD6ttWm Alt s Accesos rápidos Presi…" at bounding box center [546, 664] width 1092 height 3114
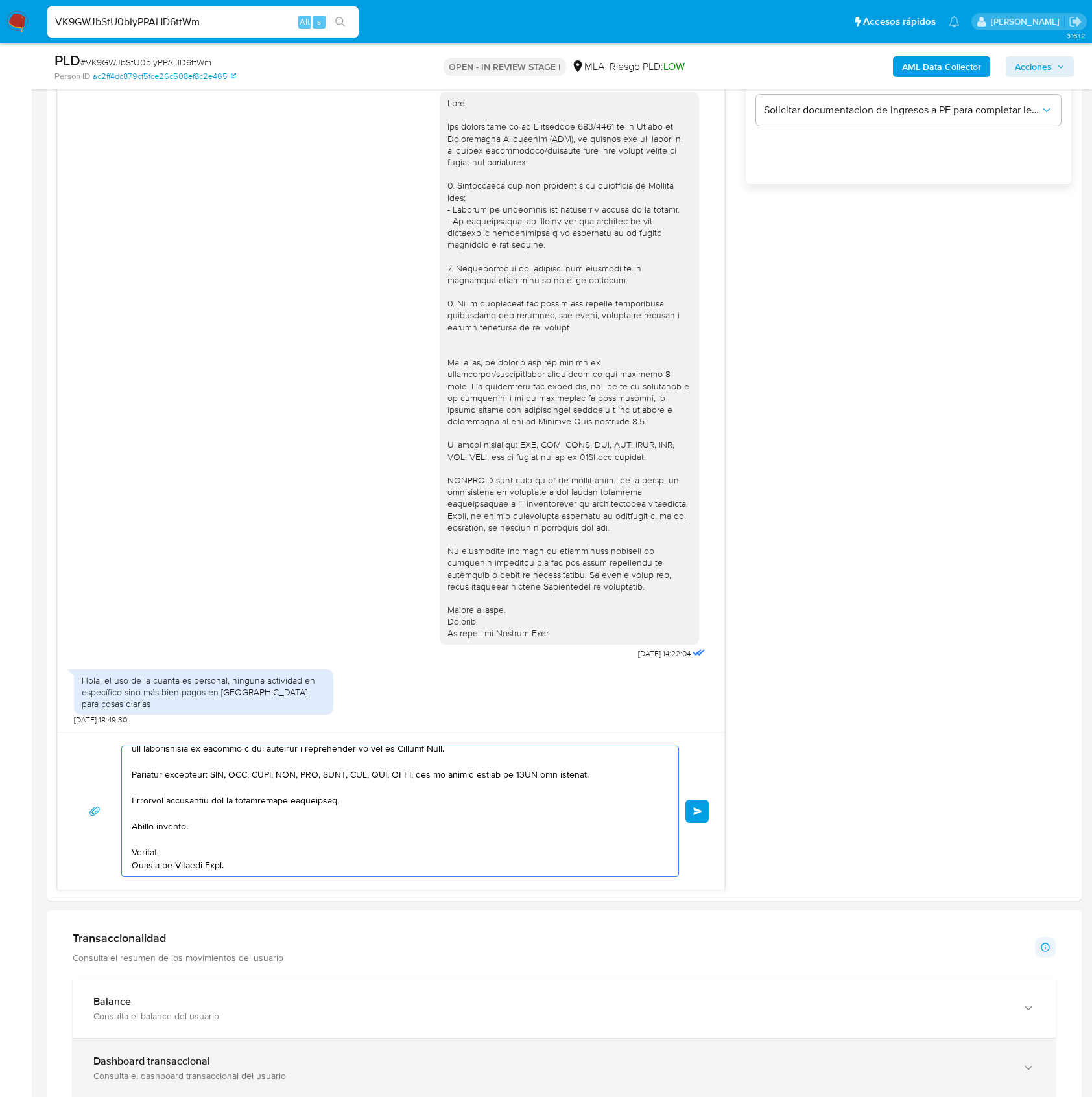
type textarea "Hola, En función de las operaciones registradas en tu cuenta de Mercado Pago, n…"
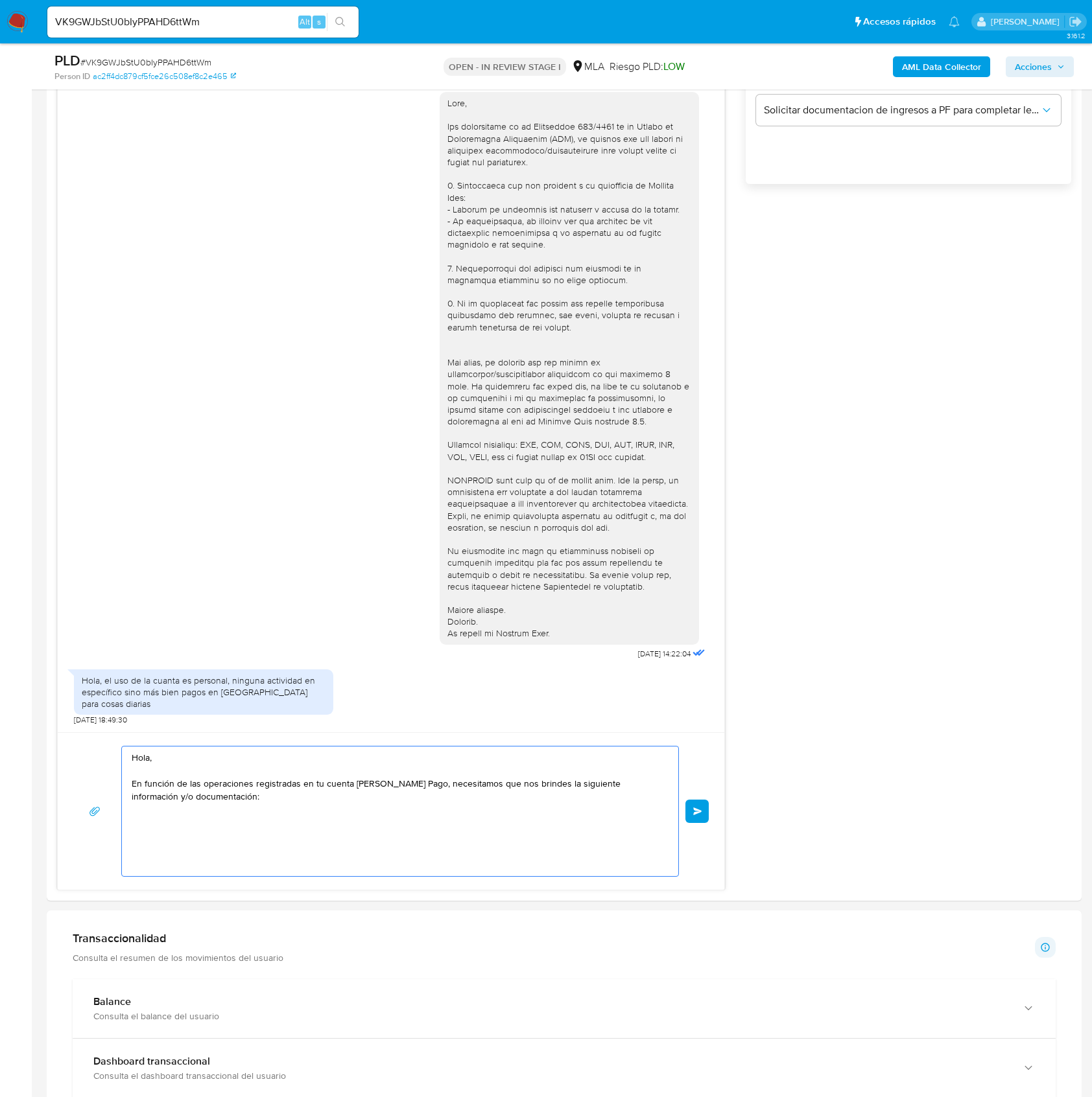
scroll to position [0, 0]
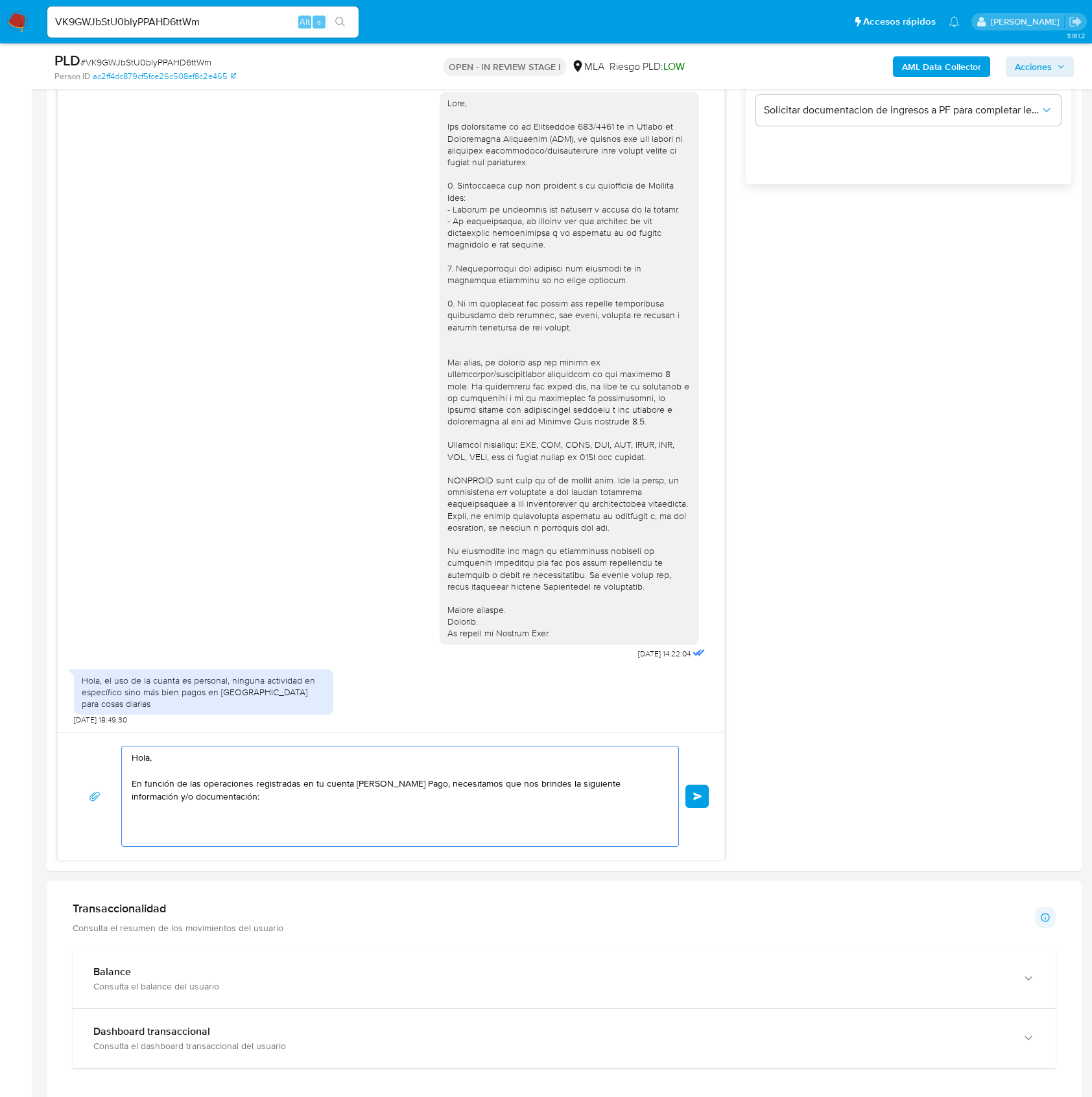
drag, startPoint x: 254, startPoint y: 820, endPoint x: 21, endPoint y: 710, distance: 257.7
click at [21, 710] on section "Bandeja Tablero Screening Búsqueda en Listas Watchlist Herramientas Operaciones…" at bounding box center [546, 650] width 1092 height 3083
paste textarea "Buenas tardes, Queremos aclararte que la Resolución General ARCA 5696/2025 indi…"
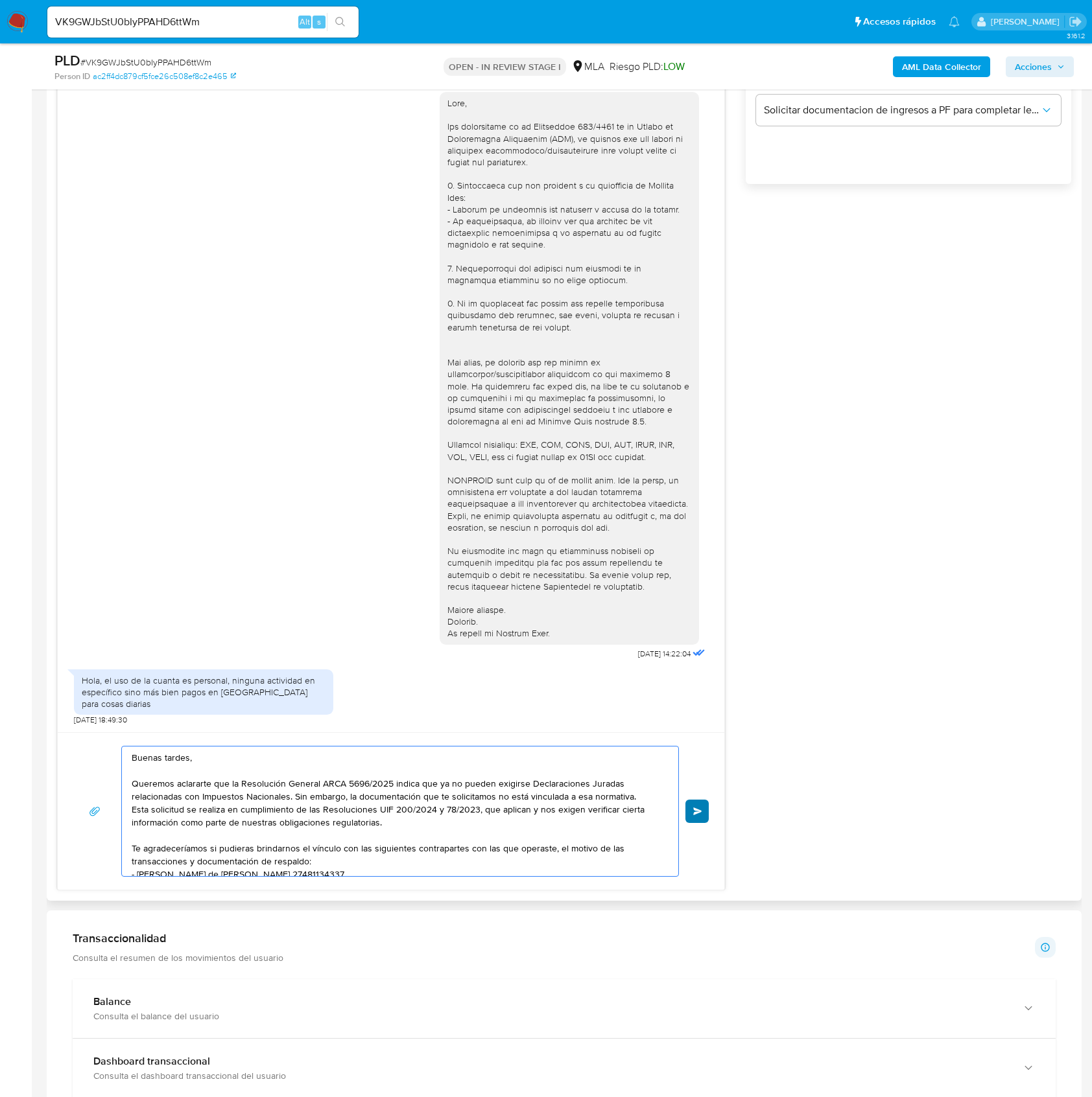
type textarea "Buenas tardes, Queremos aclararte que la Resolución General ARCA 5696/2025 indi…"
click at [696, 817] on button "Enviar" at bounding box center [697, 812] width 24 height 24
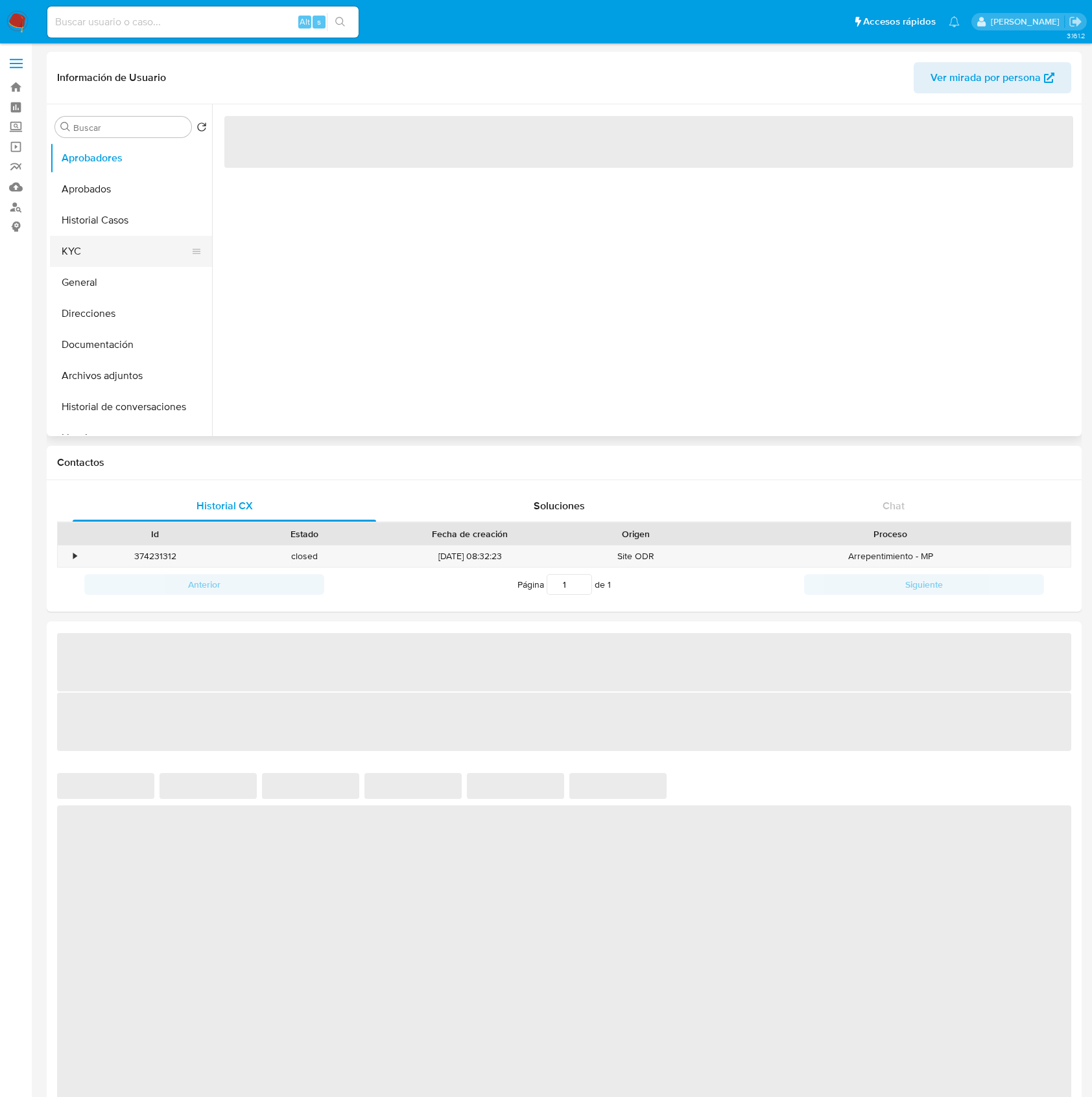
select select "10"
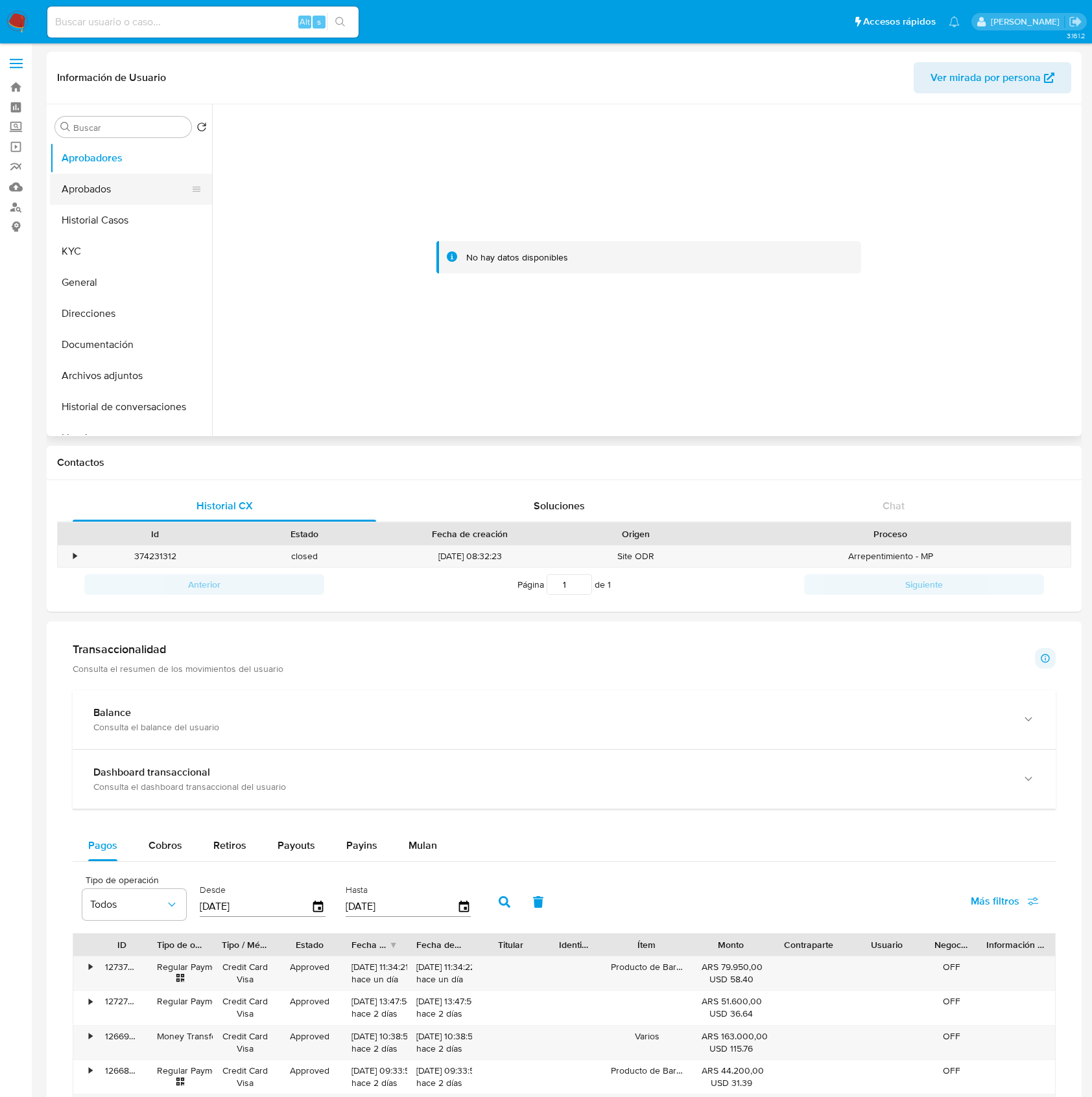
click at [117, 195] on button "Aprobados" at bounding box center [126, 189] width 152 height 31
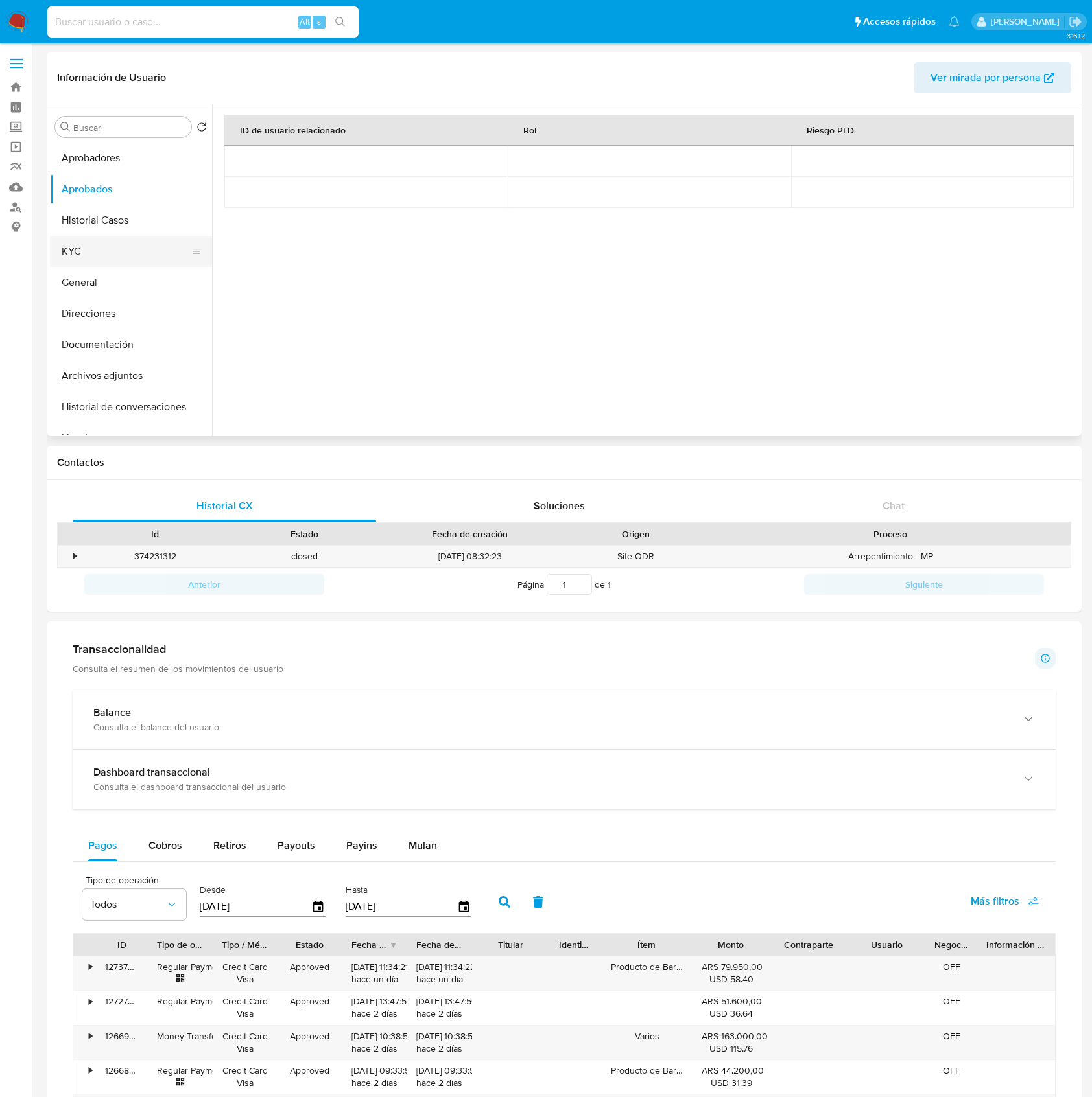
click at [97, 248] on button "KYC" at bounding box center [126, 252] width 152 height 31
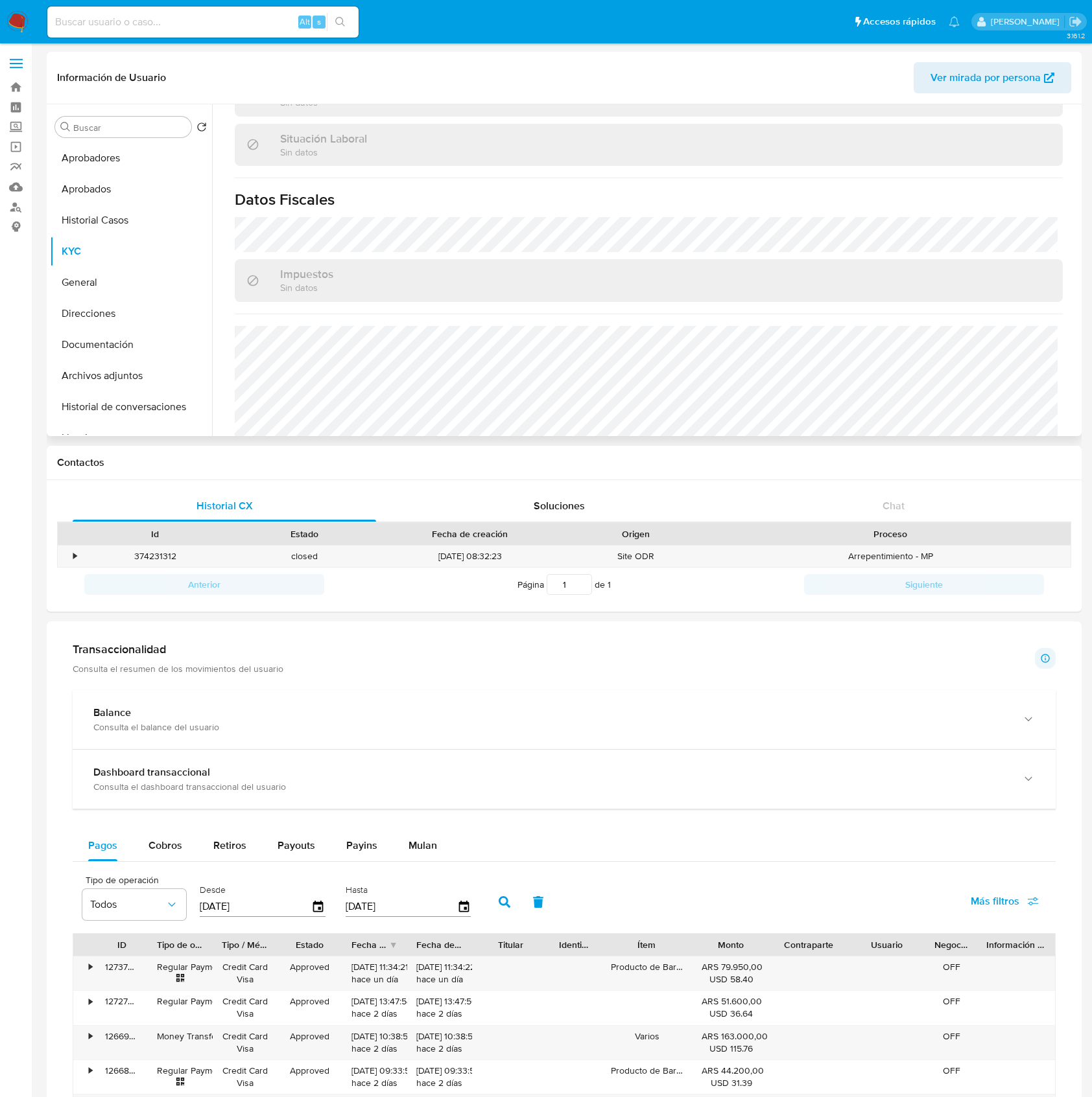
scroll to position [708, 0]
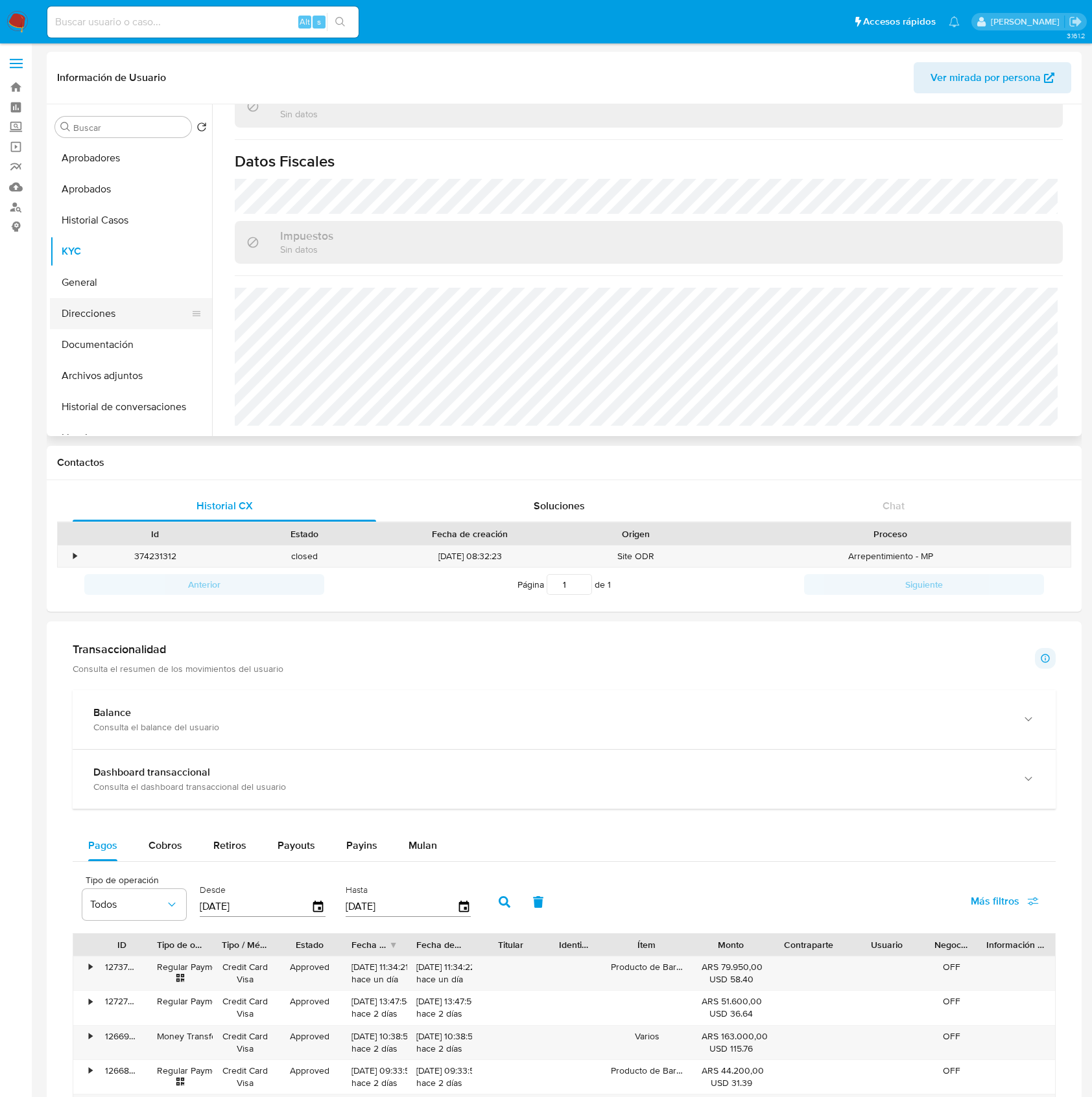
drag, startPoint x: 102, startPoint y: 320, endPoint x: 113, endPoint y: 321, distance: 11.0
click at [102, 320] on button "Direcciones" at bounding box center [126, 314] width 152 height 31
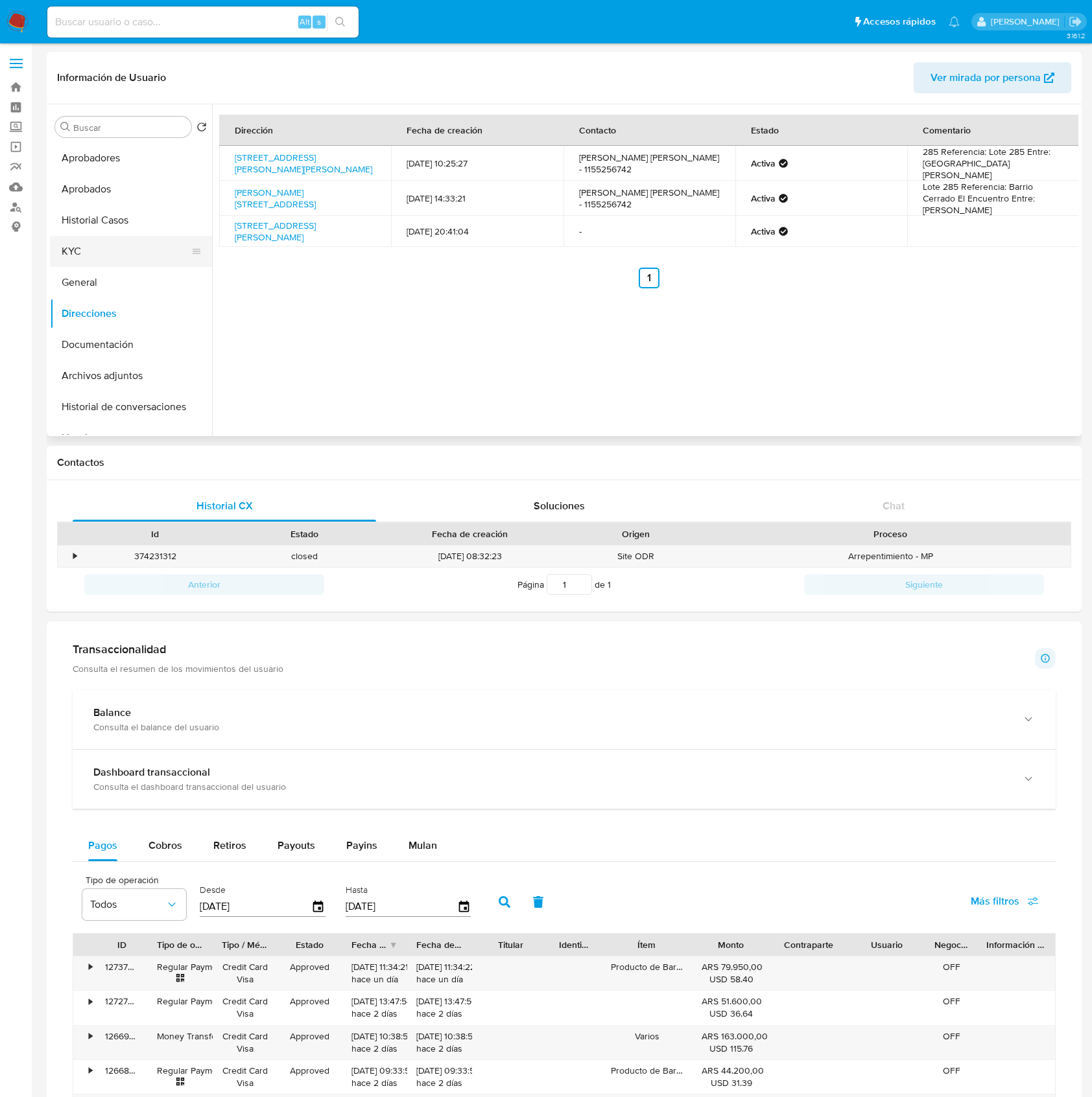
click at [128, 252] on button "KYC" at bounding box center [126, 252] width 152 height 31
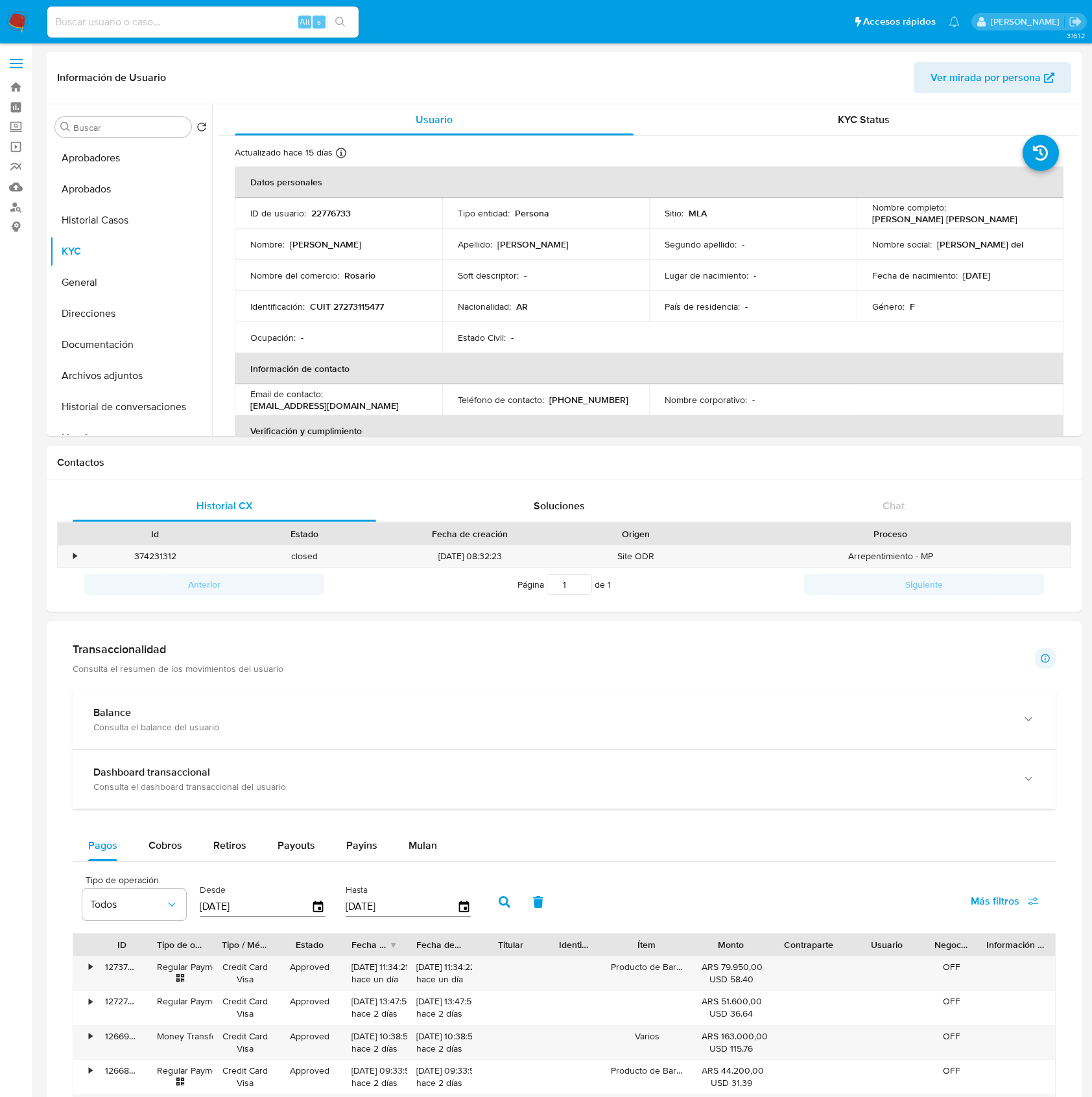
click at [236, 18] on input at bounding box center [203, 22] width 311 height 16
paste input "CO8era7FygRONnJf5RrbGIhC"
type input "CO8era7FygRONnJf5RrbGIhC"
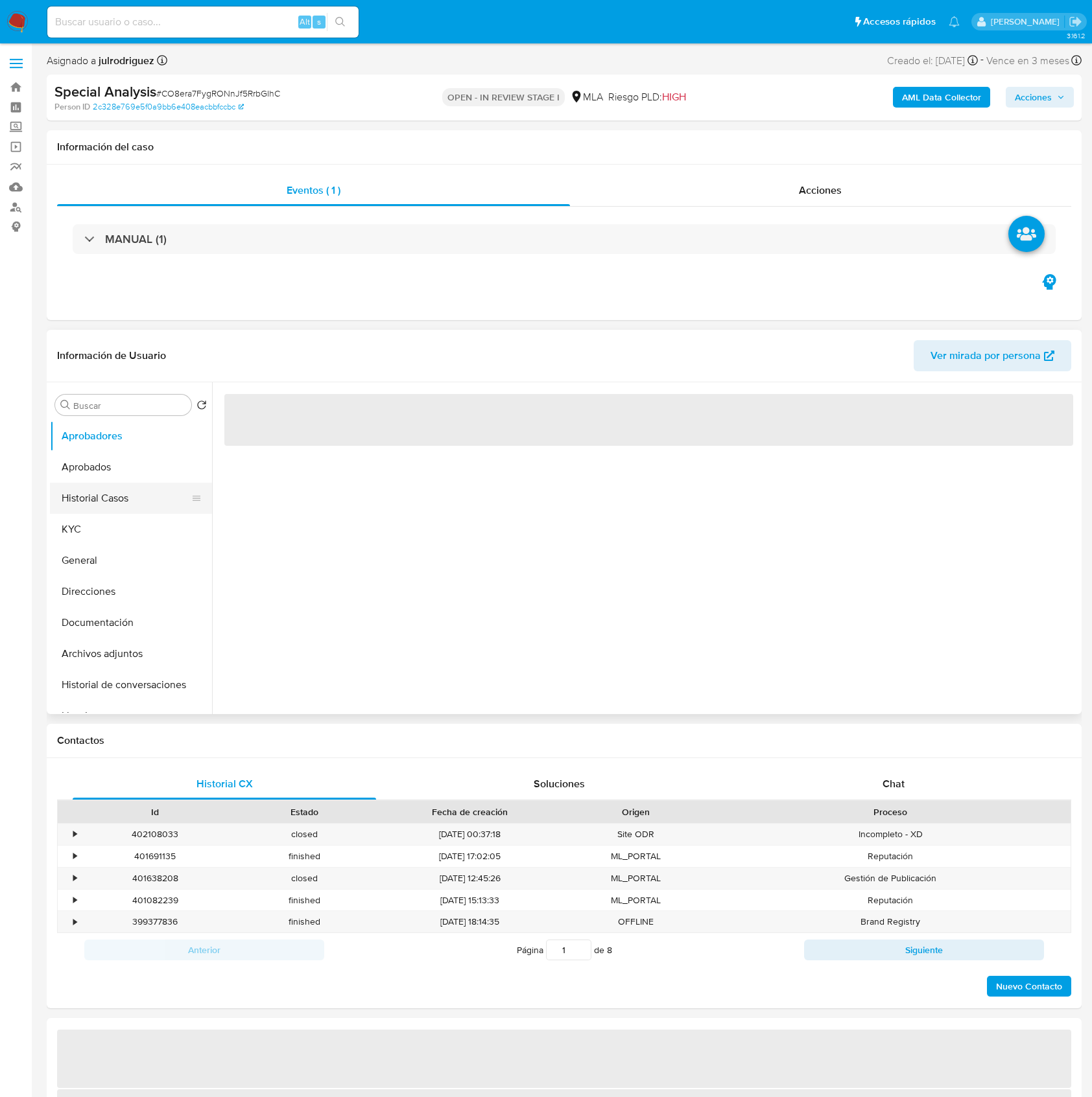
select select "10"
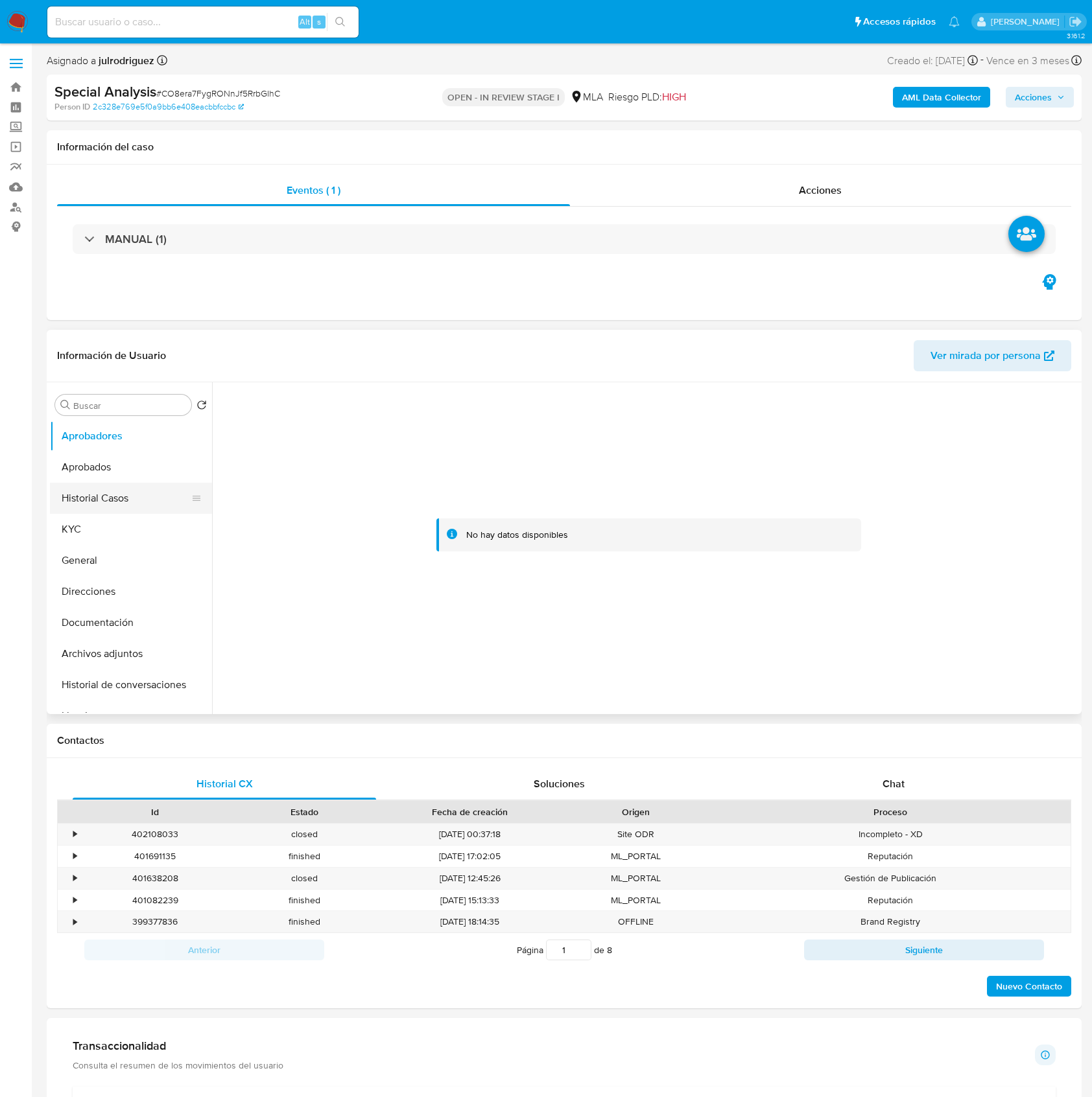
click at [99, 496] on button "Historial Casos" at bounding box center [126, 499] width 152 height 31
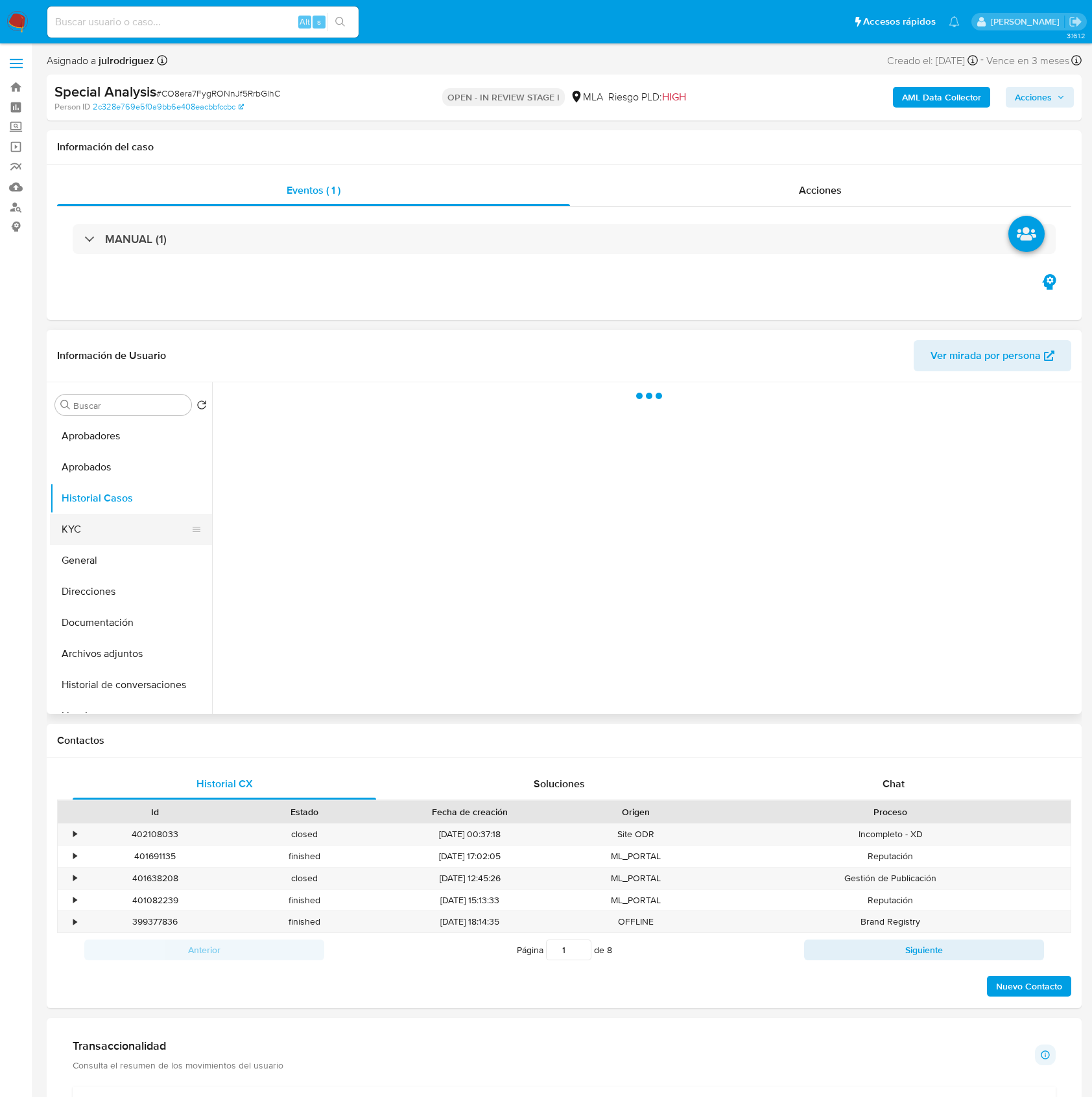
click at [97, 531] on button "KYC" at bounding box center [126, 530] width 152 height 31
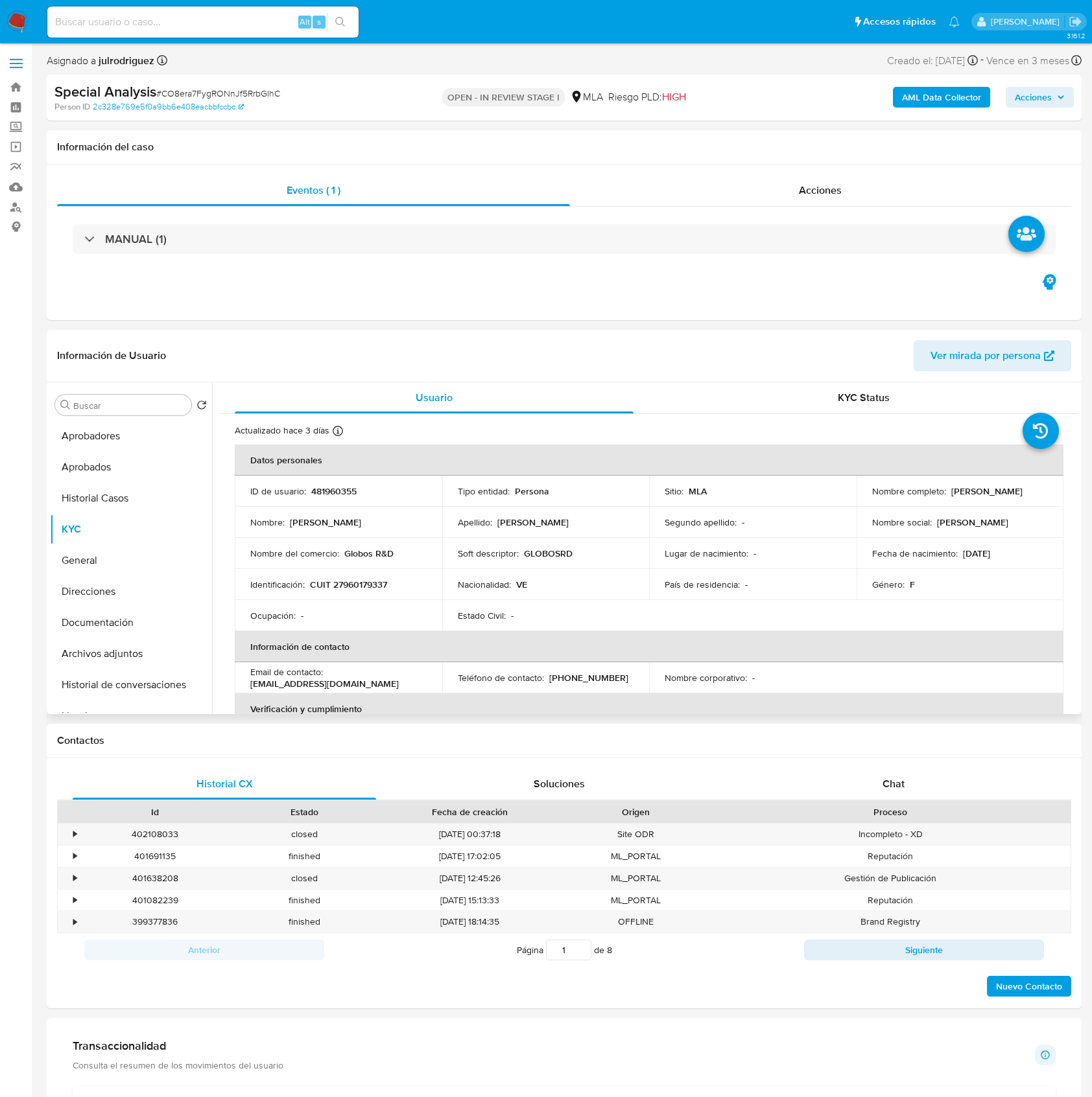
drag, startPoint x: 869, startPoint y: 498, endPoint x: 1049, endPoint y: 496, distance: 180.0
click at [1049, 496] on td "Nombre completo : Danyerly Roxana Raldires Palacios" at bounding box center [960, 491] width 208 height 31
copy p "Danyerly Roxana Raldires Palacios"
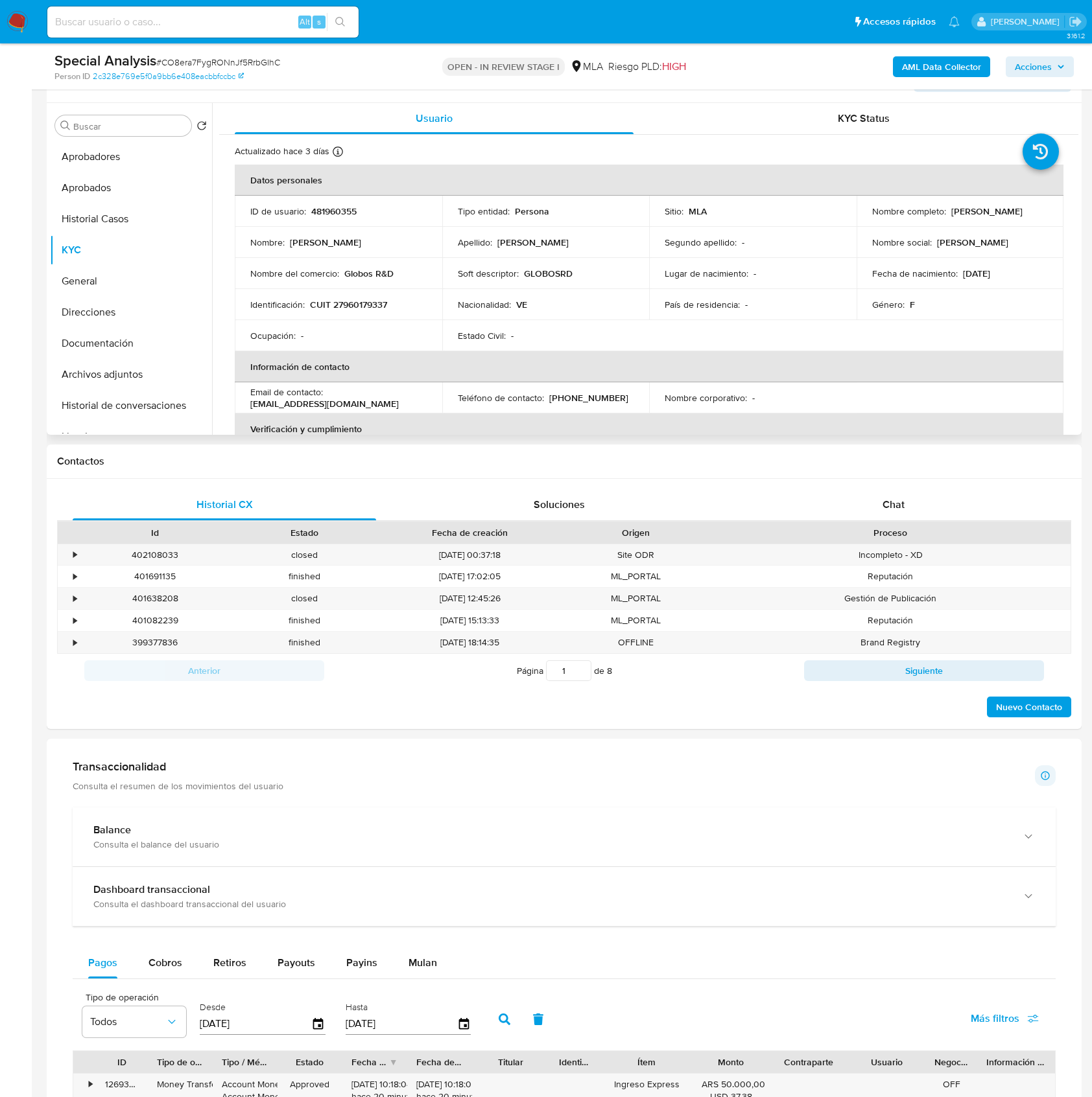
scroll to position [140, 0]
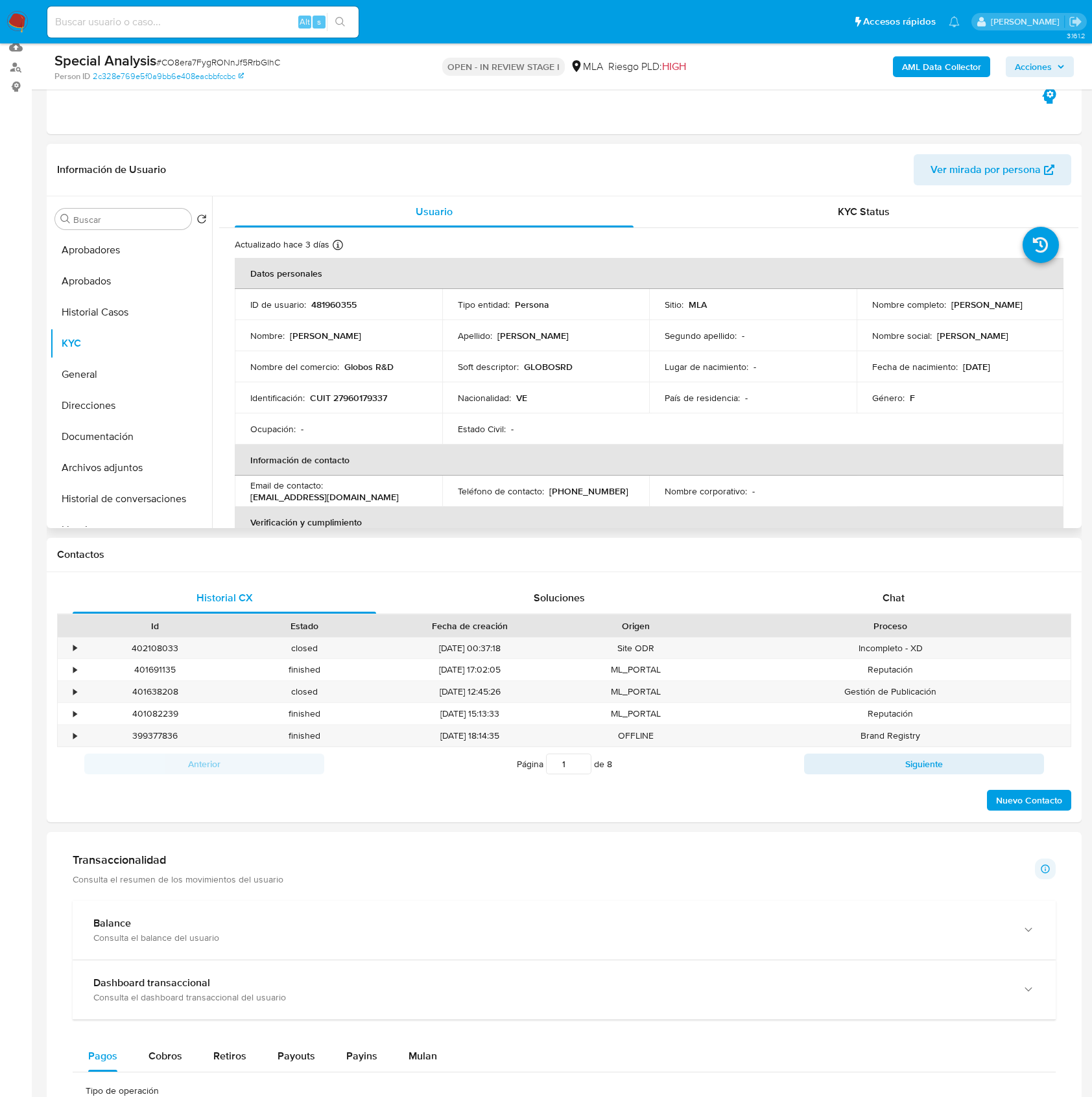
click at [341, 302] on p "481960355" at bounding box center [334, 305] width 46 height 12
copy p "481960355"
click at [265, 59] on span "# CO8era7FygRONnJf5RrbGIhC" at bounding box center [218, 62] width 124 height 13
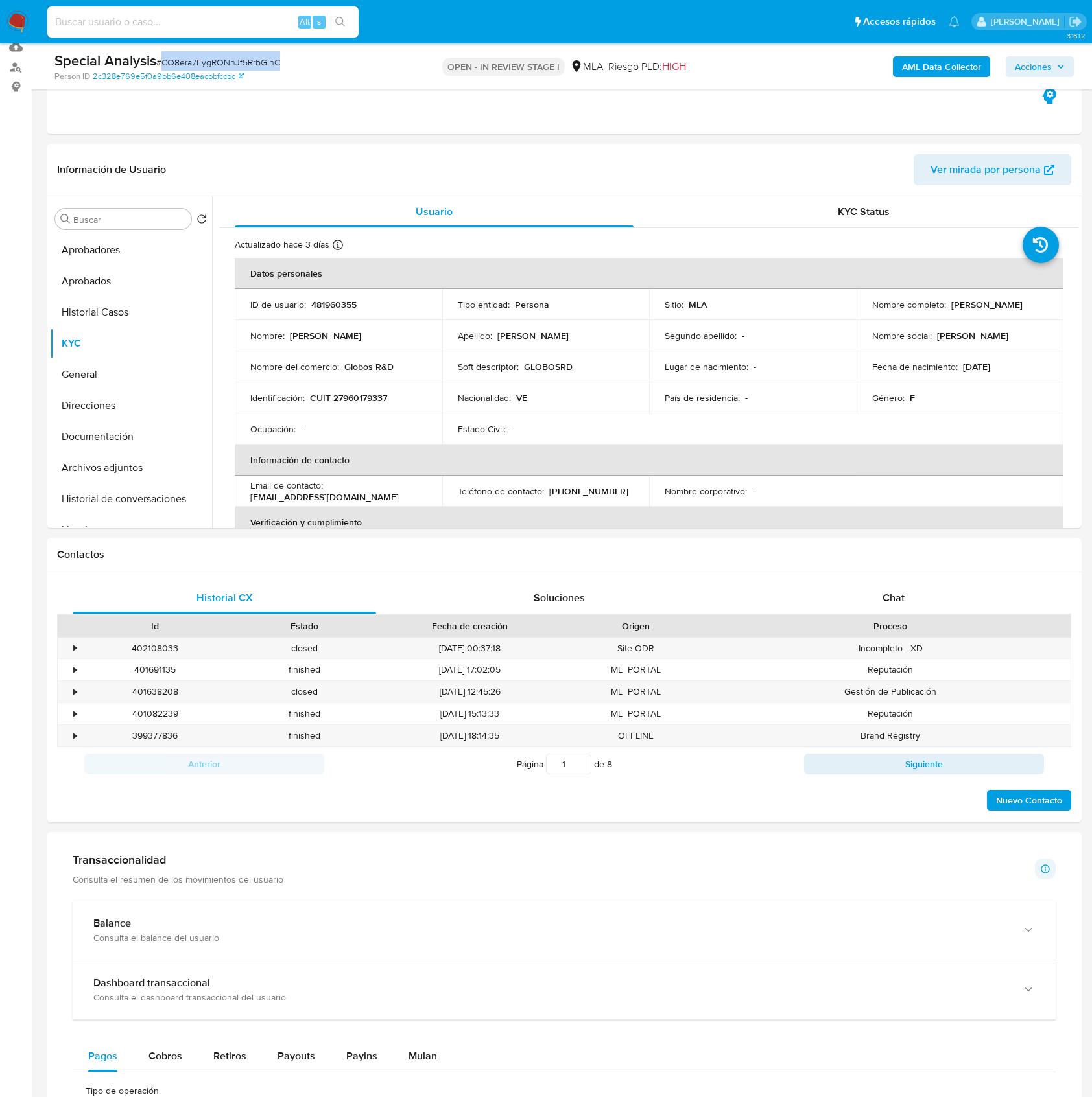
copy span "CO8era7FygRONnJf5RrbGIhC"
click at [351, 390] on td "Identificación : CUIT 27960179337" at bounding box center [338, 398] width 208 height 31
copy p "CUIT"
click at [362, 393] on p "CUIT 27960179337" at bounding box center [349, 398] width 77 height 12
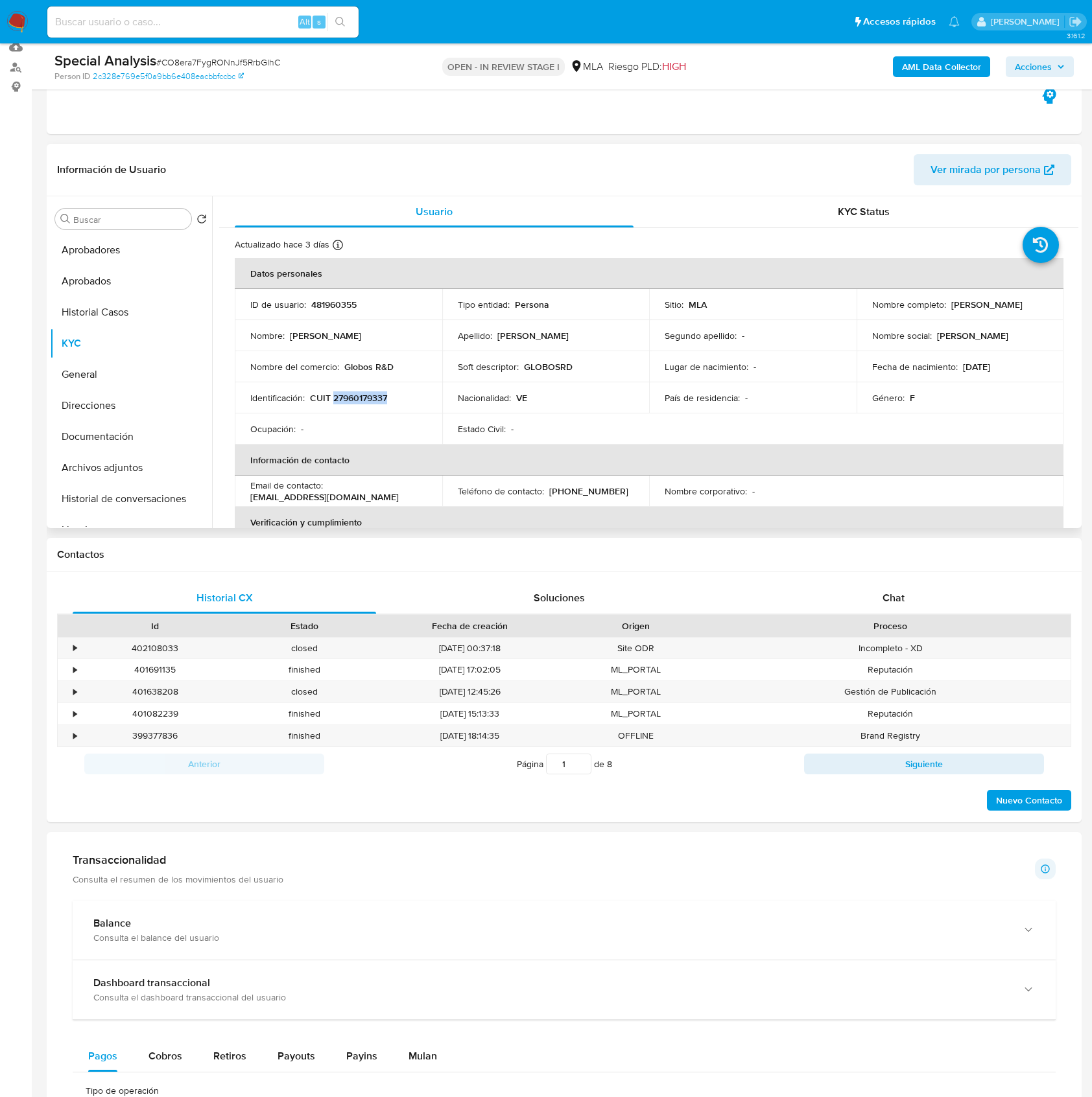
click at [362, 393] on p "CUIT 27960179337" at bounding box center [349, 398] width 77 height 12
copy p "27960179337"
click at [340, 304] on p "481960355" at bounding box center [334, 305] width 46 height 12
copy p "481960355"
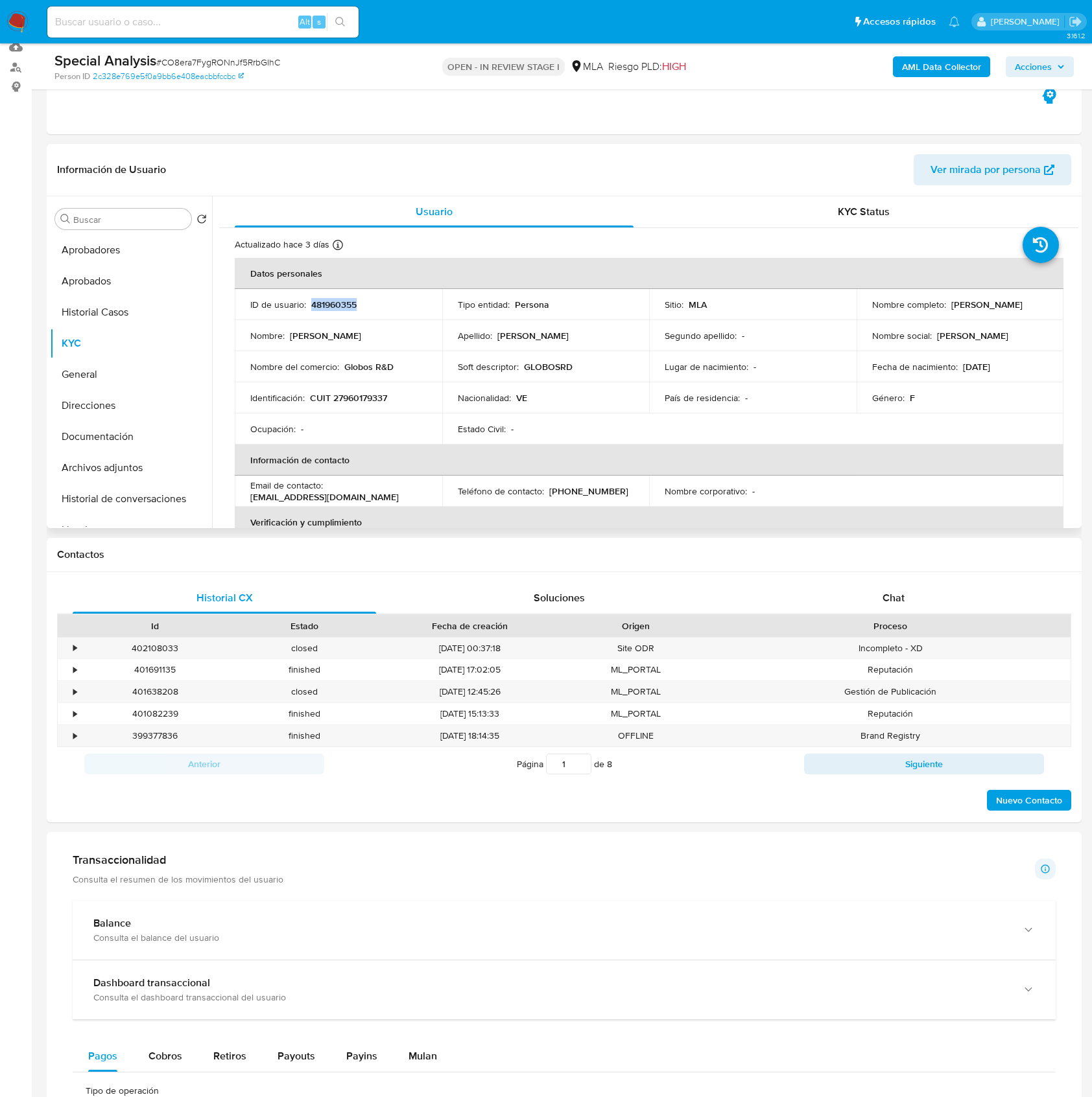
drag, startPoint x: 870, startPoint y: 310, endPoint x: 1025, endPoint y: 310, distance: 155.0
click at [1025, 310] on div "Nombre completo : Danyerly Roxana Raldires Palacios" at bounding box center [960, 305] width 177 height 12
copy p "Danyerly Roxana Raldires Palacios"
click at [346, 394] on p "CUIT 27960179337" at bounding box center [349, 398] width 77 height 12
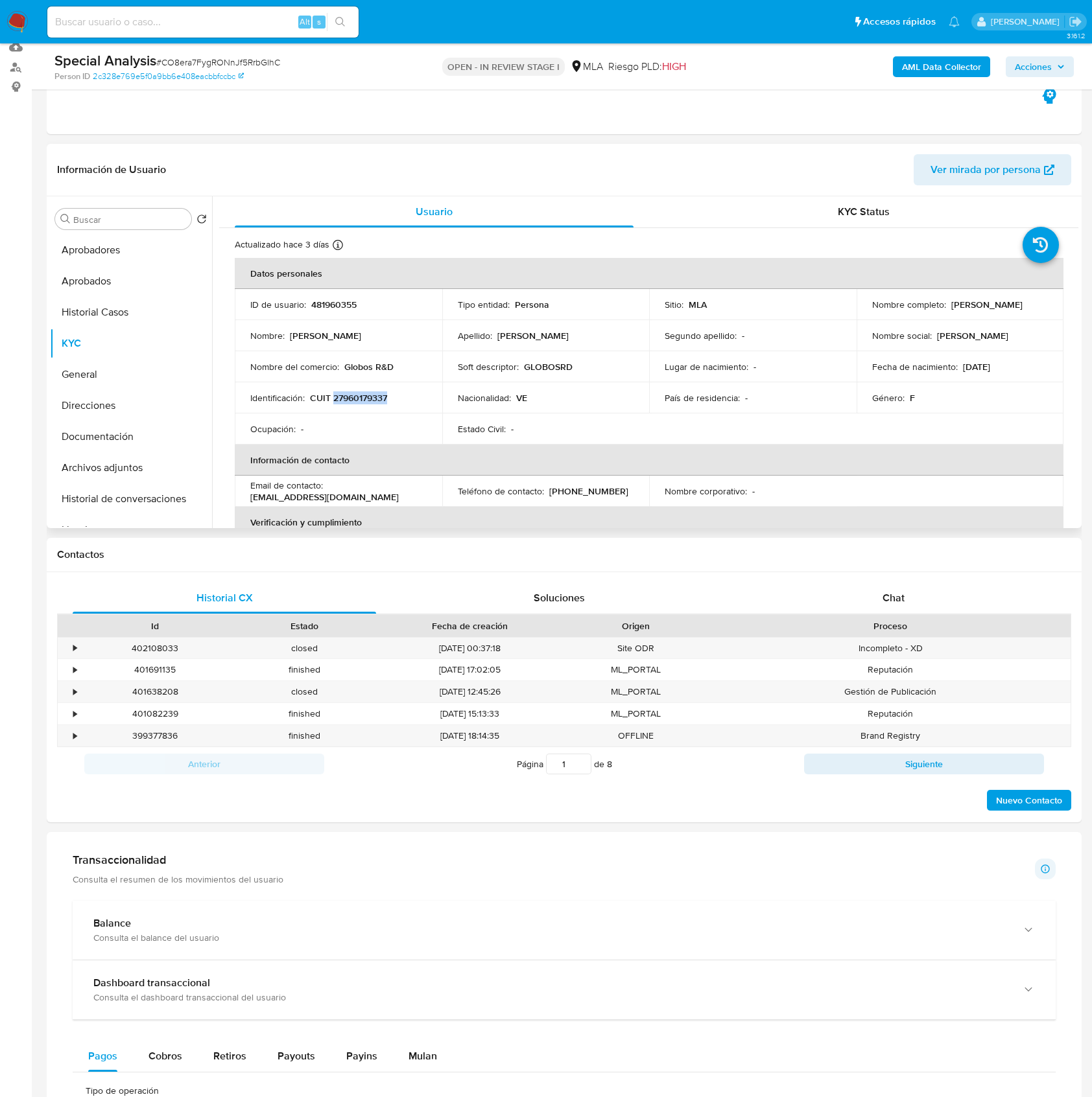
copy p "27960179337"
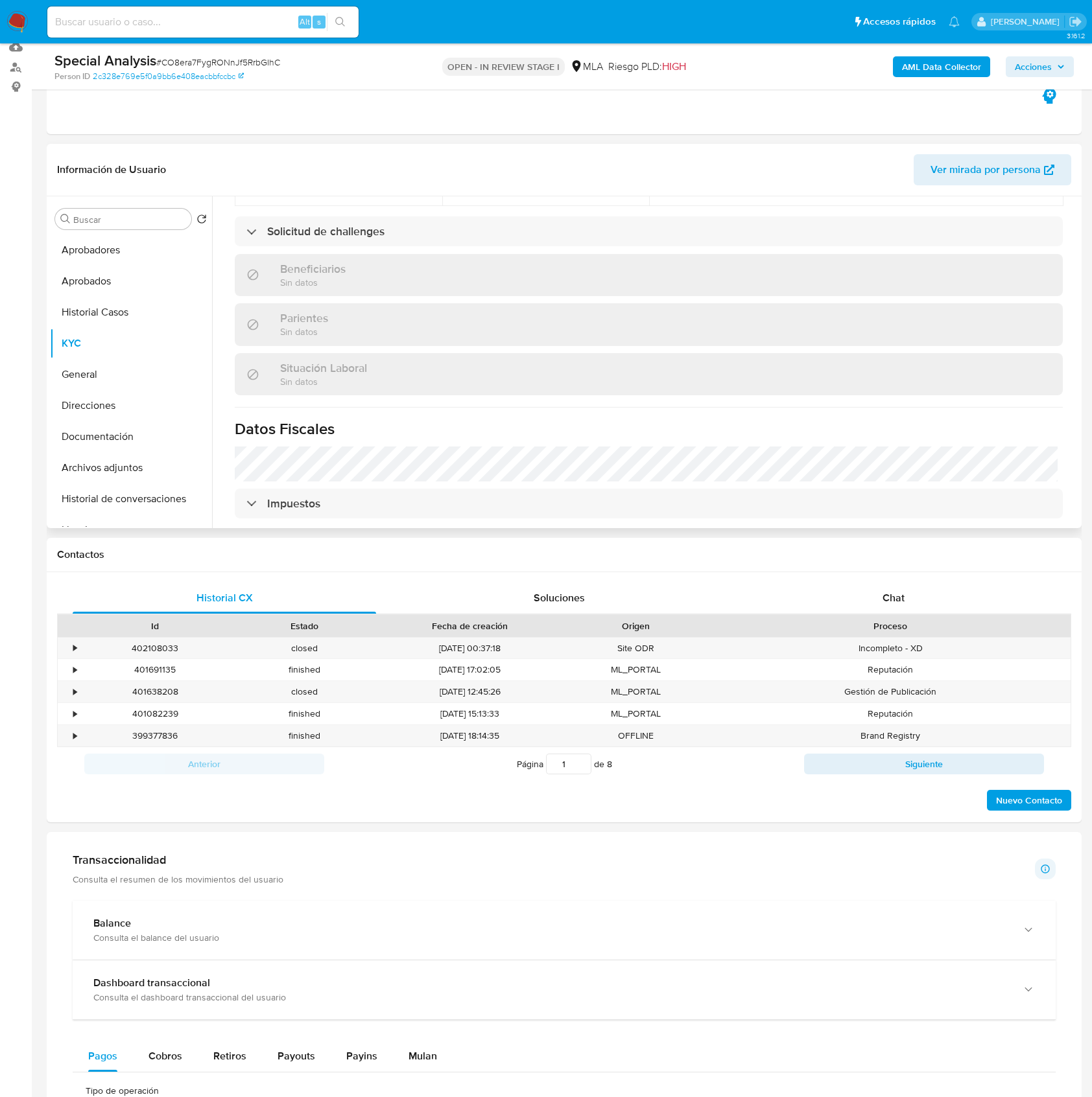
scroll to position [695, 0]
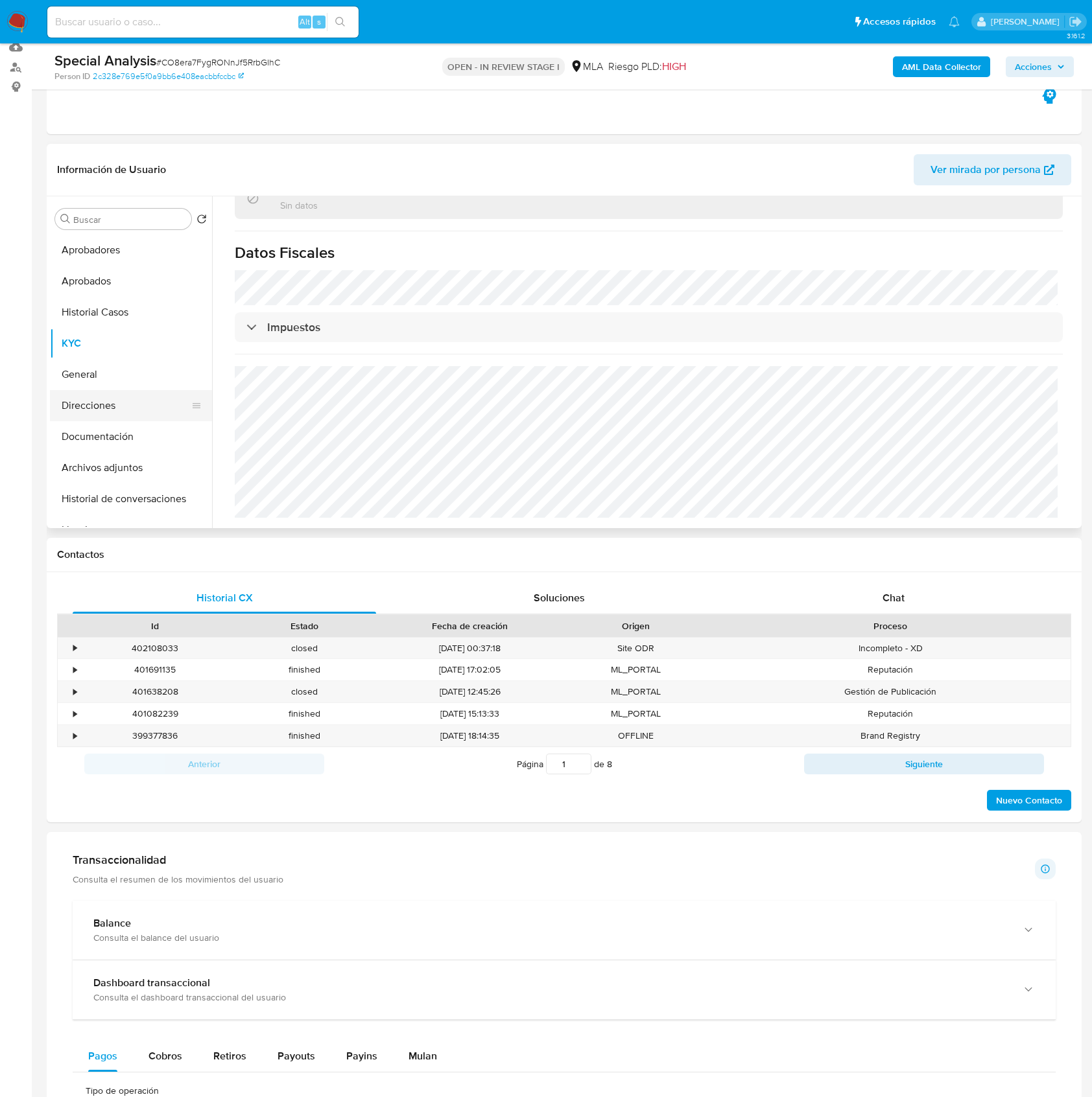
click at [92, 399] on button "Direcciones" at bounding box center [126, 405] width 152 height 31
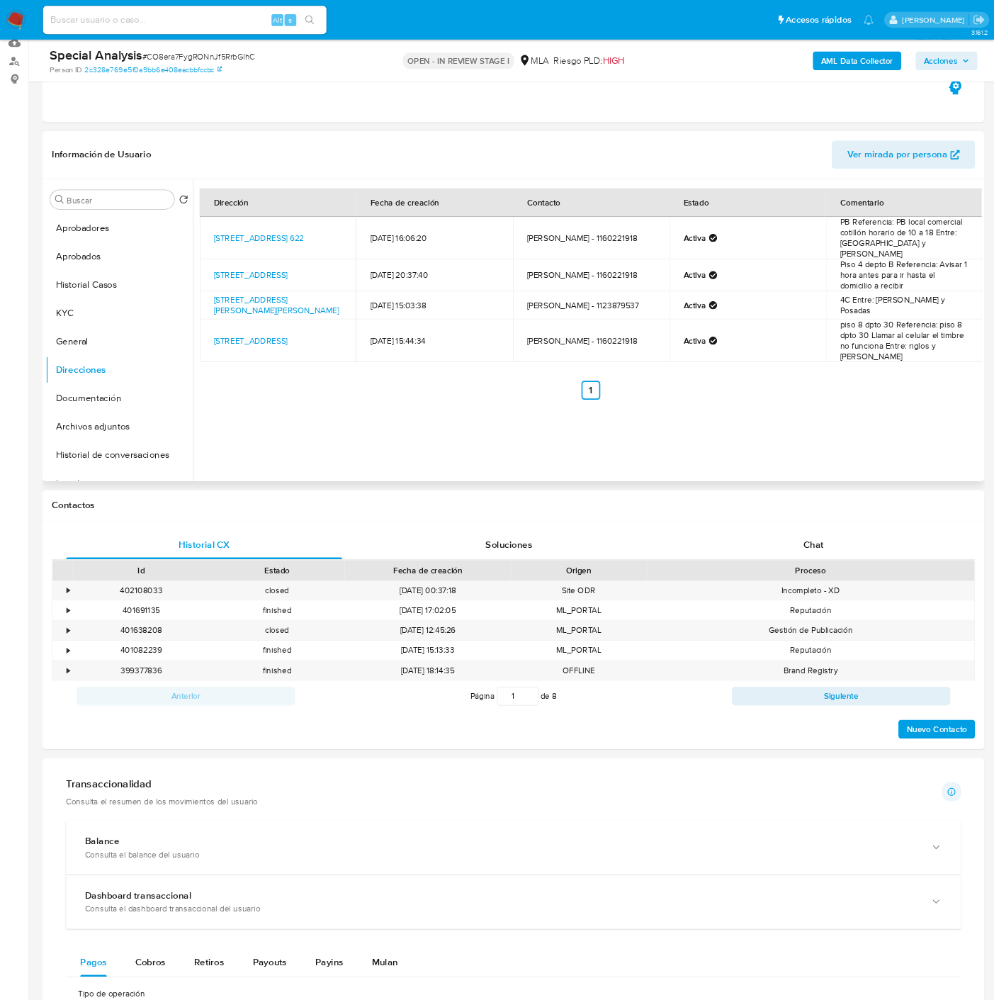
scroll to position [153, 0]
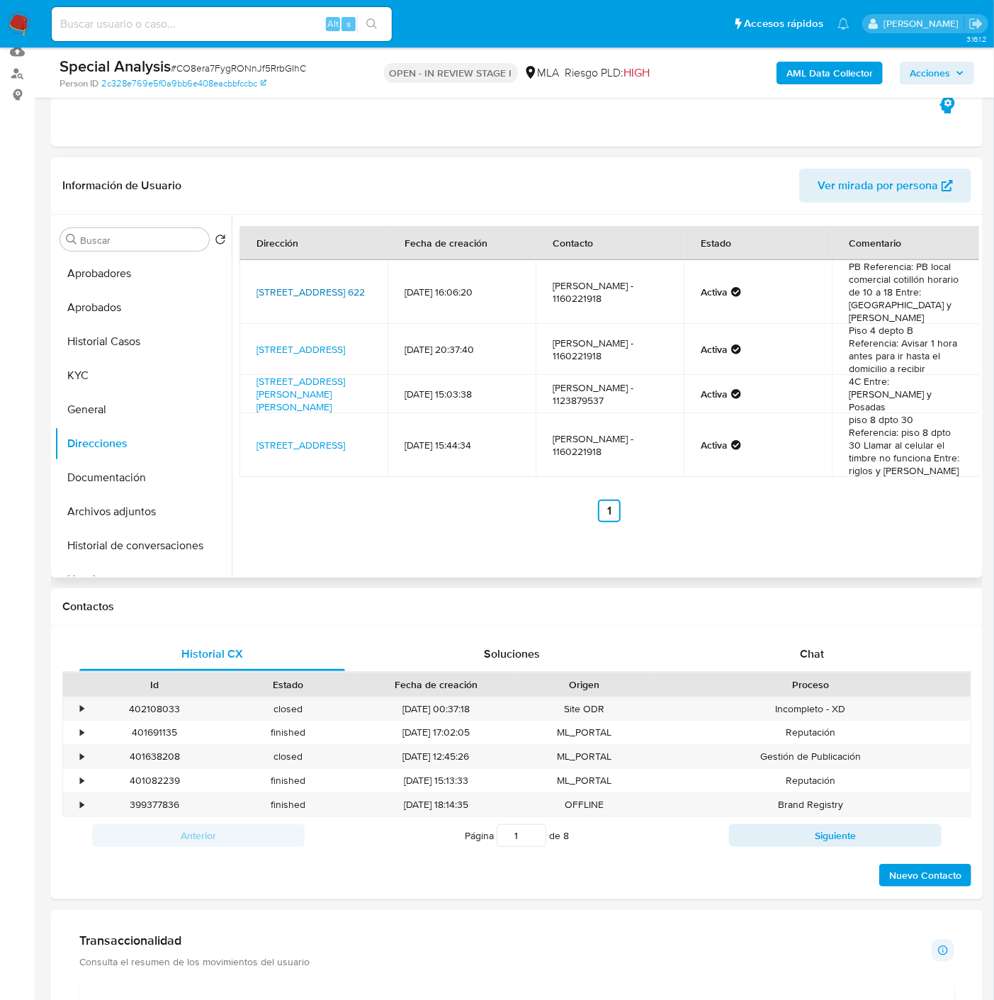
drag, startPoint x: 321, startPoint y: 294, endPoint x: 257, endPoint y: 272, distance: 67.4
click at [257, 272] on td "Pasteur 622, Balvanera, Capital Federal, 1028, Argentina 622" at bounding box center [313, 292] width 148 height 64
copy link "Pasteur 622, Balvanera, Capital Federal, 1028, Argentina 622"
click at [108, 279] on button "Aprobadores" at bounding box center [138, 273] width 166 height 34
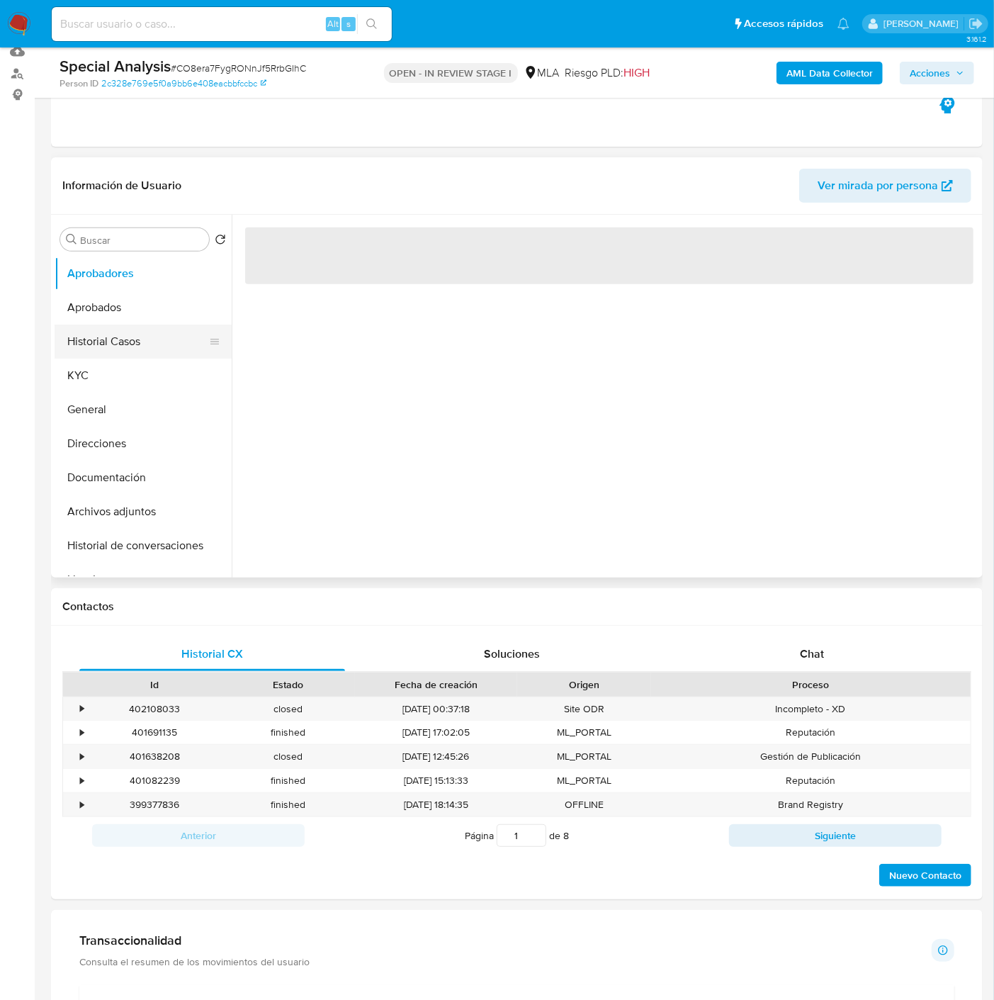
click at [111, 329] on button "Historial Casos" at bounding box center [138, 341] width 166 height 34
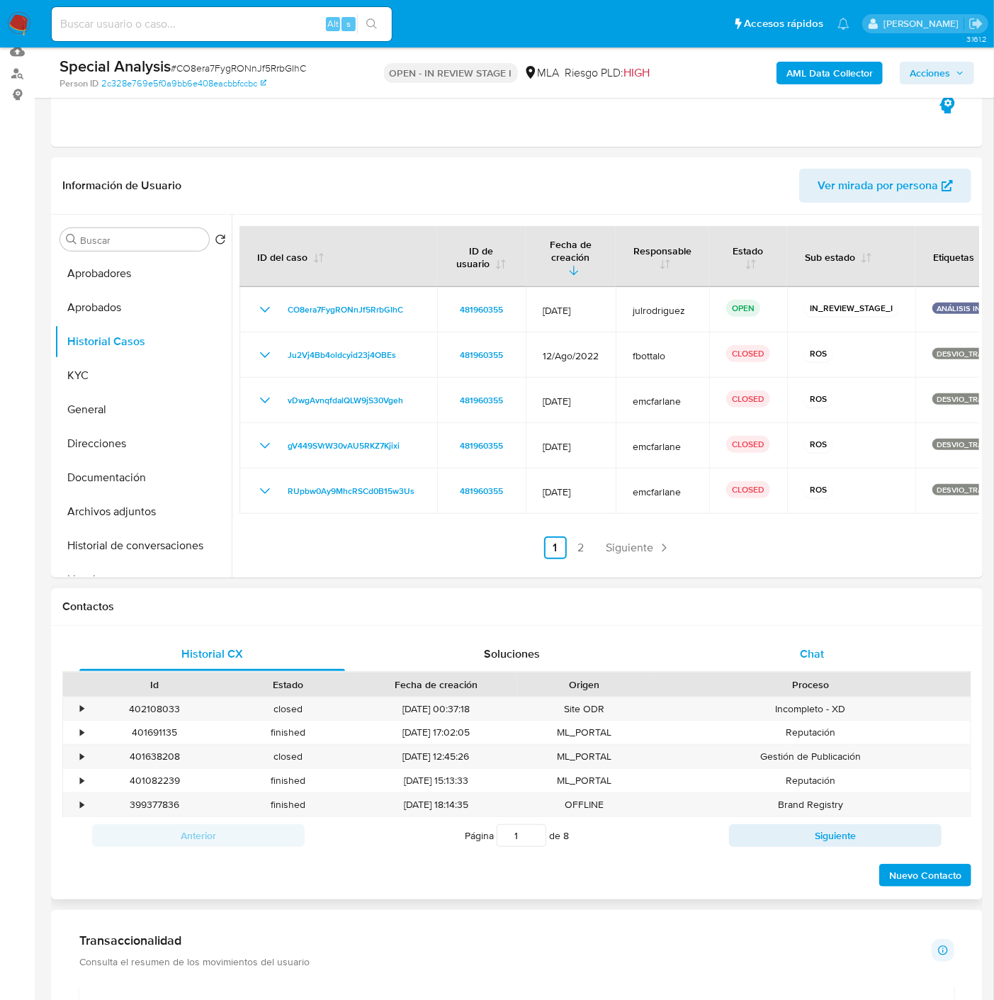
click at [823, 648] on span "Chat" at bounding box center [812, 653] width 24 height 16
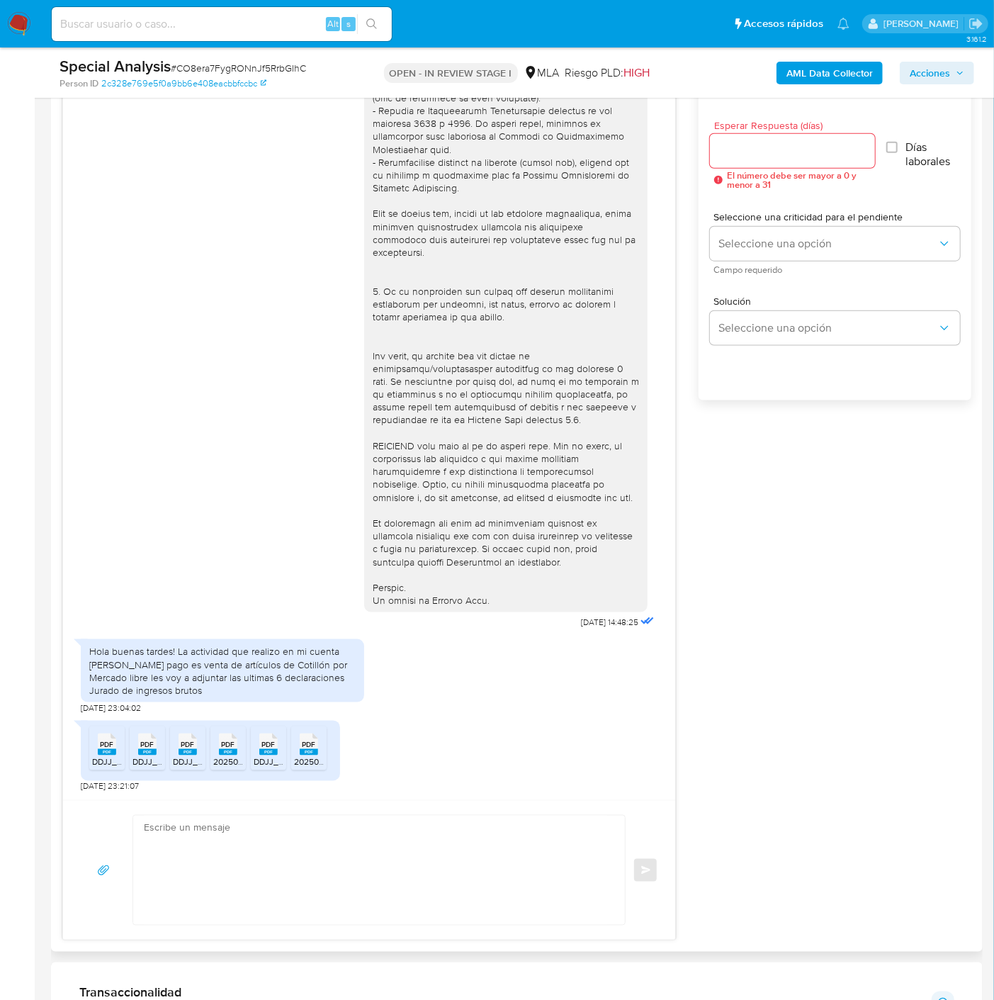
scroll to position [783, 0]
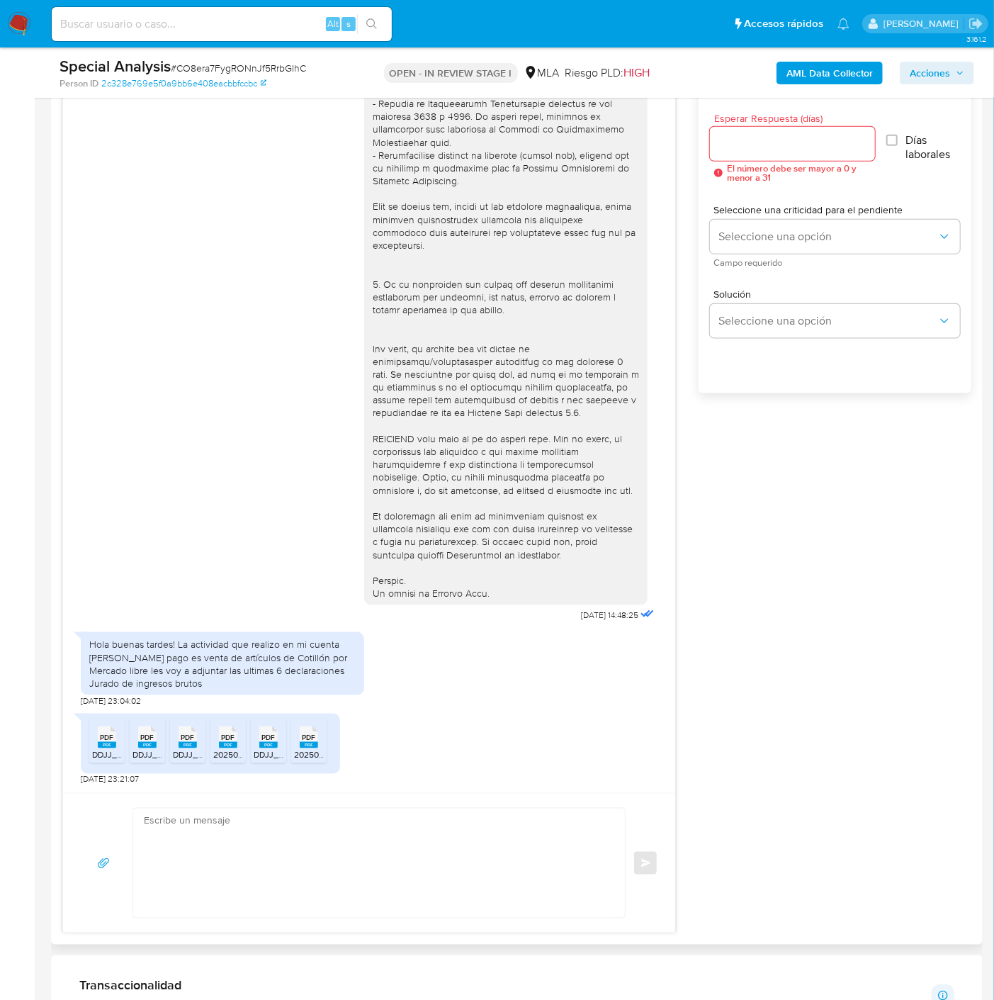
click at [114, 739] on icon at bounding box center [107, 737] width 18 height 22
click at [145, 740] on span "PDF" at bounding box center [147, 737] width 13 height 9
drag, startPoint x: 186, startPoint y: 739, endPoint x: 239, endPoint y: 738, distance: 52.4
click at [186, 739] on span "PDF" at bounding box center [187, 737] width 13 height 9
click at [239, 738] on div "PDF PDF" at bounding box center [228, 736] width 30 height 28
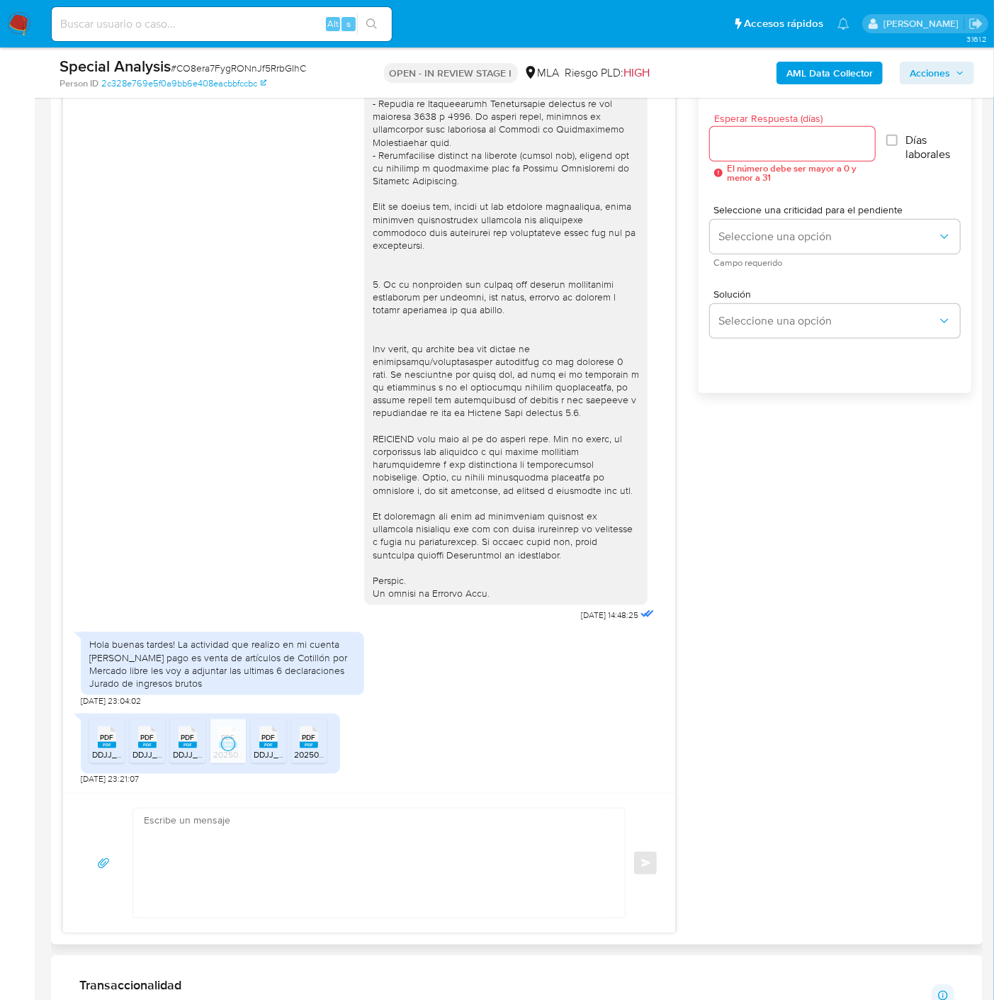
click at [264, 740] on span "PDF" at bounding box center [268, 737] width 13 height 9
click at [305, 744] on rect at bounding box center [309, 745] width 18 height 6
click at [774, 149] on input "Esperar Respuesta (días)" at bounding box center [792, 144] width 164 height 18
type input "3"
click at [777, 230] on span "Seleccione una opción" at bounding box center [827, 237] width 219 height 14
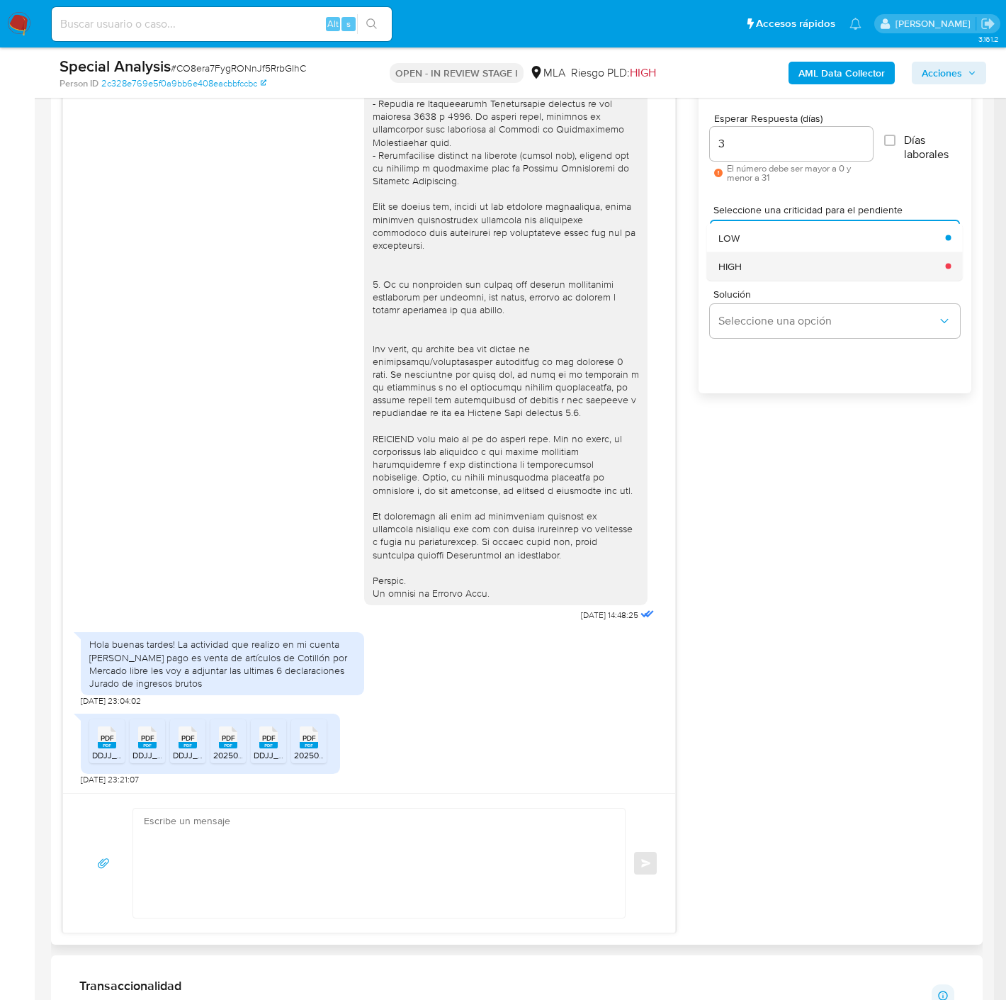
click at [767, 261] on div "HIGH" at bounding box center [827, 266] width 219 height 28
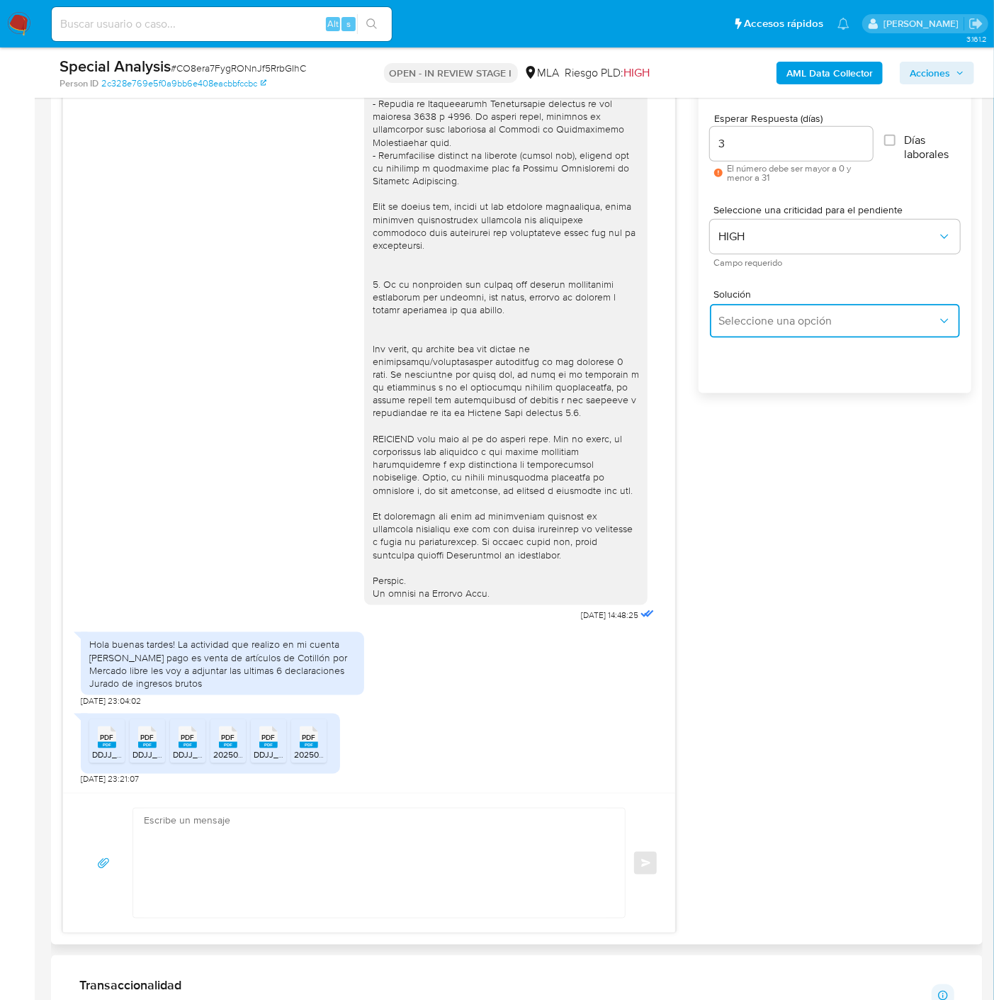
click at [769, 308] on button "Seleccione una opción" at bounding box center [835, 321] width 250 height 34
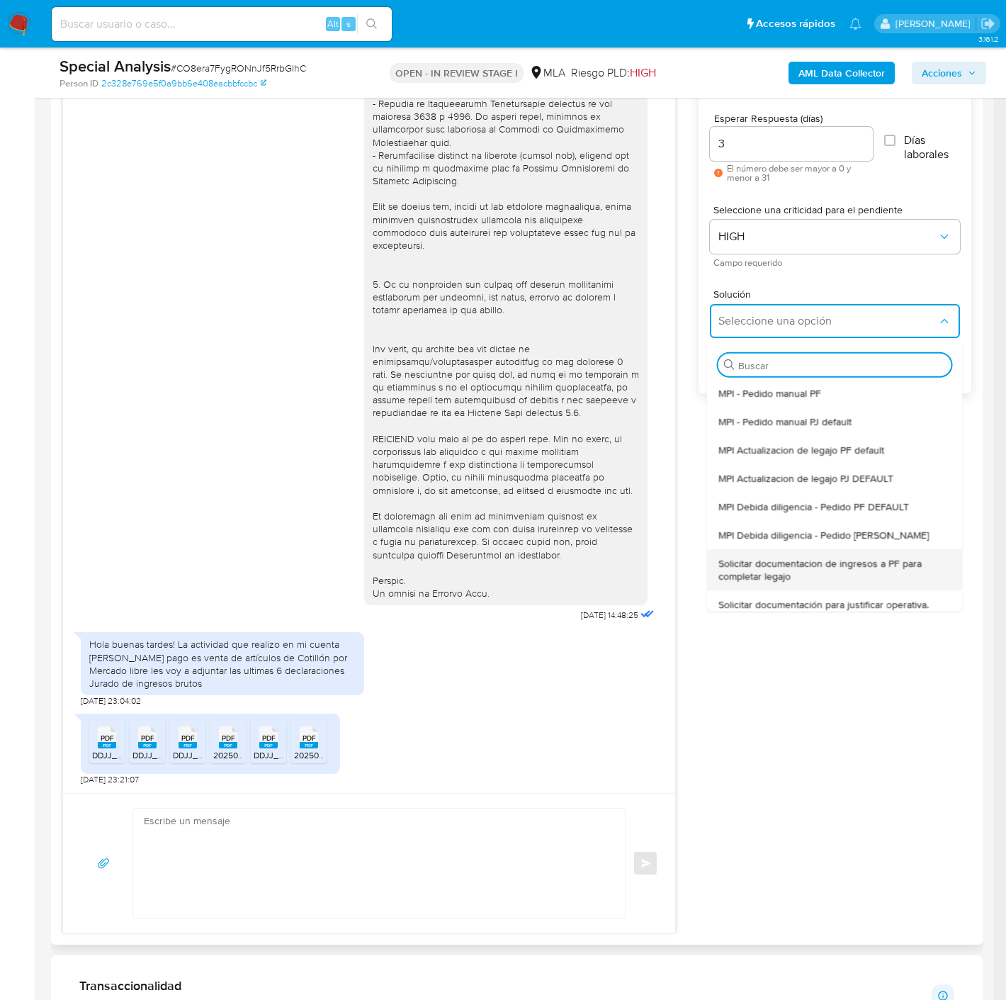
click at [829, 556] on span "Solicitar documentacion de ingresos a PF para completar legajo" at bounding box center [830, 569] width 225 height 26
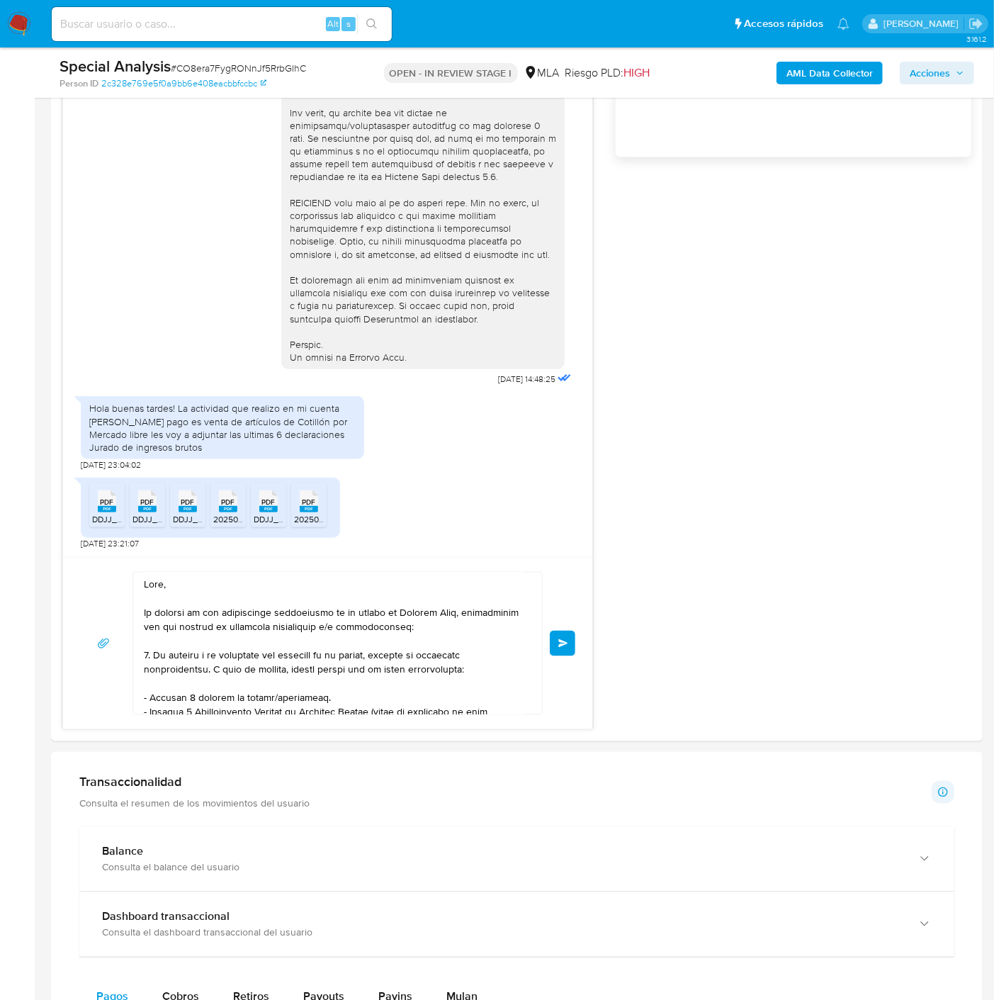
scroll to position [350, 0]
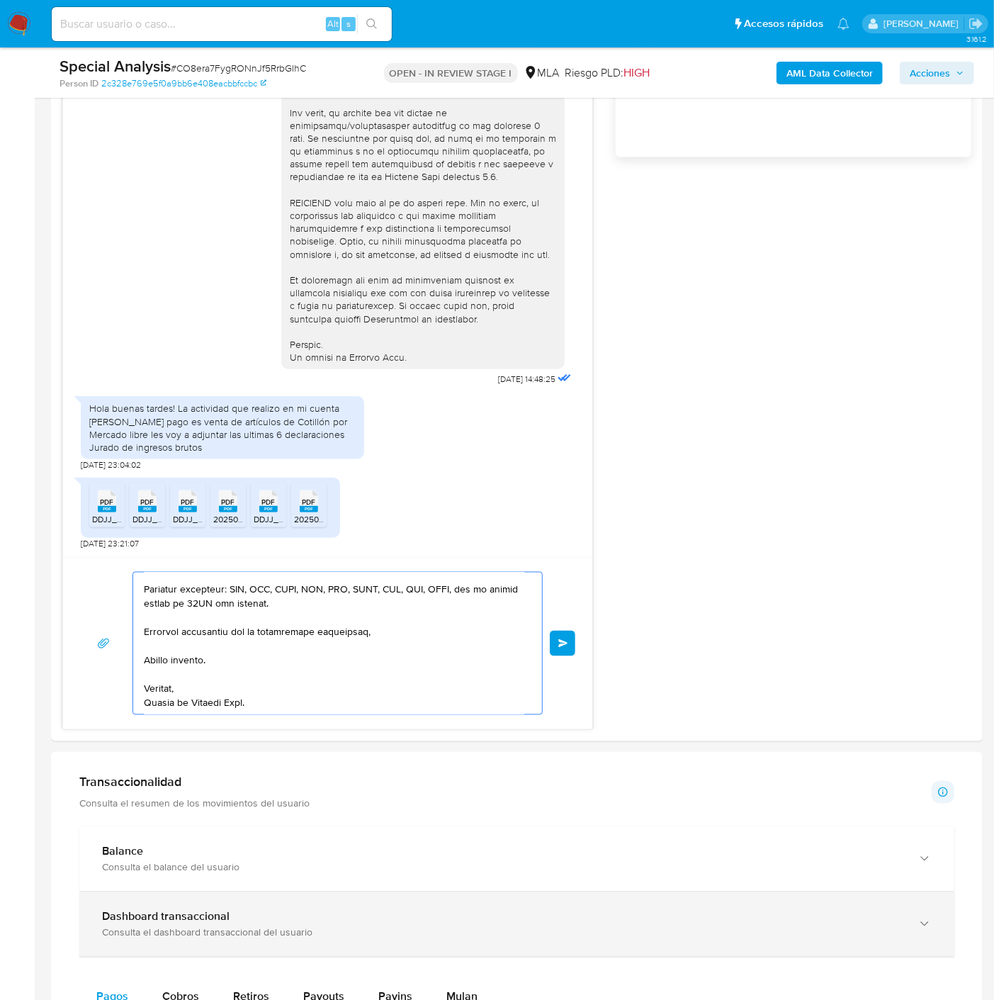
drag, startPoint x: 465, startPoint y: 820, endPoint x: 447, endPoint y: 918, distance: 99.5
click at [528, 989] on div "Información de Usuario Ver mirada por persona Buscar Volver al orden por defect…" at bounding box center [517, 759] width 932 height 2934
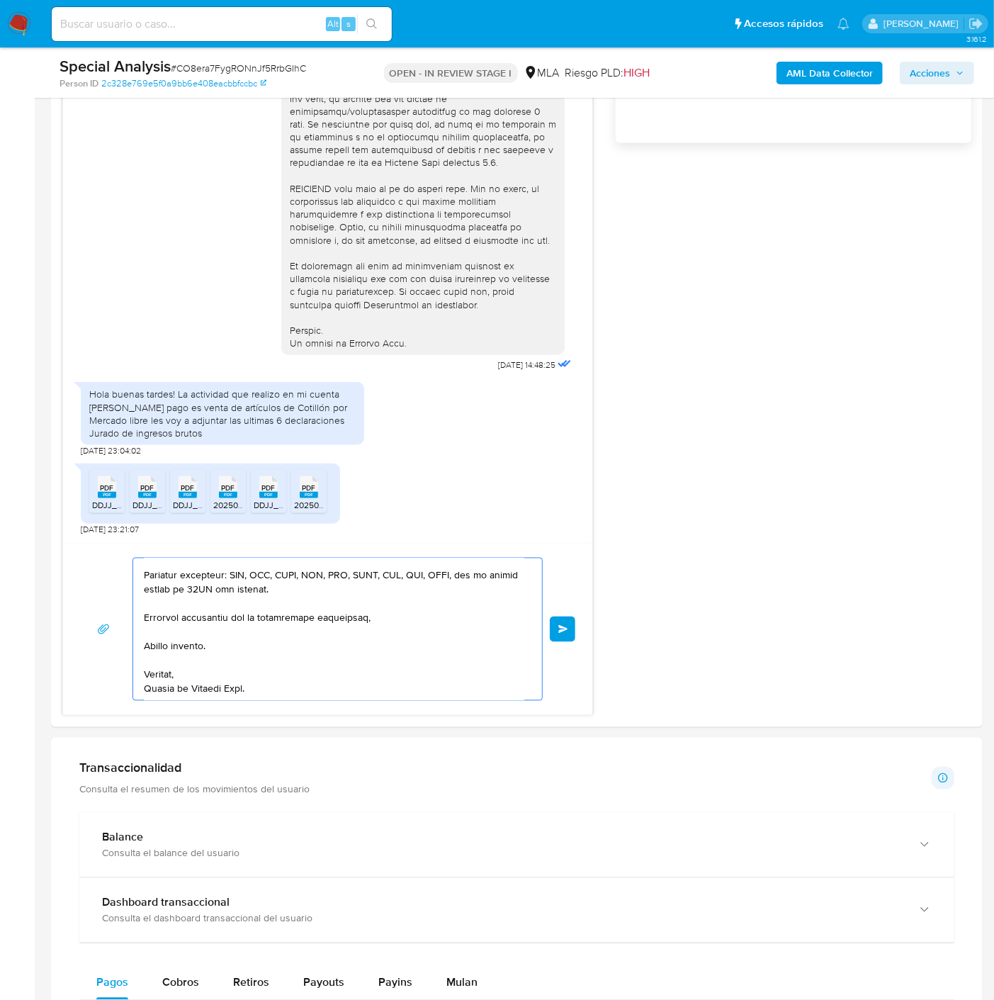
type textarea "Hola, En función de las operac"
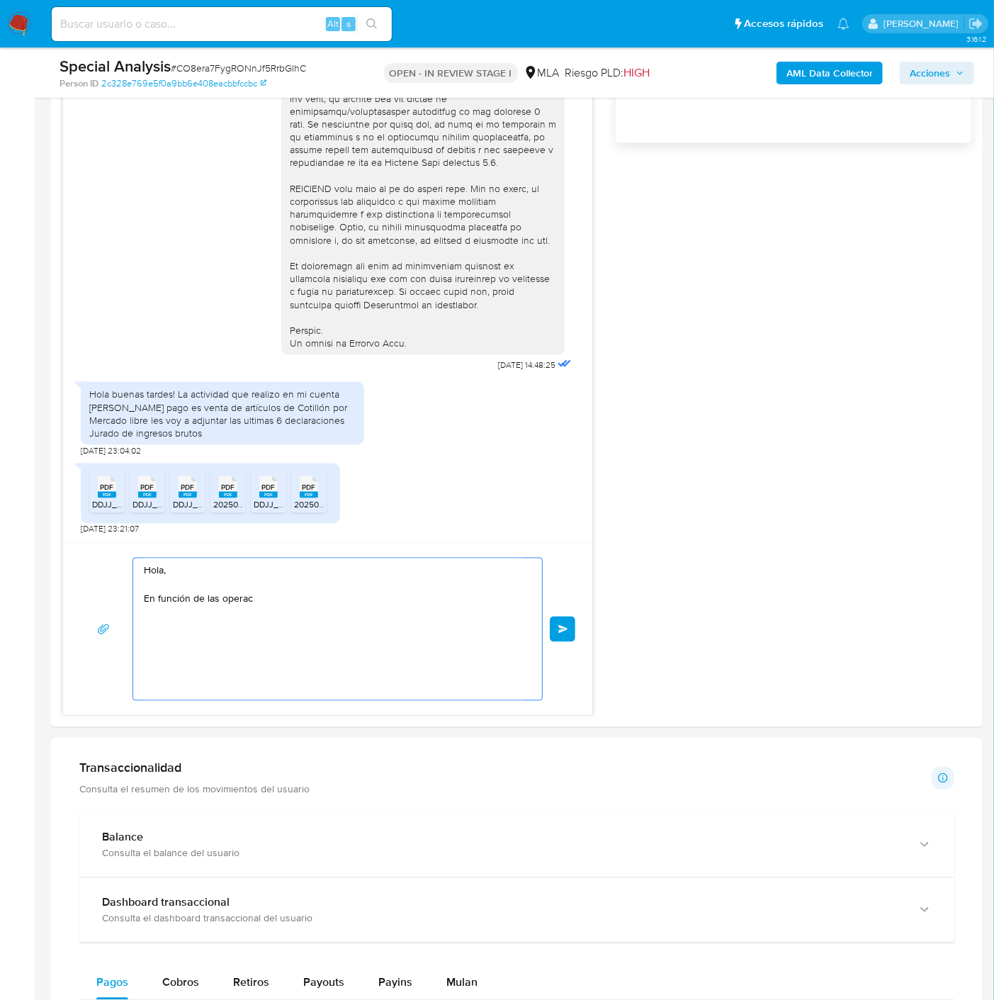
scroll to position [0, 0]
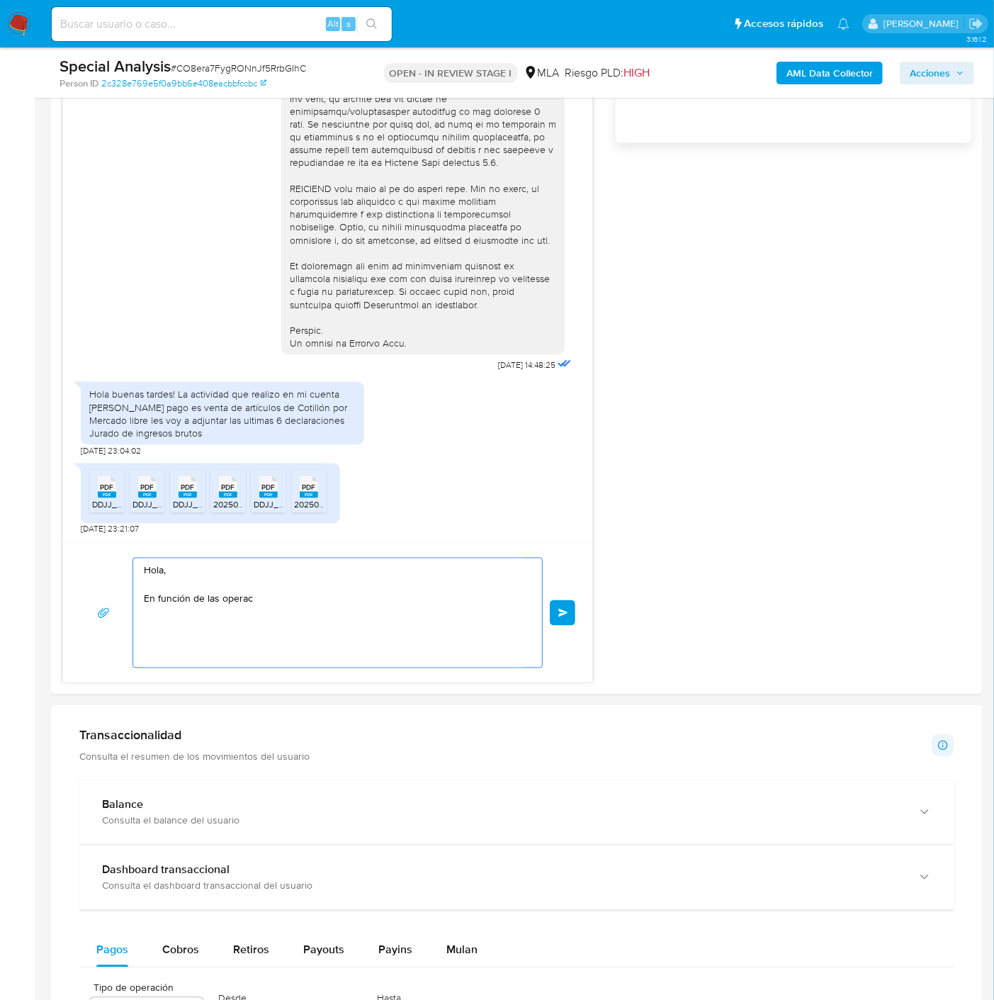
drag, startPoint x: 243, startPoint y: 599, endPoint x: -1, endPoint y: 525, distance: 255.5
click at [0, 525] on html "Pausado Ver notificaciones Alt s Accesos rápidos Presiona las siguientes teclas…" at bounding box center [497, 608] width 994 height 3282
paste textarea "Buenas tardes, Te agradecemos por la documentación. Para respaldar los montos o…"
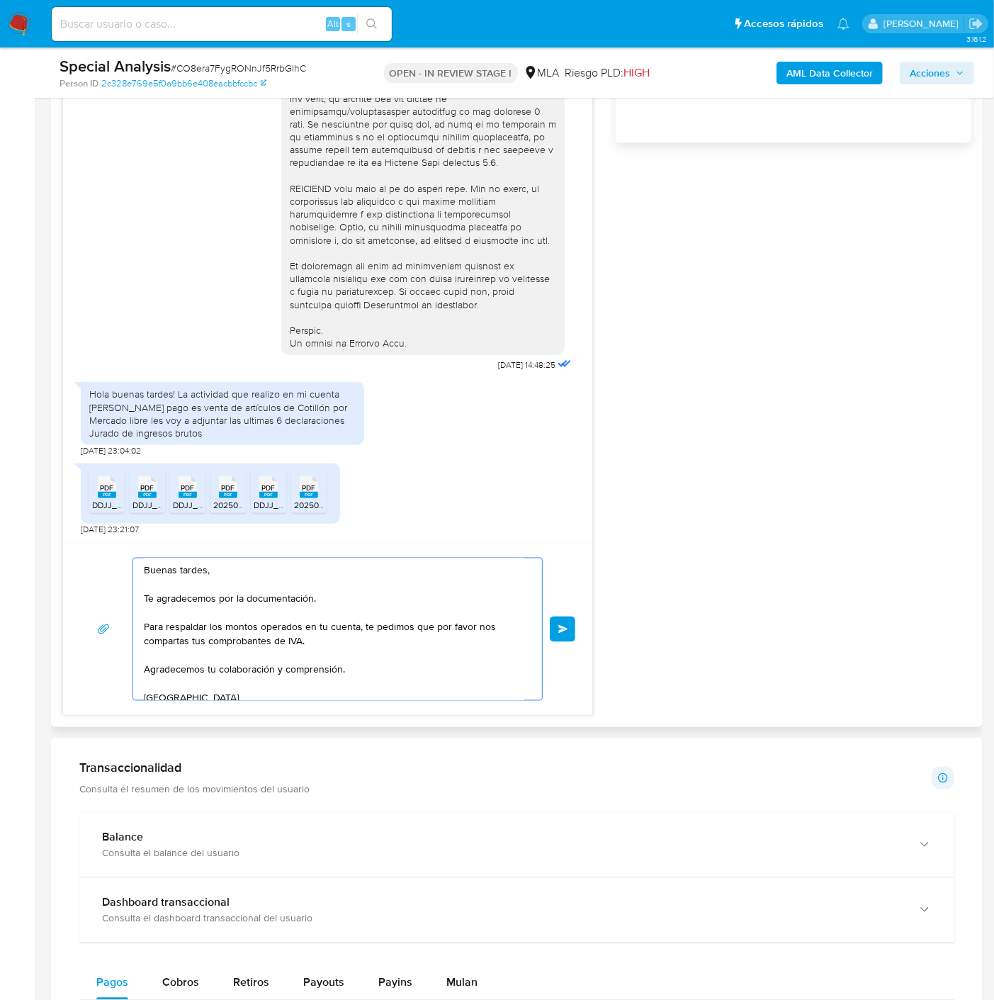
scroll to position [47, 0]
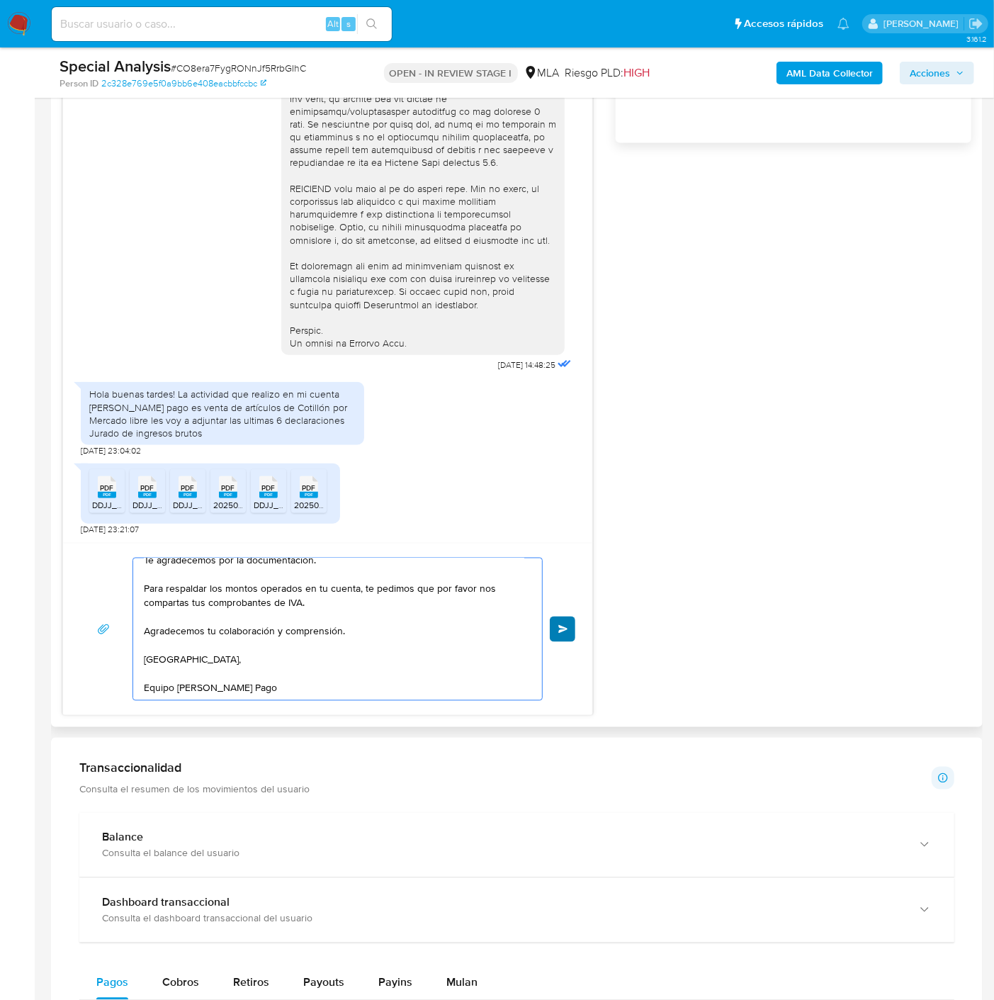
type textarea "Buenas tardes, Te agradecemos por la documentación. Para respaldar los montos o…"
click at [565, 628] on span "Enviar" at bounding box center [563, 629] width 10 height 9
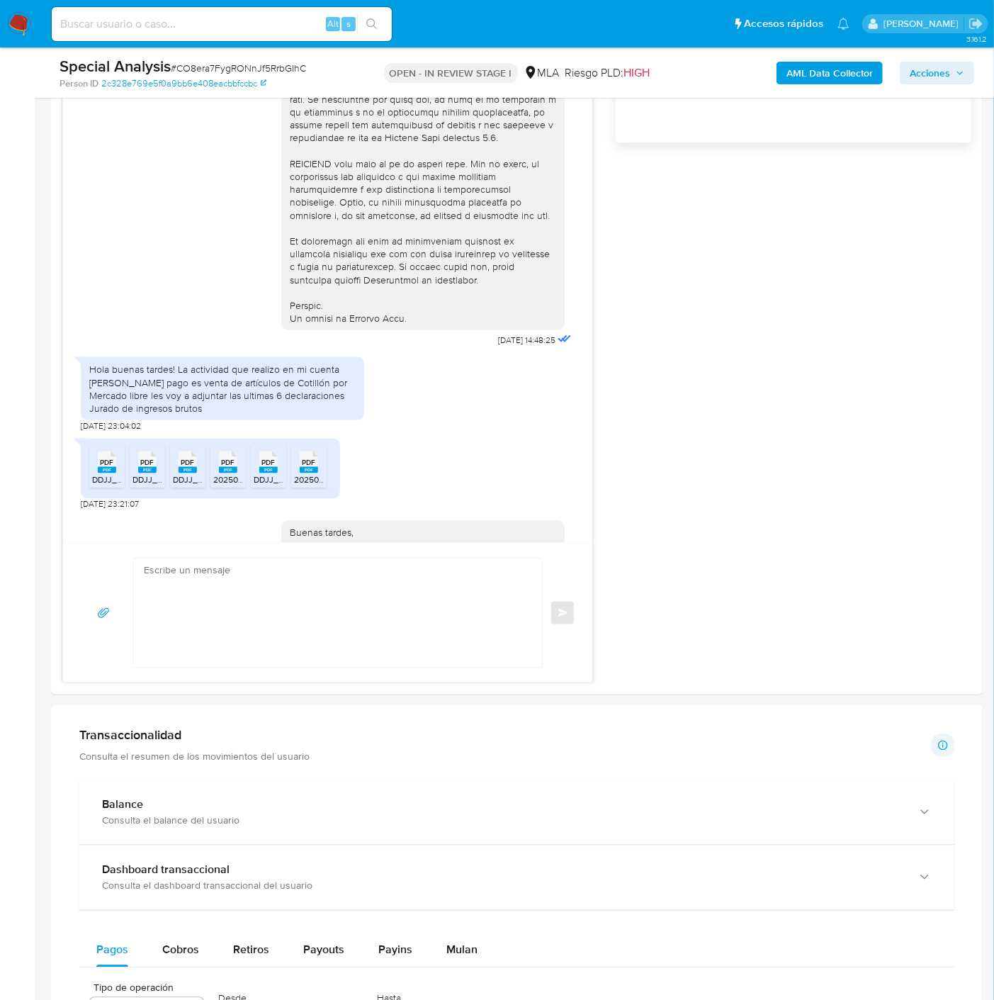
scroll to position [454, 0]
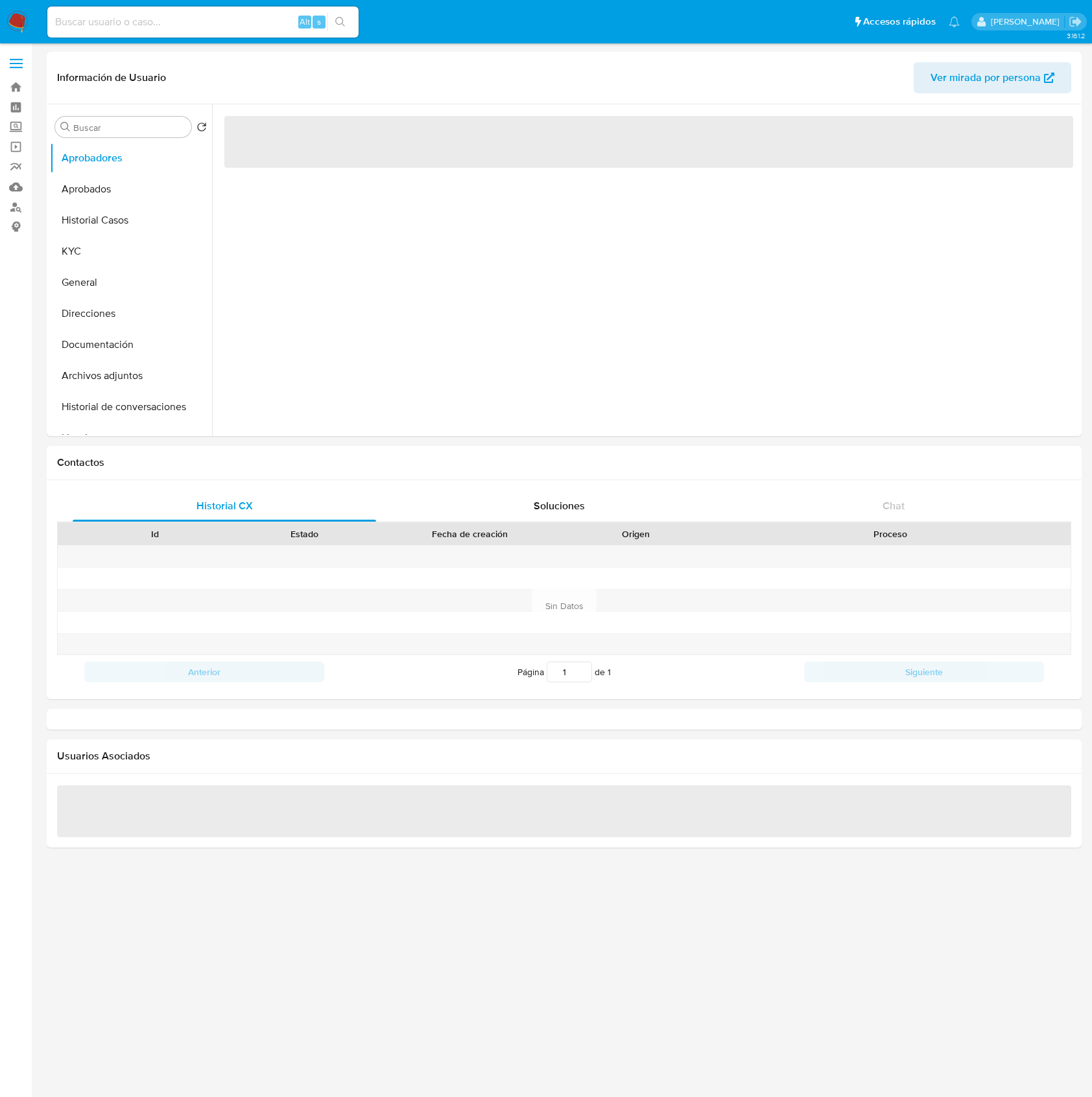
select select "10"
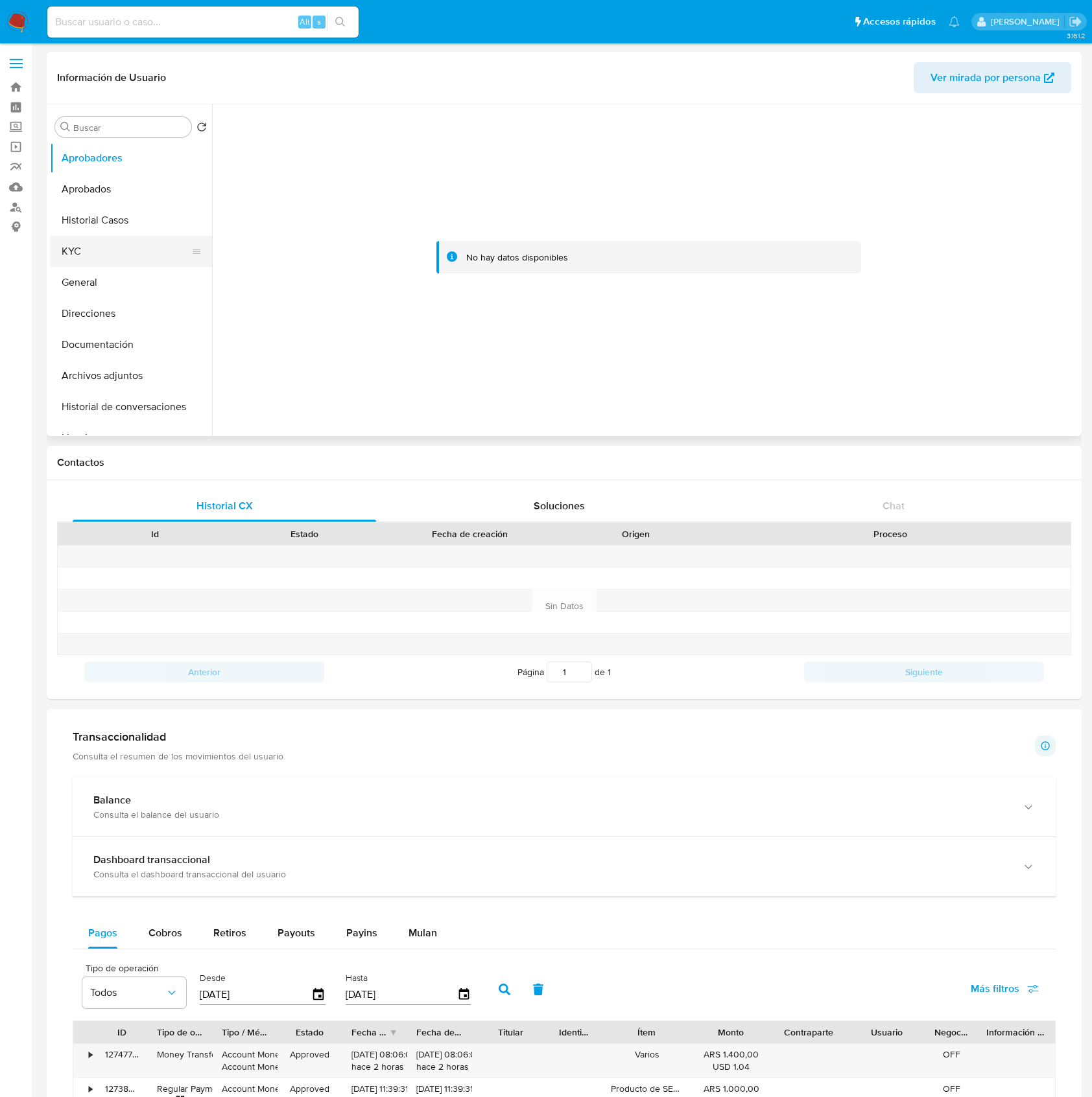
click at [83, 240] on button "KYC" at bounding box center [126, 252] width 152 height 31
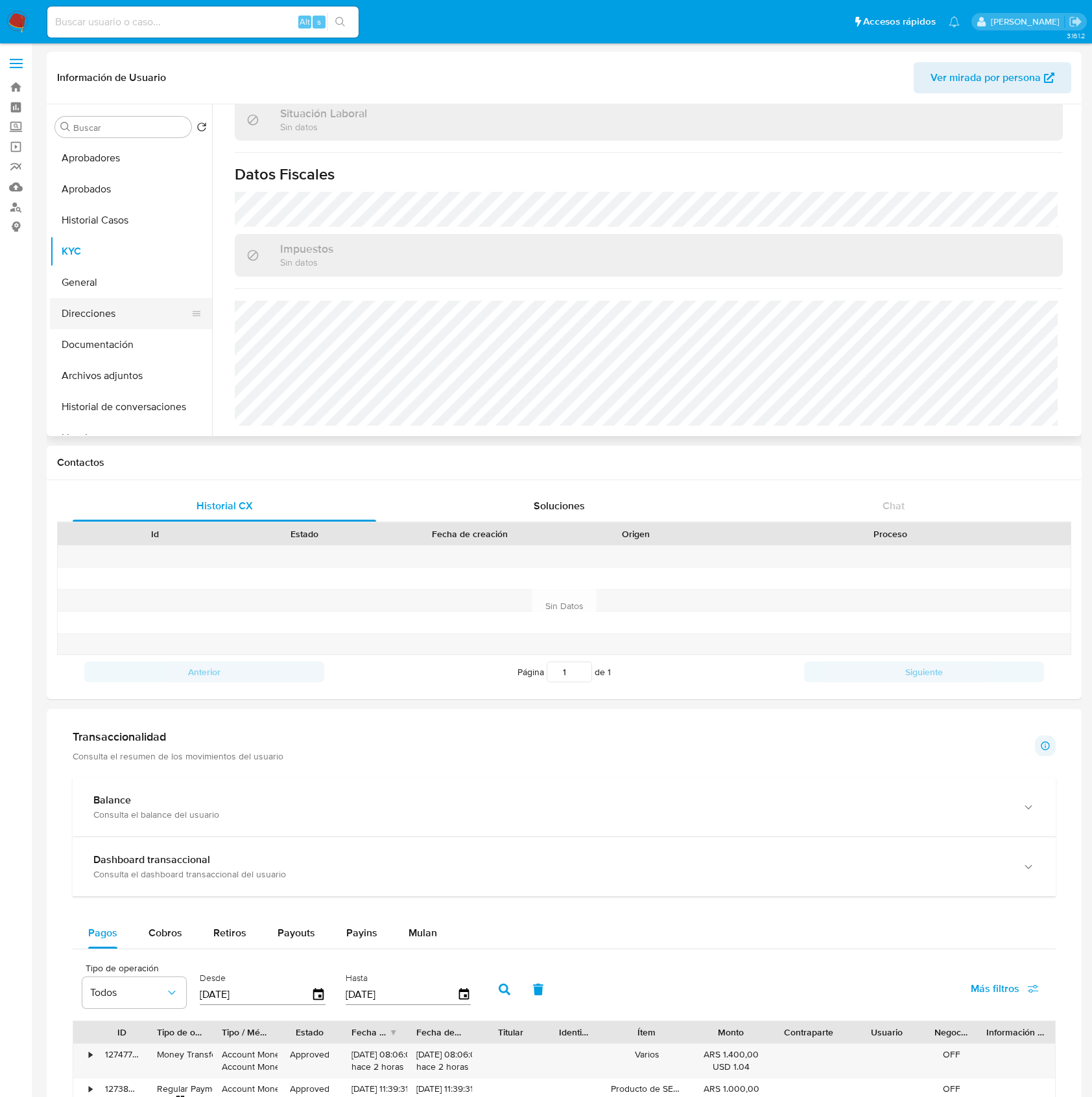
scroll to position [683, 0]
click at [97, 317] on button "Direcciones" at bounding box center [126, 314] width 152 height 31
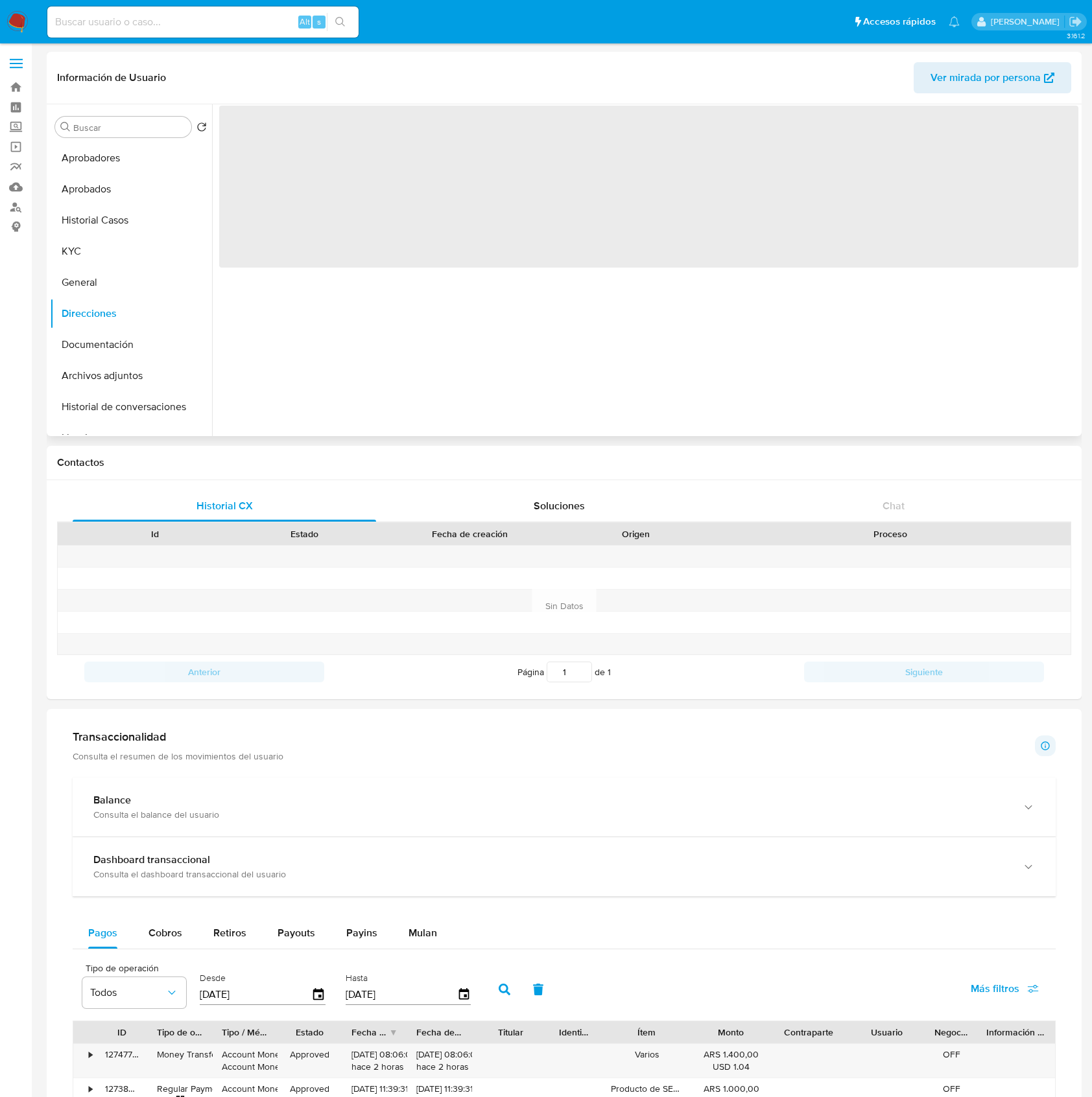
scroll to position [0, 0]
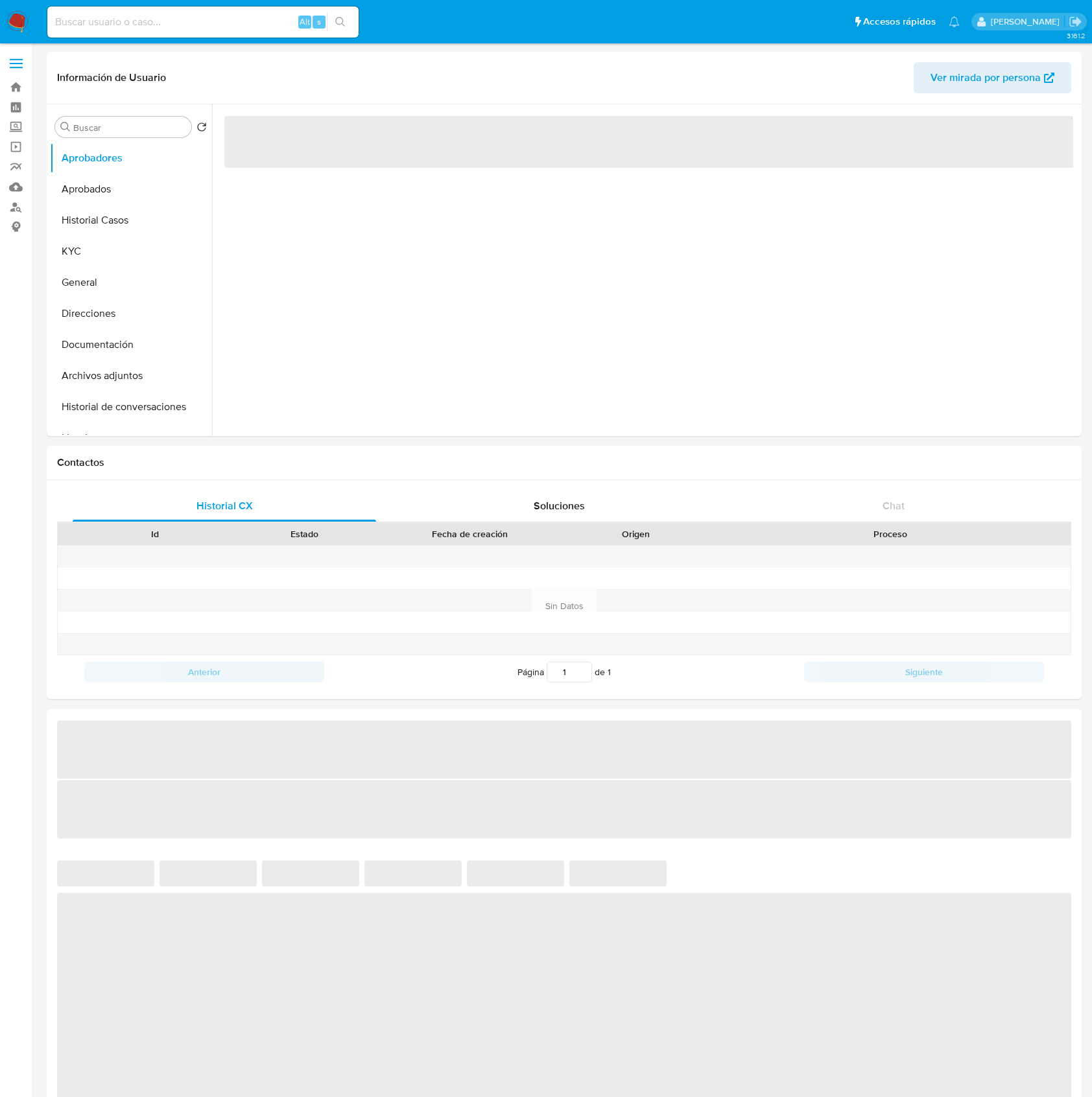
select select "10"
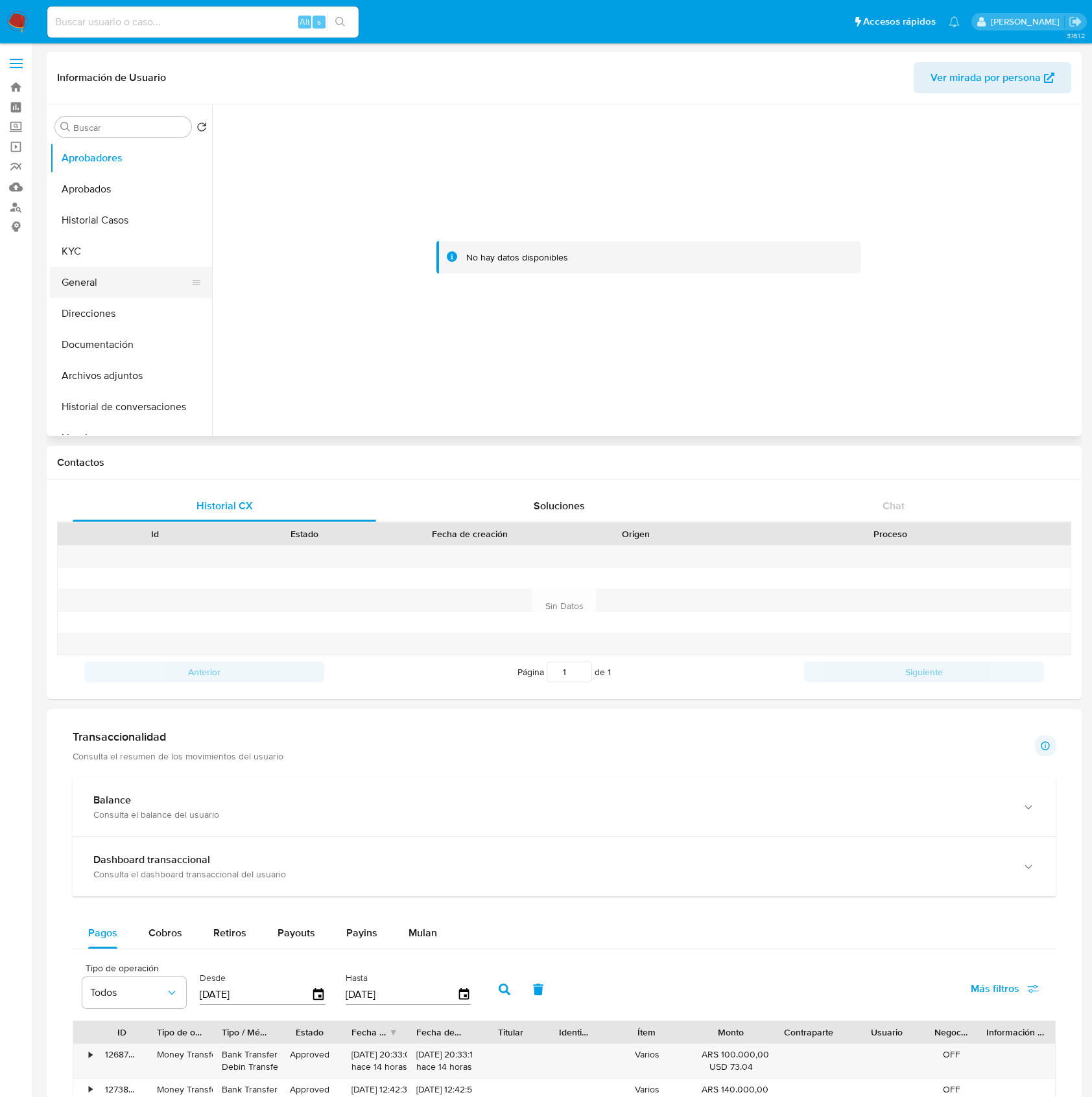
click at [68, 273] on button "General" at bounding box center [126, 283] width 152 height 31
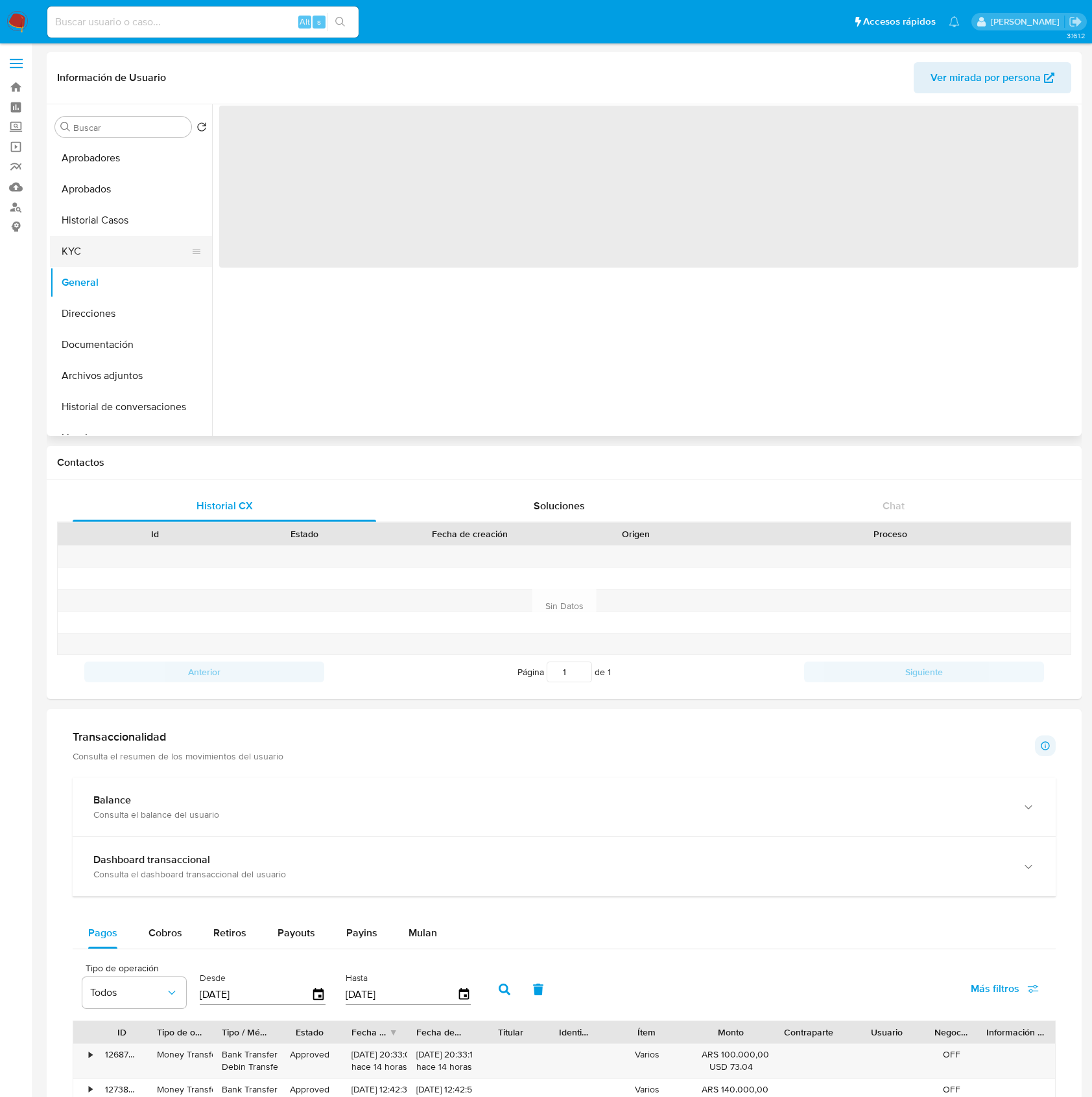
click at [76, 257] on button "KYC" at bounding box center [126, 252] width 152 height 31
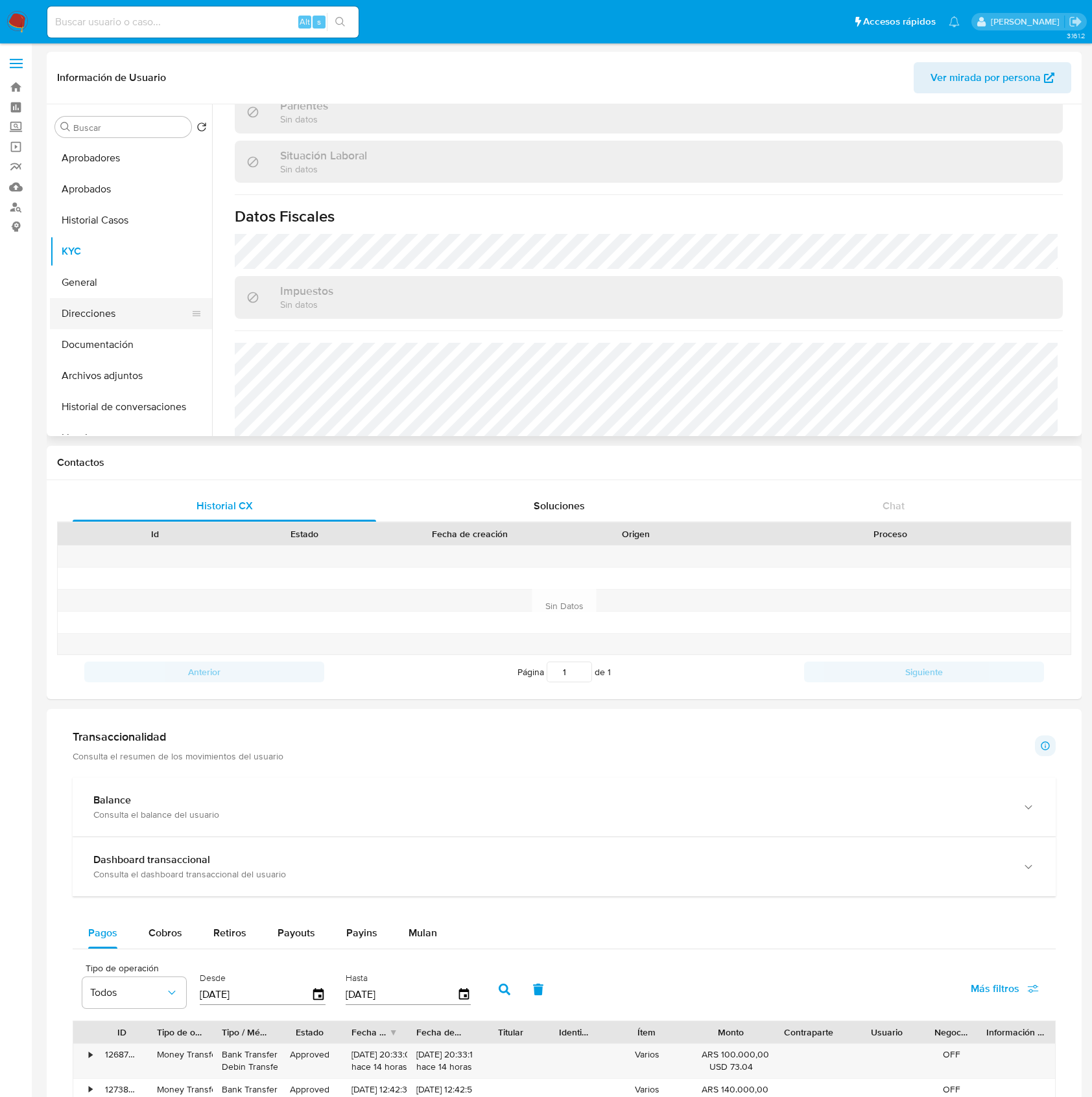
scroll to position [651, 0]
click at [105, 298] on button "Direcciones" at bounding box center [126, 314] width 152 height 31
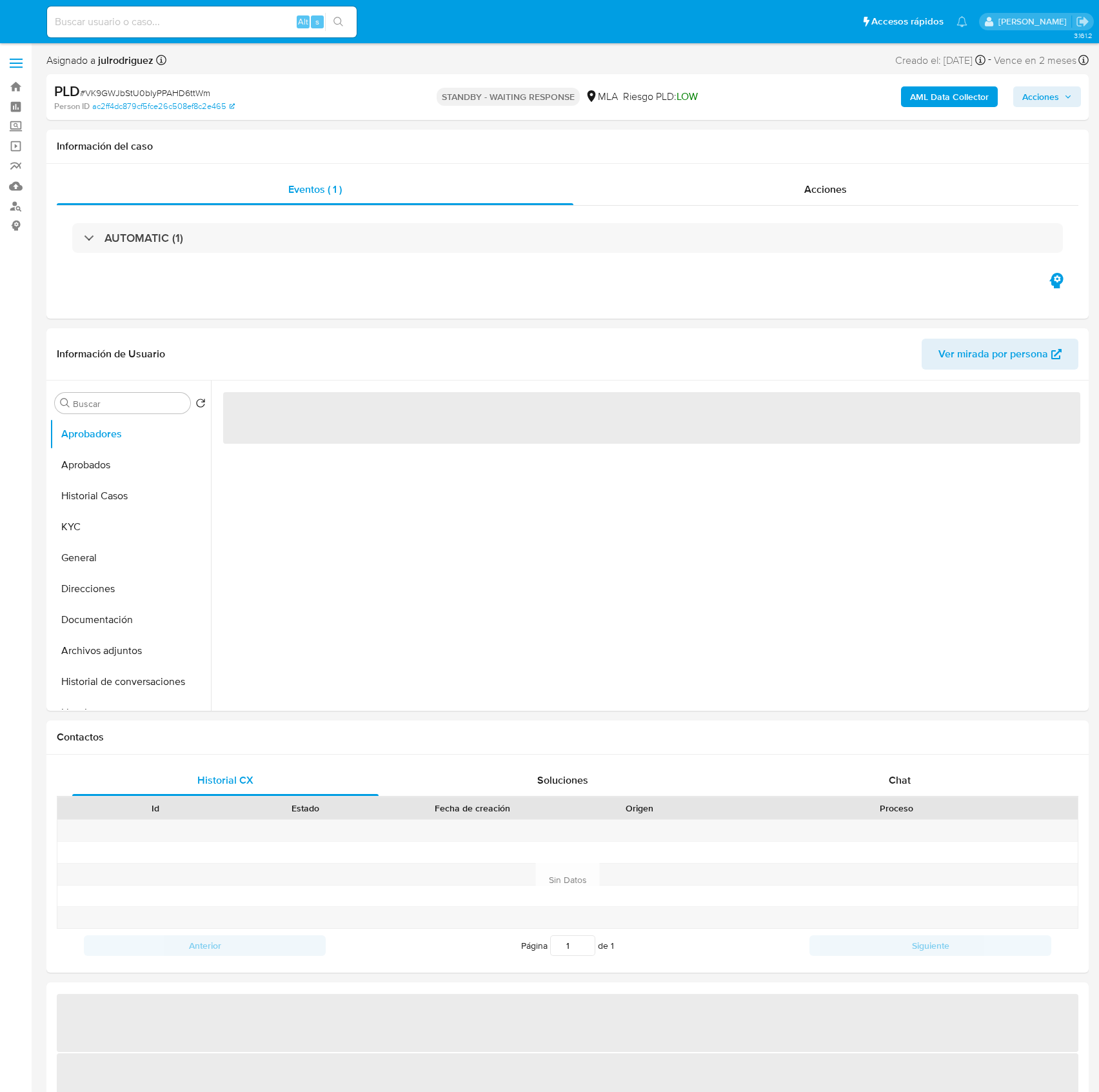
select select "10"
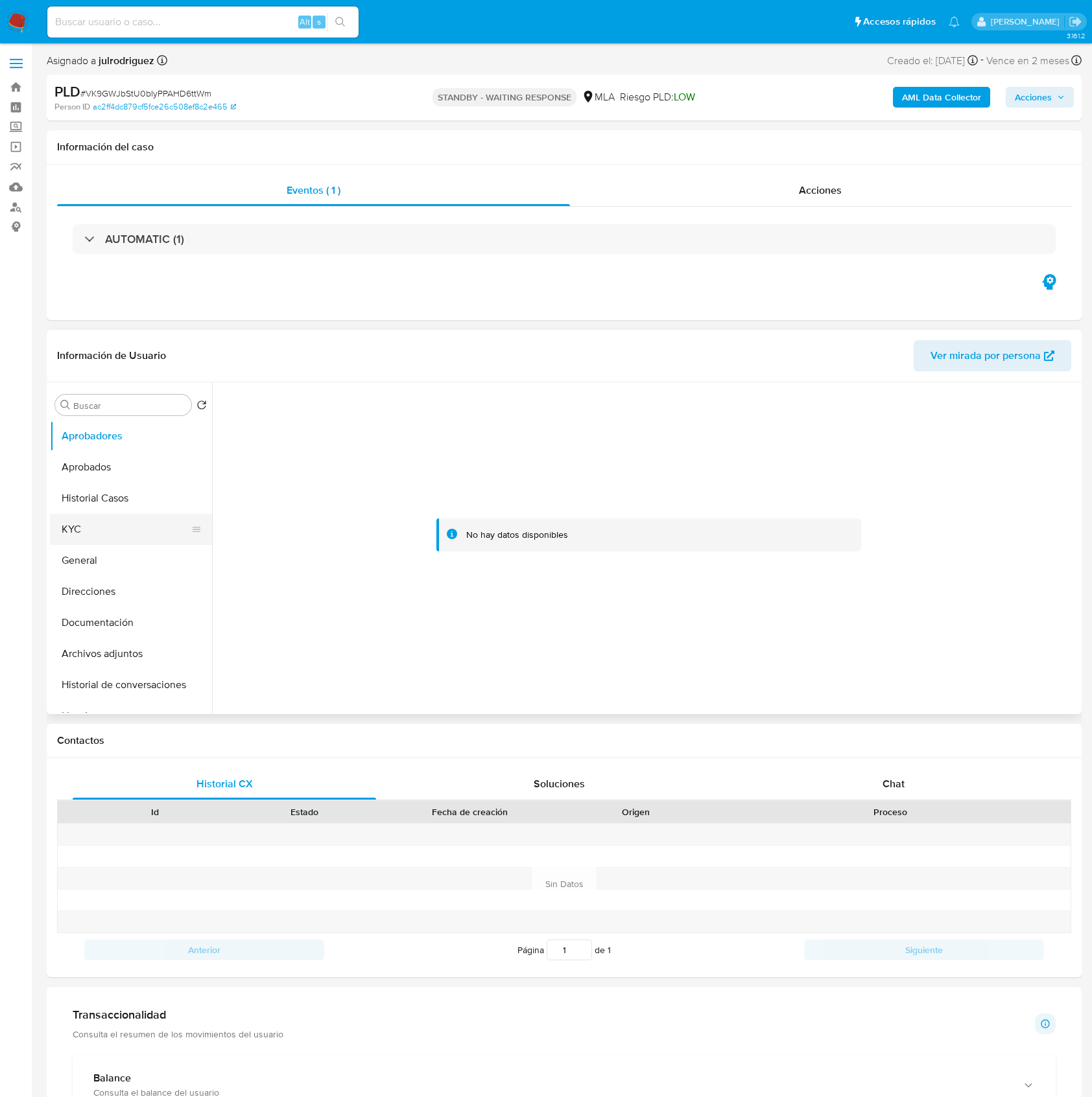
click at [99, 515] on button "KYC" at bounding box center [126, 530] width 152 height 31
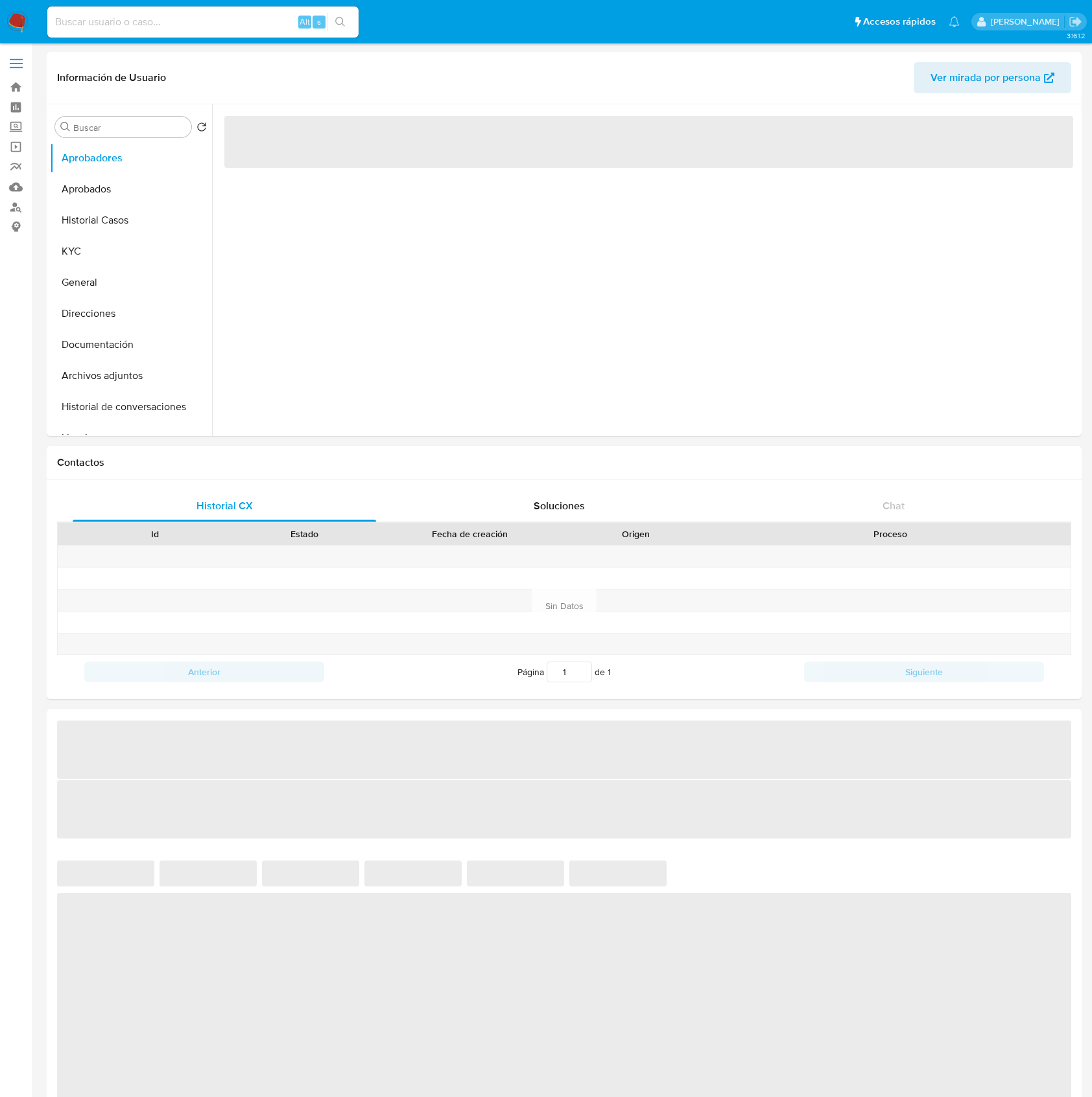
select select "10"
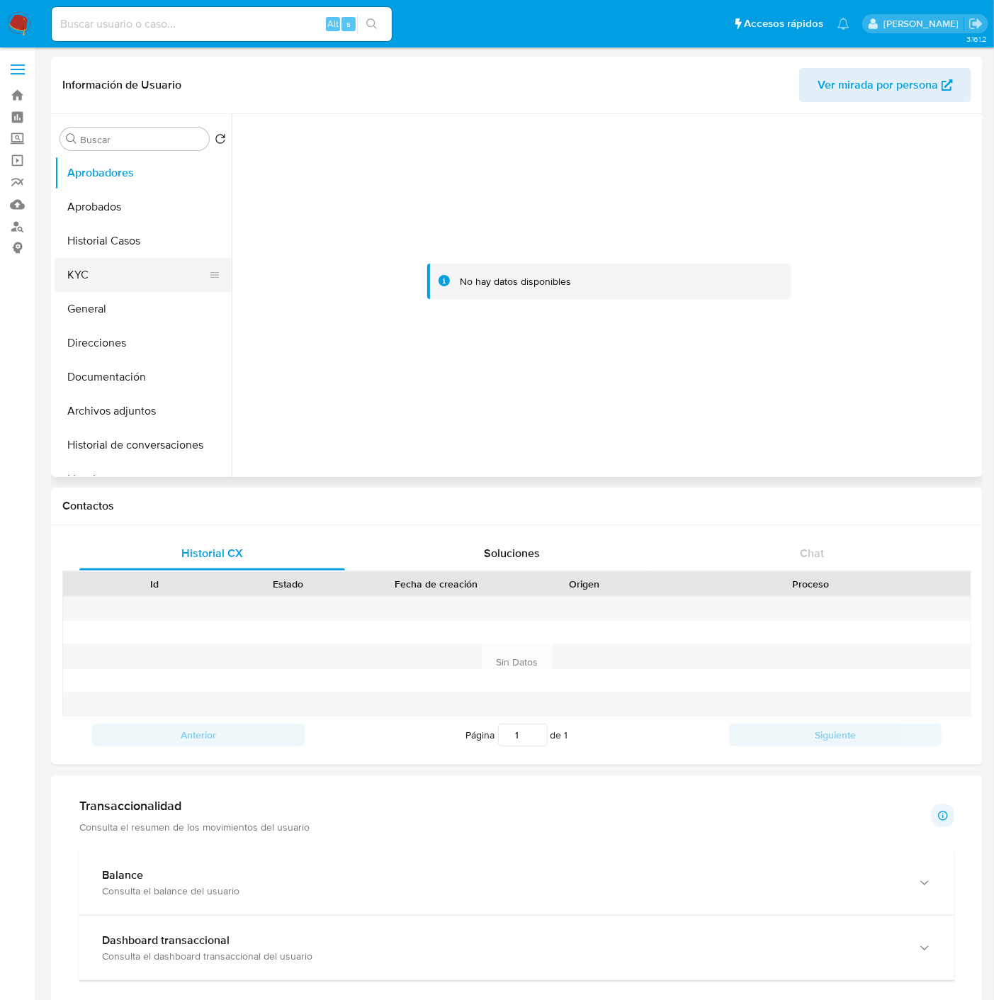
click at [118, 266] on button "KYC" at bounding box center [138, 275] width 166 height 34
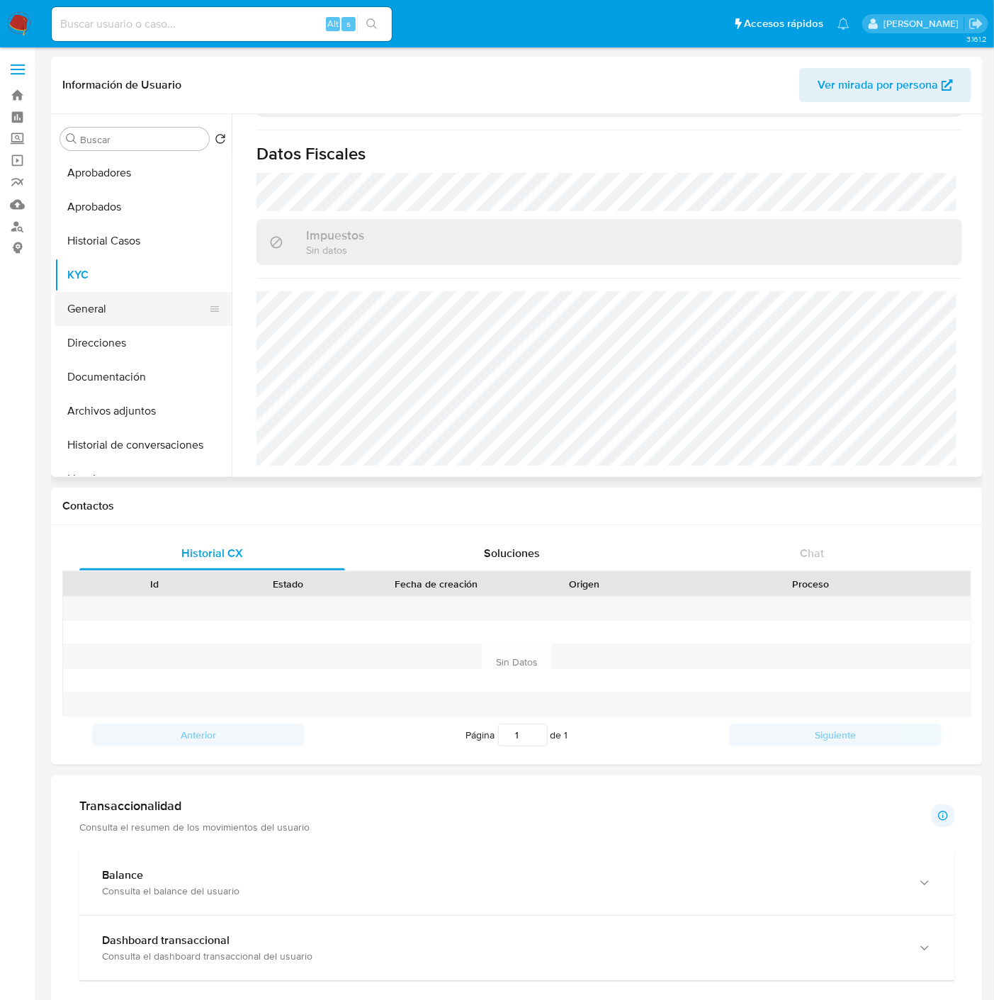
scroll to position [745, 0]
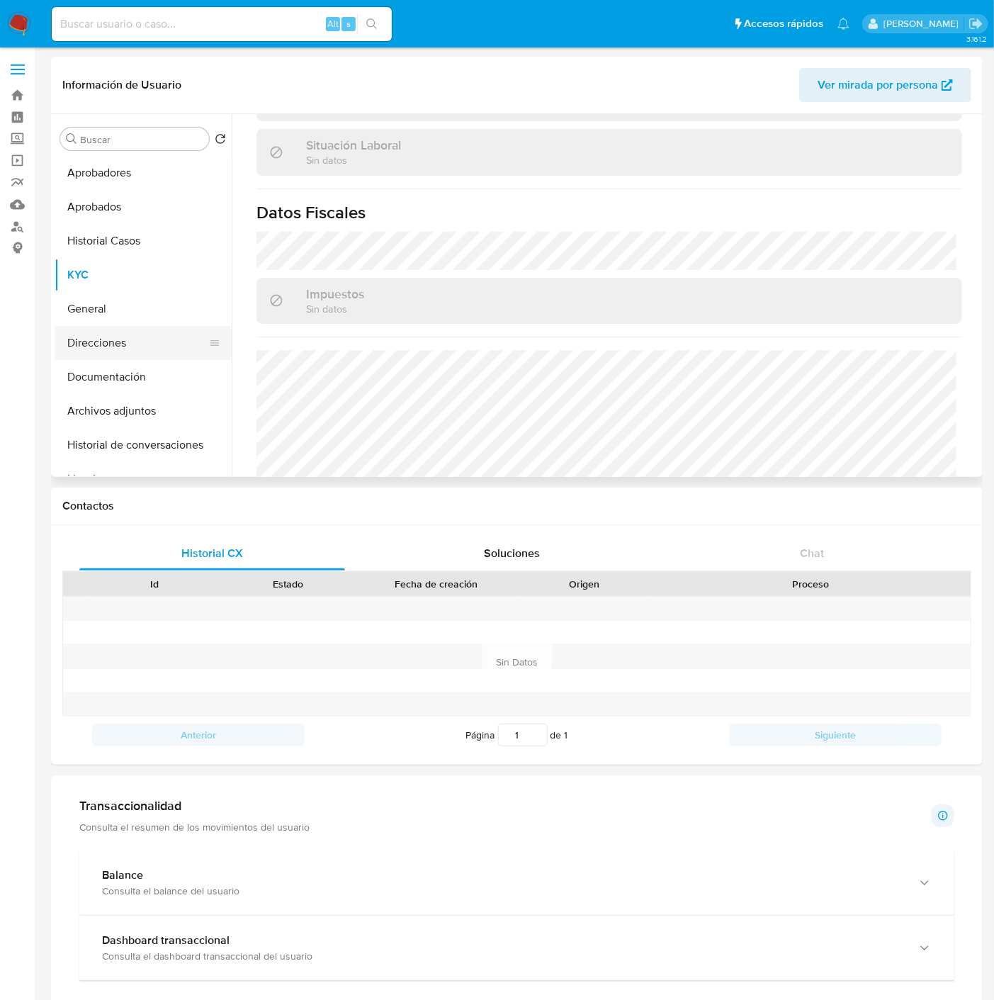
click at [104, 342] on button "Direcciones" at bounding box center [138, 343] width 166 height 34
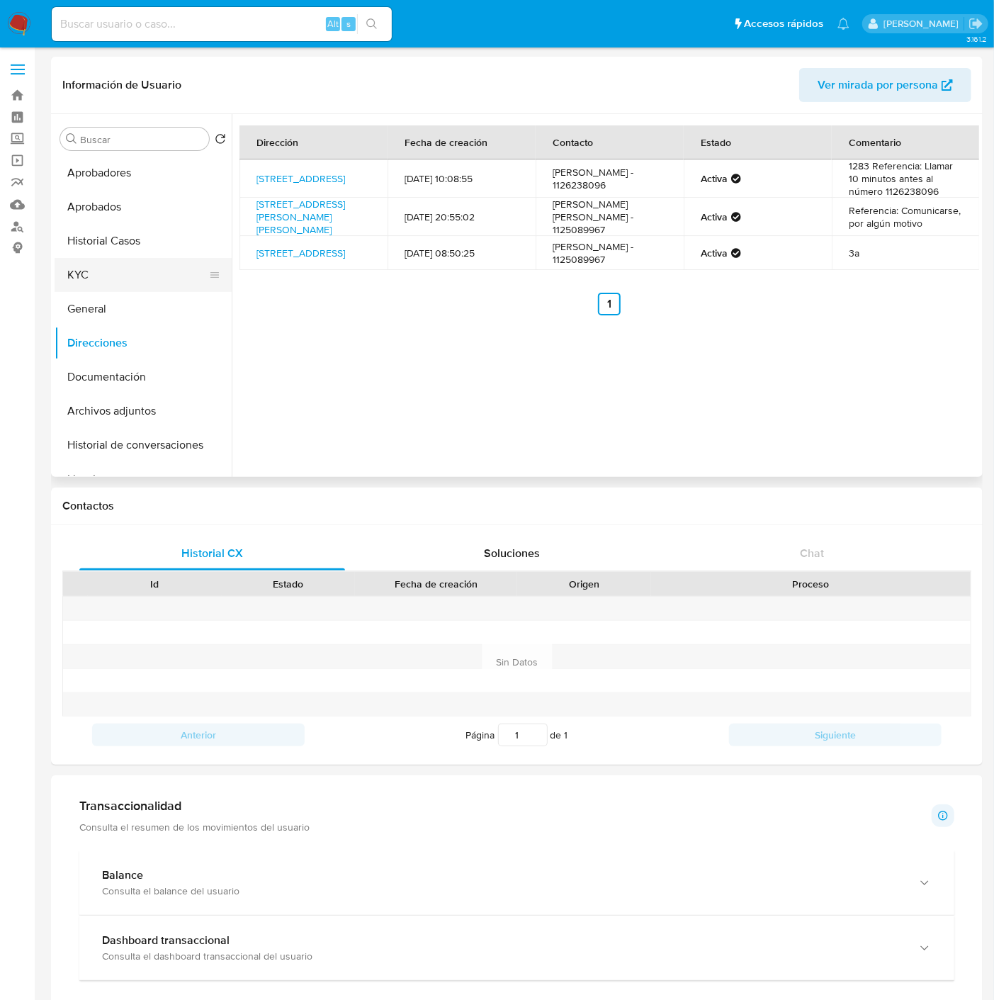
click at [98, 265] on button "KYC" at bounding box center [138, 275] width 166 height 34
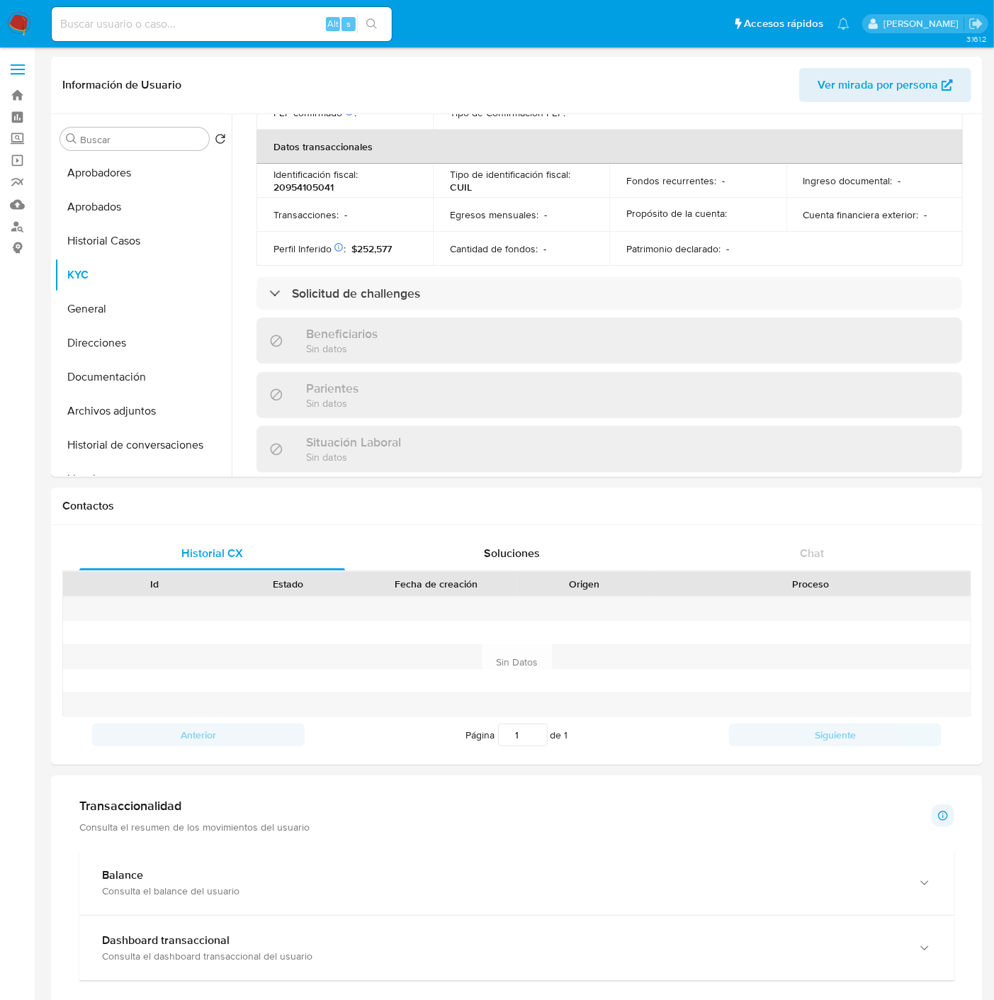
scroll to position [745, 0]
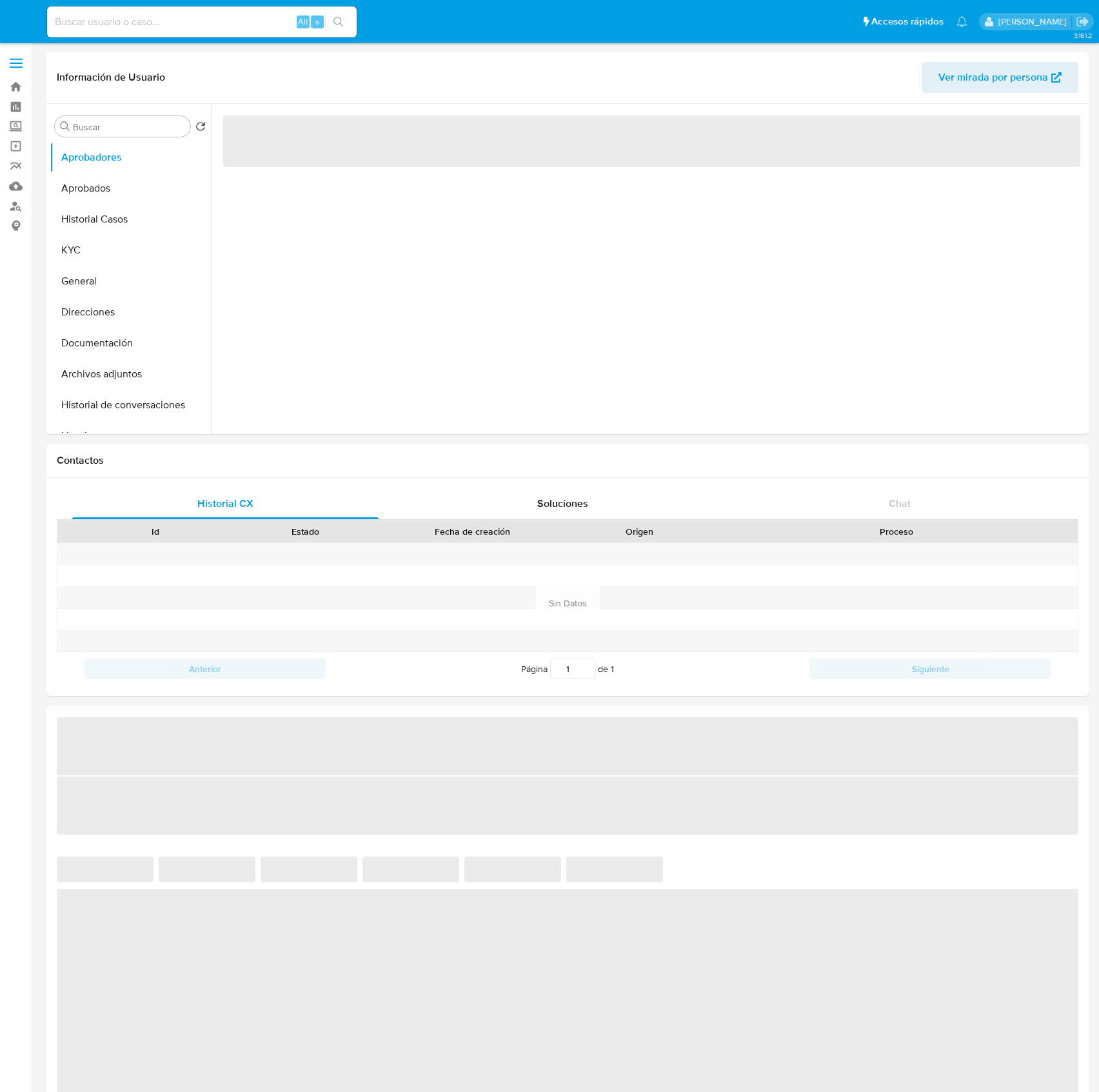
select select "10"
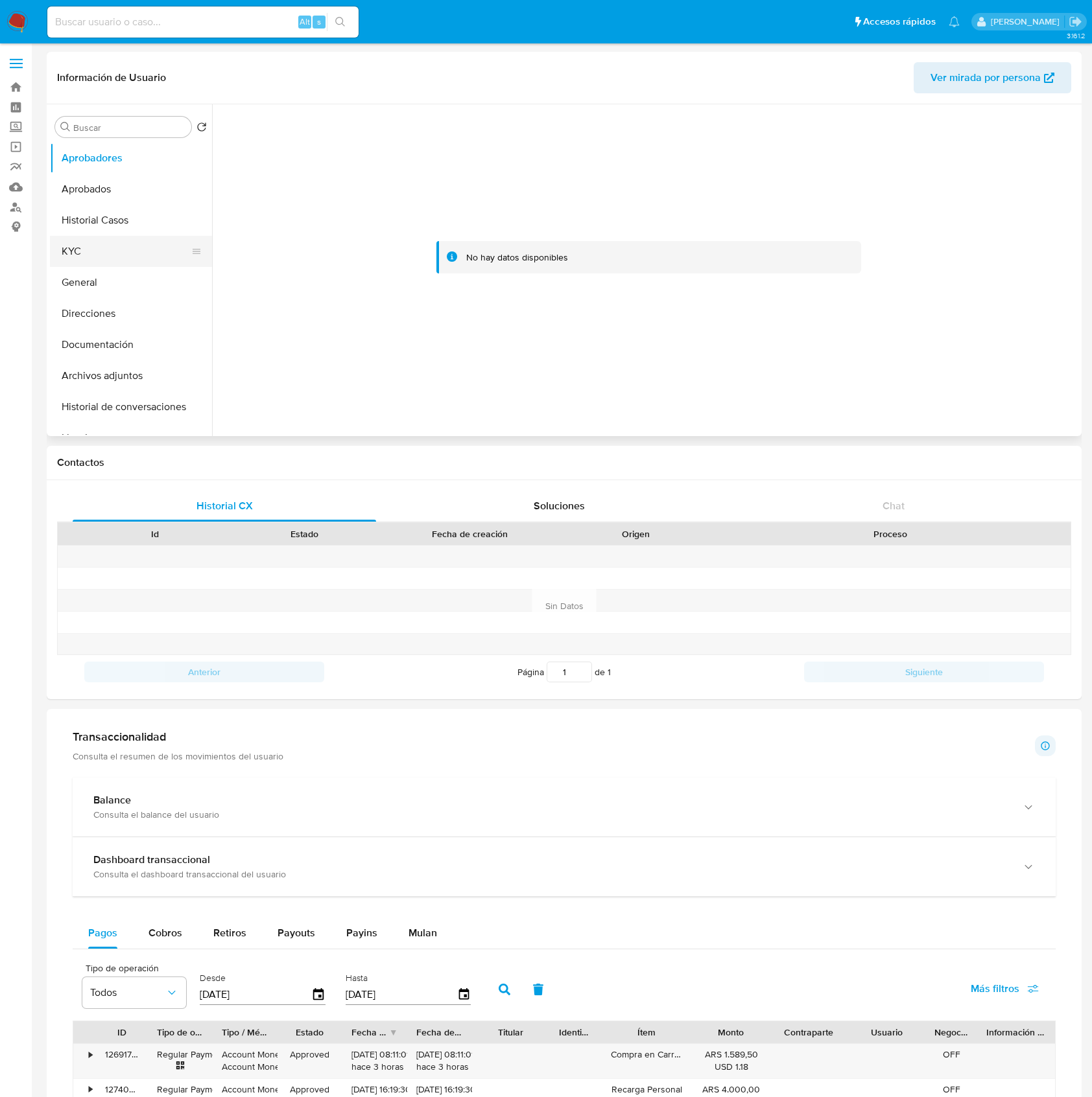
click at [102, 245] on button "KYC" at bounding box center [126, 252] width 152 height 31
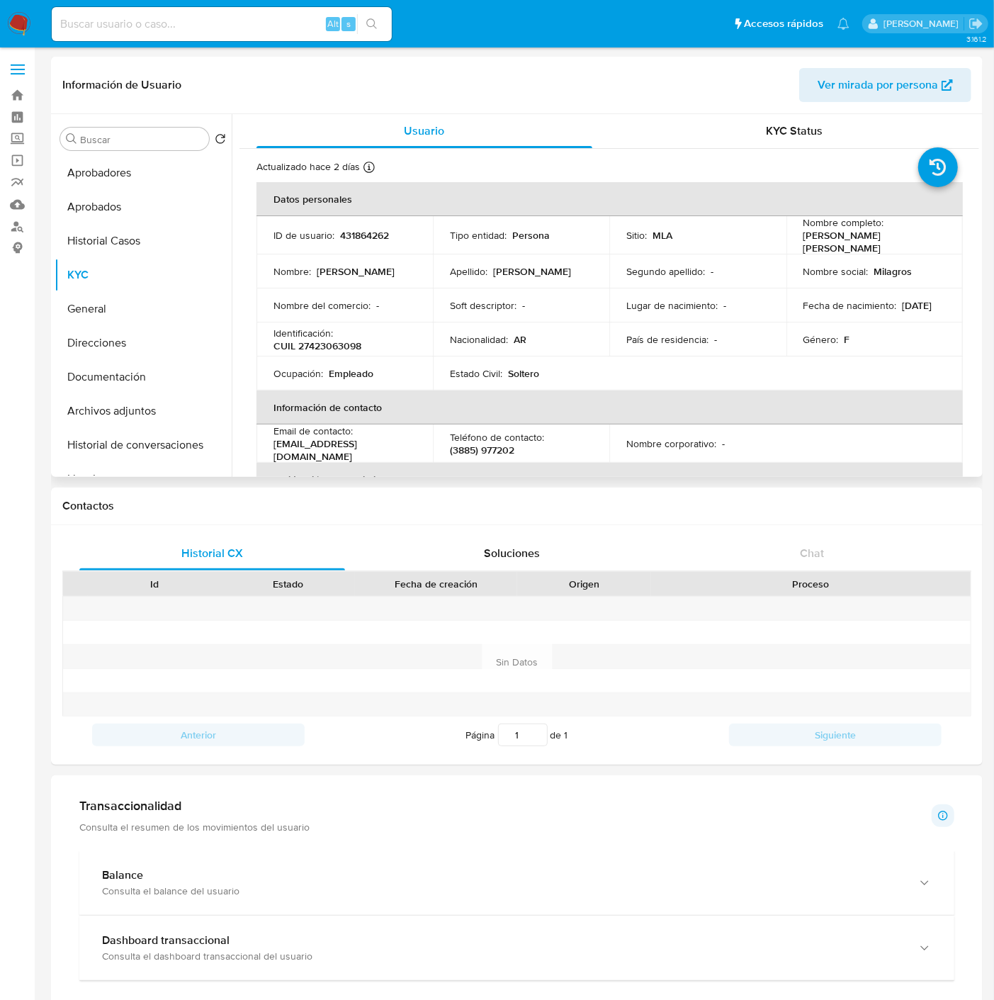
drag, startPoint x: 1126, startPoint y: 1, endPoint x: 423, endPoint y: 337, distance: 778.6
click at [418, 335] on td "Identificación : CUIL 27423063098" at bounding box center [344, 339] width 176 height 34
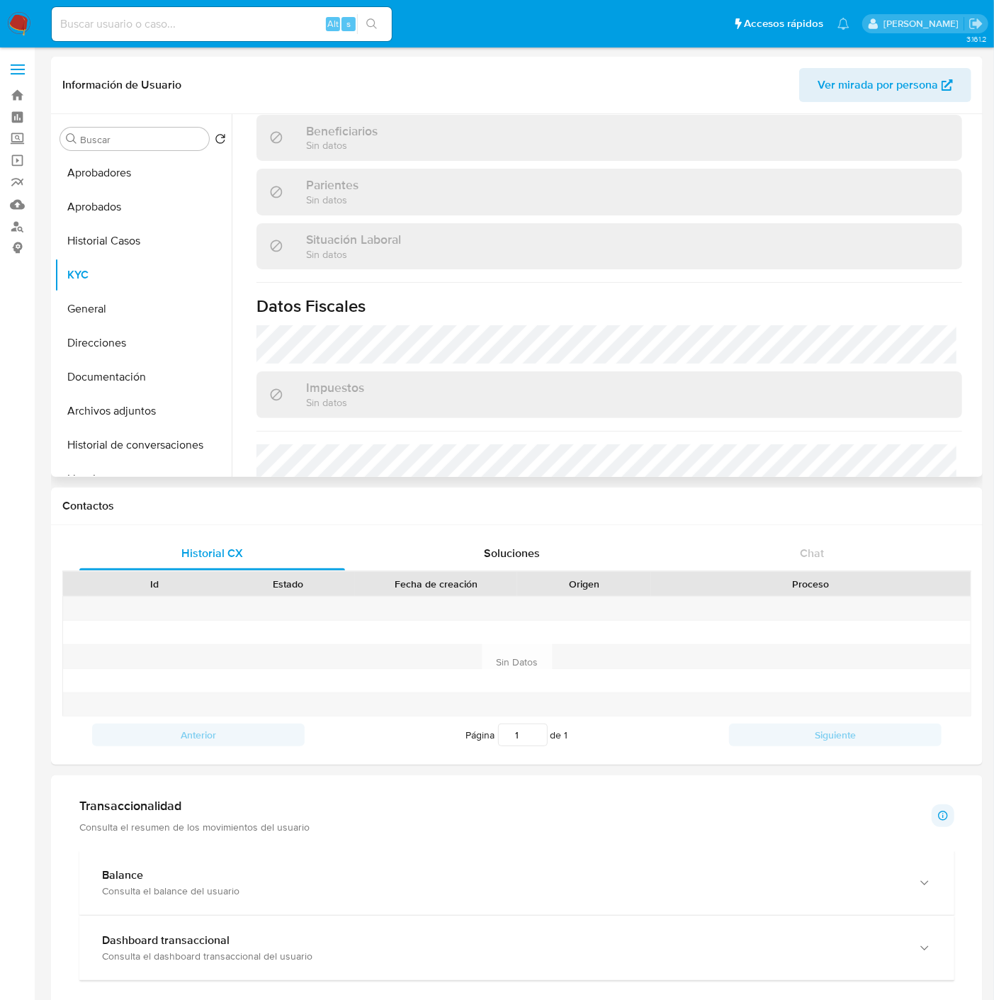
scroll to position [759, 0]
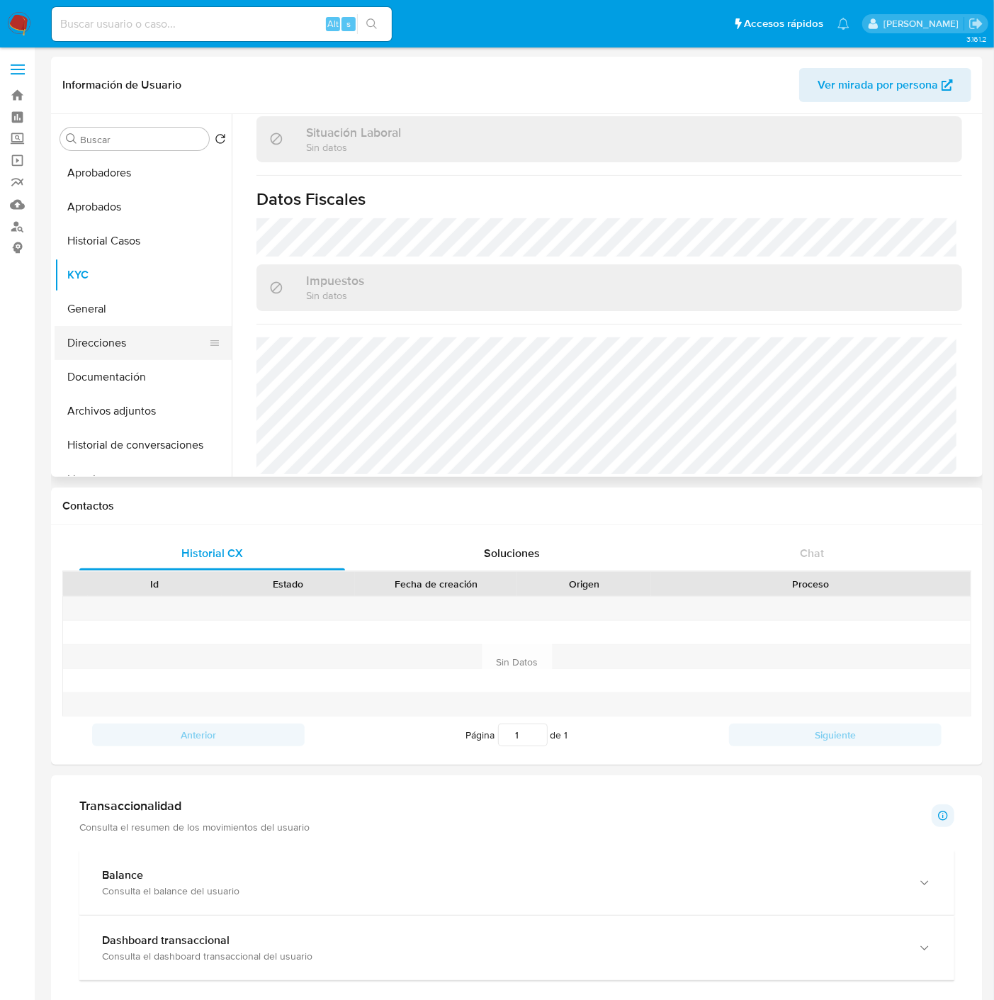
click at [114, 337] on button "Direcciones" at bounding box center [138, 343] width 166 height 34
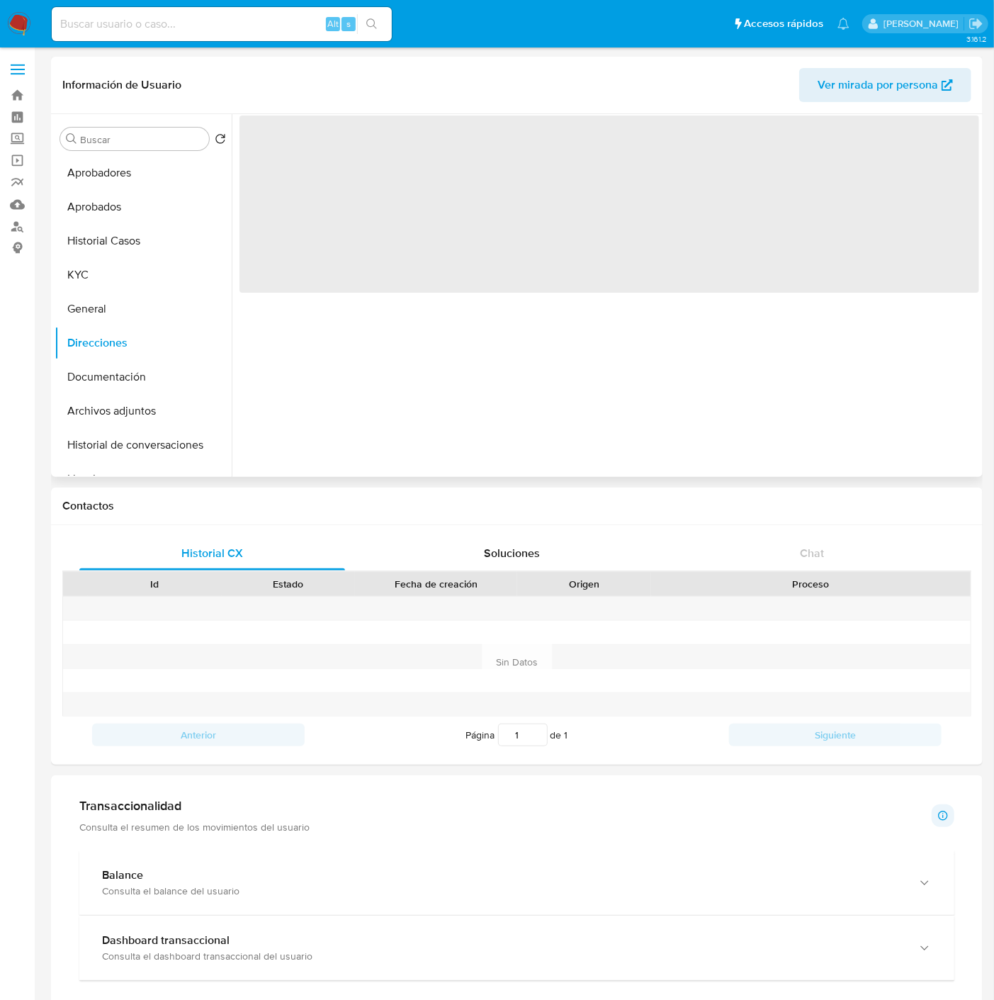
scroll to position [0, 0]
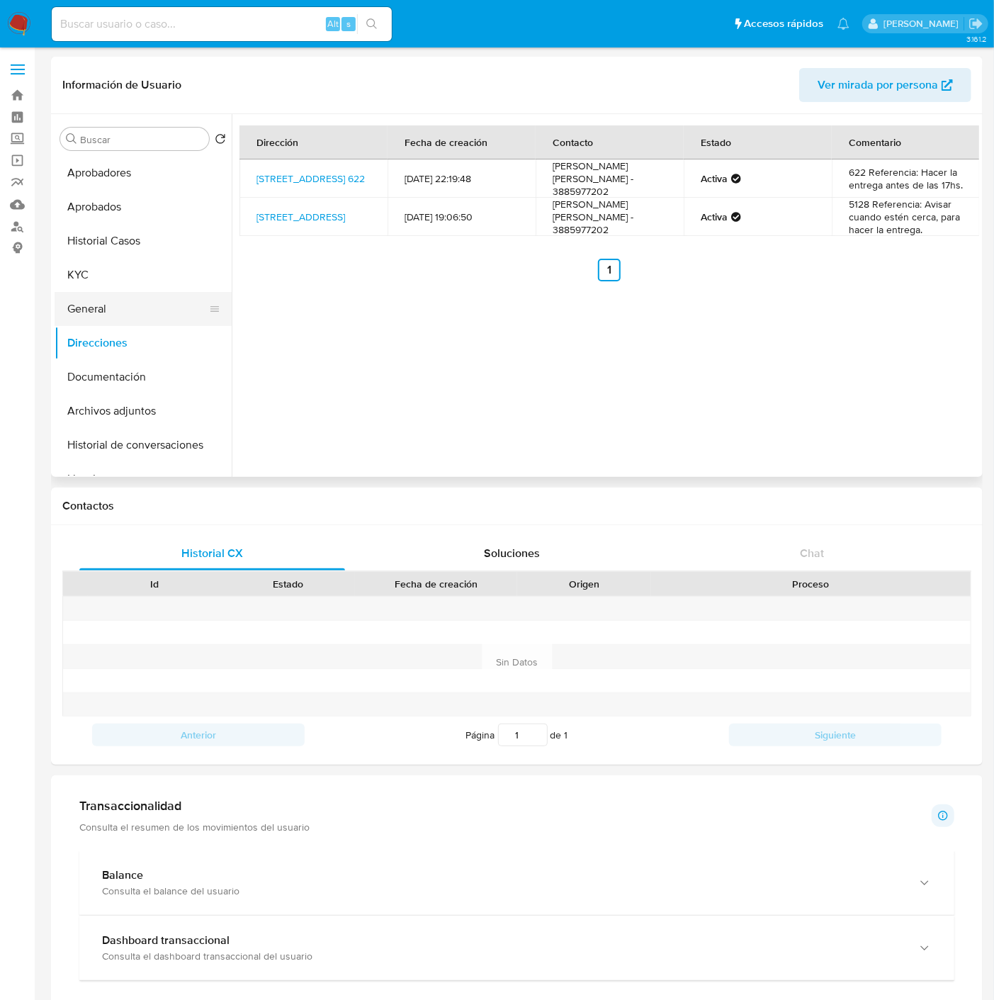
click at [100, 293] on button "General" at bounding box center [138, 309] width 166 height 34
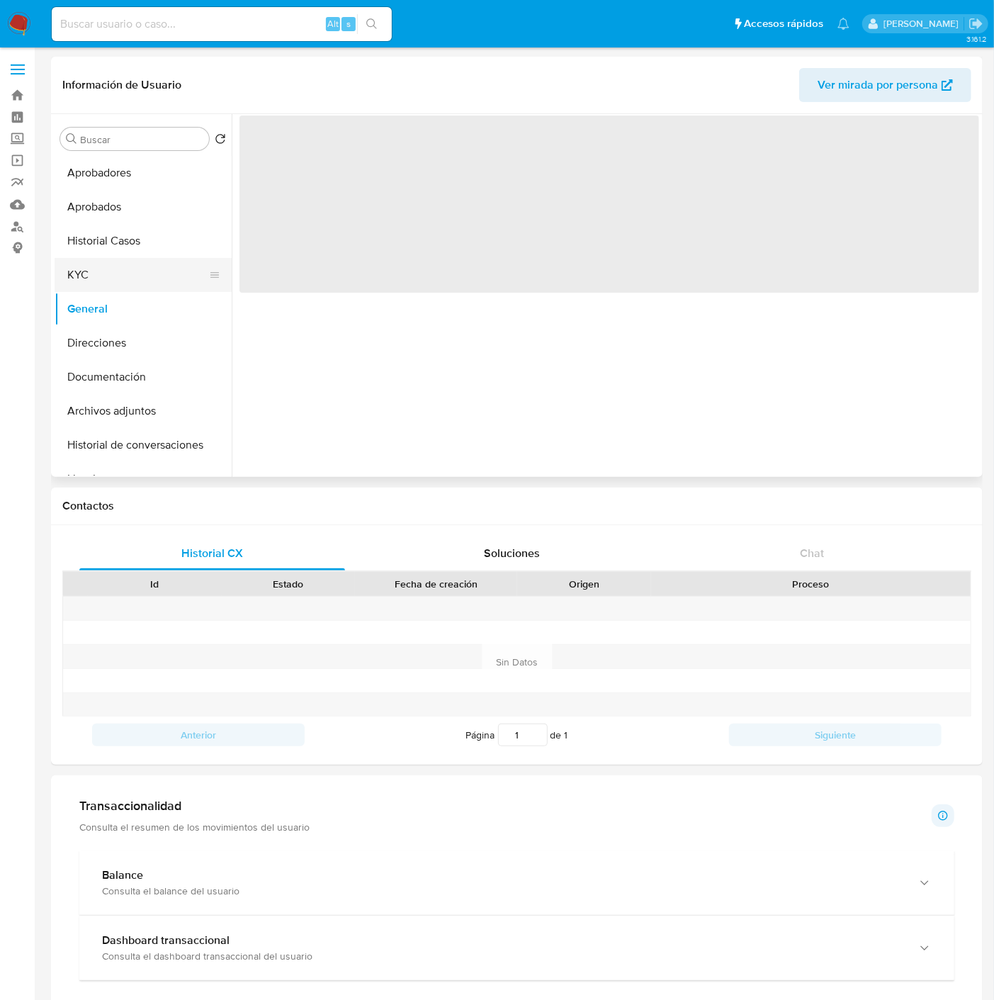
click at [95, 273] on button "KYC" at bounding box center [138, 275] width 166 height 34
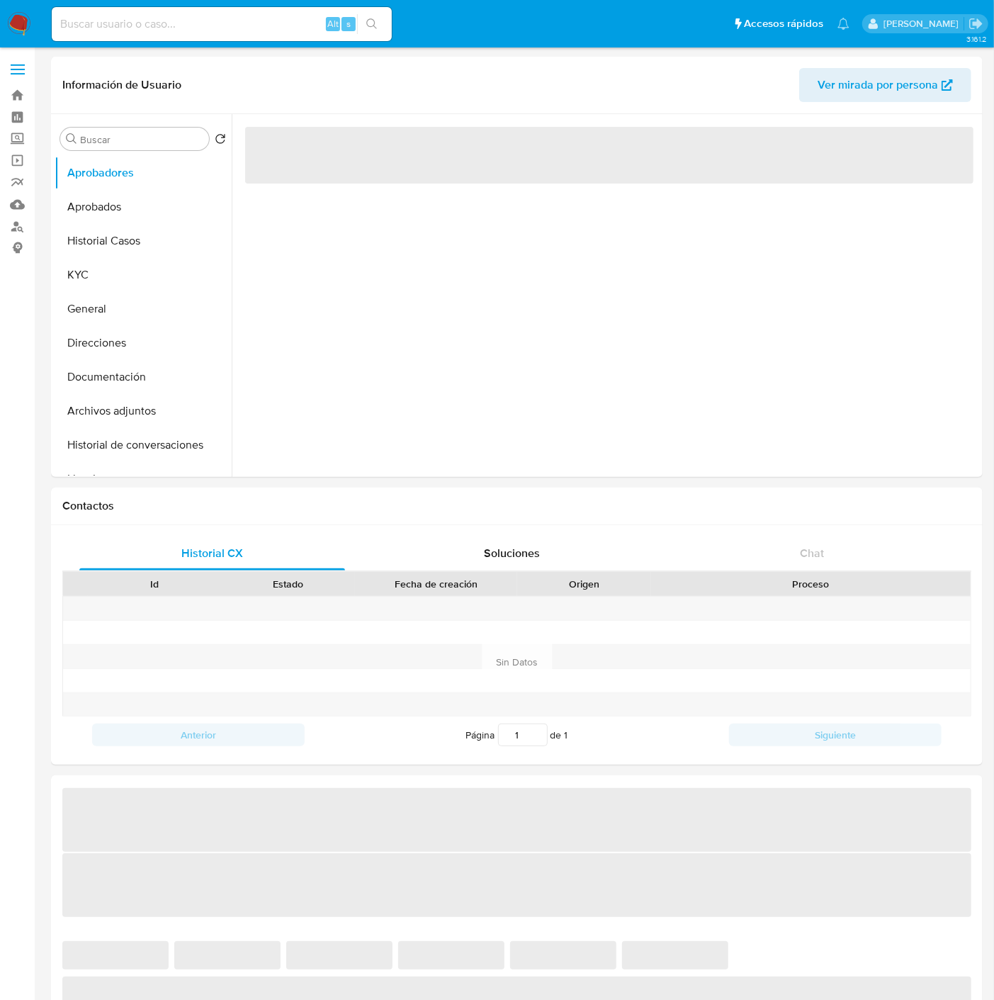
select select "10"
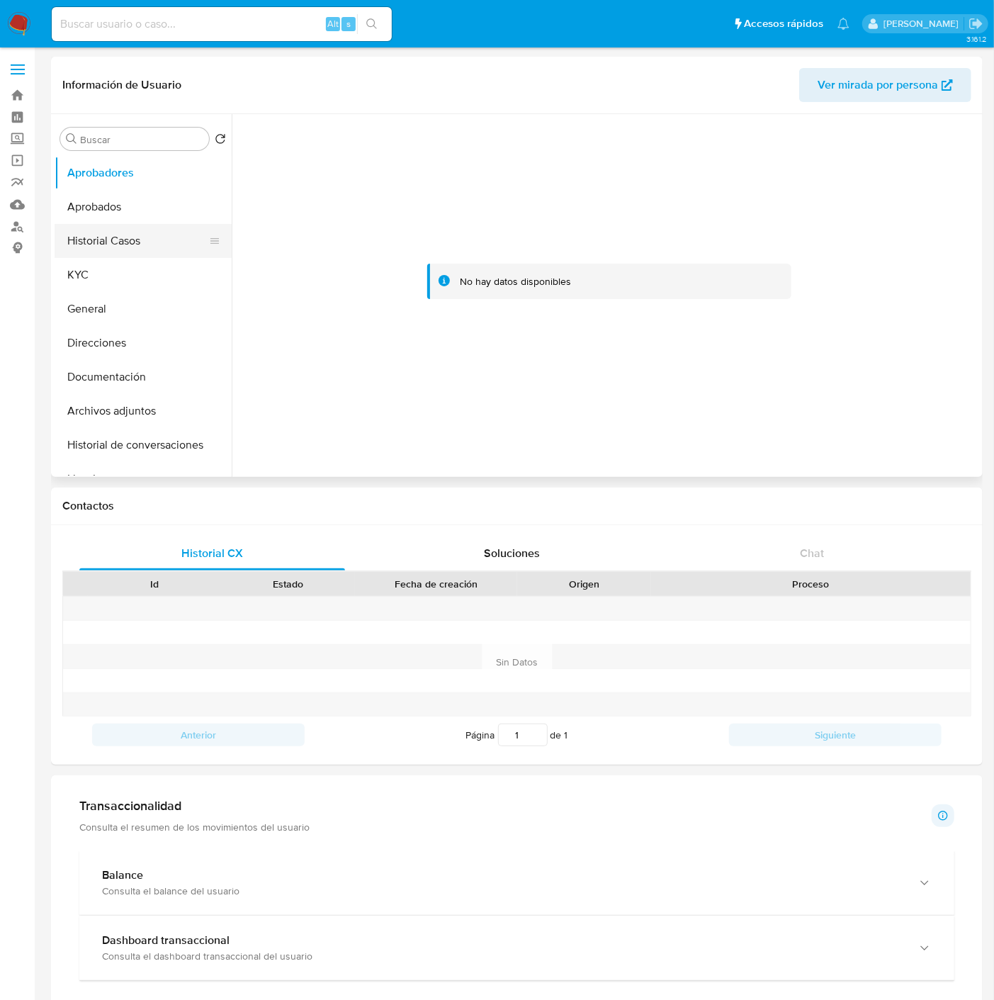
click at [106, 239] on button "Historial Casos" at bounding box center [138, 241] width 166 height 34
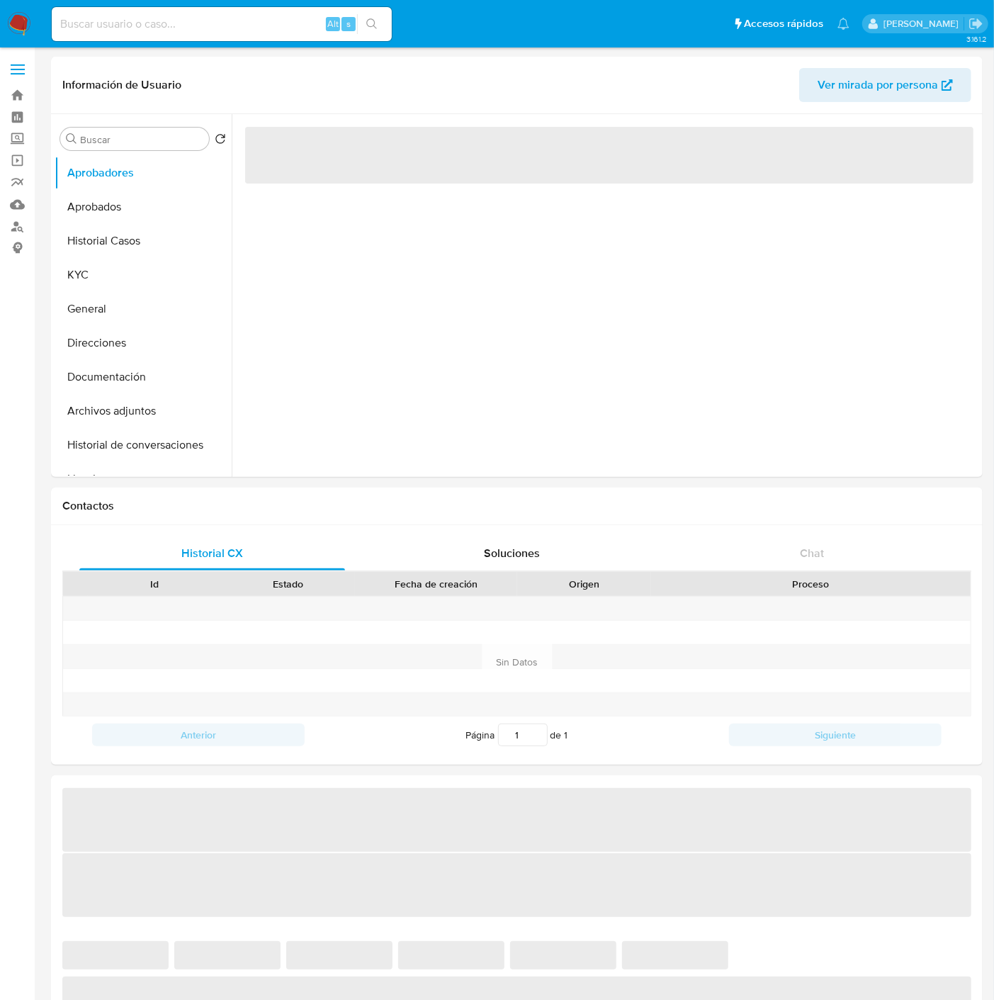
select select "10"
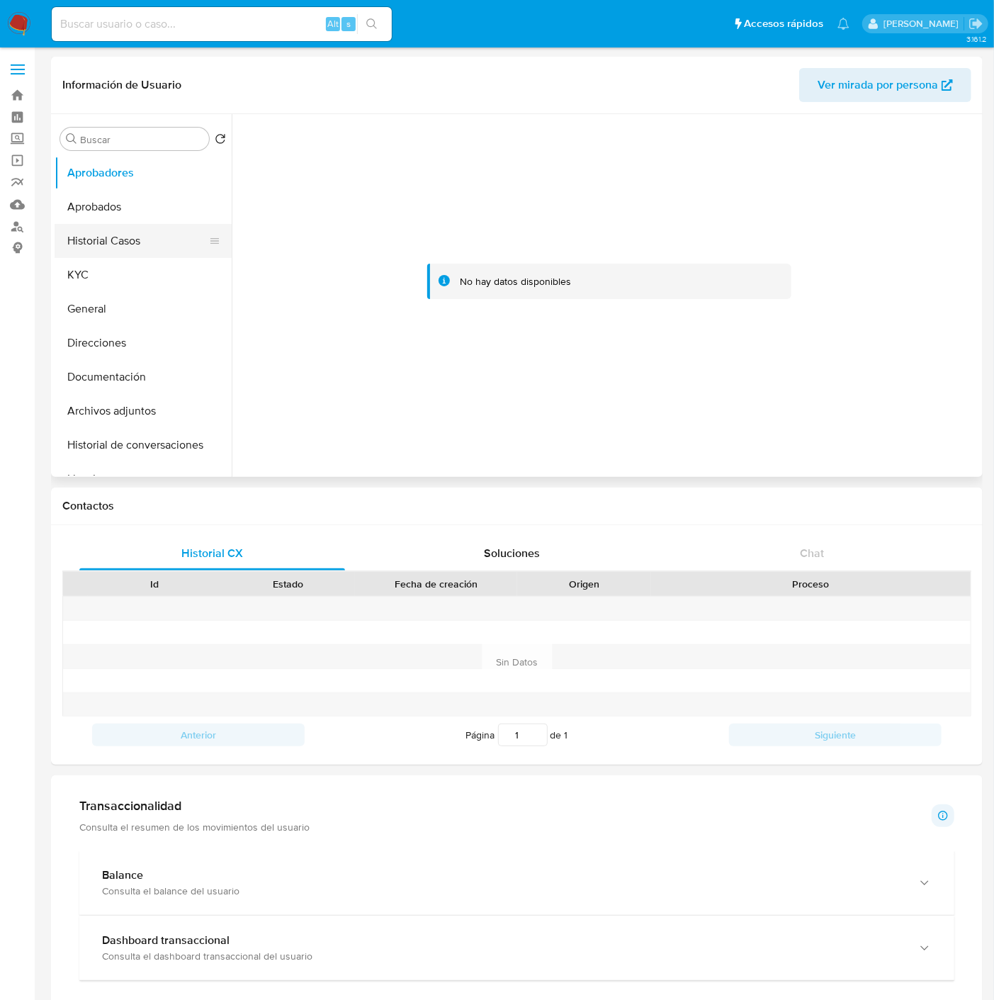
click at [111, 238] on button "Historial Casos" at bounding box center [138, 241] width 166 height 34
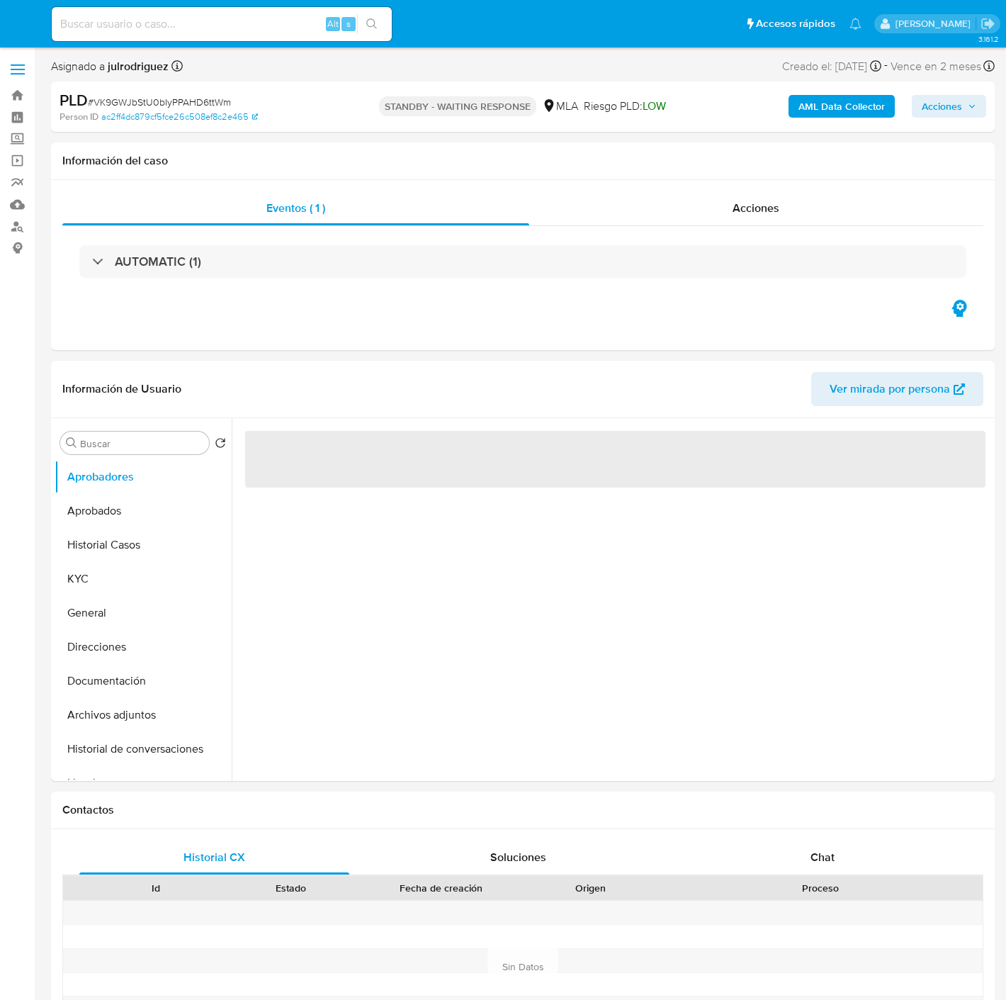
select select "10"
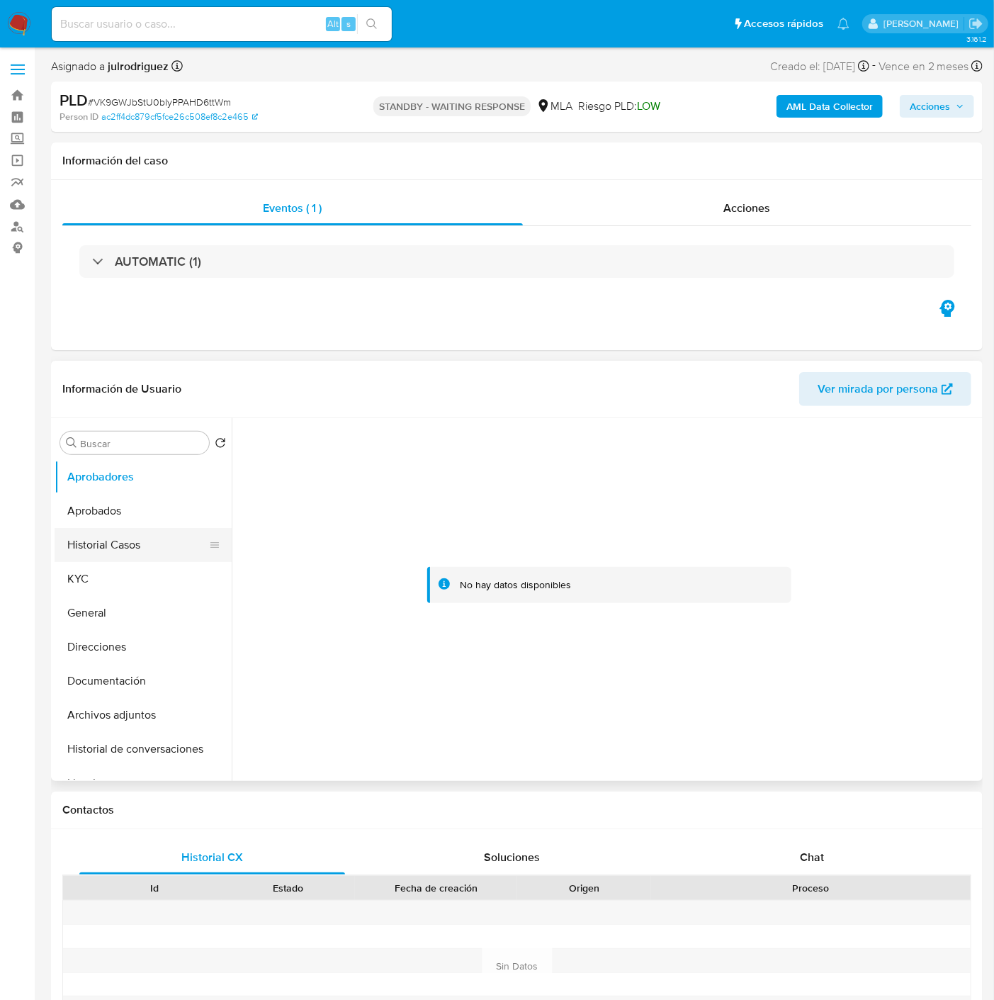
click at [101, 535] on button "Historial Casos" at bounding box center [138, 545] width 166 height 34
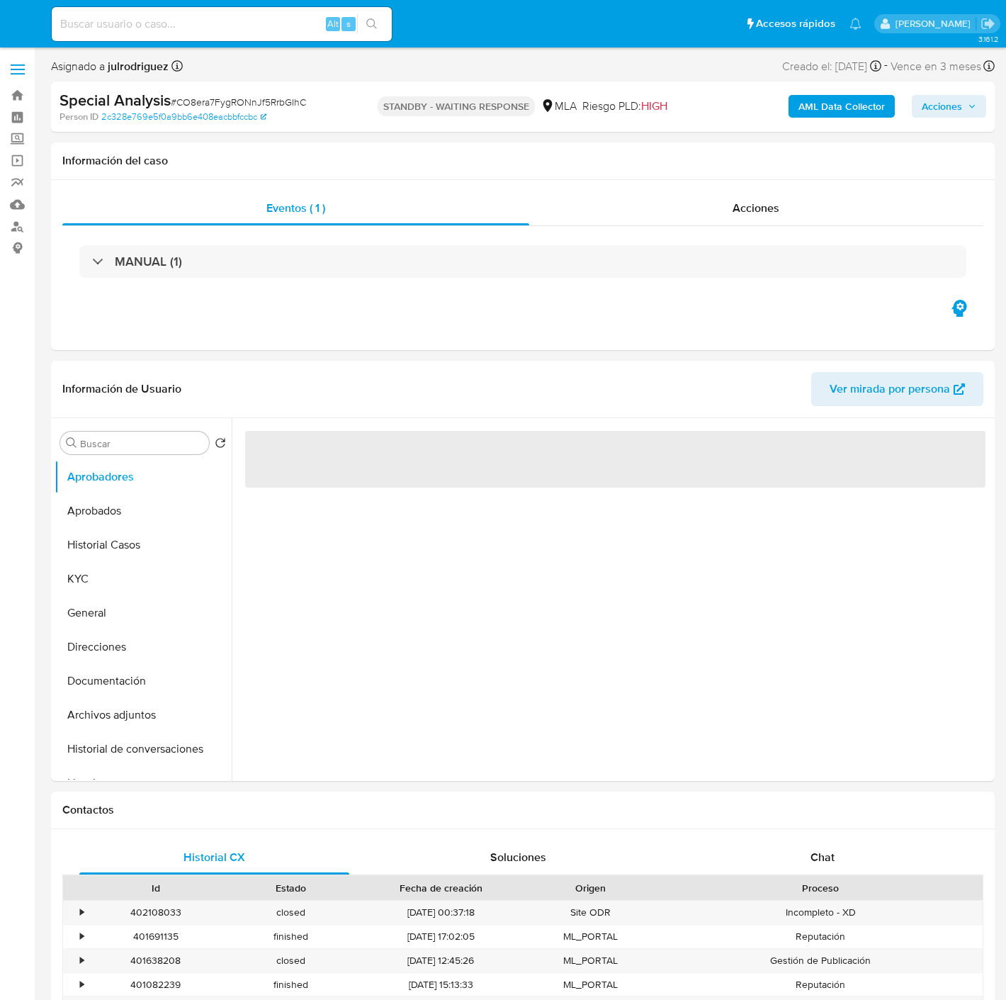
select select "10"
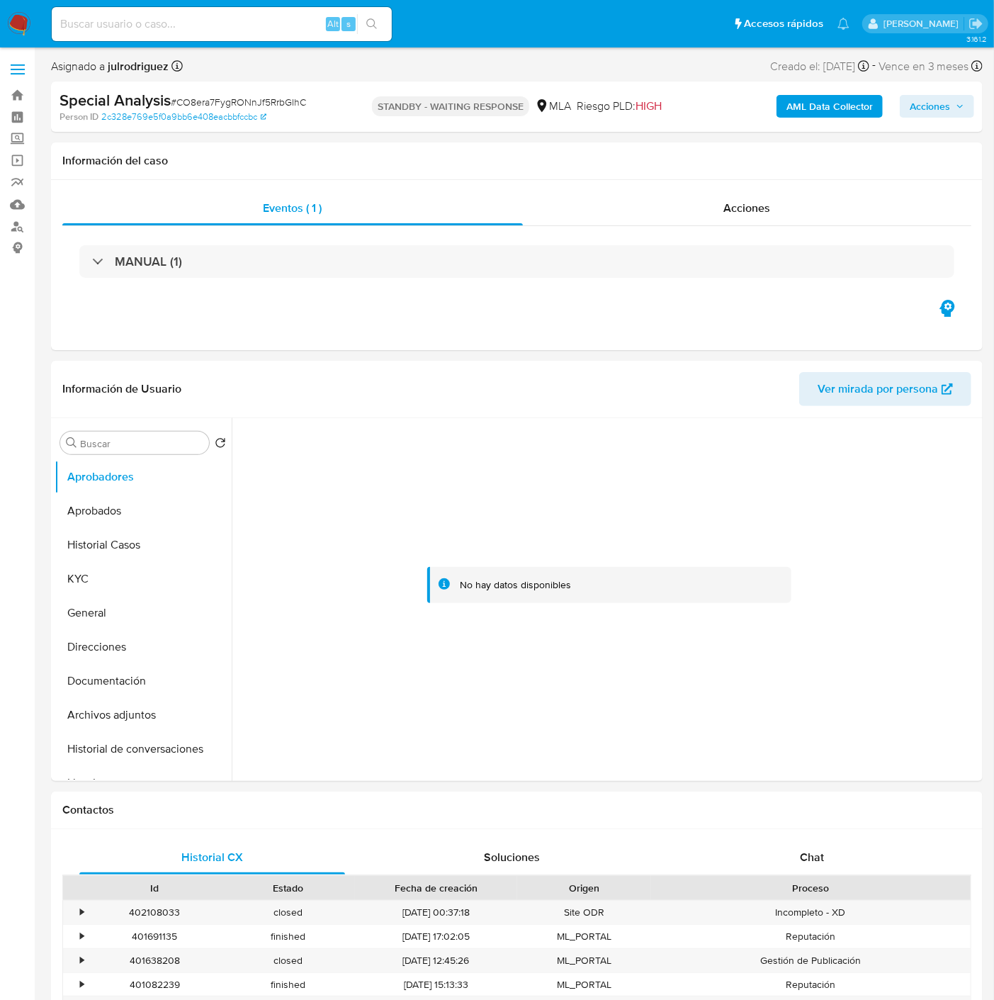
click at [202, 14] on div "Alt s" at bounding box center [222, 24] width 340 height 34
click at [203, 16] on input at bounding box center [222, 24] width 340 height 18
paste input "UJ4CTI58PmeWtRwGtlDp38fW"
type input "UJ4CTI58PmeWtRwGtlDp38fW"
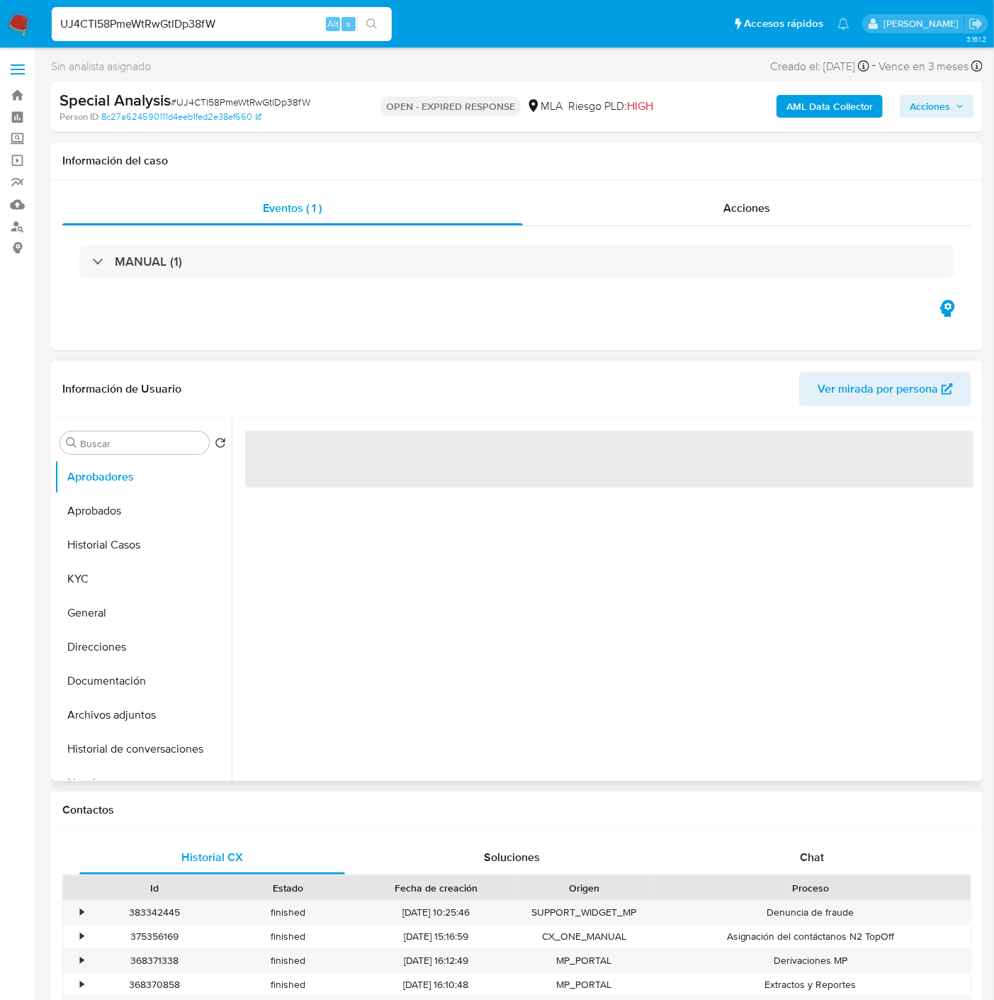
select select "10"
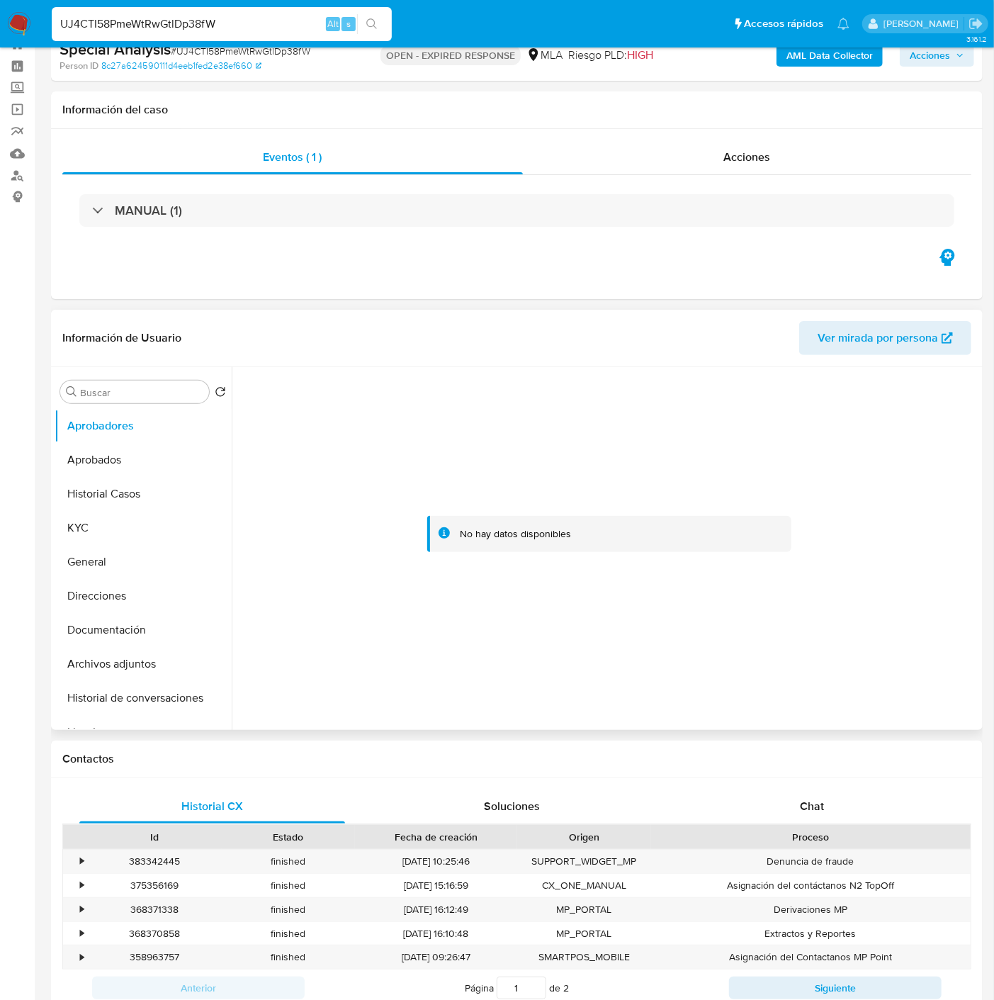
scroll to position [79, 0]
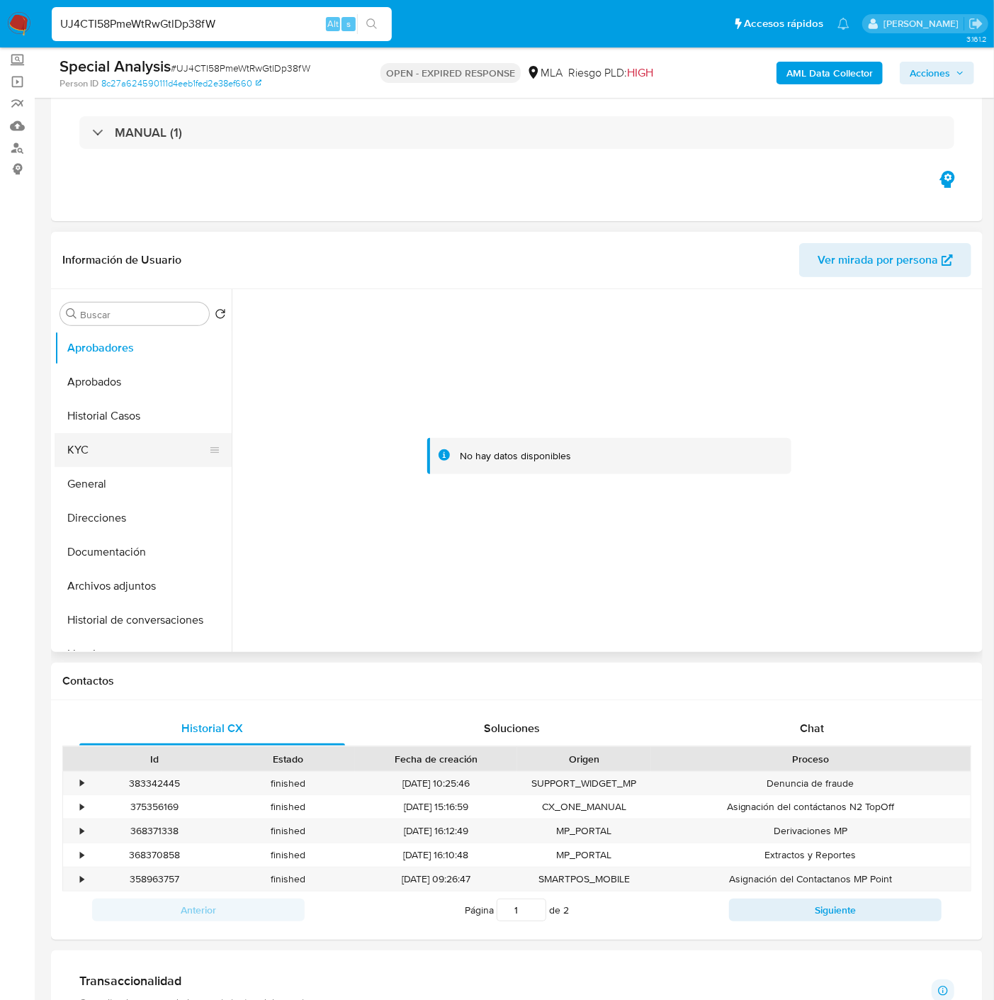
click at [115, 446] on button "KYC" at bounding box center [138, 450] width 166 height 34
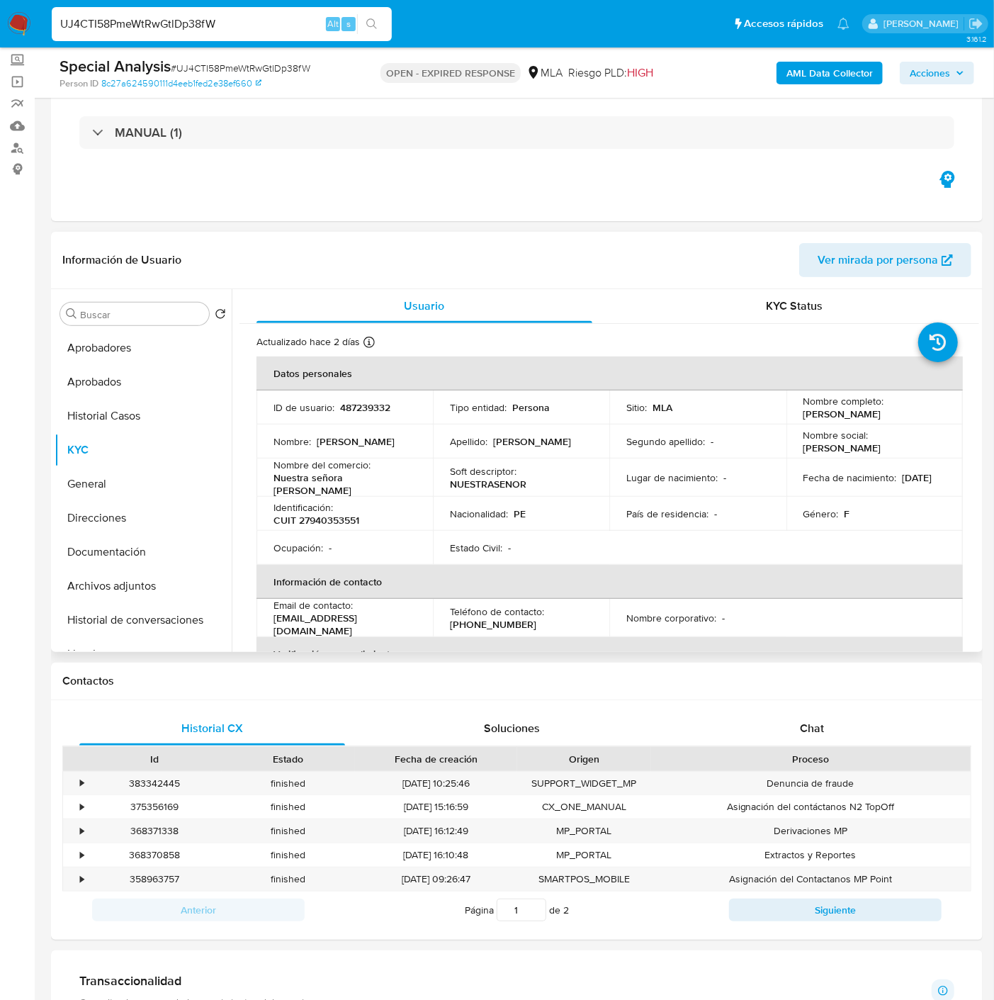
drag, startPoint x: 798, startPoint y: 414, endPoint x: 891, endPoint y: 424, distance: 94.0
click at [886, 418] on td "Nombre completo : Yanet Flores Rojas" at bounding box center [874, 407] width 176 height 34
copy p "Yanet Flores Rojas"
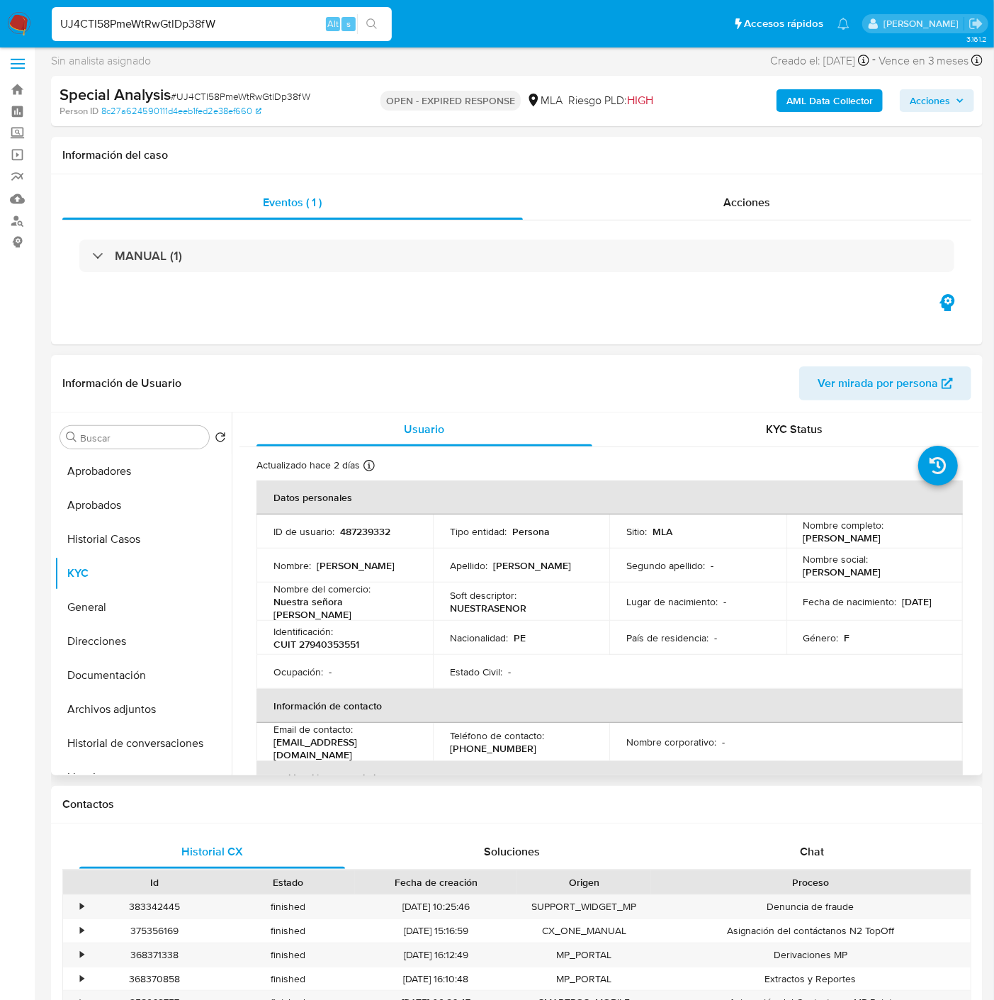
scroll to position [0, 0]
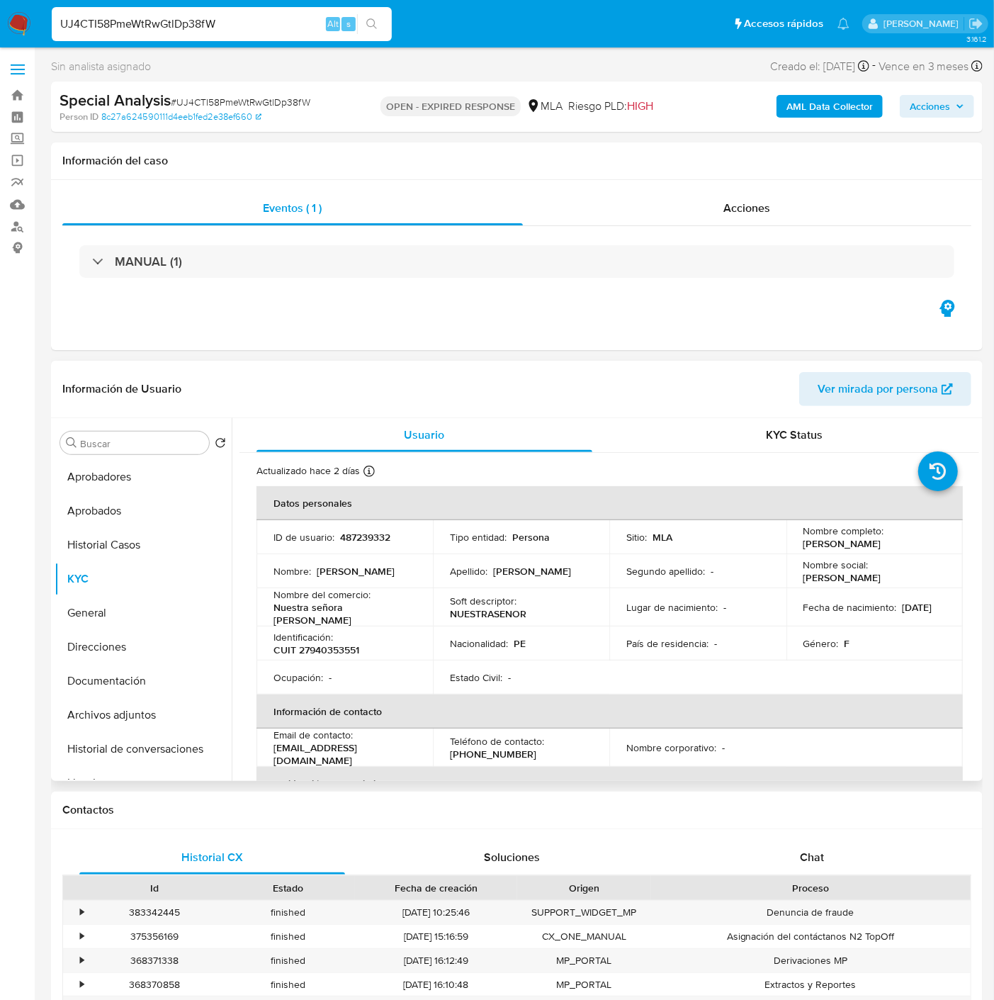
click at [360, 536] on p "487239332" at bounding box center [365, 537] width 50 height 13
copy p "487239332"
click at [273, 97] on span "# UJ4CTI58PmeWtRwGtlDp38fW" at bounding box center [241, 102] width 140 height 14
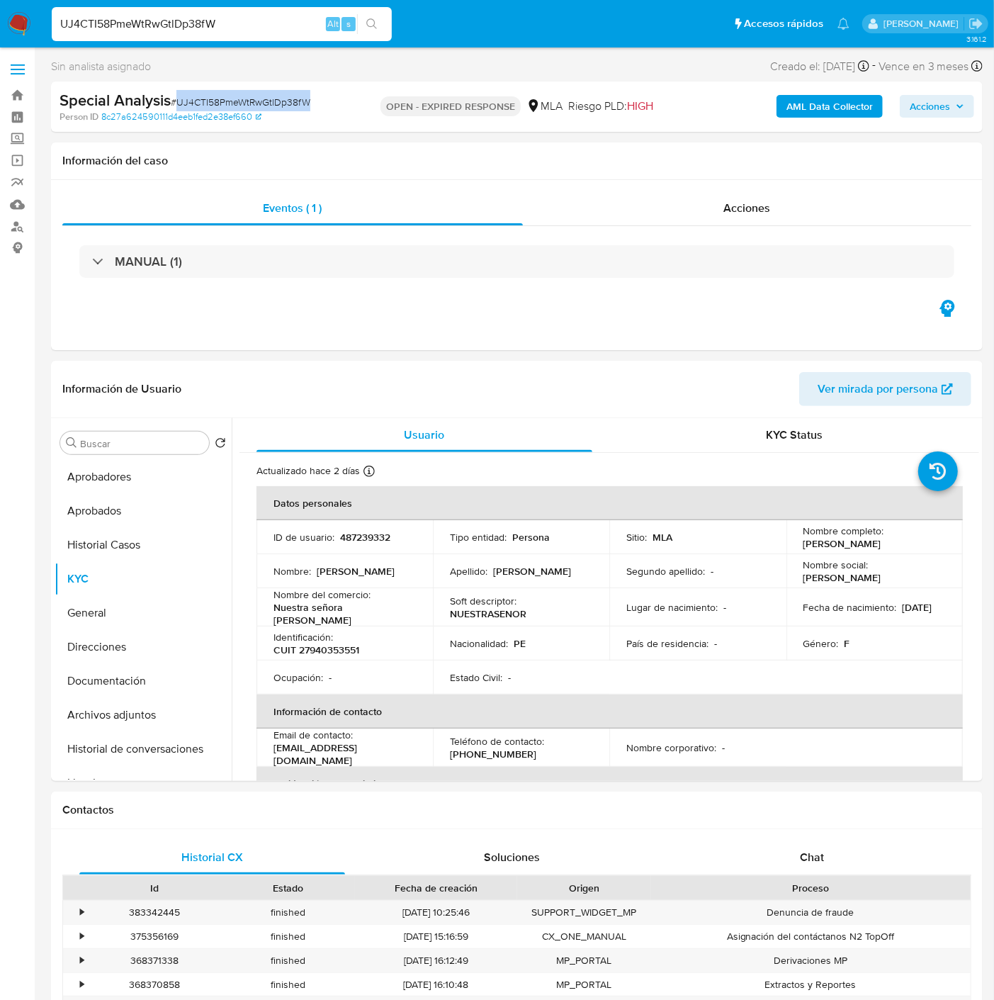
copy span "UJ4CTI58PmeWtRwGtlDp38fW"
click at [333, 645] on p "CUIT 27940353551" at bounding box center [316, 649] width 86 height 13
copy p "27940353551"
click at [363, 536] on p "487239332" at bounding box center [365, 537] width 50 height 13
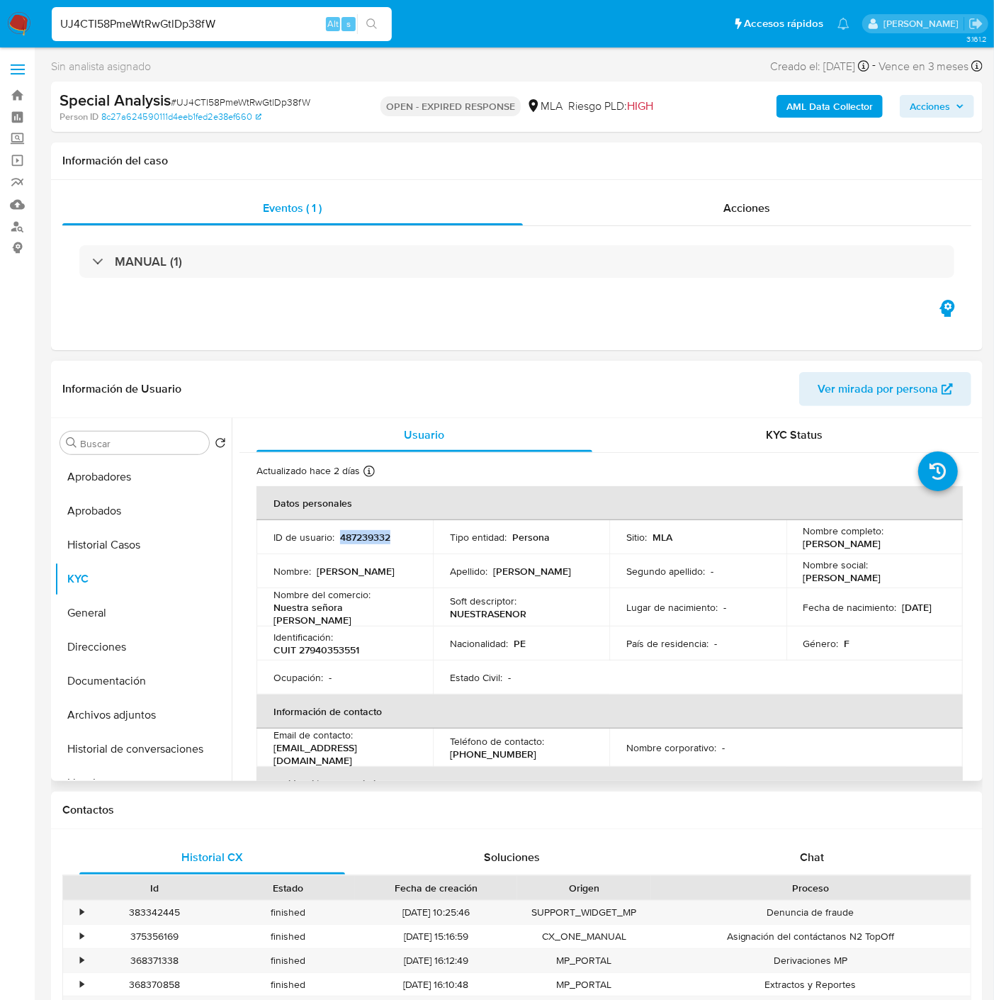
click at [363, 535] on p "487239332" at bounding box center [365, 537] width 50 height 13
copy p "487239332"
click at [358, 643] on p "CUIT 27940353551" at bounding box center [316, 649] width 86 height 13
copy p "27940353551"
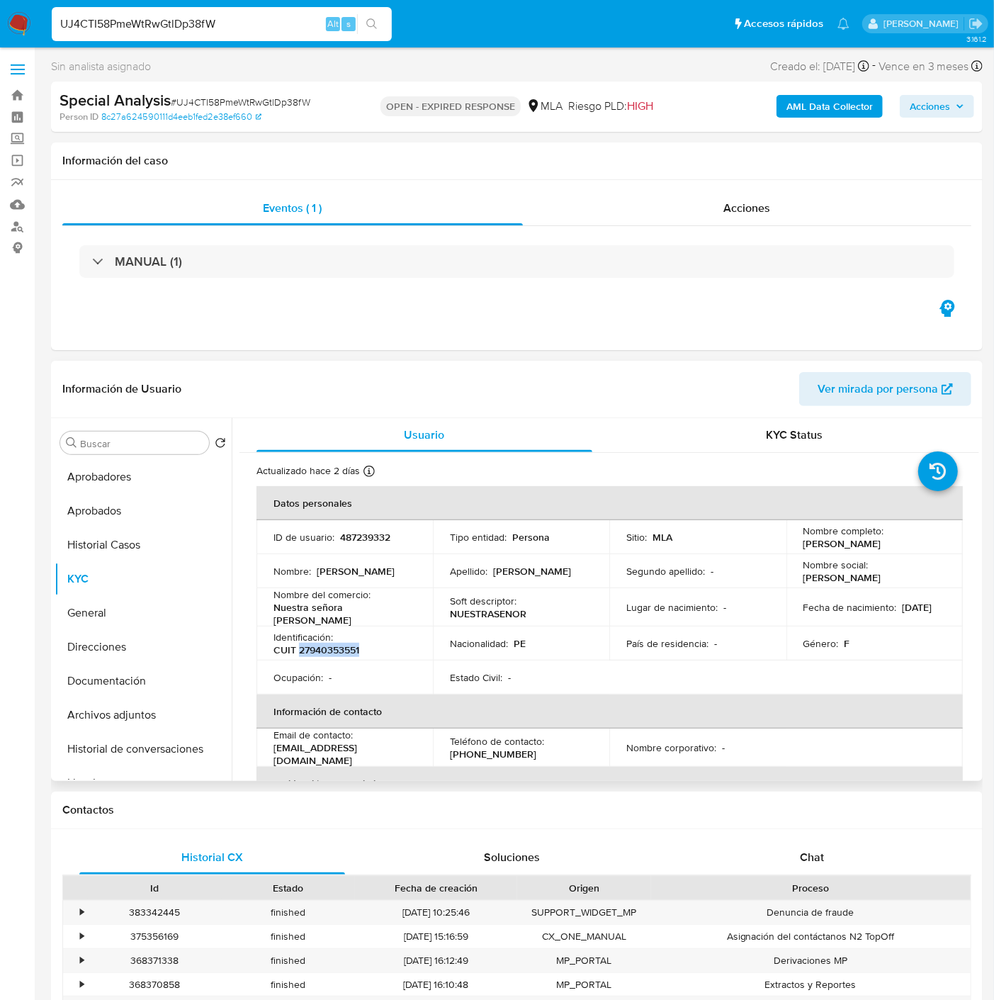
click at [338, 648] on p "CUIT 27940353551" at bounding box center [316, 649] width 86 height 13
drag, startPoint x: 801, startPoint y: 541, endPoint x: 913, endPoint y: 542, distance: 111.2
click at [913, 542] on div "Nombre completo : Yanet Flores Rojas" at bounding box center [874, 537] width 142 height 26
copy p "Yanet Flores Rojas"
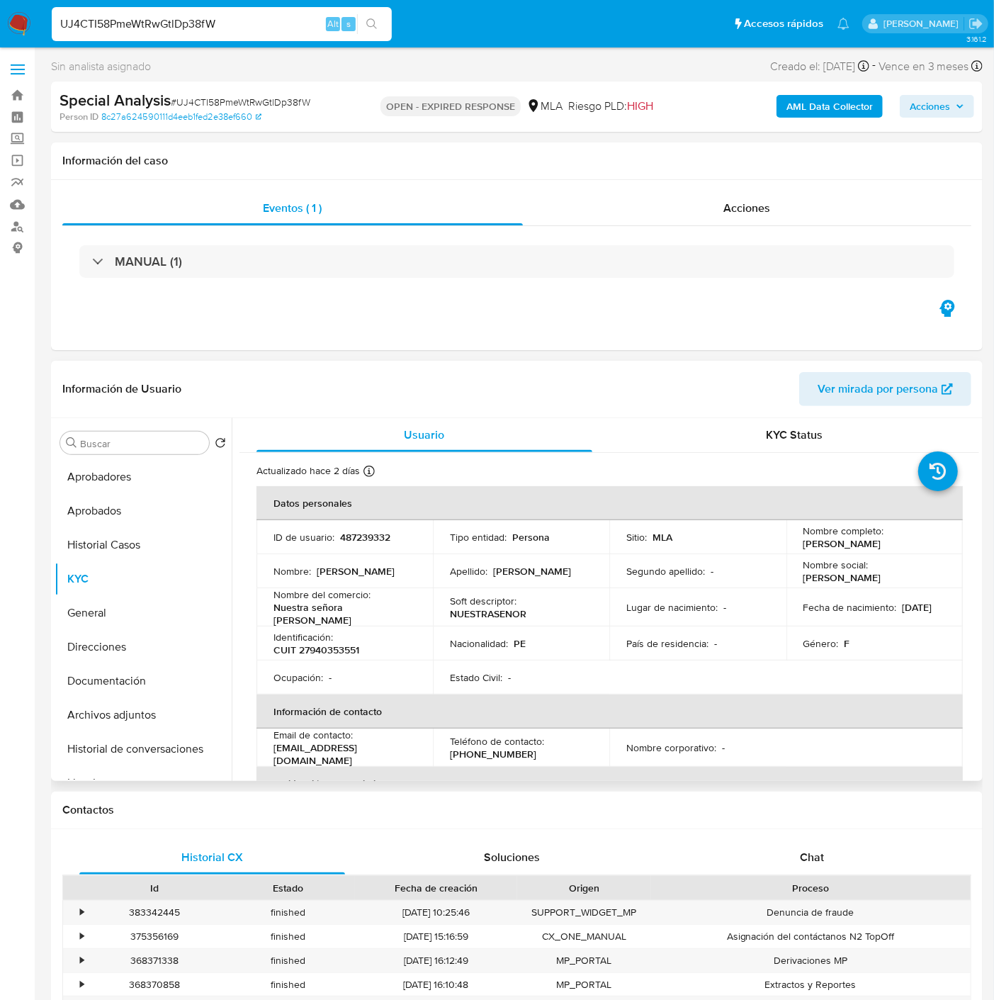
click at [334, 643] on p "CUIT 27940353551" at bounding box center [316, 649] width 86 height 13
drag, startPoint x: 334, startPoint y: 640, endPoint x: 377, endPoint y: 631, distance: 43.6
click at [334, 643] on p "CUIT 27940353551" at bounding box center [316, 649] width 86 height 13
copy p "27940353551"
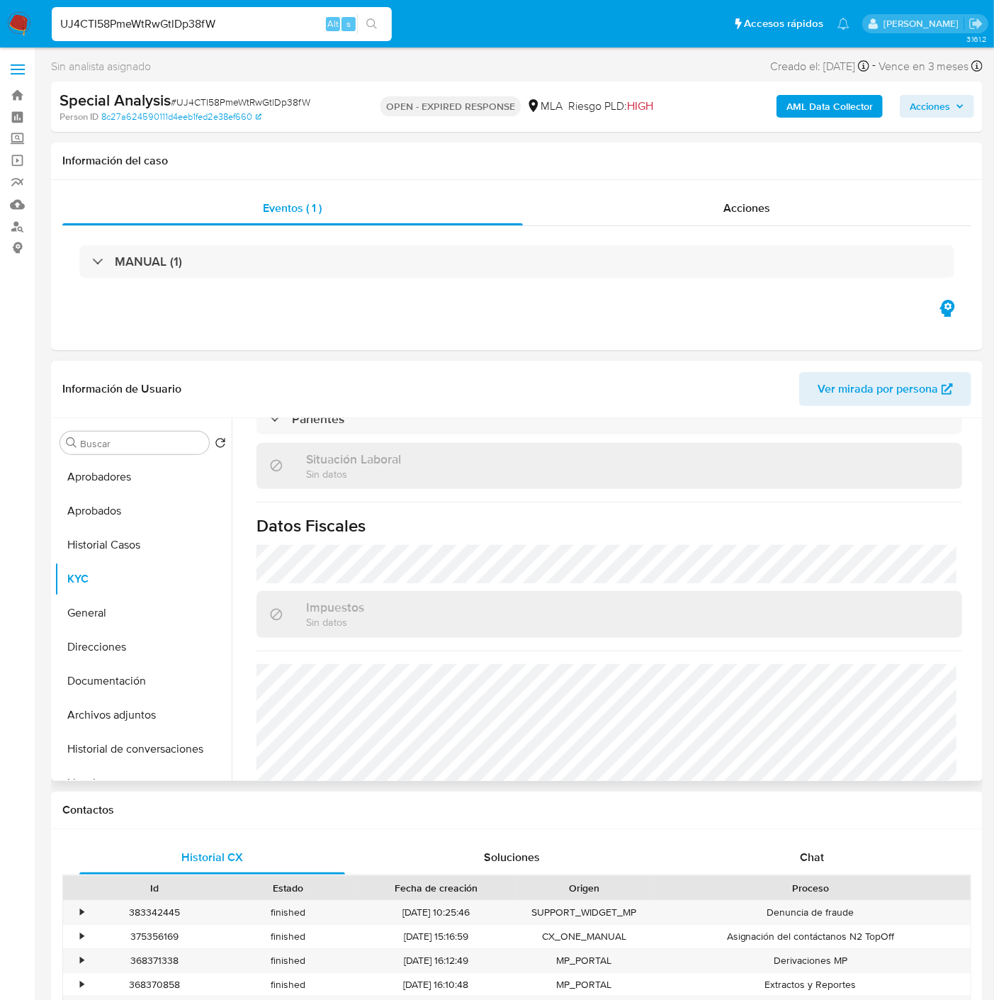
scroll to position [768, 0]
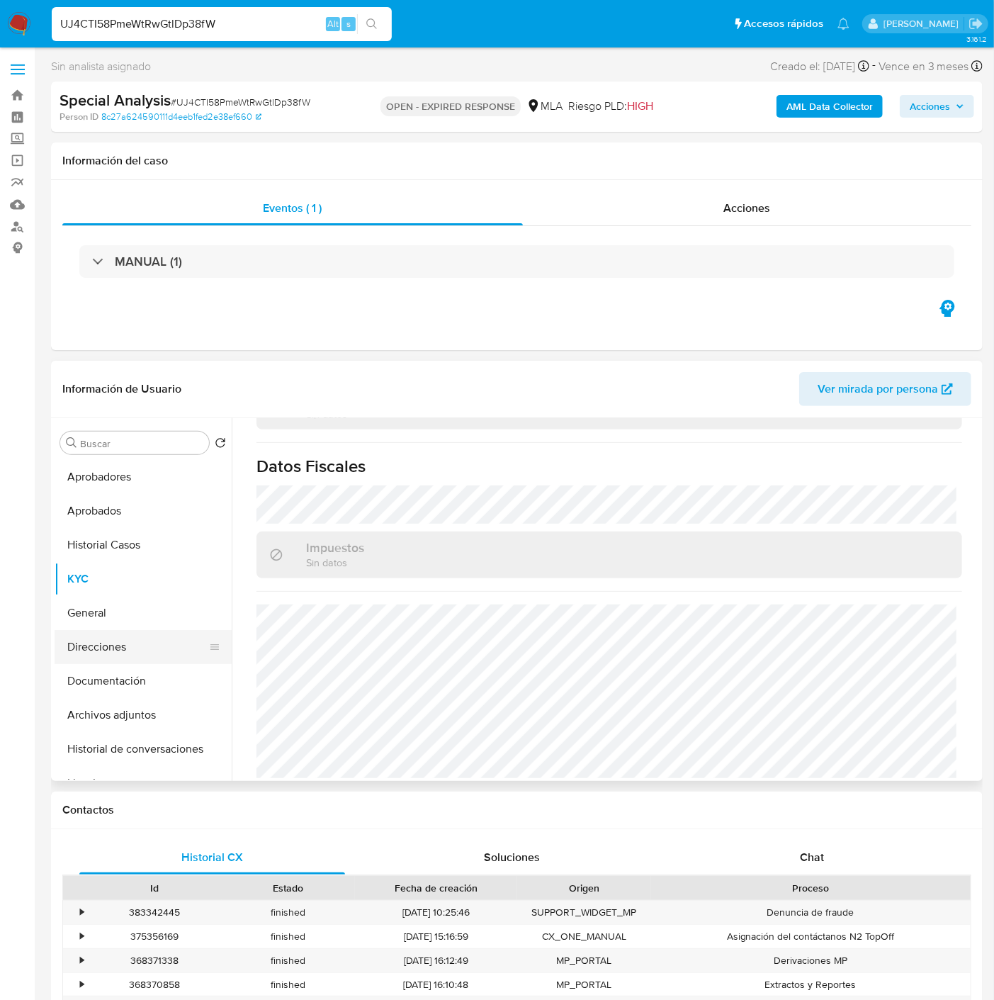
click at [124, 649] on button "Direcciones" at bounding box center [138, 647] width 166 height 34
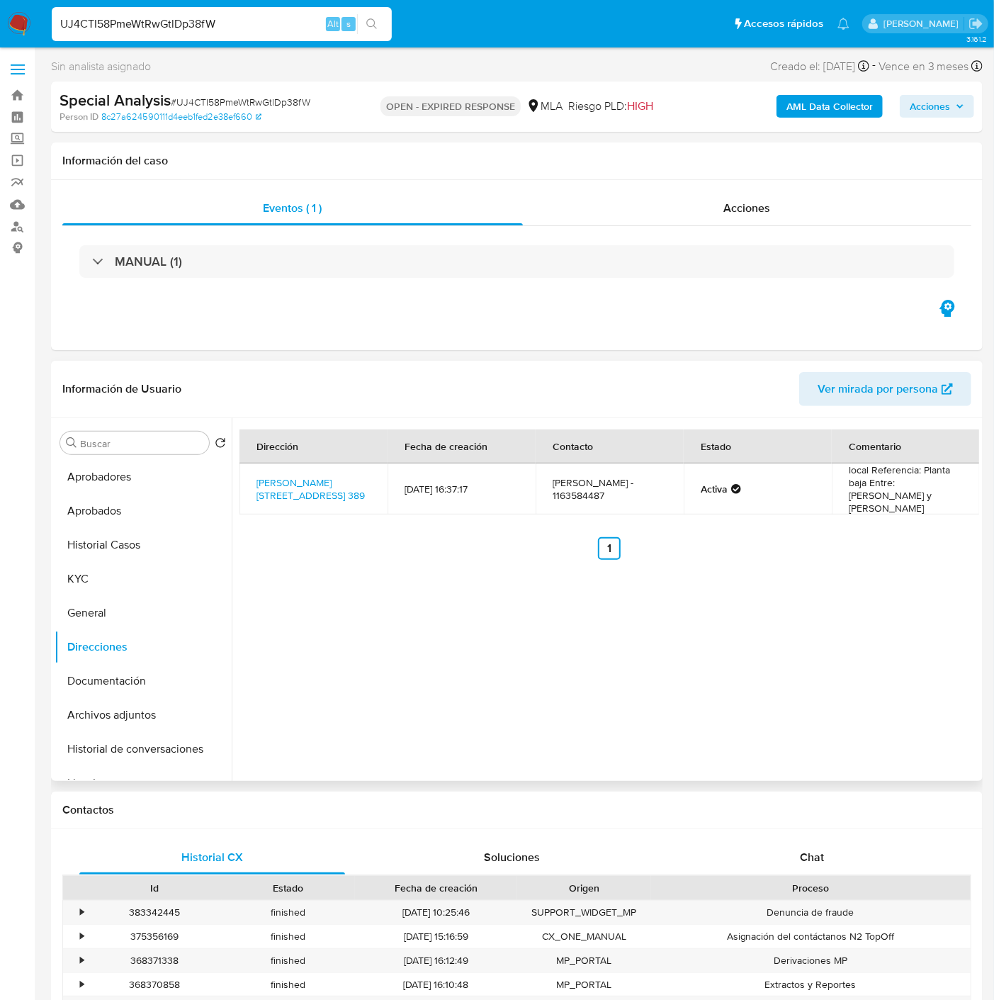
drag, startPoint x: 328, startPoint y: 496, endPoint x: 253, endPoint y: 470, distance: 79.3
click at [253, 470] on td "Zapata 389, Colegiales, Capital Federal, 1426, Argentina 389" at bounding box center [313, 488] width 148 height 51
copy link "Zapata 389, Colegiales, Capital Federal, 1426, Argentina 389"
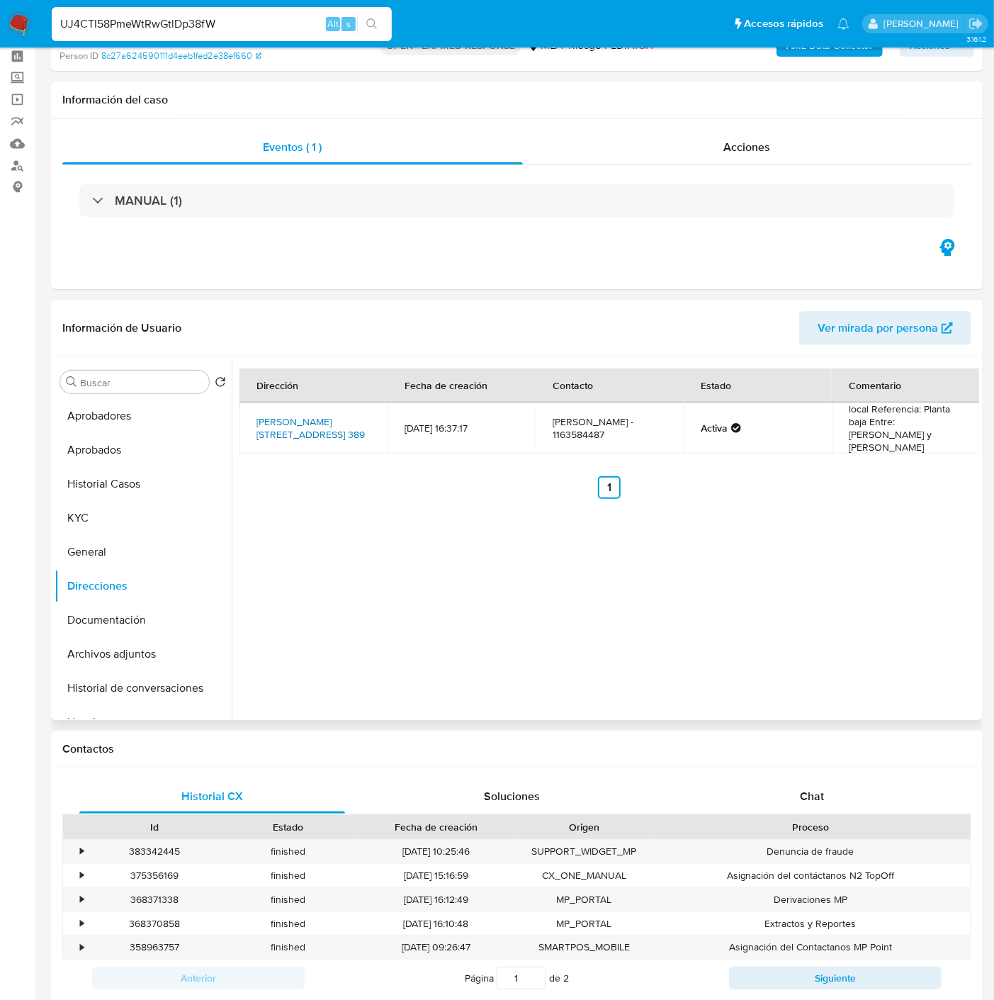
scroll to position [236, 0]
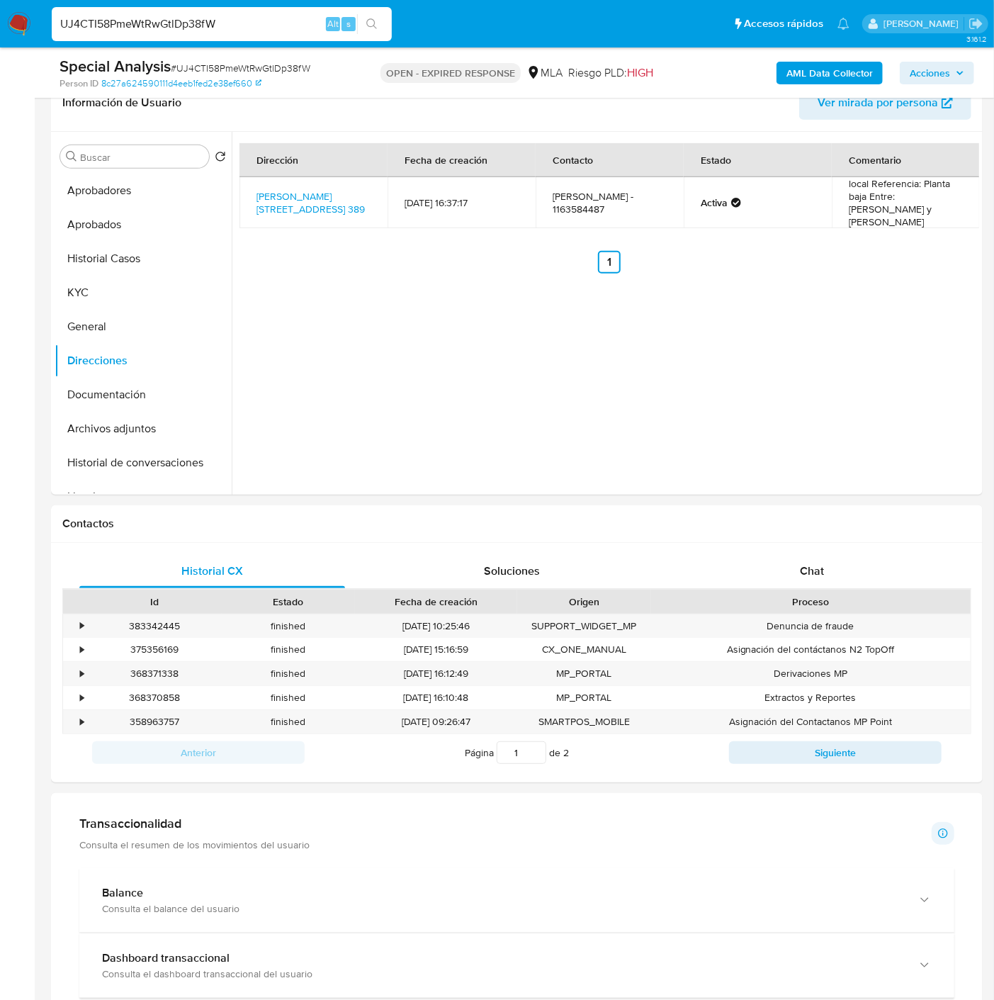
click at [208, 64] on span "# UJ4CTI58PmeWtRwGtlDp38fW" at bounding box center [241, 68] width 140 height 14
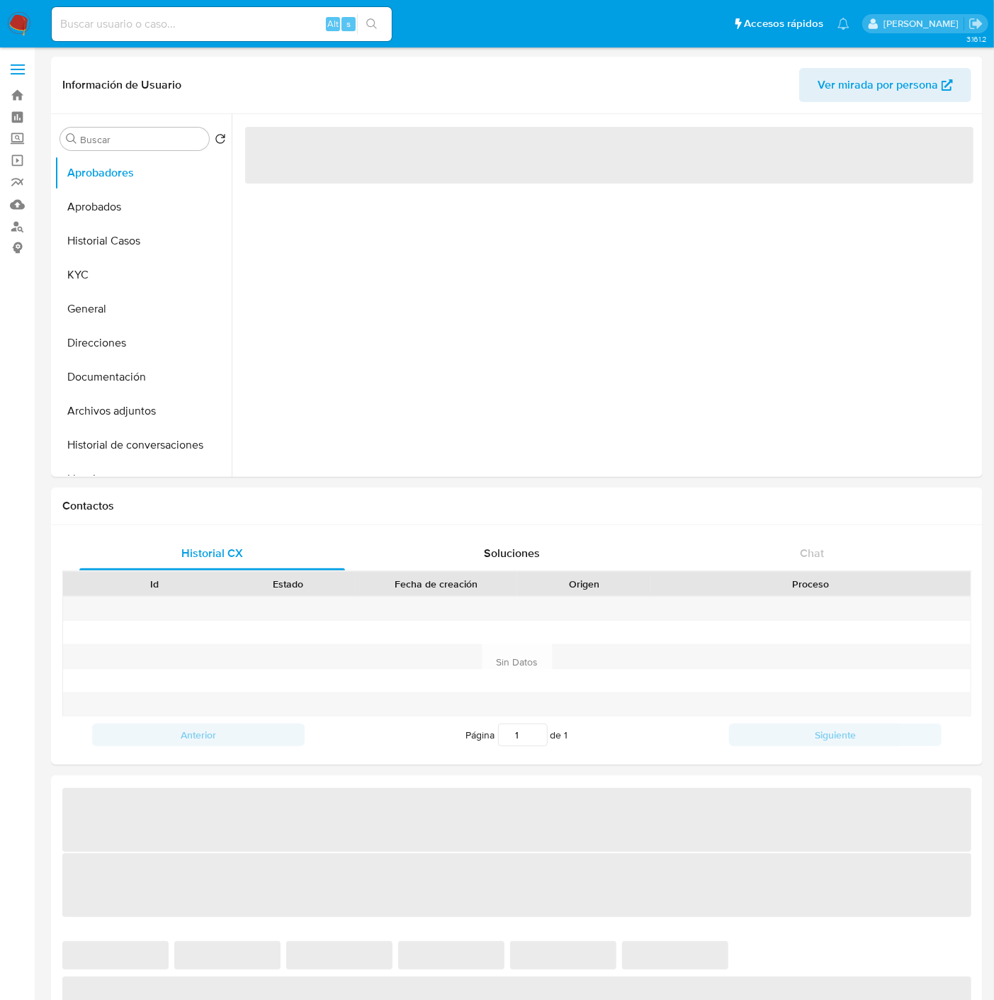
select select "10"
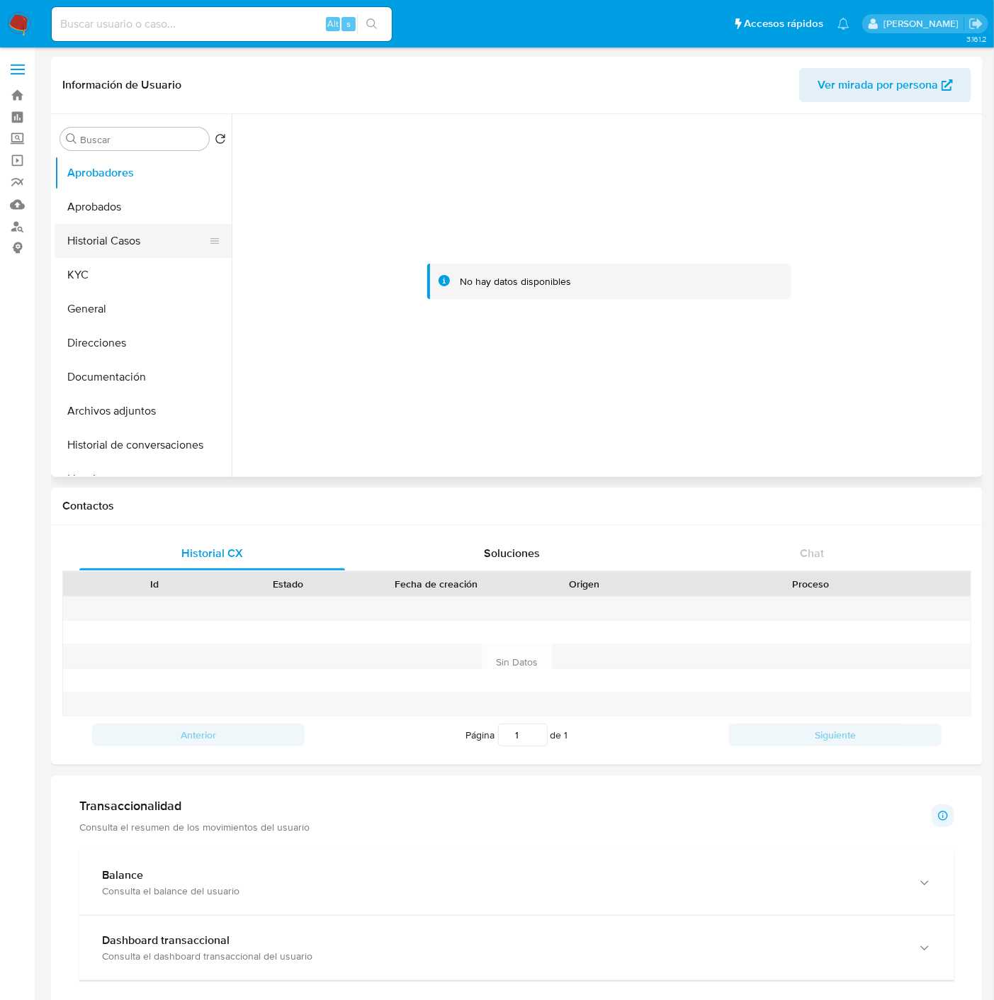
click at [122, 242] on button "Historial Casos" at bounding box center [138, 241] width 166 height 34
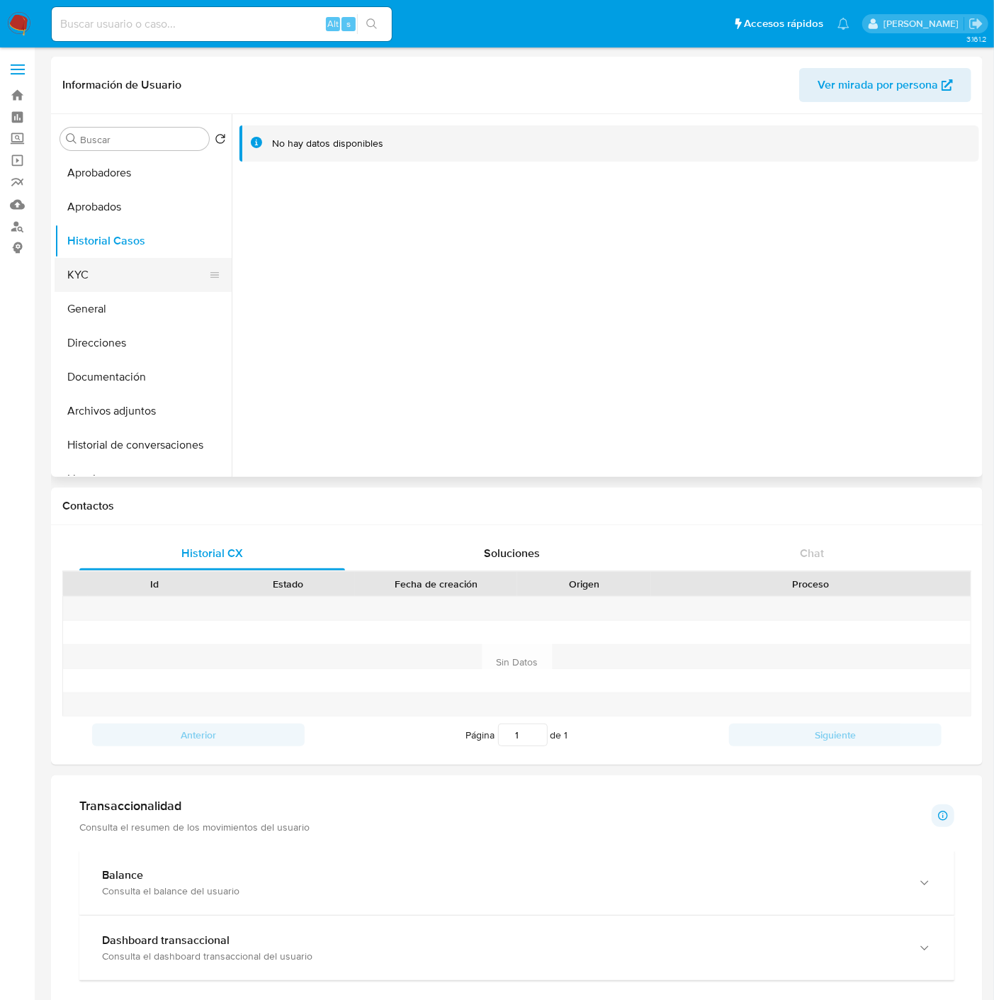
click at [116, 281] on button "KYC" at bounding box center [138, 275] width 166 height 34
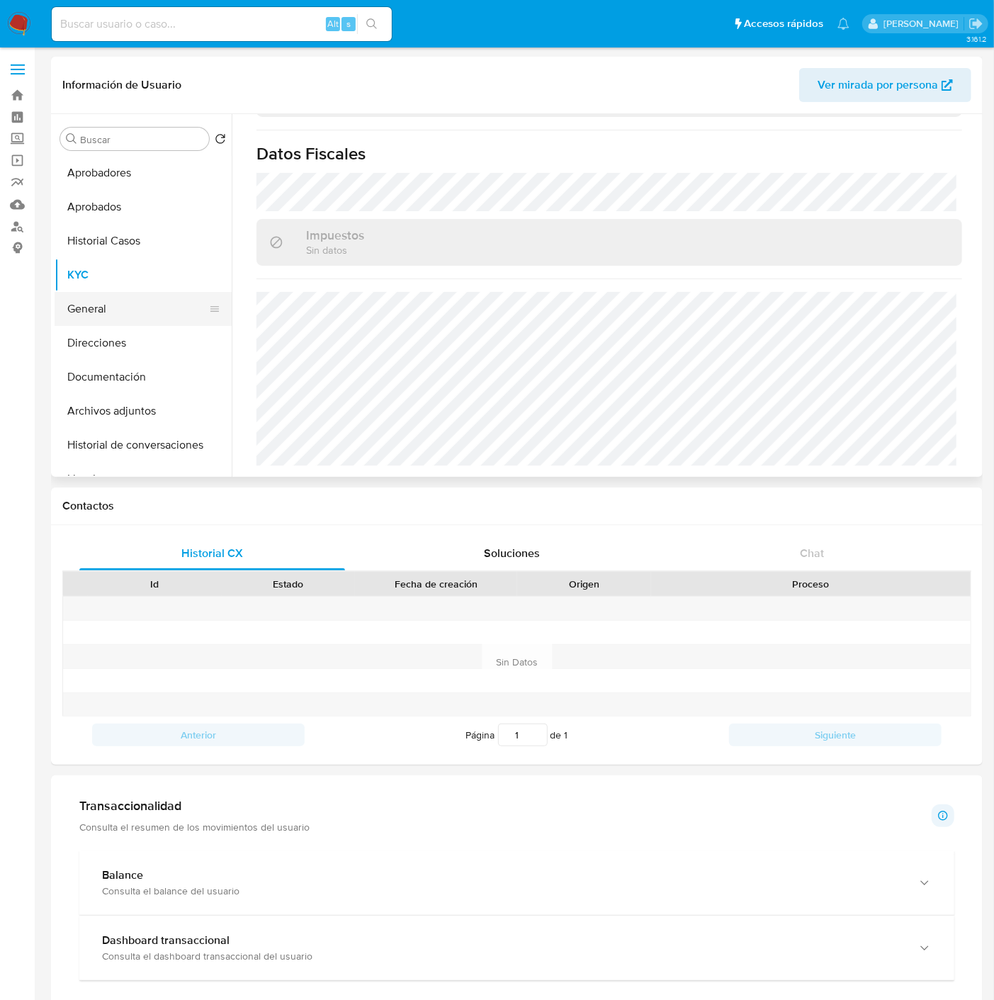
scroll to position [759, 0]
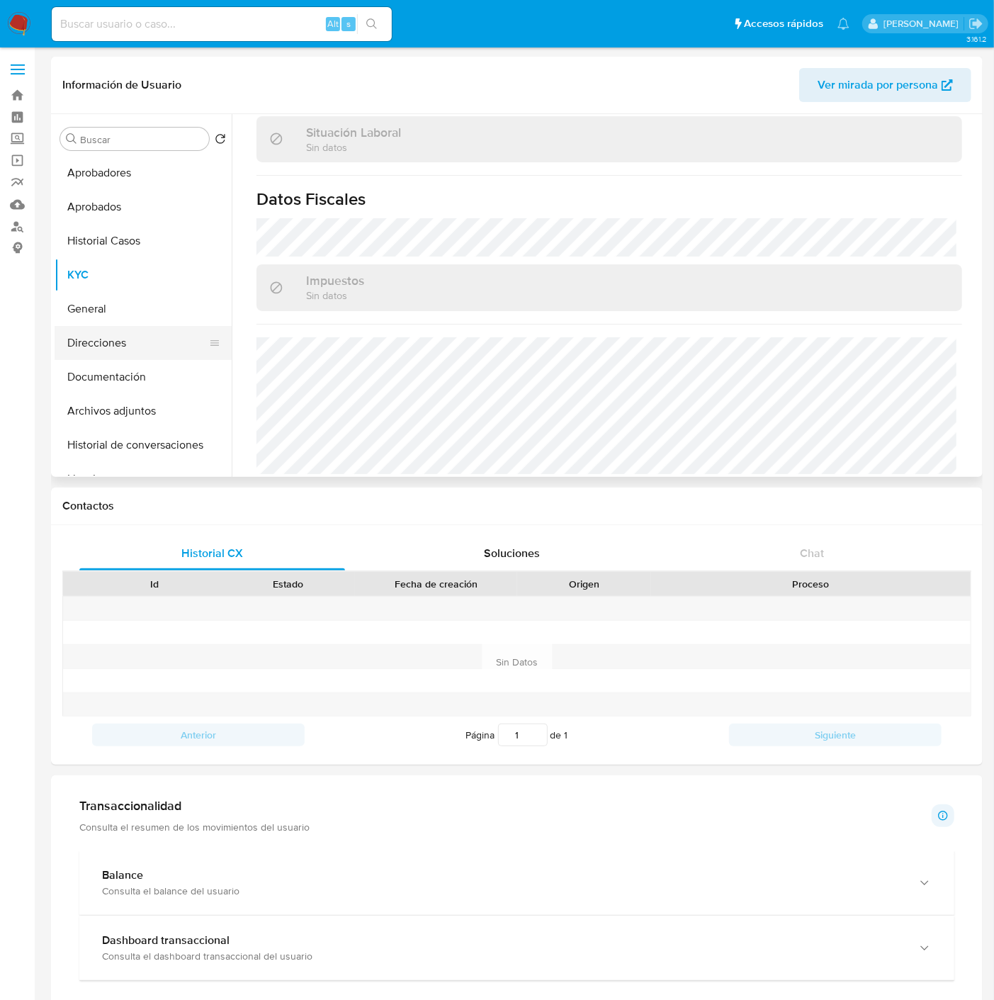
click at [159, 350] on button "Direcciones" at bounding box center [138, 343] width 166 height 34
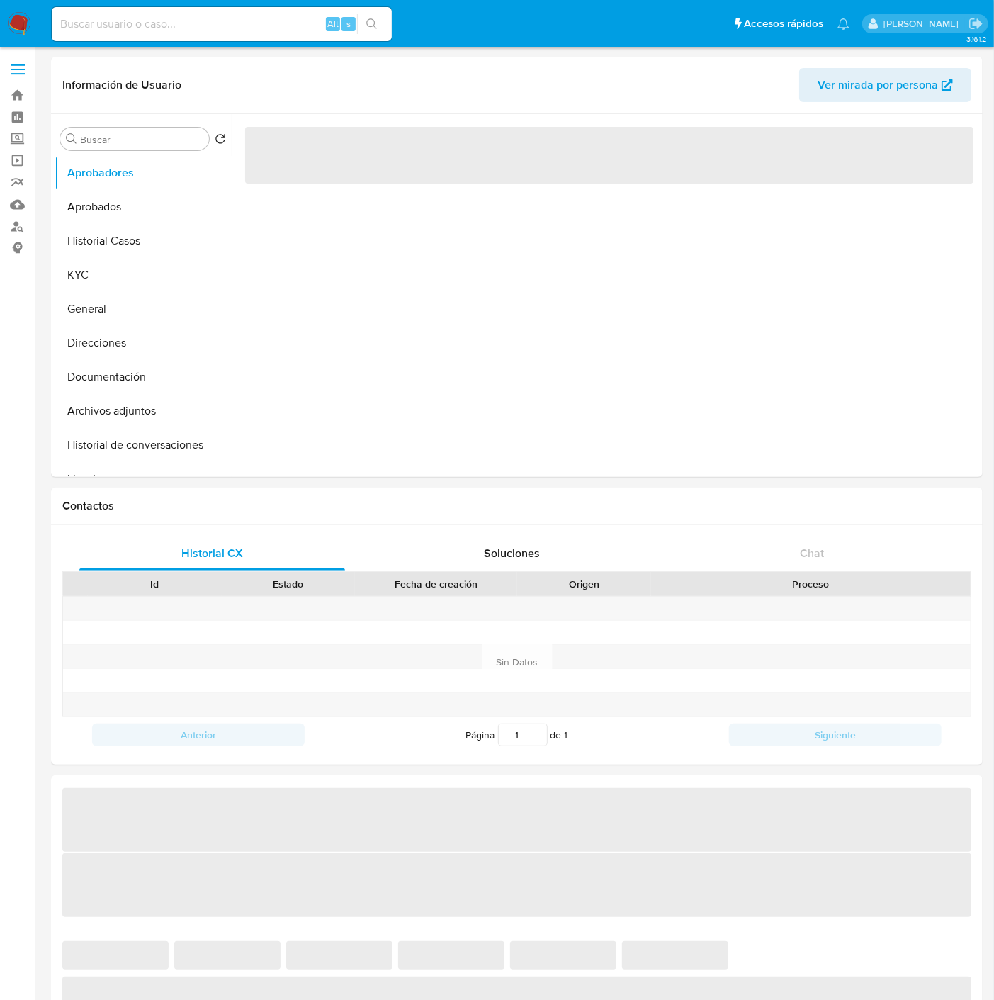
select select "10"
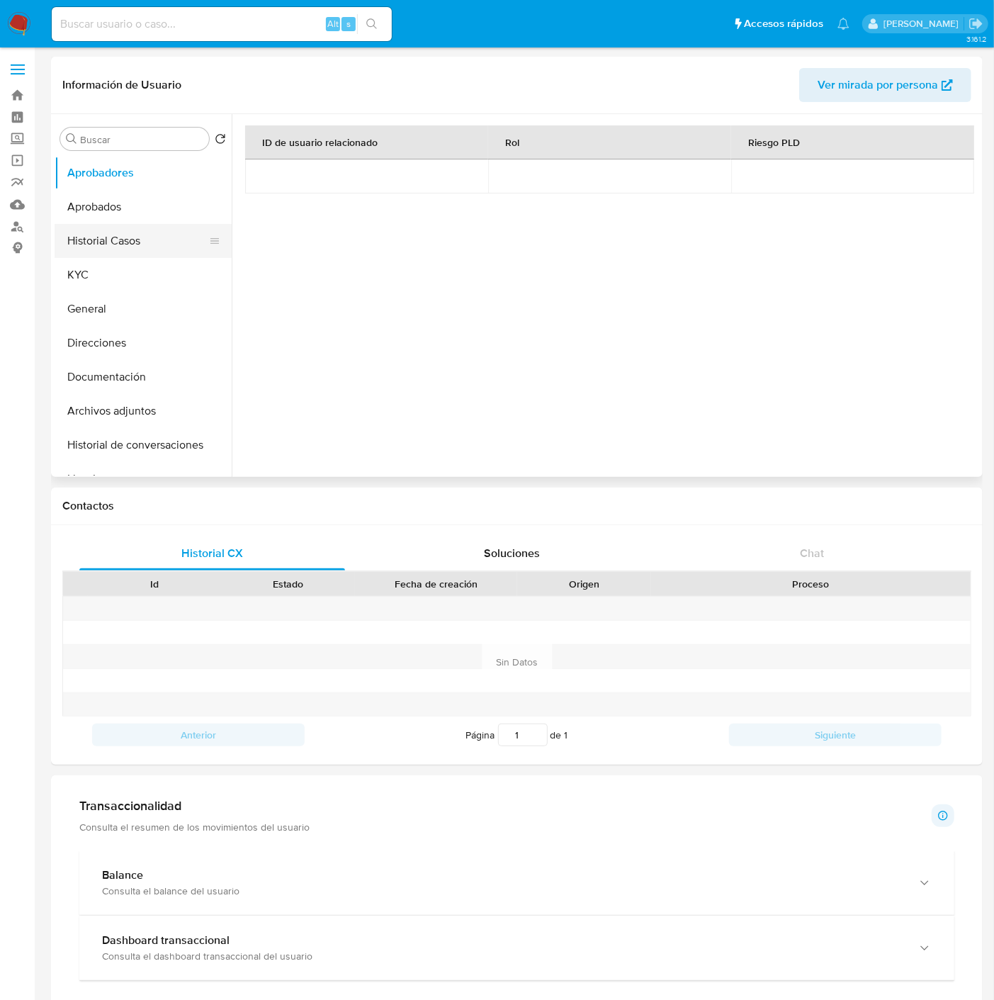
click at [72, 237] on button "Historial Casos" at bounding box center [138, 241] width 166 height 34
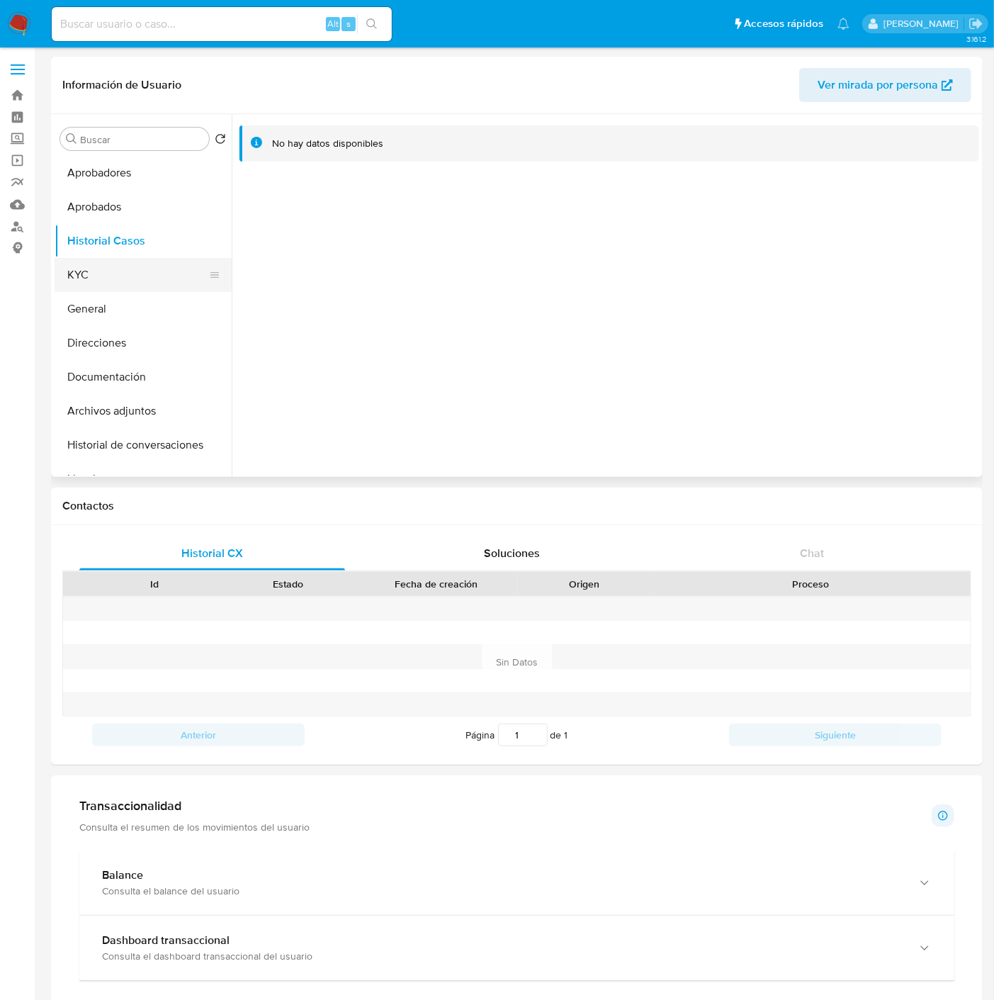
click at [79, 271] on button "KYC" at bounding box center [138, 275] width 166 height 34
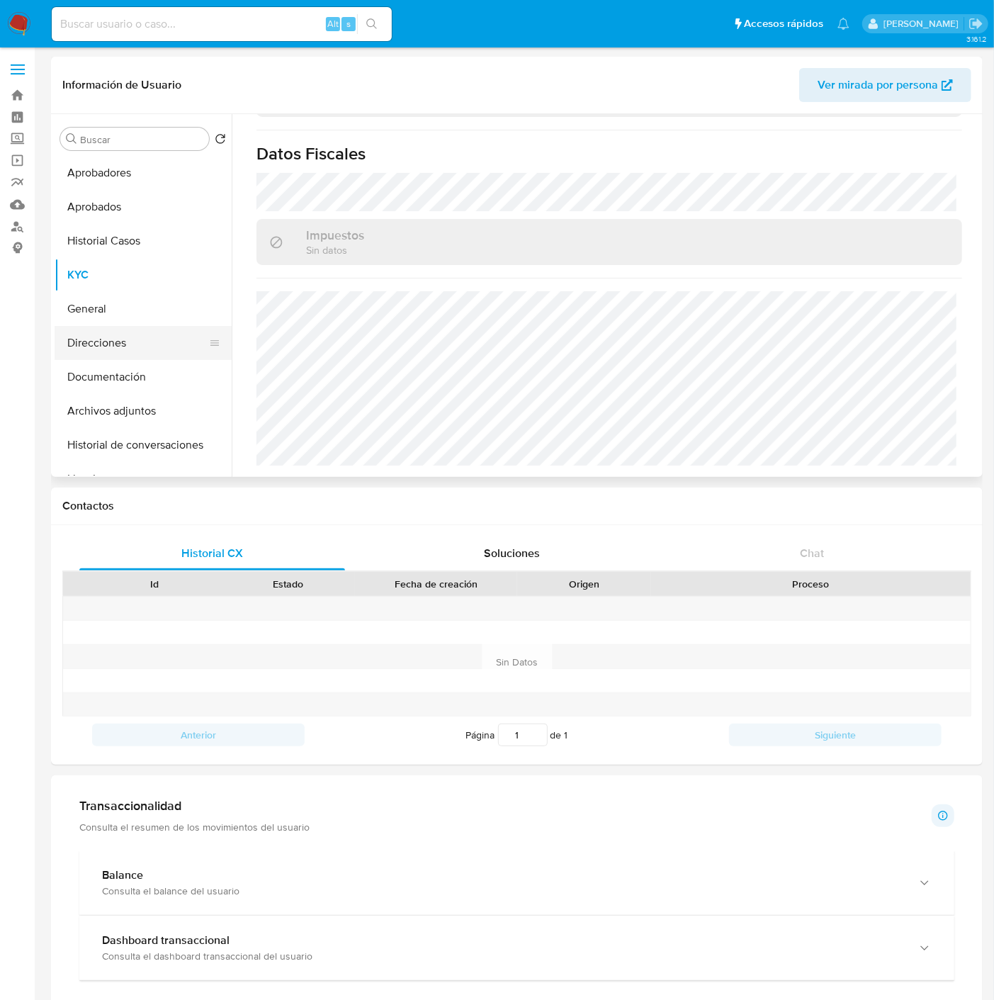
scroll to position [745, 0]
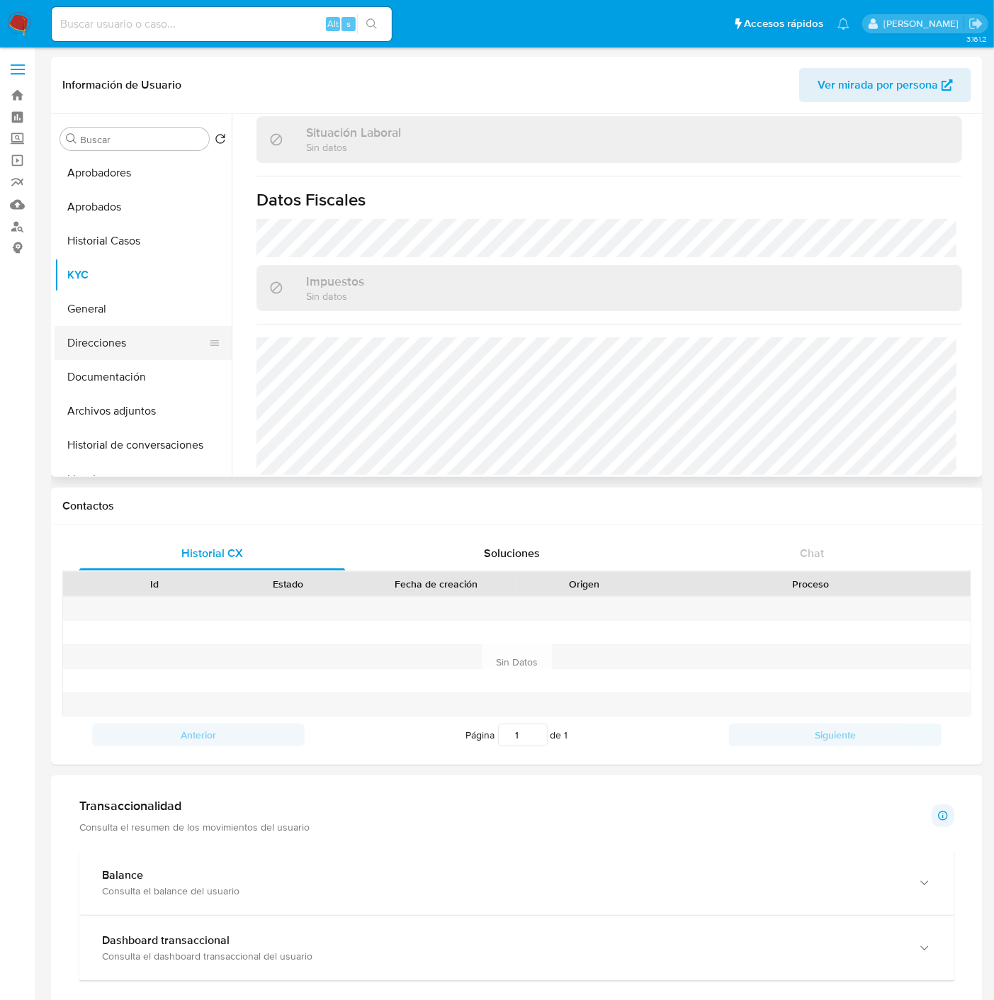
click at [120, 336] on button "Direcciones" at bounding box center [138, 343] width 166 height 34
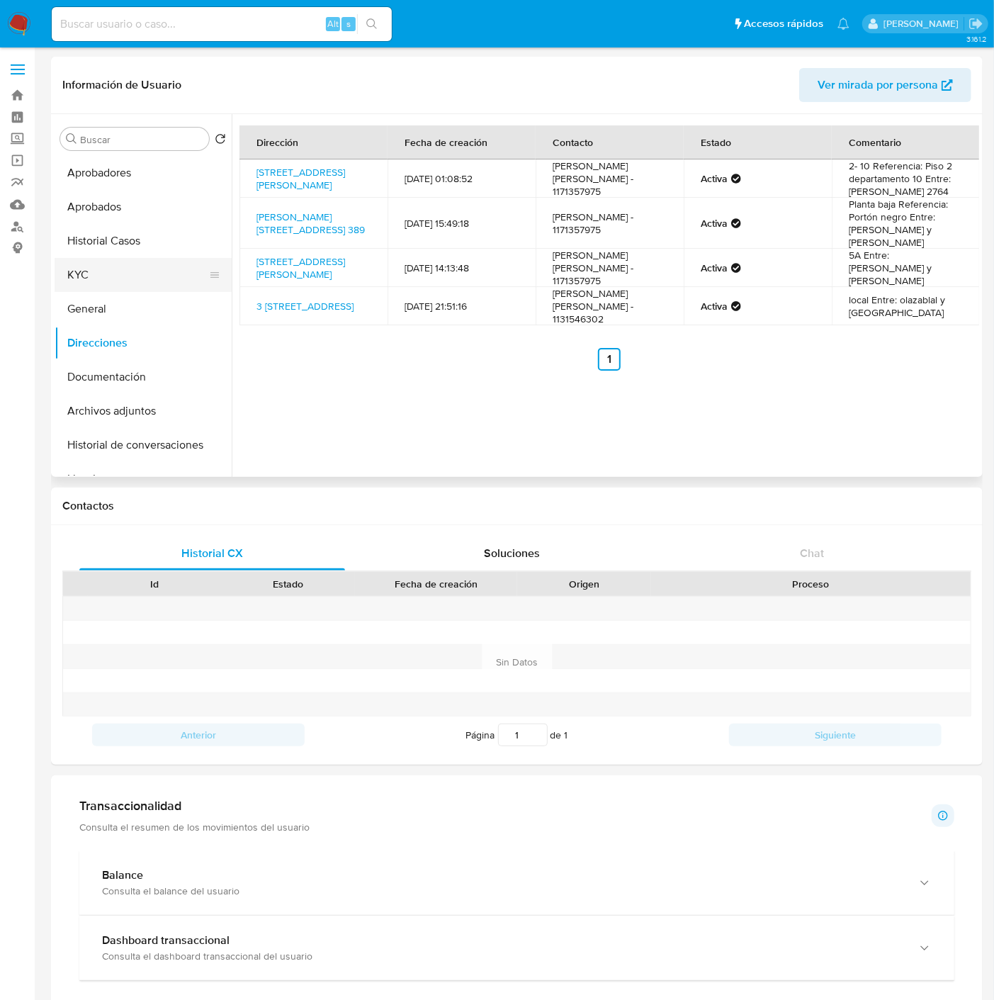
click at [89, 282] on button "KYC" at bounding box center [138, 275] width 166 height 34
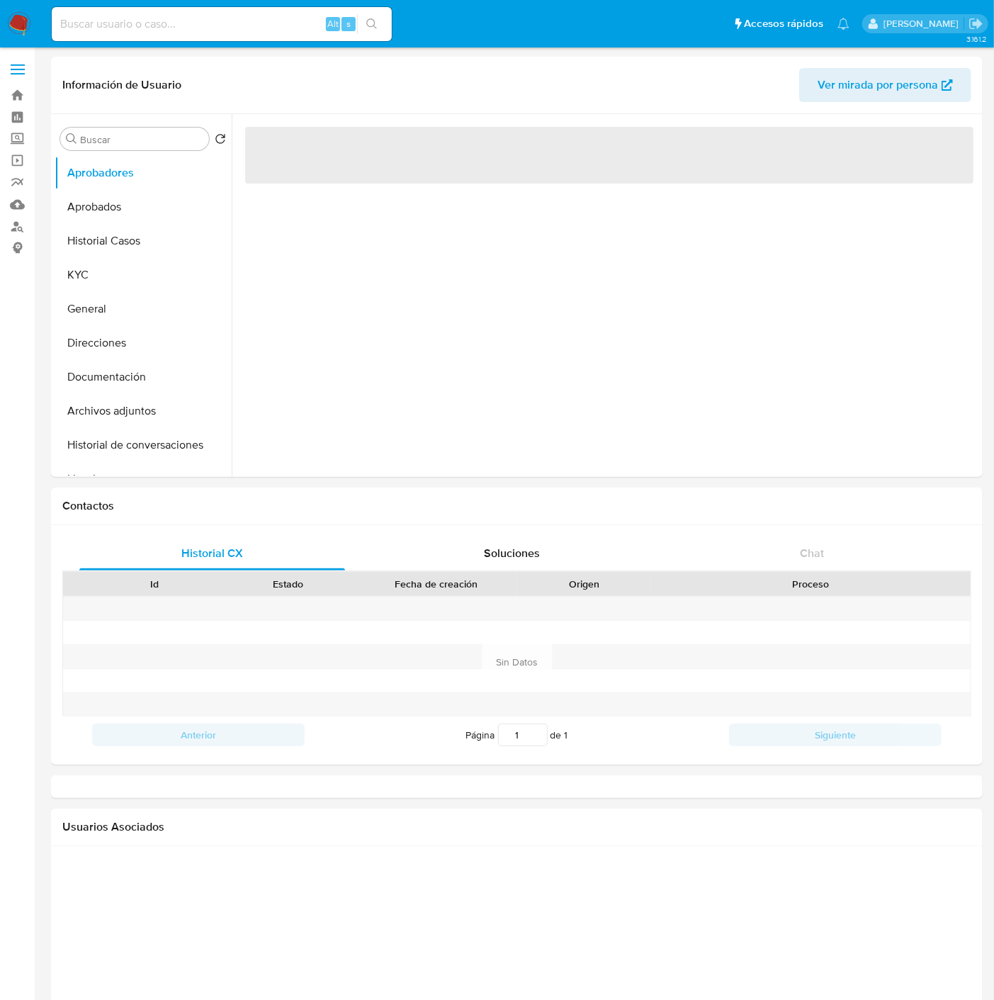
select select "10"
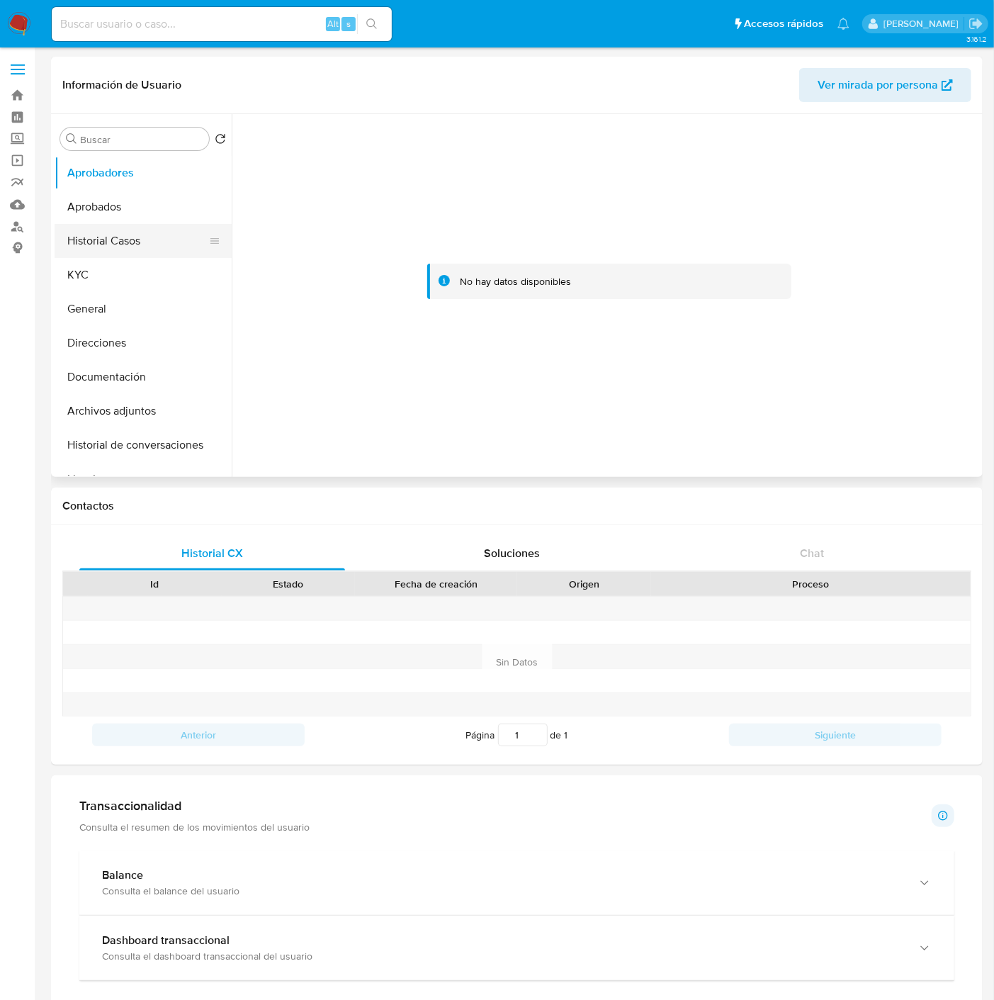
drag, startPoint x: 107, startPoint y: 227, endPoint x: 108, endPoint y: 248, distance: 20.6
click at [108, 227] on button "Historial Casos" at bounding box center [138, 241] width 166 height 34
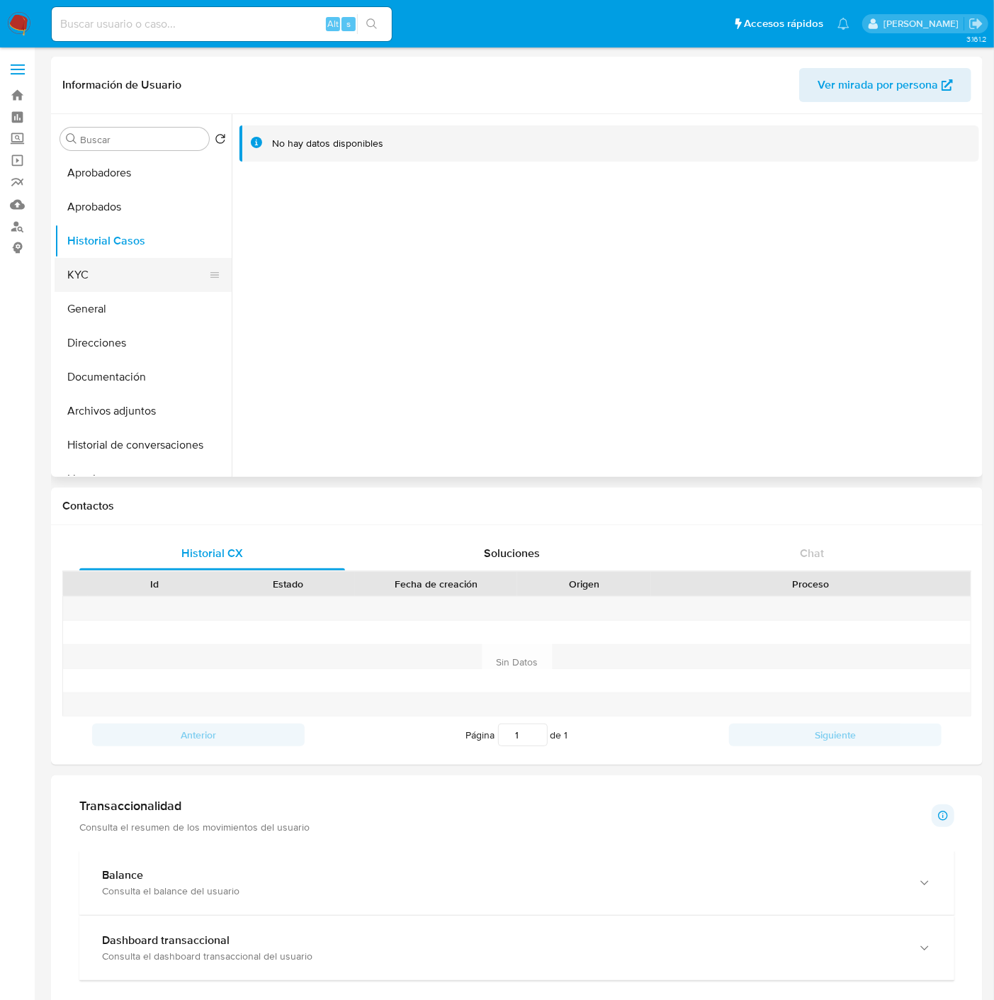
click at [103, 271] on button "KYC" at bounding box center [138, 275] width 166 height 34
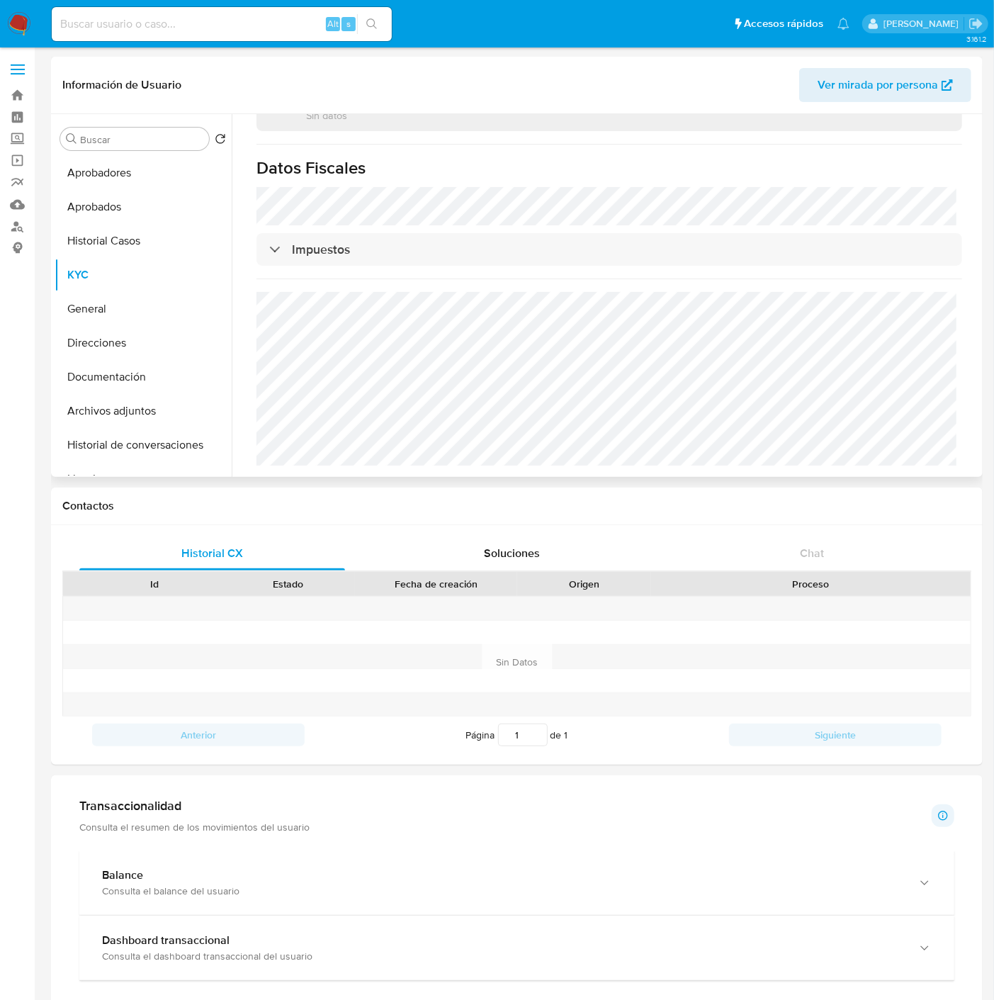
scroll to position [767, 0]
click at [95, 326] on button "Direcciones" at bounding box center [143, 343] width 177 height 34
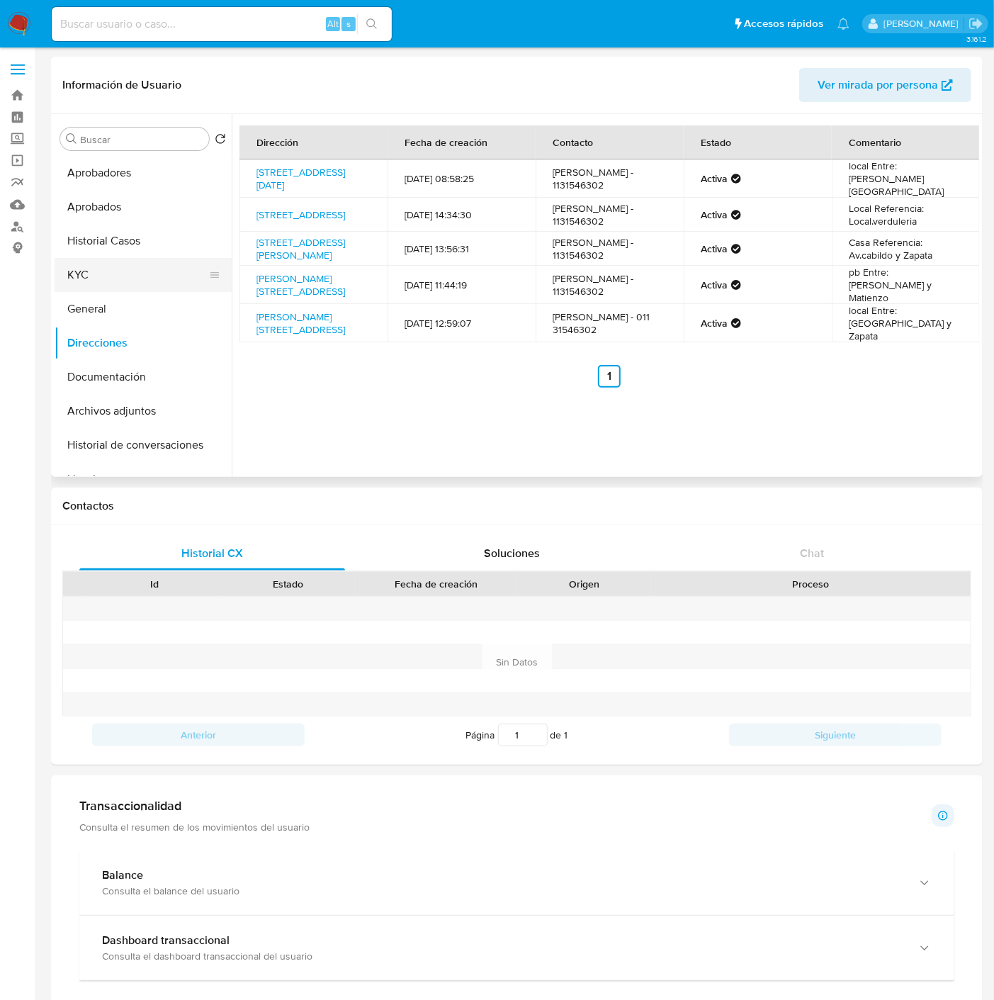
click at [119, 273] on button "KYC" at bounding box center [138, 275] width 166 height 34
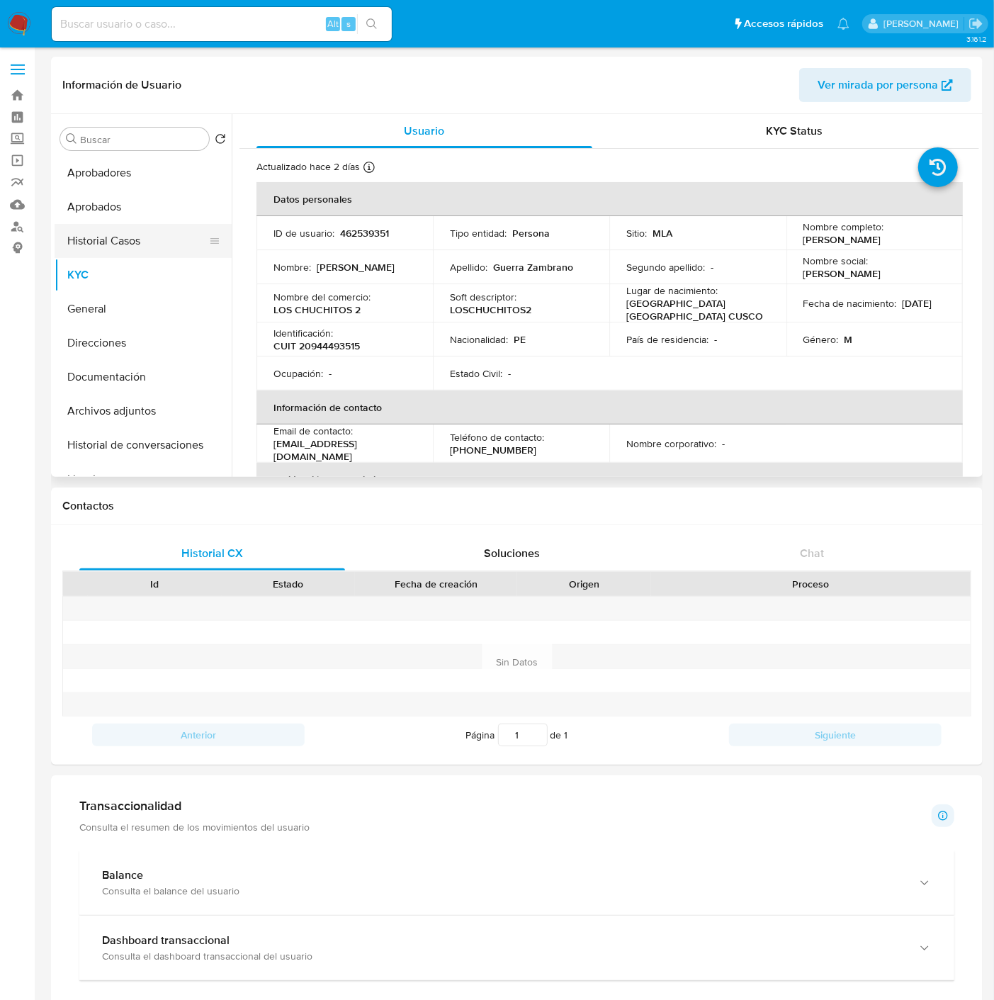
click at [115, 235] on button "Historial Casos" at bounding box center [138, 241] width 166 height 34
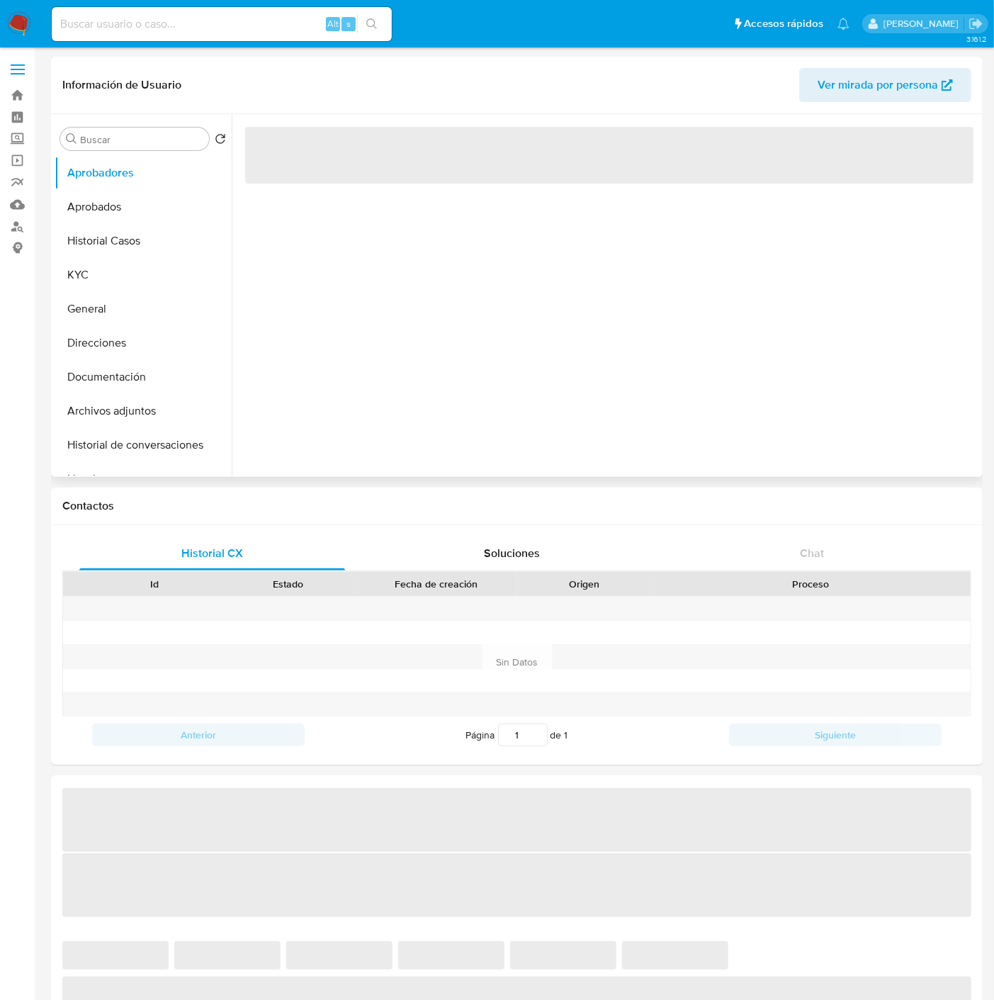
select select "10"
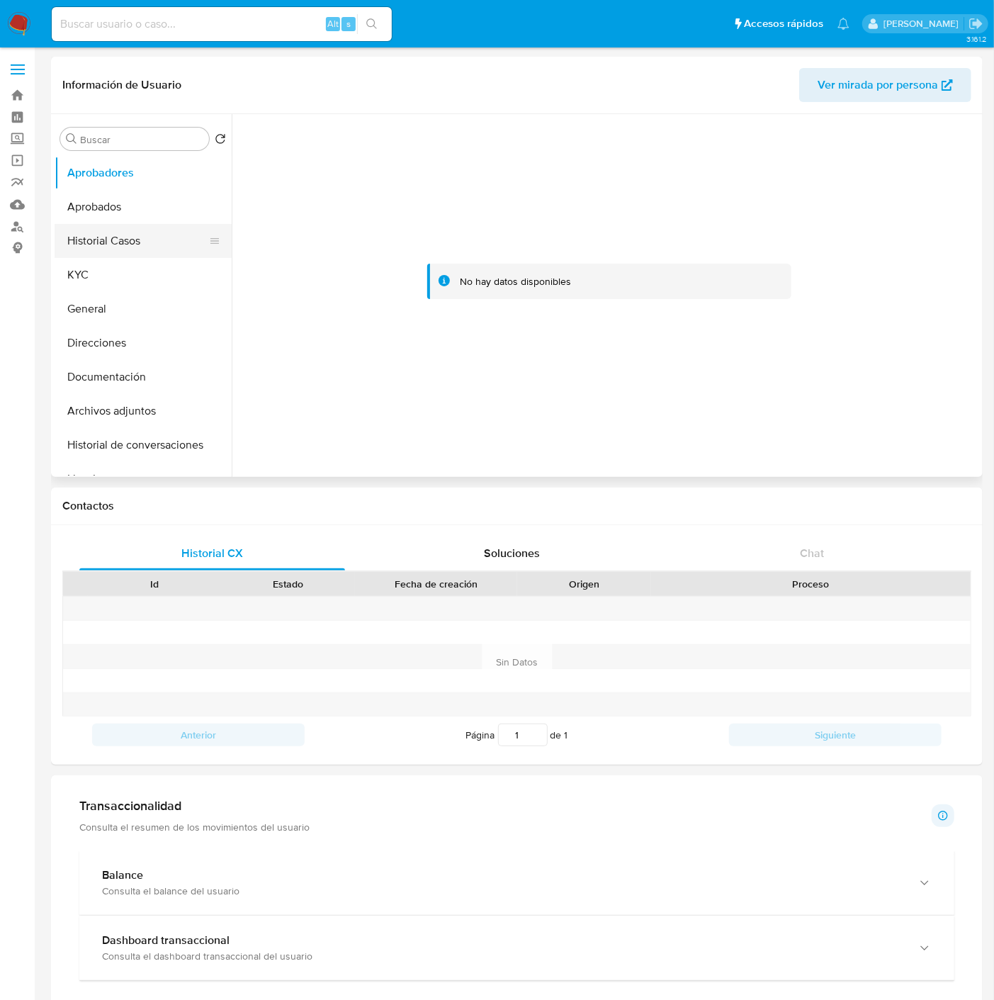
click at [108, 231] on button "Historial Casos" at bounding box center [138, 241] width 166 height 34
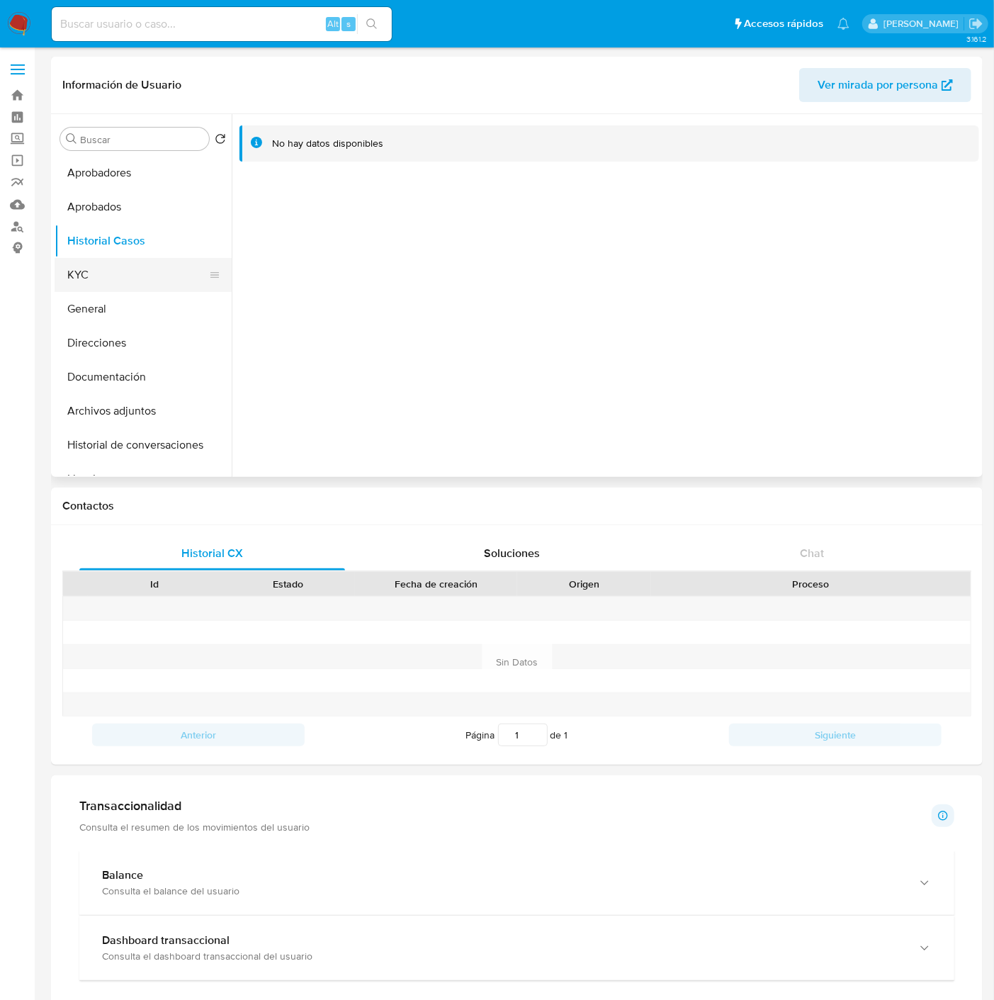
click at [118, 271] on button "KYC" at bounding box center [138, 275] width 166 height 34
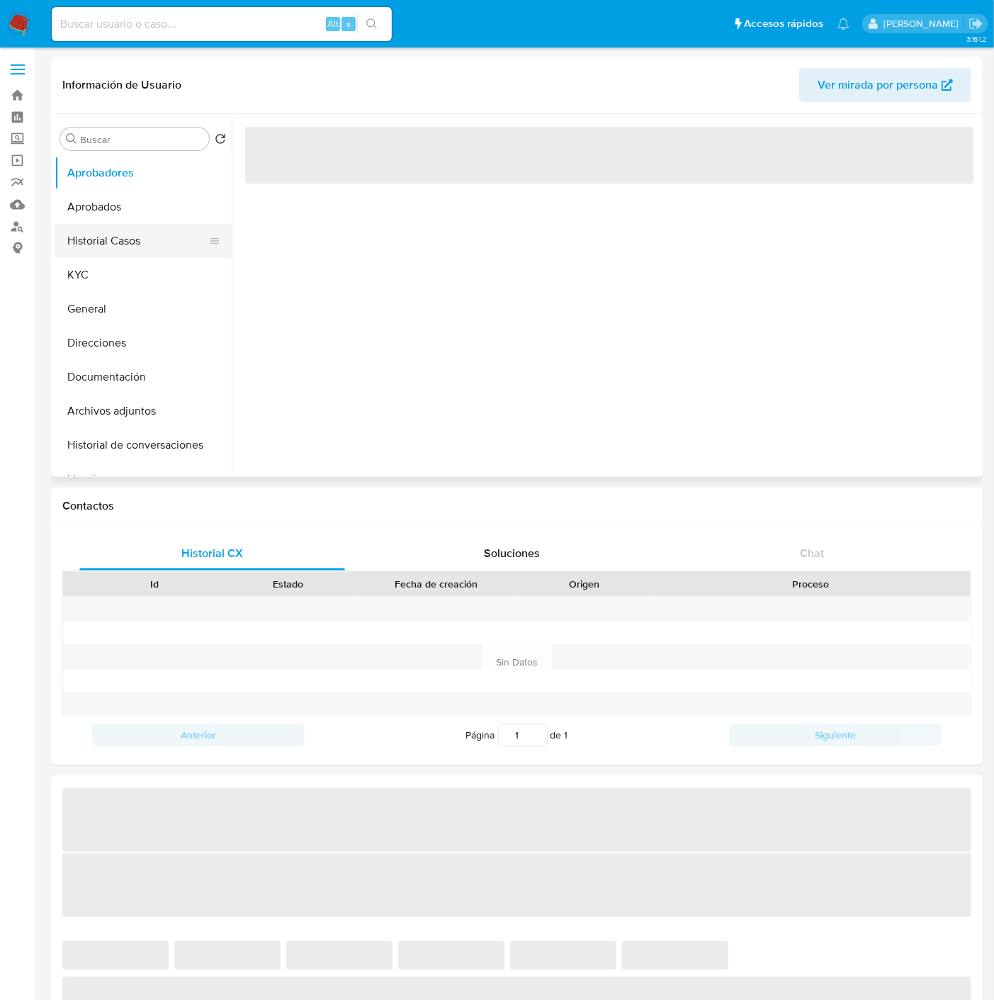
click at [121, 236] on button "Historial Casos" at bounding box center [138, 241] width 166 height 34
select select "10"
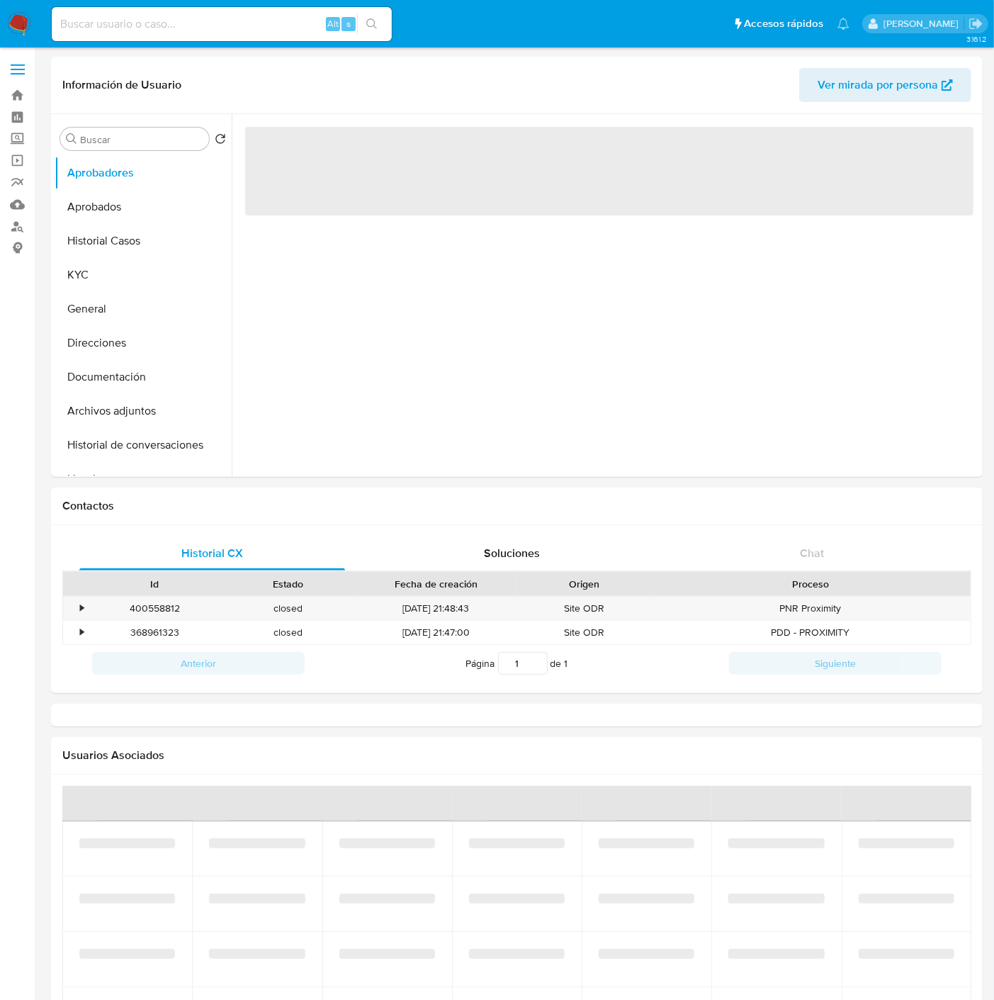
select select "10"
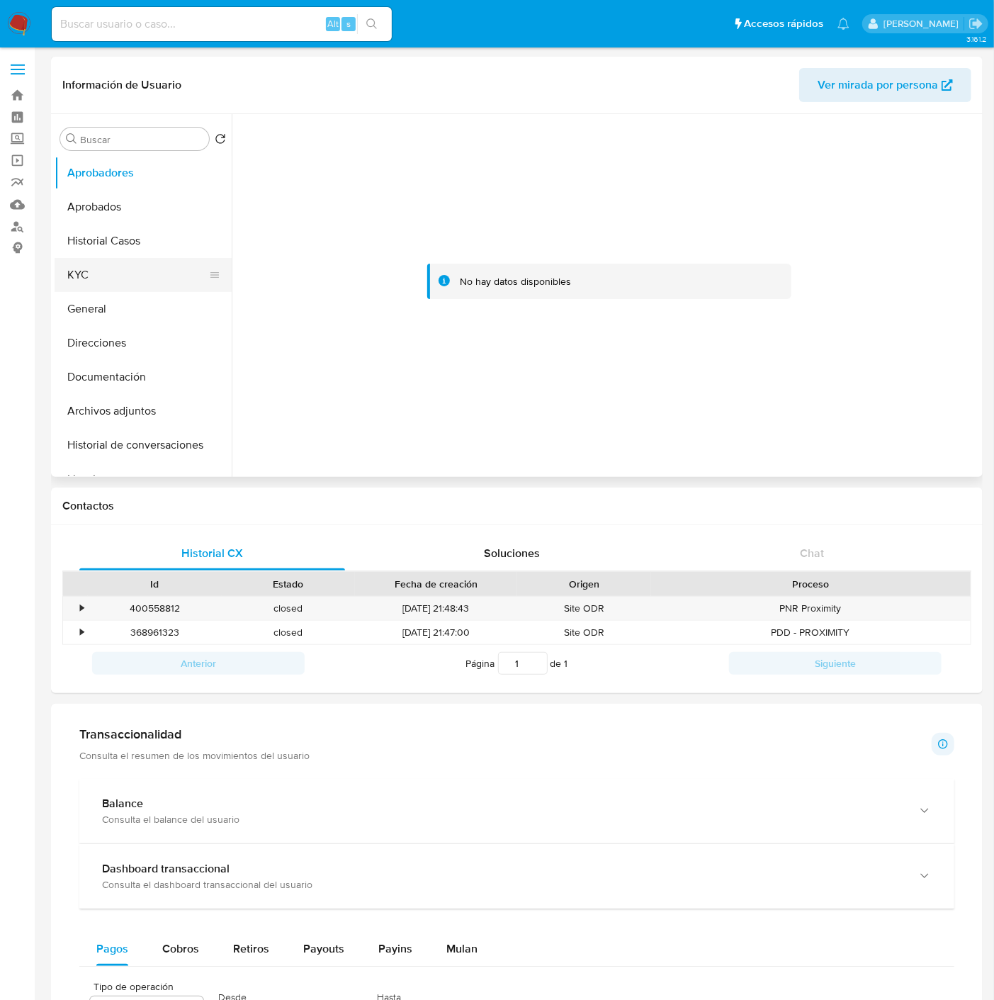
click at [114, 259] on button "KYC" at bounding box center [138, 275] width 166 height 34
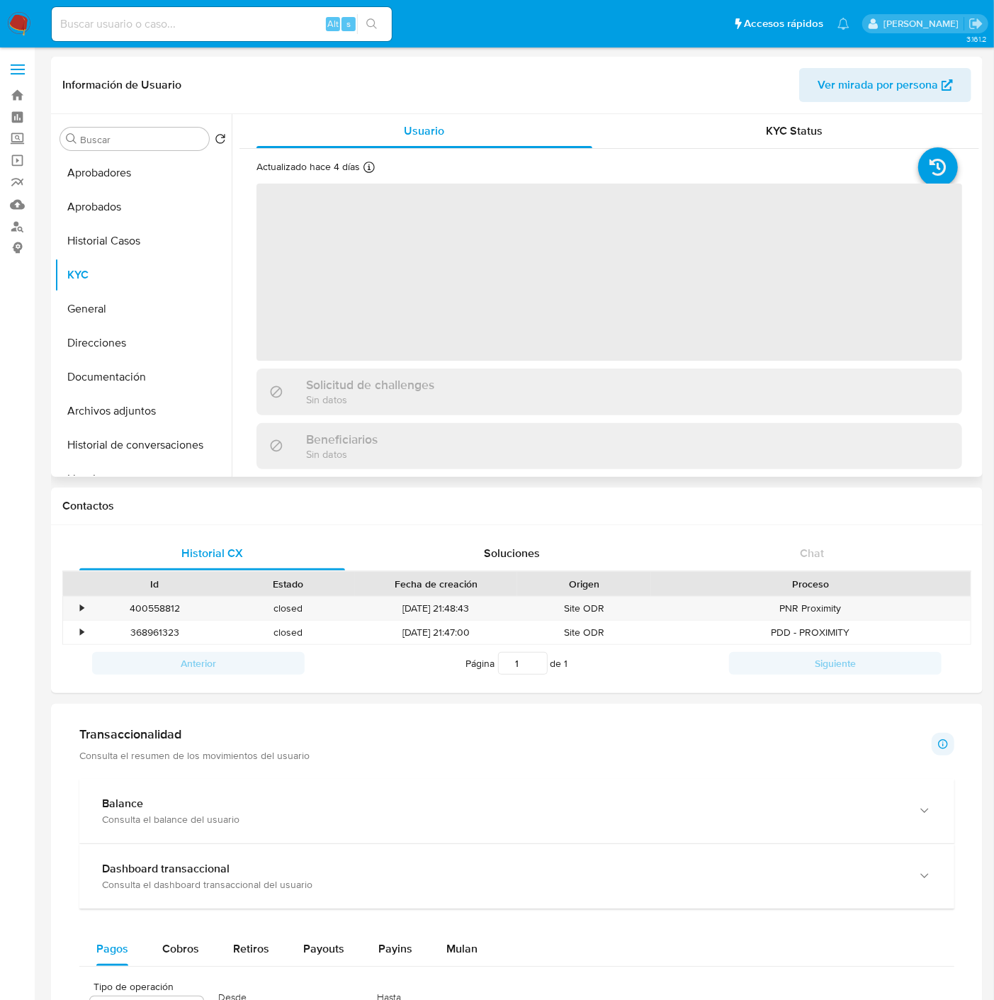
scroll to position [393, 0]
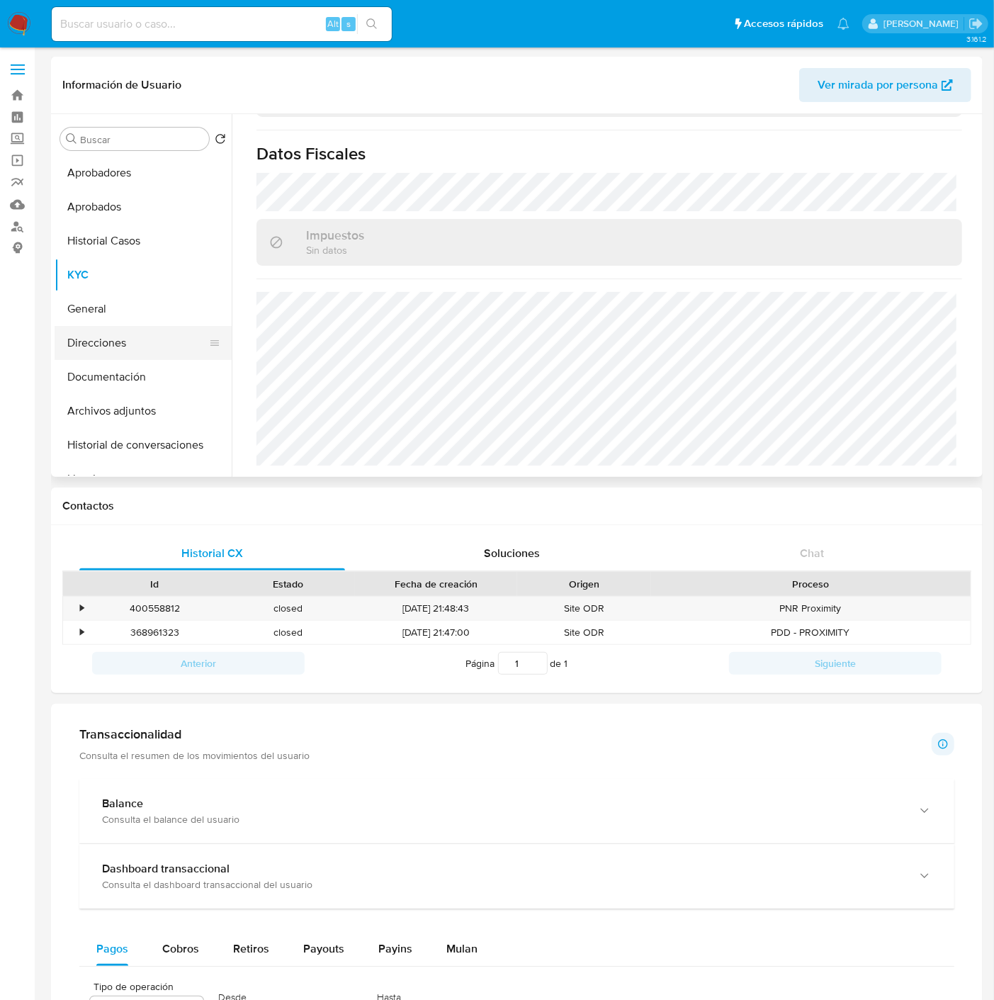
click at [132, 340] on button "Direcciones" at bounding box center [138, 343] width 166 height 34
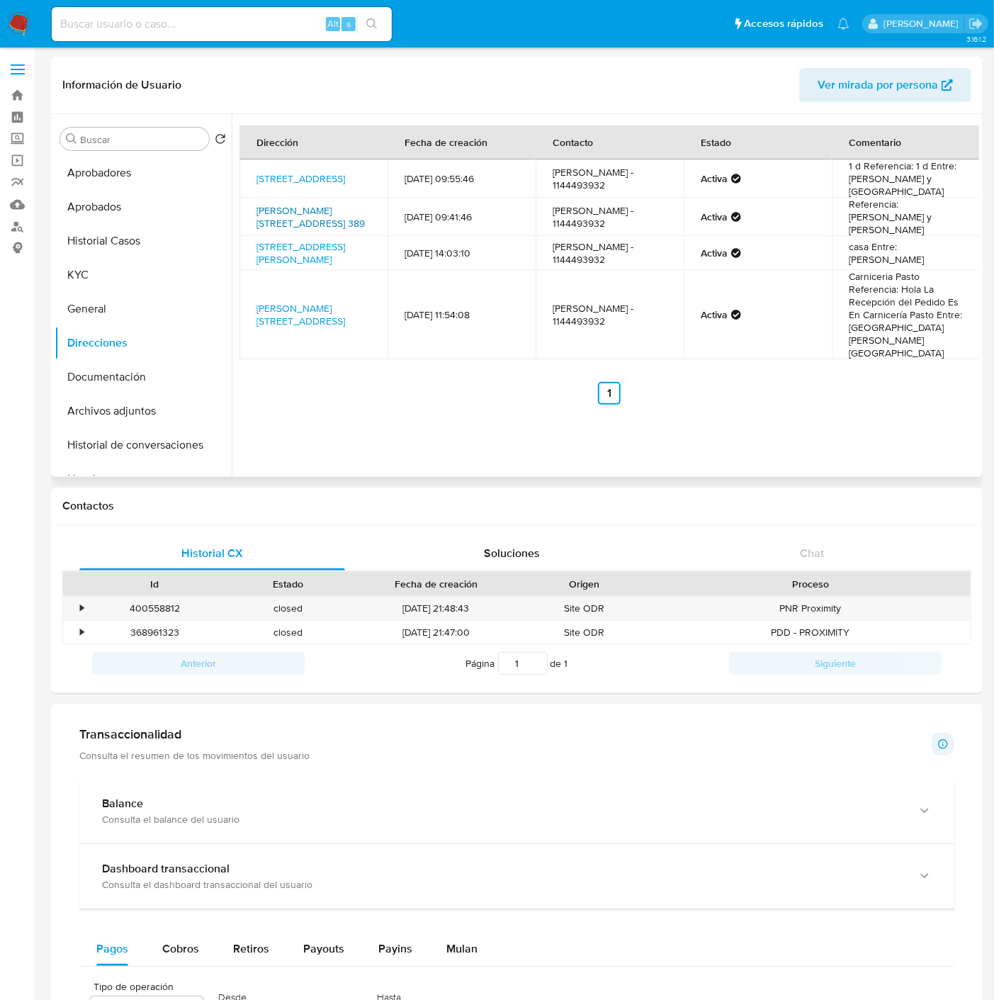
drag, startPoint x: 349, startPoint y: 235, endPoint x: 341, endPoint y: 235, distance: 8.5
click at [345, 235] on td "[PERSON_NAME][STREET_ADDRESS] 389" at bounding box center [313, 217] width 148 height 38
drag, startPoint x: 334, startPoint y: 244, endPoint x: 255, endPoint y: 222, distance: 81.6
click at [255, 222] on td "[PERSON_NAME][STREET_ADDRESS] 389" at bounding box center [313, 217] width 148 height 38
copy link "[PERSON_NAME][STREET_ADDRESS] 389"
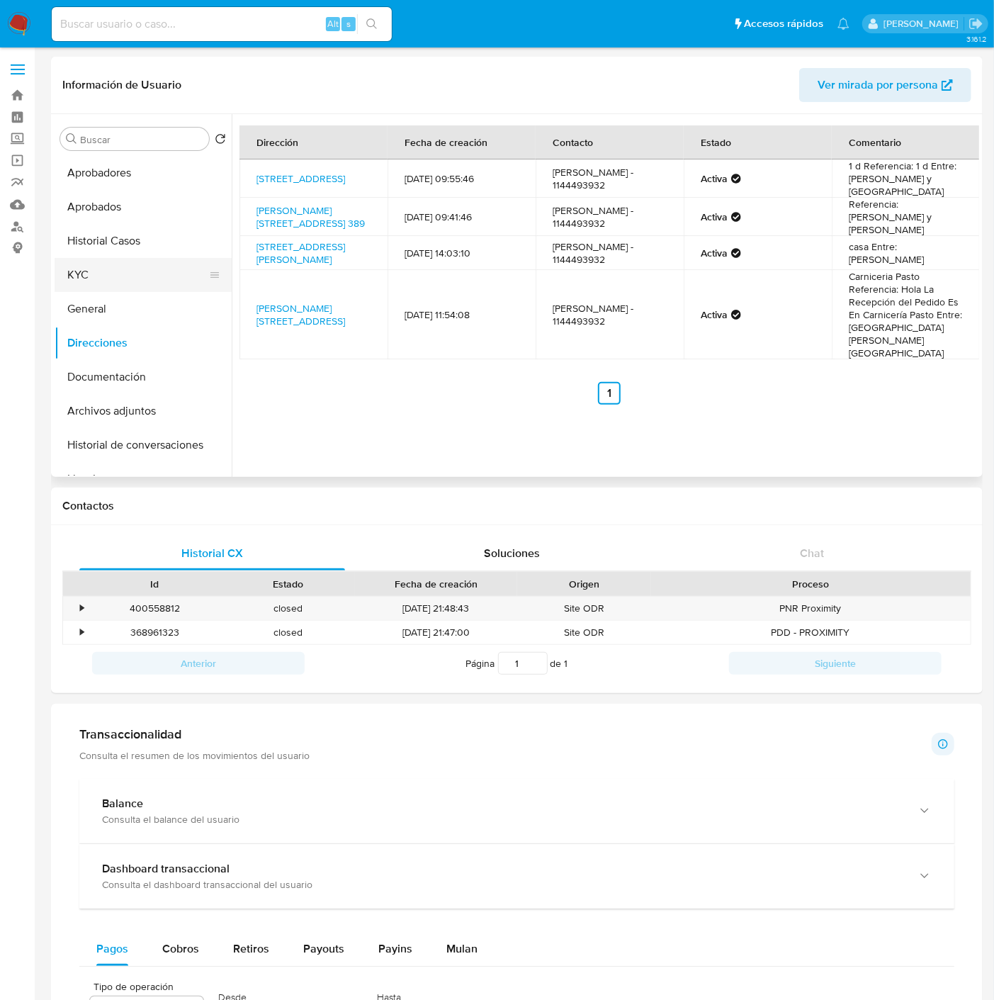
click at [106, 278] on button "KYC" at bounding box center [138, 275] width 166 height 34
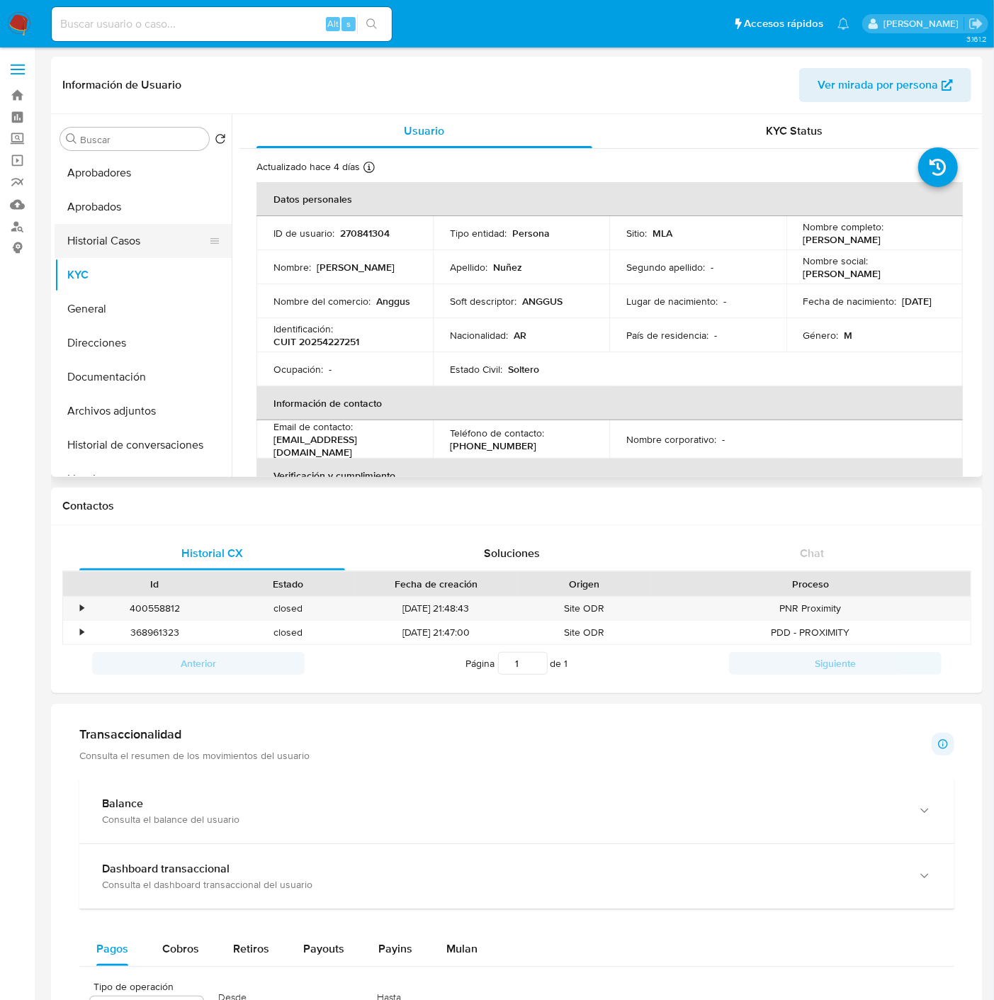
click at [110, 229] on button "Historial Casos" at bounding box center [138, 241] width 166 height 34
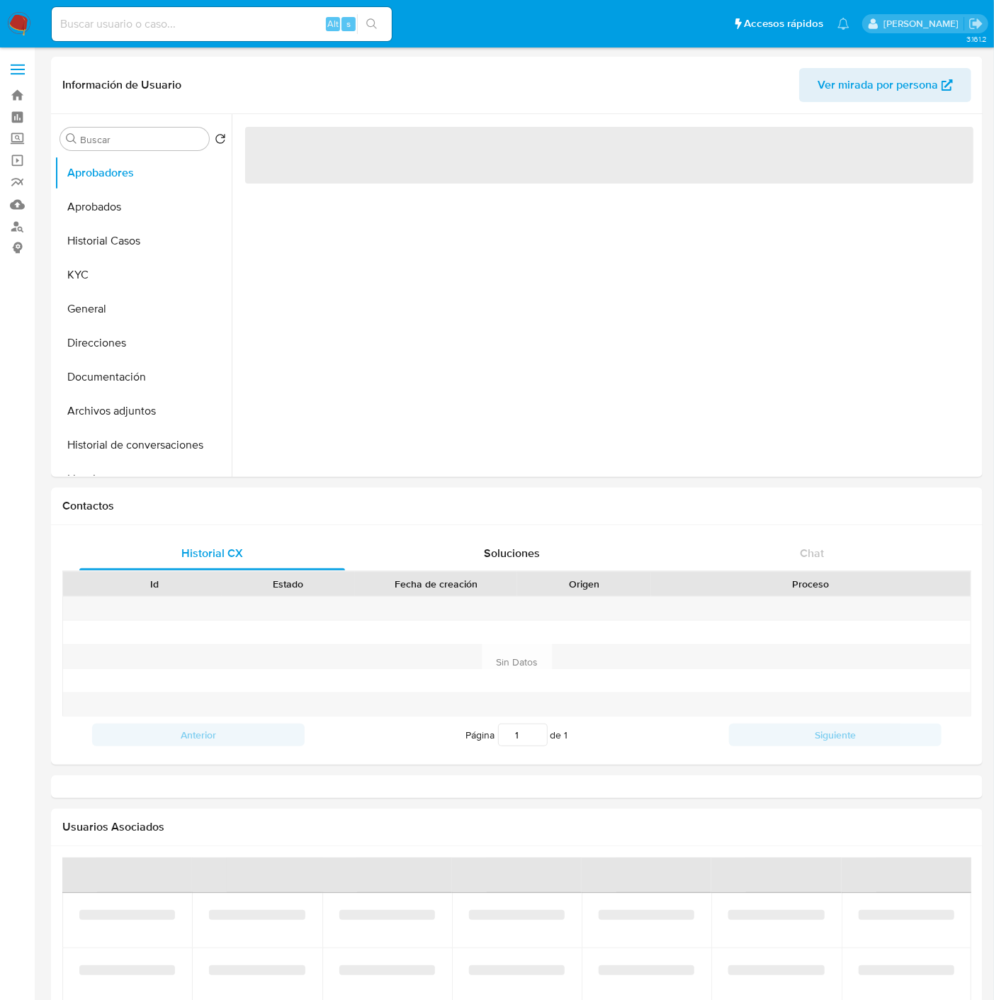
select select "10"
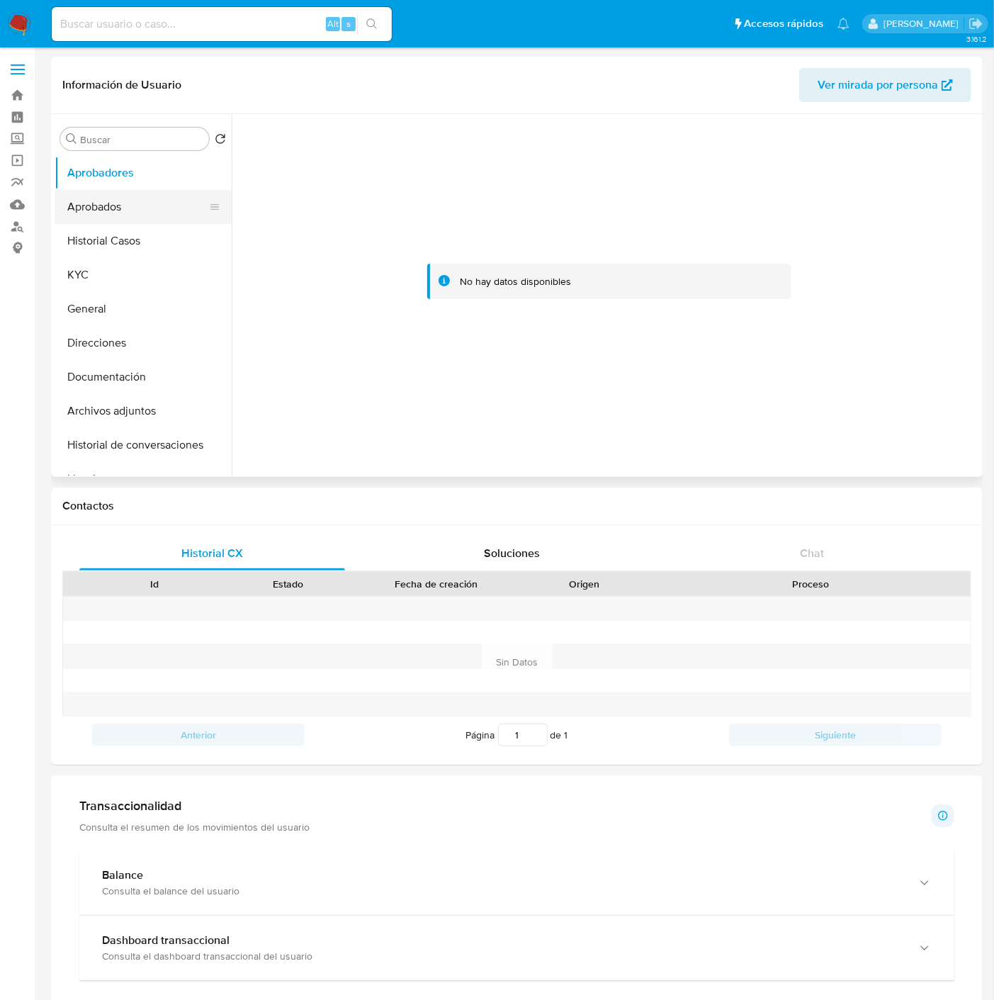
click at [129, 223] on button "Aprobados" at bounding box center [138, 207] width 166 height 34
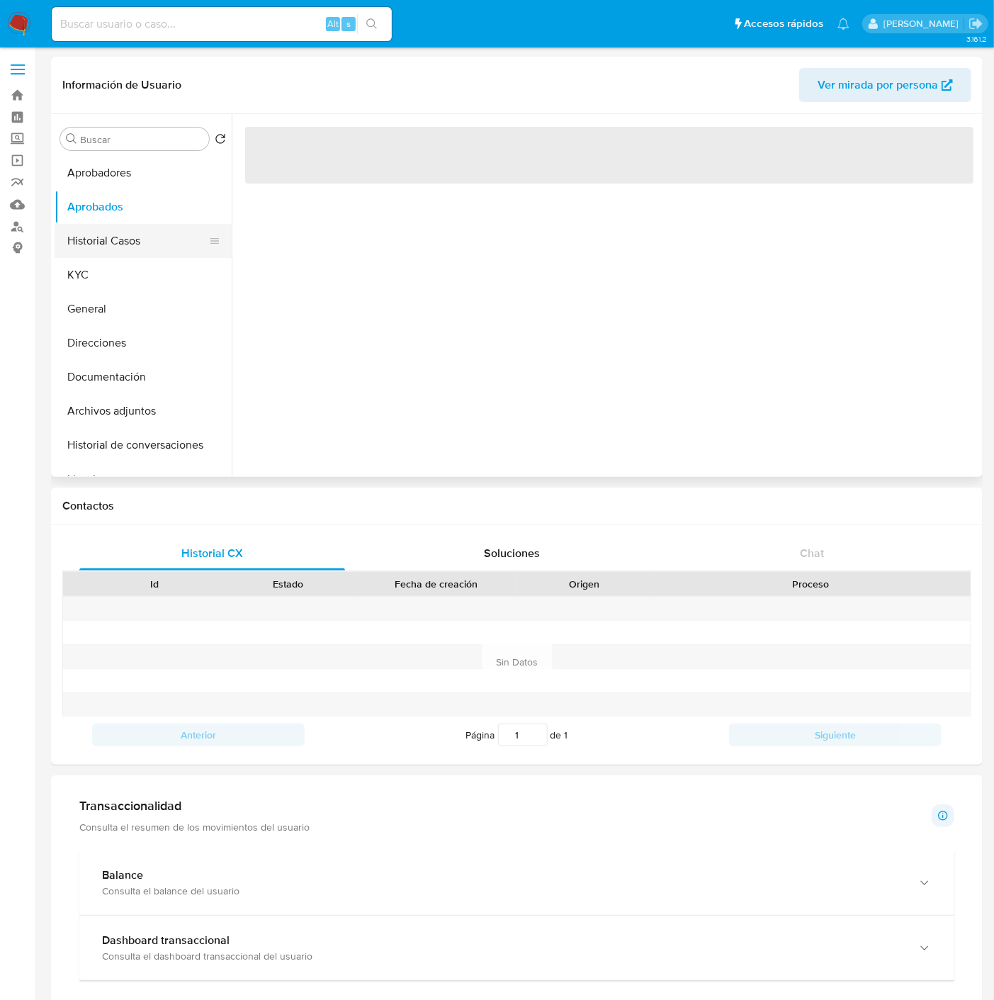
click at [128, 232] on button "Historial Casos" at bounding box center [138, 241] width 166 height 34
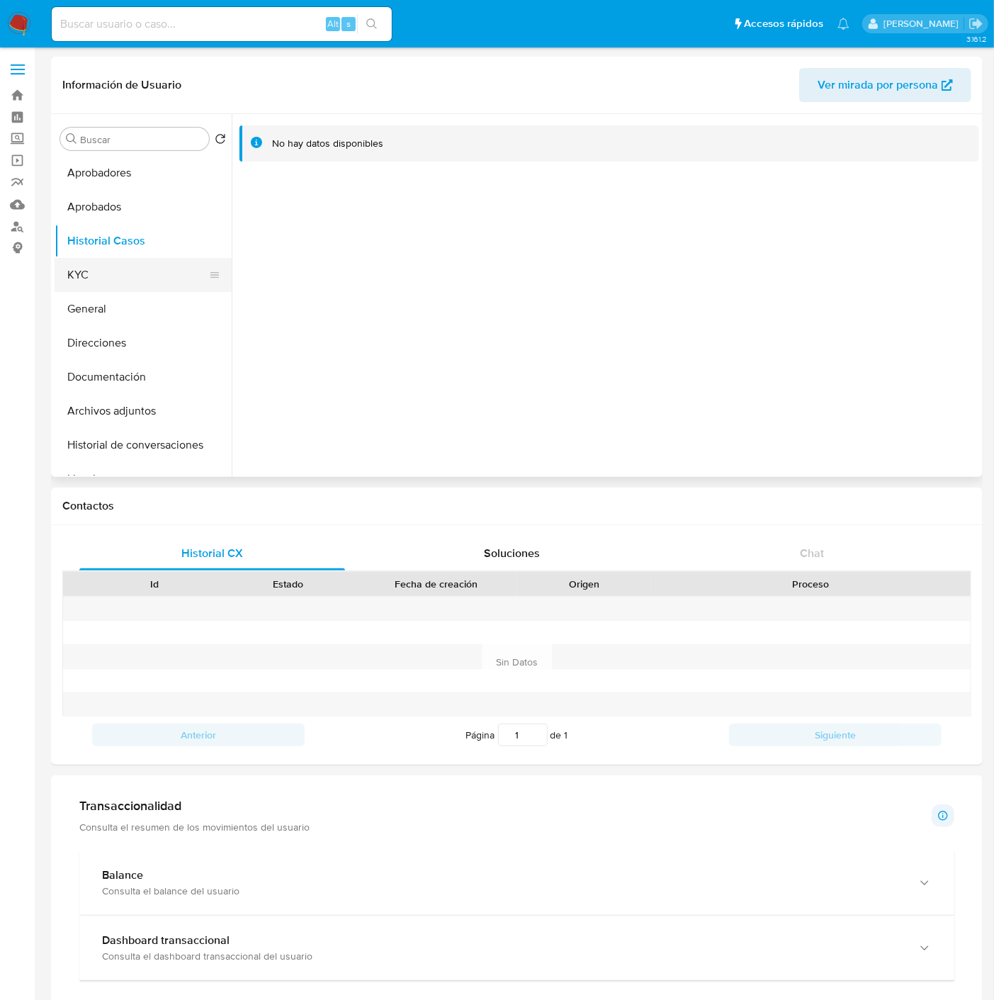
click at [108, 289] on button "KYC" at bounding box center [138, 275] width 166 height 34
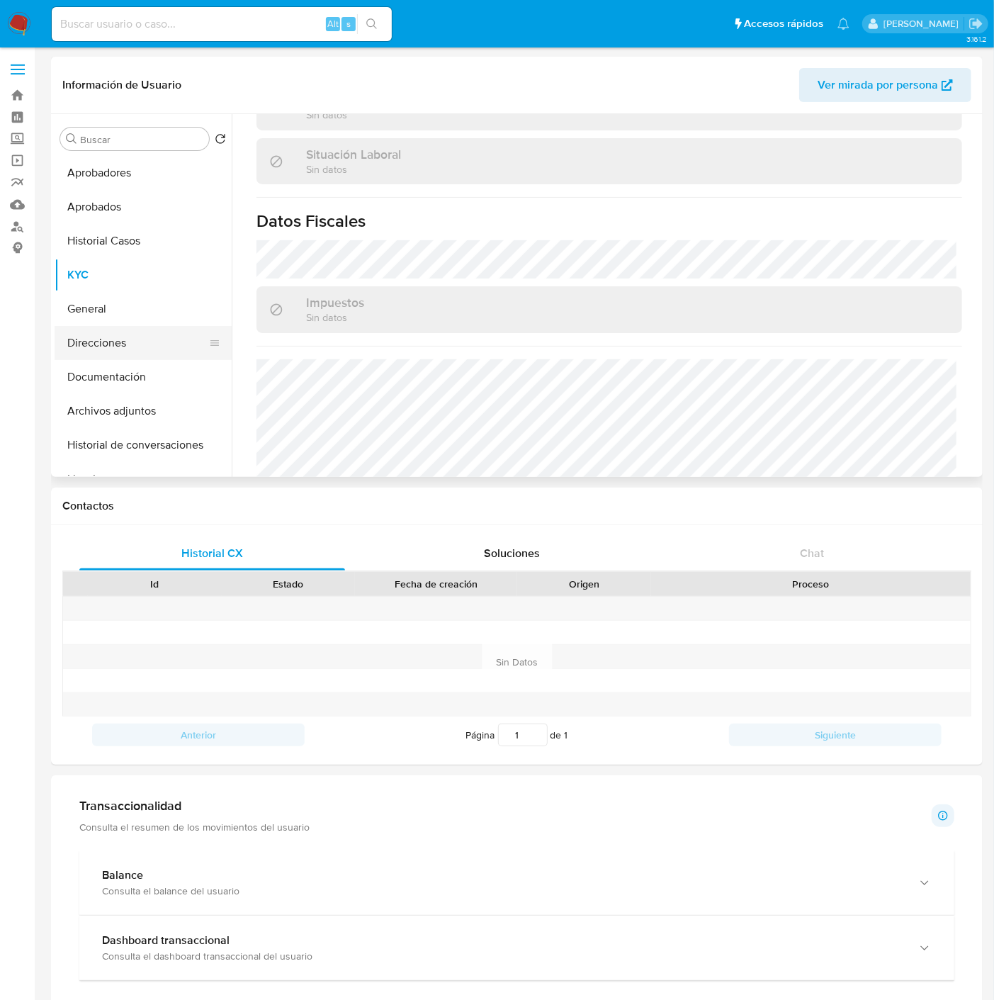
scroll to position [727, 0]
click at [79, 337] on button "Direcciones" at bounding box center [138, 343] width 166 height 34
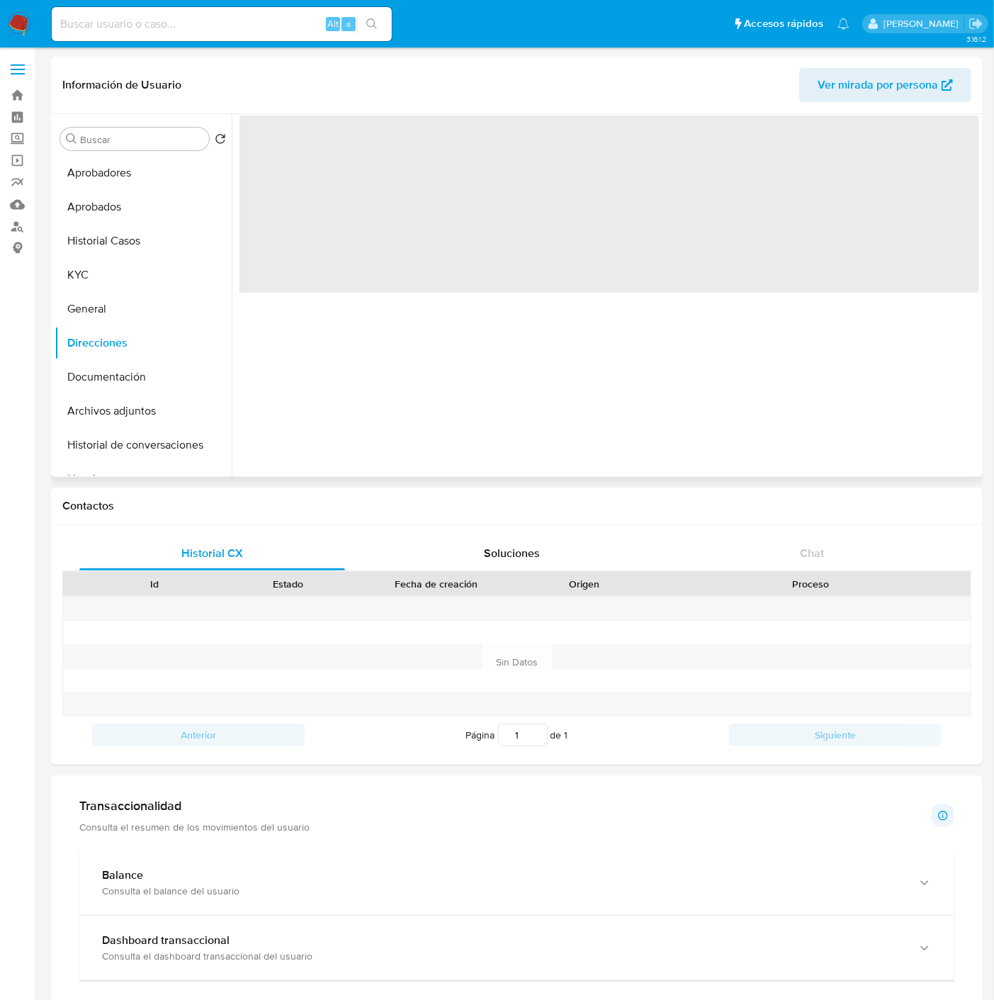
scroll to position [0, 0]
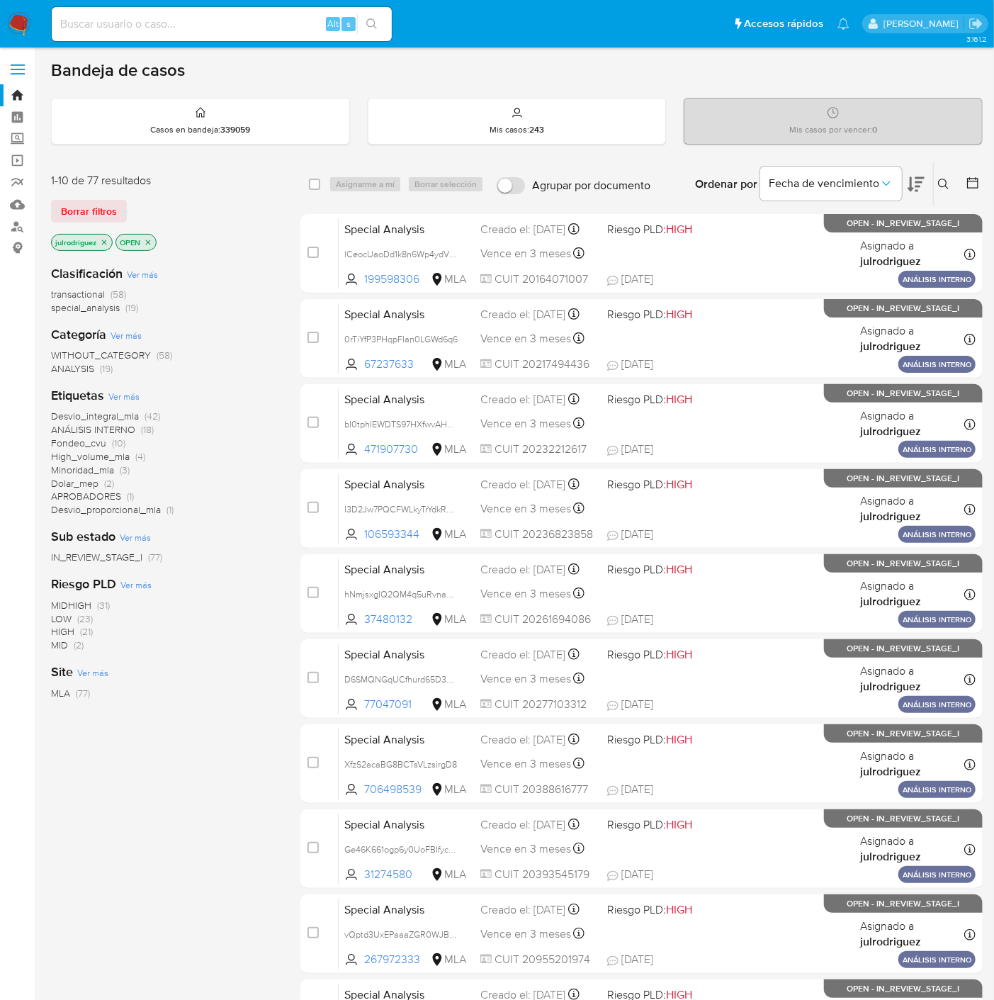
click at [941, 184] on icon at bounding box center [943, 184] width 11 height 11
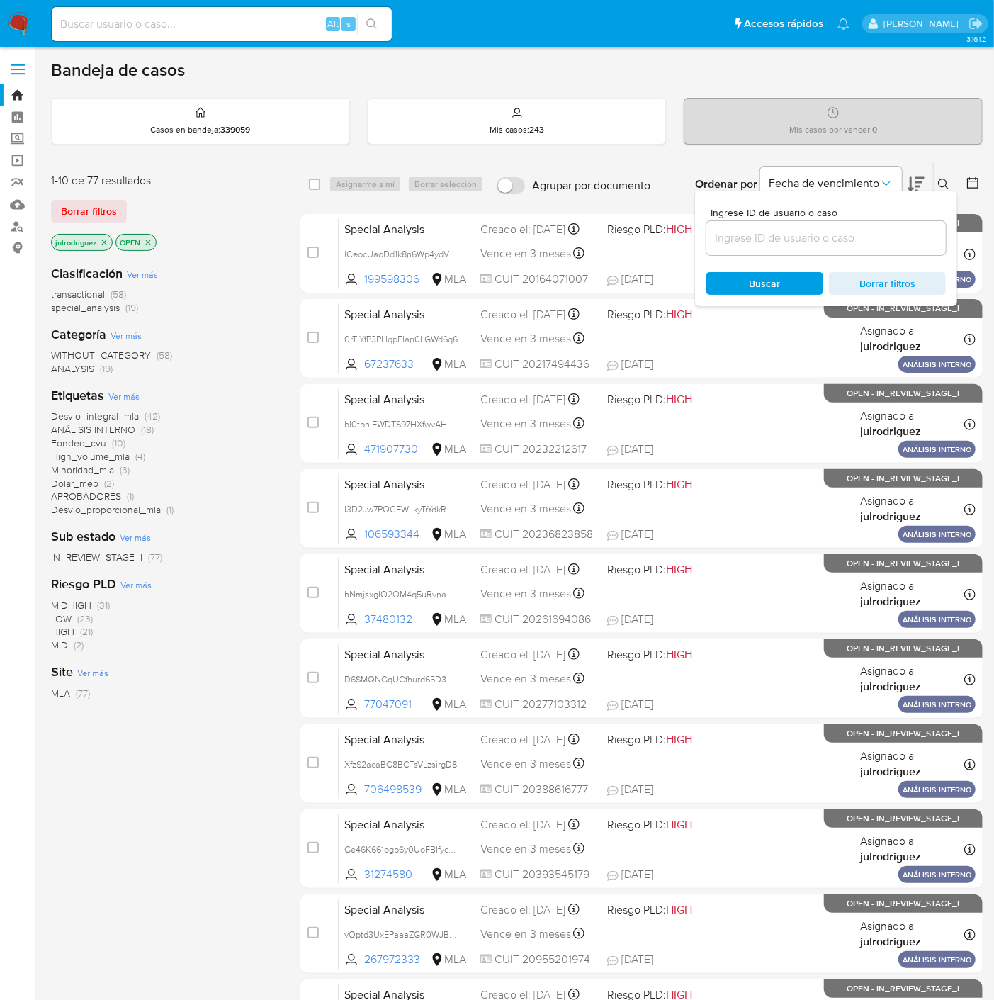
click at [721, 242] on input at bounding box center [825, 238] width 239 height 18
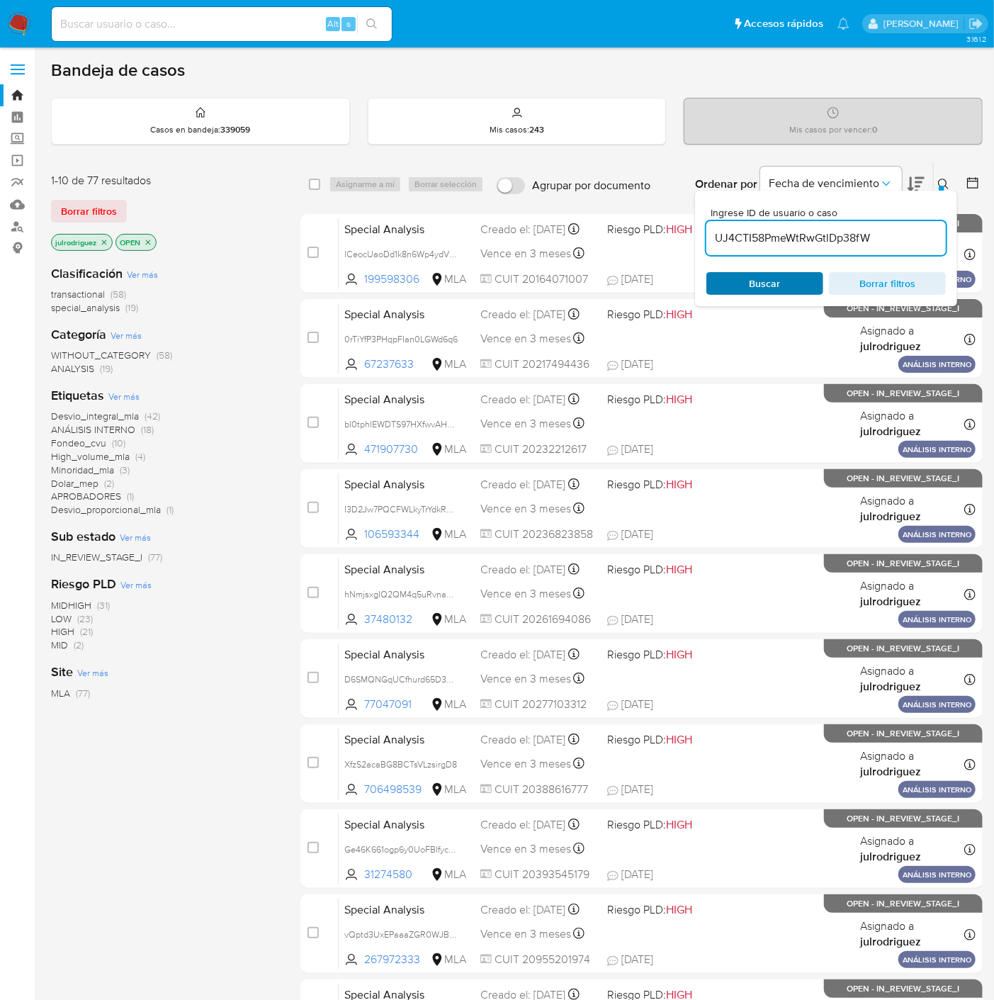
type input "UJ4CTI58PmeWtRwGtlDp38fW"
click at [738, 274] on span "Buscar" at bounding box center [764, 283] width 97 height 20
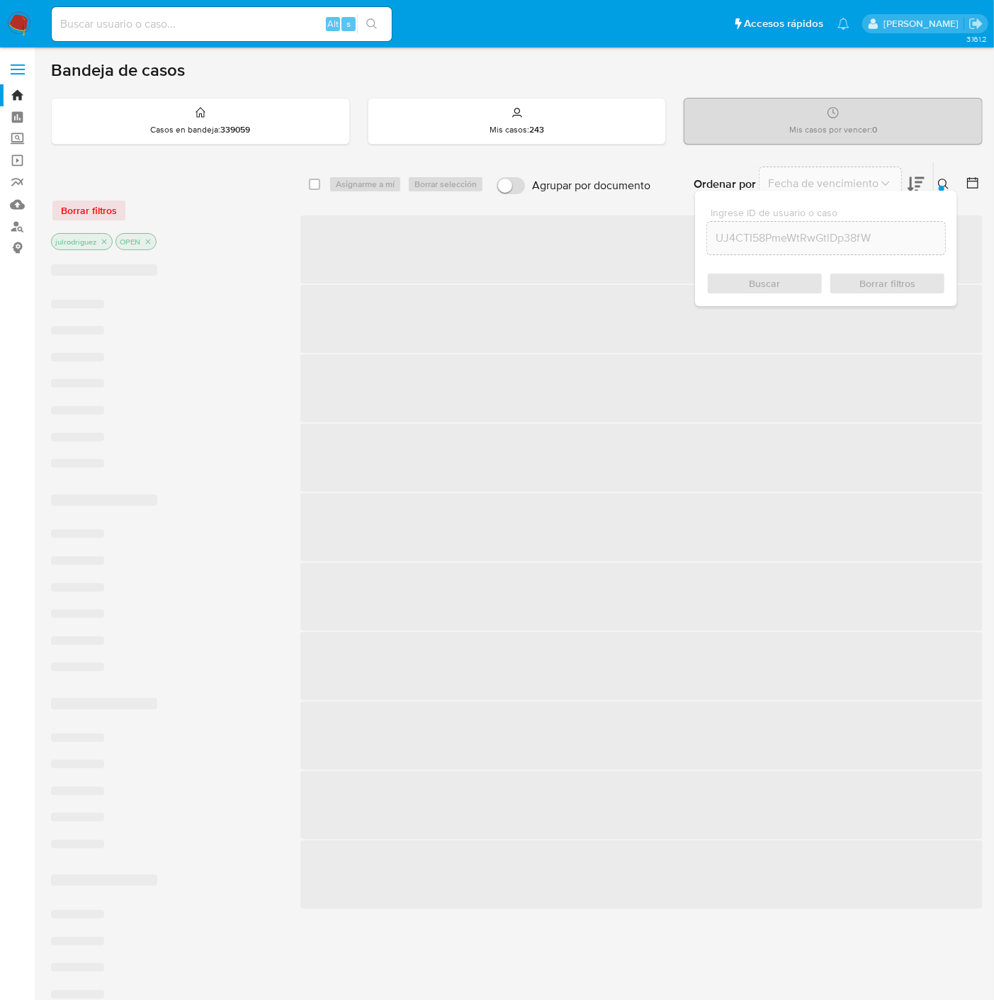
click at [738, 279] on div "Buscar Borrar filtros" at bounding box center [825, 283] width 239 height 23
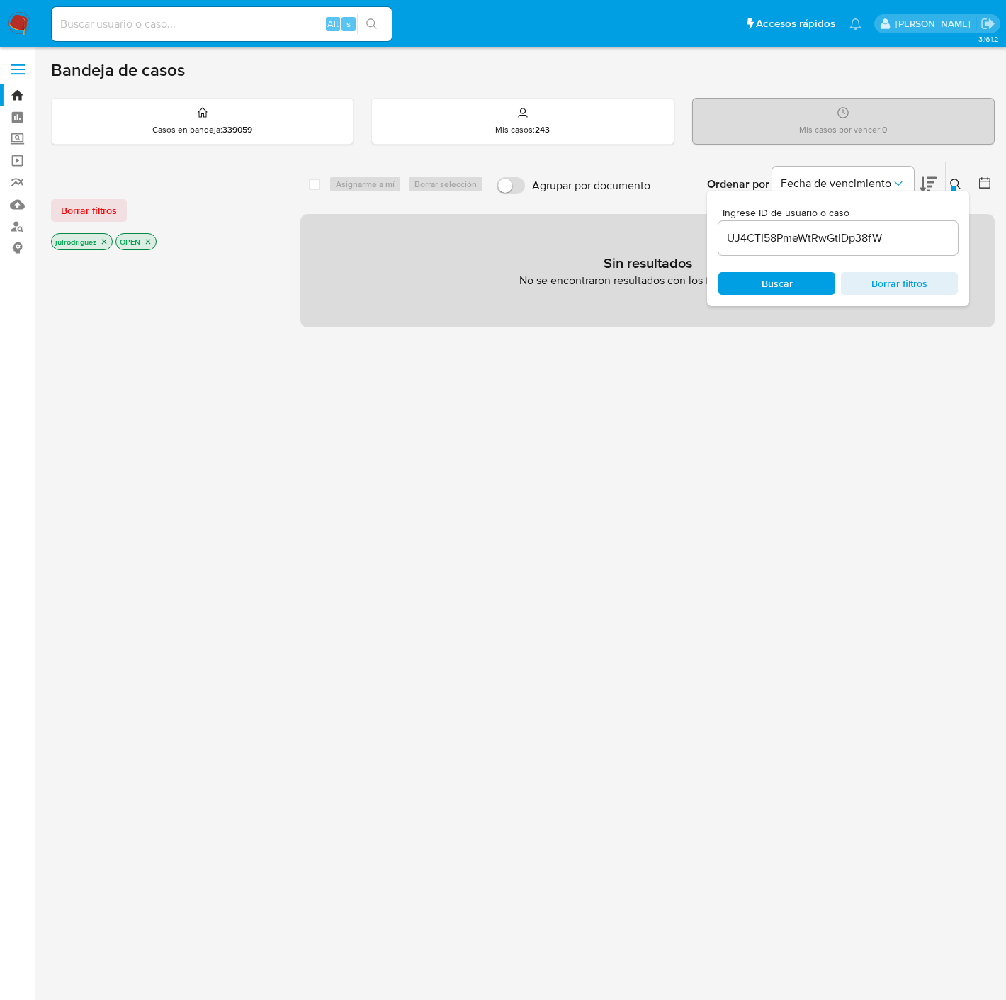
click at [103, 239] on icon "close-filter" at bounding box center [104, 241] width 5 height 5
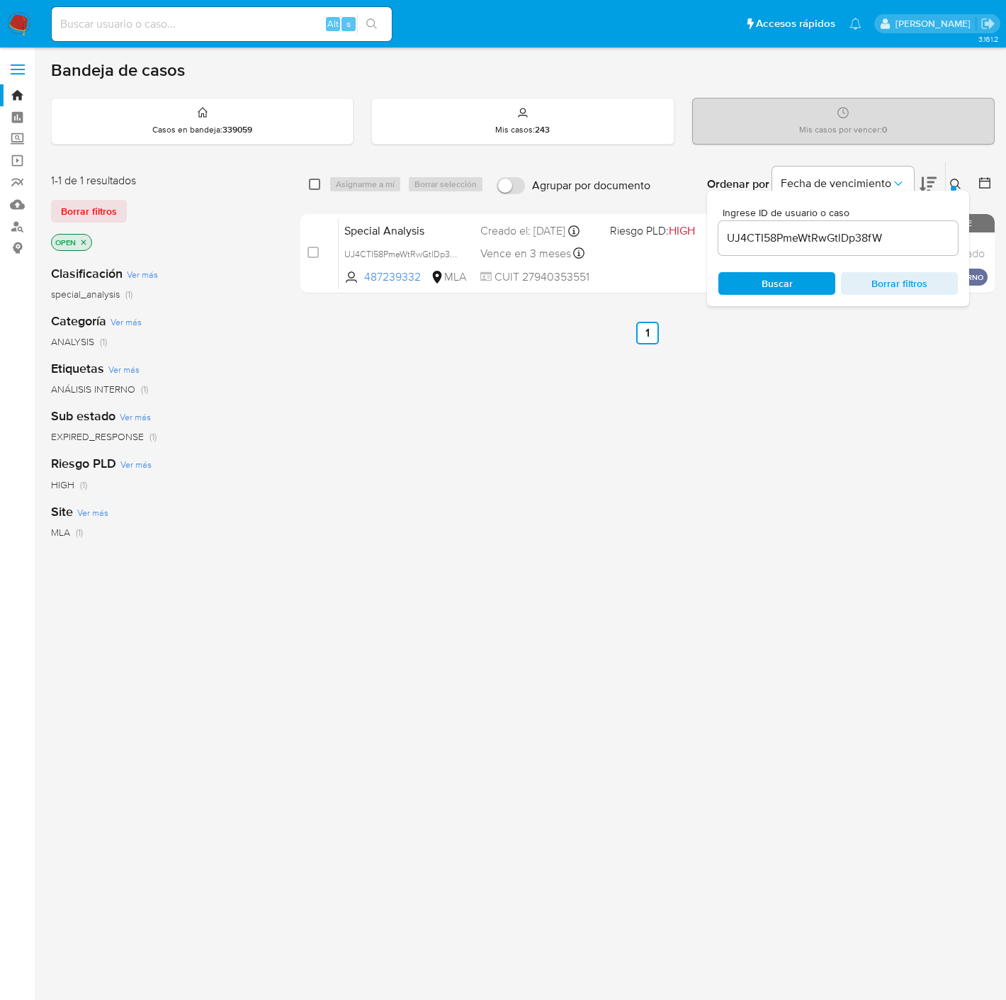
click at [313, 181] on input "checkbox" at bounding box center [314, 184] width 11 height 11
checkbox input "true"
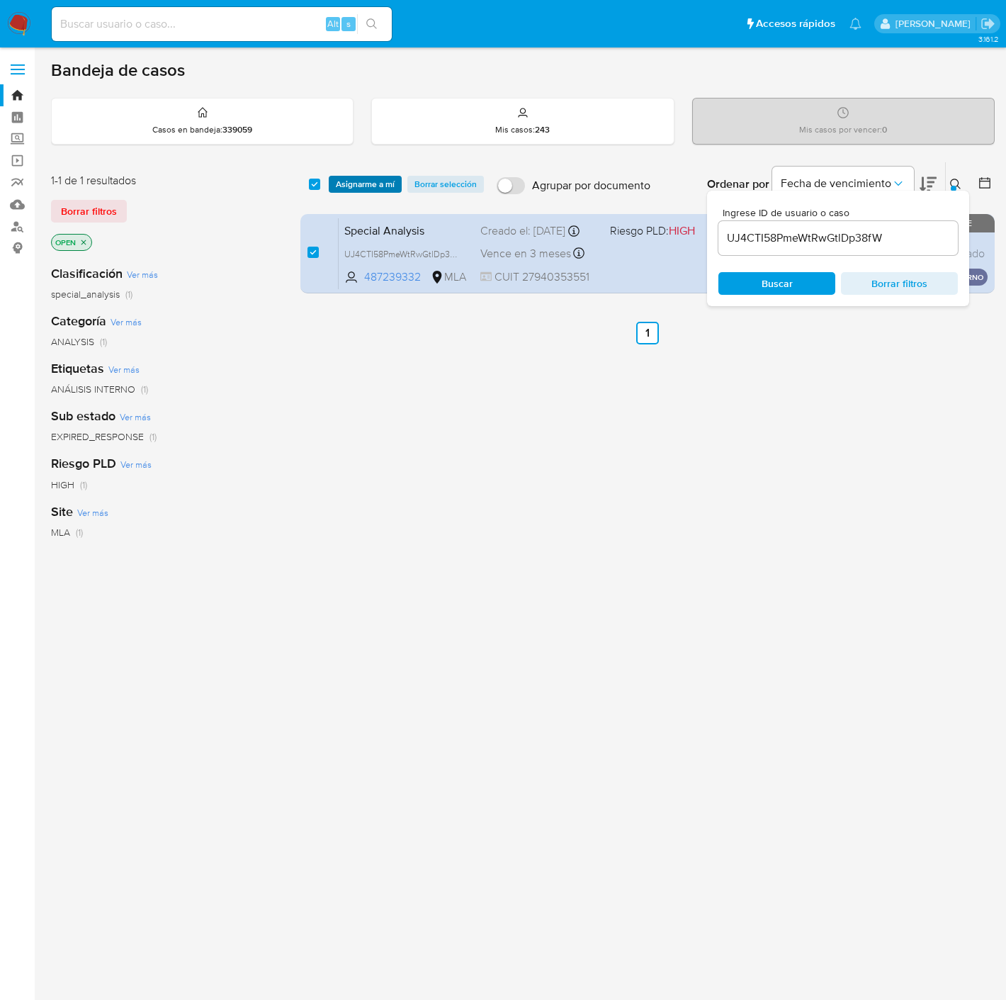
click at [346, 189] on span "Asignarme a mí" at bounding box center [365, 184] width 59 height 14
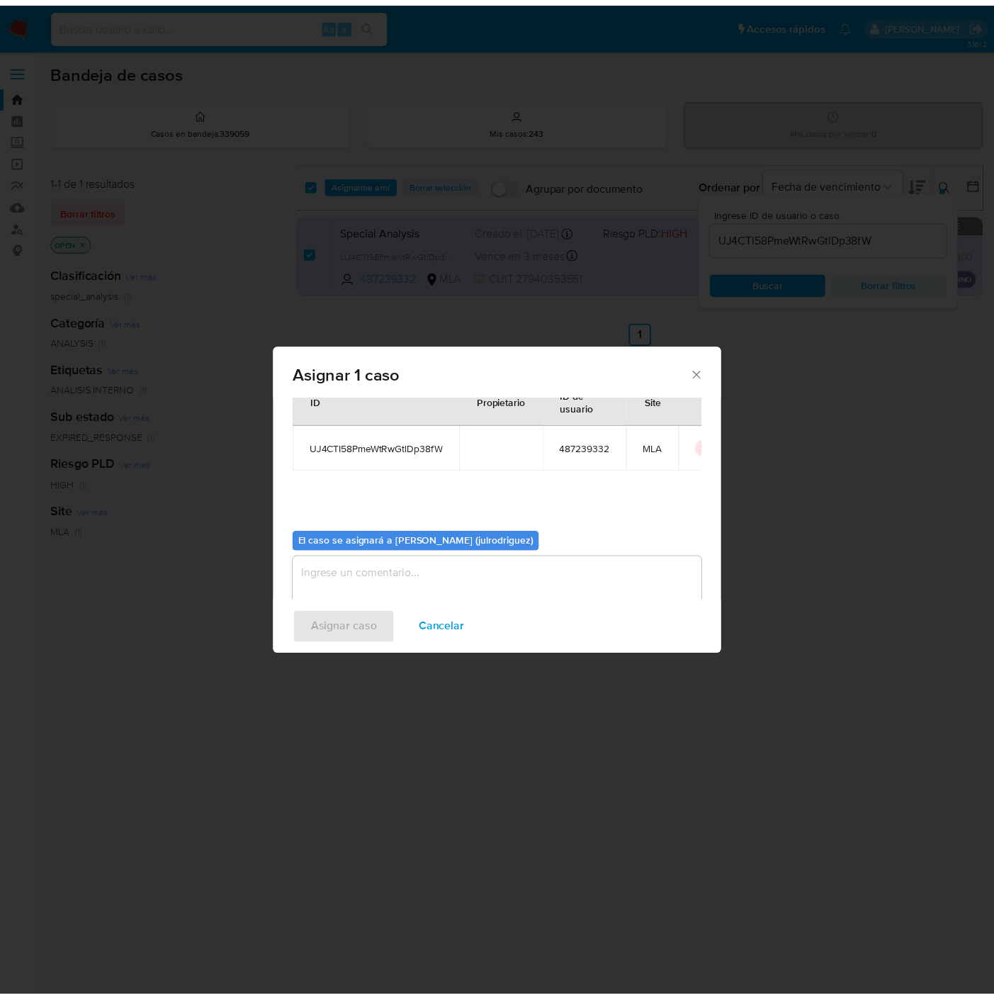
scroll to position [73, 0]
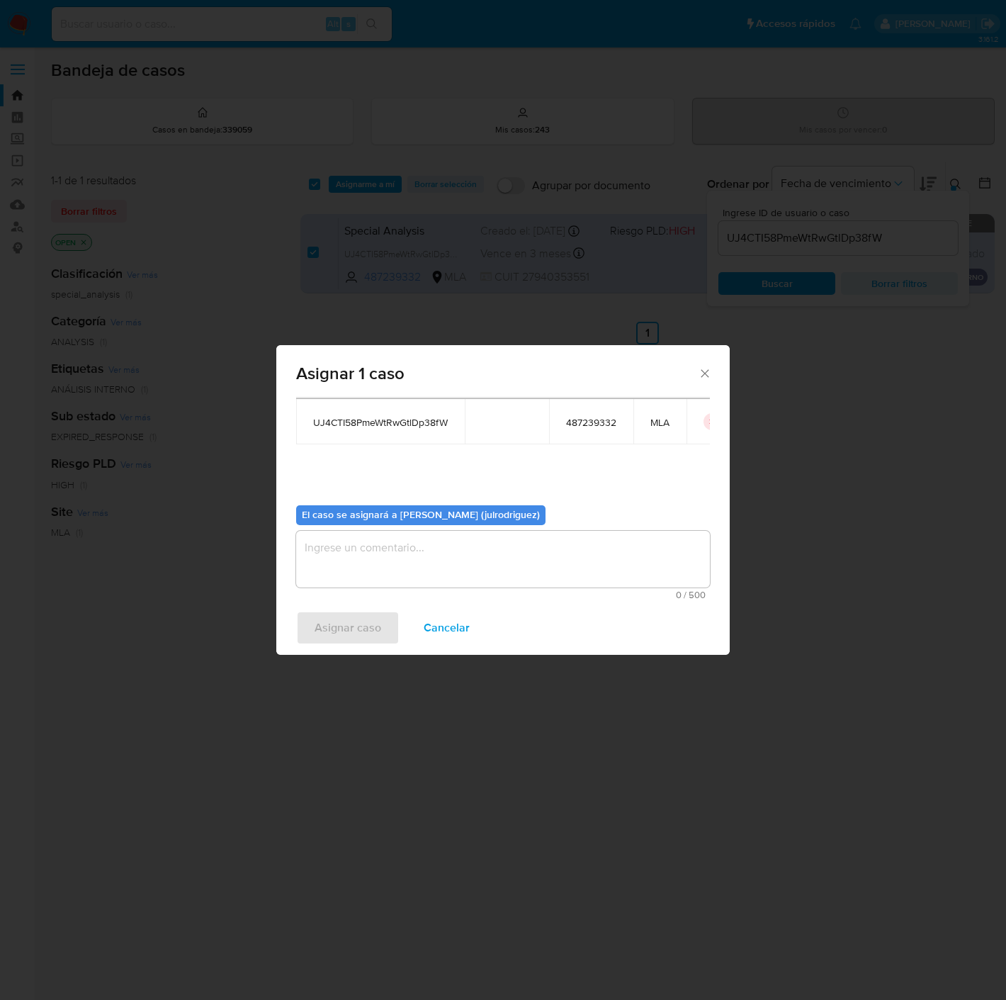
click at [453, 544] on textarea "assign-modal" at bounding box center [503, 559] width 414 height 57
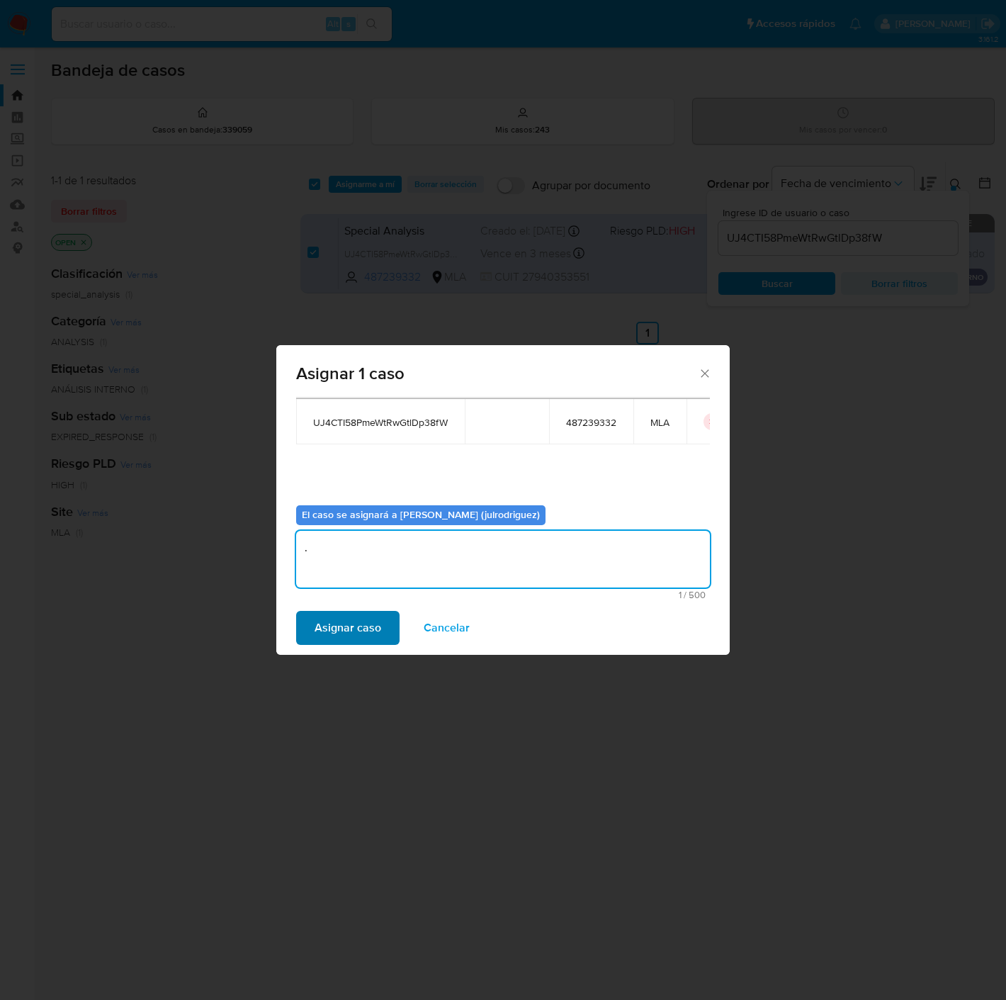
type textarea "."
click at [337, 626] on span "Asignar caso" at bounding box center [348, 627] width 67 height 31
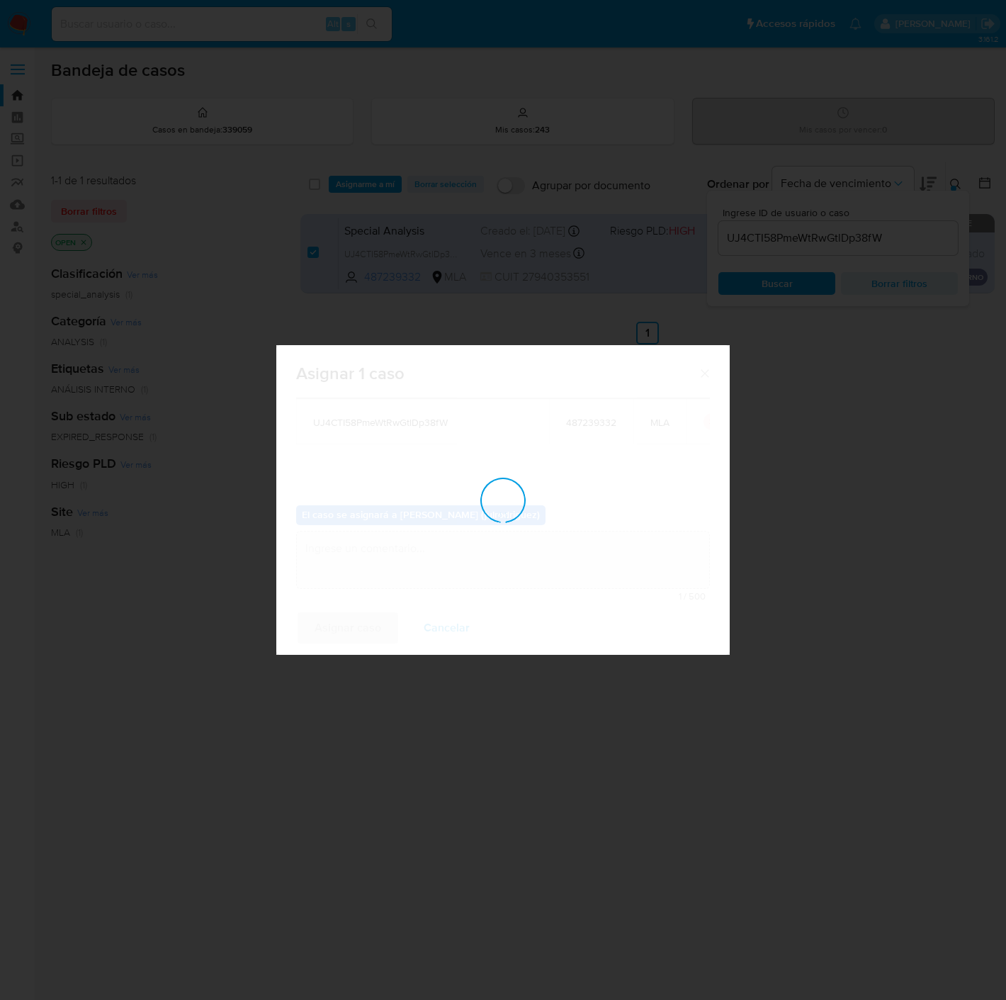
checkbox input "false"
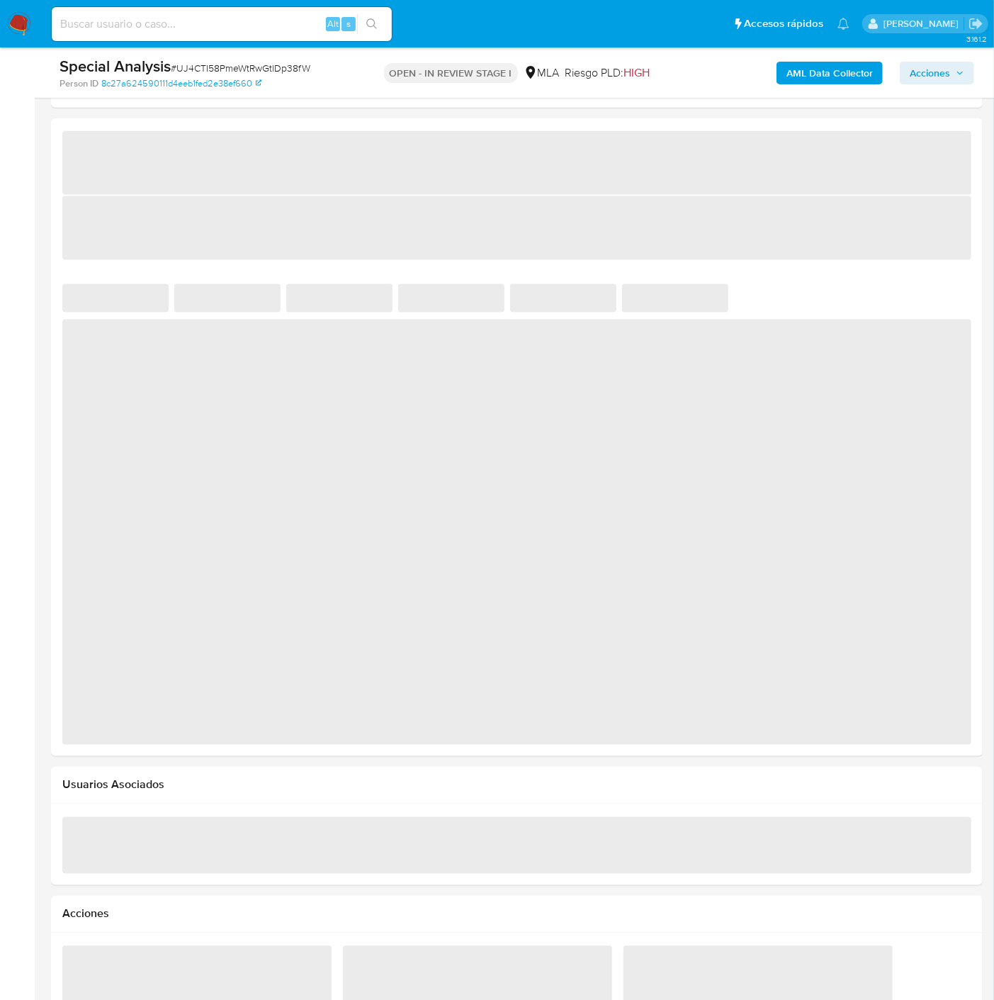
select select "10"
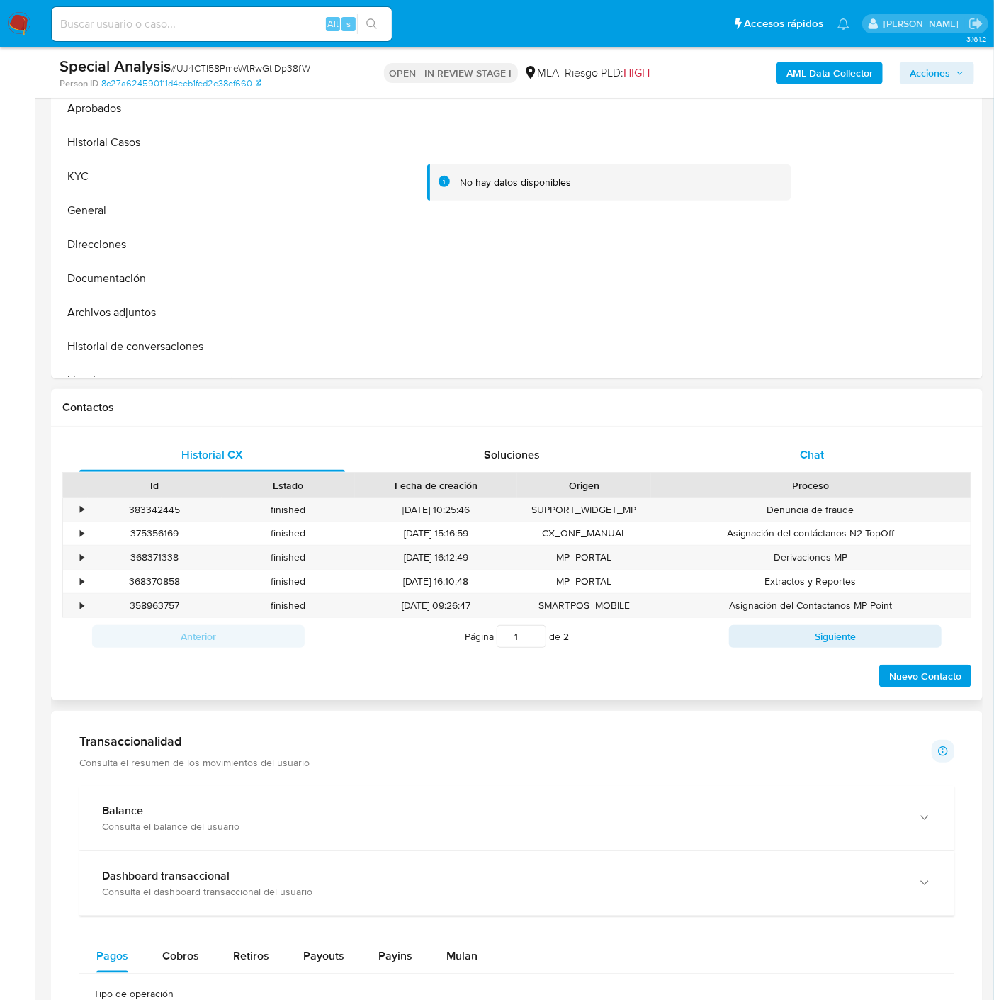
drag, startPoint x: 824, startPoint y: 452, endPoint x: 834, endPoint y: 438, distance: 17.3
click at [824, 452] on span "Chat" at bounding box center [812, 454] width 24 height 16
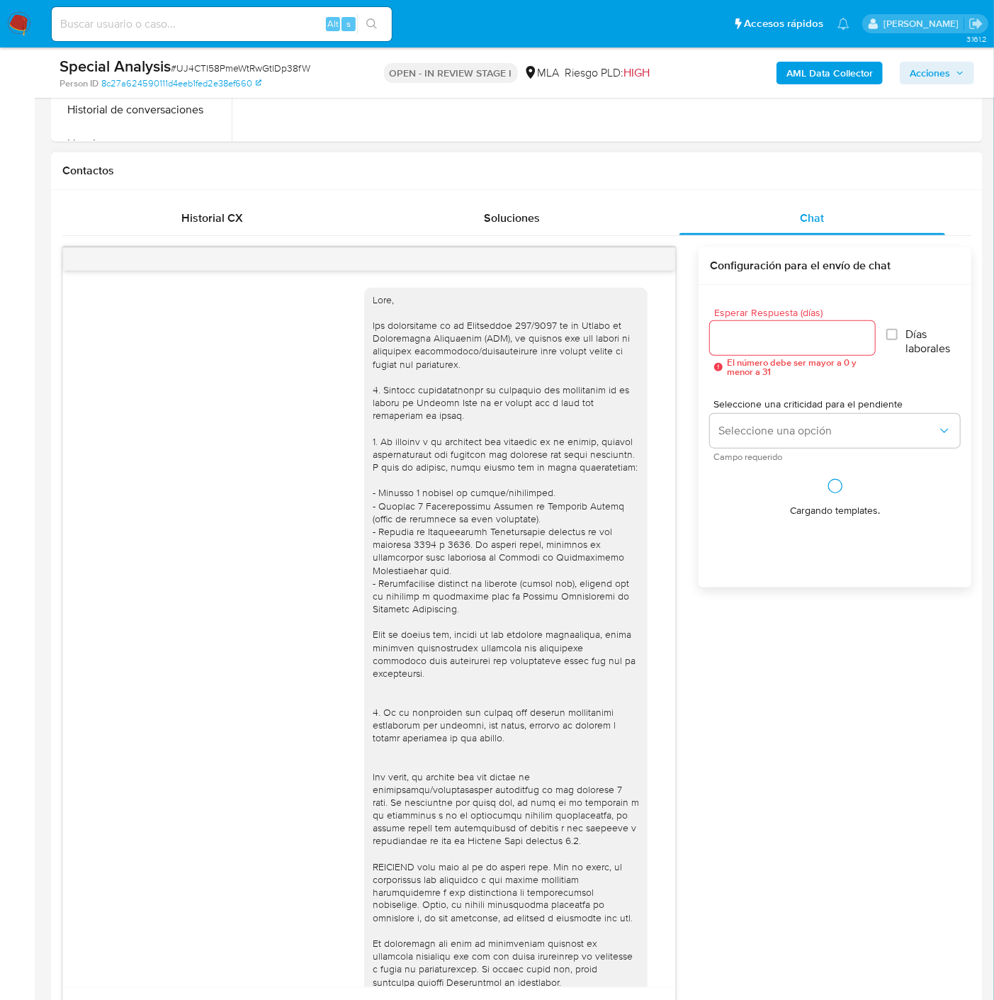
scroll to position [397, 0]
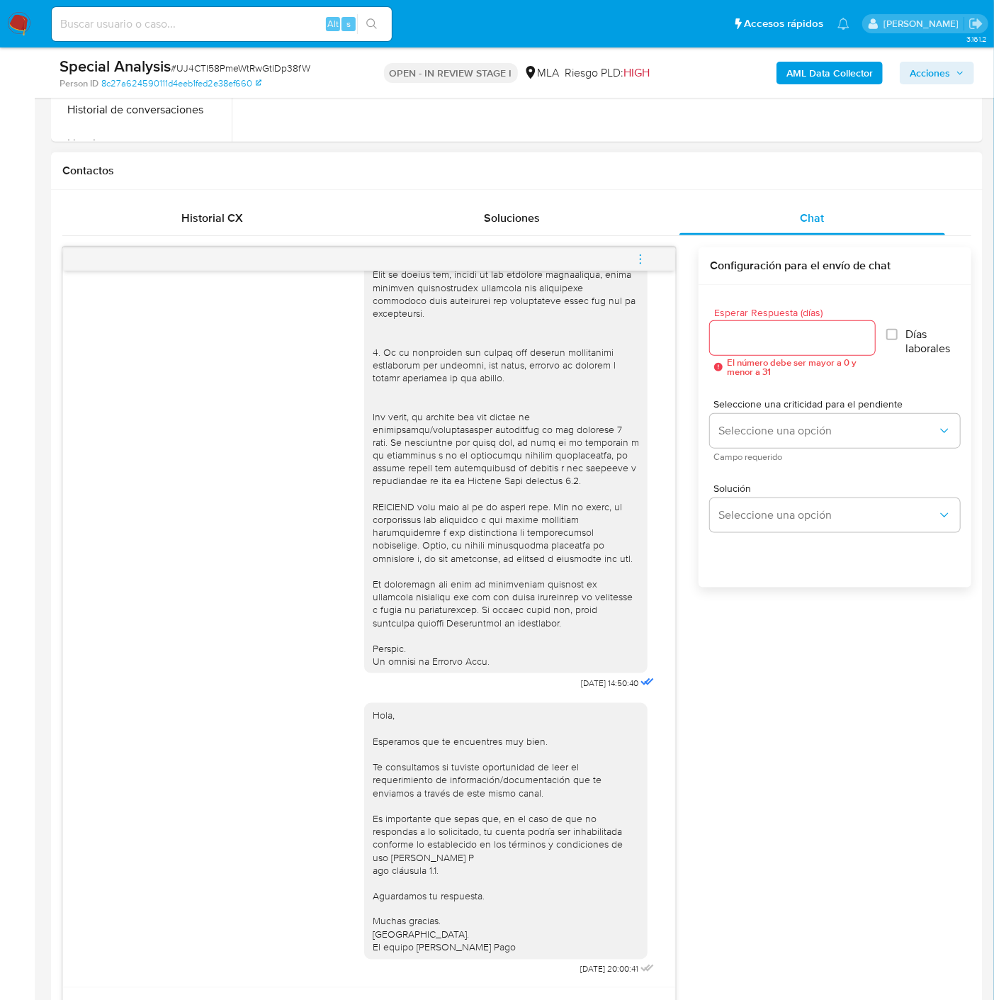
click at [636, 263] on icon "menu-action" at bounding box center [640, 259] width 13 height 13
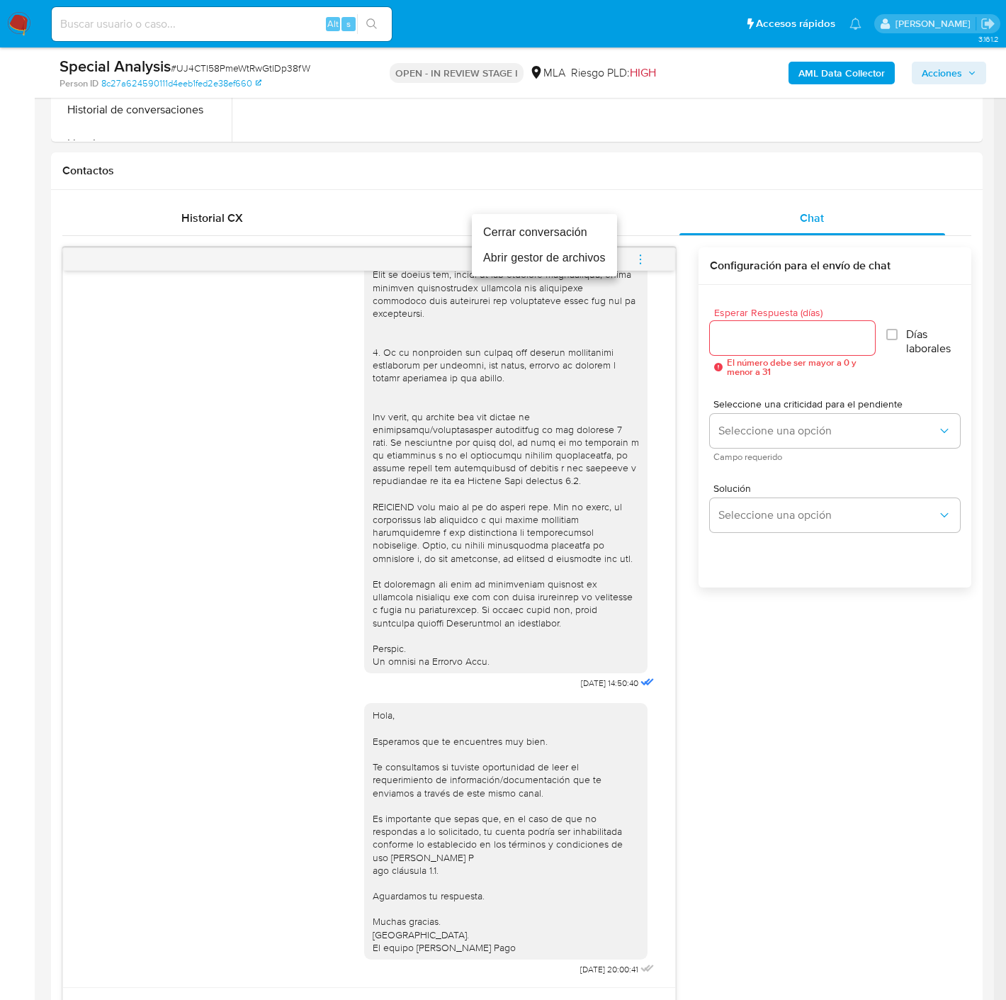
click at [530, 237] on li "Cerrar conversación" at bounding box center [544, 233] width 145 height 26
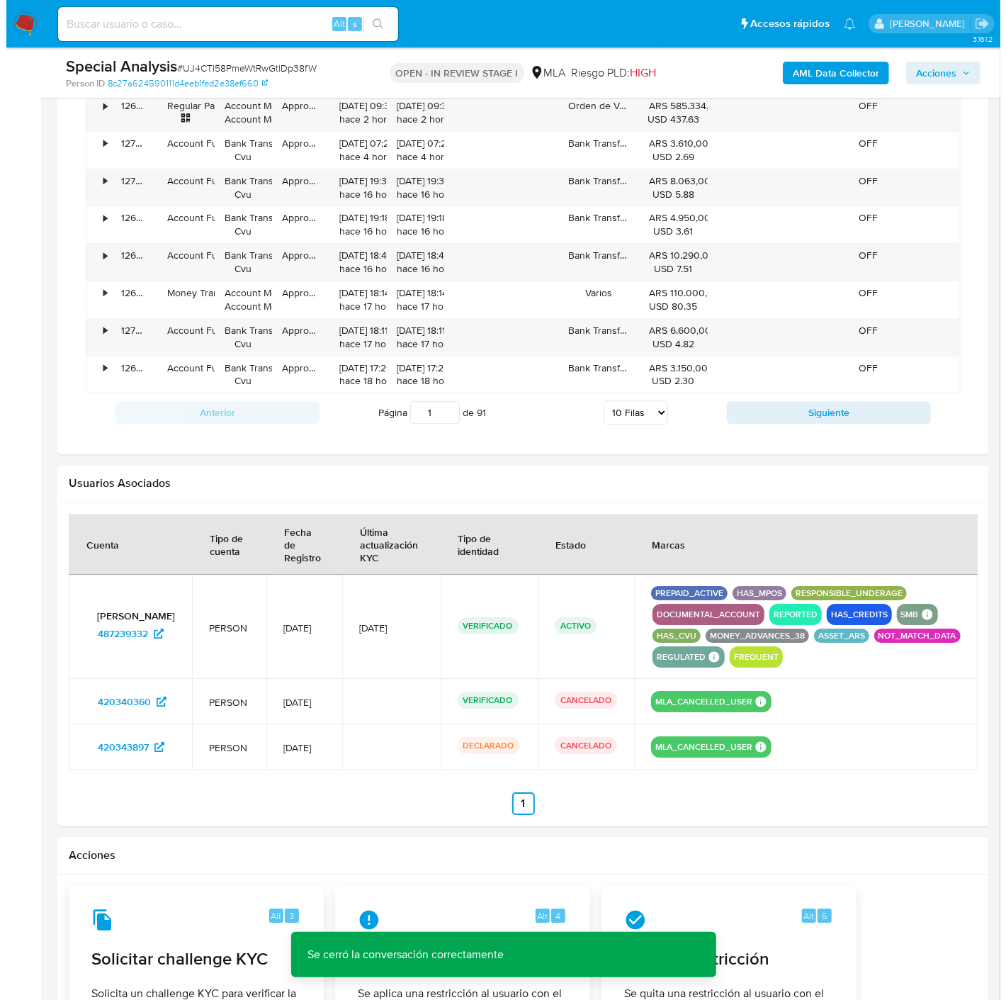
scroll to position [2344, 0]
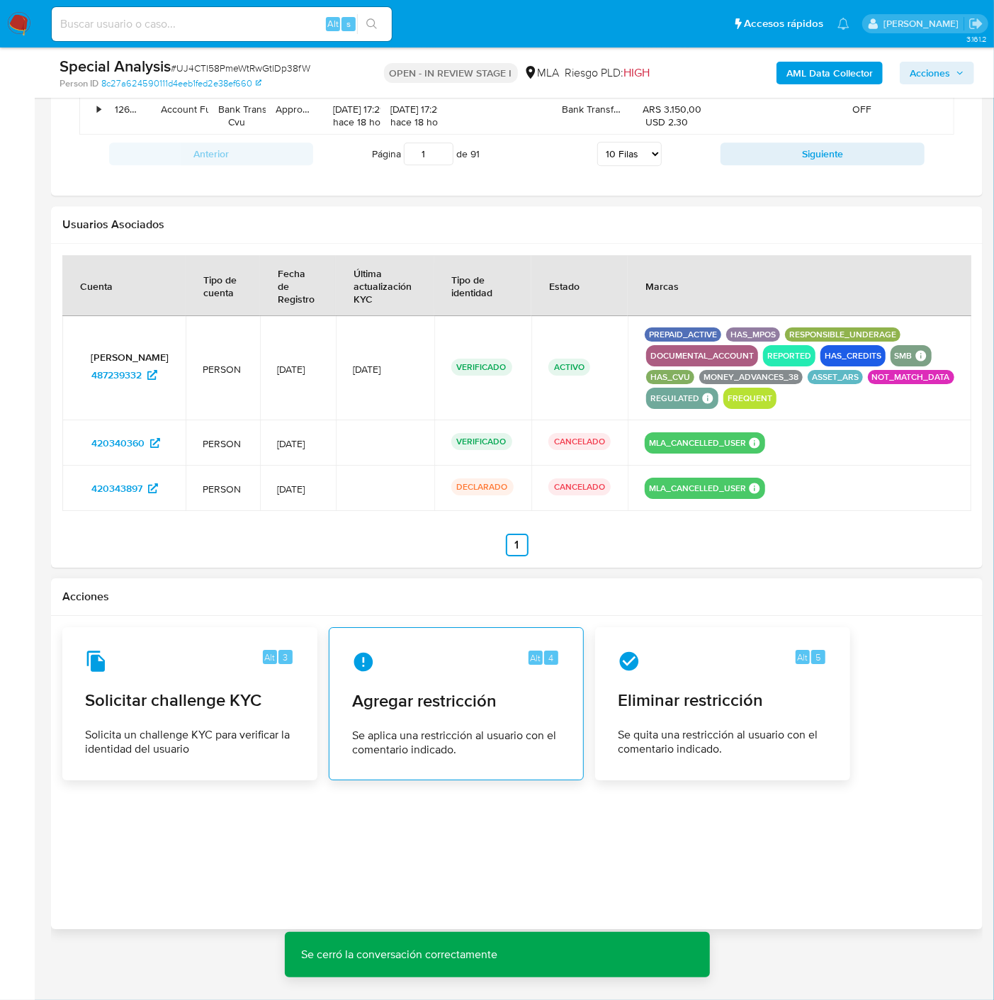
click at [412, 691] on span "Agregar restricción" at bounding box center [456, 700] width 208 height 21
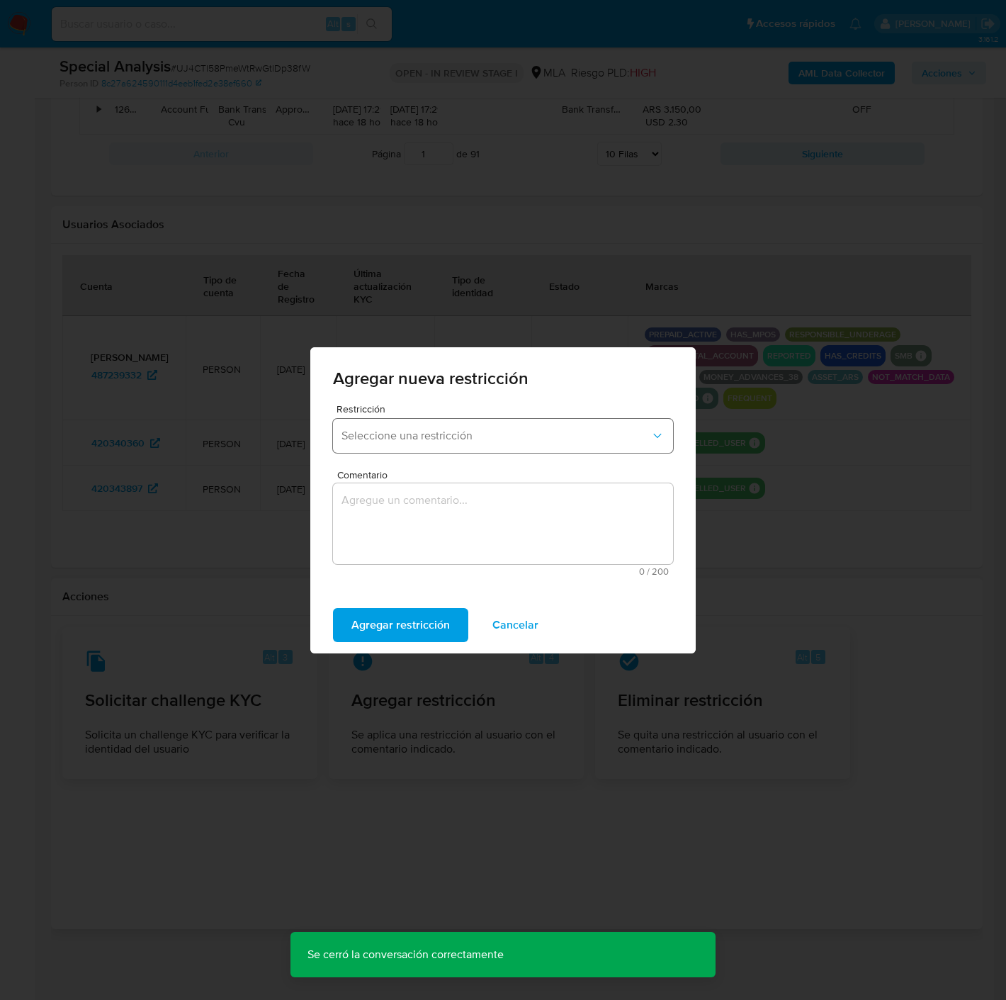
click at [415, 426] on button "Seleccione una restricción" at bounding box center [503, 436] width 340 height 34
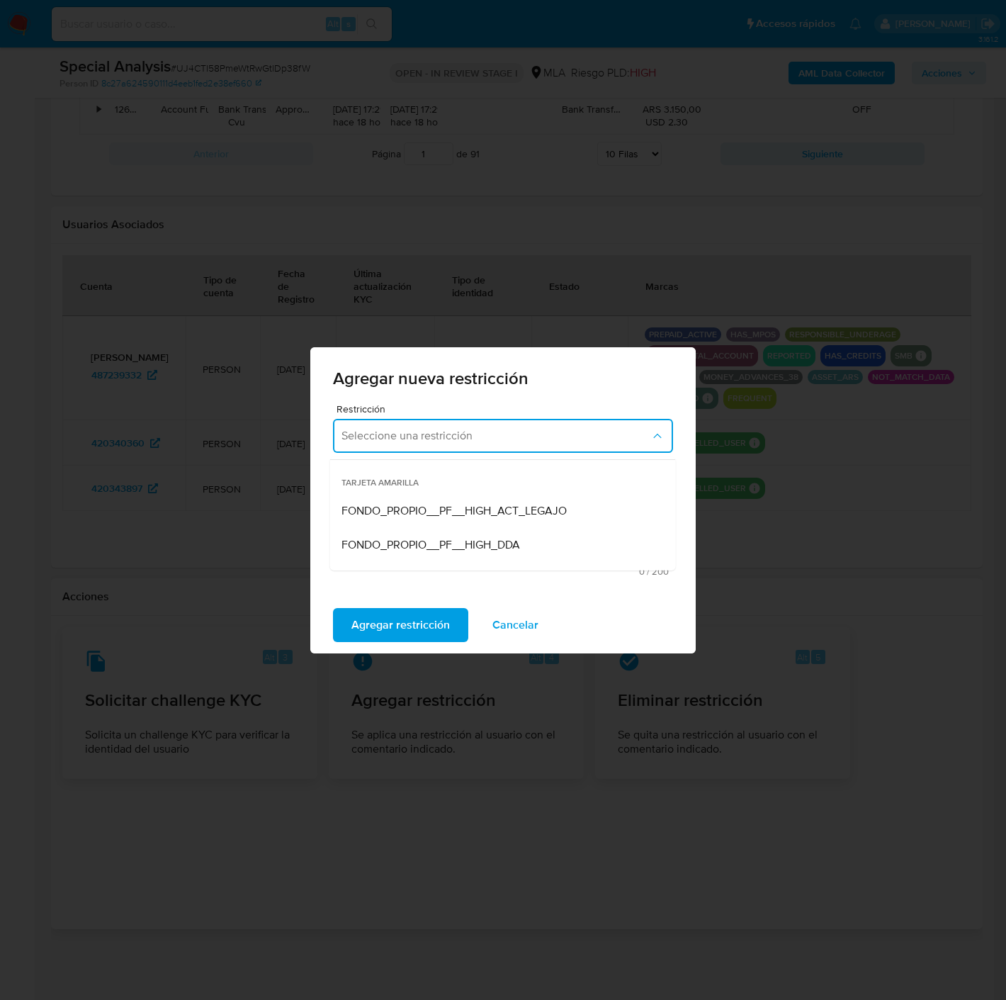
scroll to position [157, 0]
click at [420, 489] on span "FRIZADO_FONDOS_TRANSACCIONAL" at bounding box center [439, 486] width 196 height 14
click at [421, 436] on span "FRIZADO_FONDOS_TRANSACCIONAL" at bounding box center [495, 436] width 309 height 14
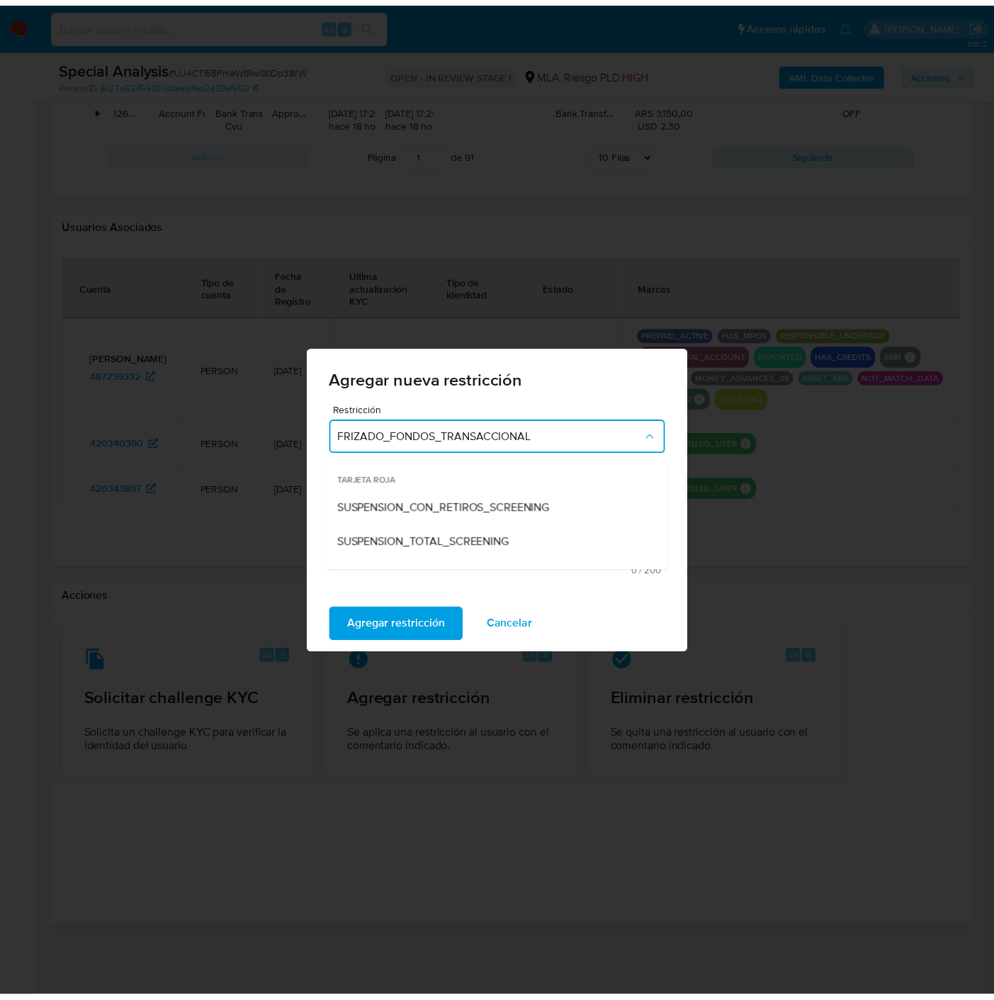
scroll to position [130, 0]
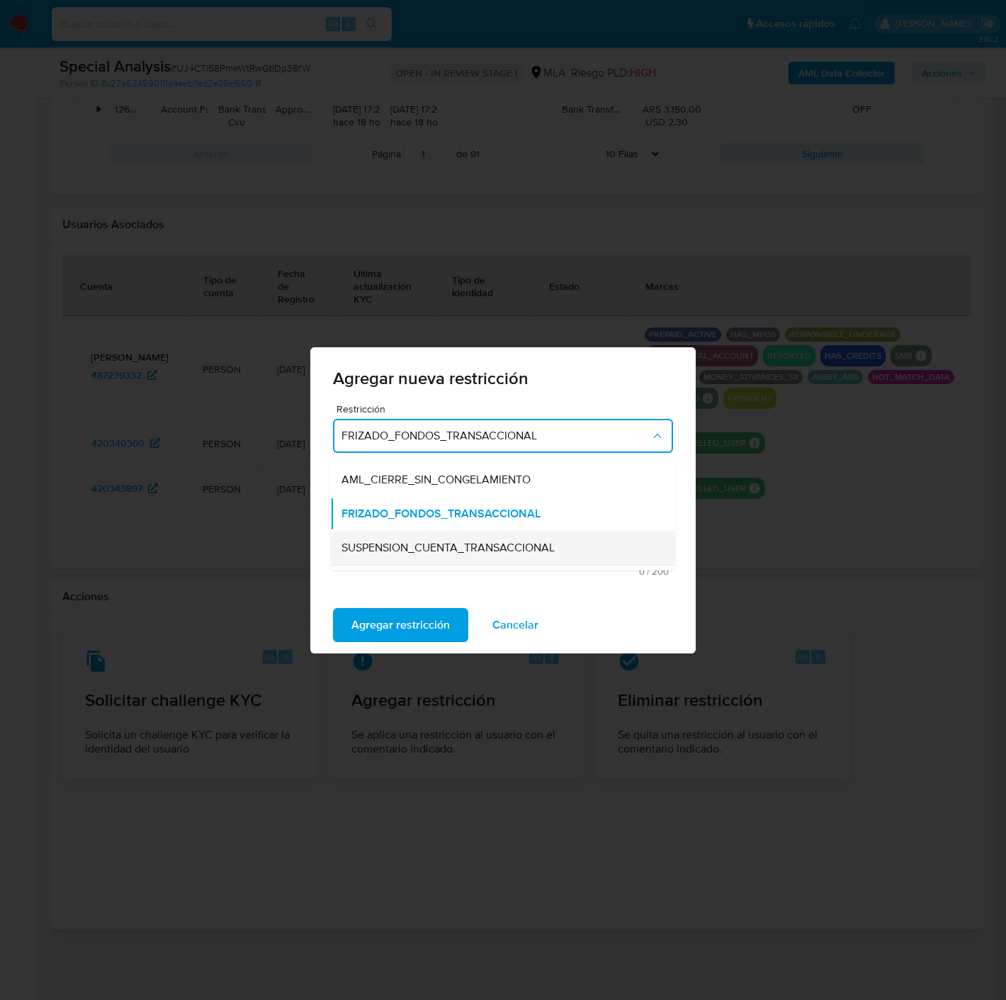
click at [411, 540] on span "SUSPENSION_CUENTA_TRANSACCIONAL" at bounding box center [447, 547] width 213 height 14
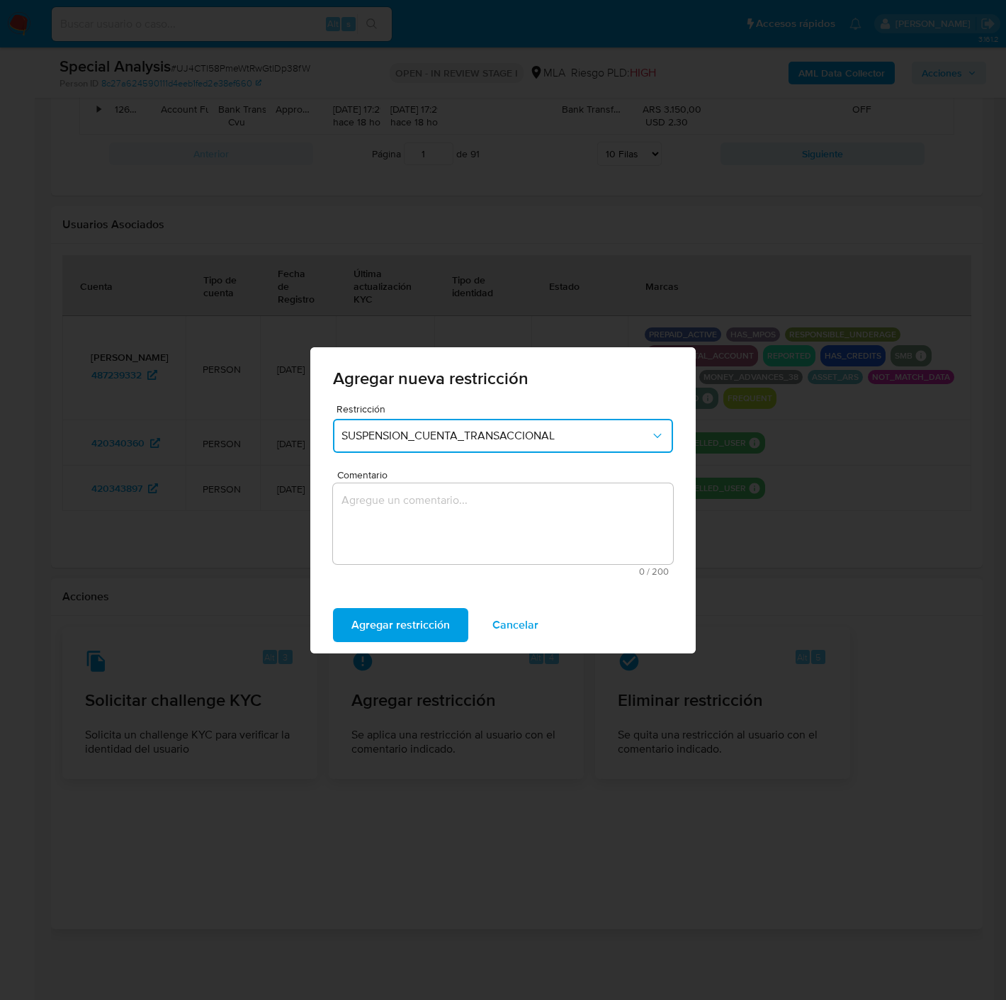
click at [448, 514] on textarea "Comentario" at bounding box center [503, 523] width 340 height 81
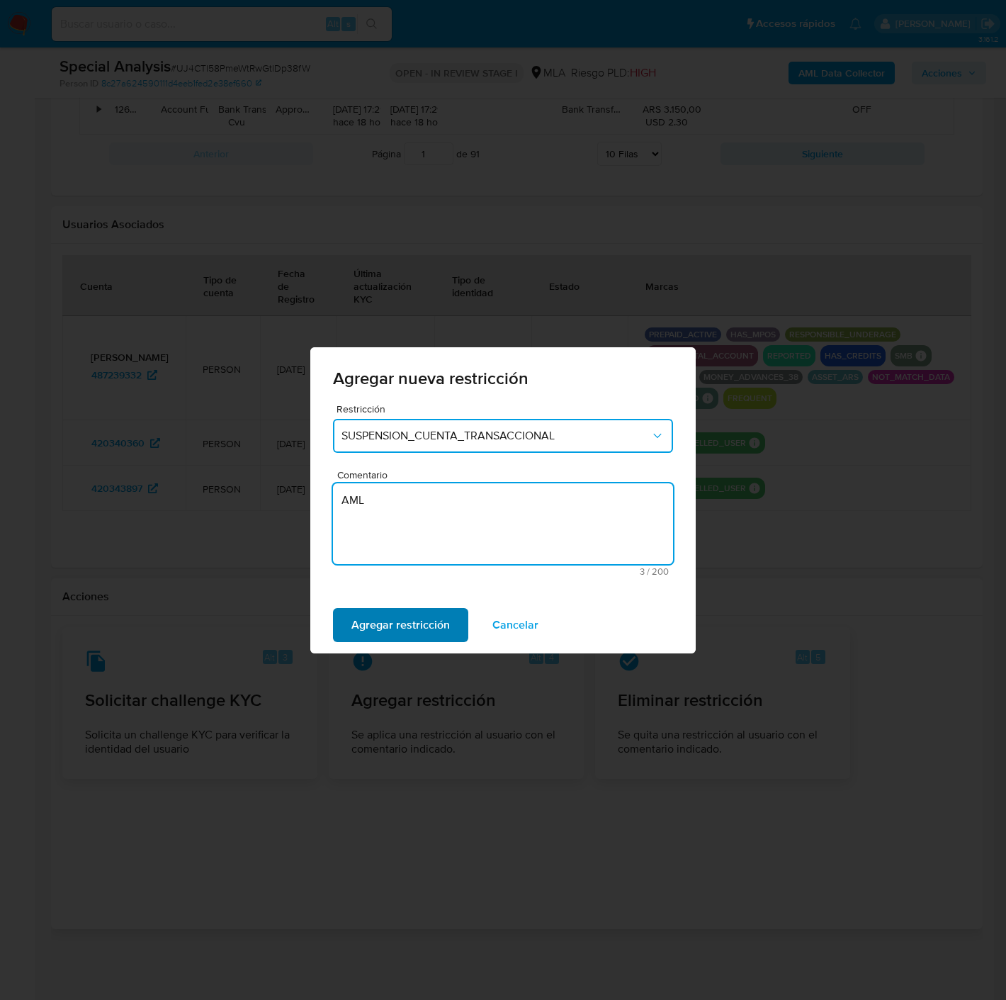
type textarea "AML"
click at [436, 623] on span "Agregar restricción" at bounding box center [400, 624] width 98 height 31
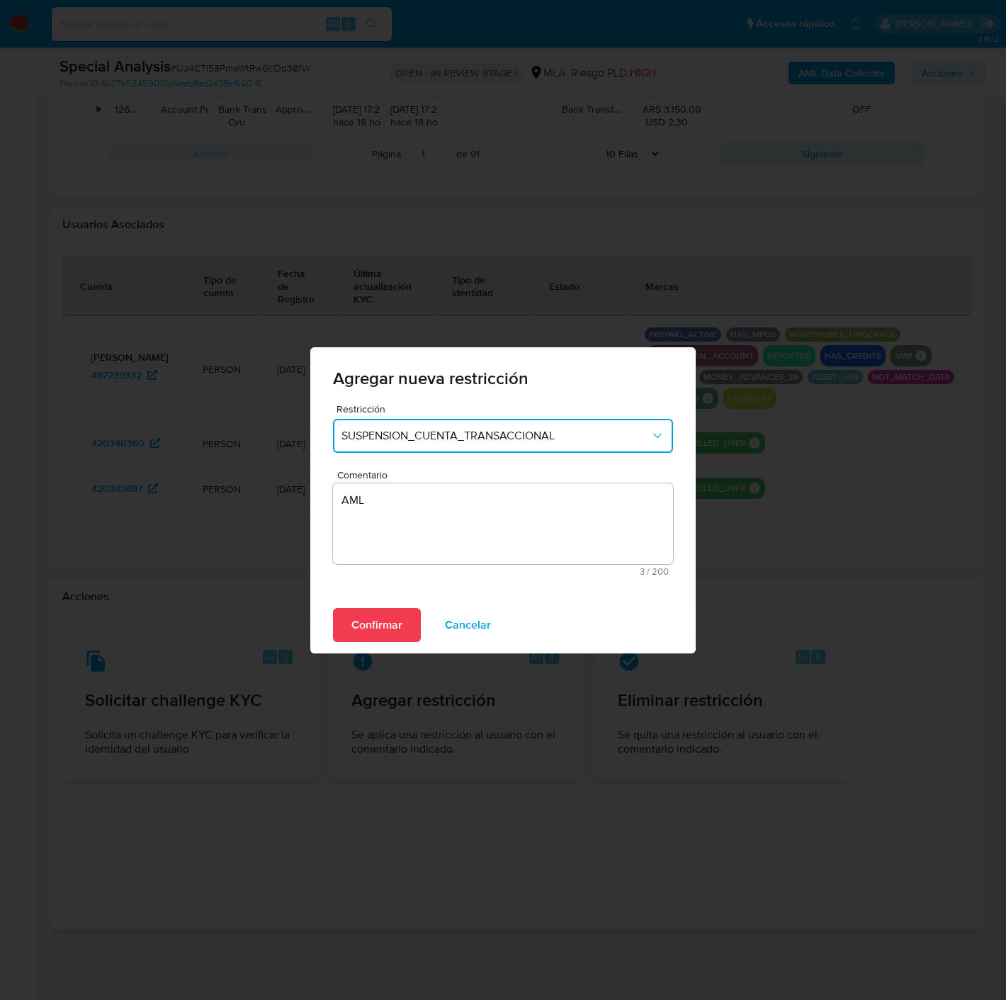
click at [368, 626] on span "Confirmar" at bounding box center [376, 624] width 51 height 31
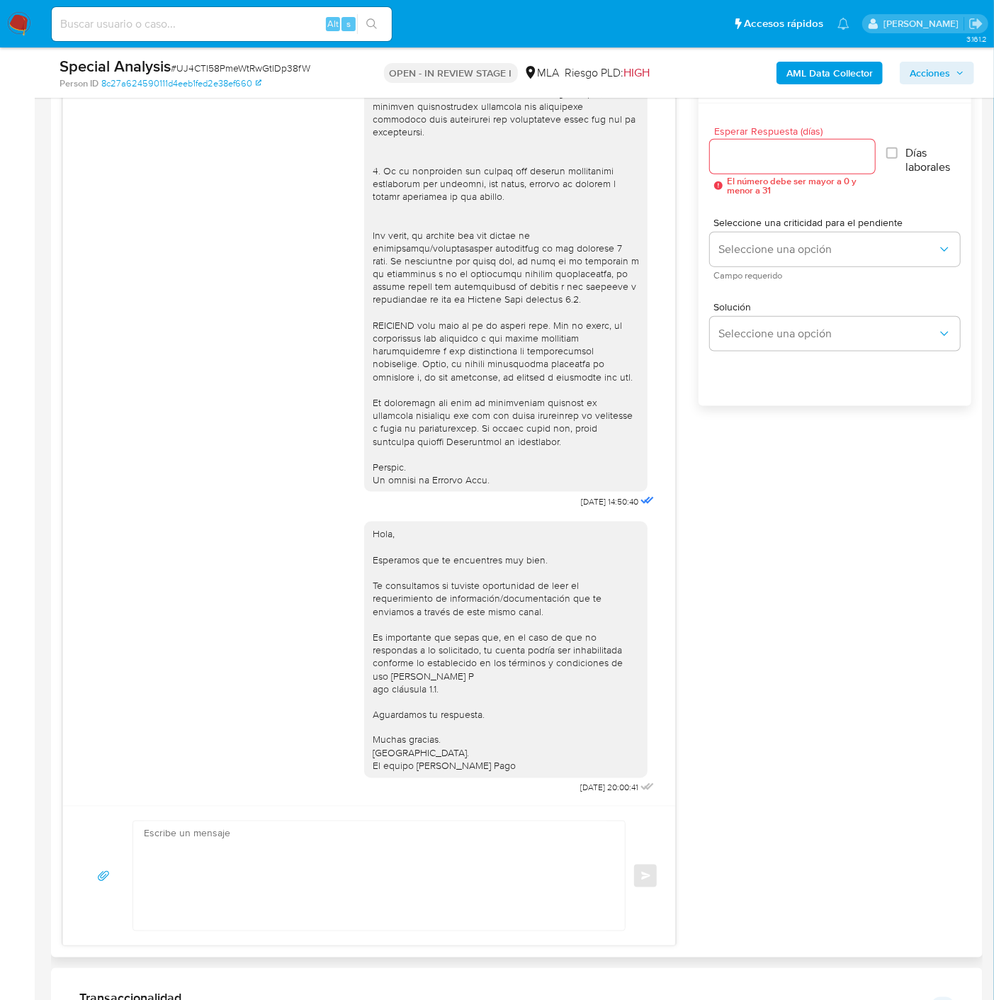
scroll to position [769, 0]
drag, startPoint x: 547, startPoint y: 480, endPoint x: 593, endPoint y: 487, distance: 46.7
click at [593, 487] on div "[DATE] 14:50:40" at bounding box center [510, 125] width 293 height 776
copy div "[DATE]"
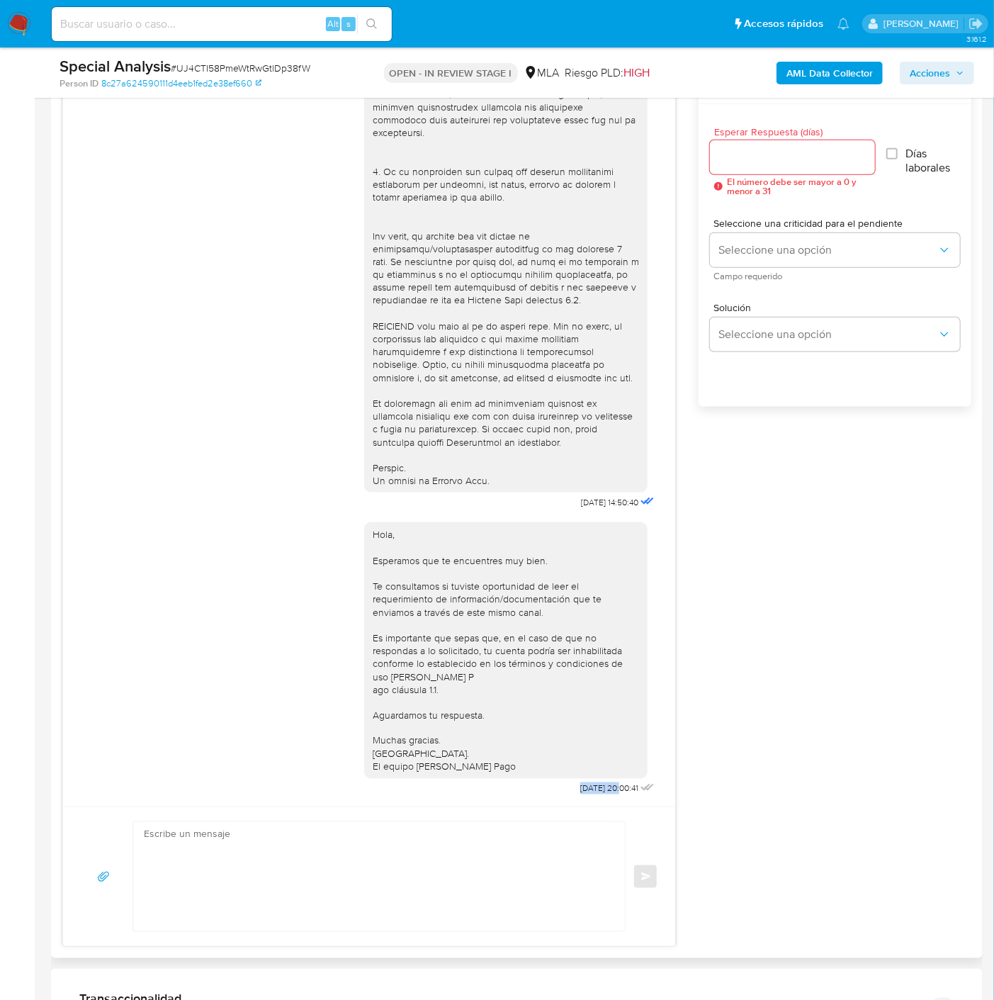
drag, startPoint x: 546, startPoint y: 786, endPoint x: 592, endPoint y: 787, distance: 46.1
click at [592, 787] on div "Hola, Esperamos que te encuentres muy bien. Te consultamos si tuviste oportunid…" at bounding box center [510, 655] width 293 height 286
copy span "[DATE]"
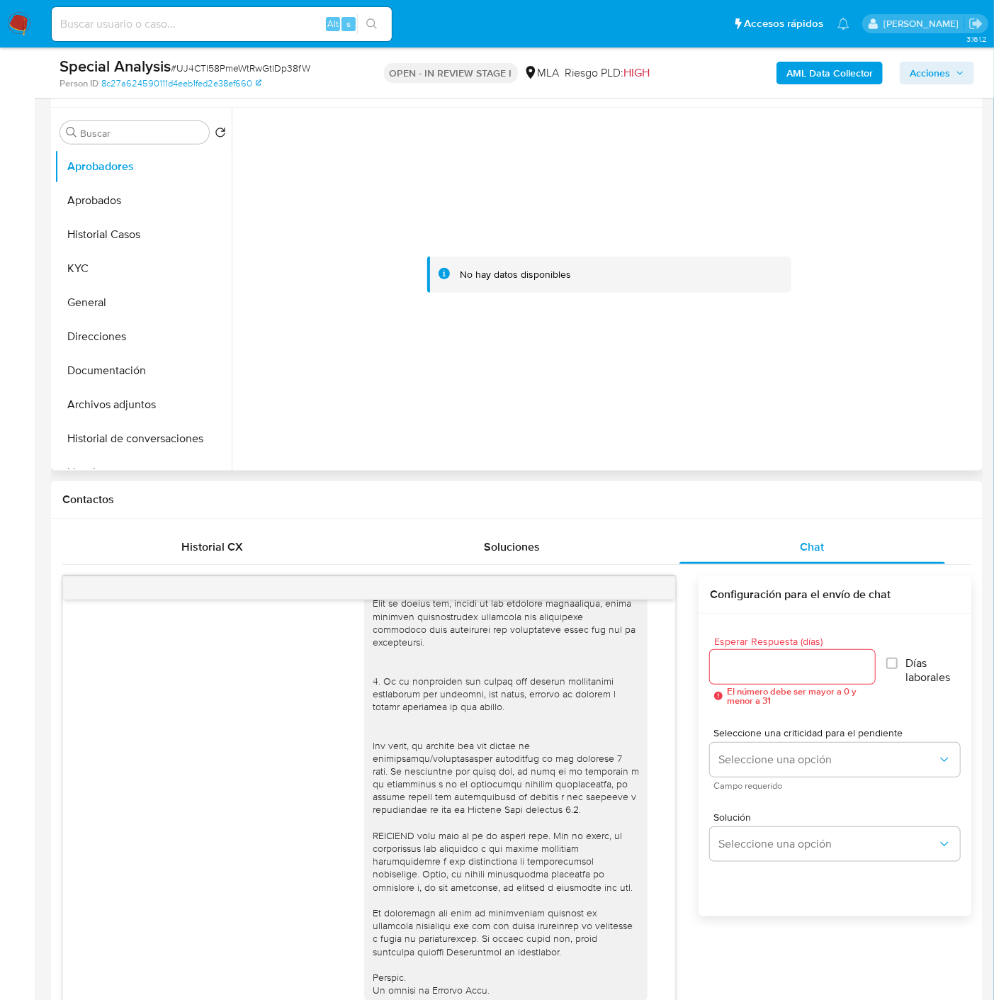
scroll to position [140, 0]
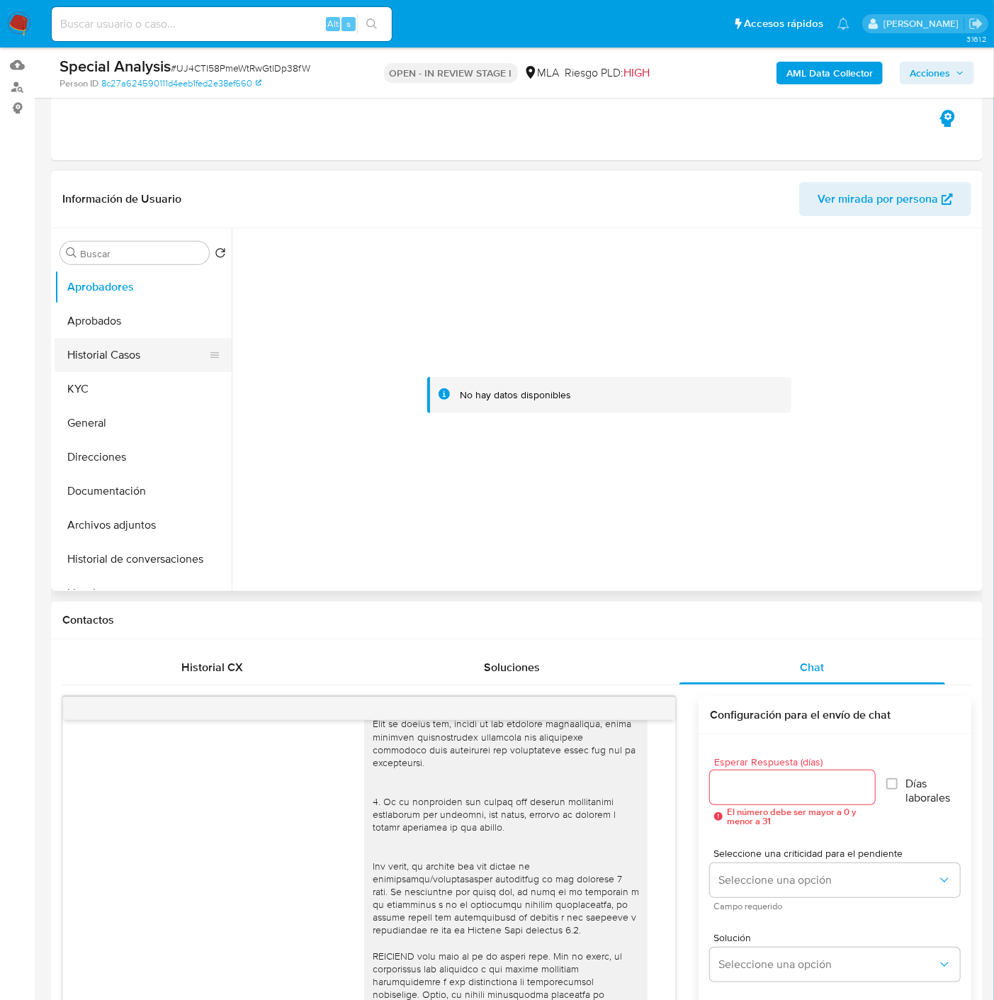
click at [117, 370] on button "Historial Casos" at bounding box center [138, 355] width 166 height 34
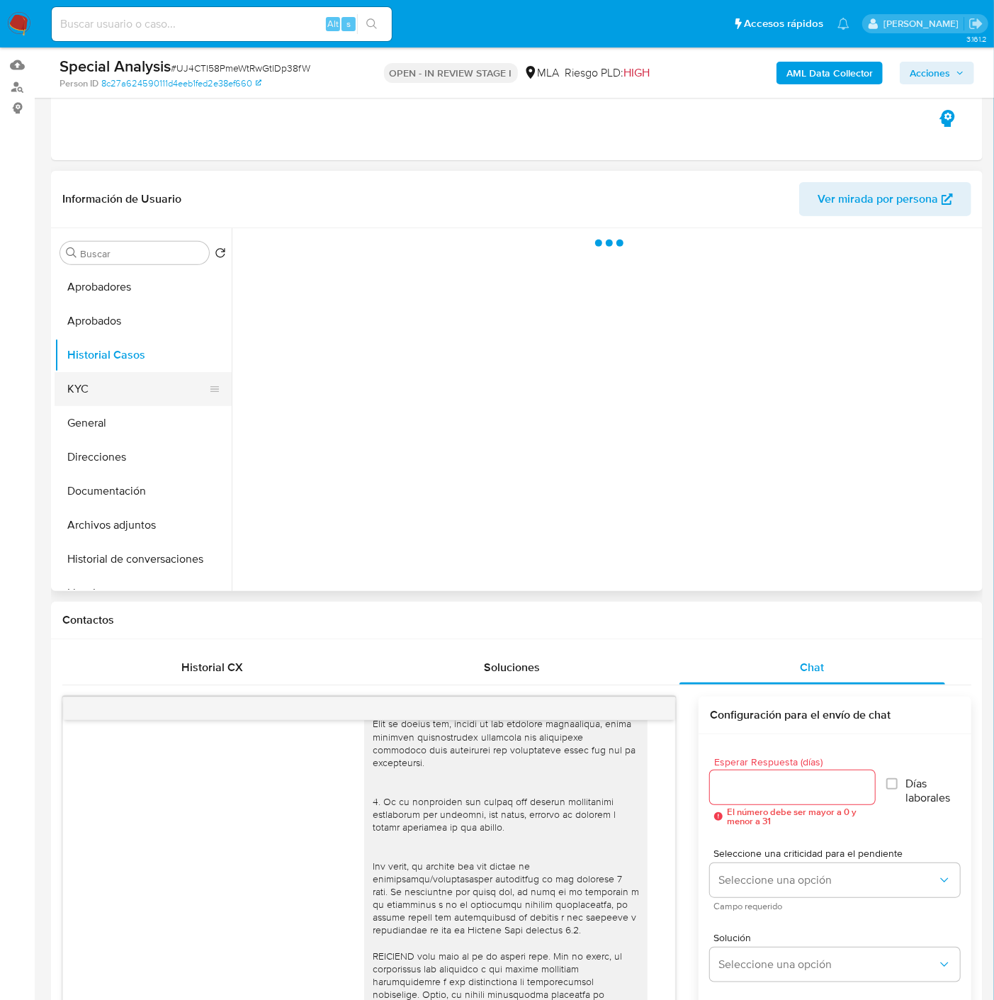
click at [115, 374] on button "KYC" at bounding box center [138, 389] width 166 height 34
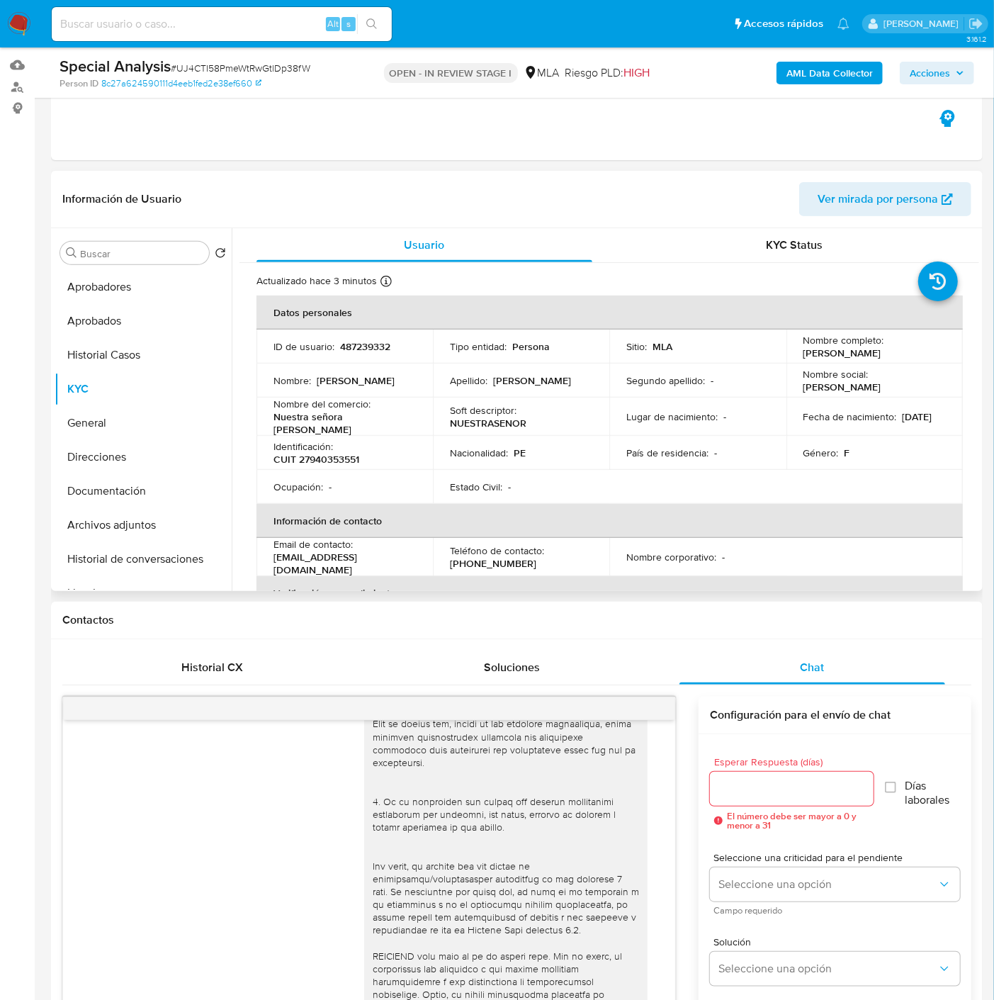
click at [363, 343] on p "487239332" at bounding box center [365, 346] width 50 height 13
copy p "487239332"
click at [198, 66] on span "# UJ4CTI58PmeWtRwGtlDp38fW" at bounding box center [241, 68] width 140 height 14
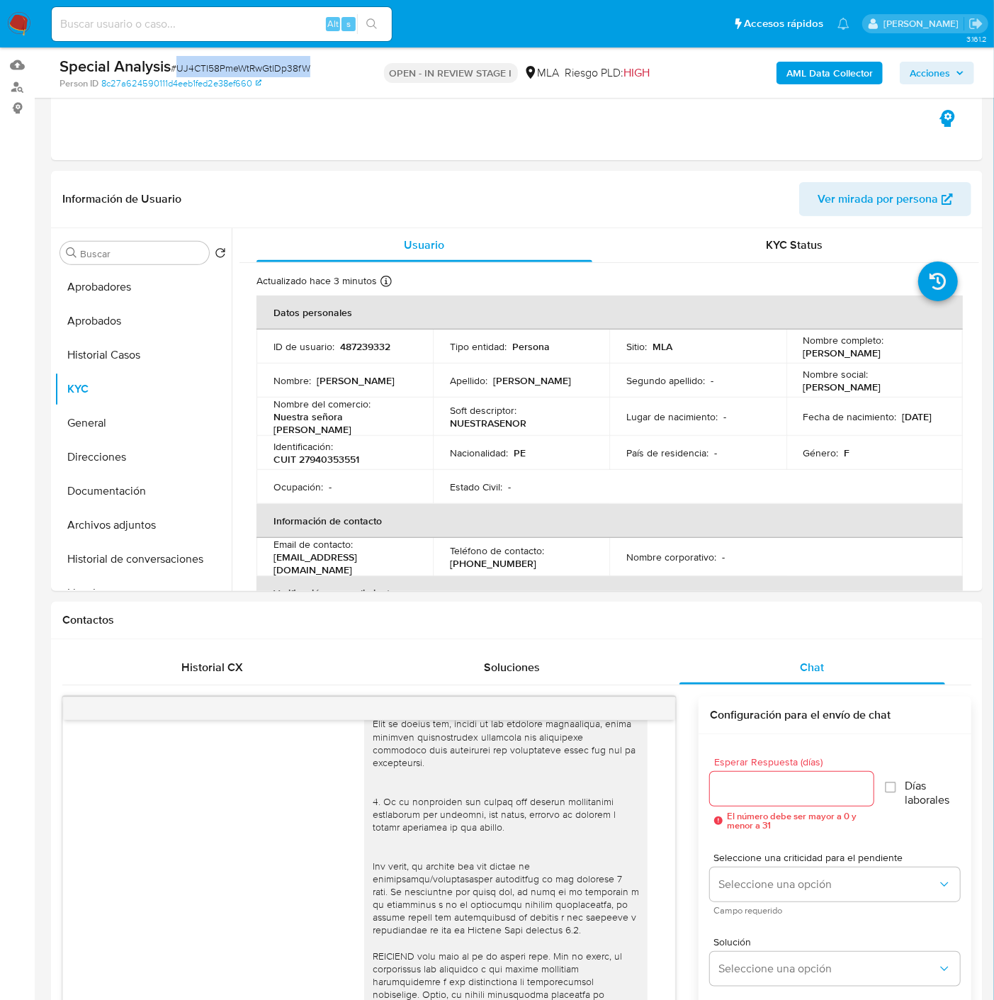
copy span "UJ4CTI58PmeWtRwGtlDp38fW"
drag, startPoint x: 801, startPoint y: 354, endPoint x: 925, endPoint y: 345, distance: 124.3
click at [917, 354] on div "Nombre completo : [PERSON_NAME]" at bounding box center [874, 347] width 142 height 26
copy p "[PERSON_NAME]"
click at [168, 514] on button "Archivos adjuntos" at bounding box center [138, 525] width 166 height 34
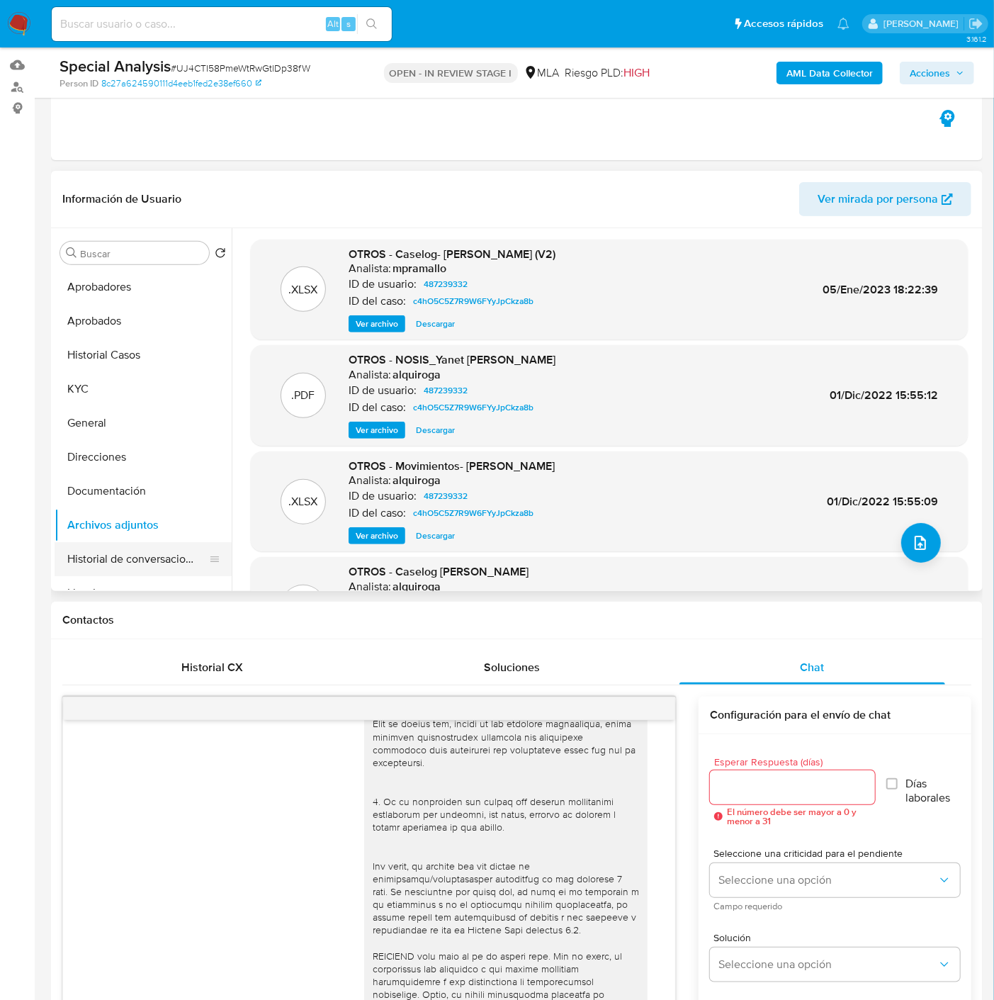
click at [135, 553] on button "Historial de conversaciones" at bounding box center [138, 559] width 166 height 34
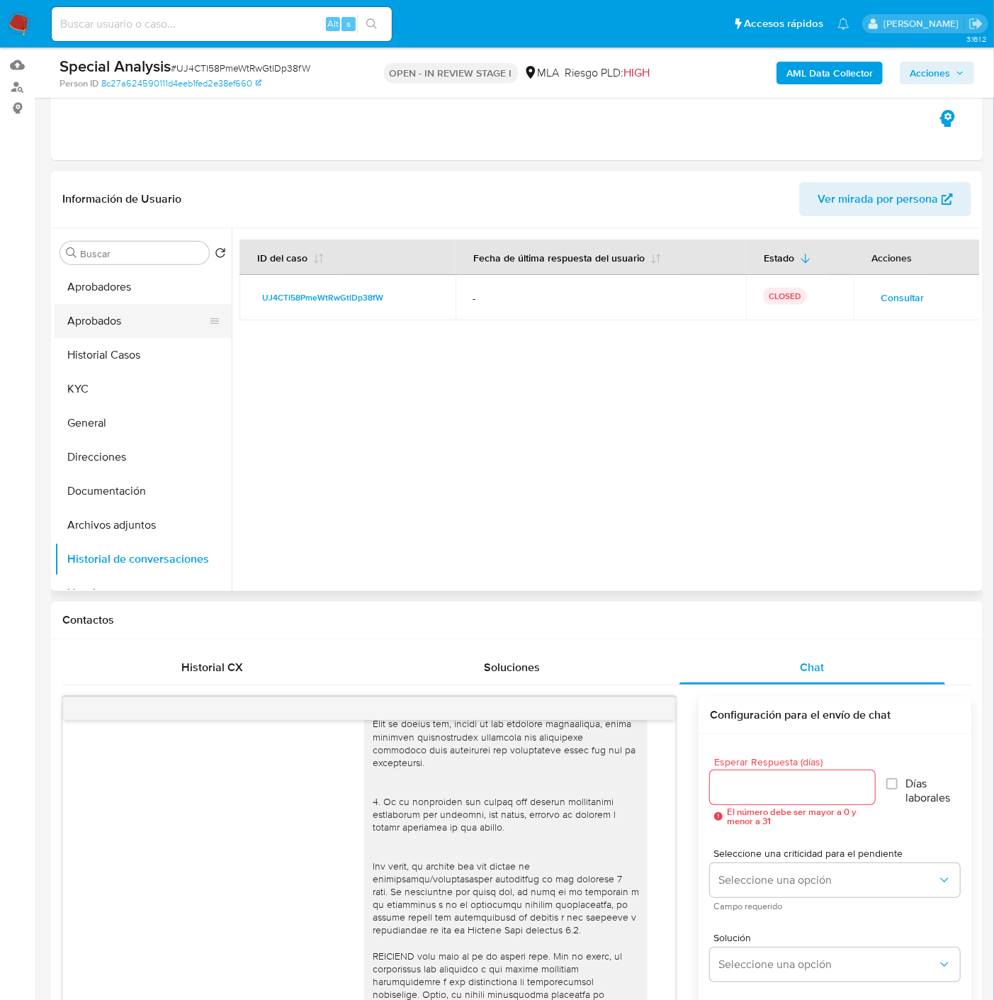
click at [115, 327] on button "Aprobados" at bounding box center [138, 321] width 166 height 34
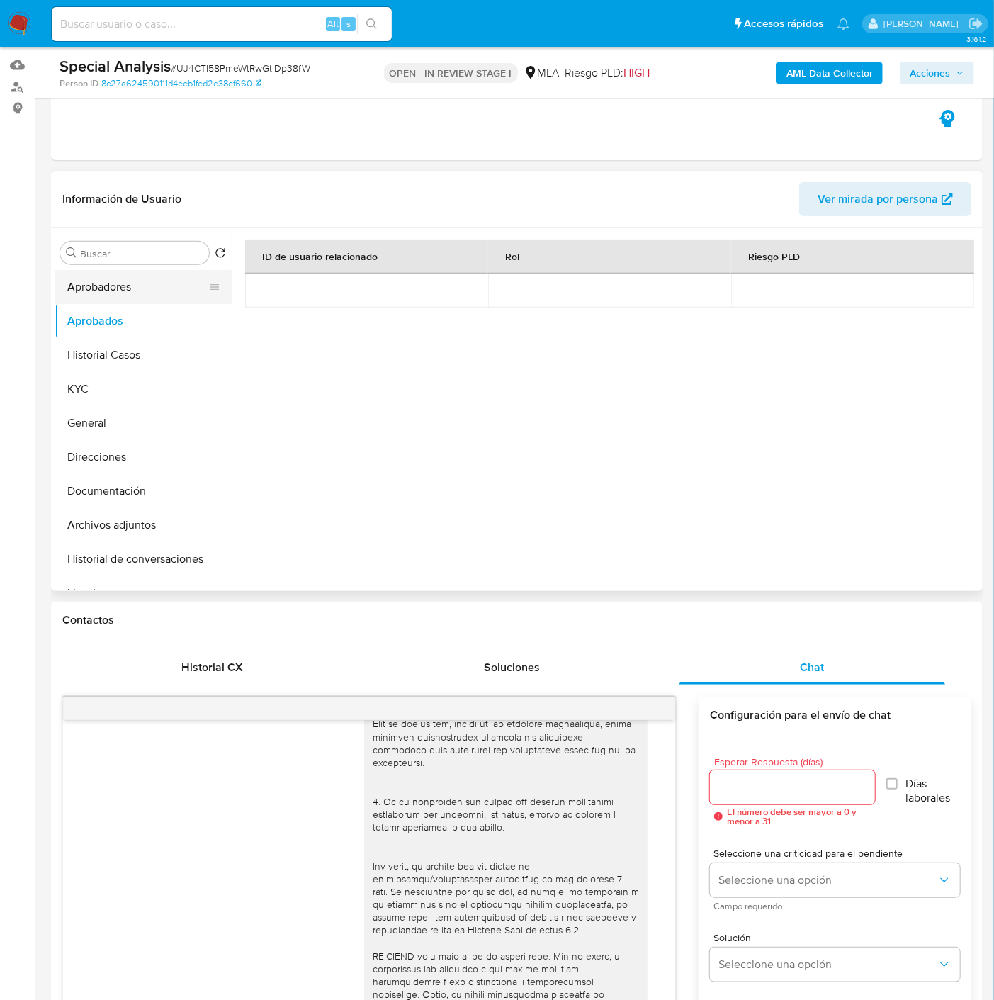
click at [116, 295] on button "Aprobadores" at bounding box center [138, 287] width 166 height 34
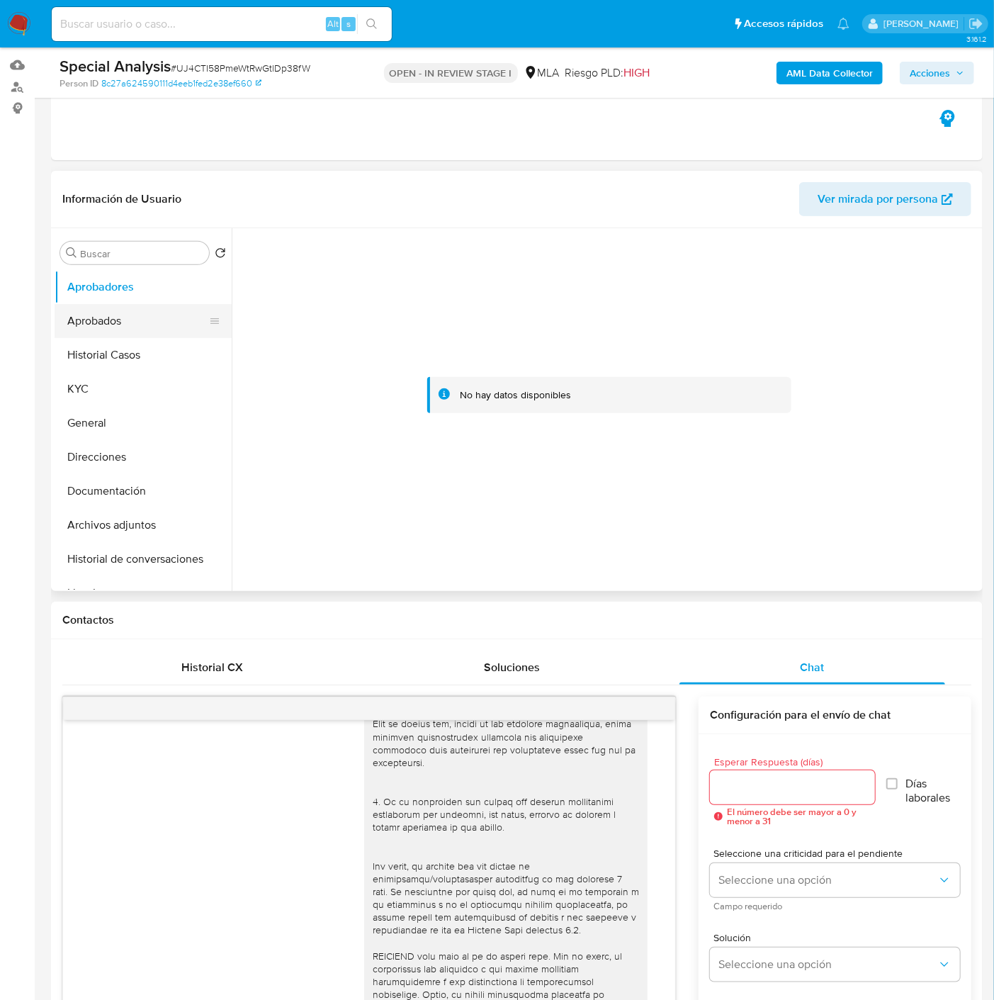
click at [122, 323] on button "Aprobados" at bounding box center [138, 321] width 166 height 34
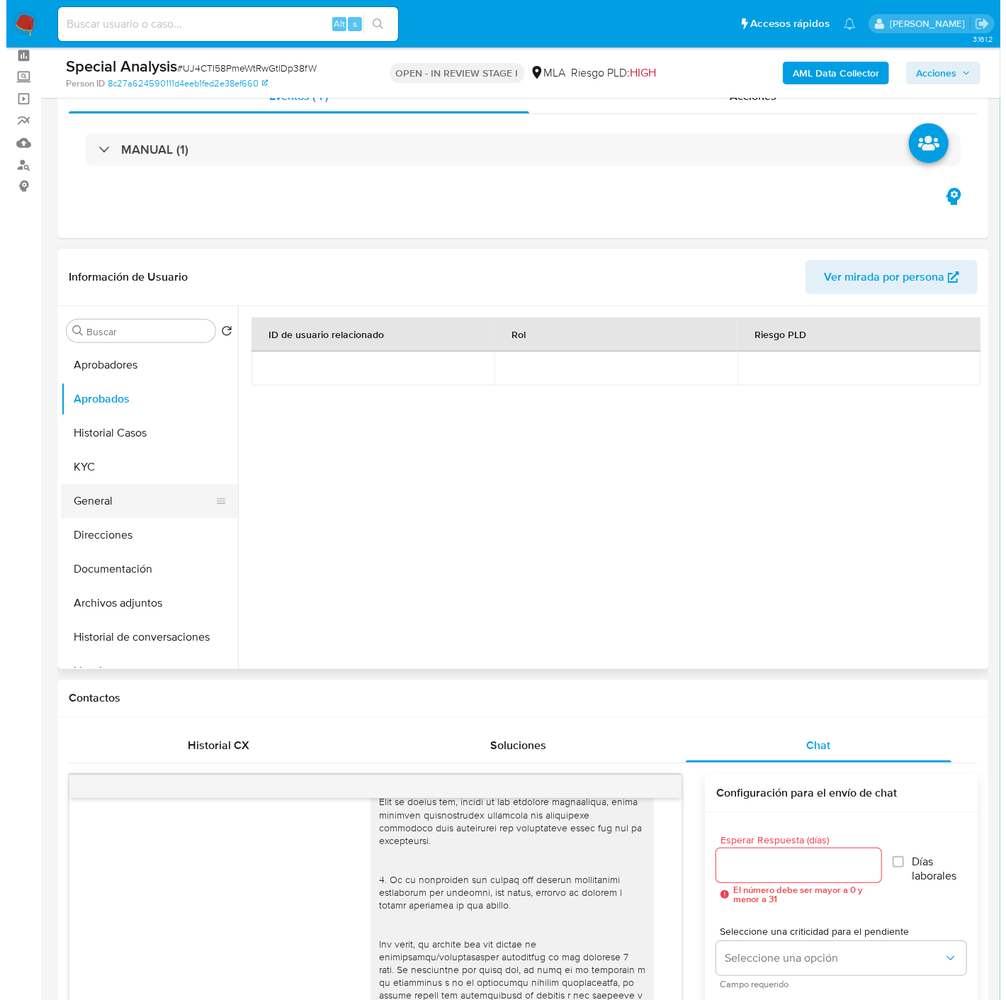
scroll to position [61, 0]
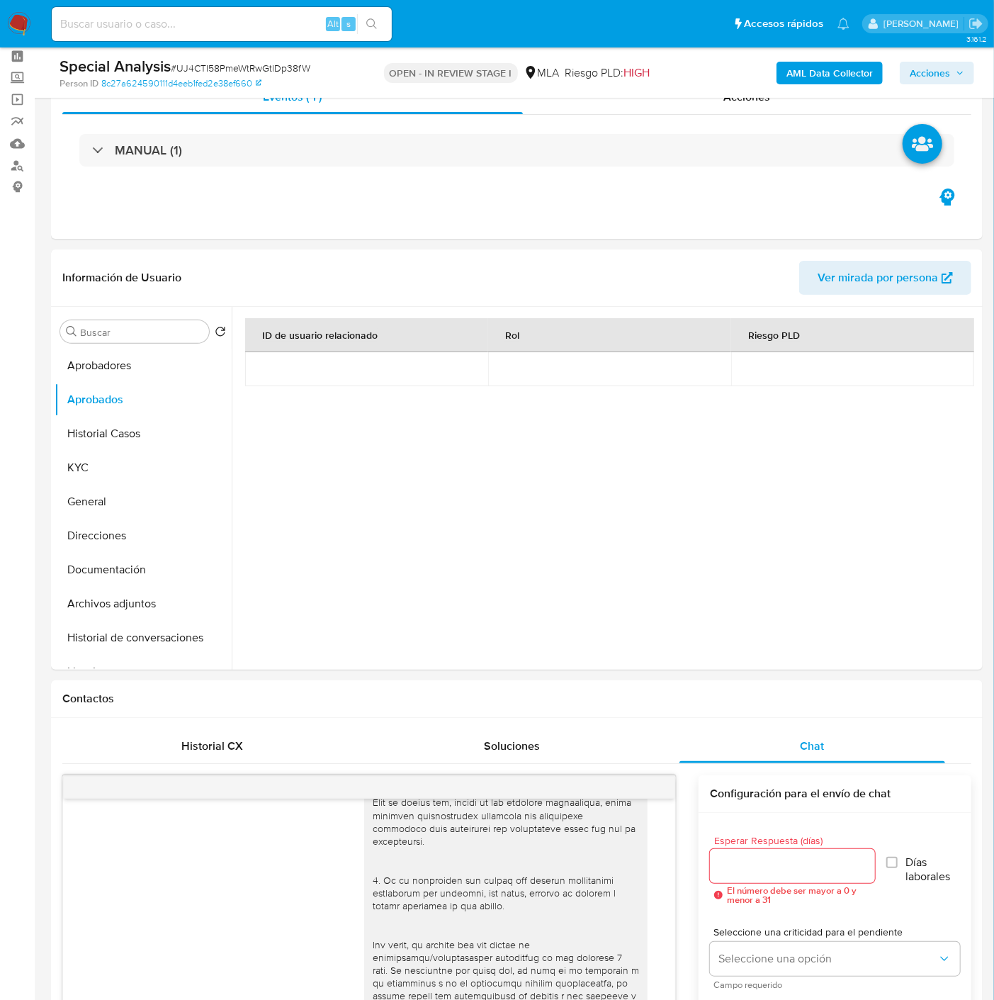
click at [825, 72] on b "AML Data Collector" at bounding box center [829, 73] width 86 height 23
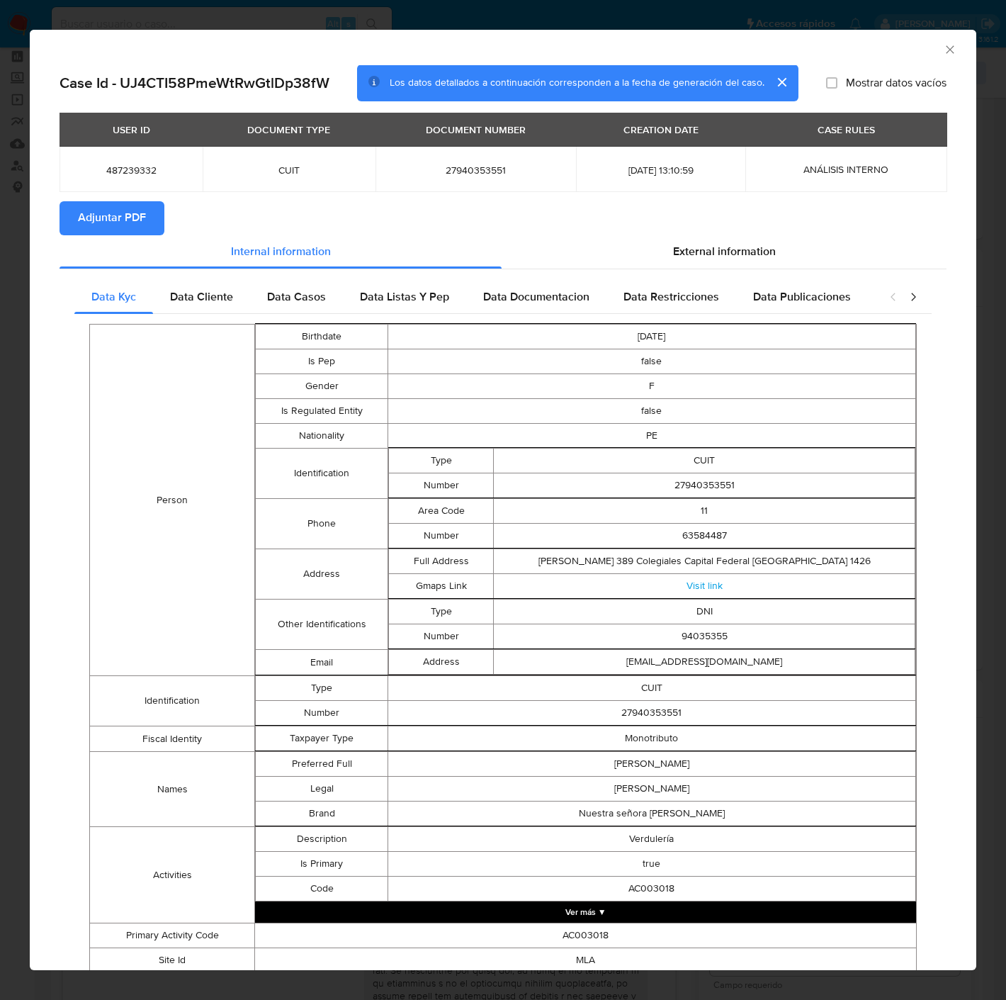
click at [131, 215] on span "Adjuntar PDF" at bounding box center [112, 218] width 68 height 31
click at [943, 53] on icon "Cerrar ventana" at bounding box center [950, 50] width 14 height 14
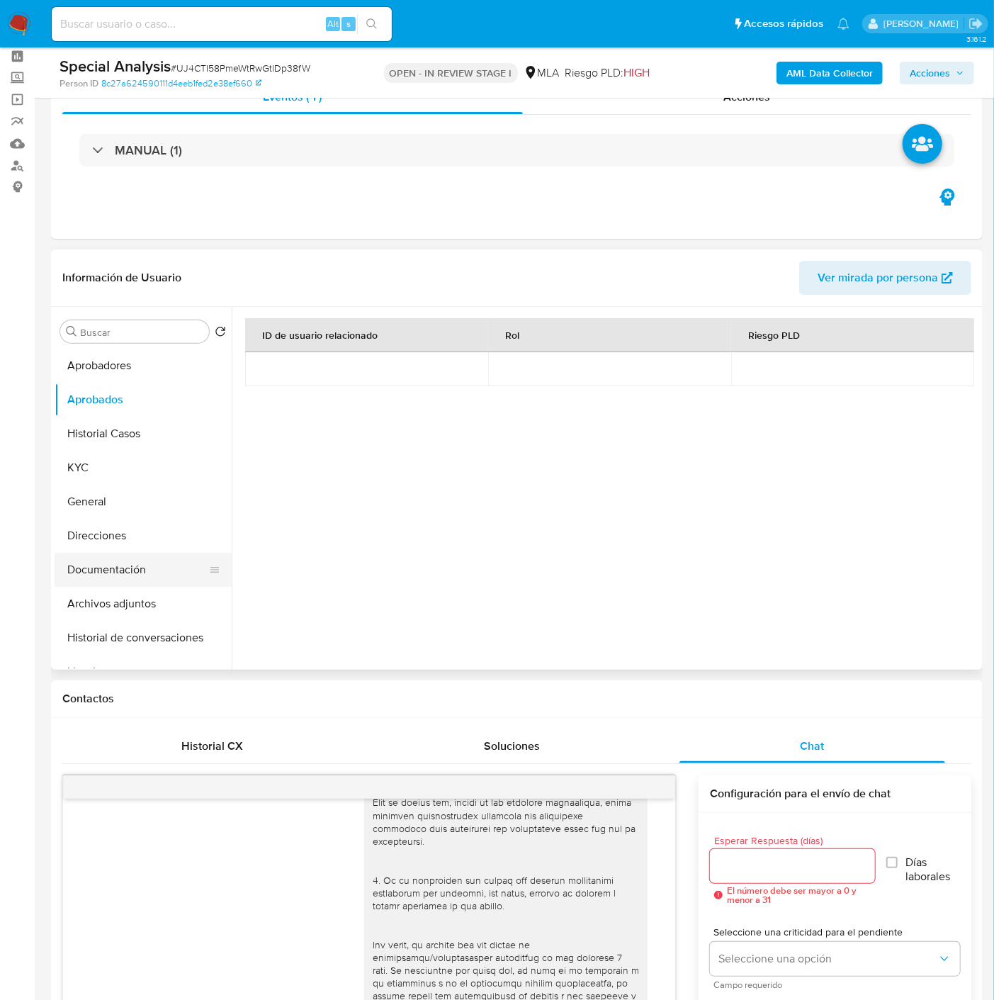
click at [140, 577] on button "Documentación" at bounding box center [138, 570] width 166 height 34
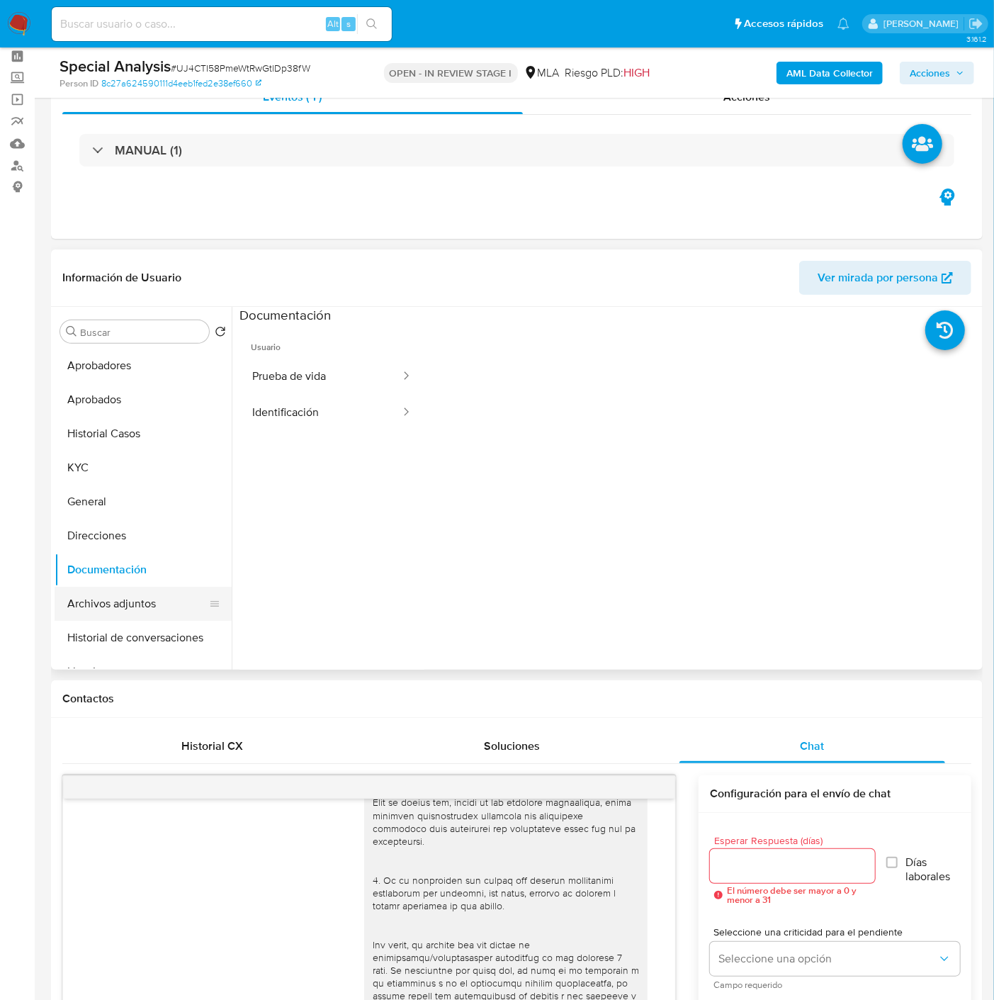
click at [157, 590] on button "Archivos adjuntos" at bounding box center [138, 604] width 166 height 34
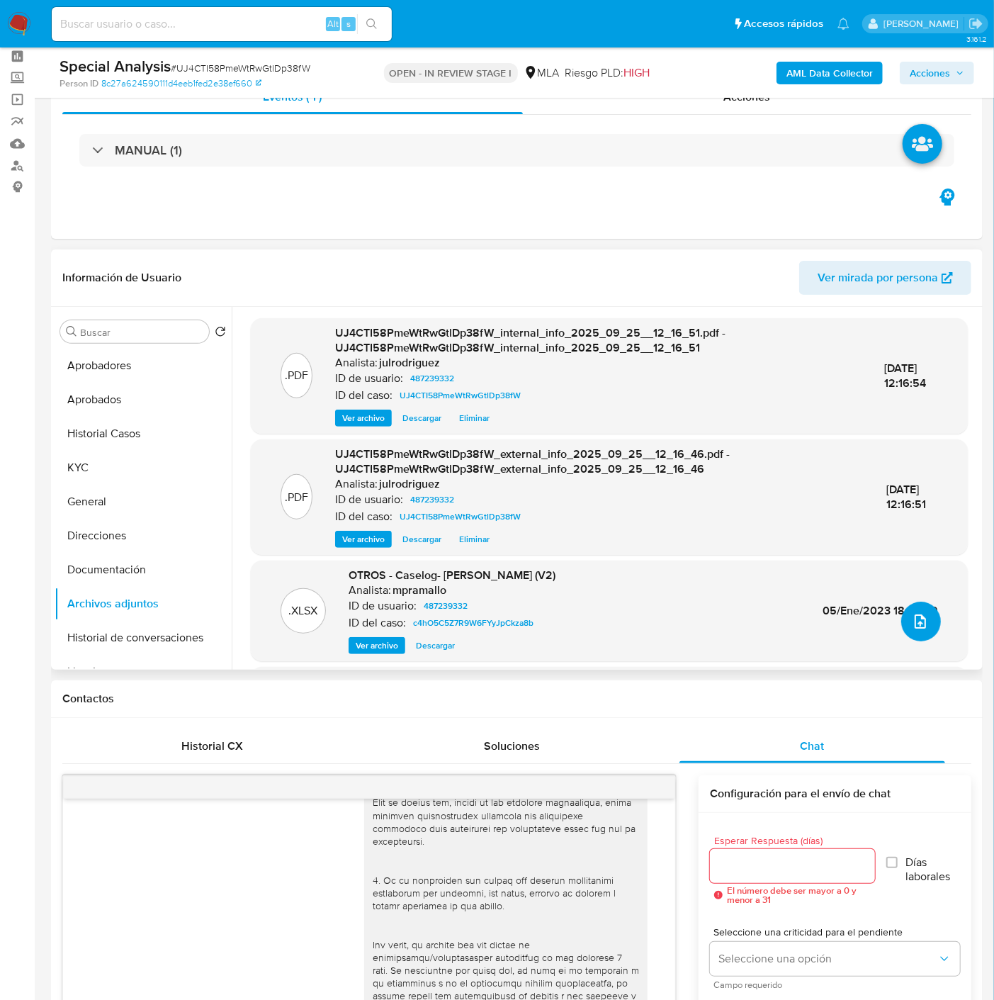
click at [916, 610] on button "upload-file" at bounding box center [921, 621] width 40 height 40
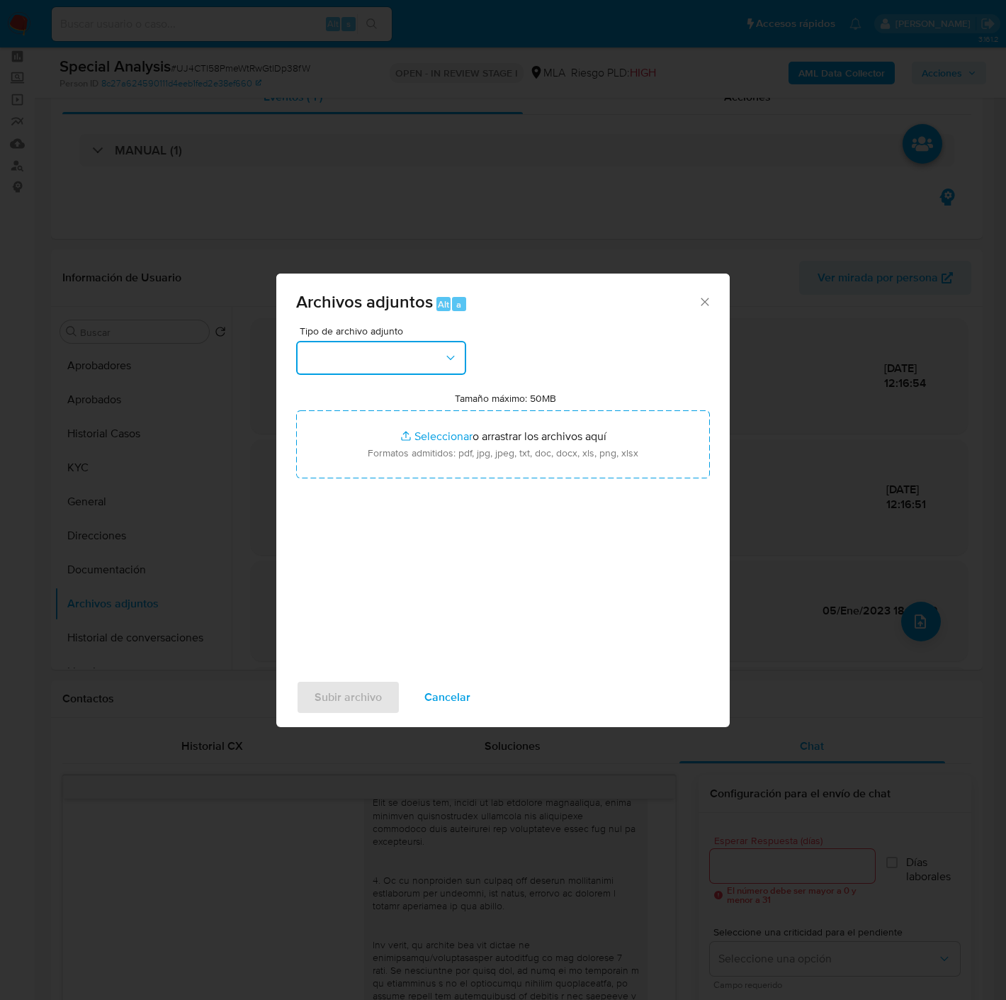
click at [421, 364] on button "button" at bounding box center [381, 358] width 170 height 34
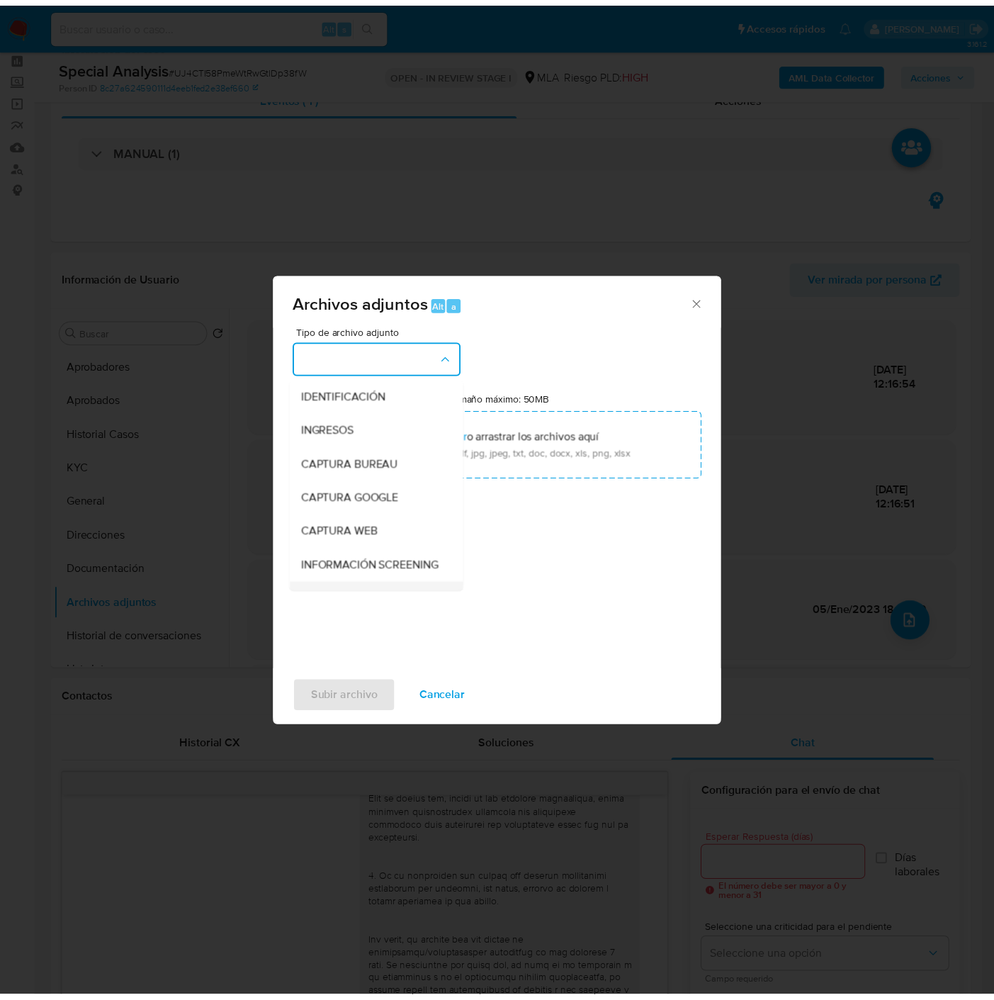
scroll to position [157, 0]
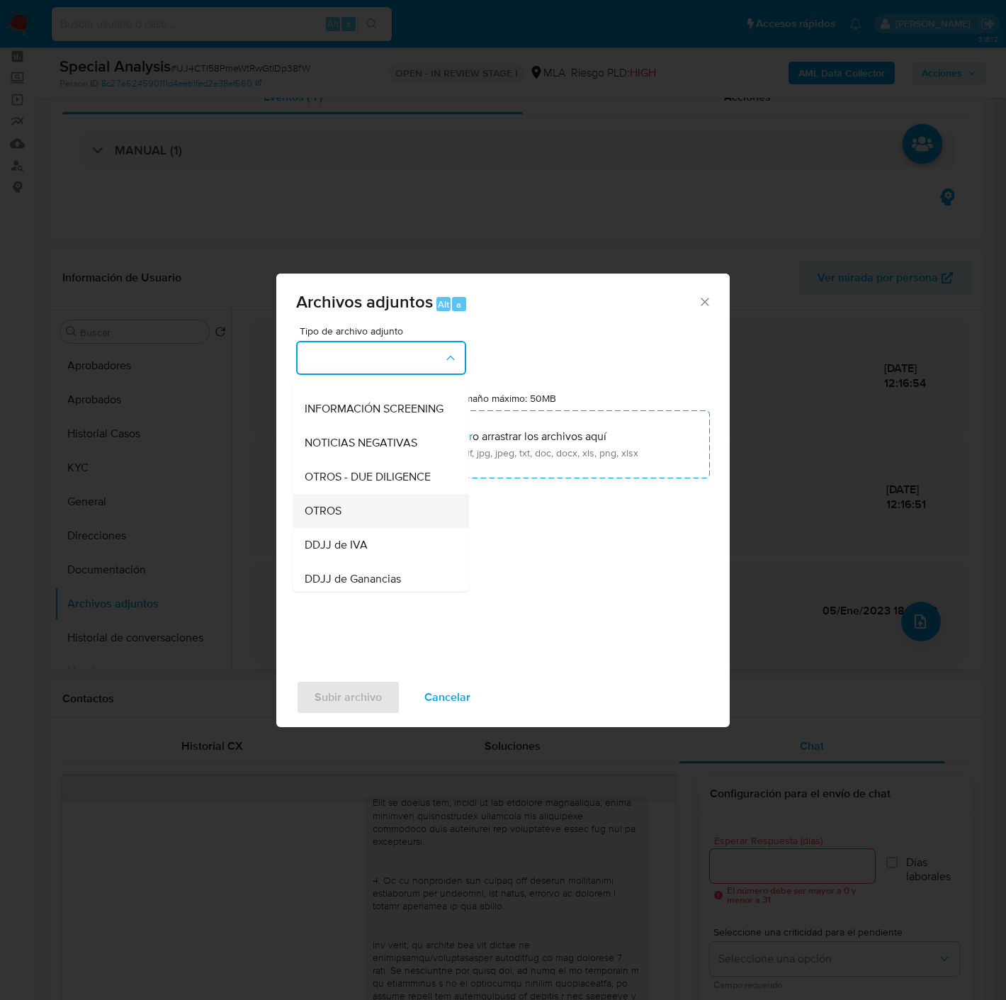
click at [335, 511] on div "OTROS" at bounding box center [377, 511] width 145 height 34
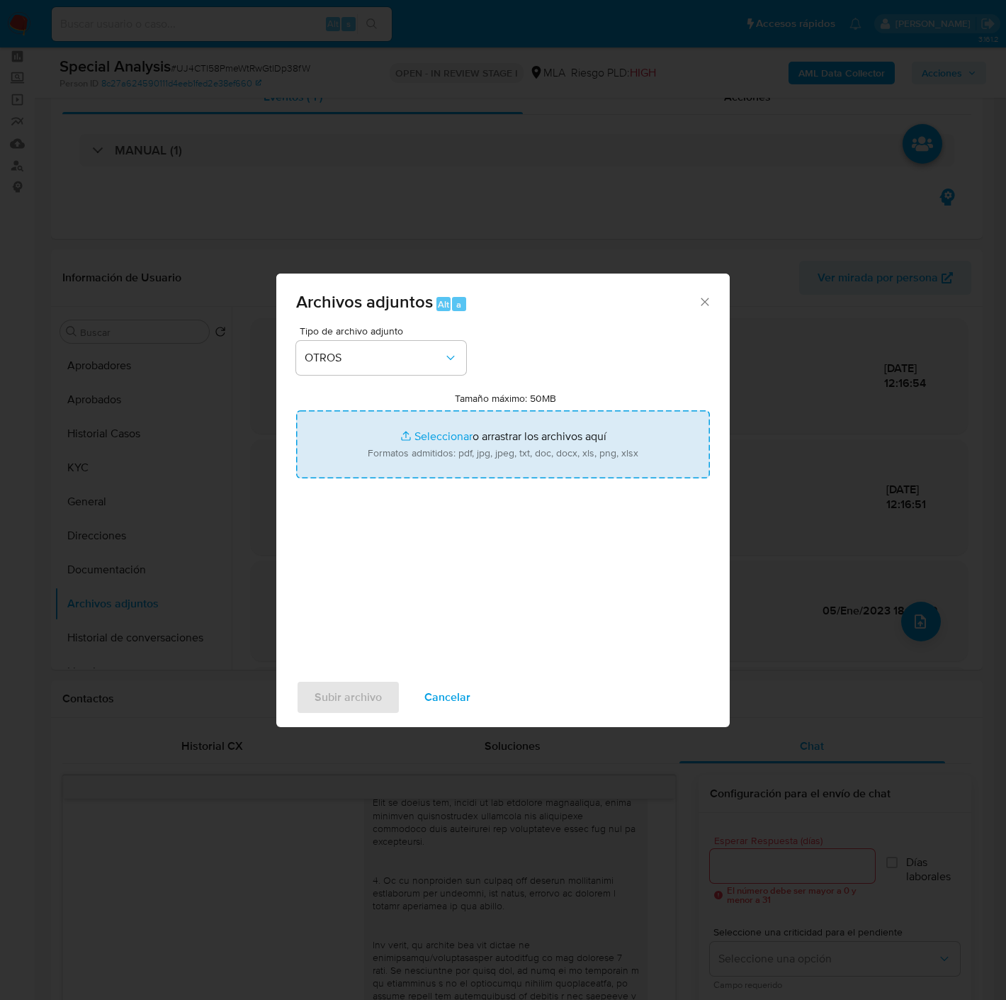
type input "C:\fakepath\Movimientos - 487239332 - UJ4CTI58PmeWtRwGtlDp38fW.xlsx"
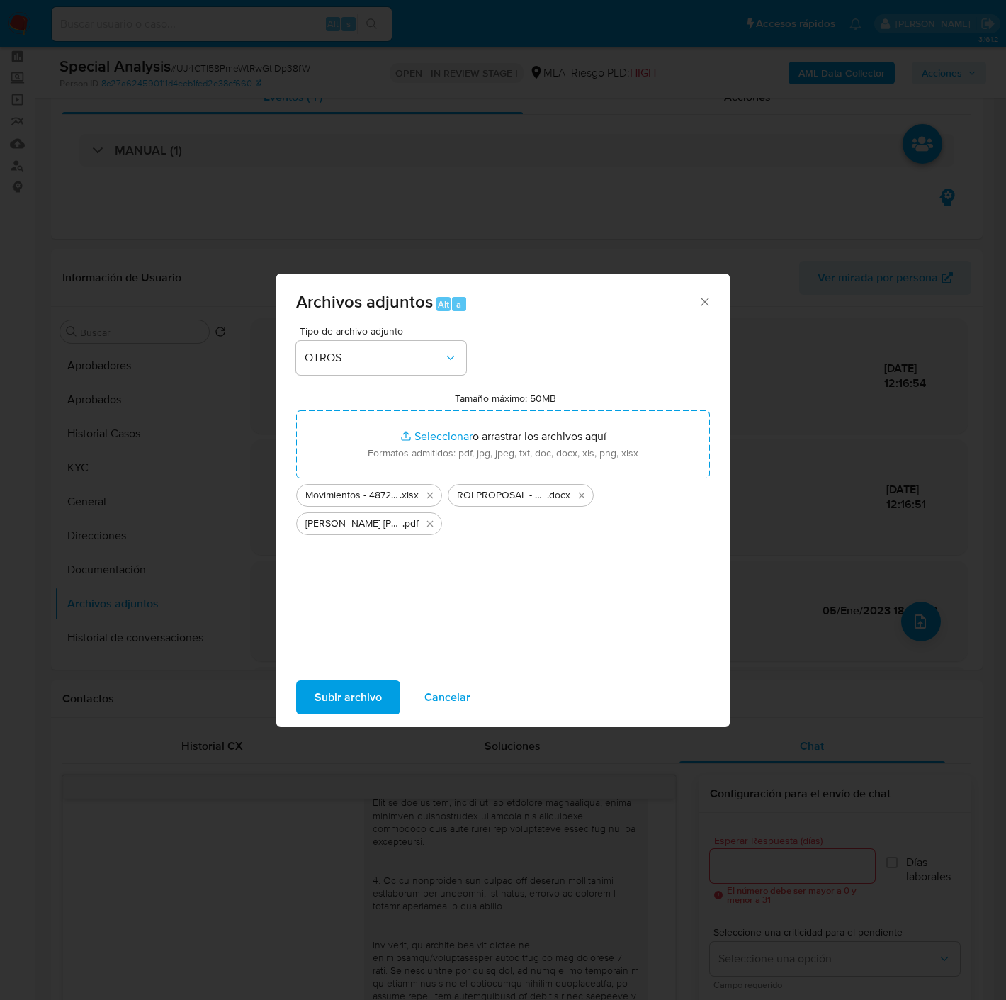
click at [363, 690] on span "Subir archivo" at bounding box center [348, 697] width 67 height 31
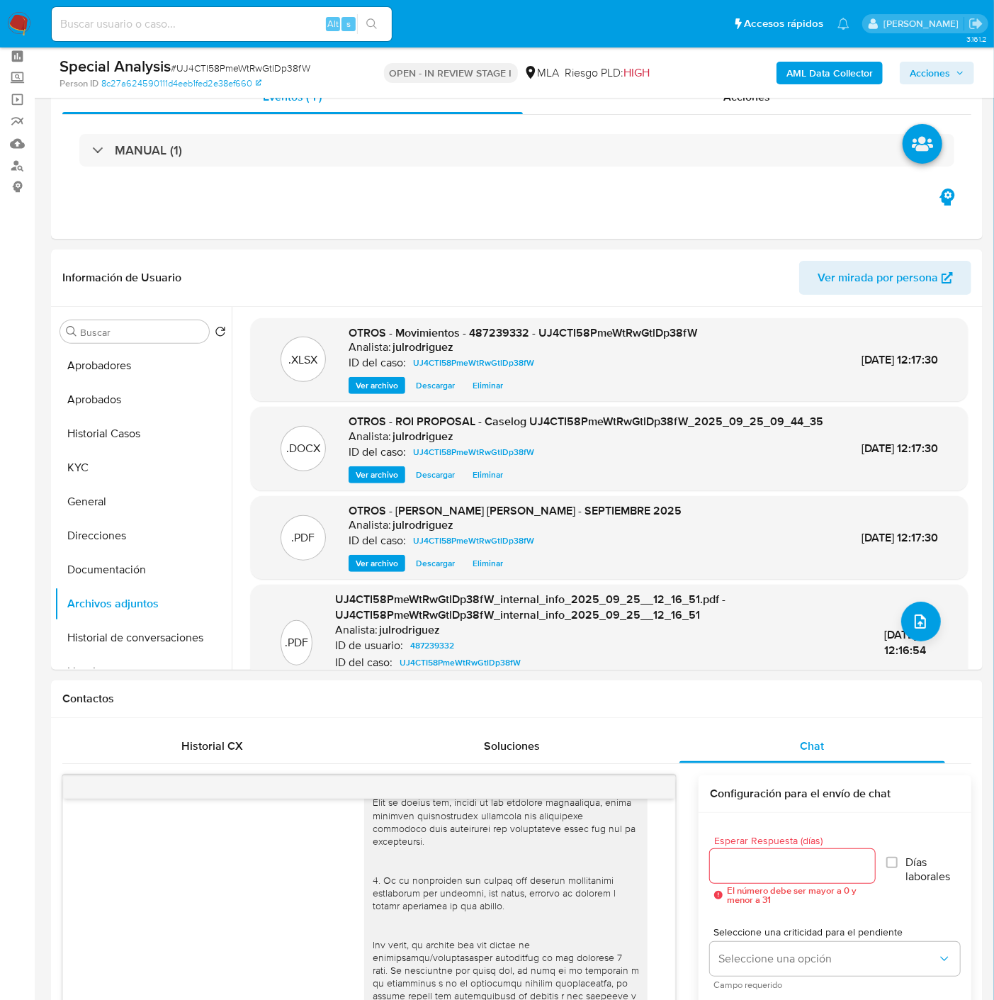
click at [930, 79] on span "Acciones" at bounding box center [930, 73] width 40 height 23
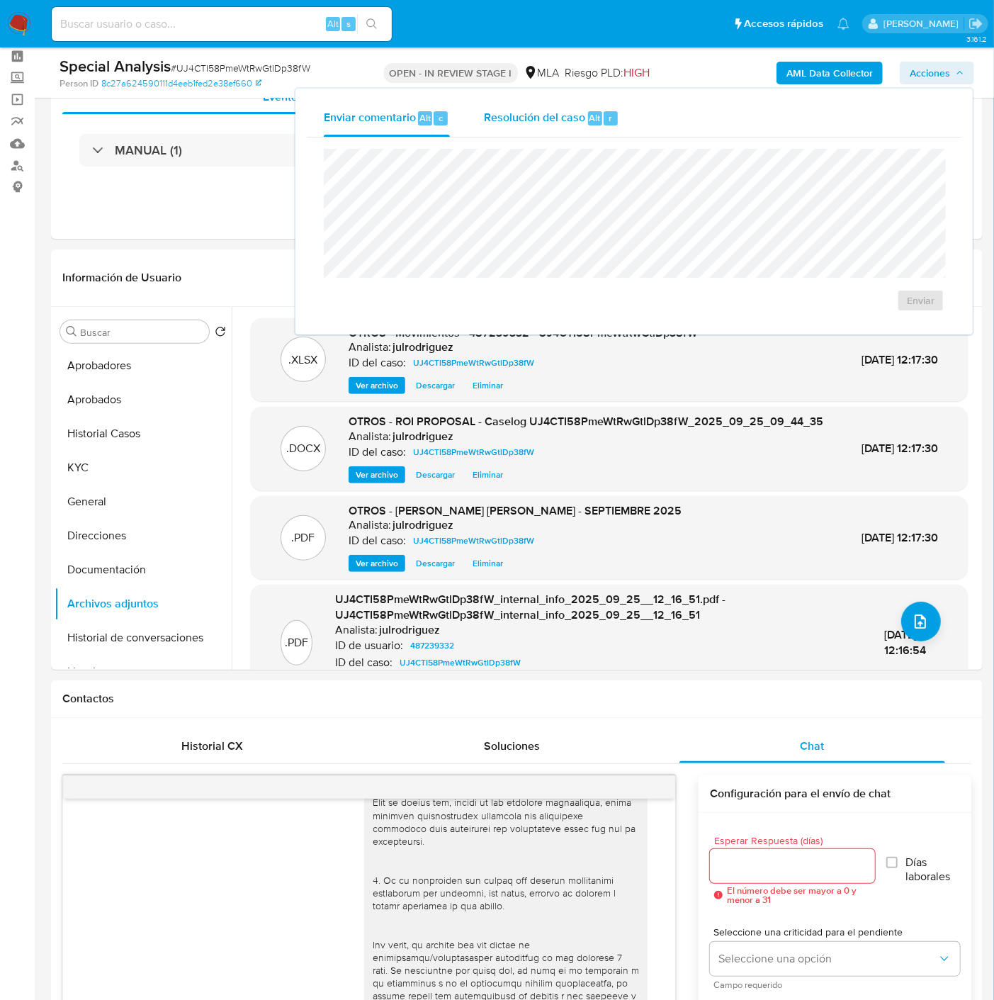
click at [617, 125] on div "Resolución del caso Alt r" at bounding box center [551, 118] width 135 height 37
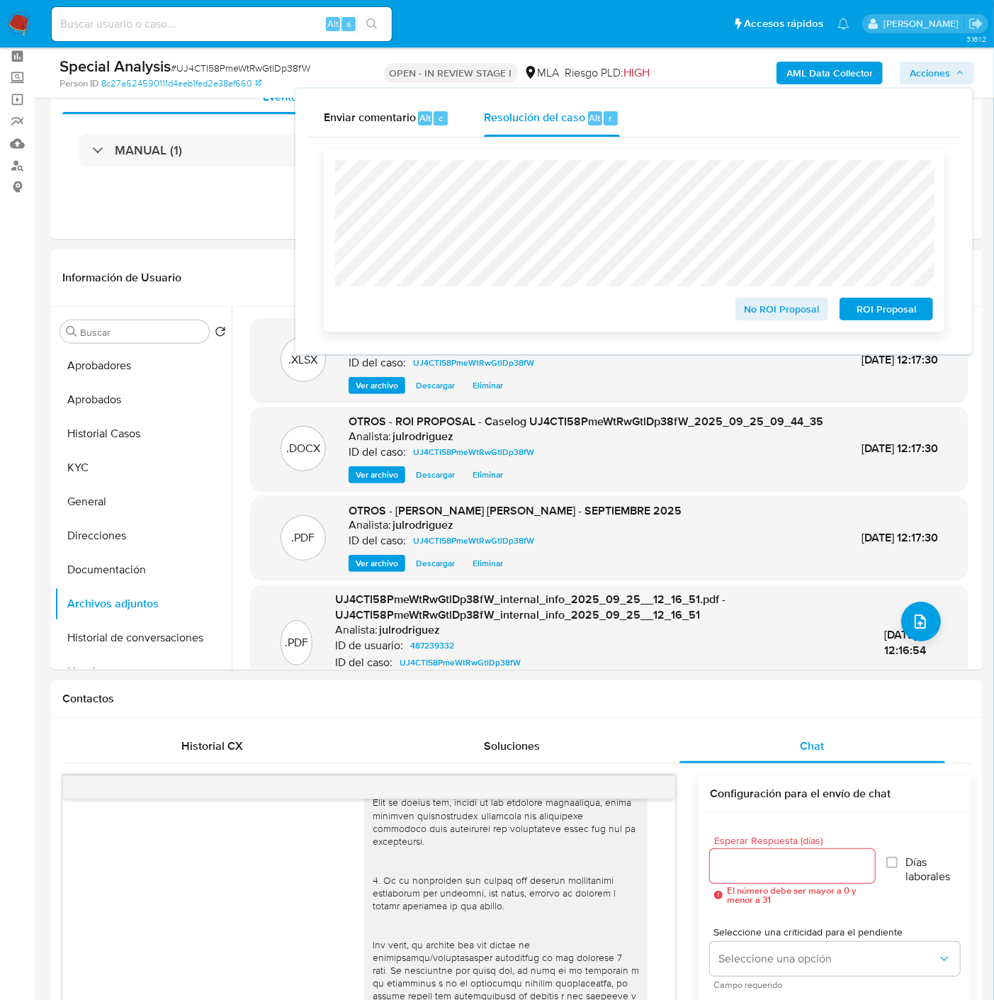
click at [883, 314] on span "ROI Proposal" at bounding box center [886, 309] width 74 height 20
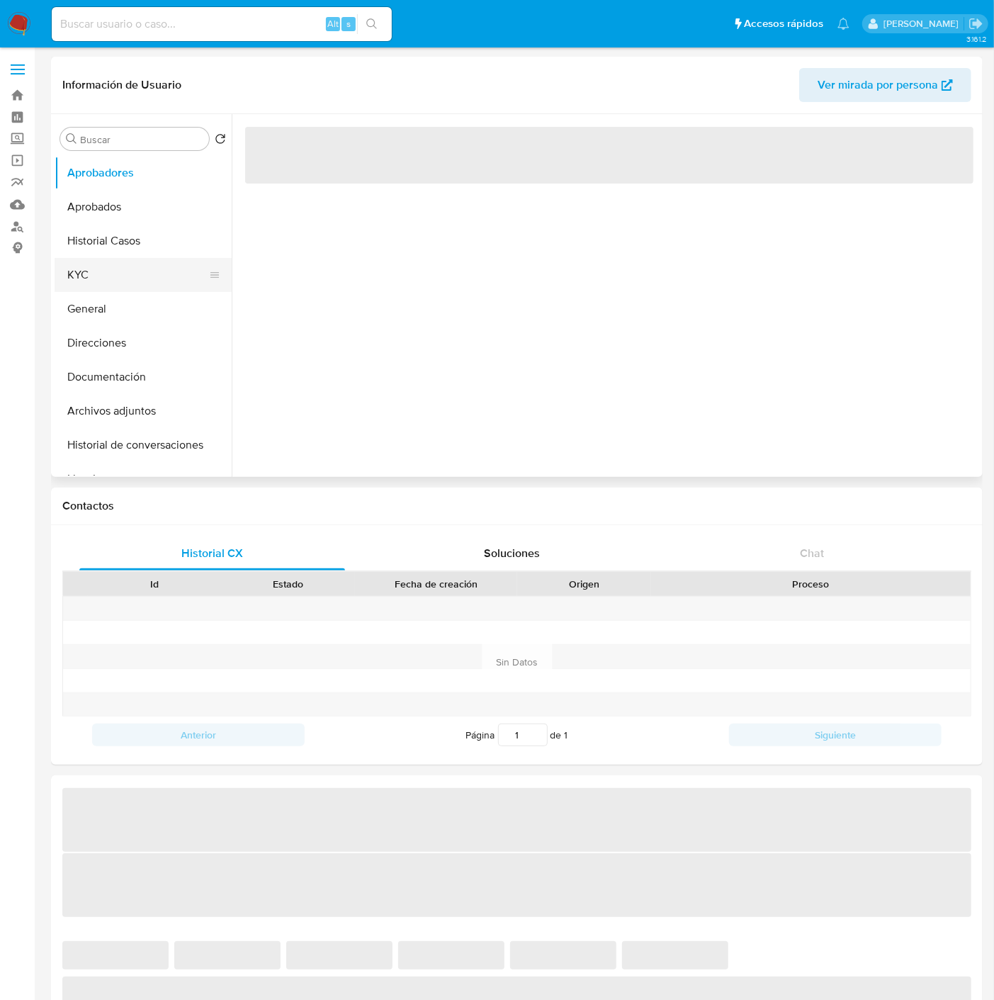
drag, startPoint x: 131, startPoint y: 268, endPoint x: 185, endPoint y: 291, distance: 58.7
click at [132, 269] on button "KYC" at bounding box center [138, 275] width 166 height 34
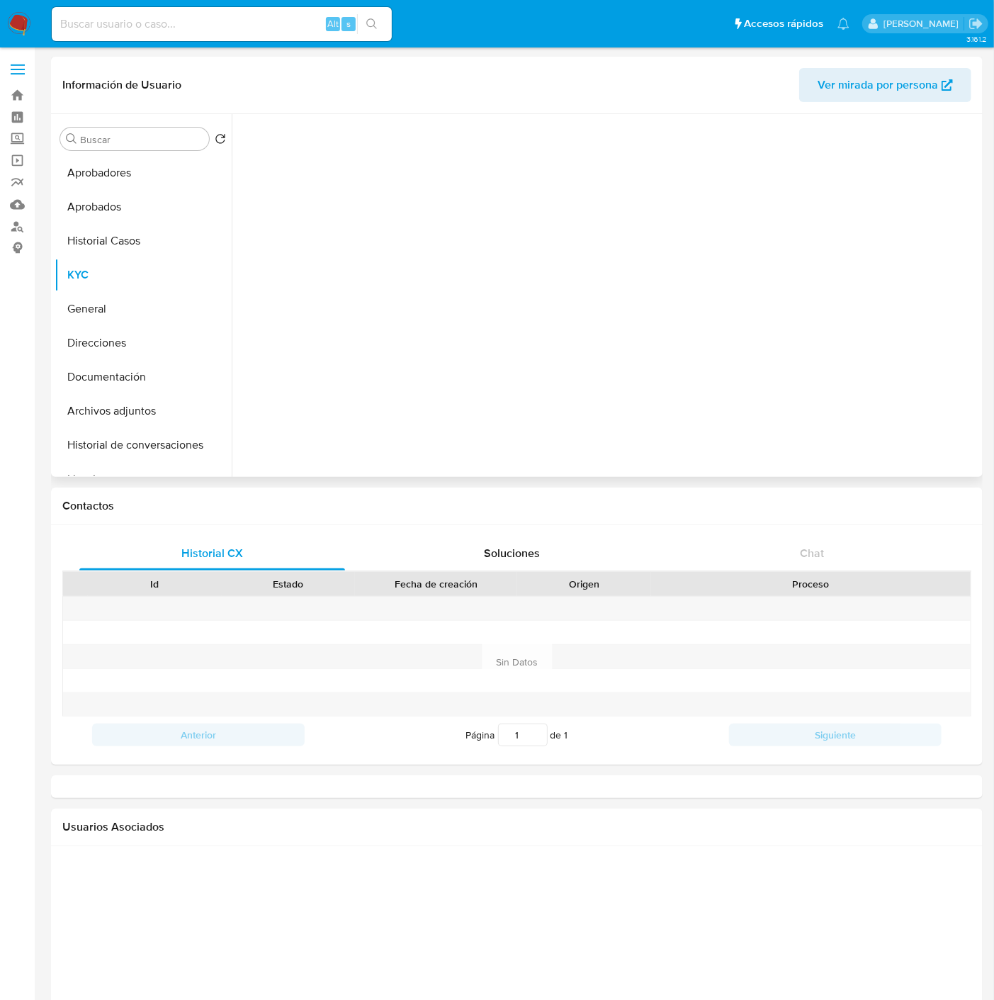
select select "10"
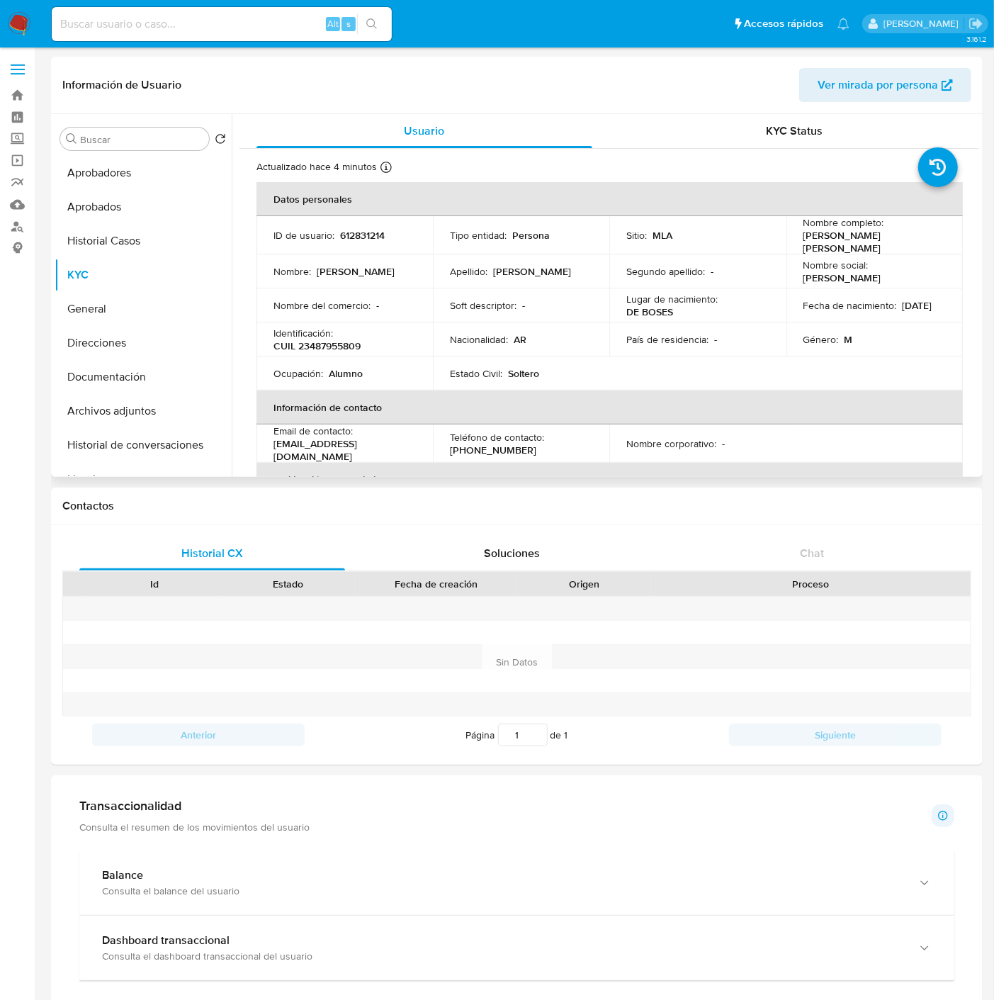
click at [866, 315] on td "Fecha de nacimiento : 27/07/2008" at bounding box center [874, 305] width 176 height 34
drag, startPoint x: 798, startPoint y: 242, endPoint x: 911, endPoint y: 237, distance: 112.8
click at [911, 237] on p "Luis Gabriel Guerra Flores" at bounding box center [871, 242] width 137 height 26
copy p "Luis Gabriel Guerra Flore"
click at [348, 330] on div "Identificación : CUIL 23487955809" at bounding box center [344, 340] width 142 height 26
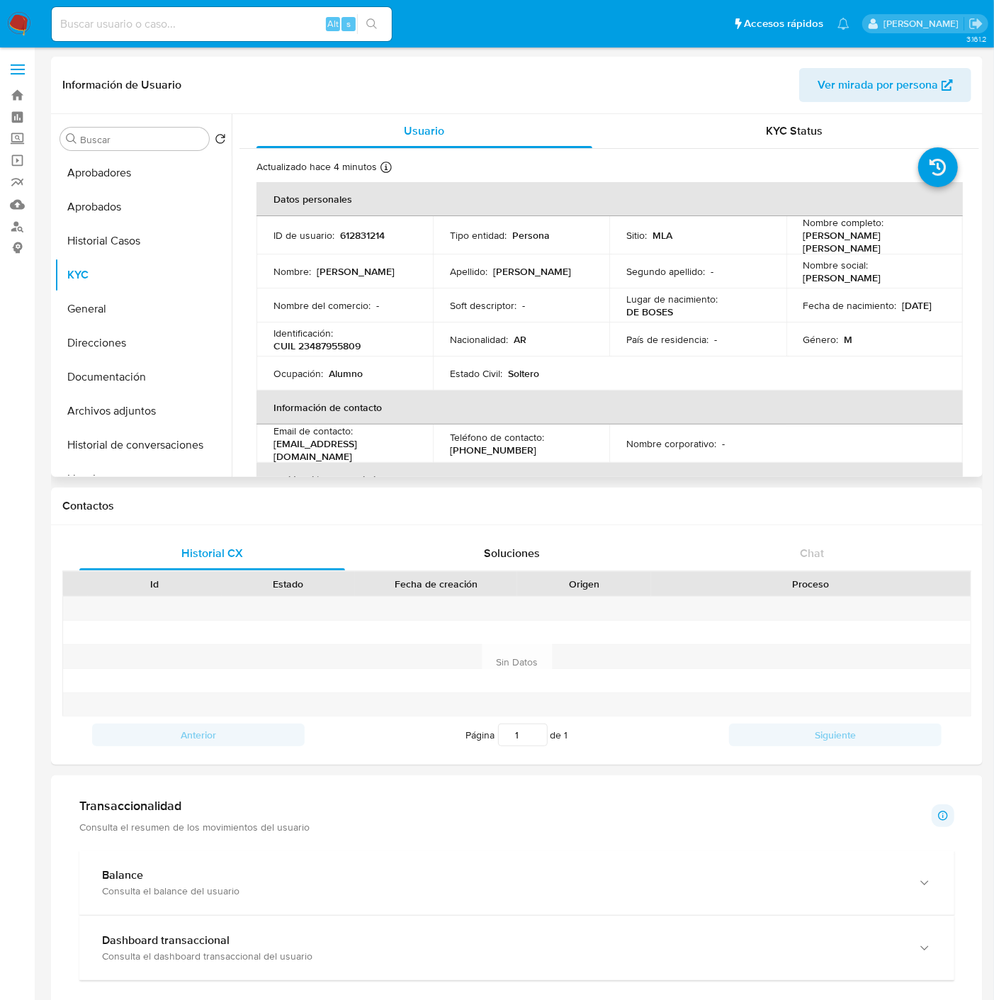
click at [350, 339] on p "CUIL 23487955809" at bounding box center [316, 345] width 87 height 13
copy p "23487955809"
click at [166, 188] on ul "Aprobadores Aprobados Historial Casos KYC General Direcciones Documentación Arc…" at bounding box center [143, 316] width 177 height 320
click at [159, 193] on button "Aprobados" at bounding box center [138, 207] width 166 height 34
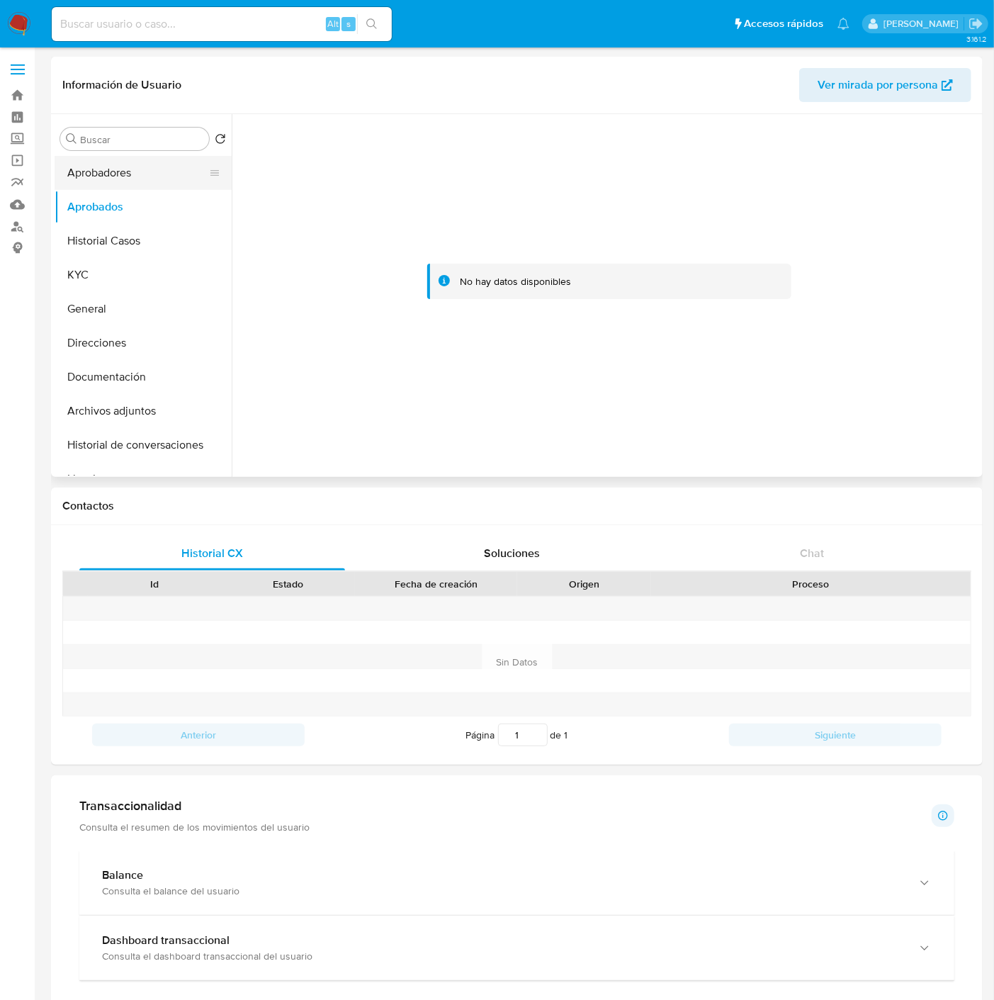
click at [147, 176] on button "Aprobadores" at bounding box center [138, 173] width 166 height 34
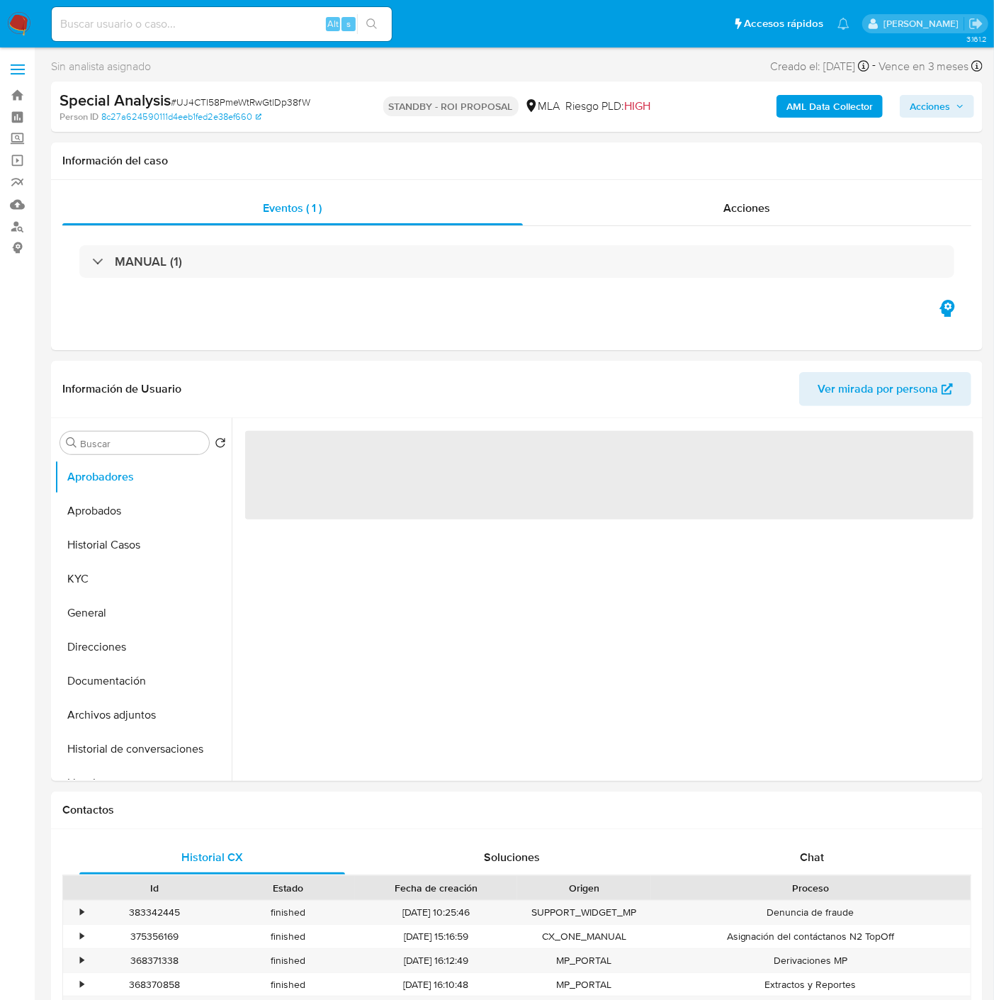
select select "10"
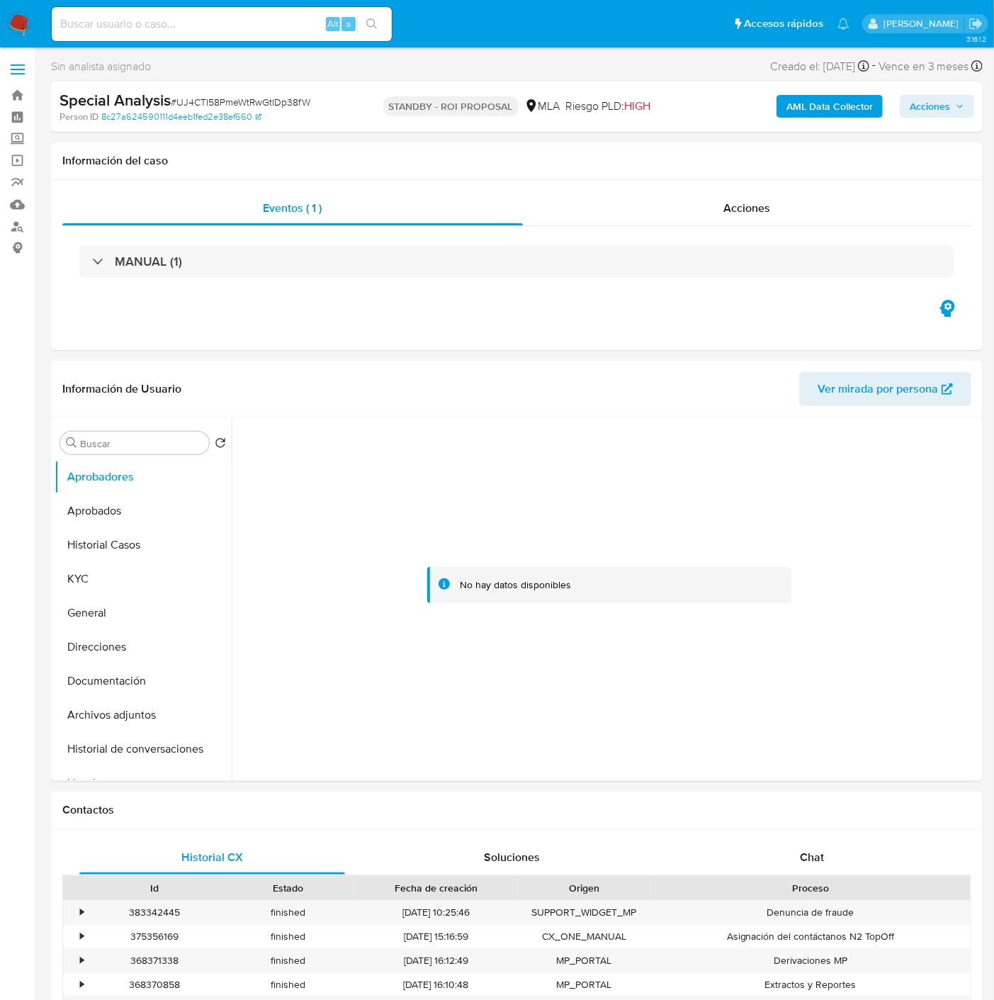
click at [209, 25] on input at bounding box center [222, 24] width 340 height 18
paste input "PGCJ3MTpMOyqykRX3vs7pj1W"
type input "PGCJ3MTpMOyqykRX3vs7pj1W"
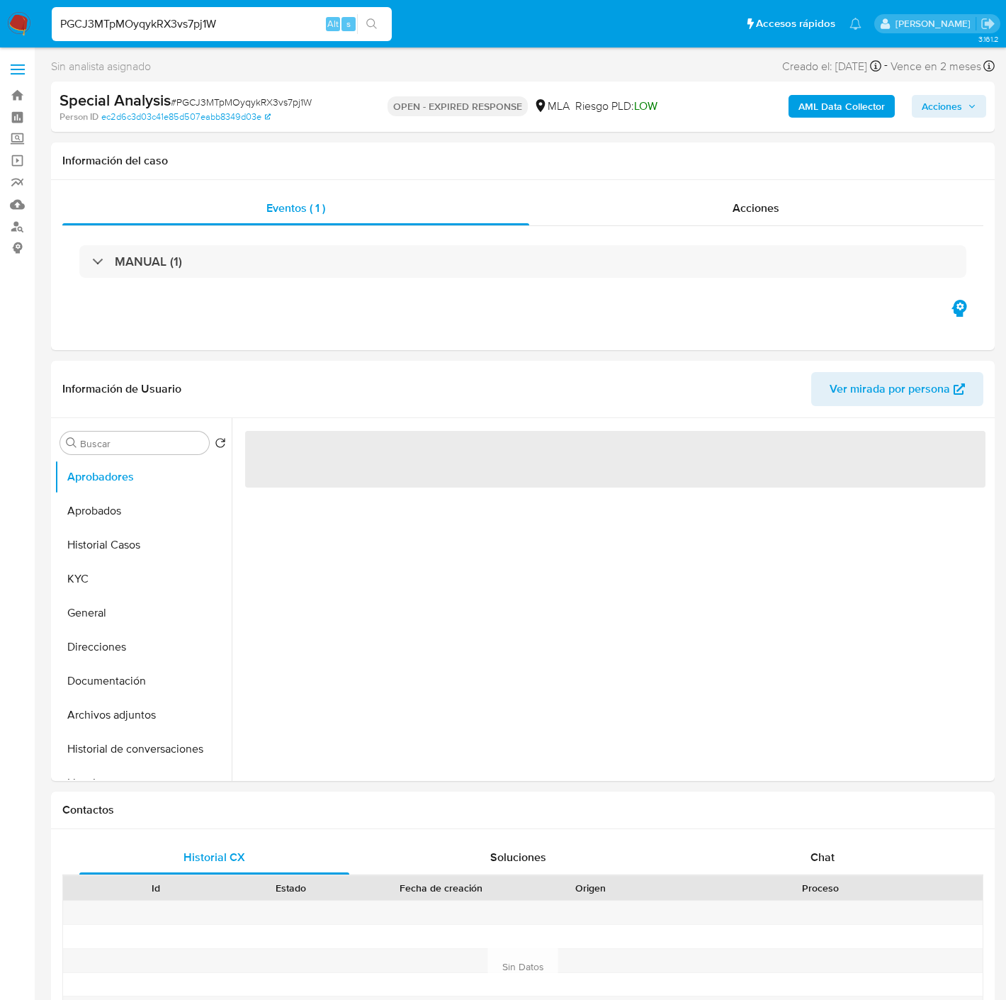
select select "10"
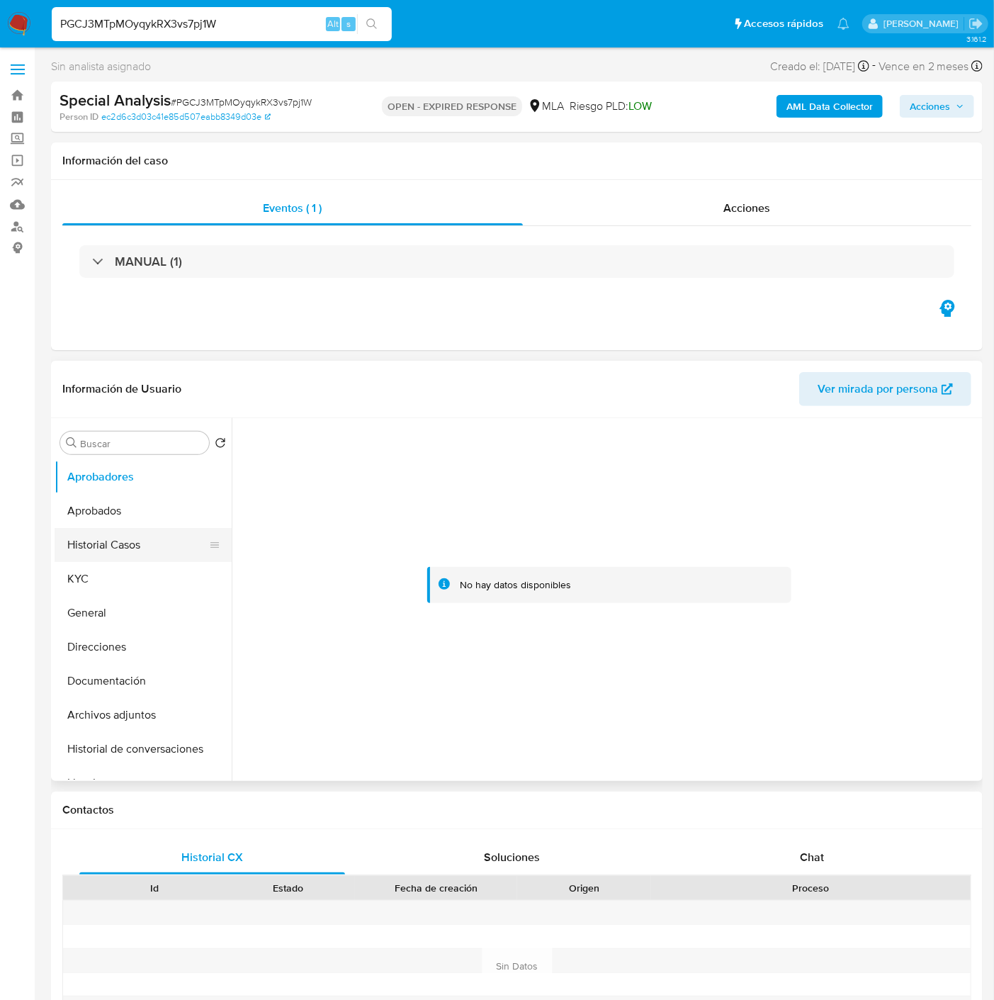
click at [111, 558] on button "Historial Casos" at bounding box center [138, 545] width 166 height 34
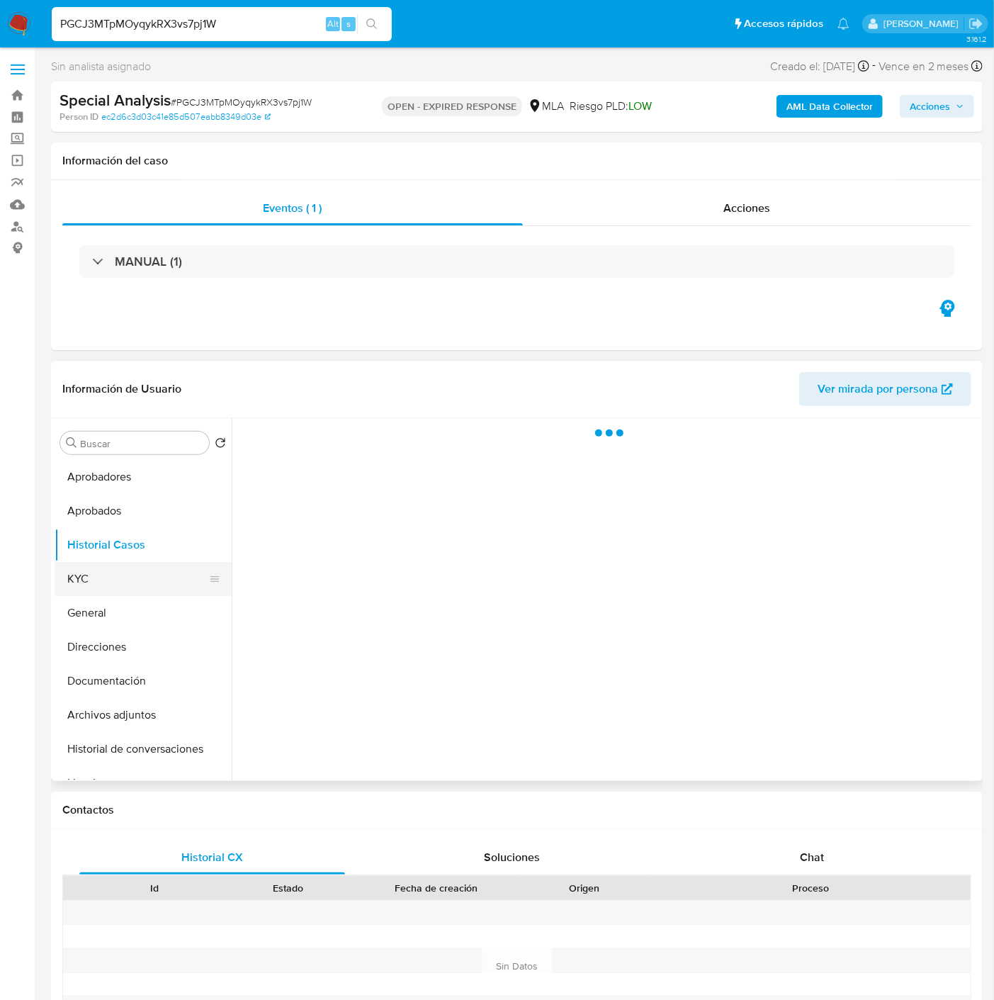
click at [108, 576] on button "KYC" at bounding box center [138, 579] width 166 height 34
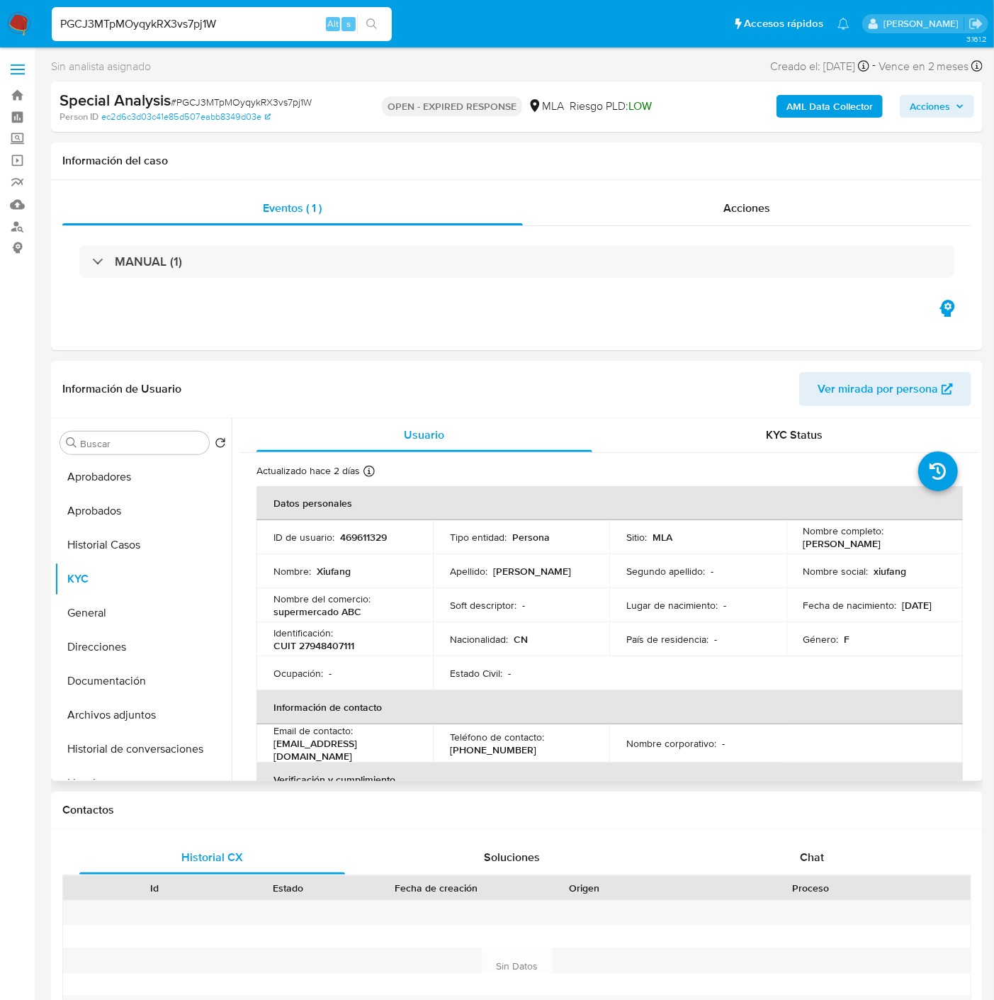
click at [337, 647] on p "CUIT 27948407111" at bounding box center [313, 645] width 81 height 13
copy p "27948407111"
click at [349, 541] on p "469611329" at bounding box center [363, 537] width 47 height 13
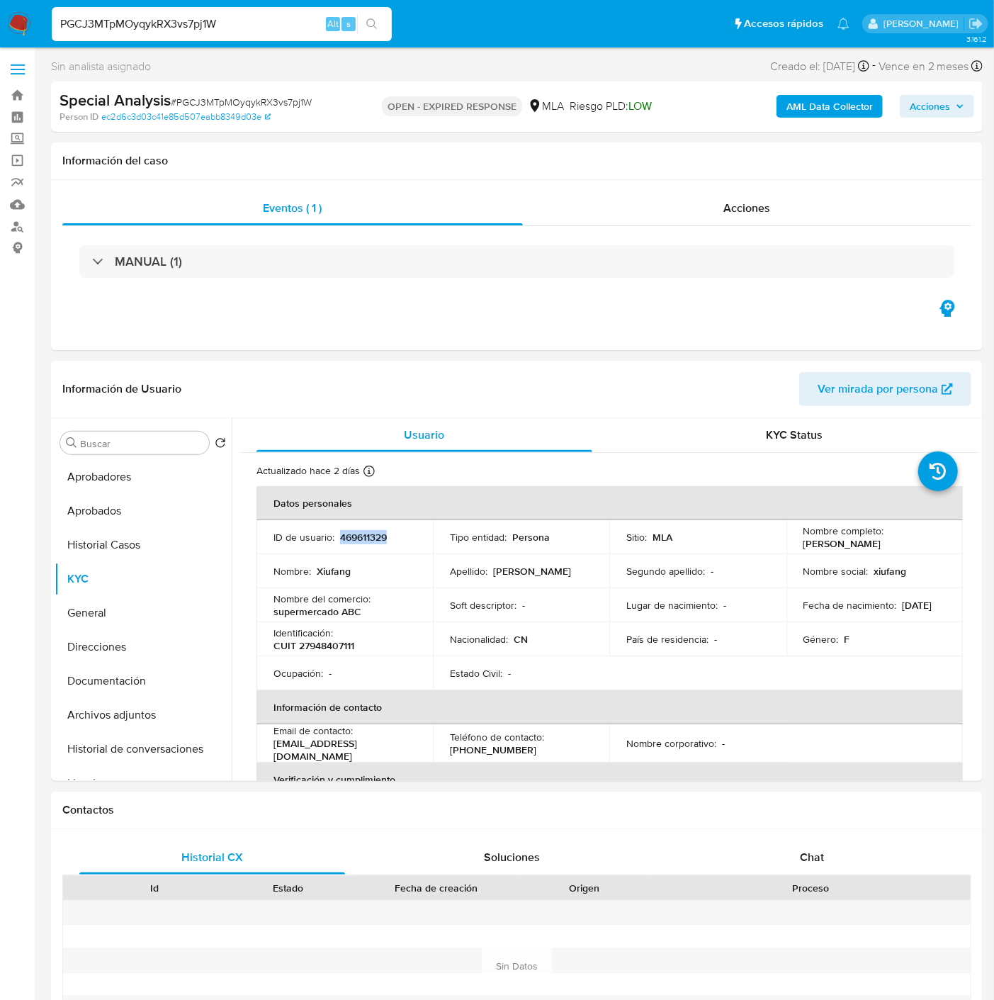
copy p "469611329"
click at [863, 543] on td "Nombre completo : [PERSON_NAME]" at bounding box center [874, 537] width 176 height 34
copy p "[PERSON_NAME]"
click at [368, 527] on td "ID de usuario : 469611329" at bounding box center [344, 537] width 176 height 34
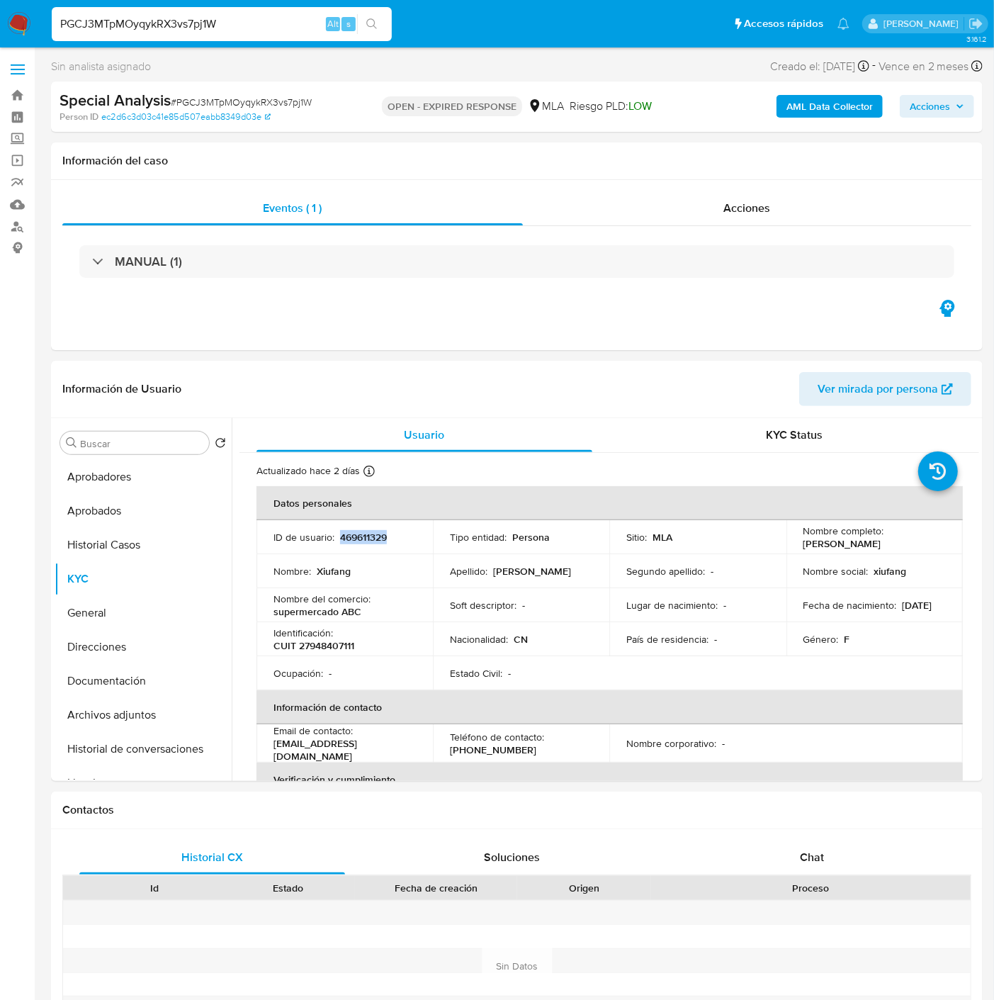
copy p "469611329"
click at [208, 95] on span "# PGCJ3MTpMOyqykRX3vs7pj1W" at bounding box center [241, 102] width 141 height 14
copy span "PGCJ3MTpMOyqykRX3vs7pj1W"
drag, startPoint x: 837, startPoint y: 542, endPoint x: 874, endPoint y: 135, distance: 408.3
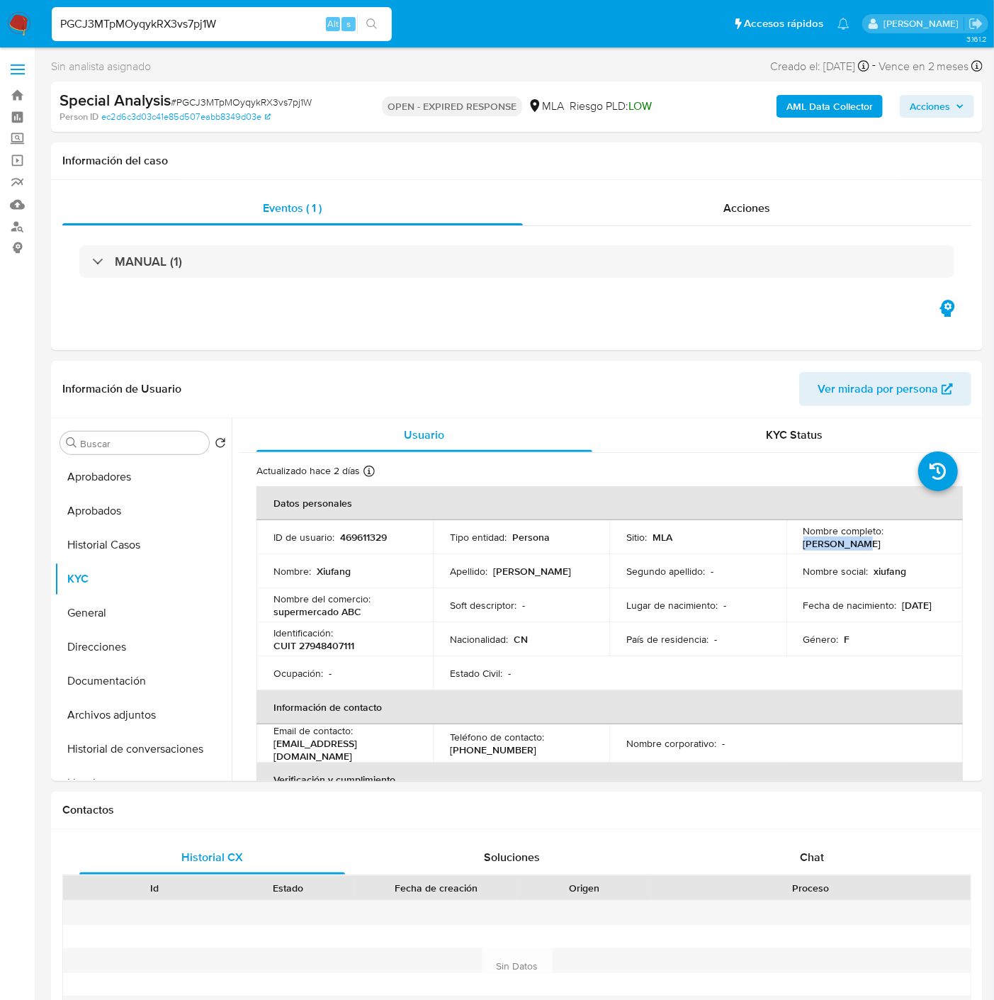
click at [876, 540] on div "Nombre completo : [PERSON_NAME]" at bounding box center [874, 537] width 142 height 26
click at [347, 641] on p "CUIT 27948407111" at bounding box center [313, 645] width 81 height 13
copy p "27948407111"
click at [101, 670] on button "Documentación" at bounding box center [138, 681] width 166 height 34
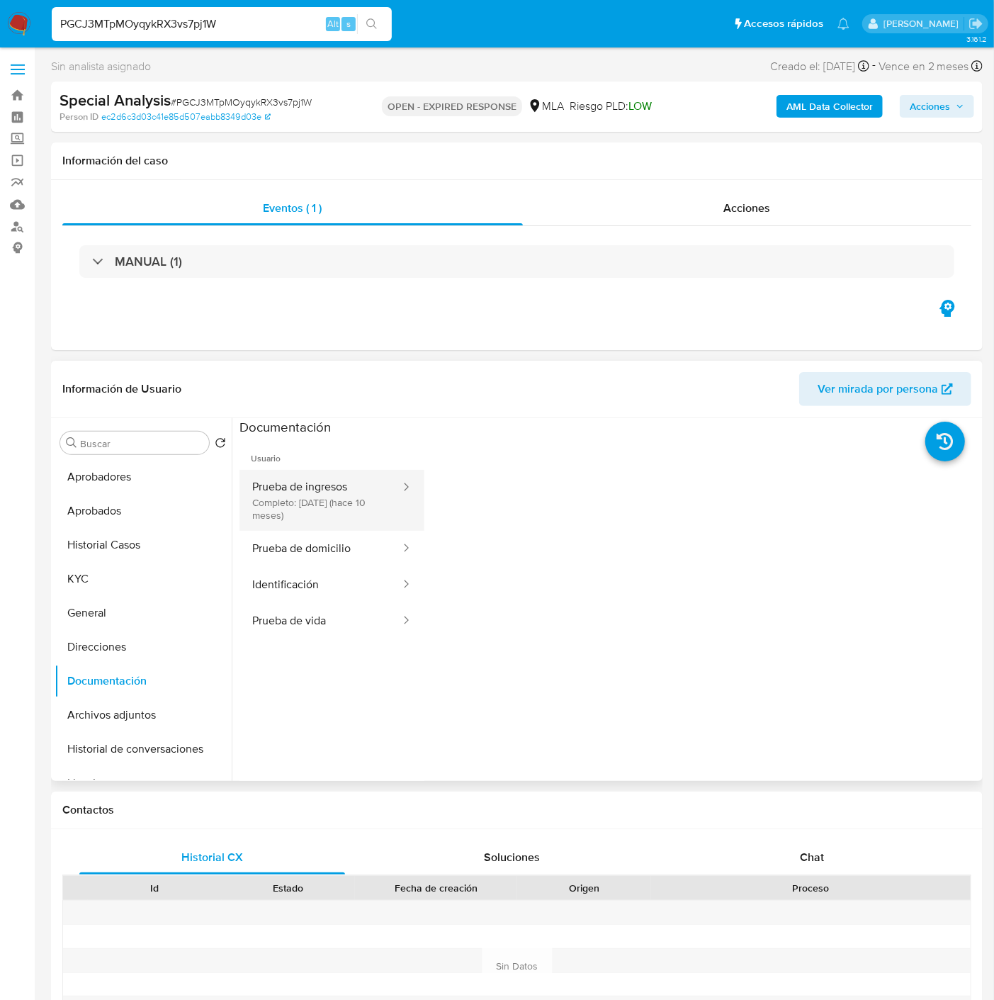
click at [279, 480] on button "Prueba de ingresos Completo: [DATE] (hace 10 meses)" at bounding box center [320, 500] width 162 height 61
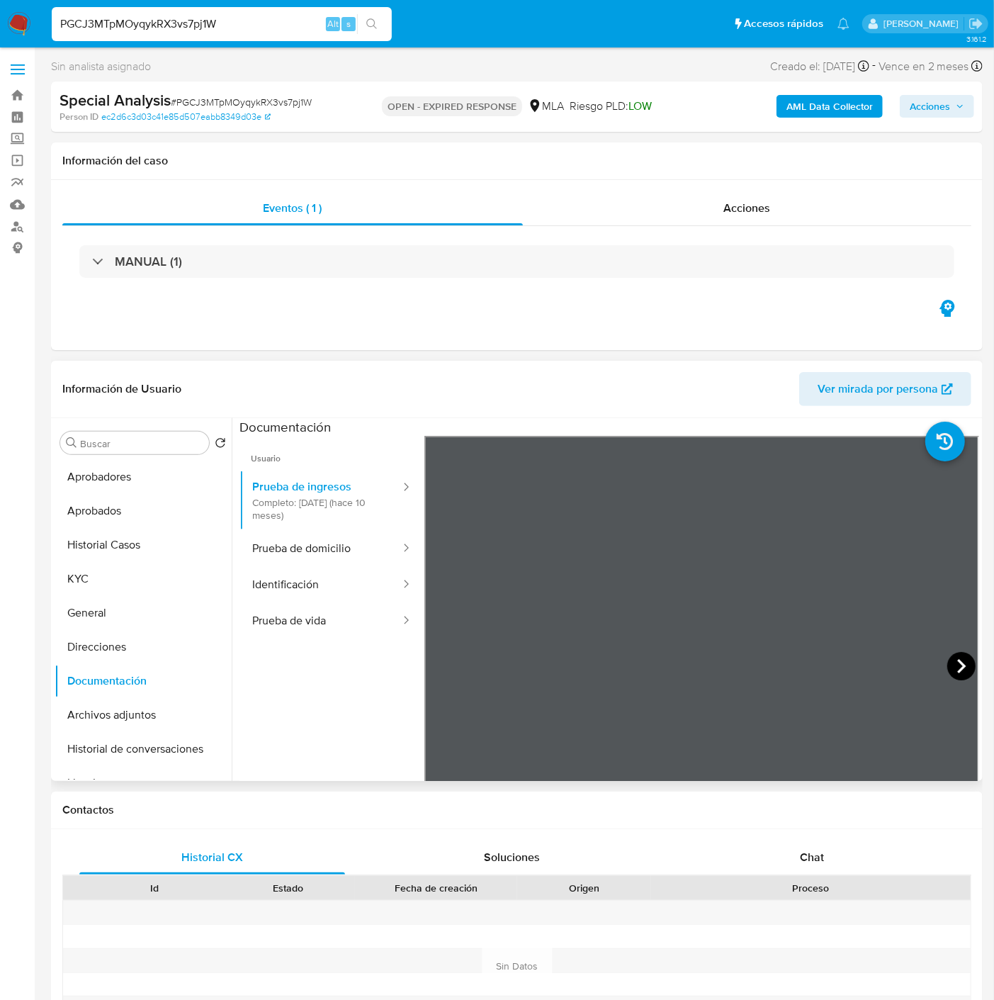
click at [950, 662] on icon at bounding box center [961, 666] width 28 height 28
click at [951, 671] on icon at bounding box center [961, 666] width 28 height 28
click at [815, 869] on div "Chat" at bounding box center [812, 857] width 266 height 34
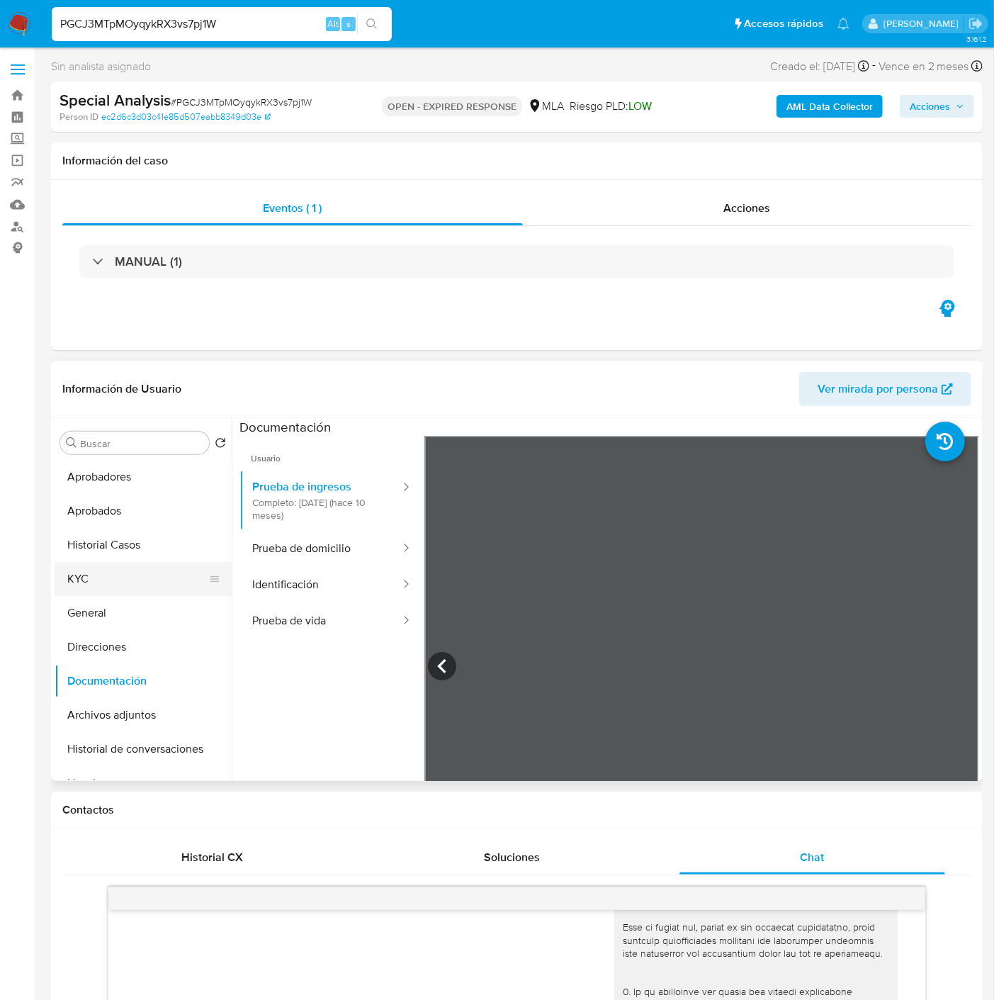
click at [116, 567] on button "KYC" at bounding box center [138, 579] width 166 height 34
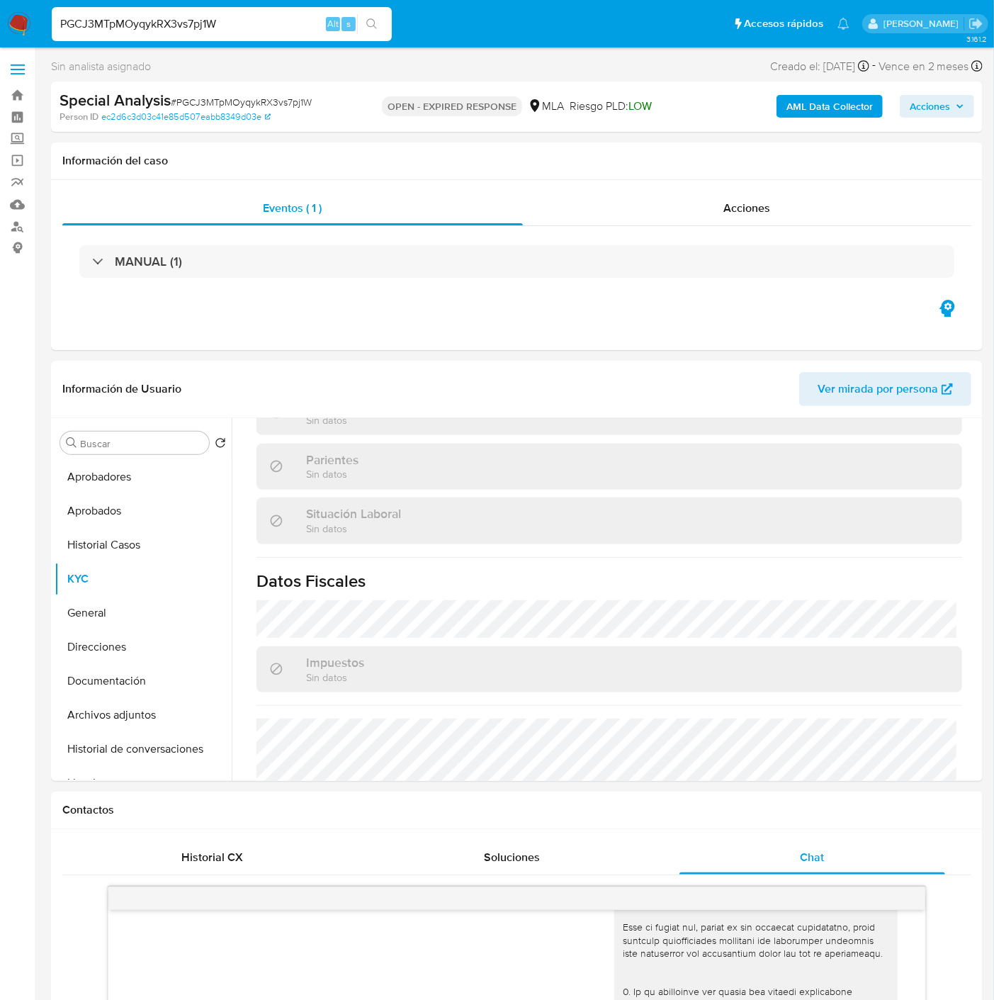
scroll to position [781, 0]
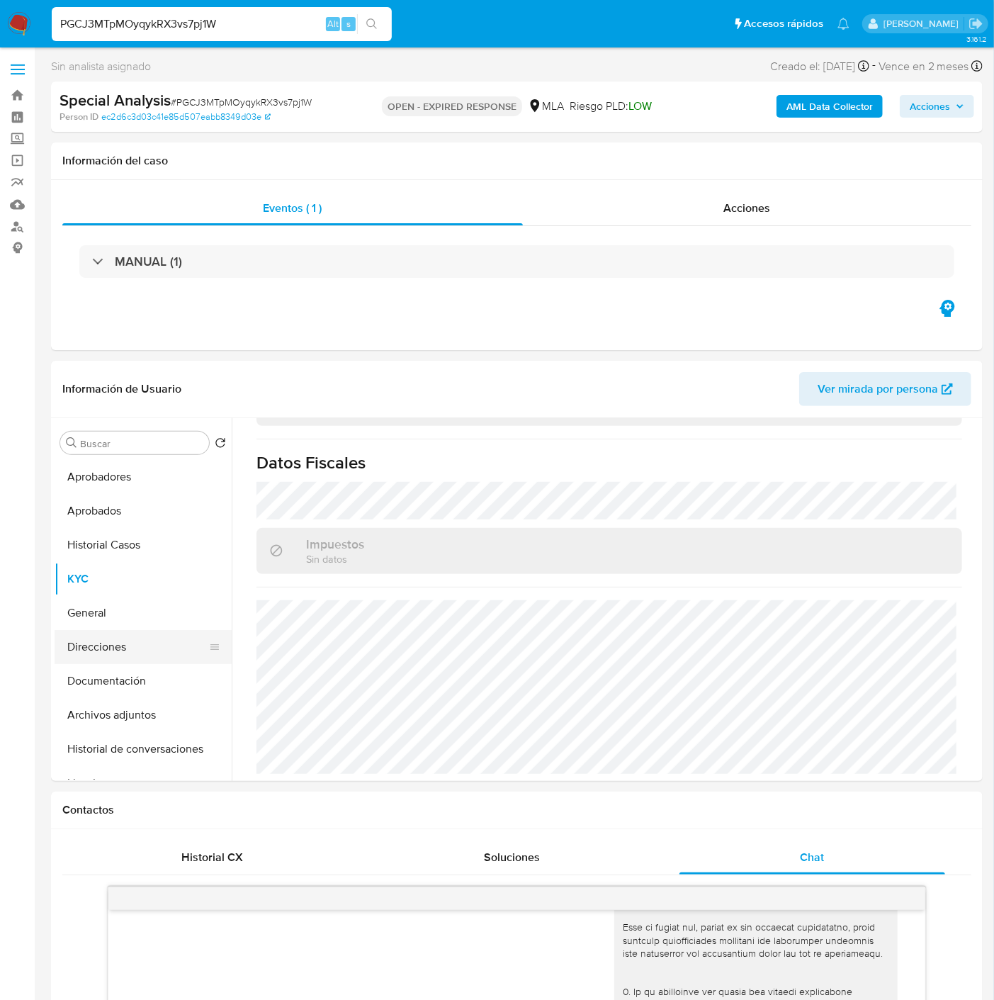
click at [109, 652] on button "Direcciones" at bounding box center [138, 647] width 166 height 34
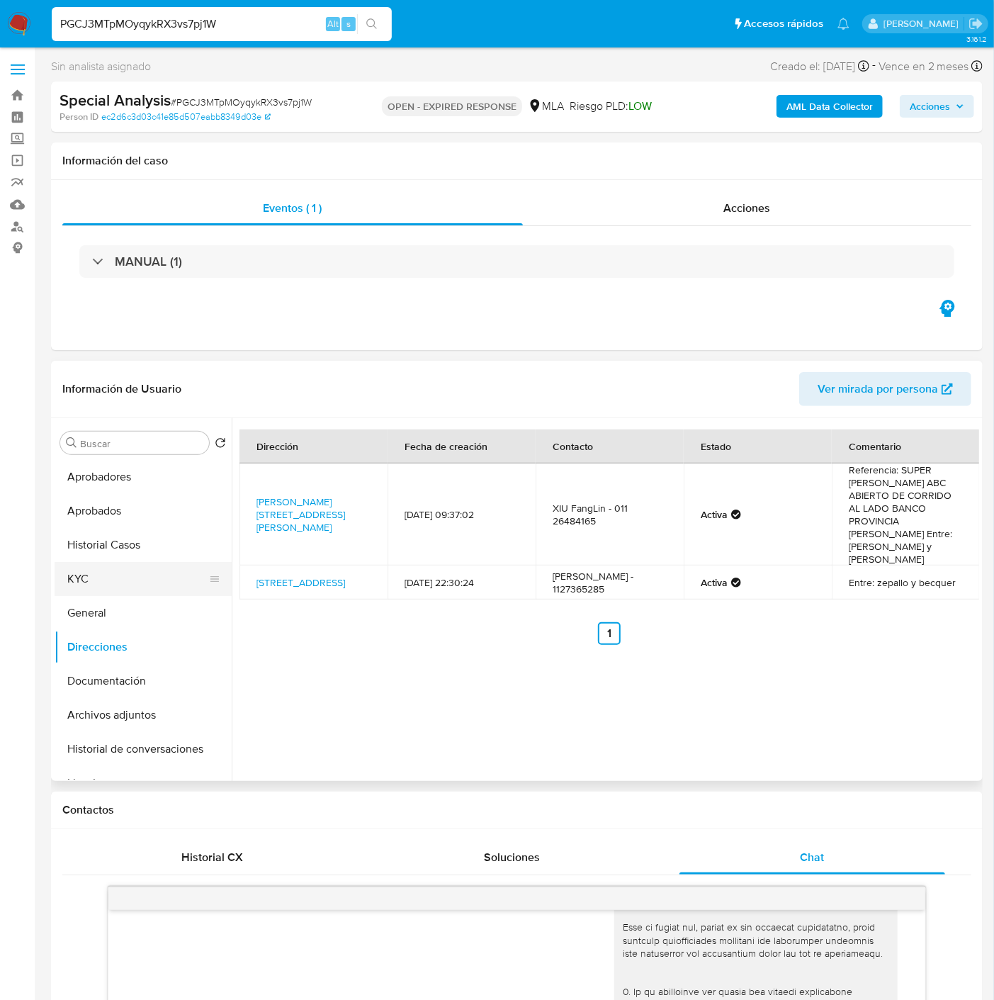
click at [103, 584] on button "KYC" at bounding box center [138, 579] width 166 height 34
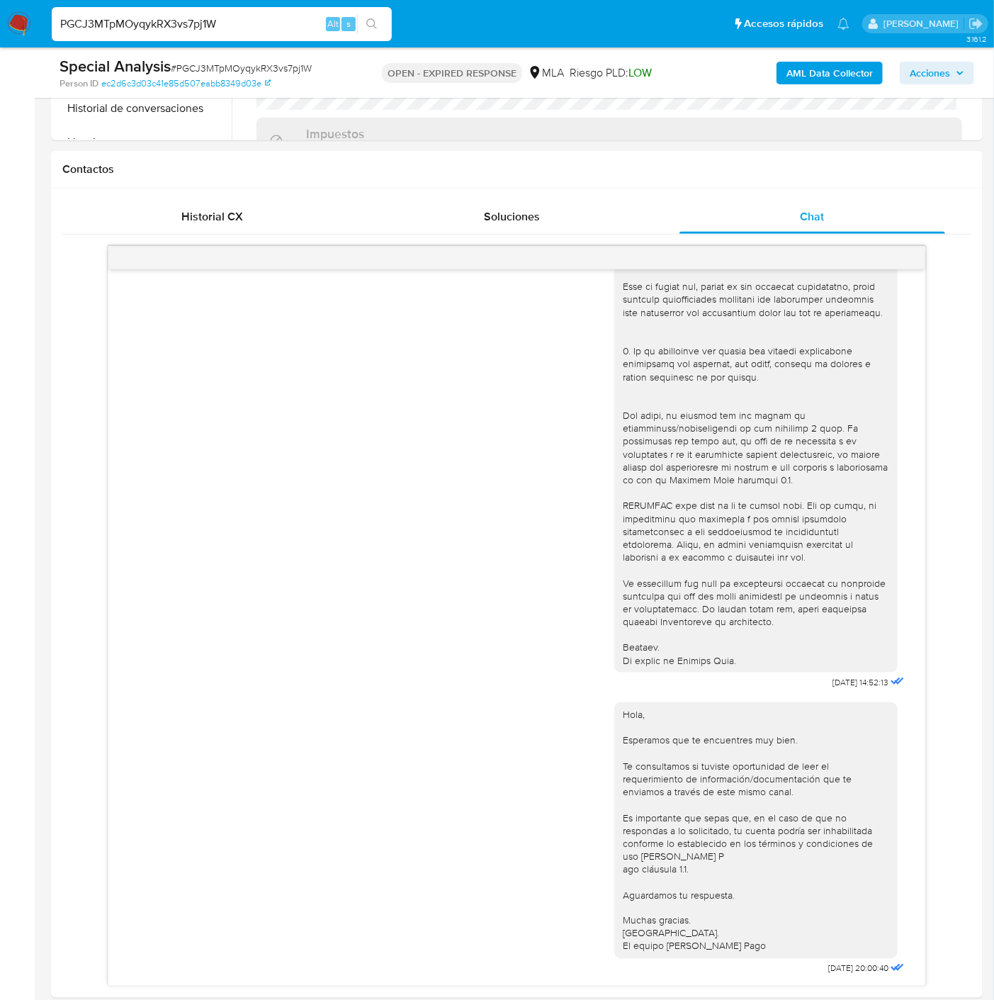
scroll to position [708, 0]
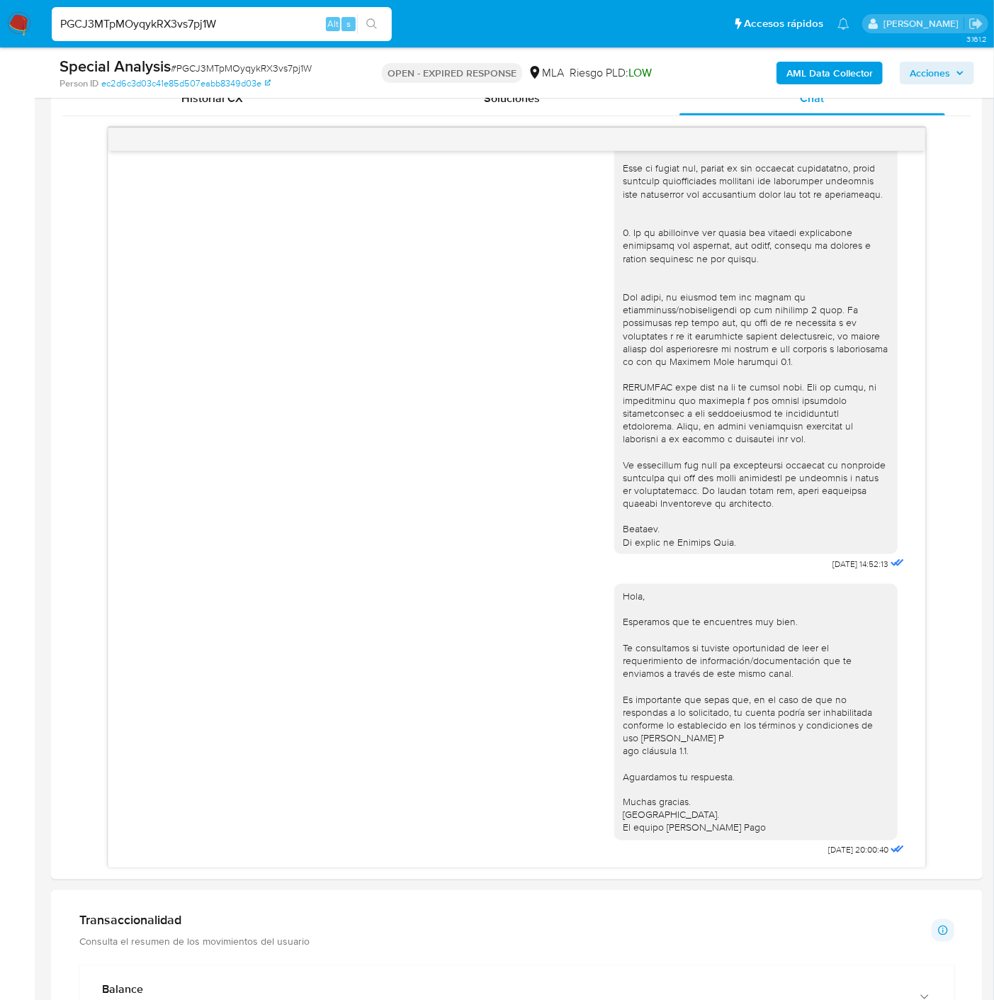
click at [237, 66] on span "# PGCJ3MTpMOyqykRX3vs7pj1W" at bounding box center [241, 68] width 141 height 14
copy span "PGCJ3MTpMOyqykRX3vs7pj1W"
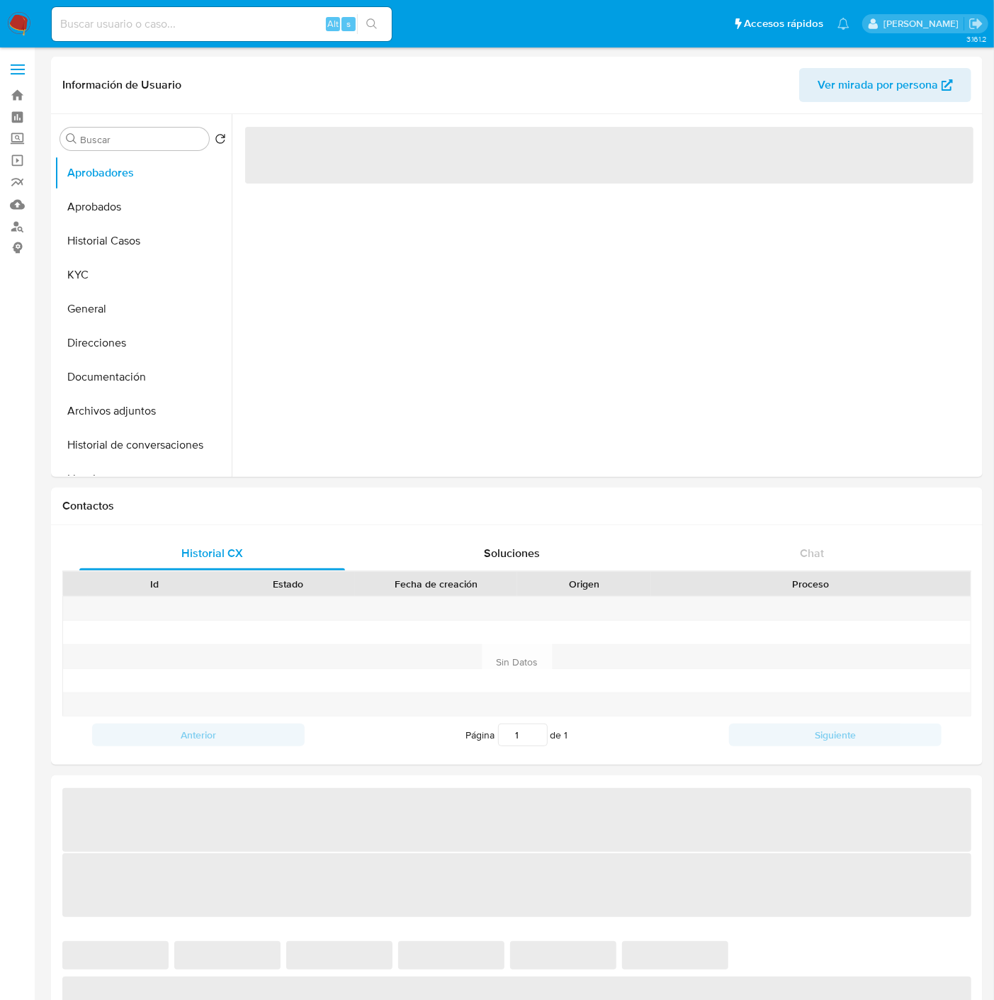
select select "10"
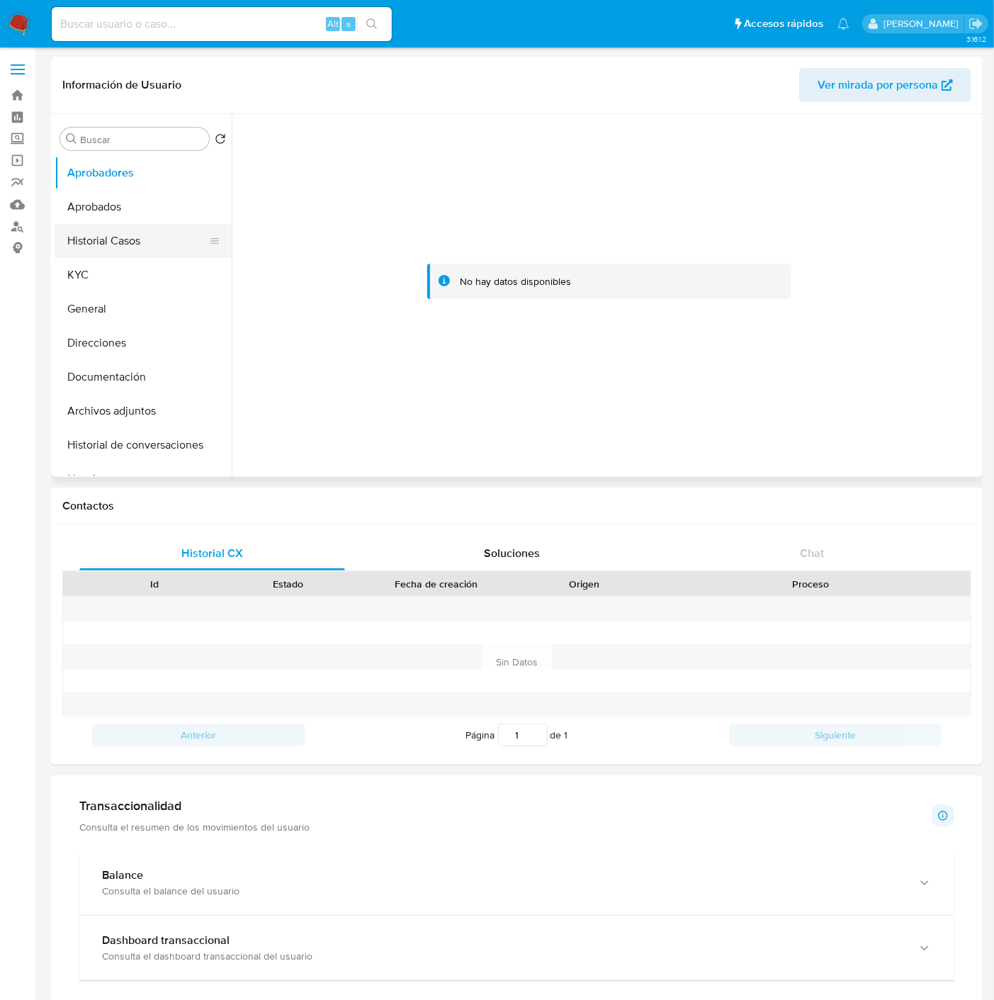
click at [116, 241] on button "Historial Casos" at bounding box center [138, 241] width 166 height 34
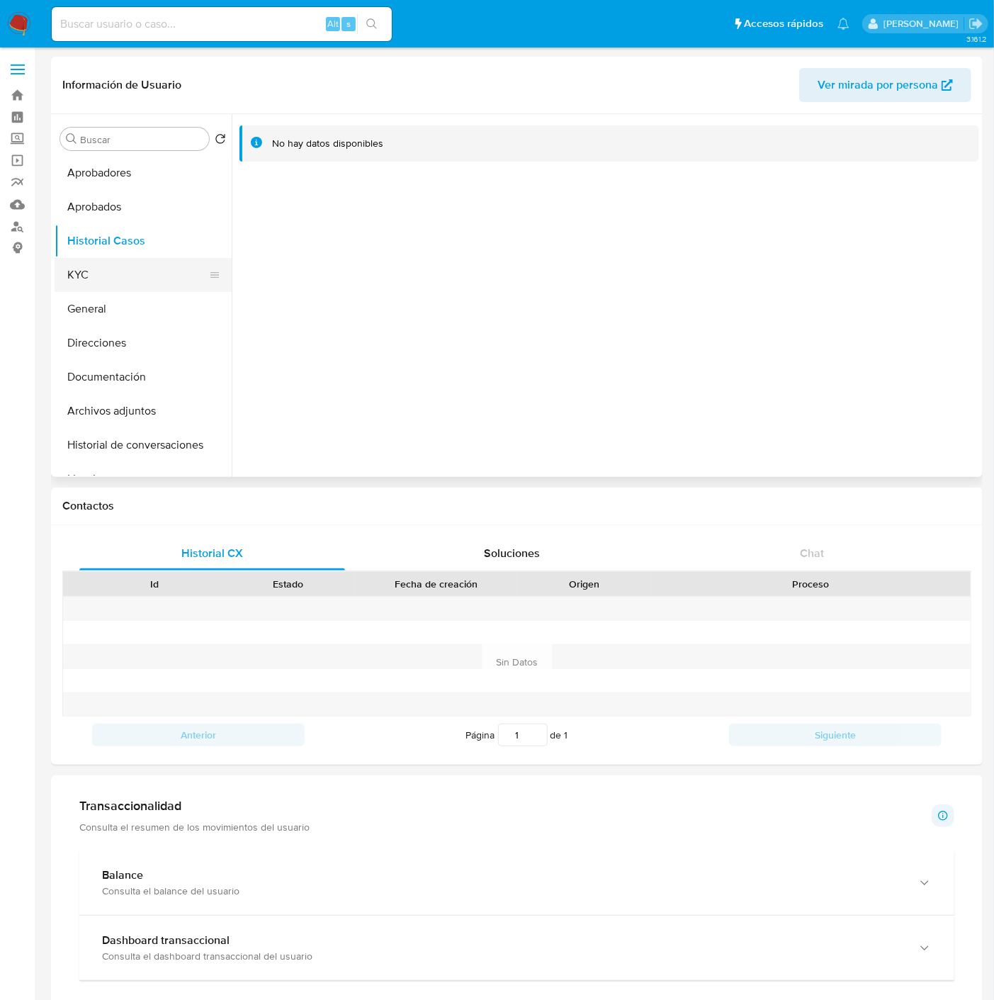
click at [94, 273] on button "KYC" at bounding box center [138, 275] width 166 height 34
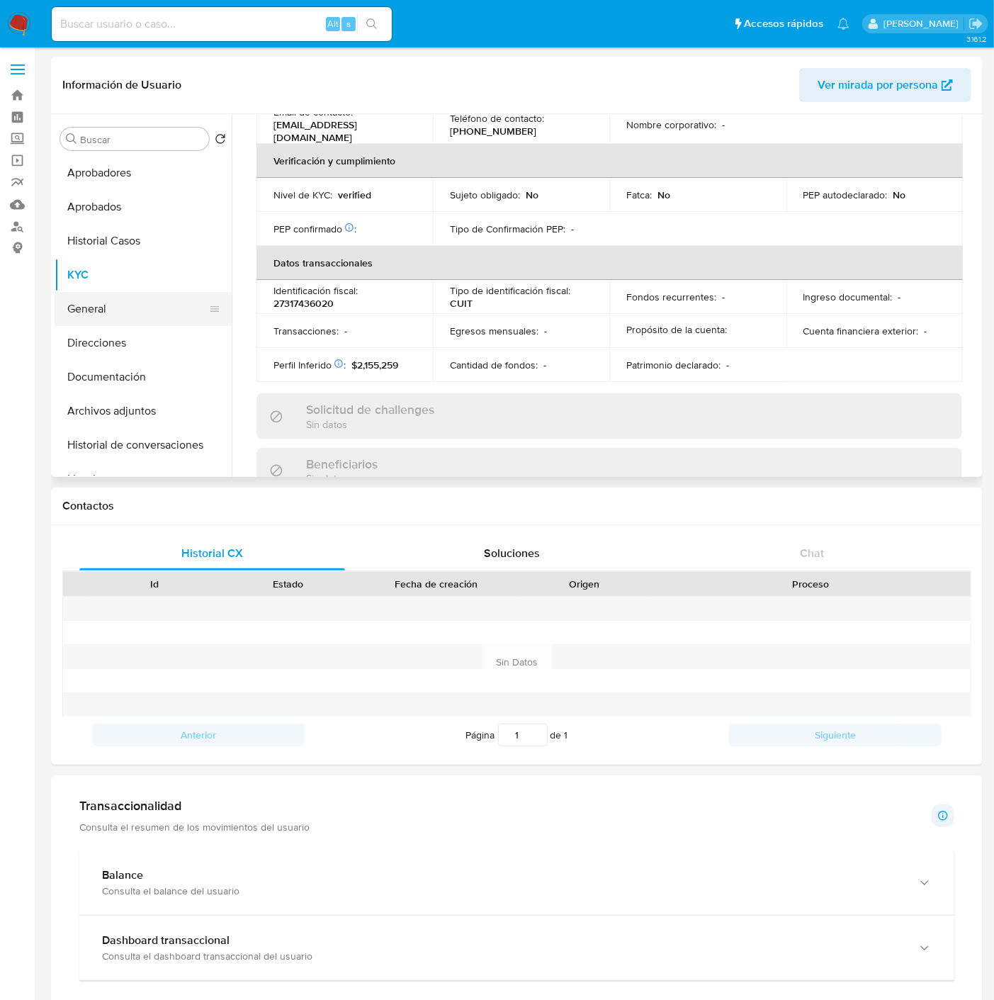
scroll to position [648, 0]
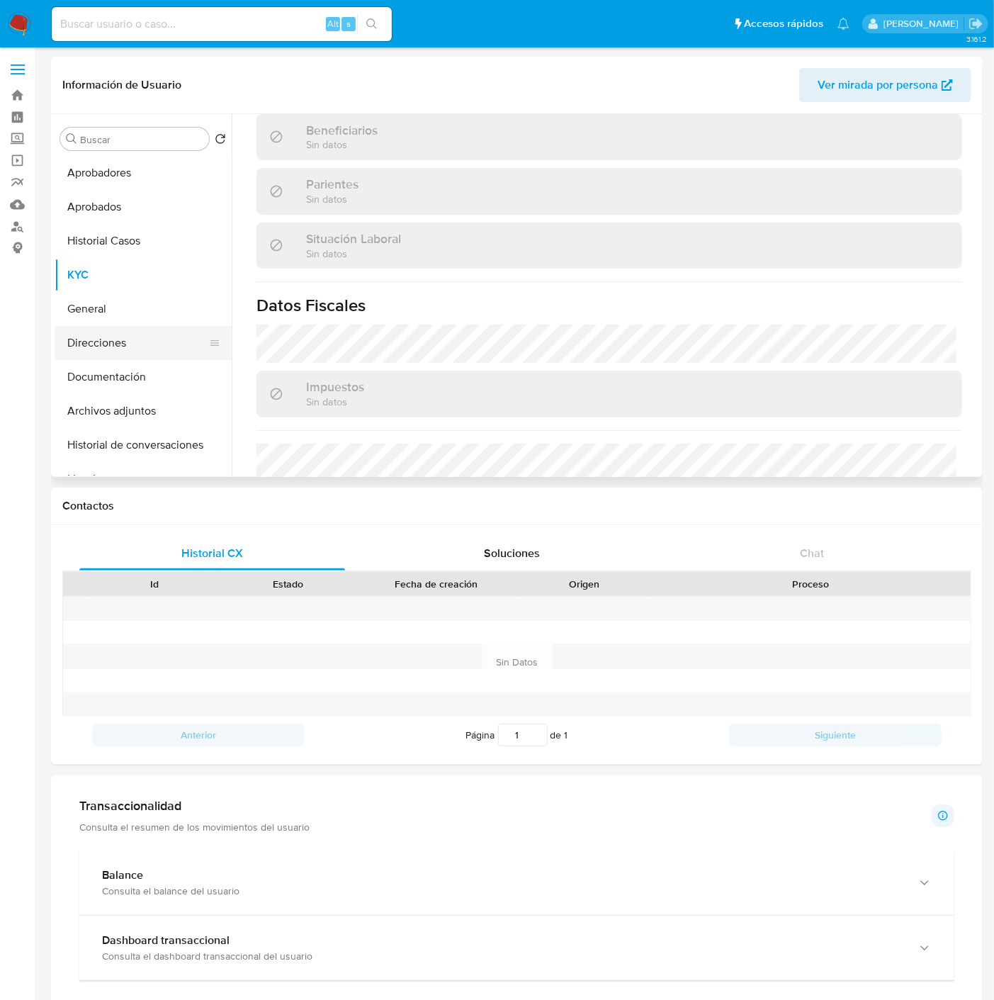
click at [96, 337] on button "Direcciones" at bounding box center [138, 343] width 166 height 34
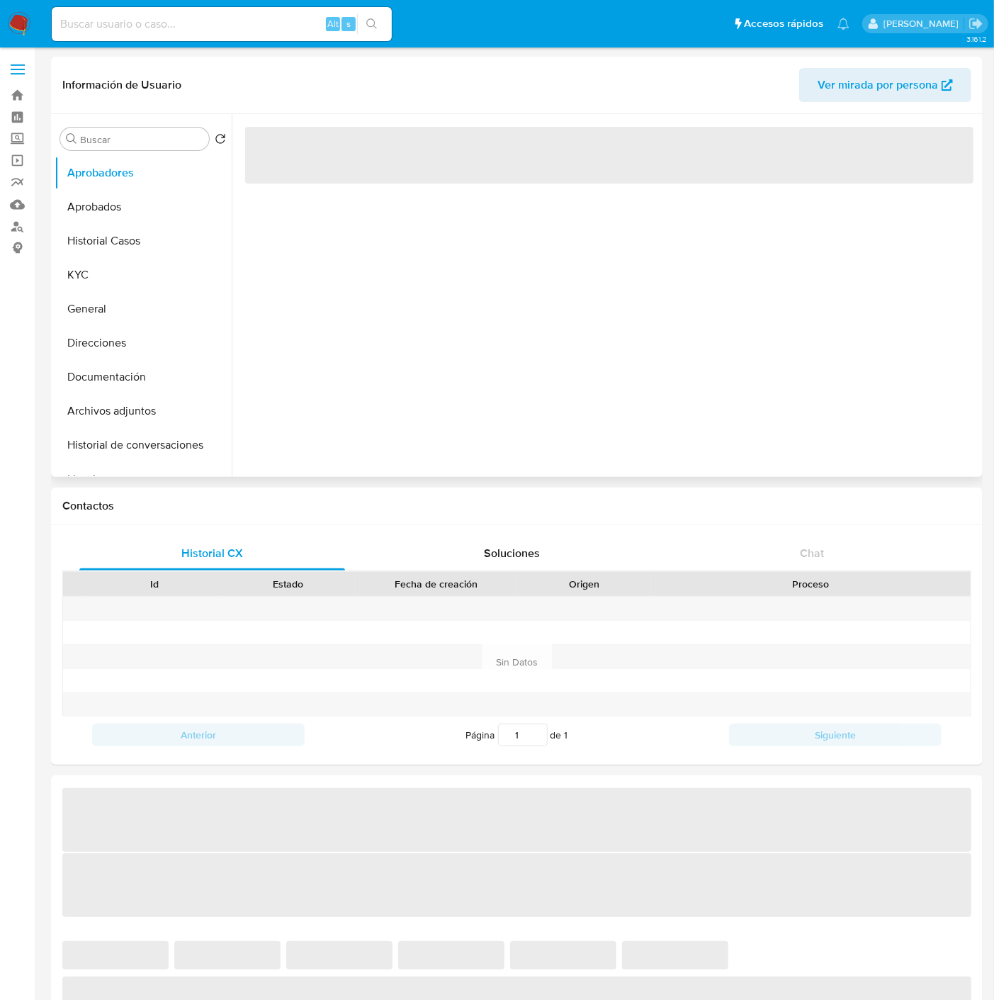
select select "10"
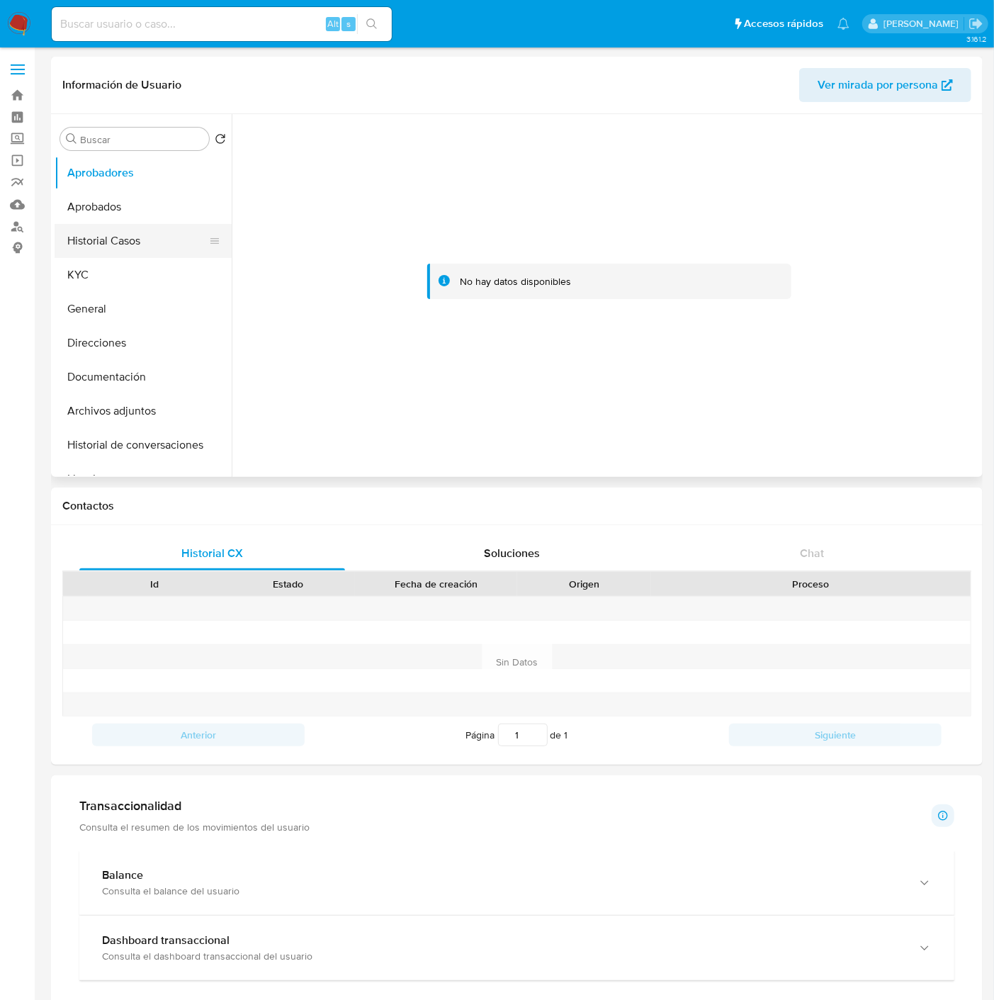
click at [110, 242] on button "Historial Casos" at bounding box center [138, 241] width 166 height 34
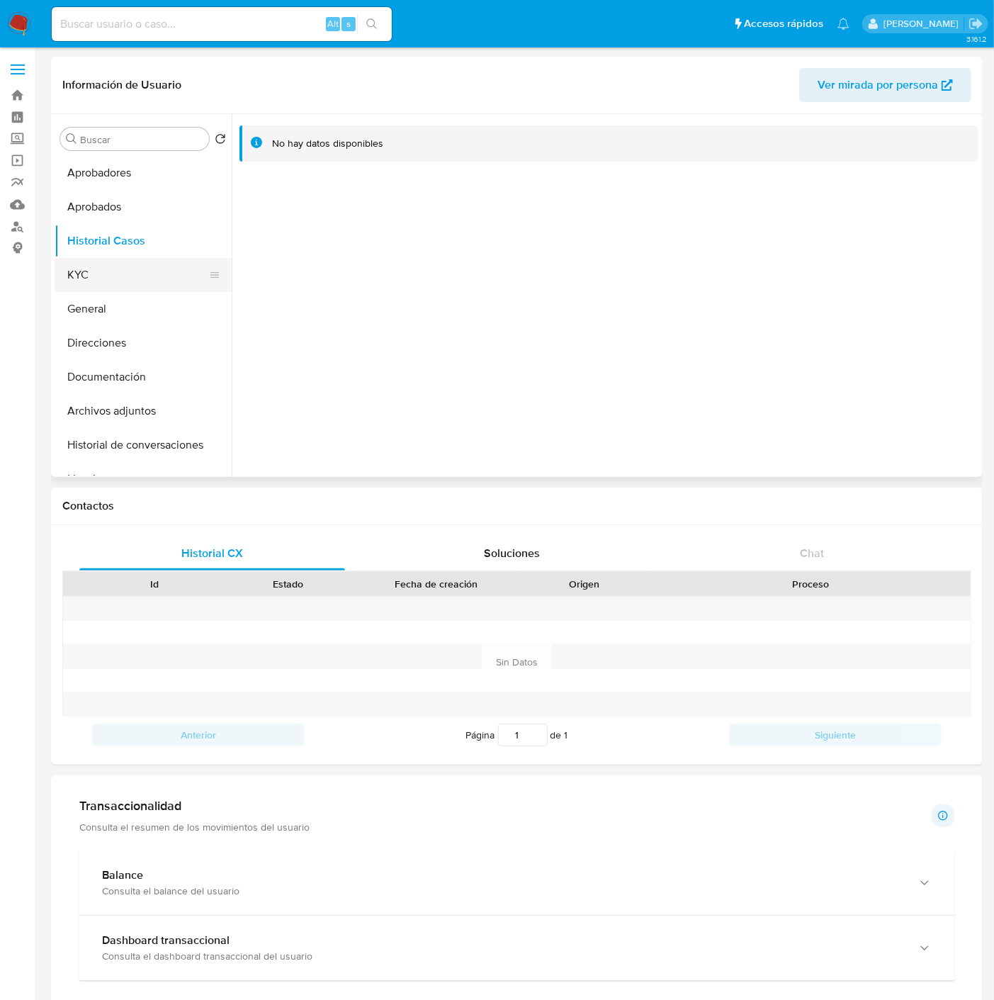
click at [108, 268] on button "KYC" at bounding box center [138, 275] width 166 height 34
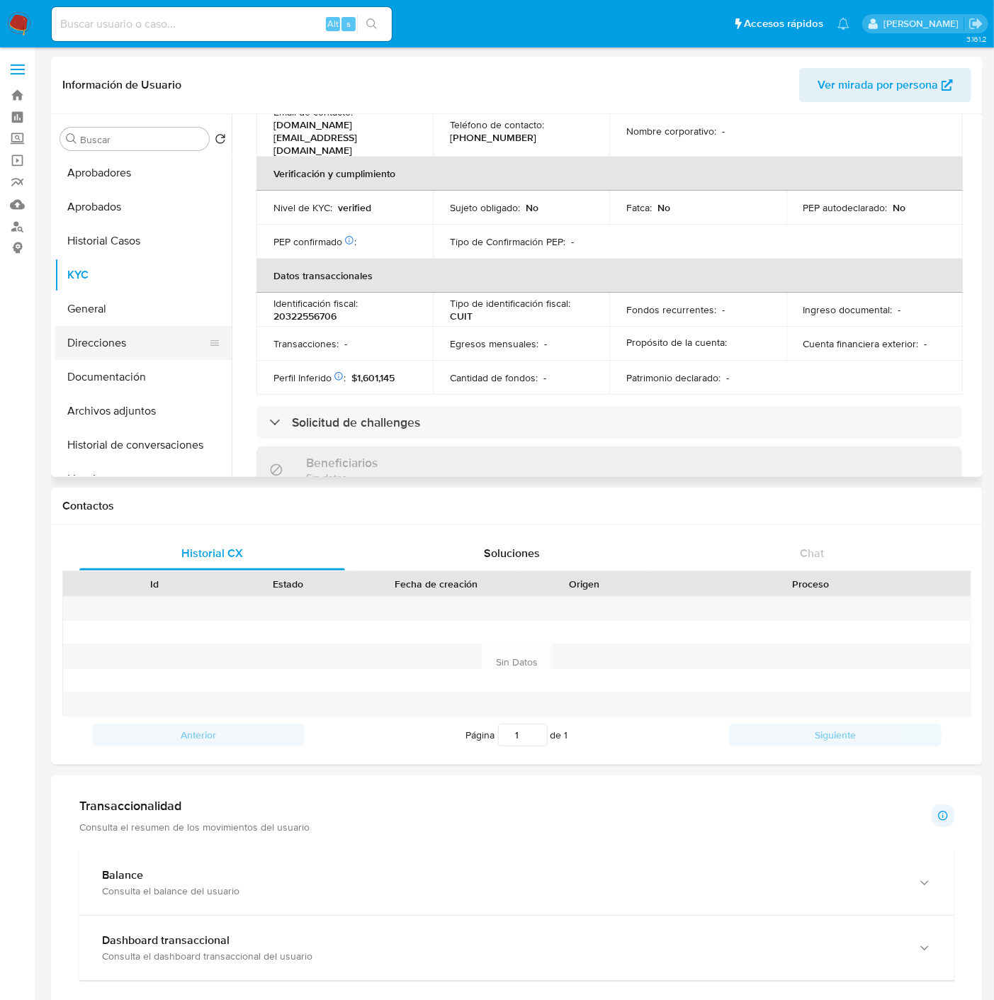
scroll to position [648, 0]
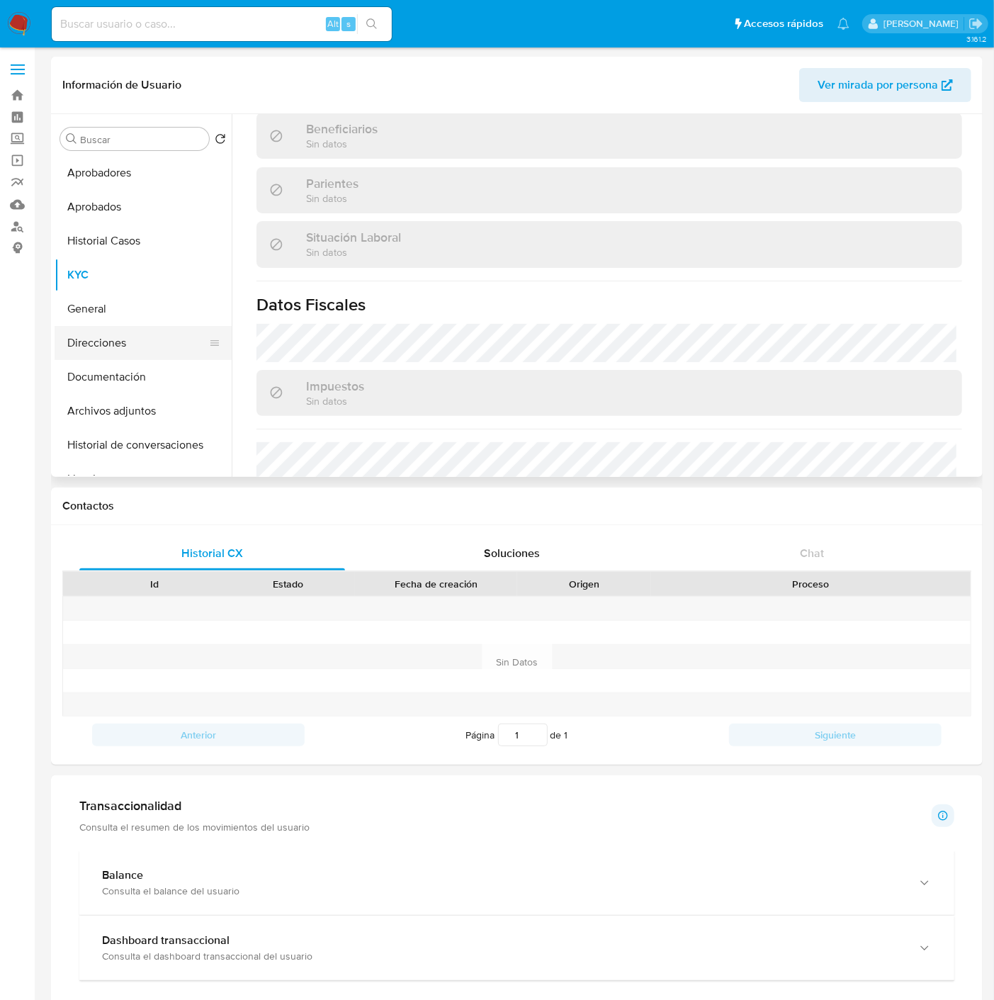
click at [131, 335] on button "Direcciones" at bounding box center [138, 343] width 166 height 34
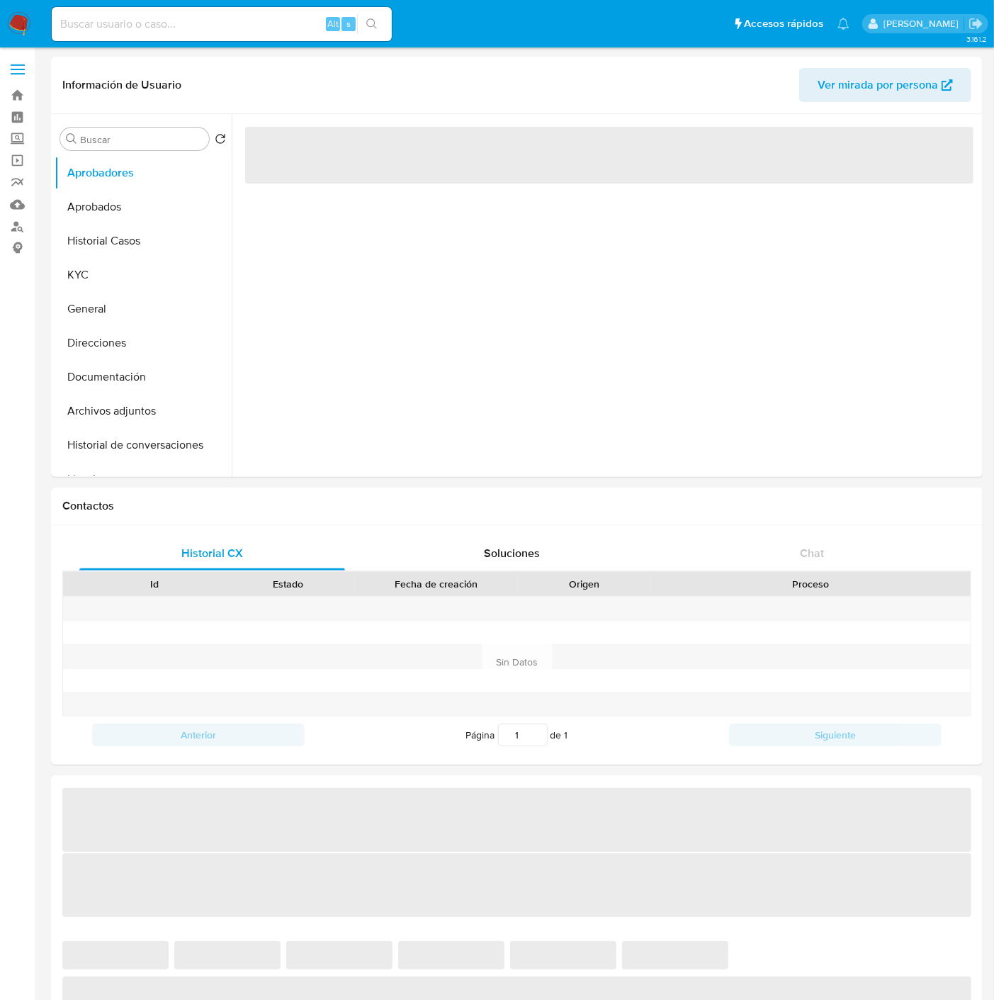
select select "10"
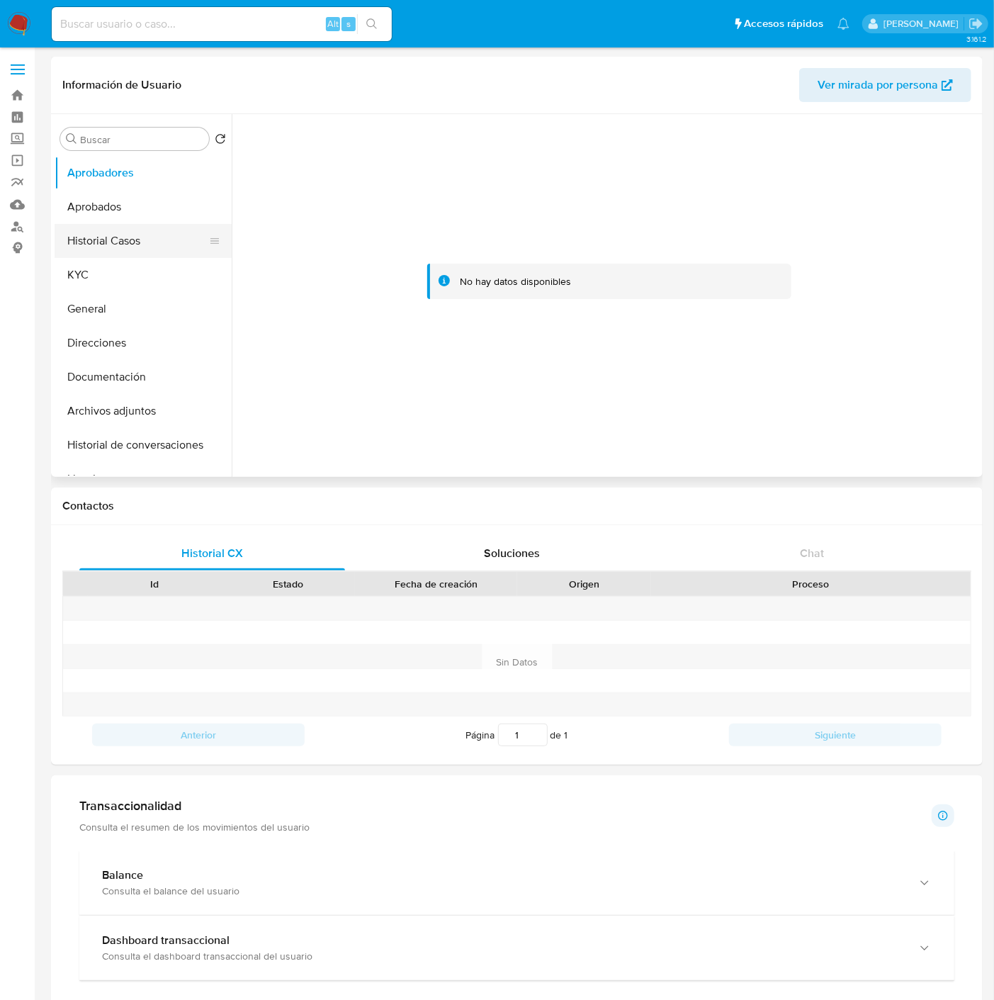
click at [106, 232] on button "Historial Casos" at bounding box center [138, 241] width 166 height 34
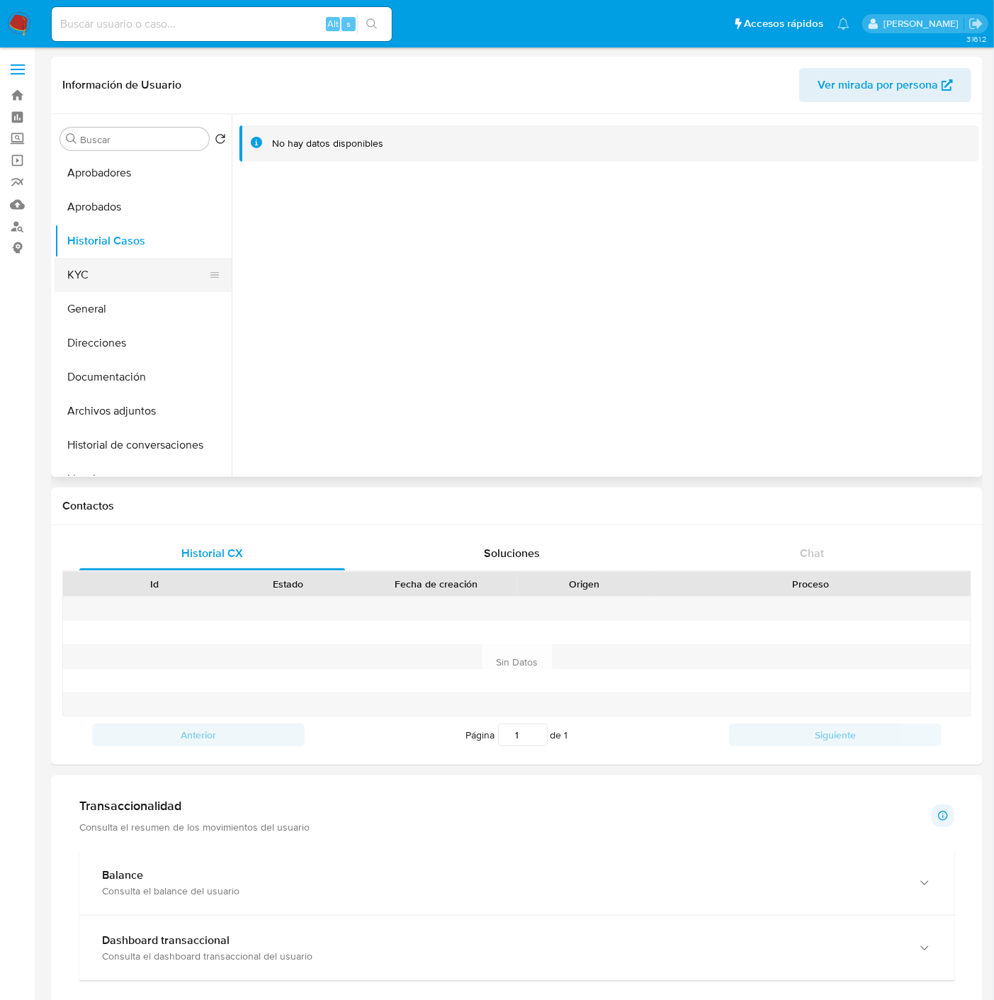
click at [132, 286] on button "KYC" at bounding box center [138, 275] width 166 height 34
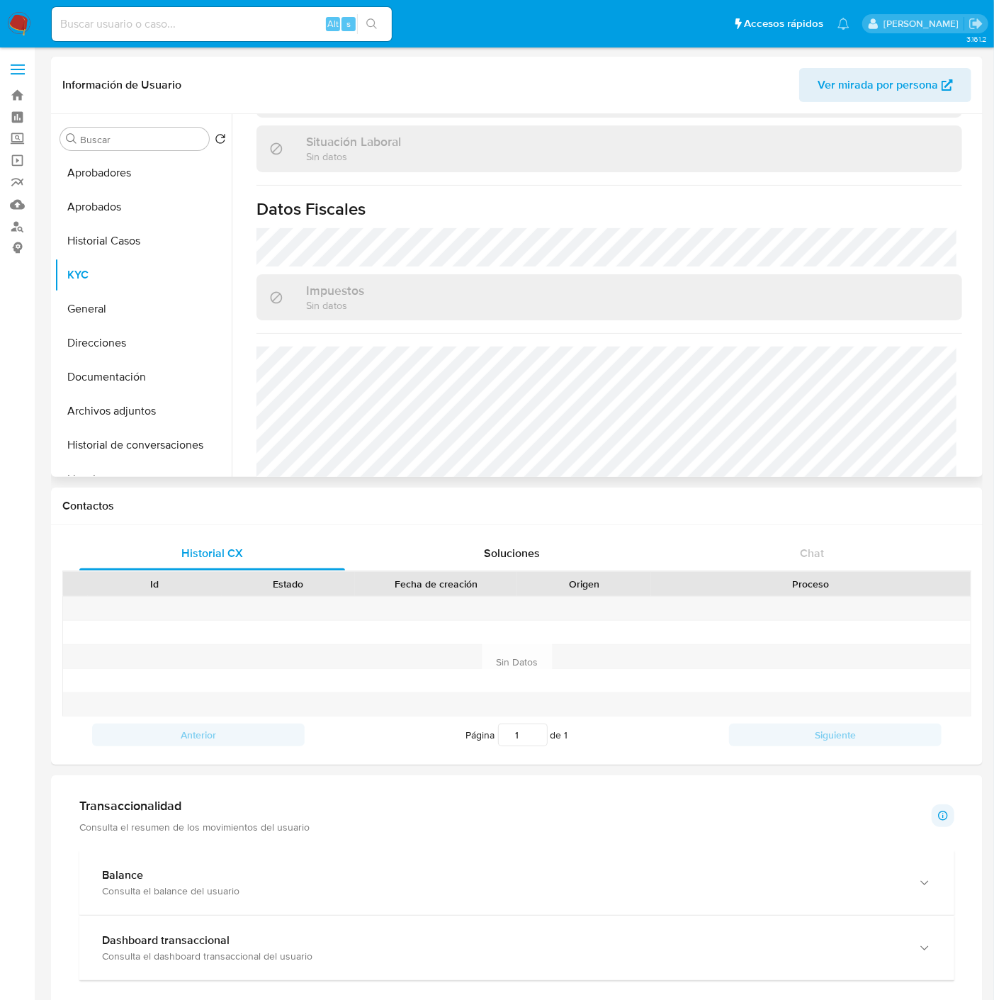
scroll to position [393, 0]
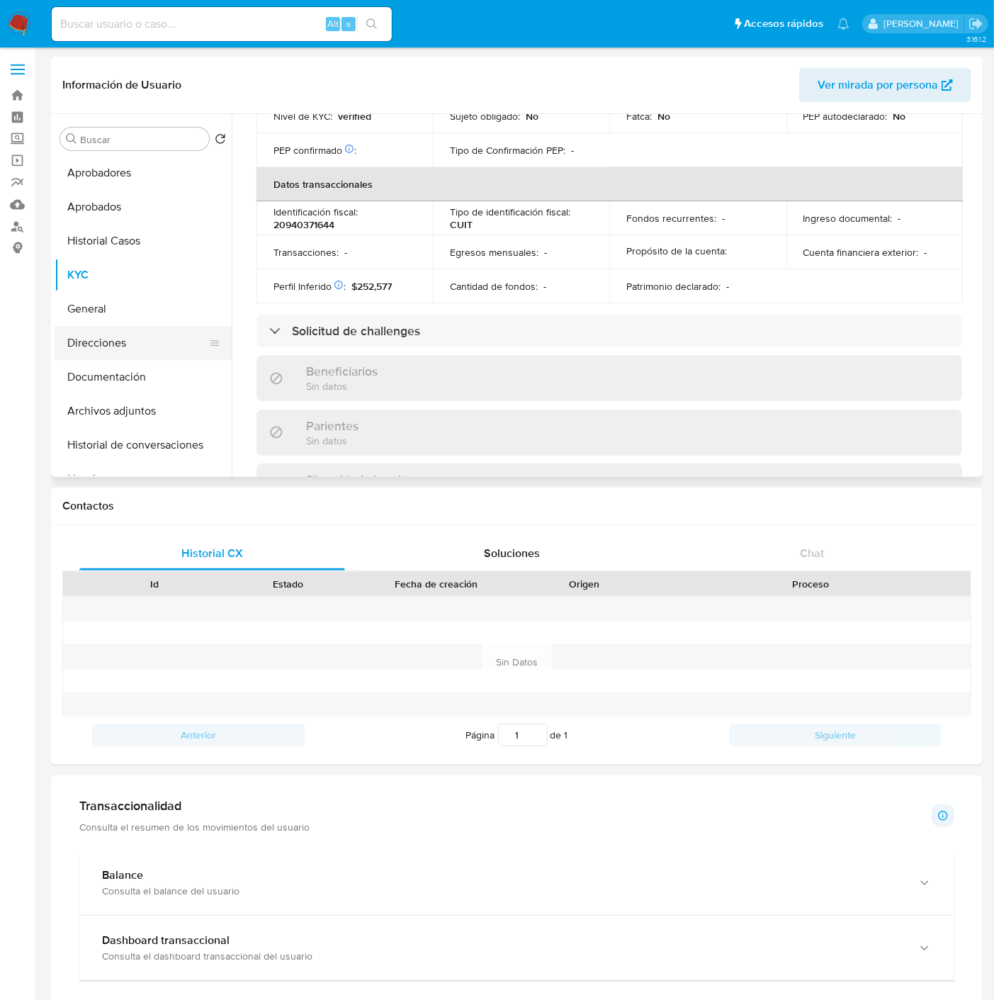
click at [118, 337] on button "Direcciones" at bounding box center [138, 343] width 166 height 34
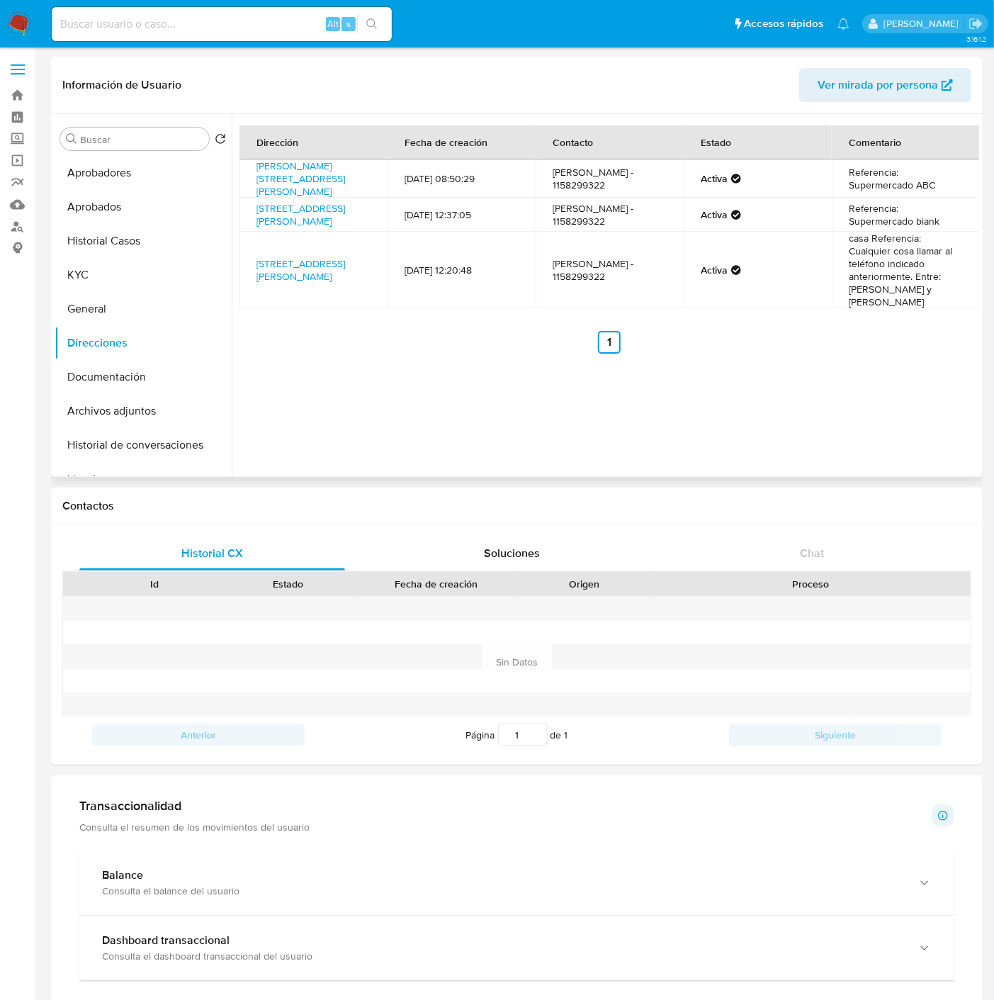
drag, startPoint x: 335, startPoint y: 189, endPoint x: 249, endPoint y: 170, distance: 88.5
click at [249, 170] on td "Sarmiento 2168, Marcos Paz, Buenos Aires, 1727, Argentina 2168" at bounding box center [313, 178] width 148 height 38
copy link "Sarmiento 2168, Marcos Paz, Buenos Aires, 1727, Argentina 2168"
click at [100, 276] on button "KYC" at bounding box center [138, 275] width 166 height 34
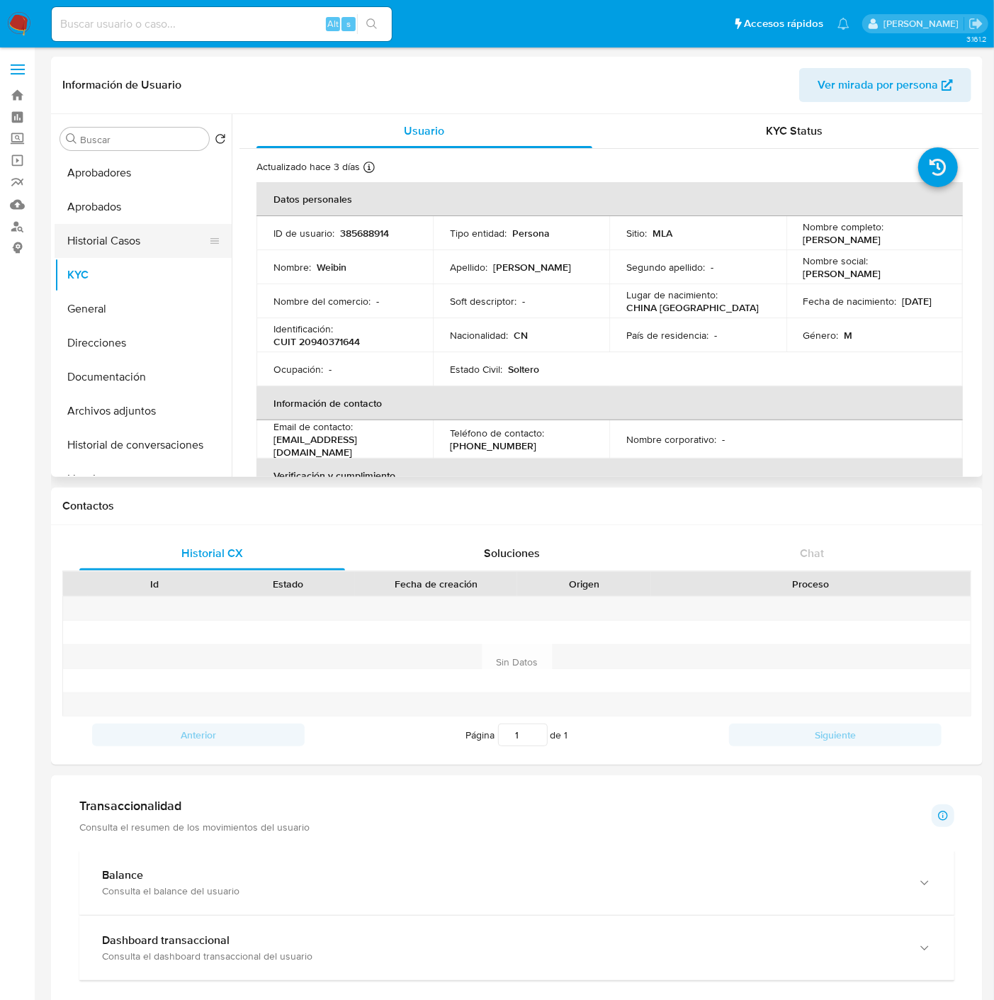
click at [101, 242] on button "Historial Casos" at bounding box center [138, 241] width 166 height 34
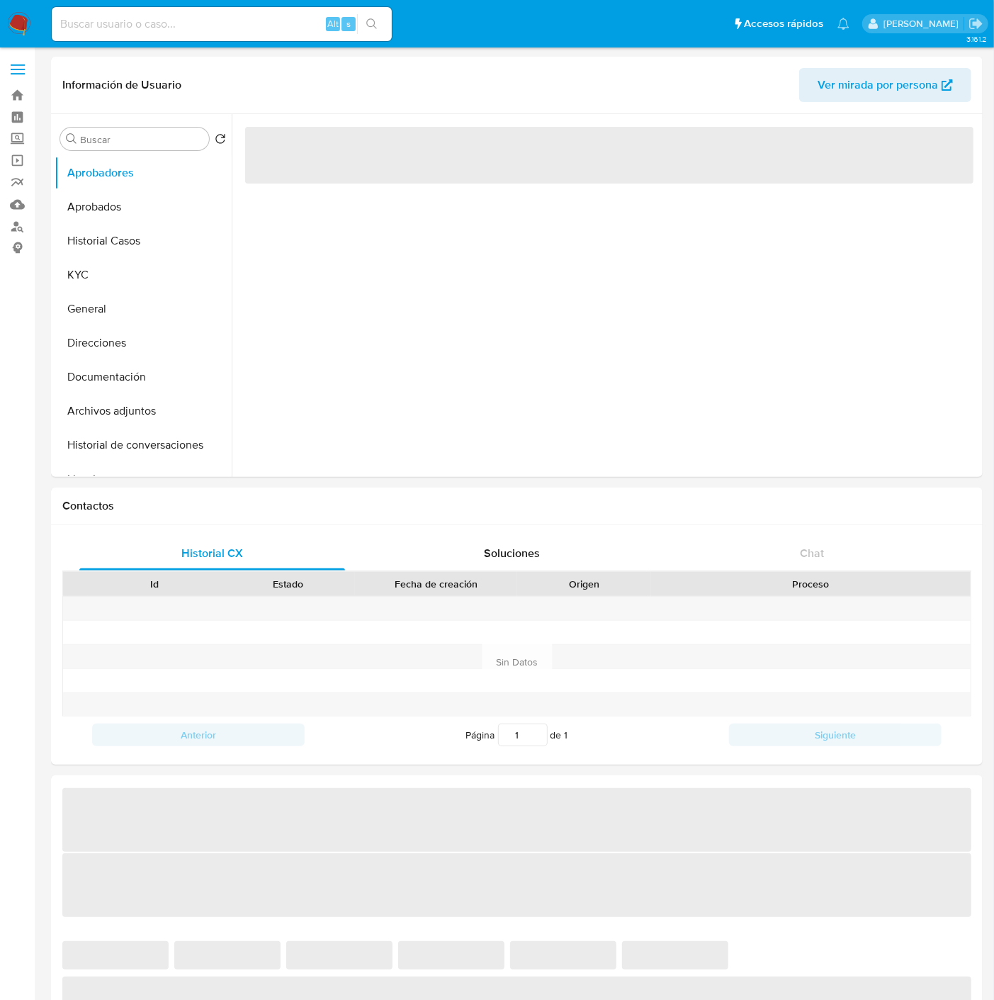
select select "10"
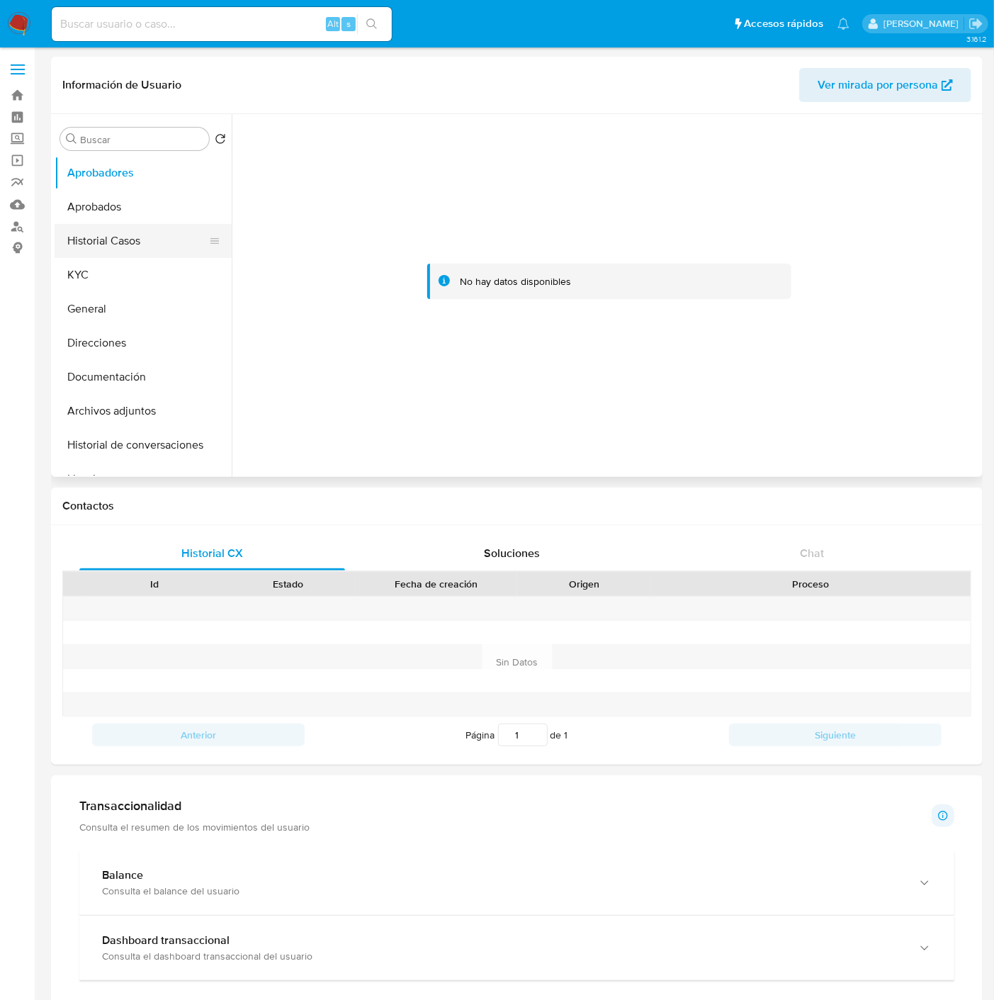
click at [110, 244] on button "Historial Casos" at bounding box center [138, 241] width 166 height 34
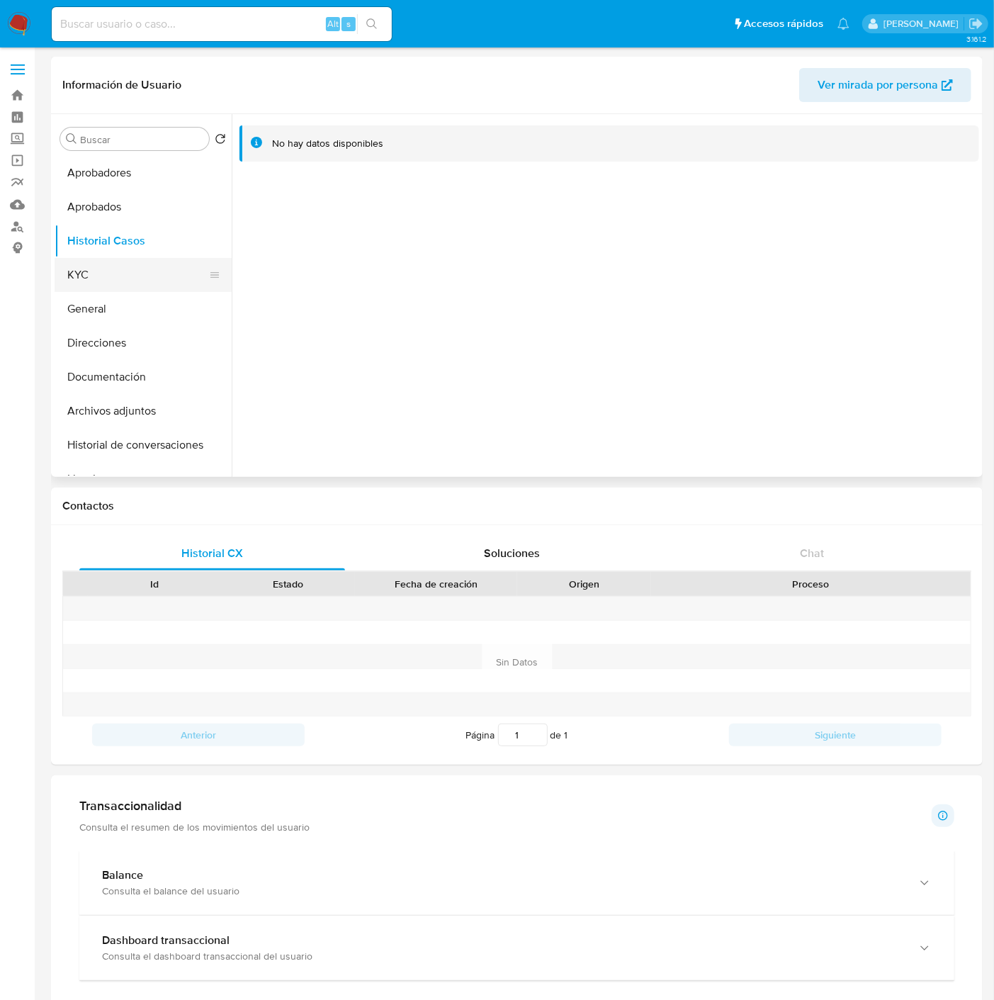
click at [113, 278] on button "KYC" at bounding box center [138, 275] width 166 height 34
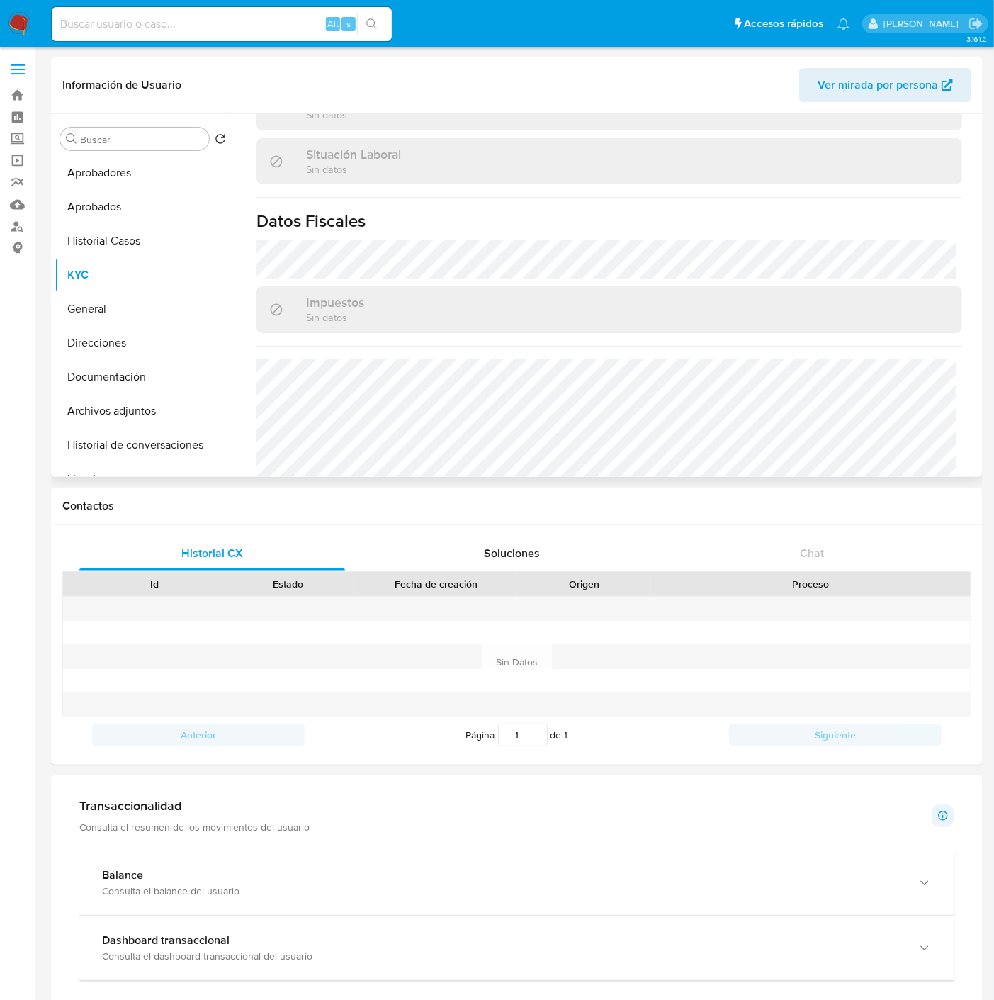
scroll to position [727, 0]
click at [108, 350] on button "Direcciones" at bounding box center [138, 343] width 166 height 34
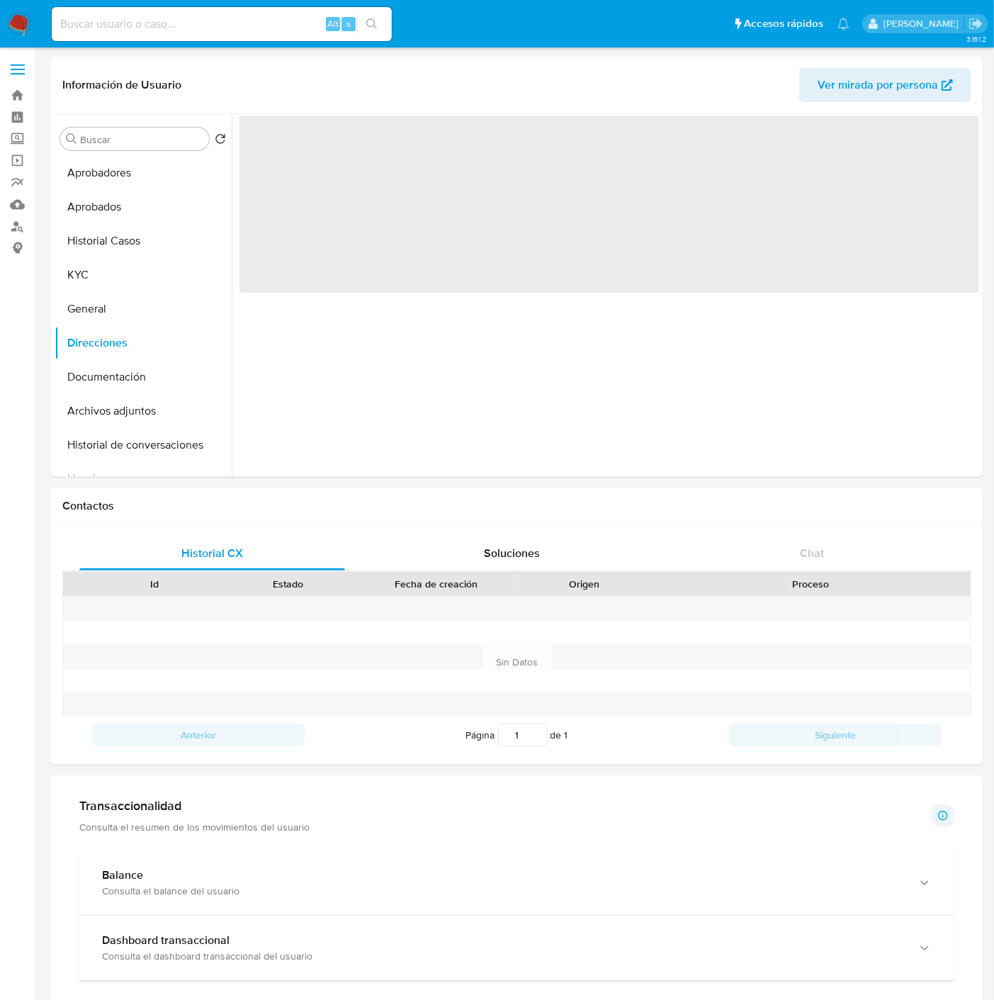
scroll to position [0, 0]
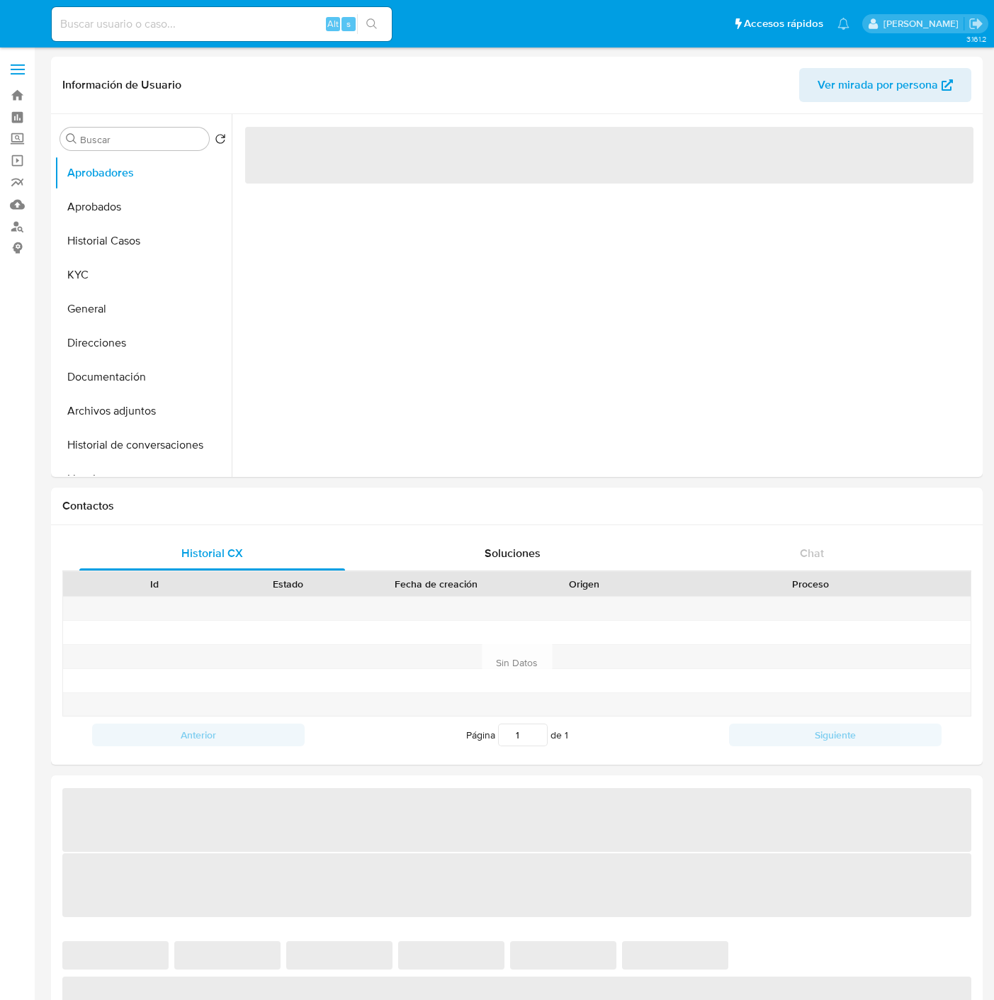
select select "10"
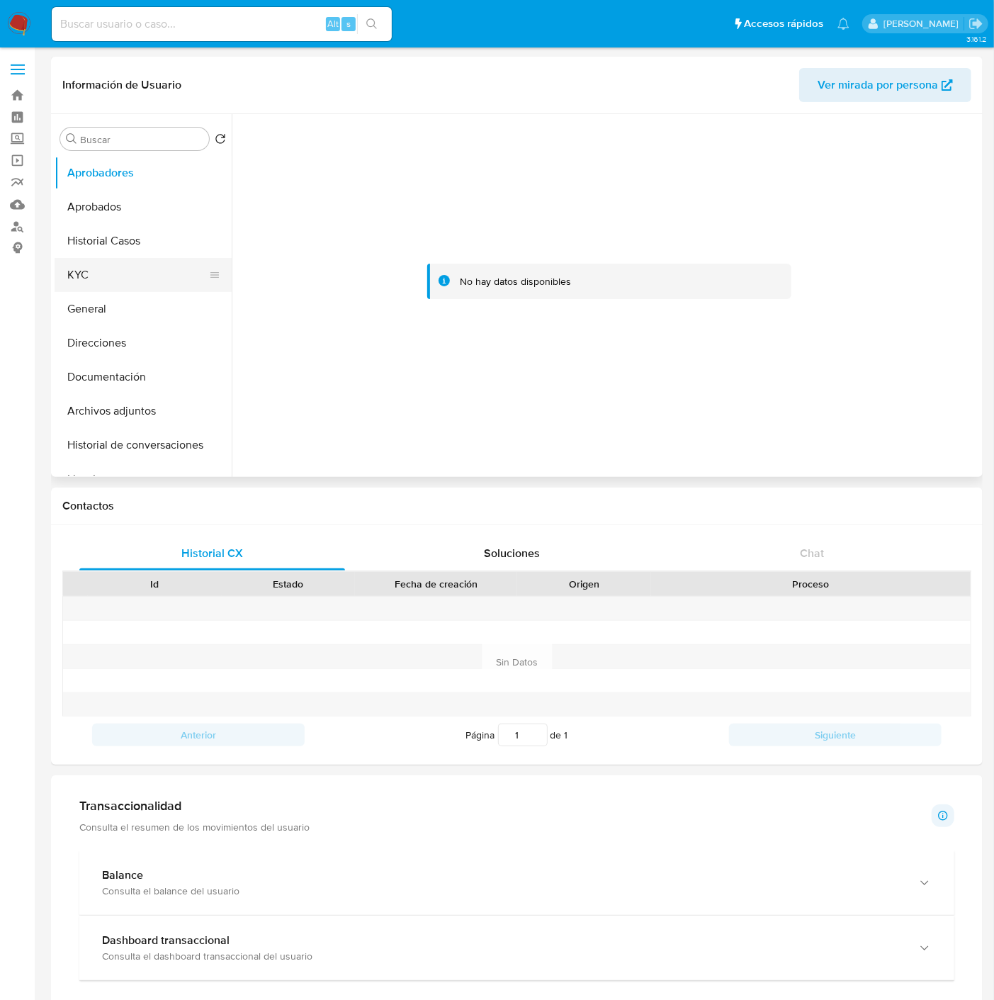
click at [101, 266] on button "KYC" at bounding box center [138, 275] width 166 height 34
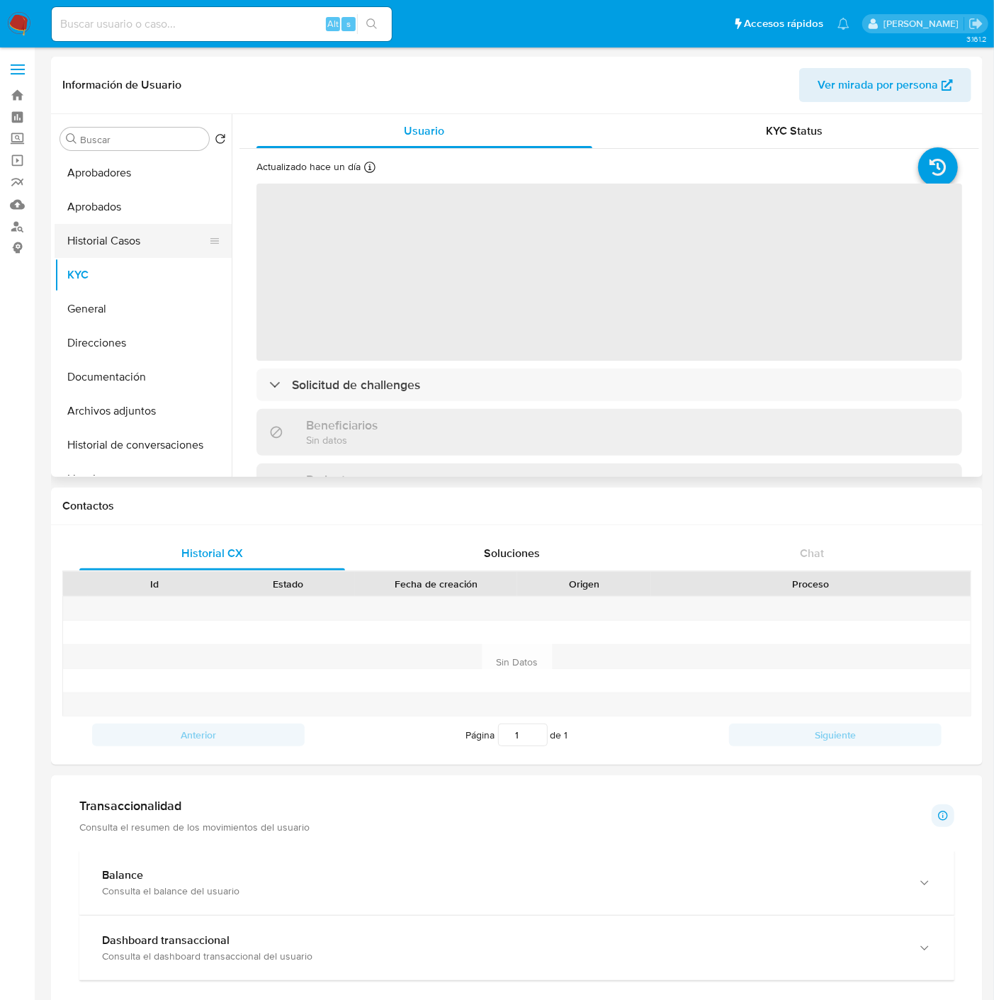
click at [122, 252] on button "Historial Casos" at bounding box center [138, 241] width 166 height 34
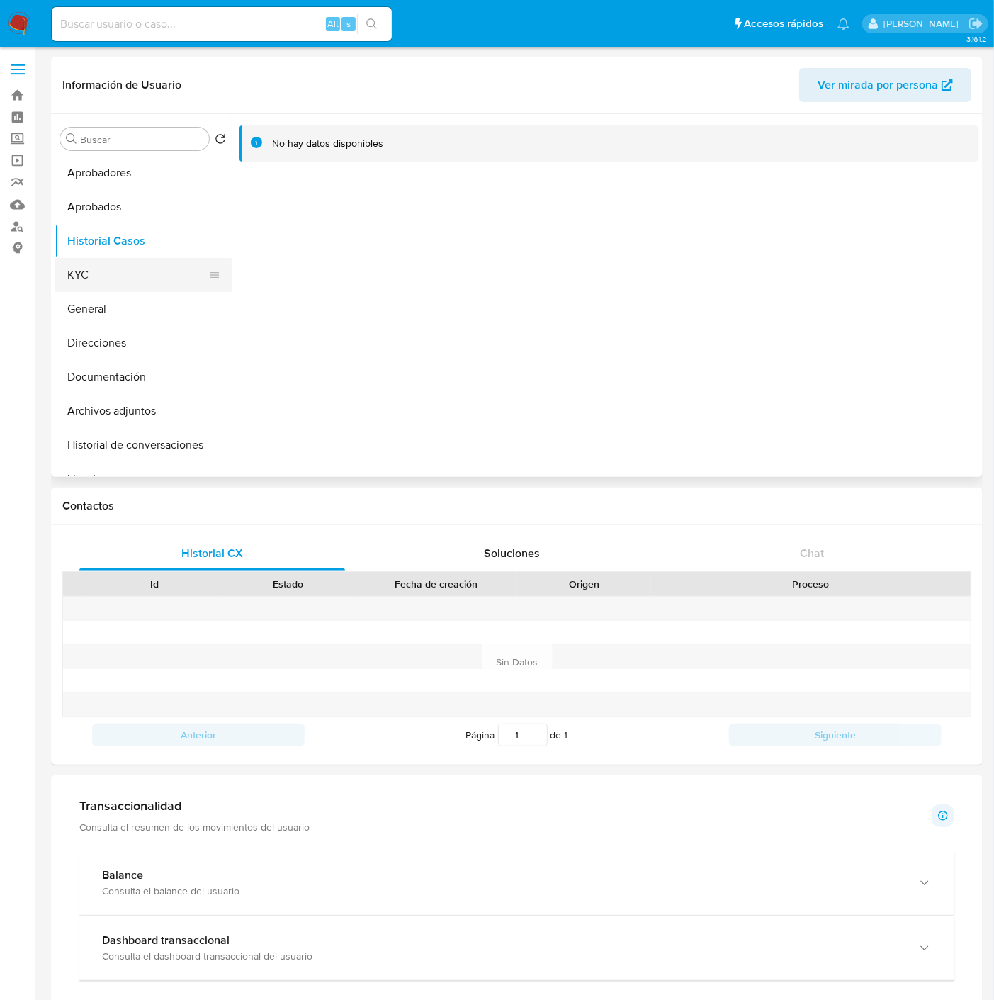
click at [103, 274] on button "KYC" at bounding box center [138, 275] width 166 height 34
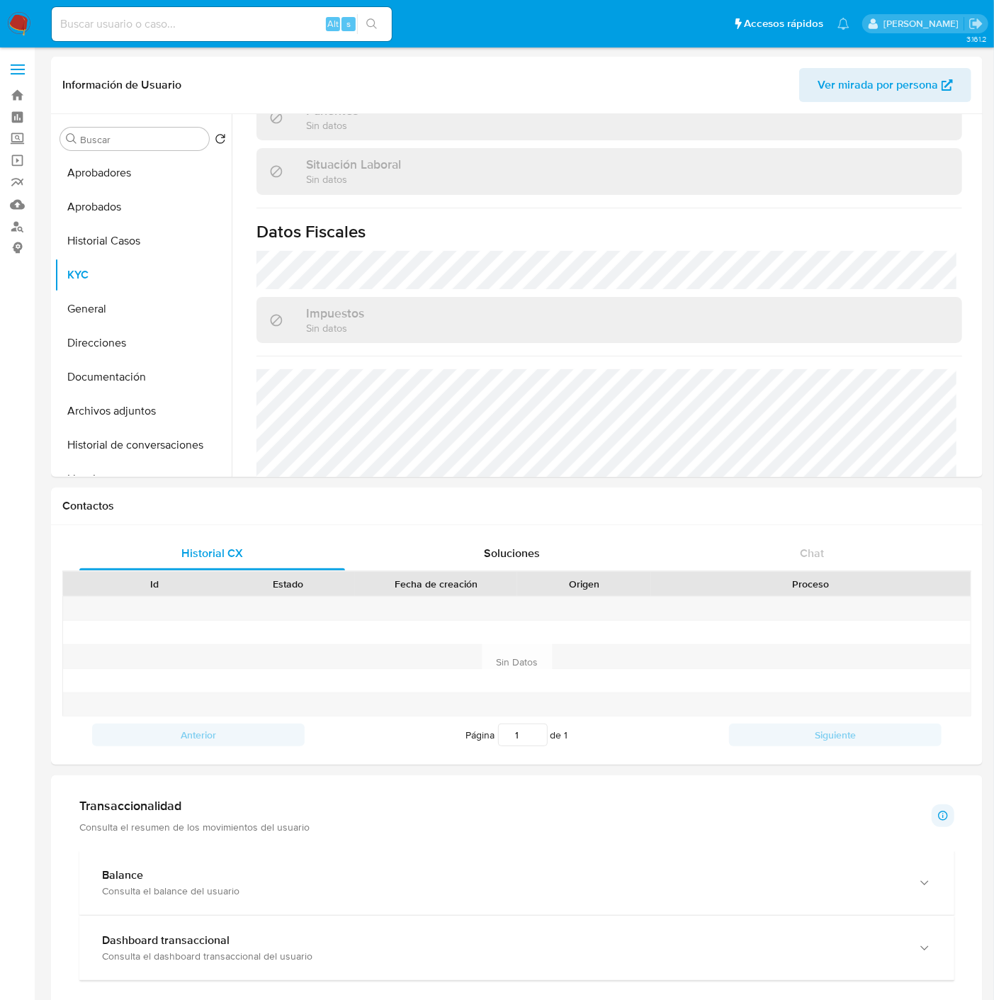
scroll to position [727, 0]
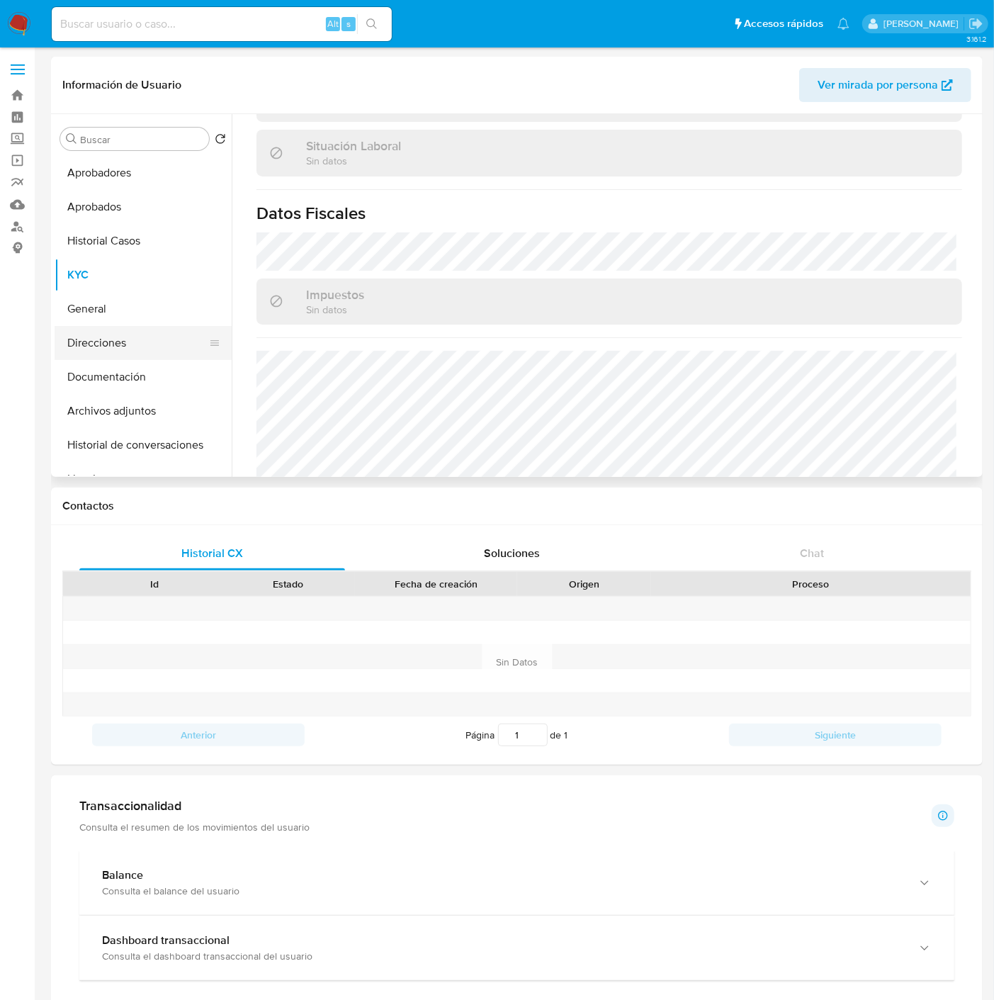
click at [84, 339] on button "Direcciones" at bounding box center [138, 343] width 166 height 34
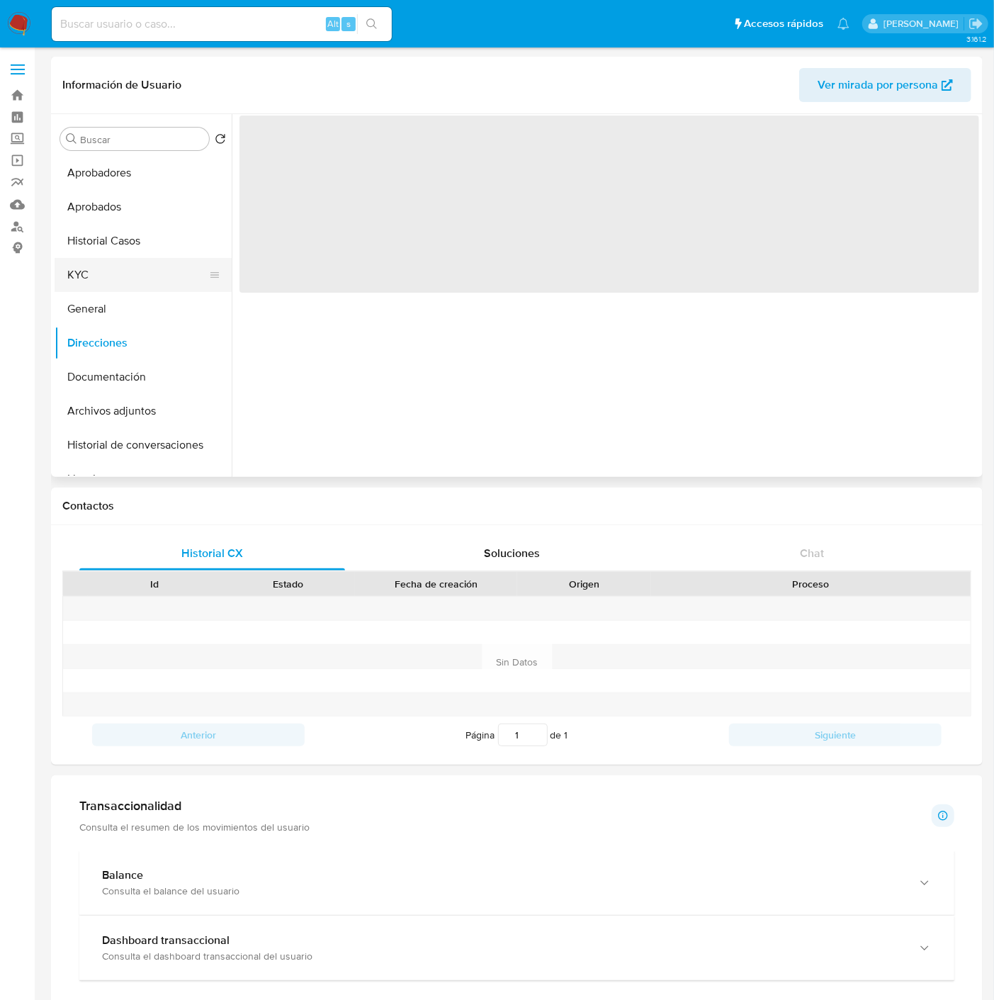
scroll to position [0, 0]
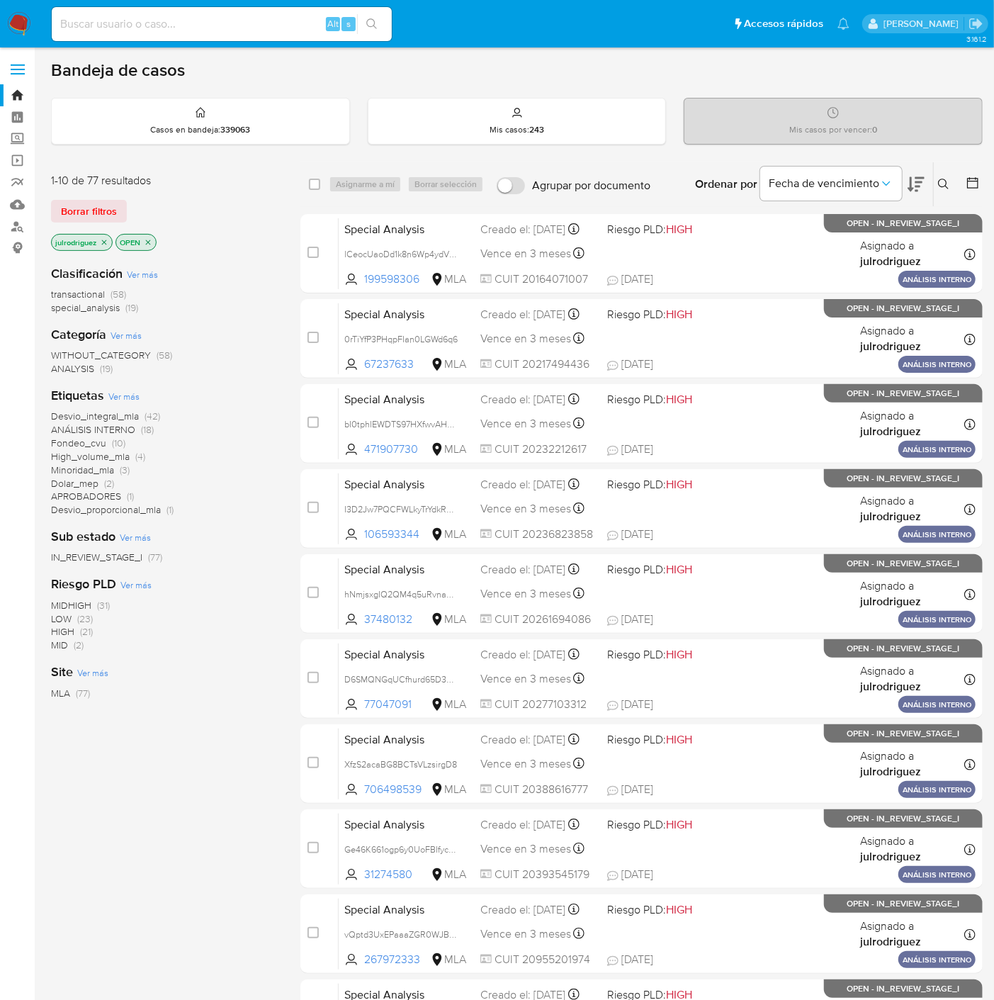
click at [905, 179] on icon at bounding box center [943, 184] width 11 height 11
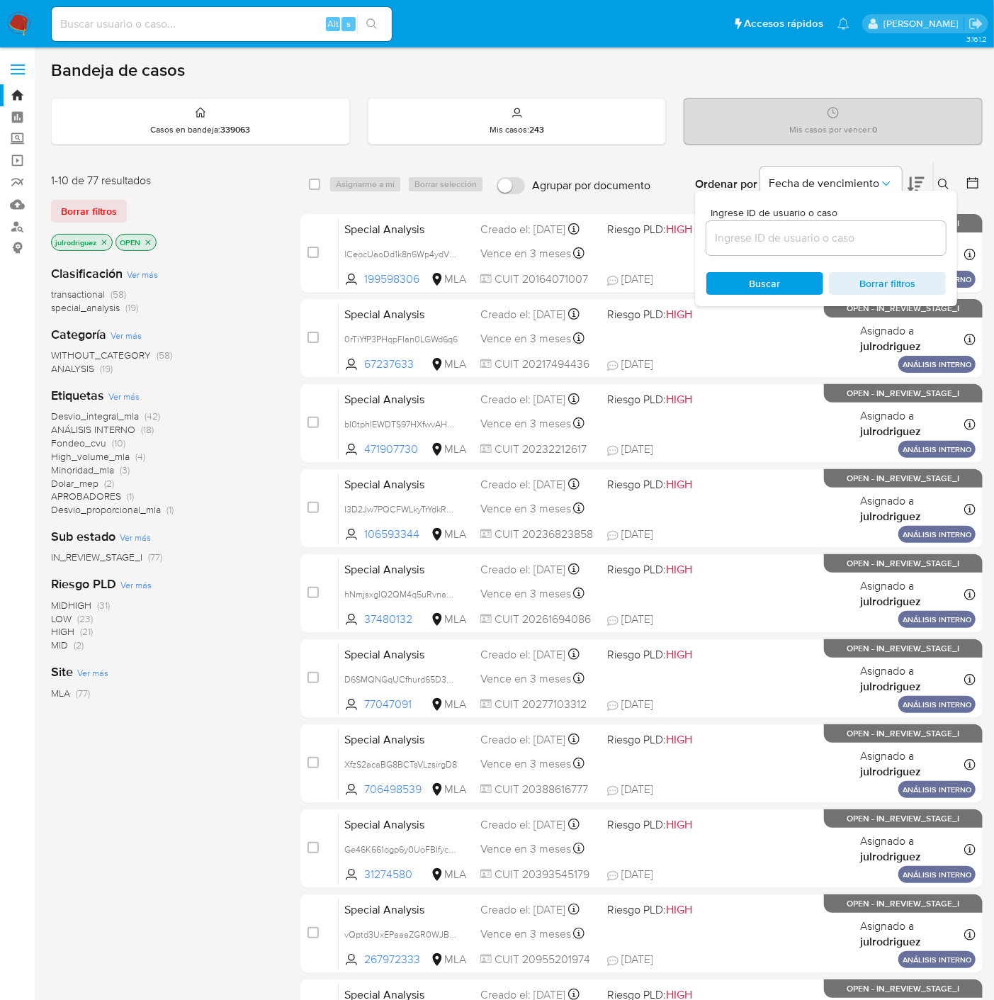
click at [755, 236] on input at bounding box center [825, 238] width 239 height 18
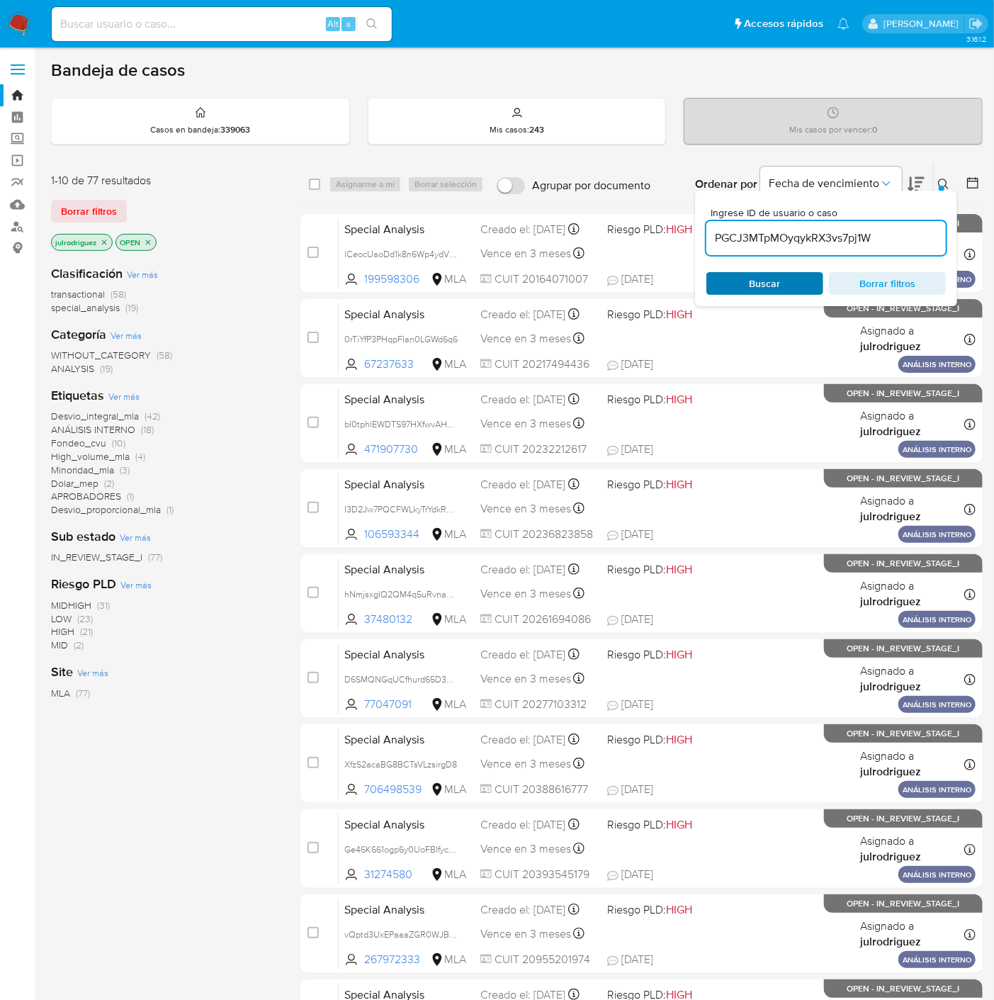
type input "PGCJ3MTpMOyqykRX3vs7pj1W"
click at [745, 285] on span "Buscar" at bounding box center [764, 283] width 97 height 20
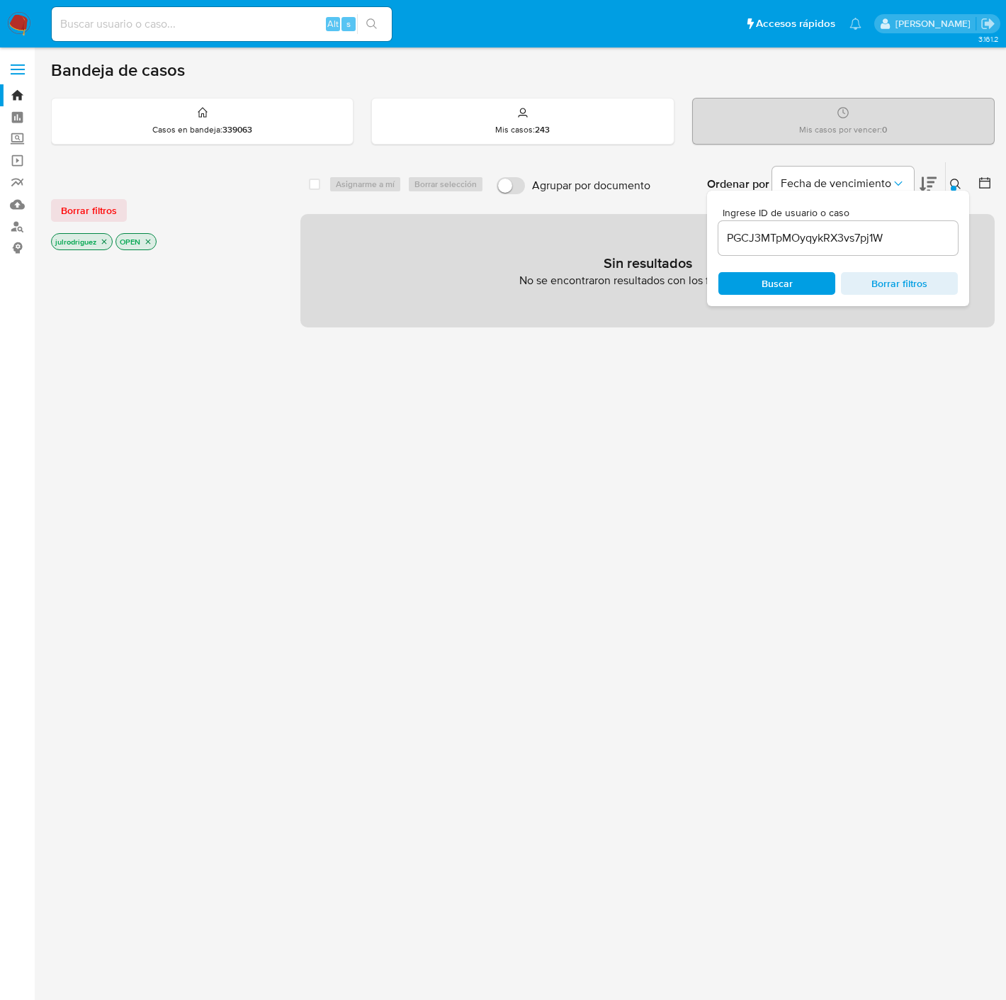
click at [104, 241] on icon "close-filter" at bounding box center [104, 241] width 5 height 5
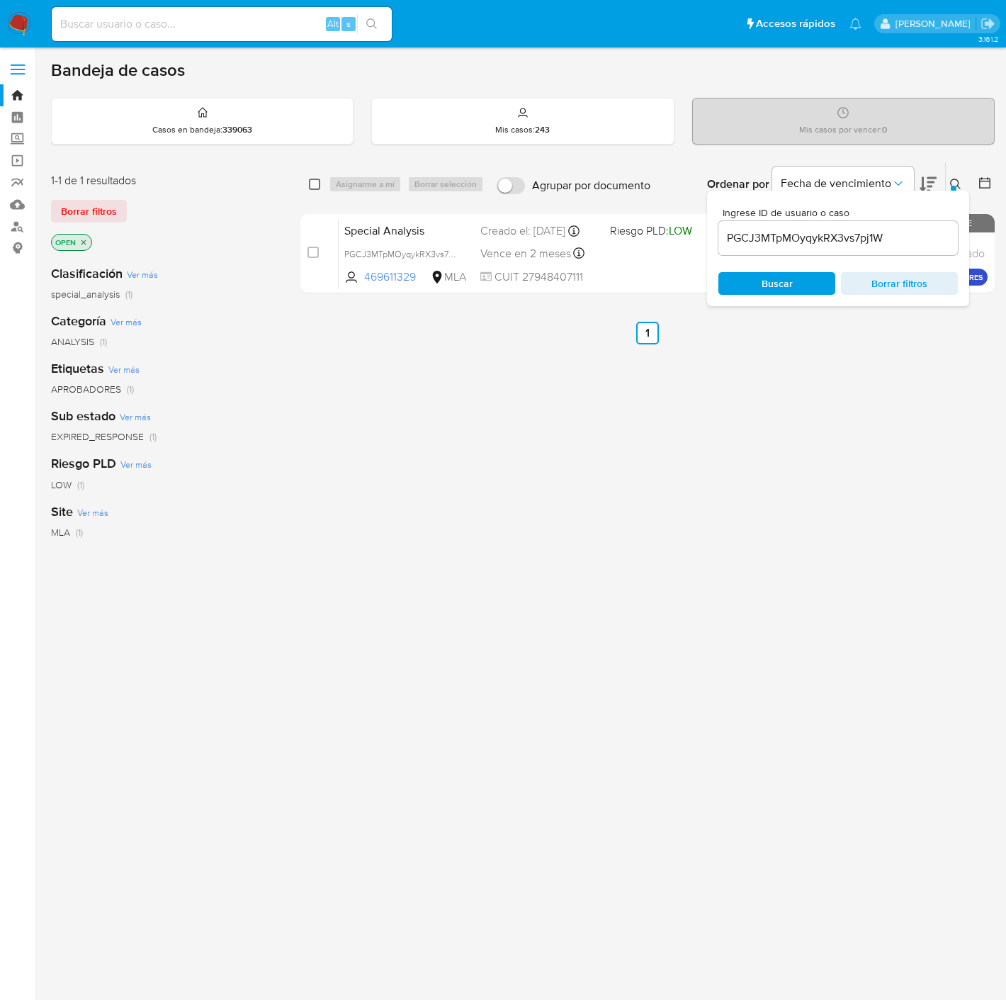
click at [315, 184] on input "checkbox" at bounding box center [314, 184] width 11 height 11
checkbox input "true"
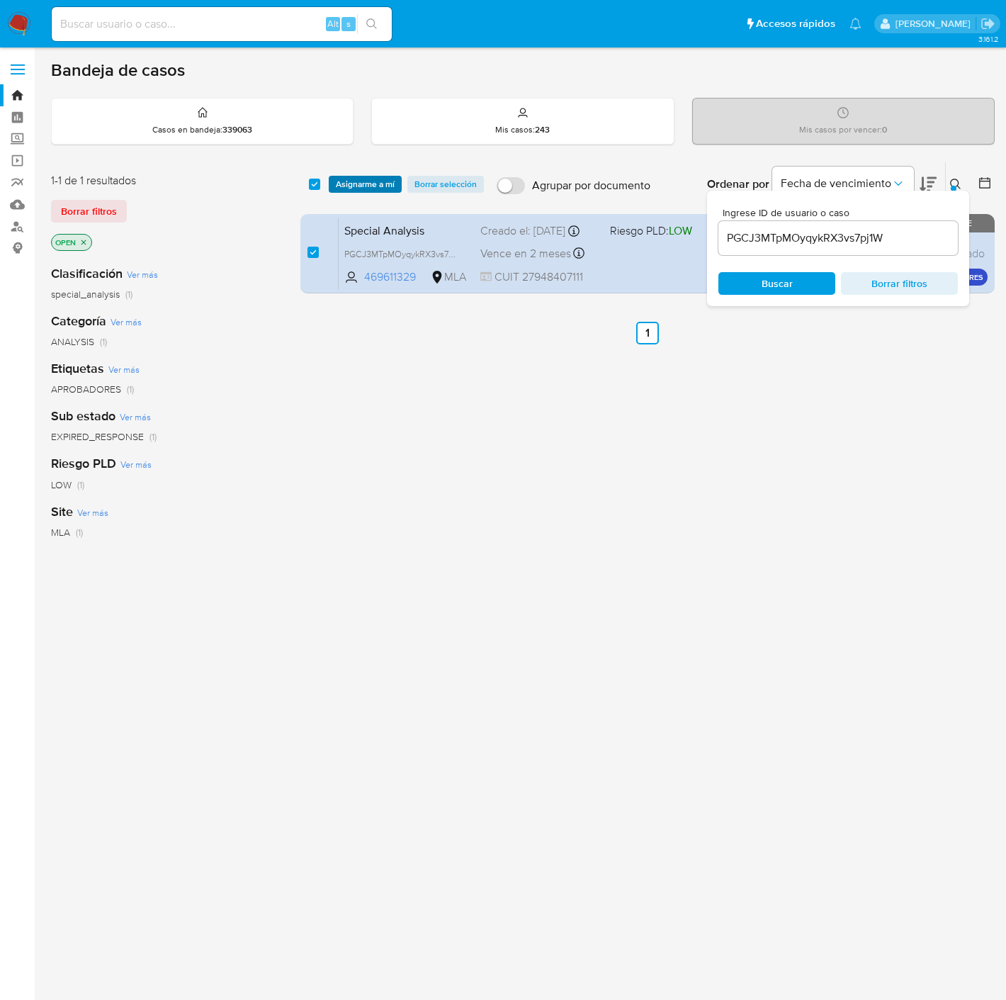
click at [375, 188] on span "Asignarme a mí" at bounding box center [365, 184] width 59 height 14
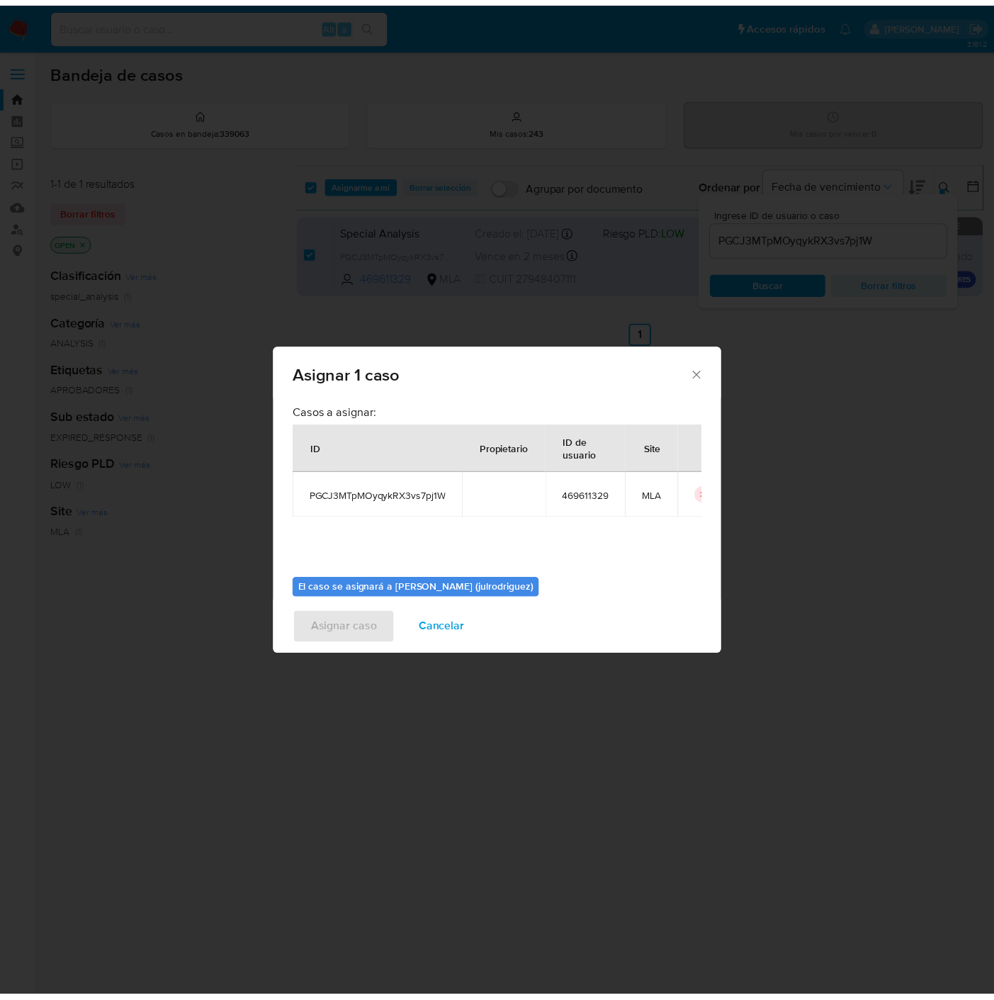
scroll to position [73, 0]
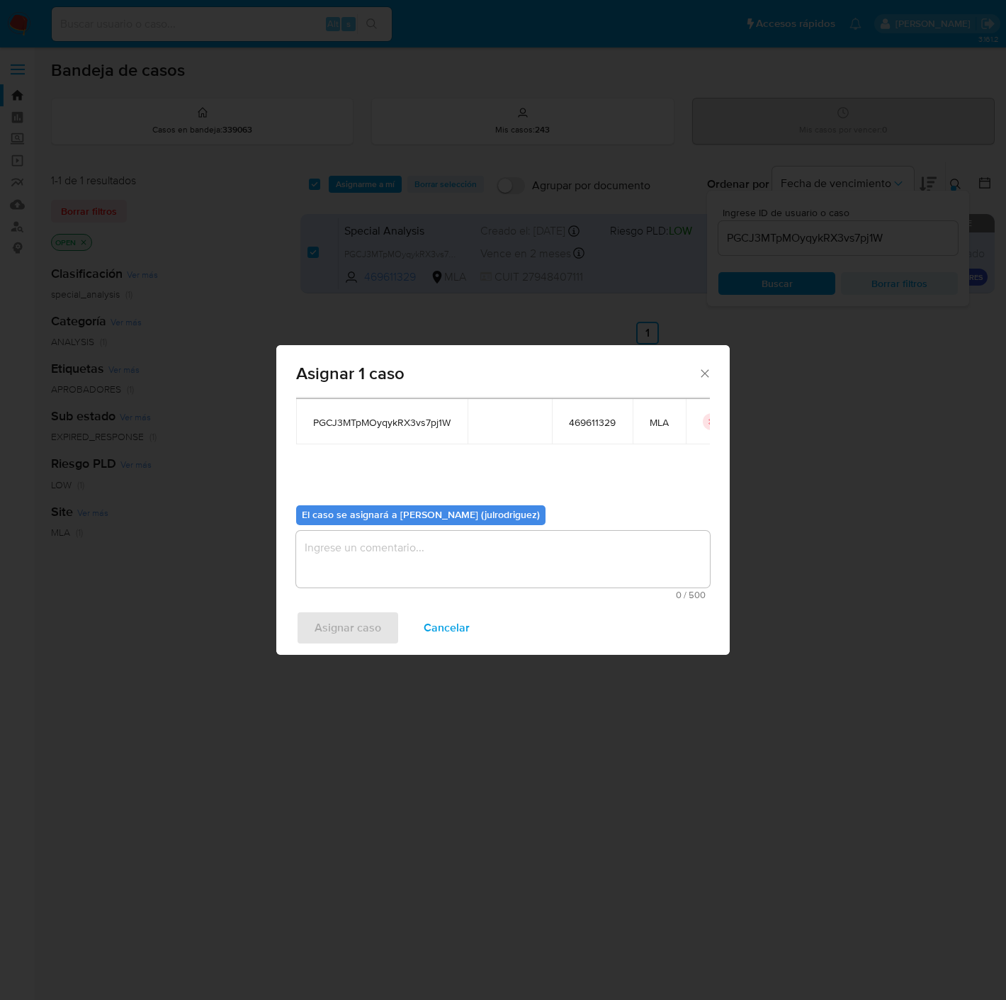
click at [527, 576] on textarea "assign-modal" at bounding box center [503, 559] width 414 height 57
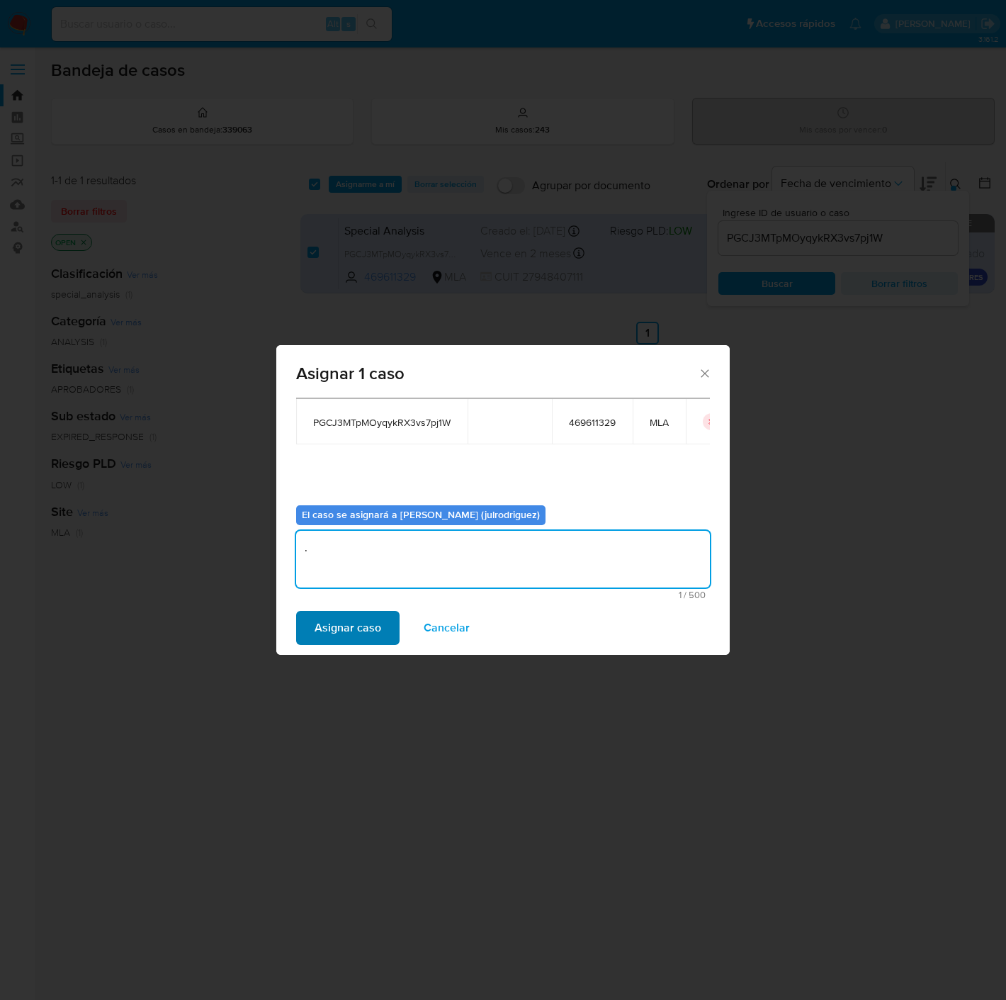
type textarea "."
click at [346, 621] on span "Asignar caso" at bounding box center [348, 627] width 67 height 31
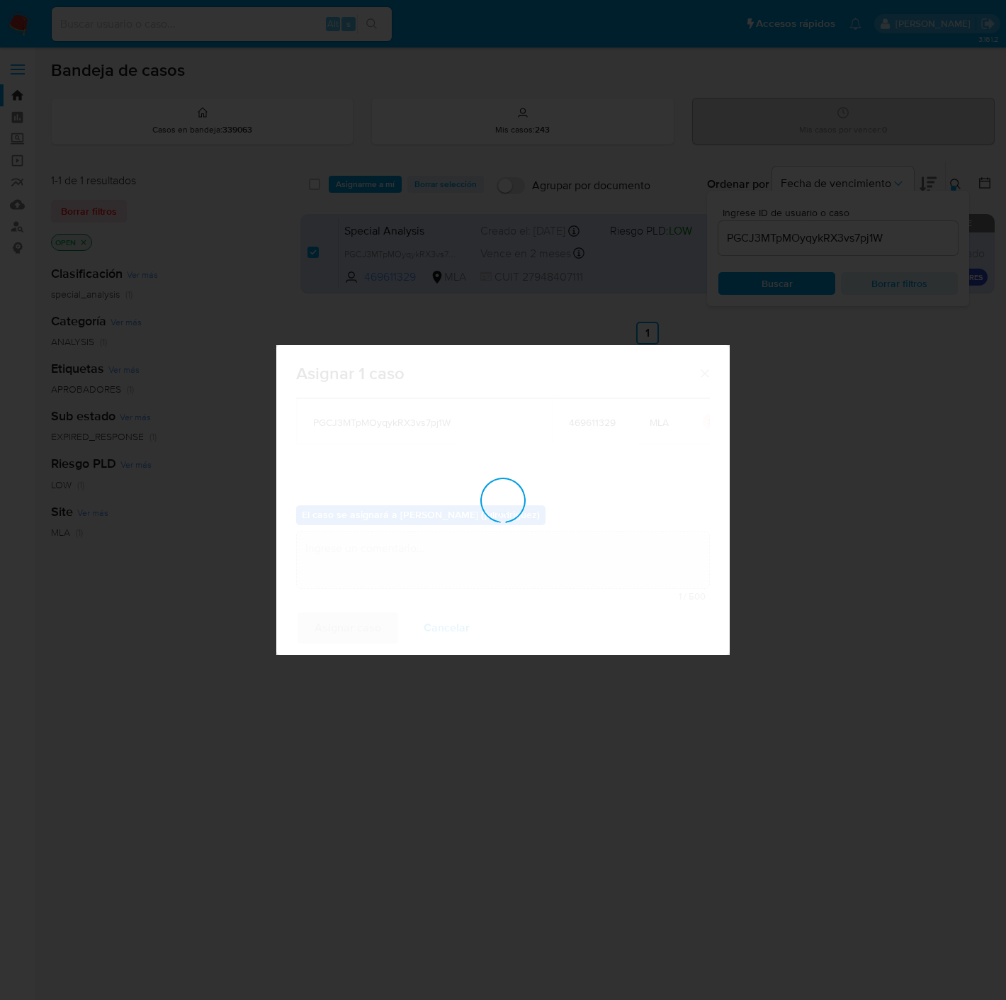
checkbox input "false"
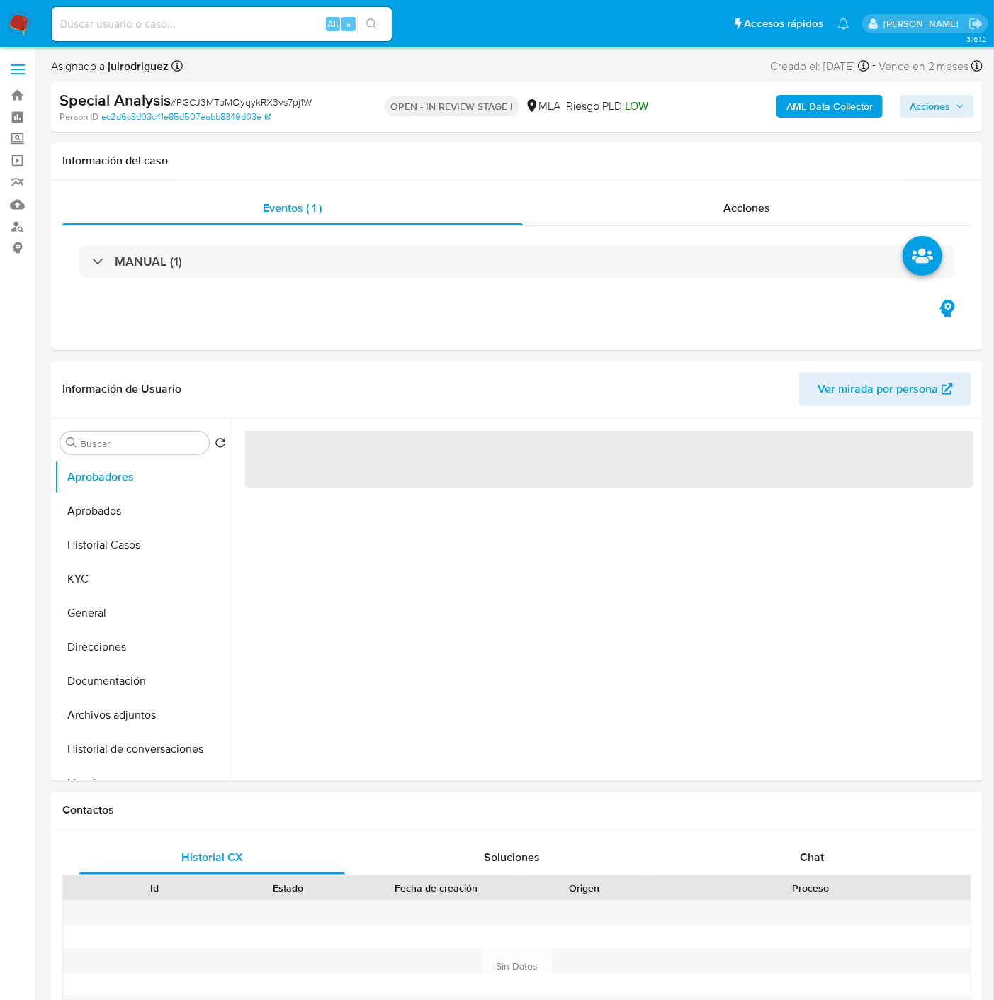
select select "10"
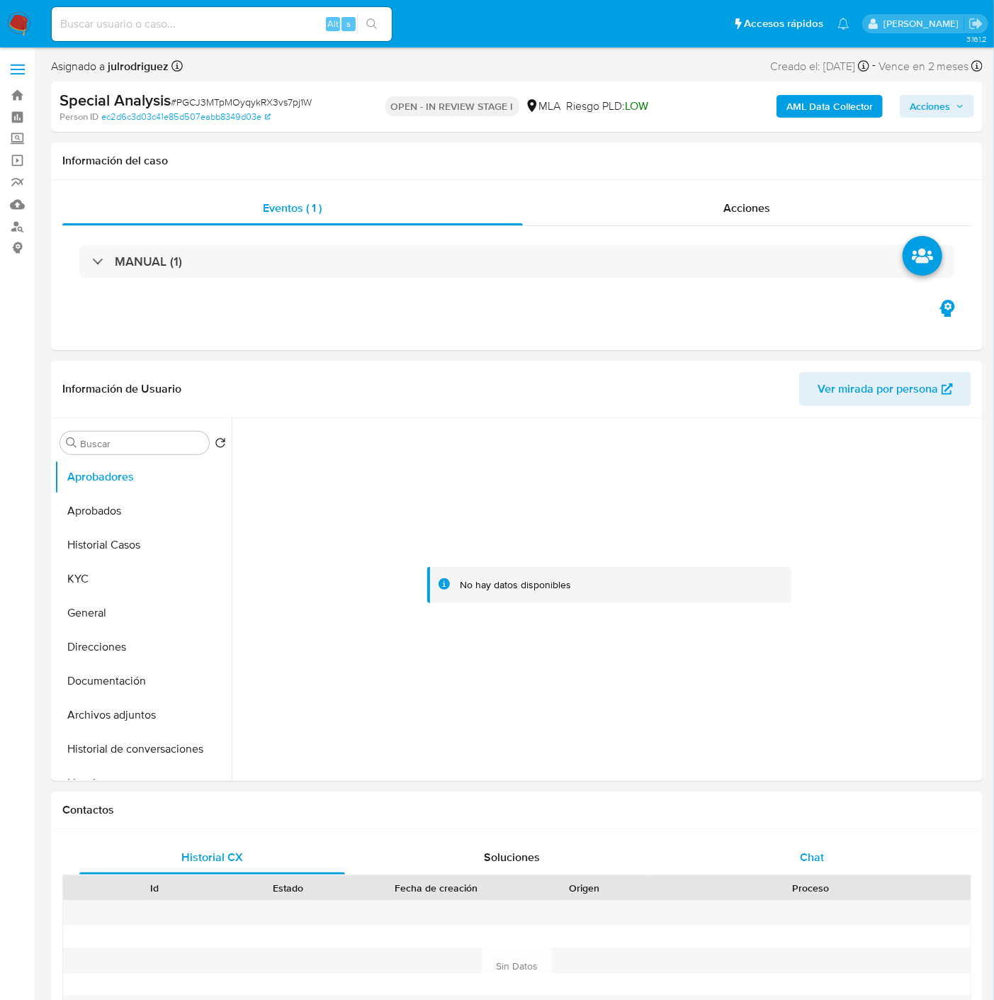
click at [825, 869] on div "Chat" at bounding box center [812, 857] width 266 height 34
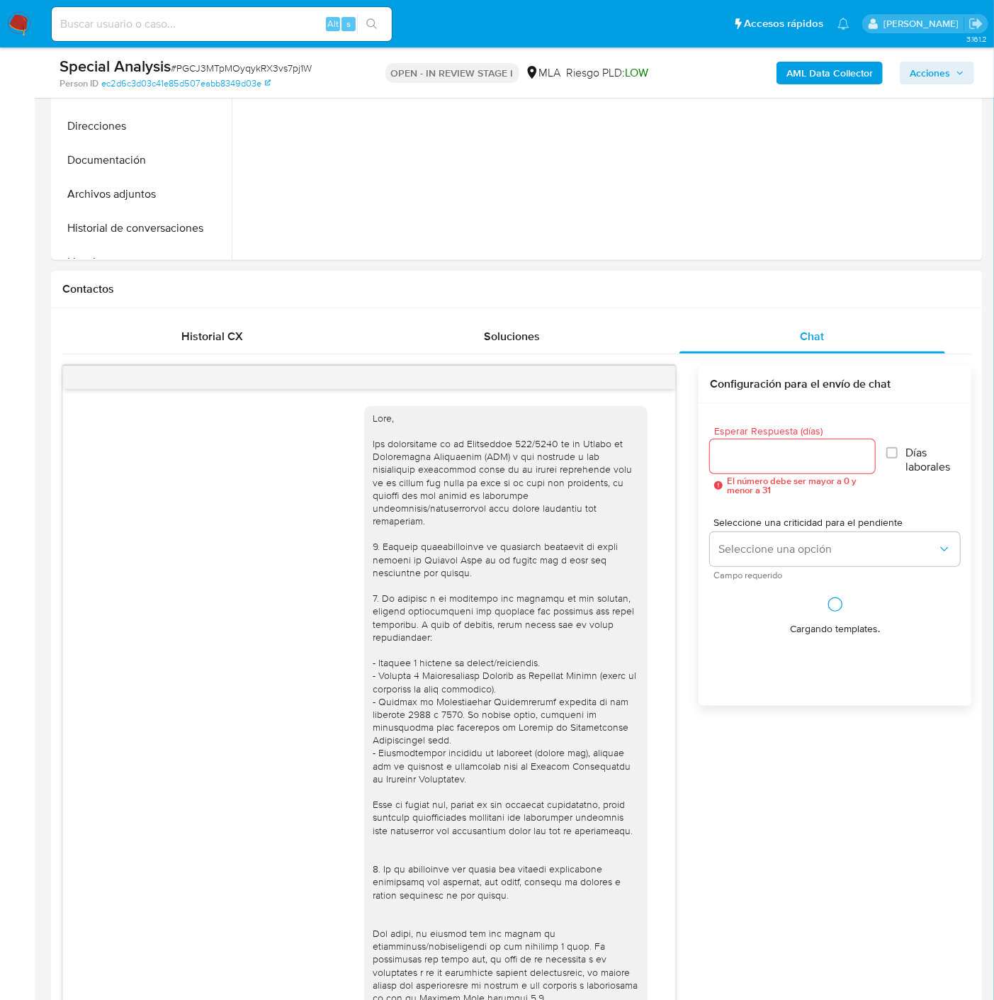
scroll to position [409, 0]
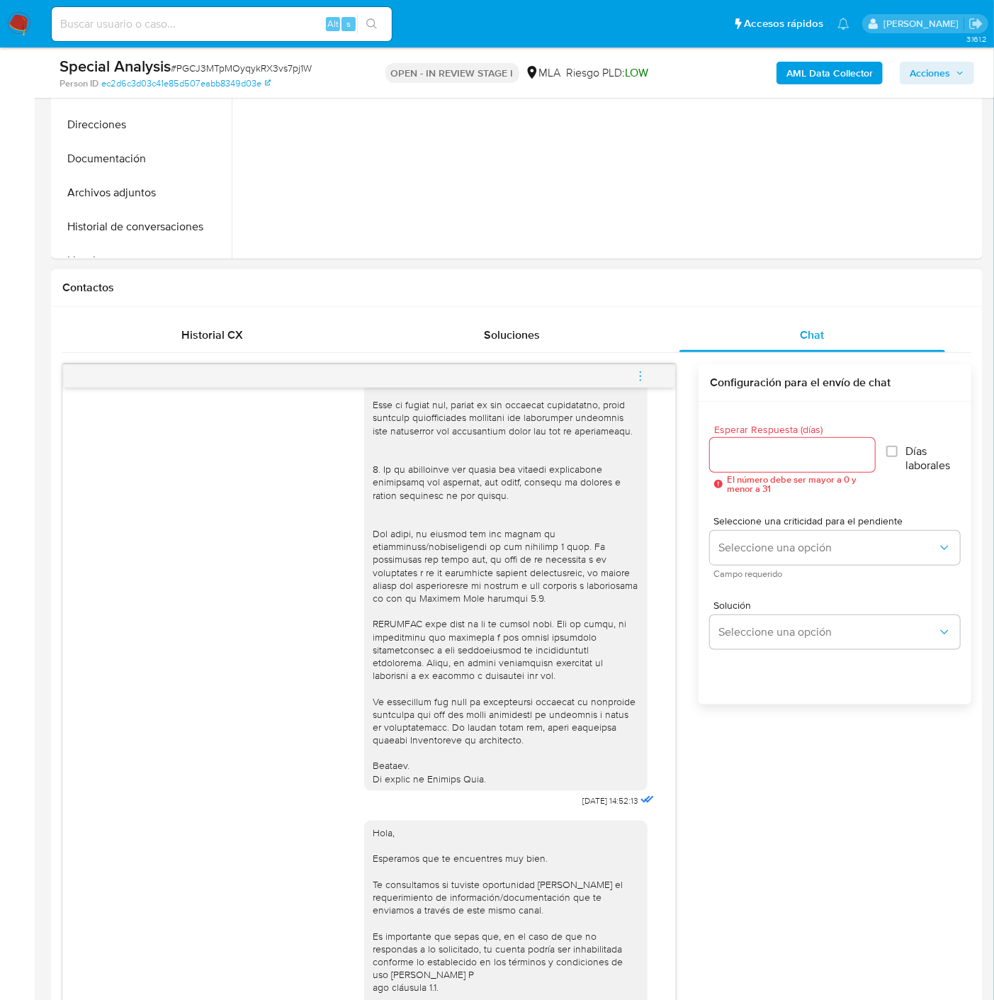
click at [749, 456] on input "Esperar Respuesta (días)" at bounding box center [792, 455] width 164 height 18
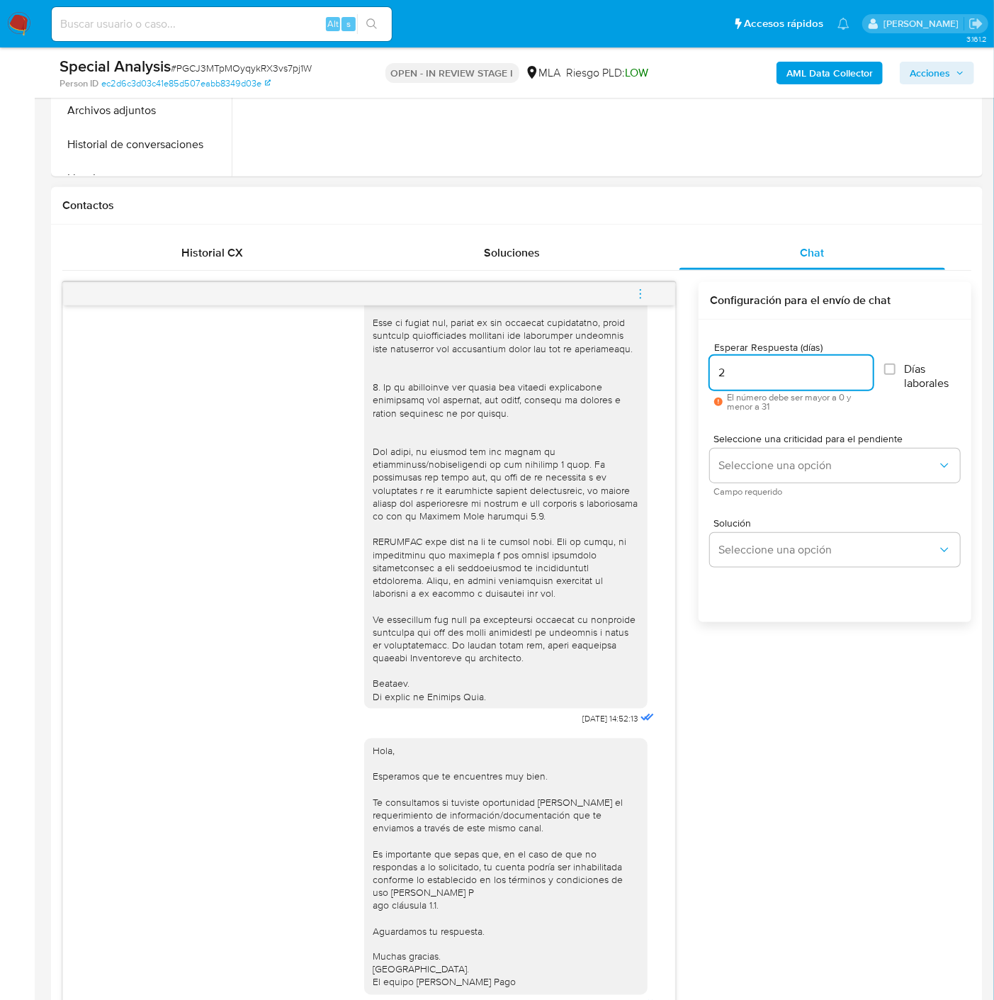
scroll to position [629, 0]
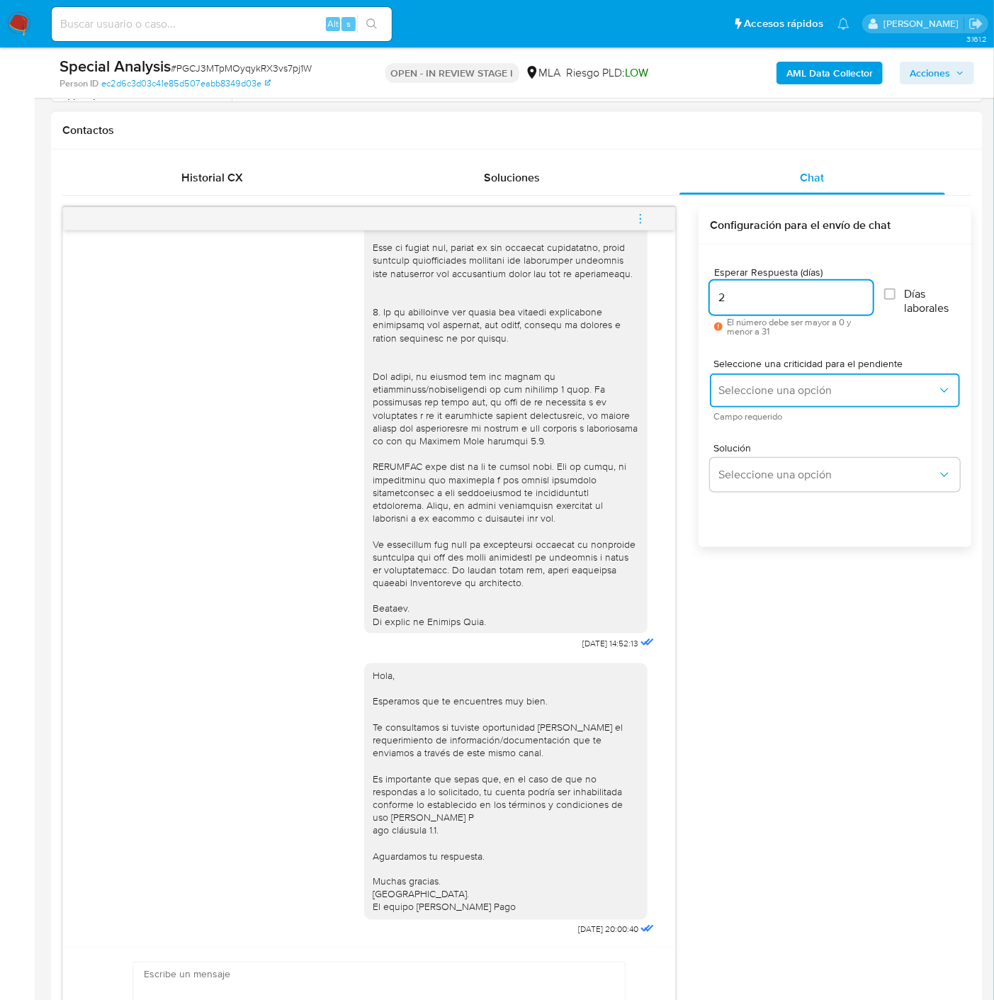
click at [737, 388] on span "Seleccione una opción" at bounding box center [827, 390] width 219 height 14
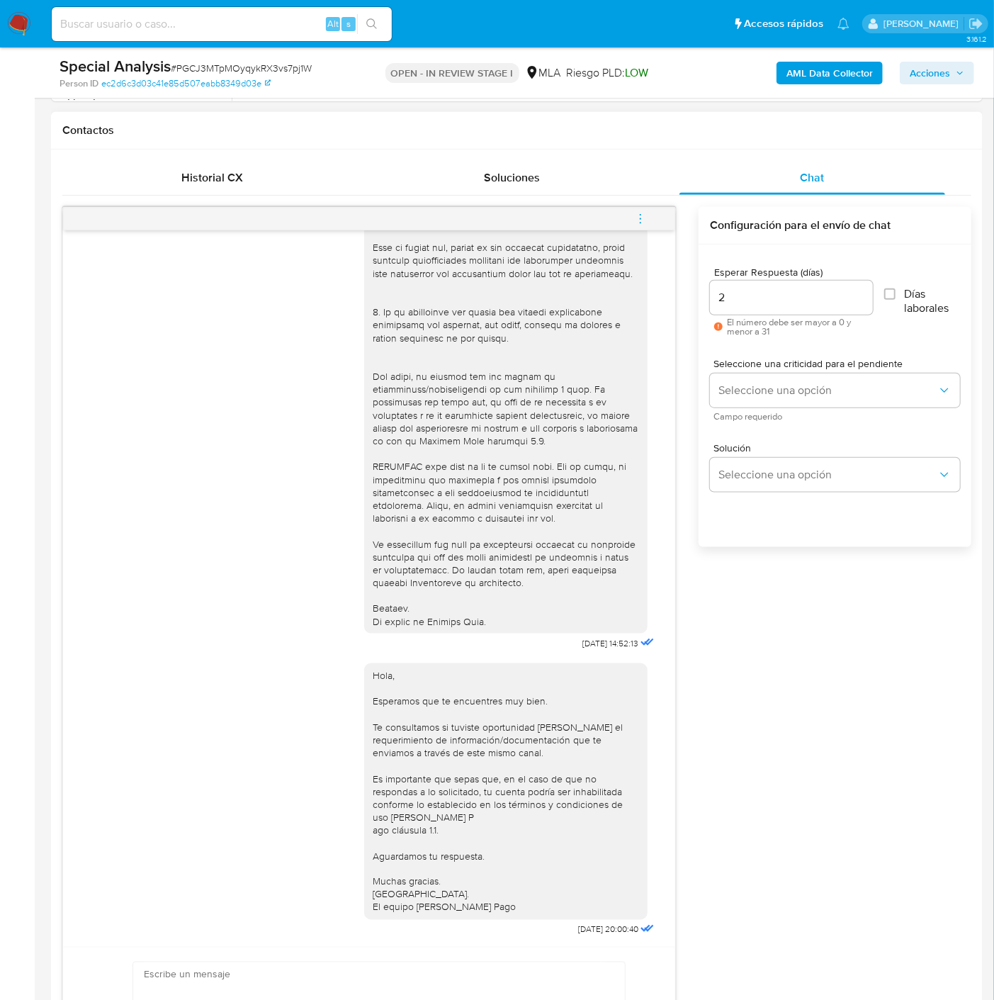
drag, startPoint x: 734, startPoint y: 300, endPoint x: 683, endPoint y: 298, distance: 51.1
click at [683, 298] on div "[DATE] 14:52:13 Hola, Esperamos que te encuentres muy bien. Te consultamos si t…" at bounding box center [516, 647] width 909 height 880
drag, startPoint x: 740, startPoint y: 294, endPoint x: 689, endPoint y: 305, distance: 52.3
click at [691, 288] on div "[DATE] 14:52:13 Hola, Esperamos que te encuentres muy bien. Te consultamos si t…" at bounding box center [516, 647] width 909 height 880
type input "3"
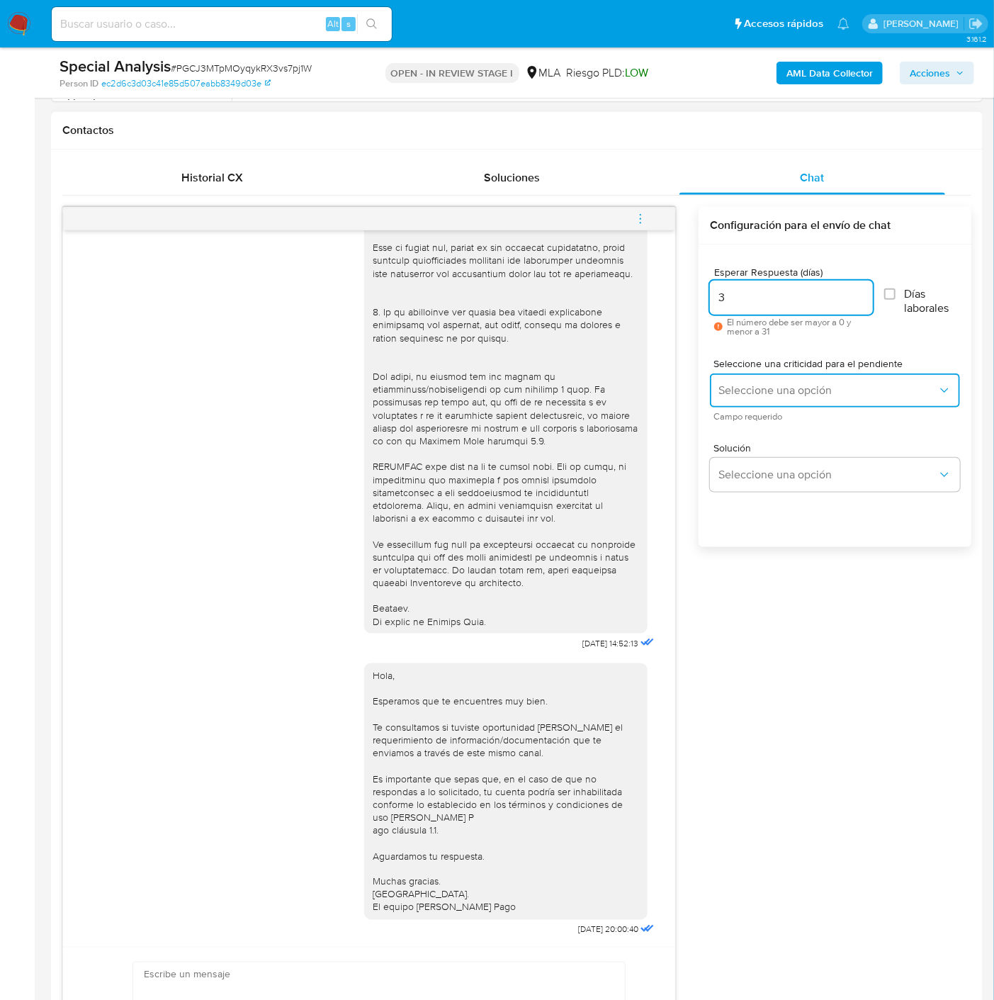
click at [728, 385] on span "Seleccione una opción" at bounding box center [827, 390] width 219 height 14
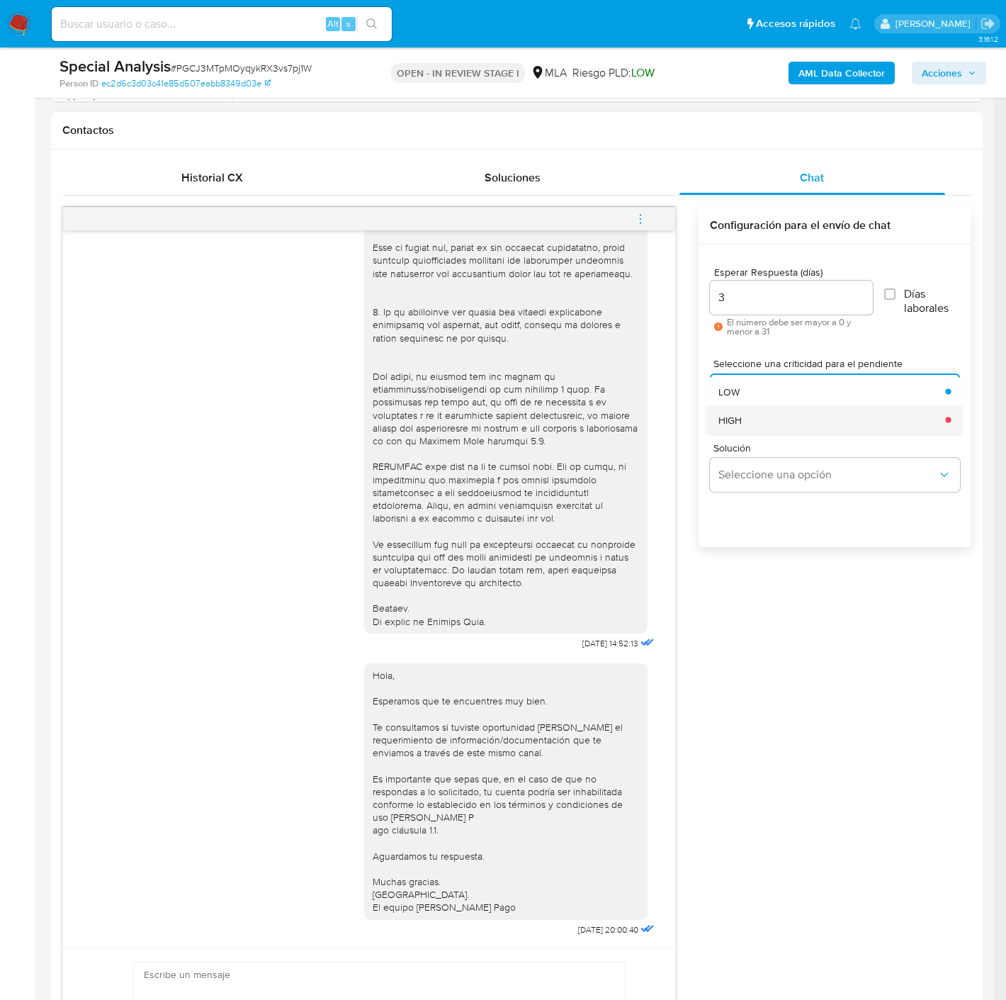
click at [745, 426] on div "HIGH" at bounding box center [827, 419] width 219 height 28
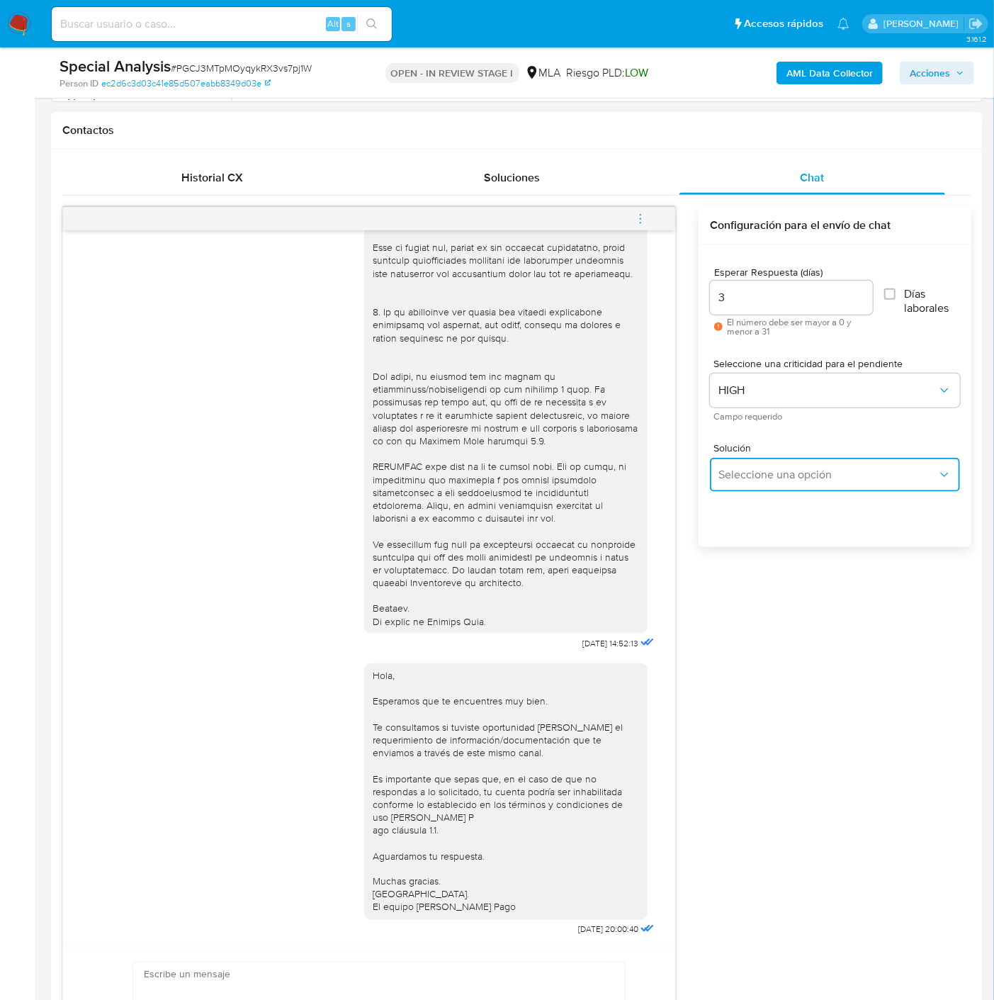
click at [758, 468] on span "Seleccione una opción" at bounding box center [827, 475] width 219 height 14
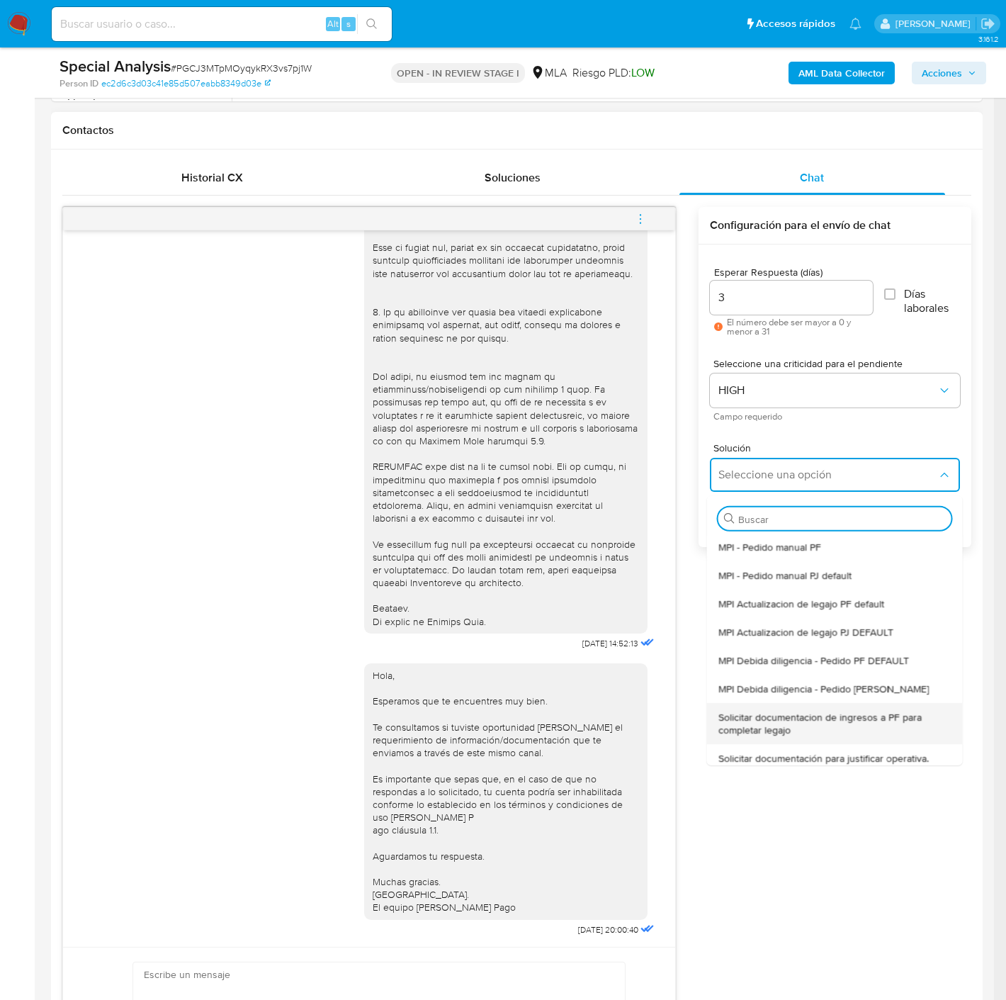
click at [832, 713] on span "Solicitar documentacion de ingresos a PF para completar legajo" at bounding box center [830, 723] width 225 height 26
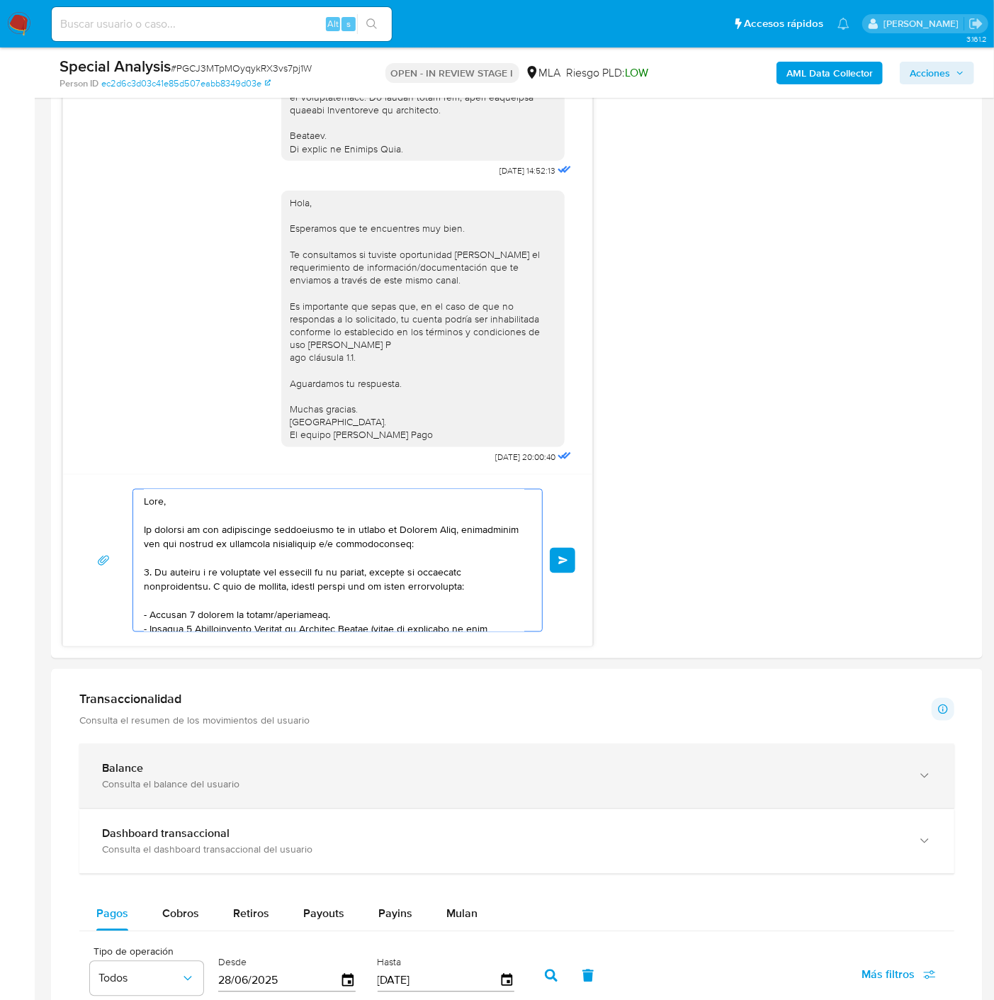
scroll to position [350, 0]
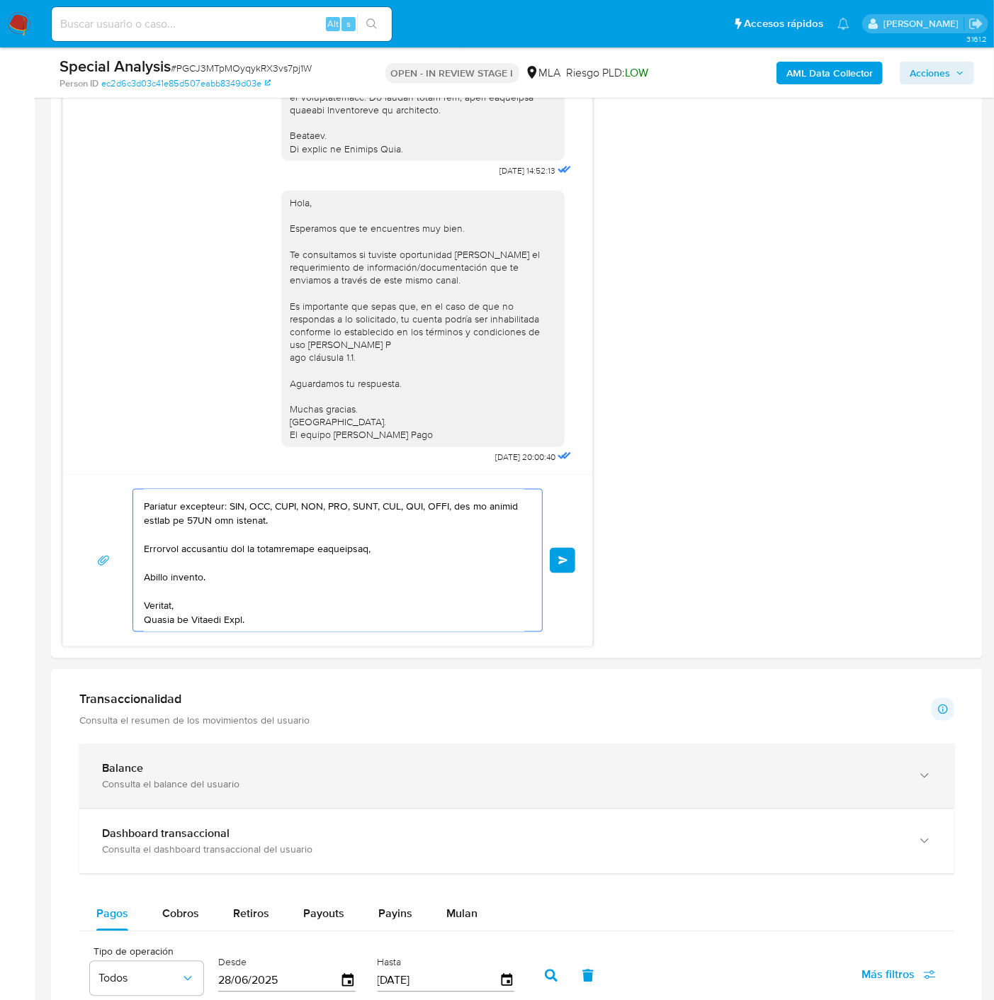
drag, startPoint x: 230, startPoint y: 544, endPoint x: 359, endPoint y: 536, distance: 129.2
click at [502, 747] on div "Información de Usuario Ver mirada por persona Buscar Volver al orden por defect…" at bounding box center [517, 643] width 932 height 2869
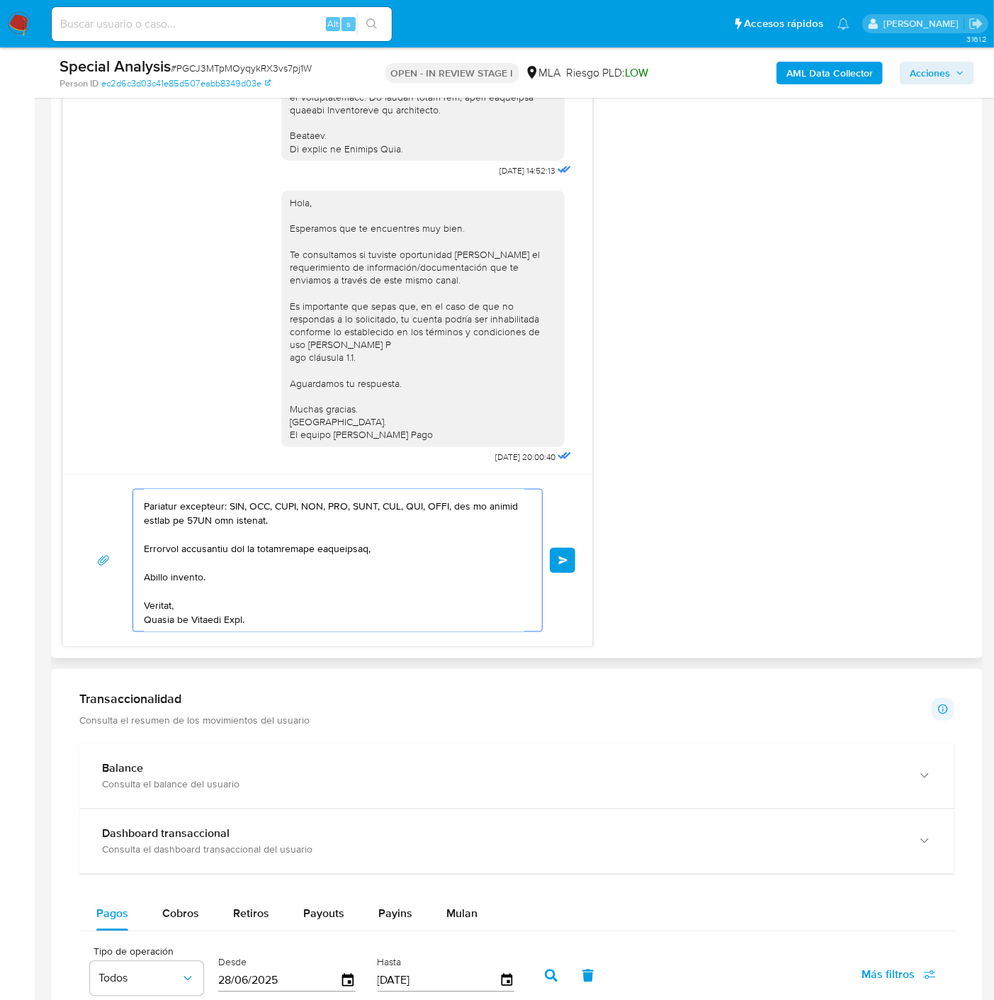
type textarea "Hola, En función de las operaciones registradas en tu cuenta de Mercado Pago, n…"
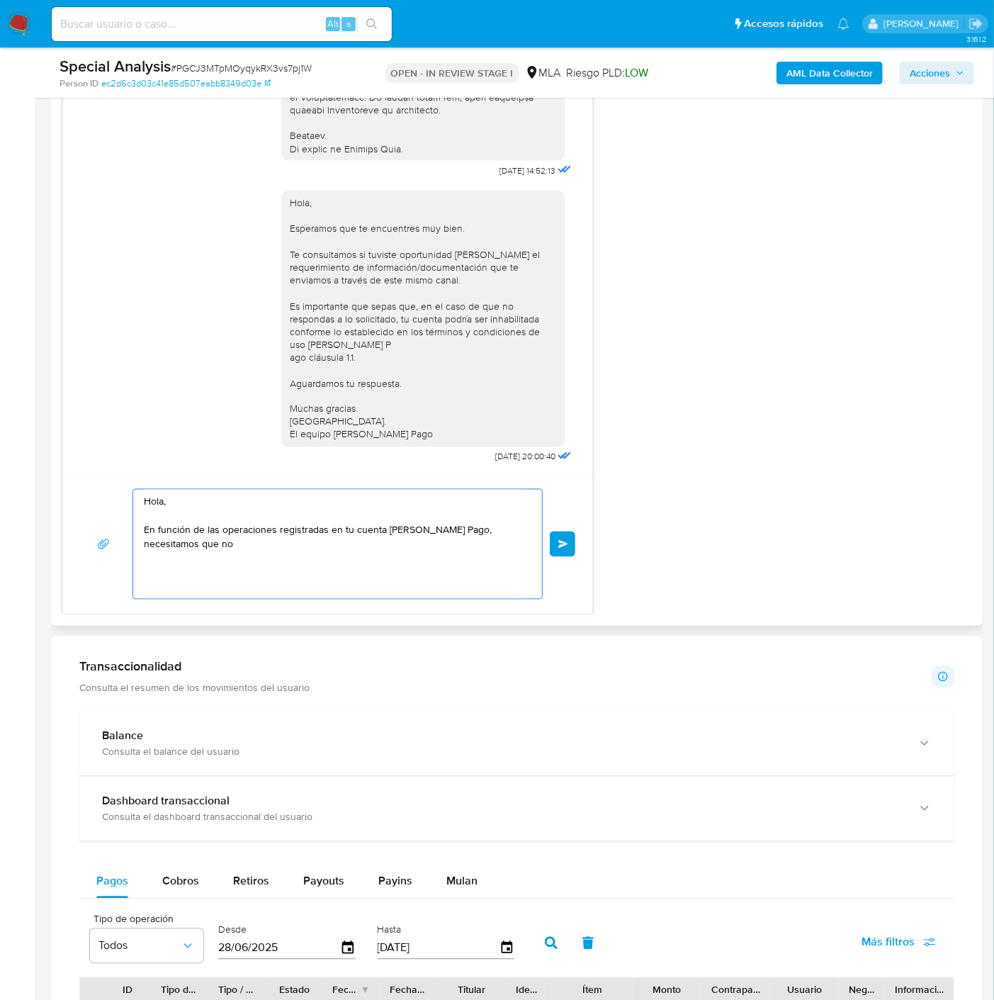
scroll to position [0, 0]
drag, startPoint x: 215, startPoint y: 543, endPoint x: 46, endPoint y: 472, distance: 183.8
click at [0, 465] on html "Pausado Ver notificaciones Alt s Accesos rápidos Presiona las siguientes teclas…" at bounding box center [497, 506] width 994 height 3216
paste textarea "Buenas tardes, Queremos aclararte que la Resolución General ARCA 5696/2025 indi…"
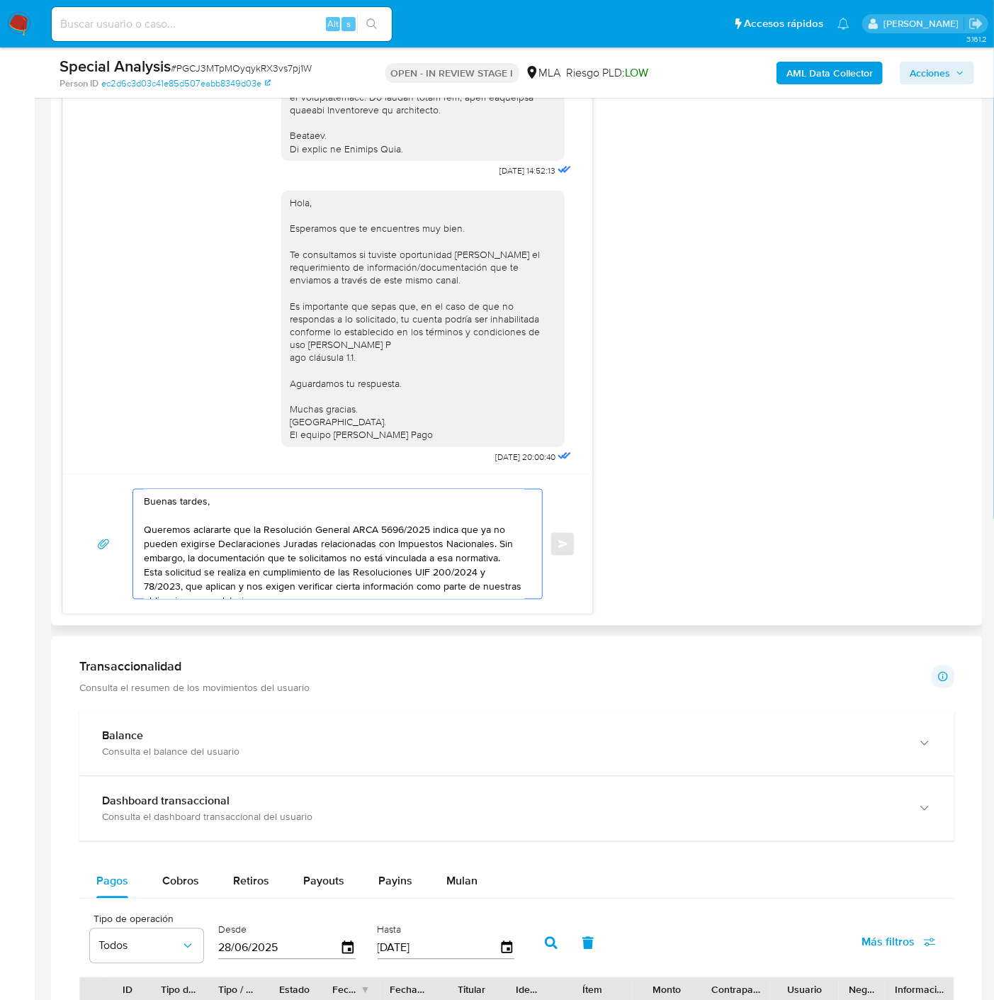
scroll to position [161, 0]
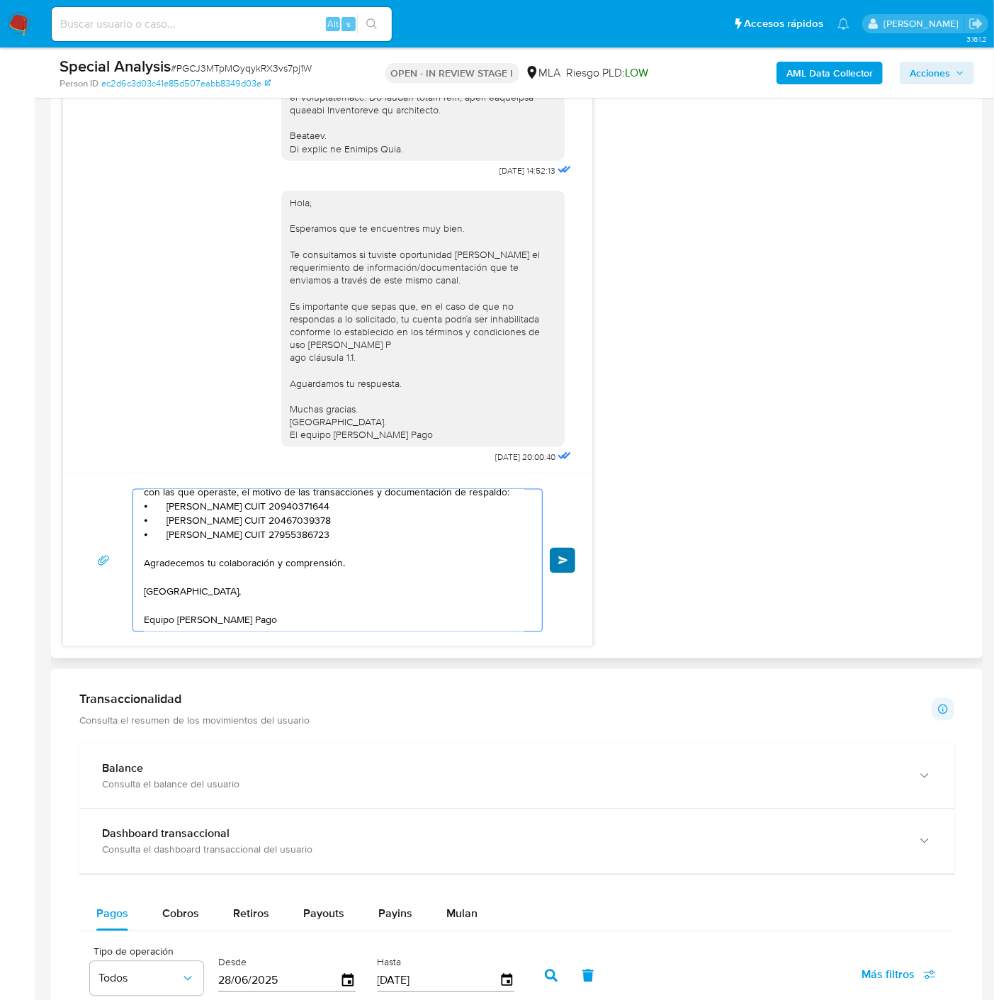
type textarea "Buenas tardes, Queremos aclararte que la Resolución General ARCA 5696/2025 indi…"
click at [569, 560] on button "Enviar" at bounding box center [563, 561] width 26 height 26
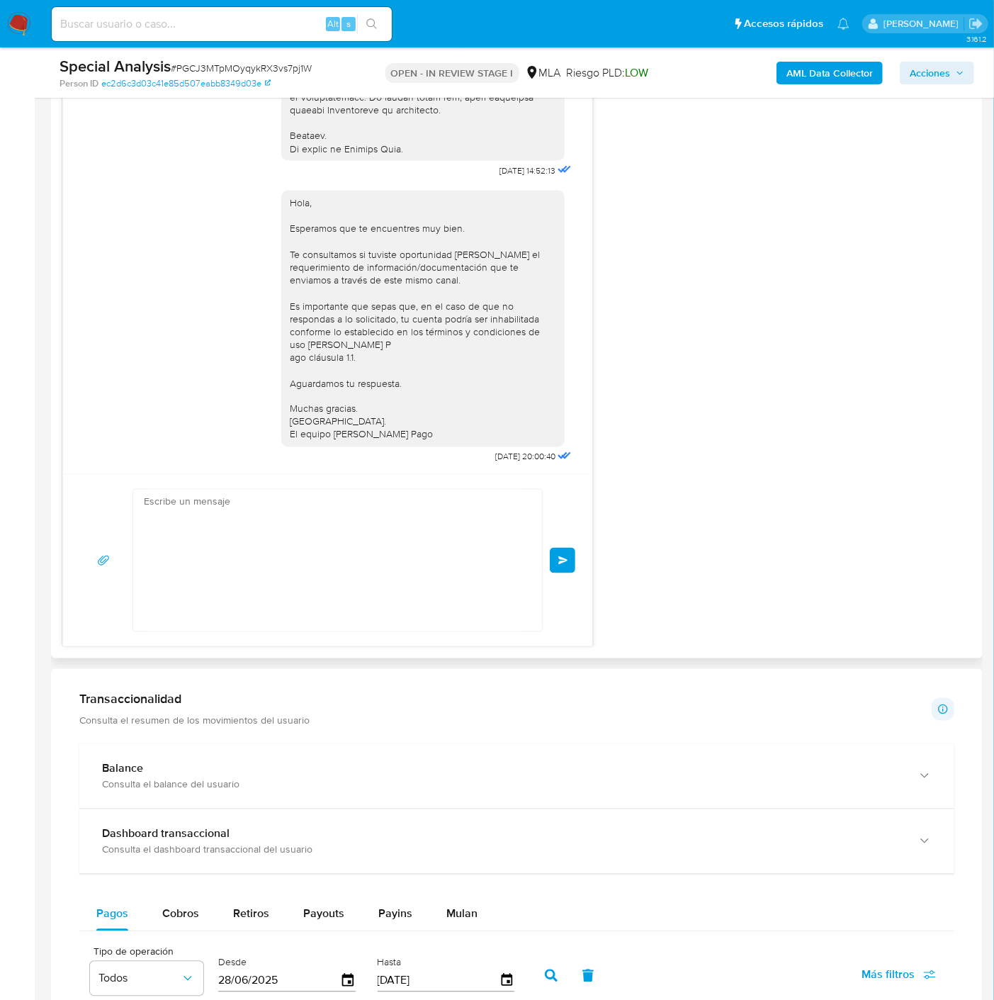
scroll to position [0, 0]
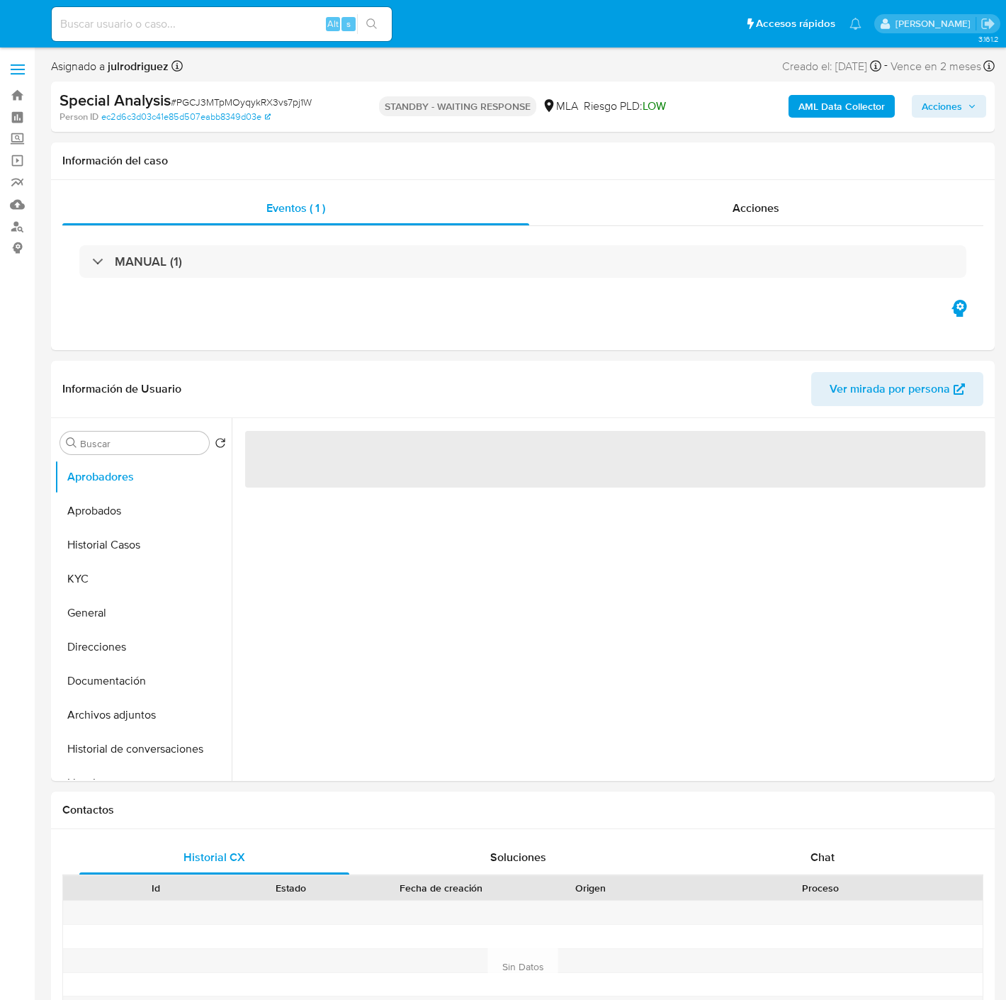
select select "10"
